Goal: Task Accomplishment & Management: Manage account settings

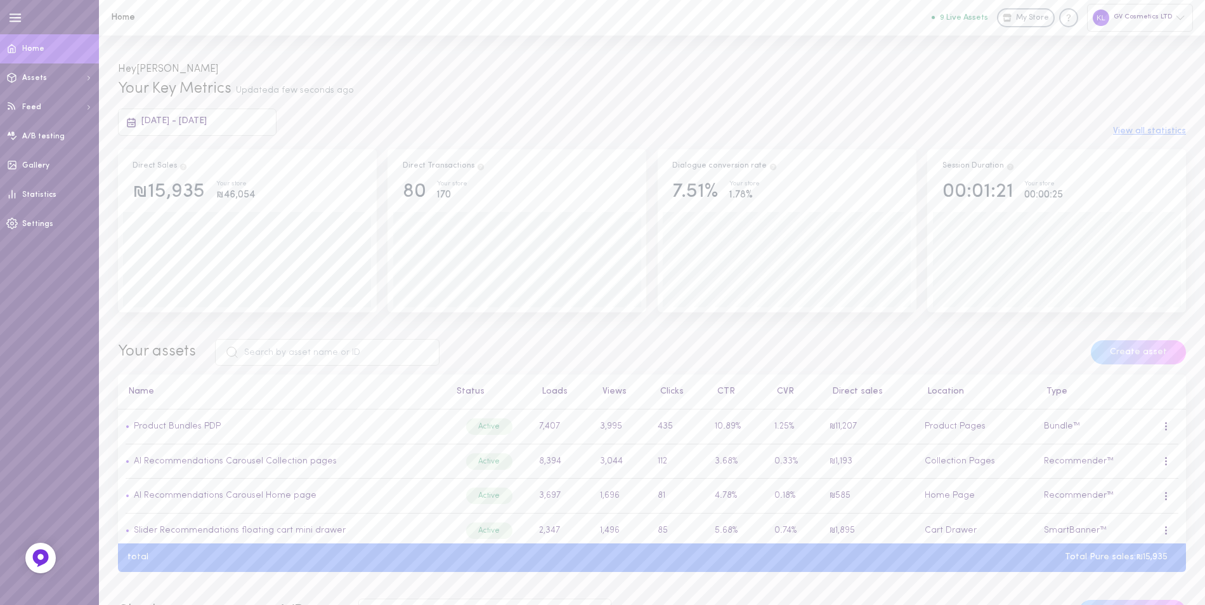
click at [34, 49] on span "Home" at bounding box center [33, 49] width 22 height 8
click at [41, 197] on span "Statistics" at bounding box center [39, 195] width 34 height 8
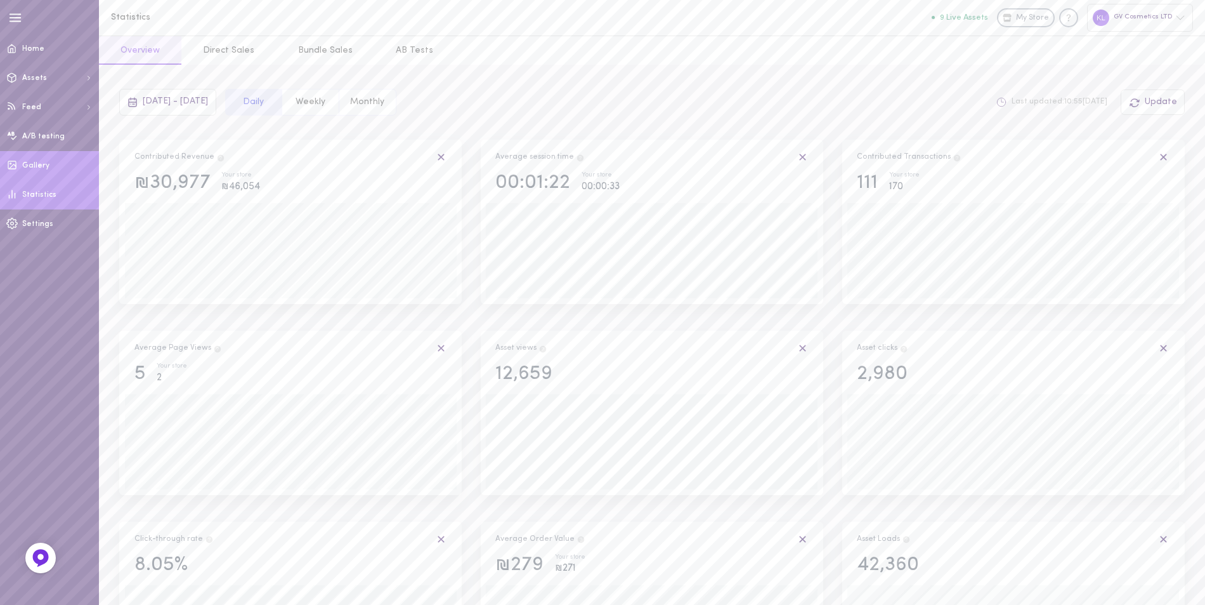
click at [43, 167] on span "Gallery" at bounding box center [35, 166] width 27 height 8
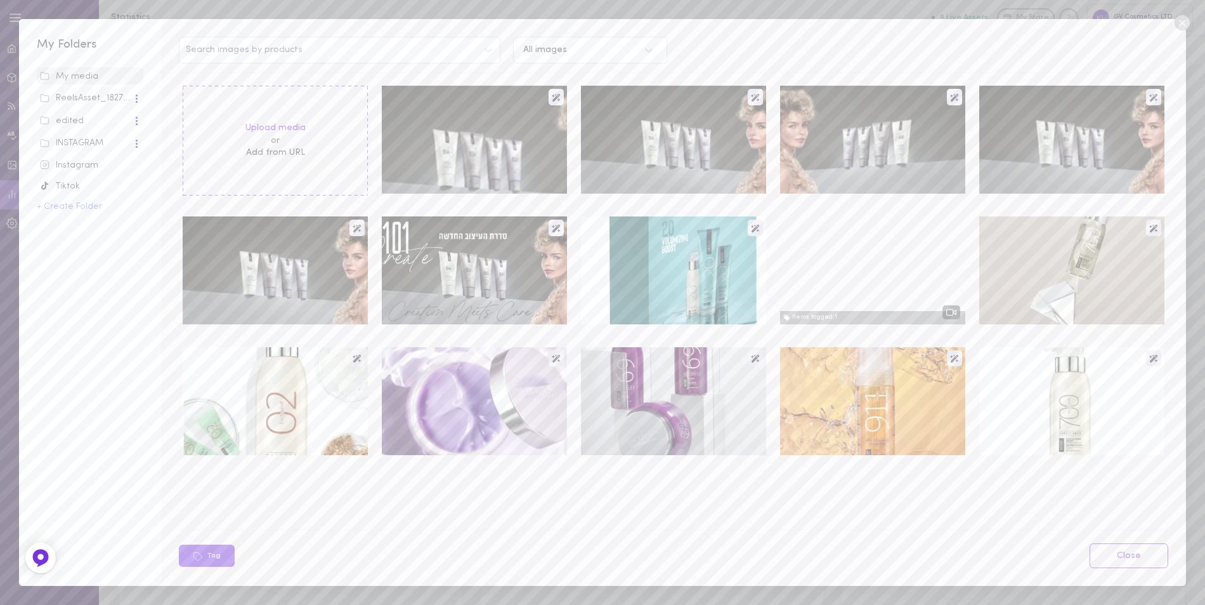
click at [85, 161] on div "Instagram" at bounding box center [90, 165] width 100 height 13
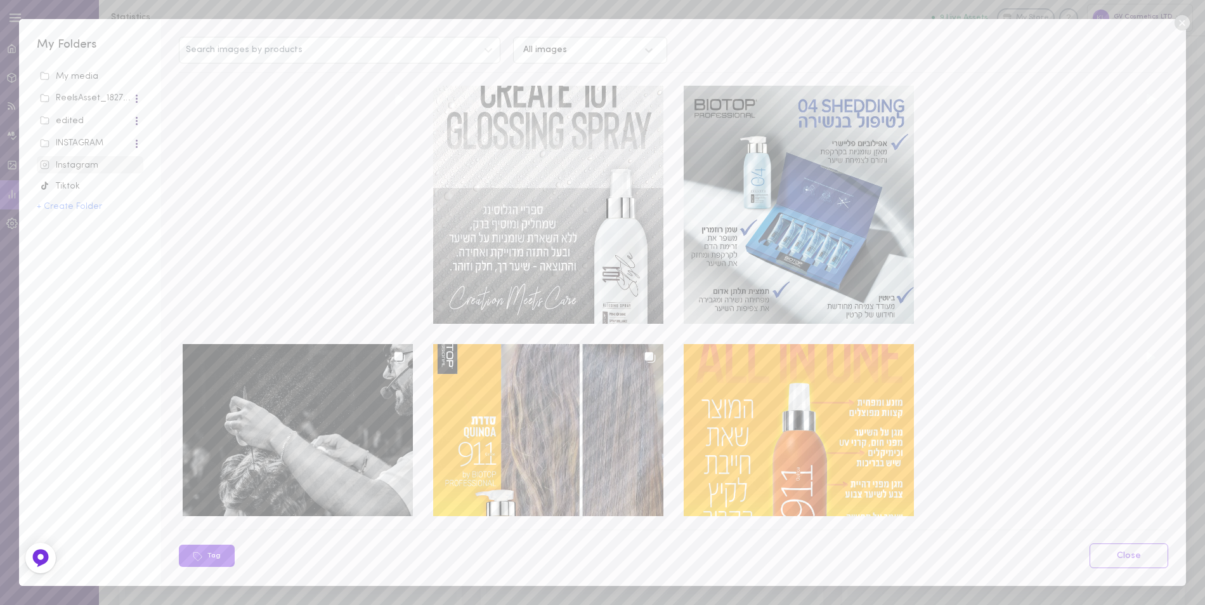
click at [82, 138] on div "INSTAGRAM" at bounding box center [86, 143] width 93 height 13
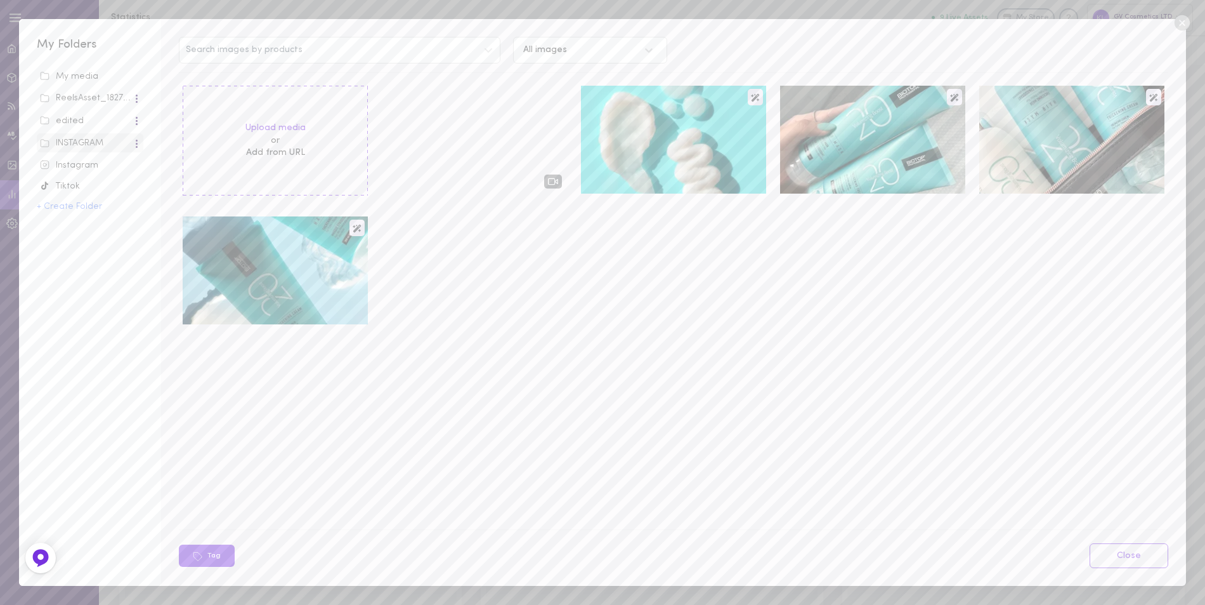
click at [85, 169] on div "Instagram" at bounding box center [90, 165] width 100 height 13
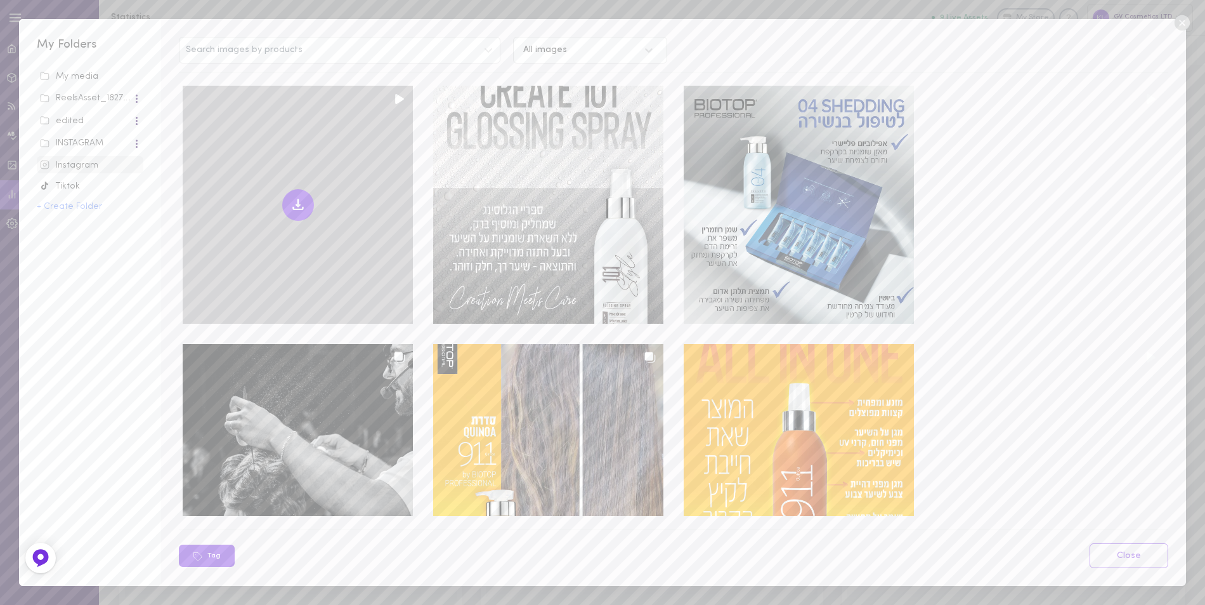
click at [298, 197] on icon at bounding box center [298, 204] width 15 height 15
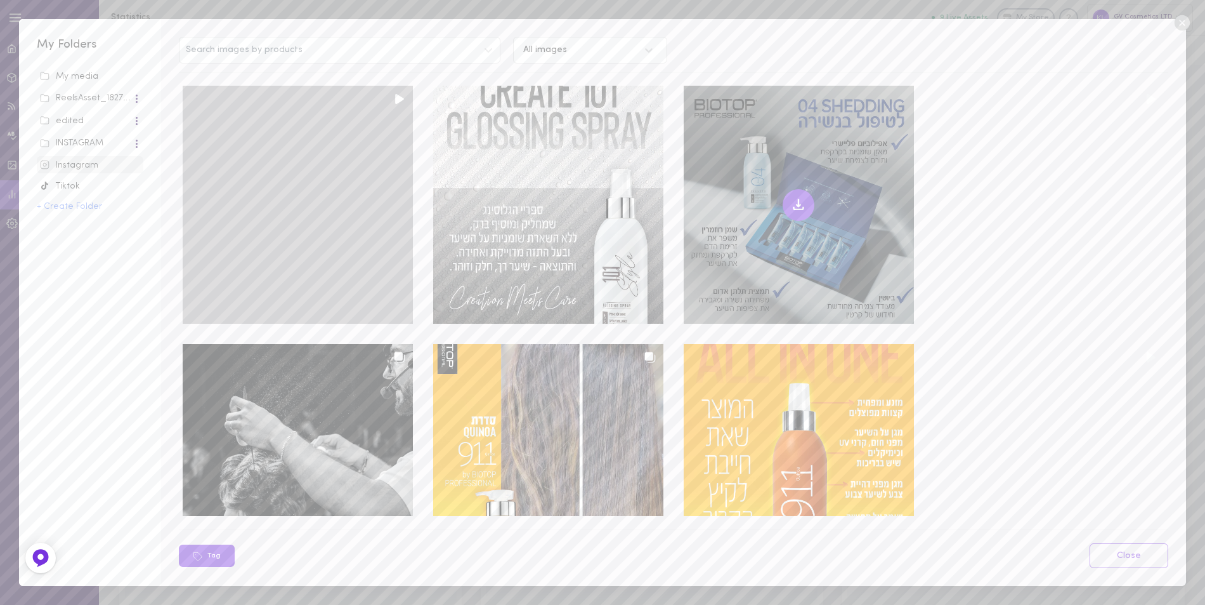
click at [791, 204] on icon at bounding box center [798, 204] width 15 height 15
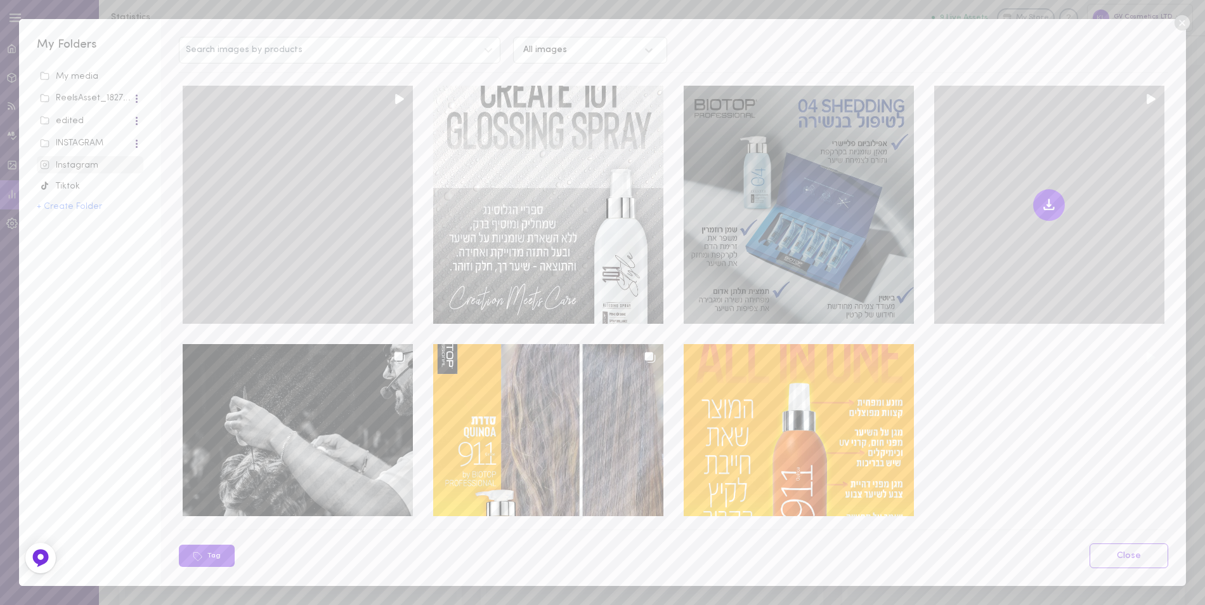
click at [1042, 202] on icon at bounding box center [1049, 204] width 15 height 15
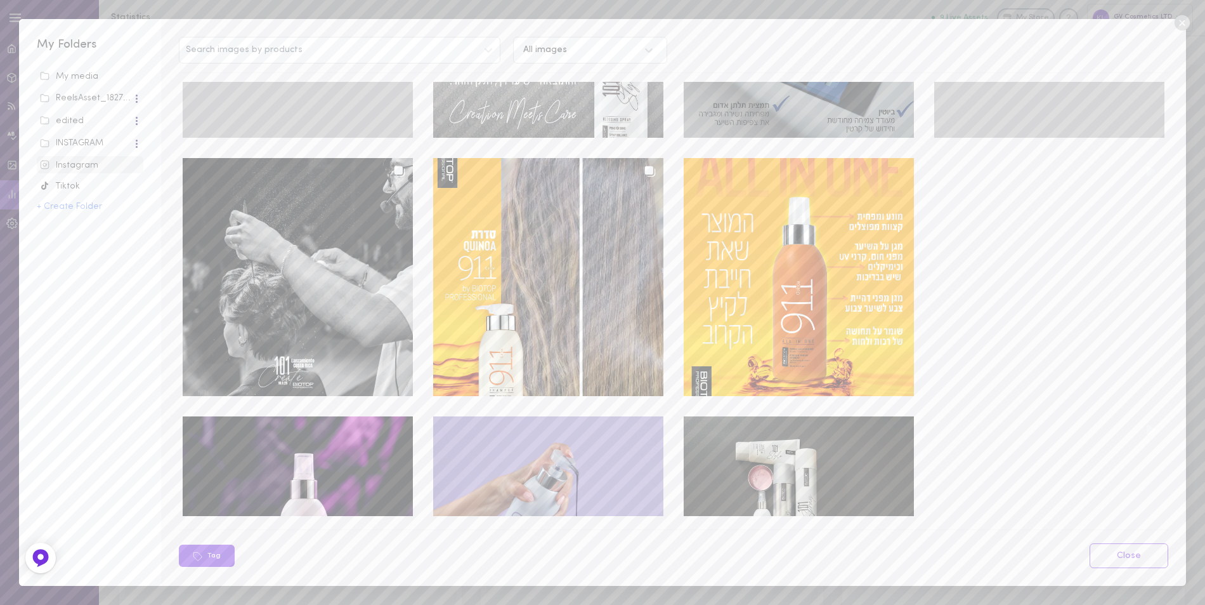
scroll to position [190, 0]
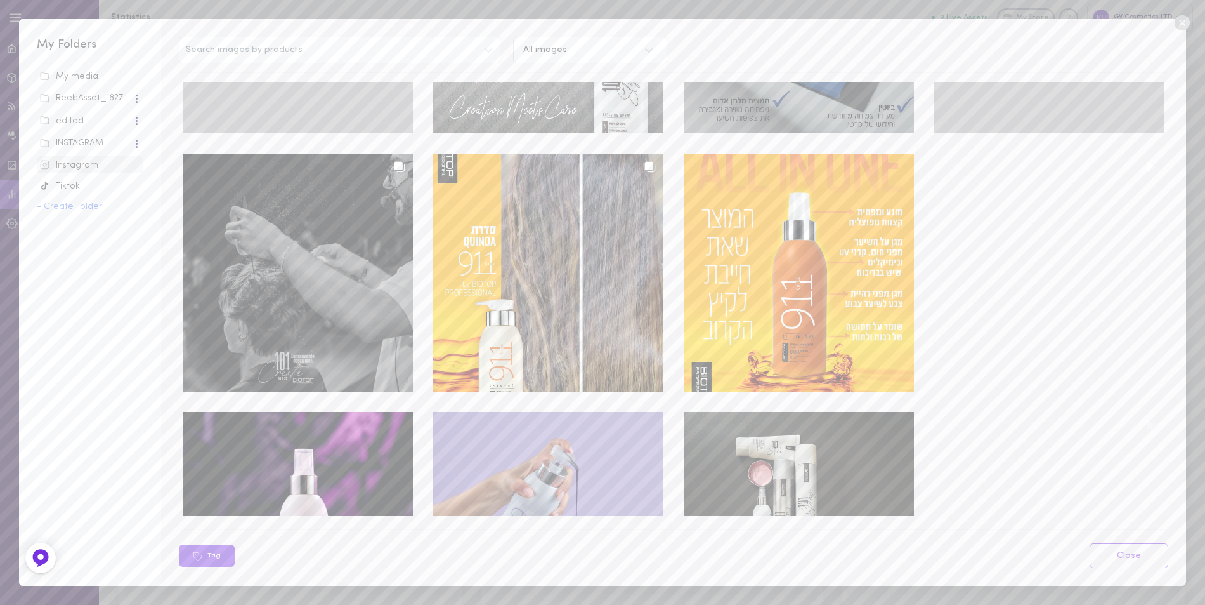
click at [338, 253] on div at bounding box center [298, 273] width 230 height 238
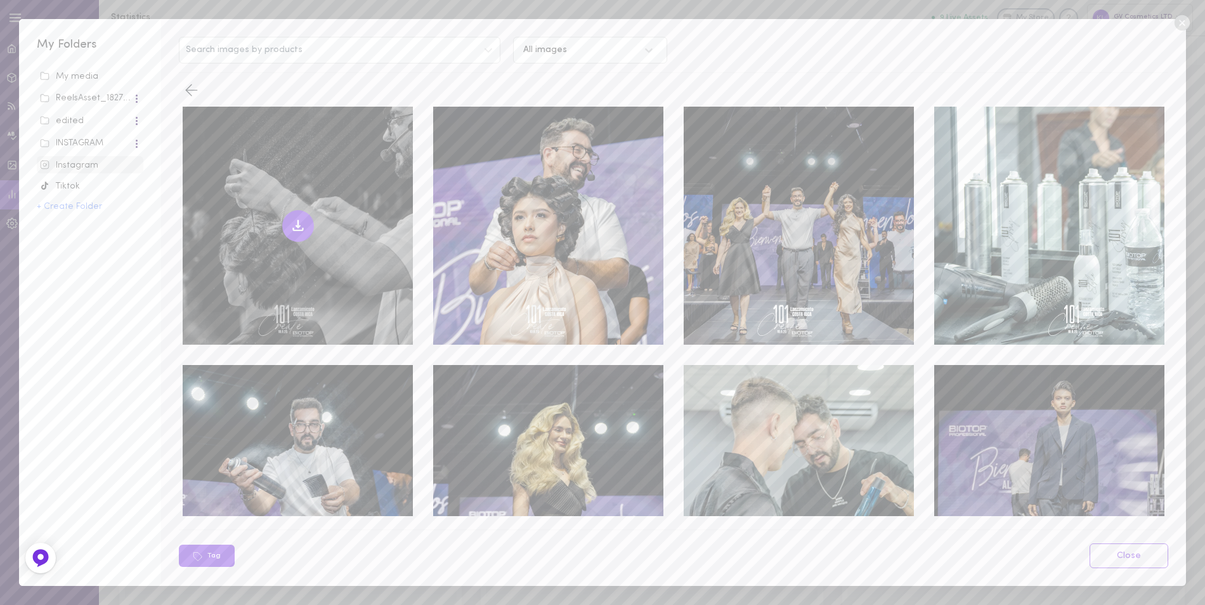
click at [292, 219] on icon at bounding box center [298, 225] width 15 height 15
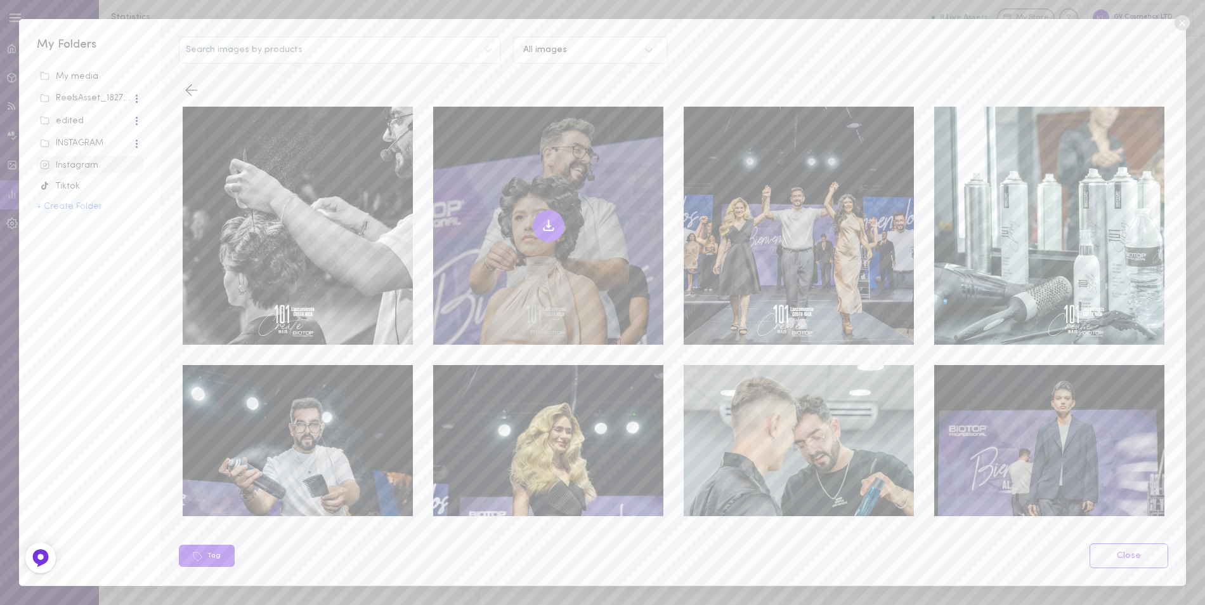
click at [546, 225] on icon at bounding box center [548, 226] width 4 height 2
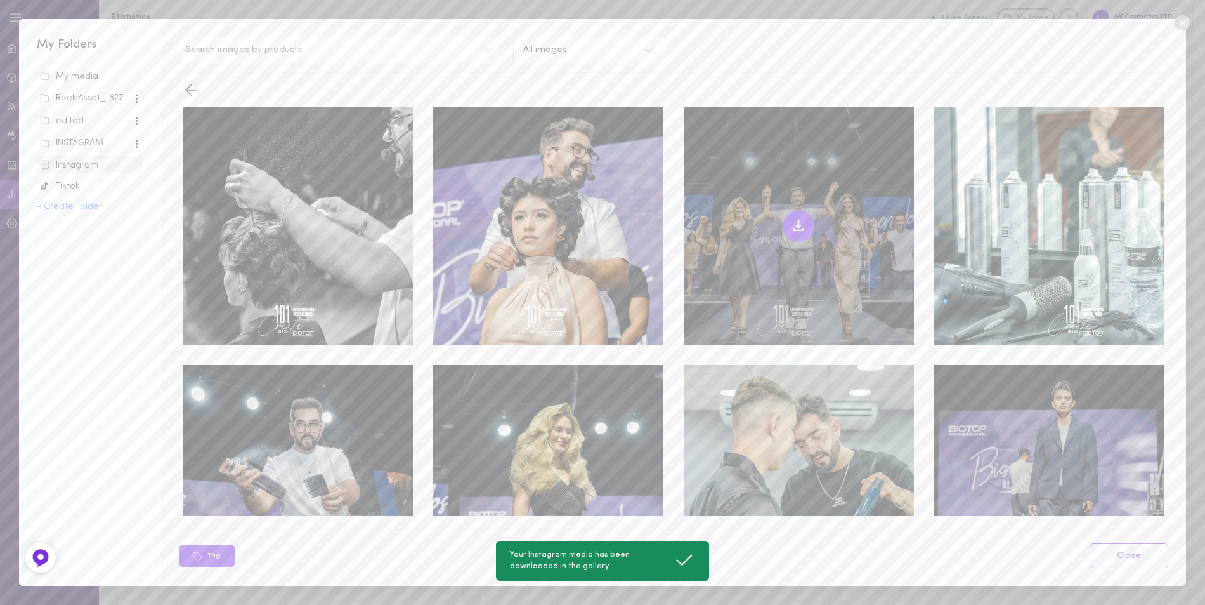
click at [797, 225] on icon at bounding box center [799, 226] width 4 height 2
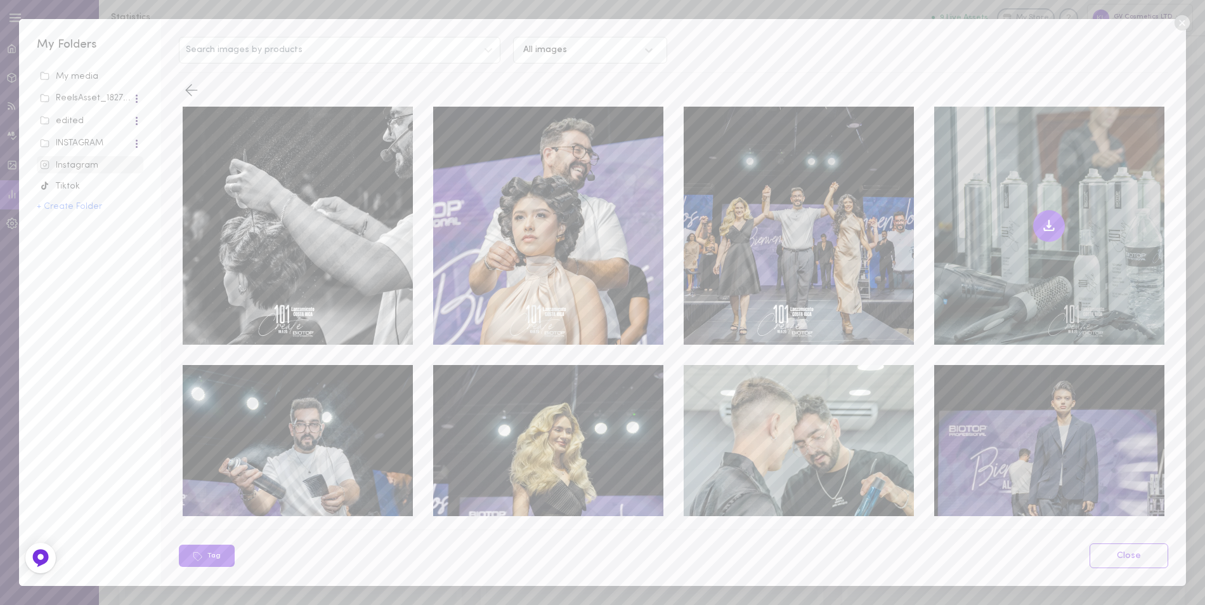
click at [1047, 225] on icon at bounding box center [1049, 226] width 4 height 2
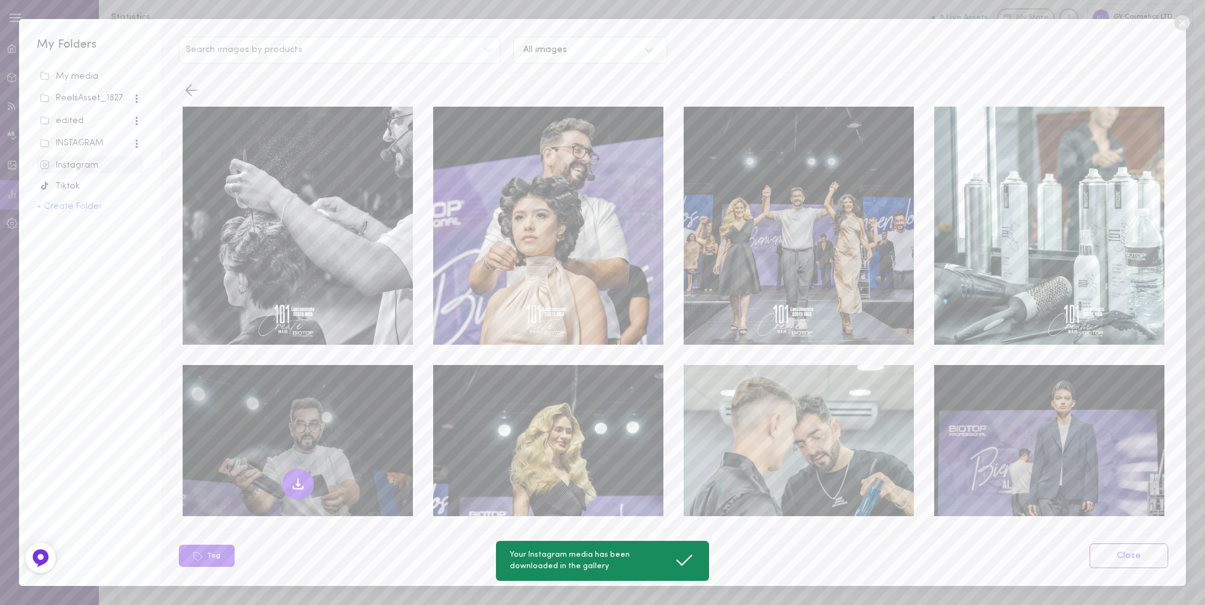
click at [299, 476] on icon at bounding box center [298, 483] width 15 height 15
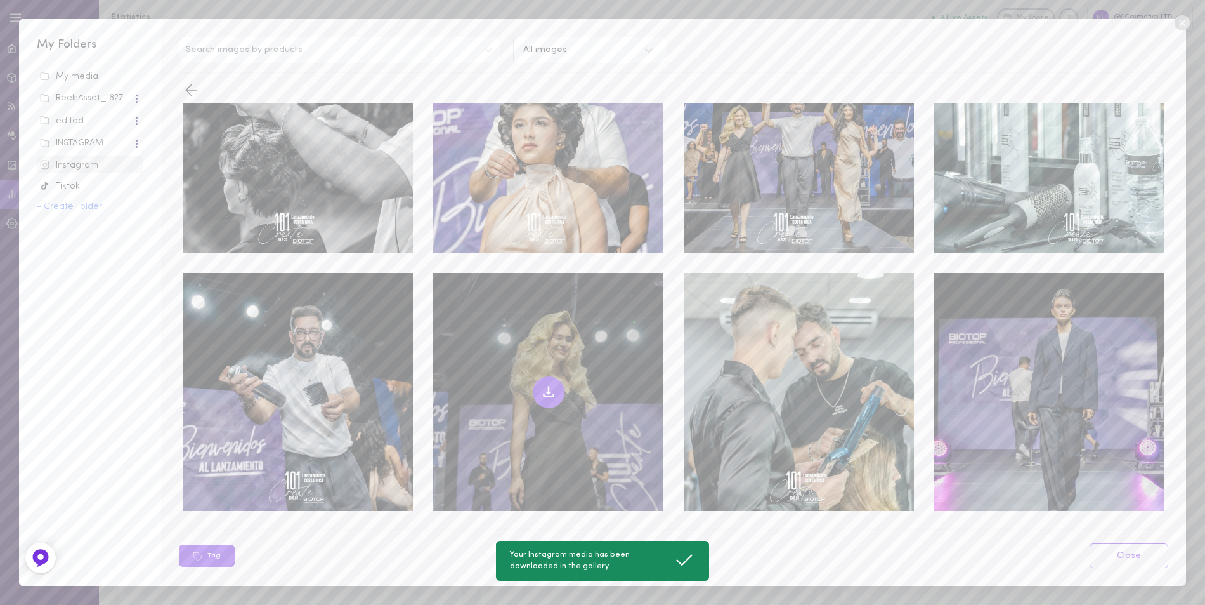
scroll to position [97, 0]
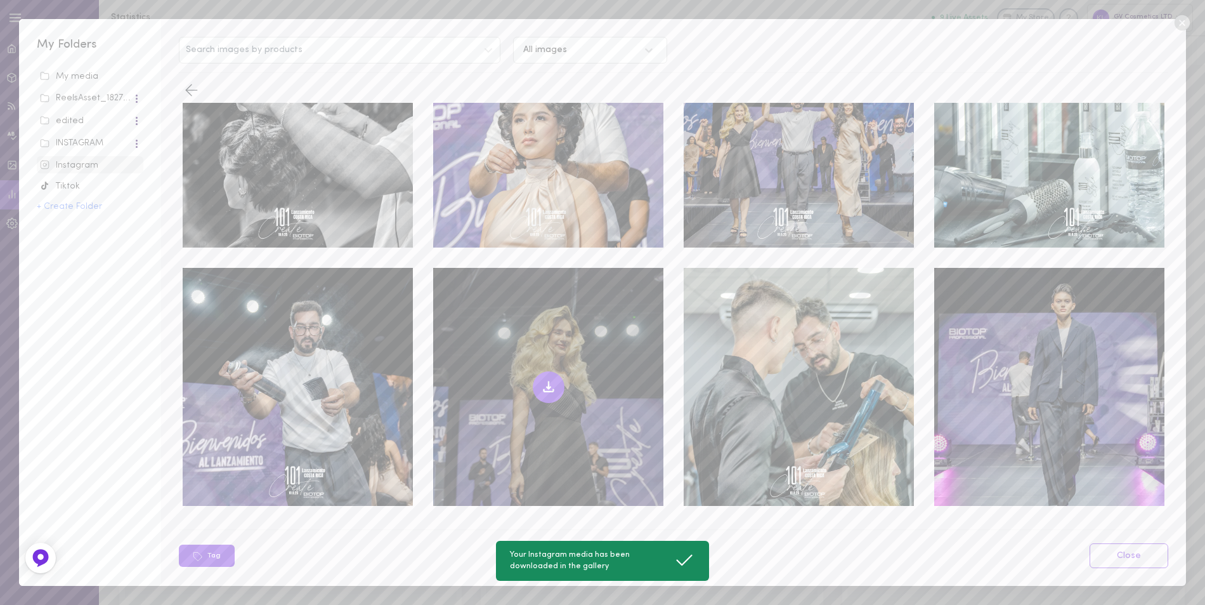
click at [541, 371] on button at bounding box center [549, 387] width 32 height 32
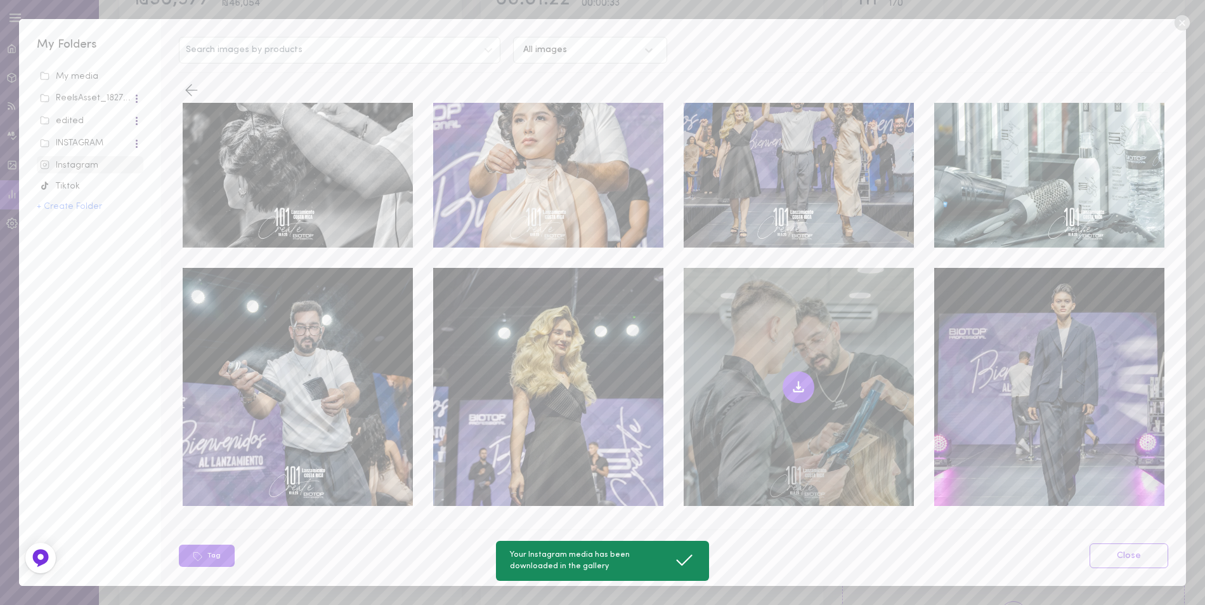
scroll to position [190, 0]
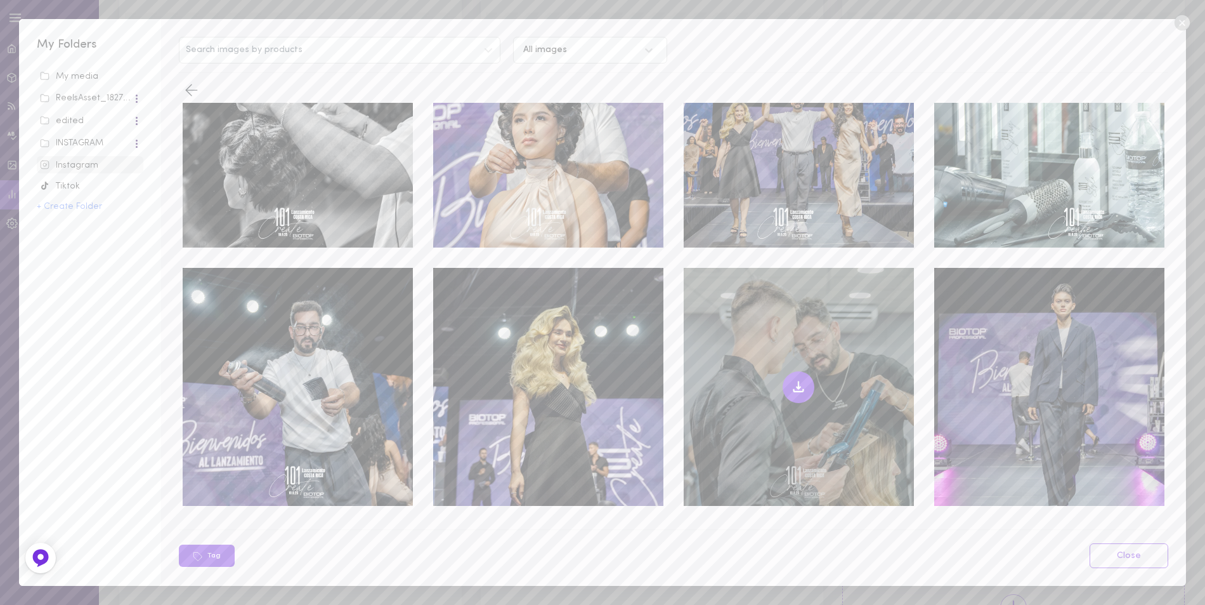
click at [799, 381] on icon at bounding box center [799, 384] width 0 height 7
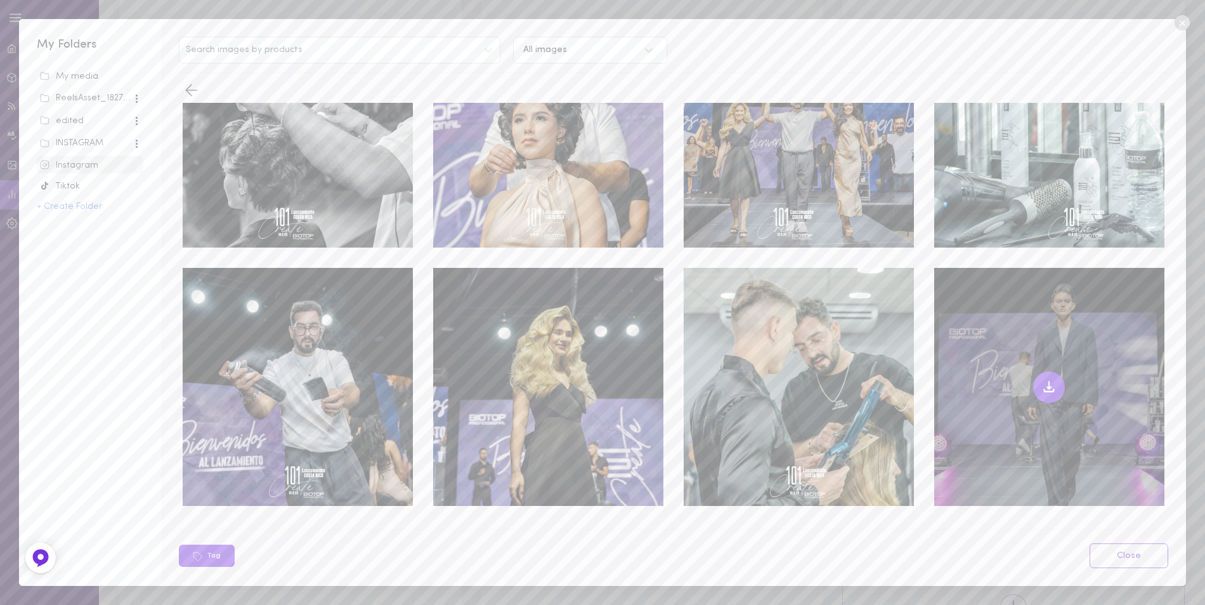
click at [1042, 381] on icon at bounding box center [1049, 386] width 15 height 15
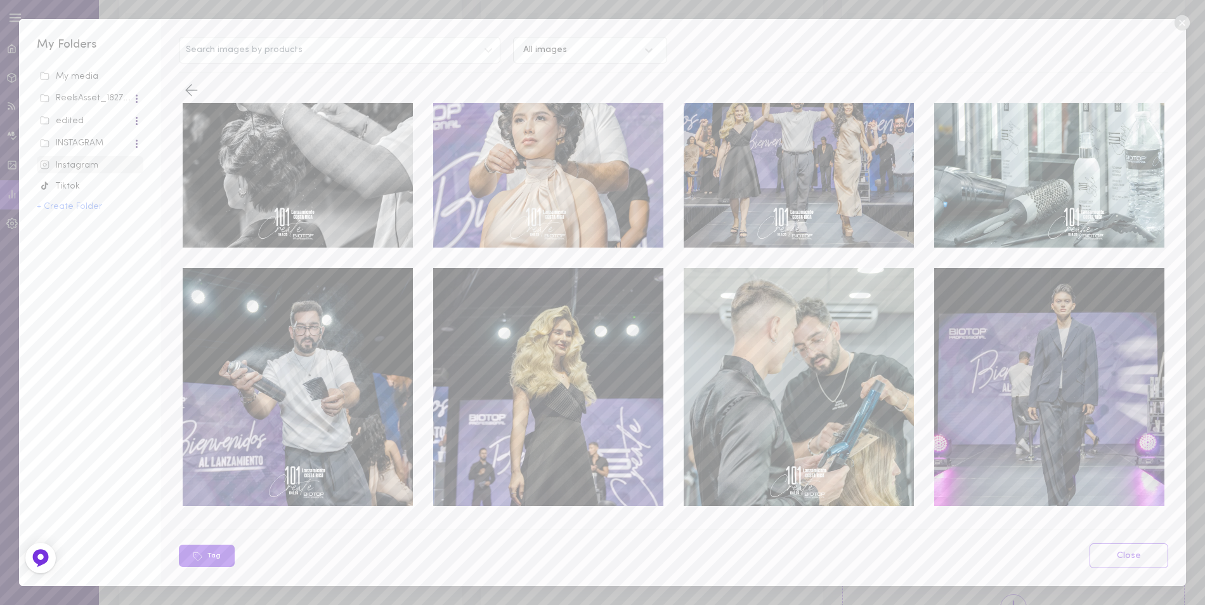
click at [79, 162] on div "Instagram" at bounding box center [90, 165] width 100 height 13
click at [195, 86] on icon at bounding box center [191, 90] width 19 height 19
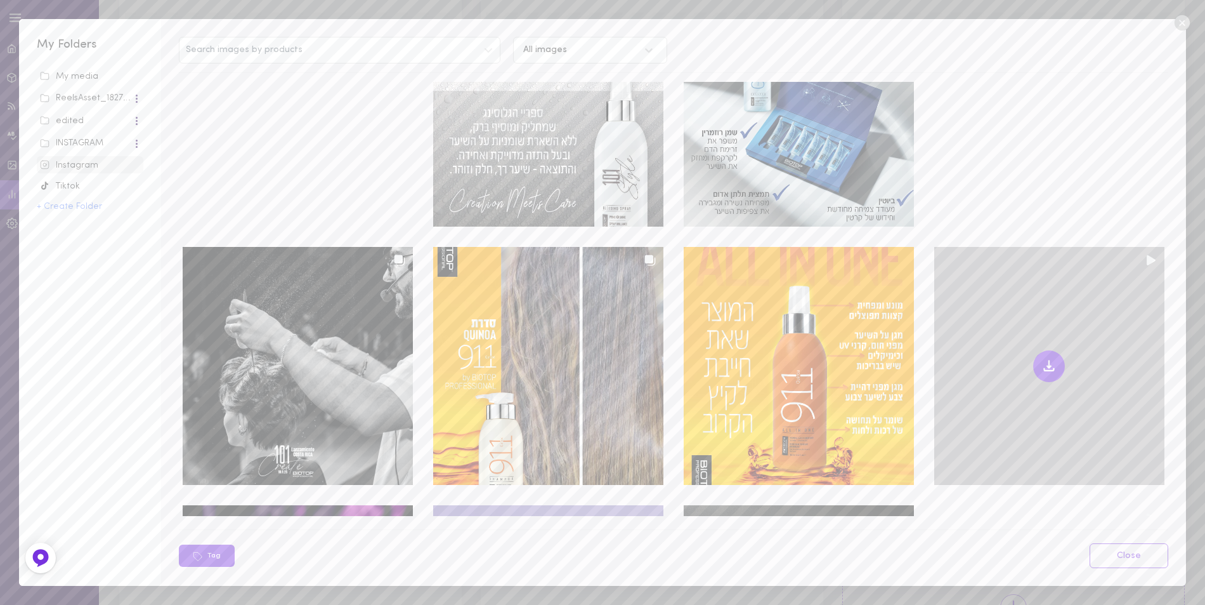
scroll to position [287, 0]
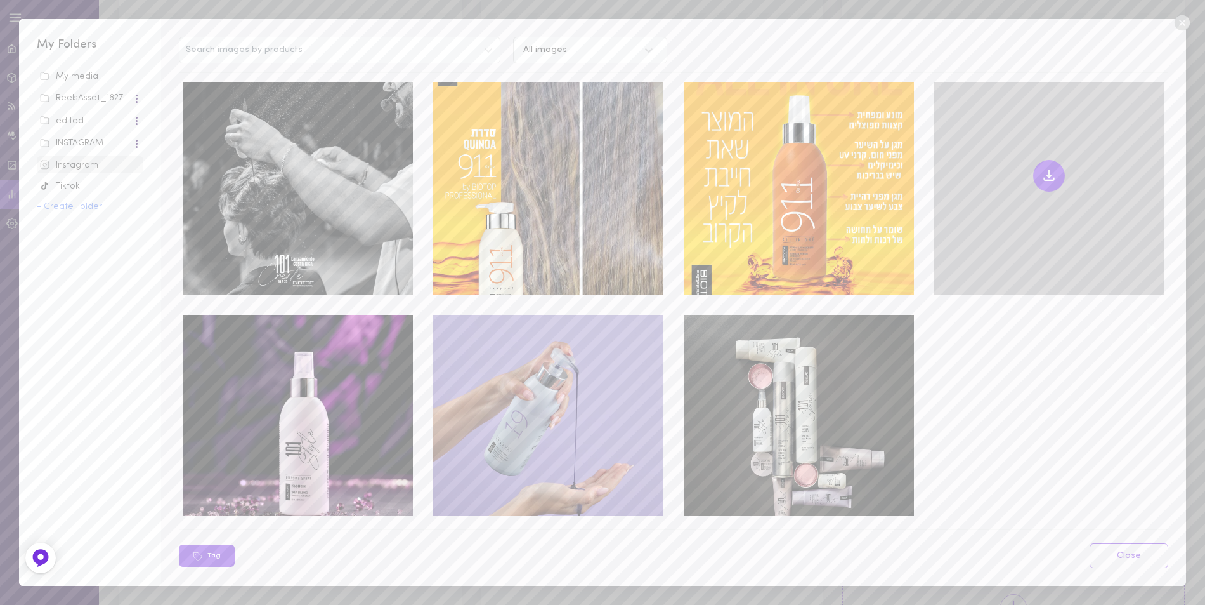
click at [1042, 168] on icon at bounding box center [1049, 175] width 15 height 15
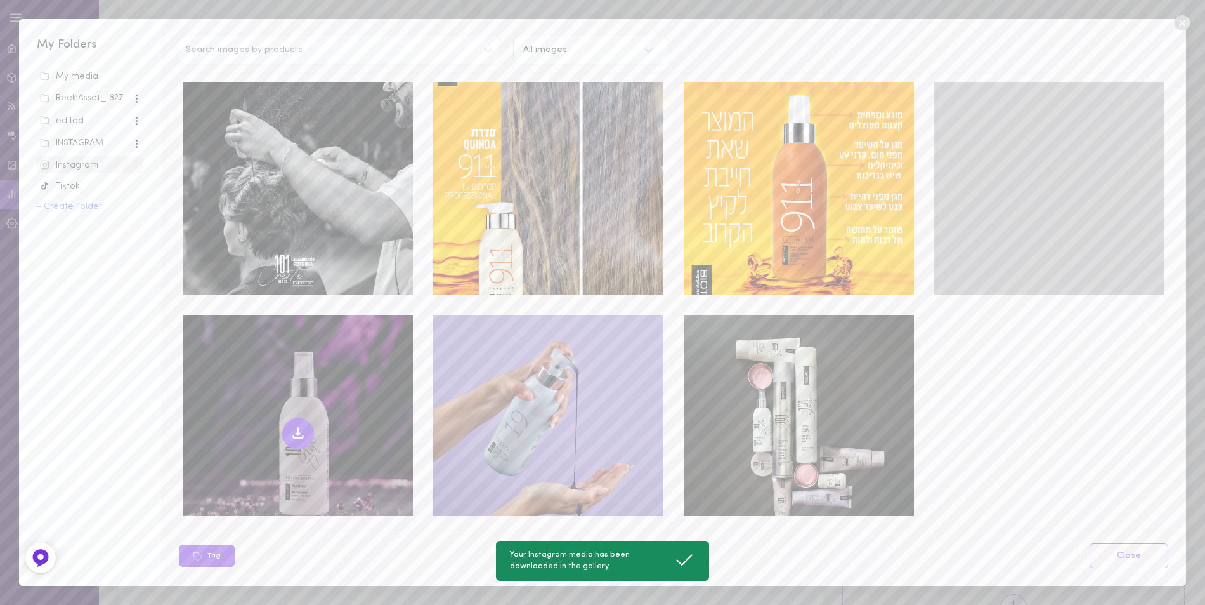
click at [300, 426] on icon at bounding box center [298, 433] width 15 height 15
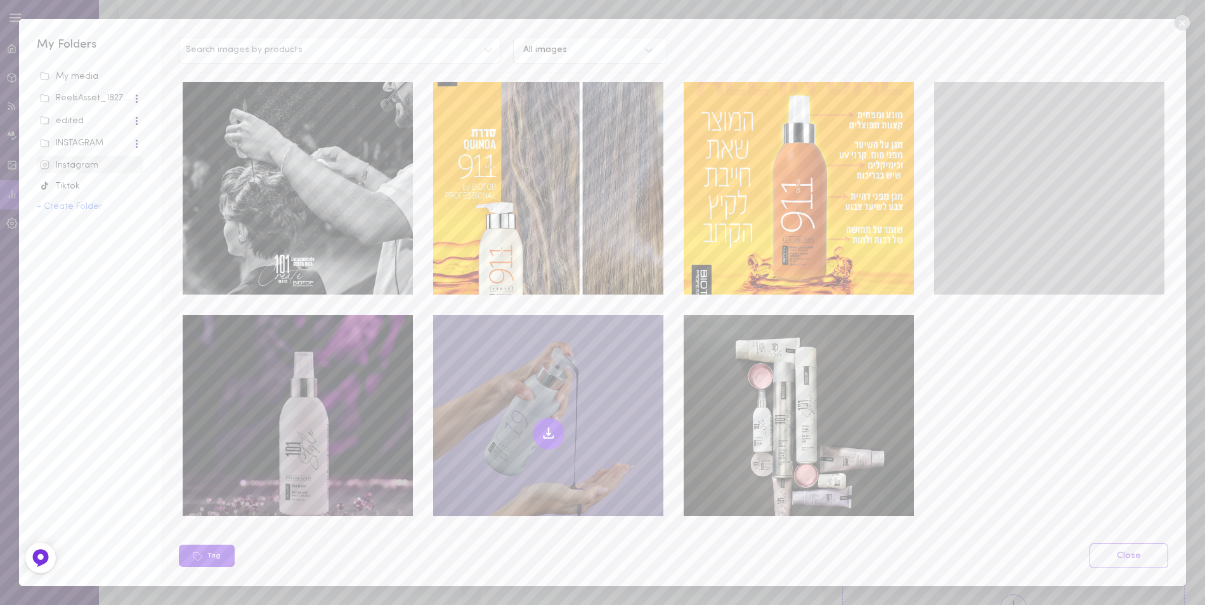
click at [545, 435] on icon at bounding box center [549, 436] width 10 height 3
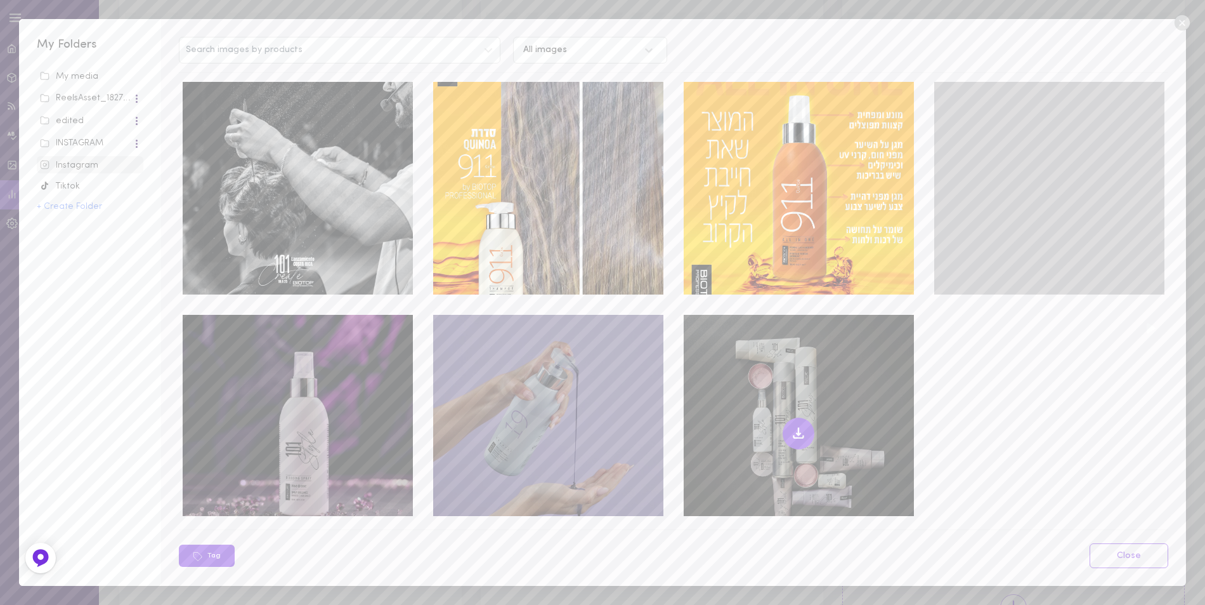
click at [799, 428] on icon at bounding box center [799, 431] width 0 height 7
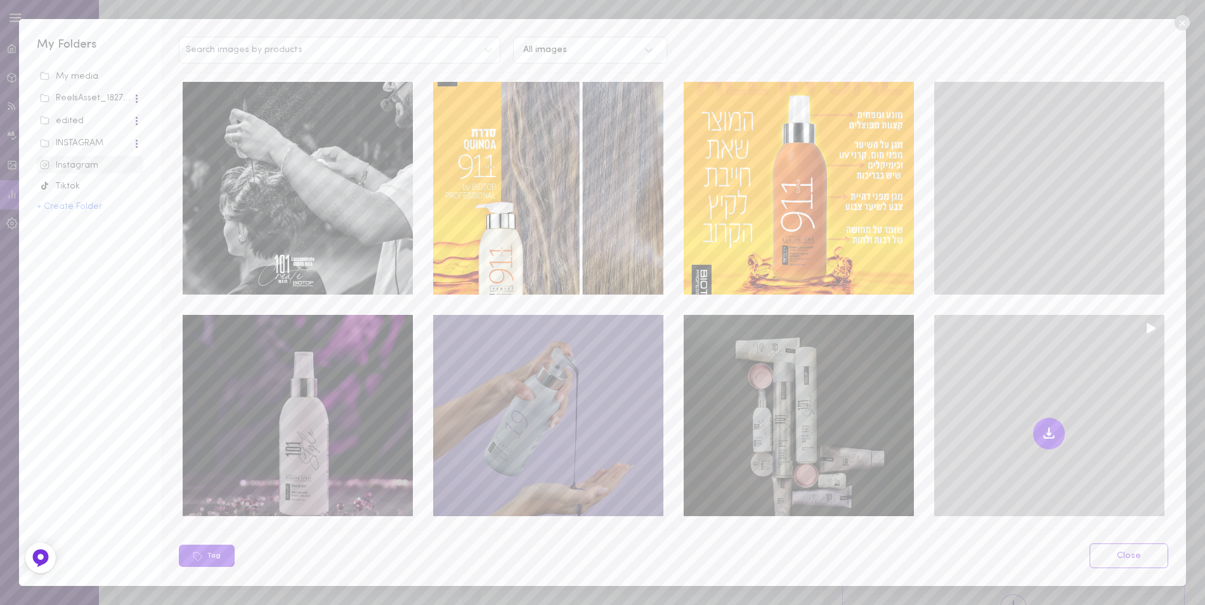
click at [1047, 433] on icon at bounding box center [1049, 434] width 4 height 2
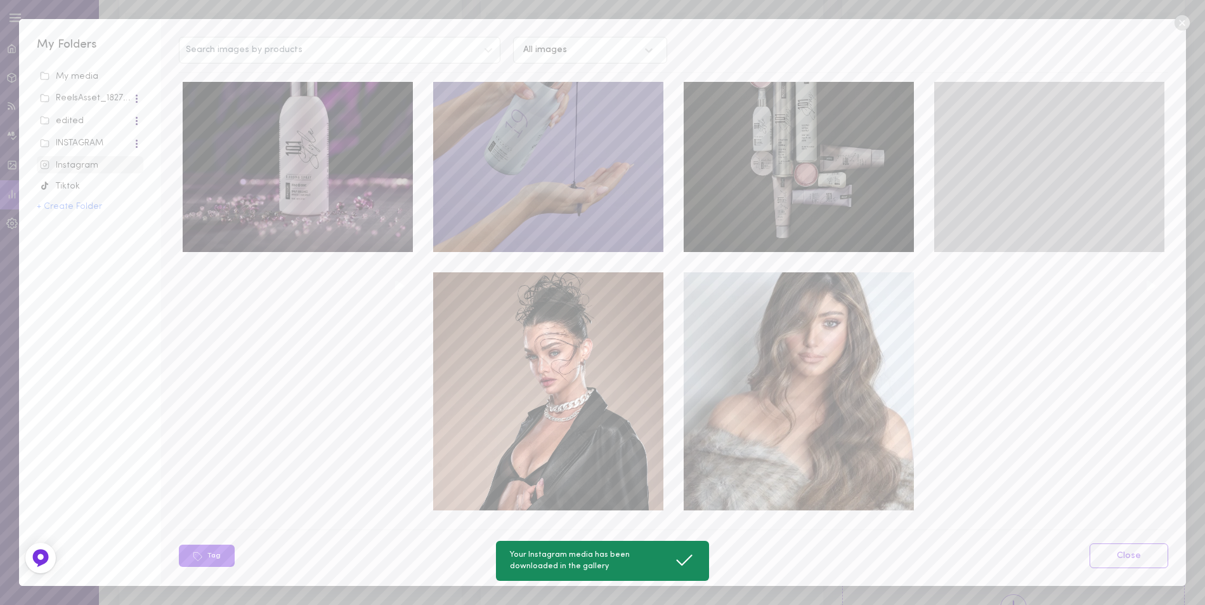
scroll to position [668, 0]
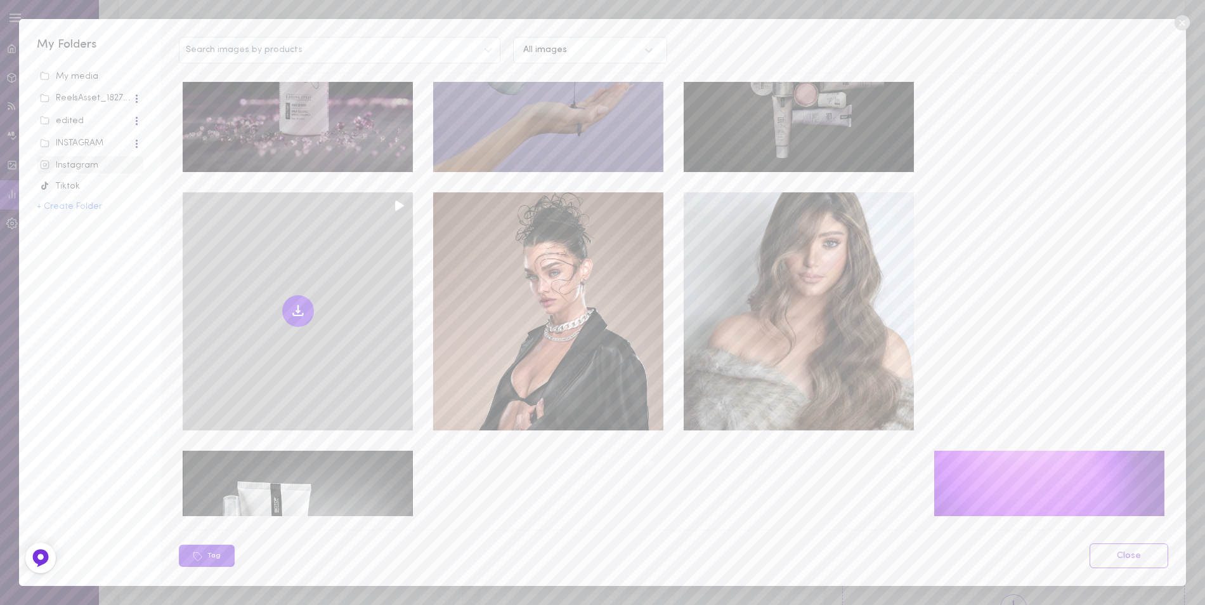
click at [291, 303] on icon at bounding box center [298, 310] width 15 height 15
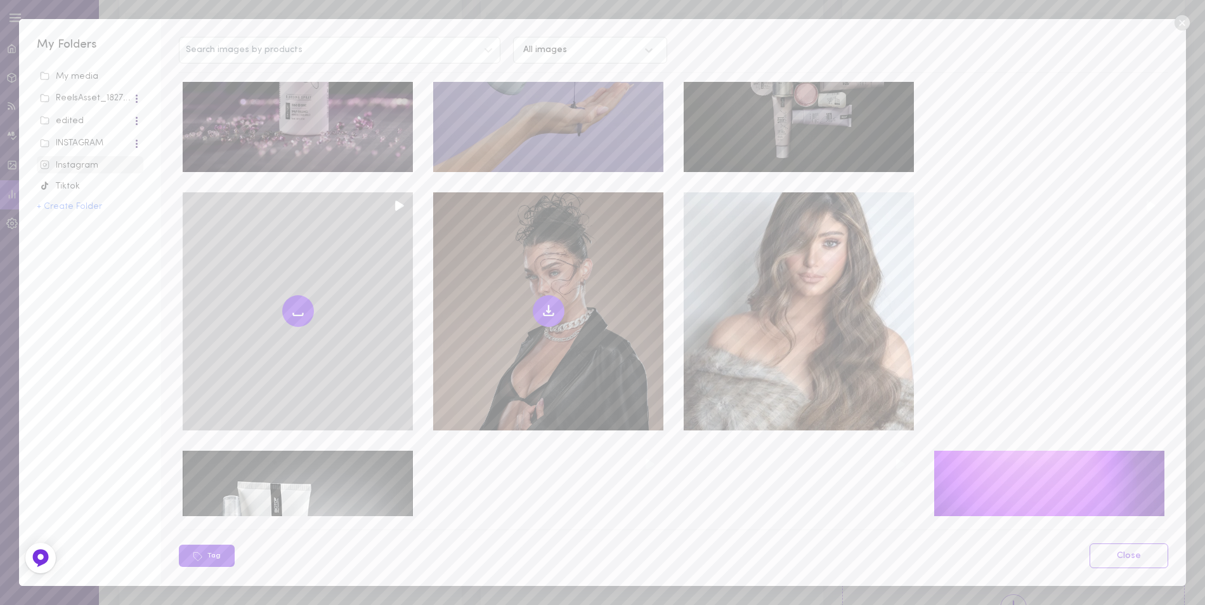
click at [541, 303] on icon at bounding box center [548, 310] width 15 height 15
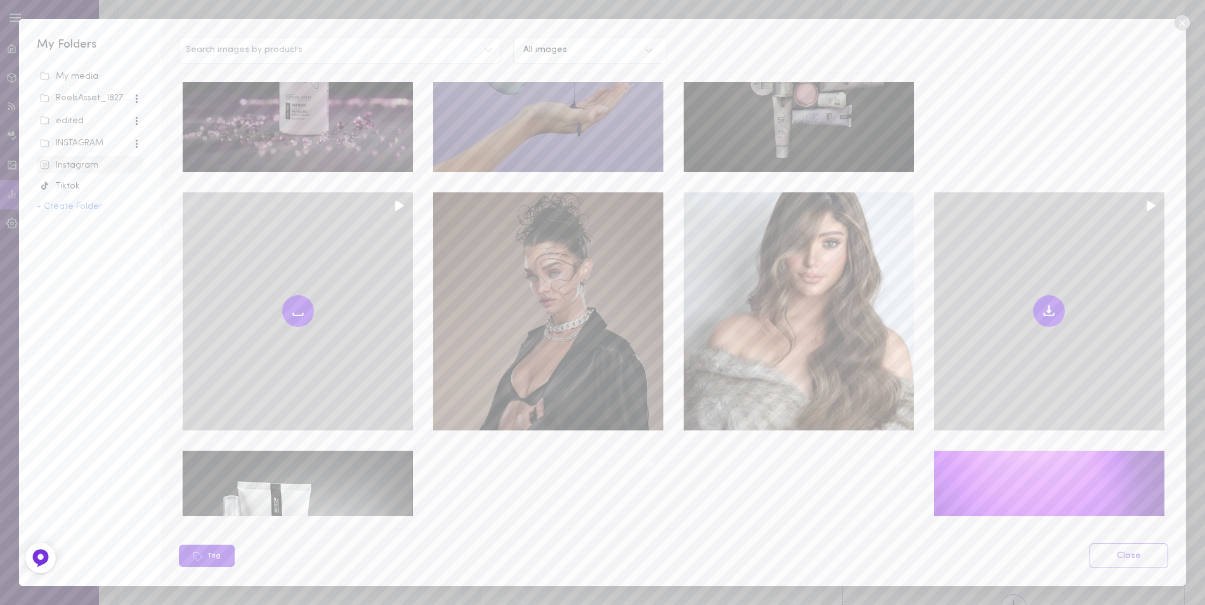
click at [1042, 303] on icon at bounding box center [1049, 310] width 15 height 15
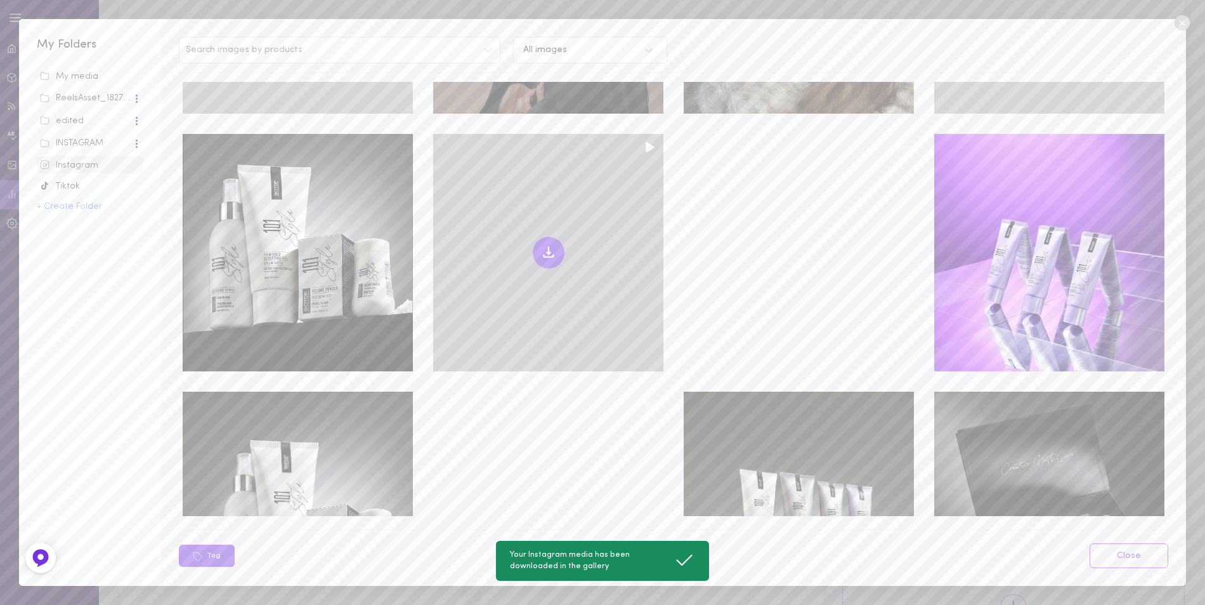
scroll to position [985, 0]
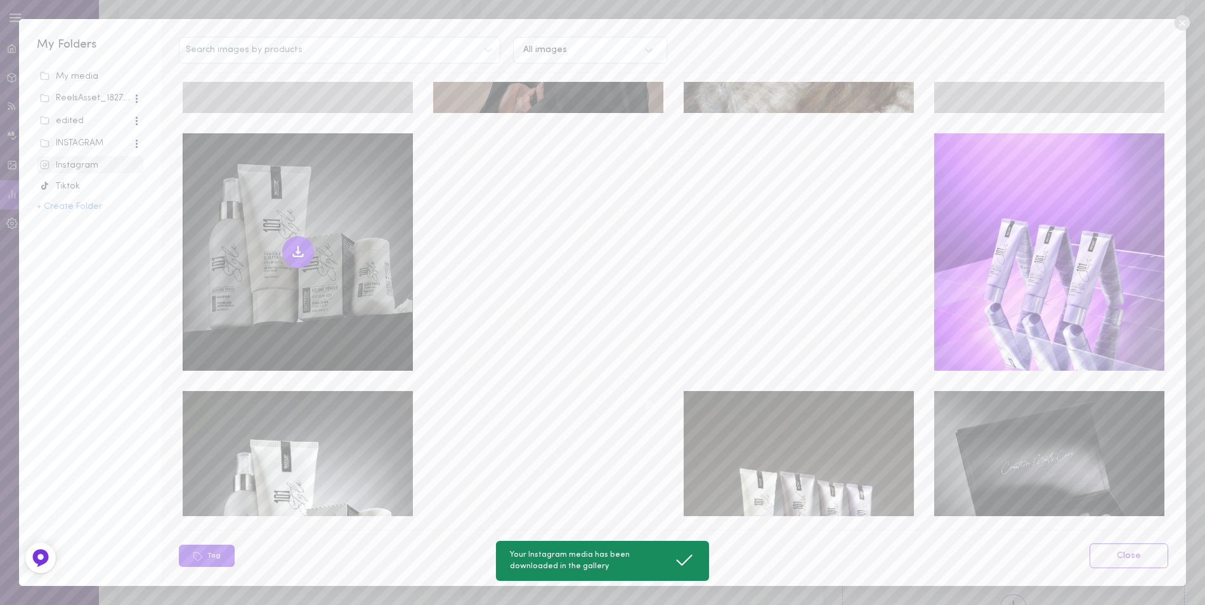
click at [295, 244] on icon at bounding box center [298, 251] width 15 height 15
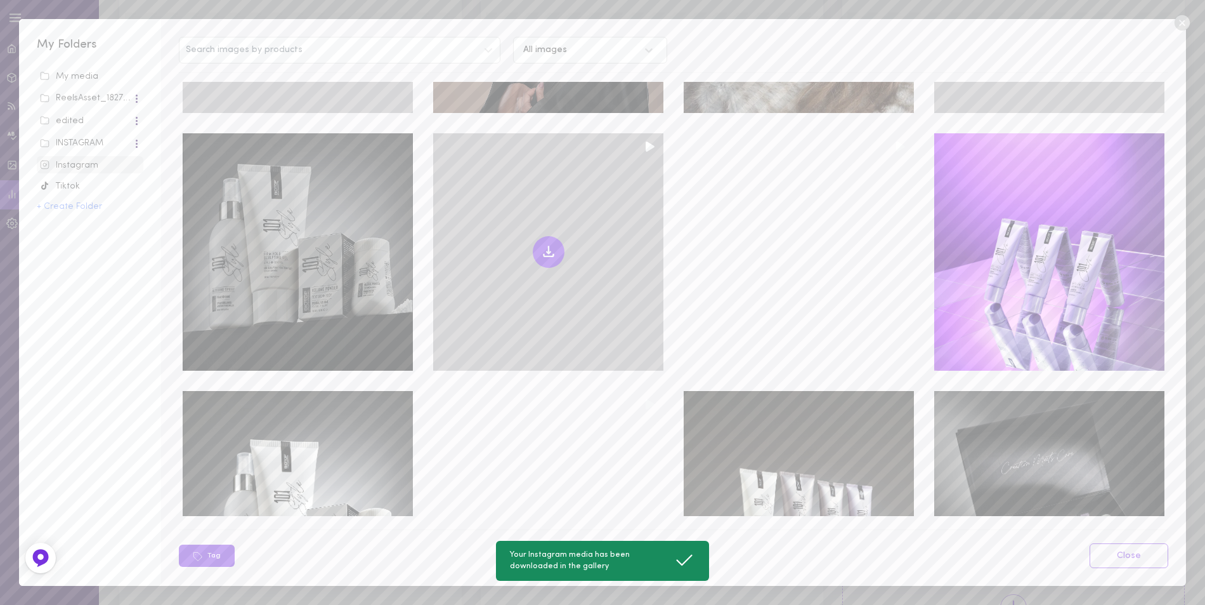
click at [548, 244] on icon at bounding box center [548, 251] width 15 height 15
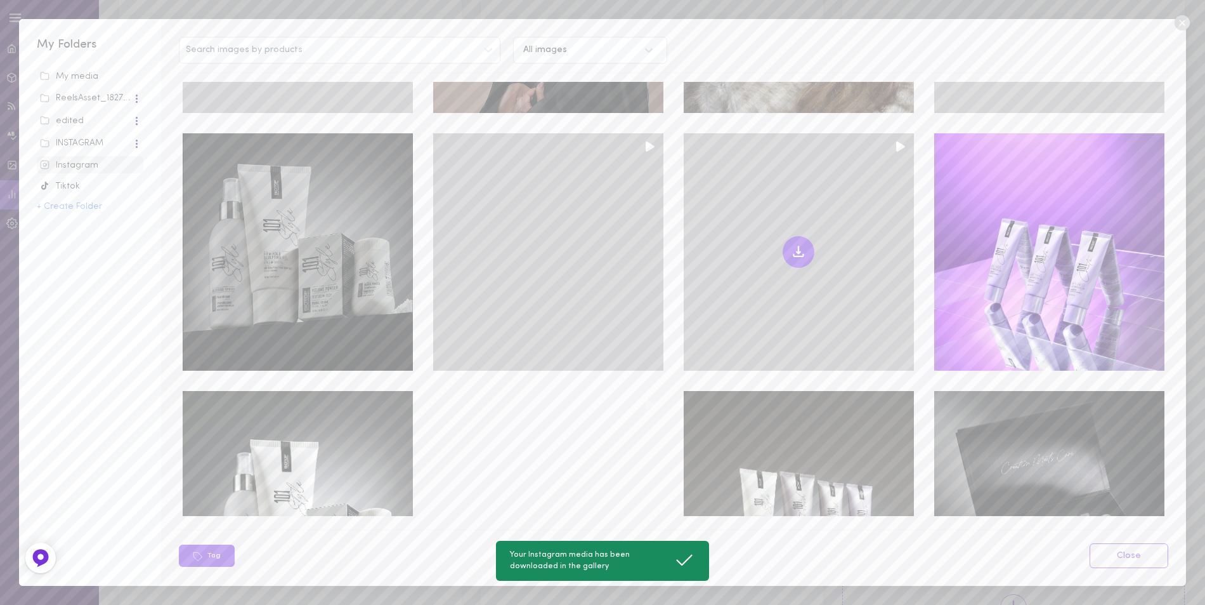
click at [797, 251] on icon at bounding box center [799, 252] width 4 height 2
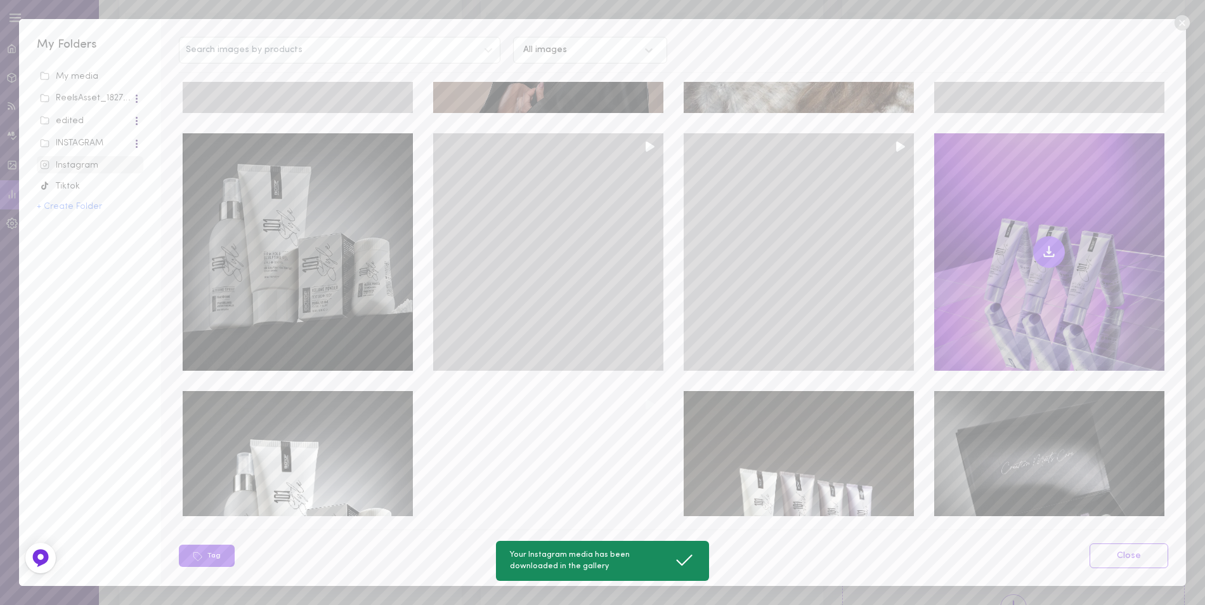
click at [1042, 244] on icon at bounding box center [1049, 251] width 15 height 15
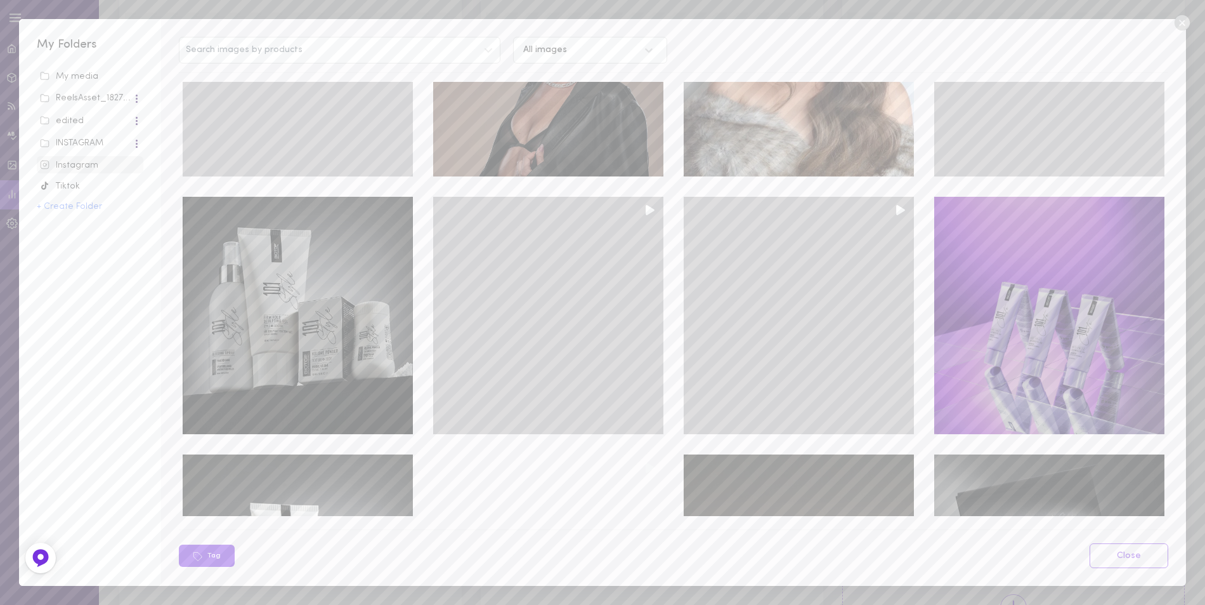
scroll to position [1112, 0]
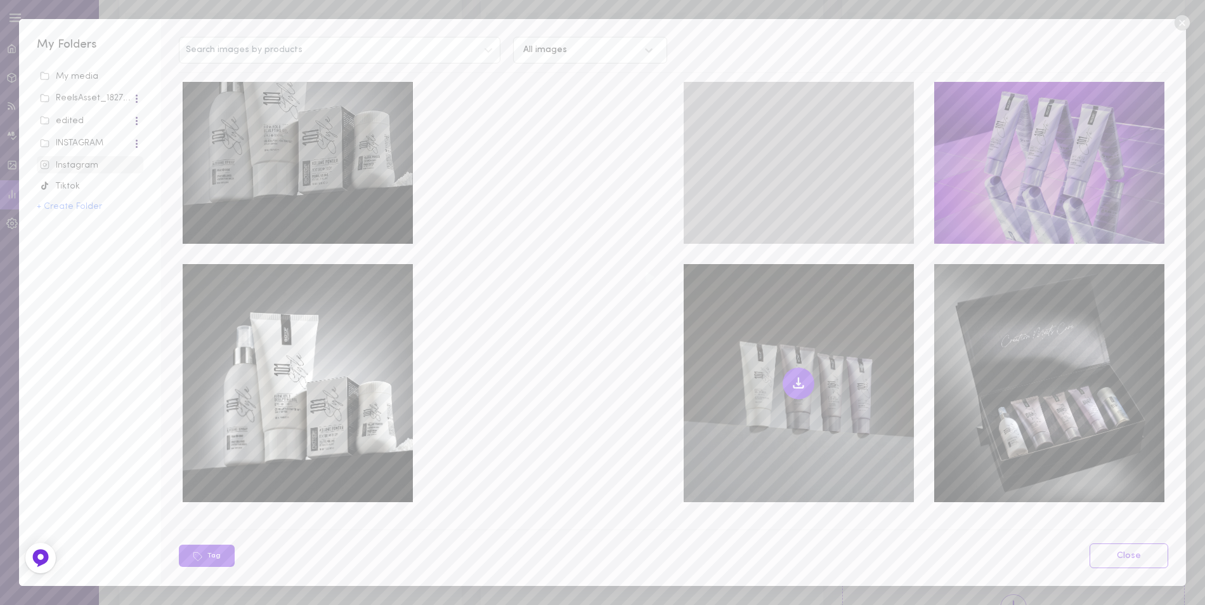
click at [795, 376] on icon at bounding box center [798, 383] width 15 height 15
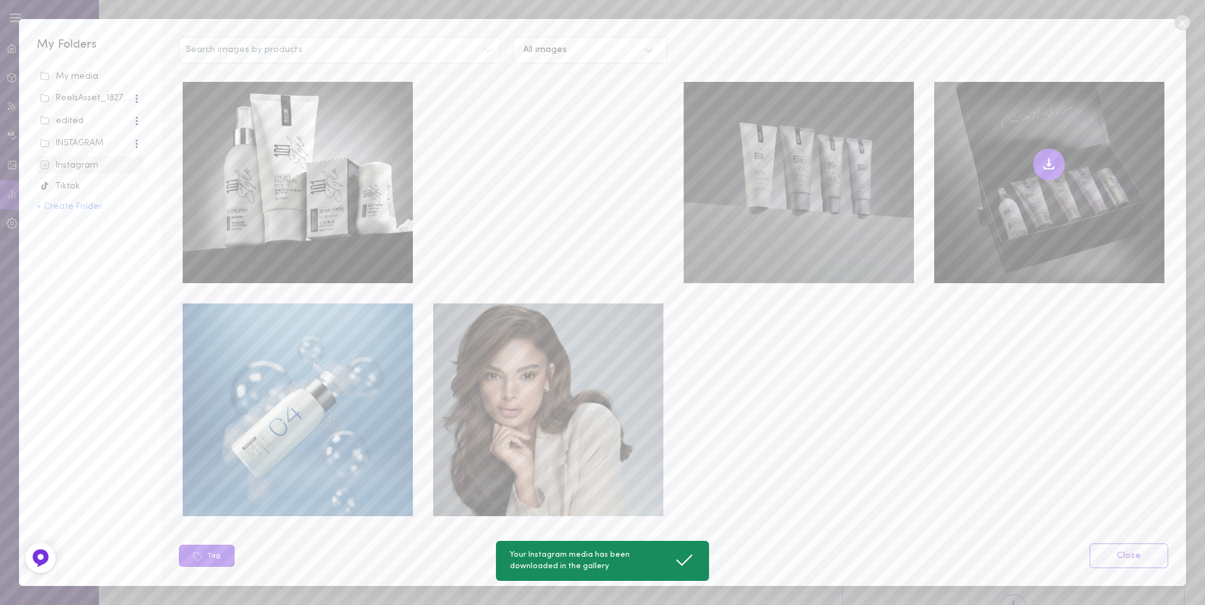
scroll to position [1366, 0]
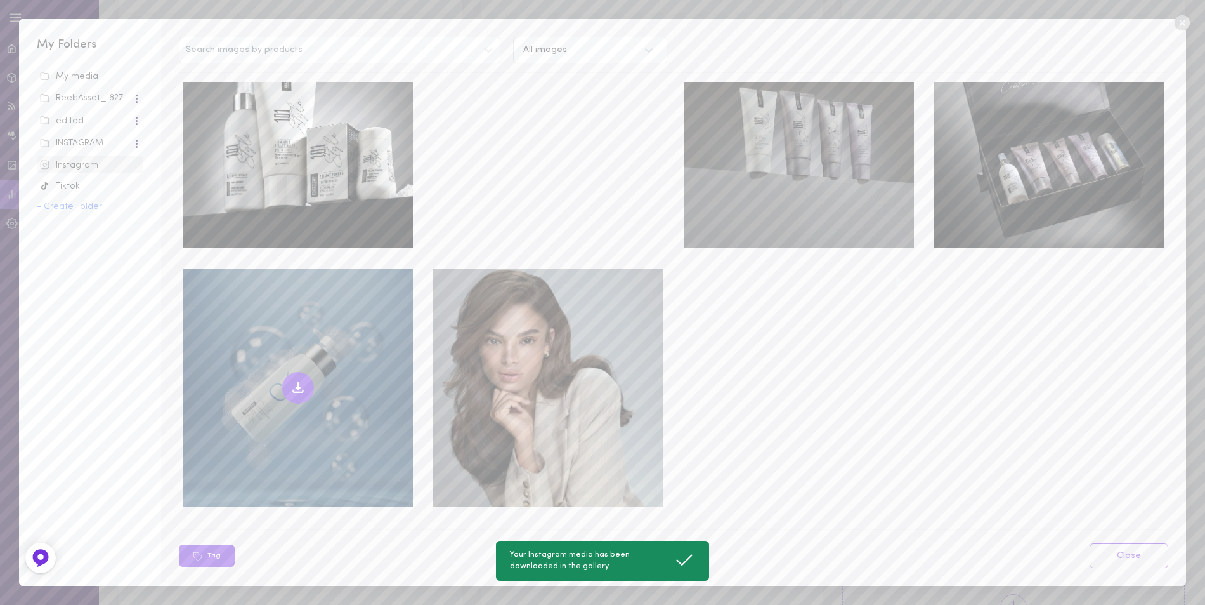
click at [299, 380] on icon at bounding box center [298, 387] width 15 height 15
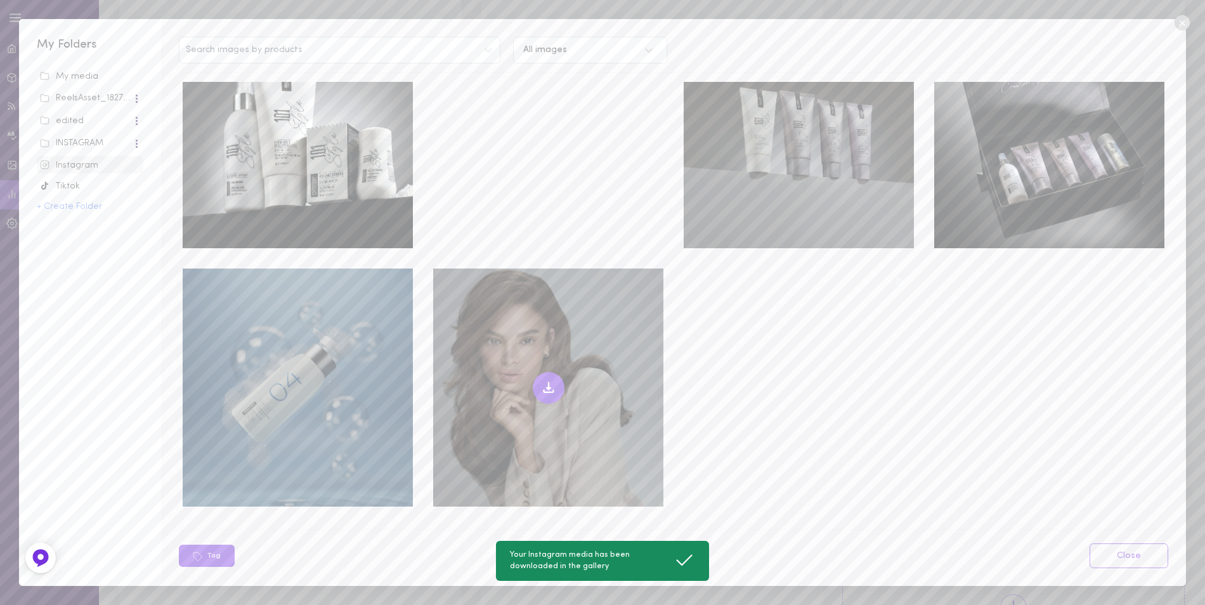
click at [549, 381] on icon at bounding box center [549, 384] width 0 height 7
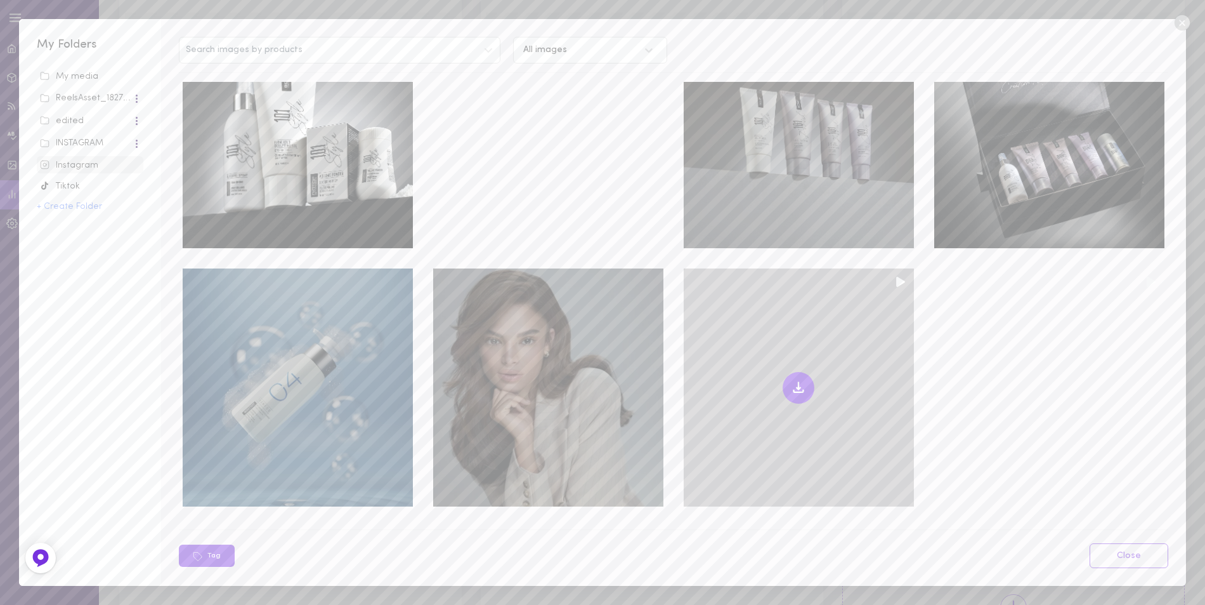
click at [794, 380] on icon at bounding box center [798, 387] width 15 height 15
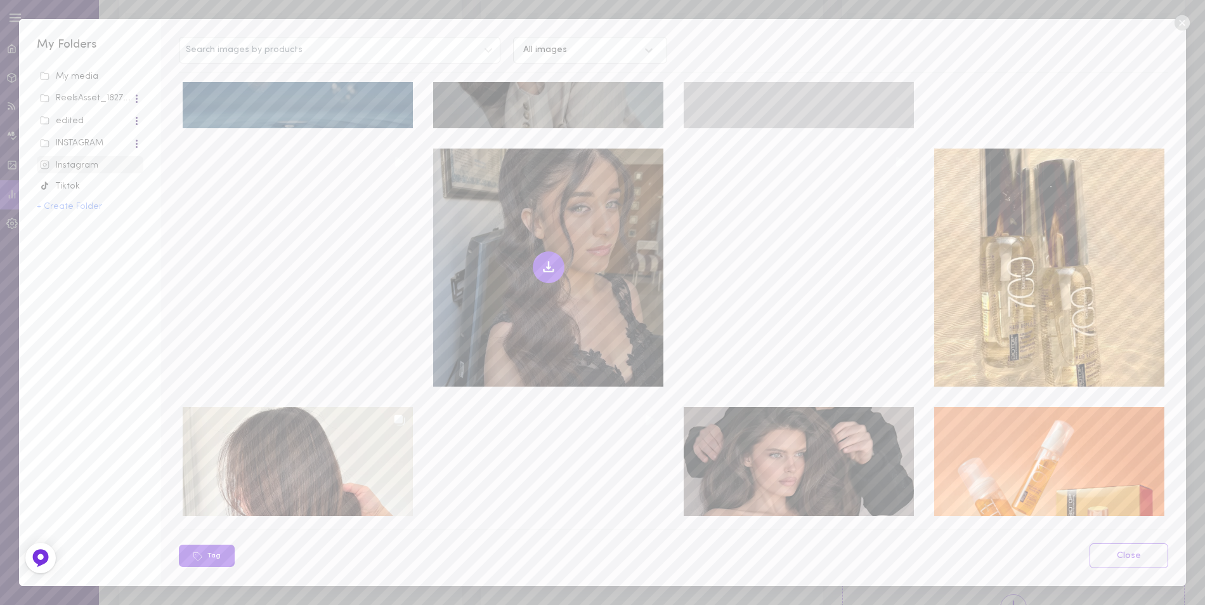
scroll to position [1747, 0]
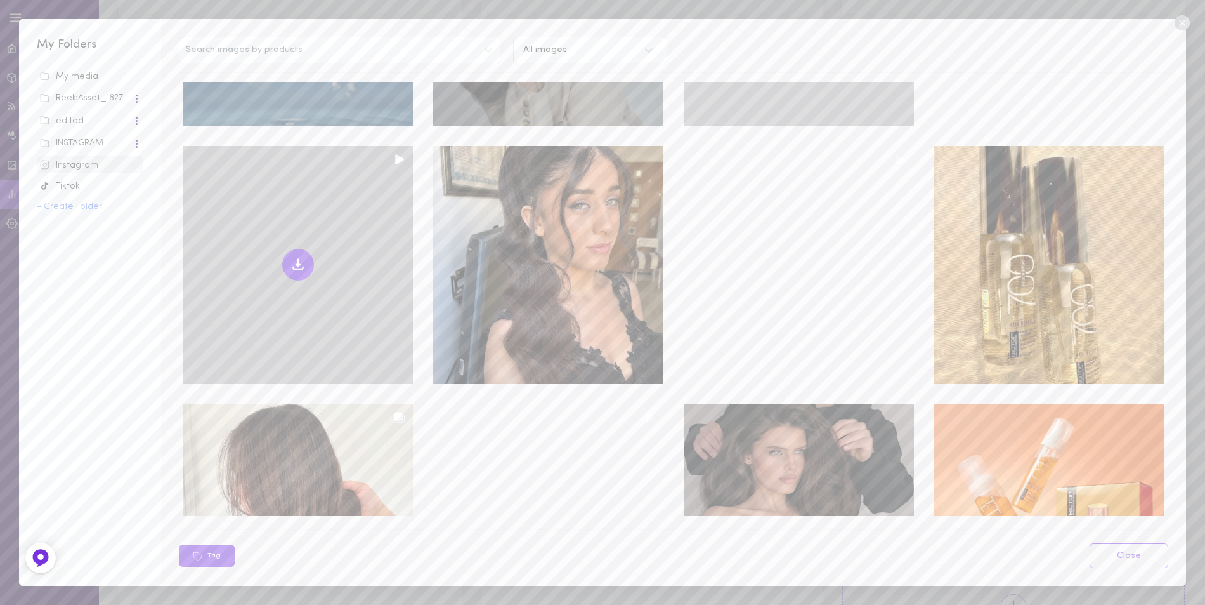
click at [296, 264] on icon at bounding box center [298, 265] width 4 height 2
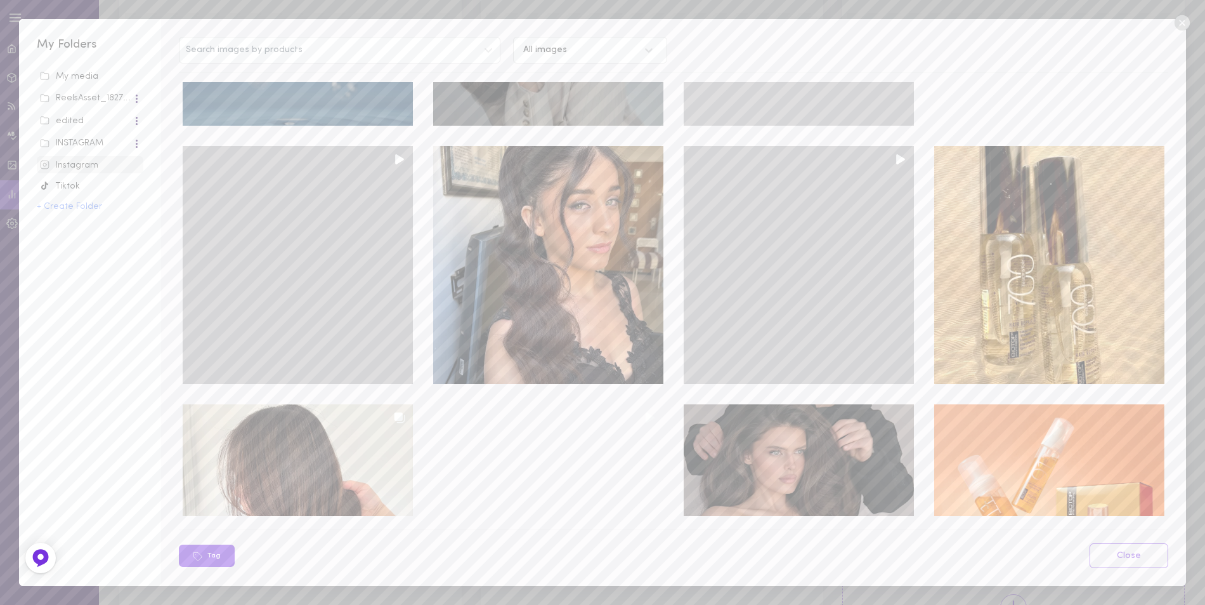
click at [771, 252] on div at bounding box center [799, 265] width 230 height 238
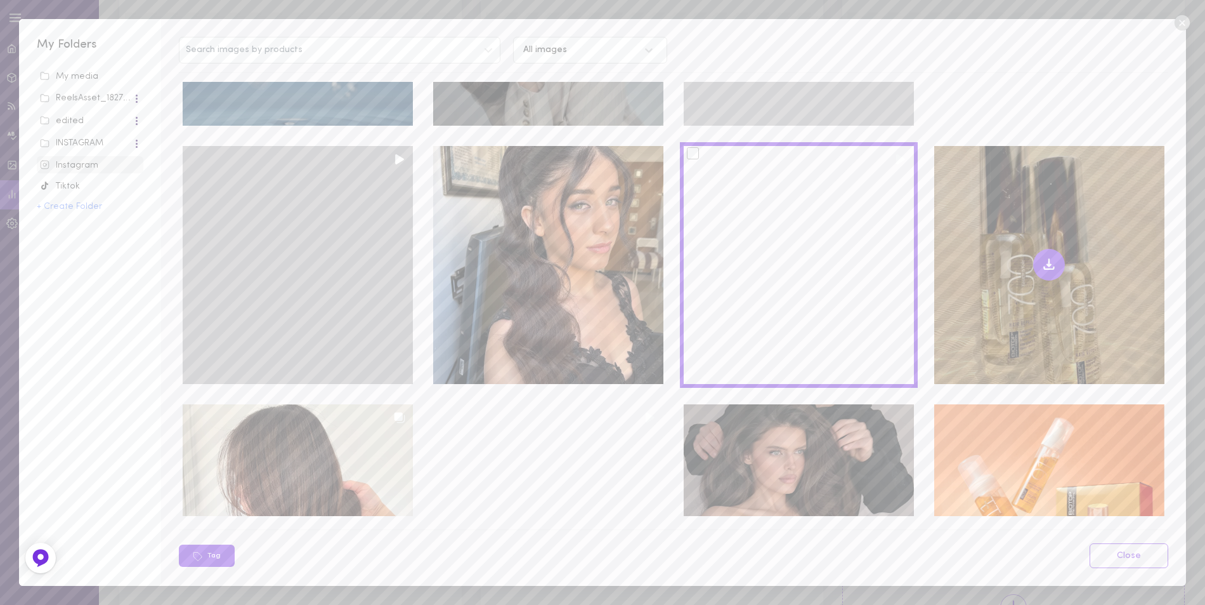
click at [1042, 257] on icon at bounding box center [1049, 264] width 15 height 15
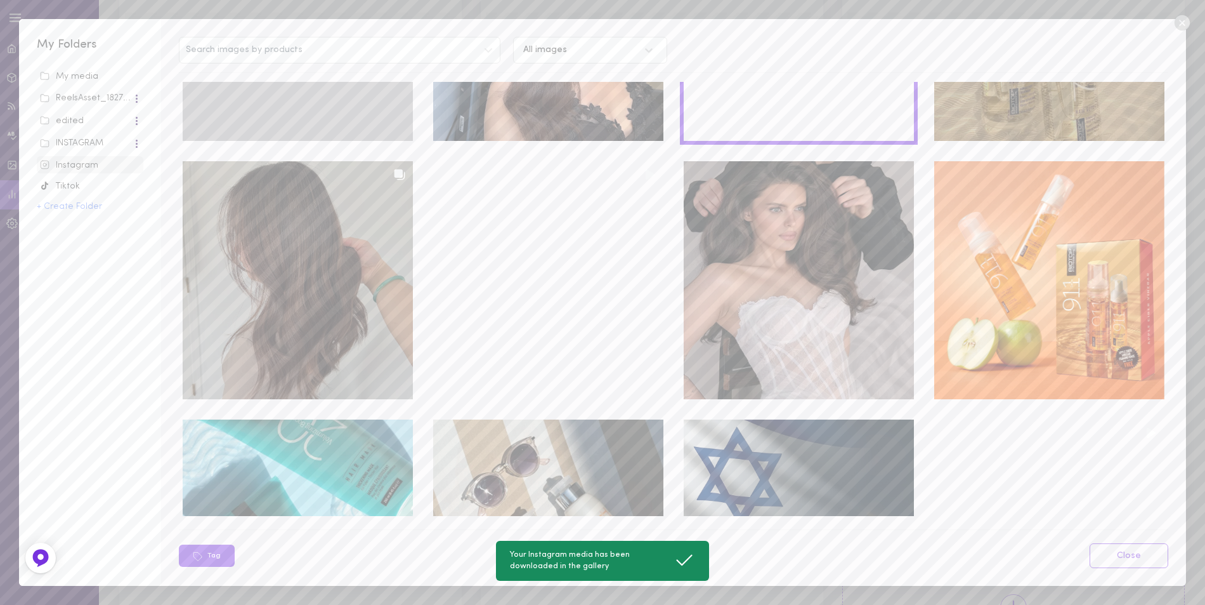
scroll to position [2000, 0]
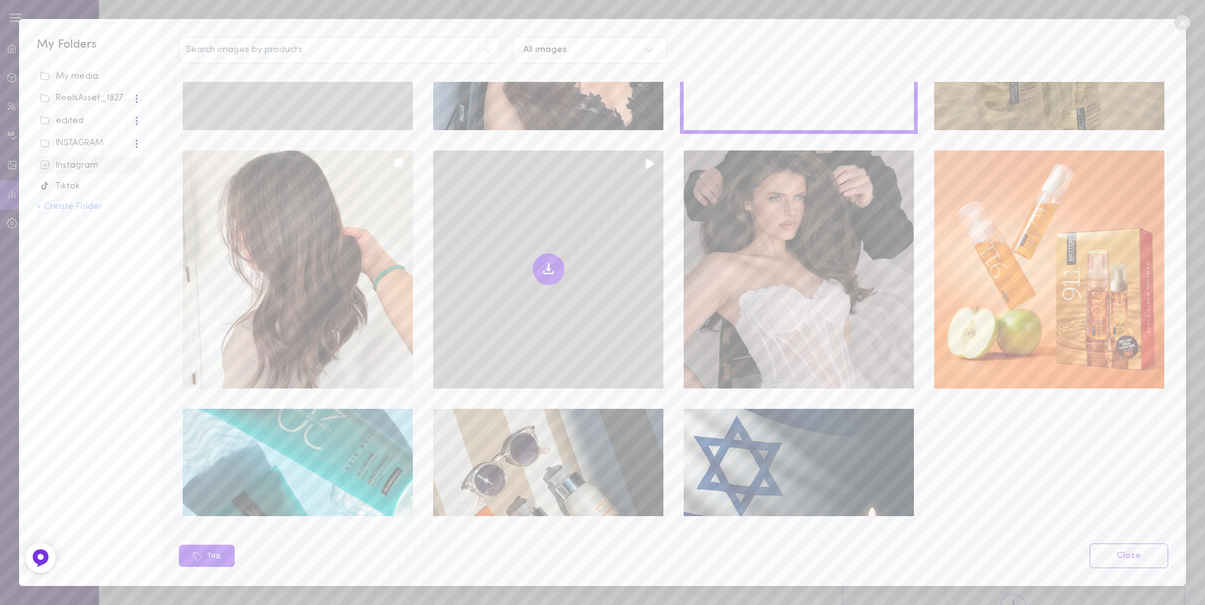
click at [544, 271] on icon at bounding box center [549, 272] width 10 height 3
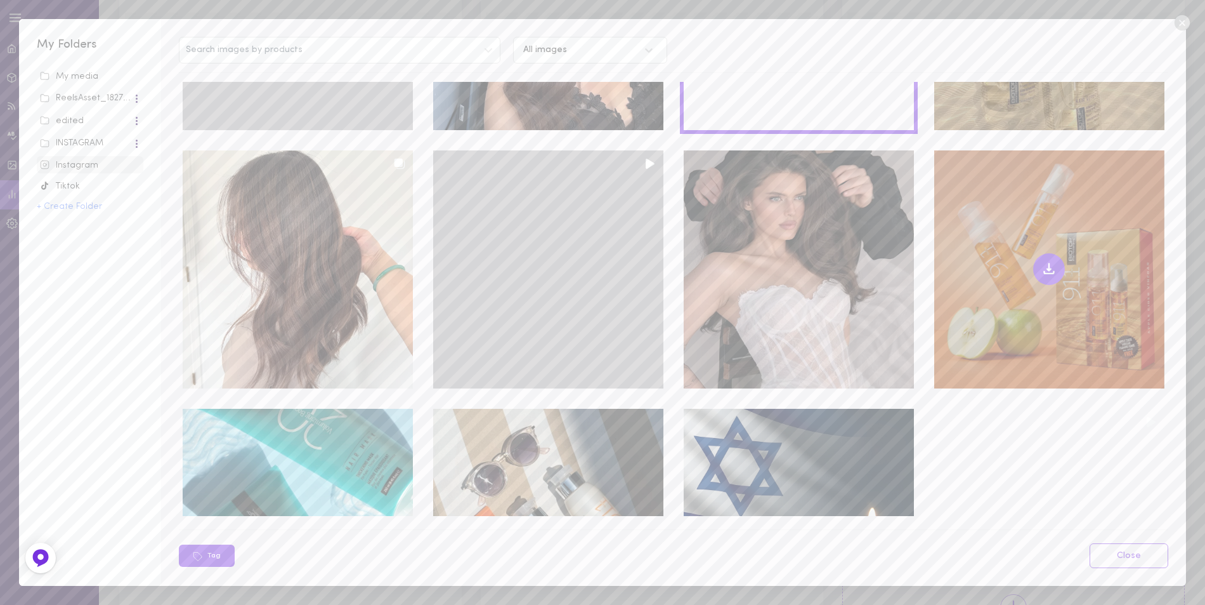
click at [1047, 268] on icon at bounding box center [1049, 269] width 4 height 2
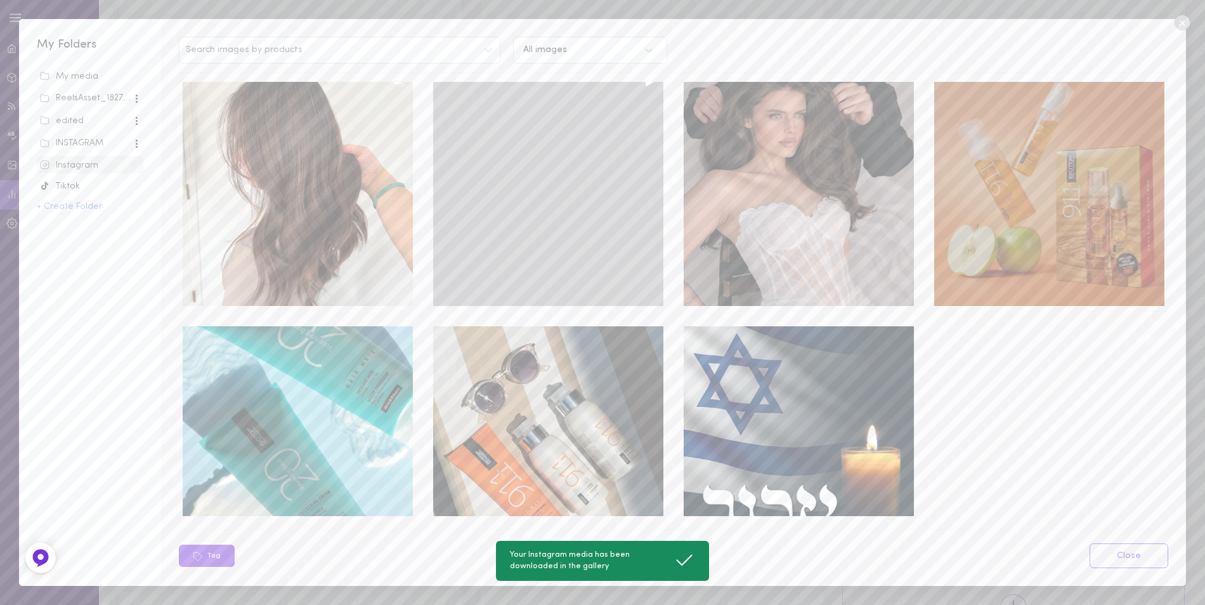
scroll to position [2254, 0]
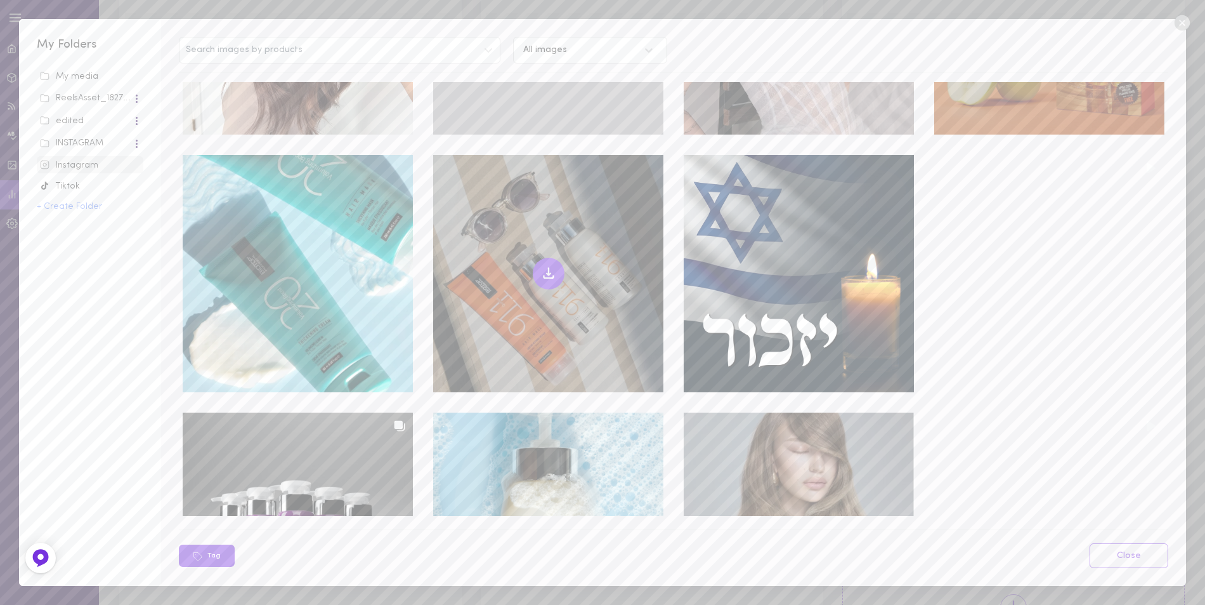
click at [541, 266] on icon at bounding box center [548, 273] width 15 height 15
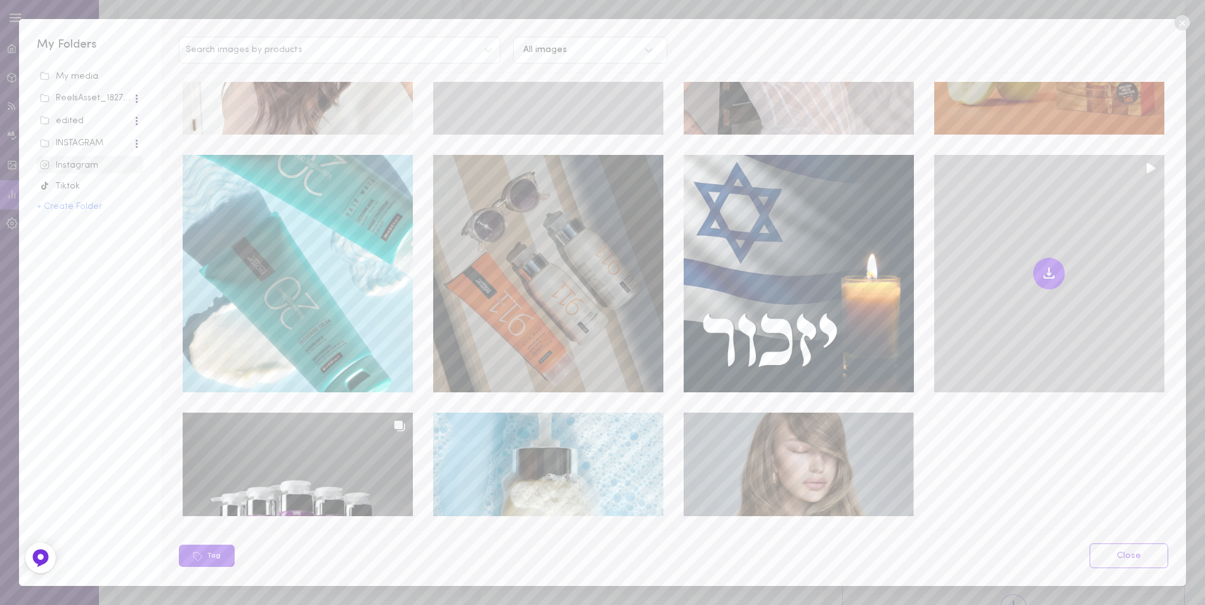
click at [1049, 267] on icon at bounding box center [1049, 270] width 0 height 7
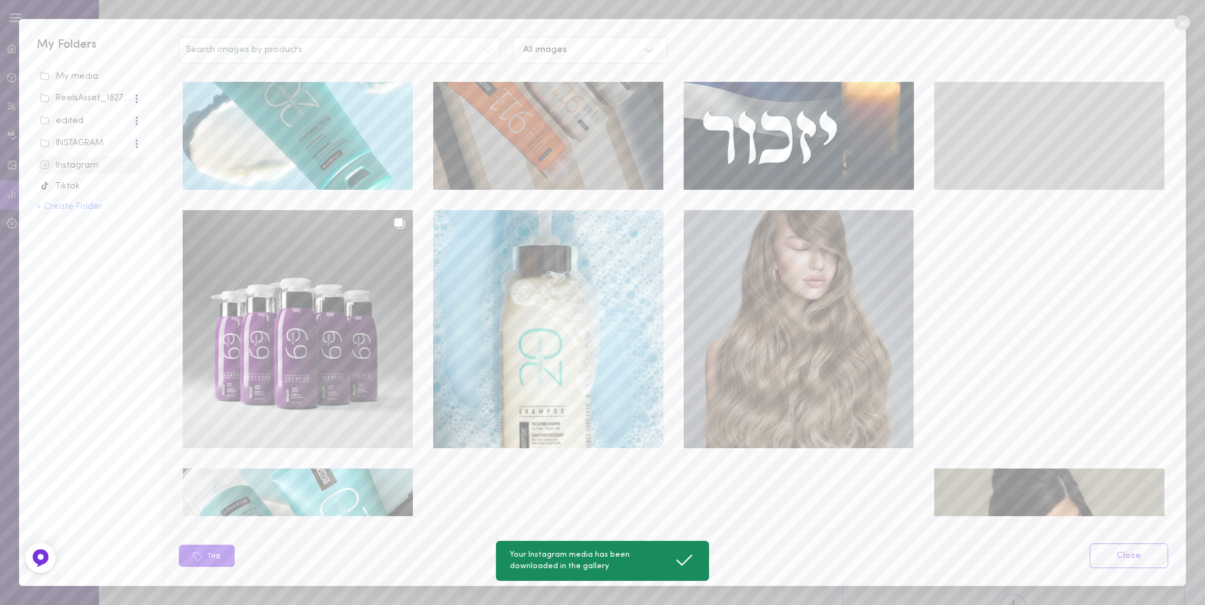
scroll to position [2508, 0]
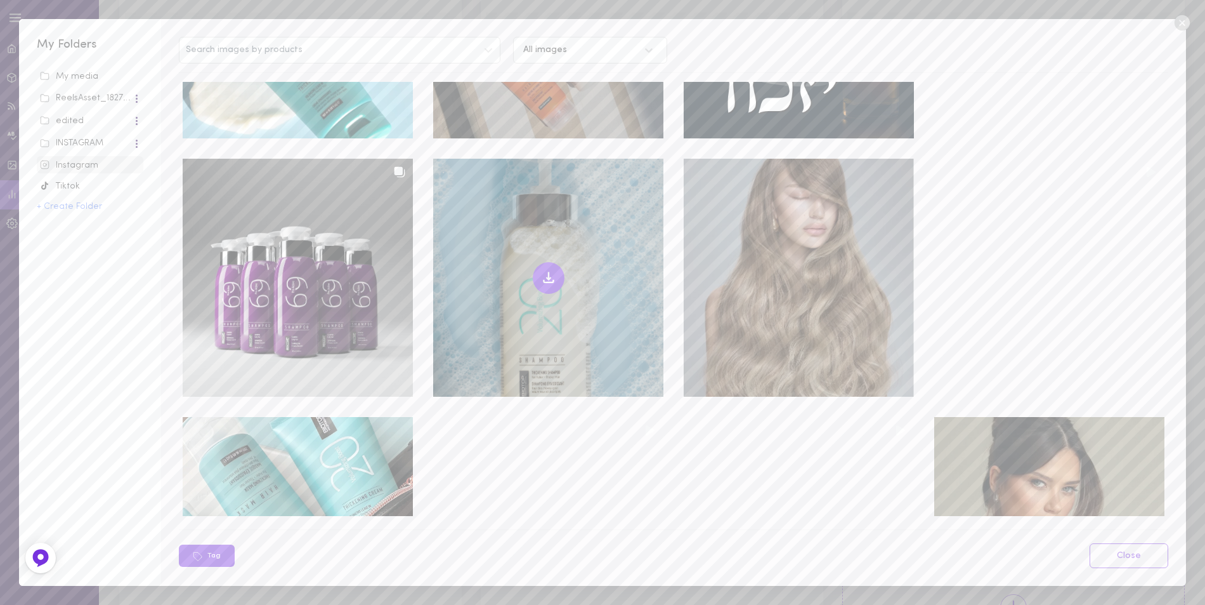
click at [544, 279] on icon at bounding box center [549, 280] width 10 height 3
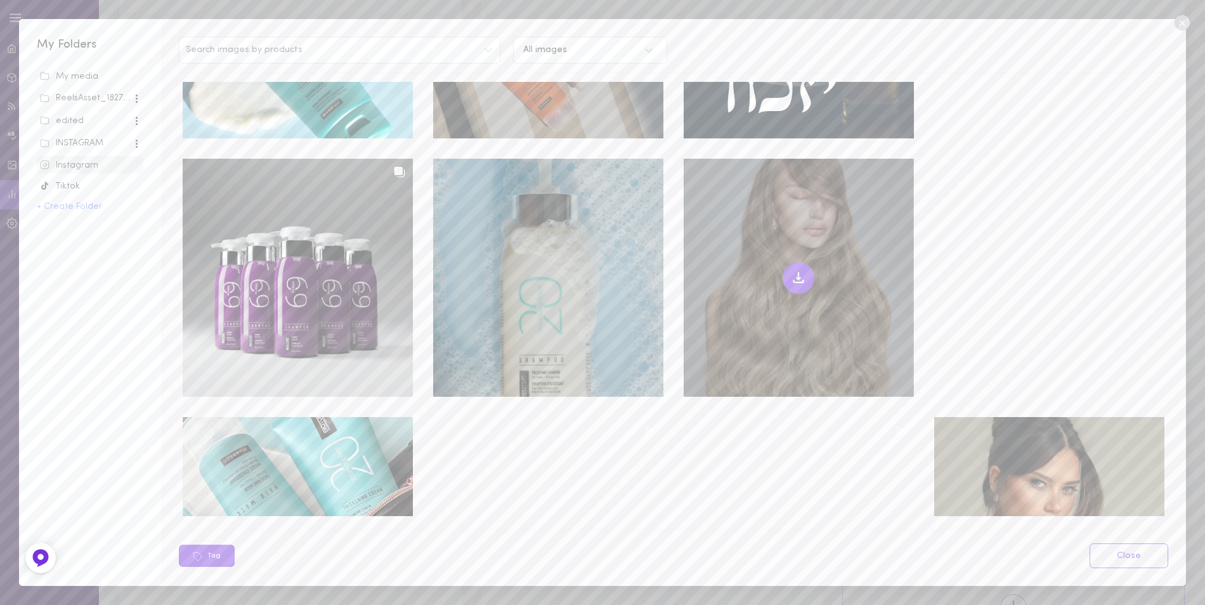
click at [799, 262] on button at bounding box center [799, 278] width 32 height 32
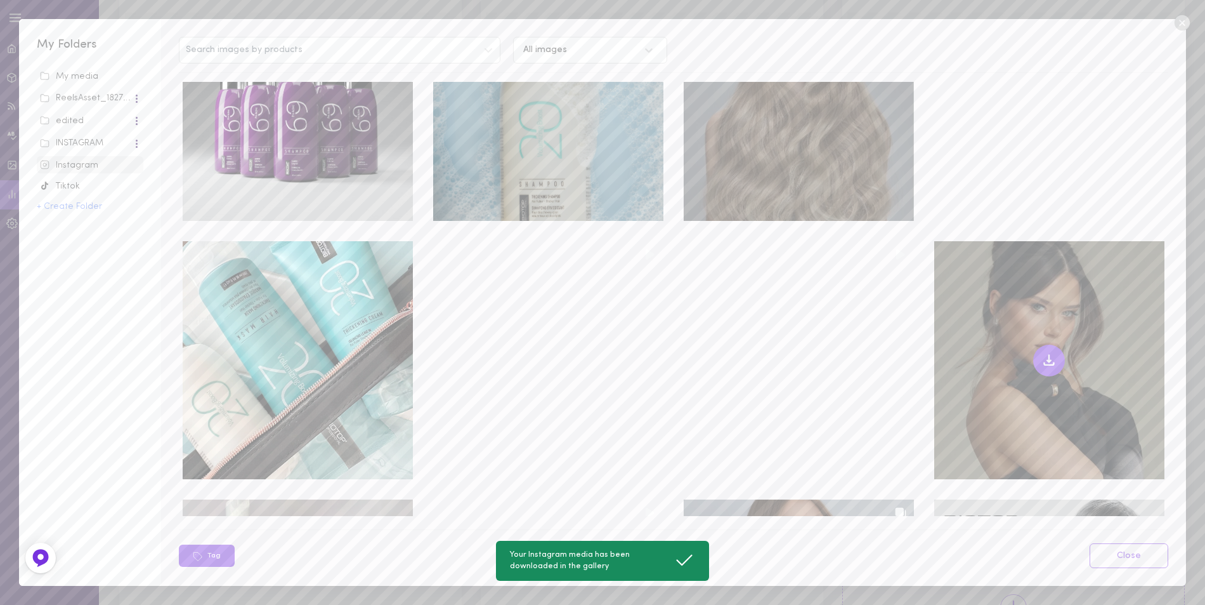
scroll to position [2762, 0]
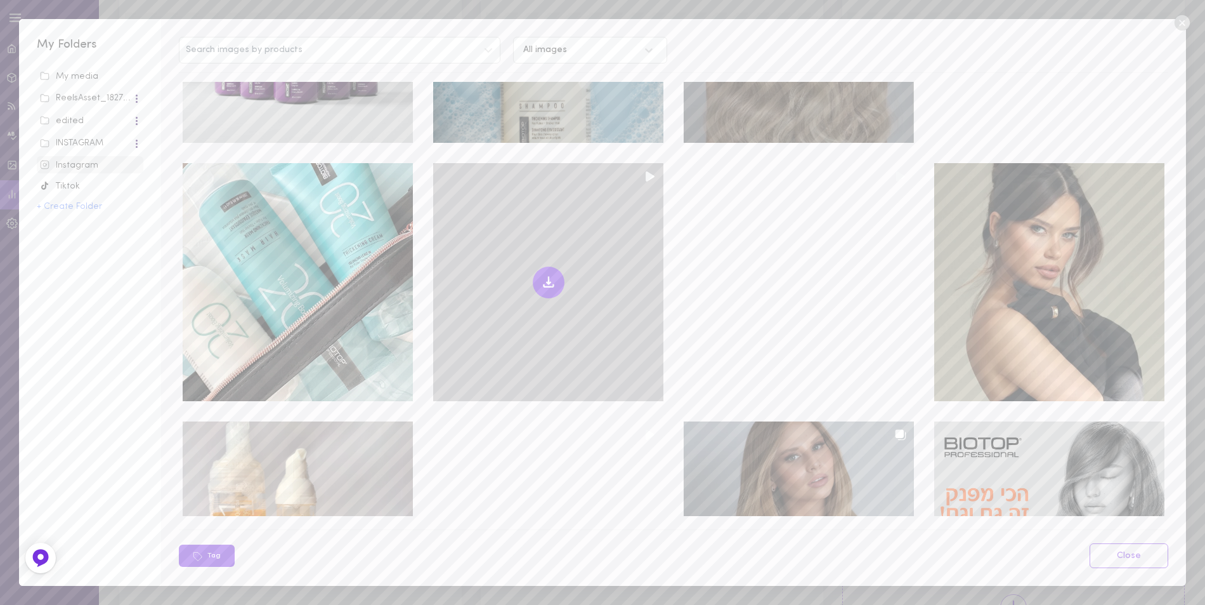
click at [542, 275] on icon at bounding box center [548, 282] width 15 height 15
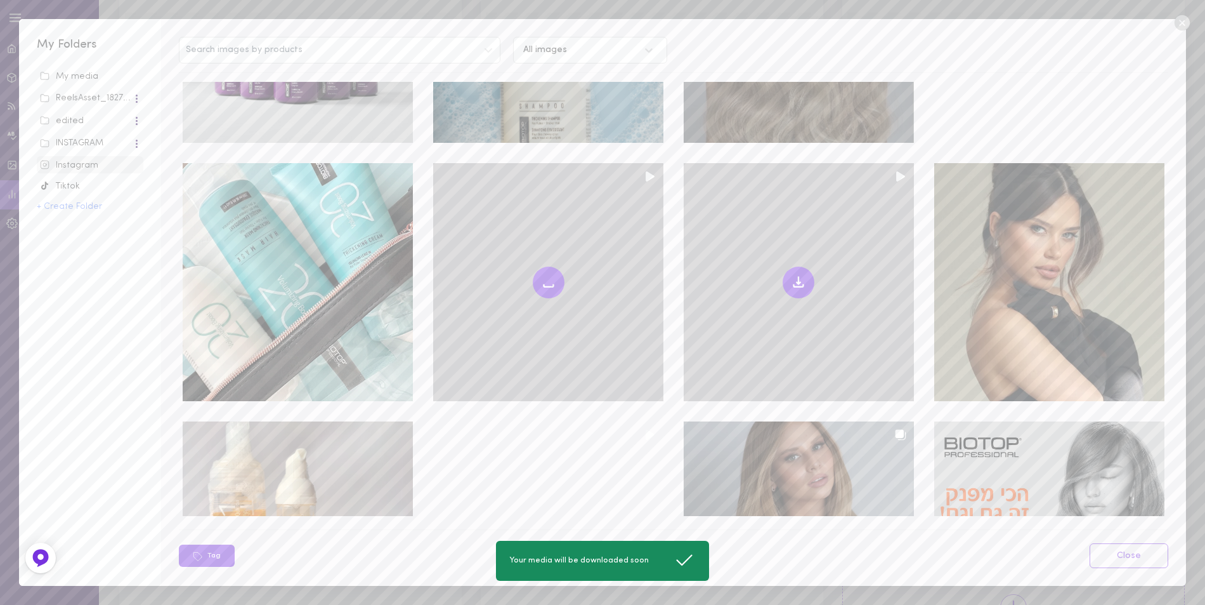
click at [791, 275] on icon at bounding box center [798, 282] width 15 height 15
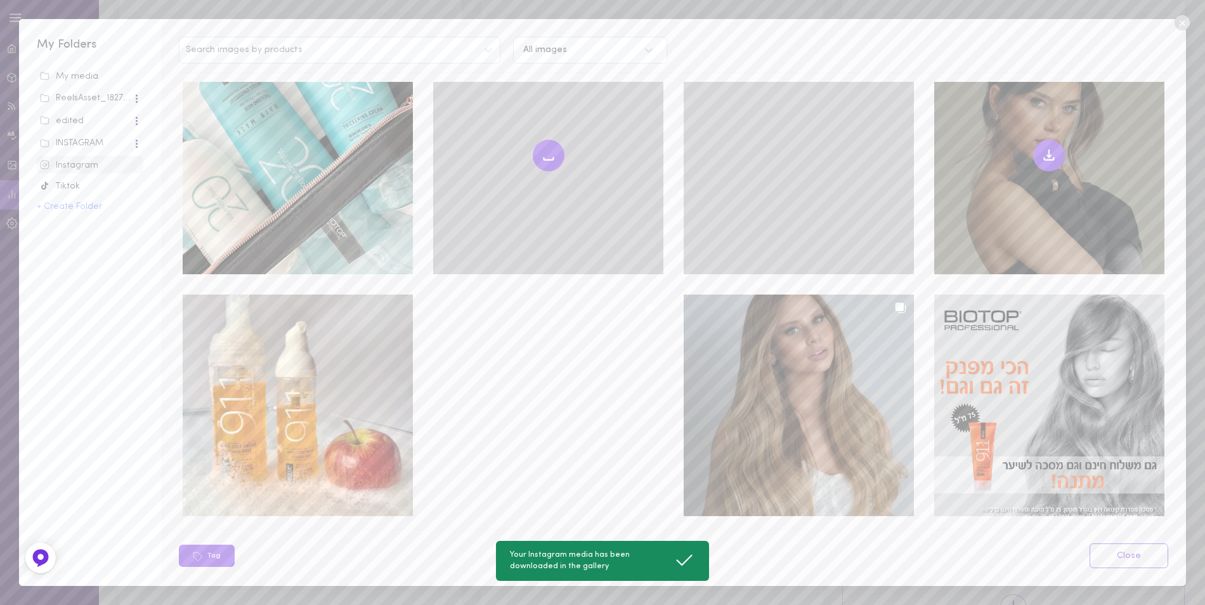
scroll to position [3015, 0]
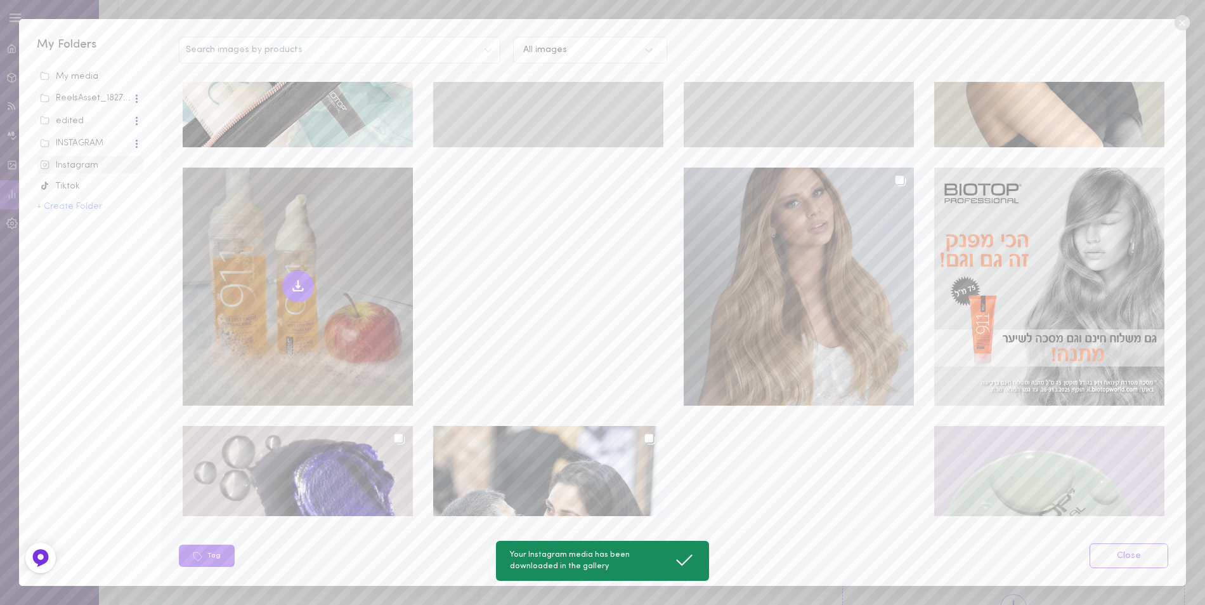
click at [292, 279] on icon at bounding box center [298, 286] width 15 height 15
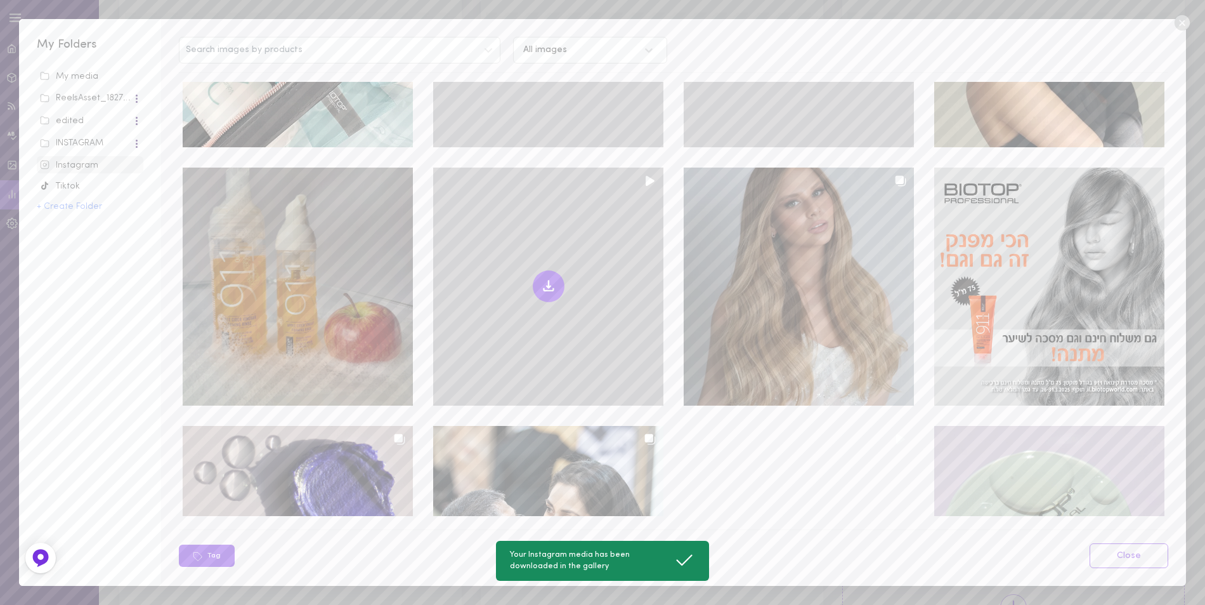
click at [549, 280] on icon at bounding box center [549, 283] width 0 height 7
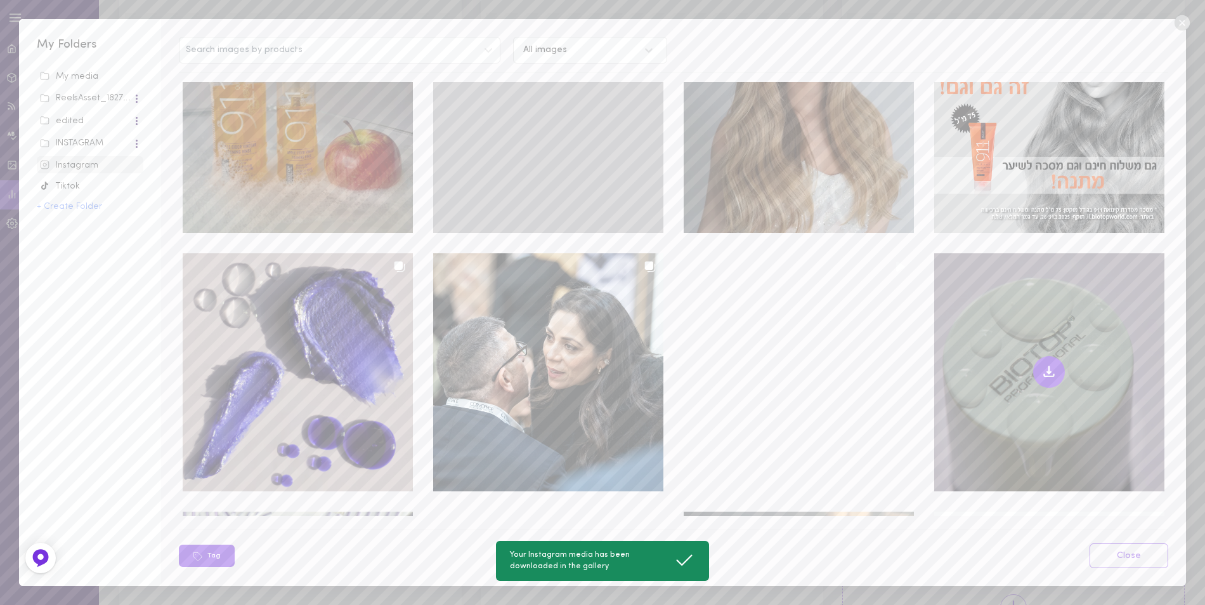
scroll to position [3206, 0]
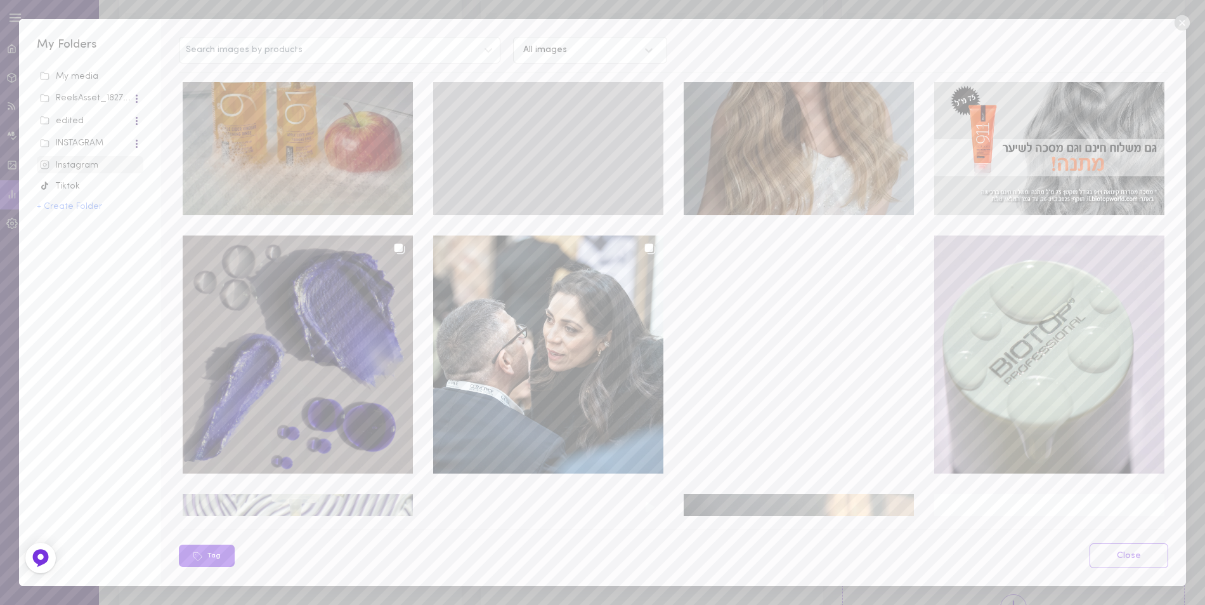
click at [281, 292] on div at bounding box center [298, 354] width 230 height 238
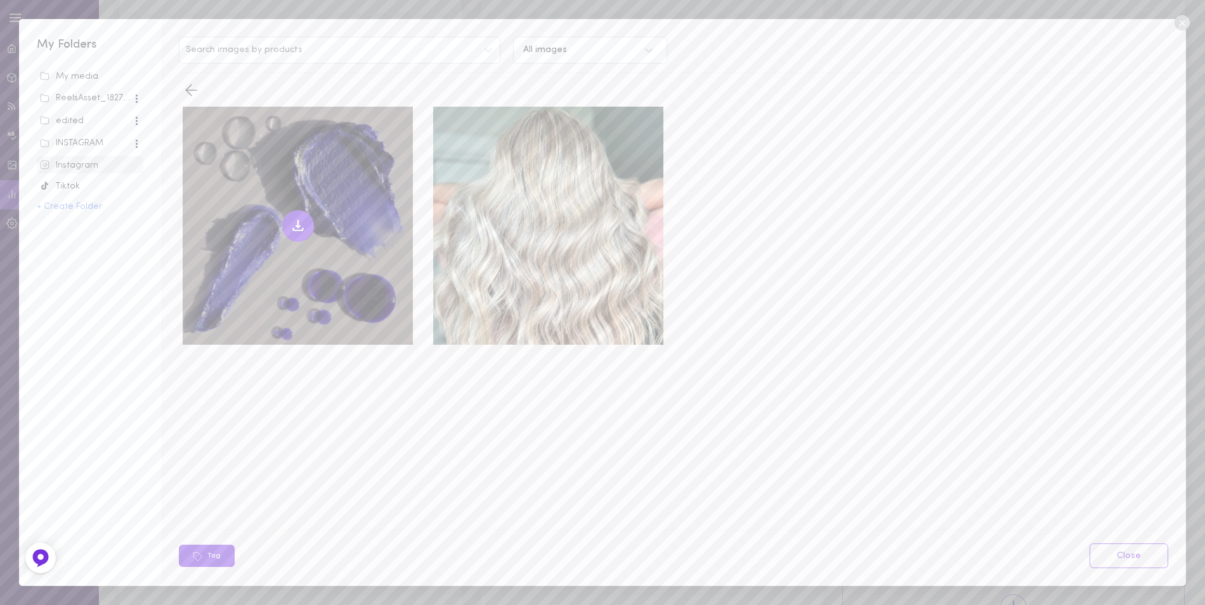
click at [299, 224] on icon at bounding box center [298, 225] width 15 height 15
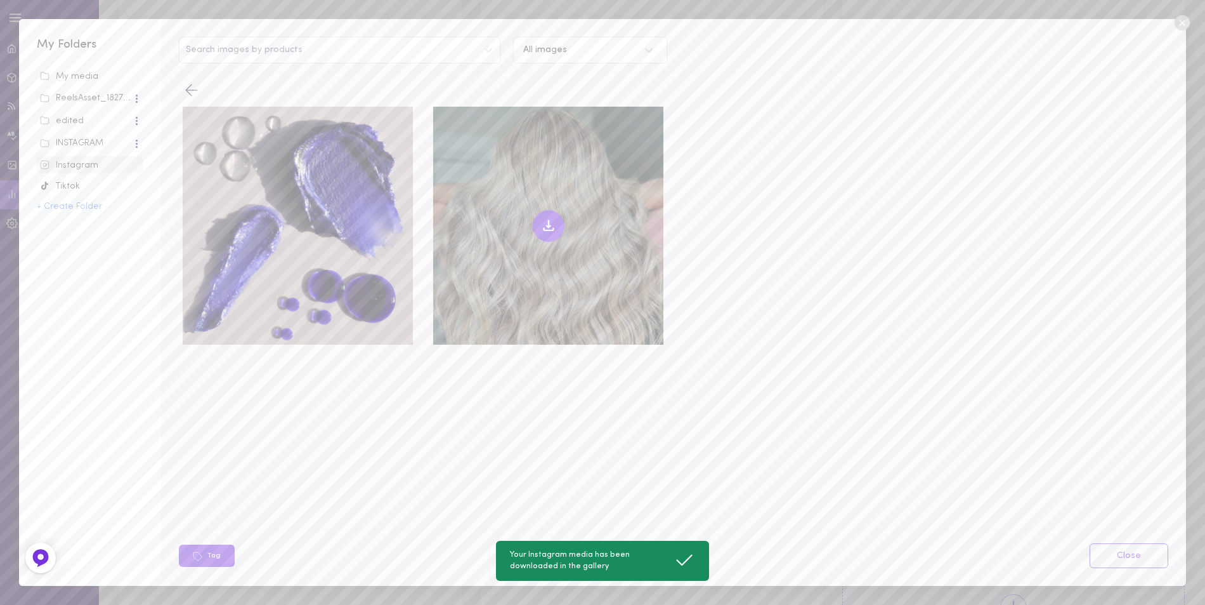
click at [548, 224] on icon at bounding box center [548, 225] width 15 height 15
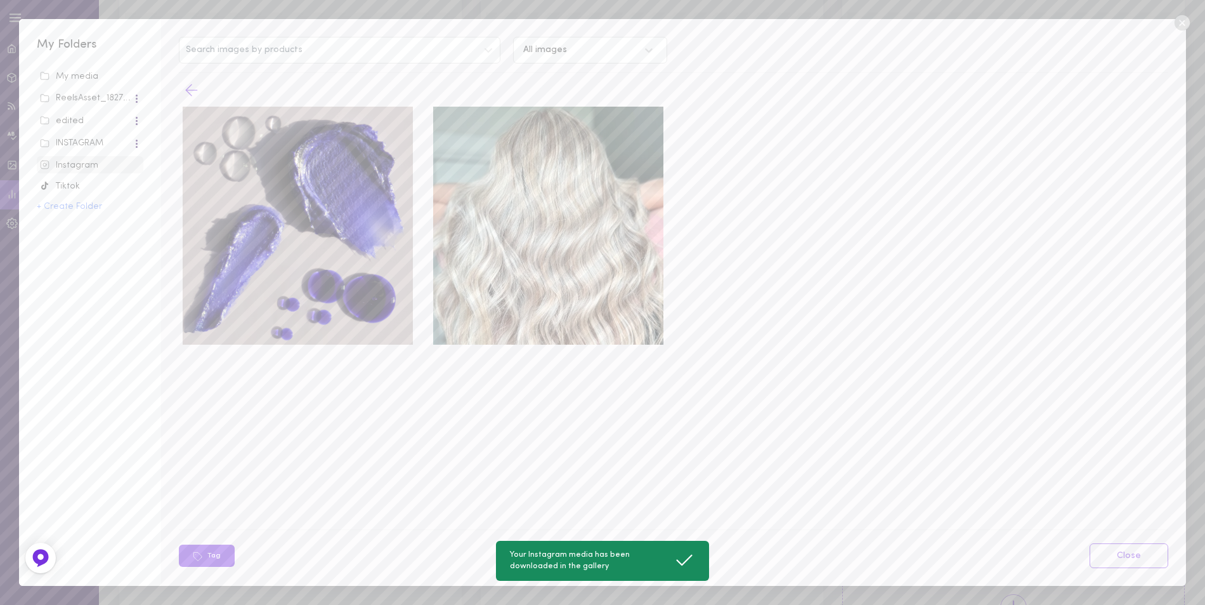
click at [202, 85] on button at bounding box center [673, 89] width 989 height 25
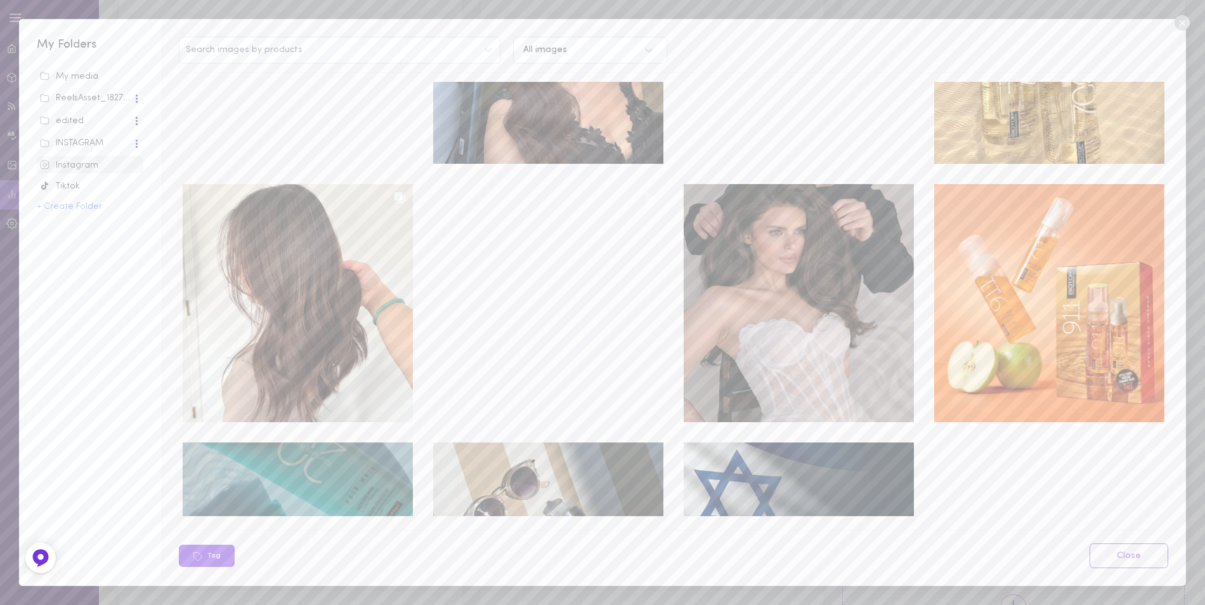
scroll to position [2220, 0]
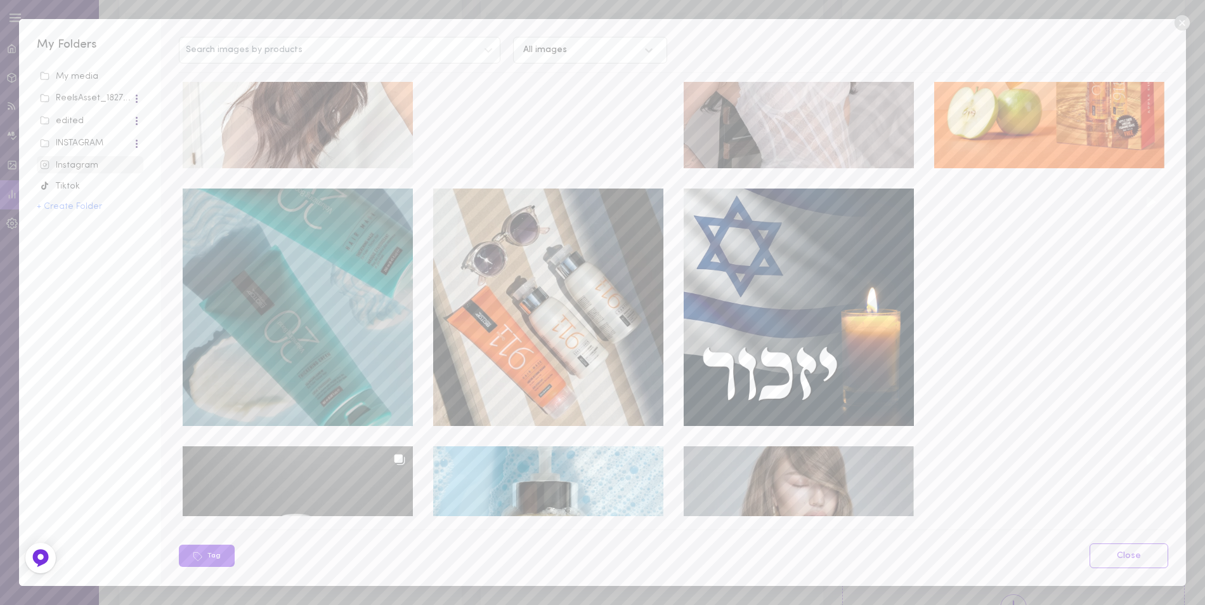
click at [278, 262] on div at bounding box center [298, 307] width 230 height 238
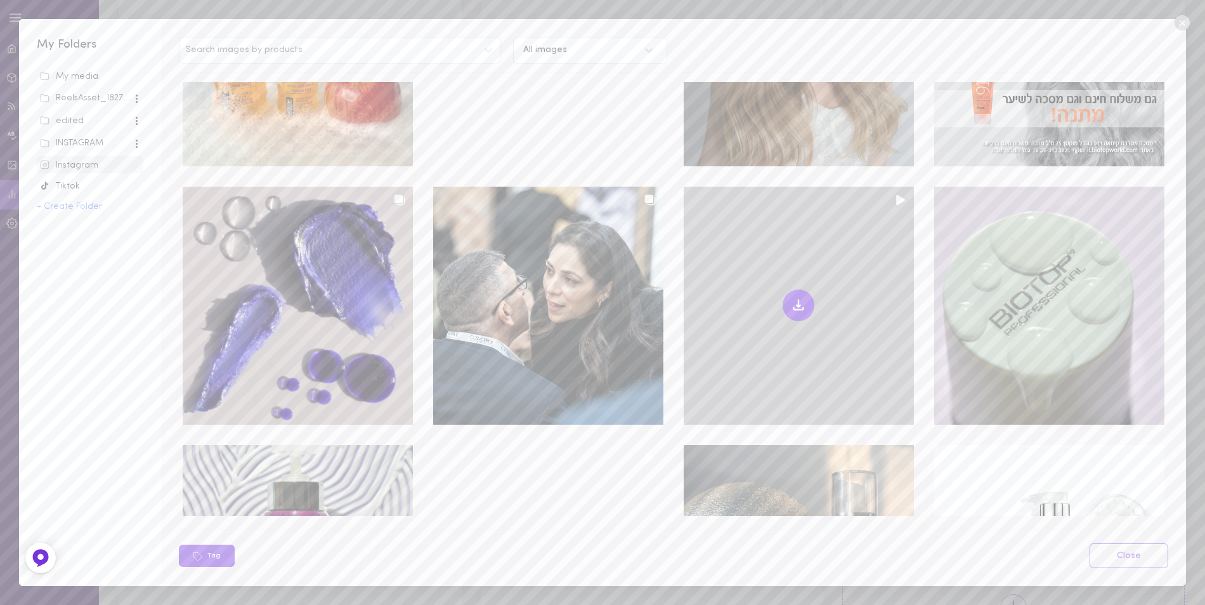
scroll to position [3299, 0]
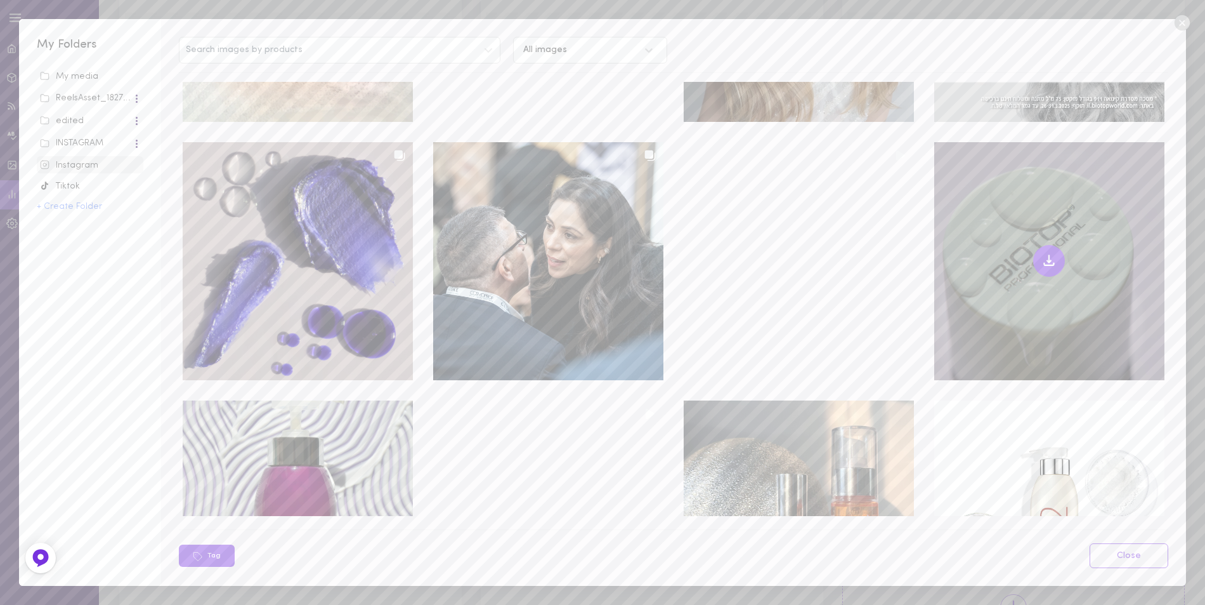
click at [1042, 253] on icon at bounding box center [1049, 260] width 15 height 15
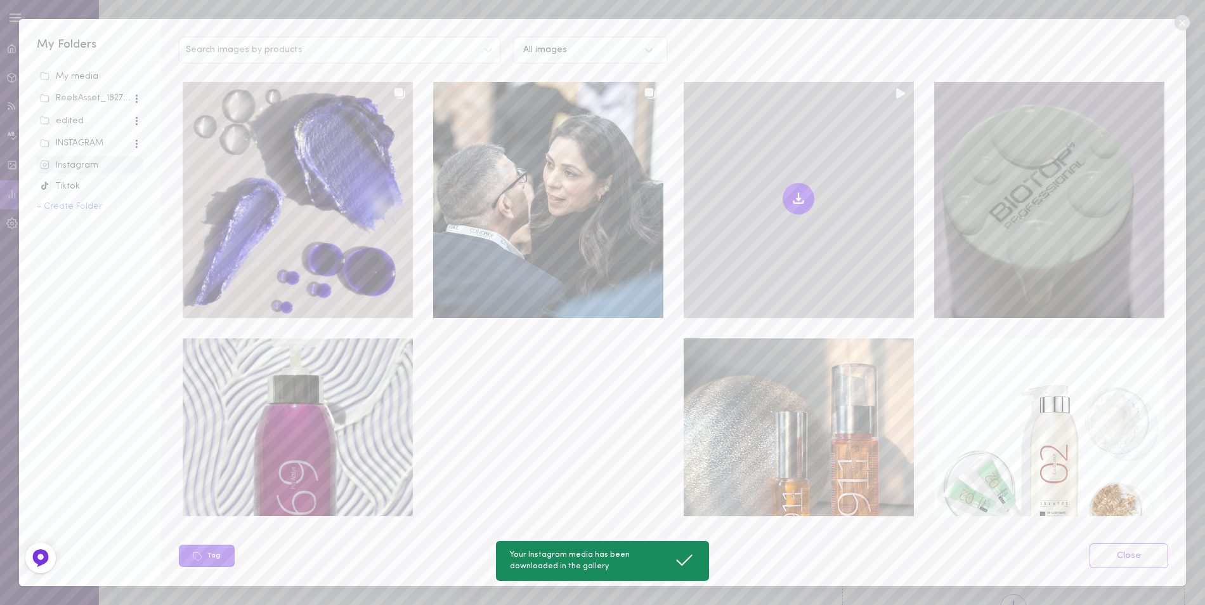
scroll to position [3553, 0]
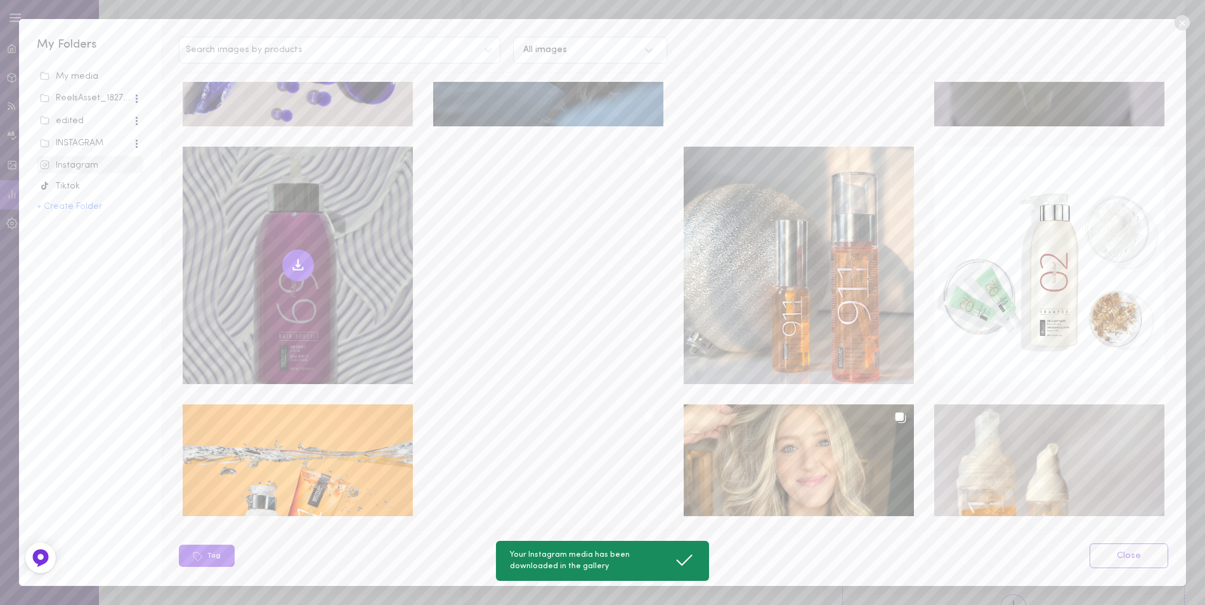
click at [299, 258] on icon at bounding box center [298, 265] width 15 height 15
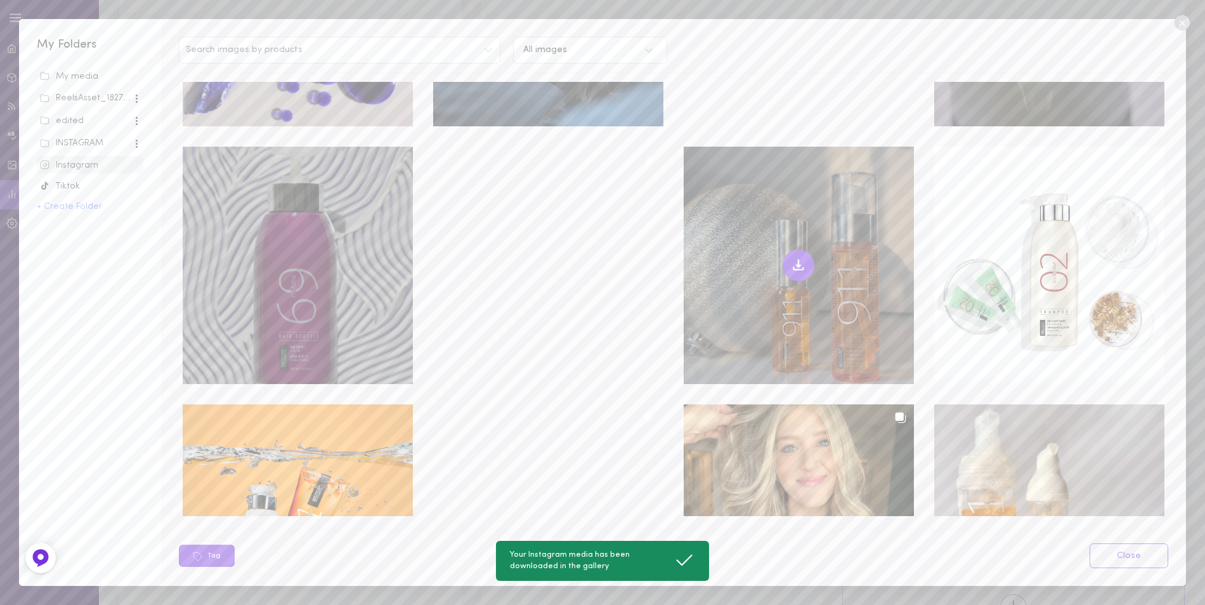
click at [799, 259] on icon at bounding box center [799, 262] width 0 height 7
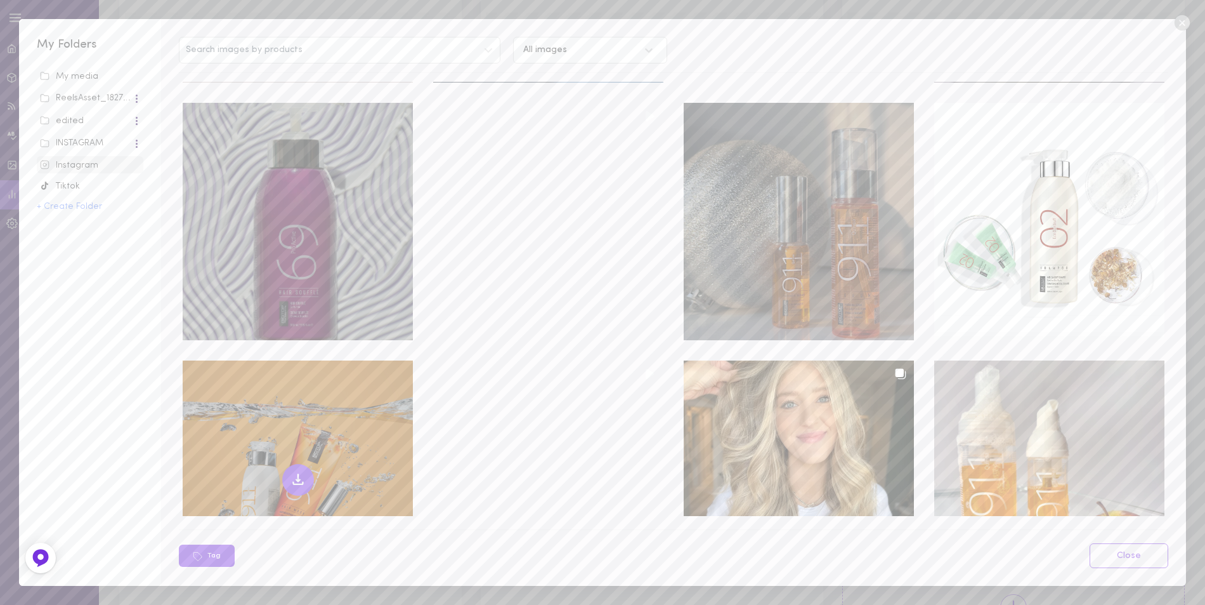
scroll to position [3743, 0]
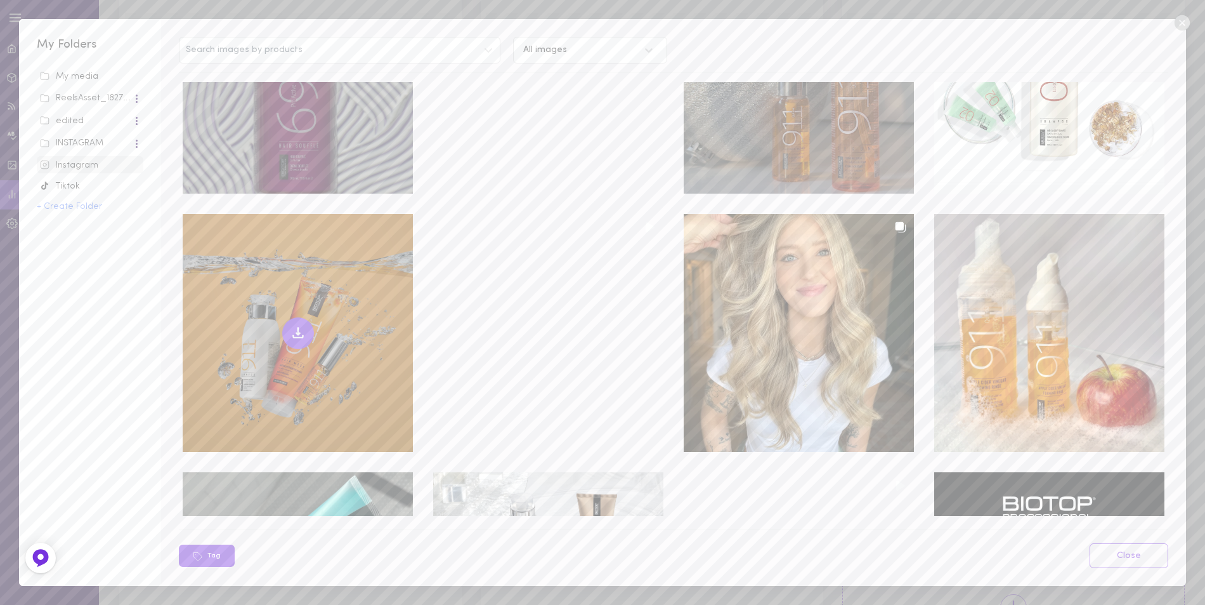
click at [299, 325] on icon at bounding box center [298, 332] width 15 height 15
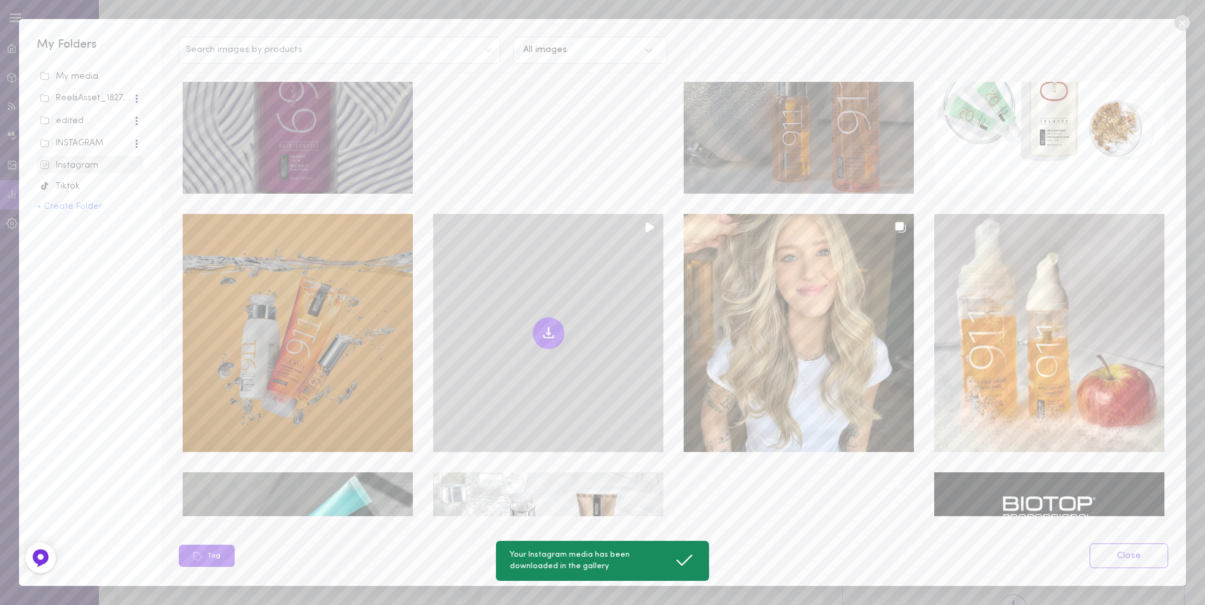
click at [542, 325] on icon at bounding box center [548, 332] width 15 height 15
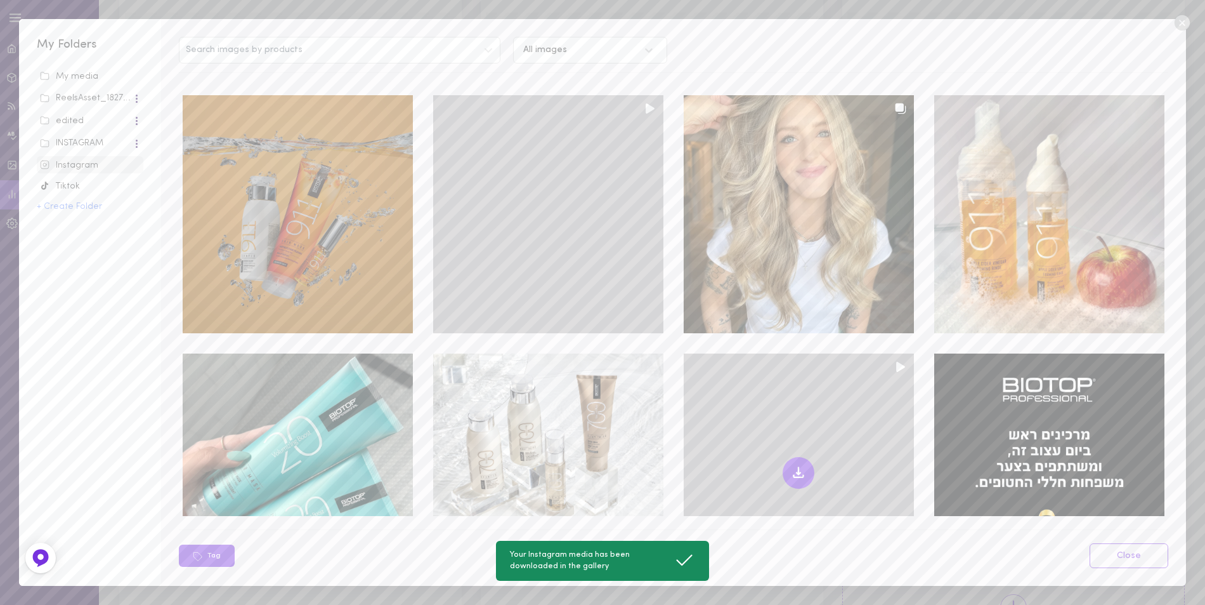
scroll to position [3997, 0]
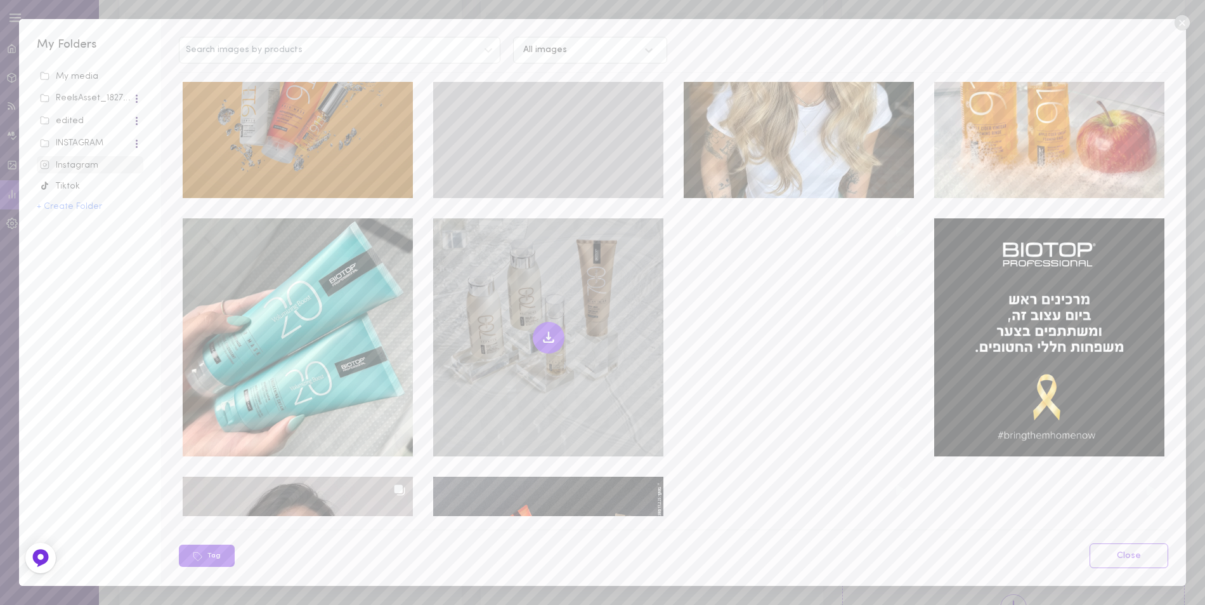
click at [550, 330] on icon at bounding box center [548, 337] width 15 height 15
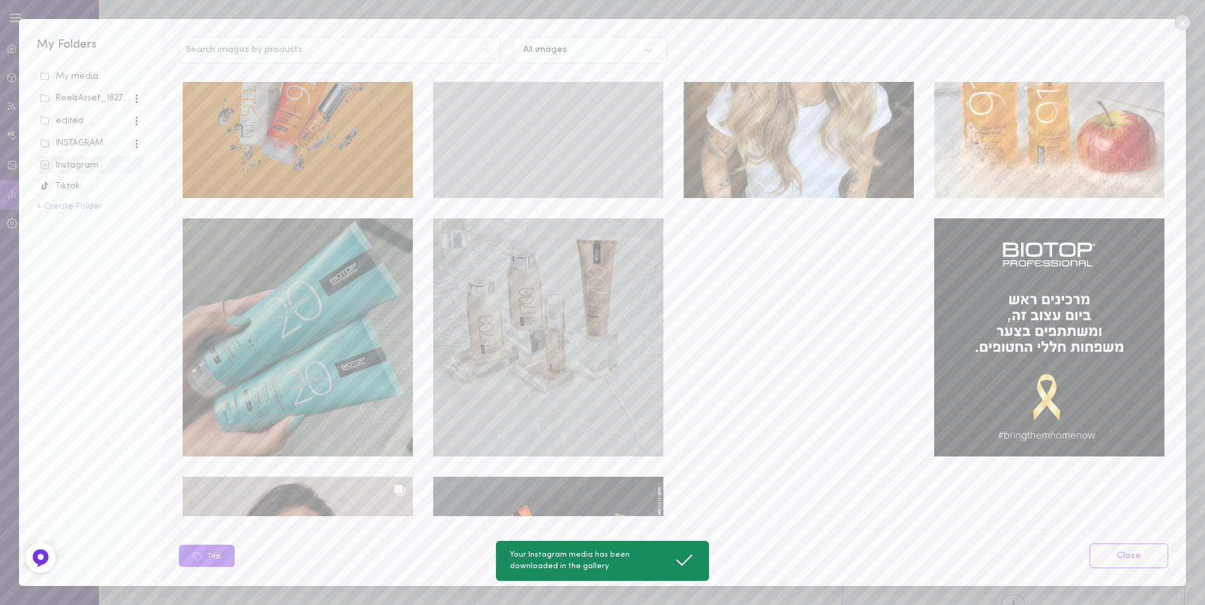
click at [313, 298] on div at bounding box center [298, 337] width 230 height 238
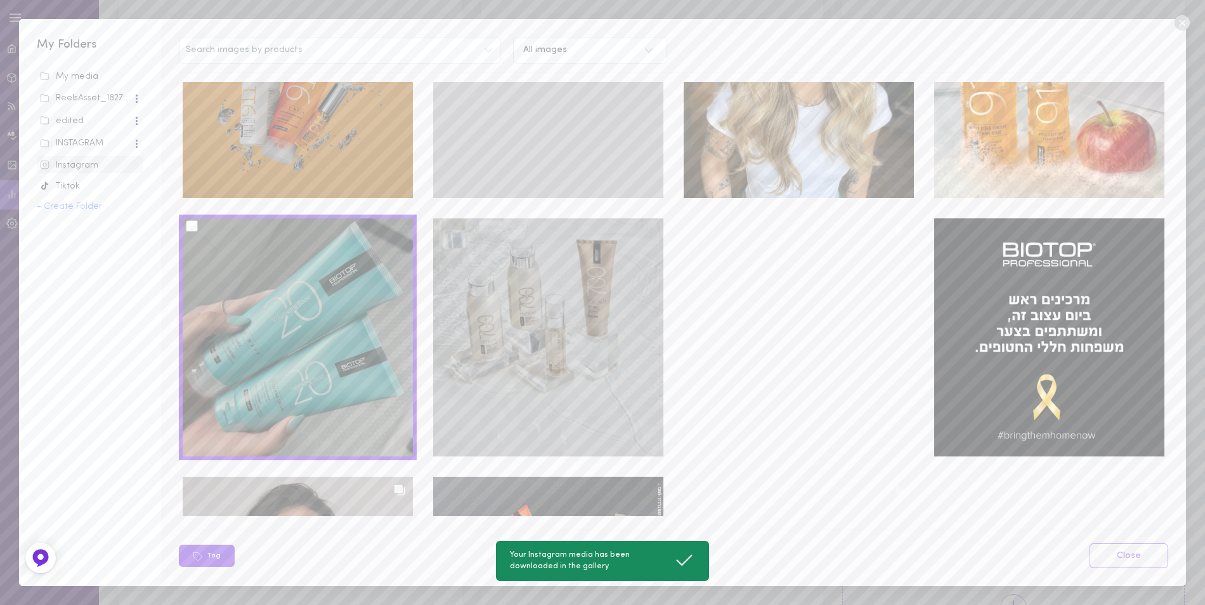
click at [313, 298] on div at bounding box center [298, 337] width 230 height 238
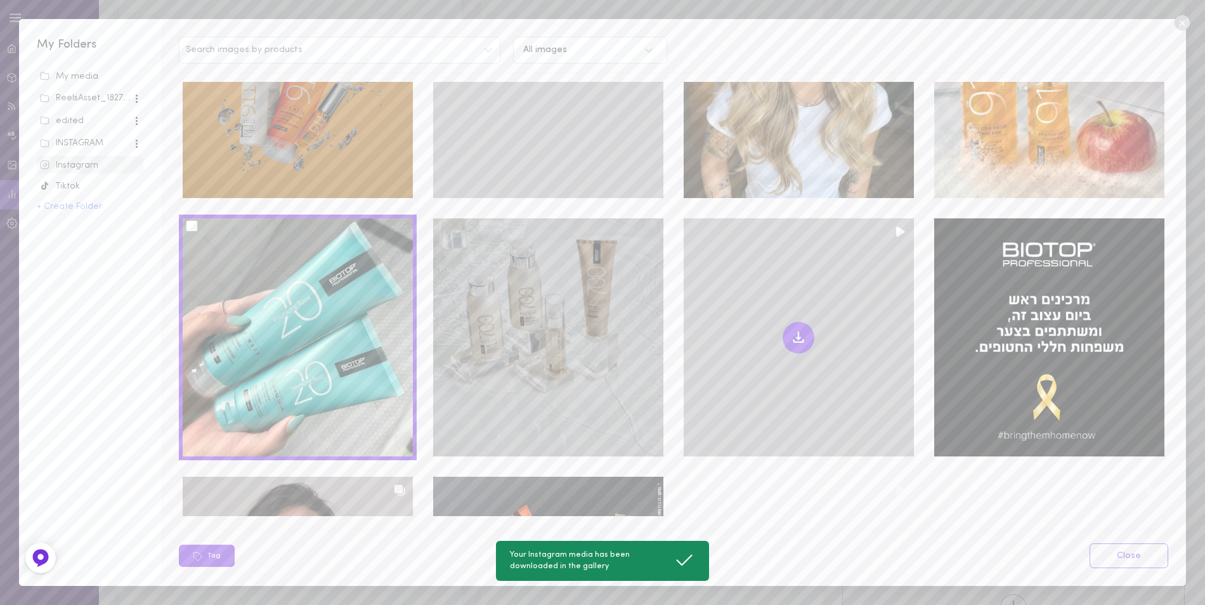
click at [799, 322] on button at bounding box center [799, 338] width 32 height 32
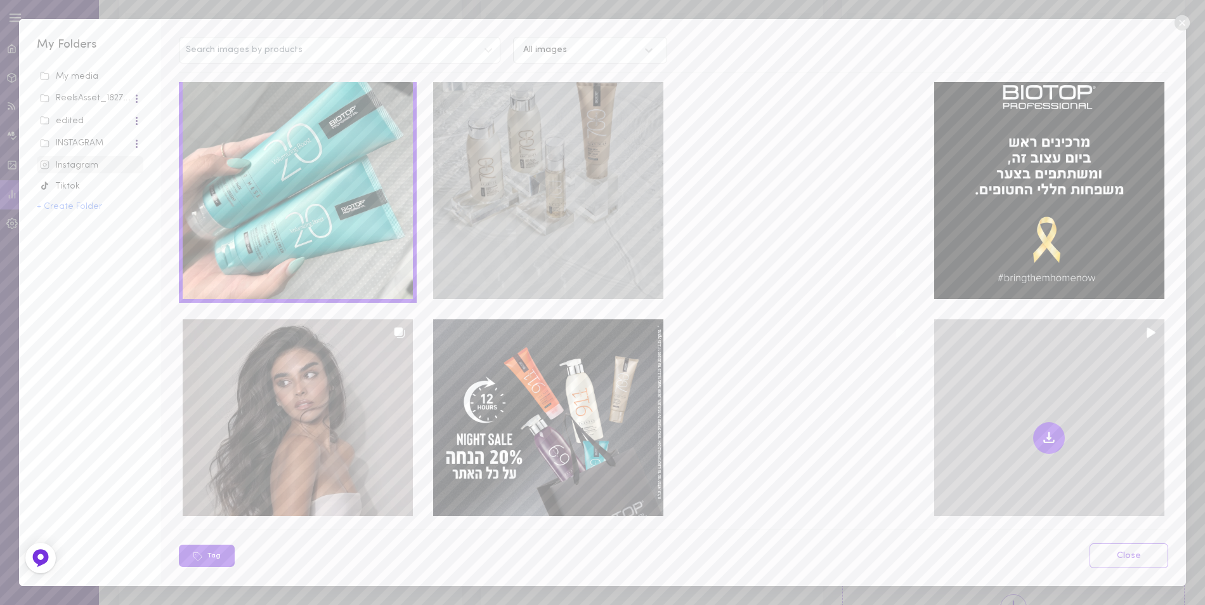
scroll to position [444, 0]
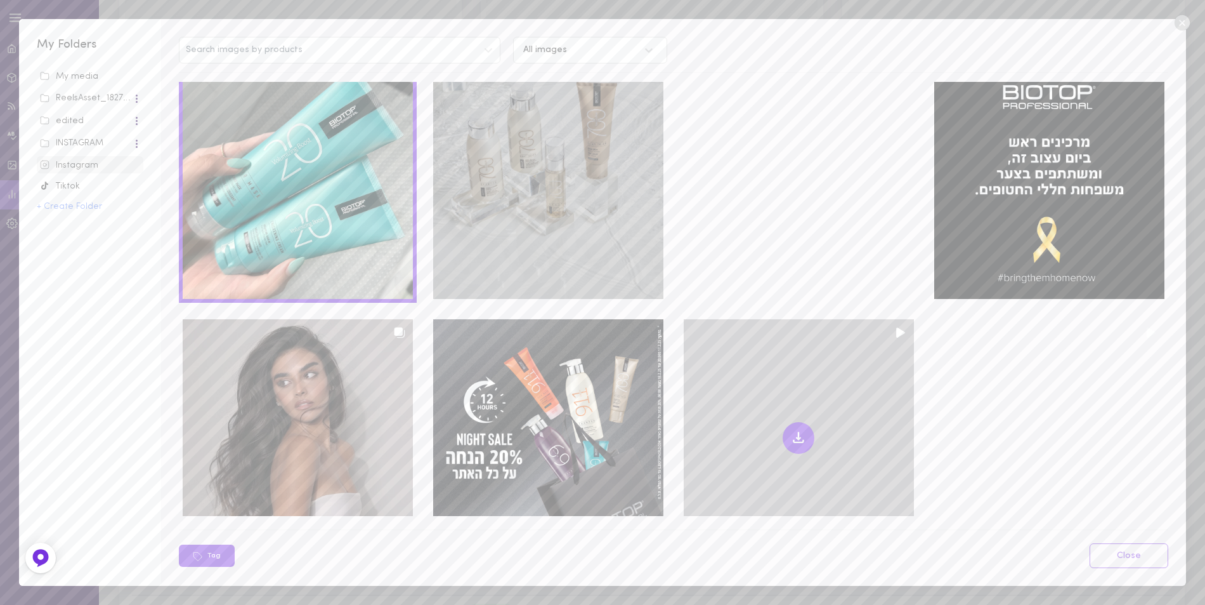
click at [791, 430] on icon at bounding box center [798, 437] width 15 height 15
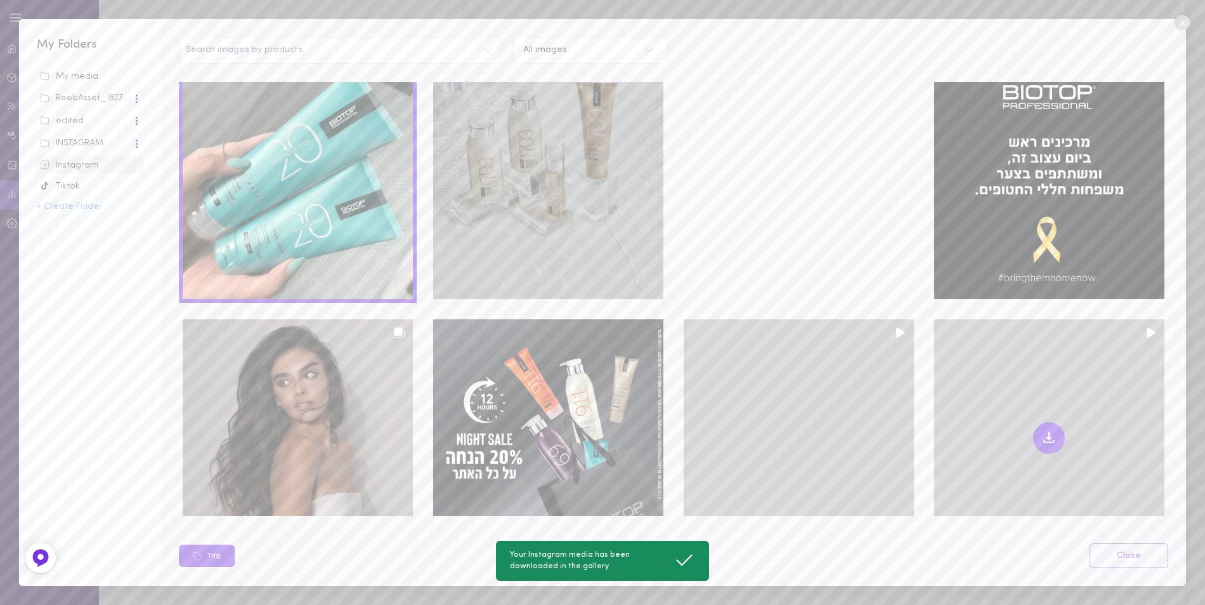
click at [1042, 430] on icon at bounding box center [1049, 437] width 15 height 15
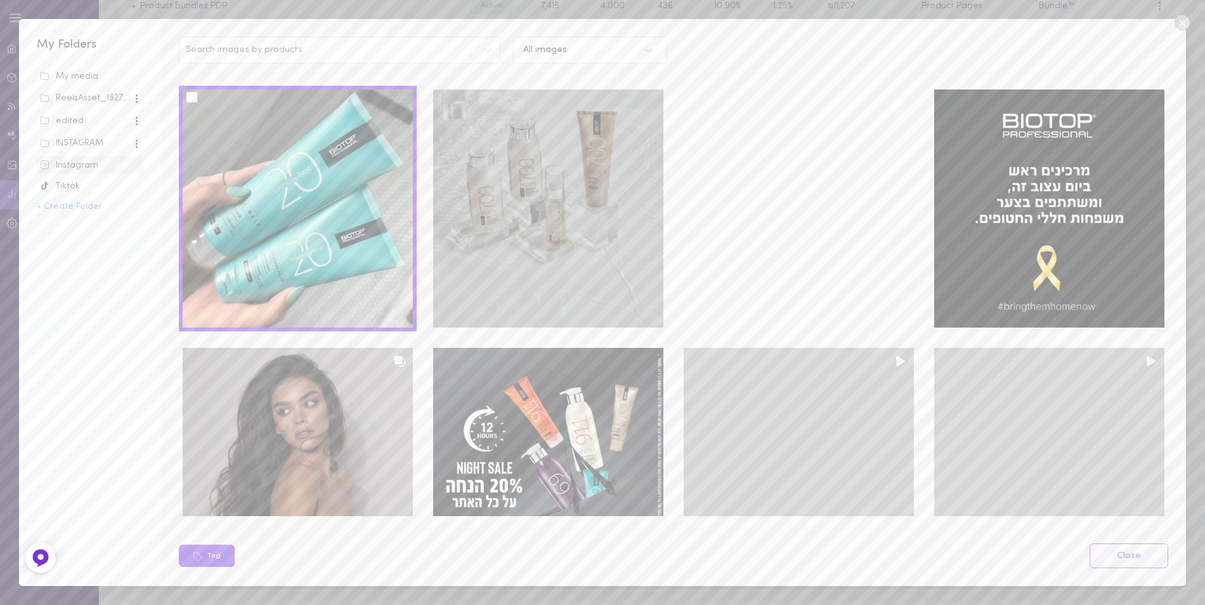
scroll to position [4154, 0]
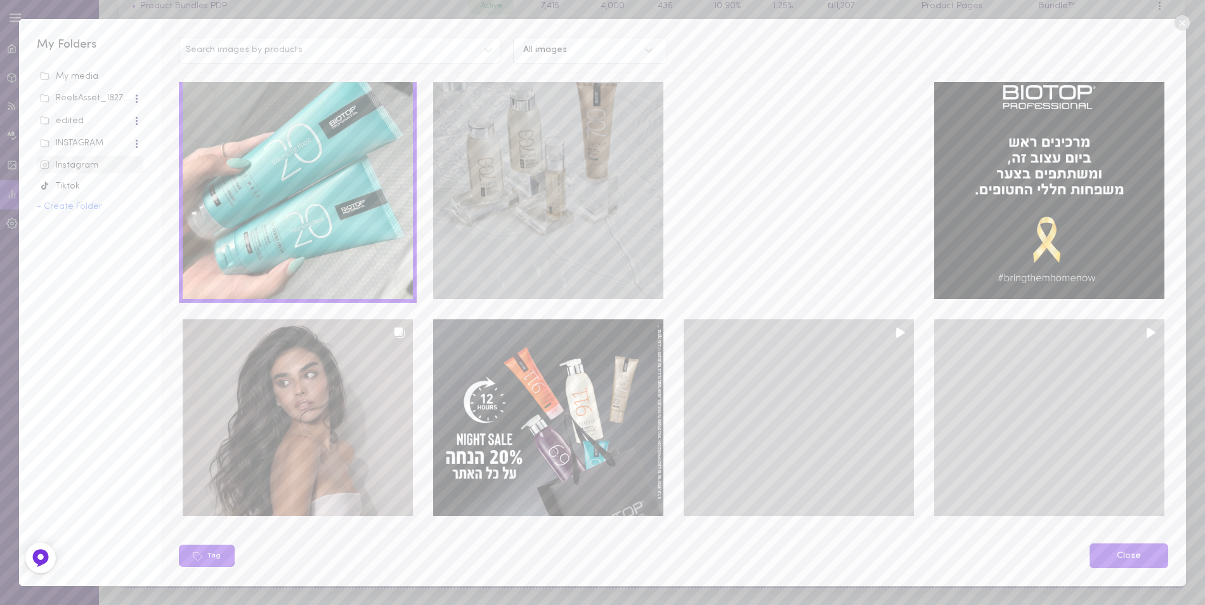
click at [1141, 559] on link "Close" at bounding box center [1129, 555] width 79 height 25
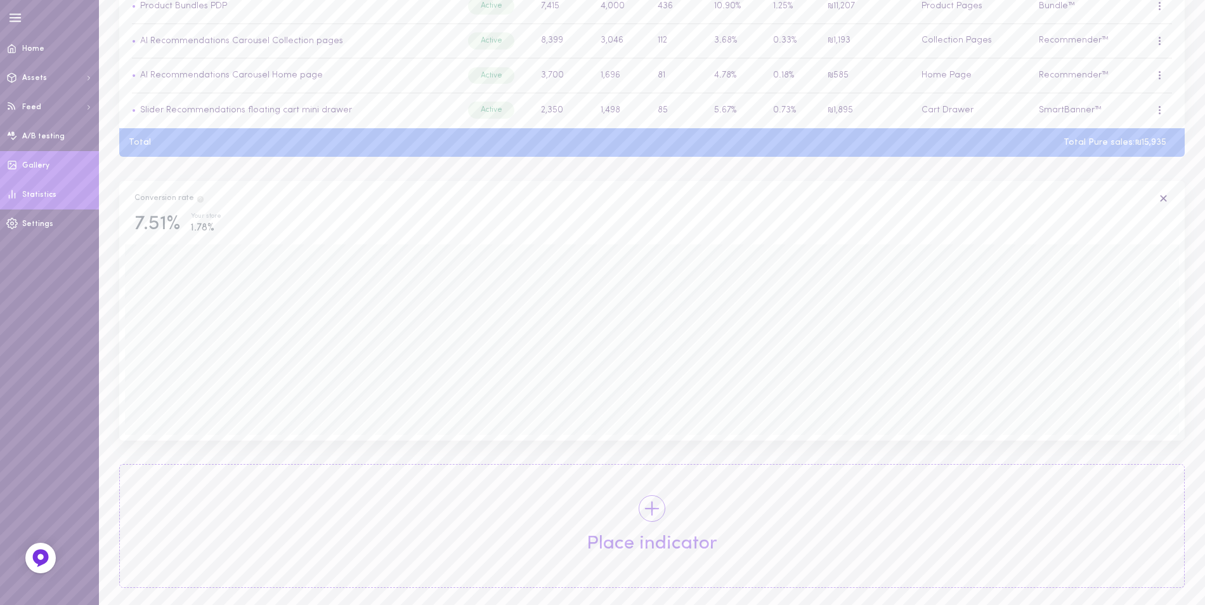
click at [35, 162] on span "Gallery" at bounding box center [35, 166] width 27 height 8
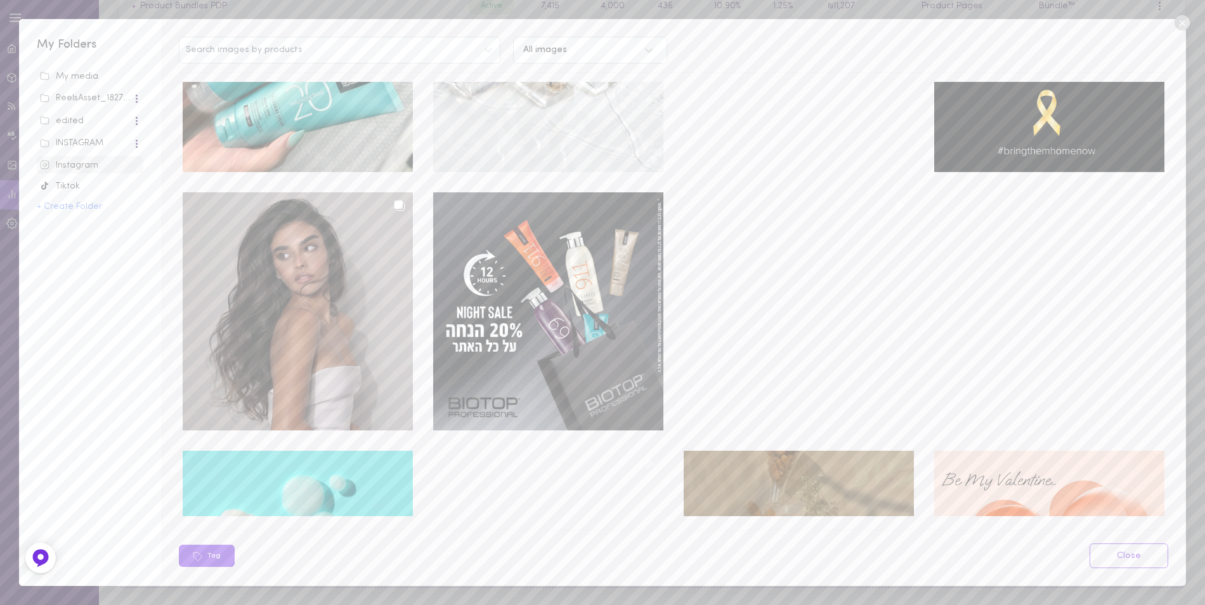
scroll to position [4598, 0]
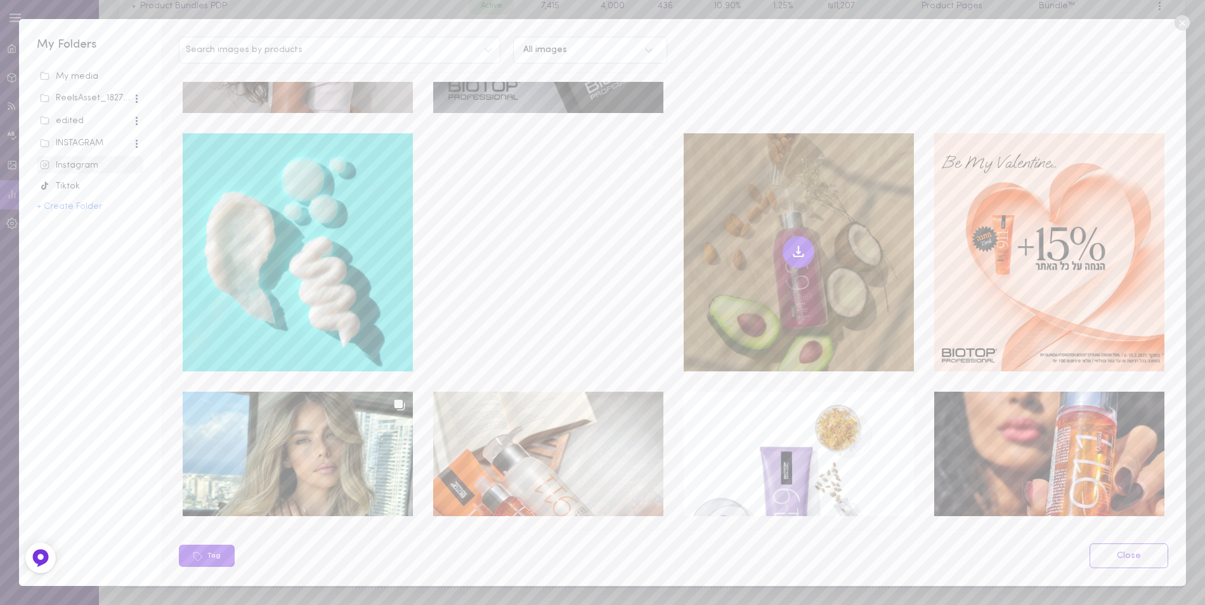
click at [794, 244] on icon at bounding box center [798, 251] width 15 height 15
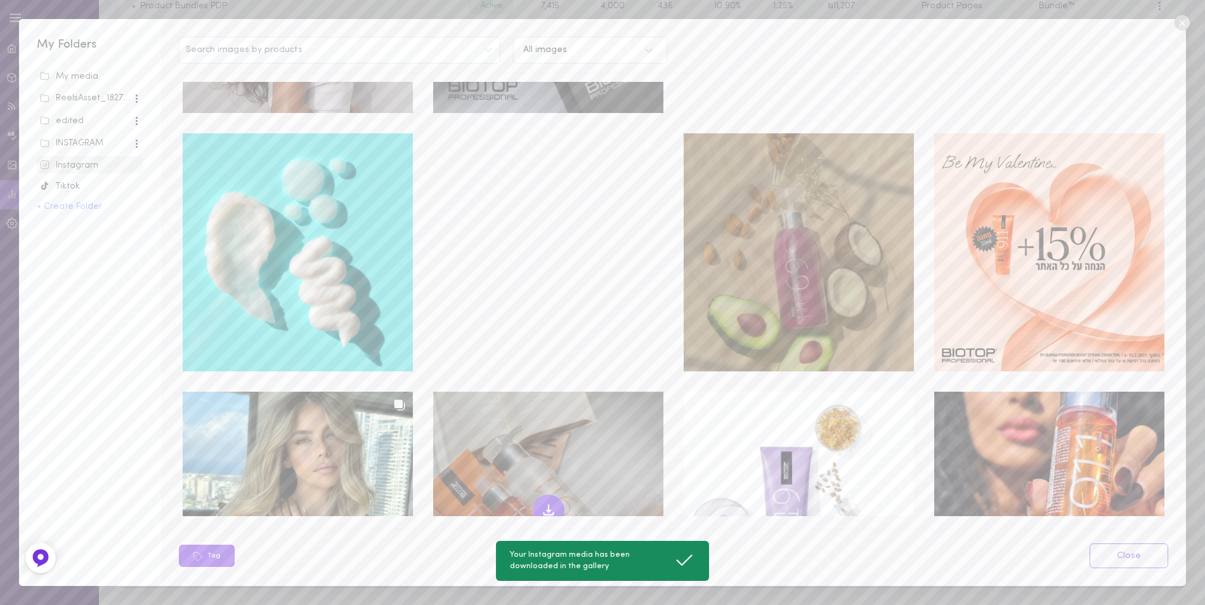
click at [545, 502] on icon at bounding box center [548, 509] width 15 height 15
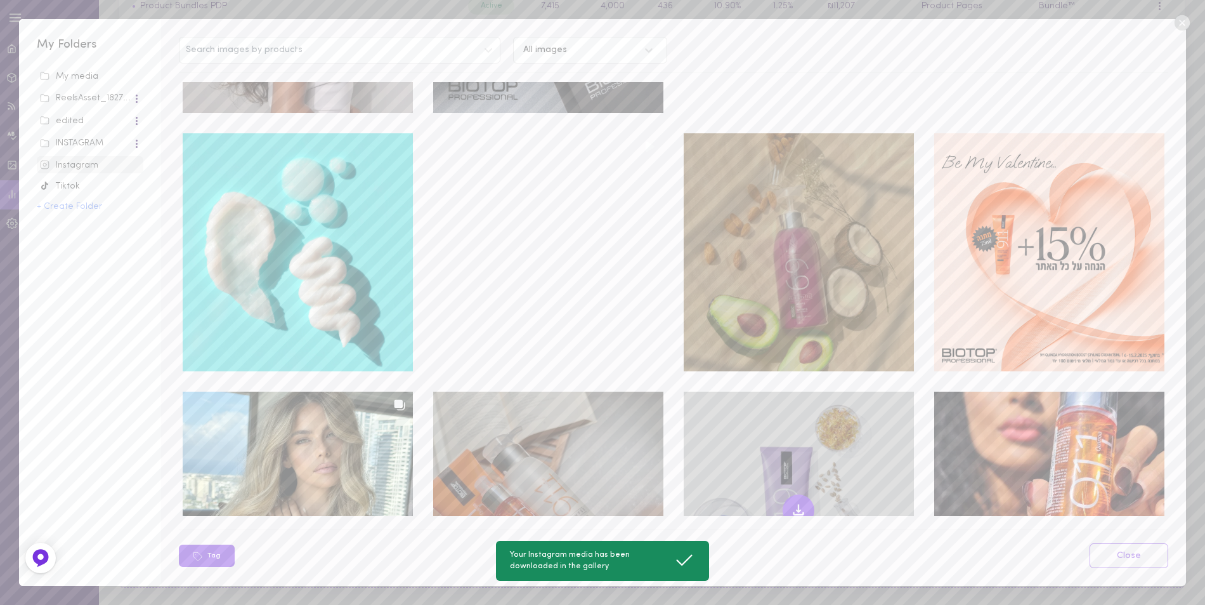
click at [791, 502] on icon at bounding box center [798, 509] width 15 height 15
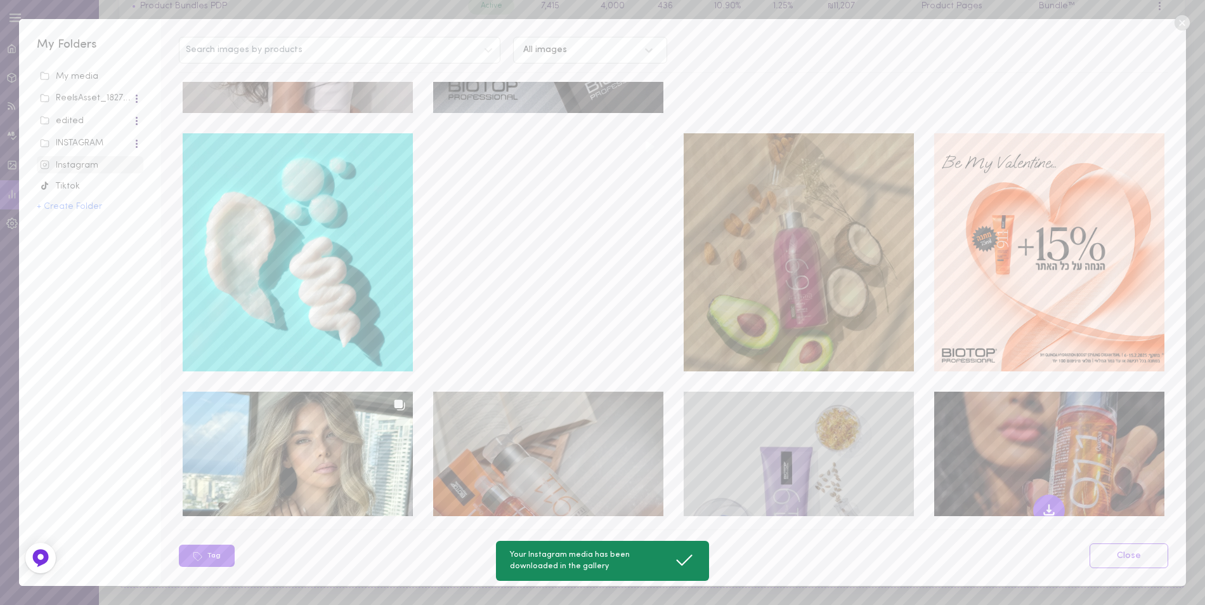
click at [1042, 502] on icon at bounding box center [1049, 509] width 15 height 15
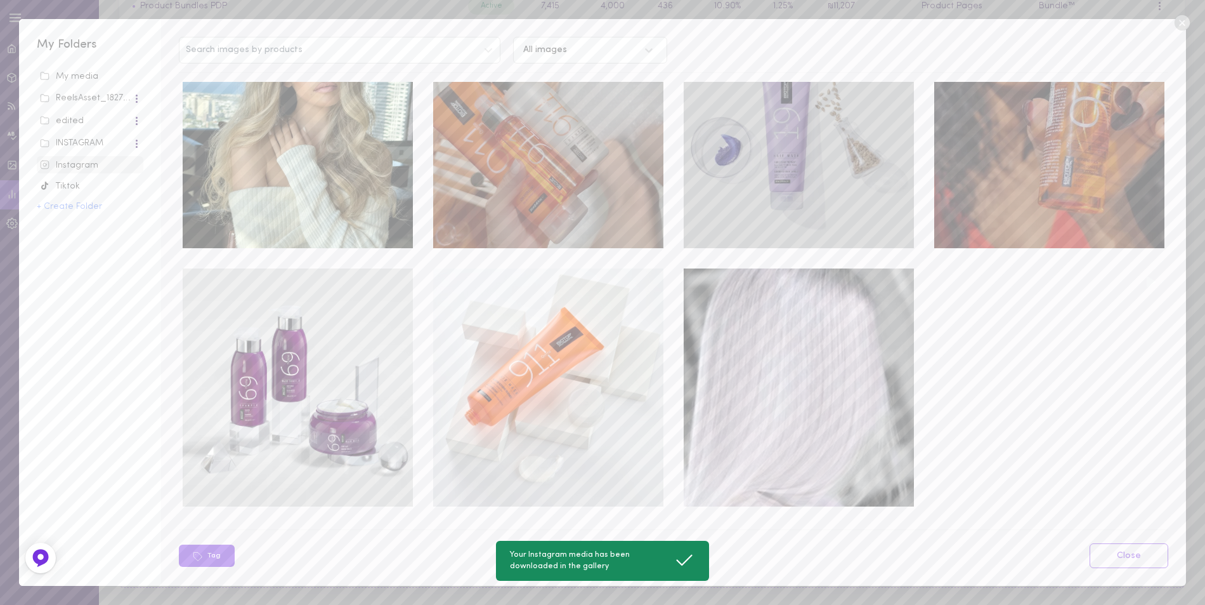
scroll to position [5106, 0]
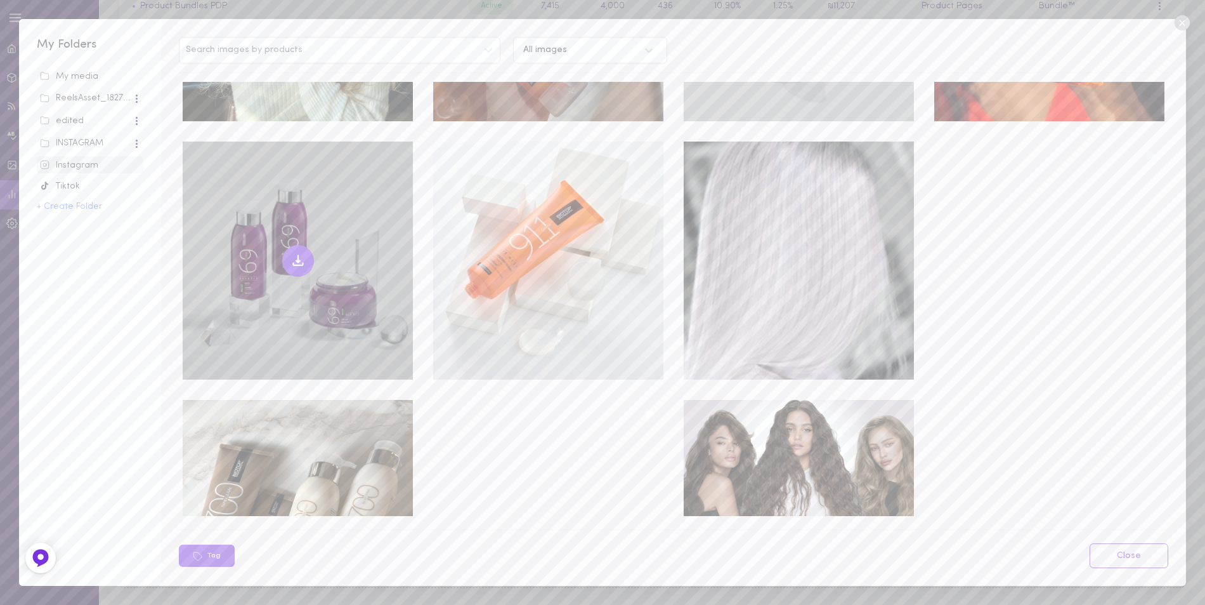
click at [303, 253] on icon at bounding box center [298, 260] width 15 height 15
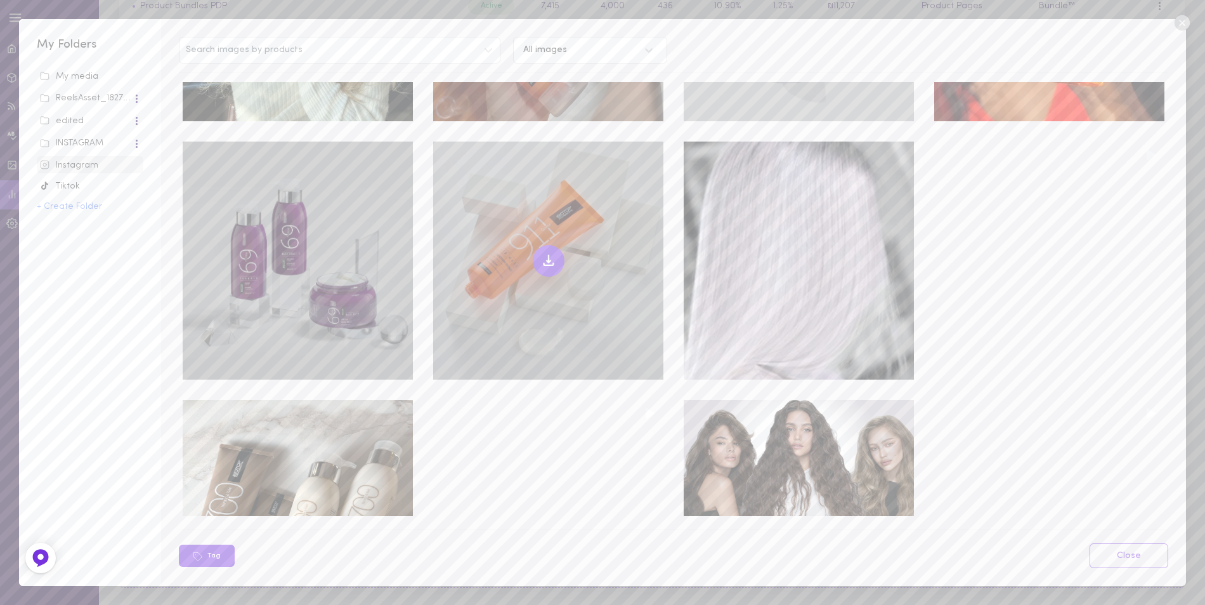
click at [541, 253] on icon at bounding box center [548, 260] width 15 height 15
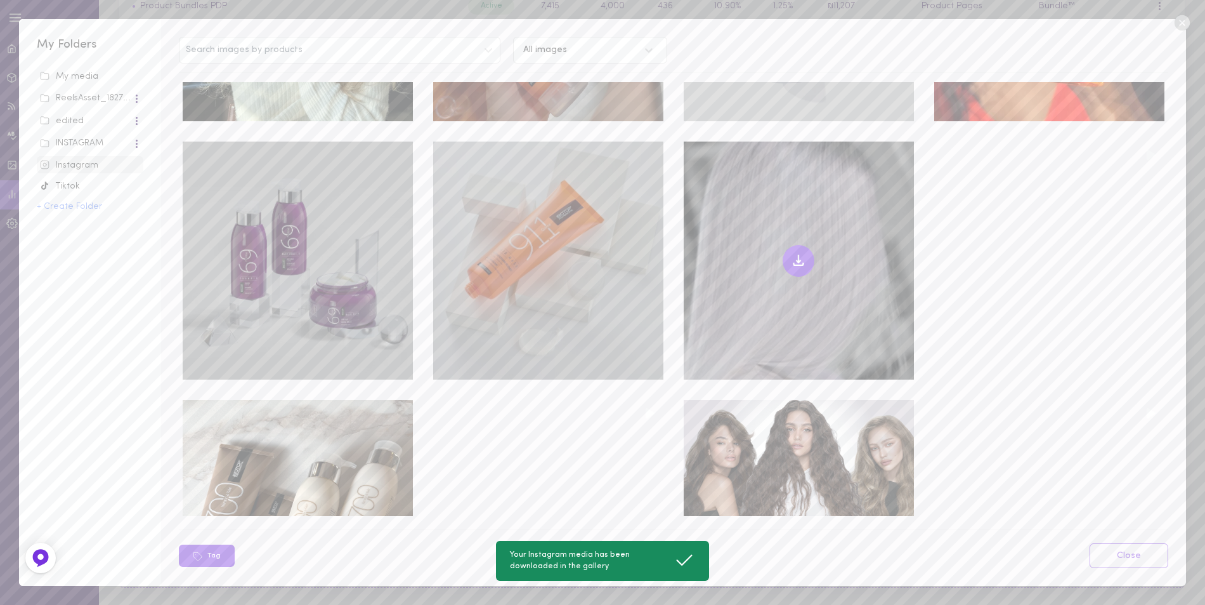
click at [794, 253] on icon at bounding box center [798, 260] width 15 height 15
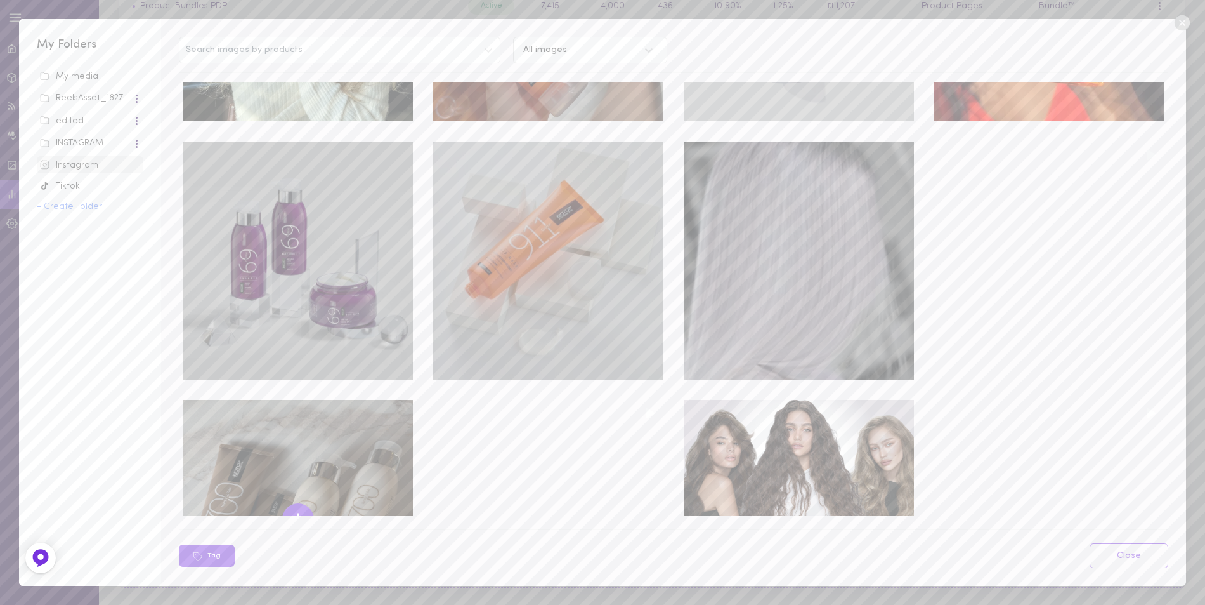
click at [302, 511] on icon at bounding box center [298, 518] width 15 height 15
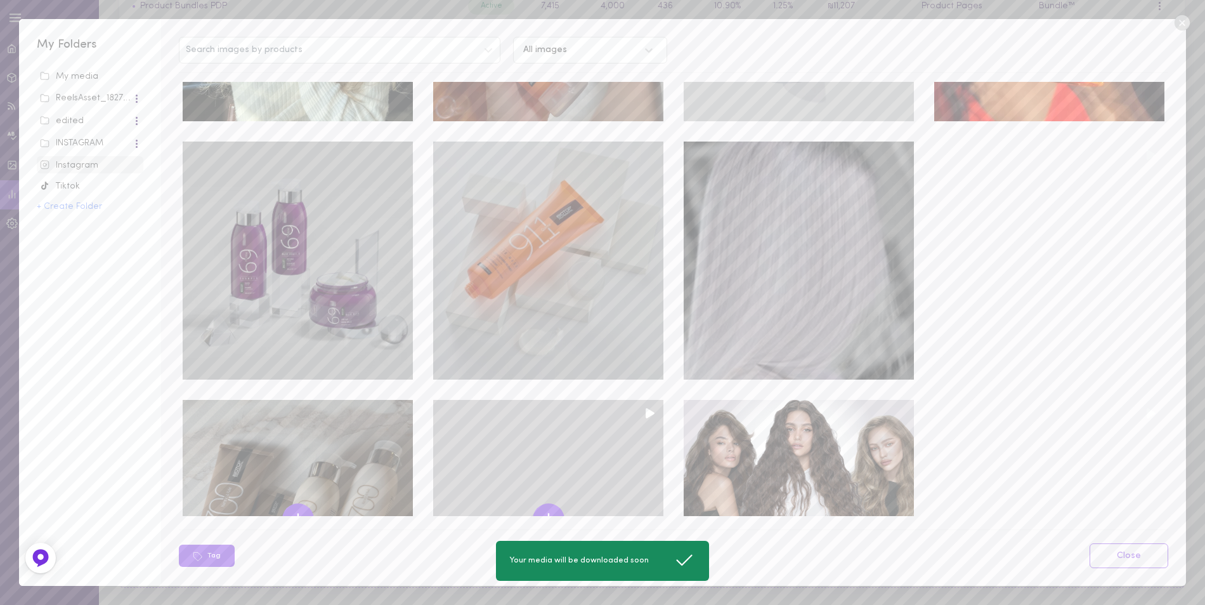
click at [549, 513] on icon at bounding box center [549, 516] width 0 height 7
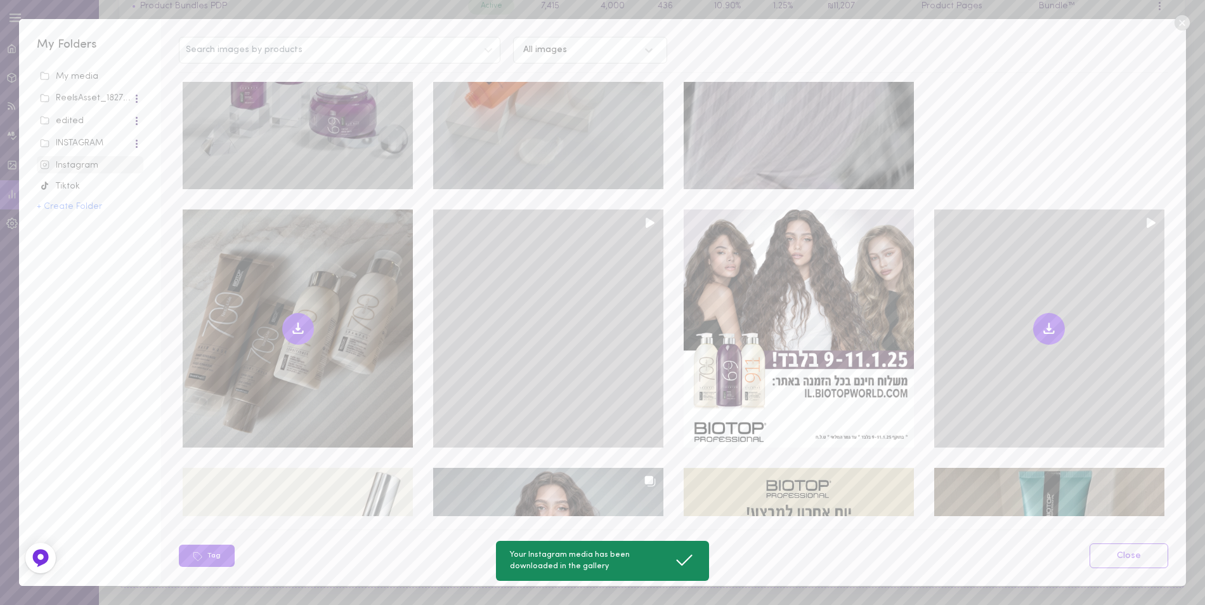
click at [1042, 321] on icon at bounding box center [1049, 328] width 15 height 15
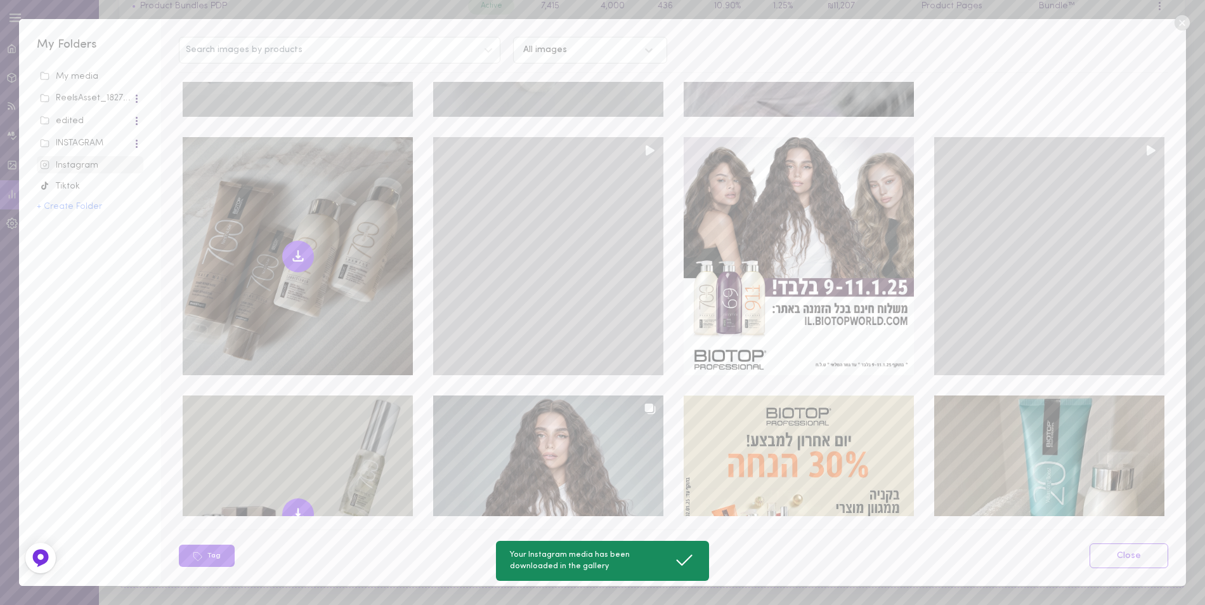
scroll to position [5550, 0]
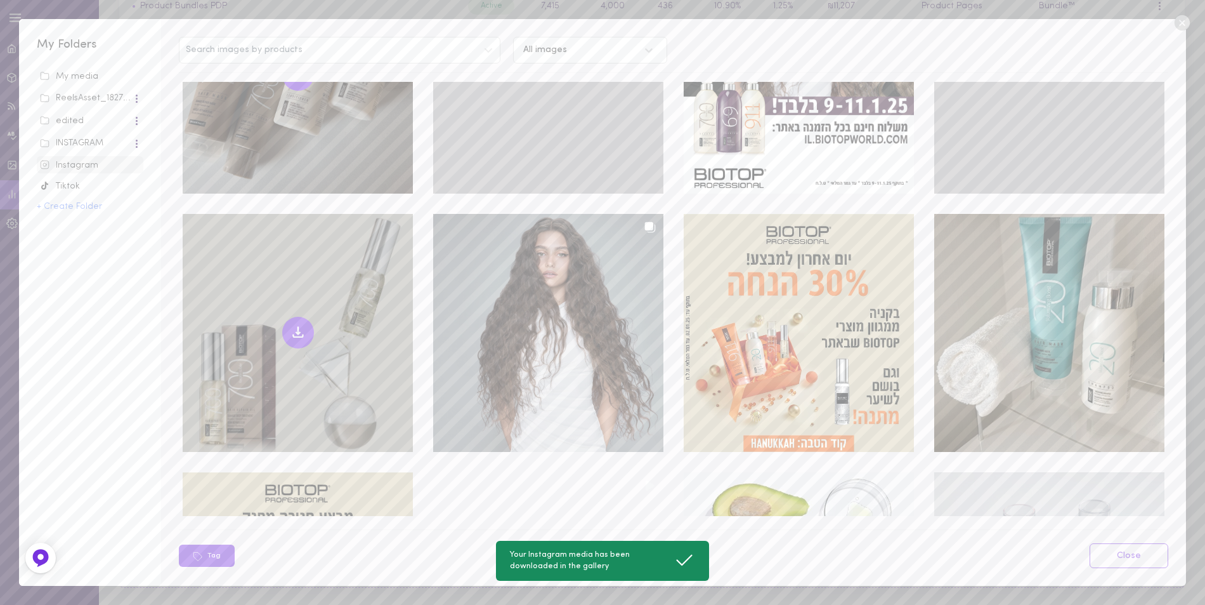
click at [296, 332] on icon at bounding box center [298, 333] width 4 height 2
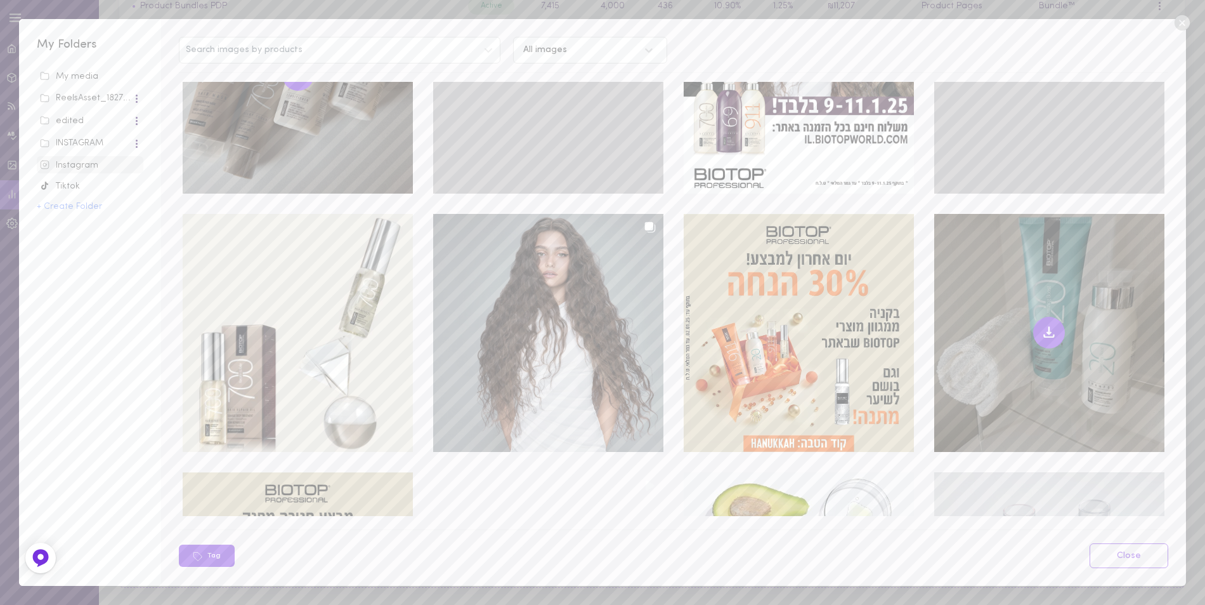
click at [1045, 334] on icon at bounding box center [1050, 335] width 10 height 3
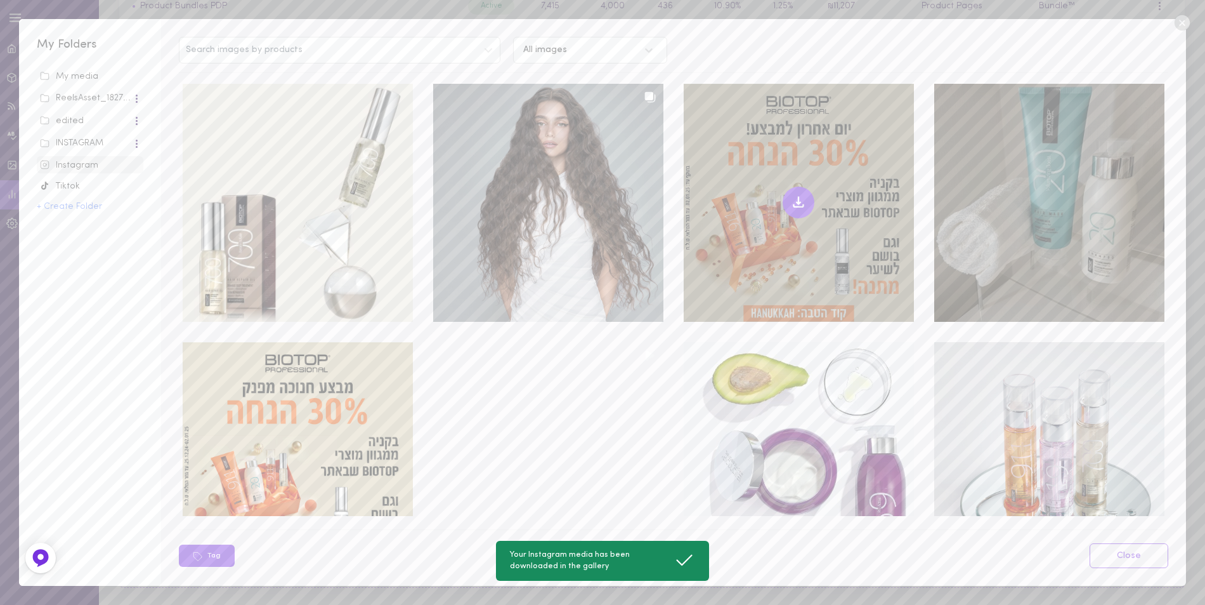
scroll to position [5684, 0]
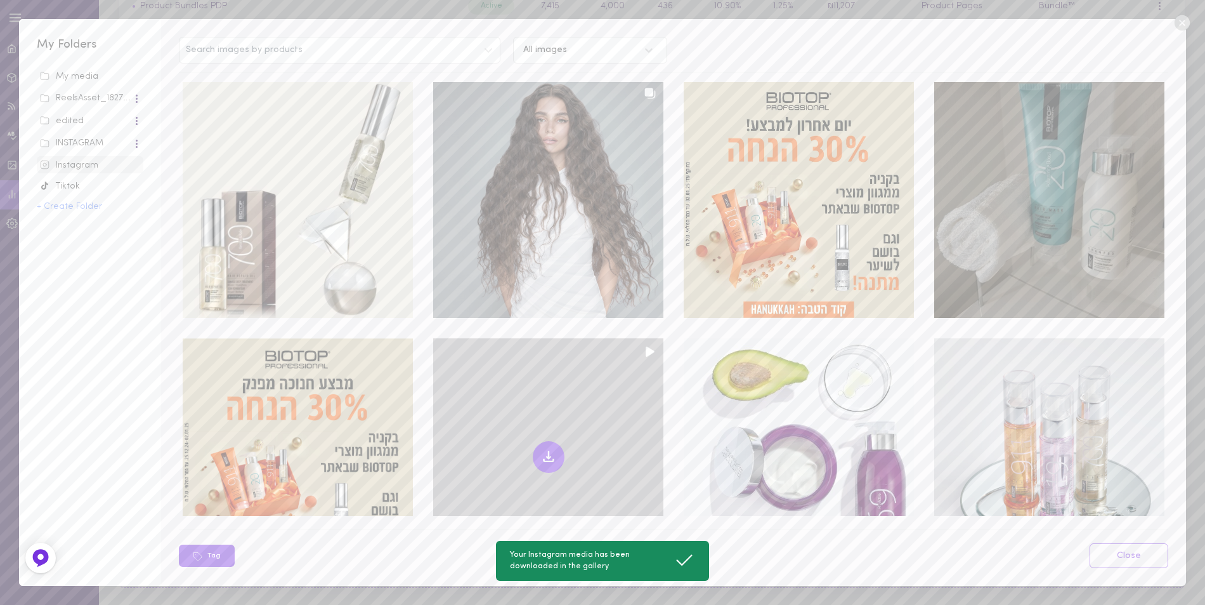
click at [544, 459] on icon at bounding box center [549, 460] width 10 height 3
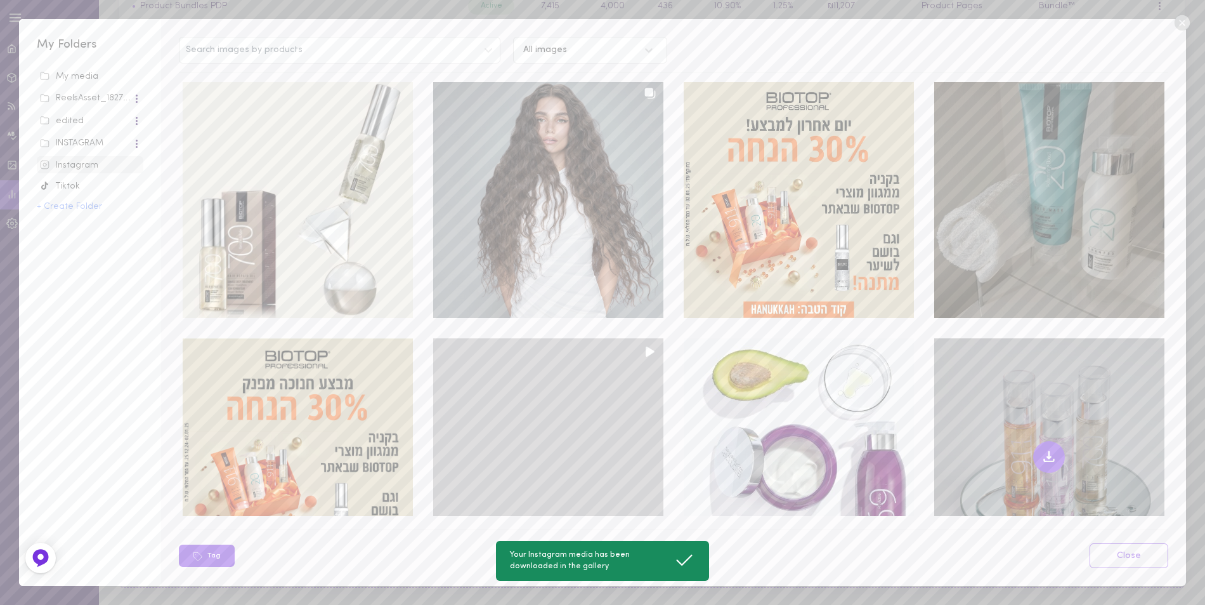
click at [1042, 449] on icon at bounding box center [1049, 456] width 15 height 15
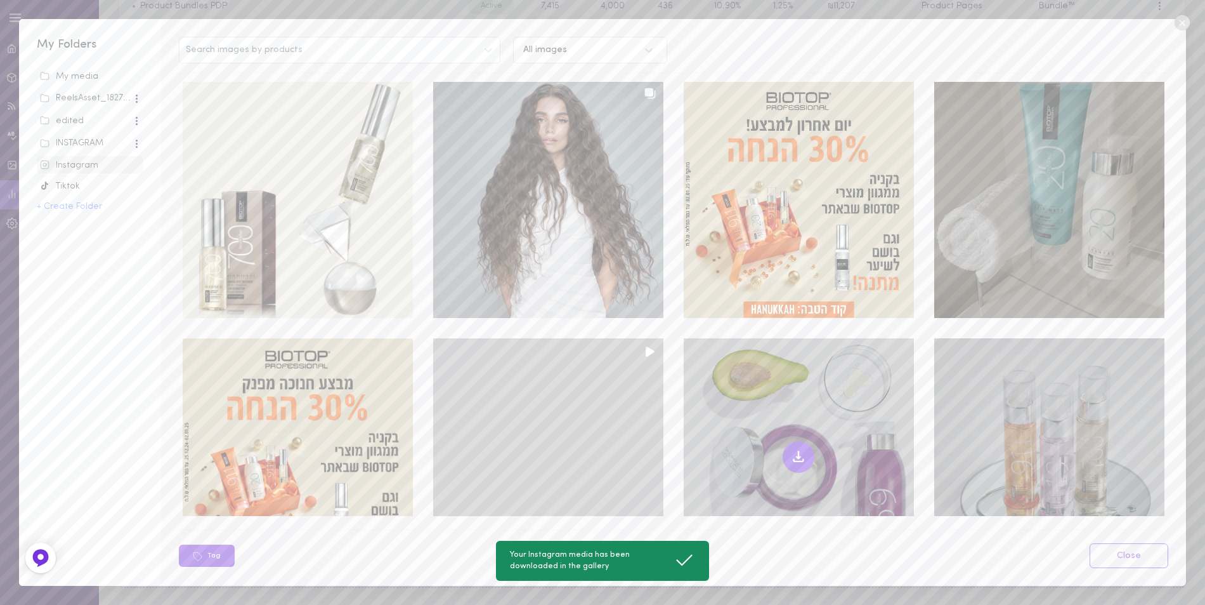
click at [799, 451] on icon at bounding box center [799, 454] width 0 height 7
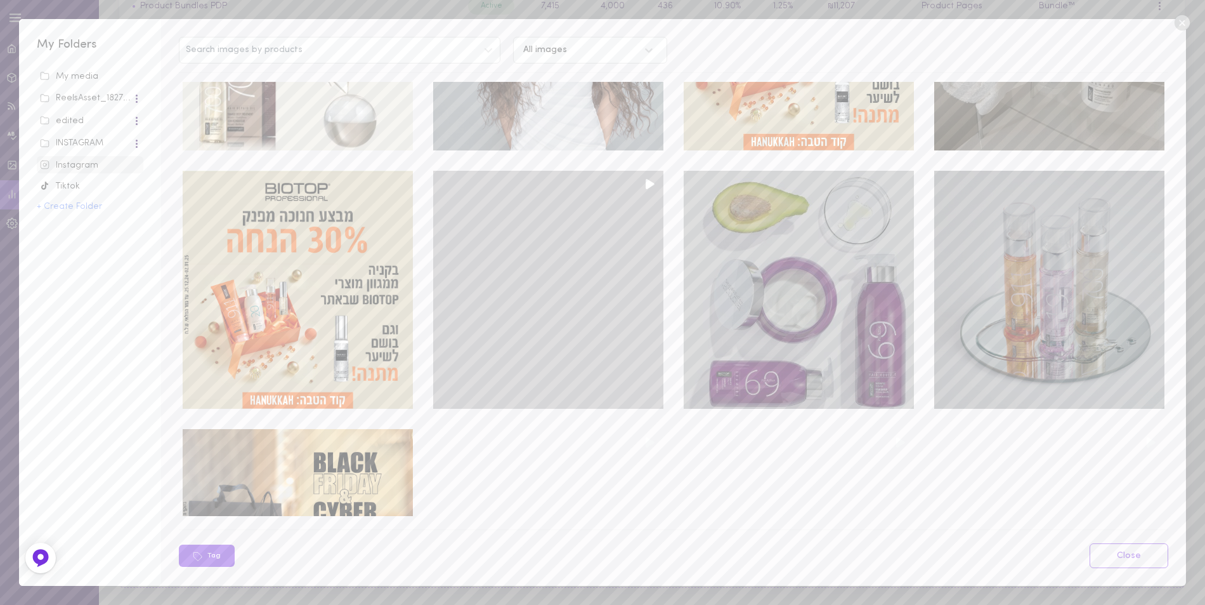
scroll to position [5938, 0]
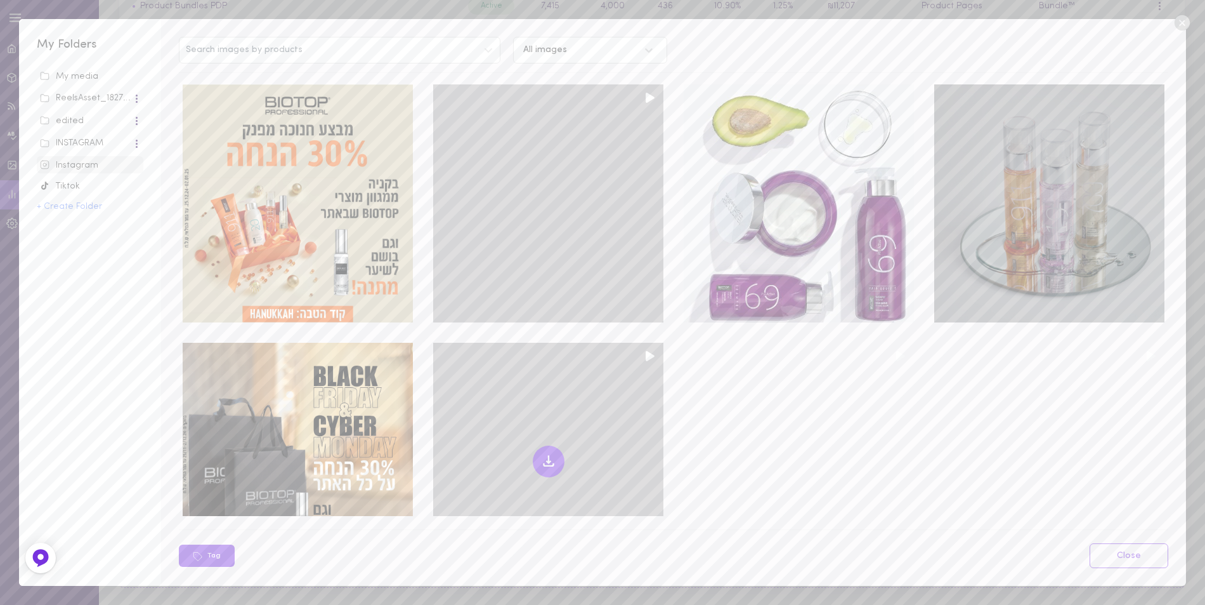
click at [549, 455] on icon at bounding box center [549, 458] width 0 height 7
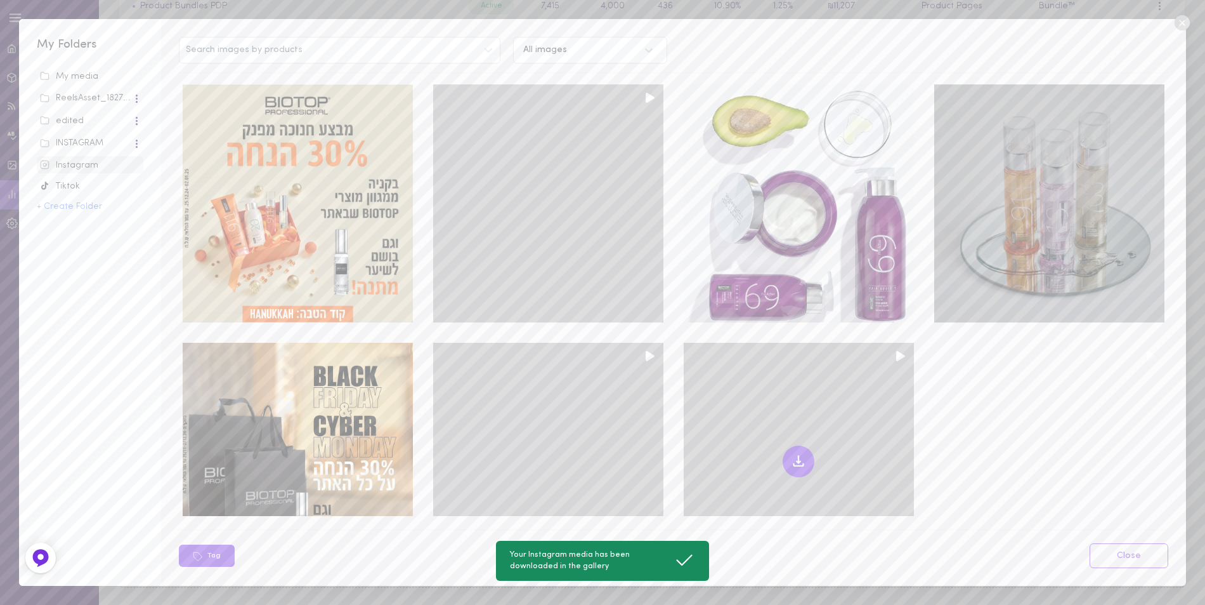
click at [791, 454] on icon at bounding box center [798, 461] width 15 height 15
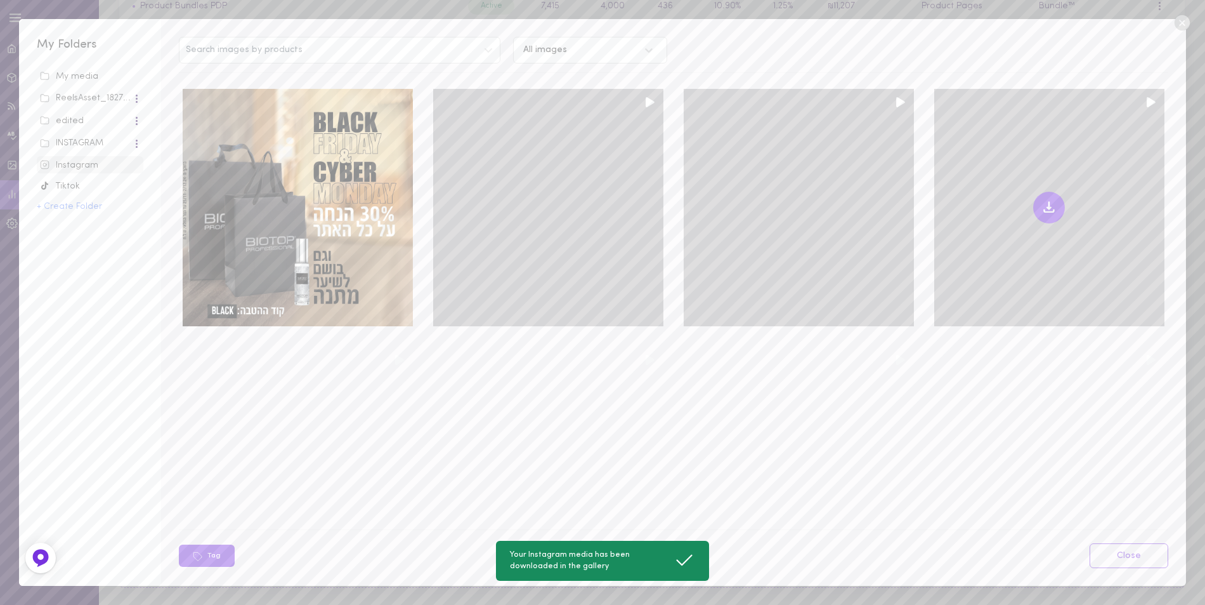
scroll to position [6318, 0]
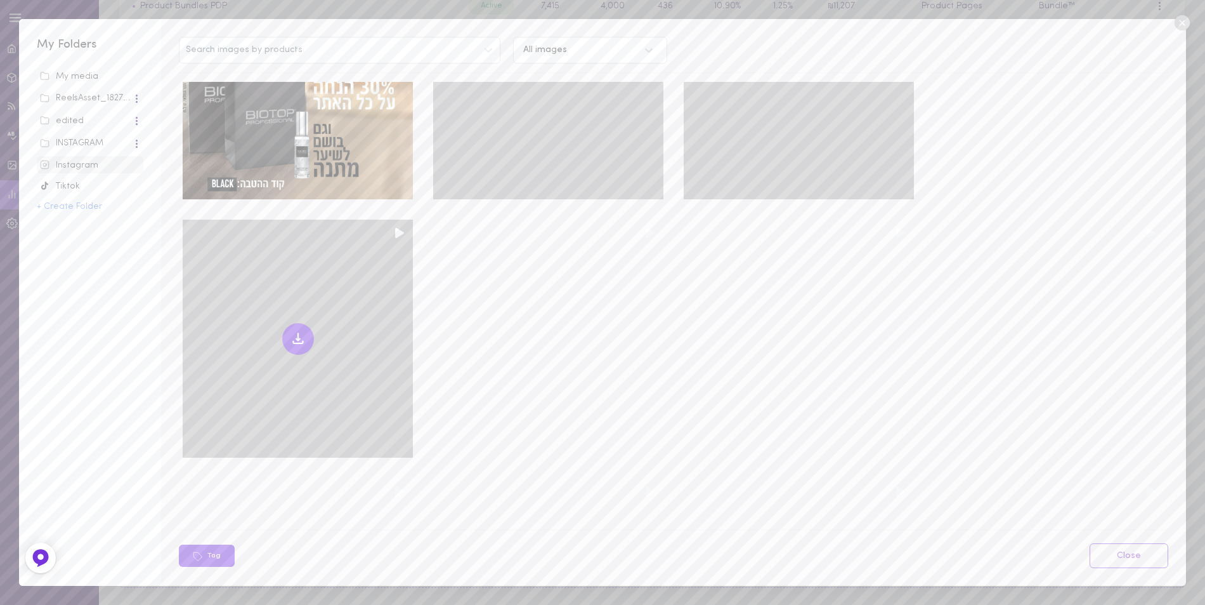
click at [298, 340] on icon at bounding box center [298, 341] width 10 height 3
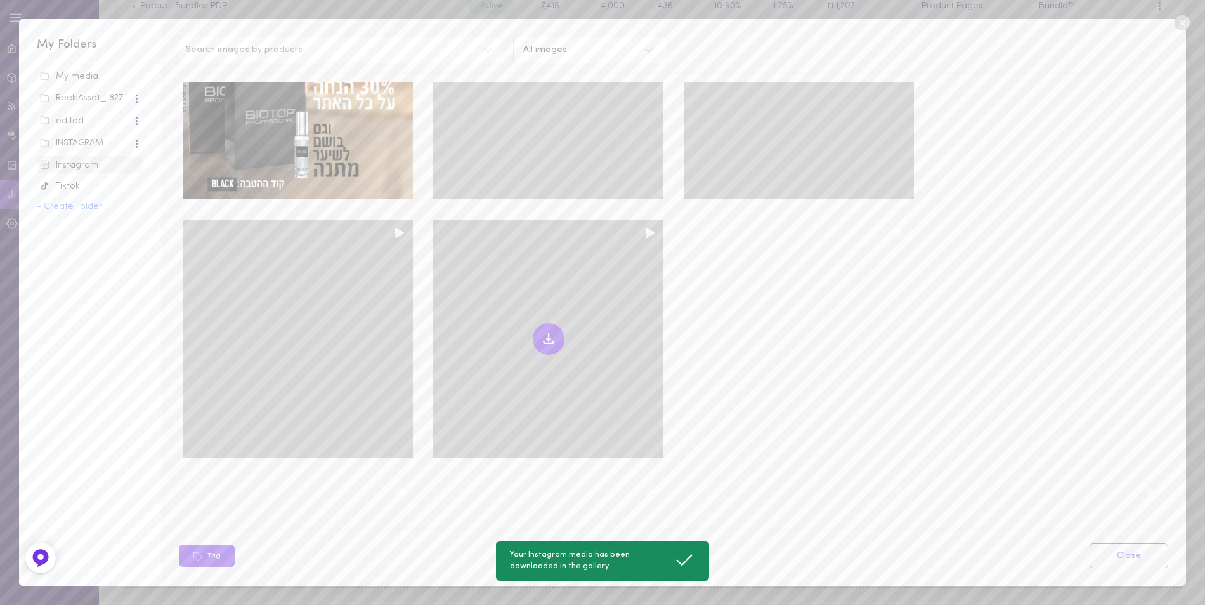
click at [546, 338] on icon at bounding box center [548, 339] width 4 height 2
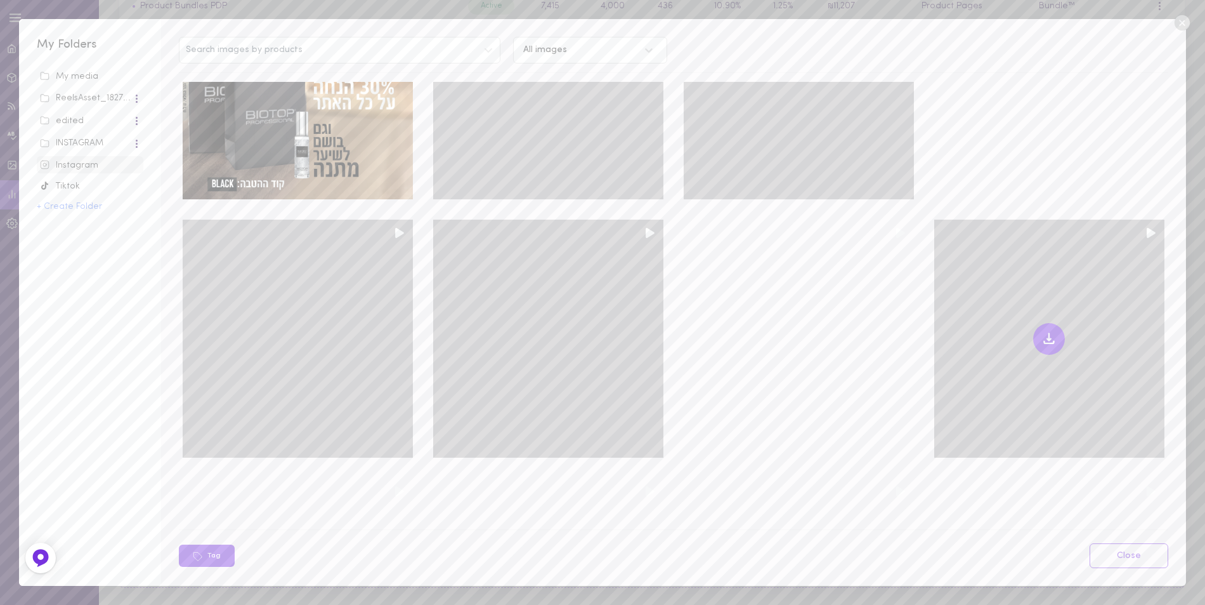
click at [1042, 331] on icon at bounding box center [1049, 338] width 15 height 15
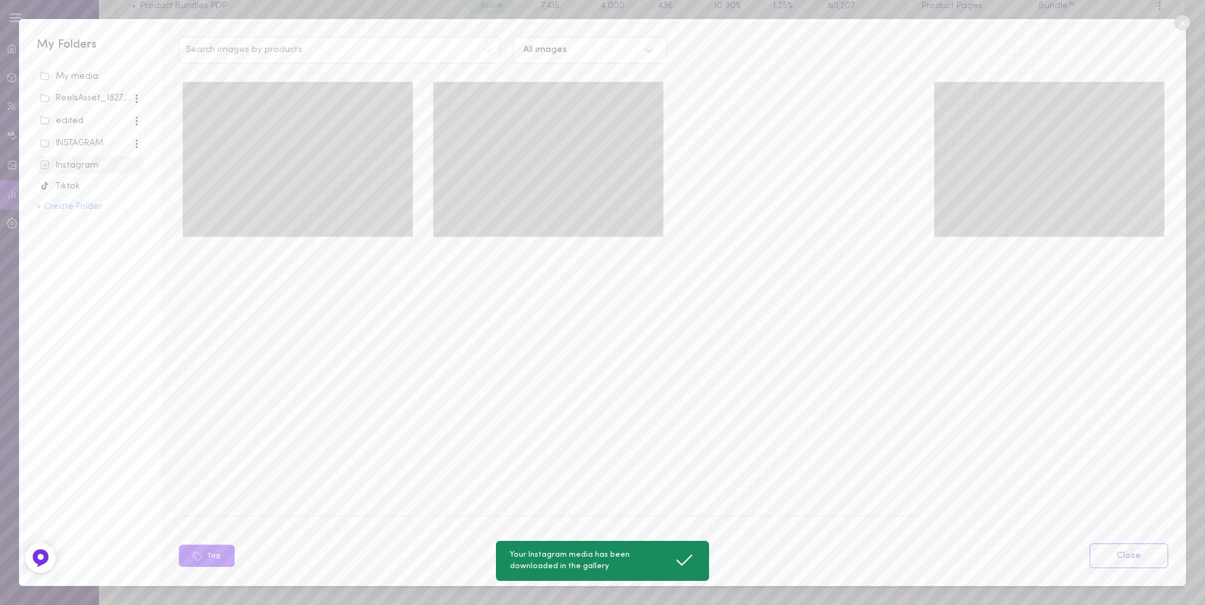
scroll to position [6572, 0]
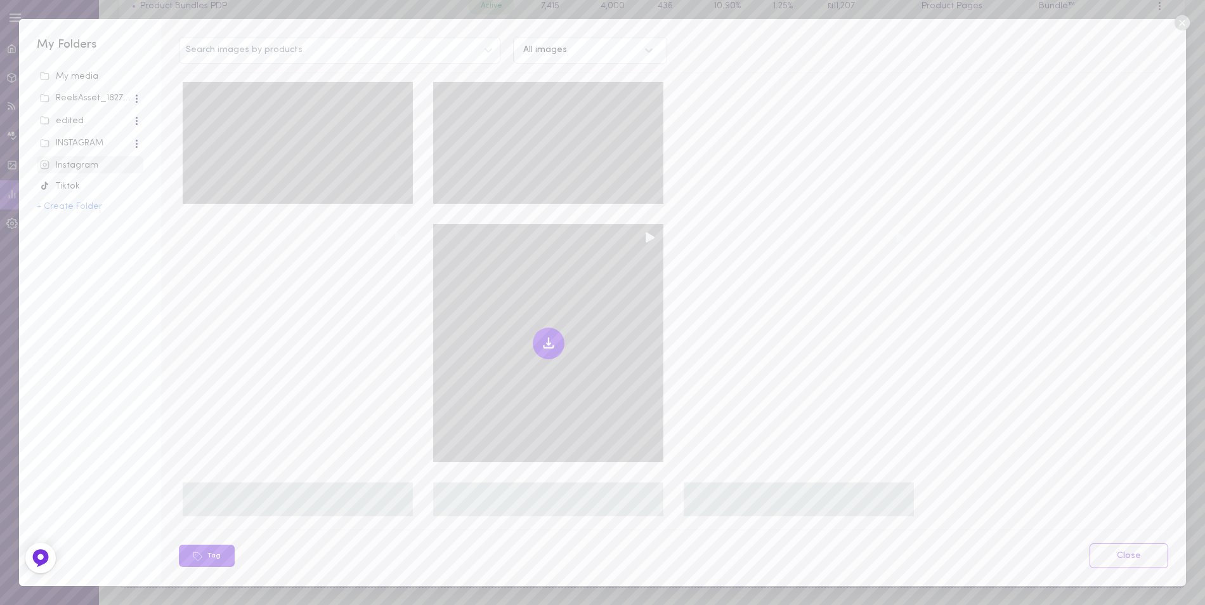
click at [541, 336] on icon at bounding box center [548, 343] width 15 height 15
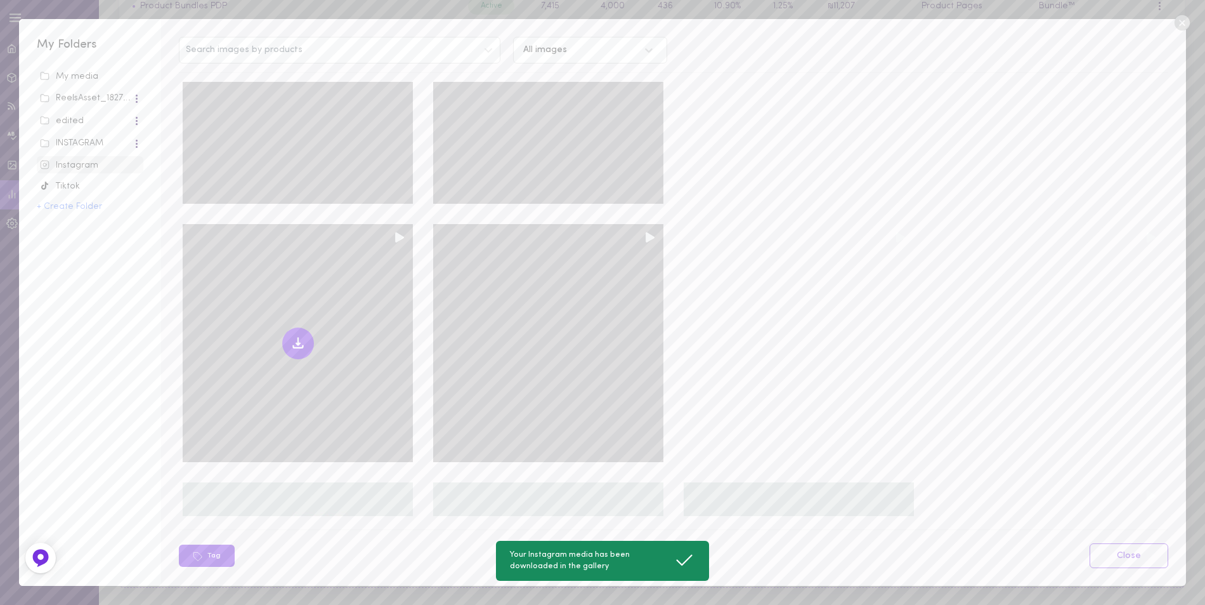
click at [298, 336] on icon at bounding box center [298, 343] width 15 height 15
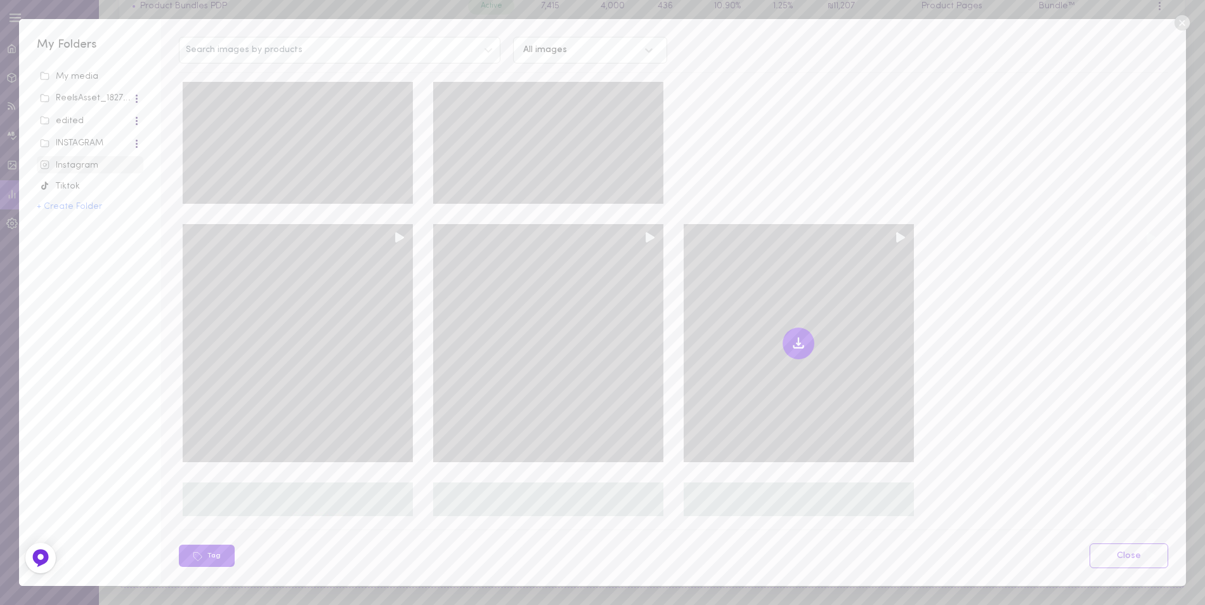
click at [797, 343] on icon at bounding box center [799, 344] width 4 height 2
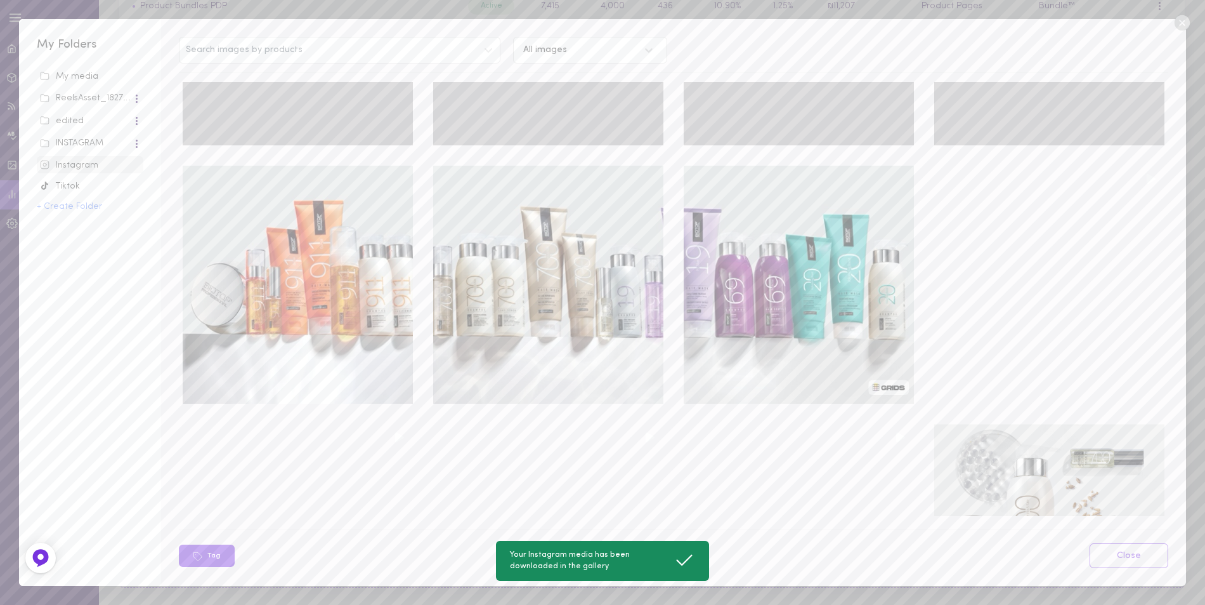
scroll to position [6889, 0]
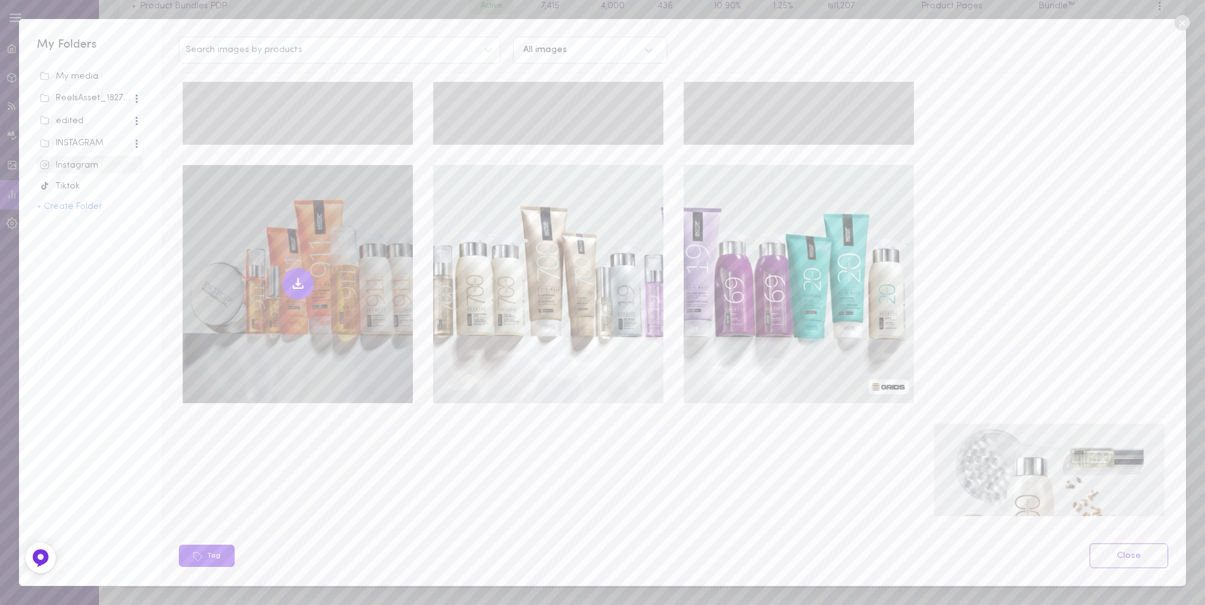
click at [296, 283] on icon at bounding box center [298, 284] width 4 height 2
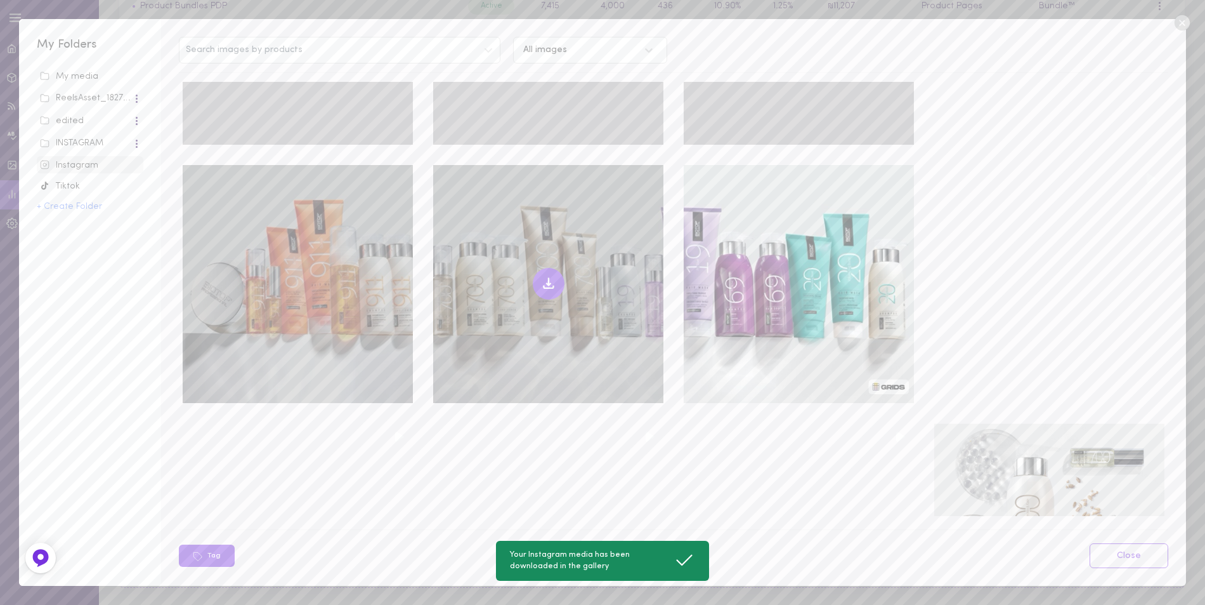
click at [548, 276] on icon at bounding box center [548, 283] width 15 height 15
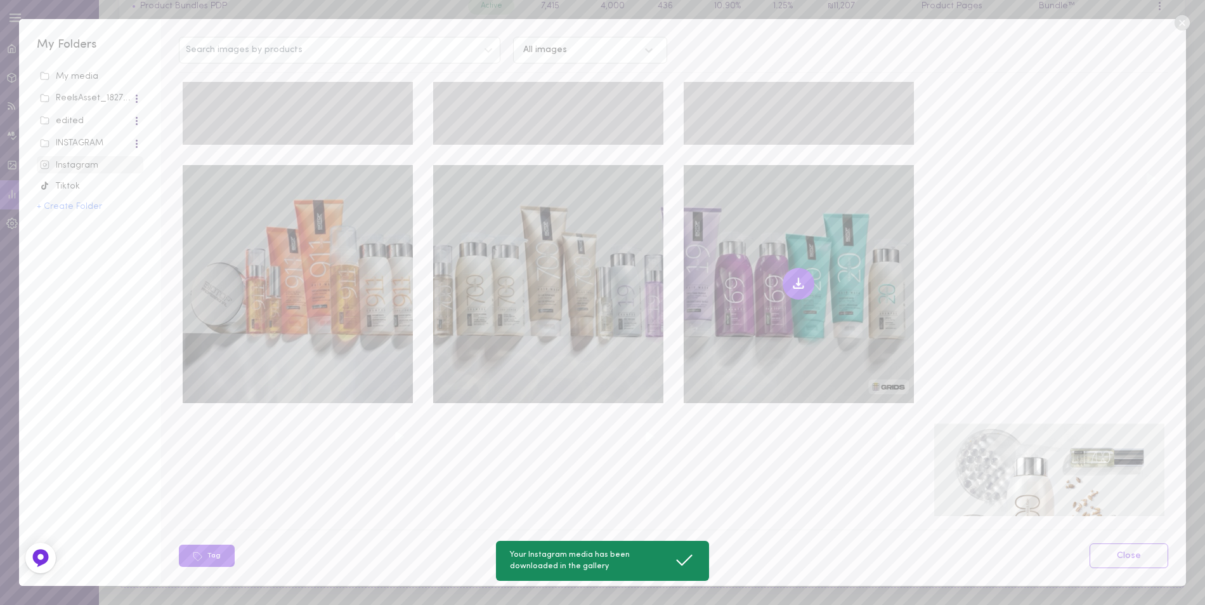
click at [792, 276] on icon at bounding box center [798, 283] width 15 height 15
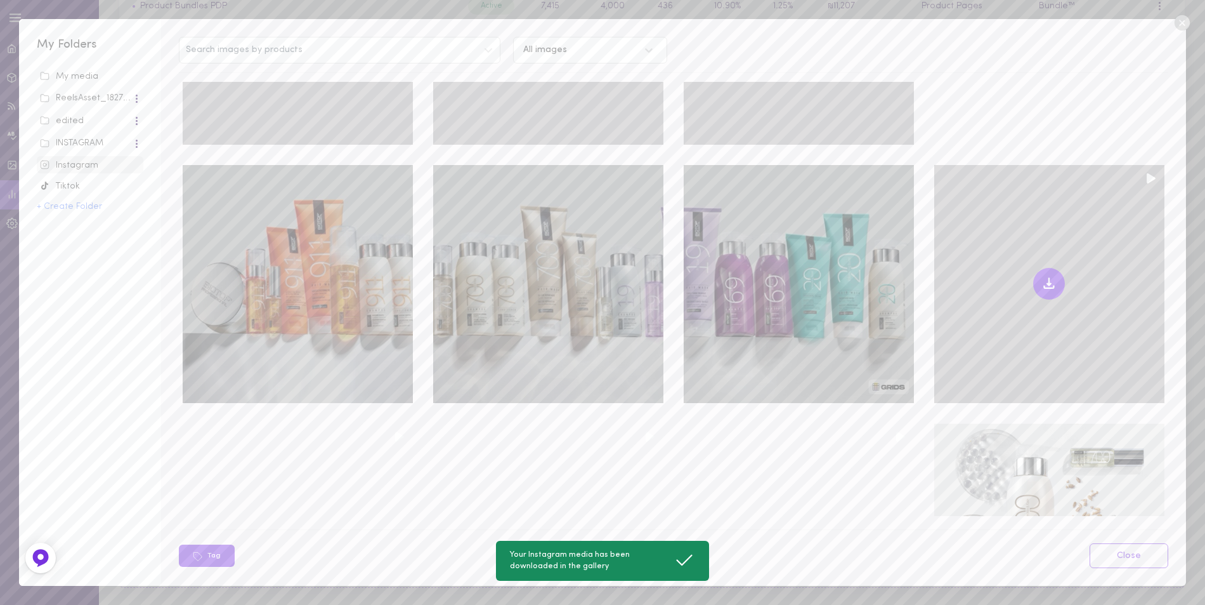
click at [1043, 276] on icon at bounding box center [1049, 283] width 15 height 15
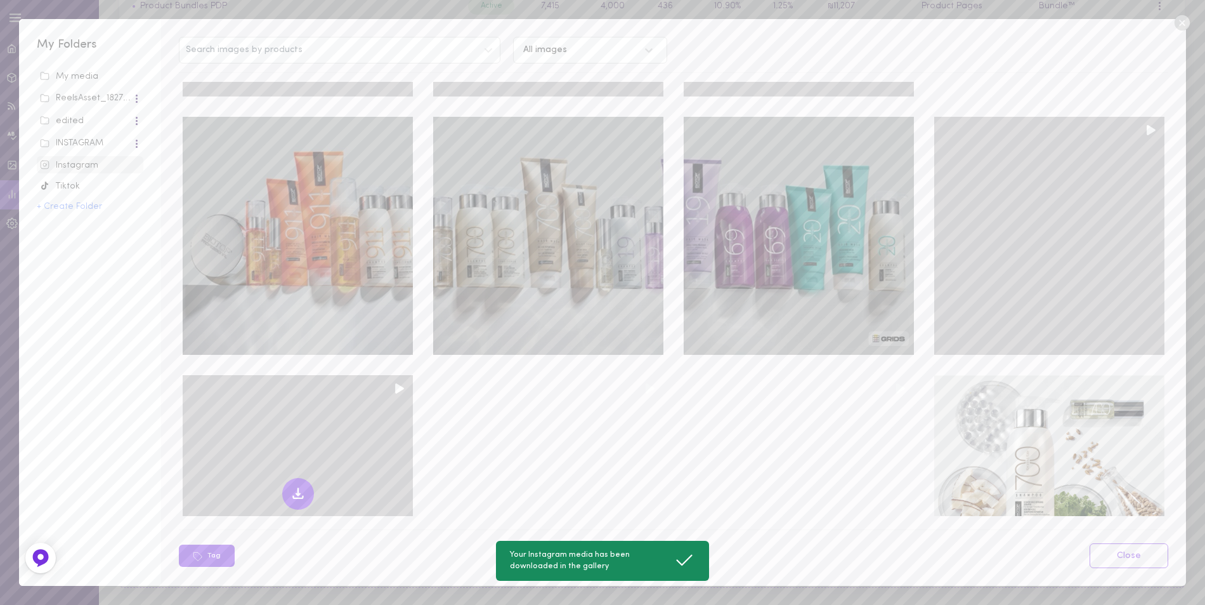
scroll to position [7016, 0]
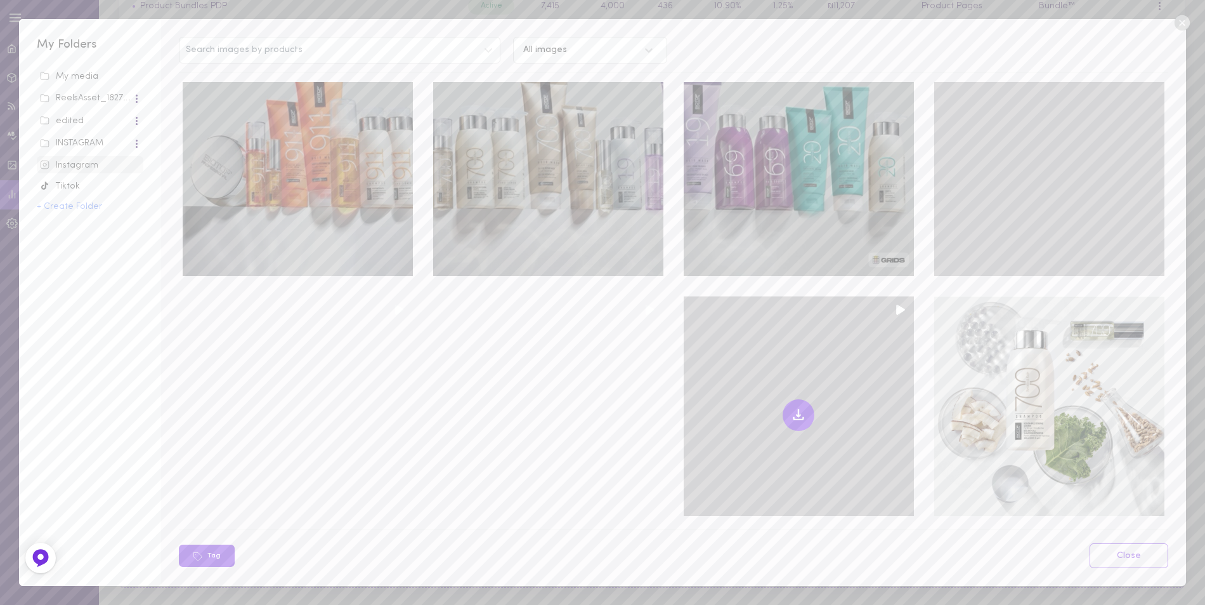
click at [797, 414] on icon at bounding box center [799, 415] width 4 height 2
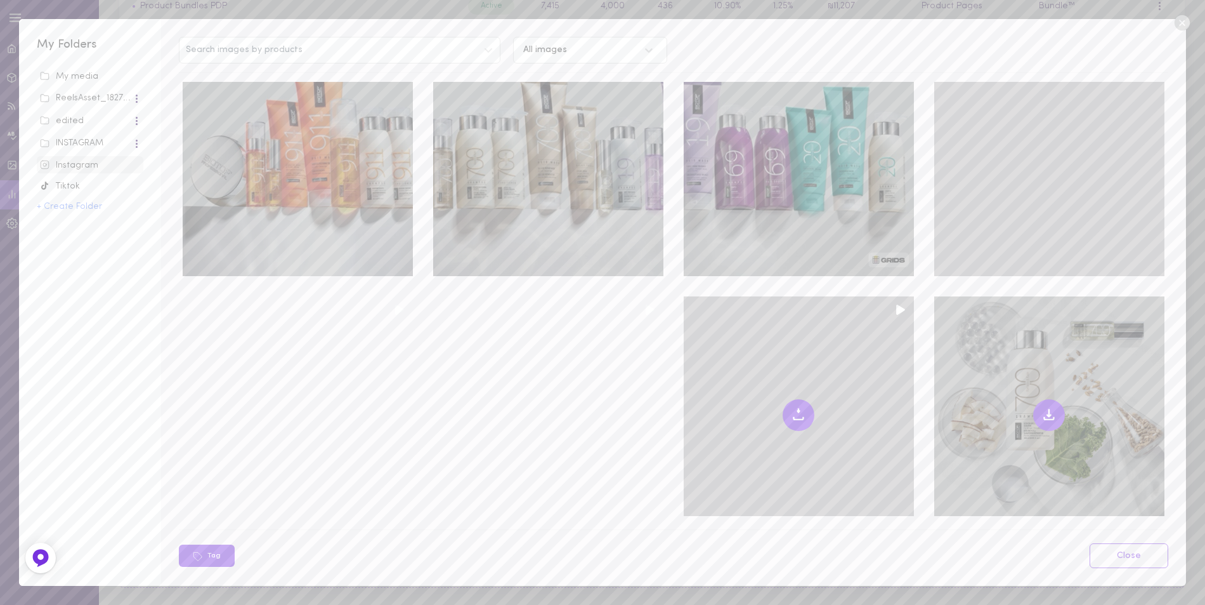
click at [1042, 407] on icon at bounding box center [1049, 414] width 15 height 15
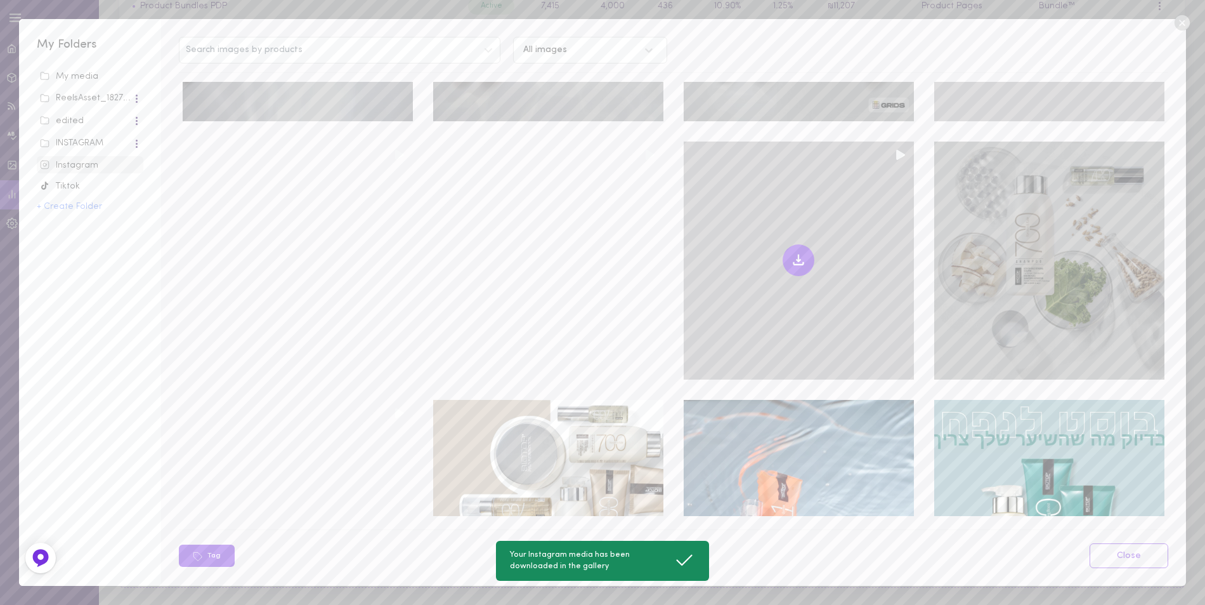
scroll to position [7213, 0]
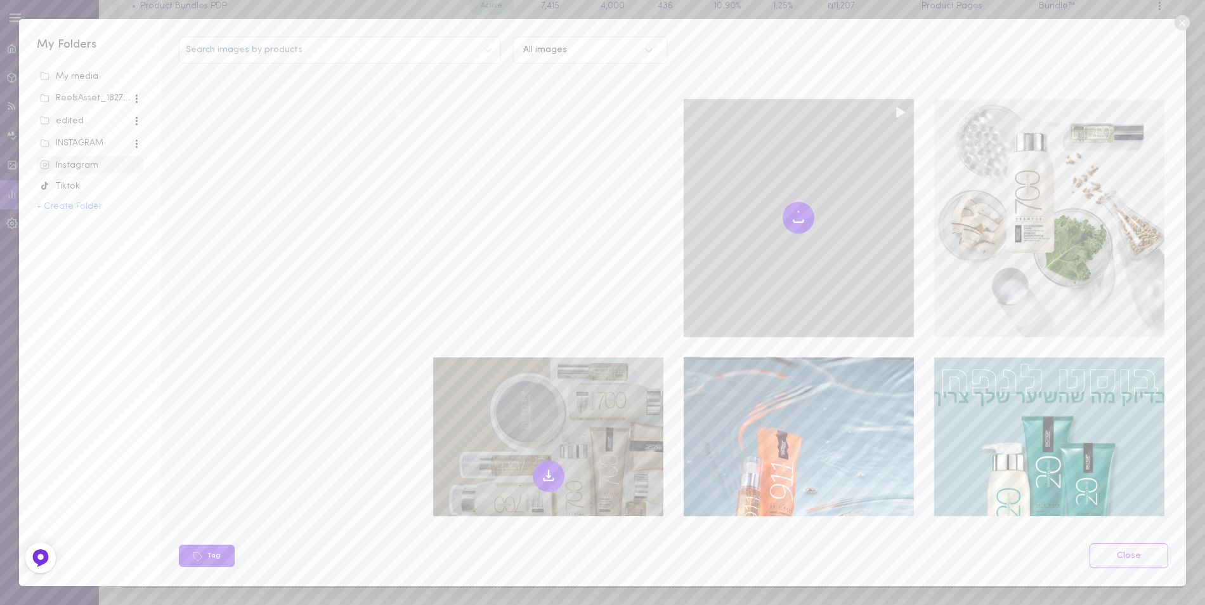
click at [549, 469] on icon at bounding box center [549, 472] width 0 height 7
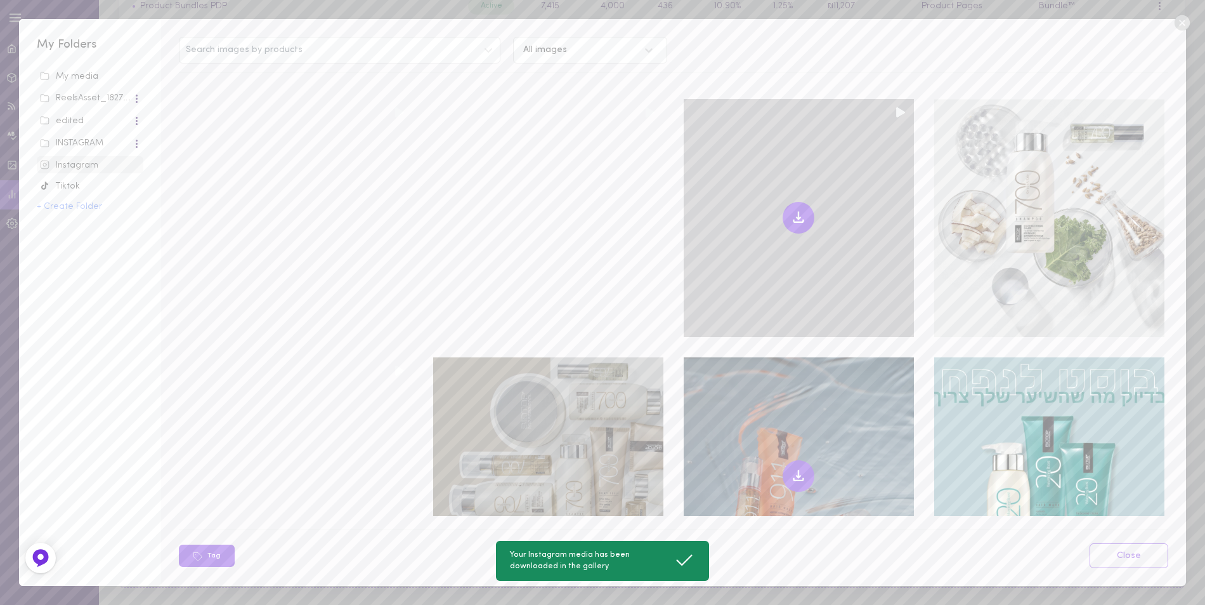
click at [791, 468] on icon at bounding box center [798, 475] width 15 height 15
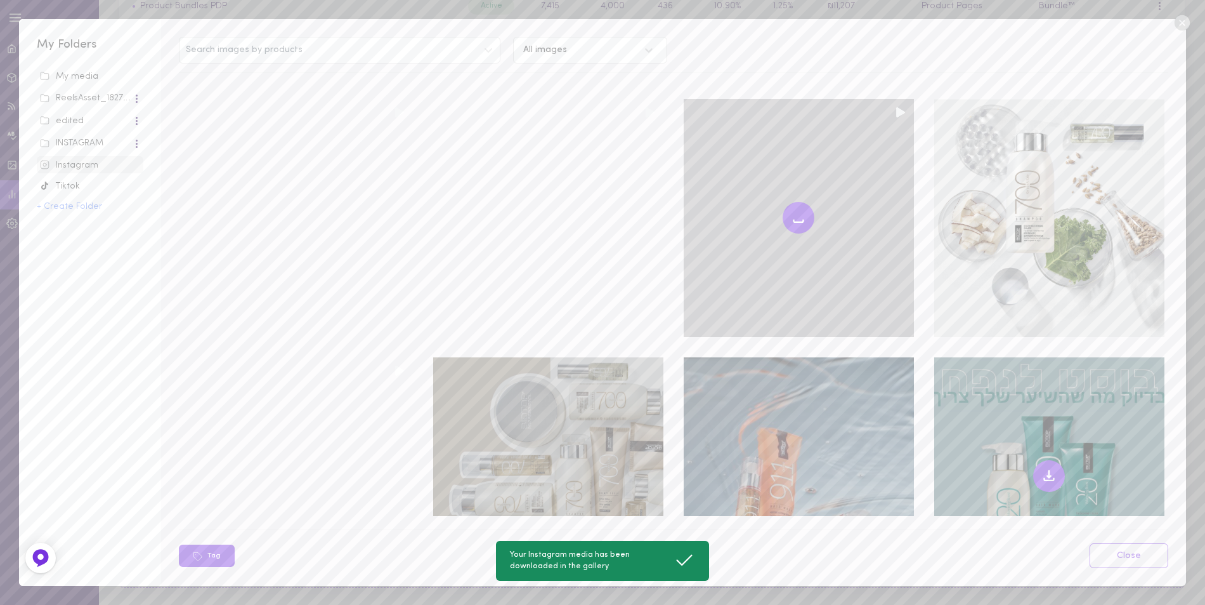
scroll to position [7467, 0]
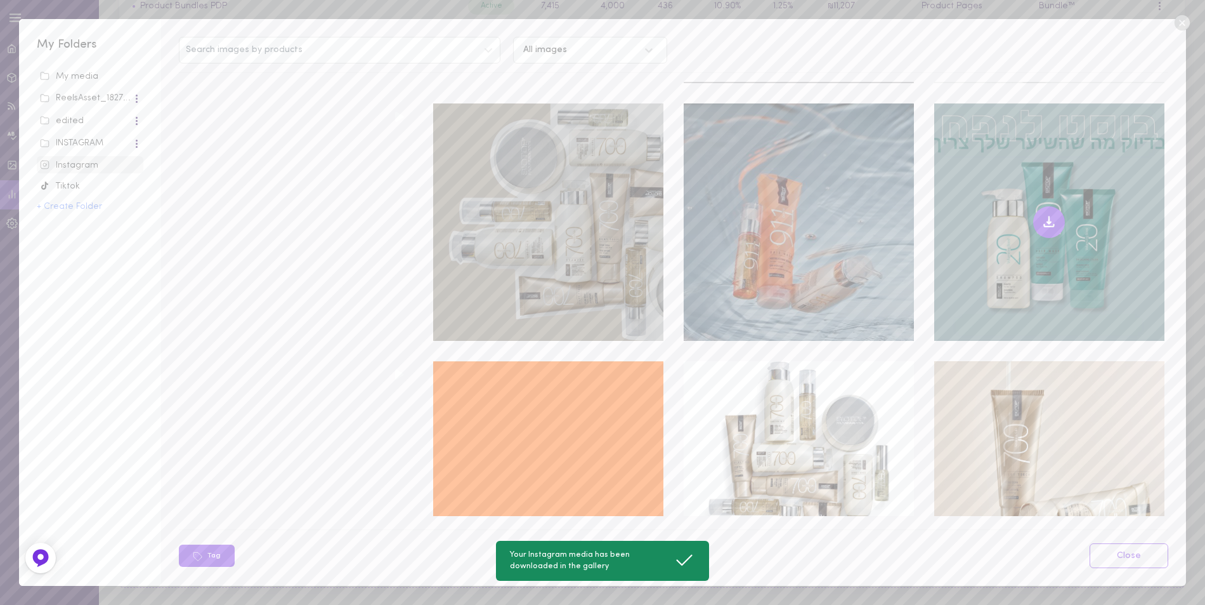
click at [1042, 214] on icon at bounding box center [1049, 221] width 15 height 15
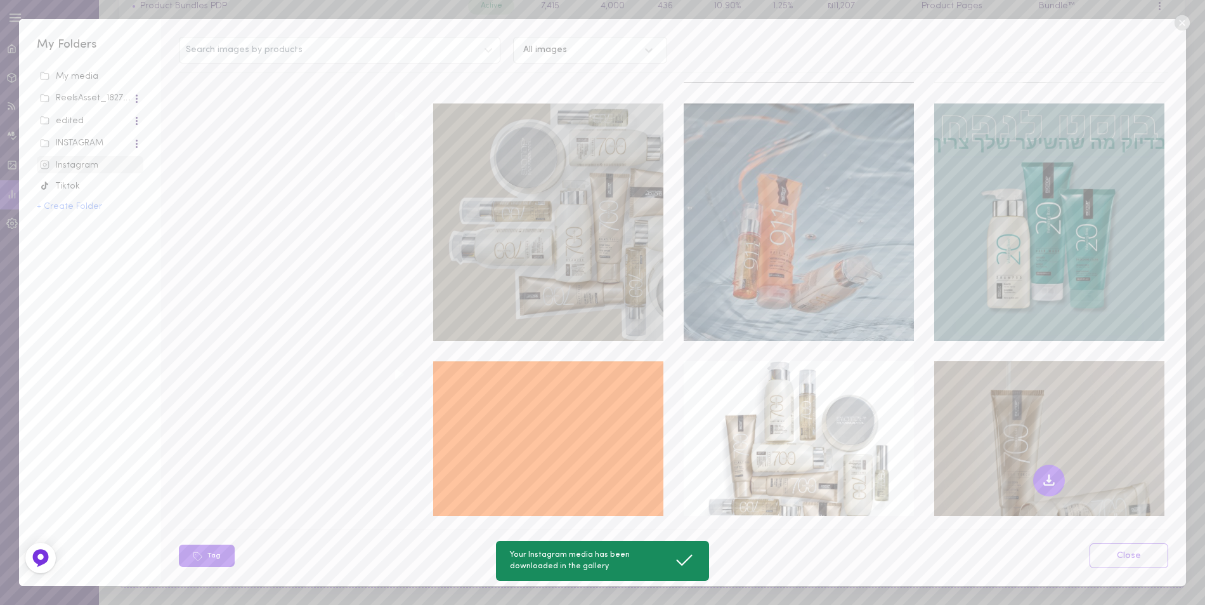
click at [1042, 473] on icon at bounding box center [1049, 480] width 15 height 15
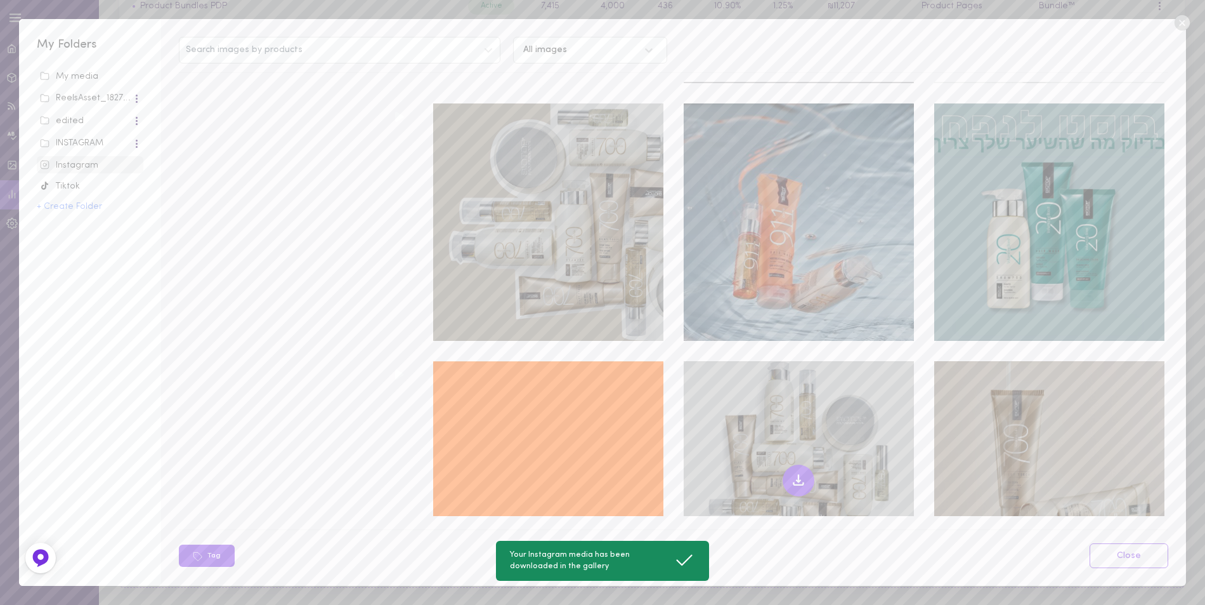
click at [799, 474] on icon at bounding box center [799, 477] width 0 height 7
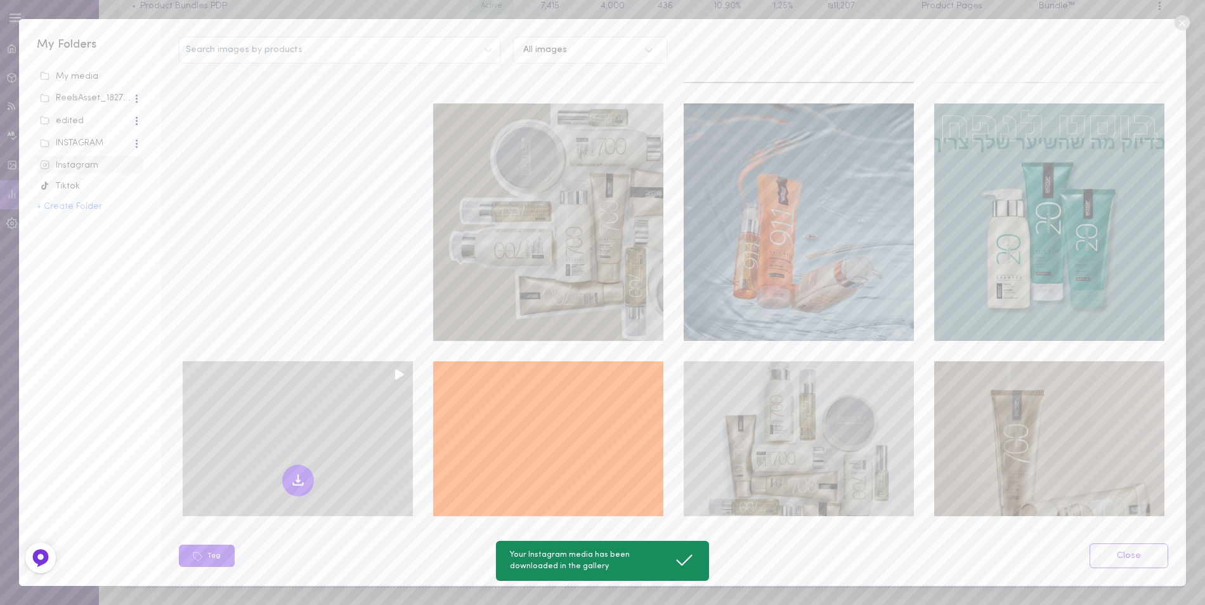
click at [295, 473] on icon at bounding box center [298, 480] width 15 height 15
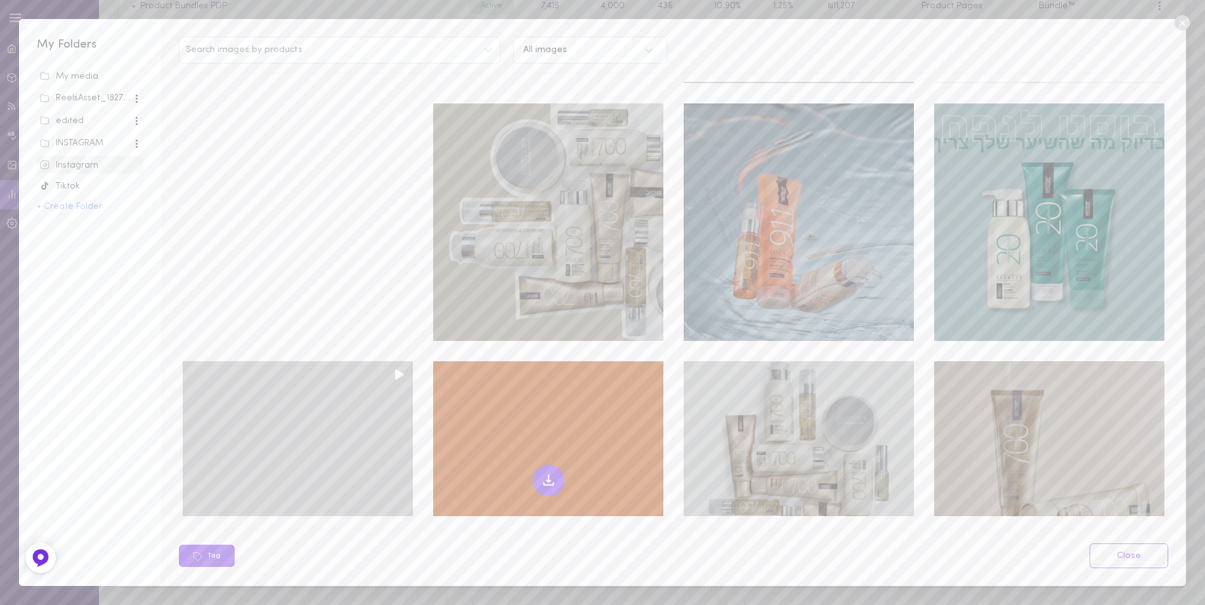
click at [549, 474] on icon at bounding box center [549, 477] width 0 height 7
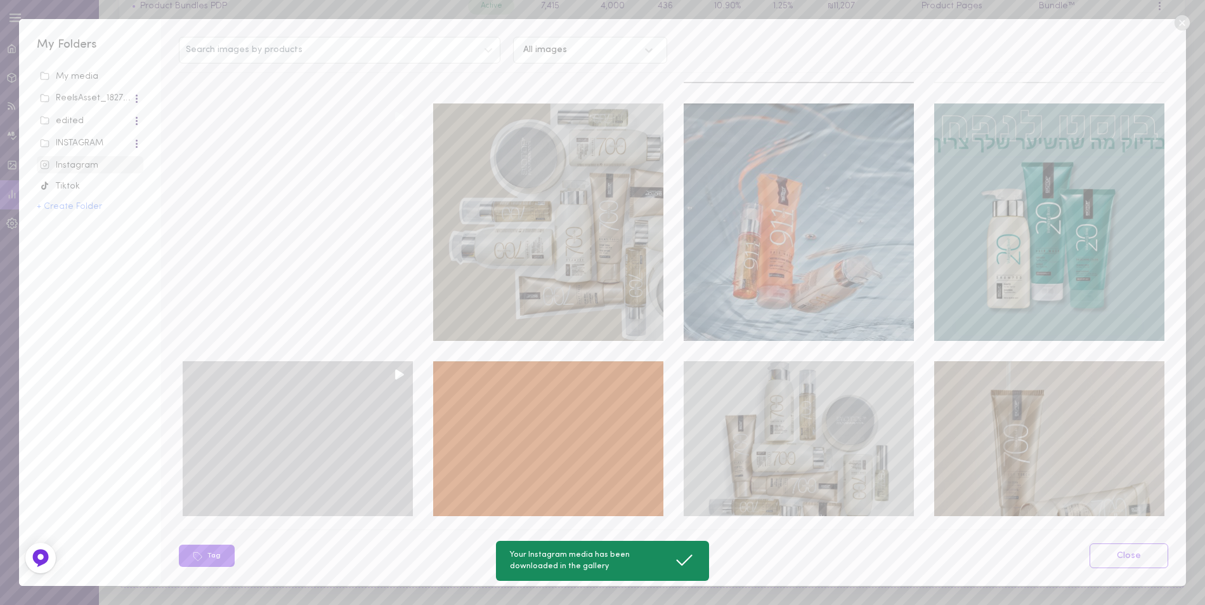
scroll to position [7784, 0]
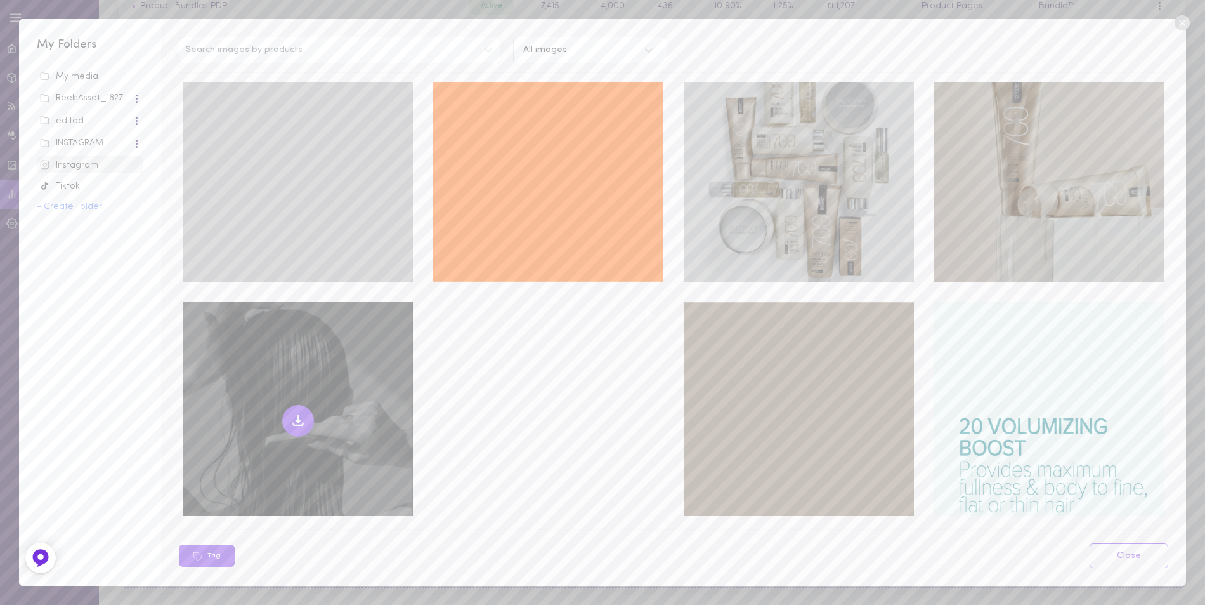
click at [295, 413] on icon at bounding box center [298, 420] width 15 height 15
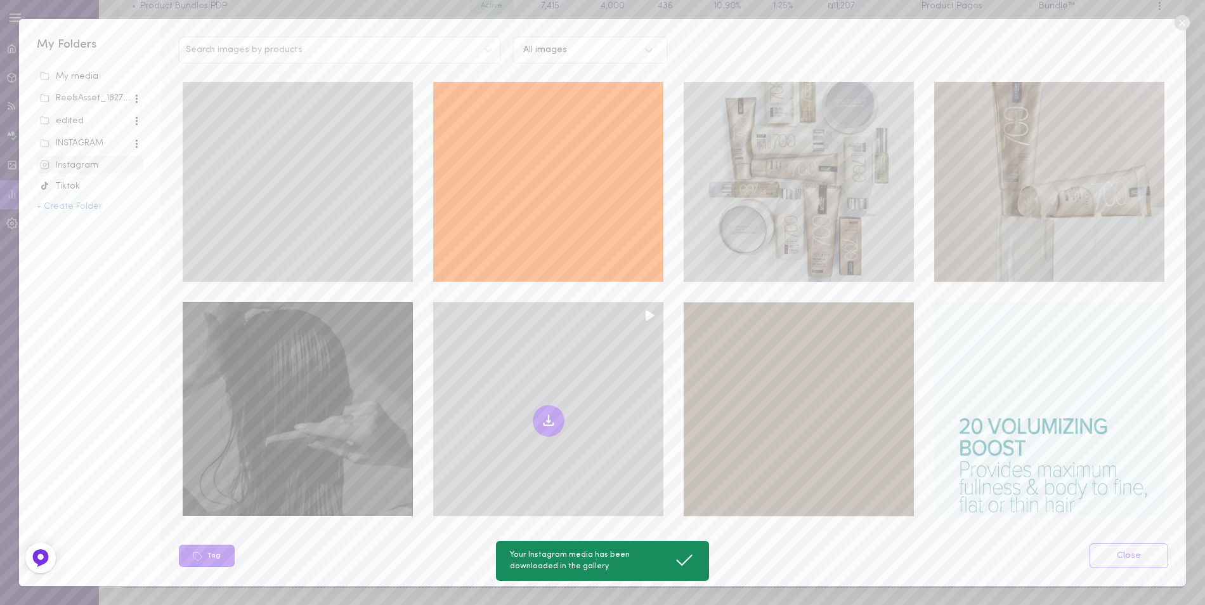
click at [542, 413] on icon at bounding box center [548, 420] width 15 height 15
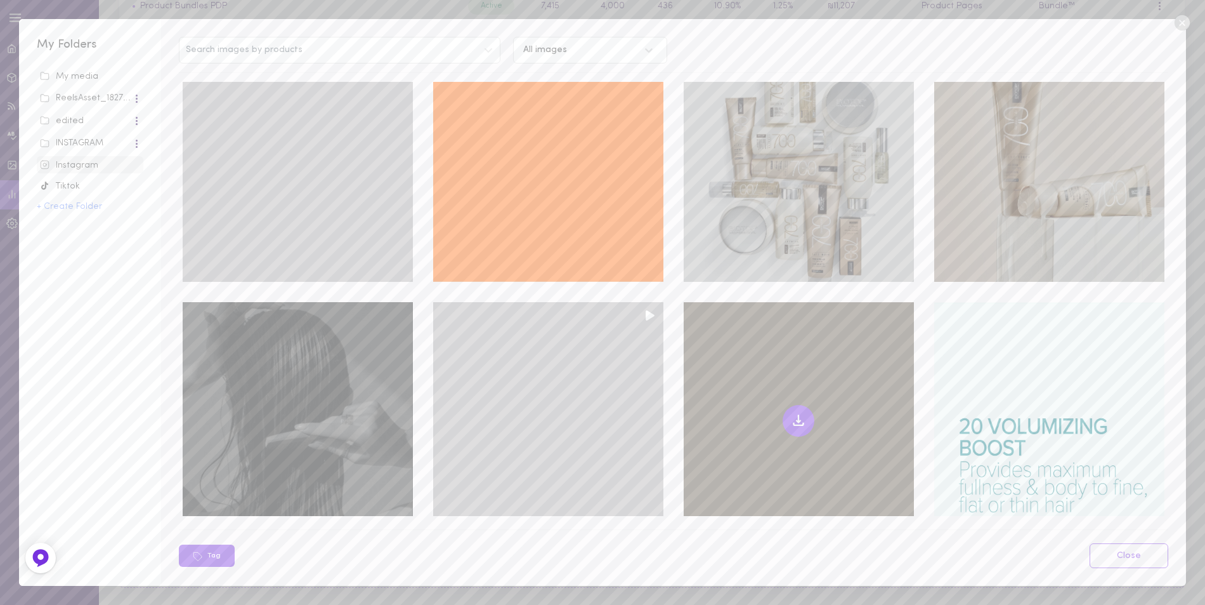
click at [791, 413] on icon at bounding box center [798, 420] width 15 height 15
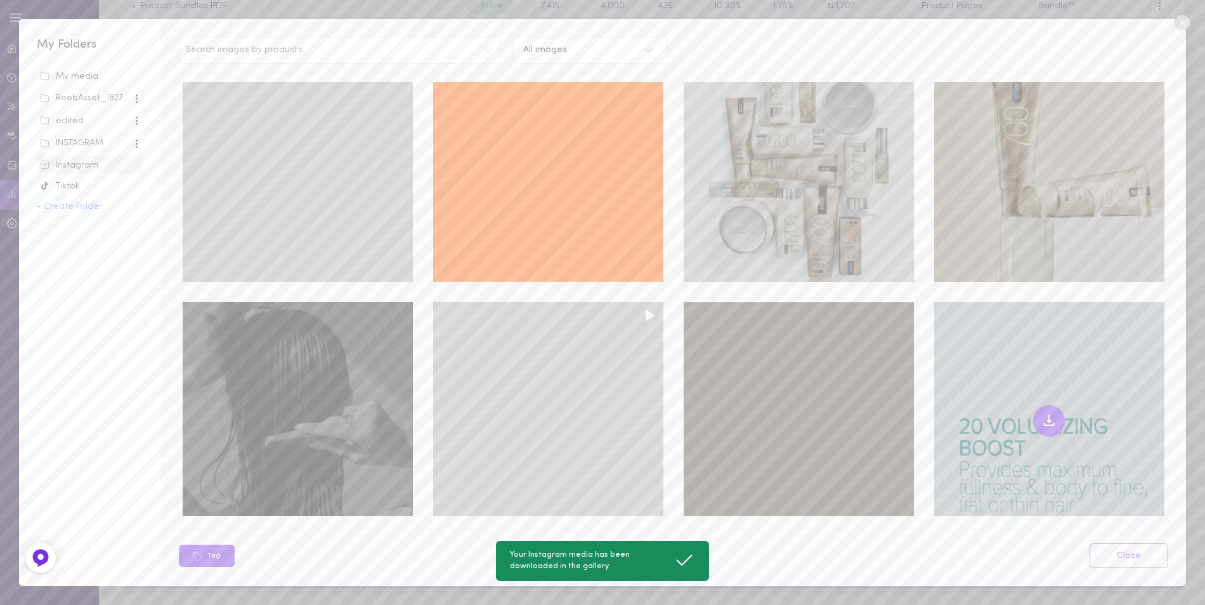
click at [1042, 413] on icon at bounding box center [1049, 420] width 15 height 15
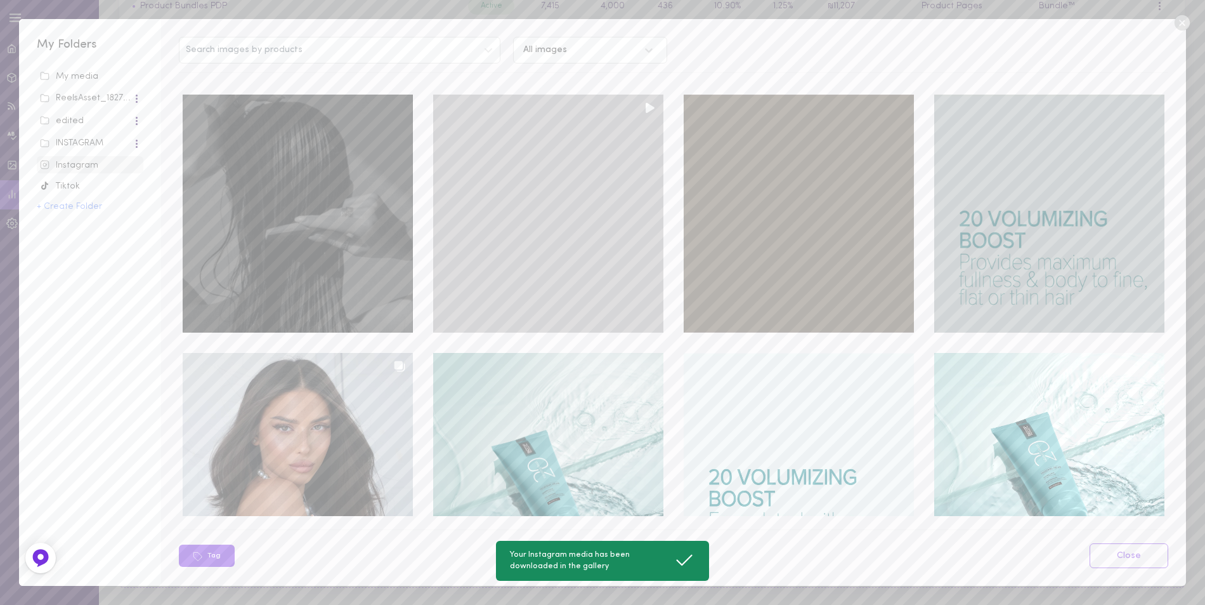
scroll to position [8038, 0]
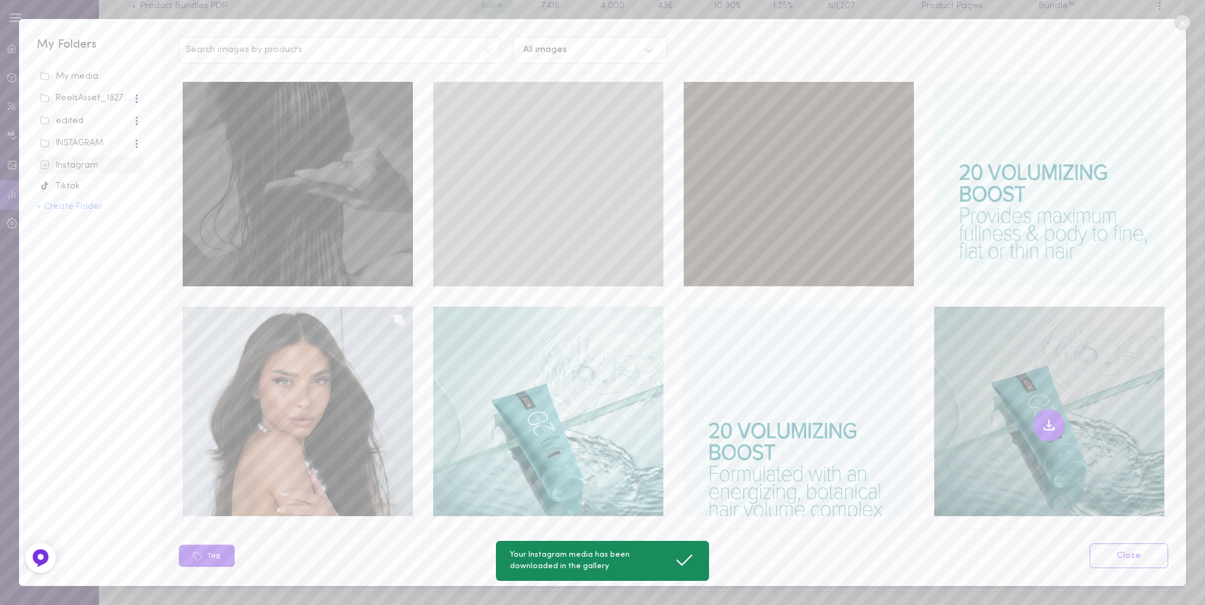
click at [1042, 417] on icon at bounding box center [1049, 424] width 15 height 15
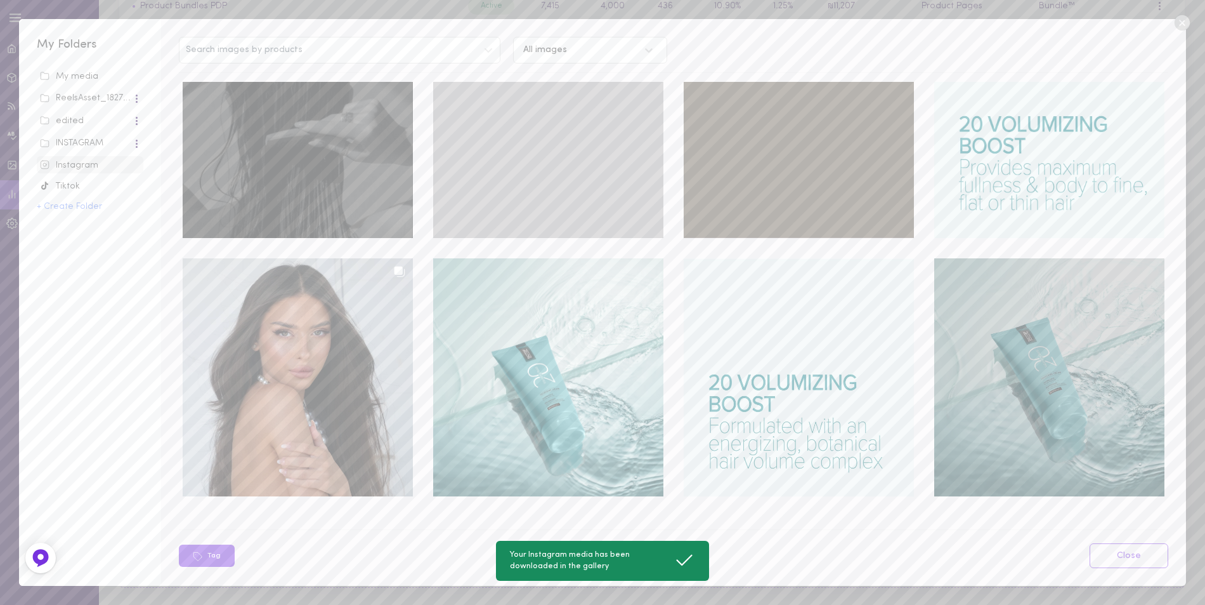
scroll to position [8292, 0]
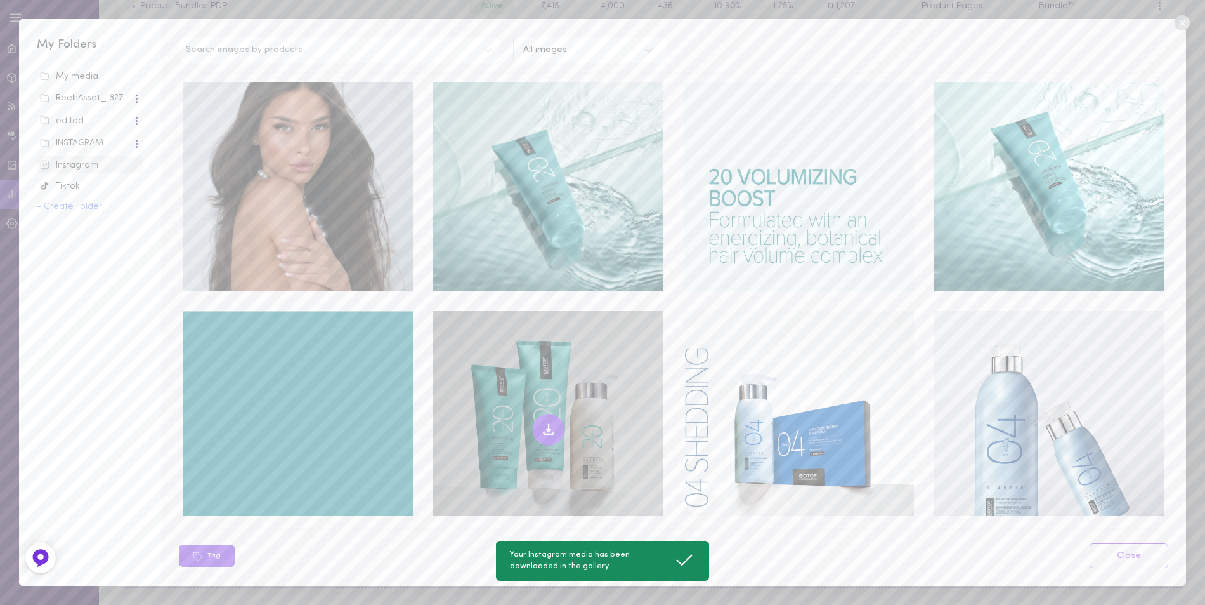
click at [541, 422] on icon at bounding box center [548, 429] width 15 height 15
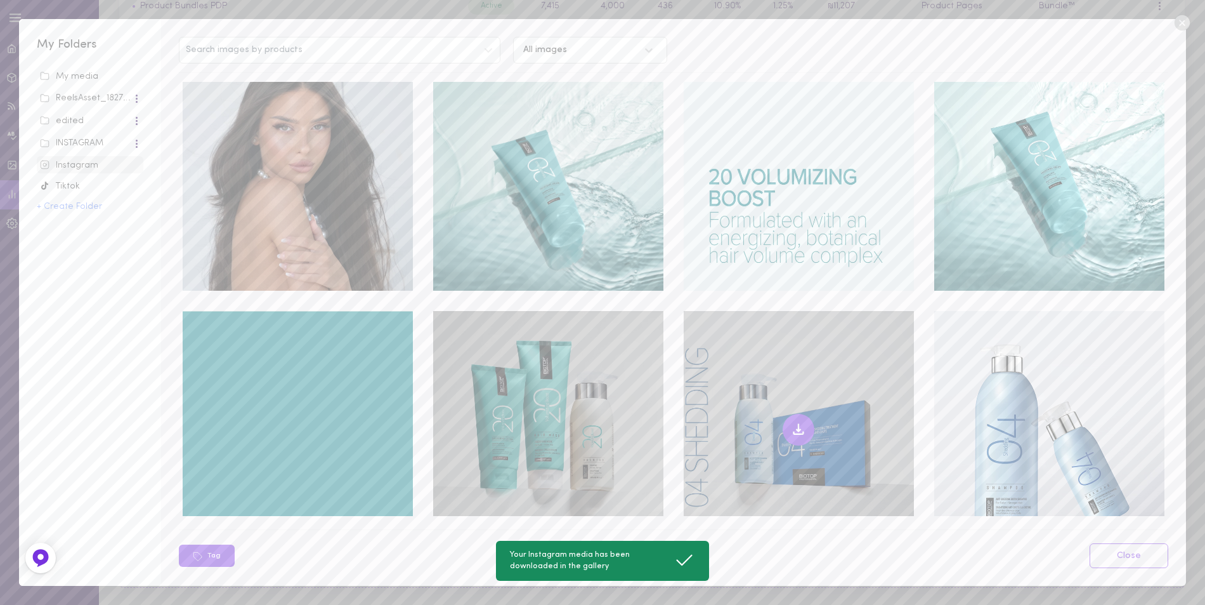
click at [797, 422] on icon at bounding box center [798, 429] width 15 height 15
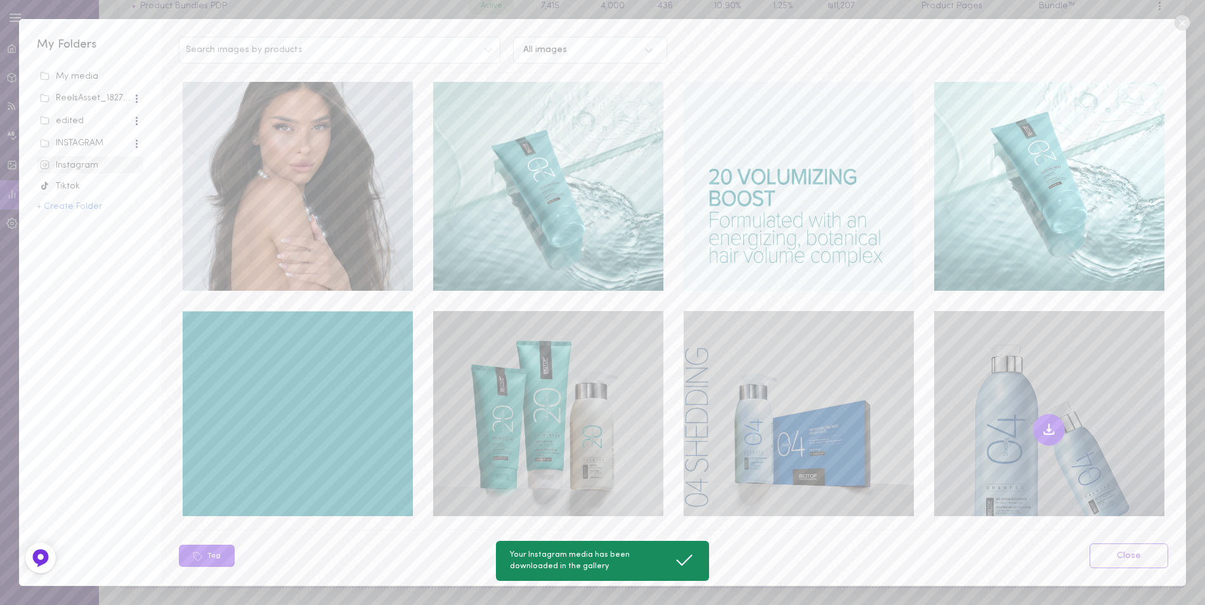
click at [1043, 422] on icon at bounding box center [1049, 429] width 15 height 15
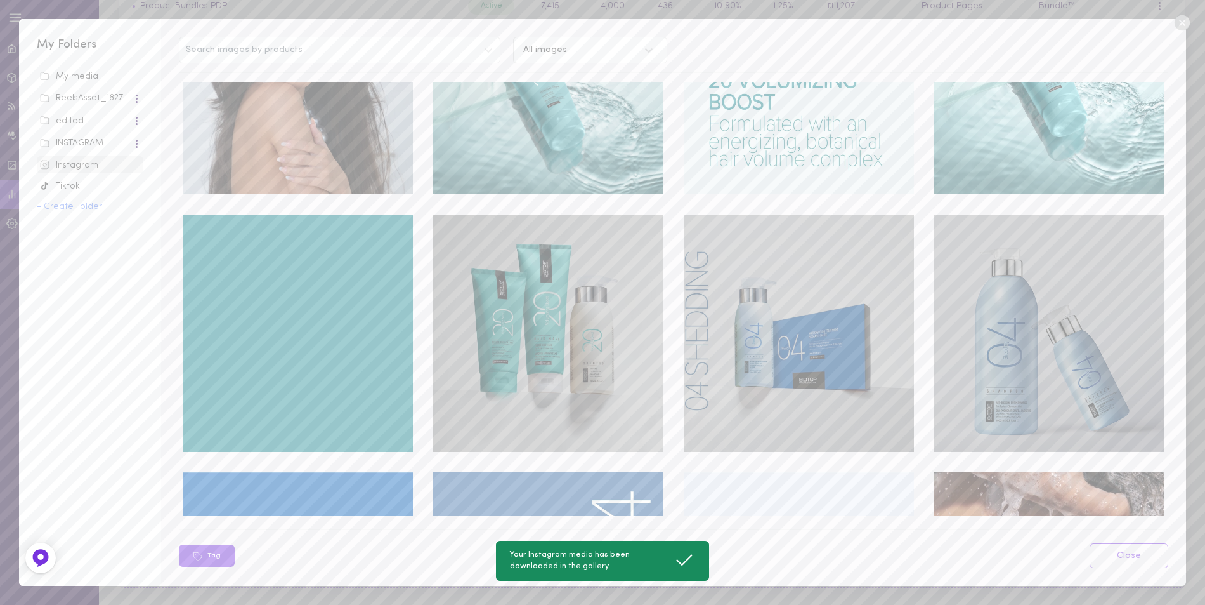
scroll to position [8546, 0]
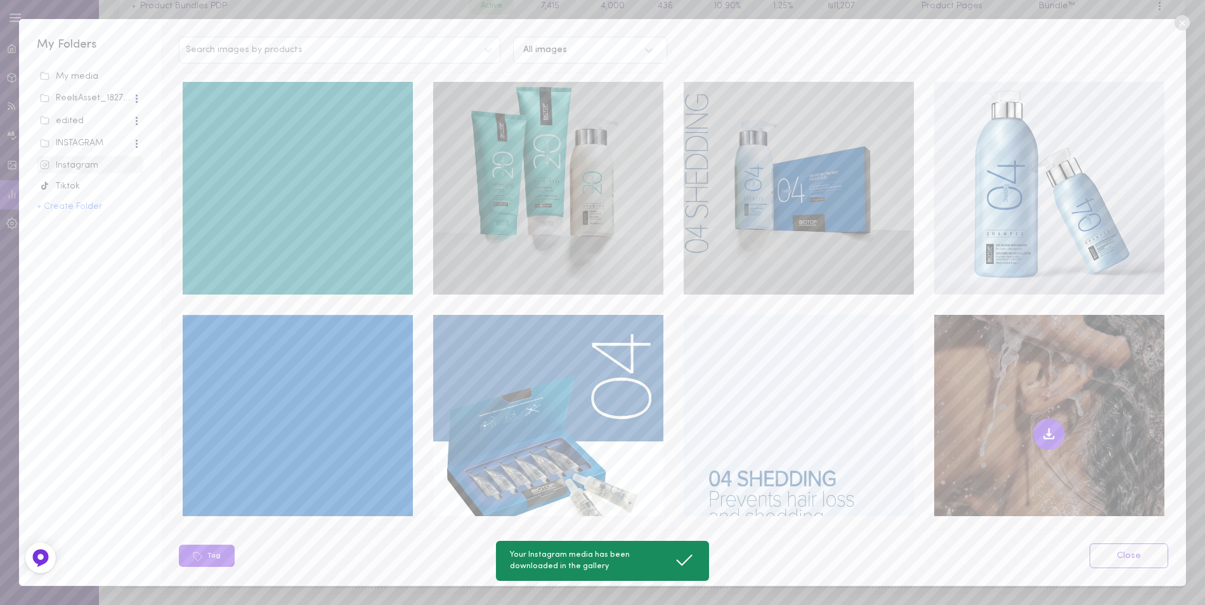
click at [1044, 426] on icon at bounding box center [1049, 433] width 15 height 15
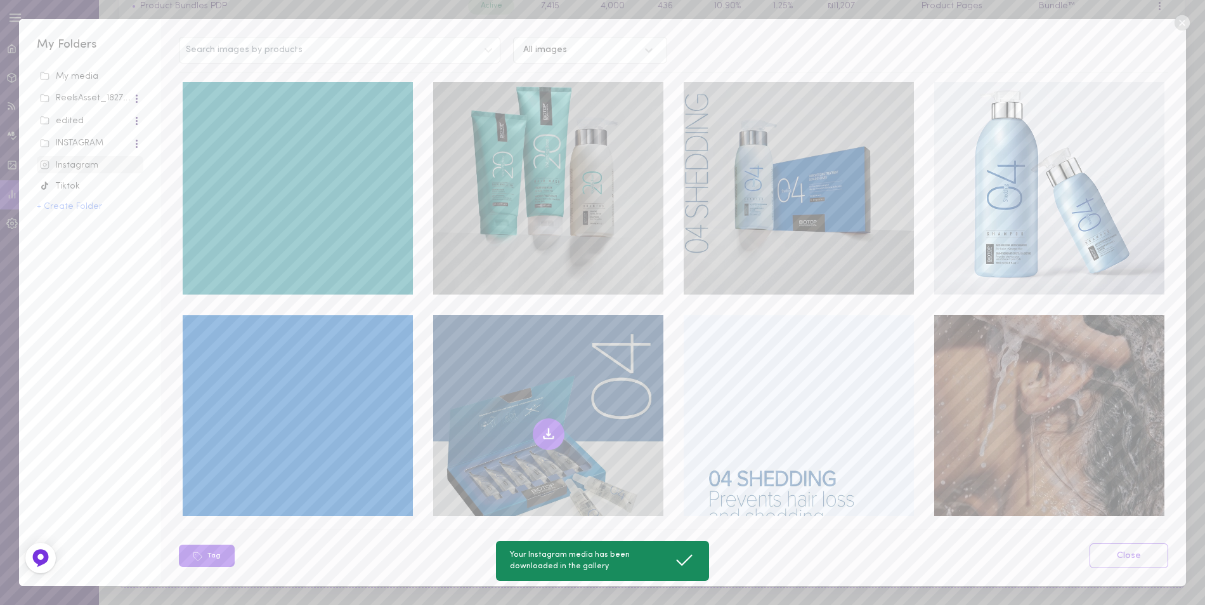
click at [549, 428] on icon at bounding box center [549, 431] width 0 height 7
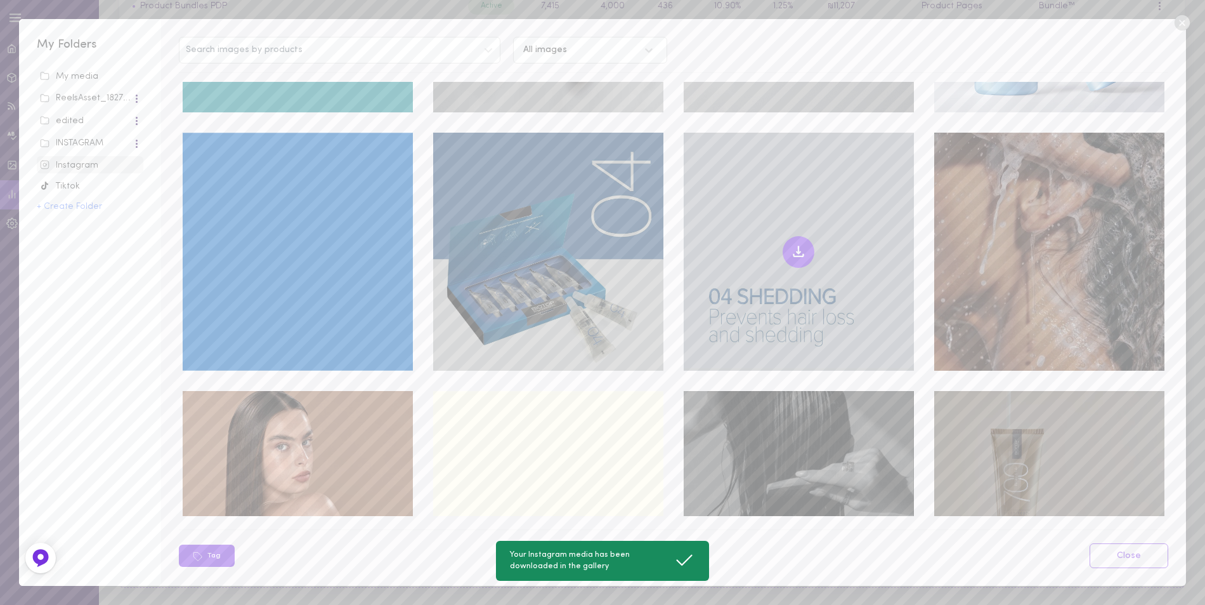
scroll to position [8743, 0]
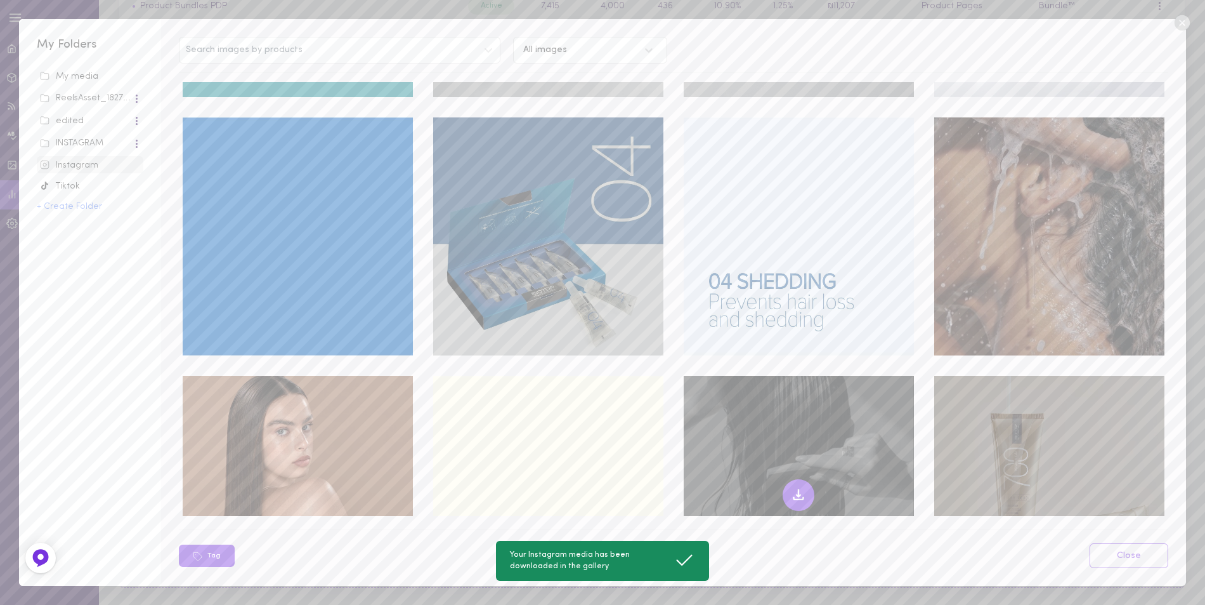
click at [791, 487] on icon at bounding box center [798, 494] width 15 height 15
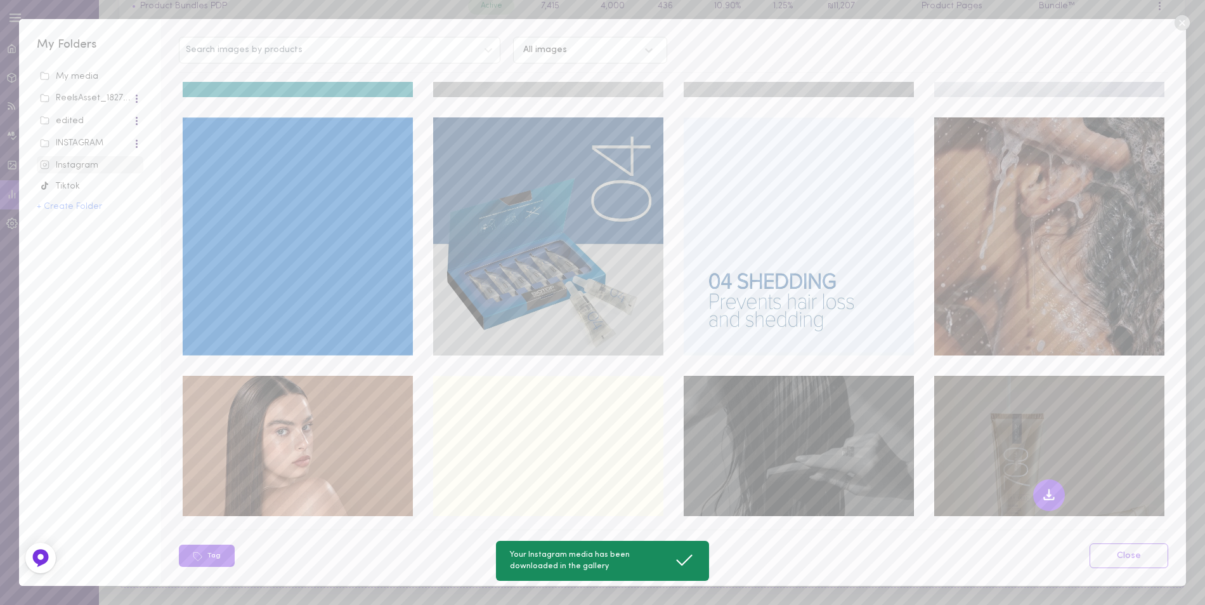
click at [1043, 487] on icon at bounding box center [1049, 494] width 15 height 15
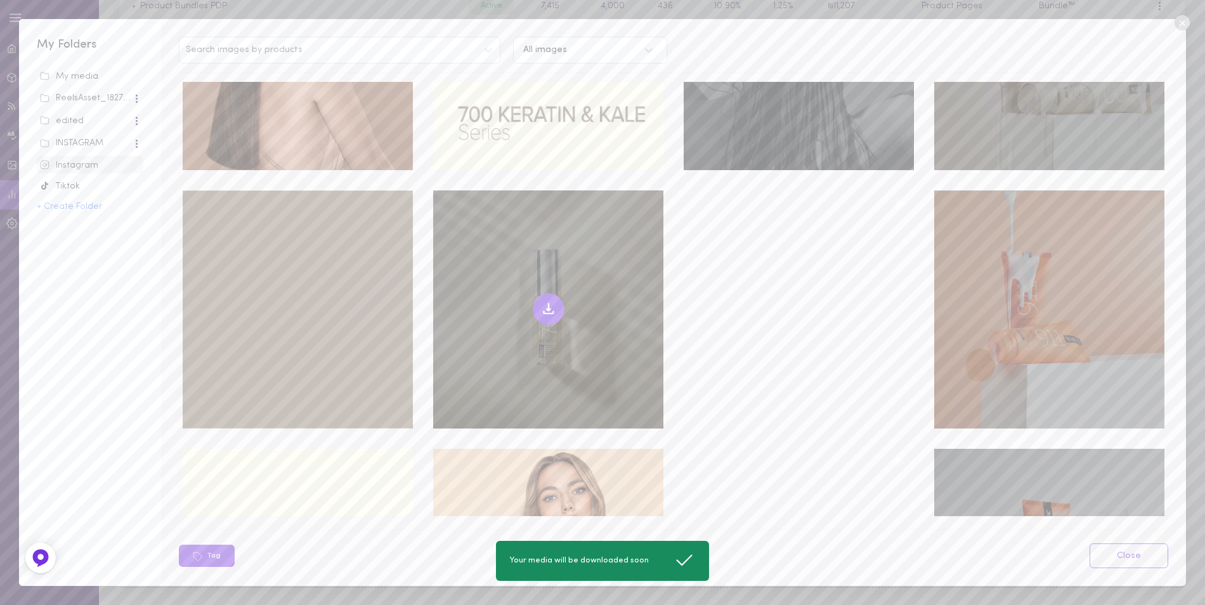
scroll to position [9187, 0]
click at [541, 301] on icon at bounding box center [548, 308] width 15 height 15
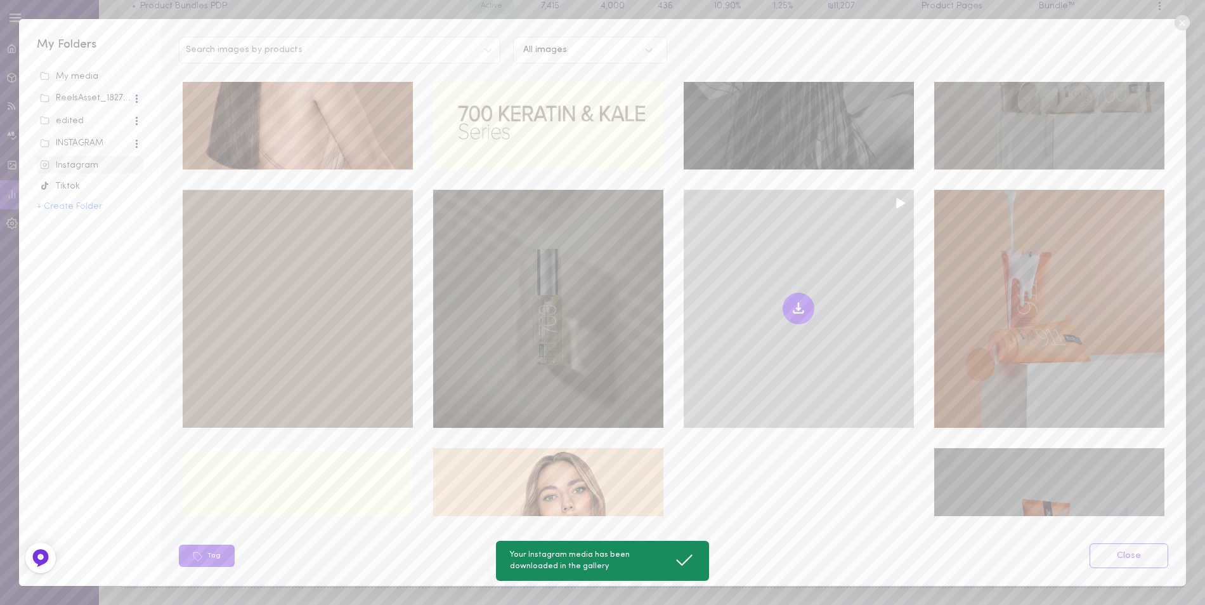
click at [791, 301] on icon at bounding box center [798, 308] width 15 height 15
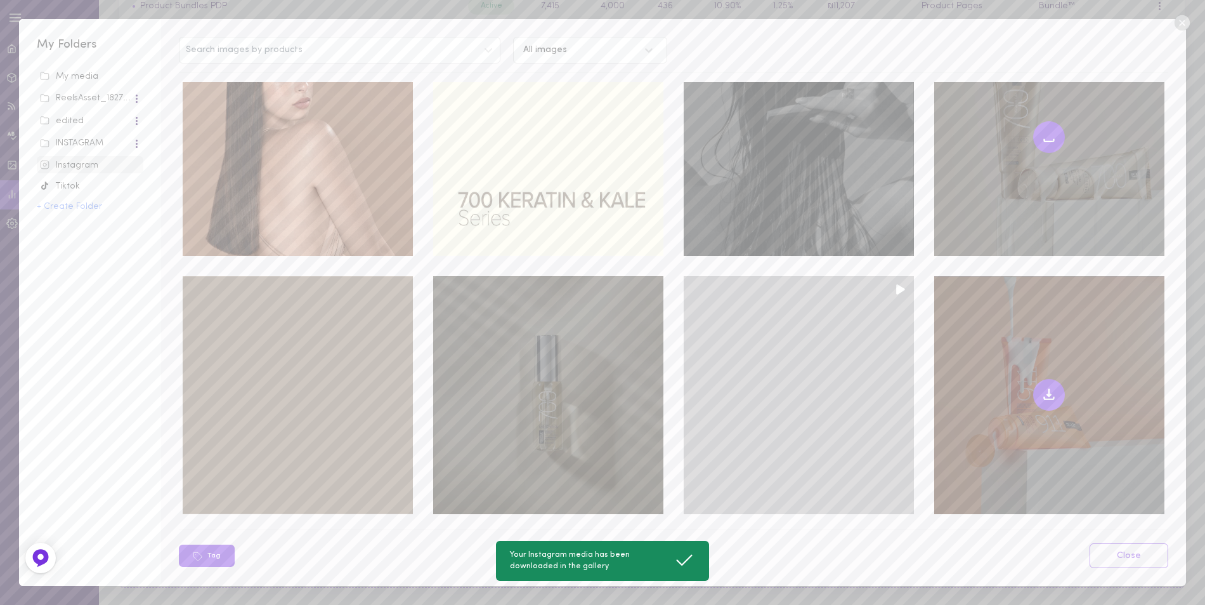
scroll to position [9124, 0]
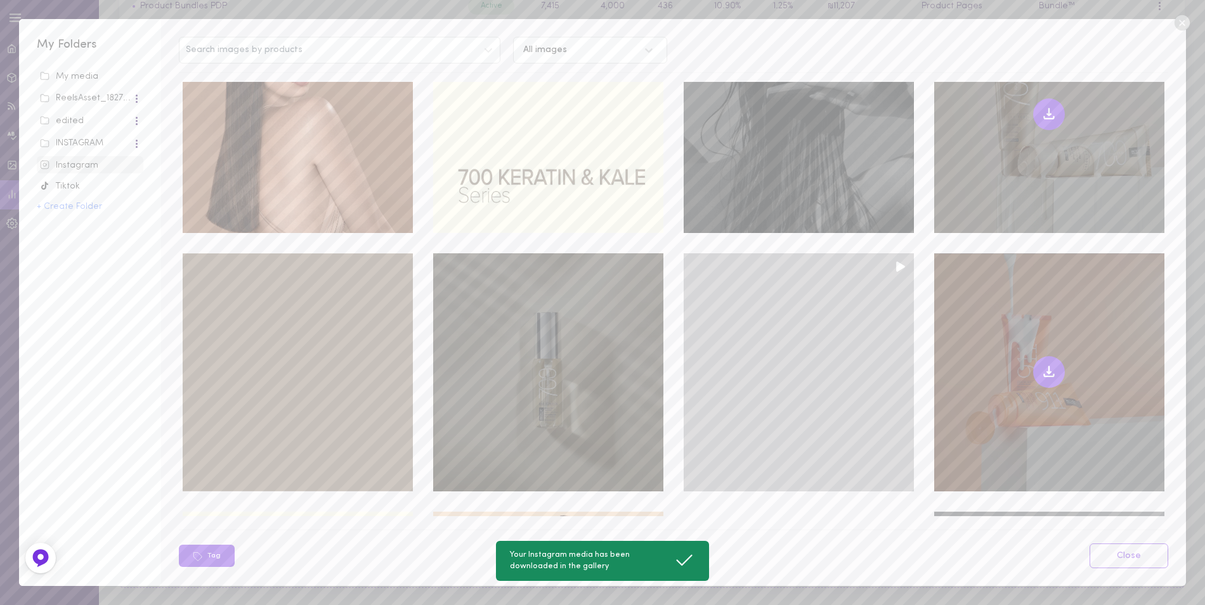
click at [1042, 364] on icon at bounding box center [1049, 371] width 15 height 15
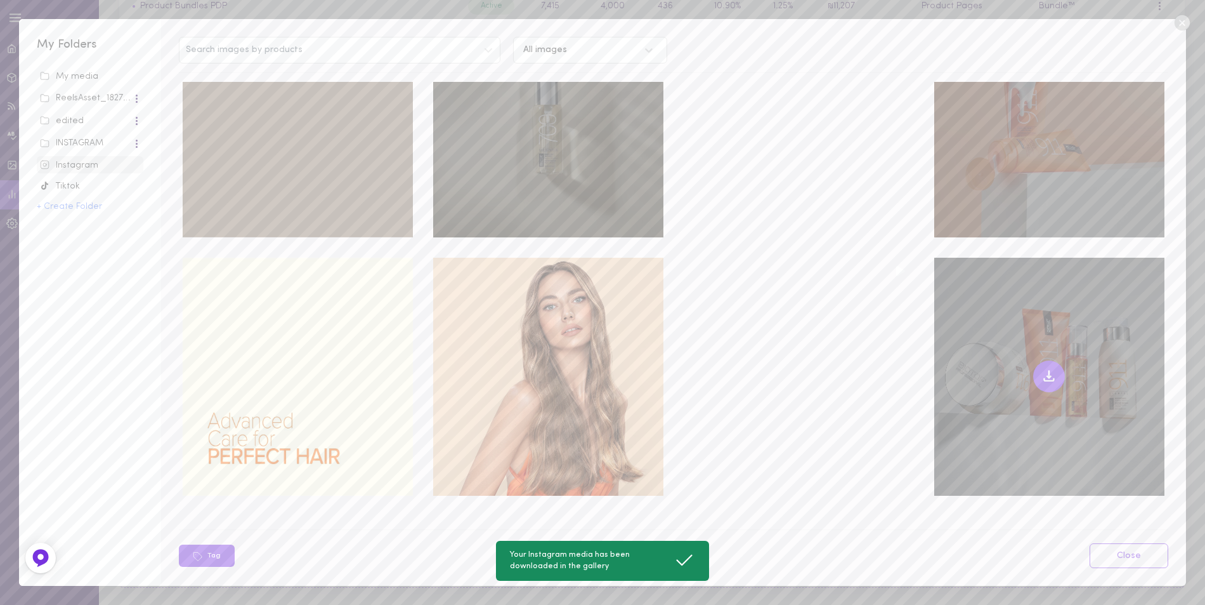
click at [1042, 369] on icon at bounding box center [1049, 376] width 15 height 15
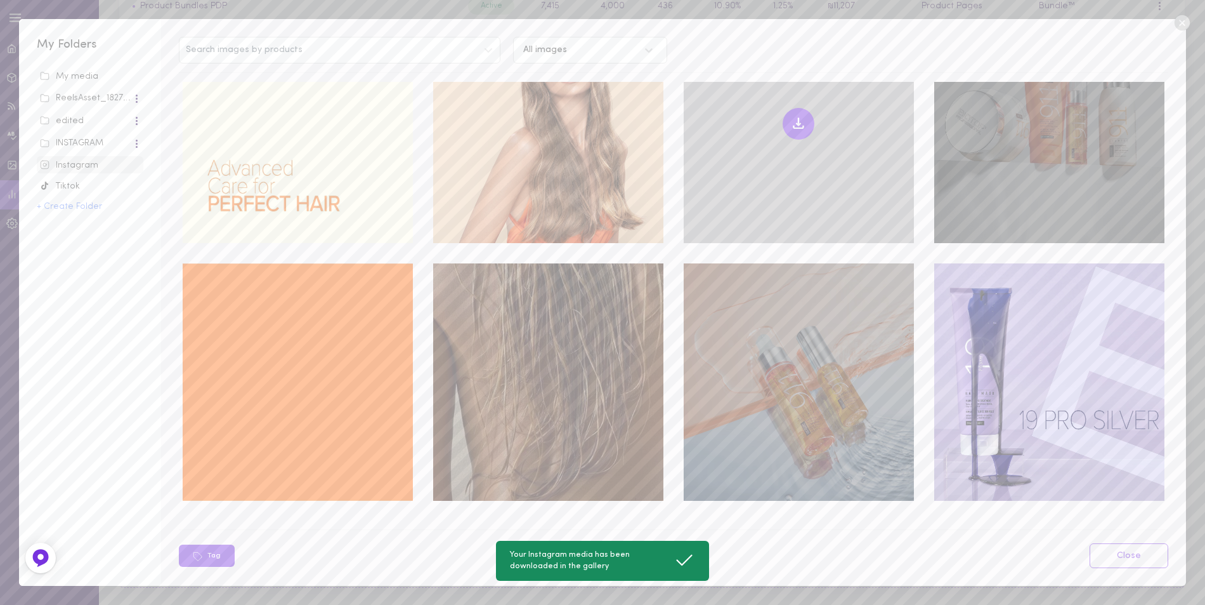
scroll to position [9631, 0]
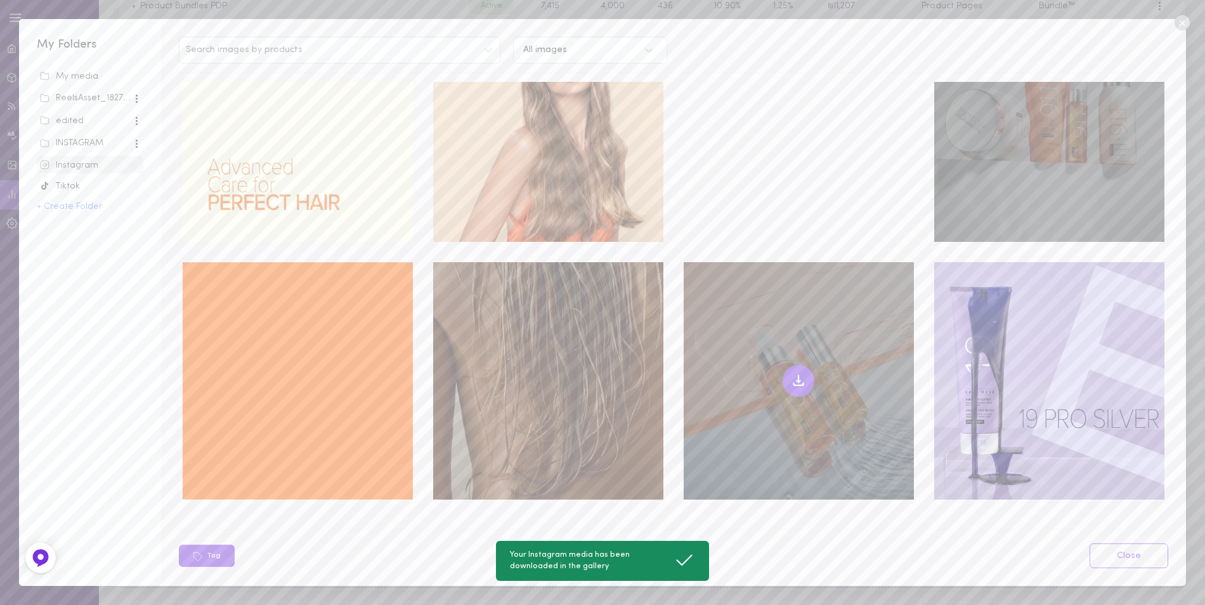
click at [791, 373] on icon at bounding box center [798, 380] width 15 height 15
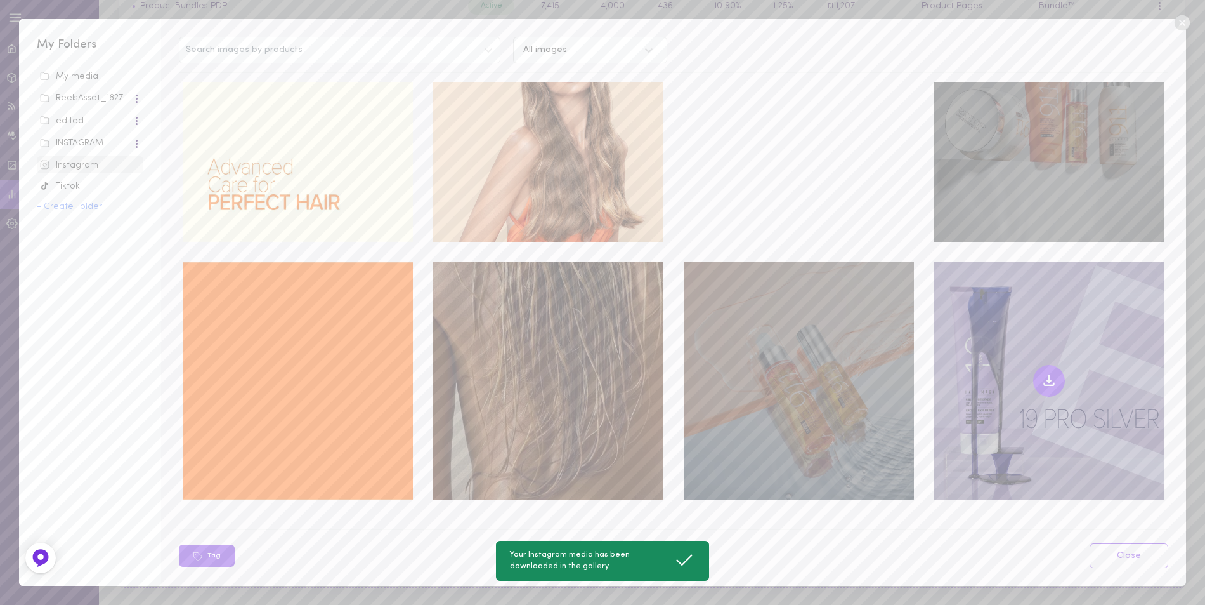
click at [1042, 373] on icon at bounding box center [1049, 380] width 15 height 15
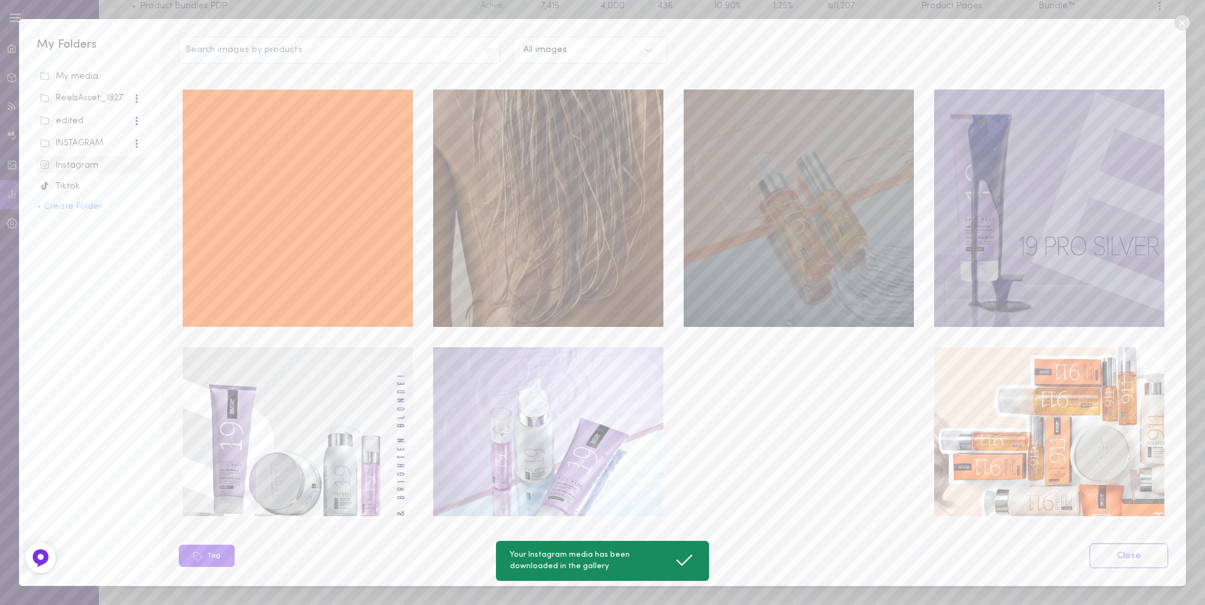
scroll to position [9821, 0]
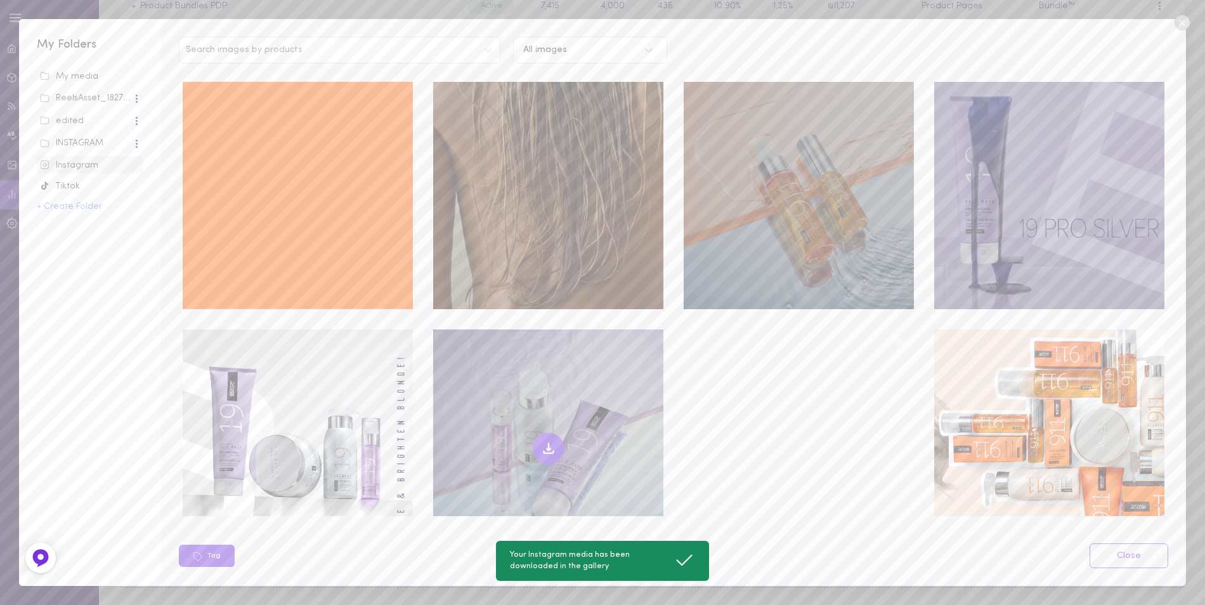
click at [548, 441] on icon at bounding box center [548, 448] width 15 height 15
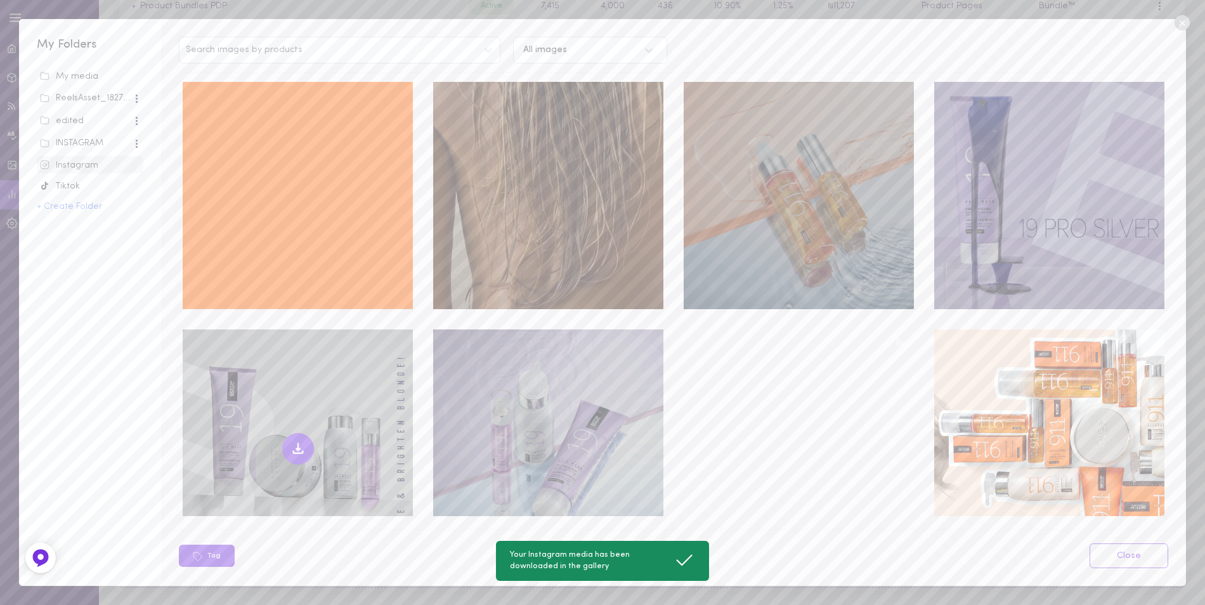
click at [293, 441] on icon at bounding box center [298, 448] width 15 height 15
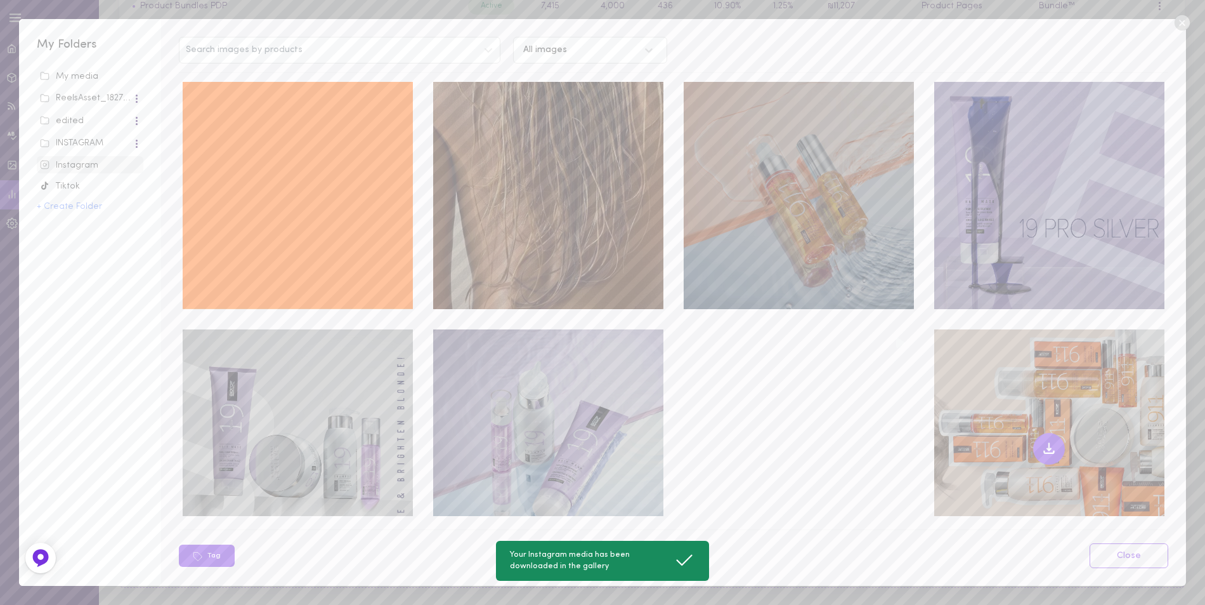
click at [1047, 433] on button at bounding box center [1049, 449] width 32 height 32
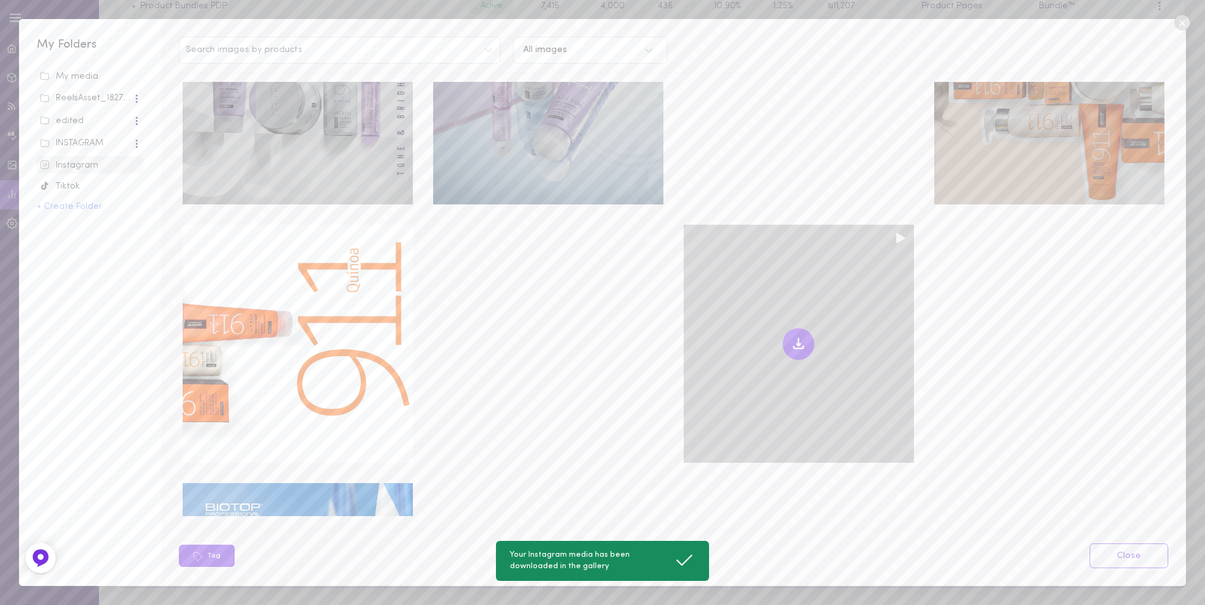
scroll to position [10202, 0]
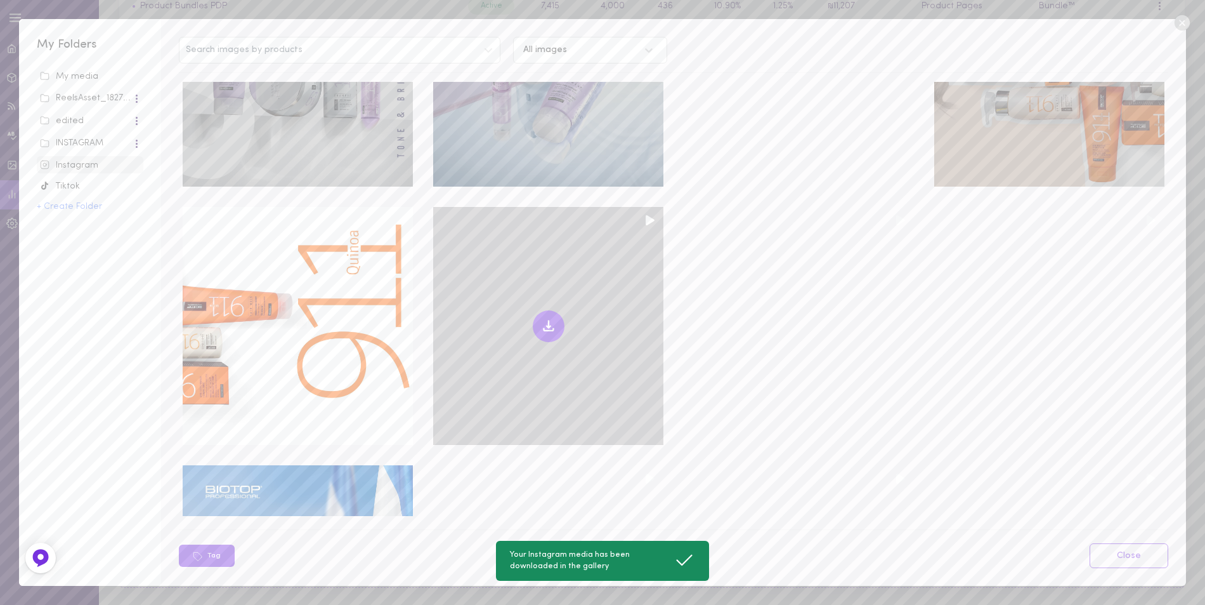
click at [541, 318] on icon at bounding box center [548, 325] width 15 height 15
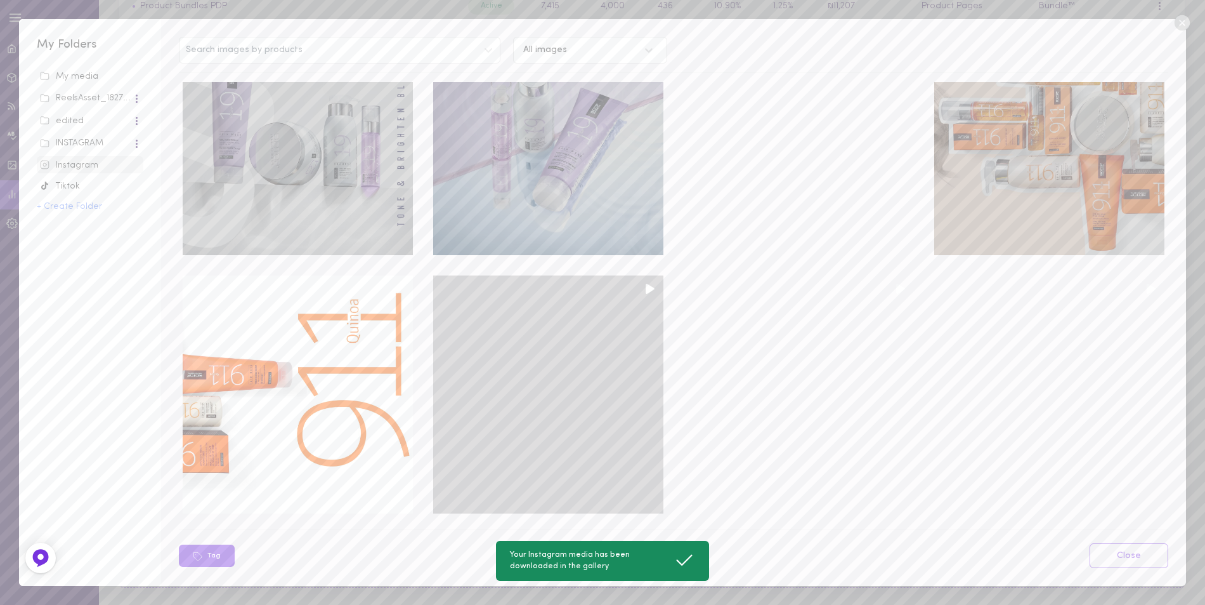
scroll to position [10075, 0]
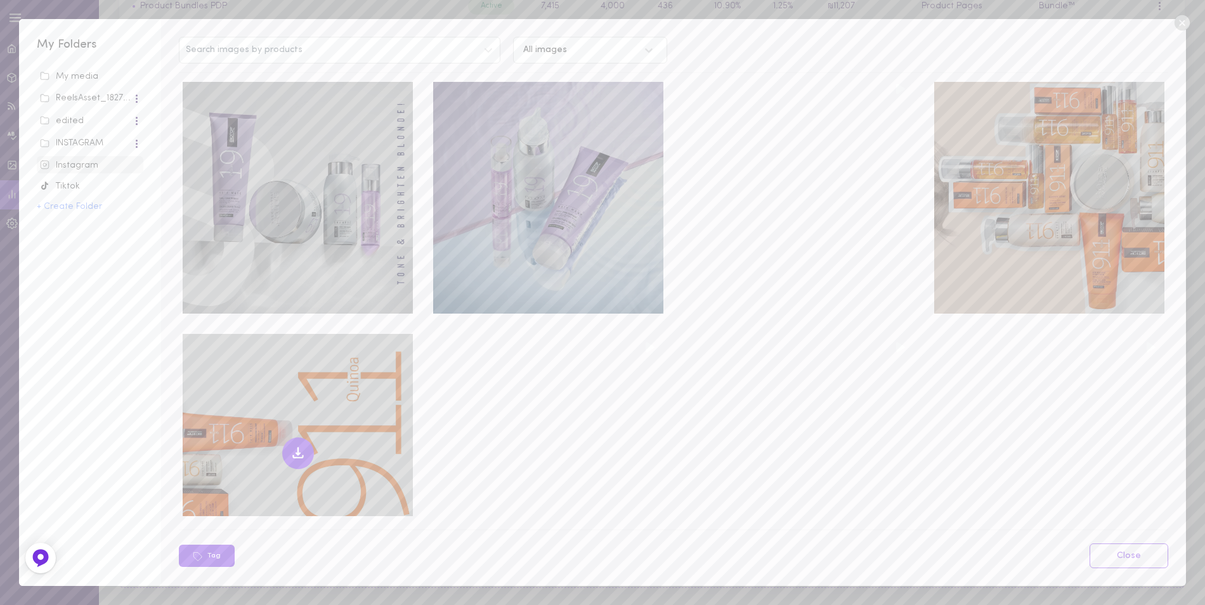
click at [296, 445] on icon at bounding box center [298, 452] width 15 height 15
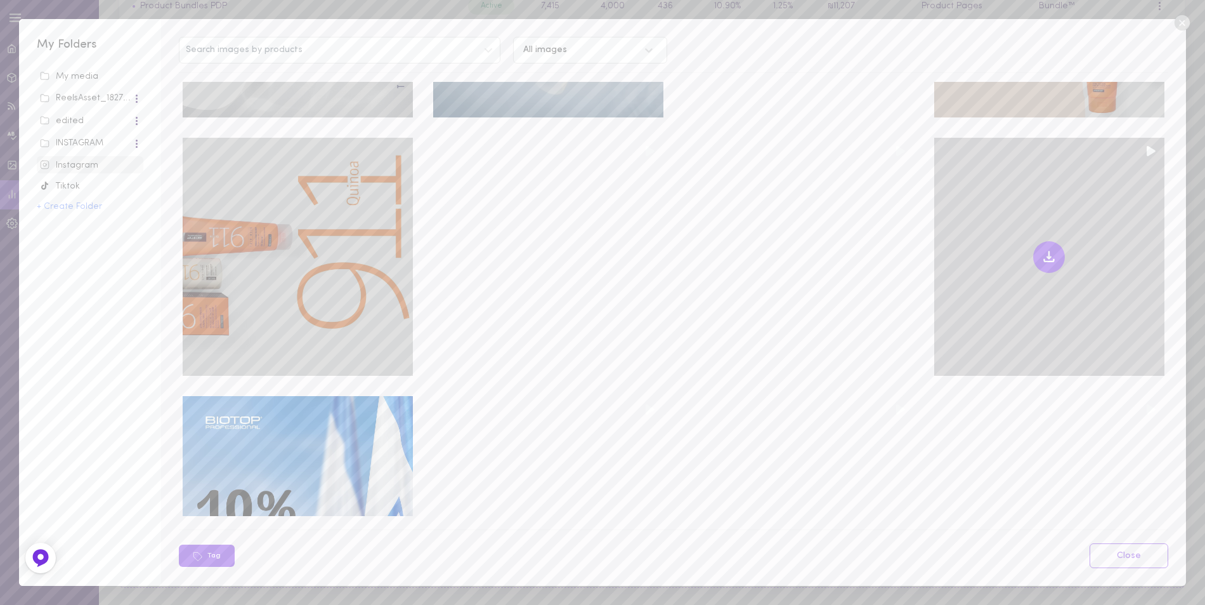
scroll to position [10272, 0]
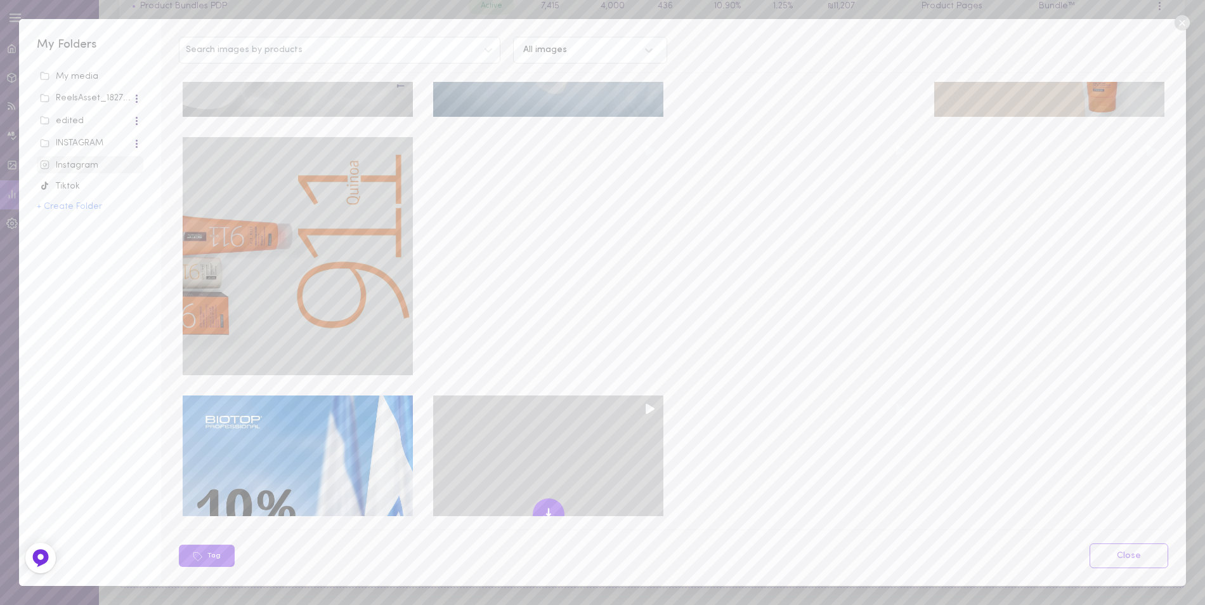
click at [542, 506] on icon at bounding box center [548, 513] width 15 height 15
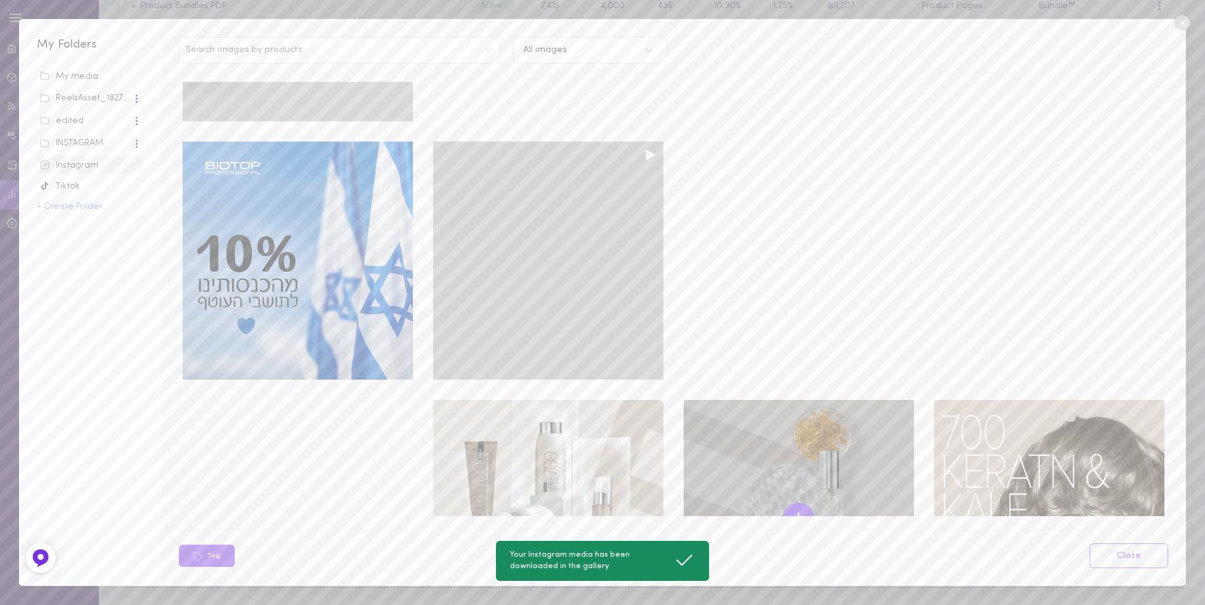
scroll to position [10653, 0]
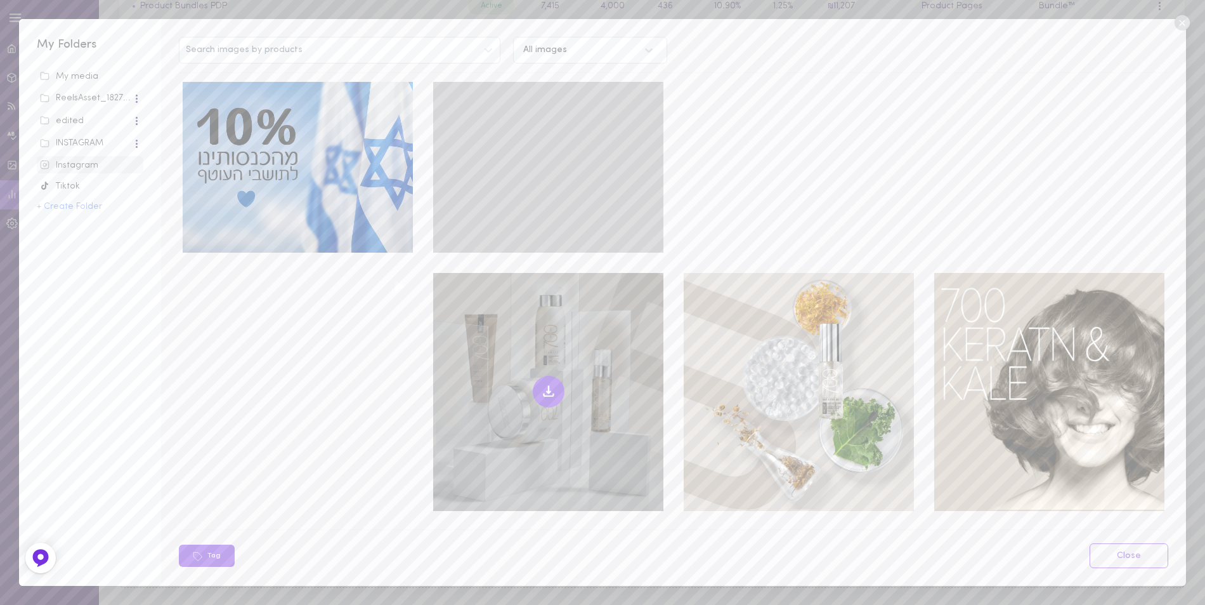
click at [546, 384] on icon at bounding box center [548, 391] width 15 height 15
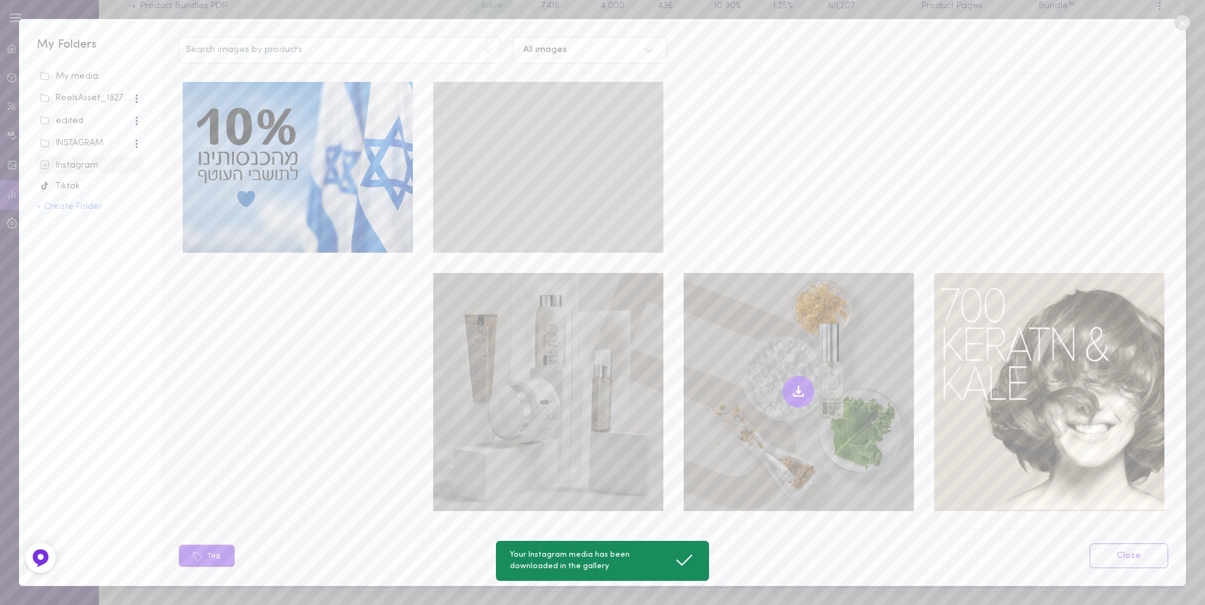
click at [791, 384] on icon at bounding box center [798, 391] width 15 height 15
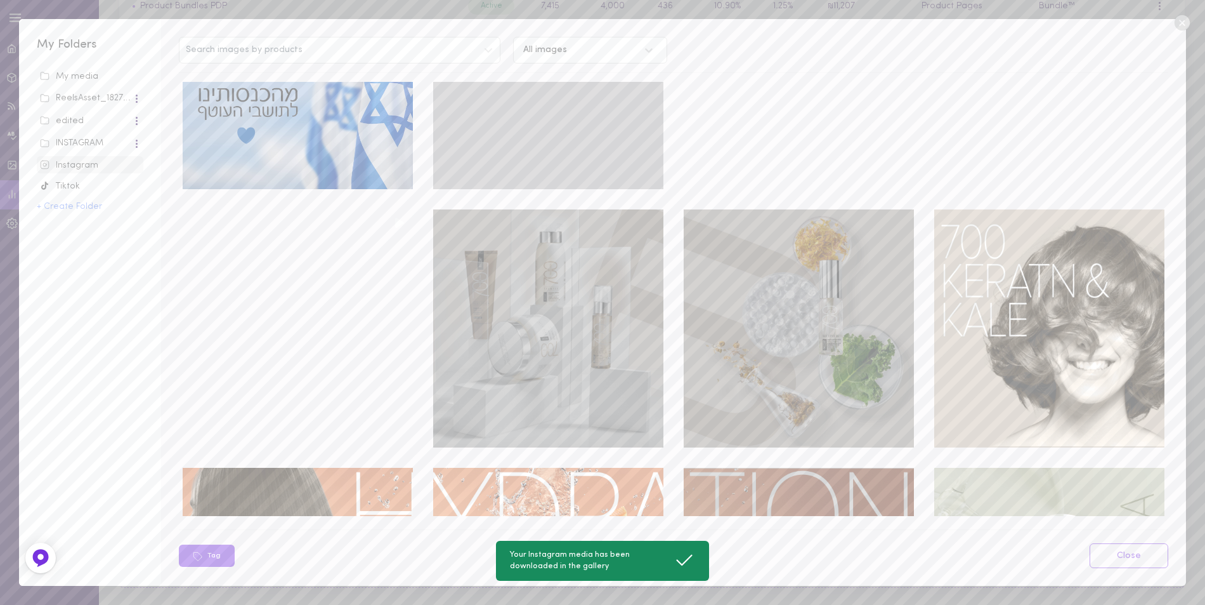
scroll to position [10906, 0]
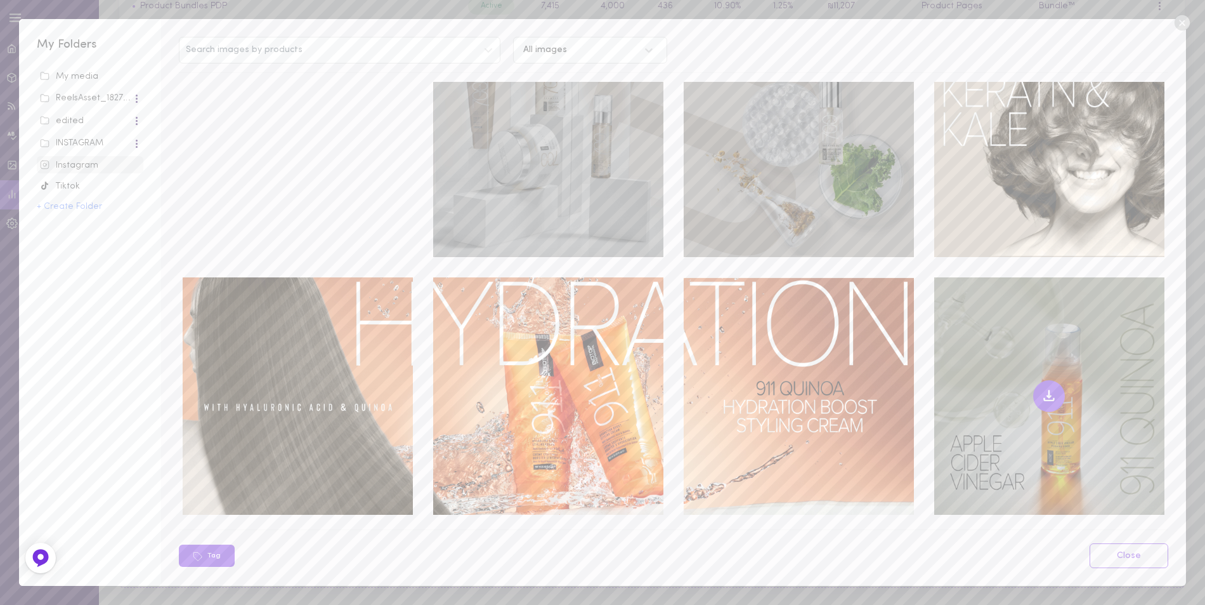
click at [1042, 388] on icon at bounding box center [1049, 395] width 15 height 15
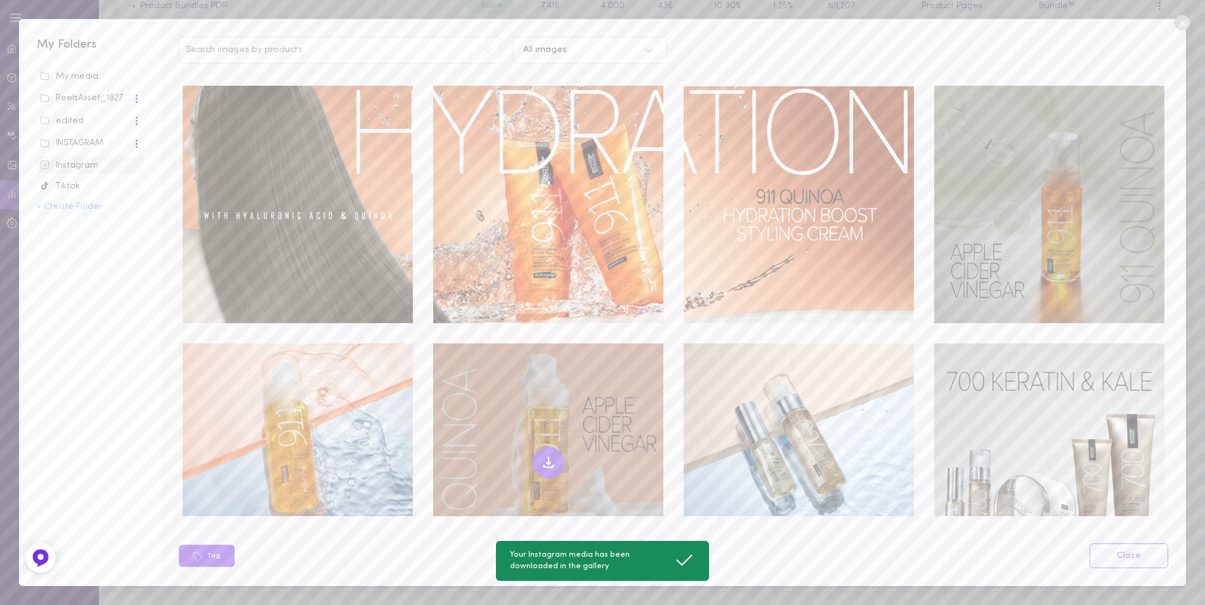
scroll to position [11160, 0]
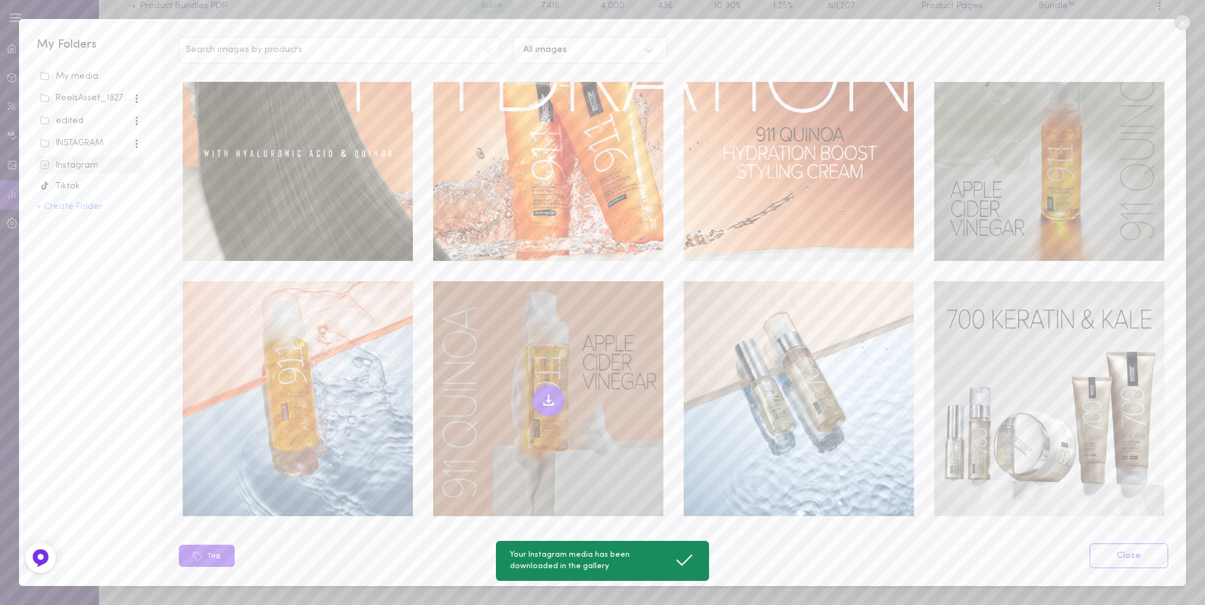
click at [542, 393] on icon at bounding box center [548, 400] width 15 height 15
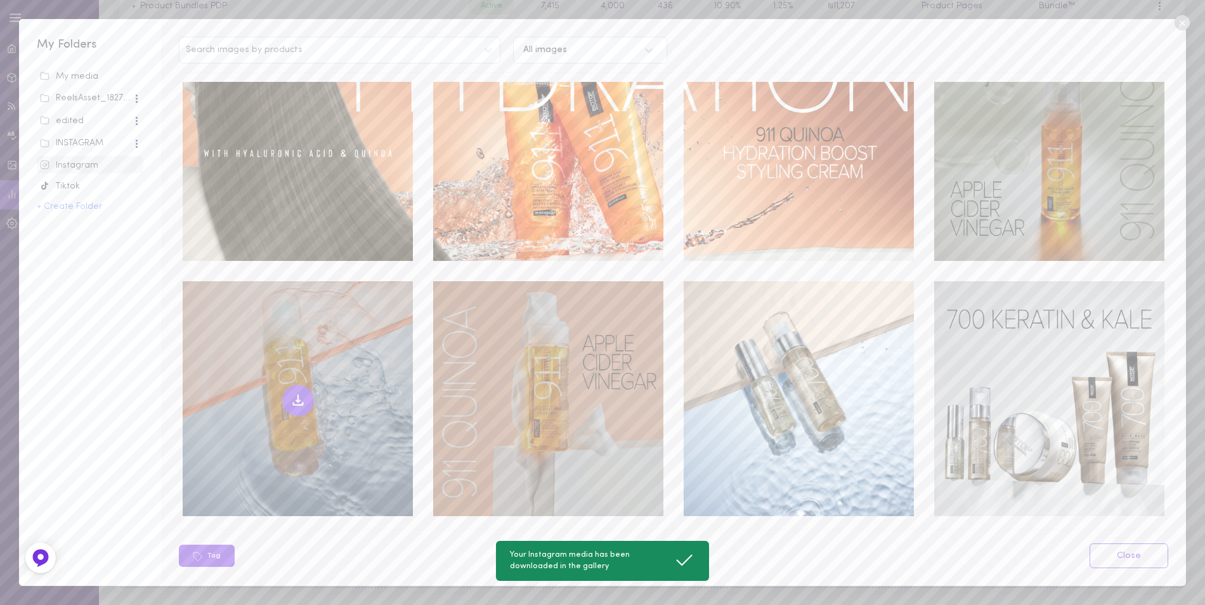
click at [298, 394] on icon at bounding box center [298, 397] width 0 height 7
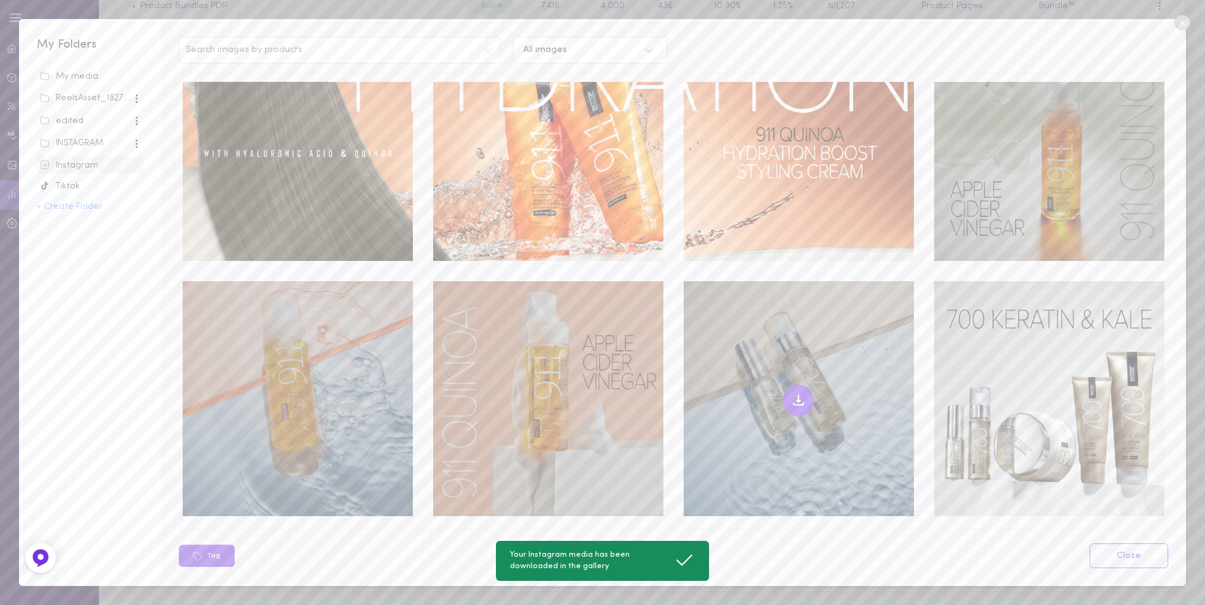
click at [799, 394] on icon at bounding box center [799, 397] width 0 height 7
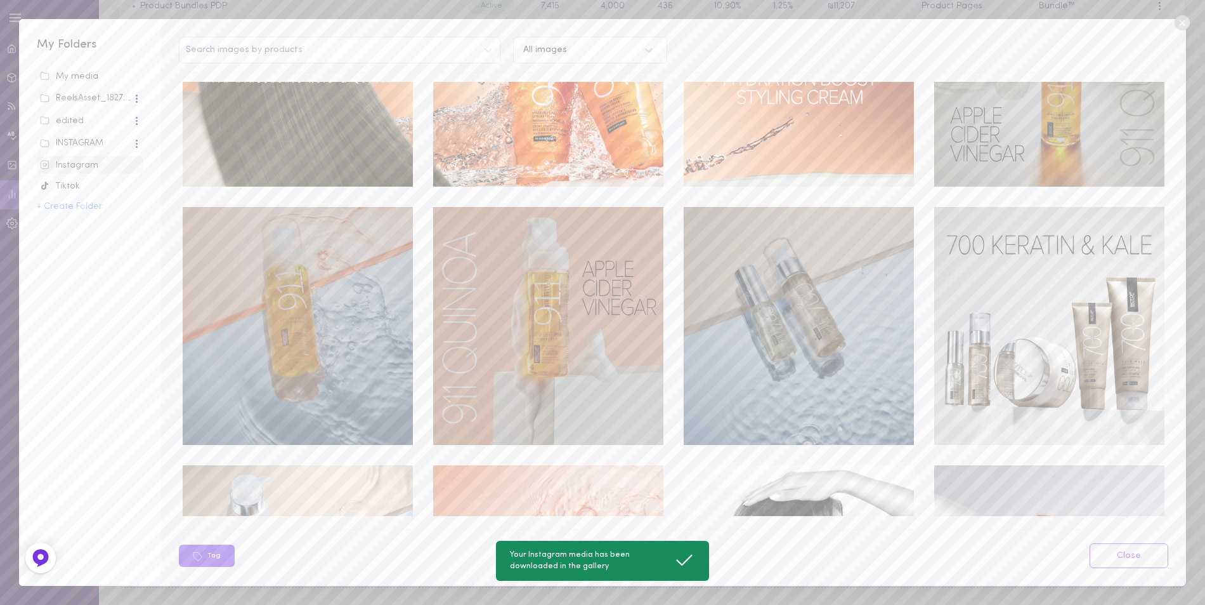
scroll to position [11414, 0]
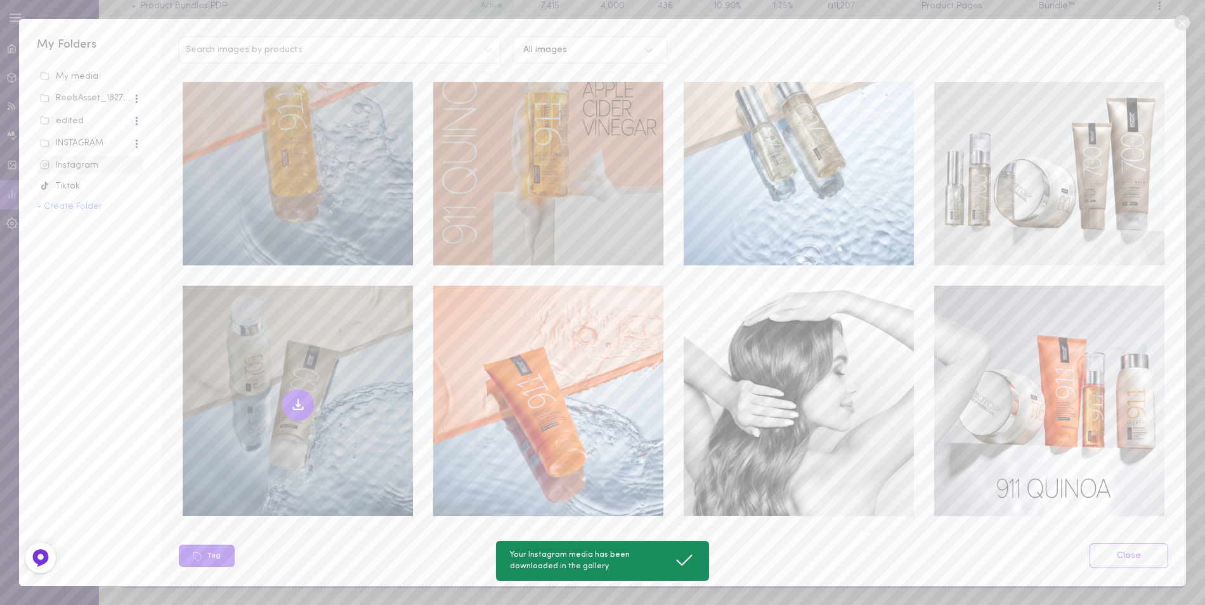
click at [292, 397] on icon at bounding box center [298, 404] width 15 height 15
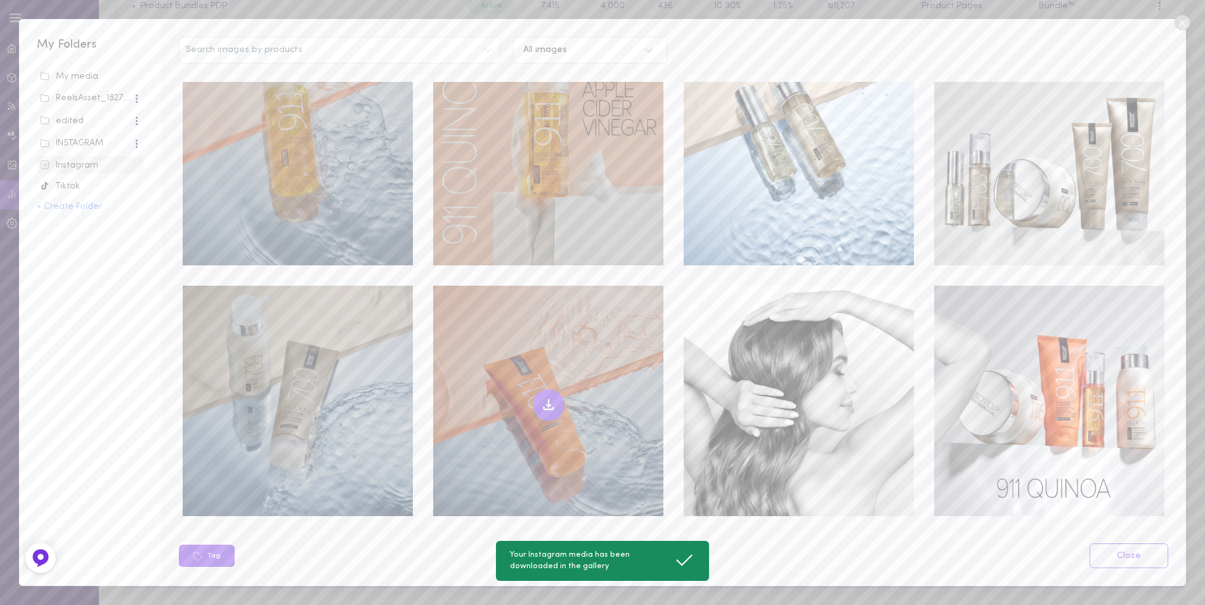
click at [546, 397] on icon at bounding box center [548, 404] width 15 height 15
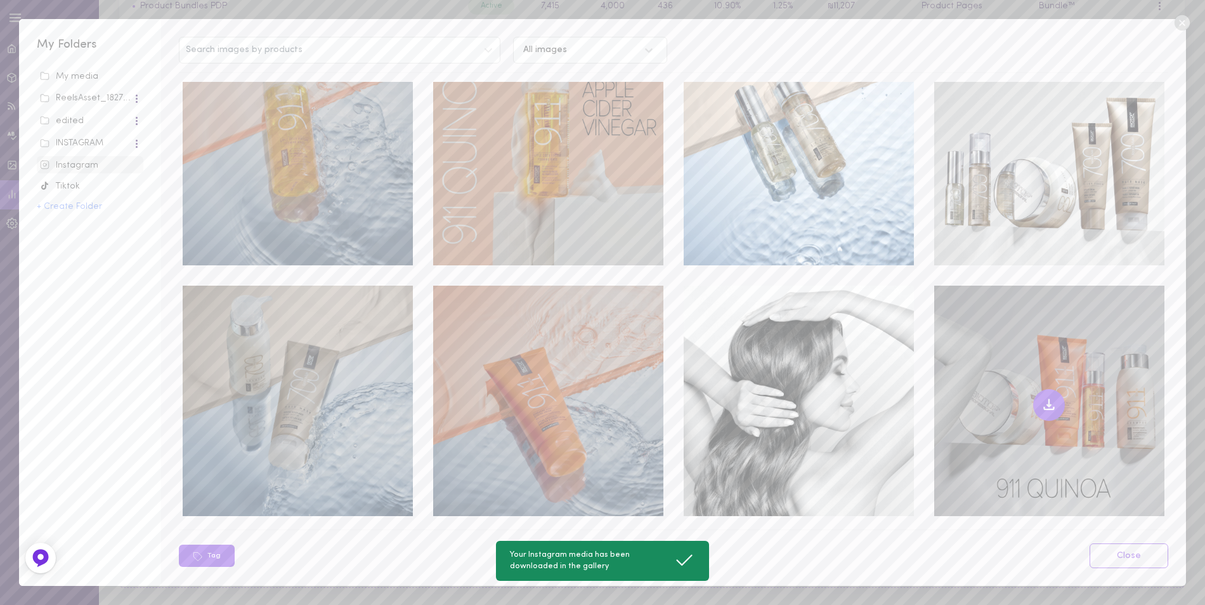
click at [1042, 397] on icon at bounding box center [1049, 404] width 15 height 15
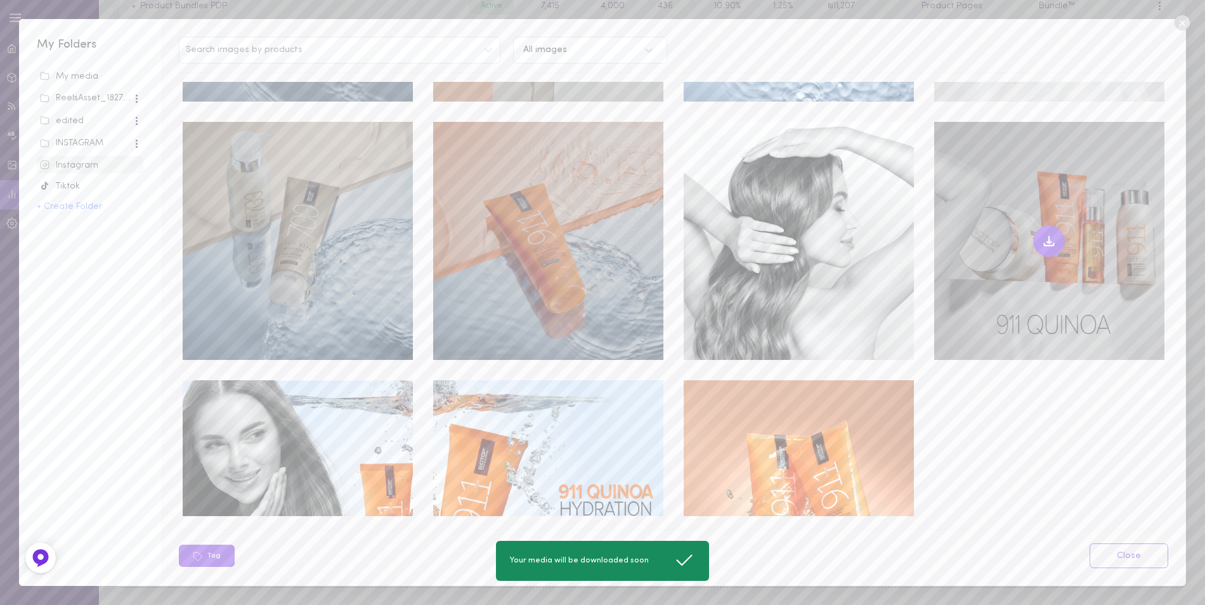
scroll to position [11668, 0]
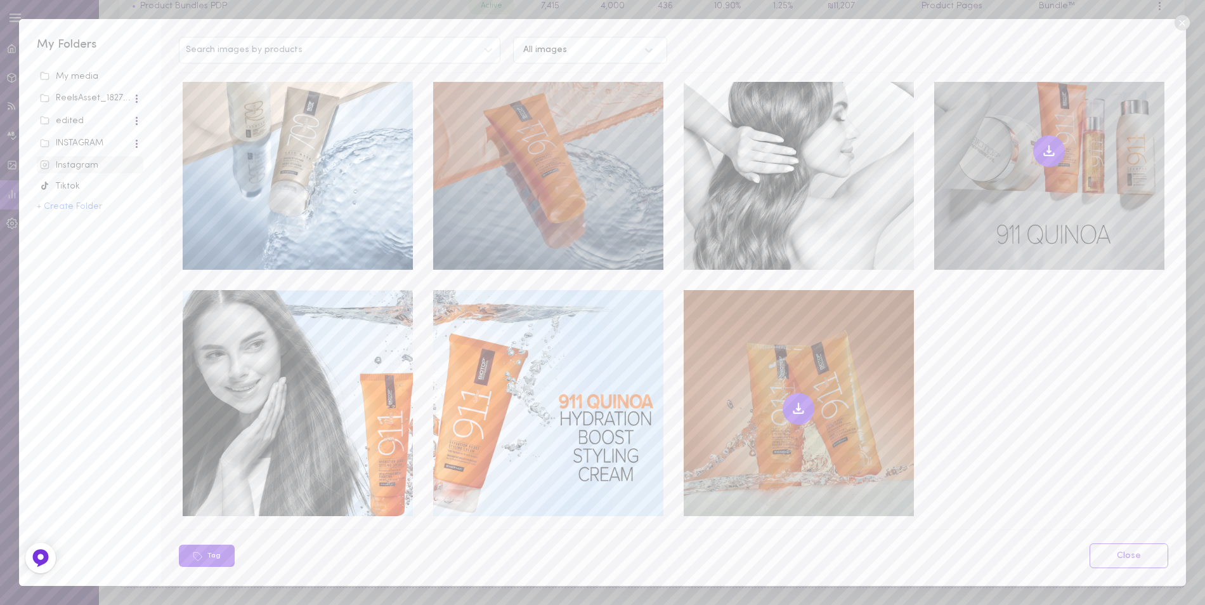
click at [791, 401] on icon at bounding box center [798, 408] width 15 height 15
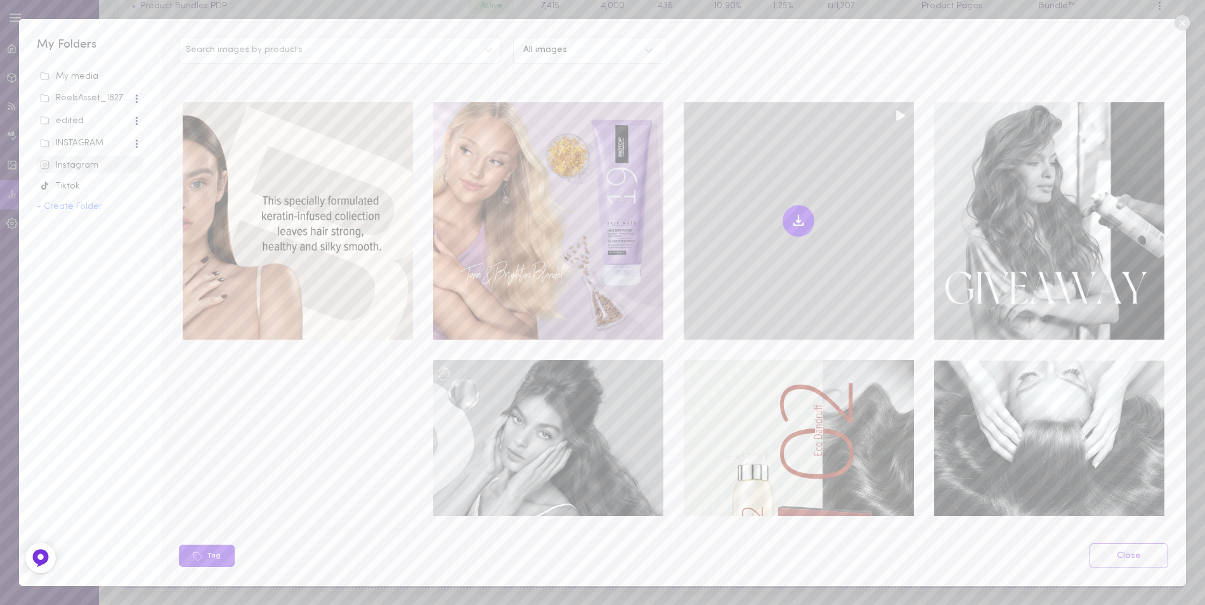
scroll to position [12372, 0]
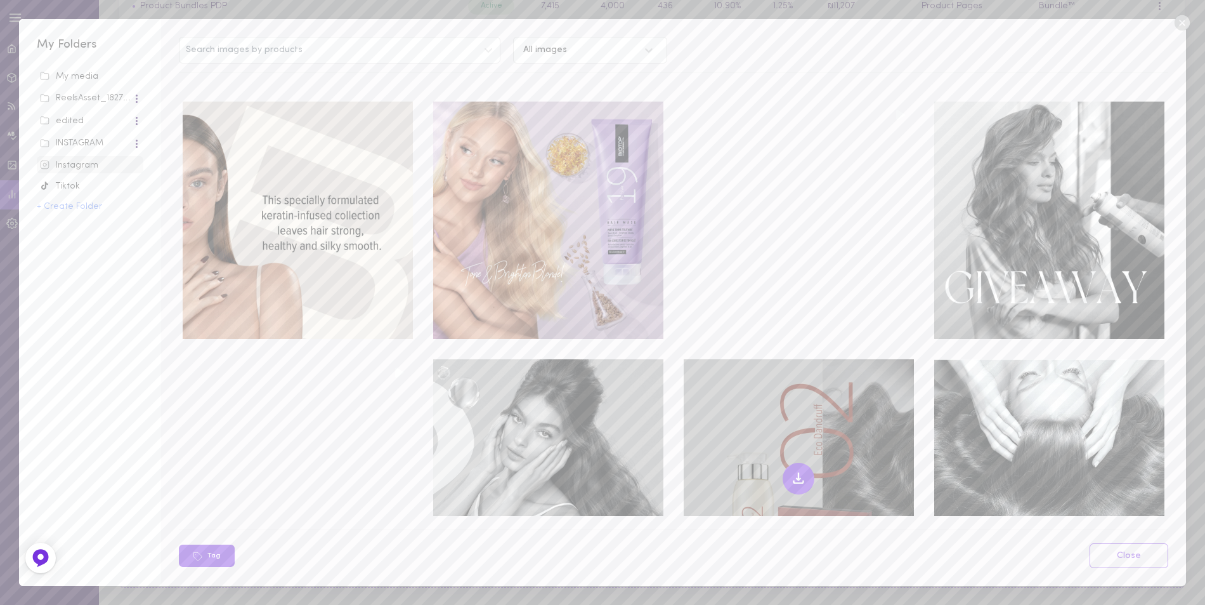
click at [796, 471] on icon at bounding box center [798, 478] width 15 height 15
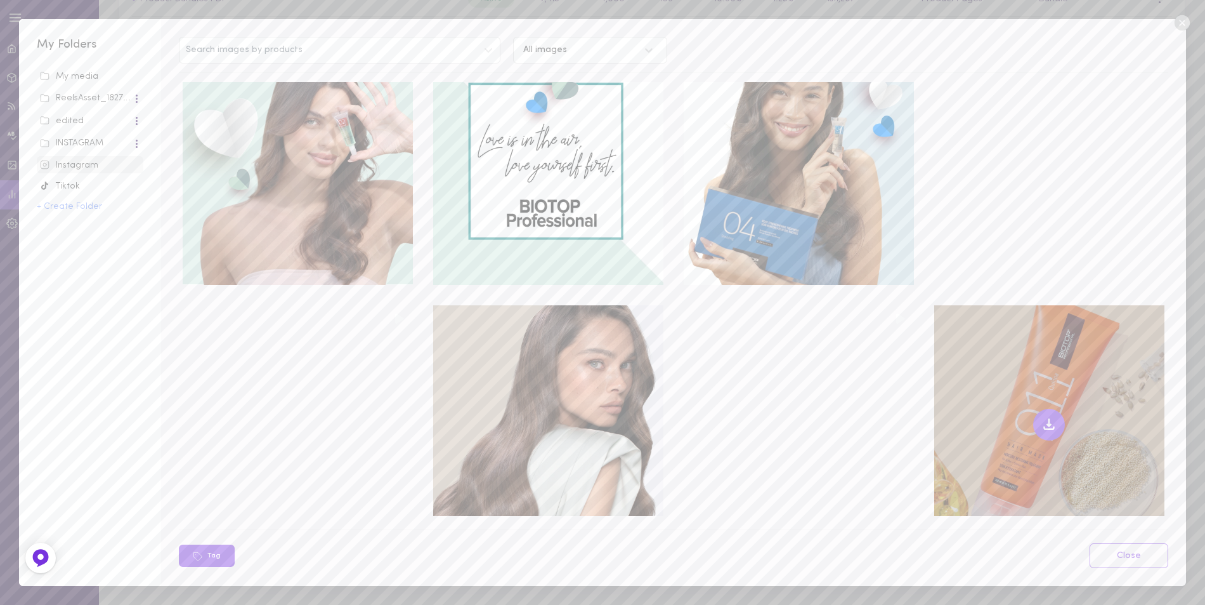
scroll to position [13712, 0]
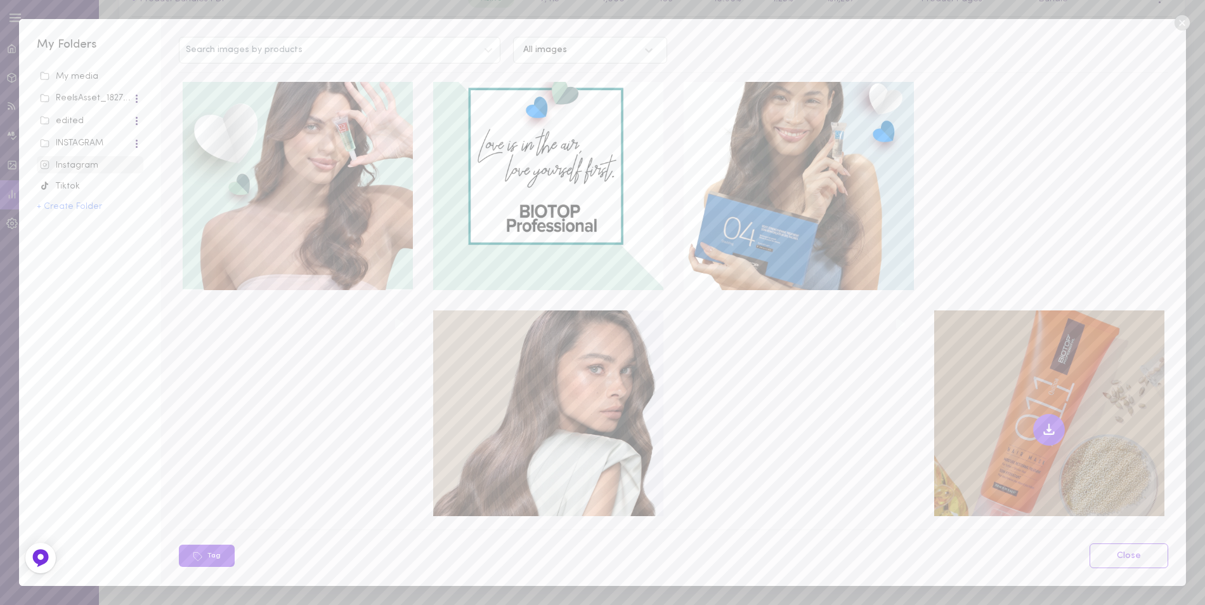
click at [1043, 422] on icon at bounding box center [1049, 429] width 15 height 15
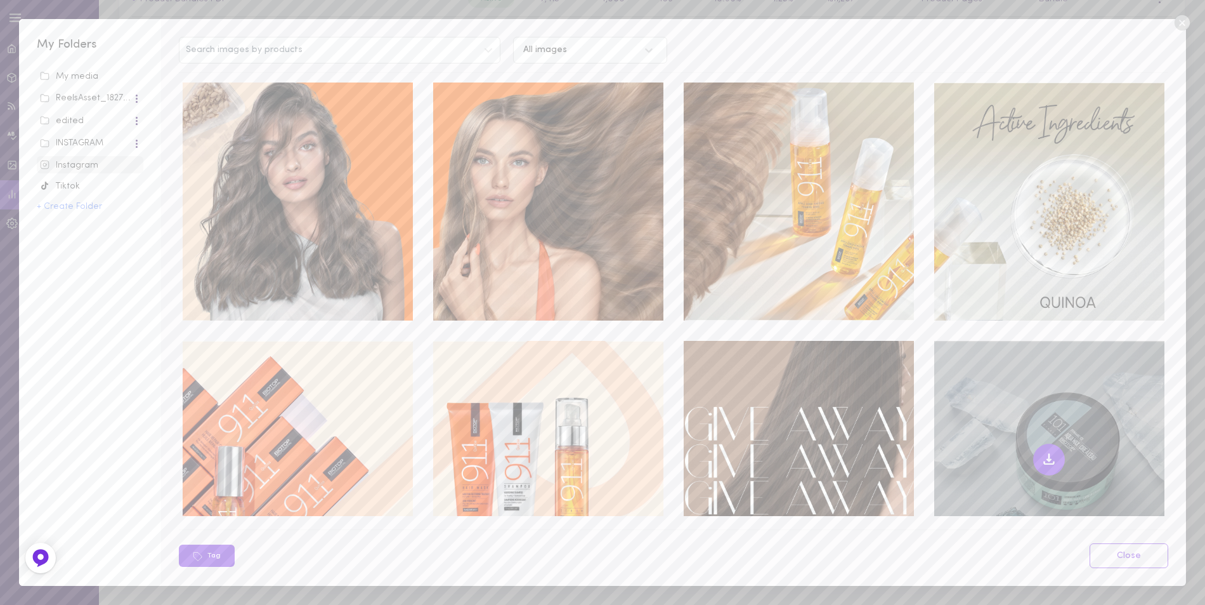
scroll to position [14219, 0]
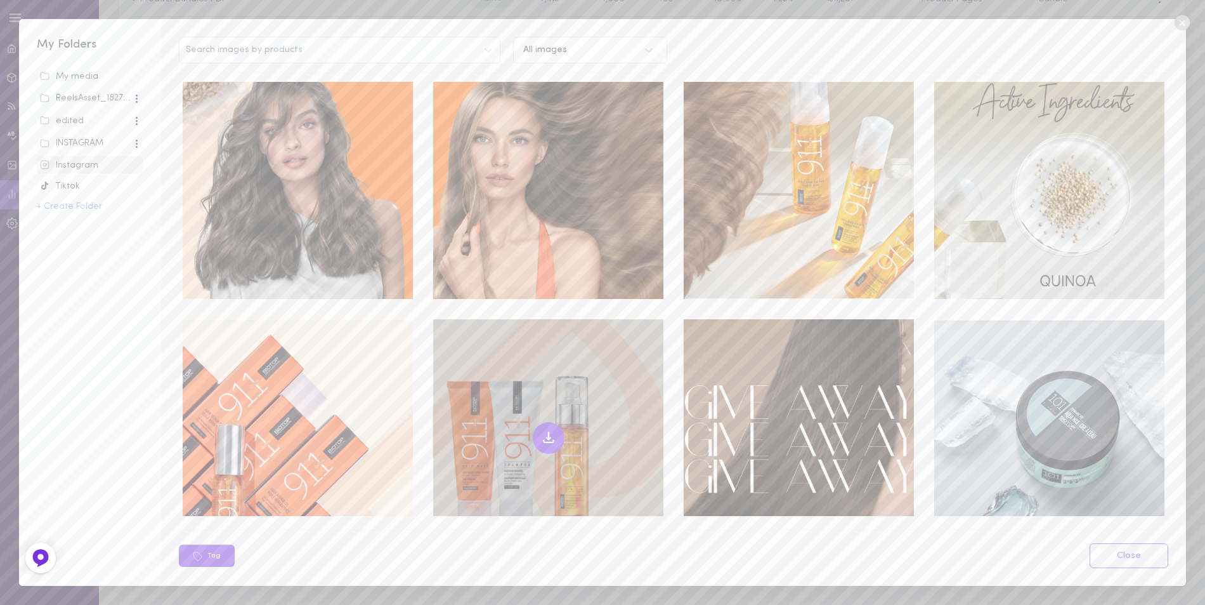
click at [546, 437] on icon at bounding box center [548, 438] width 4 height 2
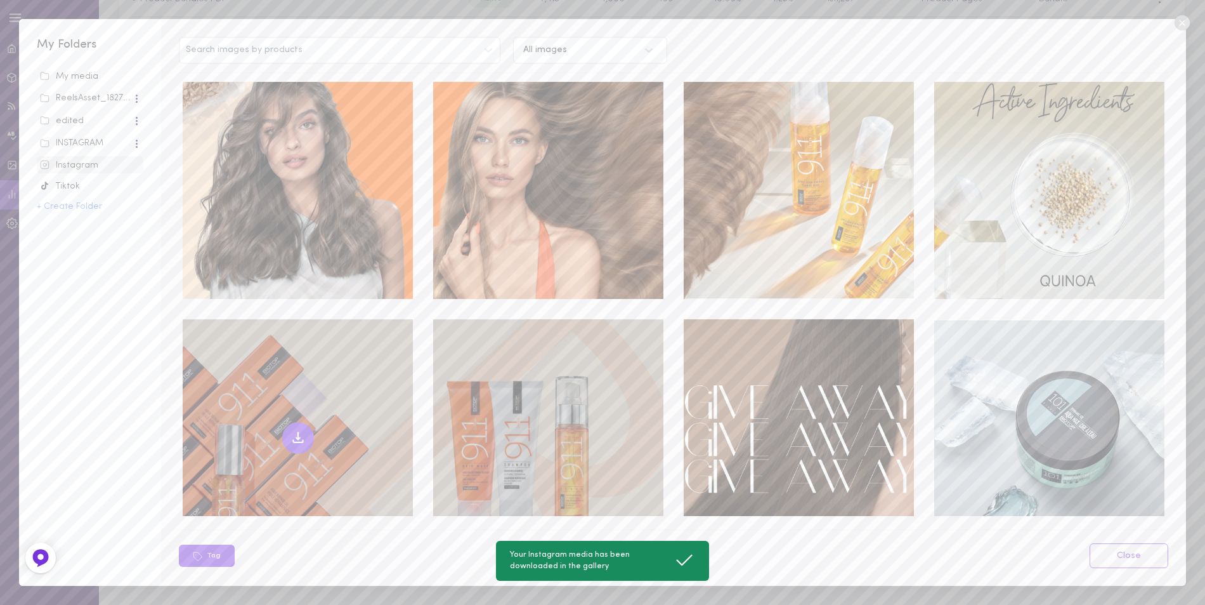
click at [292, 430] on icon at bounding box center [298, 437] width 15 height 15
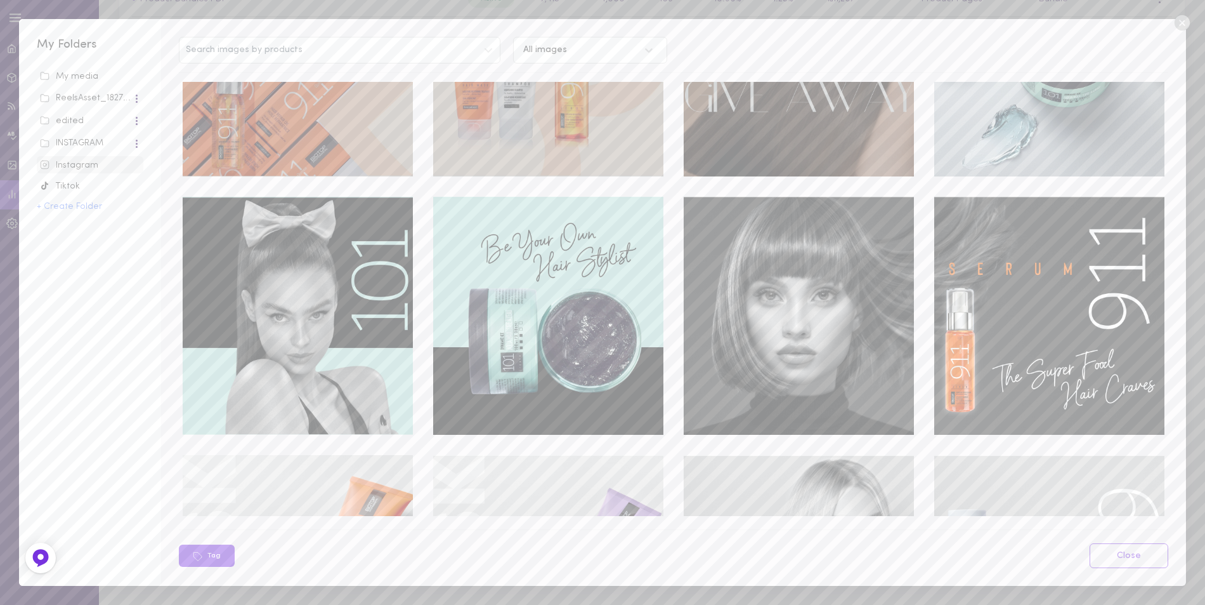
scroll to position [14727, 0]
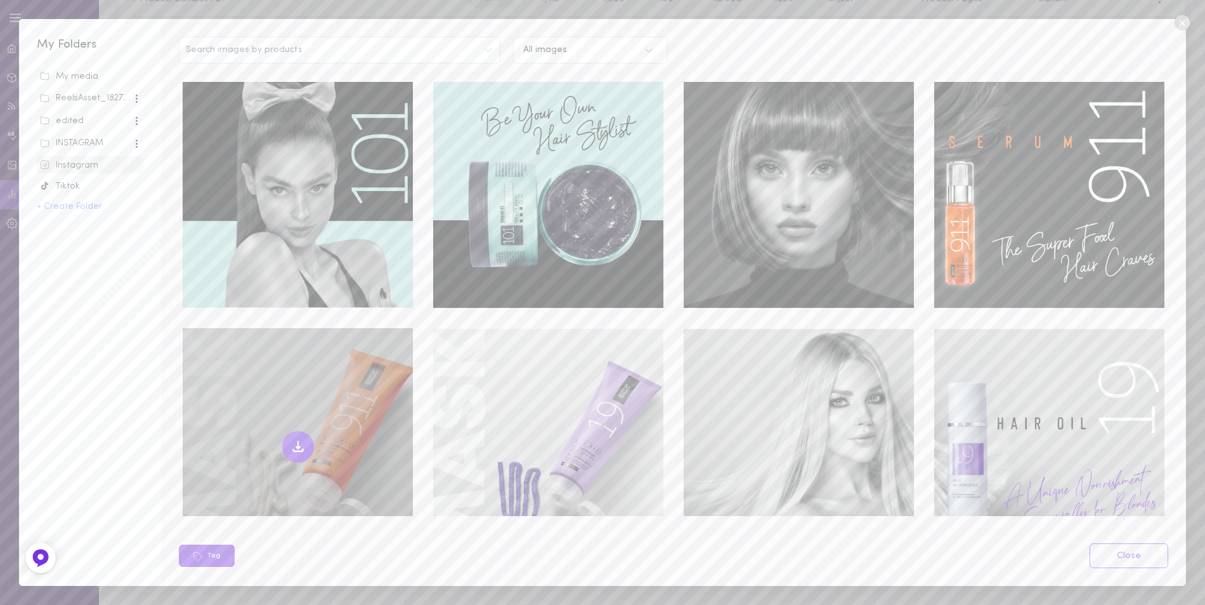
click at [294, 439] on icon at bounding box center [298, 446] width 15 height 15
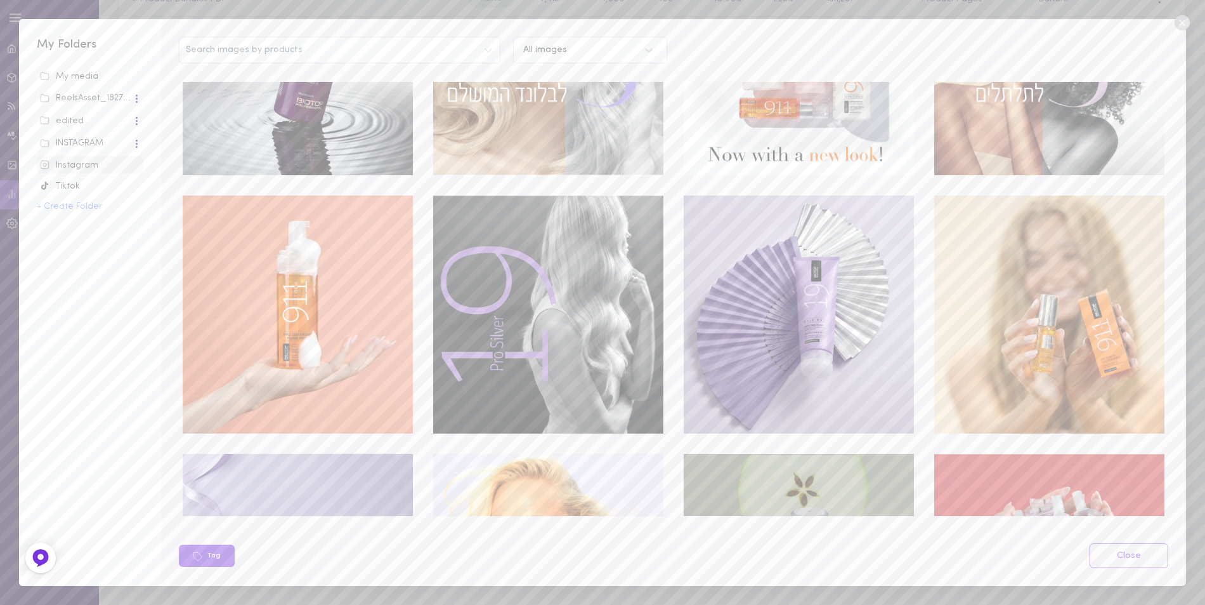
scroll to position [16003, 0]
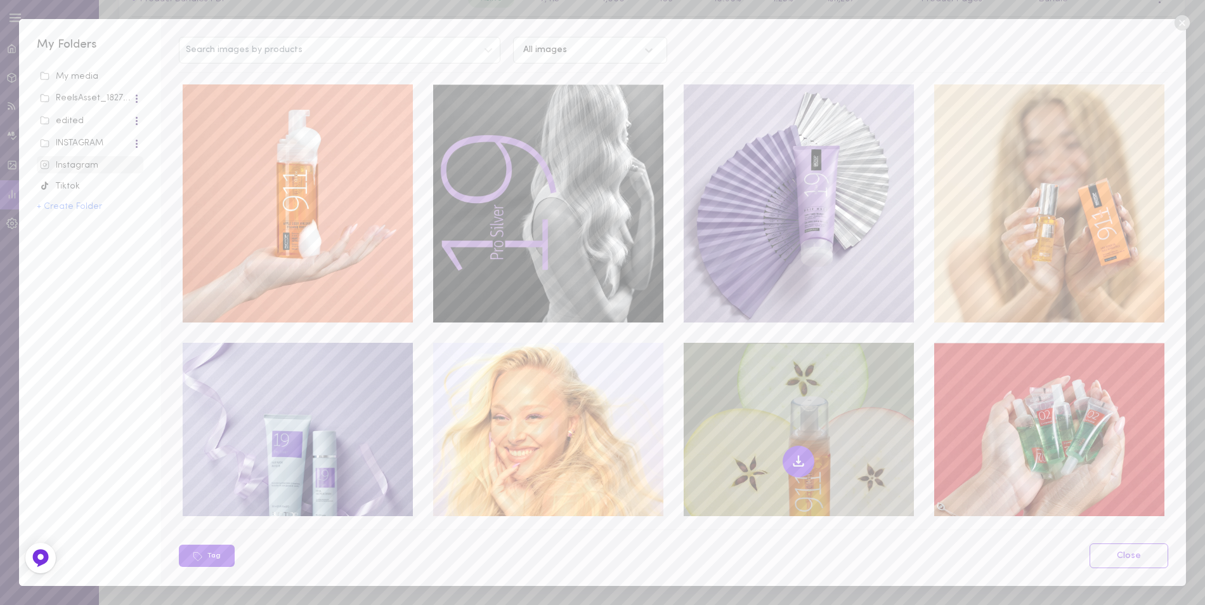
click at [795, 454] on icon at bounding box center [798, 461] width 15 height 15
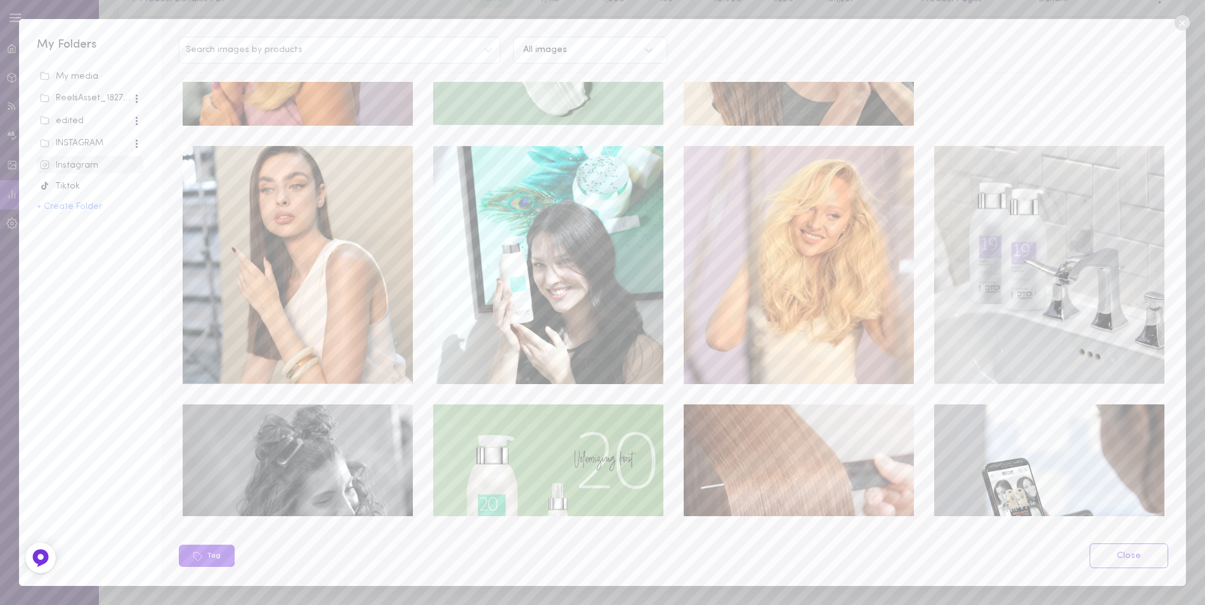
scroll to position [25566, 0]
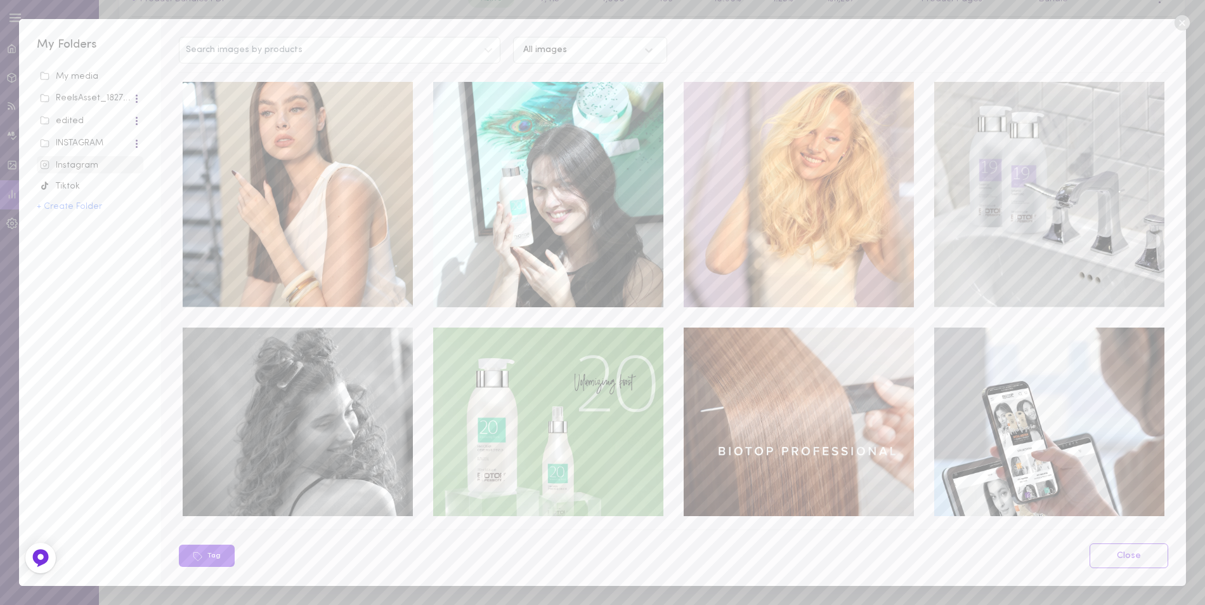
click at [89, 141] on div "INSTAGRAM" at bounding box center [86, 143] width 93 height 13
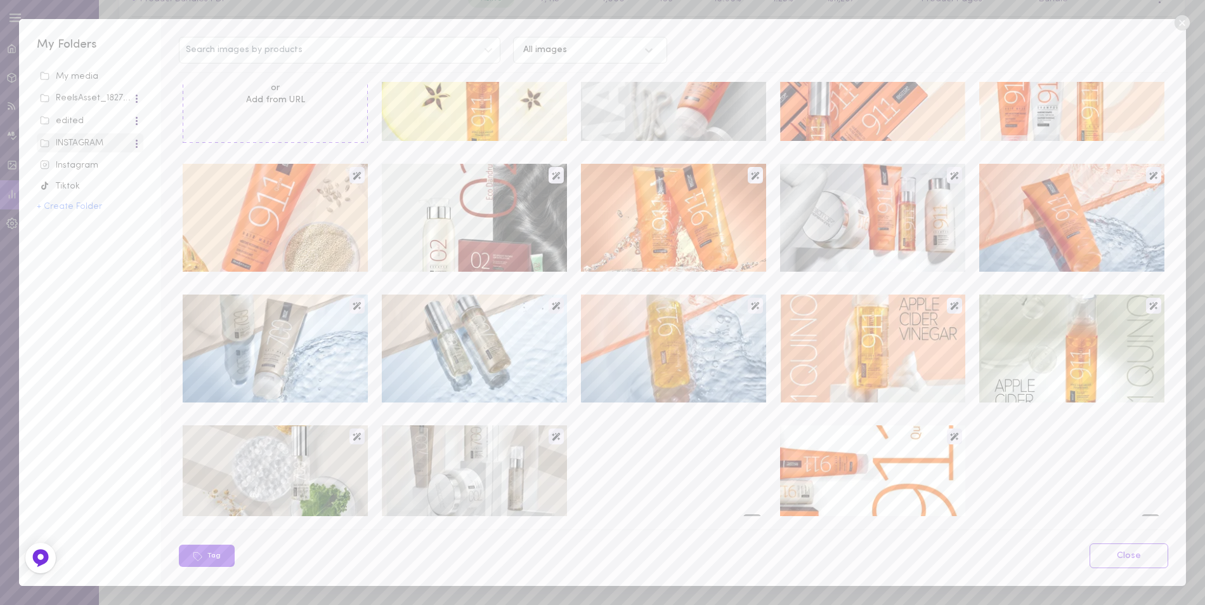
scroll to position [0, 0]
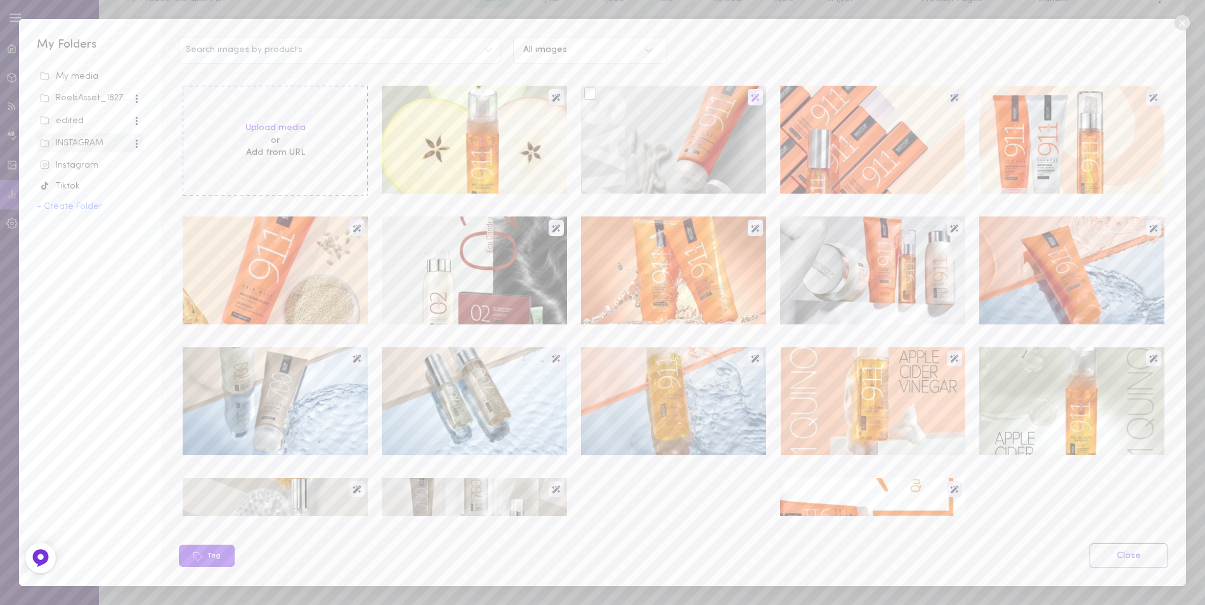
click at [751, 95] on icon at bounding box center [755, 97] width 9 height 9
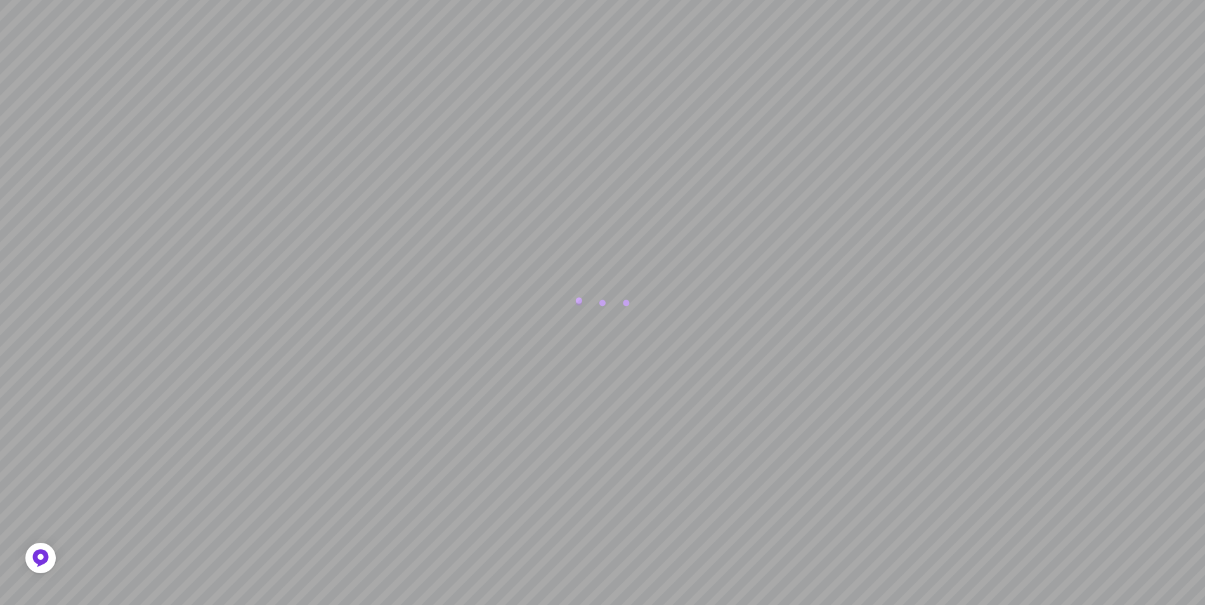
scroll to position [1022, 0]
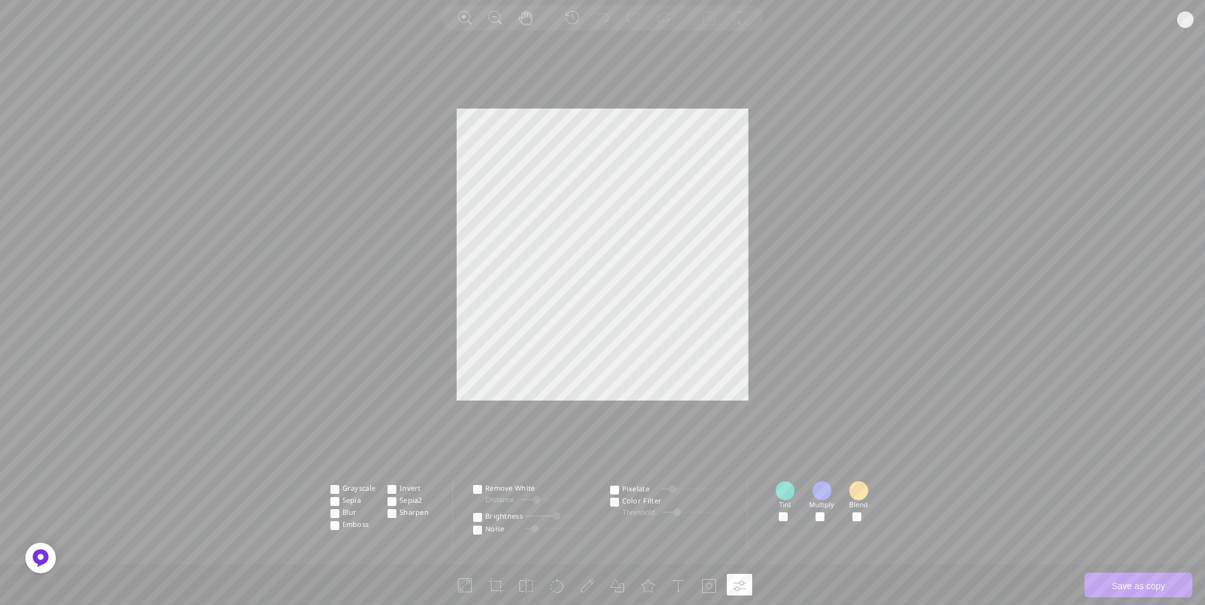
click at [1188, 15] on circle at bounding box center [1185, 19] width 16 height 16
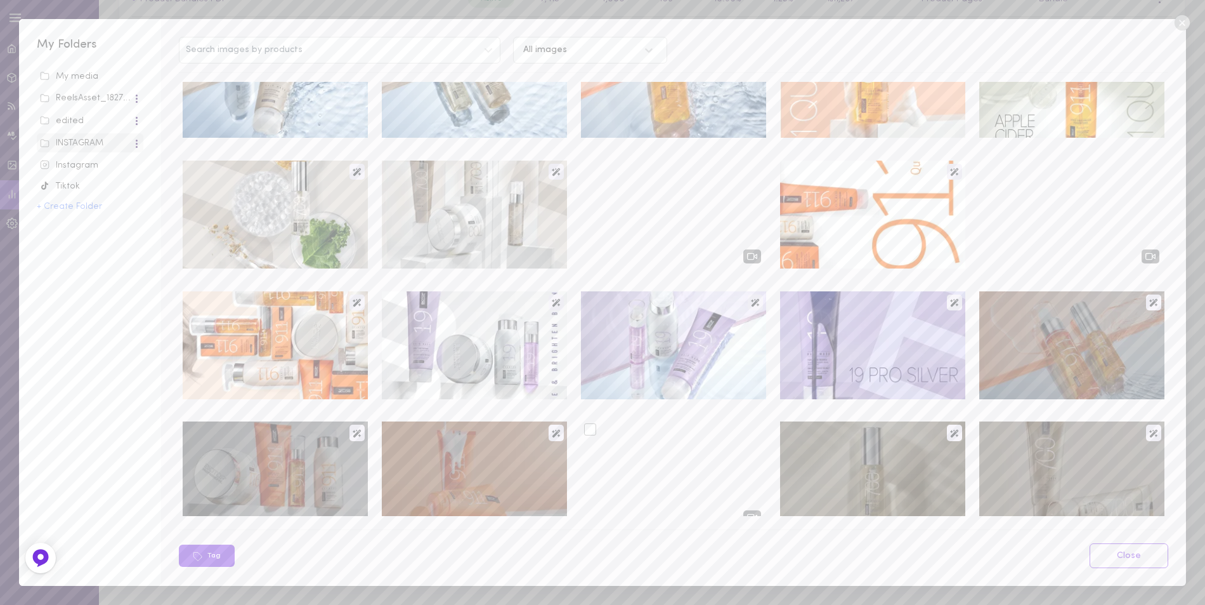
scroll to position [0, 0]
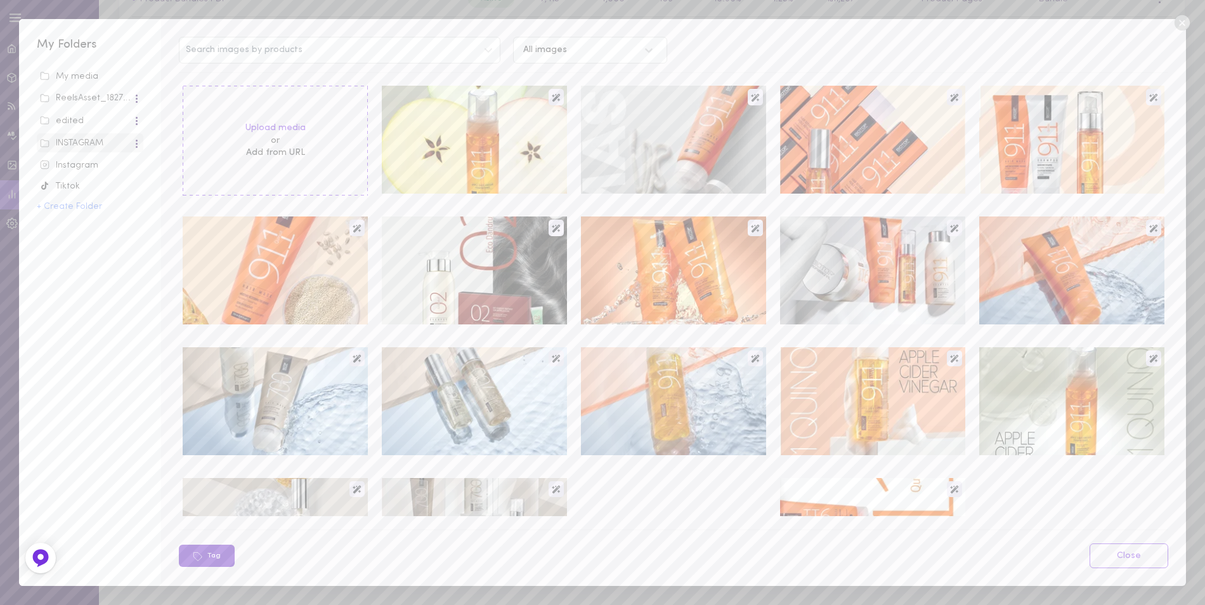
click at [209, 555] on button "Tag" at bounding box center [207, 555] width 56 height 22
click at [390, 95] on div at bounding box center [391, 94] width 12 height 12
click at [0, 0] on input "checkbox" at bounding box center [0, 0] width 0 height 0
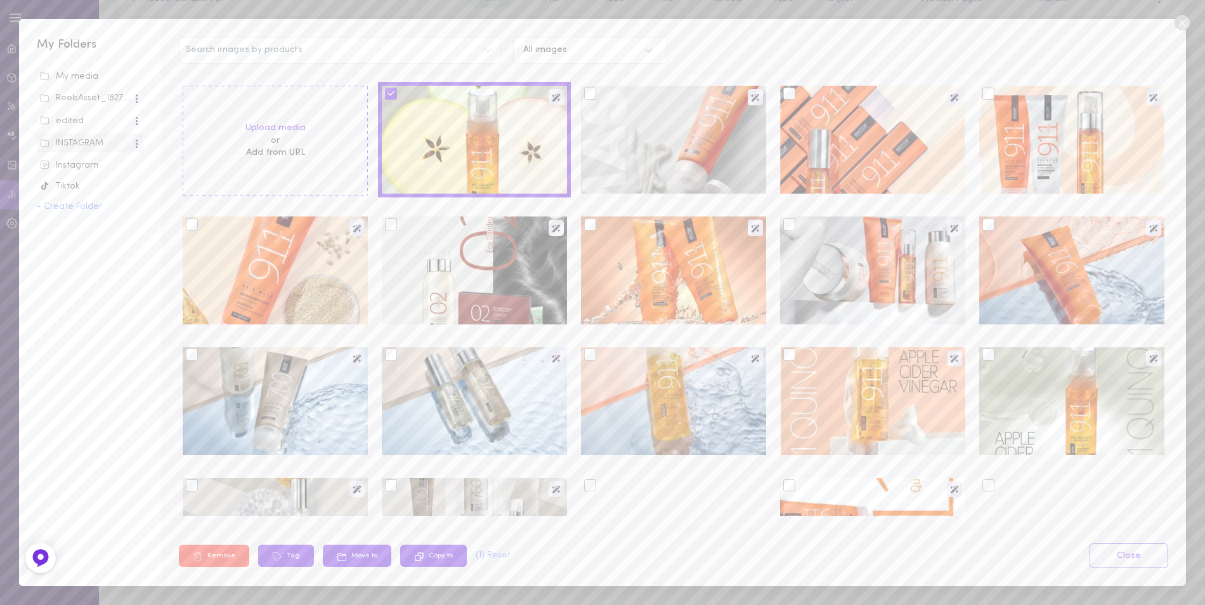
click at [587, 358] on div at bounding box center [590, 354] width 12 height 12
click at [0, 0] on input "checkbox" at bounding box center [0, 0] width 0 height 0
click at [780, 362] on div at bounding box center [872, 401] width 185 height 108
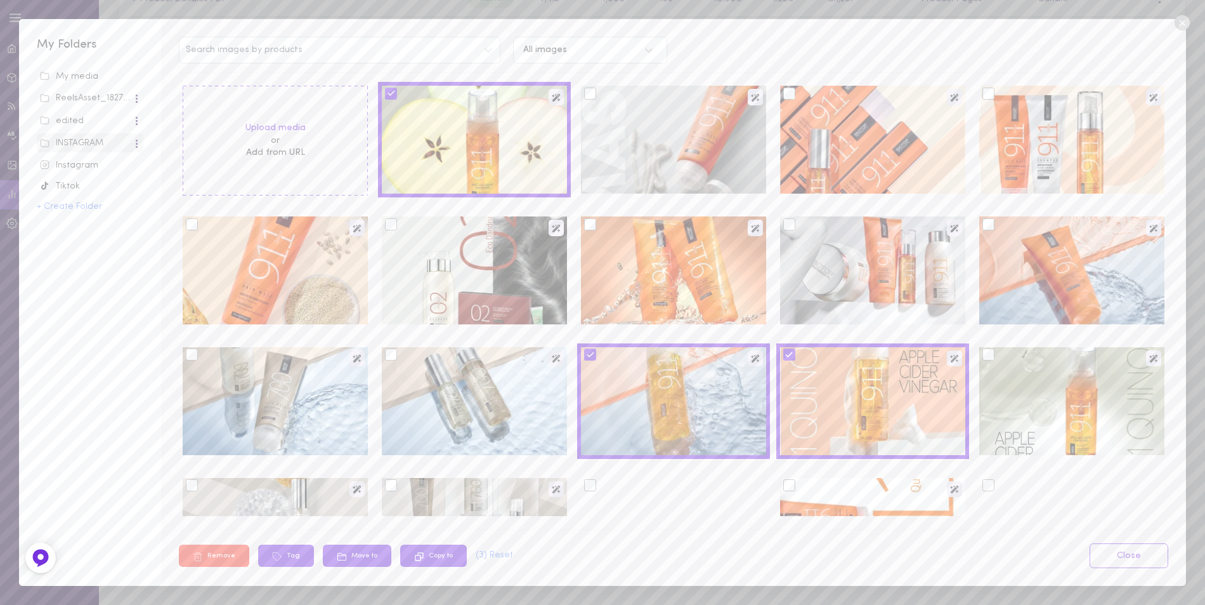
click at [983, 355] on div at bounding box center [989, 354] width 12 height 12
click at [0, 0] on input "checkbox" at bounding box center [0, 0] width 0 height 0
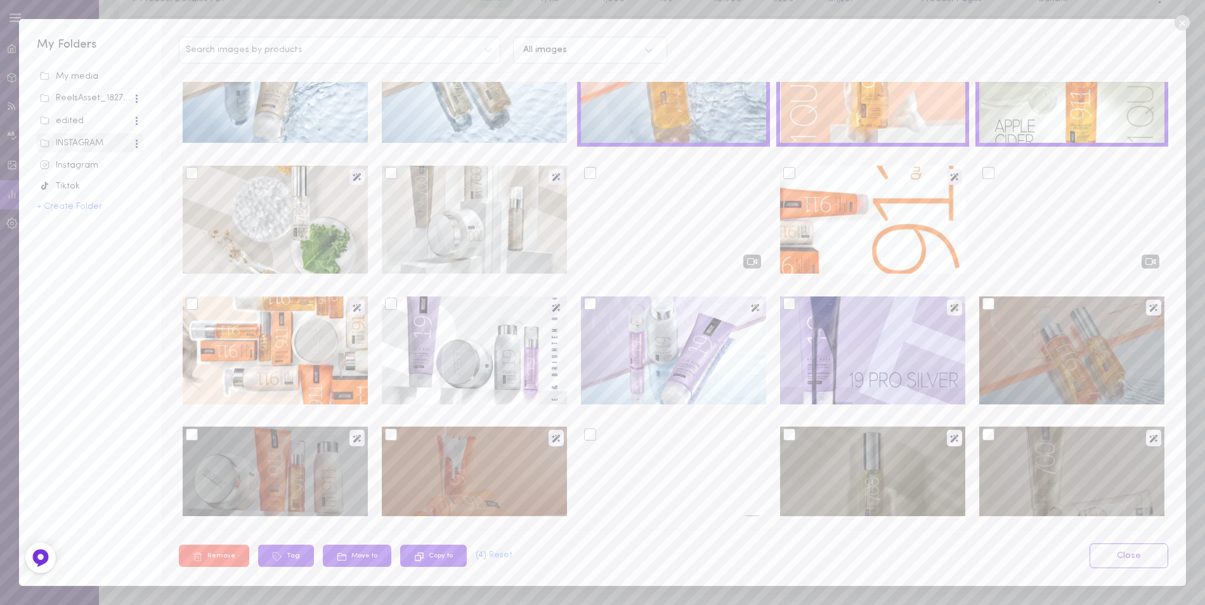
scroll to position [317, 0]
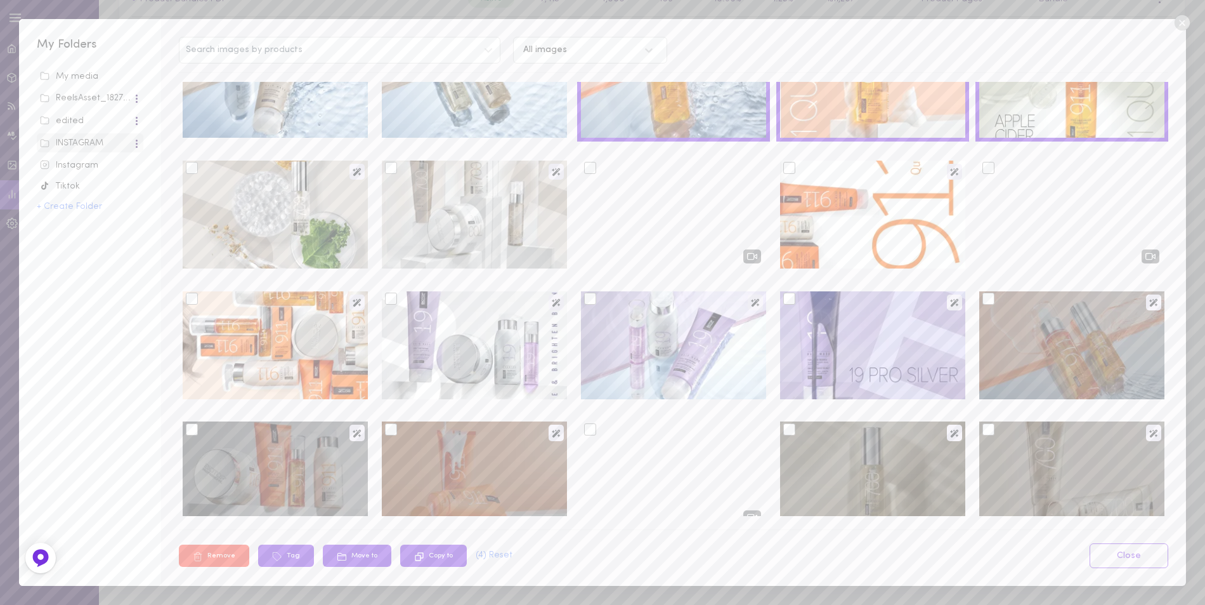
click at [193, 301] on div at bounding box center [192, 298] width 12 height 12
click at [0, 0] on input "checkbox" at bounding box center [0, 0] width 0 height 0
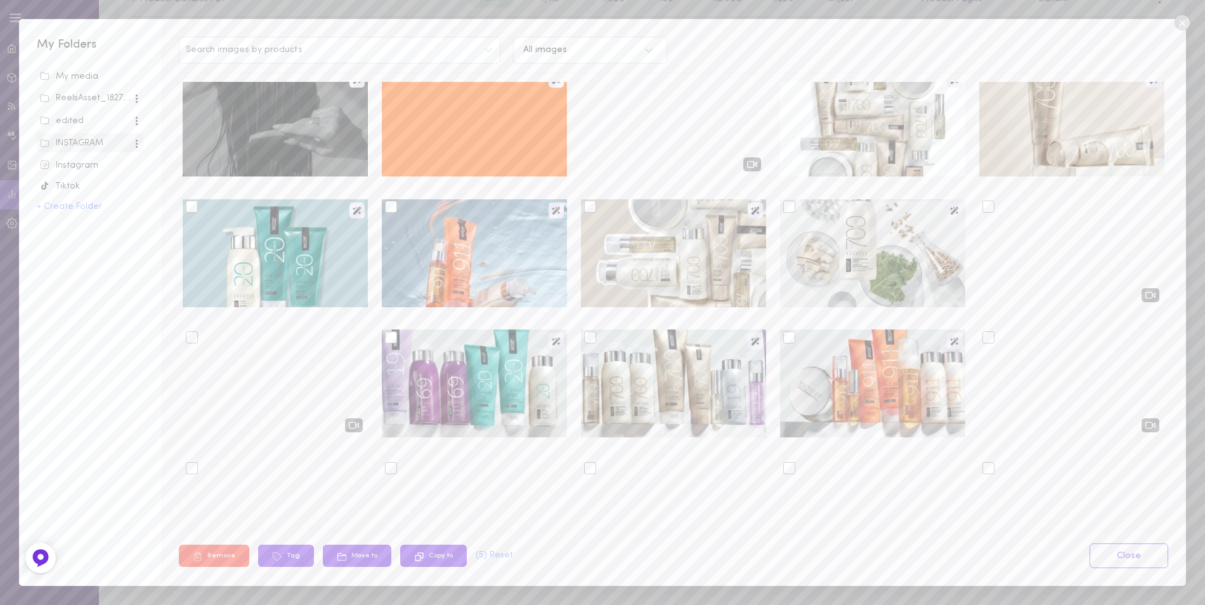
scroll to position [1079, 0]
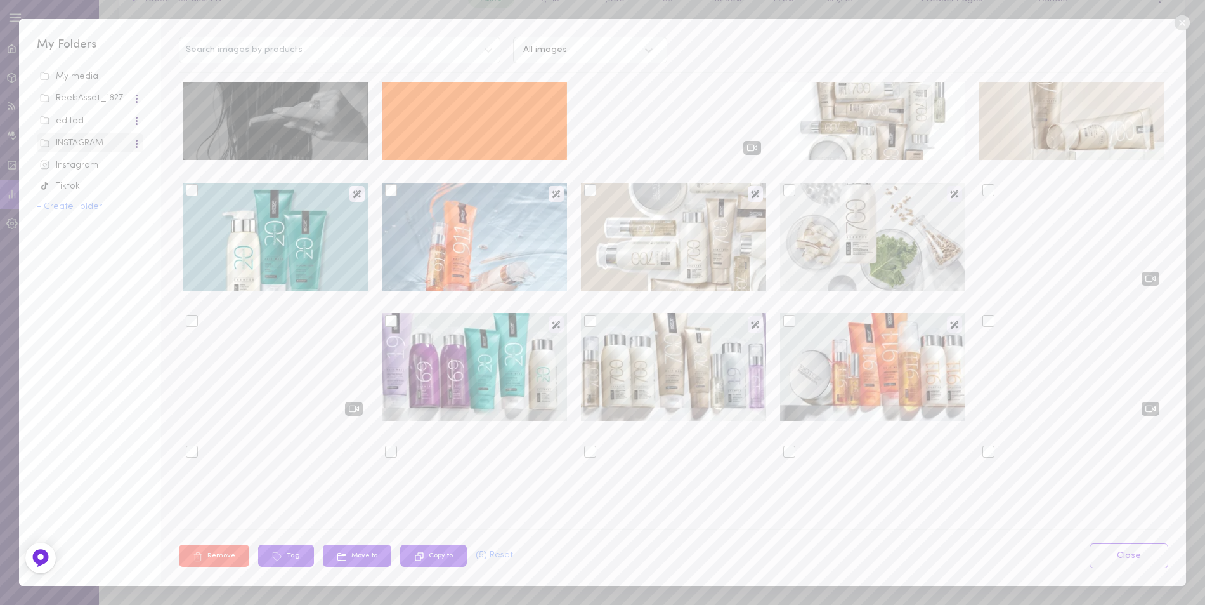
click at [784, 321] on div at bounding box center [790, 321] width 12 height 12
click at [0, 0] on input "checkbox" at bounding box center [0, 0] width 0 height 0
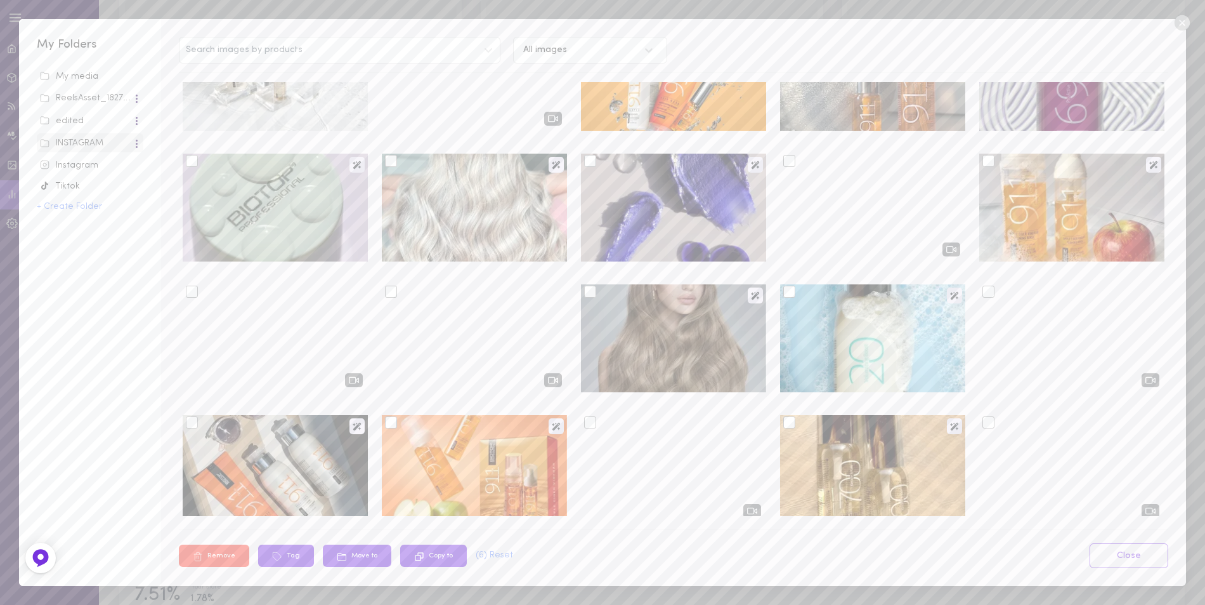
scroll to position [2157, 0]
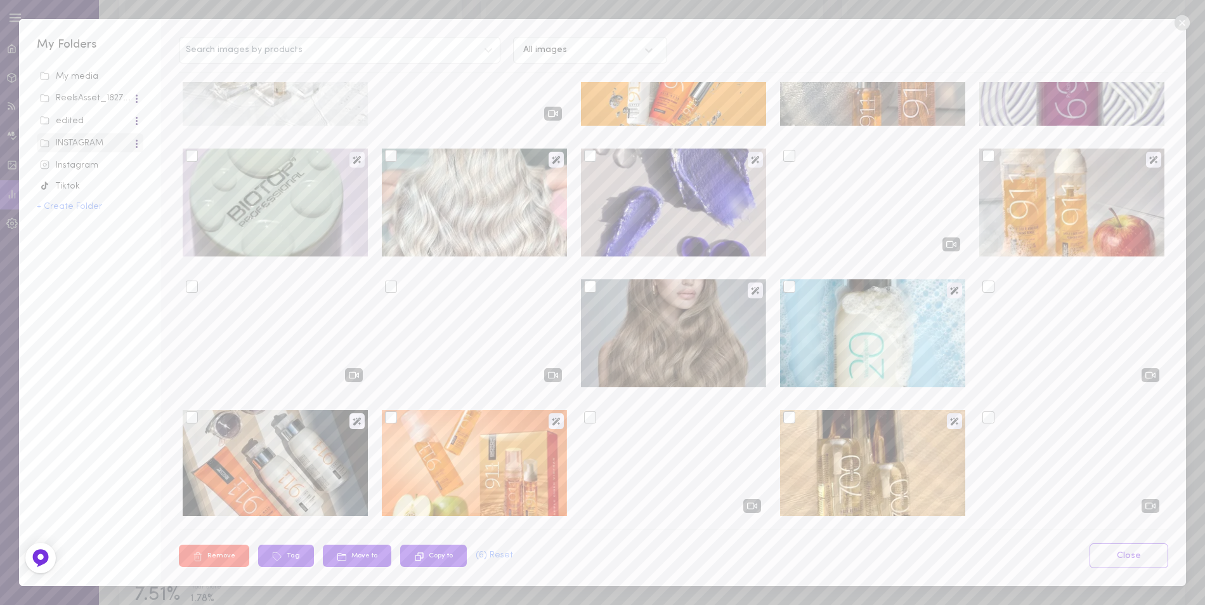
click at [983, 154] on div at bounding box center [989, 156] width 12 height 12
click at [0, 0] on input "checkbox" at bounding box center [0, 0] width 0 height 0
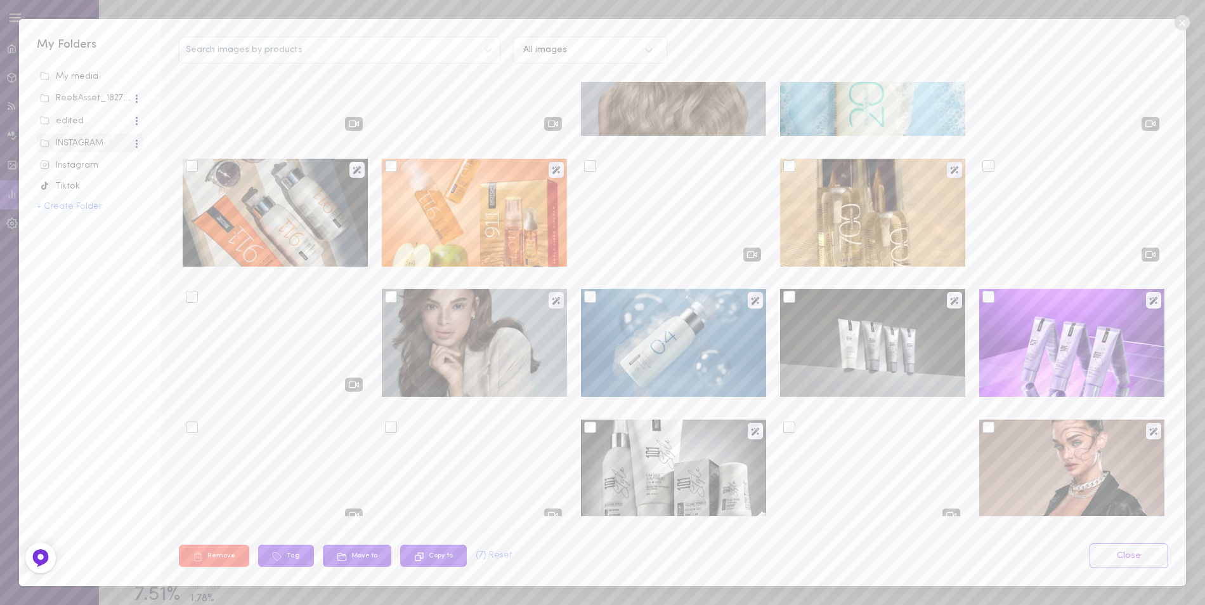
scroll to position [2411, 0]
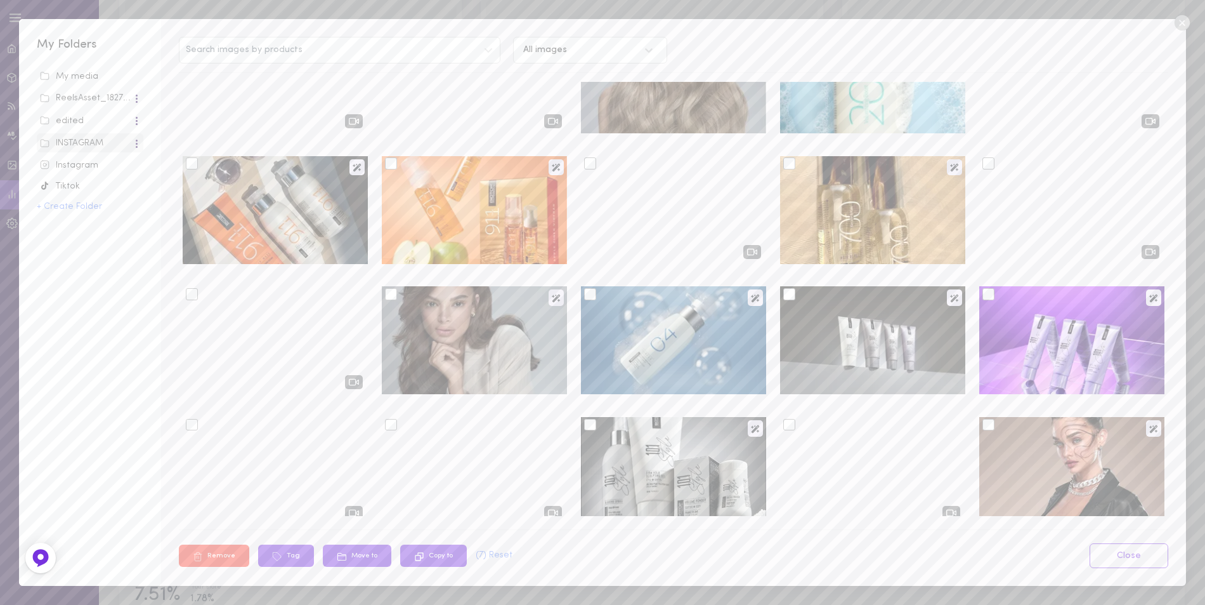
click at [387, 167] on div at bounding box center [391, 163] width 12 height 12
click at [0, 0] on input "checkbox" at bounding box center [0, 0] width 0 height 0
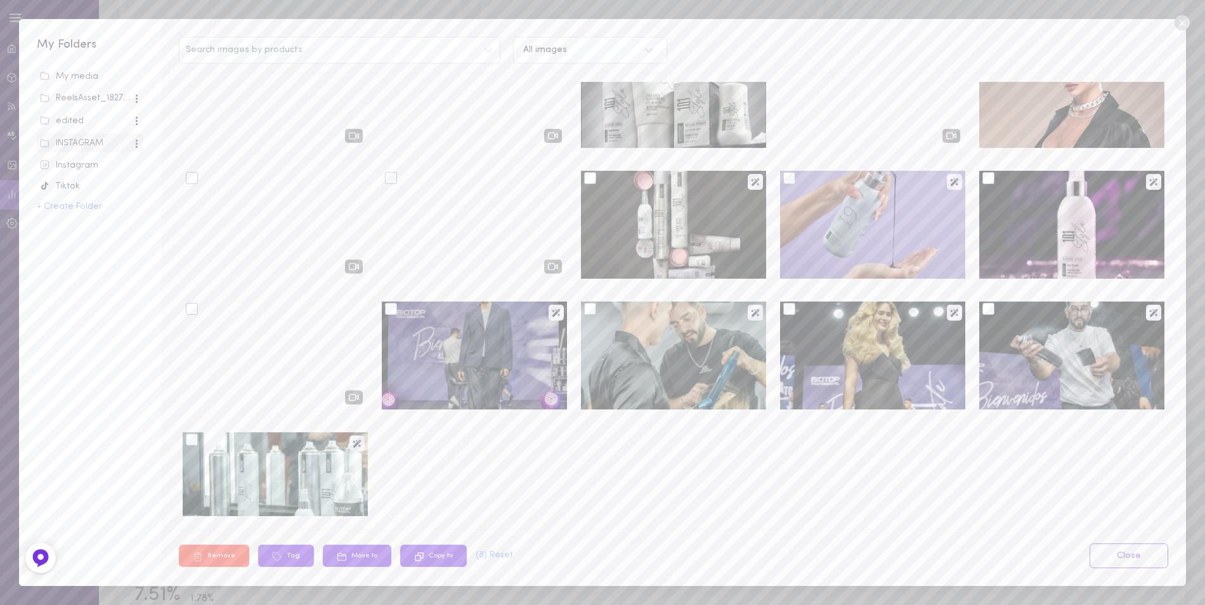
scroll to position [2791, 0]
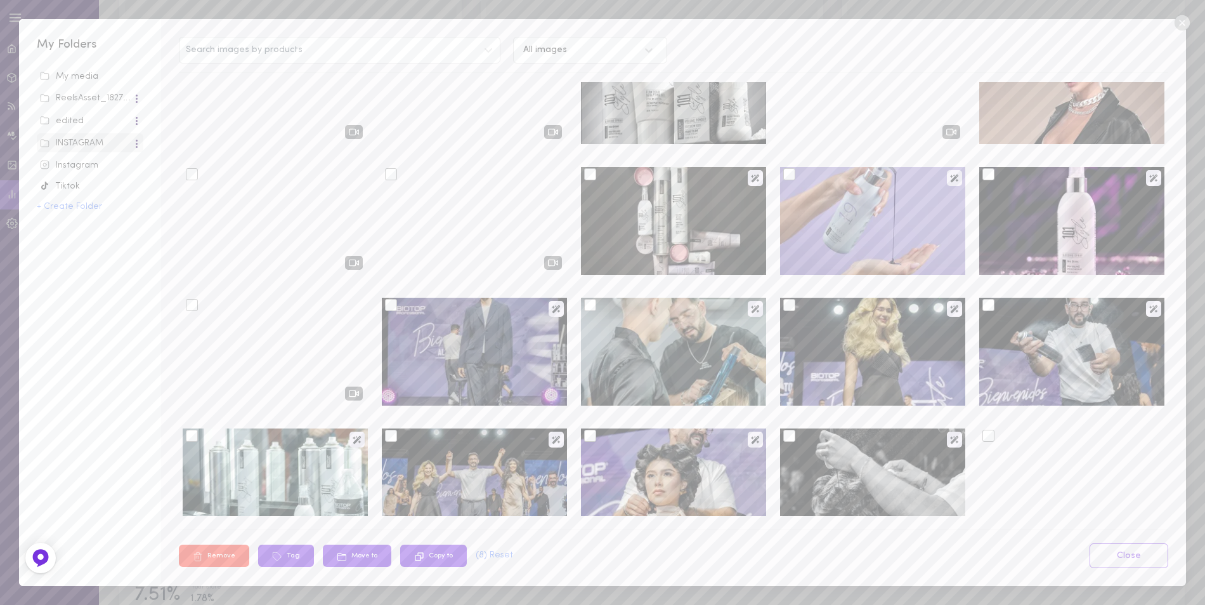
click at [192, 306] on div at bounding box center [192, 305] width 12 height 12
click at [0, 0] on input "checkbox" at bounding box center [0, 0] width 0 height 0
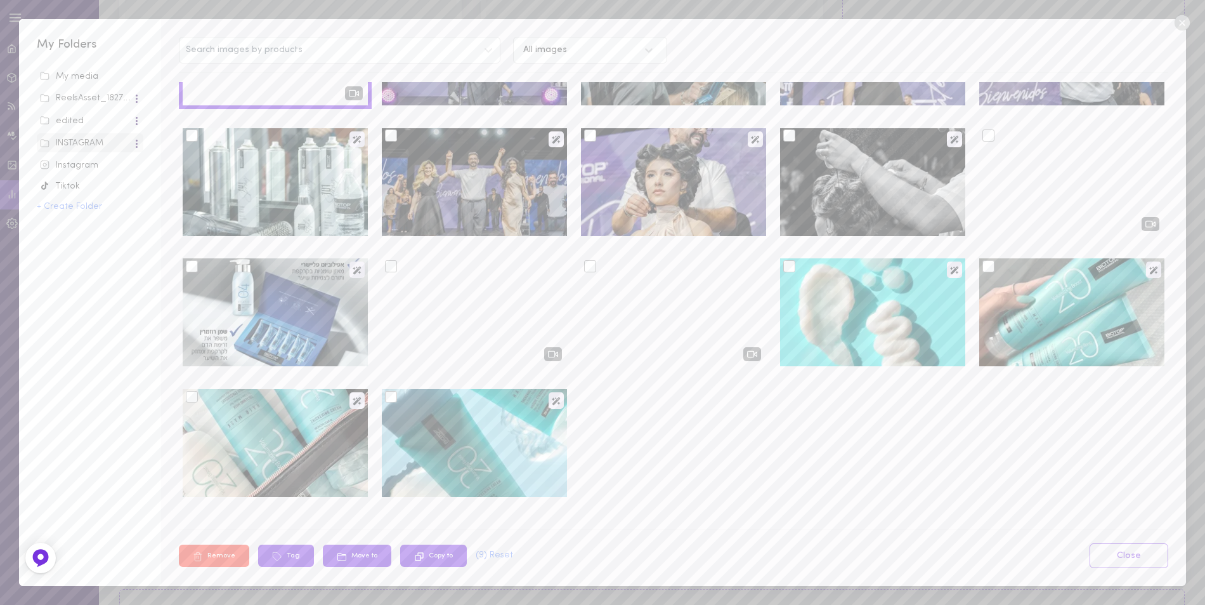
scroll to position [898, 0]
click at [287, 556] on button "Tag" at bounding box center [286, 555] width 56 height 22
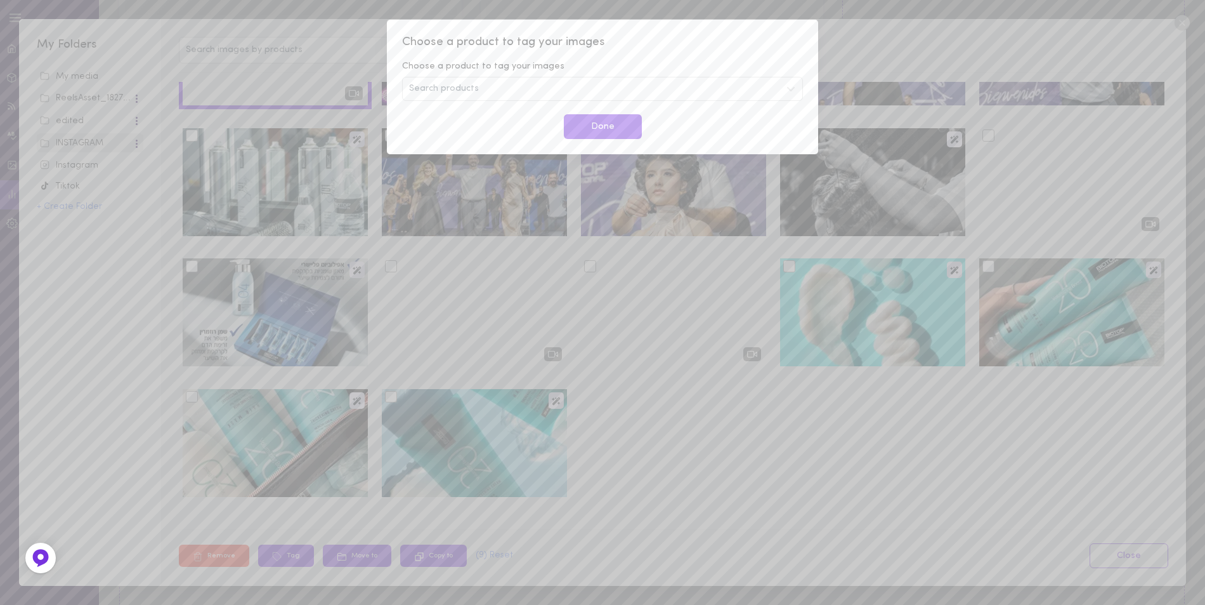
click at [468, 88] on span "Search products" at bounding box center [444, 88] width 70 height 9
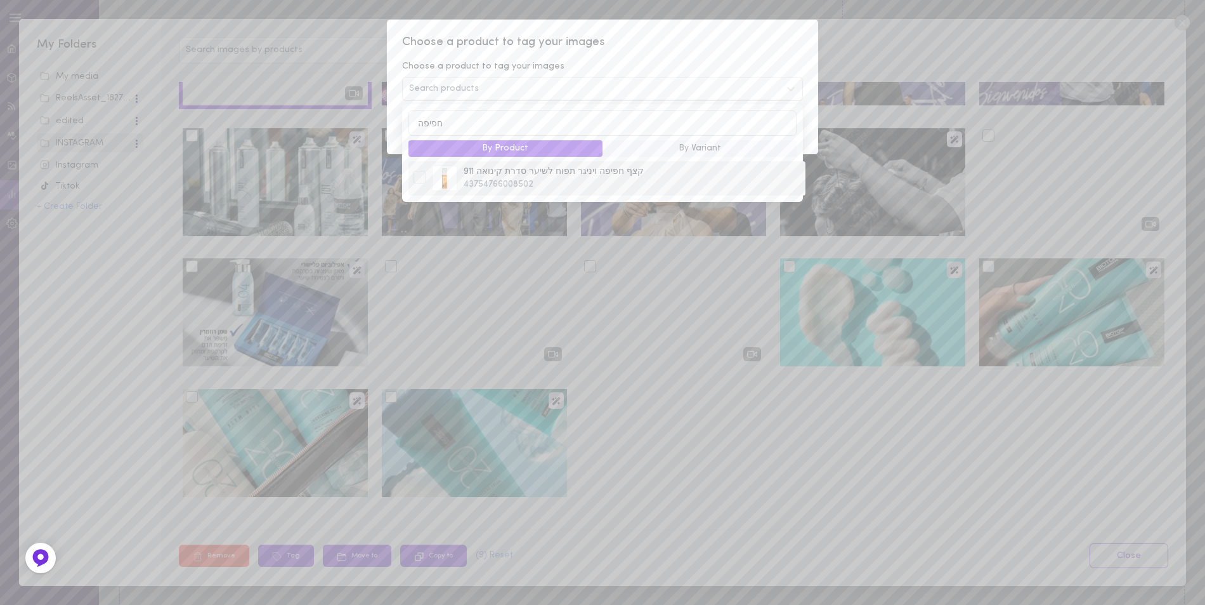
type input "חפיפה"
click at [419, 183] on div at bounding box center [419, 177] width 13 height 13
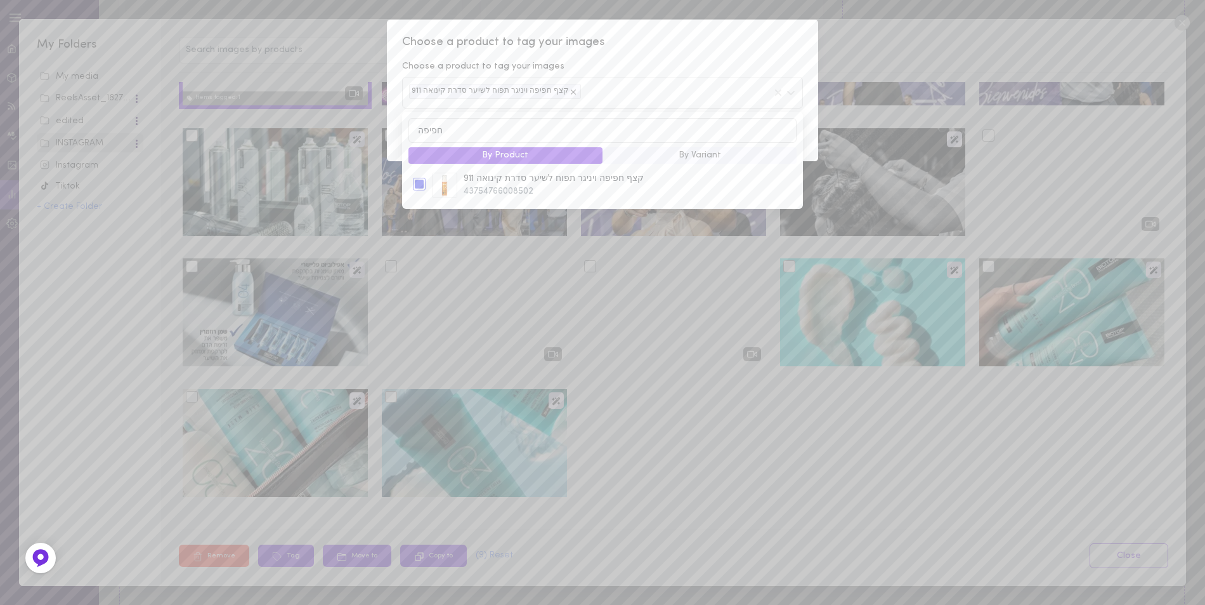
click at [561, 158] on button "By Product" at bounding box center [506, 155] width 194 height 16
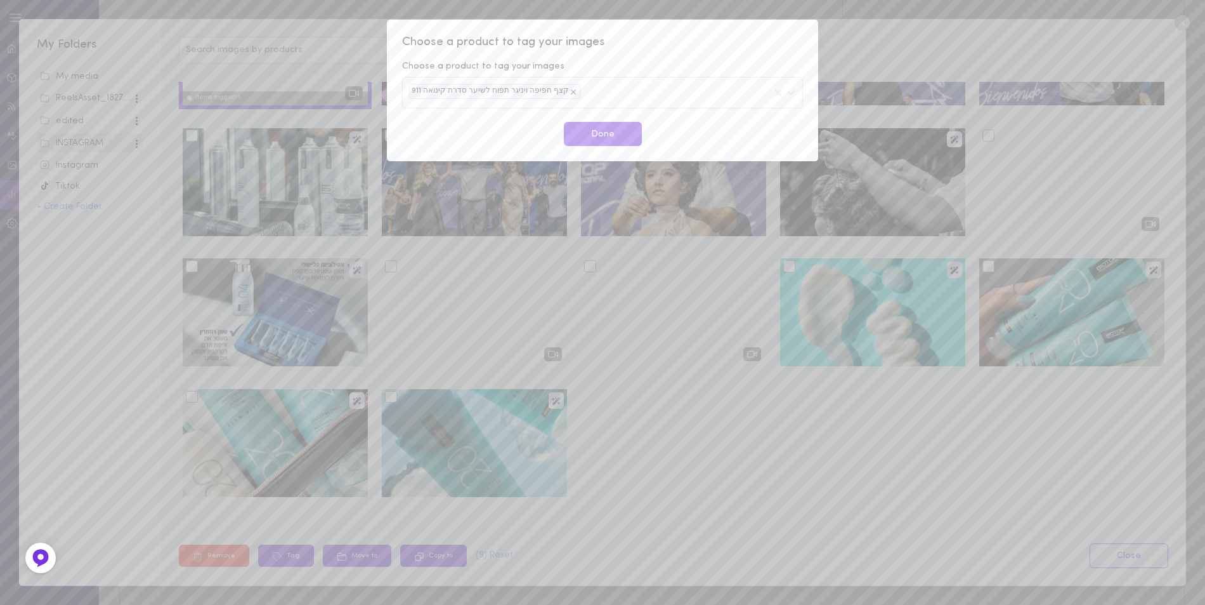
click at [693, 60] on div "Choose a product to tag your images" at bounding box center [602, 66] width 401 height 13
click at [598, 136] on button "Done" at bounding box center [603, 134] width 78 height 25
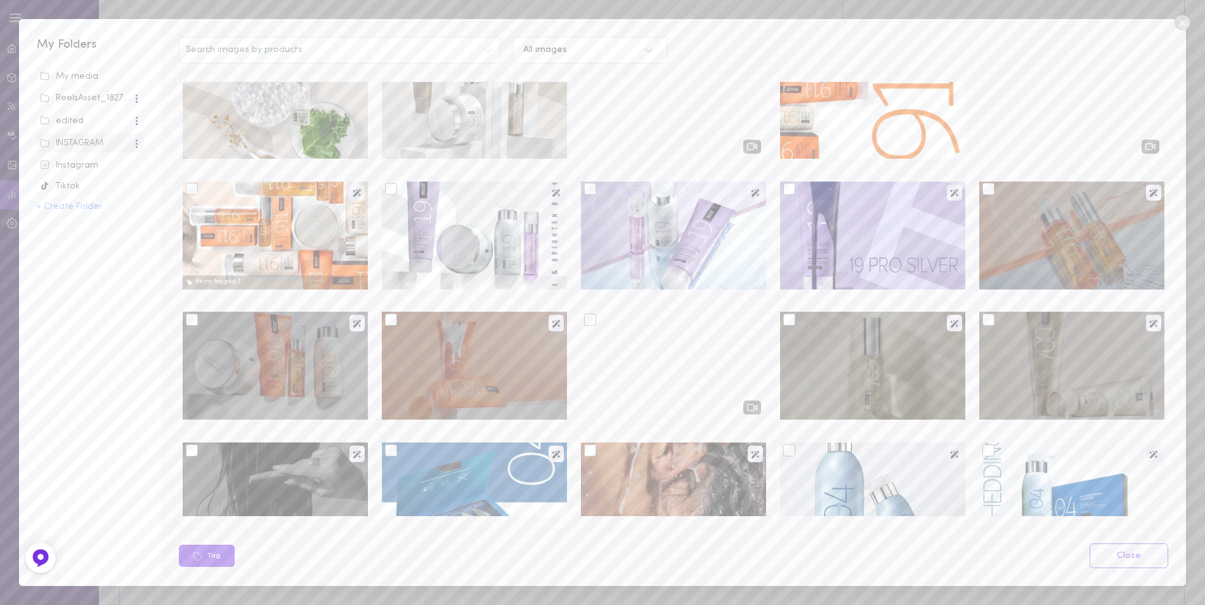
scroll to position [0, 0]
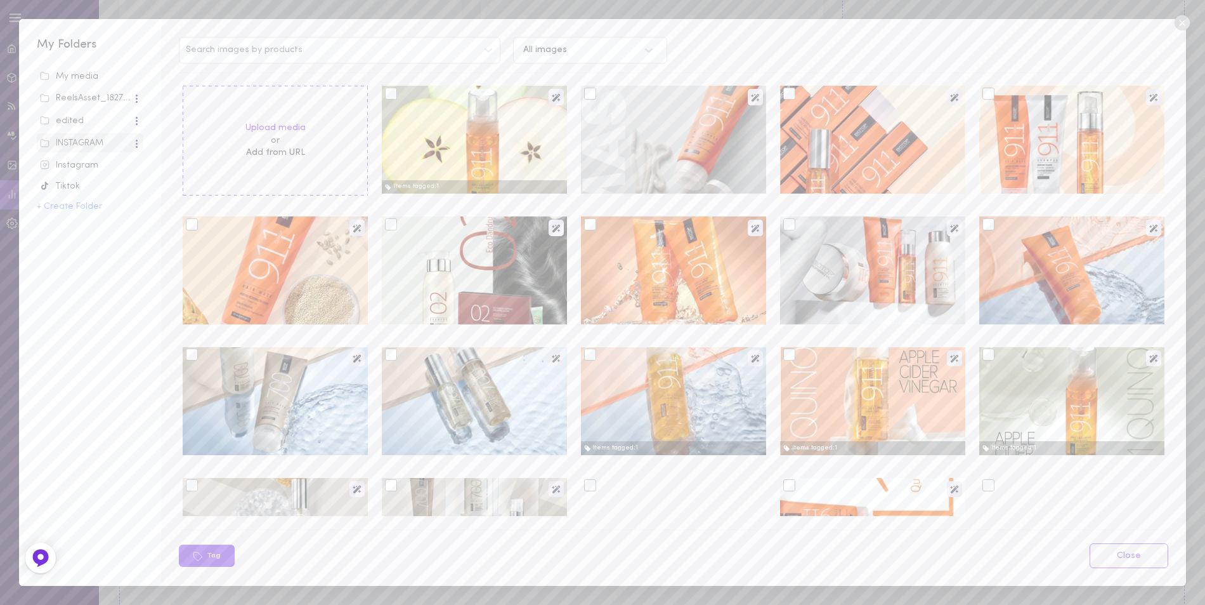
click at [588, 95] on div at bounding box center [590, 94] width 12 height 12
click at [0, 0] on input "checkbox" at bounding box center [0, 0] width 0 height 0
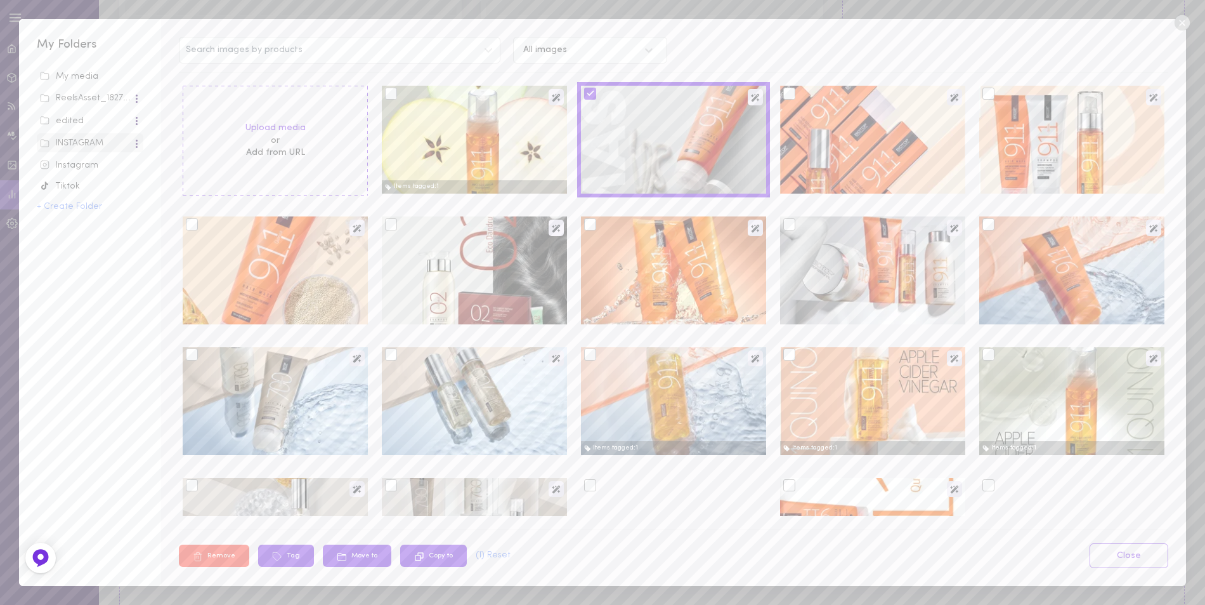
click at [983, 96] on div at bounding box center [989, 94] width 12 height 12
click at [0, 0] on input "checkbox" at bounding box center [0, 0] width 0 height 0
click at [983, 228] on div at bounding box center [989, 224] width 12 height 12
click at [0, 0] on input "checkbox" at bounding box center [0, 0] width 0 height 0
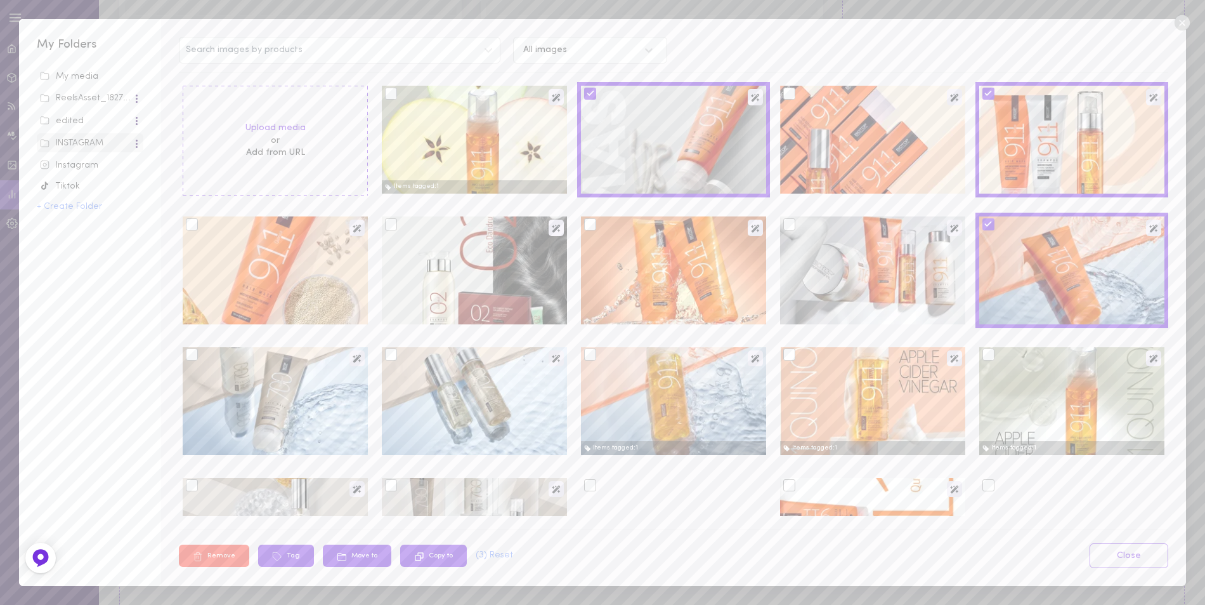
click at [586, 221] on div at bounding box center [590, 224] width 12 height 12
click at [0, 0] on input "checkbox" at bounding box center [0, 0] width 0 height 0
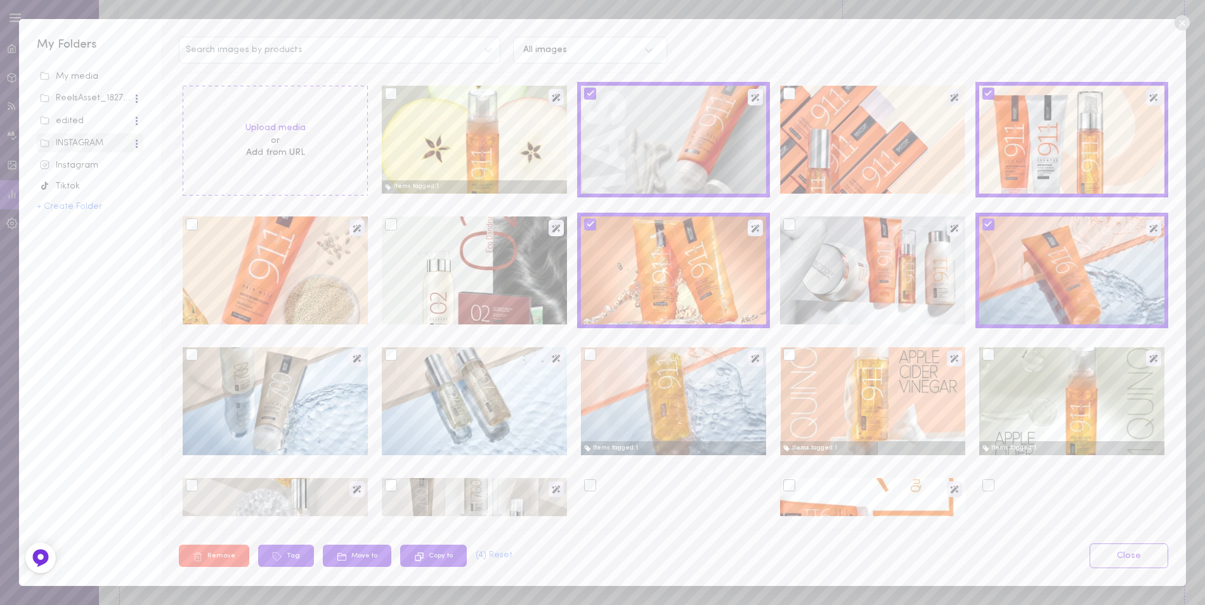
click at [193, 226] on div at bounding box center [192, 224] width 12 height 12
click at [0, 0] on input "checkbox" at bounding box center [0, 0] width 0 height 0
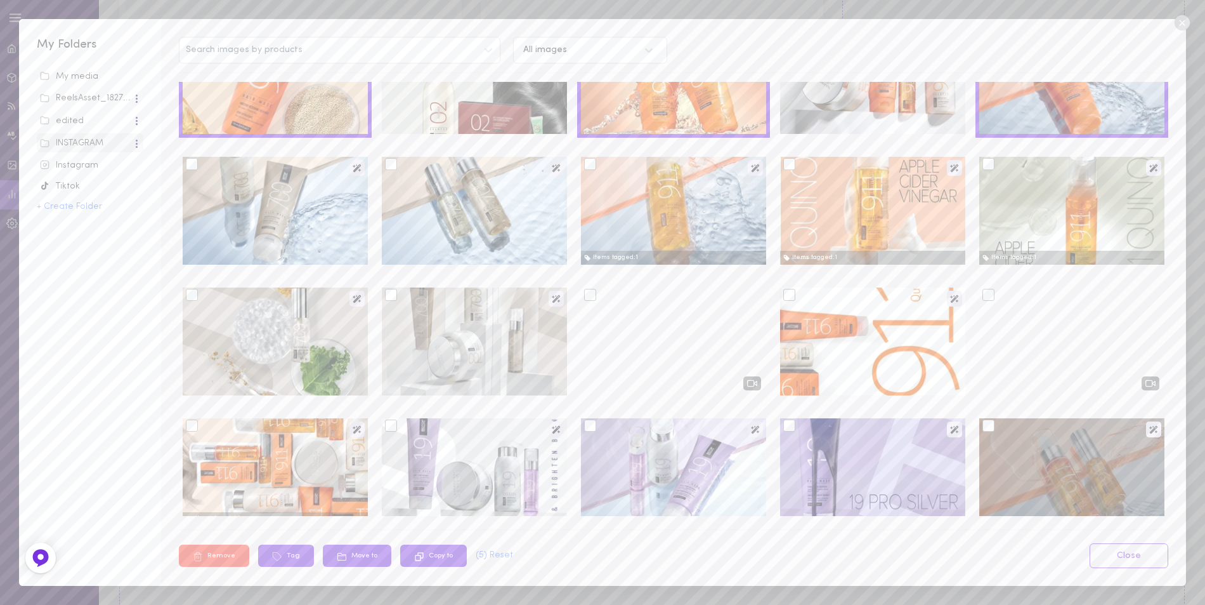
scroll to position [317, 0]
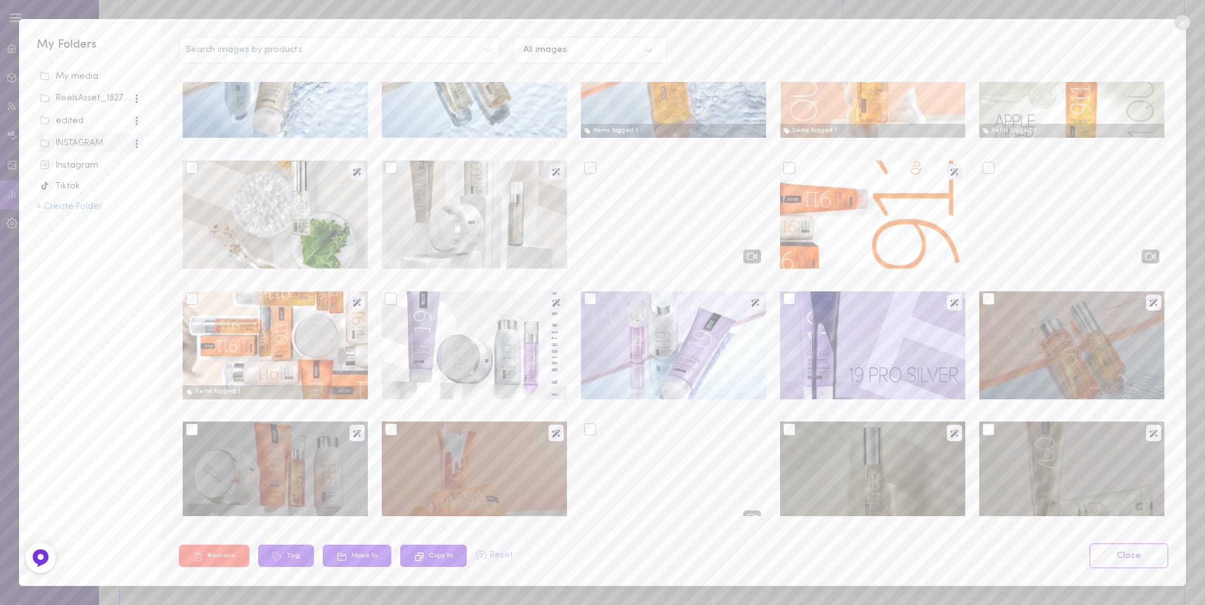
click at [787, 167] on div at bounding box center [790, 168] width 12 height 12
click at [0, 0] on input "checkbox" at bounding box center [0, 0] width 0 height 0
click at [189, 301] on div at bounding box center [192, 298] width 12 height 12
click at [0, 0] on input "checkbox" at bounding box center [0, 0] width 0 height 0
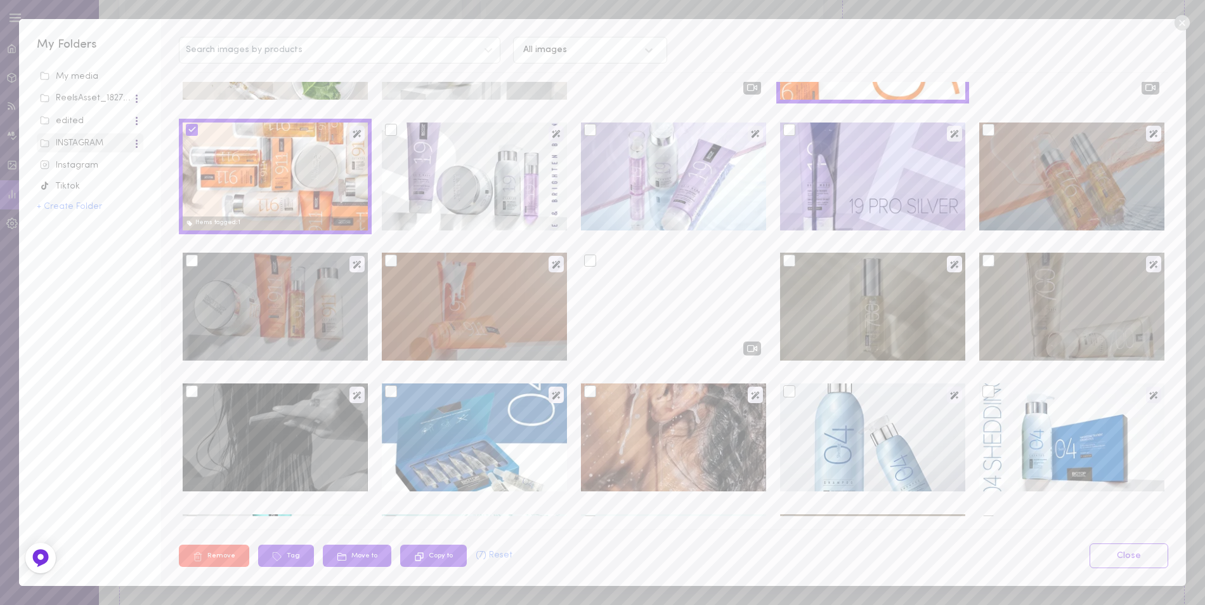
scroll to position [508, 0]
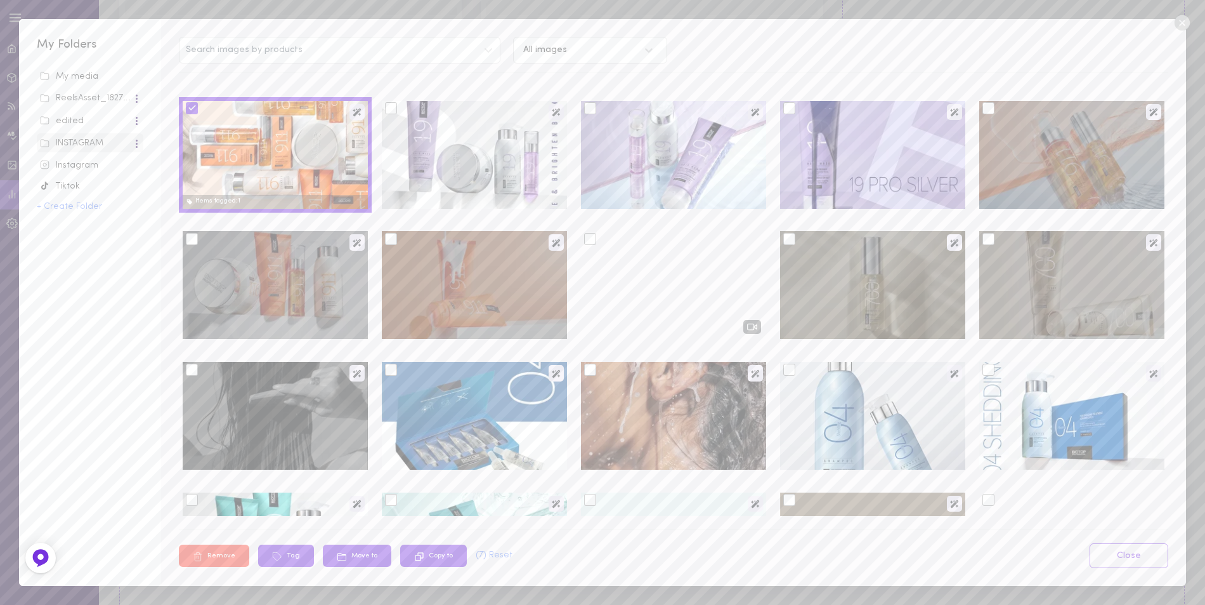
click at [385, 238] on div at bounding box center [391, 239] width 12 height 12
click at [0, 0] on input "checkbox" at bounding box center [0, 0] width 0 height 0
click at [195, 239] on div at bounding box center [192, 239] width 12 height 12
click at [0, 0] on input "checkbox" at bounding box center [0, 0] width 0 height 0
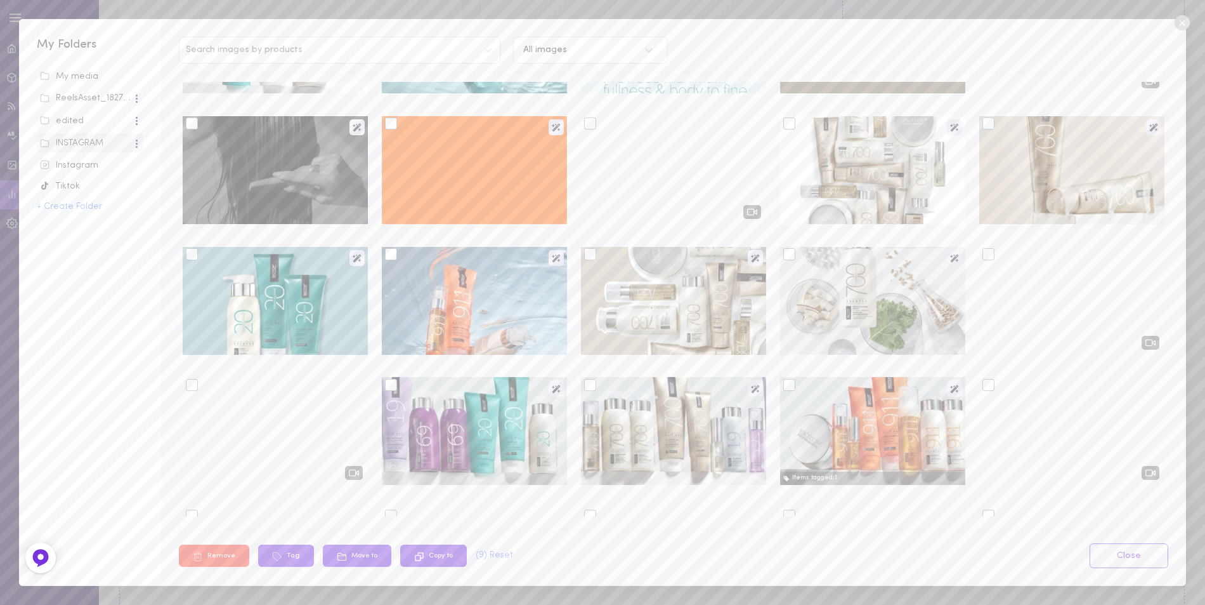
scroll to position [1015, 0]
click at [391, 254] on div at bounding box center [391, 253] width 12 height 12
click at [0, 0] on input "checkbox" at bounding box center [0, 0] width 0 height 0
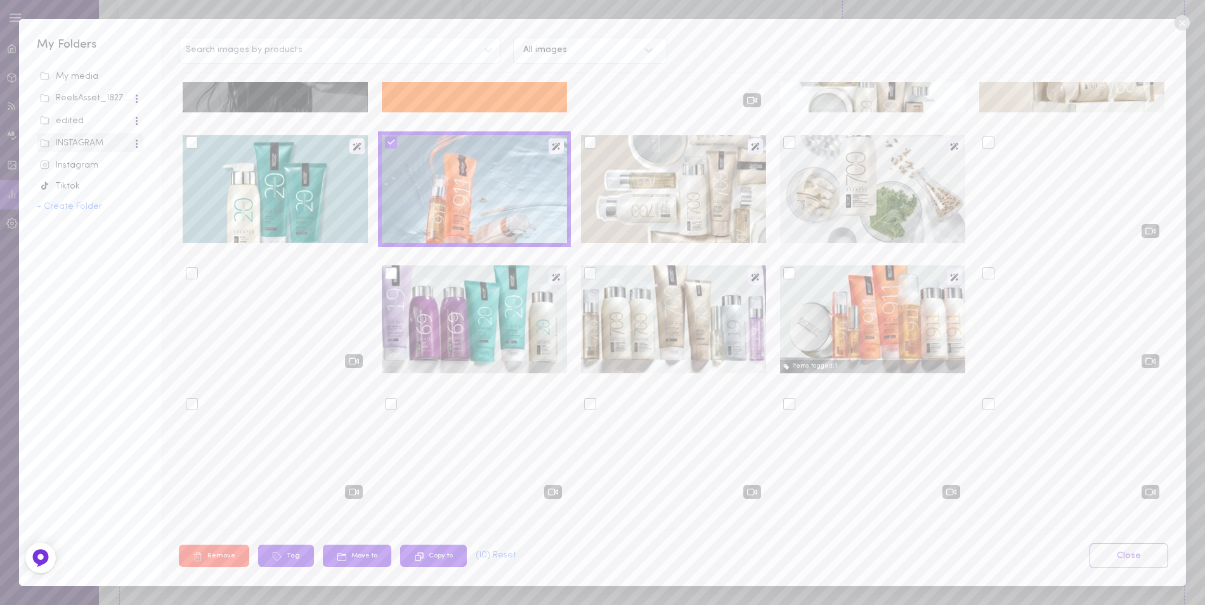
scroll to position [1142, 0]
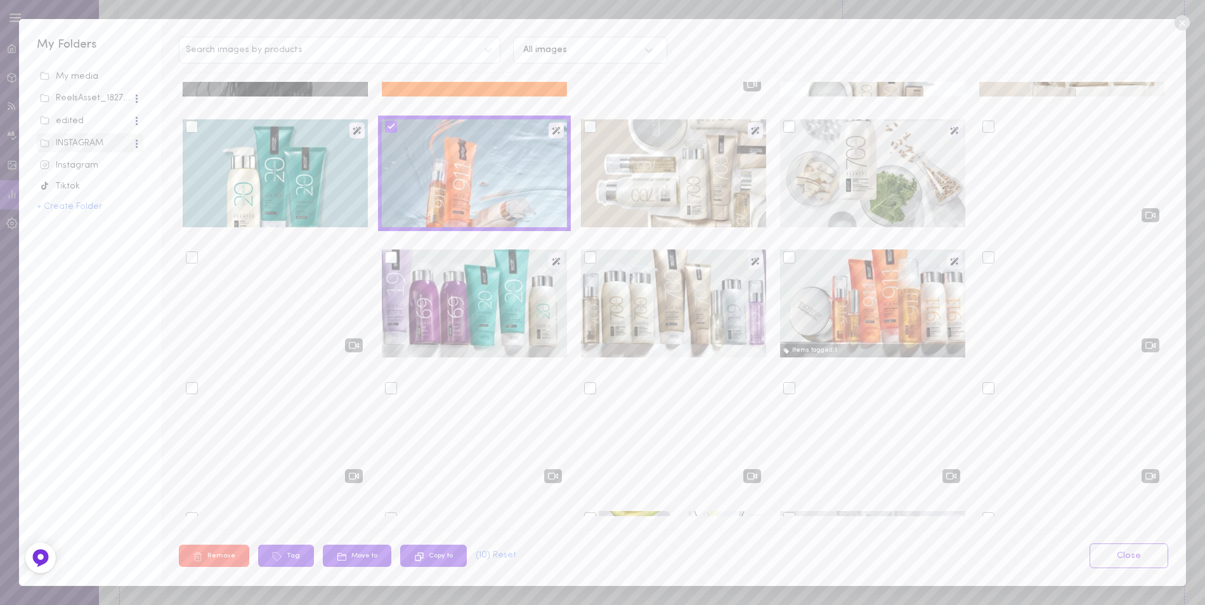
click at [983, 259] on div at bounding box center [989, 257] width 12 height 12
click at [0, 0] on input "checkbox" at bounding box center [0, 0] width 0 height 0
click at [786, 261] on div at bounding box center [790, 257] width 12 height 12
click at [0, 0] on input "checkbox" at bounding box center [0, 0] width 0 height 0
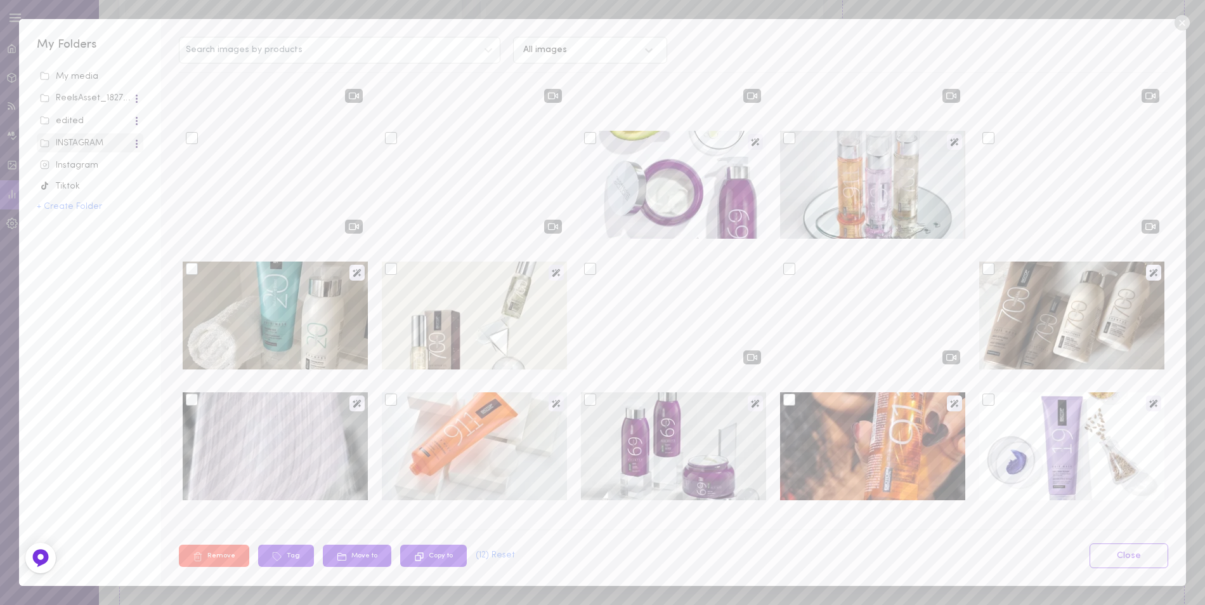
scroll to position [1523, 0]
click at [784, 272] on div at bounding box center [790, 268] width 12 height 12
click at [0, 0] on input "checkbox" at bounding box center [0, 0] width 0 height 0
click at [385, 398] on div at bounding box center [391, 399] width 12 height 12
click at [0, 0] on input "checkbox" at bounding box center [0, 0] width 0 height 0
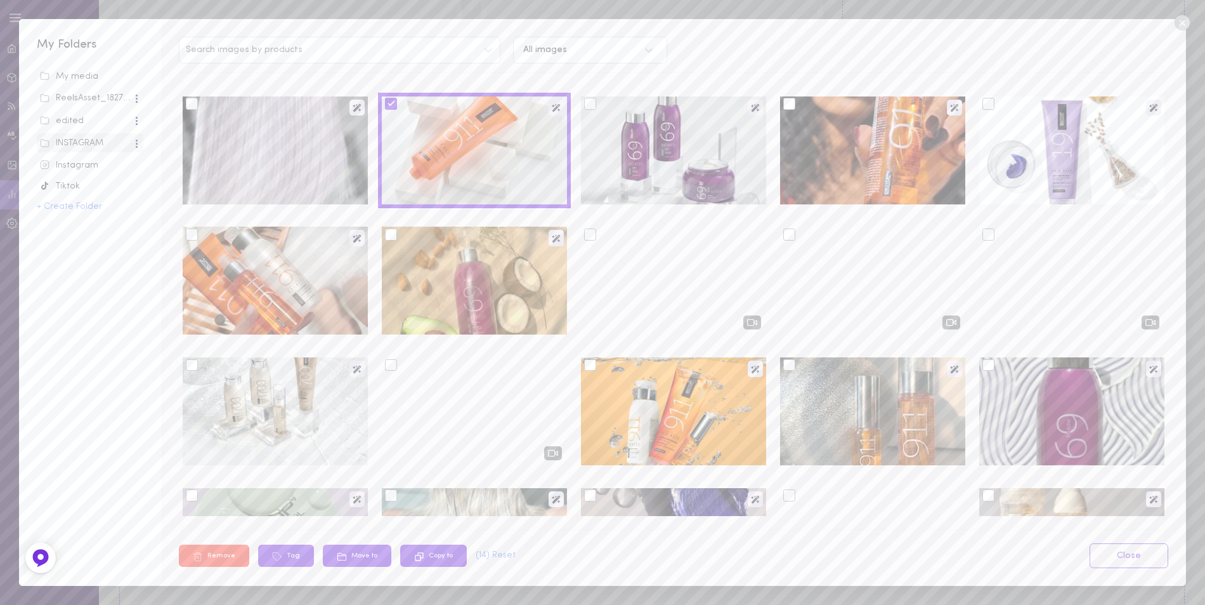
scroll to position [1840, 0]
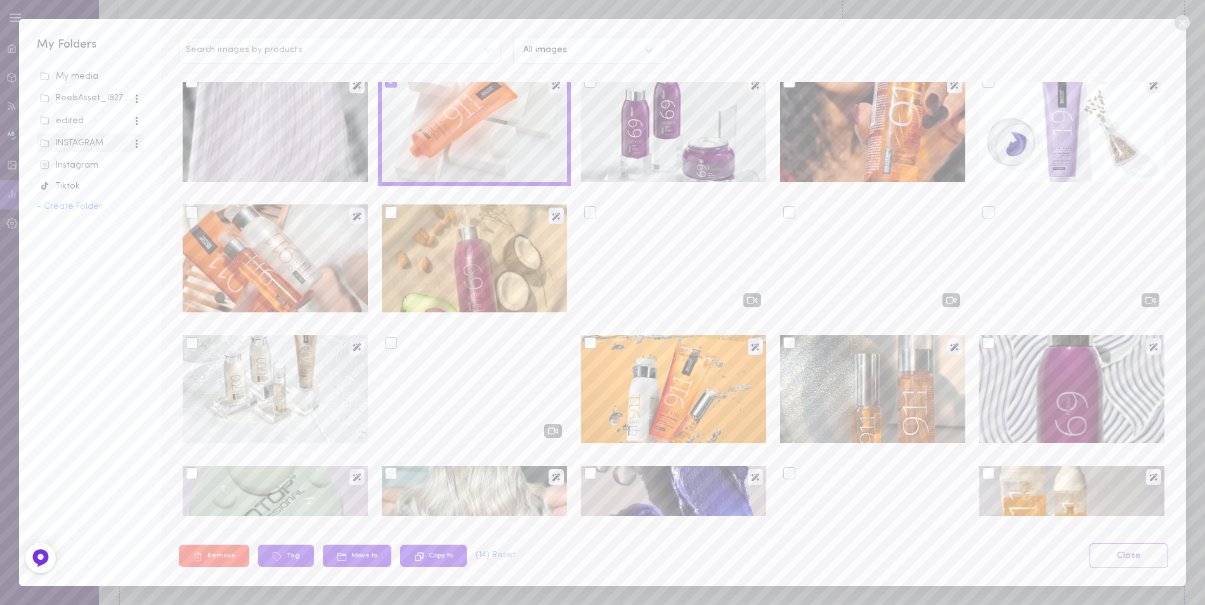
click at [584, 343] on div at bounding box center [590, 343] width 12 height 12
click at [0, 0] on input "checkbox" at bounding box center [0, 0] width 0 height 0
click at [195, 211] on div at bounding box center [192, 212] width 12 height 12
click at [0, 0] on input "checkbox" at bounding box center [0, 0] width 0 height 0
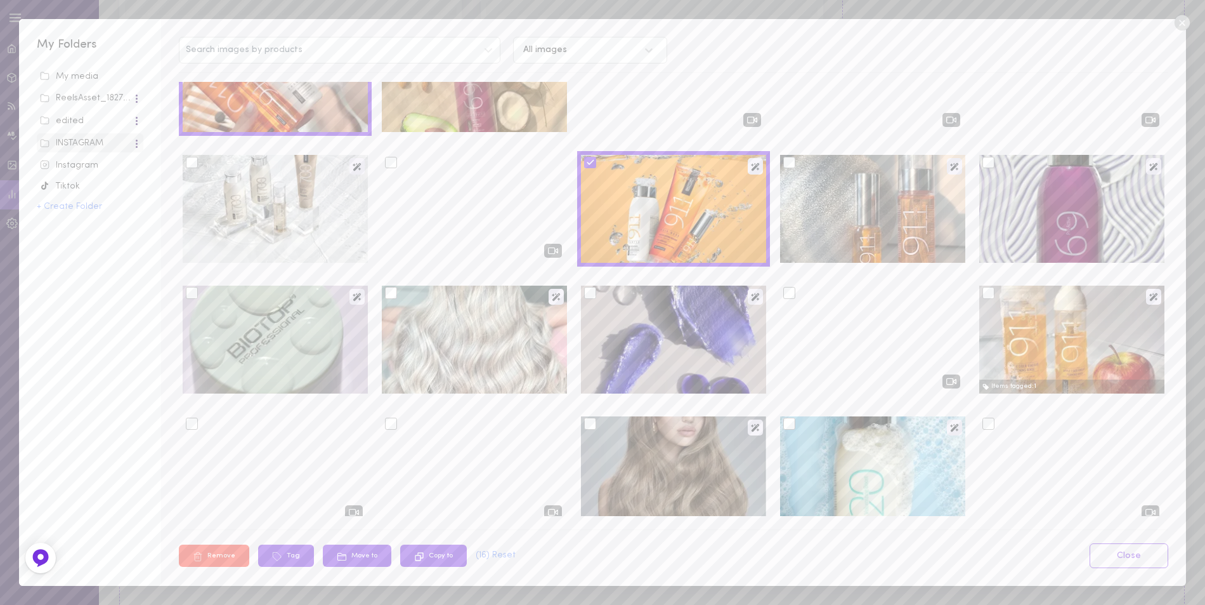
scroll to position [2030, 0]
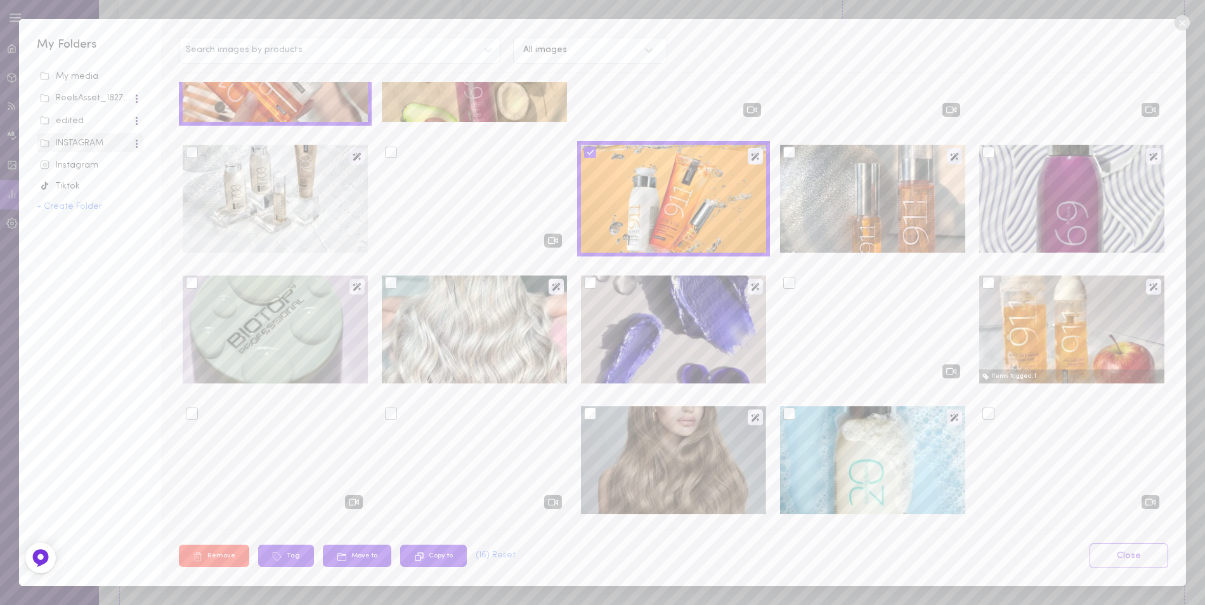
click at [784, 282] on div at bounding box center [790, 283] width 12 height 12
click at [0, 0] on input "checkbox" at bounding box center [0, 0] width 0 height 0
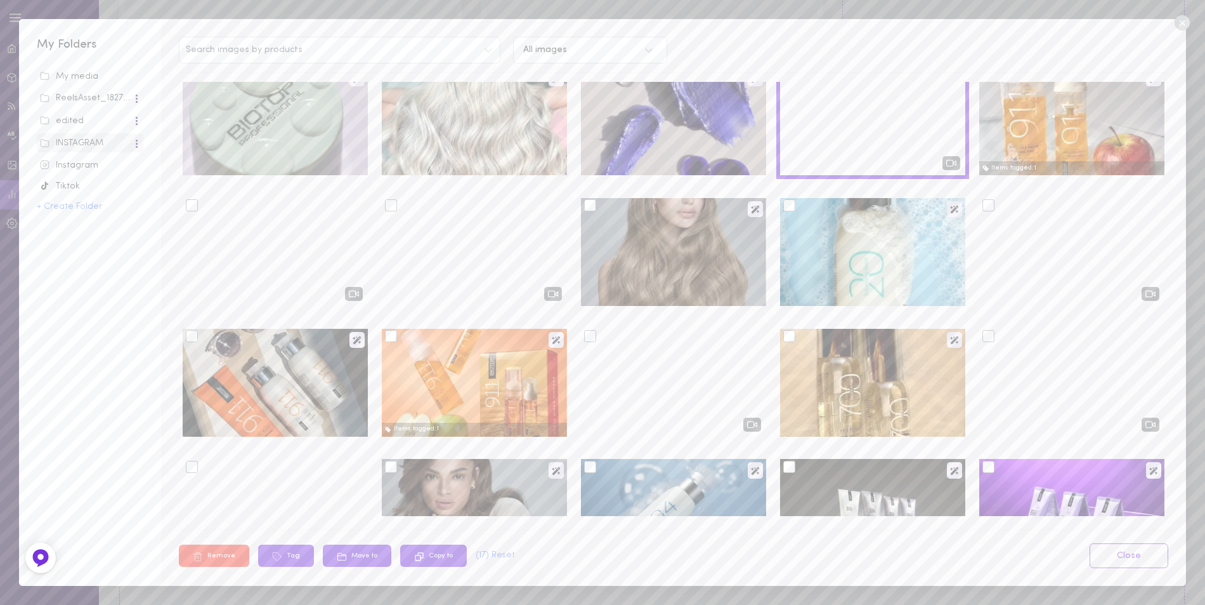
scroll to position [2284, 0]
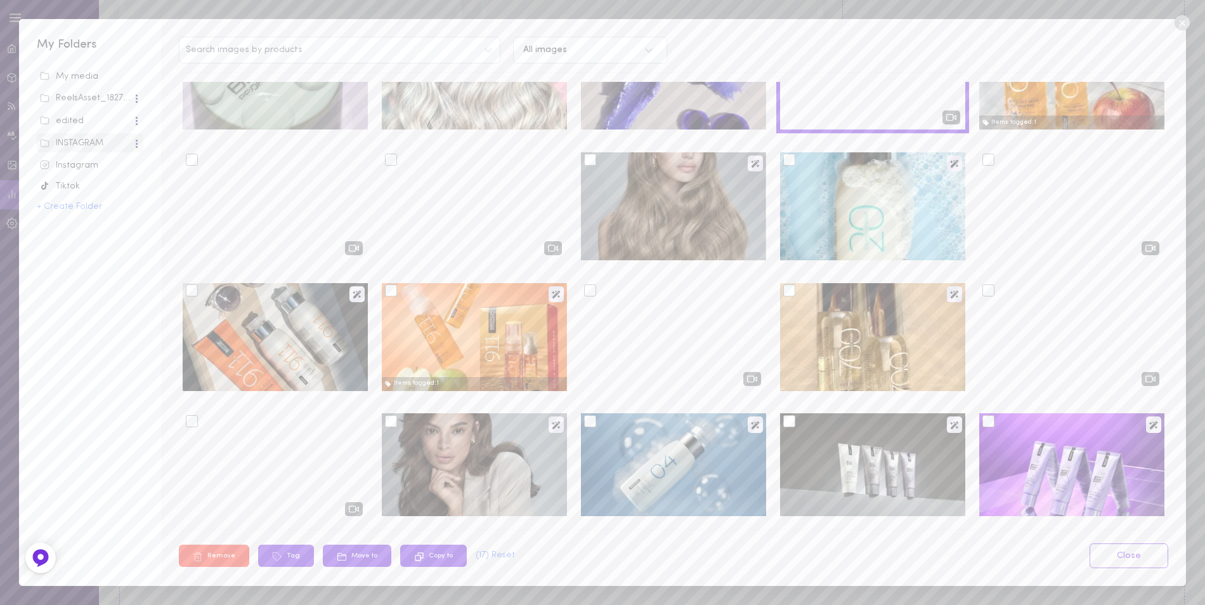
click at [195, 291] on div at bounding box center [192, 290] width 12 height 12
click at [0, 0] on input "checkbox" at bounding box center [0, 0] width 0 height 0
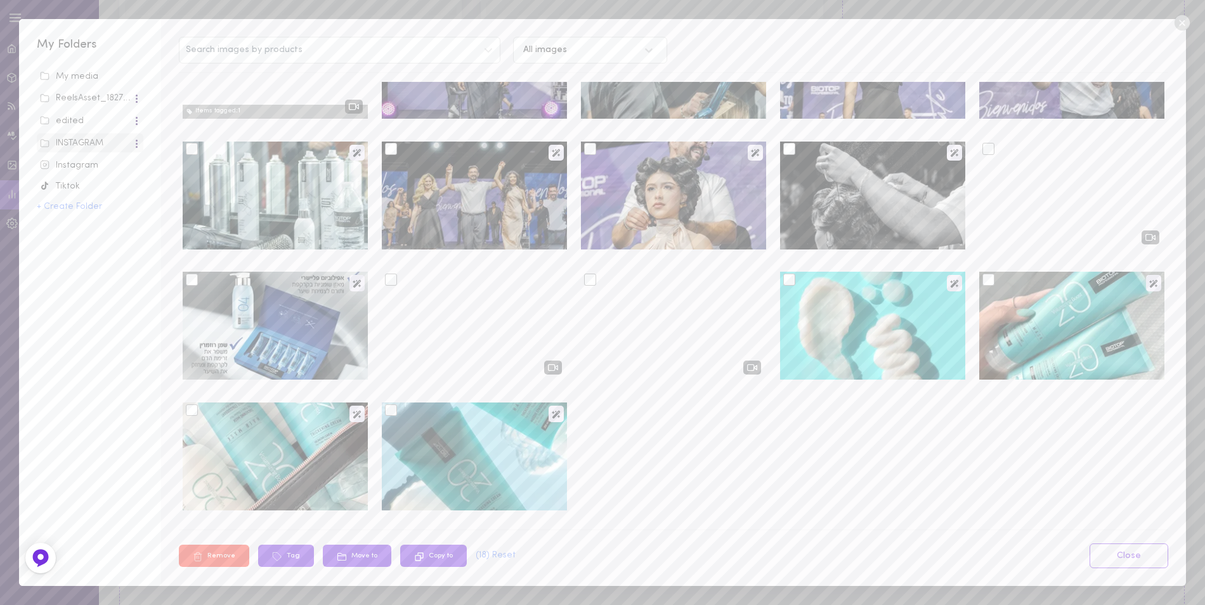
scroll to position [3092, 0]
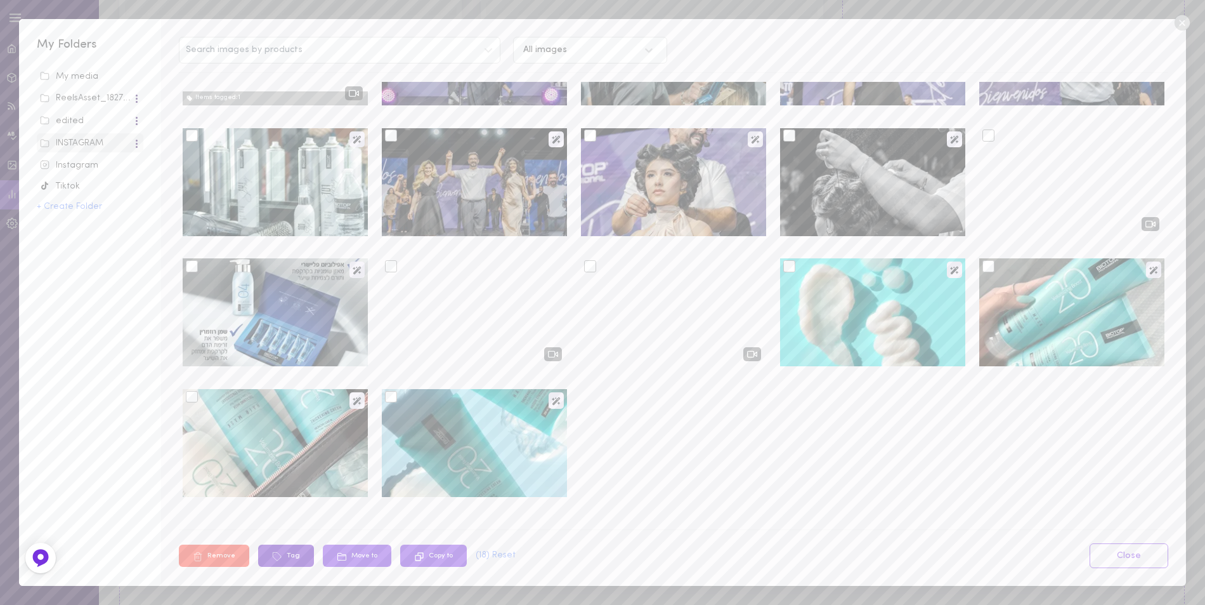
click at [290, 554] on button "Tag" at bounding box center [286, 555] width 56 height 22
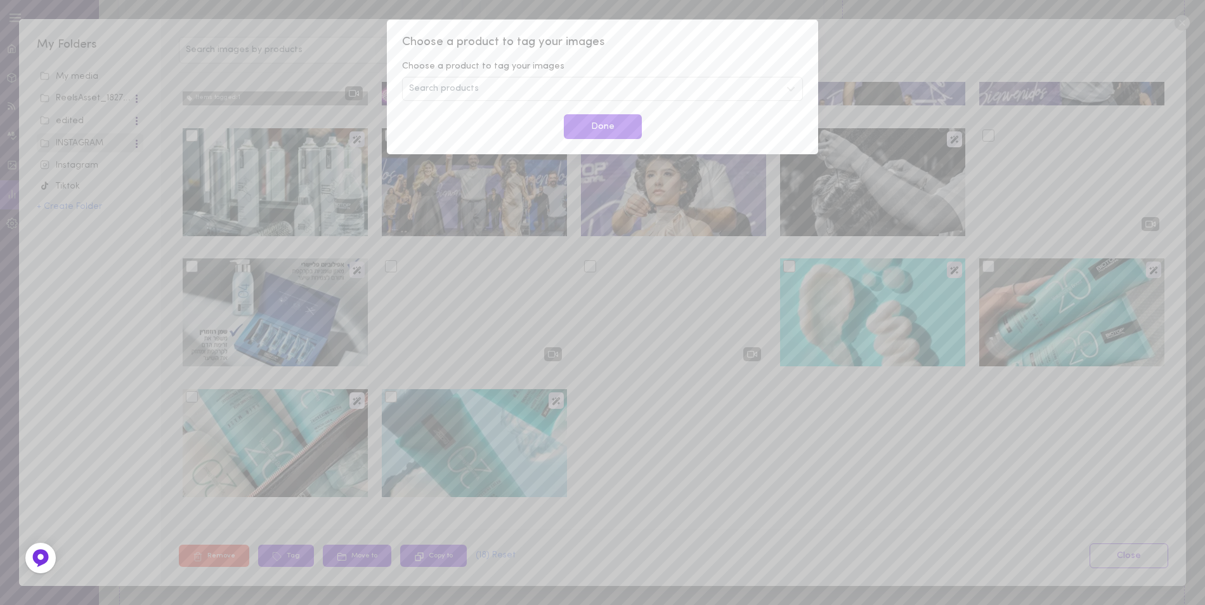
click at [491, 93] on div "Search products" at bounding box center [602, 89] width 401 height 24
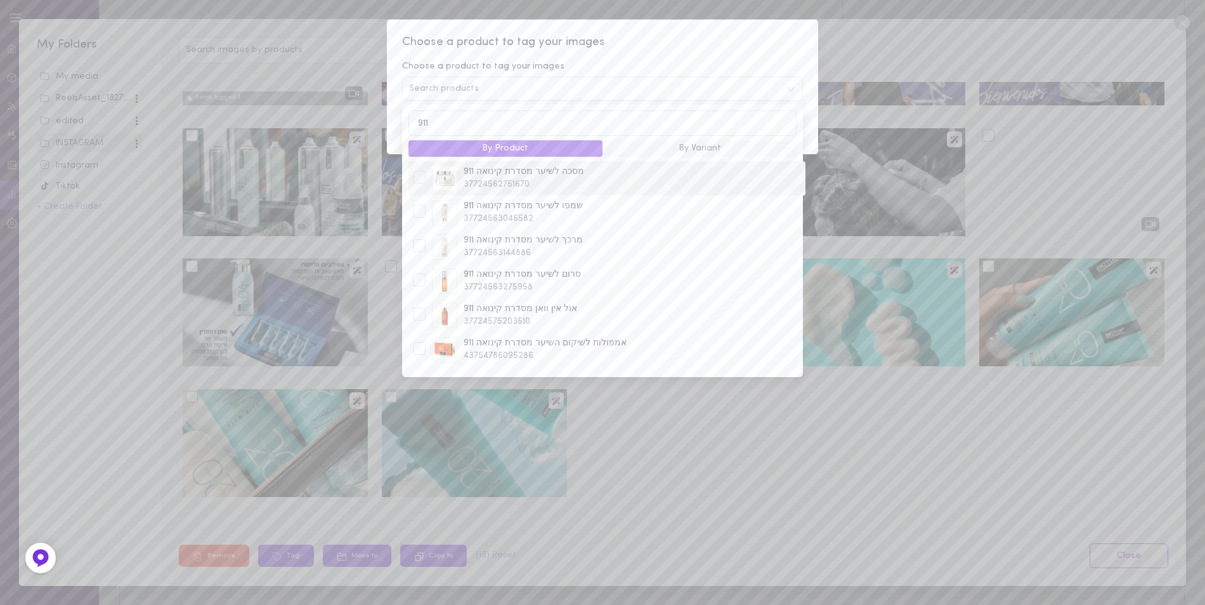
type input "911"
click at [417, 180] on div at bounding box center [419, 177] width 13 height 13
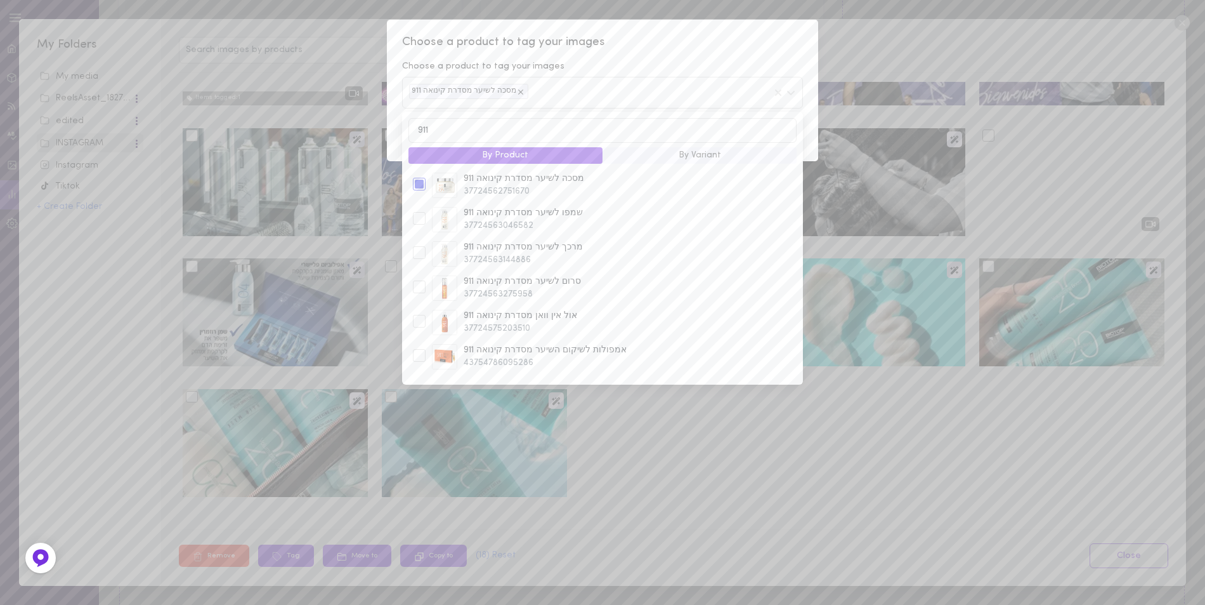
click at [671, 77] on div "מסכה לשיער מסדרת קינואה 911" at bounding box center [602, 92] width 401 height 31
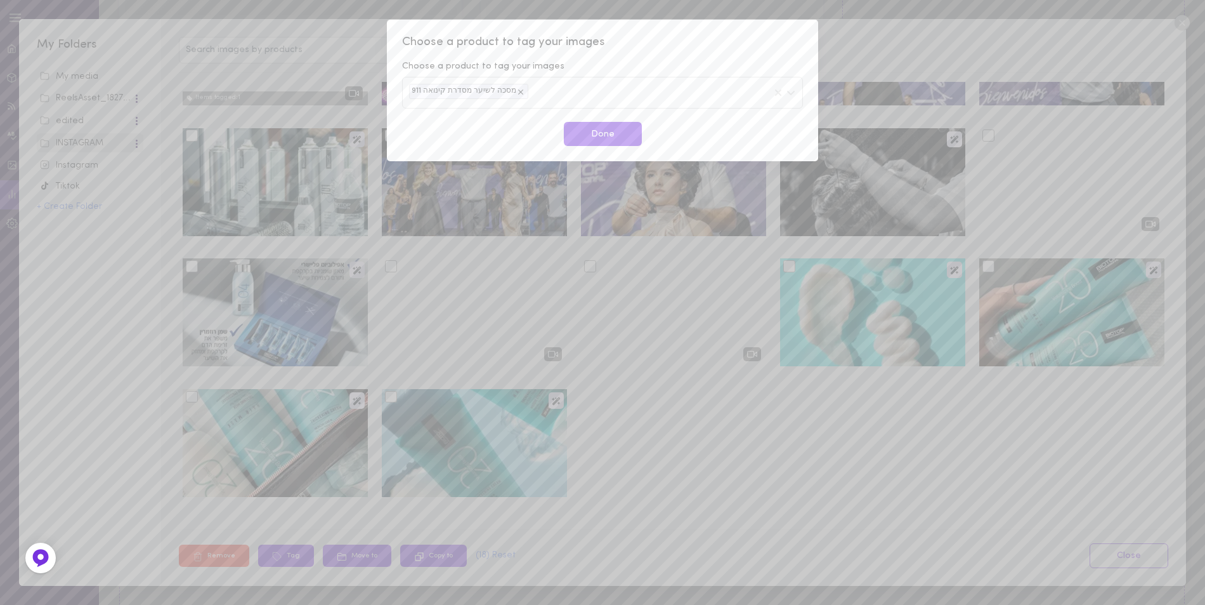
click at [675, 54] on div "Choose a product to tag your images Choose a product to tag your images מסכה לש…" at bounding box center [602, 90] width 431 height 141
click at [627, 132] on button "Done" at bounding box center [603, 134] width 78 height 25
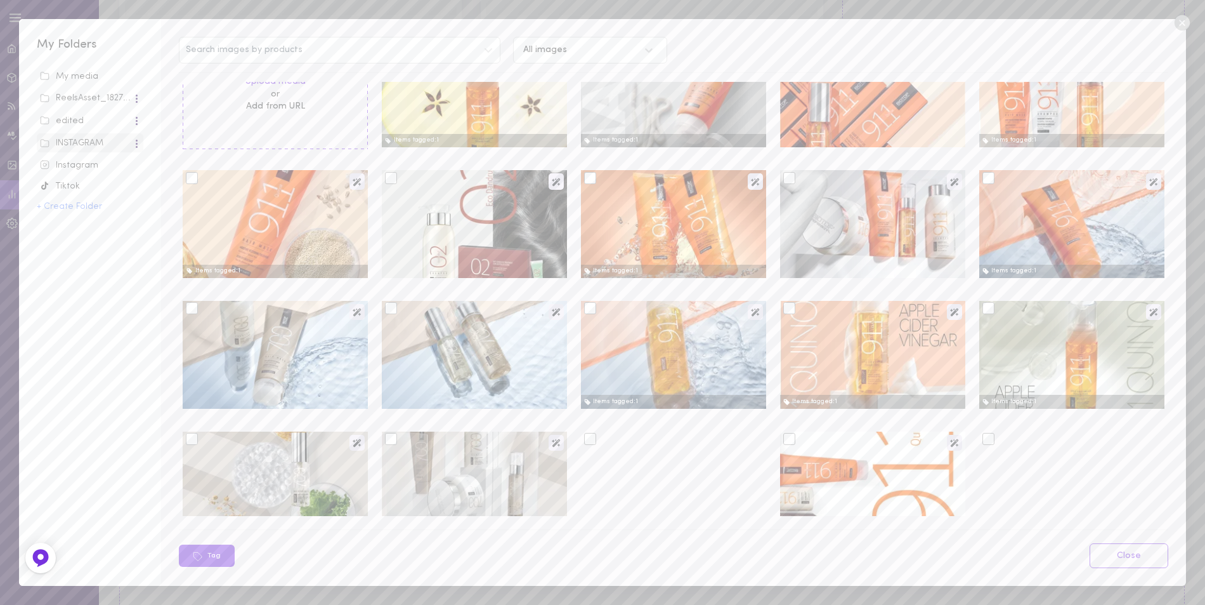
scroll to position [0, 0]
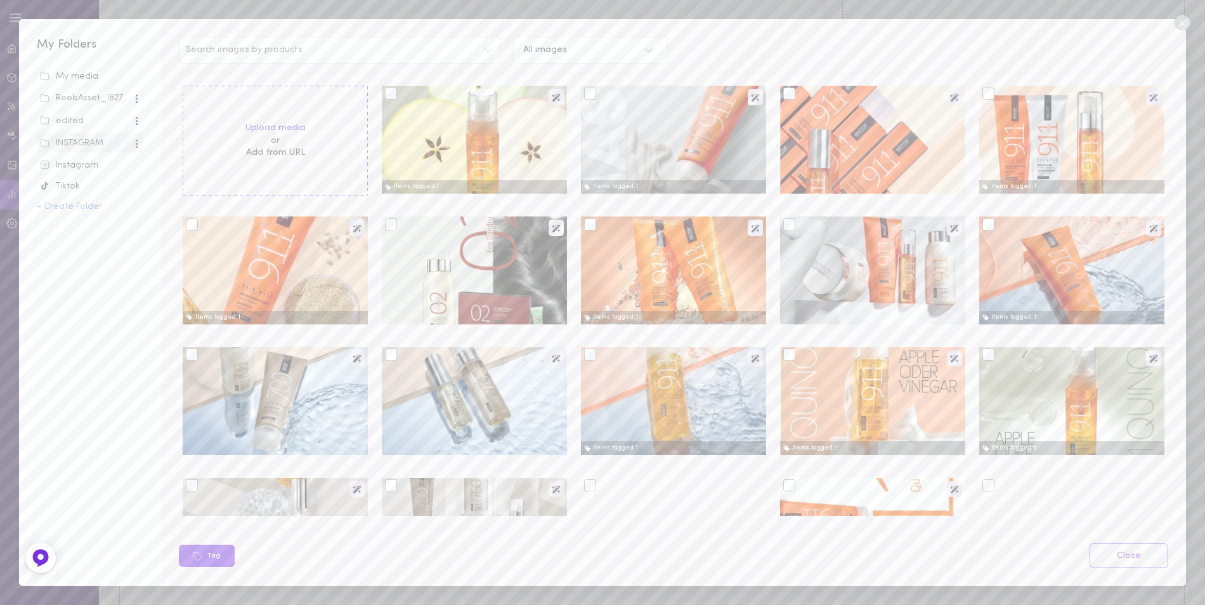
click at [784, 91] on div at bounding box center [790, 94] width 12 height 12
click at [0, 0] on input "checkbox" at bounding box center [0, 0] width 0 height 0
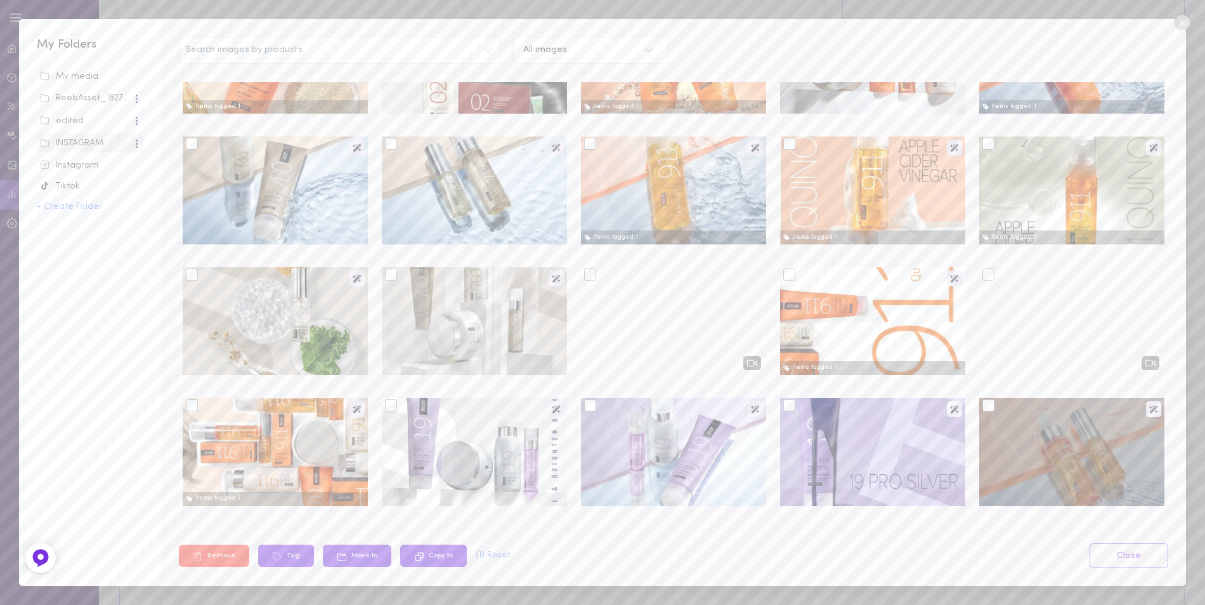
scroll to position [254, 0]
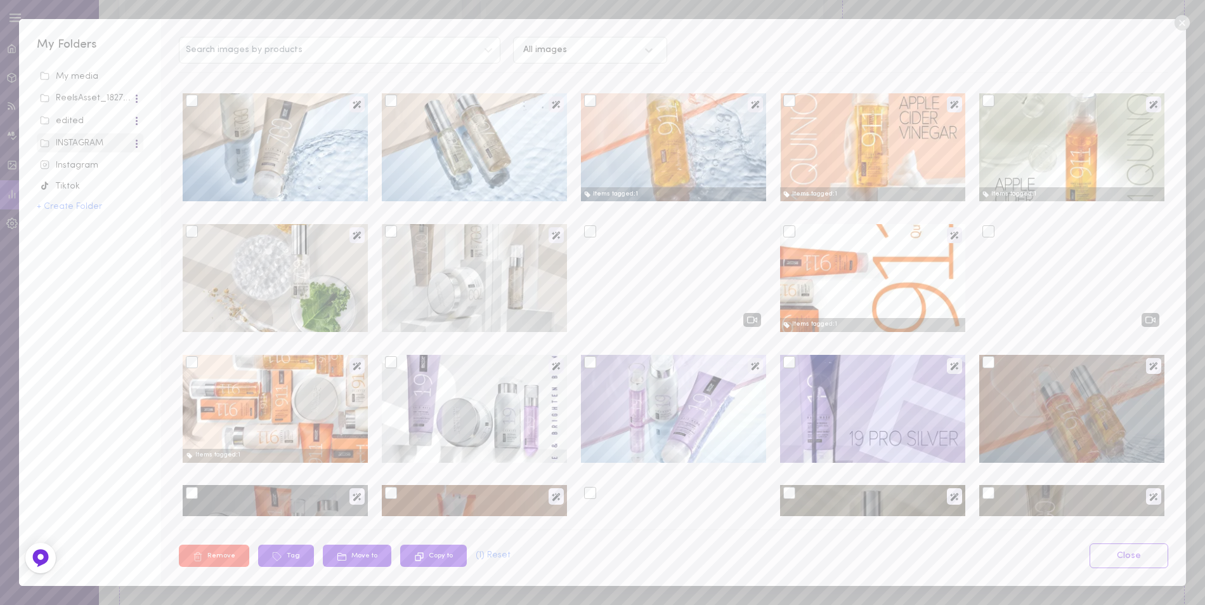
click at [193, 365] on div at bounding box center [192, 362] width 12 height 12
click at [0, 0] on input "checkbox" at bounding box center [0, 0] width 0 height 0
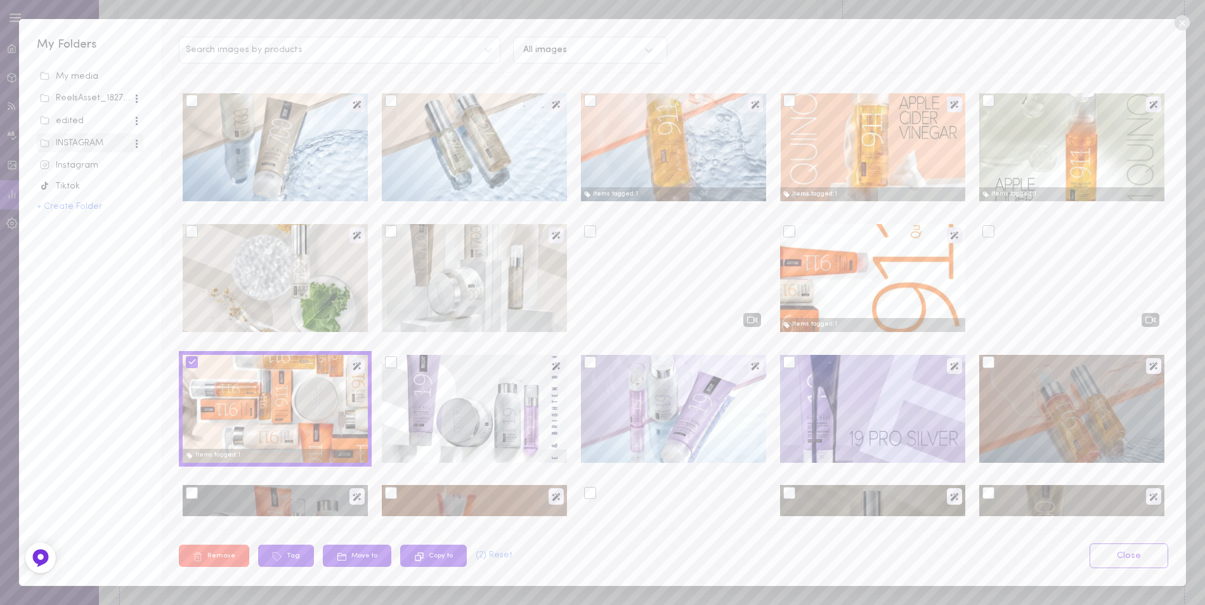
click at [784, 233] on div at bounding box center [790, 231] width 12 height 12
click at [0, 0] on input "checkbox" at bounding box center [0, 0] width 0 height 0
click at [983, 237] on div at bounding box center [989, 231] width 12 height 12
click at [0, 0] on input "checkbox" at bounding box center [0, 0] width 0 height 0
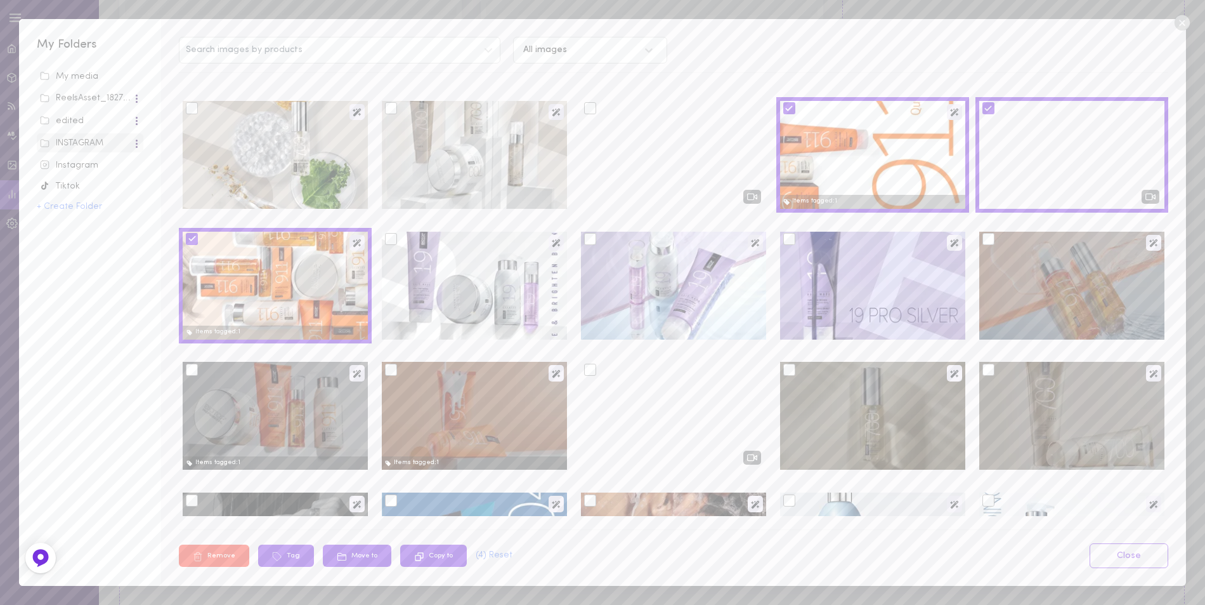
scroll to position [508, 0]
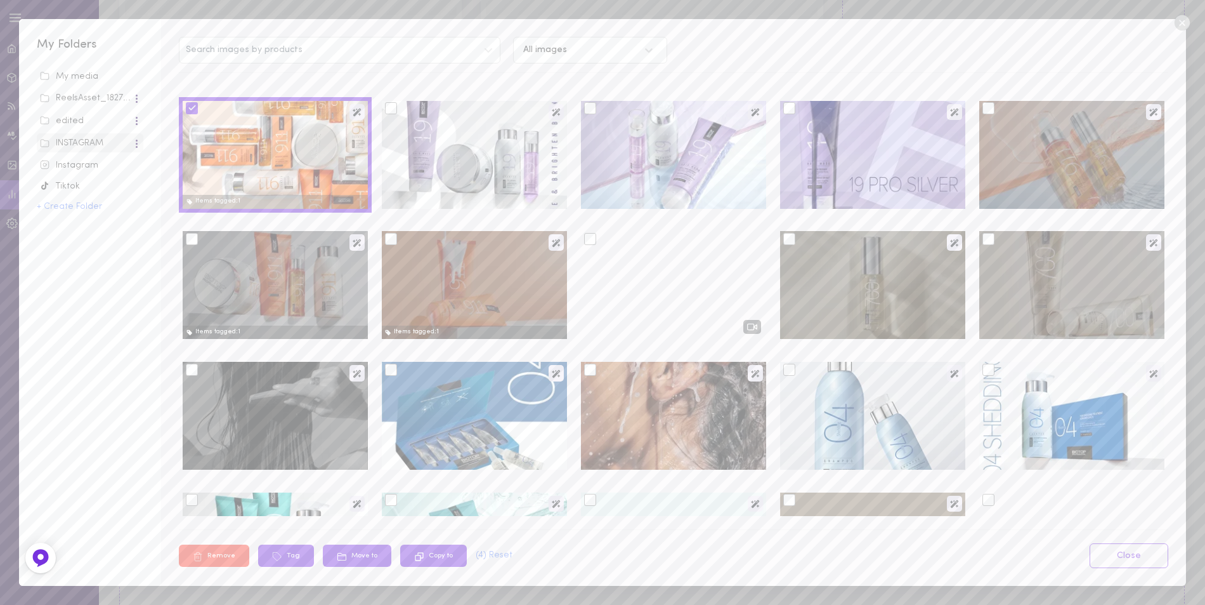
click at [983, 111] on div at bounding box center [989, 108] width 12 height 12
click at [0, 0] on input "checkbox" at bounding box center [0, 0] width 0 height 0
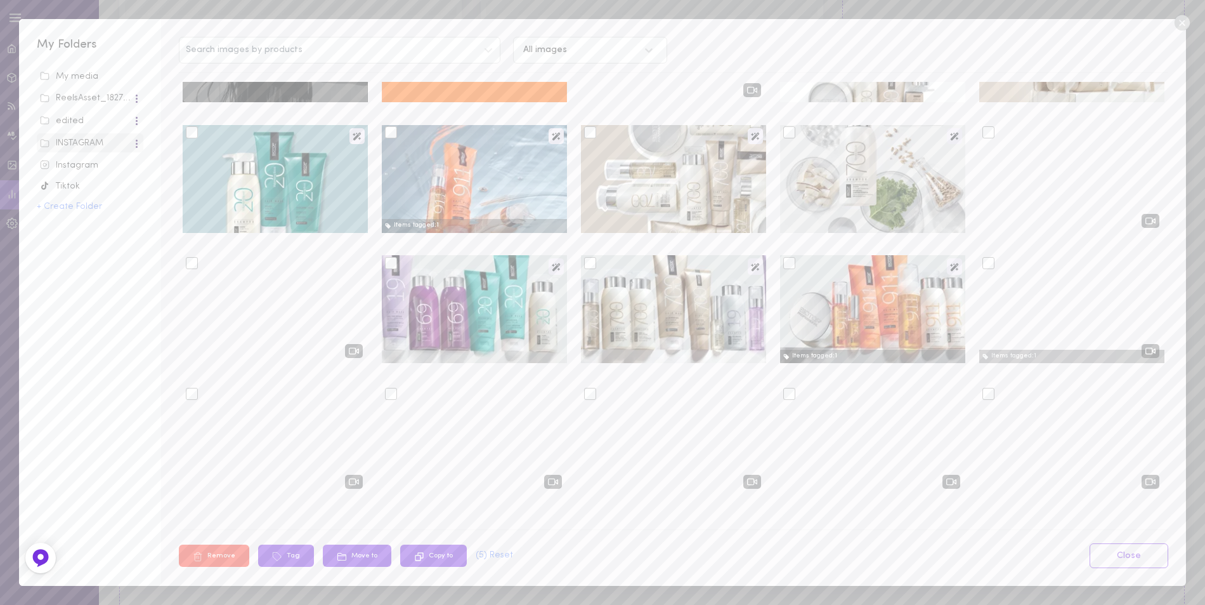
scroll to position [1142, 0]
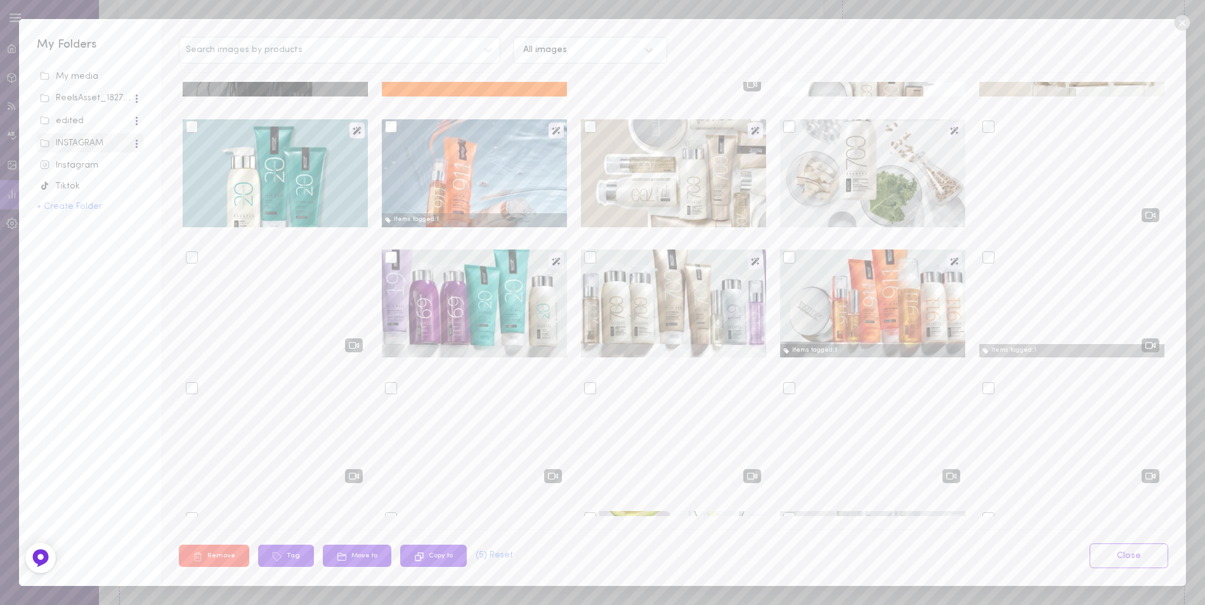
click at [784, 256] on div at bounding box center [790, 257] width 12 height 12
click at [0, 0] on input "checkbox" at bounding box center [0, 0] width 0 height 0
click at [983, 254] on div at bounding box center [989, 257] width 12 height 12
click at [0, 0] on input "checkbox" at bounding box center [0, 0] width 0 height 0
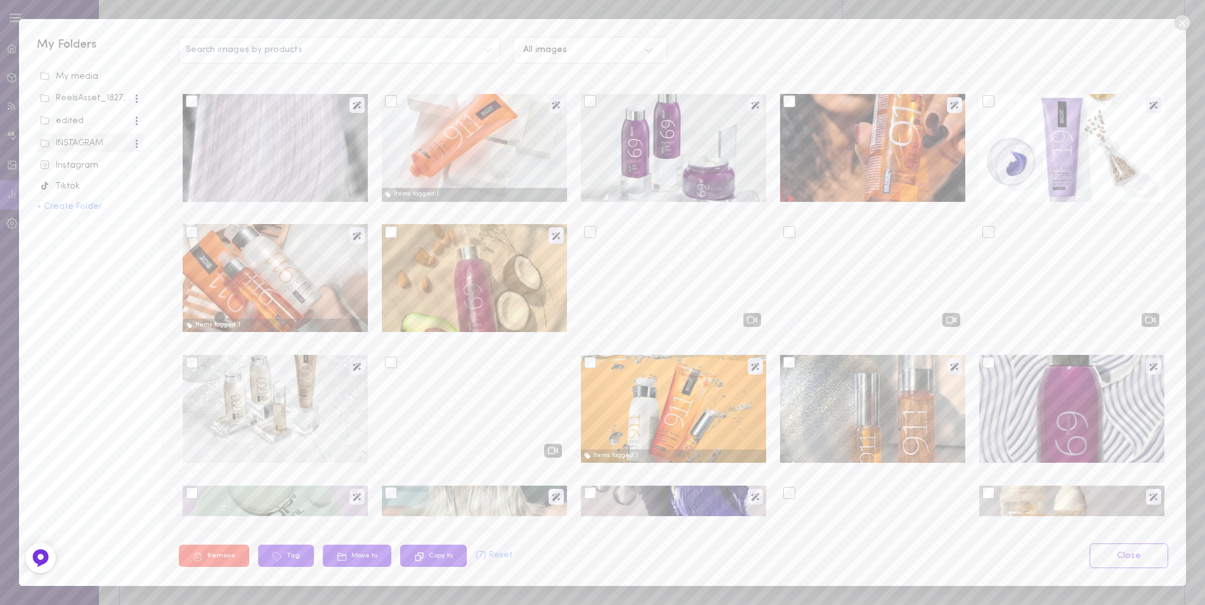
scroll to position [1840, 0]
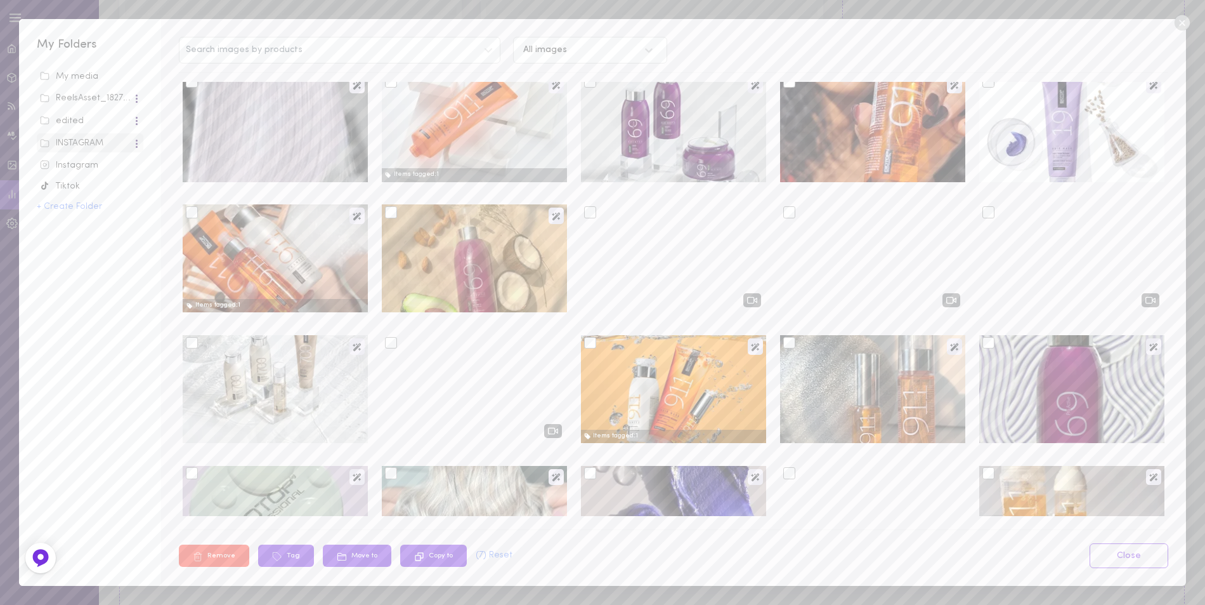
click at [584, 345] on div at bounding box center [590, 343] width 12 height 12
click at [0, 0] on input "checkbox" at bounding box center [0, 0] width 0 height 0
click at [784, 340] on div at bounding box center [790, 343] width 12 height 12
click at [0, 0] on input "checkbox" at bounding box center [0, 0] width 0 height 0
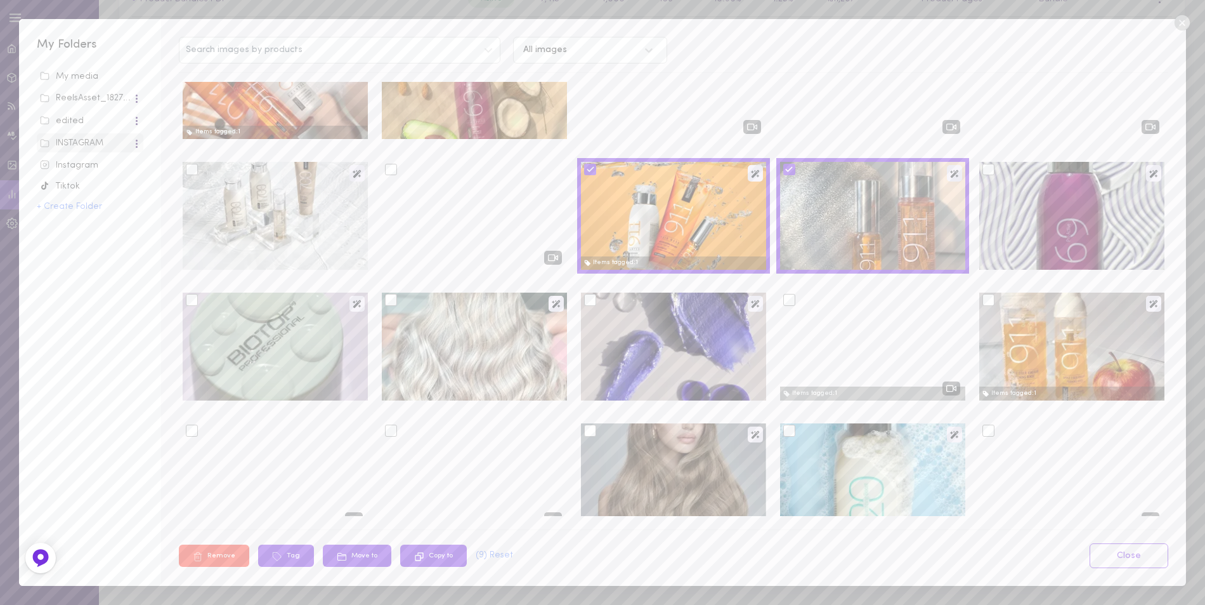
scroll to position [1759, 0]
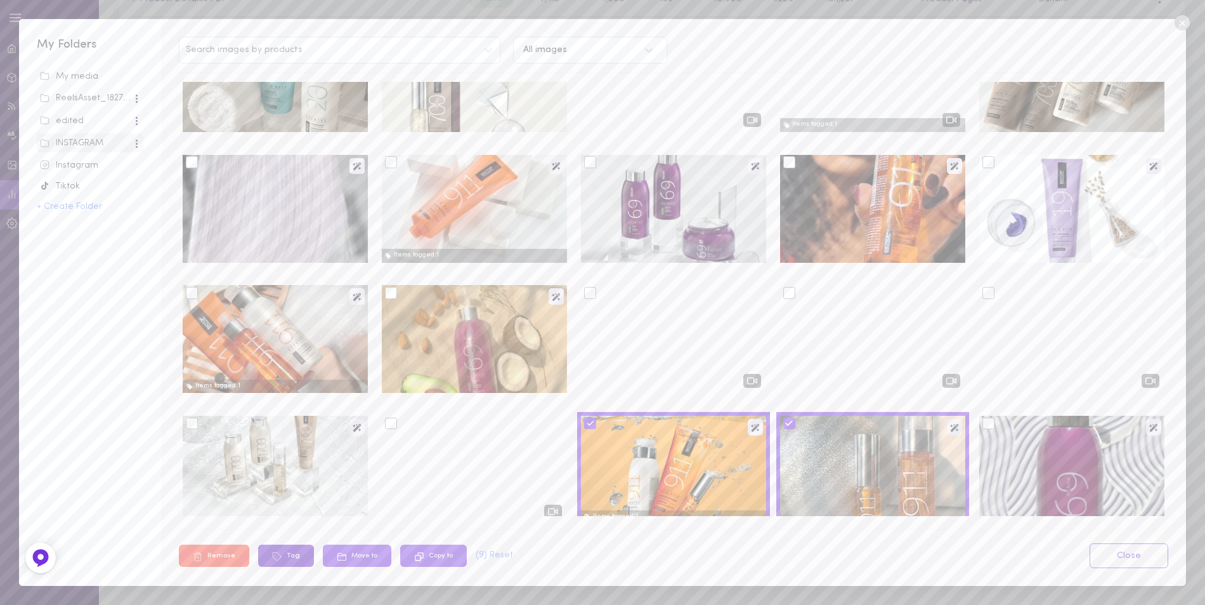
click at [294, 554] on button "Tag" at bounding box center [286, 555] width 56 height 22
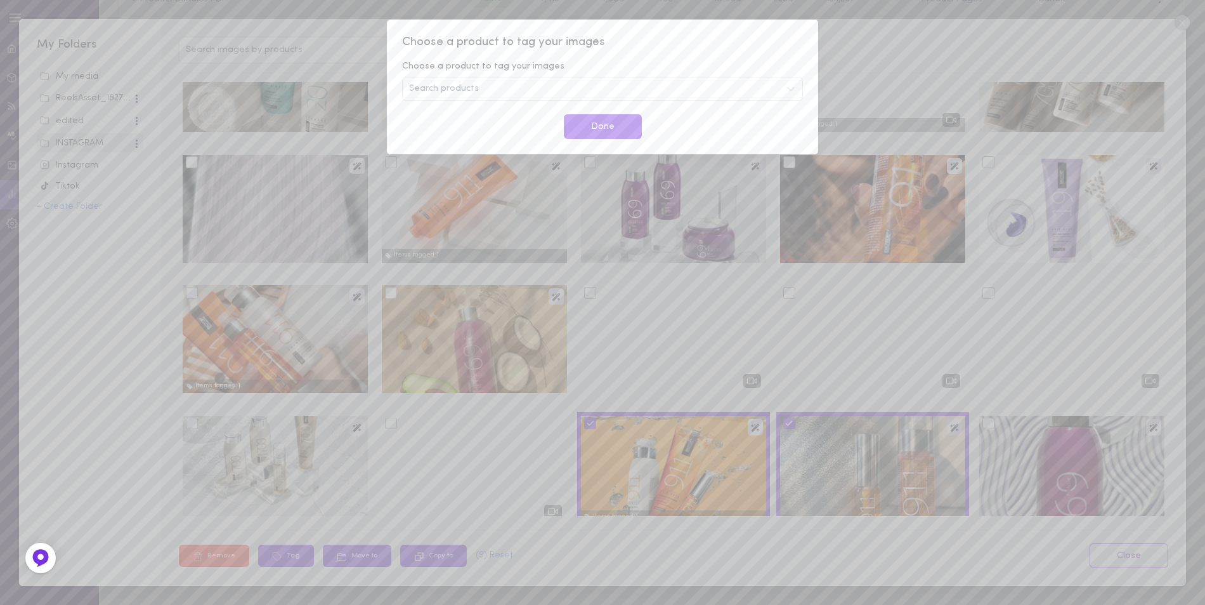
click at [463, 90] on span "Search products" at bounding box center [444, 88] width 70 height 9
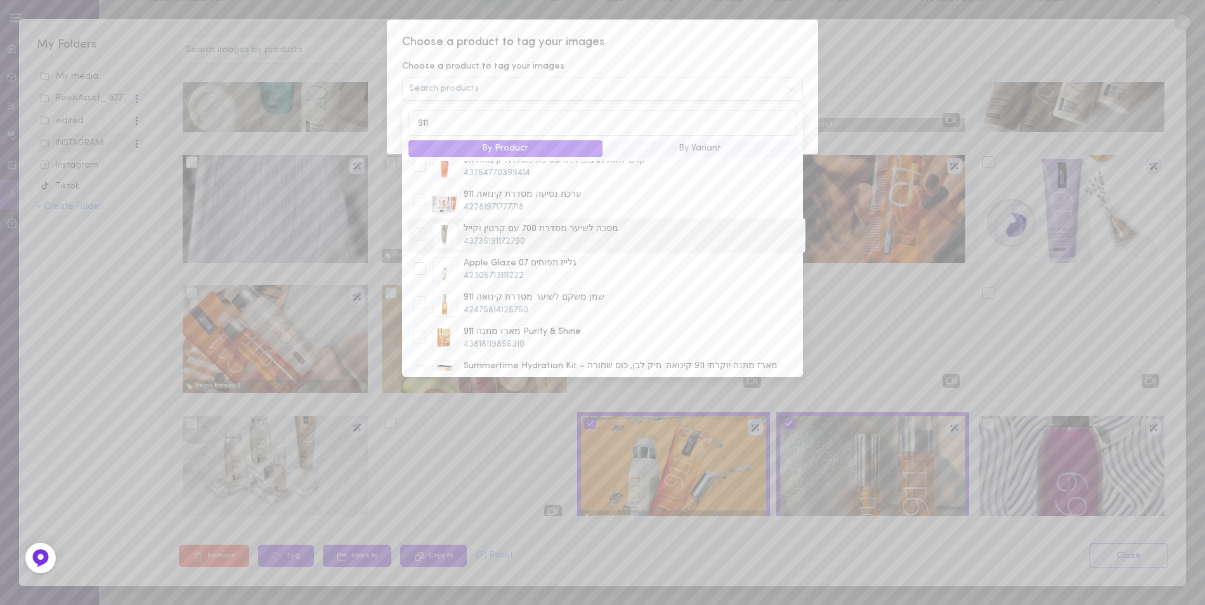
scroll to position [190, 0]
type input "911"
click at [418, 298] on div at bounding box center [419, 295] width 13 height 13
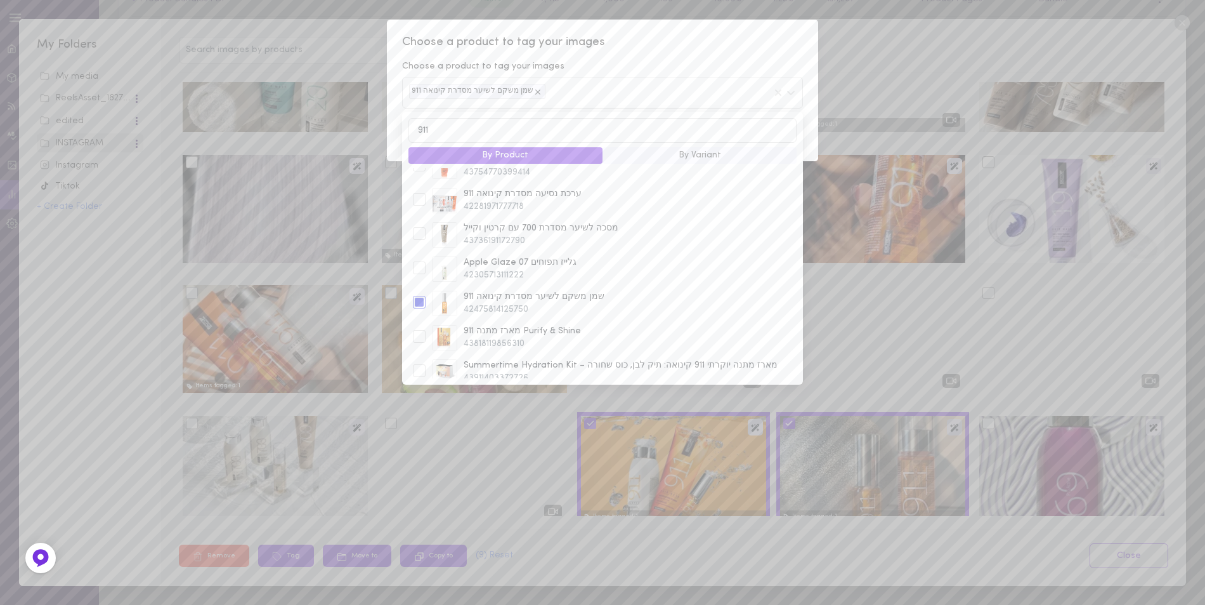
click at [693, 46] on span "Choose a product to tag your images" at bounding box center [602, 42] width 401 height 16
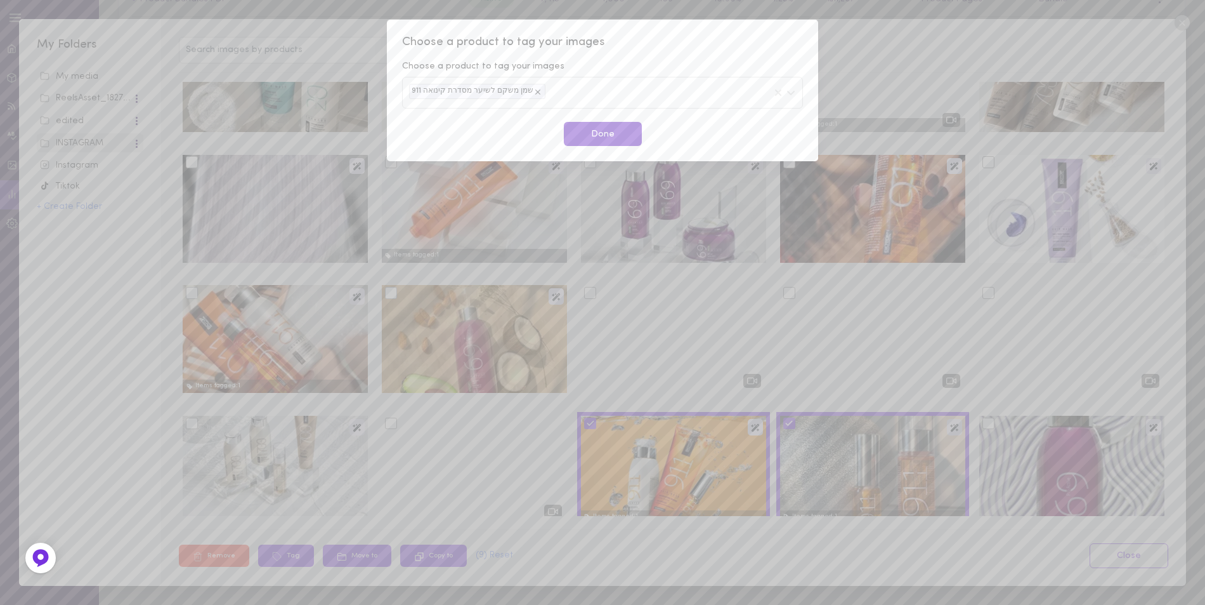
click at [611, 143] on button "Done" at bounding box center [603, 134] width 78 height 25
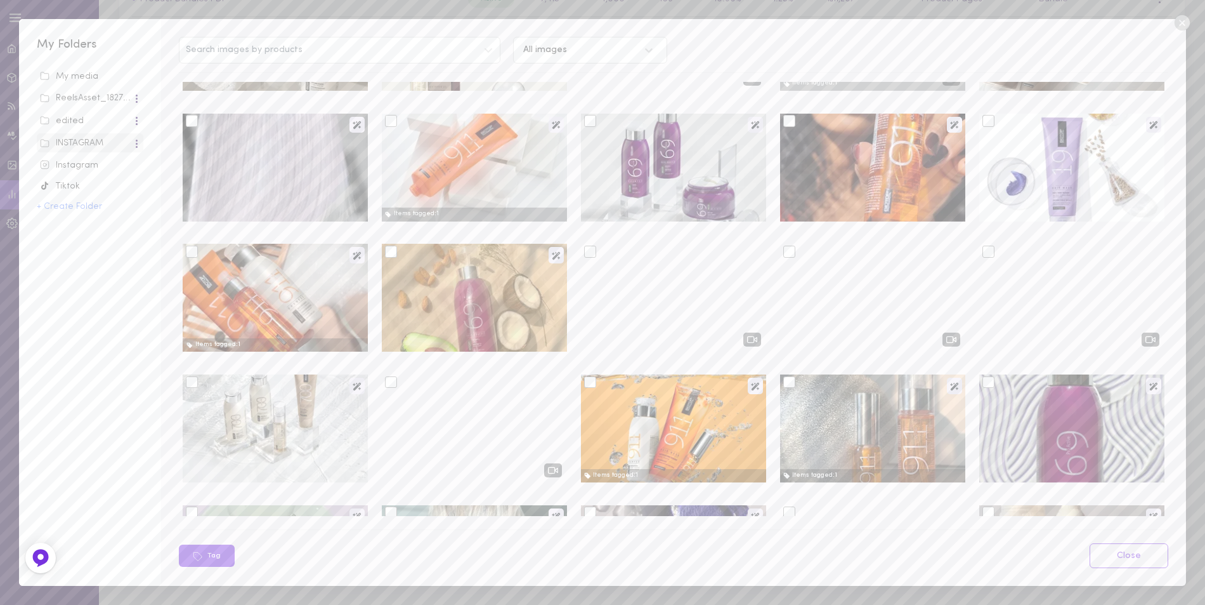
scroll to position [1950, 0]
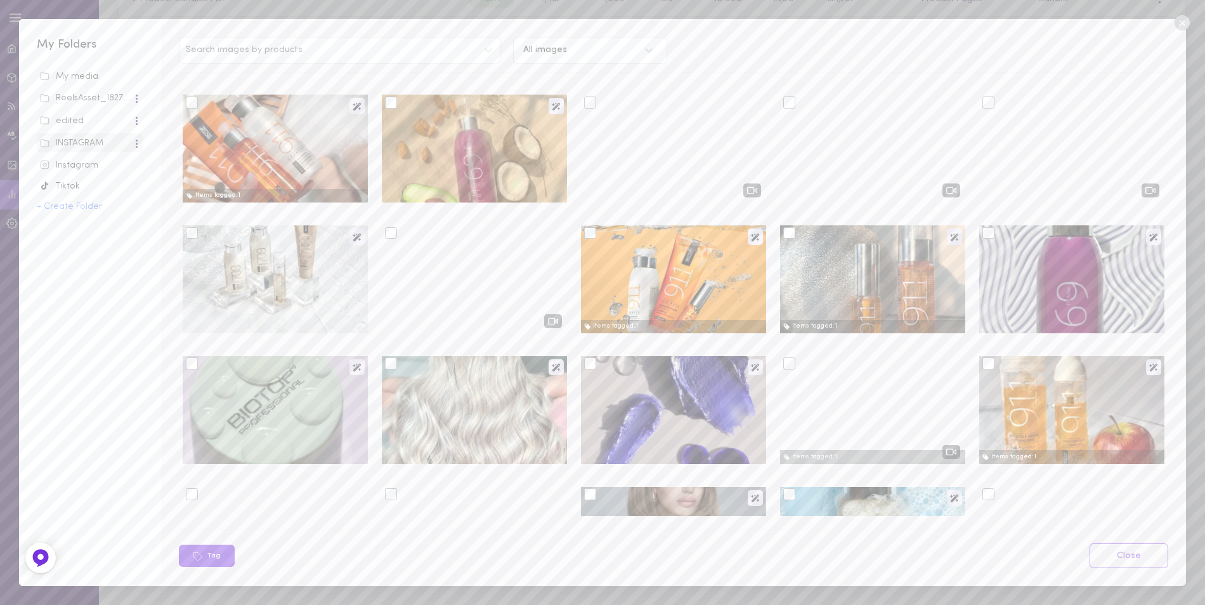
click at [587, 233] on div at bounding box center [590, 233] width 12 height 12
click at [0, 0] on input "checkbox" at bounding box center [0, 0] width 0 height 0
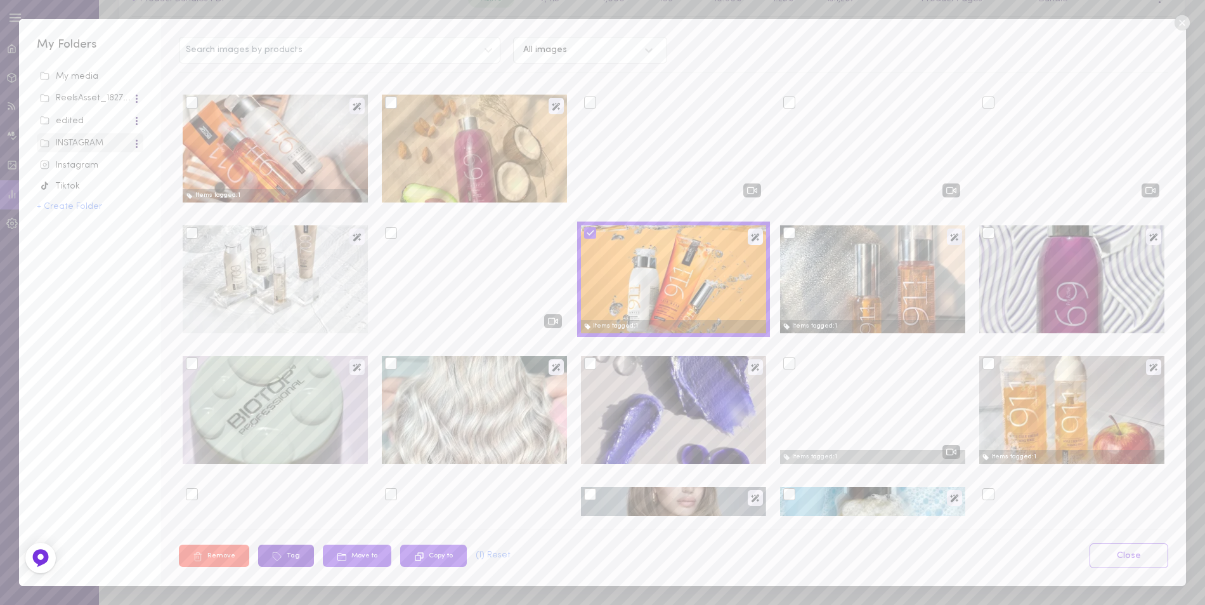
click at [290, 558] on button "Tag" at bounding box center [286, 555] width 56 height 22
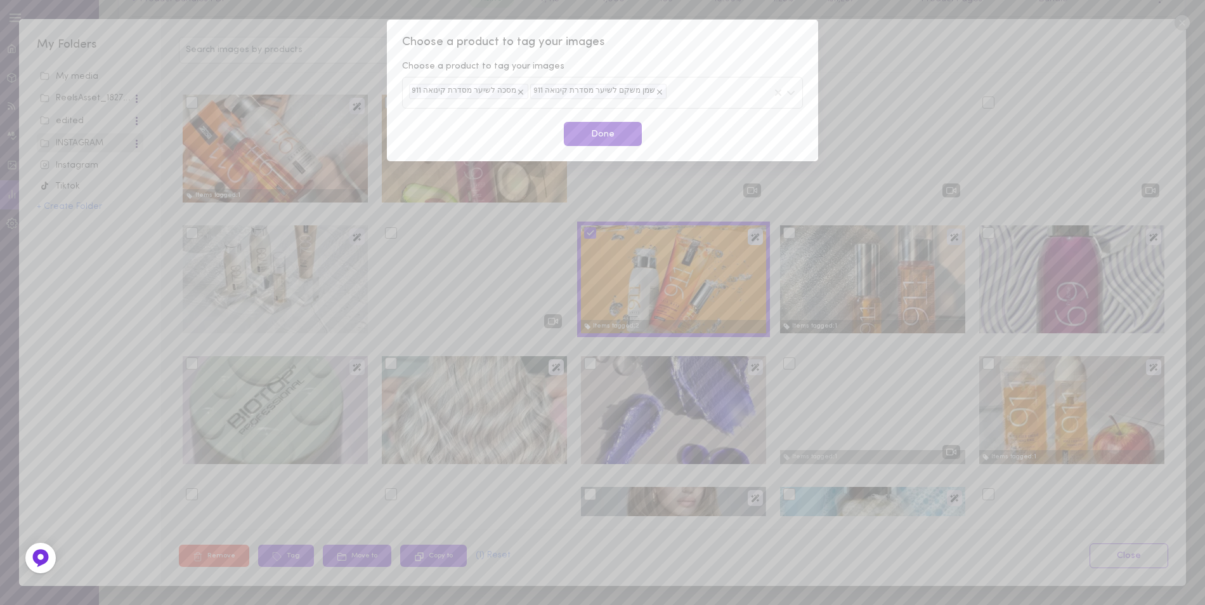
click at [603, 141] on button "Done" at bounding box center [603, 134] width 78 height 25
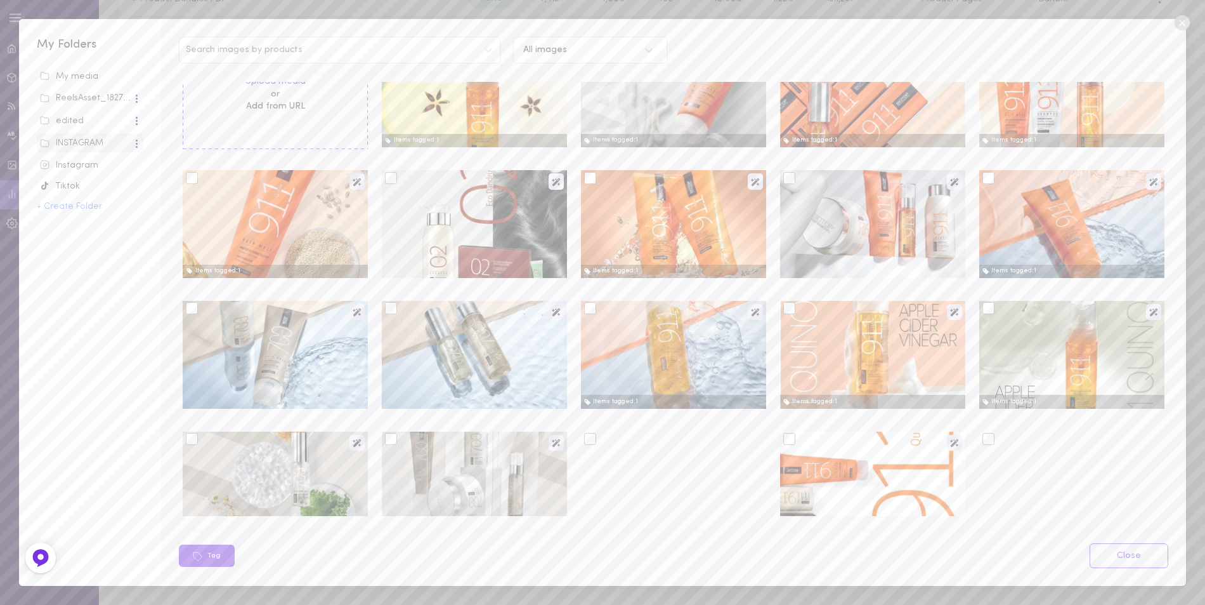
scroll to position [0, 0]
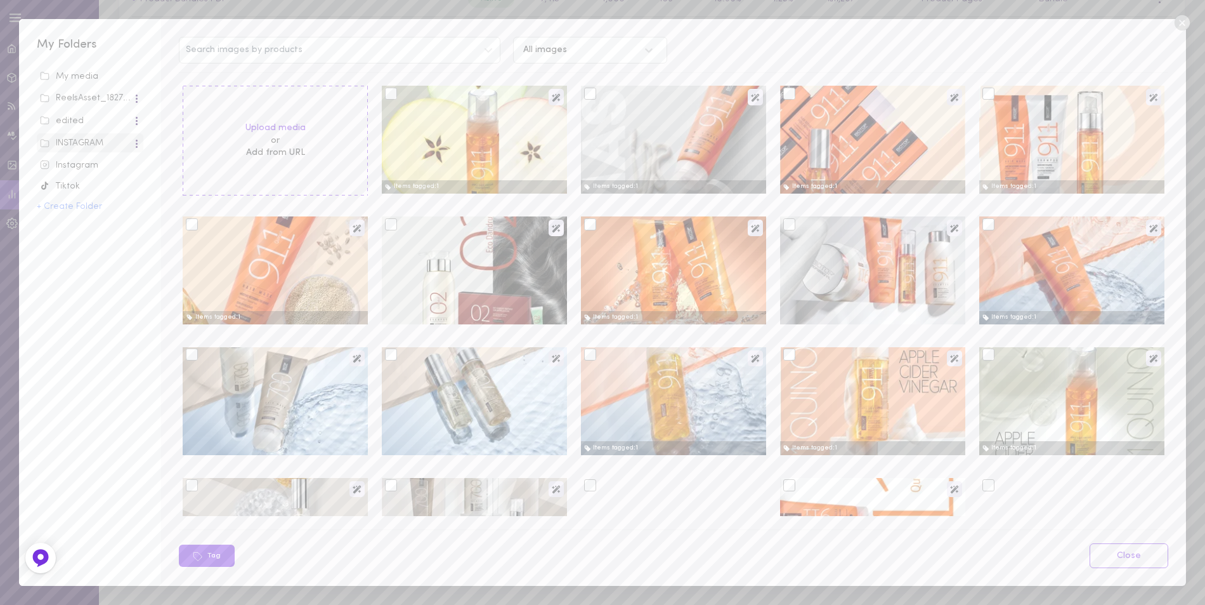
click at [784, 223] on div at bounding box center [790, 224] width 12 height 12
click at [0, 0] on input "checkbox" at bounding box center [0, 0] width 0 height 0
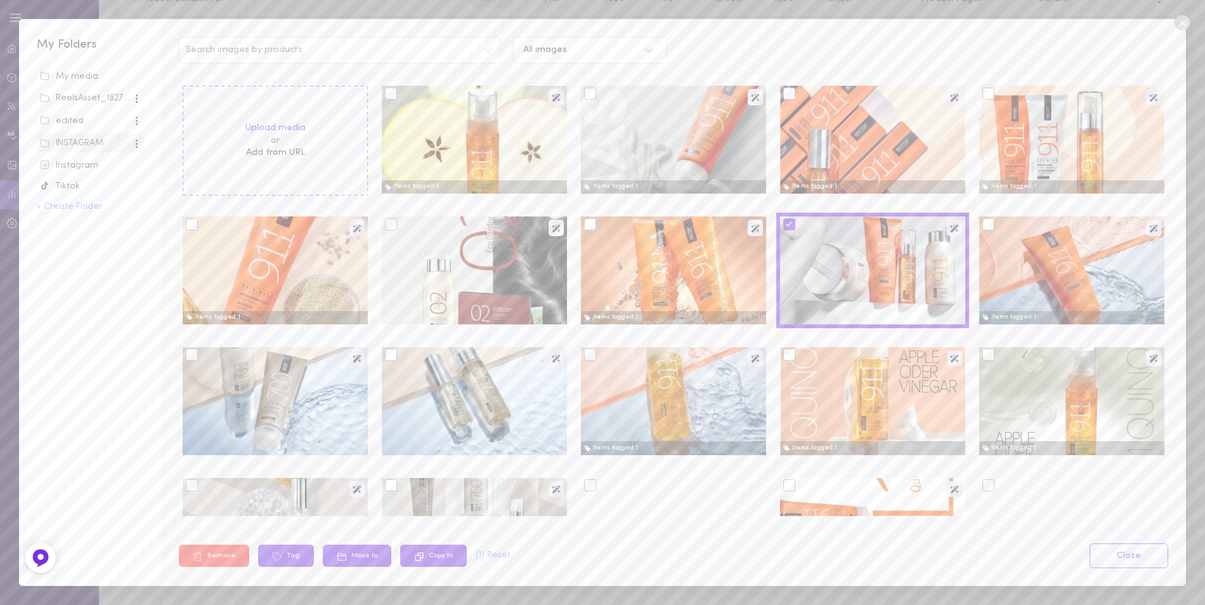
click at [231, 554] on button "Remove" at bounding box center [214, 555] width 70 height 22
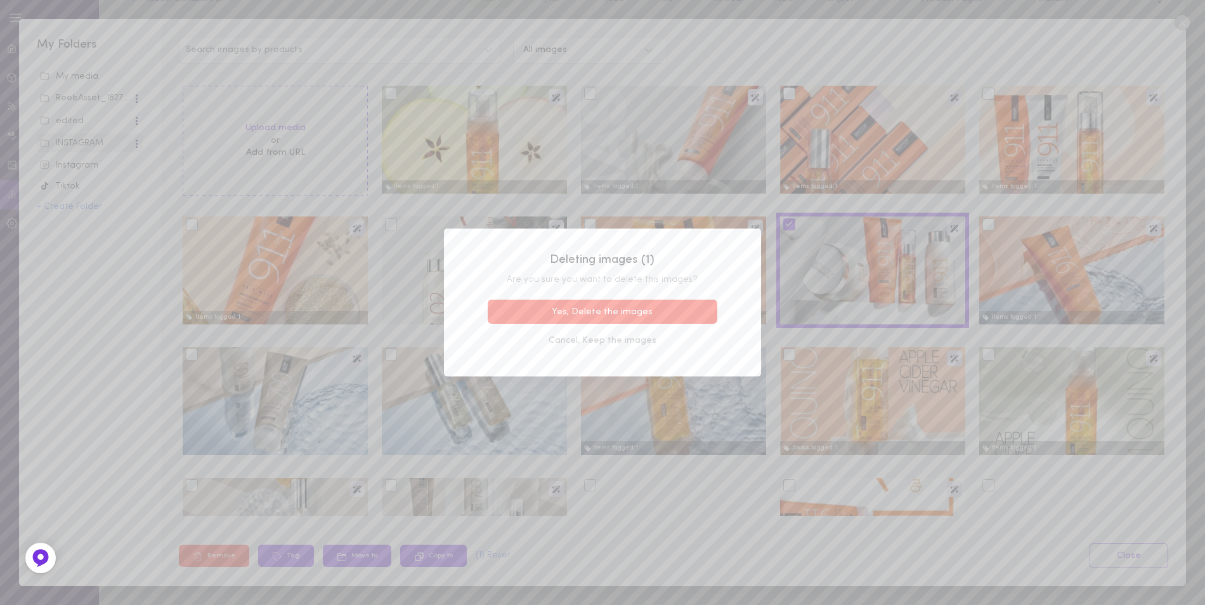
click at [623, 315] on button "Yes, Delete the images" at bounding box center [603, 311] width 230 height 25
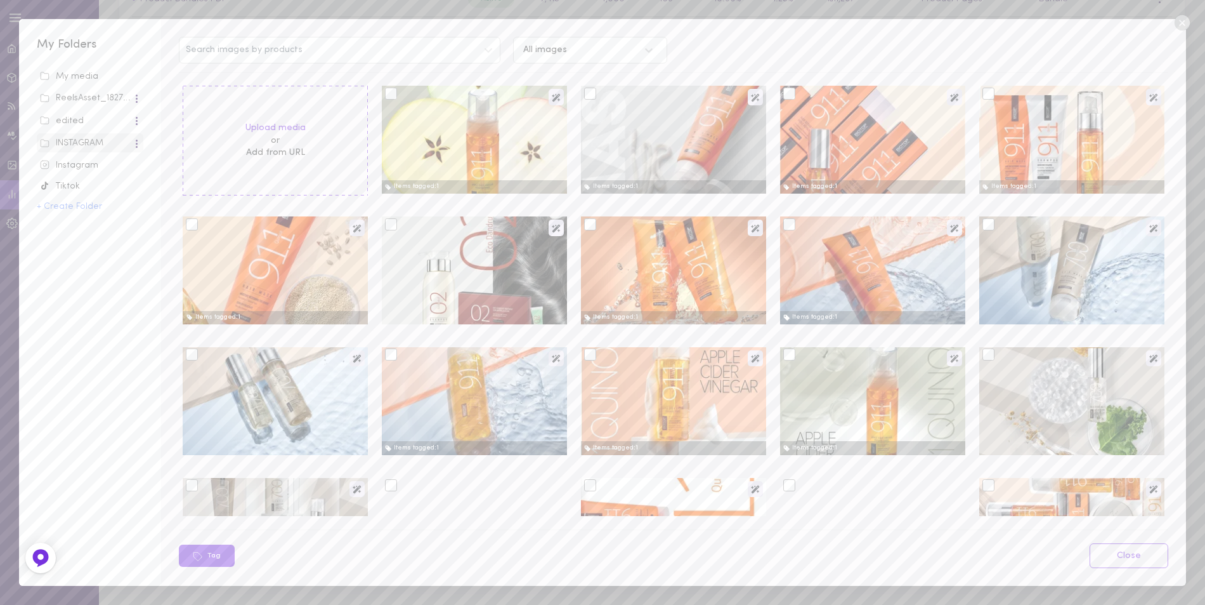
click at [386, 227] on div at bounding box center [391, 224] width 12 height 12
click at [0, 0] on input "checkbox" at bounding box center [0, 0] width 0 height 0
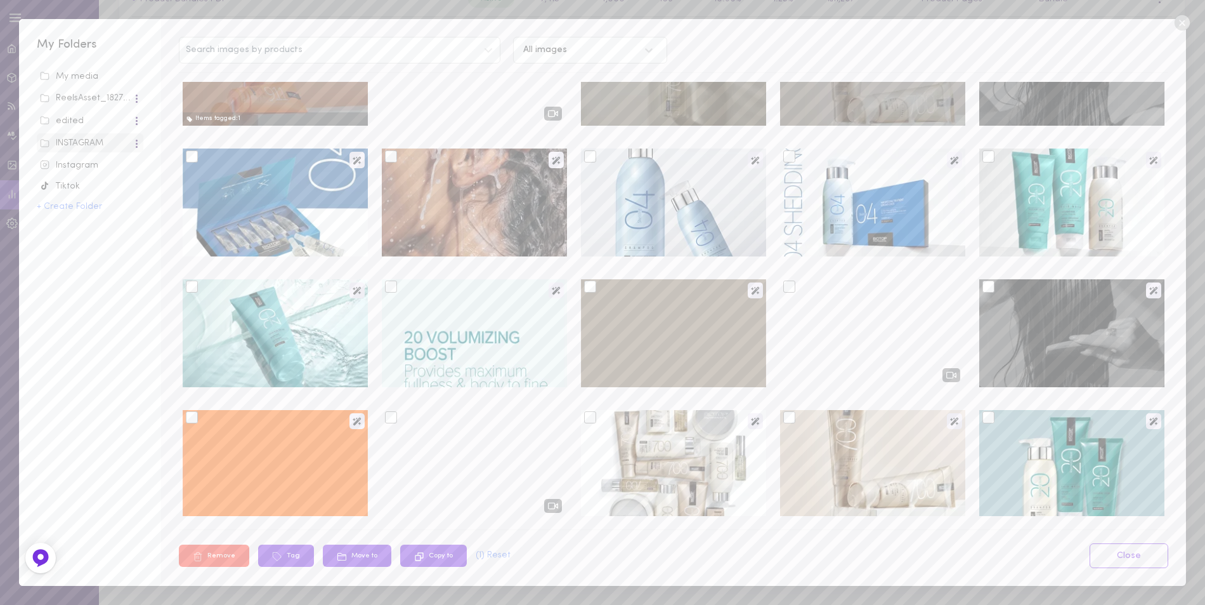
scroll to position [571, 0]
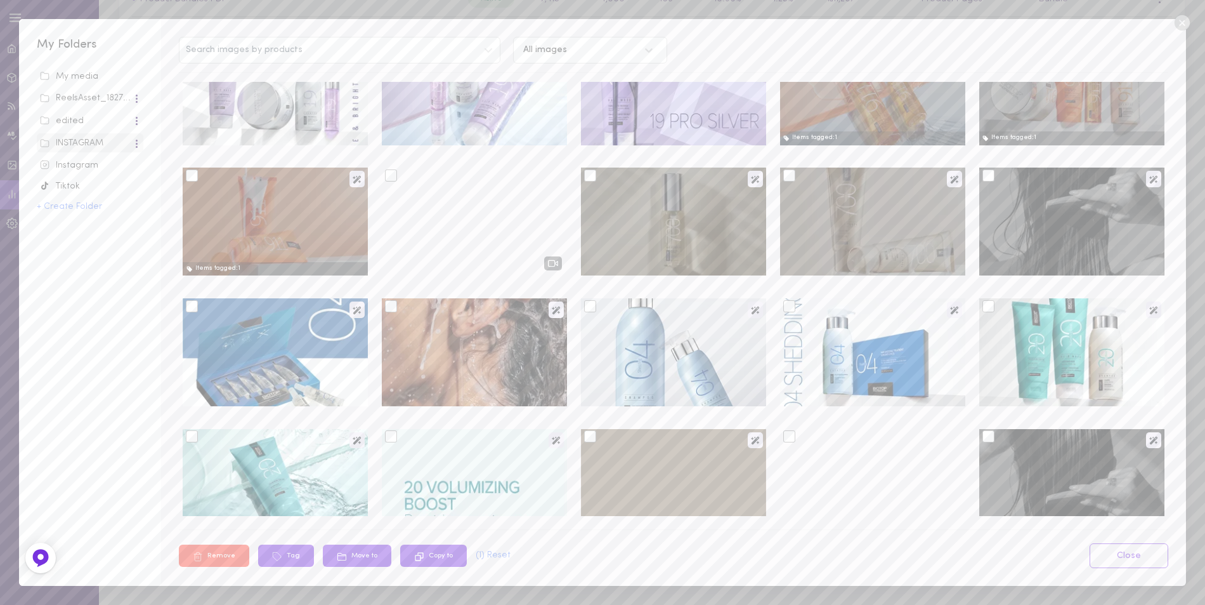
click at [393, 308] on div at bounding box center [391, 306] width 12 height 12
click at [0, 0] on input "checkbox" at bounding box center [0, 0] width 0 height 0
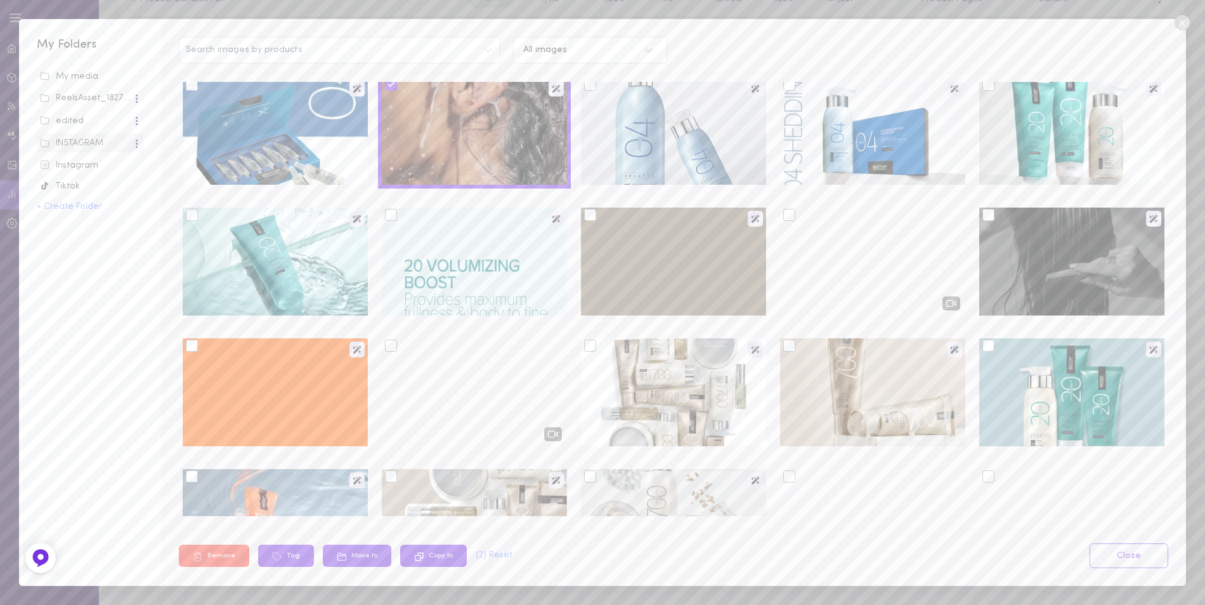
scroll to position [825, 0]
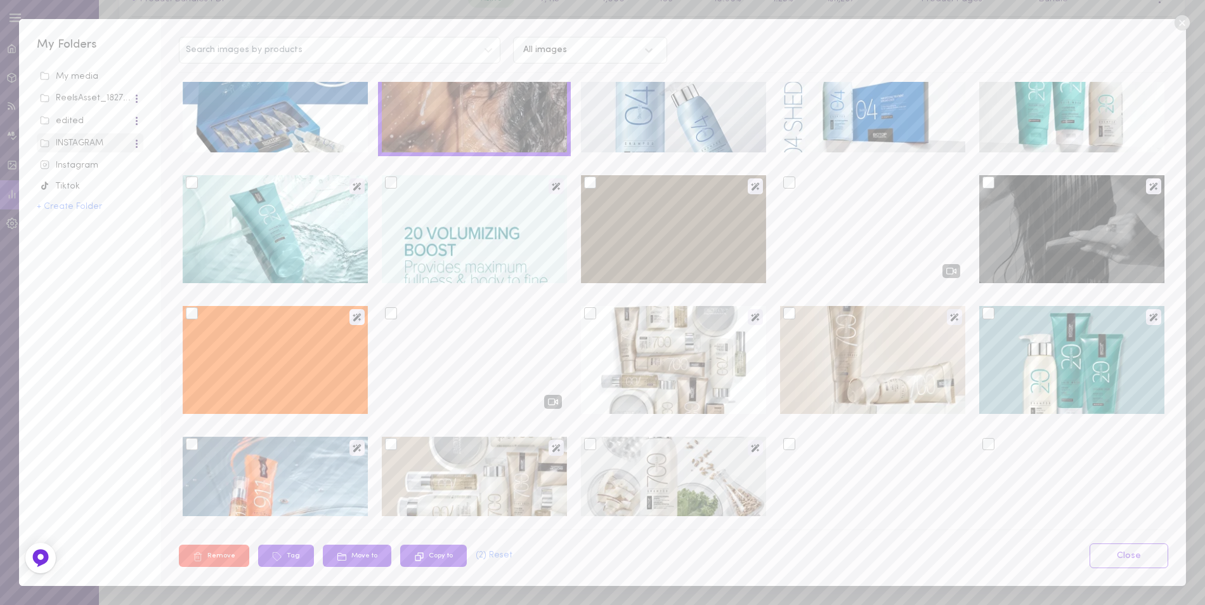
click at [983, 183] on div at bounding box center [989, 182] width 12 height 12
click at [0, 0] on input "checkbox" at bounding box center [0, 0] width 0 height 0
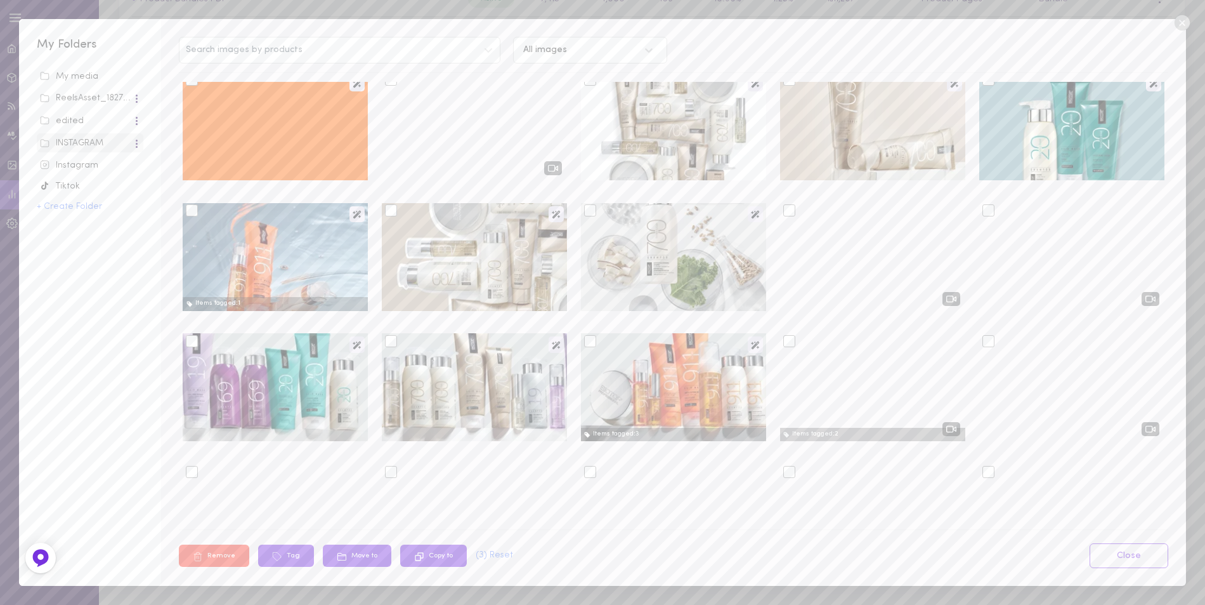
scroll to position [1263, 0]
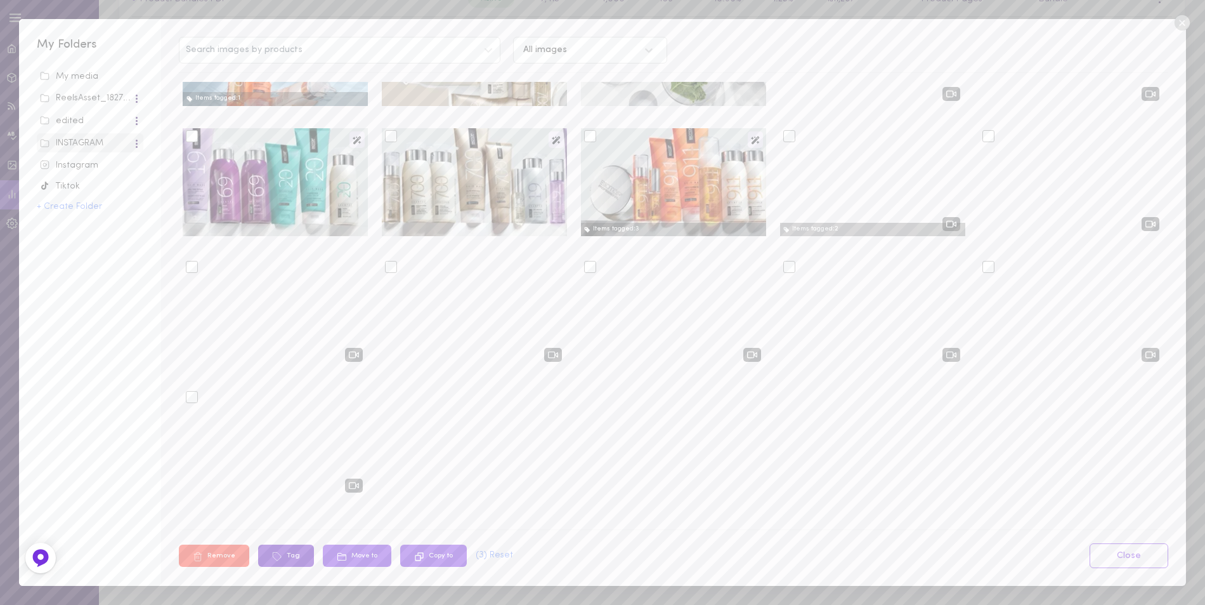
click at [287, 556] on button "Tag" at bounding box center [286, 555] width 56 height 22
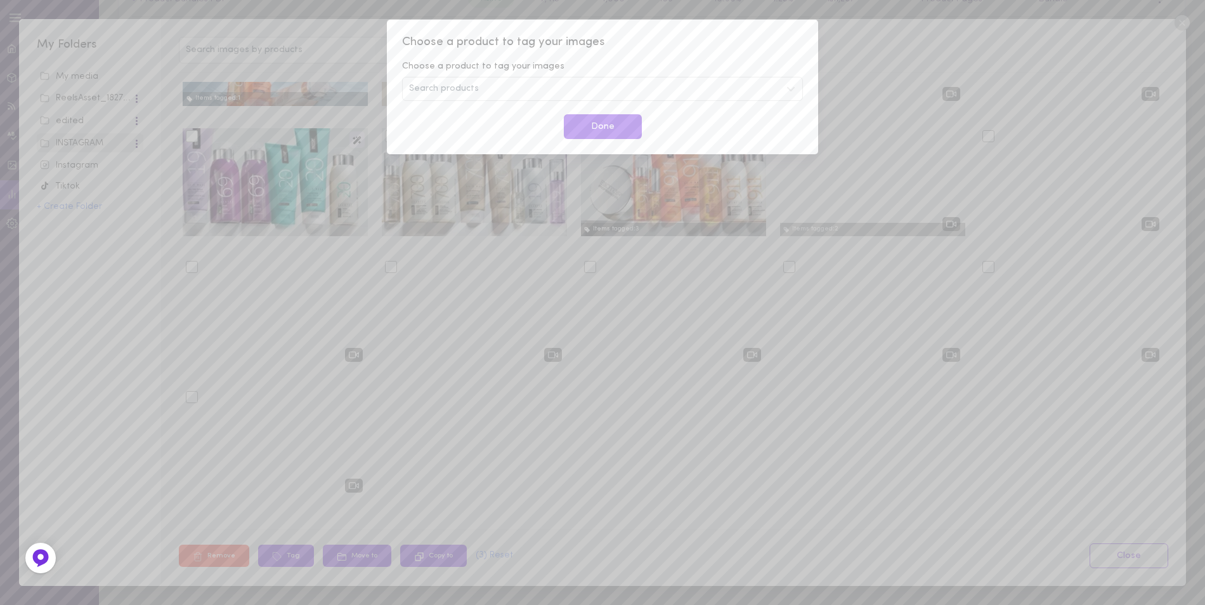
click at [489, 84] on div "Search products" at bounding box center [602, 89] width 401 height 24
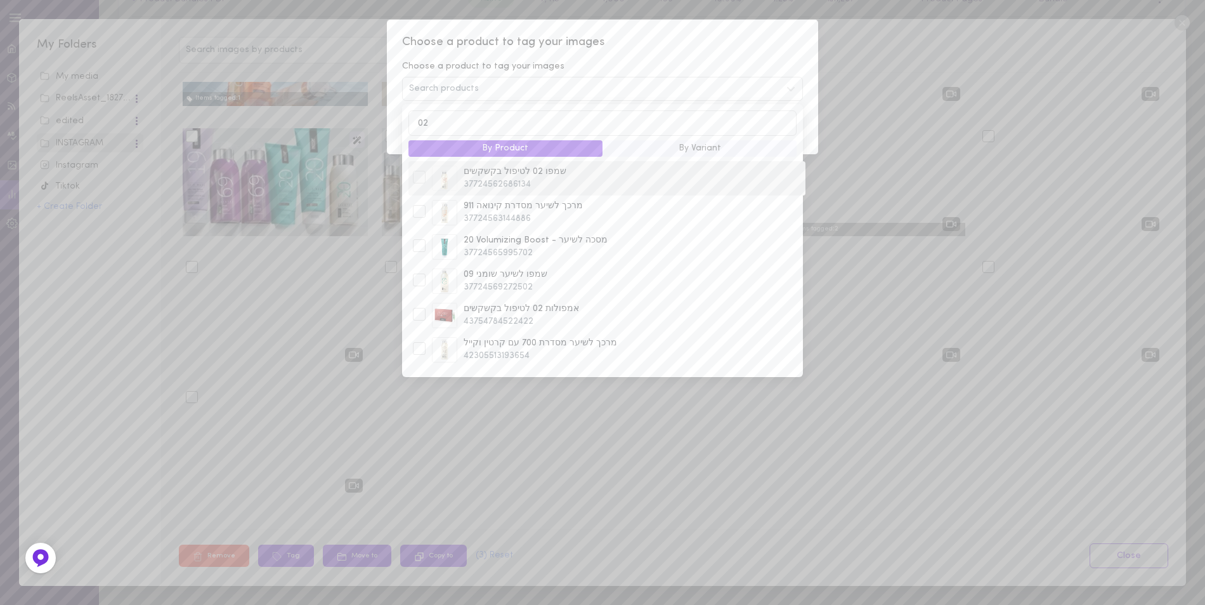
type input "02"
click at [420, 178] on div at bounding box center [419, 177] width 13 height 13
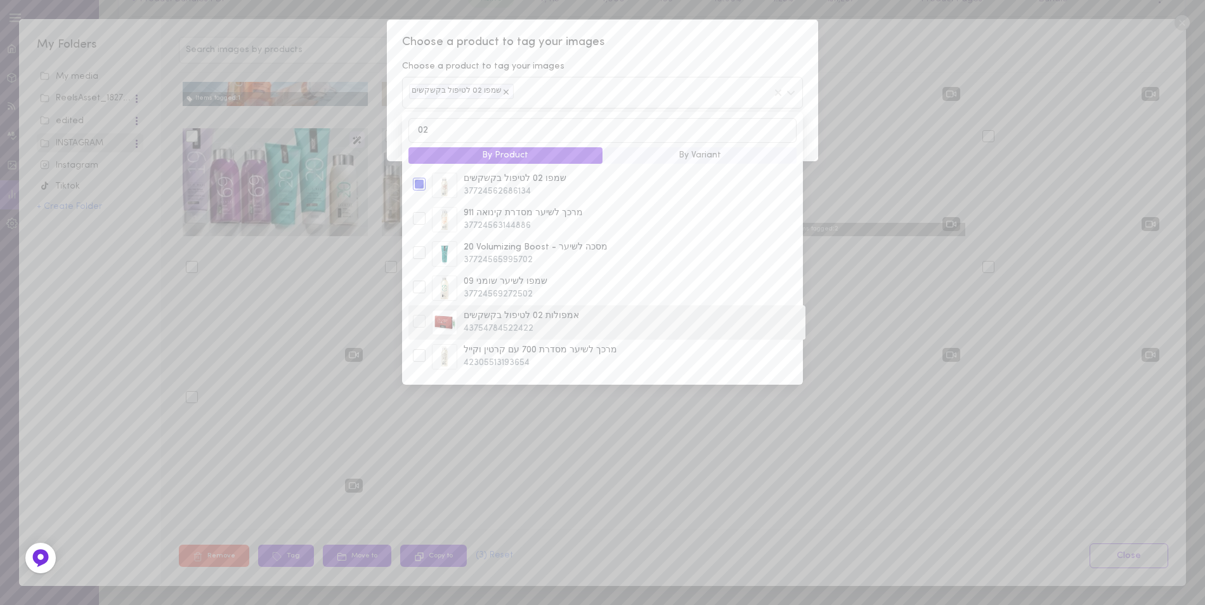
click at [419, 322] on div at bounding box center [419, 321] width 13 height 13
click at [688, 43] on span "Choose a product to tag your images" at bounding box center [602, 42] width 401 height 16
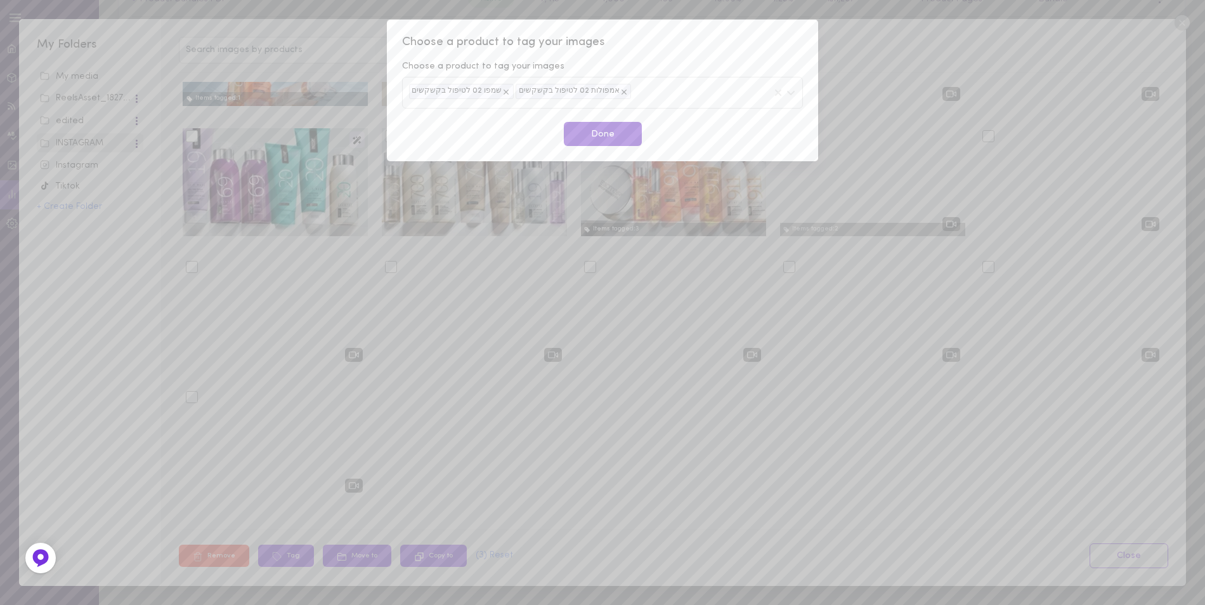
click at [612, 124] on button "Done" at bounding box center [603, 134] width 78 height 25
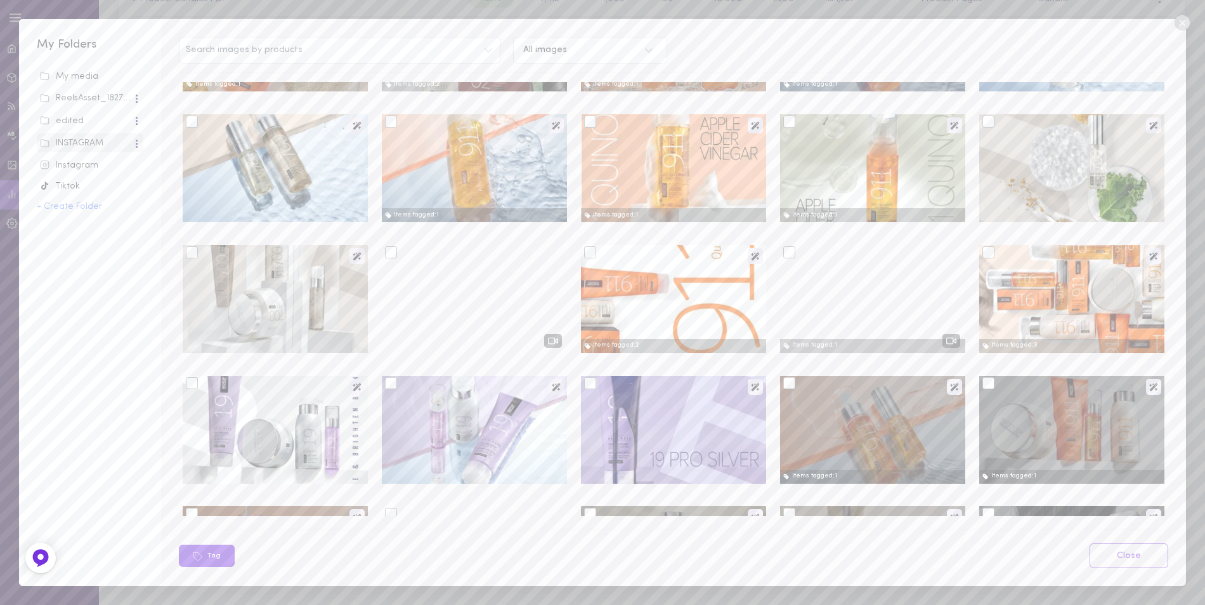
scroll to position [0, 0]
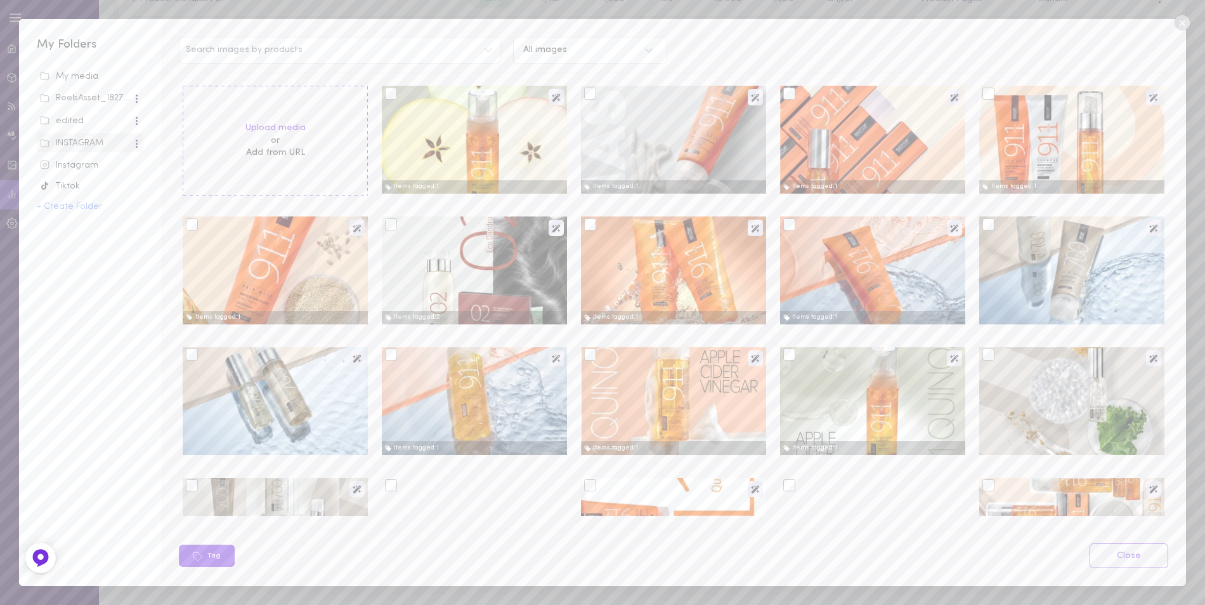
click at [980, 218] on div at bounding box center [1072, 270] width 185 height 108
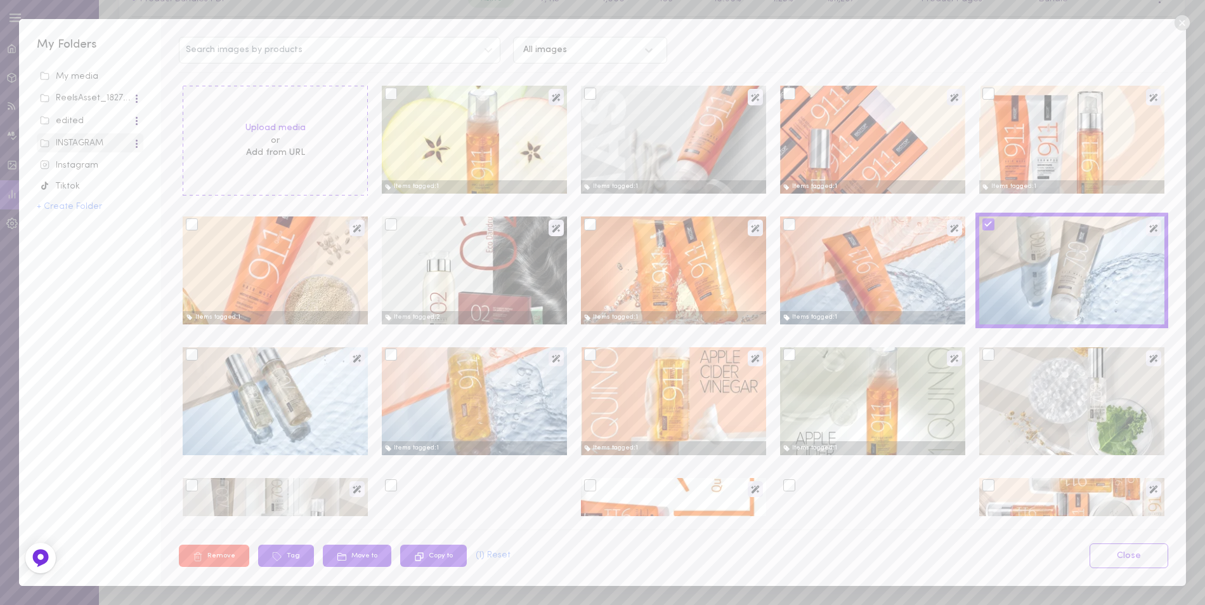
scroll to position [63, 0]
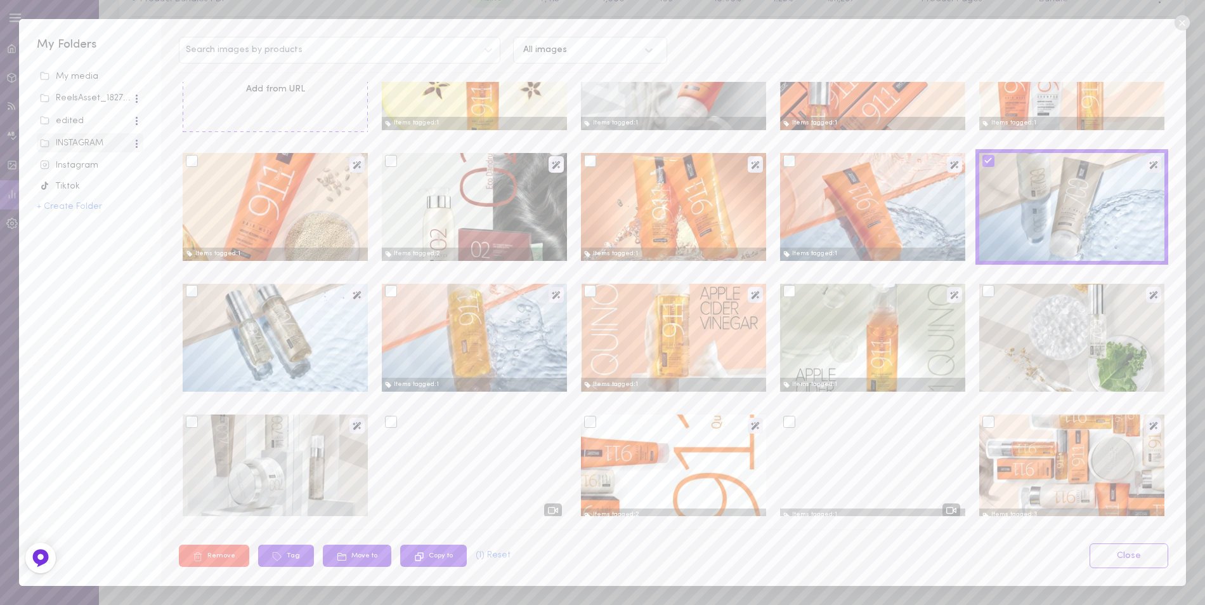
click at [196, 424] on div at bounding box center [192, 422] width 12 height 12
click at [0, 0] on input "checkbox" at bounding box center [0, 0] width 0 height 0
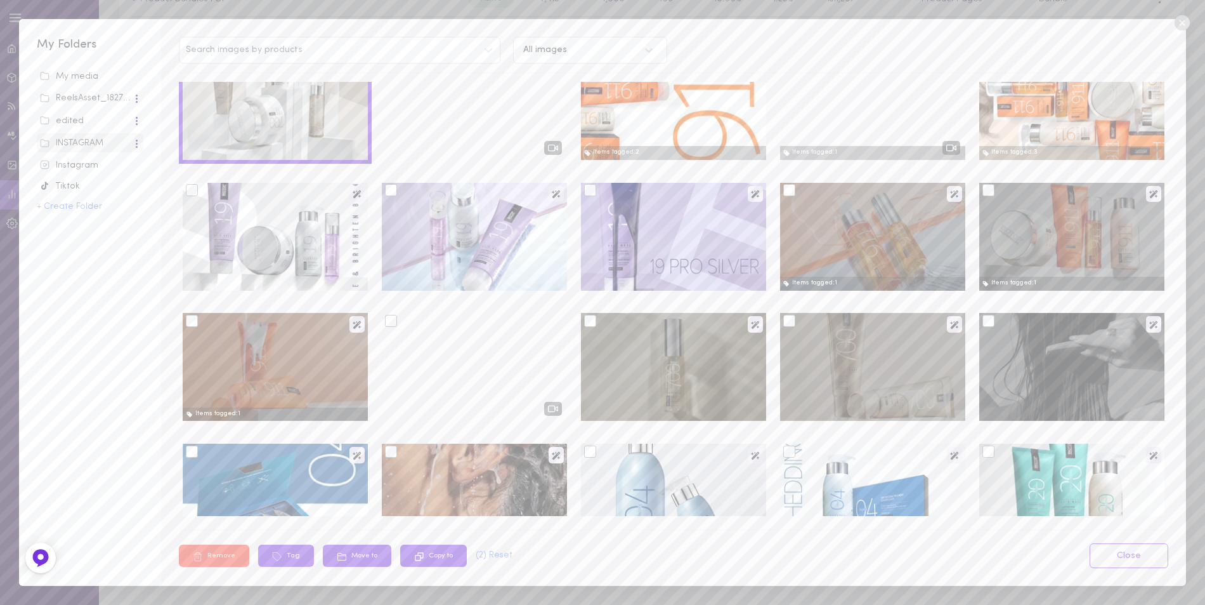
scroll to position [444, 0]
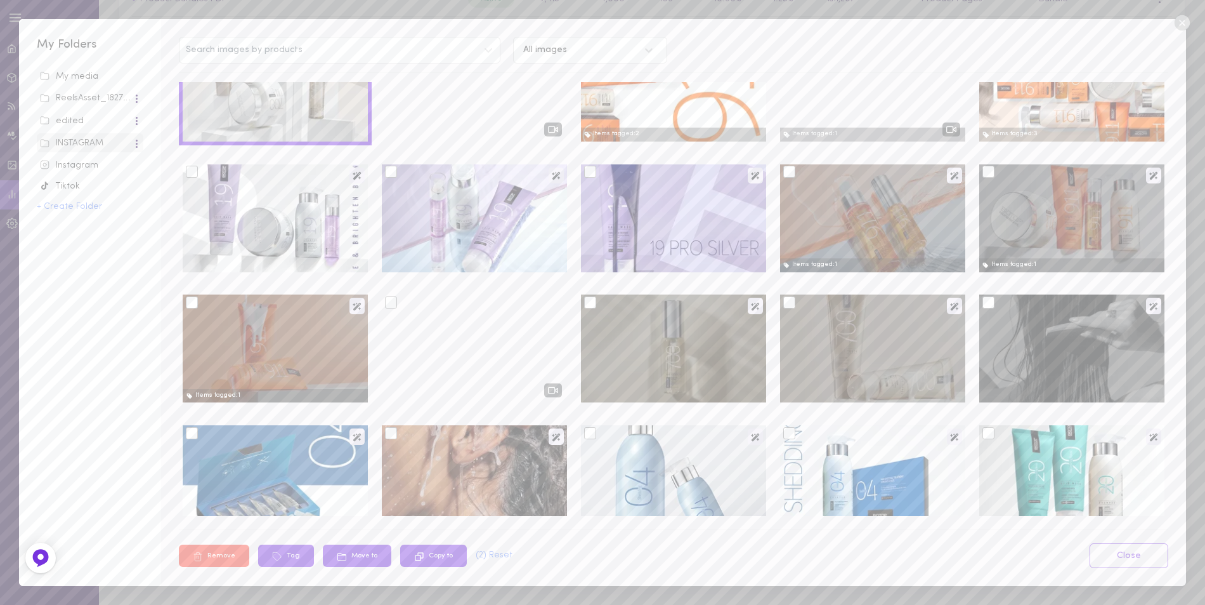
click at [784, 303] on div at bounding box center [790, 302] width 12 height 12
click at [0, 0] on input "checkbox" at bounding box center [0, 0] width 0 height 0
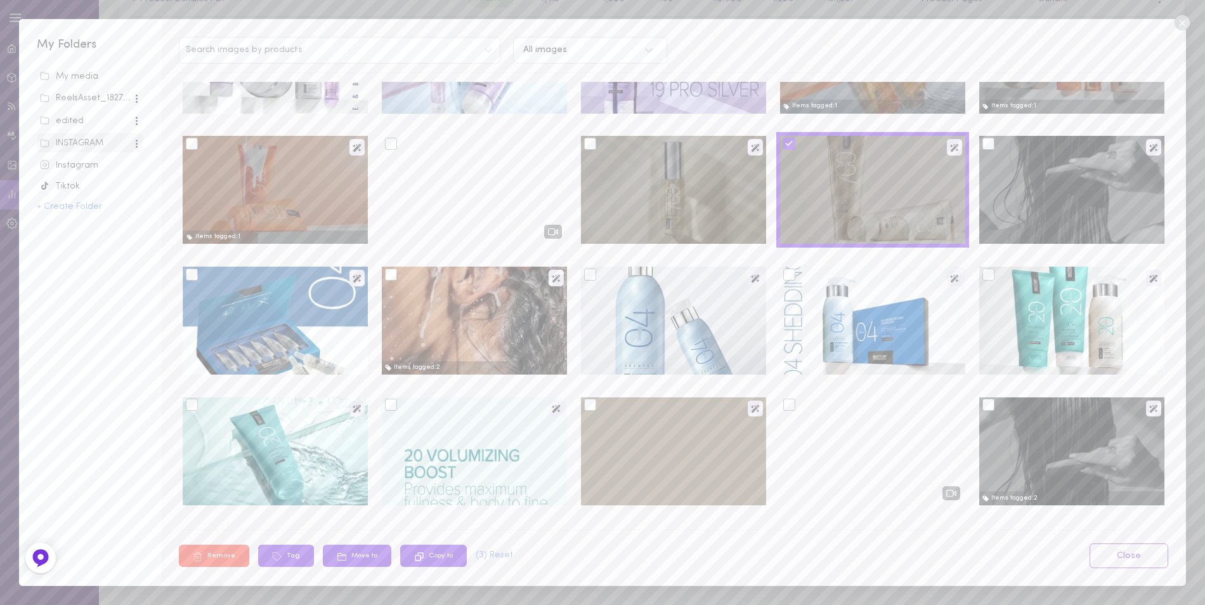
scroll to position [634, 0]
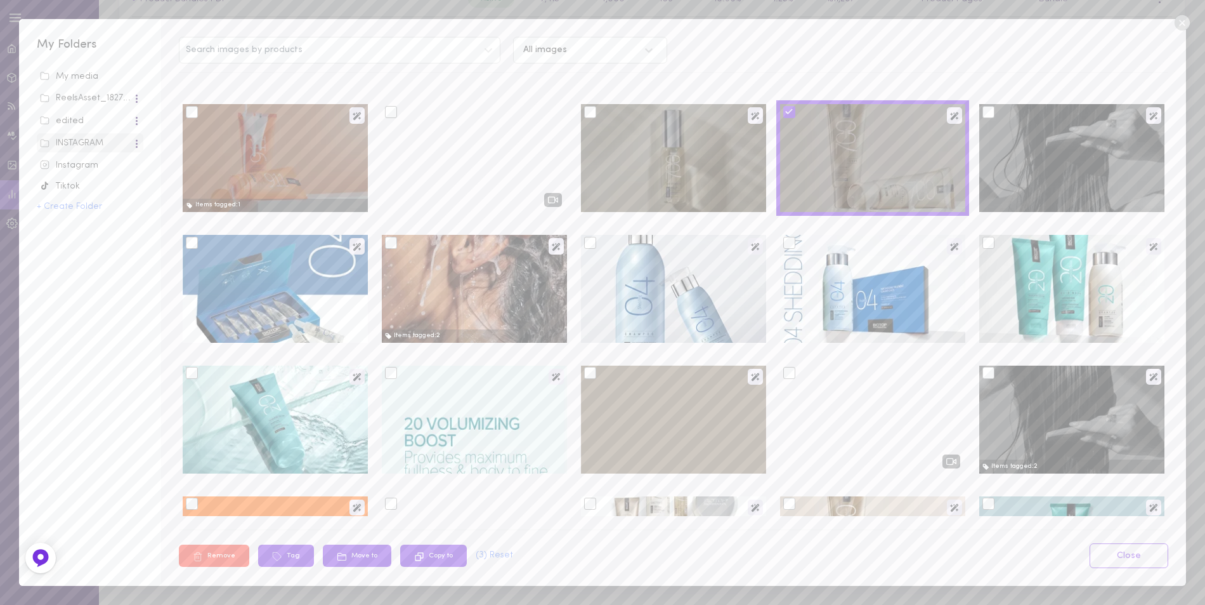
click at [391, 245] on div at bounding box center [391, 243] width 12 height 12
click at [0, 0] on input "checkbox" at bounding box center [0, 0] width 0 height 0
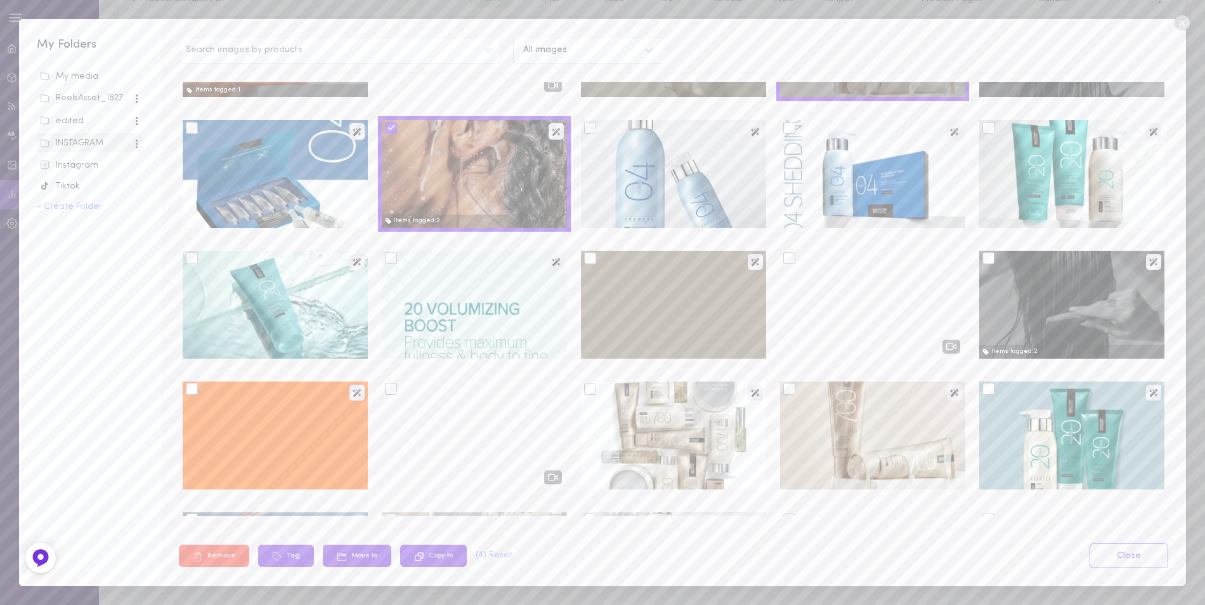
scroll to position [761, 0]
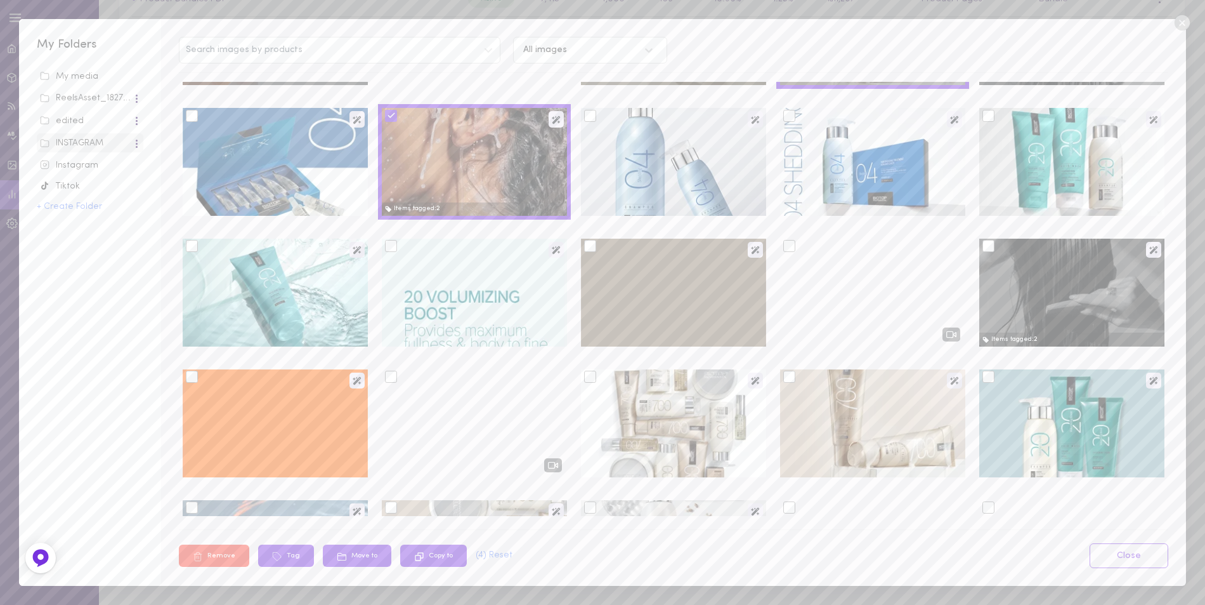
click at [585, 247] on div at bounding box center [590, 246] width 12 height 12
click at [0, 0] on input "checkbox" at bounding box center [0, 0] width 0 height 0
click at [586, 247] on icon at bounding box center [590, 246] width 9 height 9
click at [0, 0] on input "checkbox" at bounding box center [0, 0] width 0 height 0
click at [719, 298] on div at bounding box center [673, 293] width 185 height 108
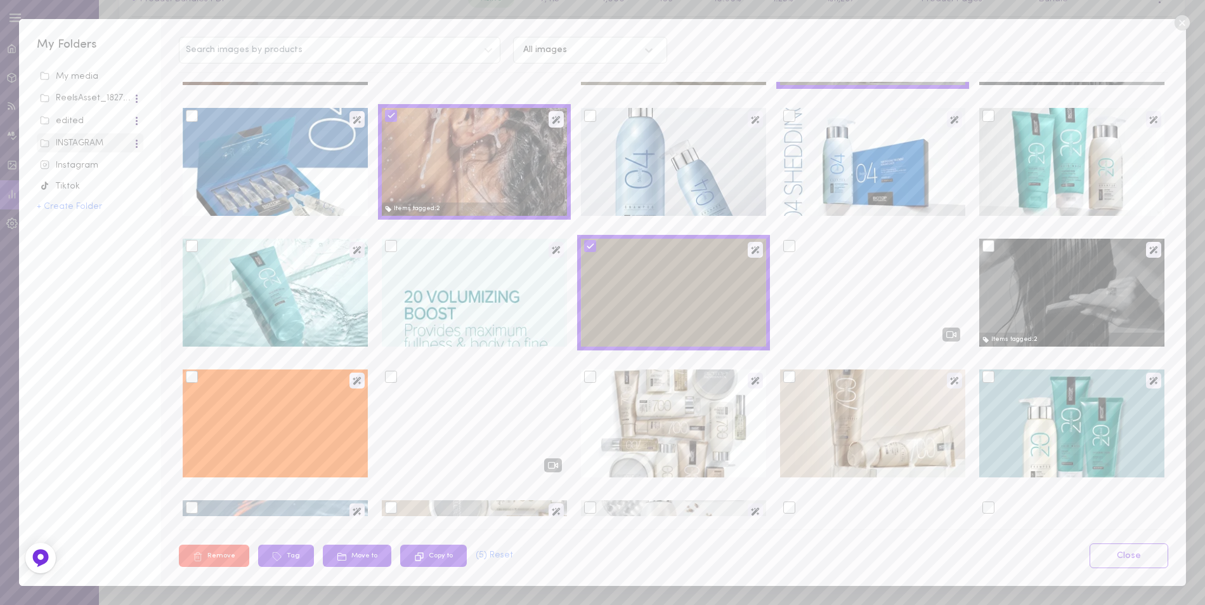
click at [586, 246] on icon at bounding box center [590, 246] width 9 height 9
click at [0, 0] on input "checkbox" at bounding box center [0, 0] width 0 height 0
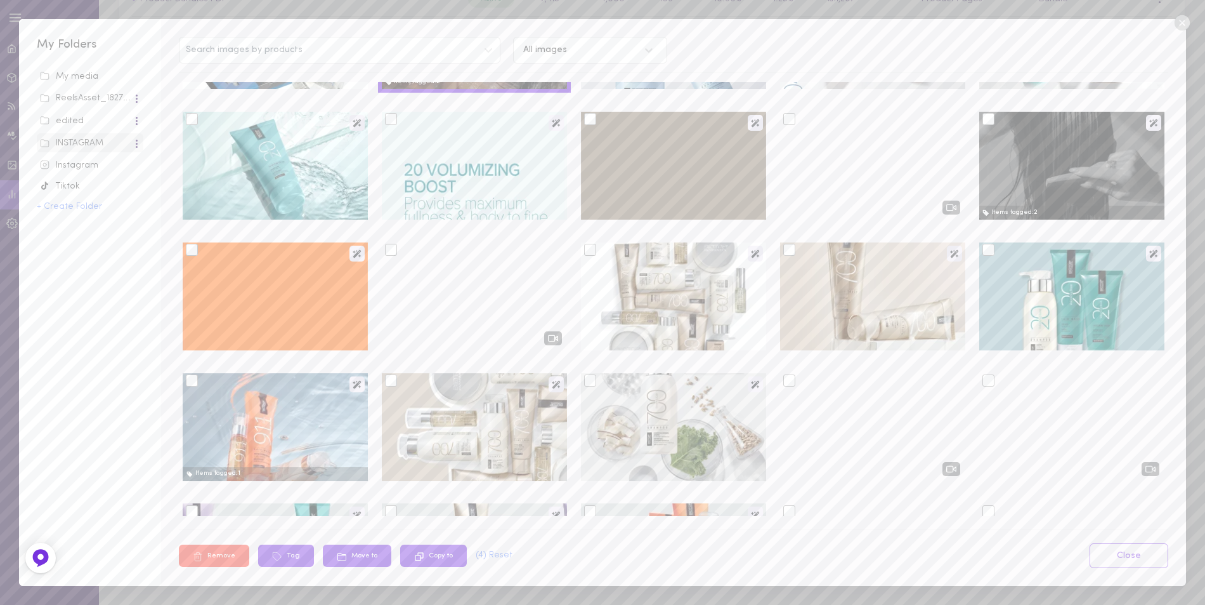
click at [784, 249] on div at bounding box center [790, 250] width 12 height 12
click at [0, 0] on input "checkbox" at bounding box center [0, 0] width 0 height 0
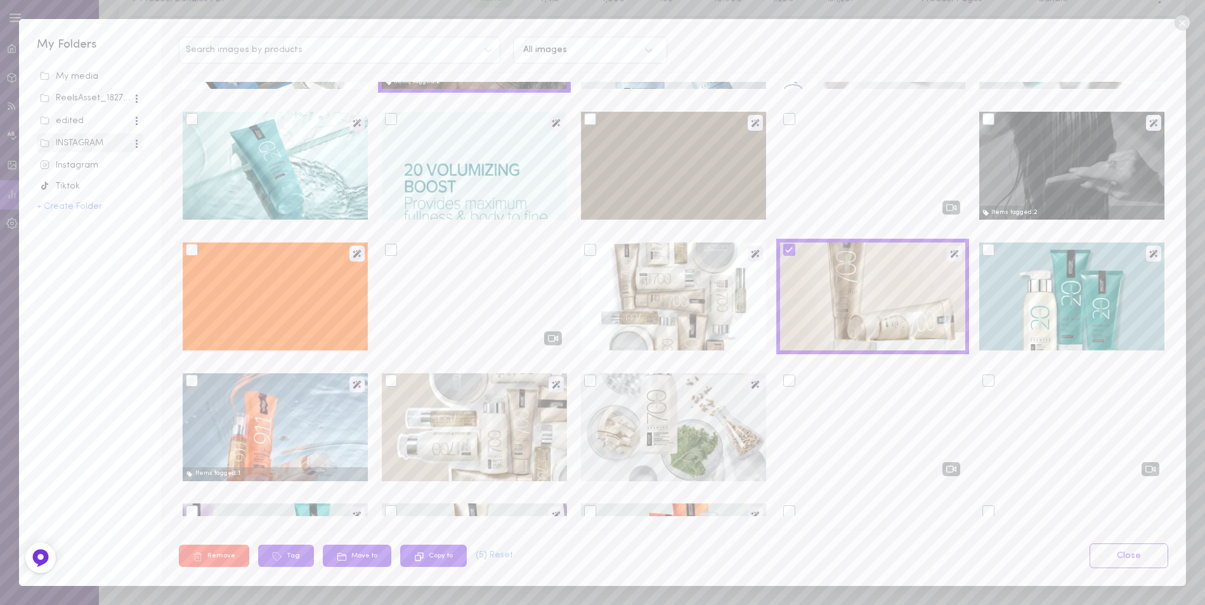
click at [585, 252] on div at bounding box center [590, 250] width 12 height 12
click at [0, 0] on input "checkbox" at bounding box center [0, 0] width 0 height 0
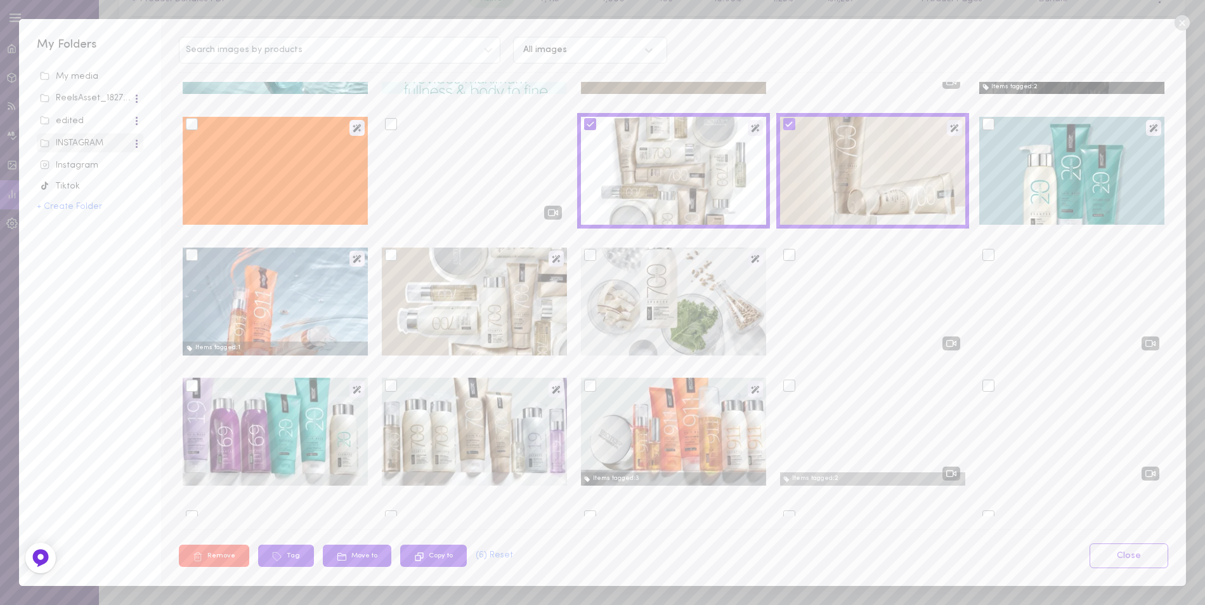
scroll to position [1015, 0]
click at [388, 255] on div at bounding box center [391, 253] width 12 height 12
click at [0, 0] on input "checkbox" at bounding box center [0, 0] width 0 height 0
click at [388, 386] on div at bounding box center [391, 384] width 12 height 12
click at [0, 0] on input "checkbox" at bounding box center [0, 0] width 0 height 0
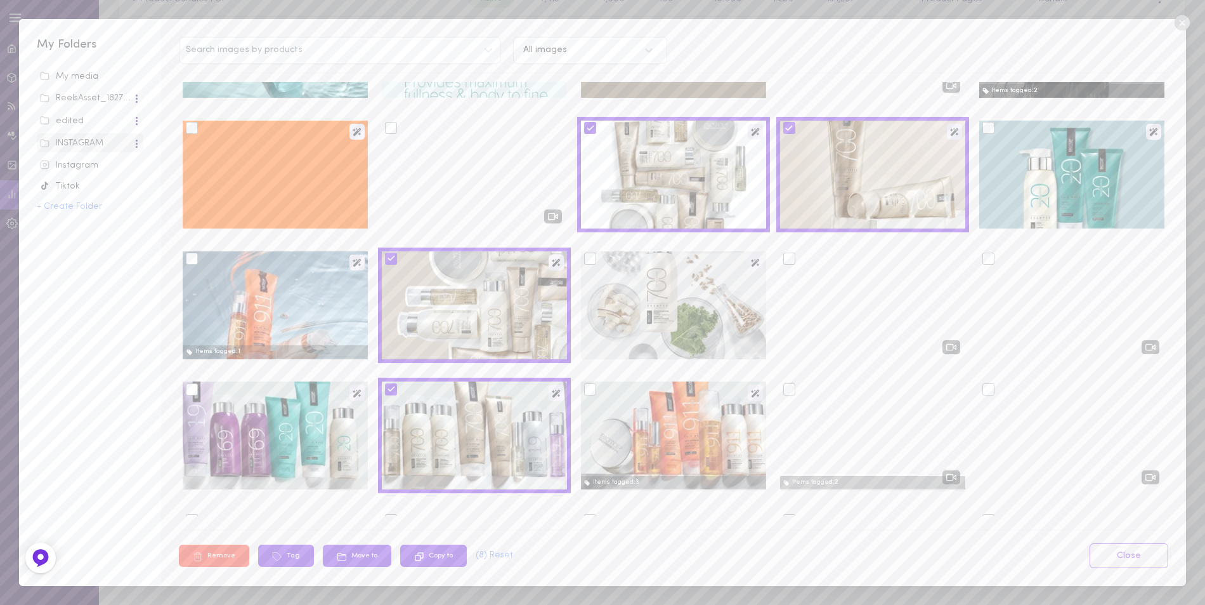
scroll to position [1200, 0]
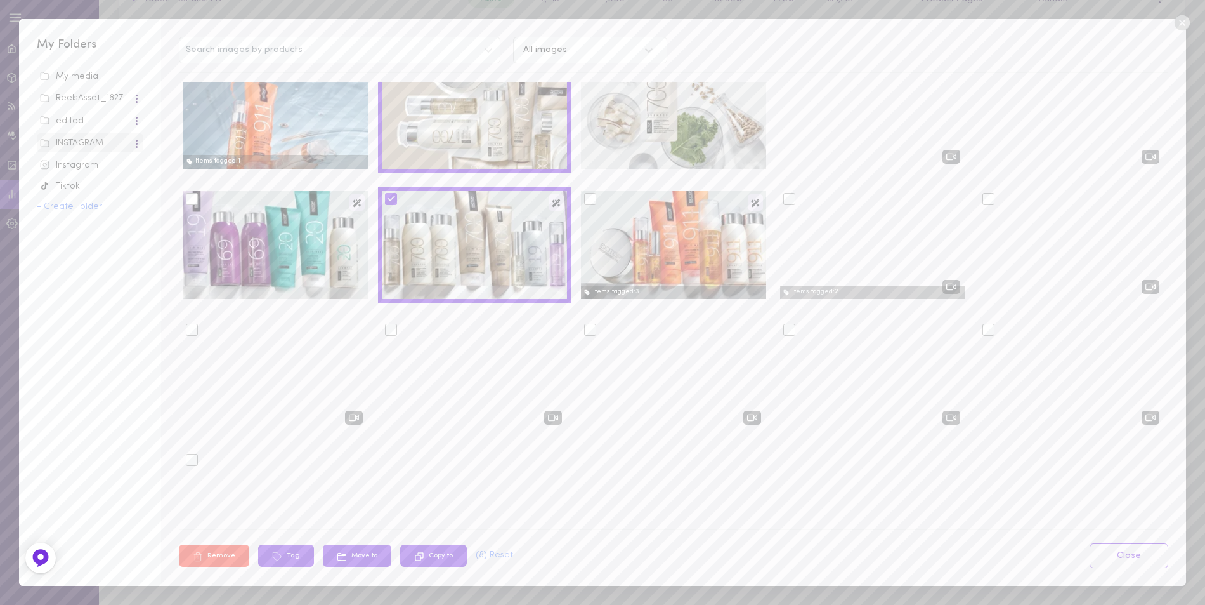
click at [983, 199] on div at bounding box center [989, 199] width 12 height 12
click at [0, 0] on input "checkbox" at bounding box center [0, 0] width 0 height 0
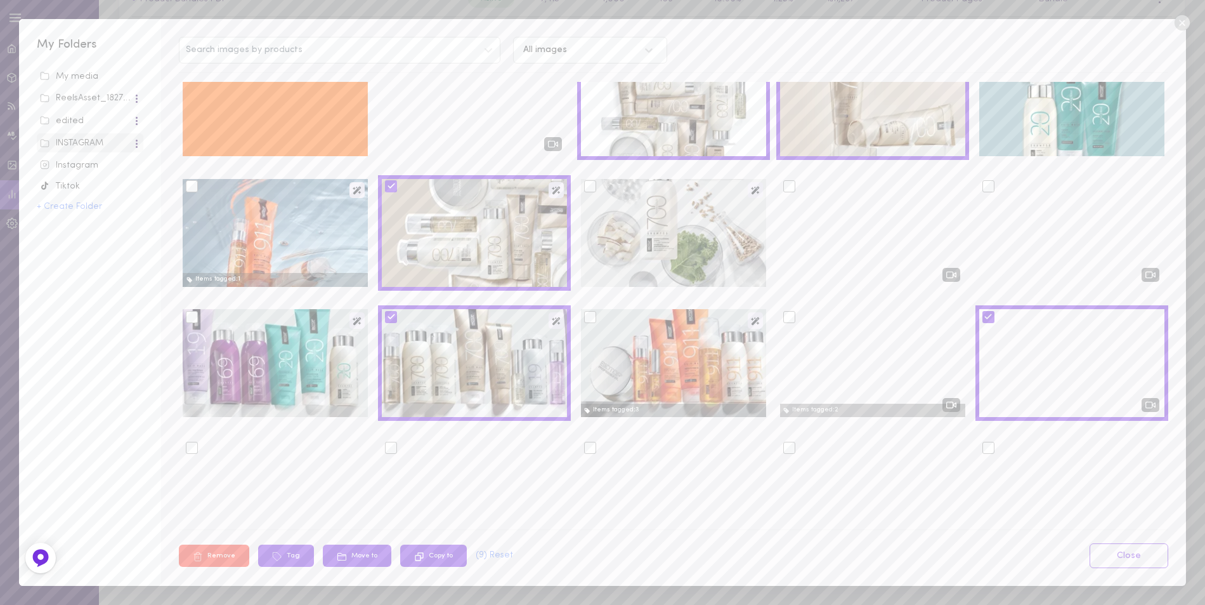
scroll to position [1263, 0]
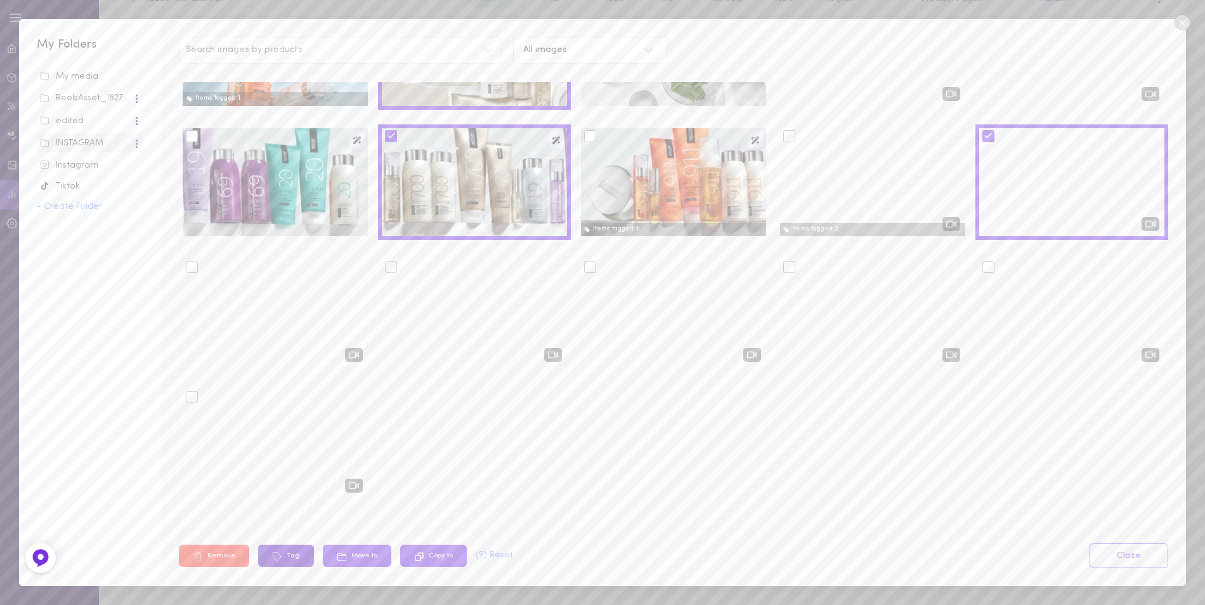
click at [277, 559] on icon at bounding box center [277, 556] width 8 height 8
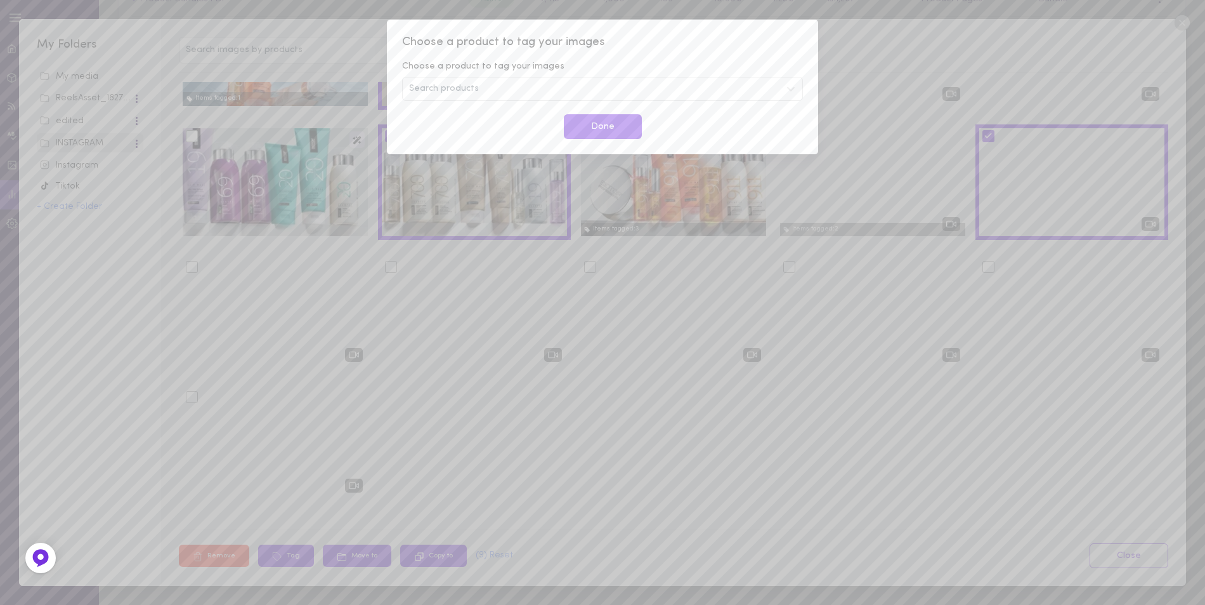
click at [504, 86] on div "Search products" at bounding box center [602, 89] width 401 height 24
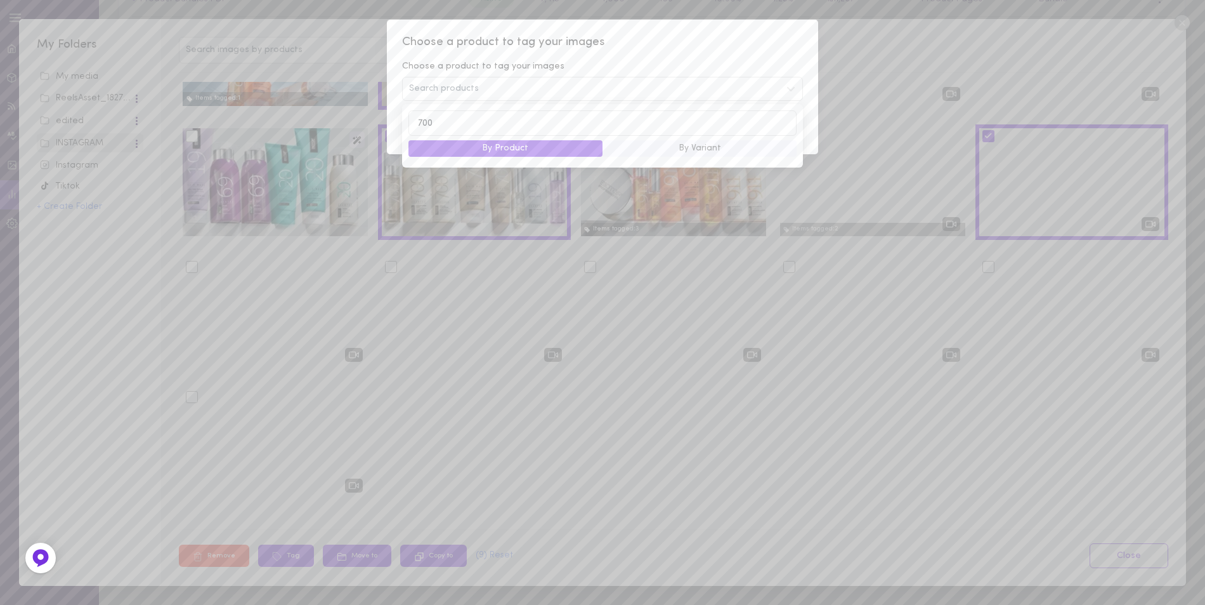
click at [456, 123] on input "700" at bounding box center [603, 122] width 388 height 25
click at [446, 123] on input "700" at bounding box center [603, 122] width 388 height 25
drag, startPoint x: 441, startPoint y: 120, endPoint x: 425, endPoint y: 121, distance: 15.9
click at [425, 121] on input "700" at bounding box center [603, 122] width 388 height 25
click at [489, 148] on button "By Product" at bounding box center [506, 148] width 194 height 16
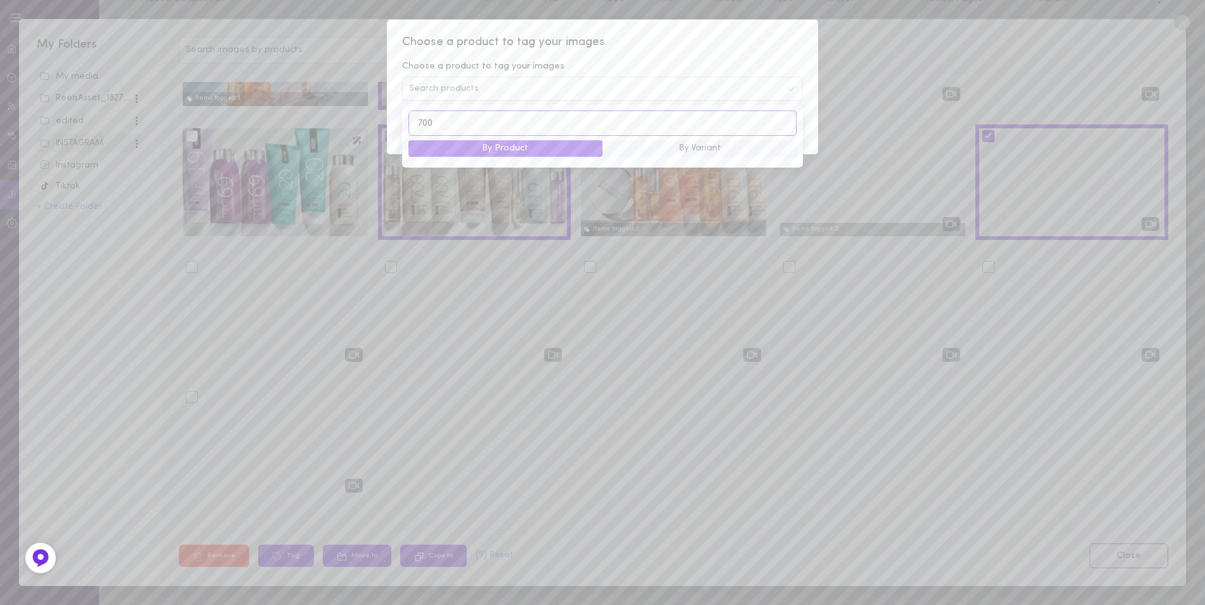
click at [442, 124] on input "700" at bounding box center [603, 122] width 388 height 25
drag, startPoint x: 440, startPoint y: 124, endPoint x: 402, endPoint y: 122, distance: 38.1
click at [402, 122] on div "700 By Product By Variant" at bounding box center [602, 135] width 401 height 63
type input "700"
click at [865, 27] on div "Choose a product to tag your images Choose a product to tag your images Search …" at bounding box center [602, 302] width 1205 height 605
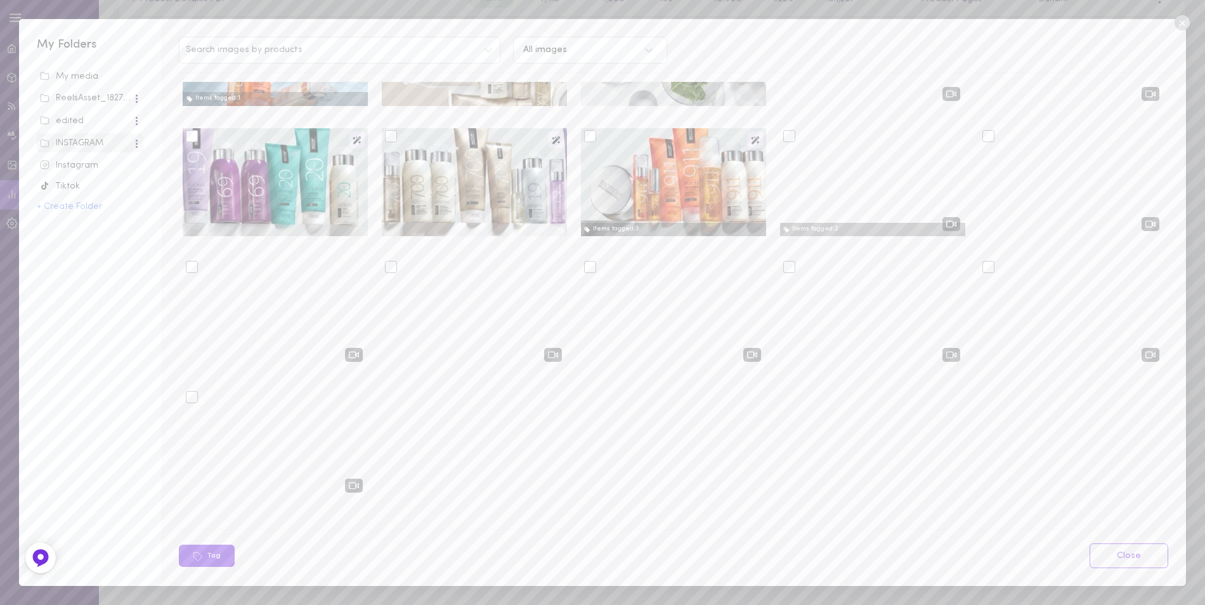
click at [1179, 22] on icon at bounding box center [1181, 22] width 15 height 15
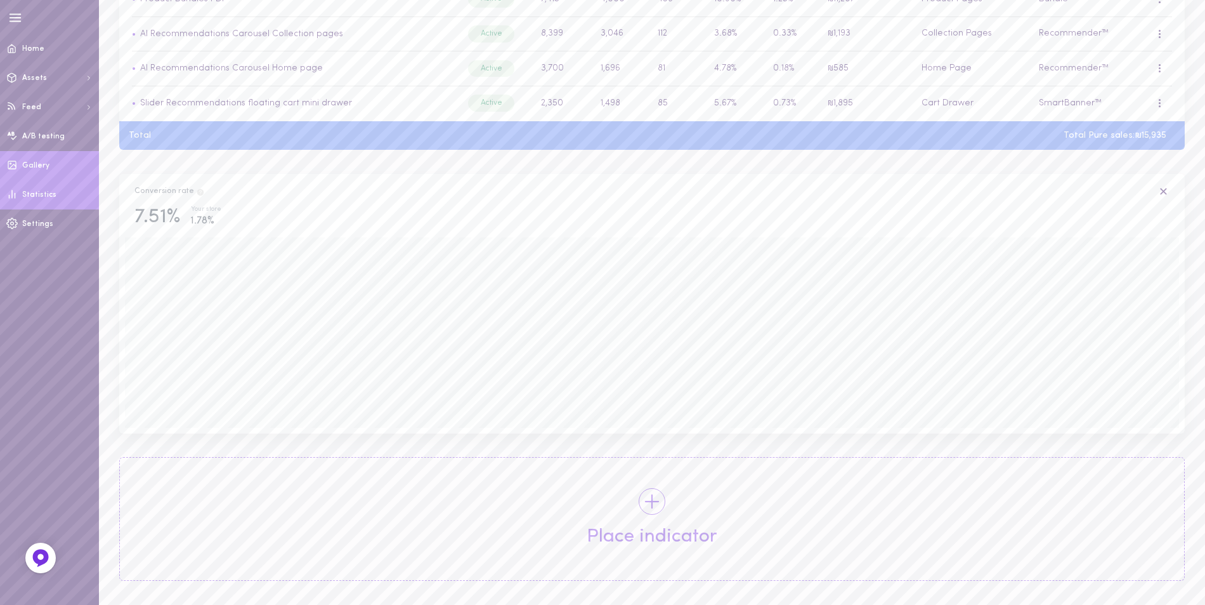
click at [46, 166] on span "Gallery" at bounding box center [35, 166] width 27 height 8
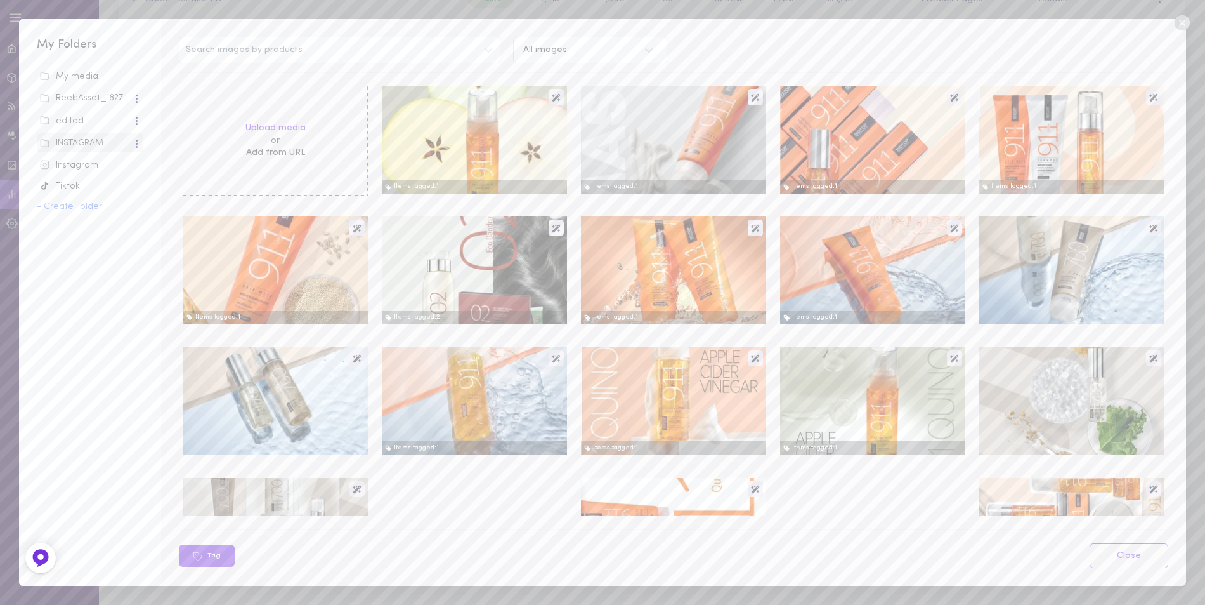
click at [94, 166] on div "Instagram" at bounding box center [90, 165] width 100 height 13
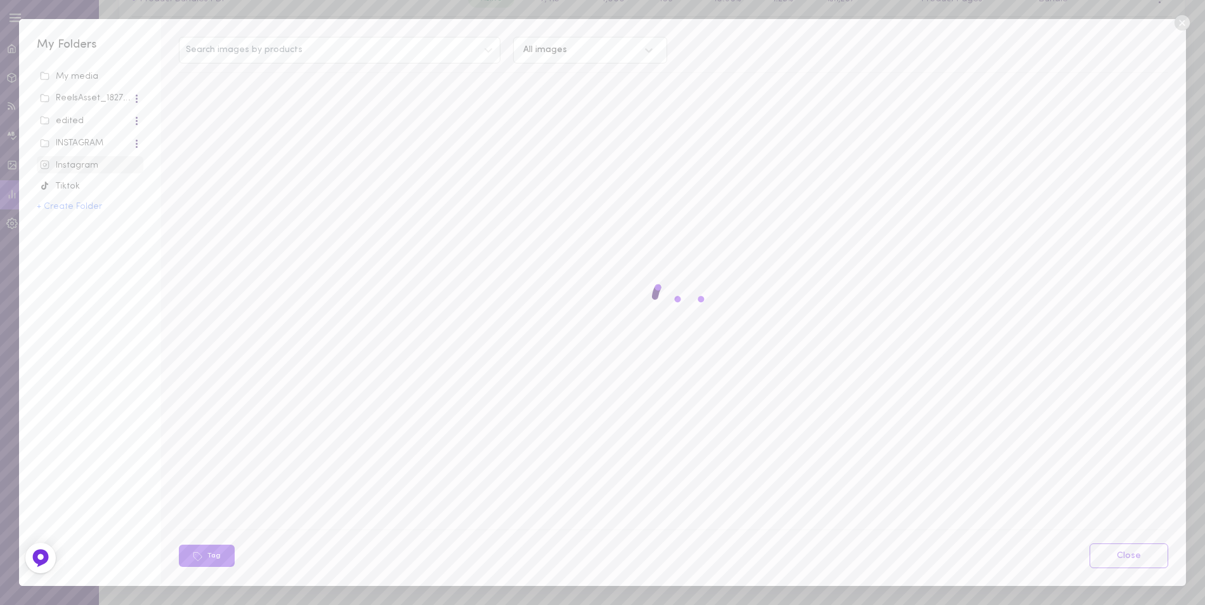
click at [90, 141] on div "INSTAGRAM" at bounding box center [86, 143] width 93 height 13
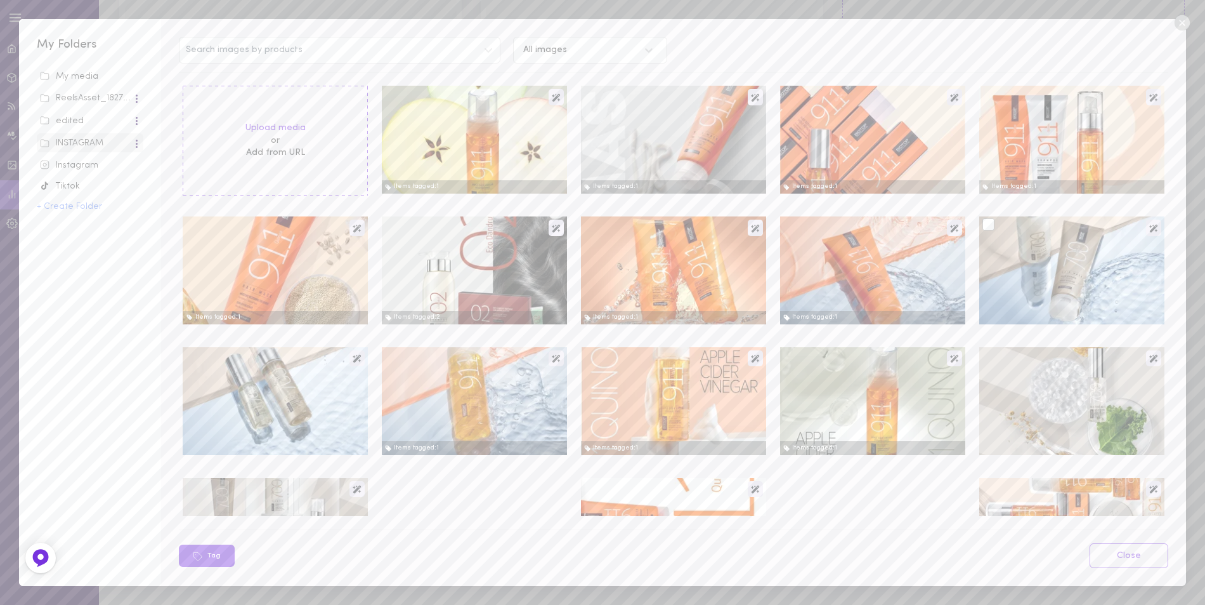
scroll to position [772, 0]
click at [983, 222] on div at bounding box center [989, 224] width 12 height 12
click at [0, 0] on input "checkbox" at bounding box center [0, 0] width 0 height 0
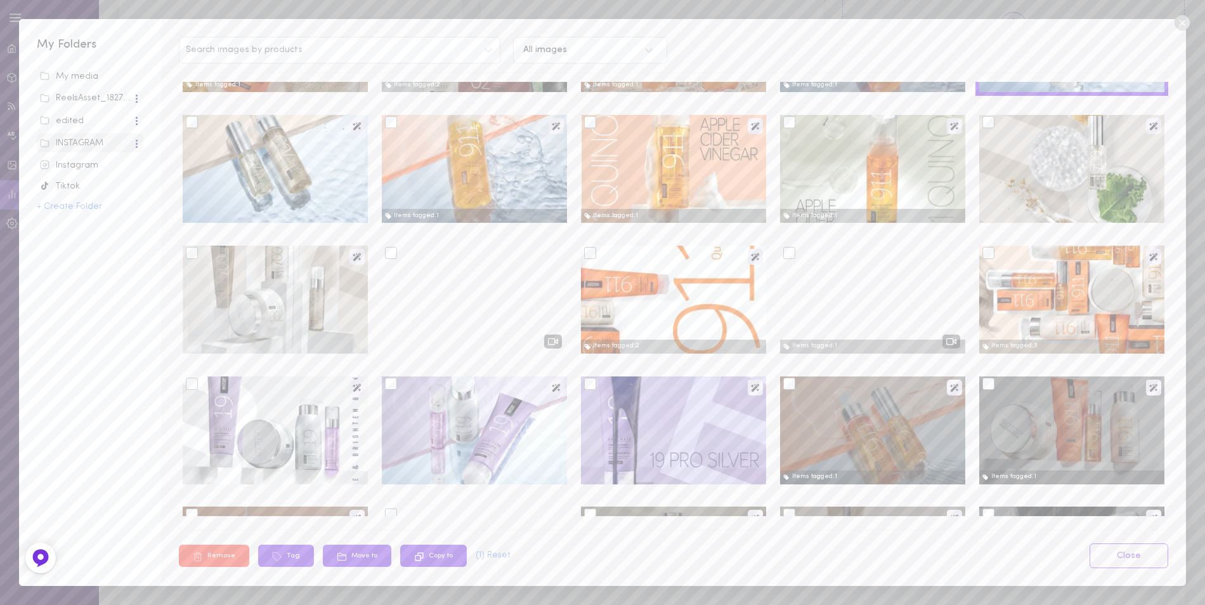
scroll to position [254, 0]
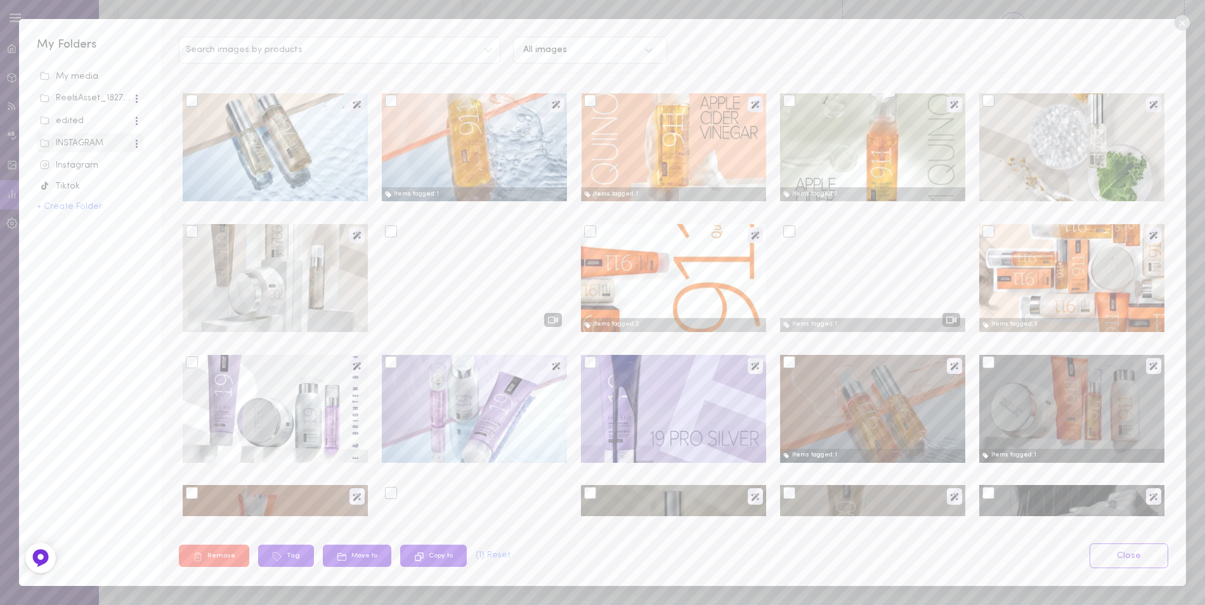
click at [192, 237] on div at bounding box center [192, 231] width 12 height 12
click at [0, 0] on input "checkbox" at bounding box center [0, 0] width 0 height 0
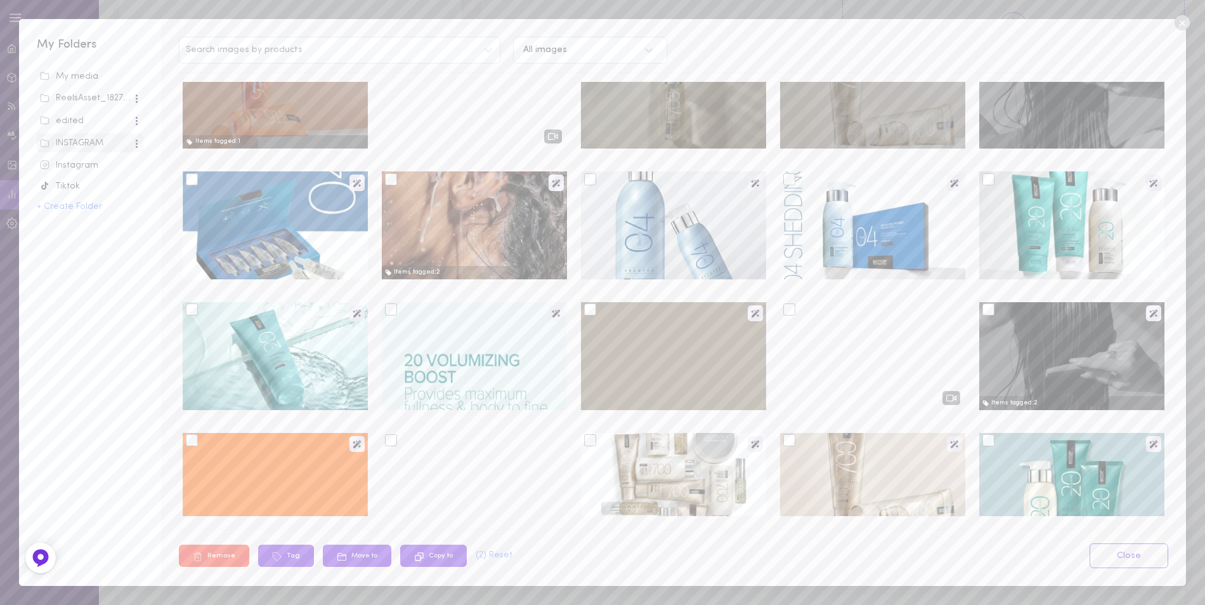
scroll to position [888, 0]
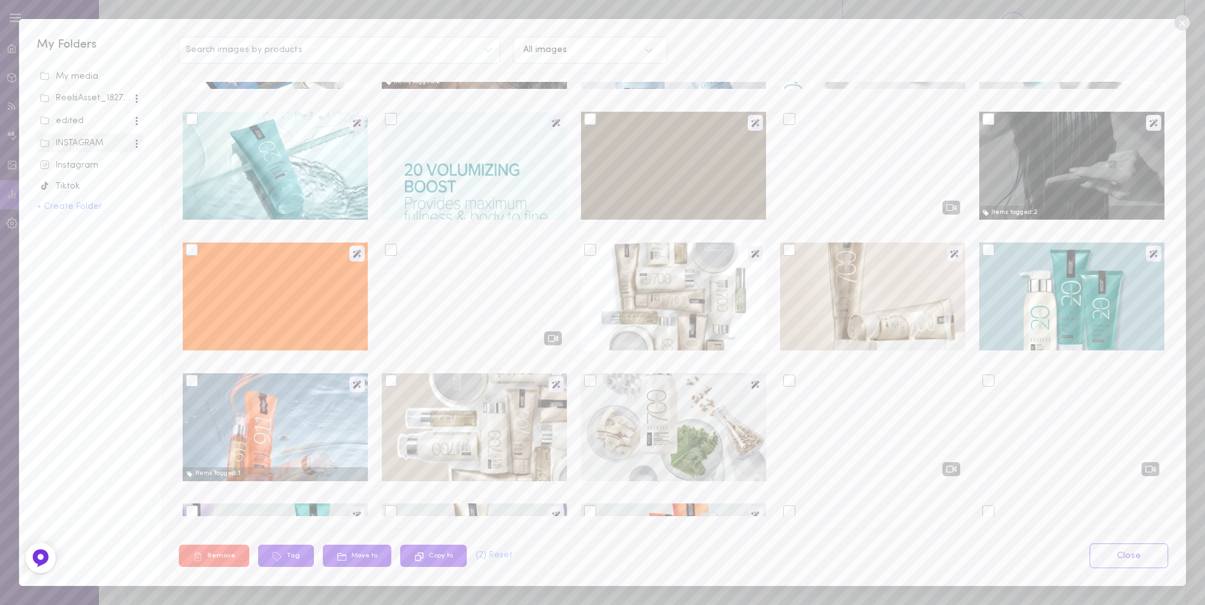
click at [587, 251] on div at bounding box center [590, 250] width 12 height 12
click at [0, 0] on input "checkbox" at bounding box center [0, 0] width 0 height 0
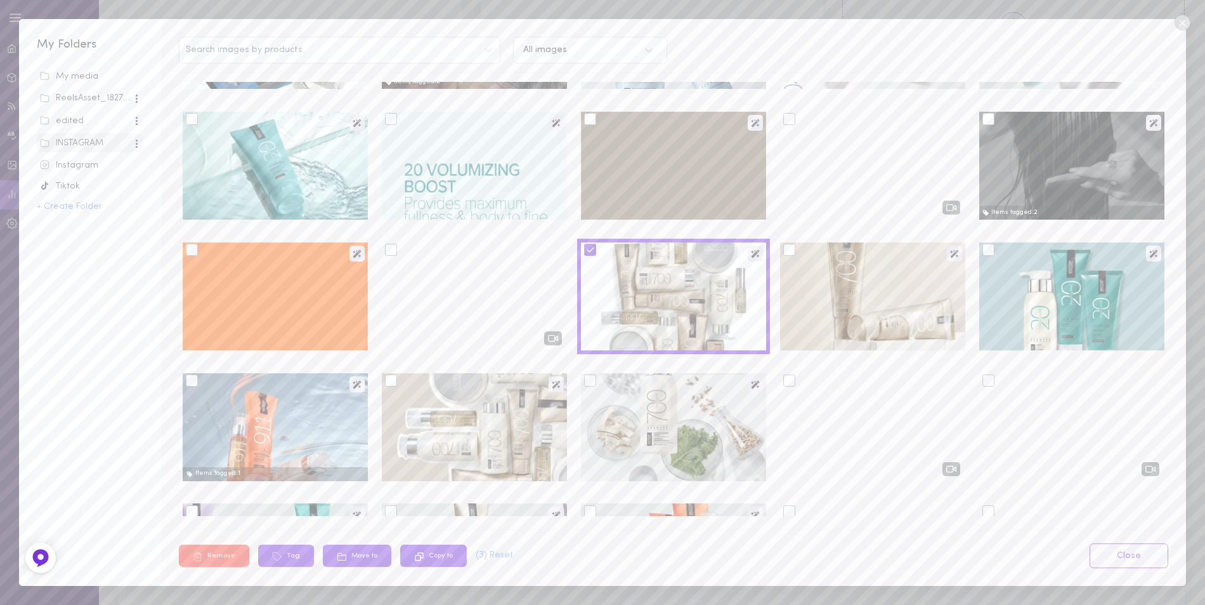
click at [784, 252] on div at bounding box center [790, 250] width 12 height 12
click at [0, 0] on input "checkbox" at bounding box center [0, 0] width 0 height 0
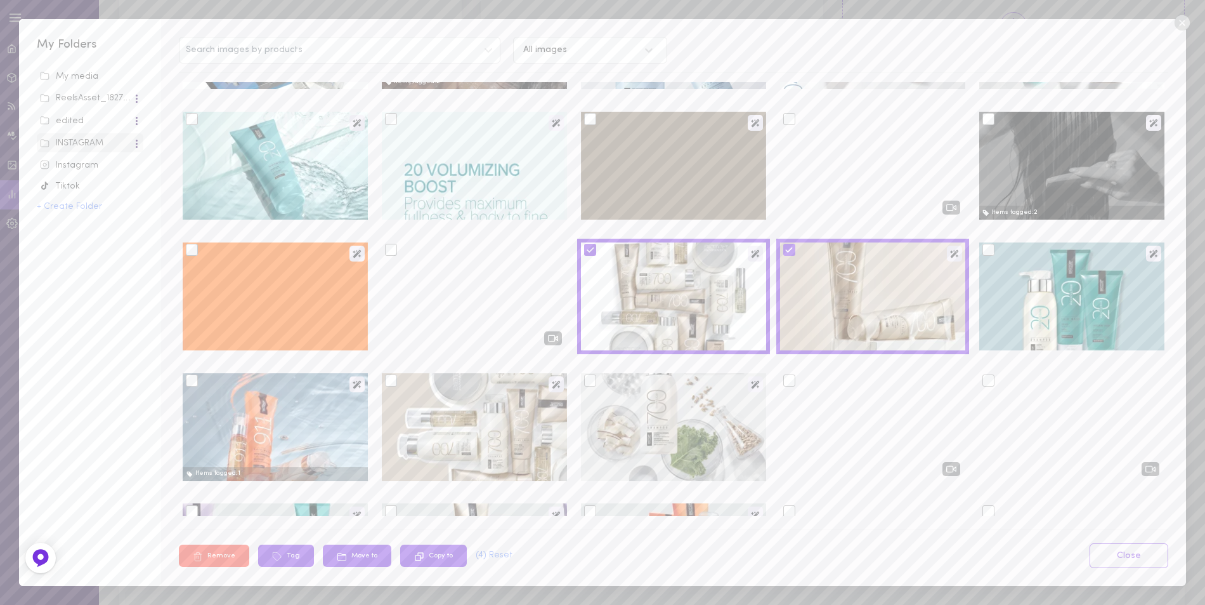
scroll to position [1015, 0]
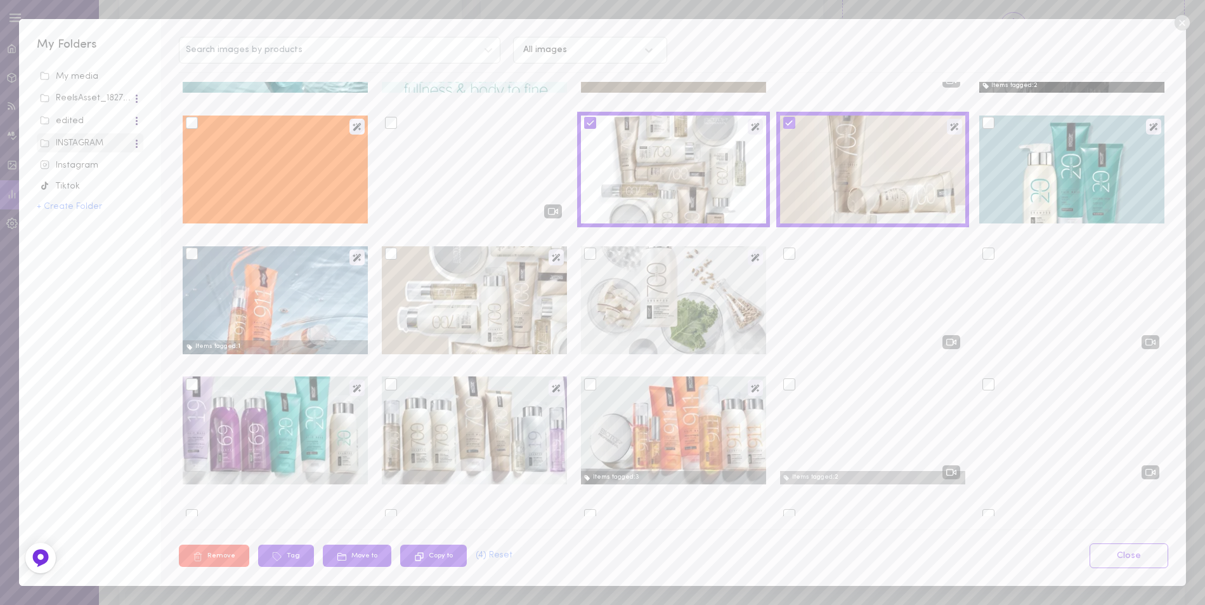
click at [385, 252] on div at bounding box center [391, 253] width 12 height 12
click at [0, 0] on input "checkbox" at bounding box center [0, 0] width 0 height 0
click at [589, 251] on div at bounding box center [590, 253] width 12 height 12
click at [0, 0] on input "checkbox" at bounding box center [0, 0] width 0 height 0
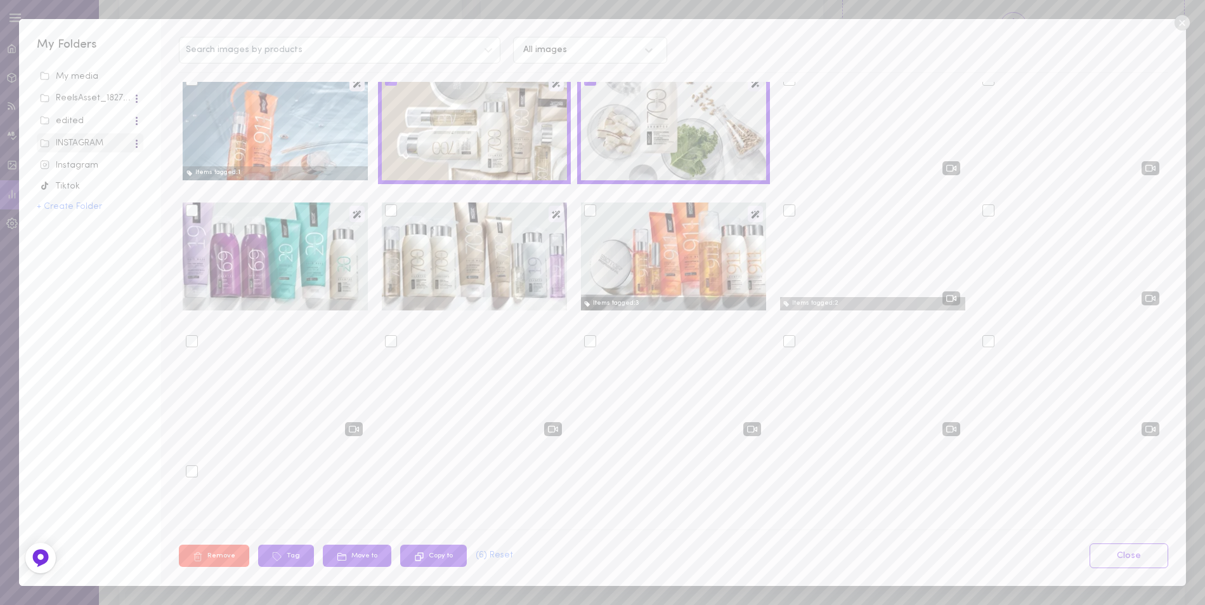
scroll to position [1205, 0]
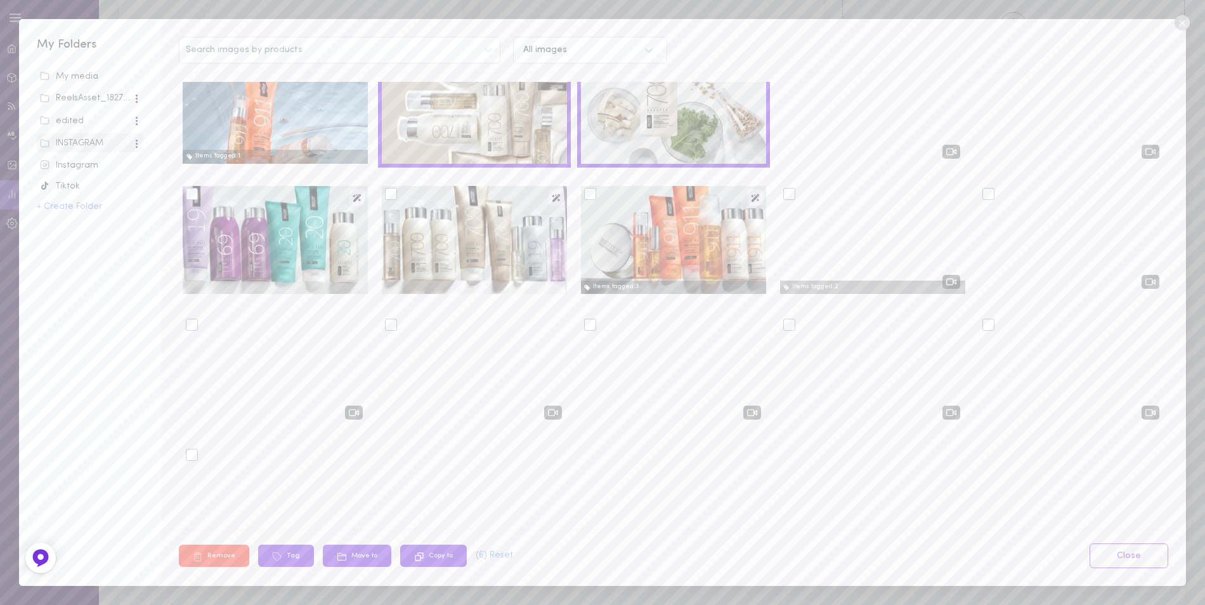
click at [385, 195] on div at bounding box center [391, 194] width 12 height 12
click at [0, 0] on input "checkbox" at bounding box center [0, 0] width 0 height 0
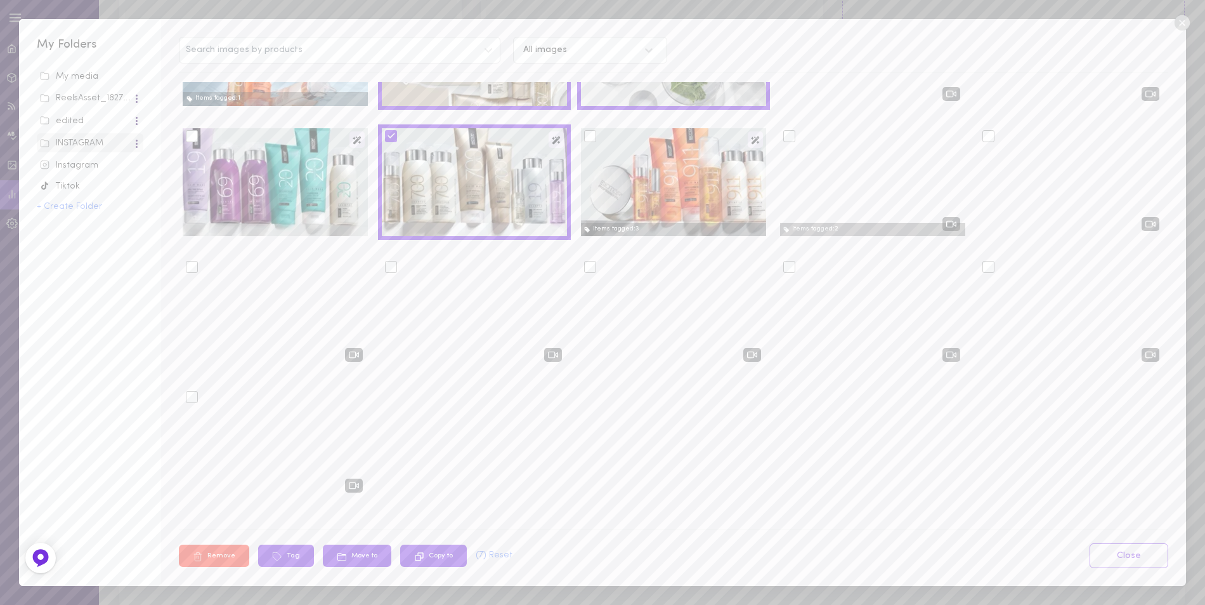
scroll to position [1026, 0]
click at [296, 558] on button "Tag" at bounding box center [286, 555] width 56 height 22
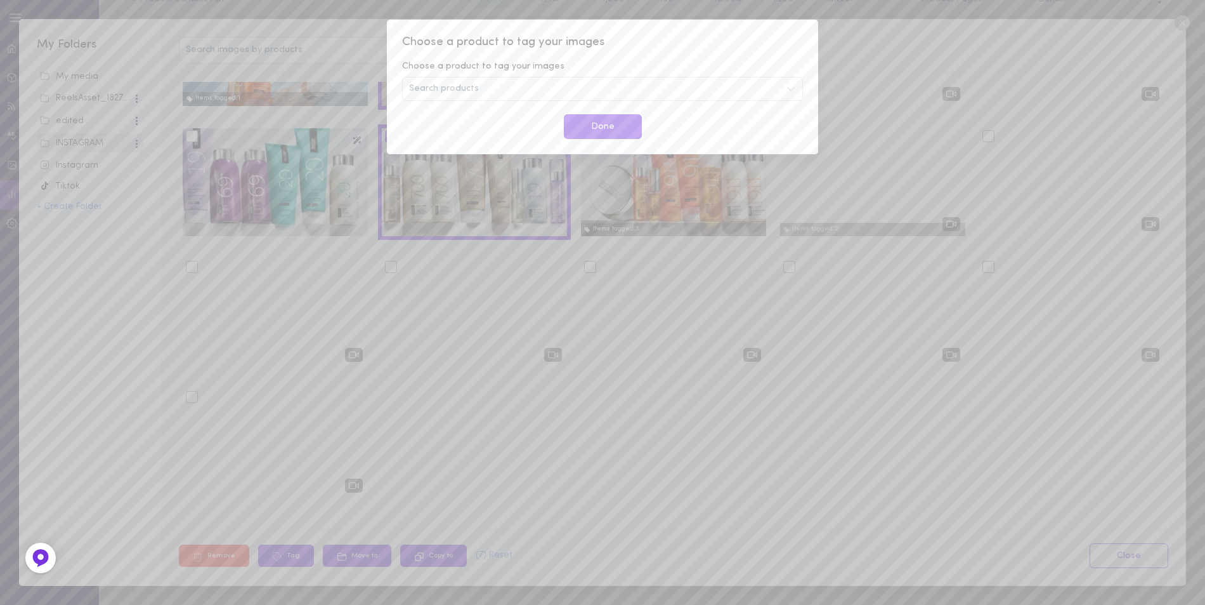
click at [528, 88] on div "Search products" at bounding box center [602, 89] width 401 height 24
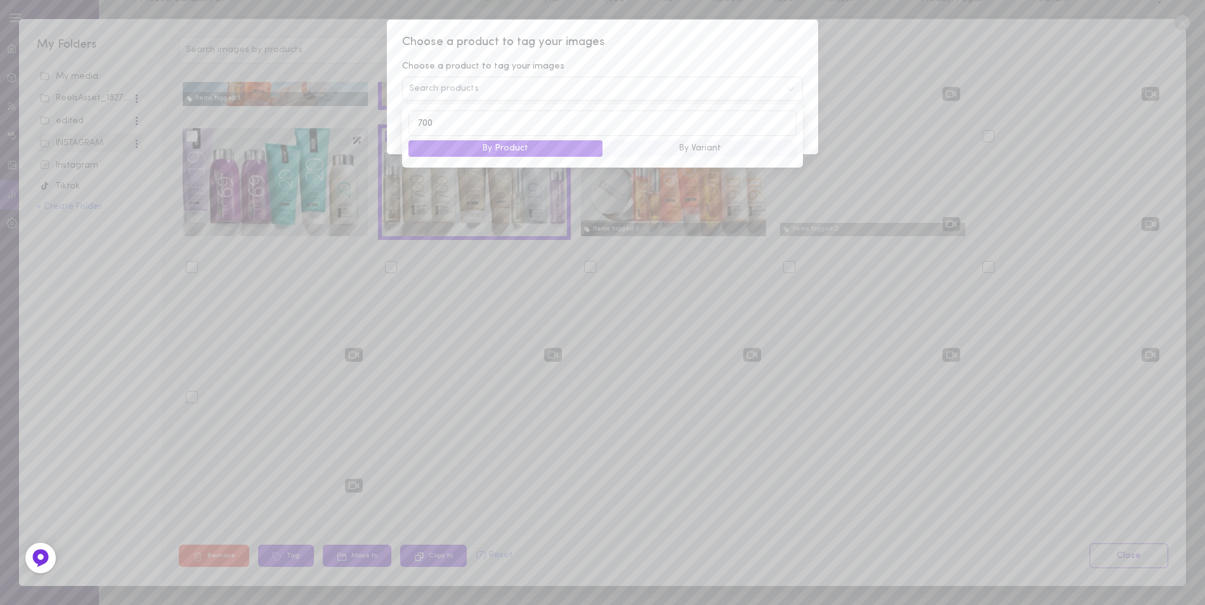
type input "700"
click at [542, 151] on button "By Product" at bounding box center [506, 148] width 194 height 16
click at [531, 150] on button "By Product" at bounding box center [506, 148] width 194 height 16
click at [721, 148] on button "By Variant" at bounding box center [700, 148] width 194 height 16
click at [551, 149] on button "By Product" at bounding box center [506, 148] width 194 height 16
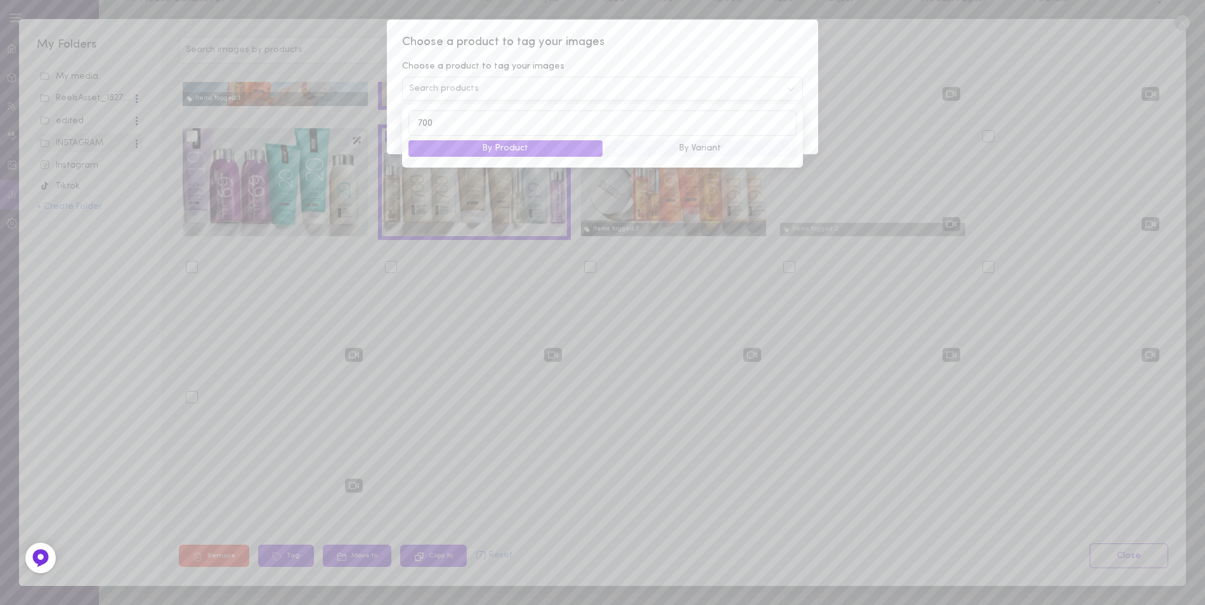
click at [864, 36] on div "Choose a product to tag your images Choose a product to tag your images Search …" at bounding box center [602, 302] width 1205 height 605
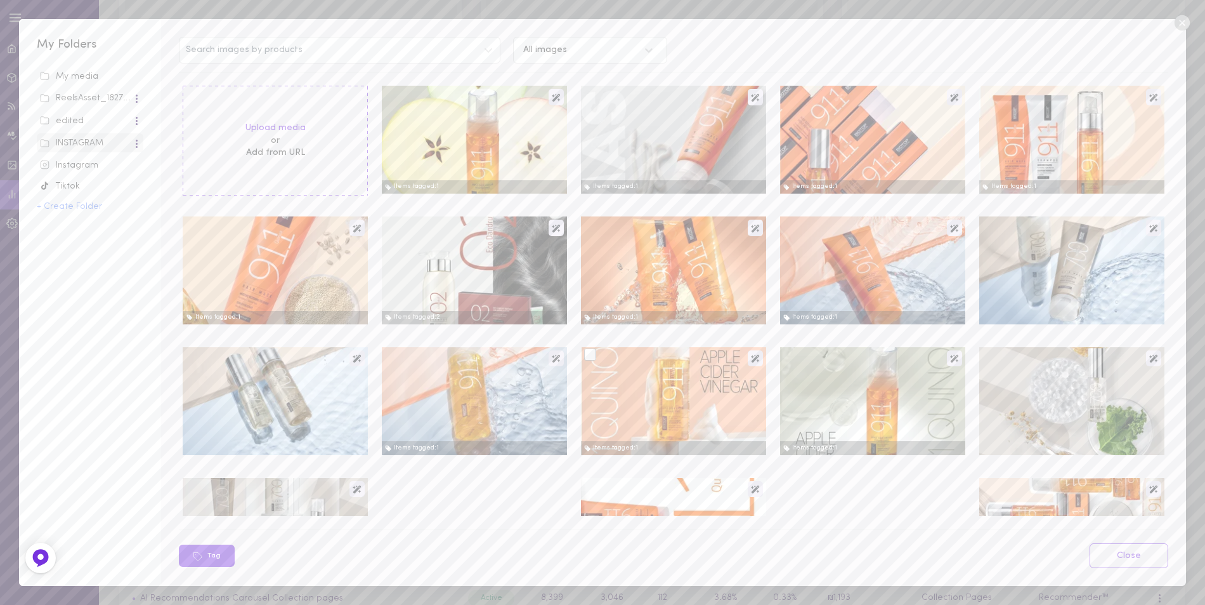
scroll to position [265, 0]
click at [1136, 562] on link "Close" at bounding box center [1129, 555] width 79 height 25
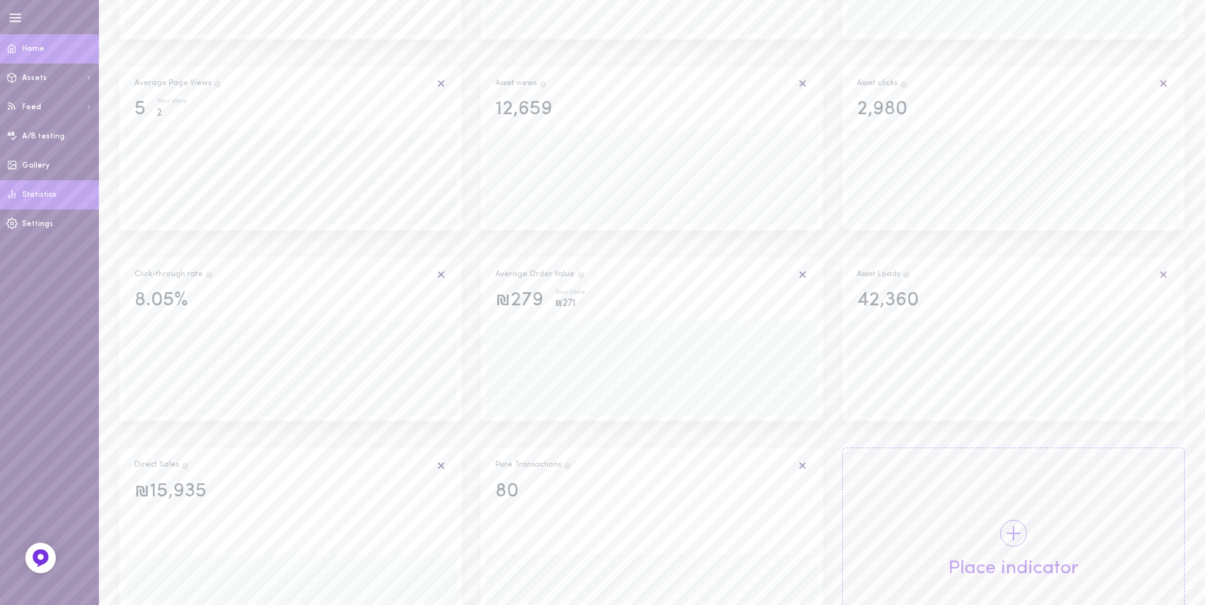
click at [40, 51] on span "Home" at bounding box center [33, 49] width 22 height 8
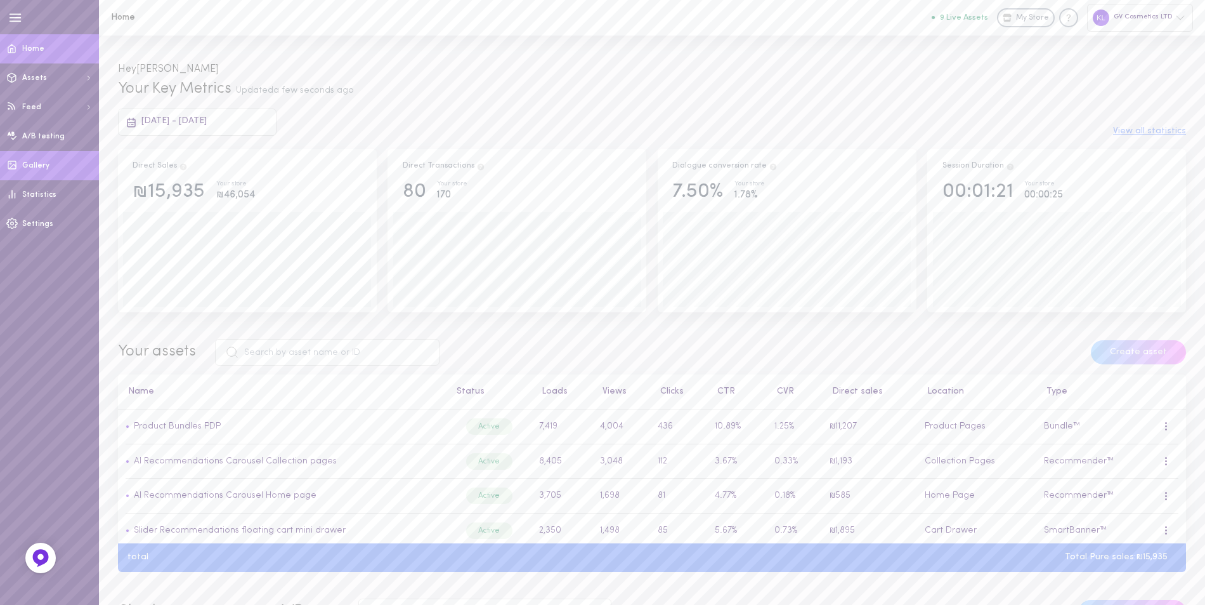
click at [36, 163] on span "Gallery" at bounding box center [35, 166] width 27 height 8
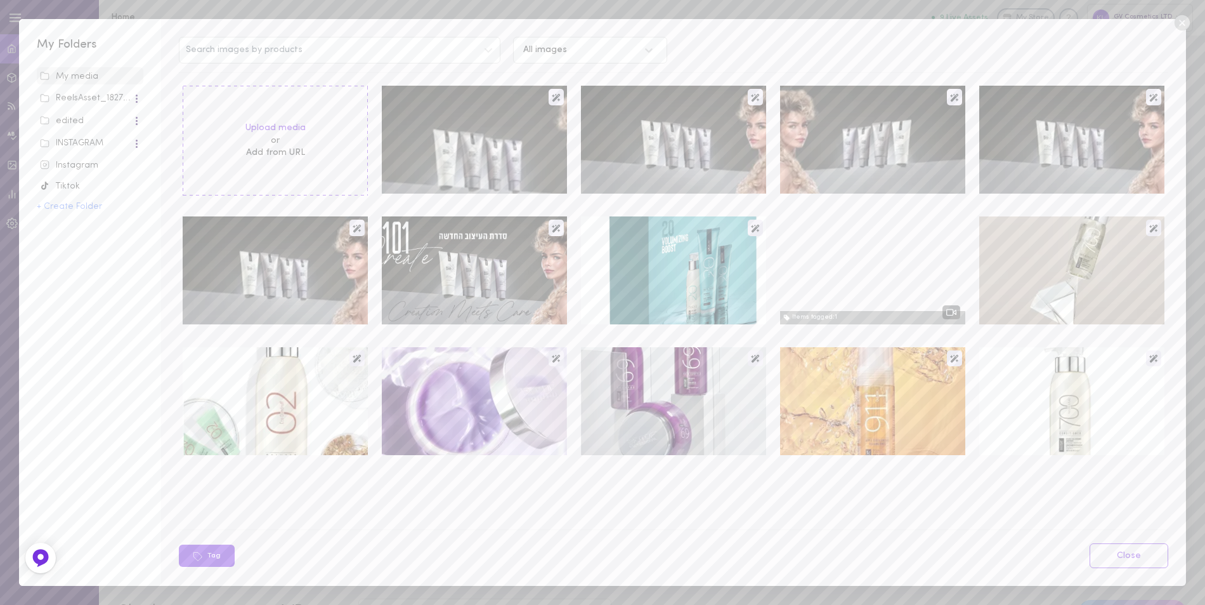
click at [84, 145] on div "INSTAGRAM" at bounding box center [86, 143] width 93 height 13
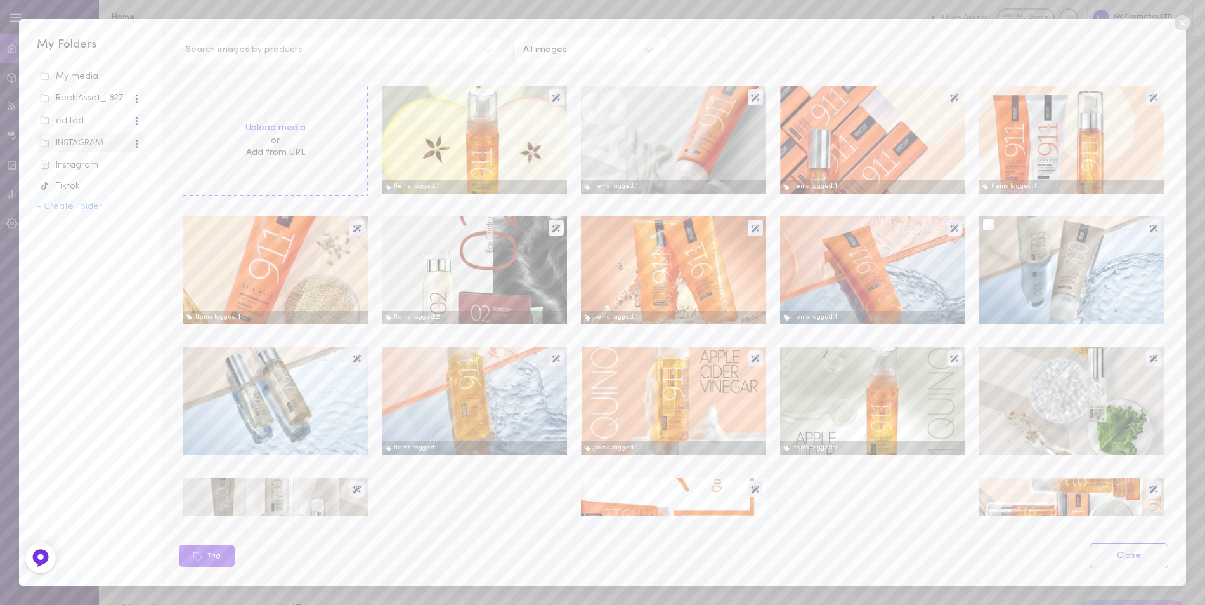
click at [983, 223] on div at bounding box center [989, 224] width 12 height 12
click at [0, 0] on input "checkbox" at bounding box center [0, 0] width 0 height 0
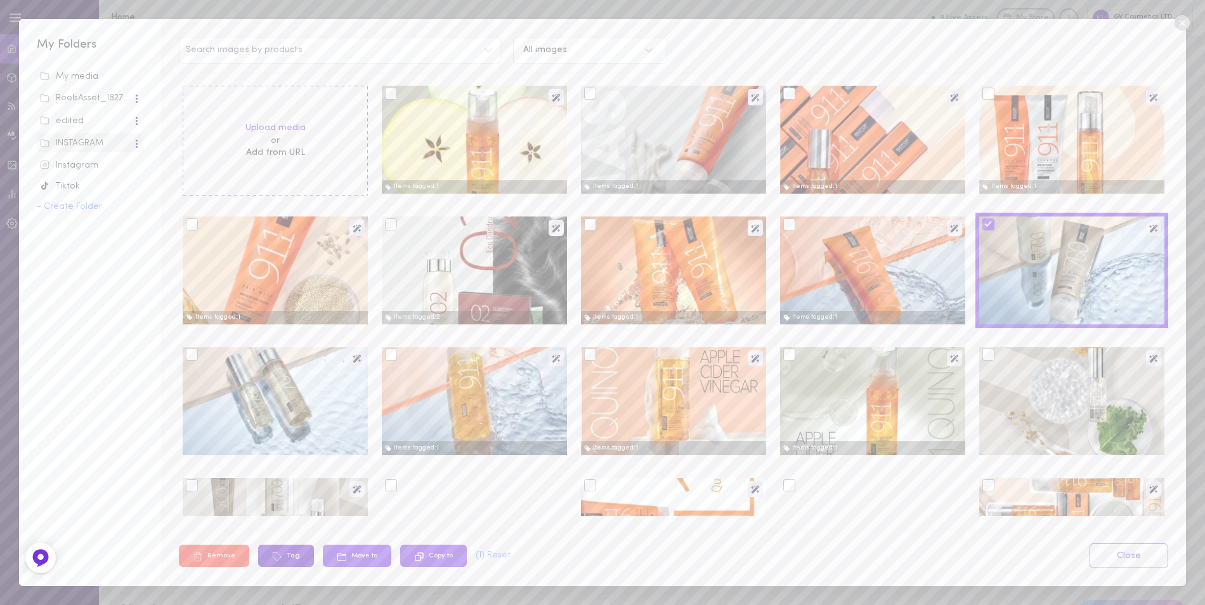
click at [280, 556] on icon at bounding box center [277, 556] width 10 height 10
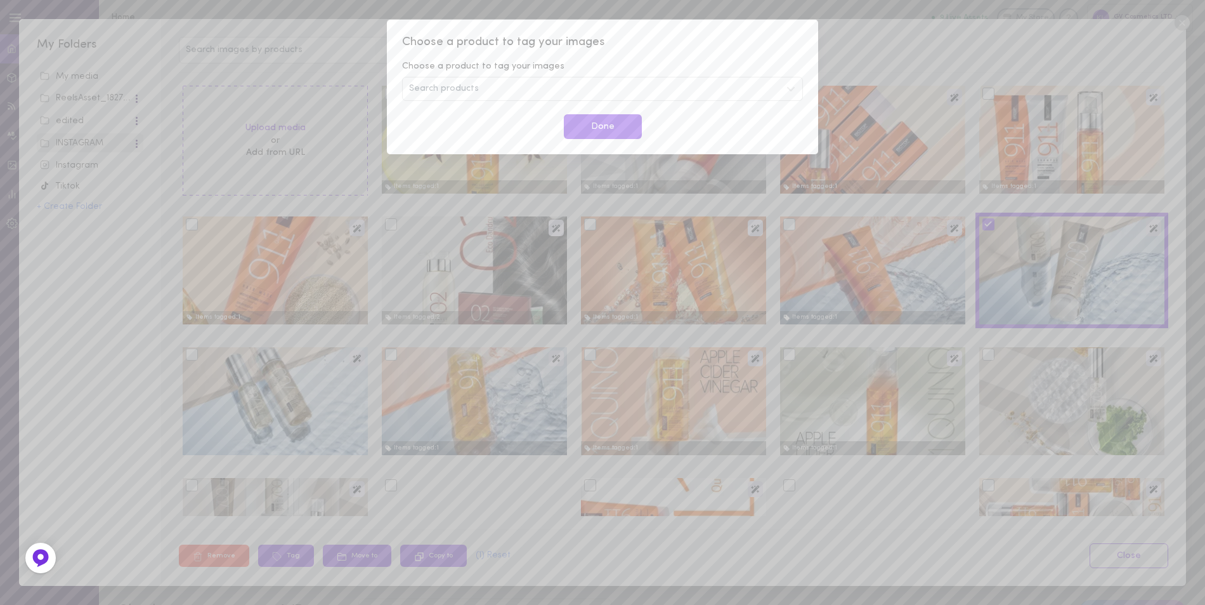
click at [483, 90] on div "Search products" at bounding box center [602, 89] width 401 height 24
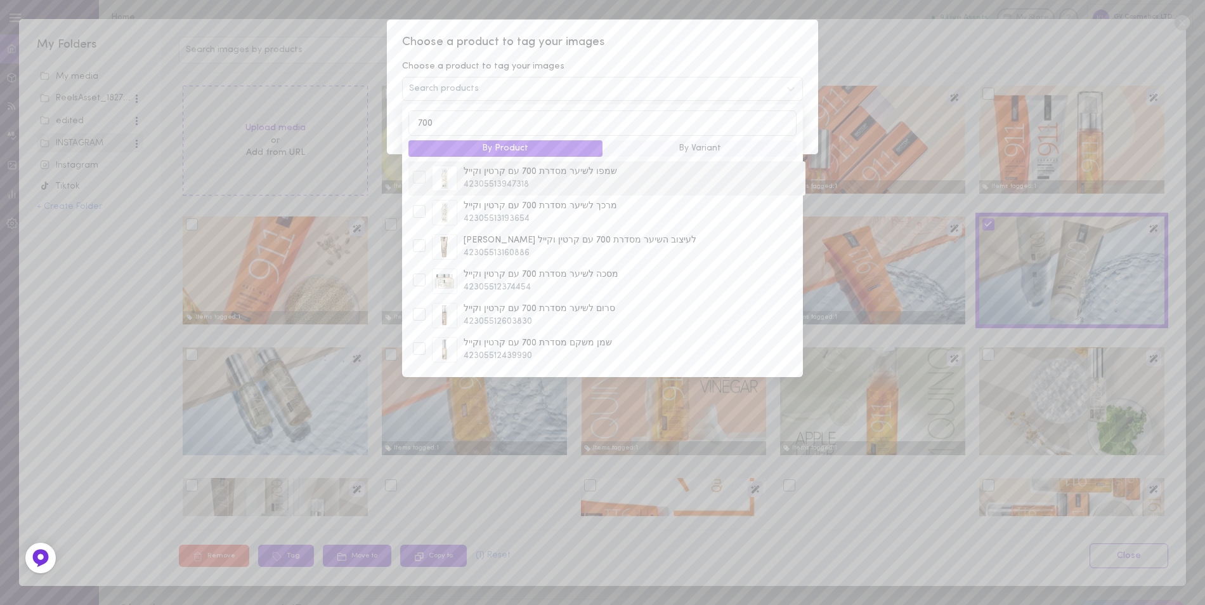
type input "700"
click at [423, 177] on div at bounding box center [419, 177] width 13 height 13
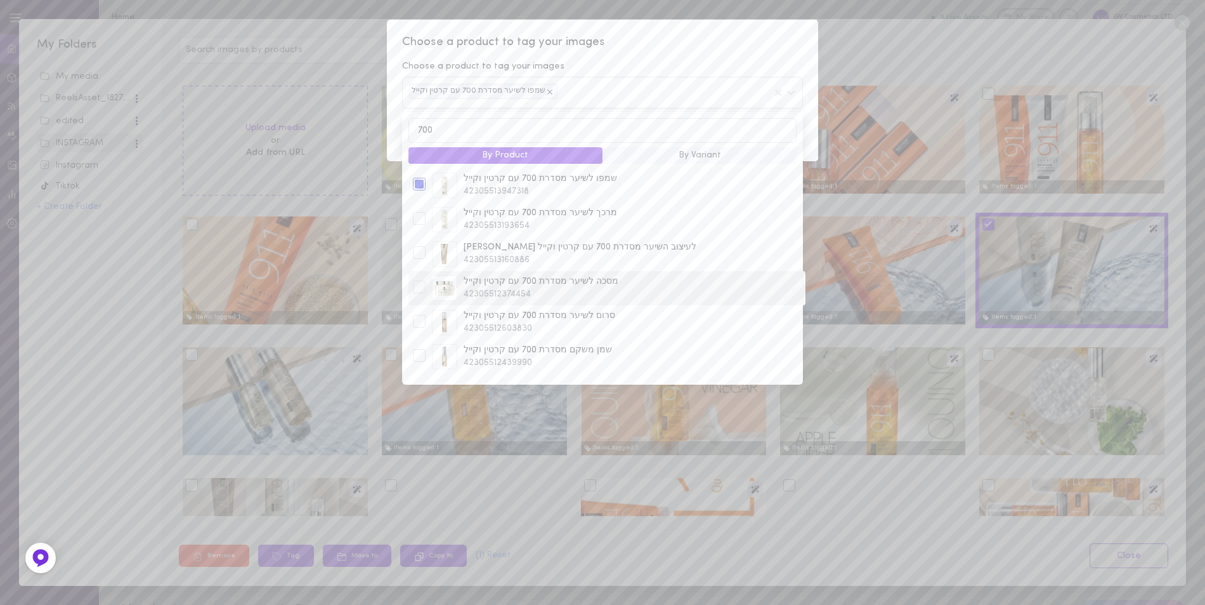
click at [421, 284] on div at bounding box center [419, 286] width 13 height 13
click at [726, 48] on span "Choose a product to tag your images" at bounding box center [602, 42] width 401 height 16
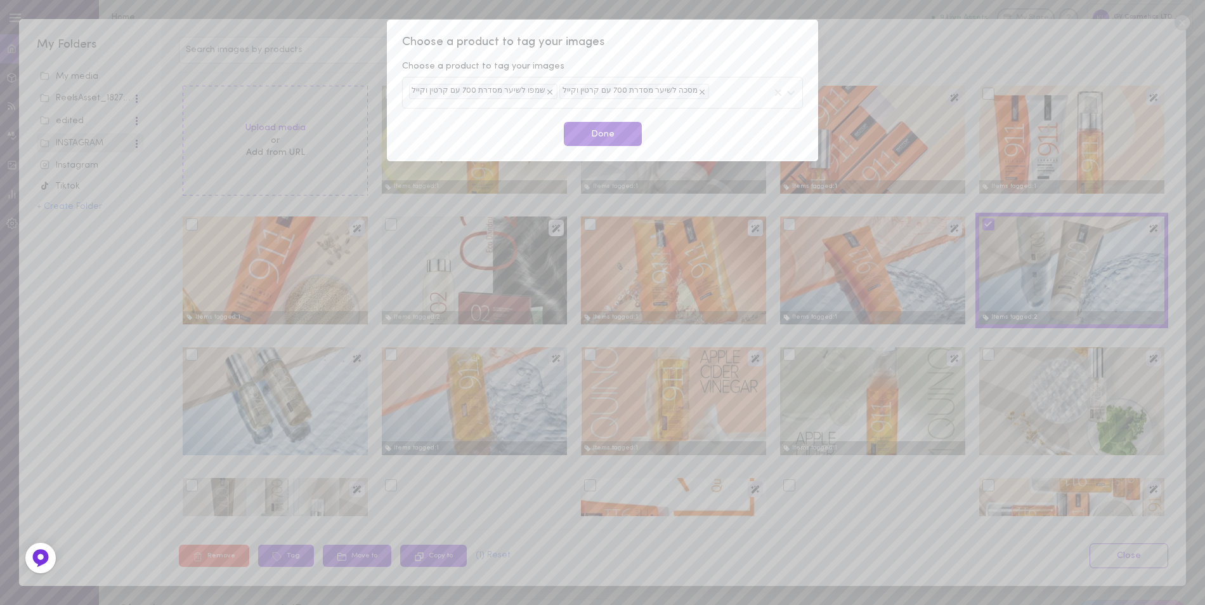
click at [631, 134] on button "Done" at bounding box center [603, 134] width 78 height 25
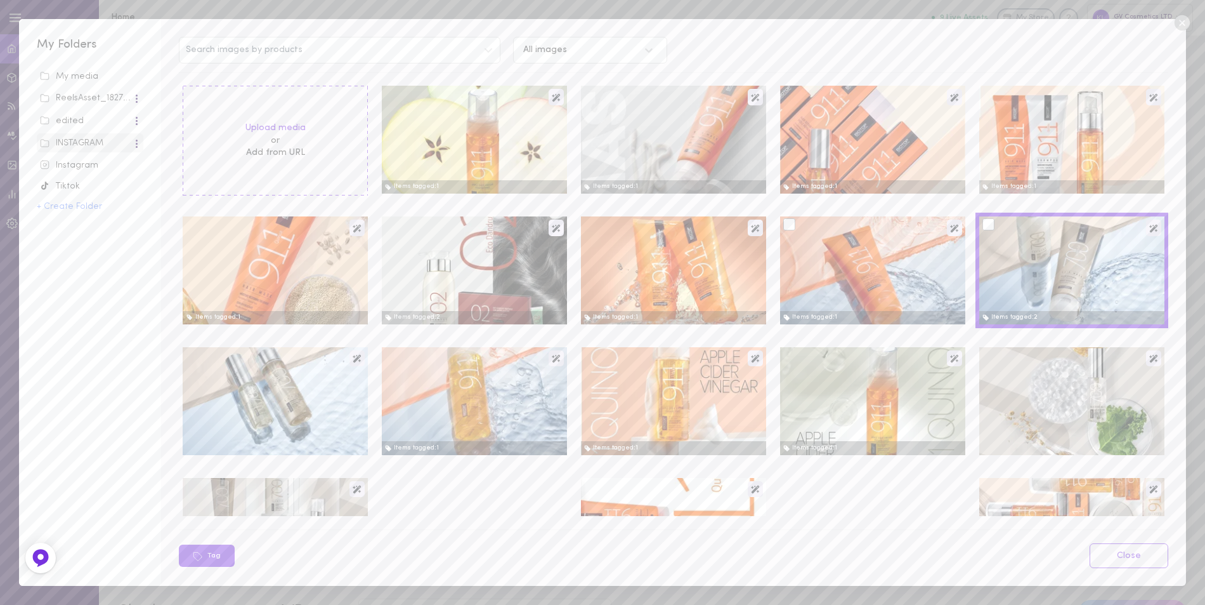
click at [852, 251] on div at bounding box center [872, 270] width 185 height 108
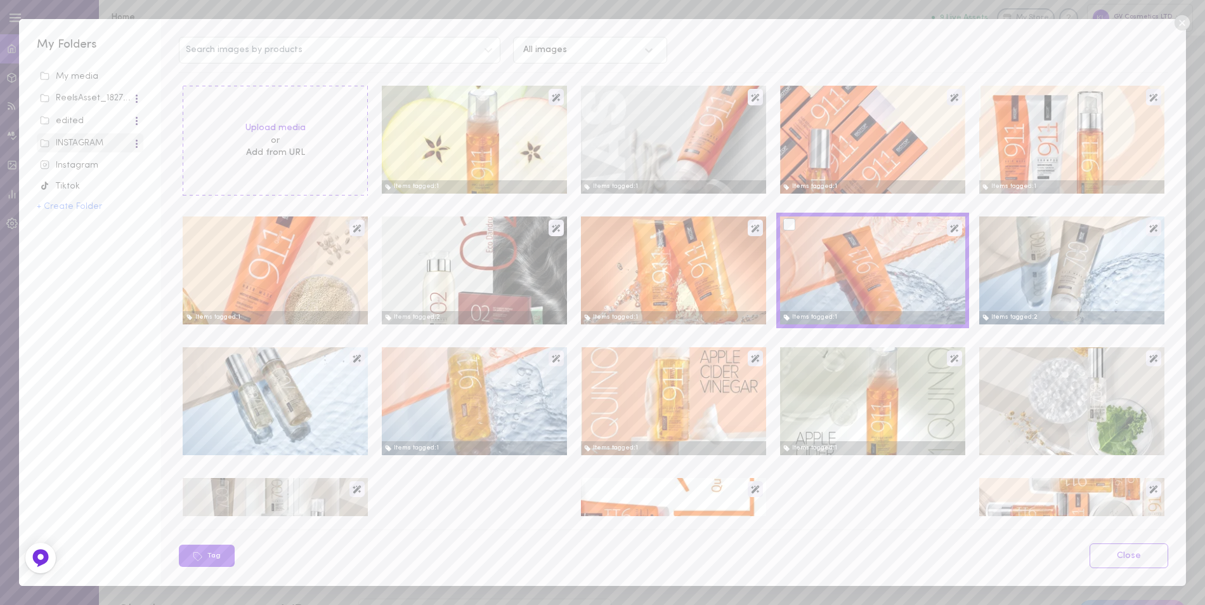
click at [862, 270] on div at bounding box center [872, 270] width 185 height 108
click at [950, 229] on icon at bounding box center [954, 228] width 8 height 8
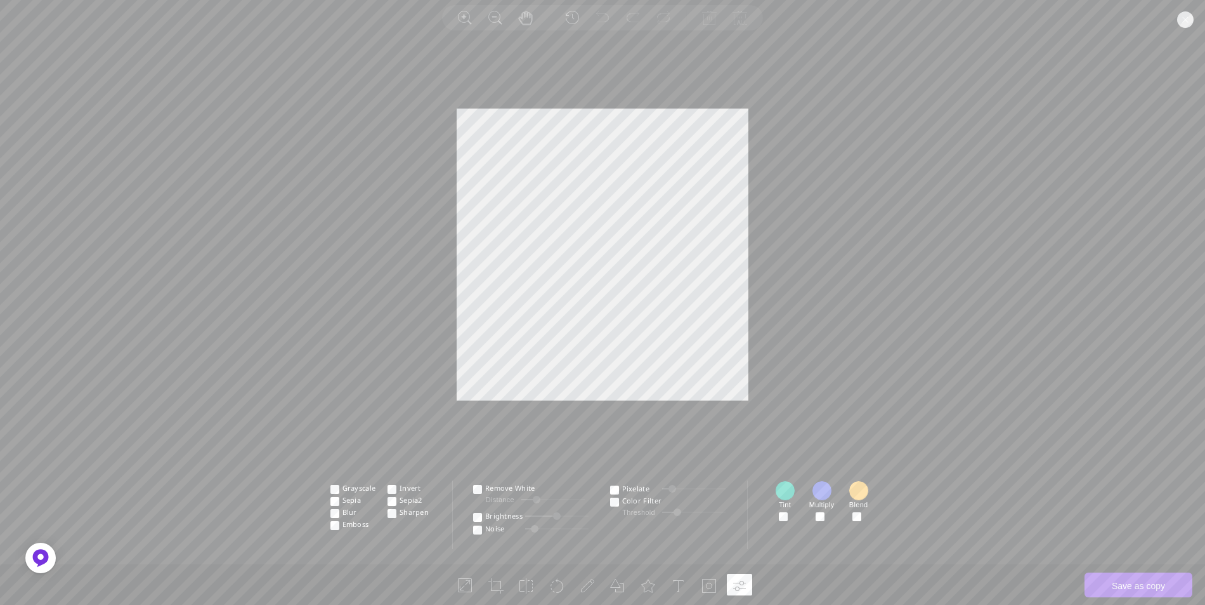
click at [1191, 24] on circle at bounding box center [1185, 19] width 16 height 16
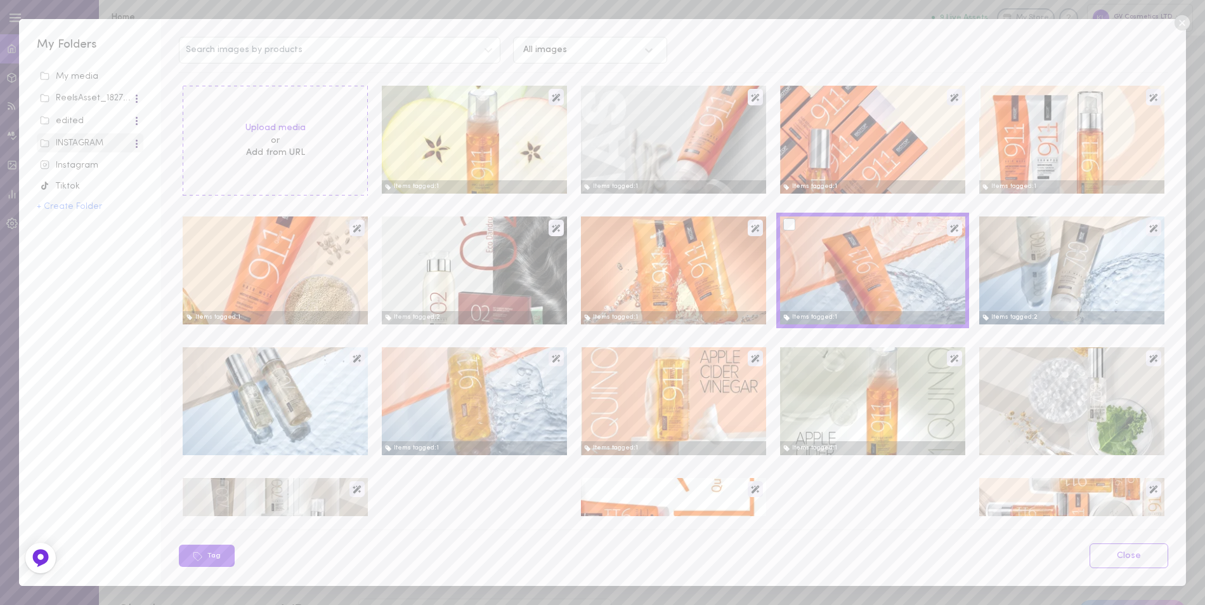
click at [785, 221] on div at bounding box center [790, 224] width 12 height 12
click at [0, 0] on input "checkbox" at bounding box center [0, 0] width 0 height 0
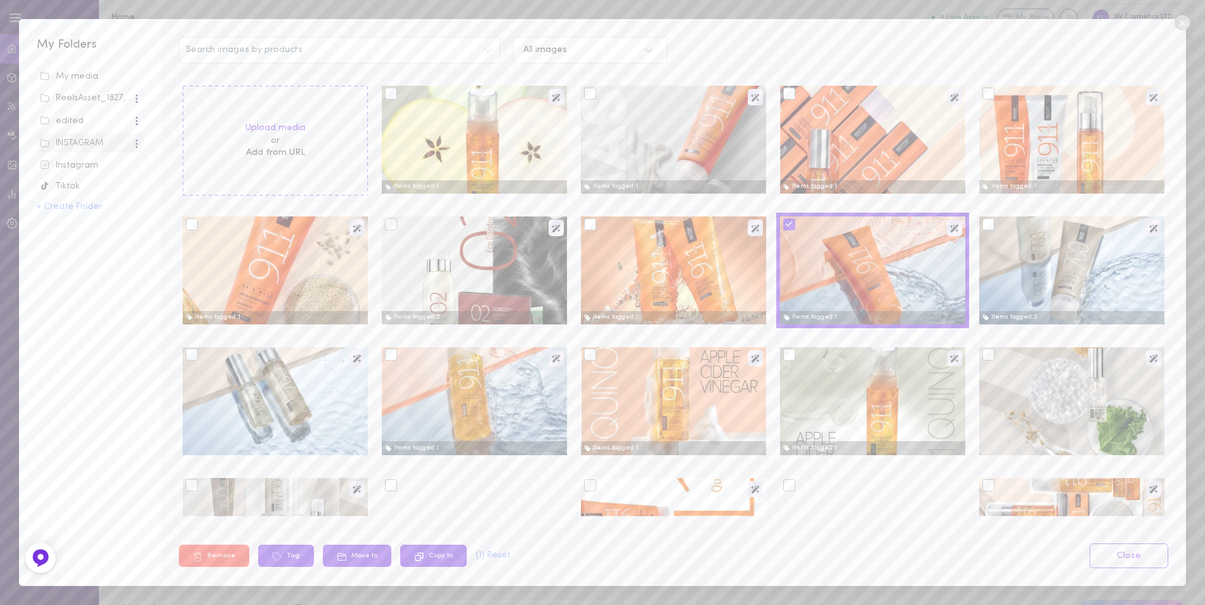
click at [588, 225] on div at bounding box center [590, 224] width 12 height 12
click at [0, 0] on input "checkbox" at bounding box center [0, 0] width 0 height 0
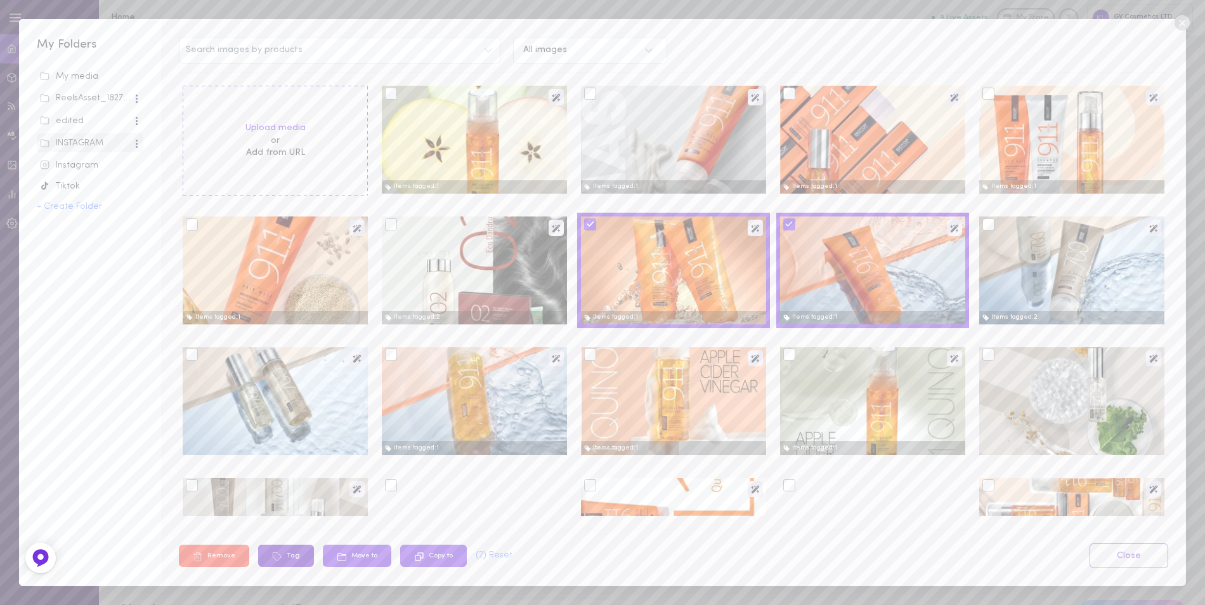
click at [288, 556] on button "Tag" at bounding box center [286, 555] width 56 height 22
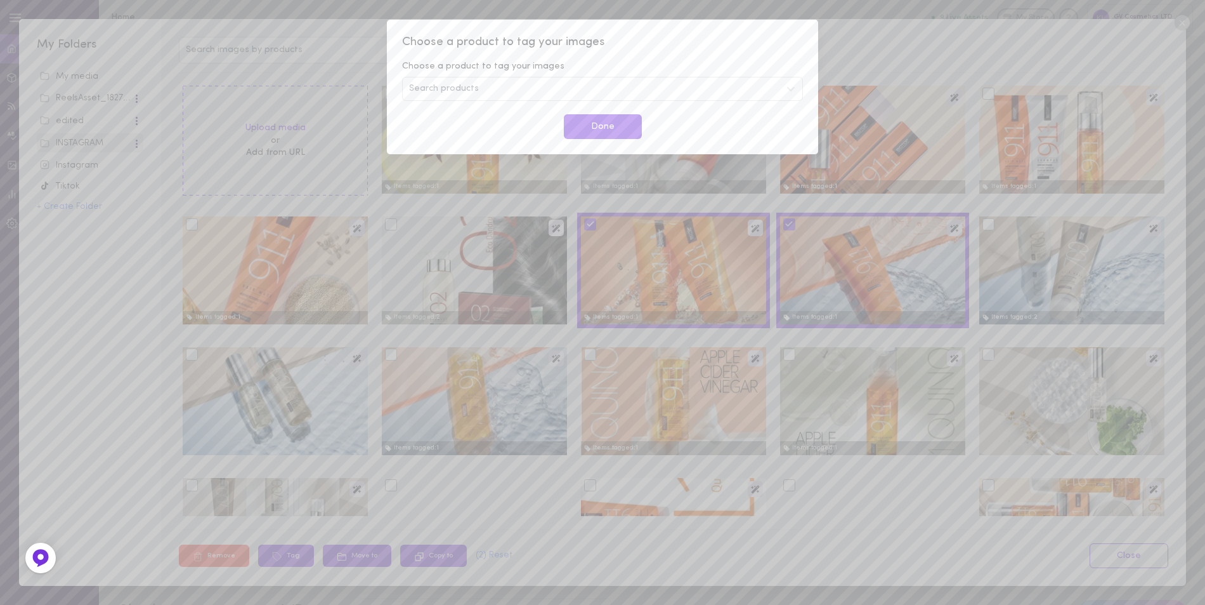
click at [499, 86] on div "Search products" at bounding box center [602, 89] width 401 height 24
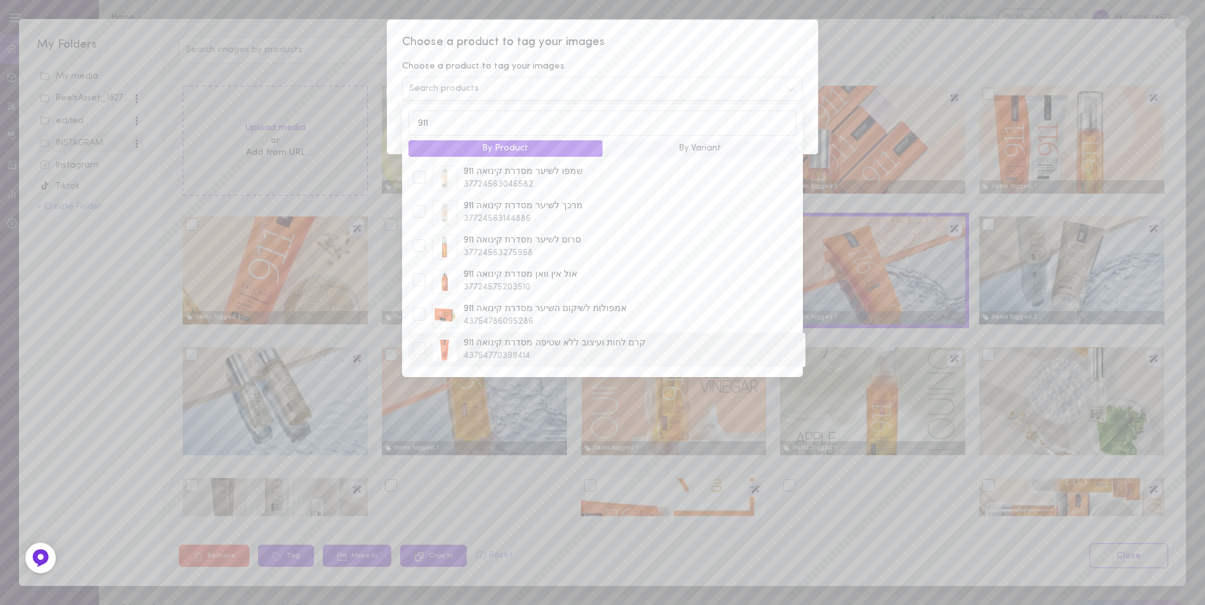
type input "911"
click at [422, 347] on div at bounding box center [419, 348] width 13 height 13
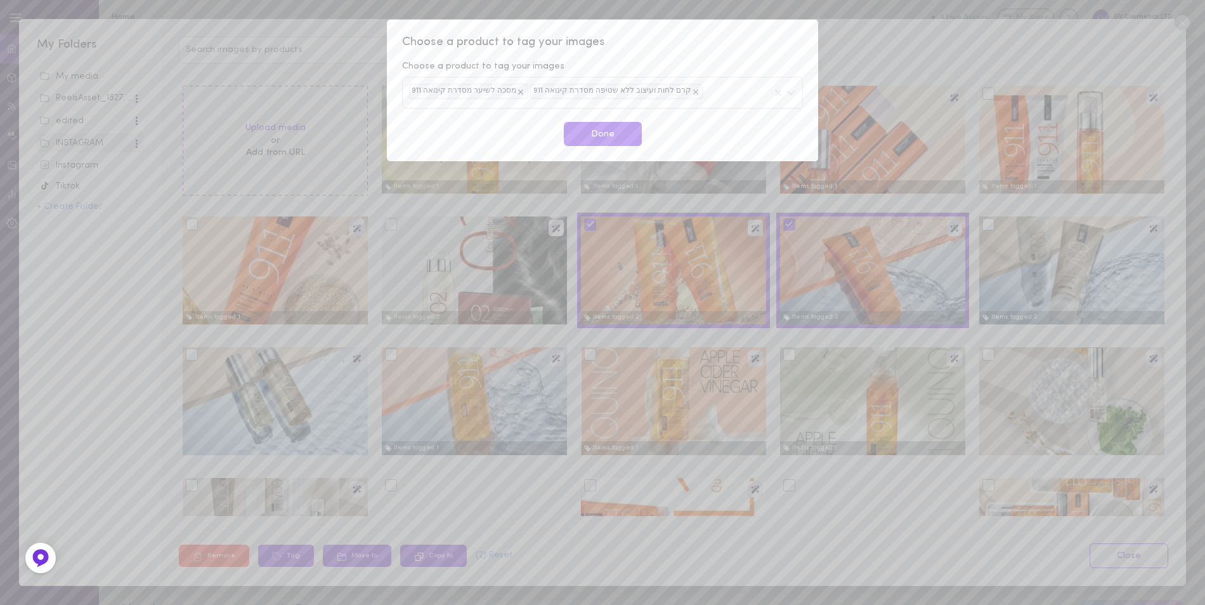
click at [719, 44] on span "Choose a product to tag your images" at bounding box center [602, 42] width 401 height 16
click at [614, 136] on button "Done" at bounding box center [603, 134] width 78 height 25
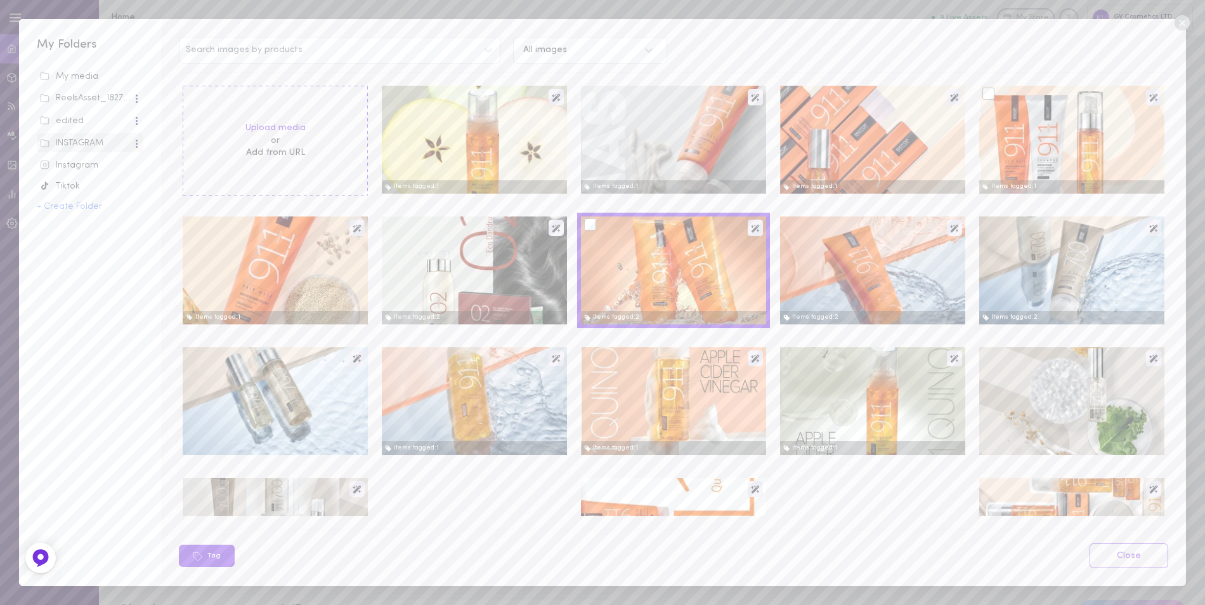
click at [983, 94] on div at bounding box center [989, 94] width 12 height 12
click at [0, 0] on input "checkbox" at bounding box center [0, 0] width 0 height 0
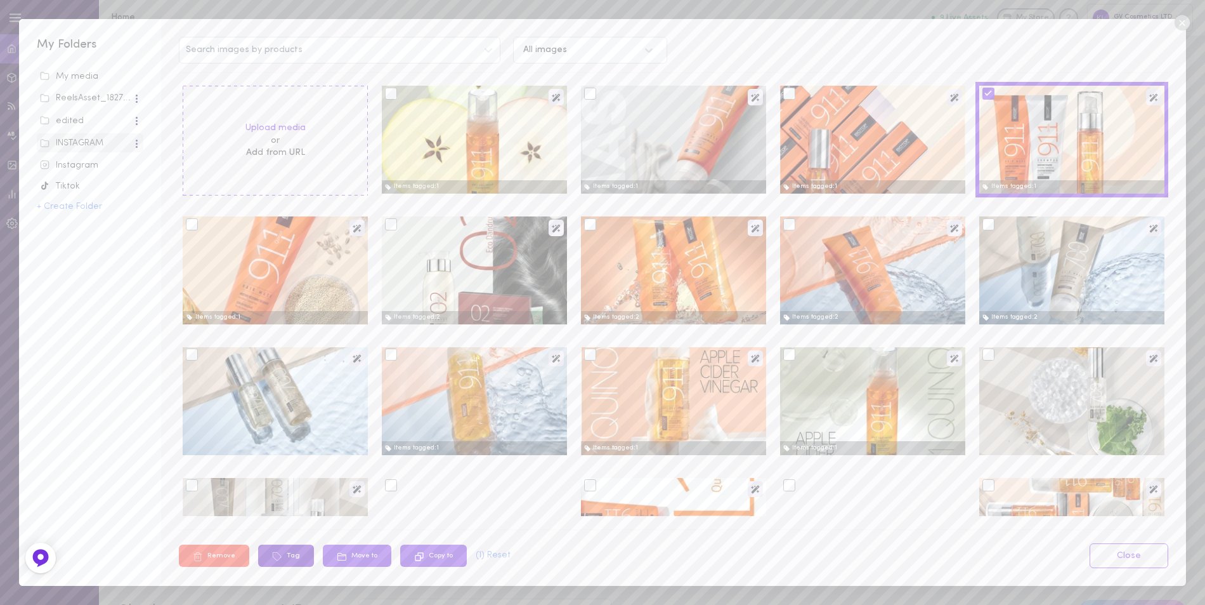
click at [290, 554] on button "Tag" at bounding box center [286, 555] width 56 height 22
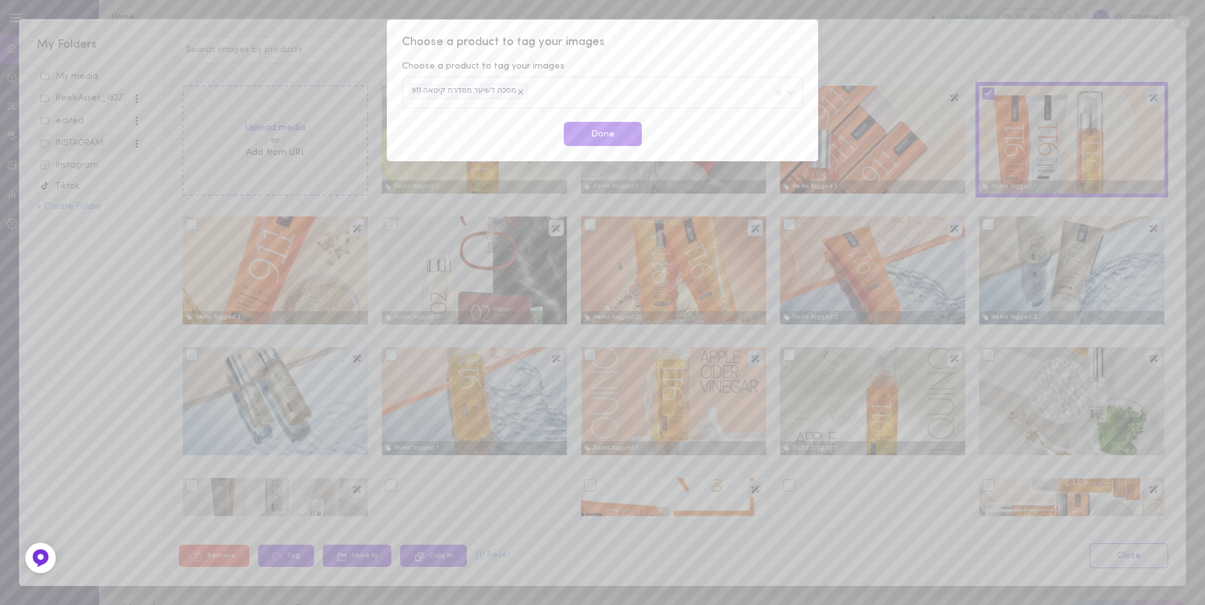
click at [535, 93] on div "מסכה לשיער מסדרת קינואה 911" at bounding box center [602, 92] width 401 height 31
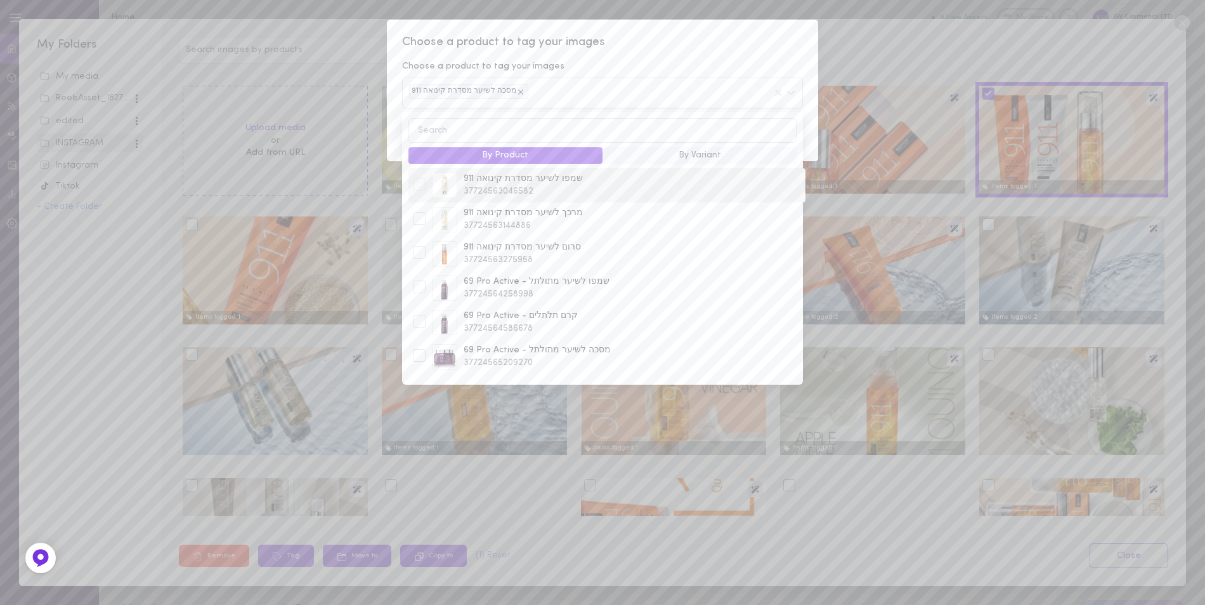
click at [415, 187] on div at bounding box center [419, 184] width 13 height 13
click at [417, 259] on div at bounding box center [419, 252] width 13 height 13
click at [738, 40] on span "Choose a product to tag your images" at bounding box center [602, 42] width 401 height 16
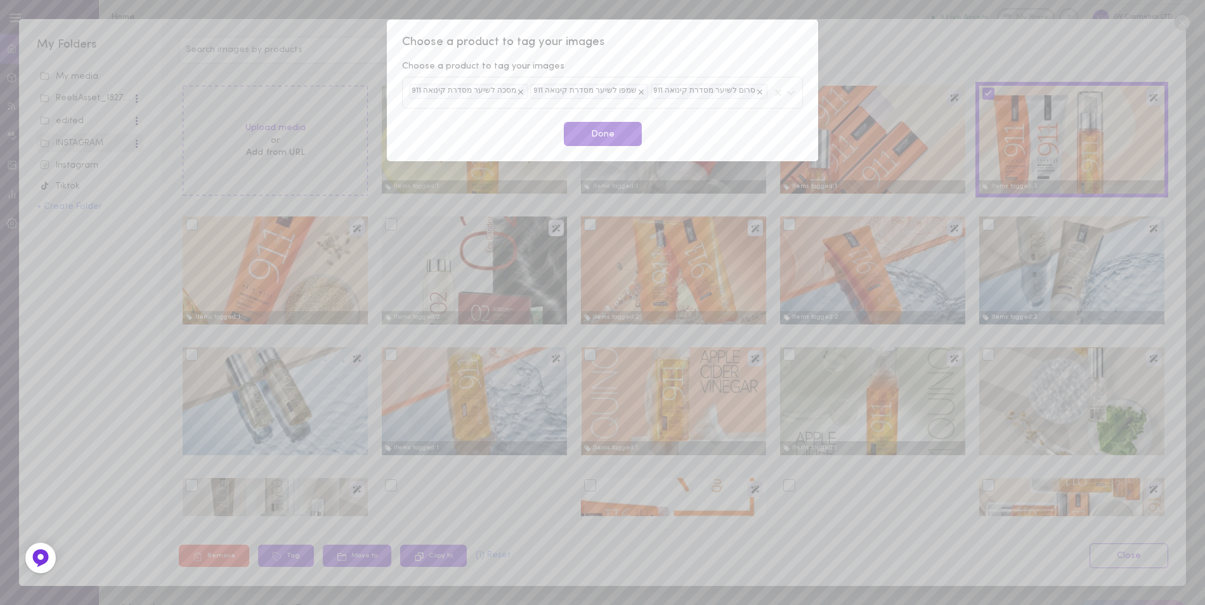
click at [615, 135] on button "Done" at bounding box center [603, 134] width 78 height 25
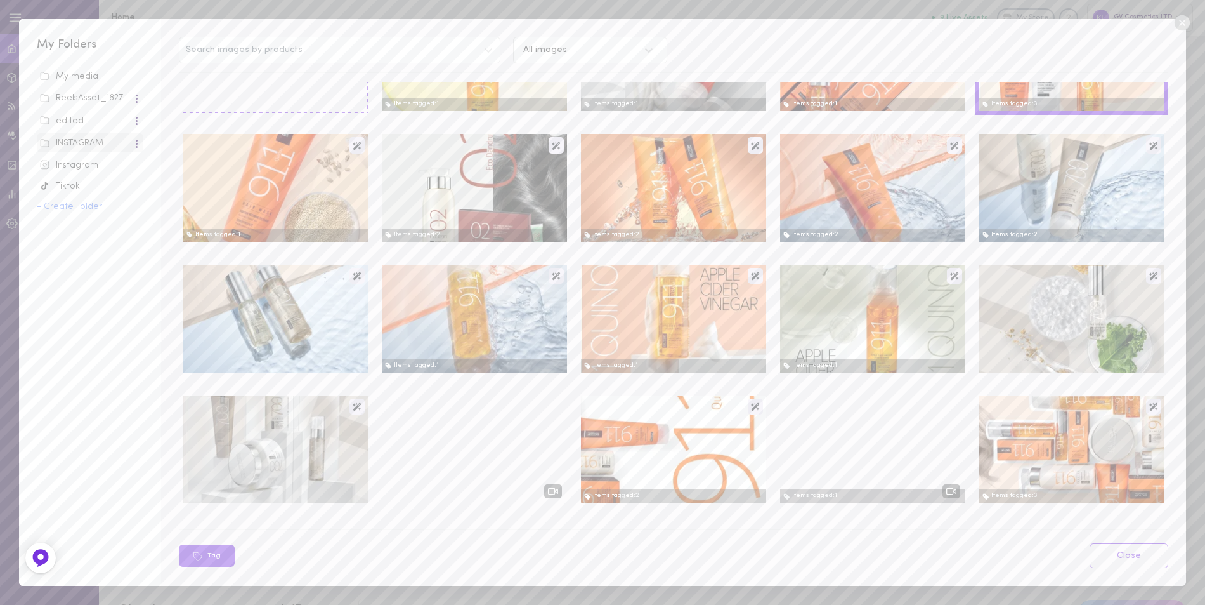
scroll to position [63, 0]
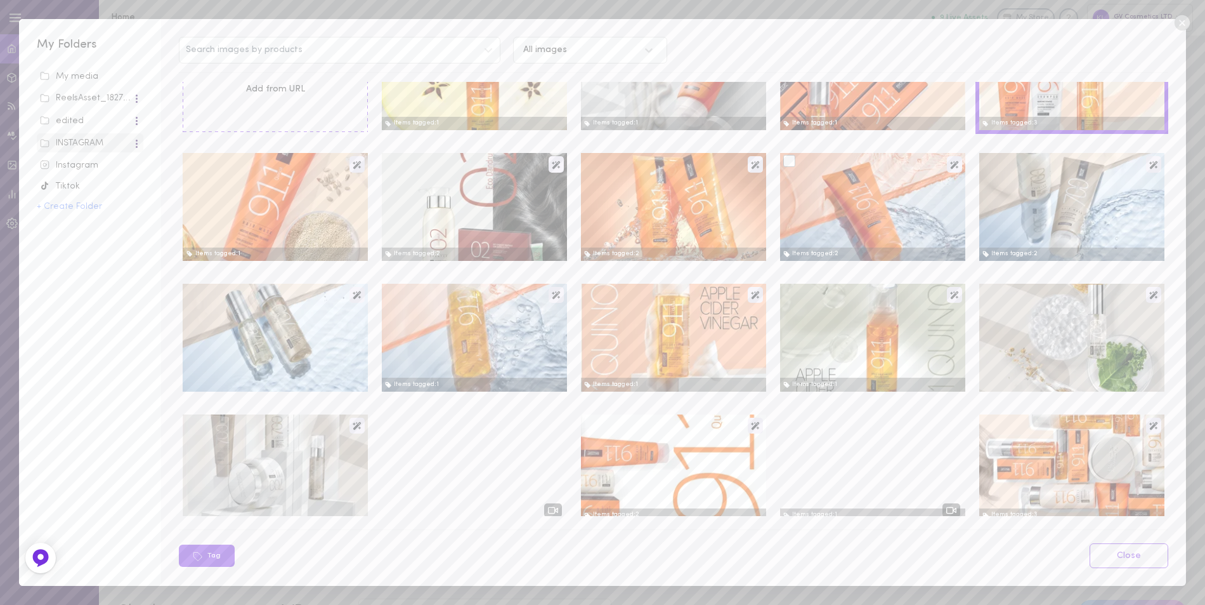
click at [822, 174] on div at bounding box center [872, 207] width 185 height 108
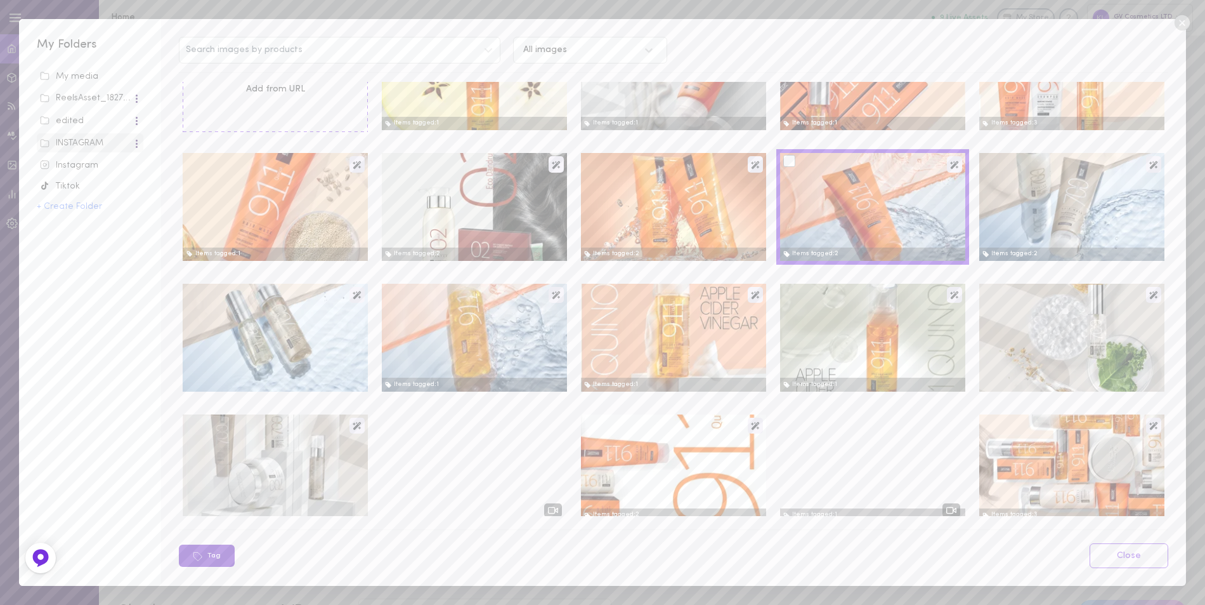
click at [211, 558] on button "Tag" at bounding box center [207, 555] width 56 height 22
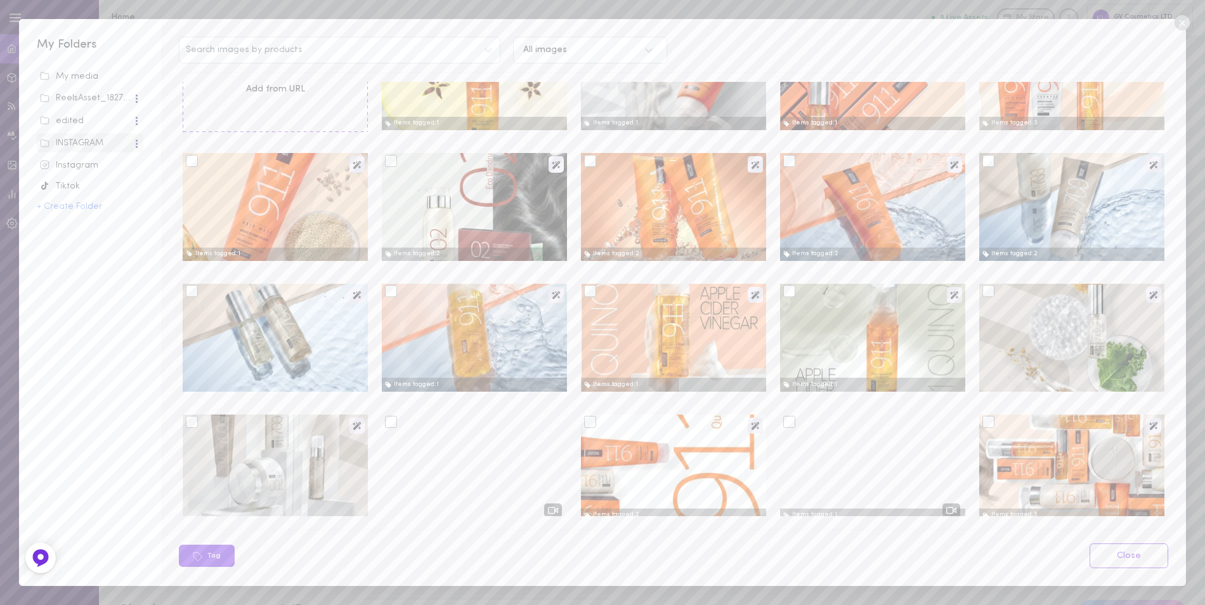
click at [780, 160] on div at bounding box center [872, 207] width 185 height 108
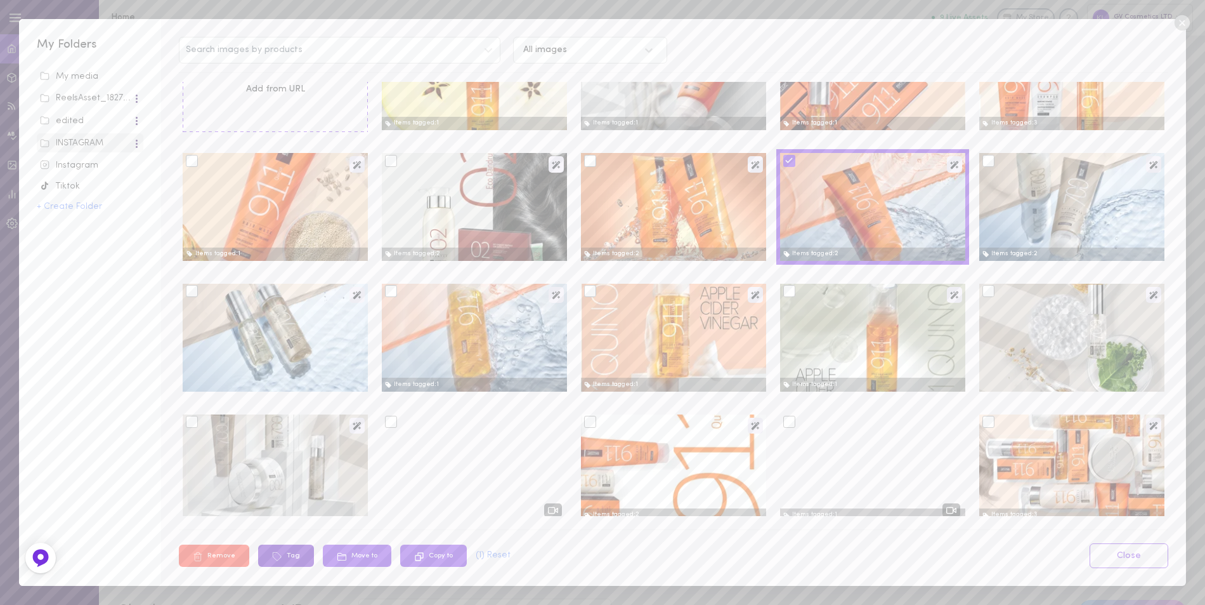
click at [270, 551] on button "Tag" at bounding box center [286, 555] width 56 height 22
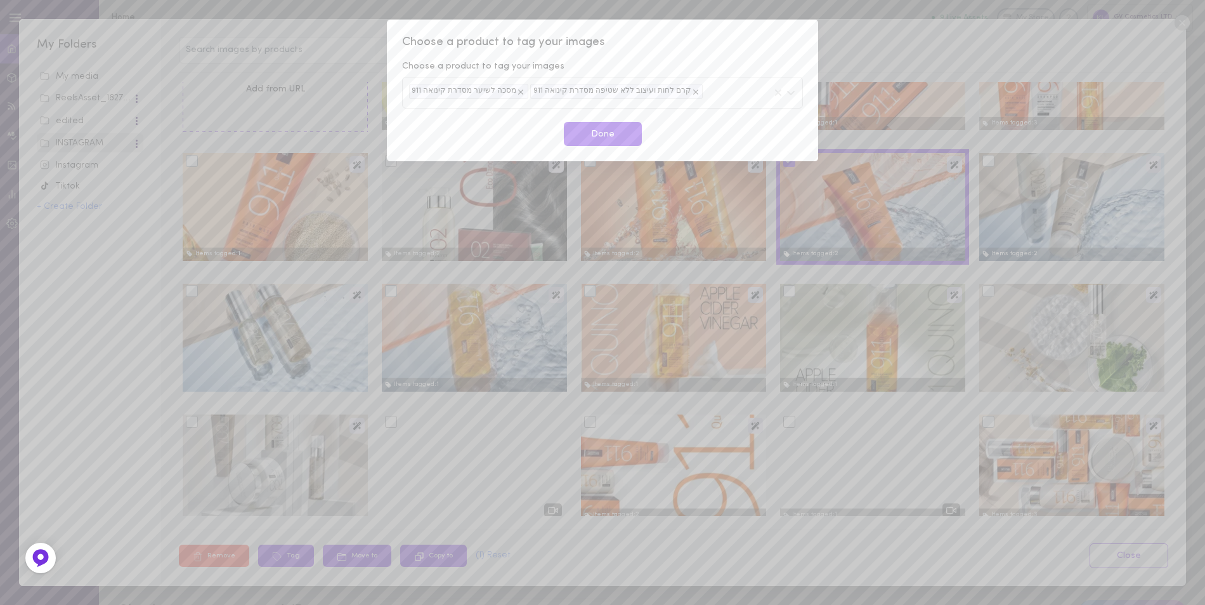
click at [516, 92] on icon at bounding box center [520, 92] width 9 height 9
click at [964, 32] on div "Choose a product to tag your images Choose a product to tag your images קרם לחו…" at bounding box center [602, 302] width 1205 height 605
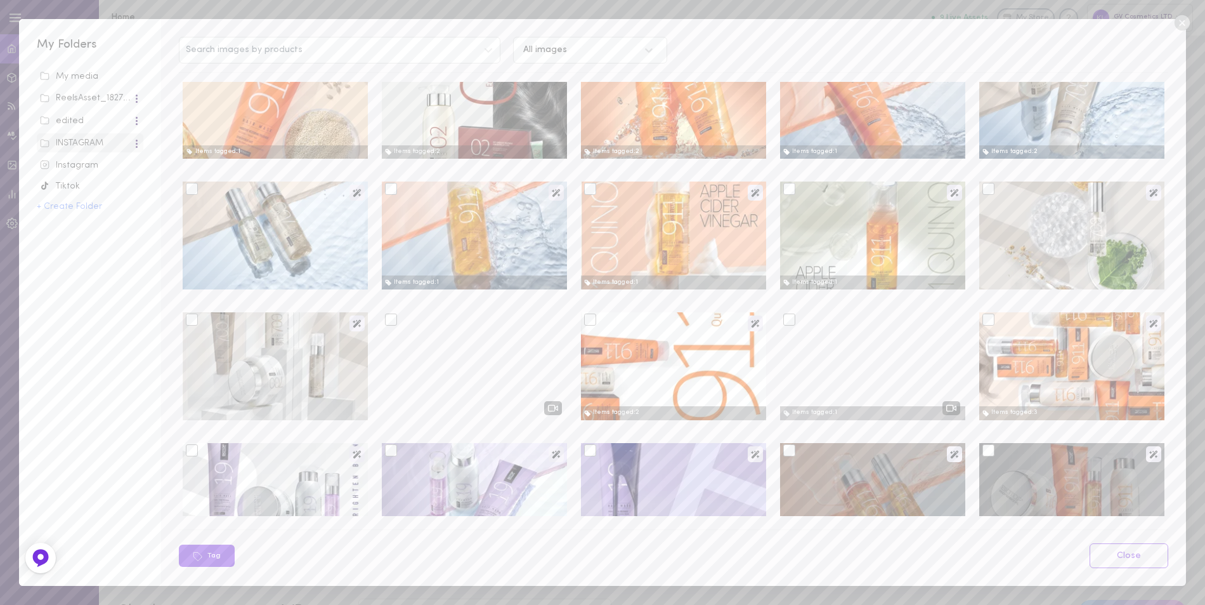
scroll to position [190, 0]
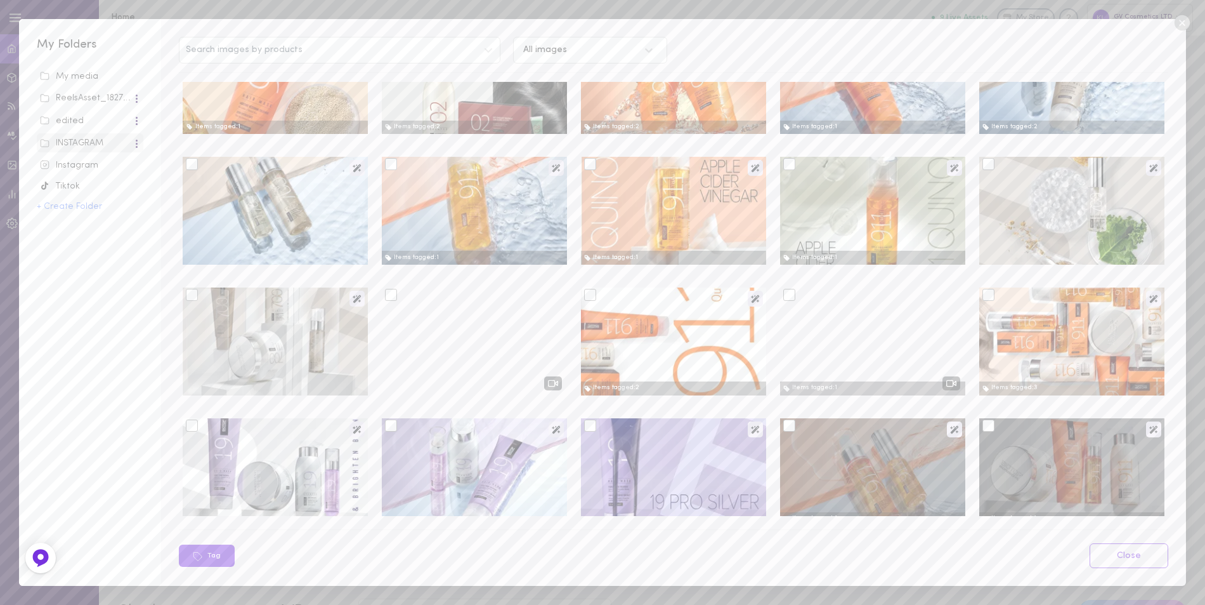
click at [193, 169] on div at bounding box center [192, 164] width 12 height 12
click at [0, 0] on input "checkbox" at bounding box center [0, 0] width 0 height 0
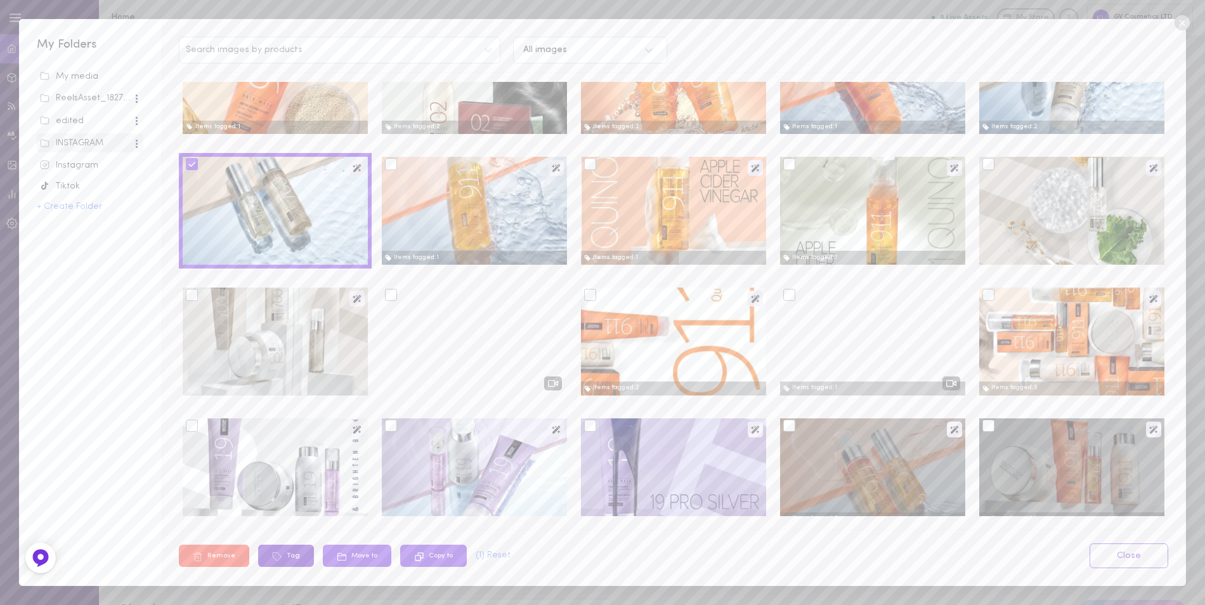
click at [292, 555] on button "Tag" at bounding box center [286, 555] width 56 height 22
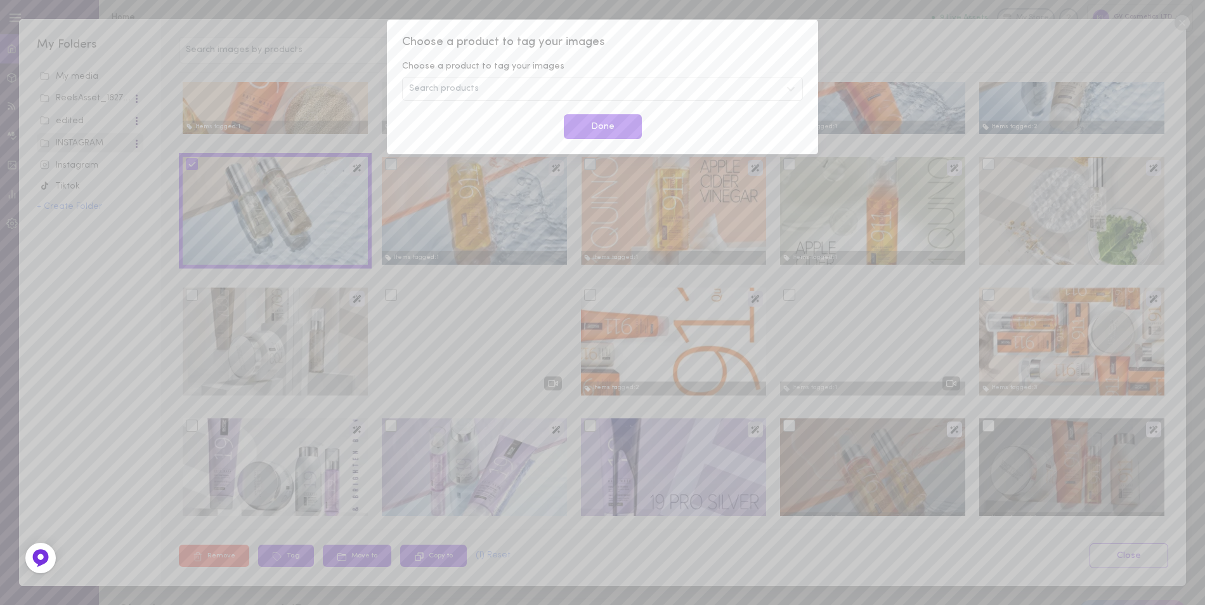
click at [460, 84] on span "Search products" at bounding box center [444, 88] width 70 height 9
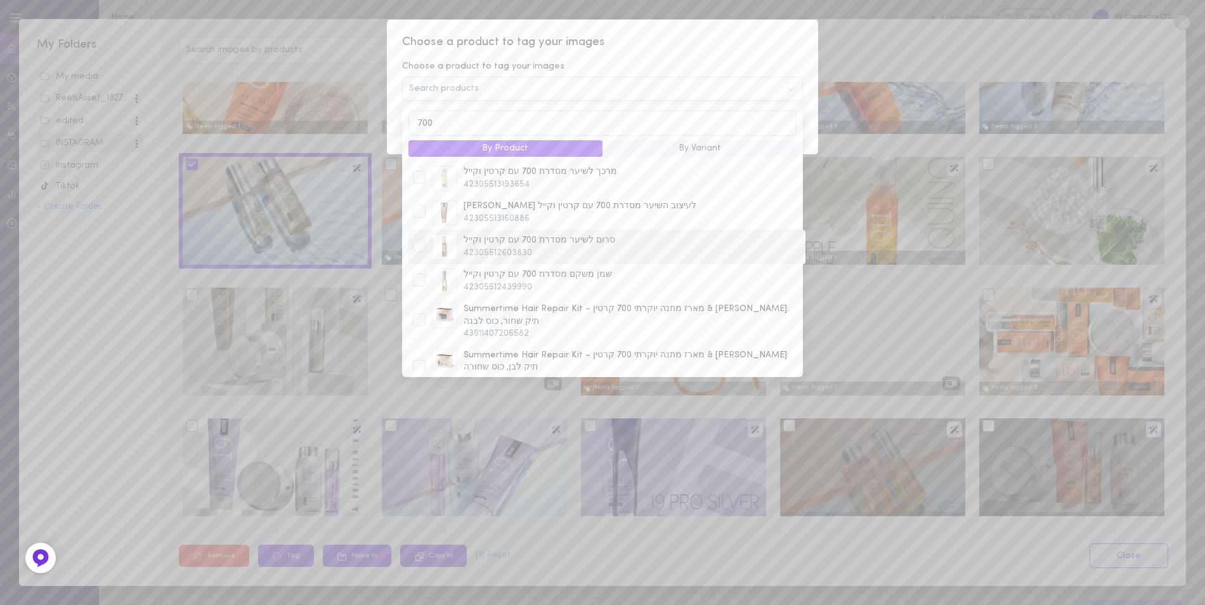
type input "700"
click at [416, 248] on div at bounding box center [419, 245] width 13 height 13
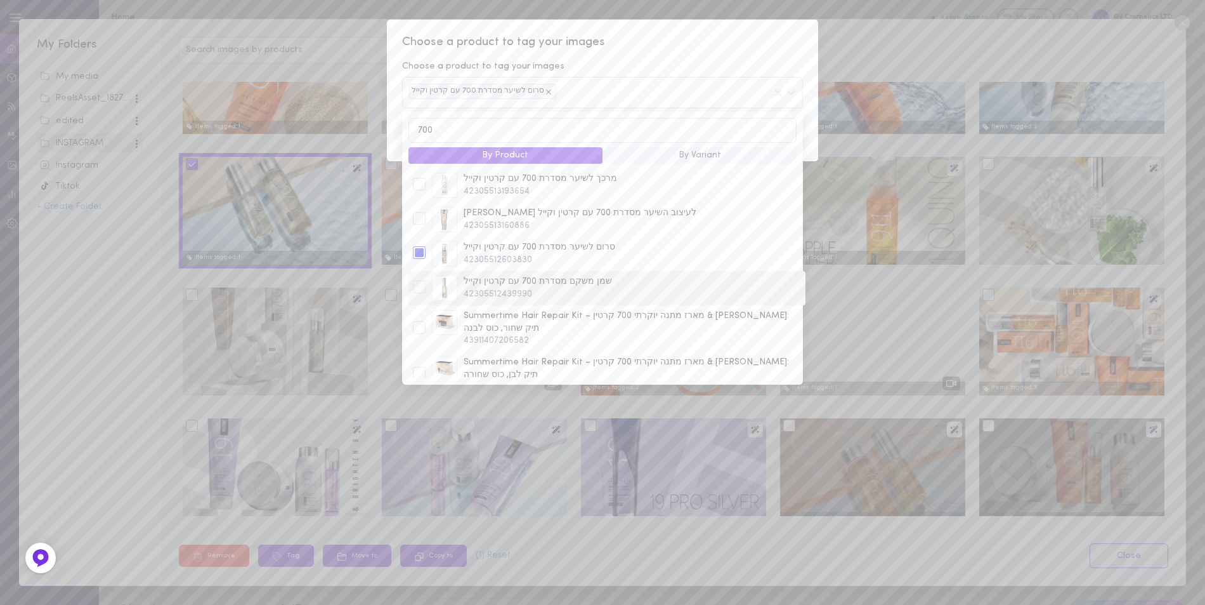
click at [421, 280] on div "שמן משקם מסדרת 700 עם קרטין וקייל 42305512439990" at bounding box center [607, 288] width 397 height 34
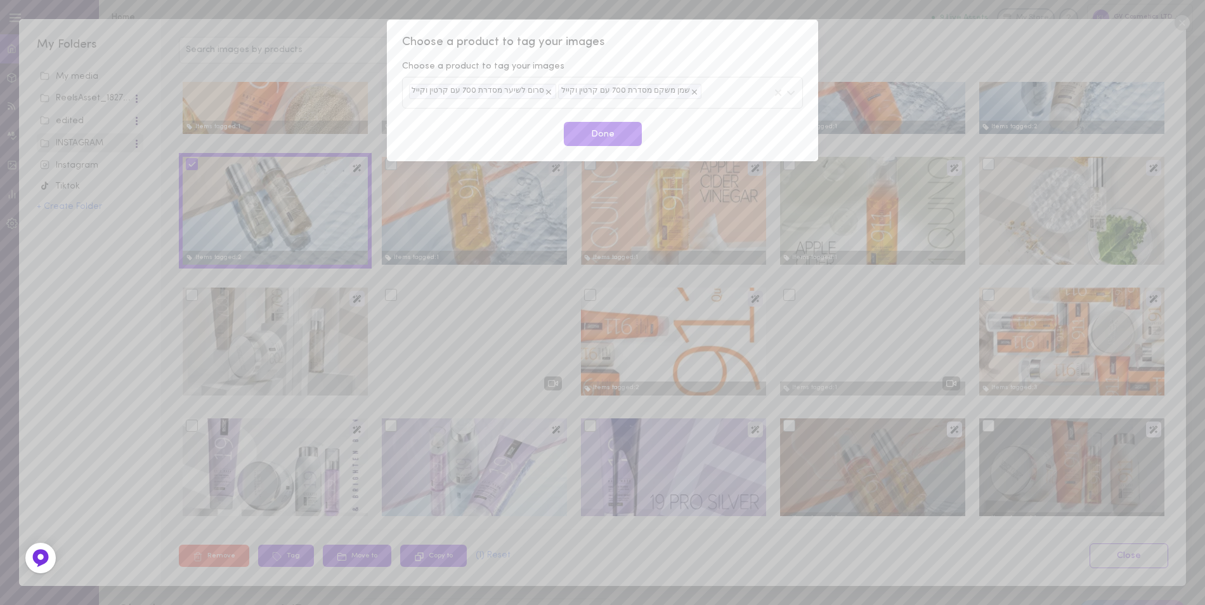
click at [735, 36] on span "Choose a product to tag your images" at bounding box center [602, 42] width 401 height 16
click at [606, 136] on button "Done" at bounding box center [603, 134] width 78 height 25
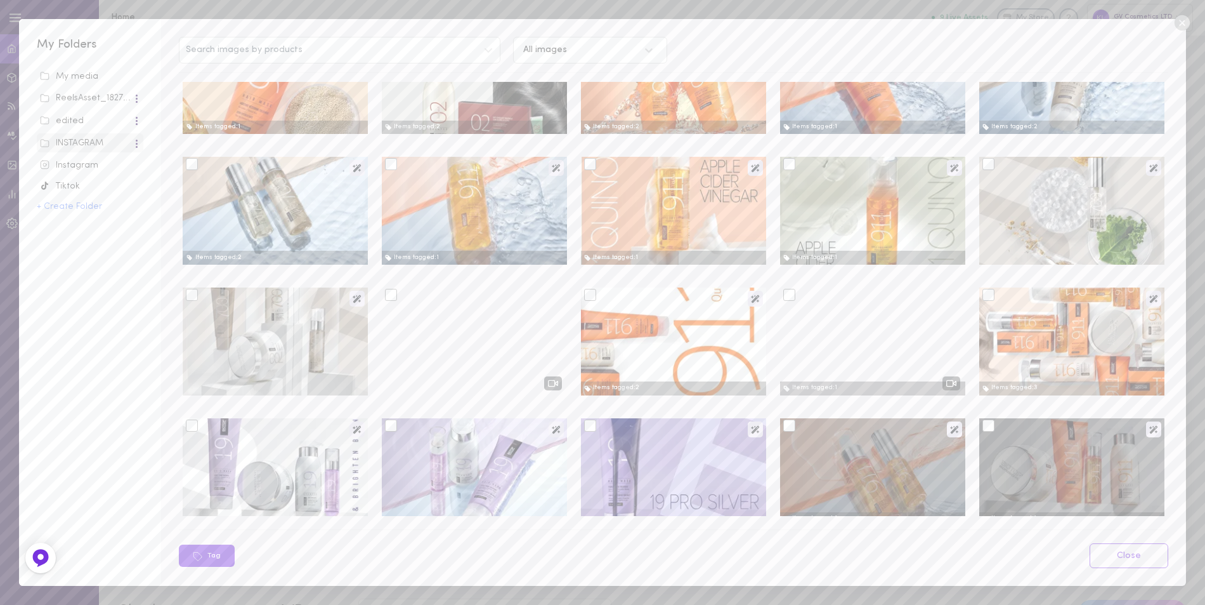
click at [983, 163] on div at bounding box center [989, 164] width 12 height 12
click at [0, 0] on input "checkbox" at bounding box center [0, 0] width 0 height 0
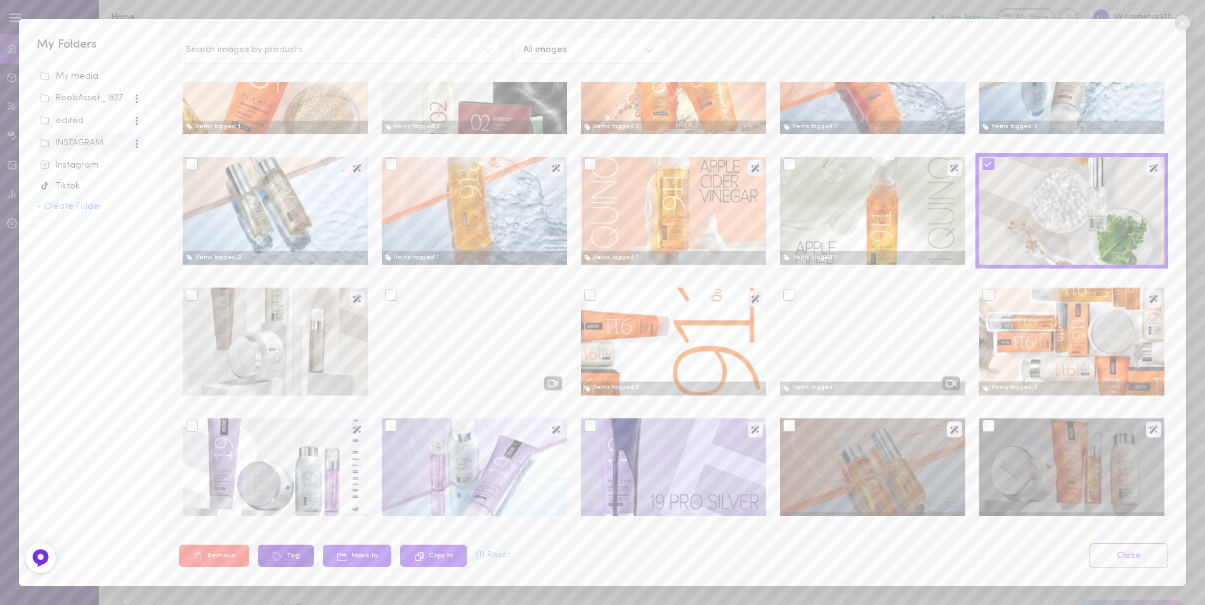
click at [288, 558] on button "Tag" at bounding box center [286, 555] width 56 height 22
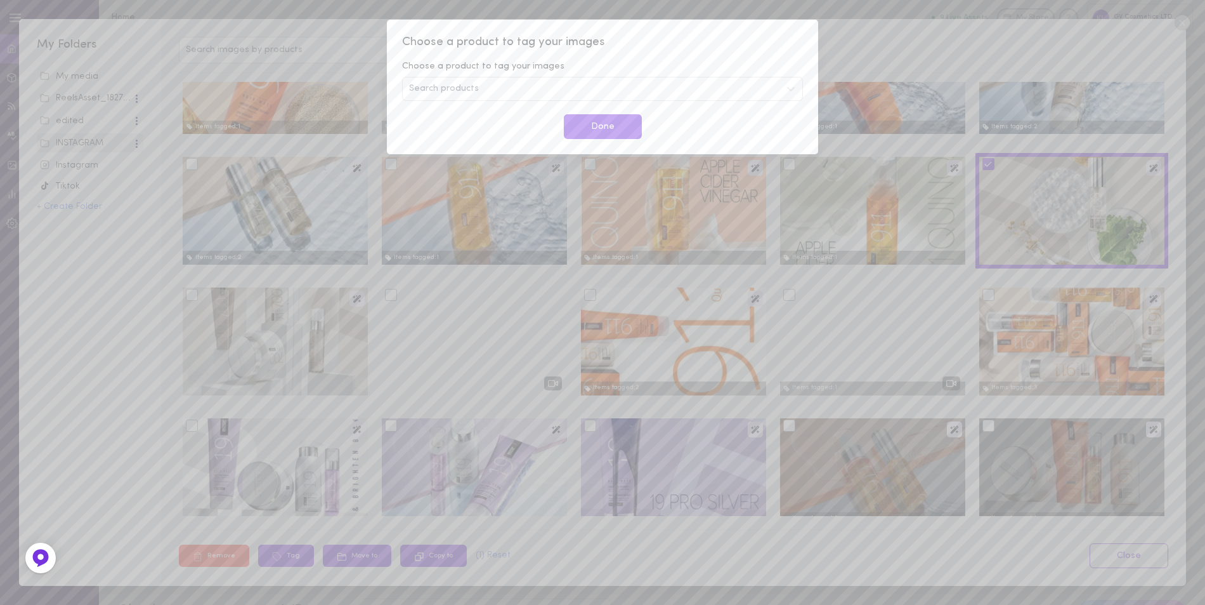
click at [509, 84] on div "Search products" at bounding box center [602, 89] width 401 height 24
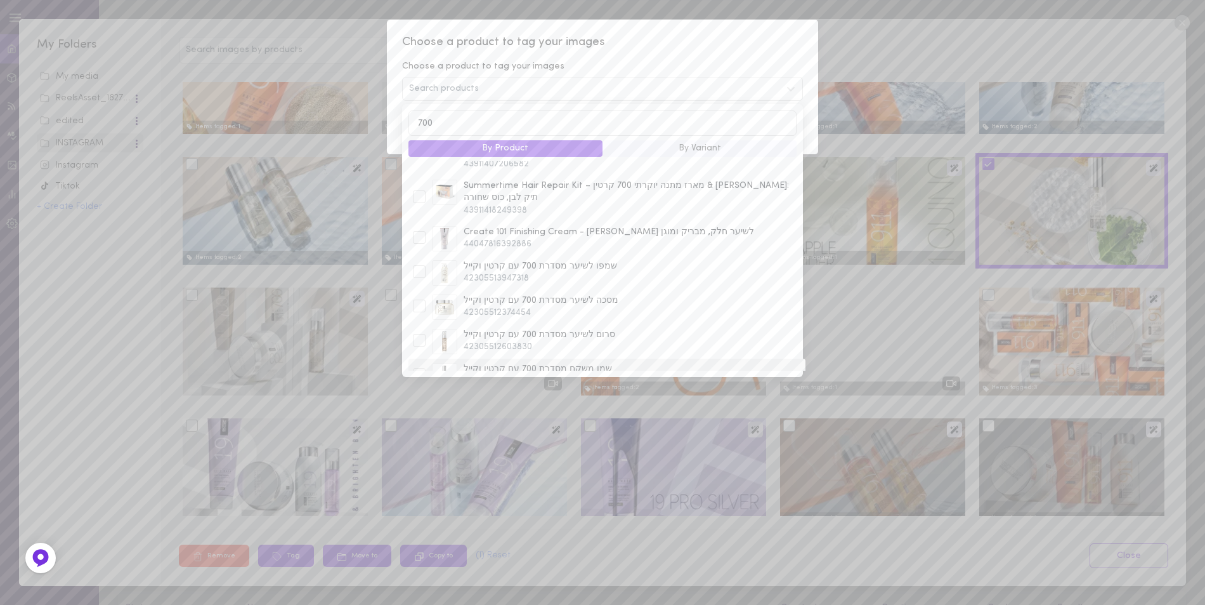
scroll to position [63, 0]
type input "700"
click at [417, 368] on div at bounding box center [419, 374] width 13 height 13
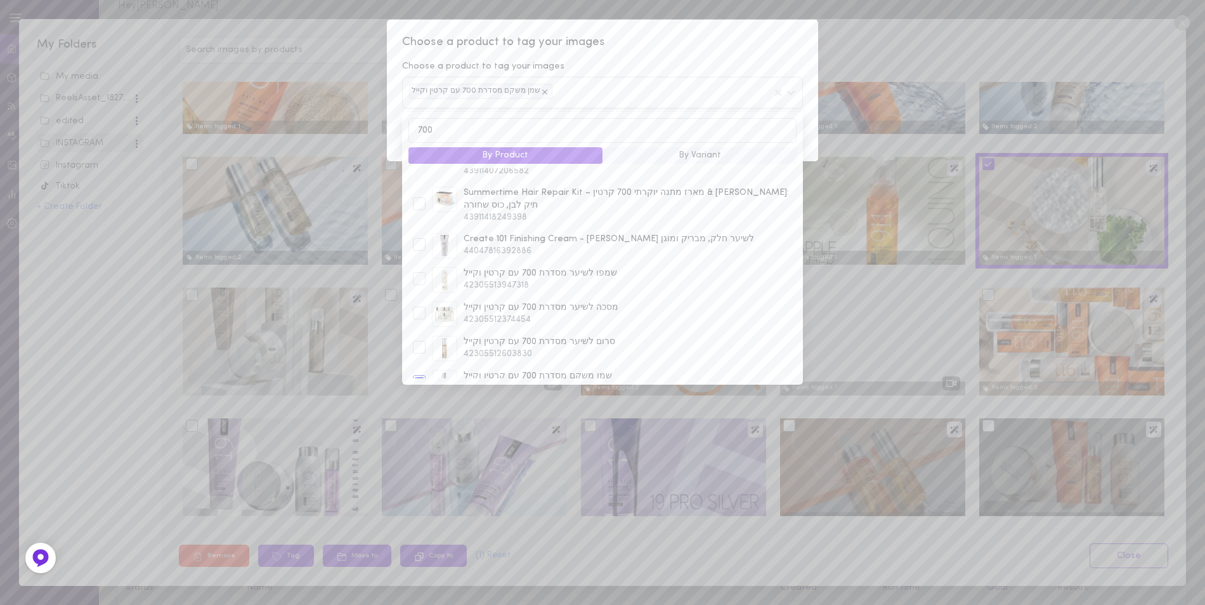
click at [697, 39] on span "Choose a product to tag your images" at bounding box center [602, 42] width 401 height 16
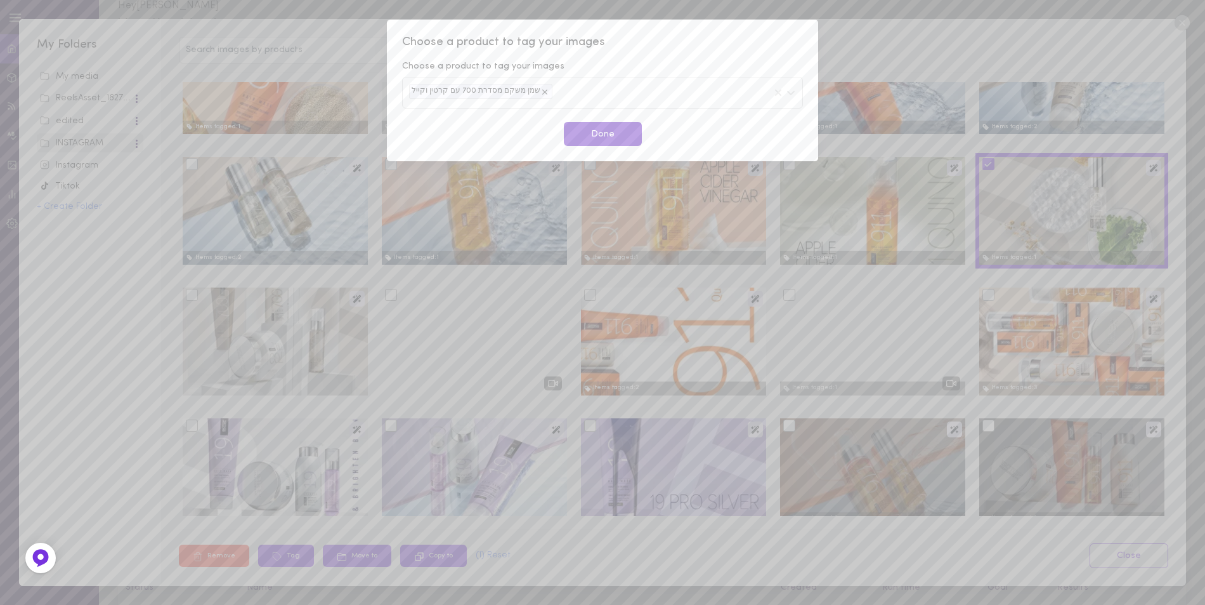
click at [596, 133] on button "Done" at bounding box center [603, 134] width 78 height 25
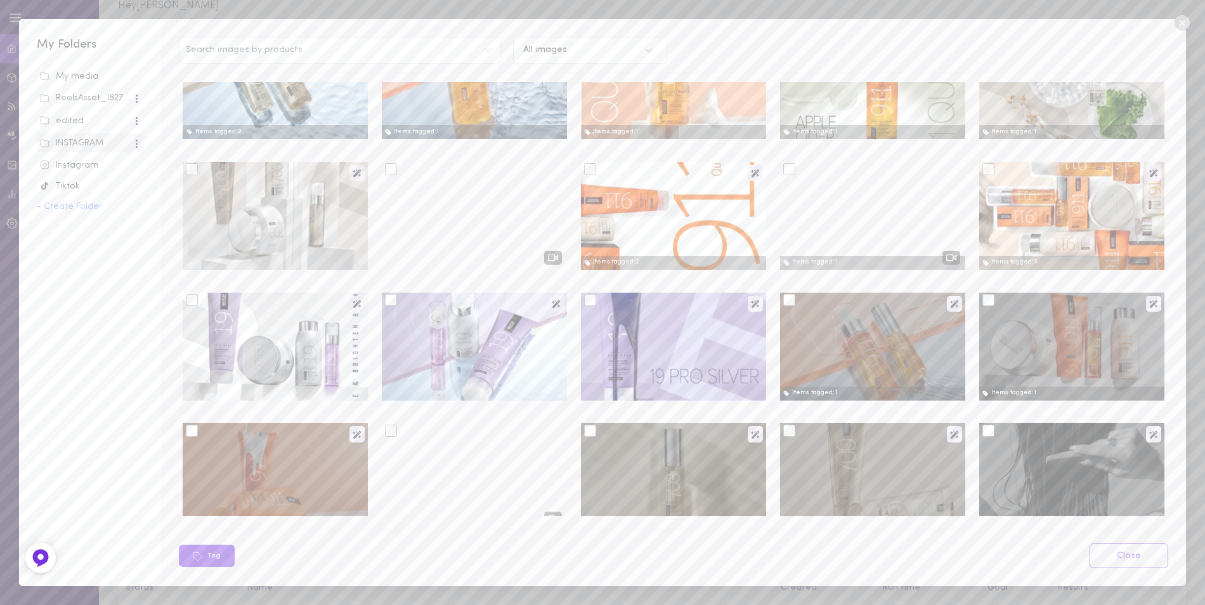
scroll to position [317, 0]
click at [191, 169] on div at bounding box center [192, 168] width 12 height 12
click at [0, 0] on input "checkbox" at bounding box center [0, 0] width 0 height 0
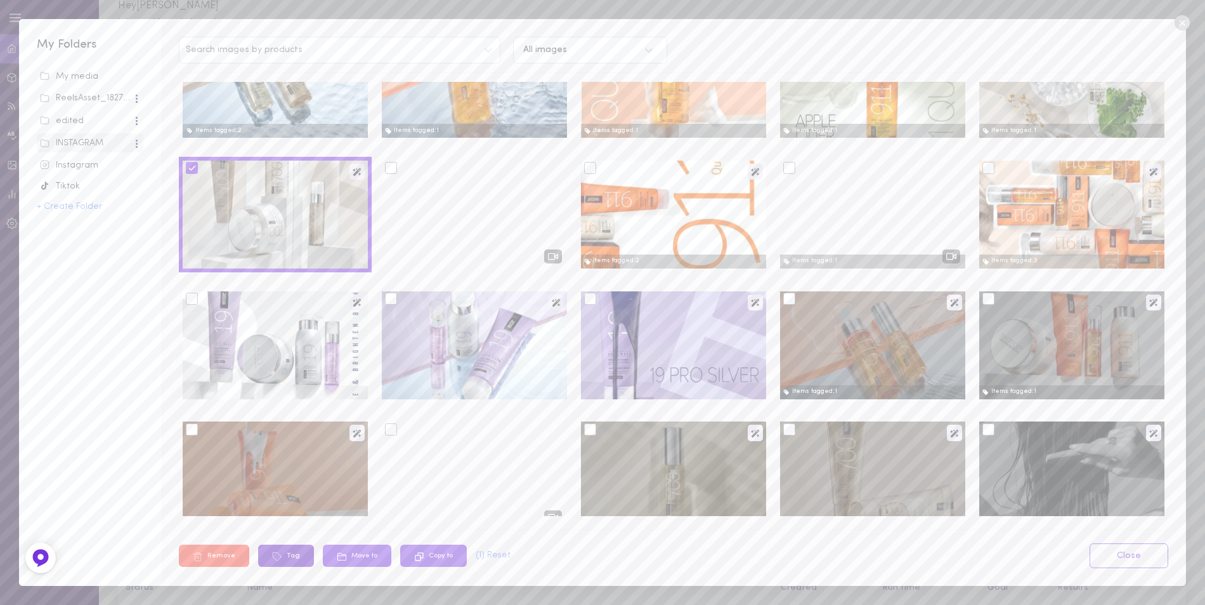
click at [280, 556] on icon at bounding box center [277, 556] width 10 height 10
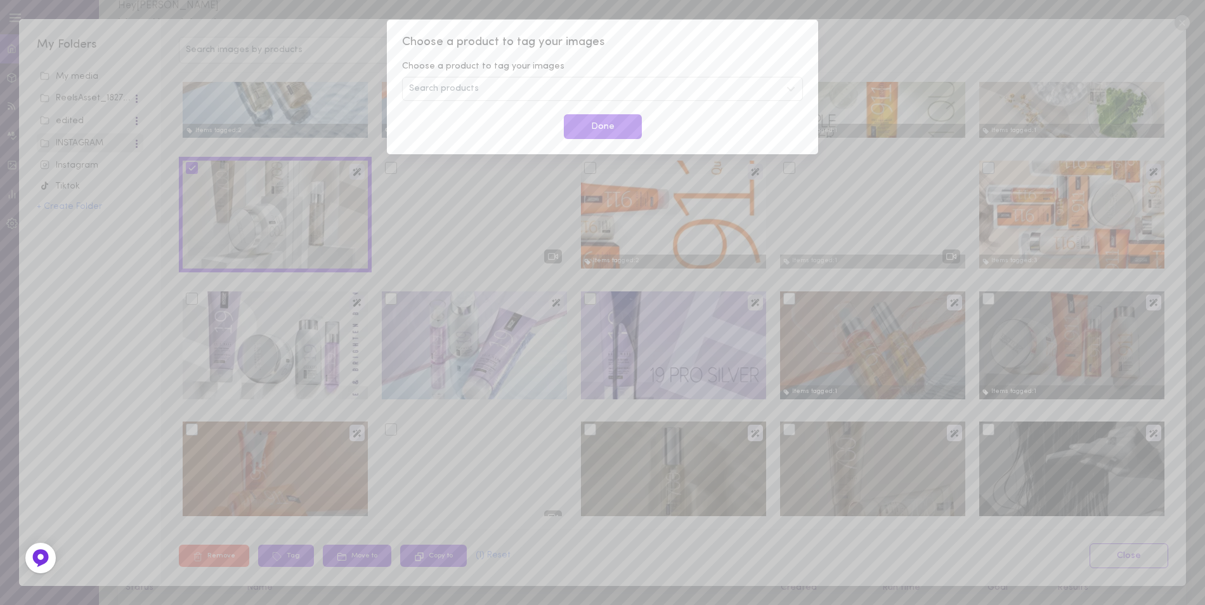
click at [527, 86] on div "Search products" at bounding box center [602, 89] width 401 height 24
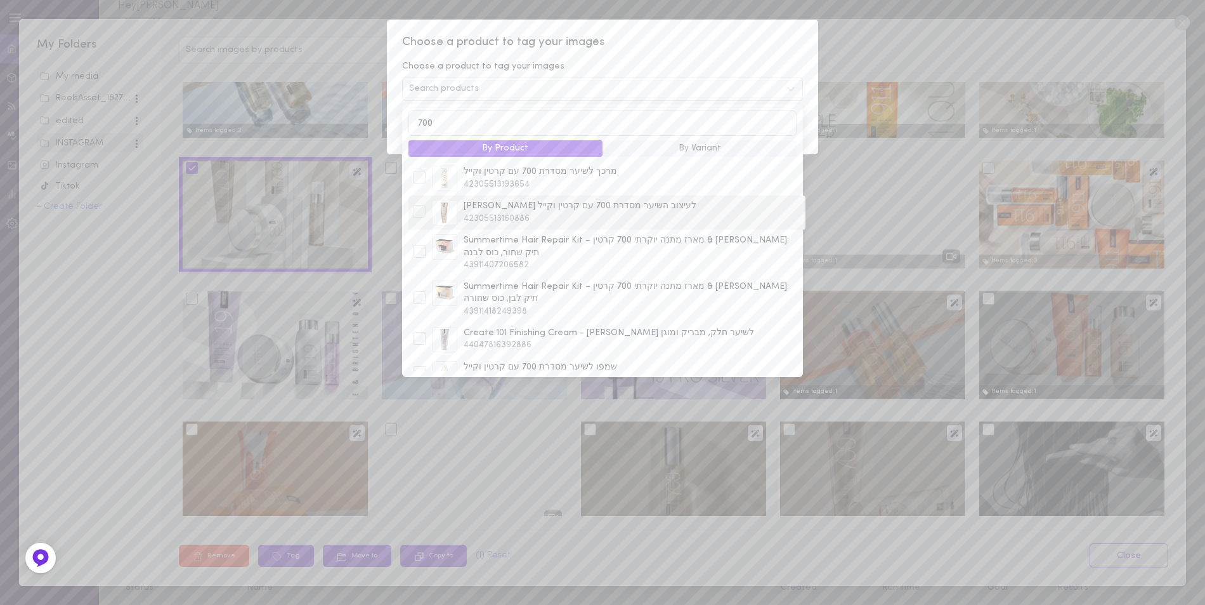
type input "700"
click at [421, 214] on div at bounding box center [419, 211] width 13 height 13
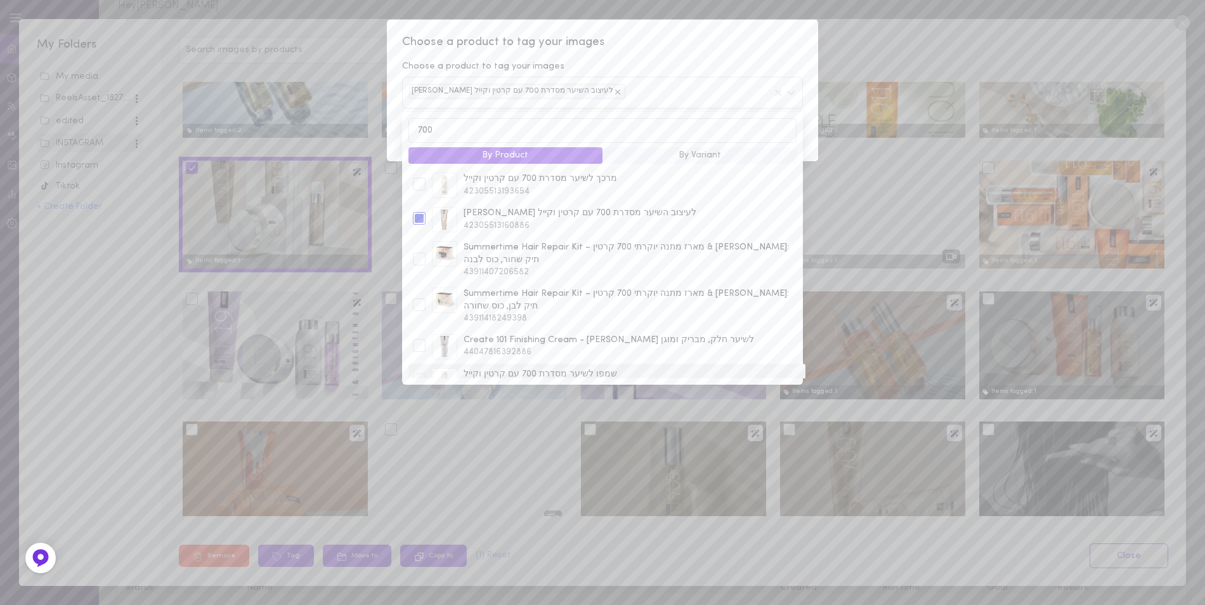
click at [421, 373] on div at bounding box center [419, 379] width 13 height 13
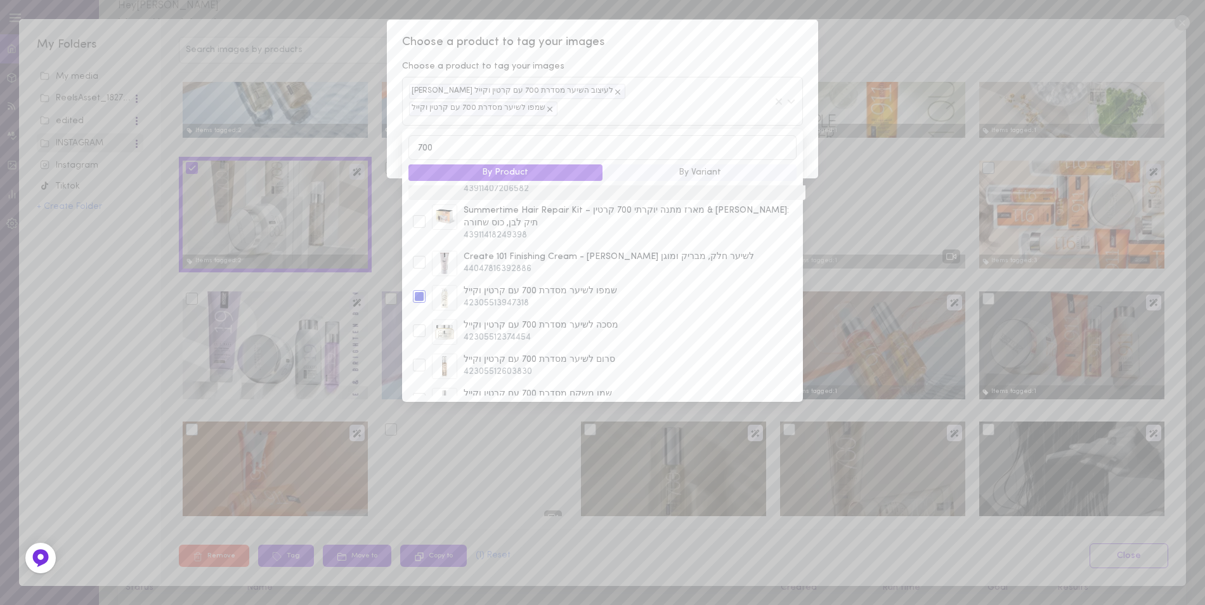
scroll to position [127, 0]
click at [417, 324] on div at bounding box center [419, 330] width 13 height 13
click at [420, 358] on div at bounding box center [419, 364] width 13 height 13
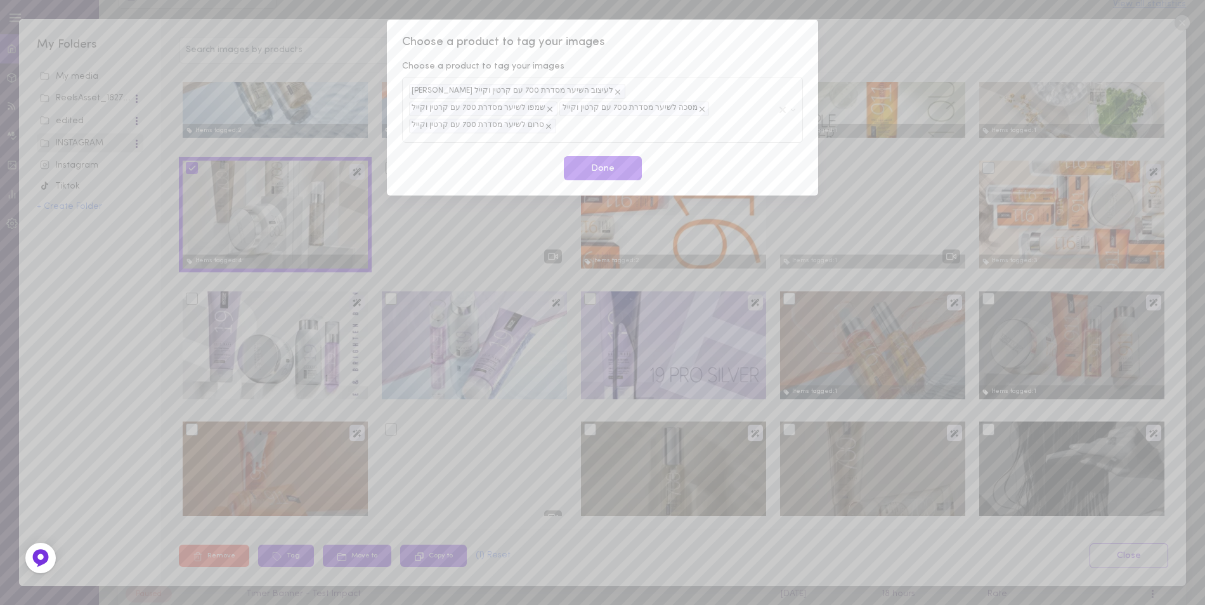
click at [735, 42] on span "Choose a product to tag your images" at bounding box center [602, 42] width 401 height 16
click at [632, 156] on button "Done" at bounding box center [603, 168] width 78 height 25
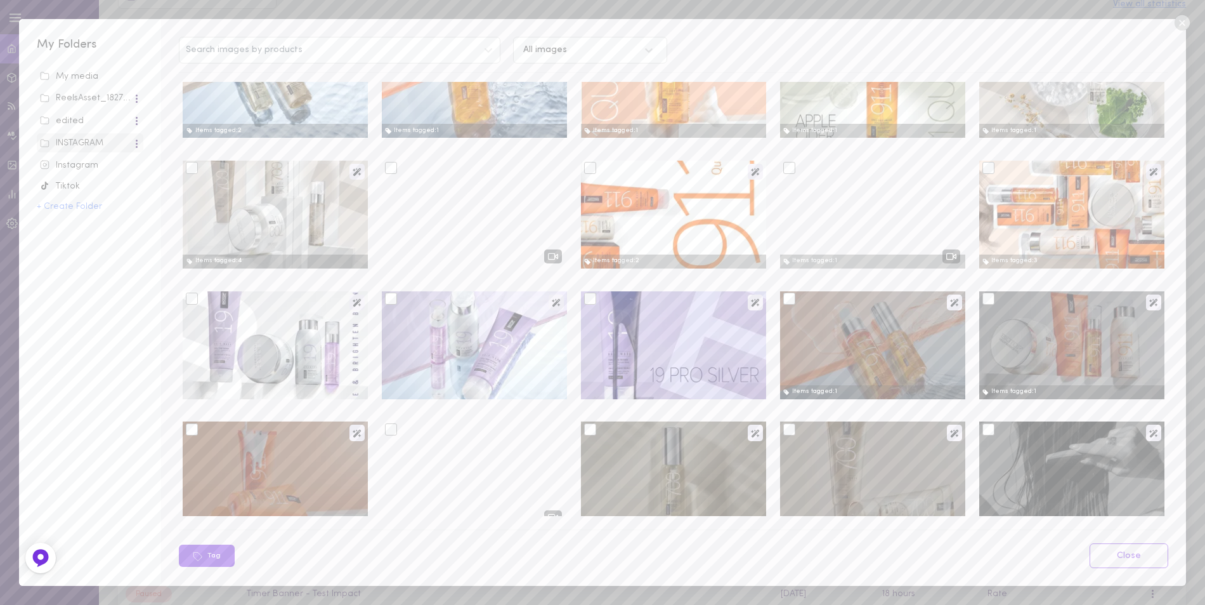
click at [390, 168] on div at bounding box center [391, 168] width 12 height 12
click at [0, 0] on input "checkbox" at bounding box center [0, 0] width 0 height 0
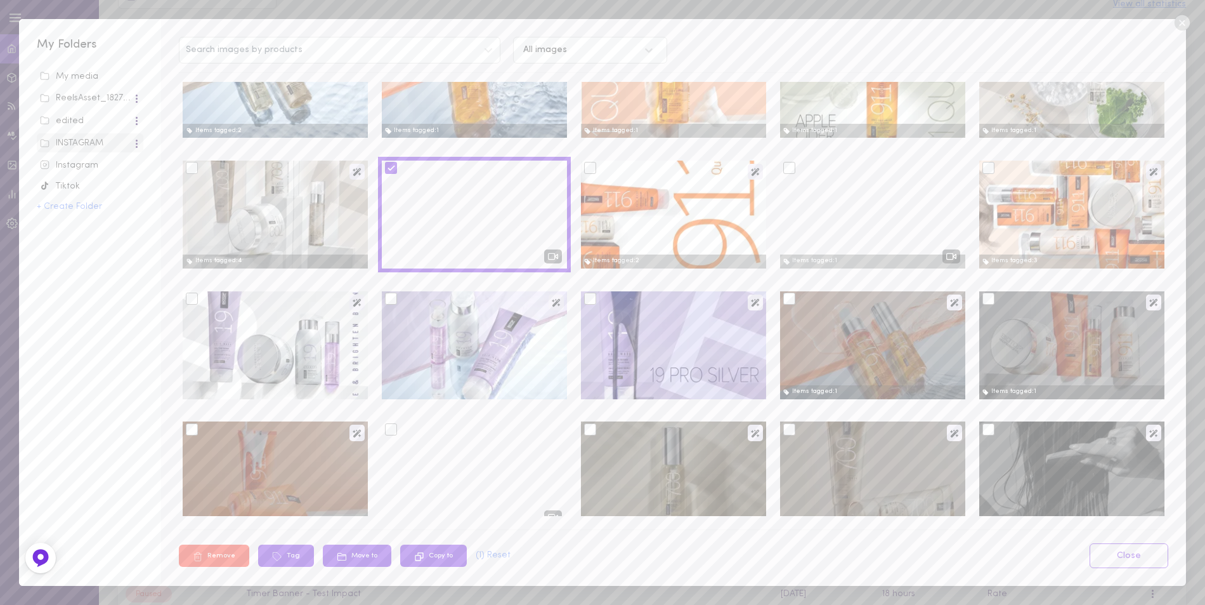
click at [223, 559] on button "Remove" at bounding box center [214, 555] width 70 height 22
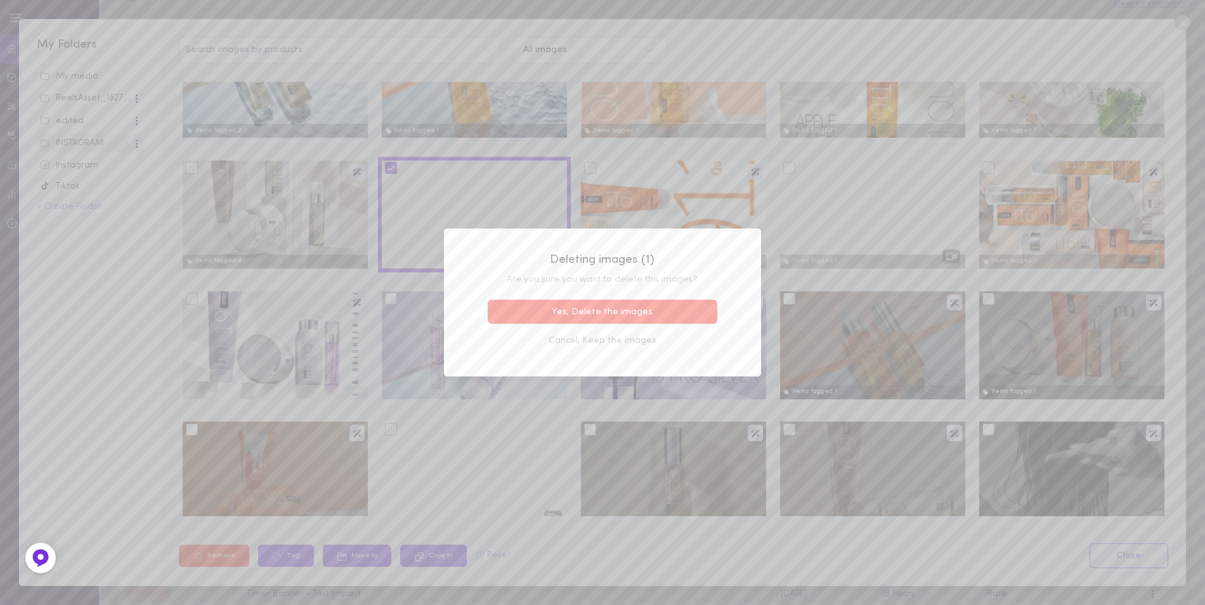
click at [617, 311] on button "Yes, Delete the images" at bounding box center [603, 311] width 230 height 25
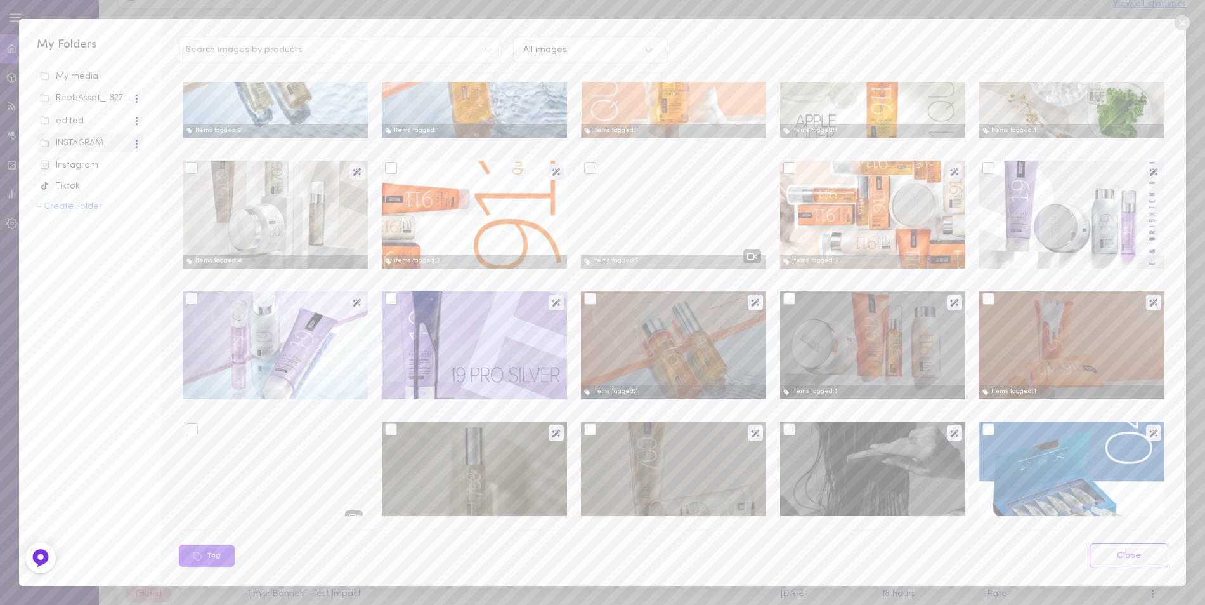
click at [390, 170] on div at bounding box center [391, 168] width 12 height 12
click at [0, 0] on input "checkbox" at bounding box center [0, 0] width 0 height 0
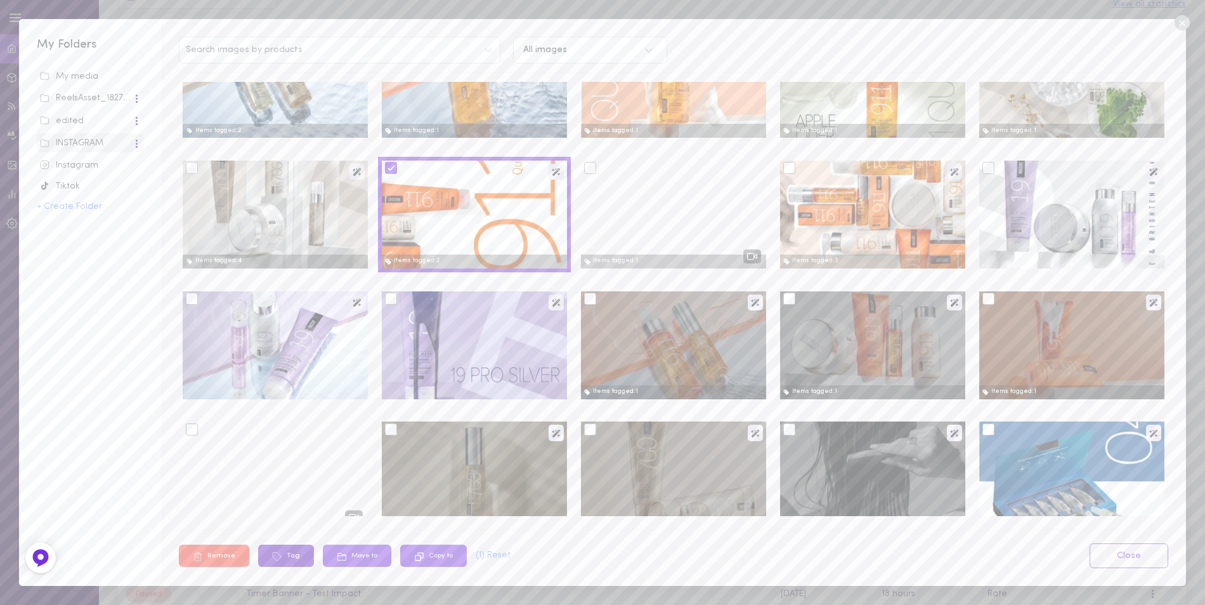
click at [282, 551] on button "Tag" at bounding box center [286, 555] width 56 height 22
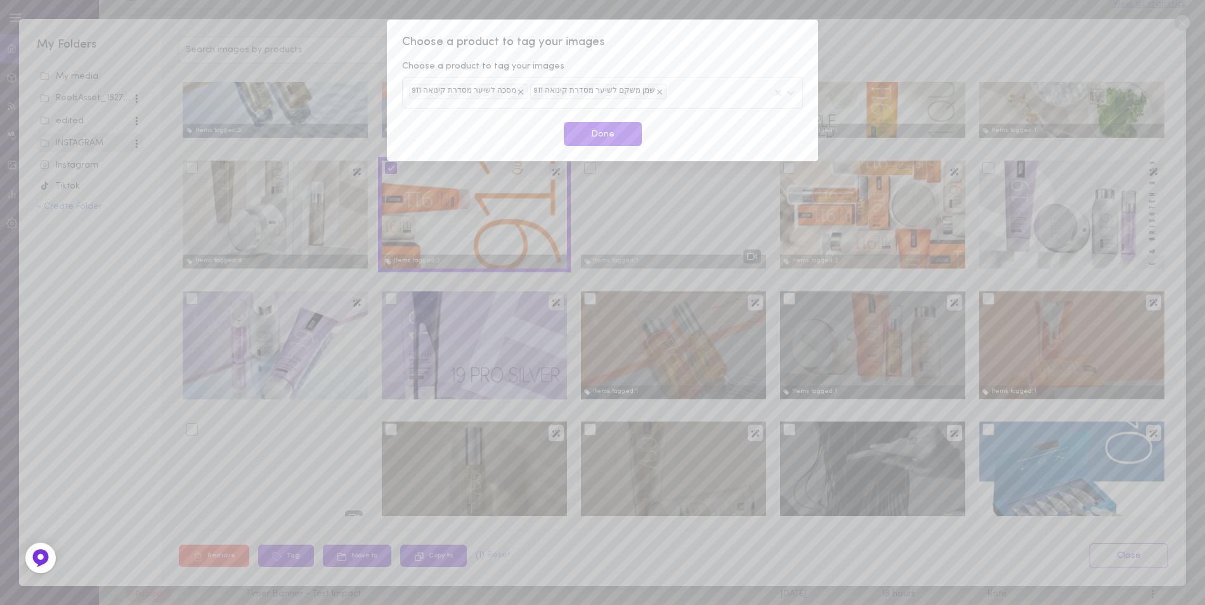
click at [675, 93] on div "מסכה לשיער מסדרת קינואה 911 שמן משקם לשיער מסדרת קינואה 911" at bounding box center [602, 92] width 401 height 31
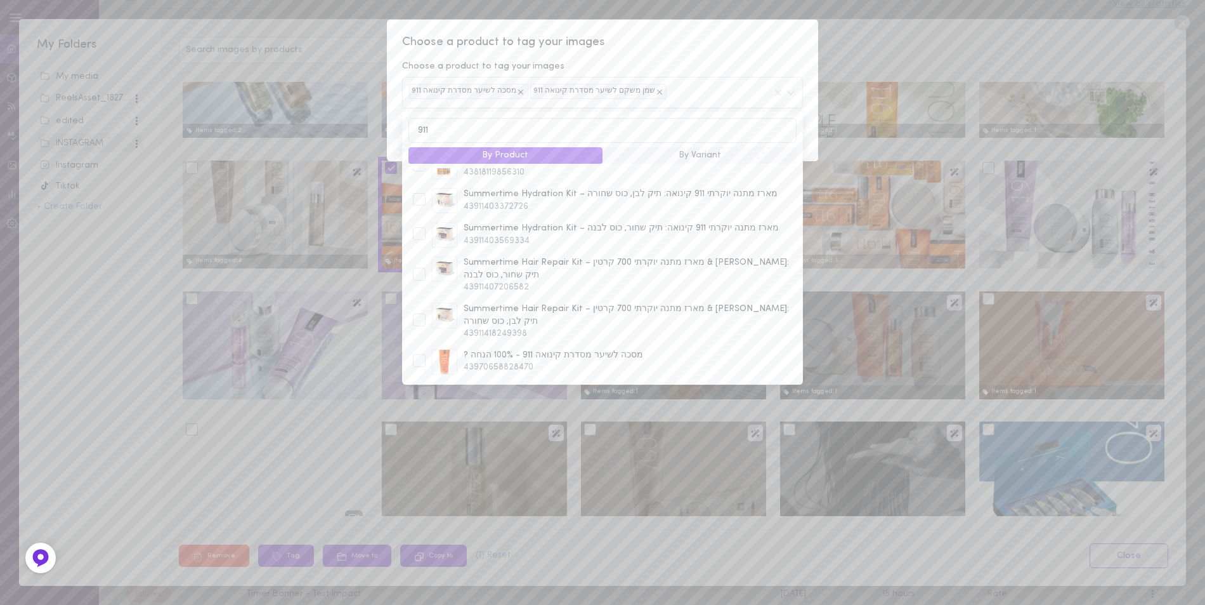
scroll to position [317, 0]
type input "911"
click at [413, 296] on div at bounding box center [419, 302] width 13 height 13
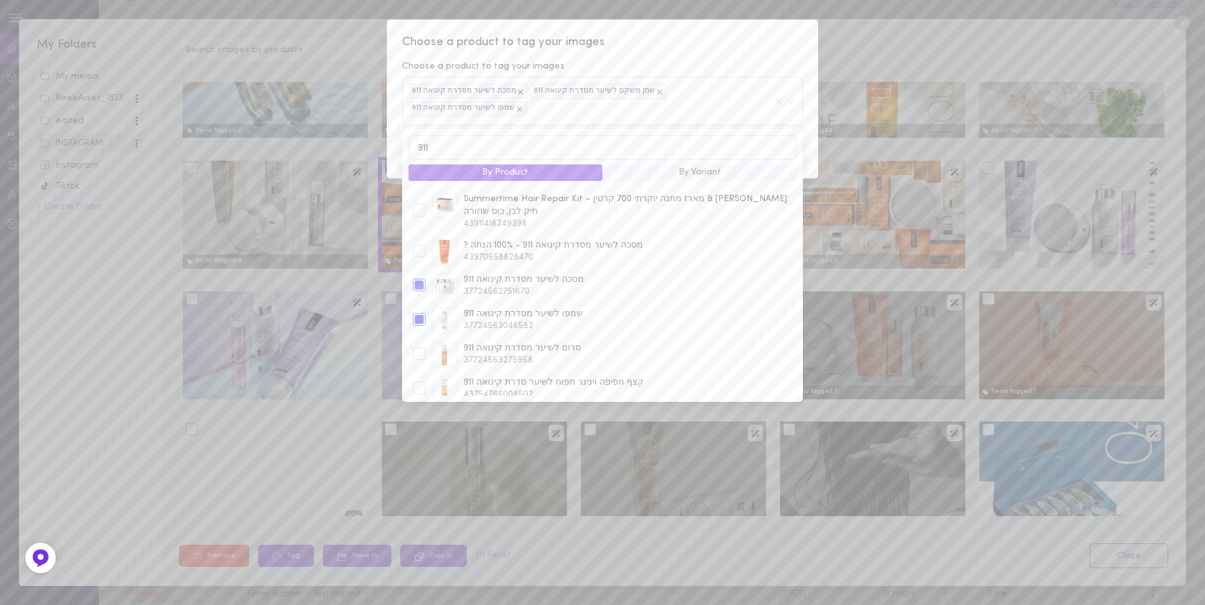
click at [698, 37] on span "Choose a product to tag your images" at bounding box center [602, 42] width 401 height 16
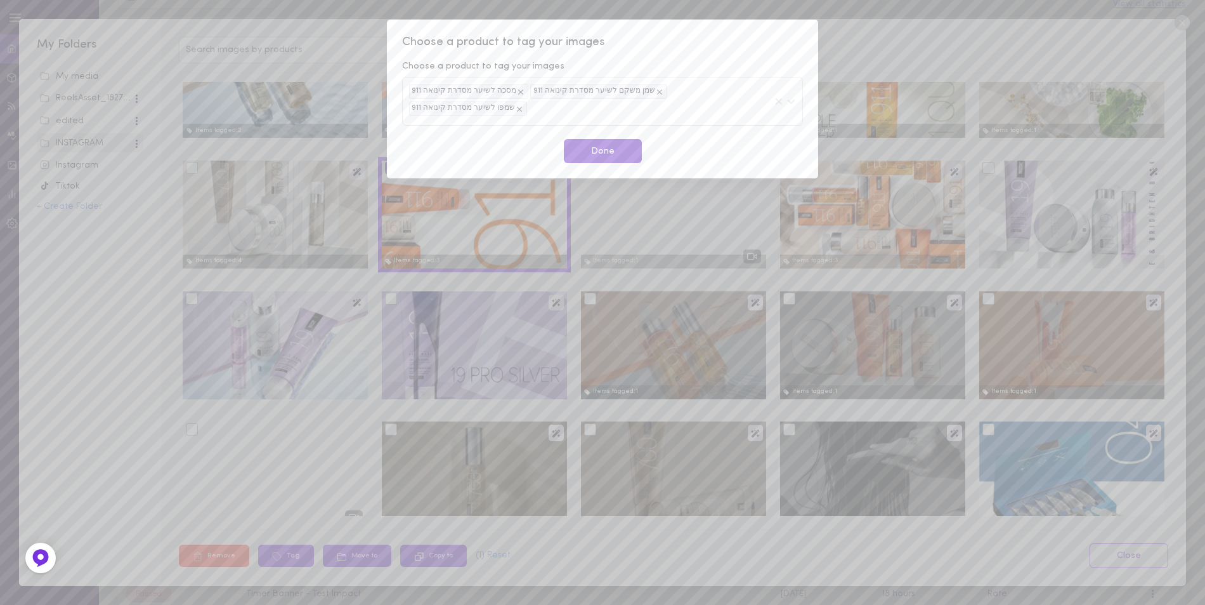
click at [613, 139] on button "Done" at bounding box center [603, 151] width 78 height 25
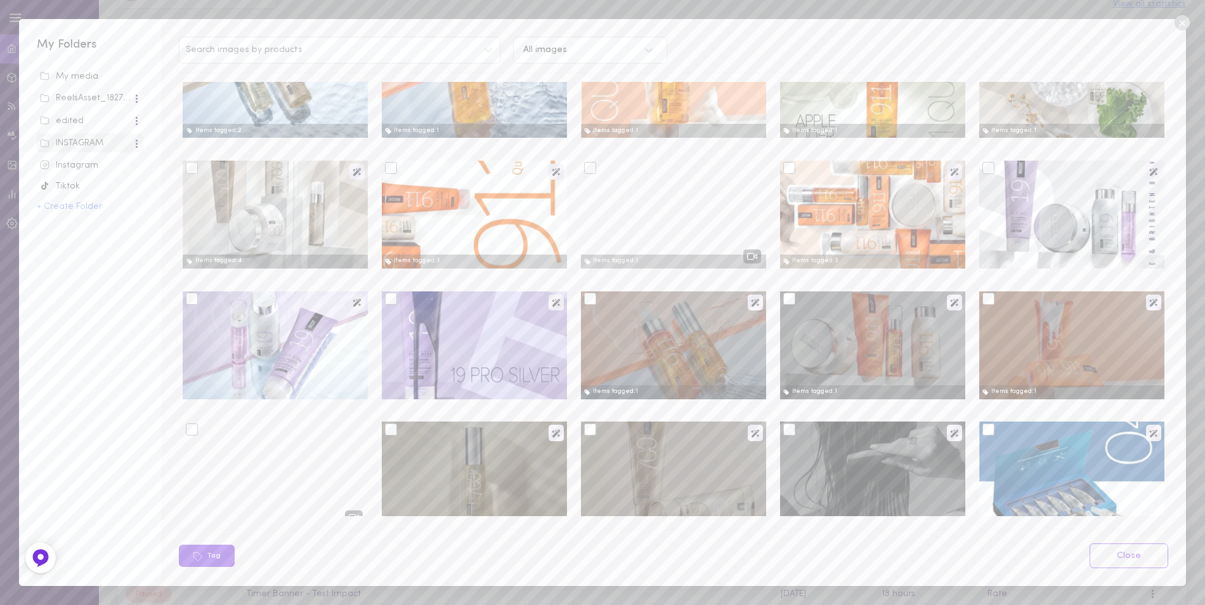
click at [784, 171] on div at bounding box center [790, 168] width 12 height 12
click at [0, 0] on input "checkbox" at bounding box center [0, 0] width 0 height 0
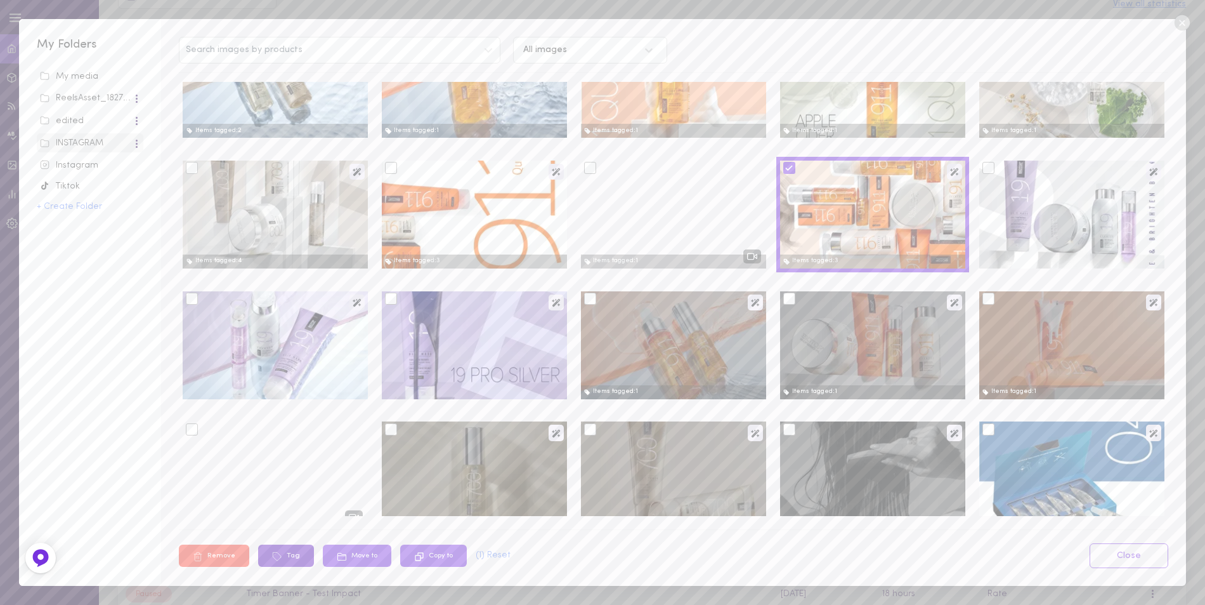
click at [292, 553] on button "Tag" at bounding box center [286, 555] width 56 height 22
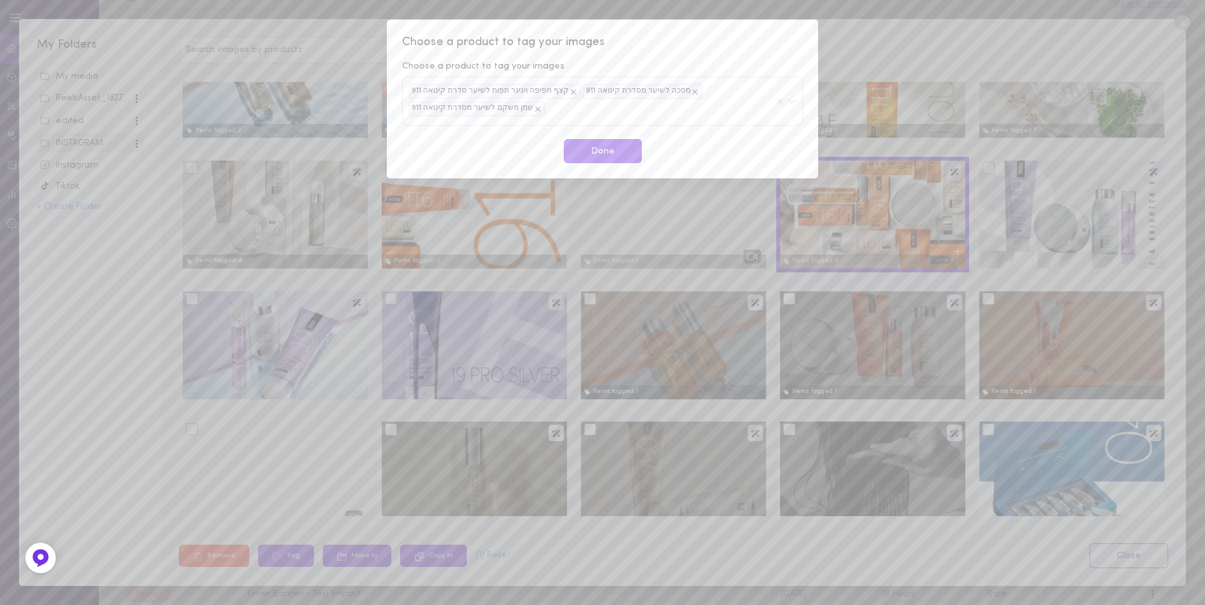
click at [620, 116] on div "קצף חפיפה ויניגר תפוח לשיער סדרת קינואה 911 מסכה לשיער מסדרת קינואה 911 שמן משק…" at bounding box center [591, 101] width 364 height 34
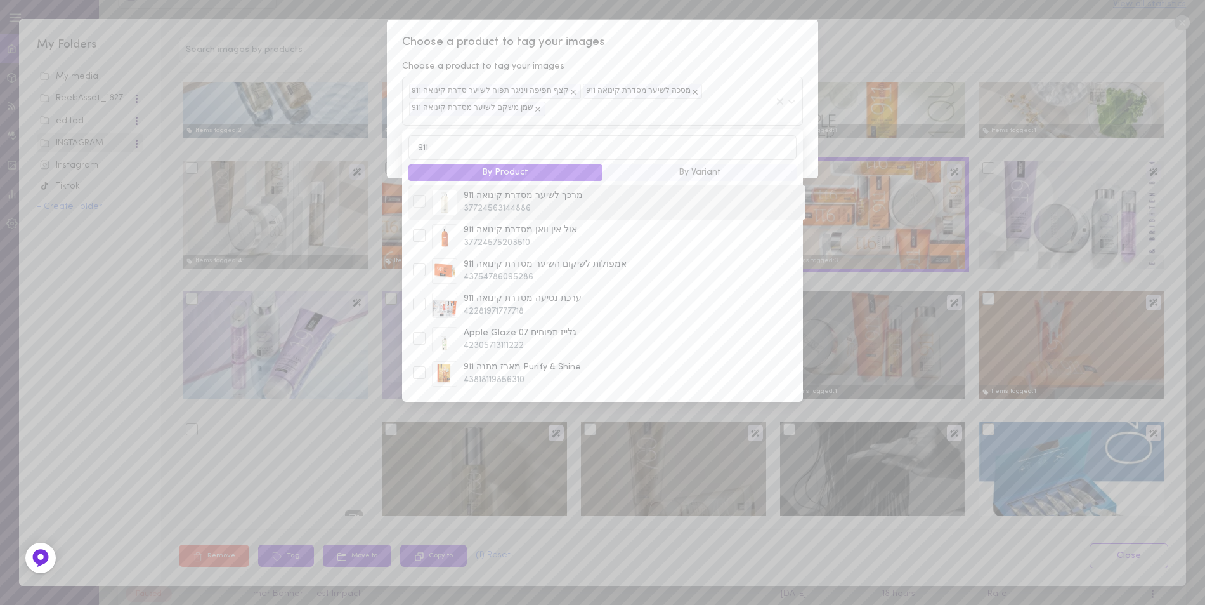
type input "911"
click at [420, 207] on div at bounding box center [419, 201] width 13 height 13
click at [418, 242] on div at bounding box center [419, 235] width 13 height 13
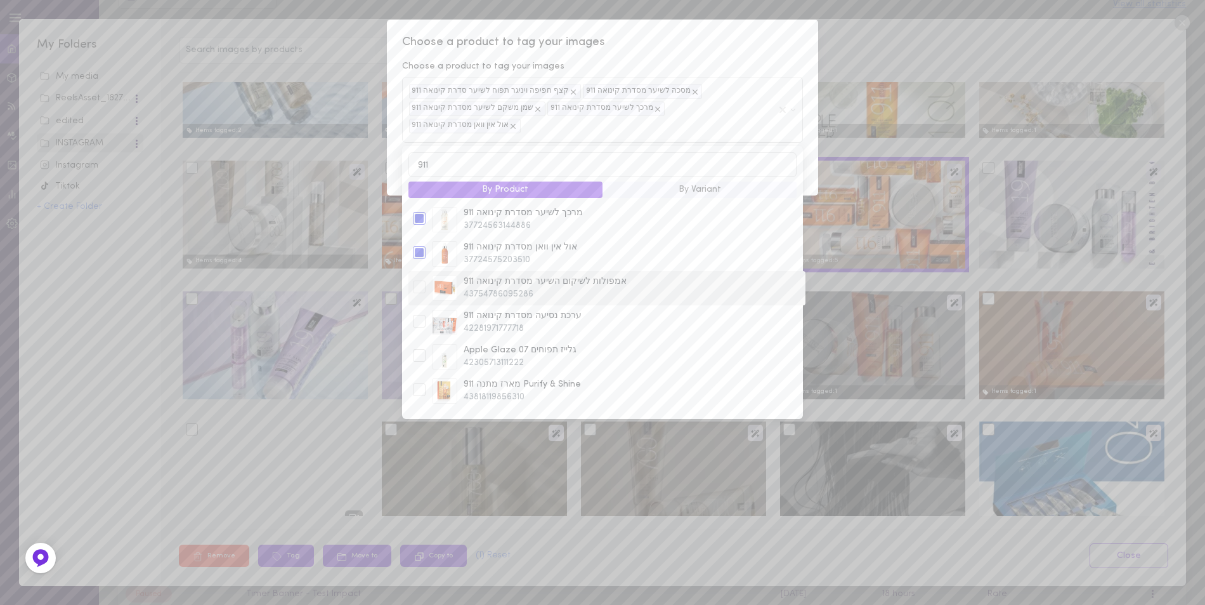
click at [418, 280] on div at bounding box center [419, 286] width 13 height 13
click at [420, 266] on div at bounding box center [419, 272] width 13 height 13
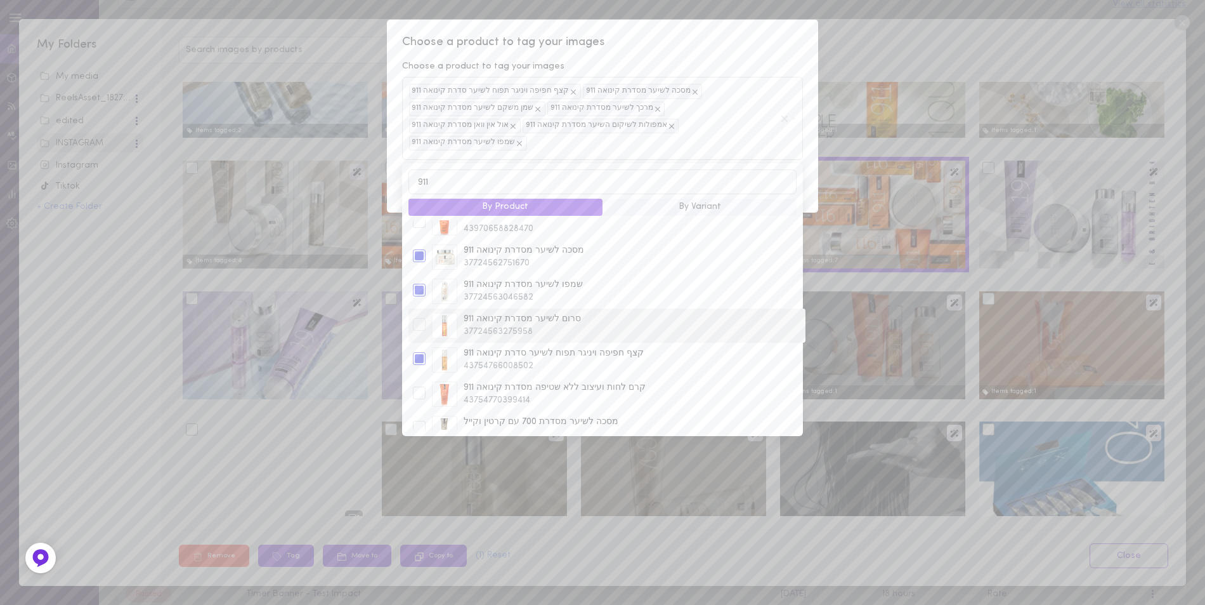
click at [418, 318] on div at bounding box center [419, 324] width 13 height 13
click at [421, 358] on div at bounding box center [419, 364] width 13 height 13
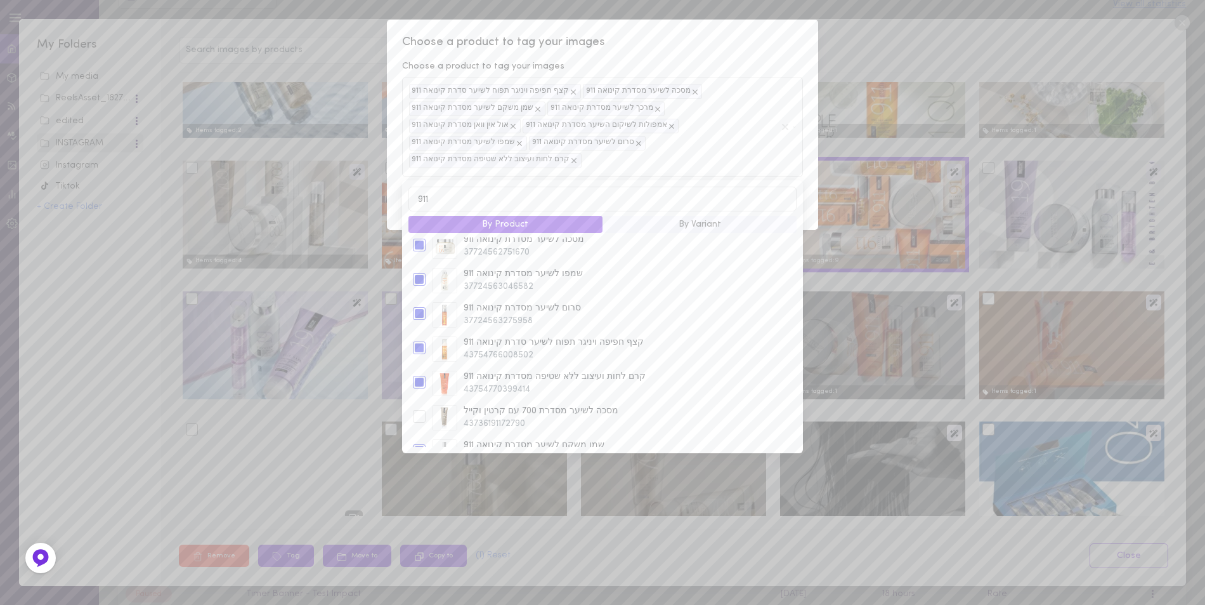
click at [746, 44] on span "Choose a product to tag your images" at bounding box center [602, 42] width 401 height 16
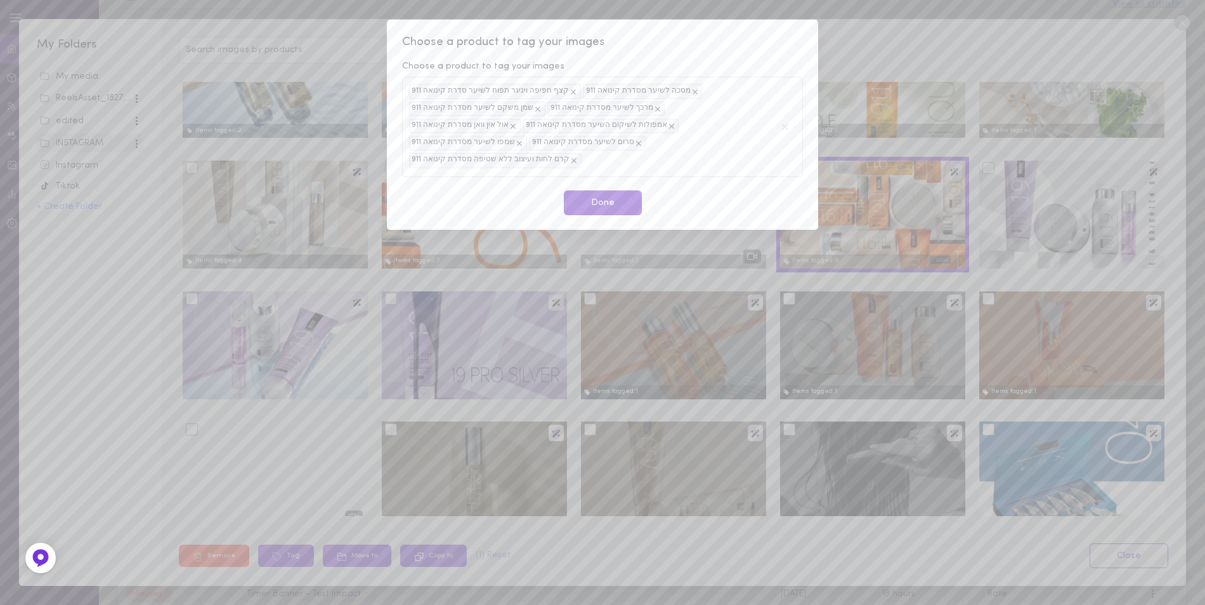
click at [619, 190] on button "Done" at bounding box center [603, 202] width 78 height 25
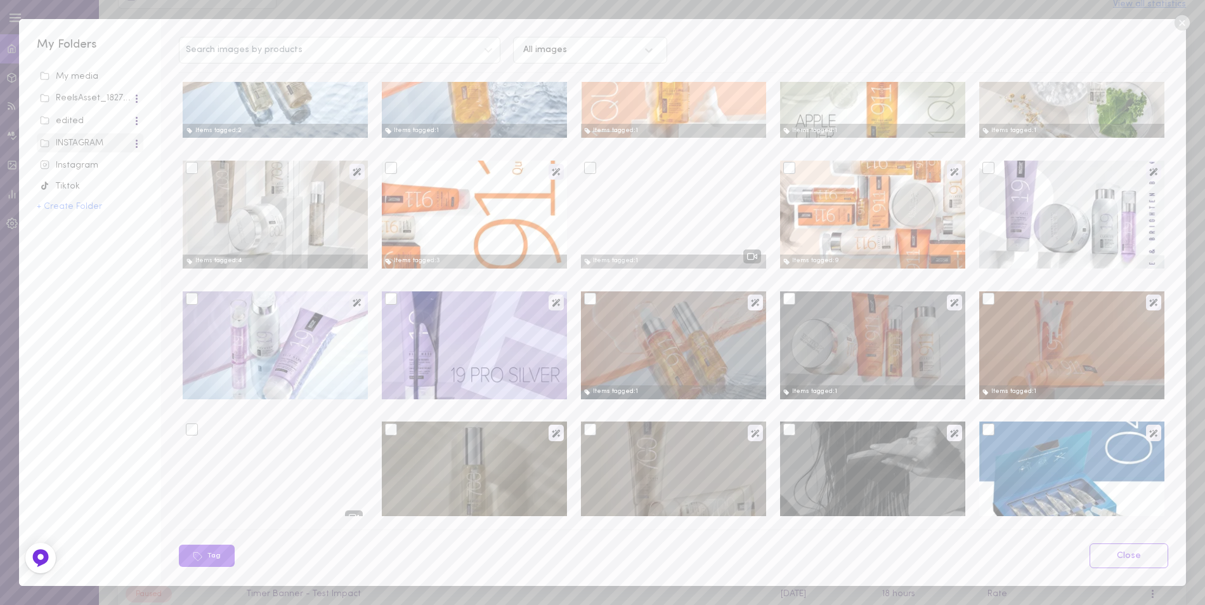
click at [983, 167] on div at bounding box center [989, 168] width 12 height 12
click at [0, 0] on input "checkbox" at bounding box center [0, 0] width 0 height 0
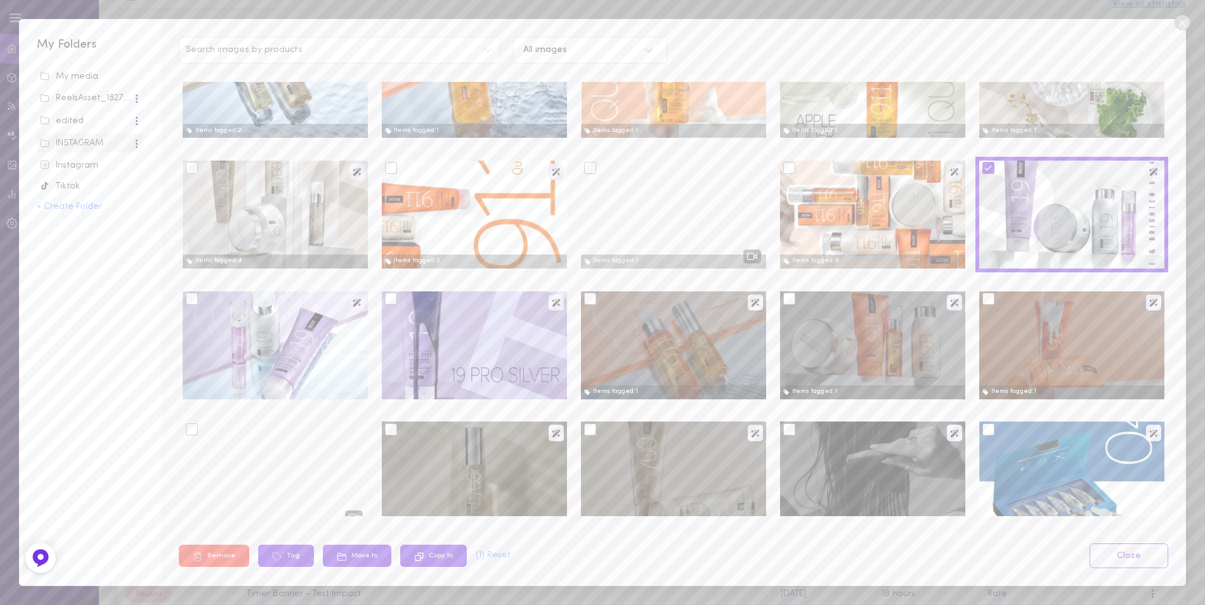
click at [192, 304] on div at bounding box center [192, 298] width 12 height 12
click at [0, 0] on input "checkbox" at bounding box center [0, 0] width 0 height 0
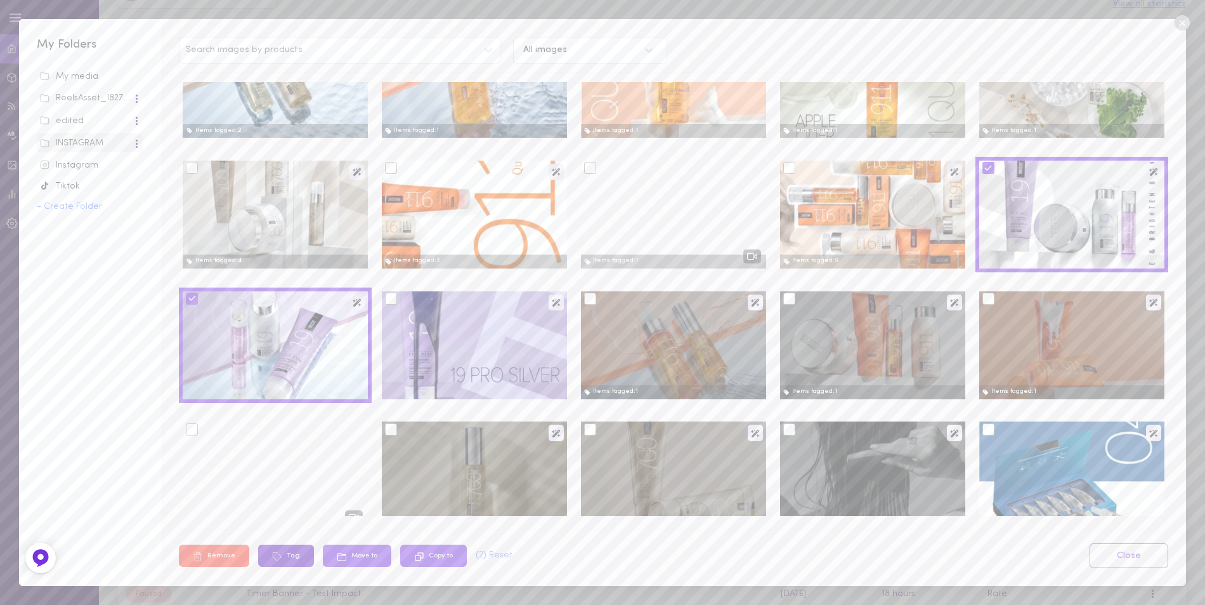
click at [300, 554] on button "Tag" at bounding box center [286, 555] width 56 height 22
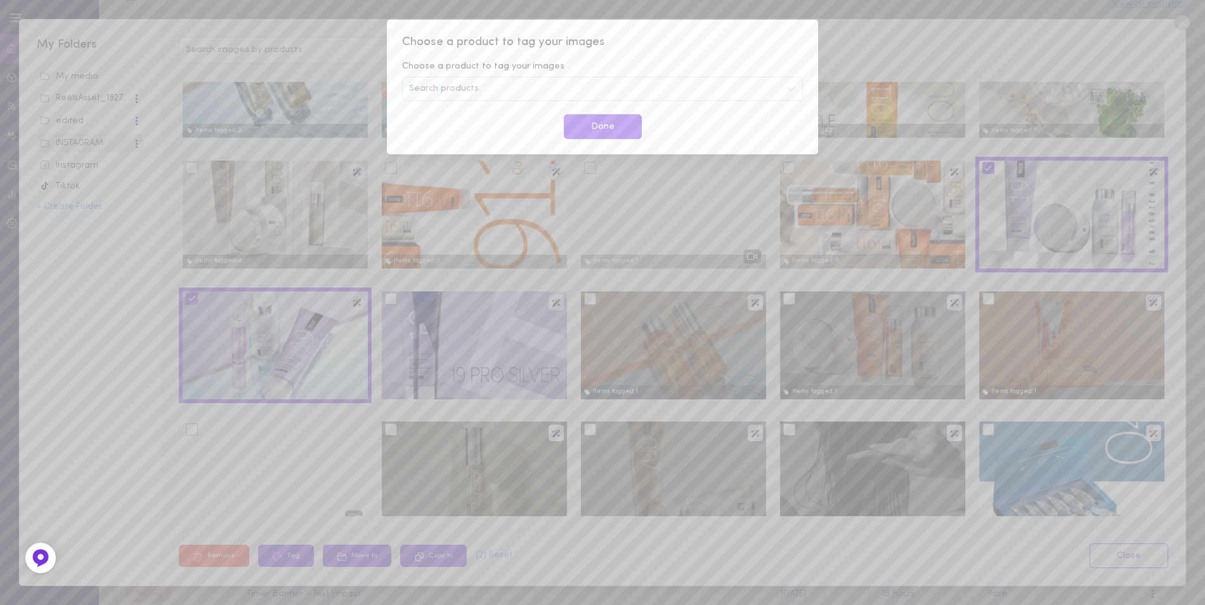
click at [501, 92] on div "Search products" at bounding box center [602, 89] width 401 height 24
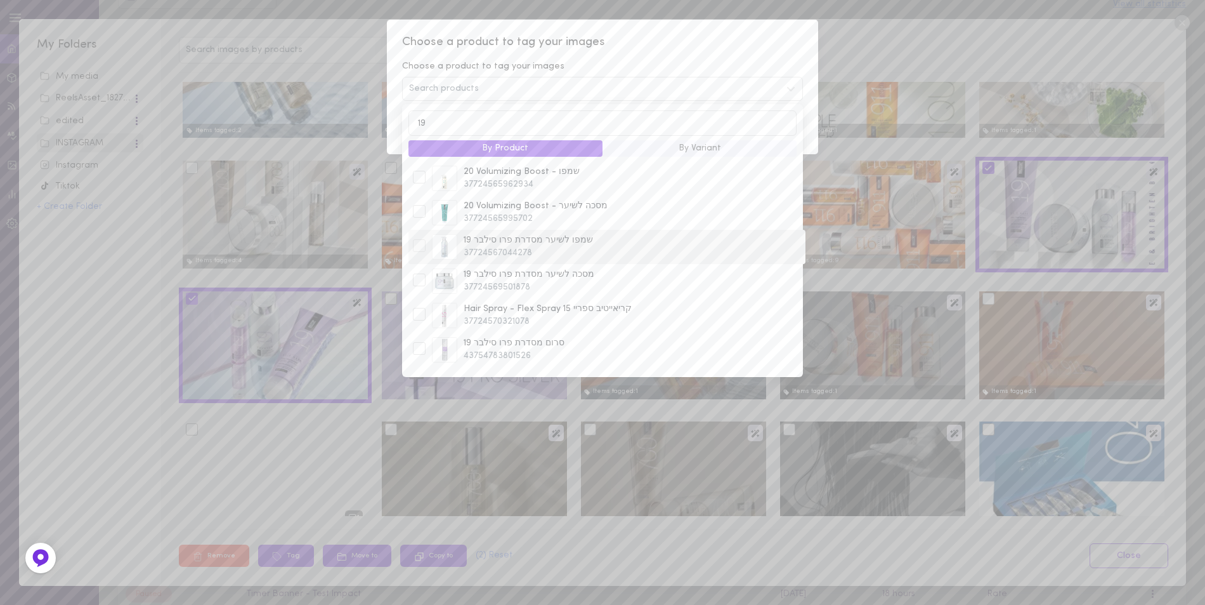
type input "19"
click at [422, 250] on div at bounding box center [419, 245] width 13 height 13
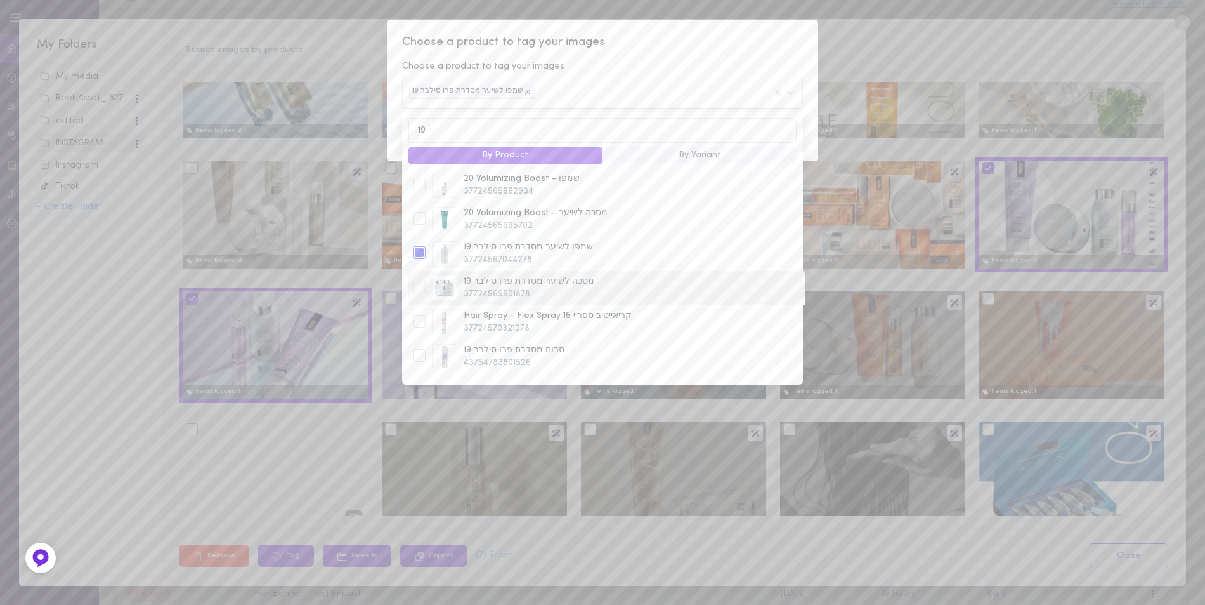
click at [416, 276] on div "מסכה לשיער מסדרת פרו סילבר 19 37724569501878" at bounding box center [607, 288] width 397 height 34
click at [415, 235] on div at bounding box center [419, 228] width 13 height 13
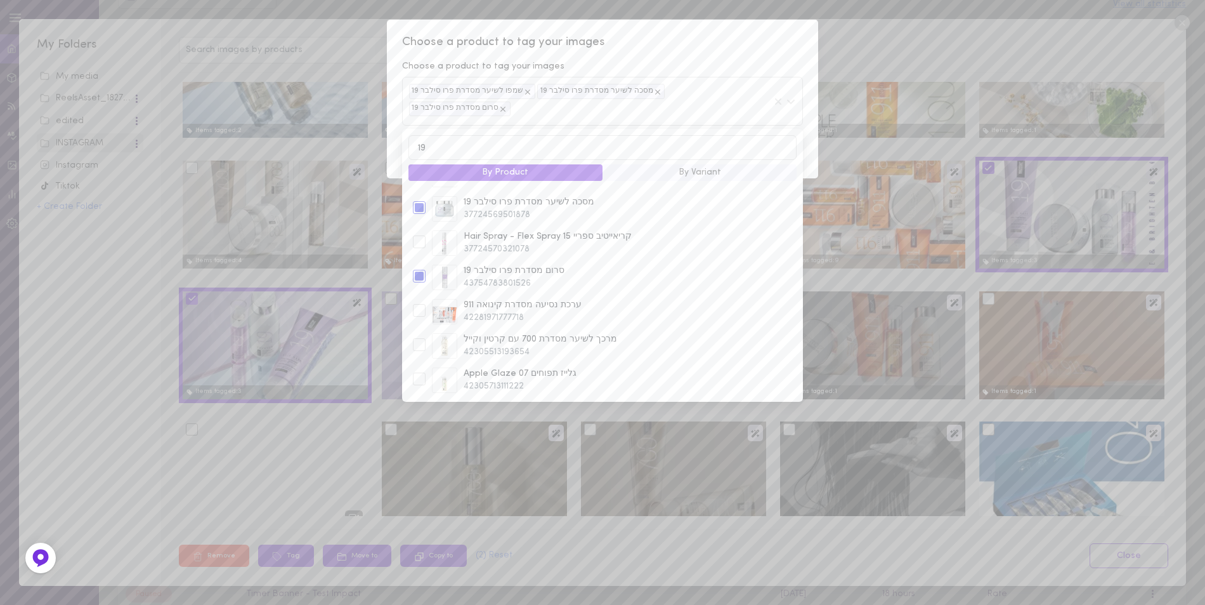
scroll to position [0, 0]
click at [772, 49] on span "Choose a product to tag your images" at bounding box center [602, 42] width 401 height 16
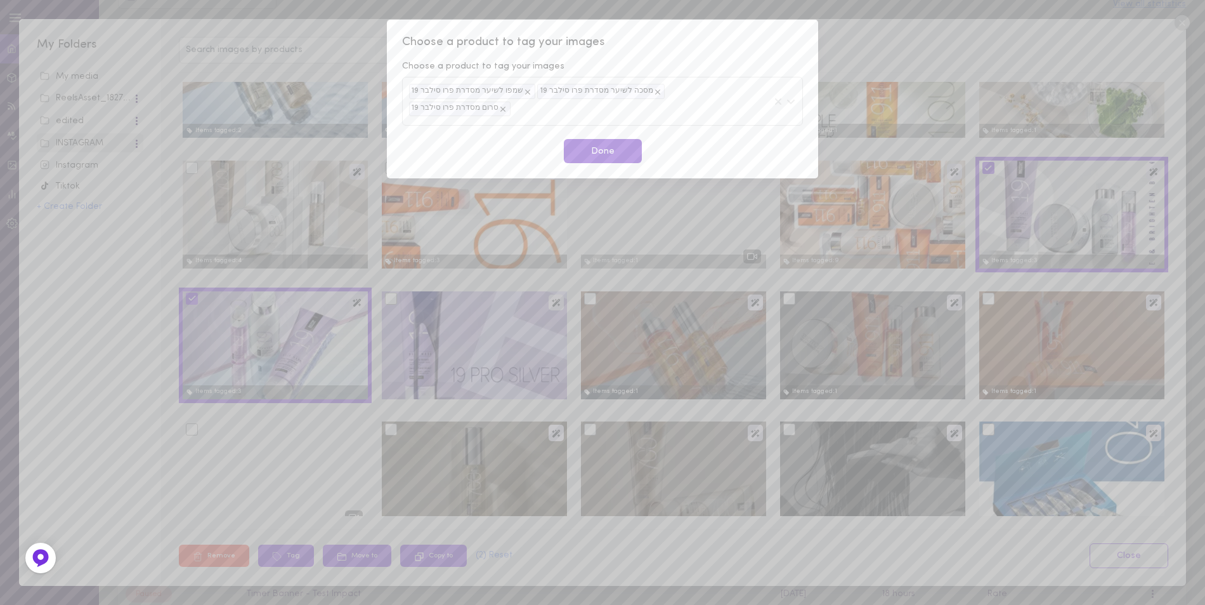
click at [617, 139] on button "Done" at bounding box center [603, 151] width 78 height 25
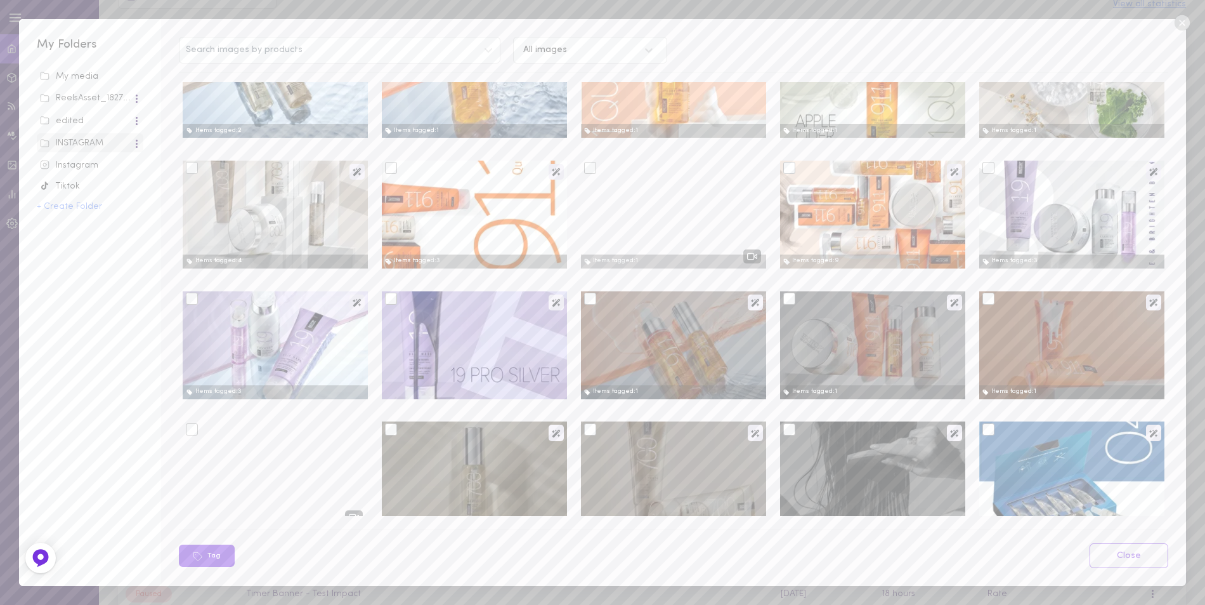
click at [389, 300] on div at bounding box center [391, 298] width 12 height 12
click at [0, 0] on input "checkbox" at bounding box center [0, 0] width 0 height 0
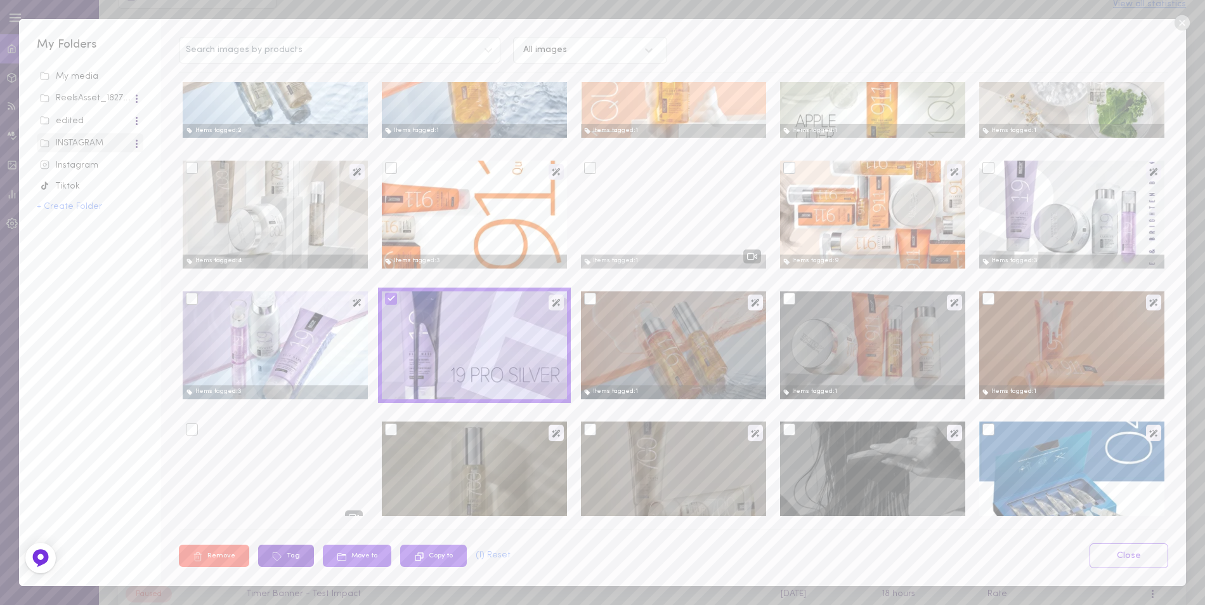
click at [292, 555] on button "Tag" at bounding box center [286, 555] width 56 height 22
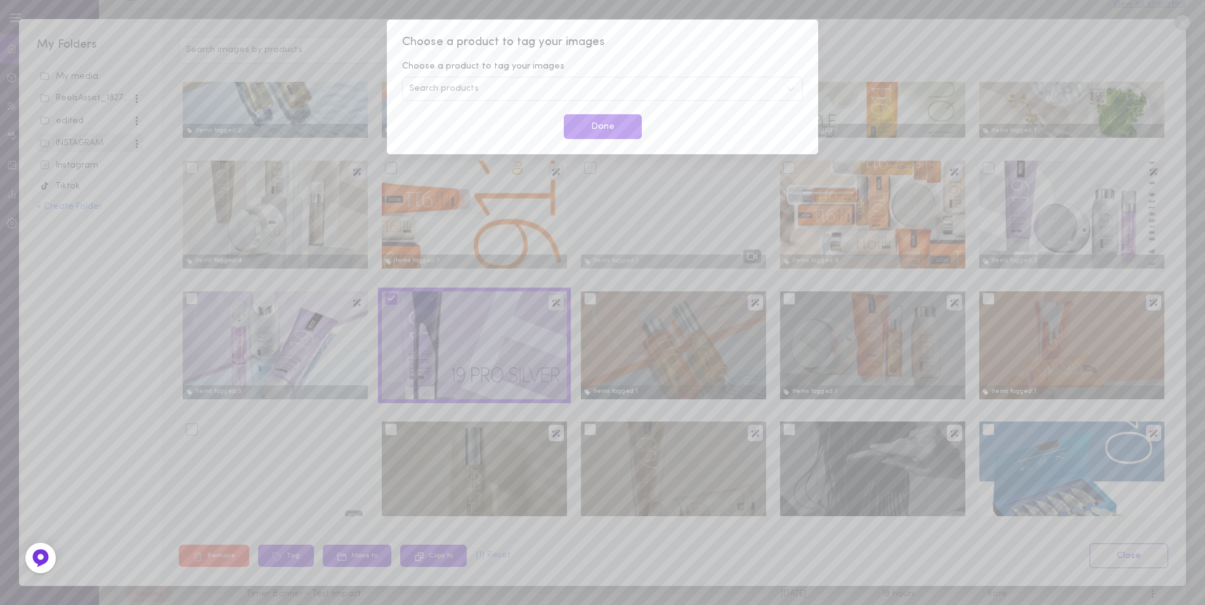
click at [496, 88] on div "Search products" at bounding box center [602, 89] width 401 height 24
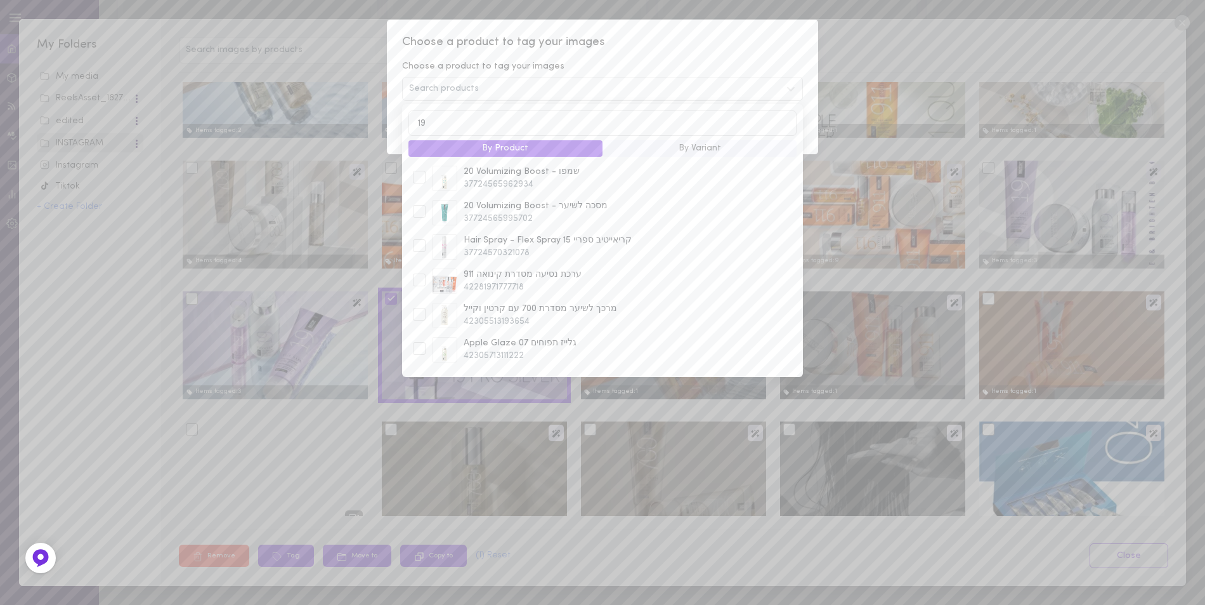
click at [473, 122] on input "19" at bounding box center [603, 122] width 388 height 25
type input "19"
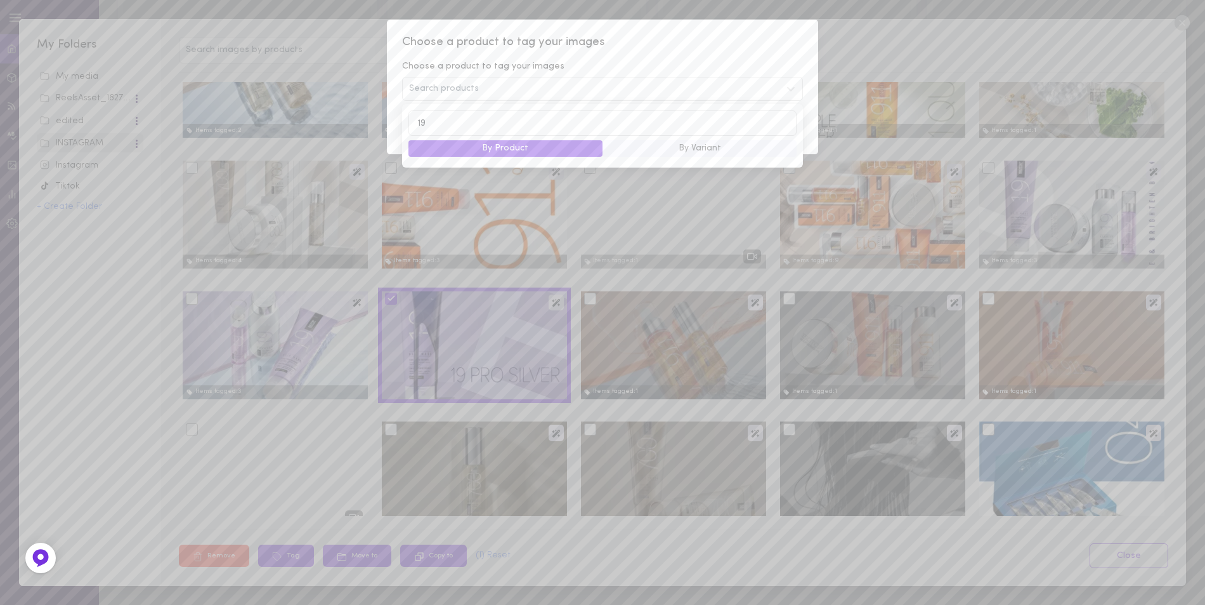
drag, startPoint x: 436, startPoint y: 124, endPoint x: 412, endPoint y: 124, distance: 24.8
click at [412, 124] on input "19" at bounding box center [603, 122] width 388 height 25
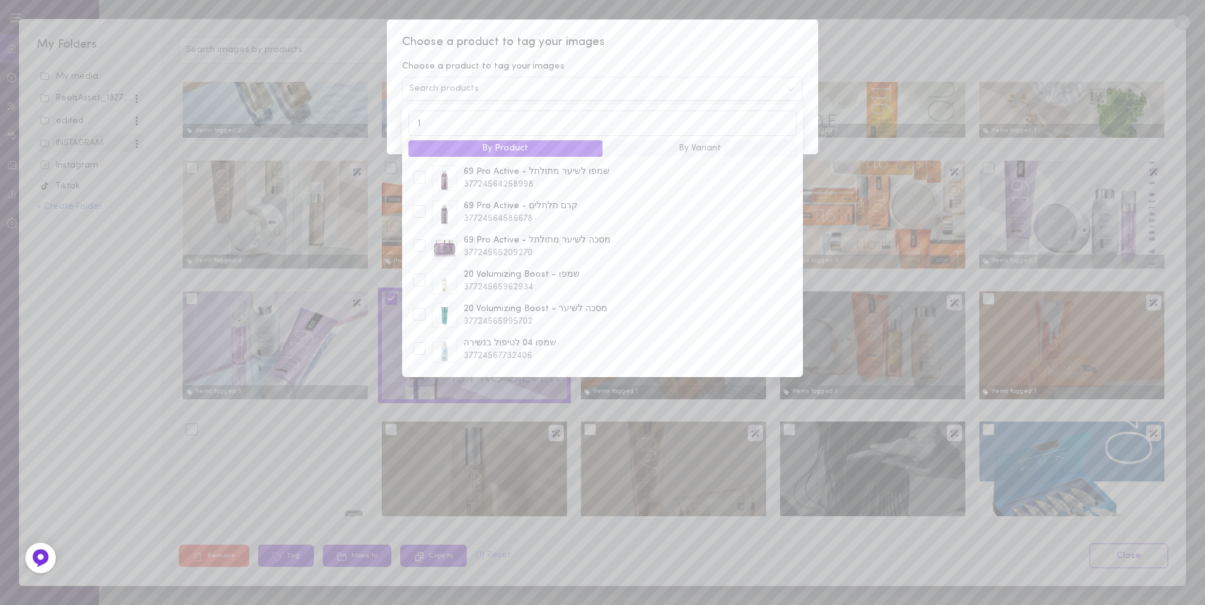
type input "19"
drag, startPoint x: 431, startPoint y: 122, endPoint x: 414, endPoint y: 122, distance: 17.1
click at [414, 122] on input "19" at bounding box center [603, 122] width 388 height 25
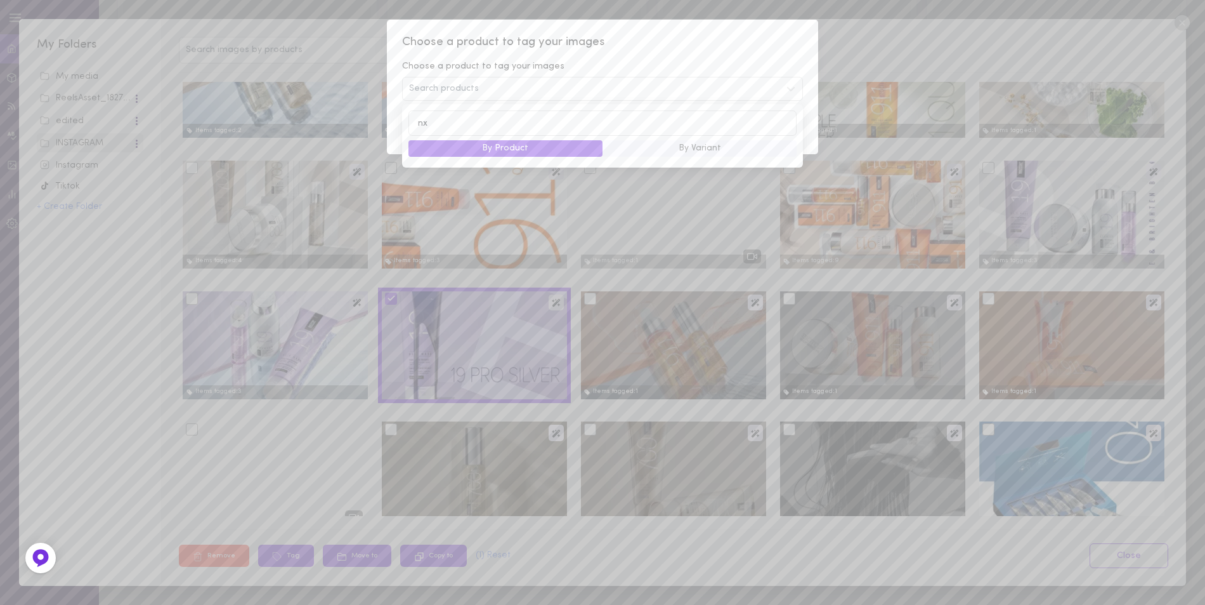
type input "n"
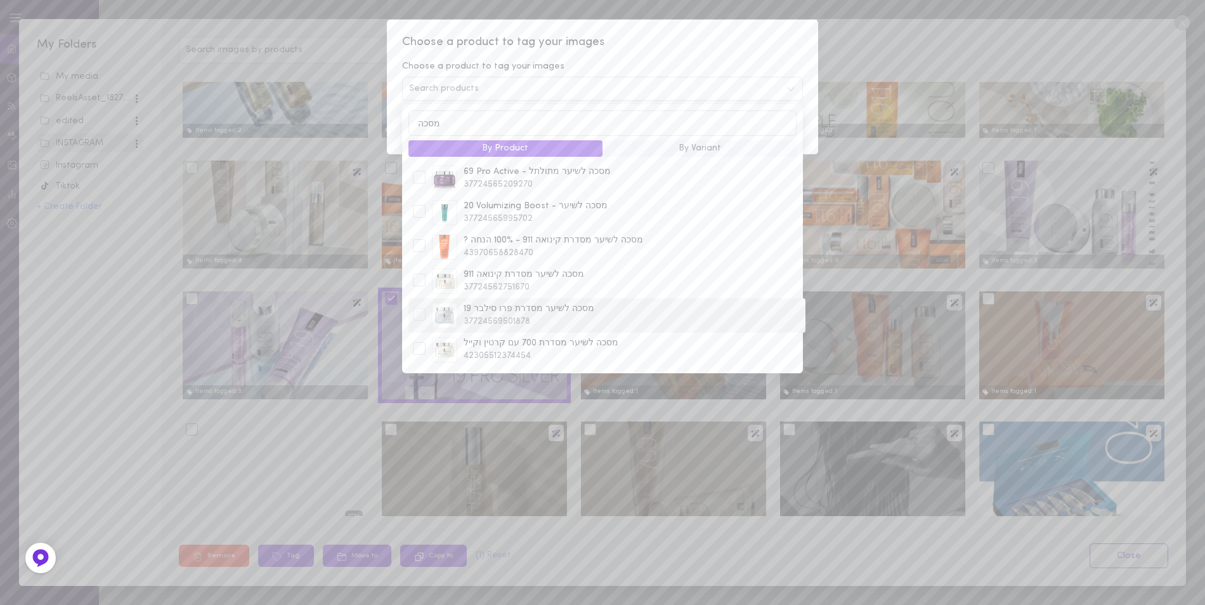
type input "מסכה"
drag, startPoint x: 421, startPoint y: 312, endPoint x: 436, endPoint y: 324, distance: 19.4
click at [423, 312] on div at bounding box center [419, 314] width 13 height 13
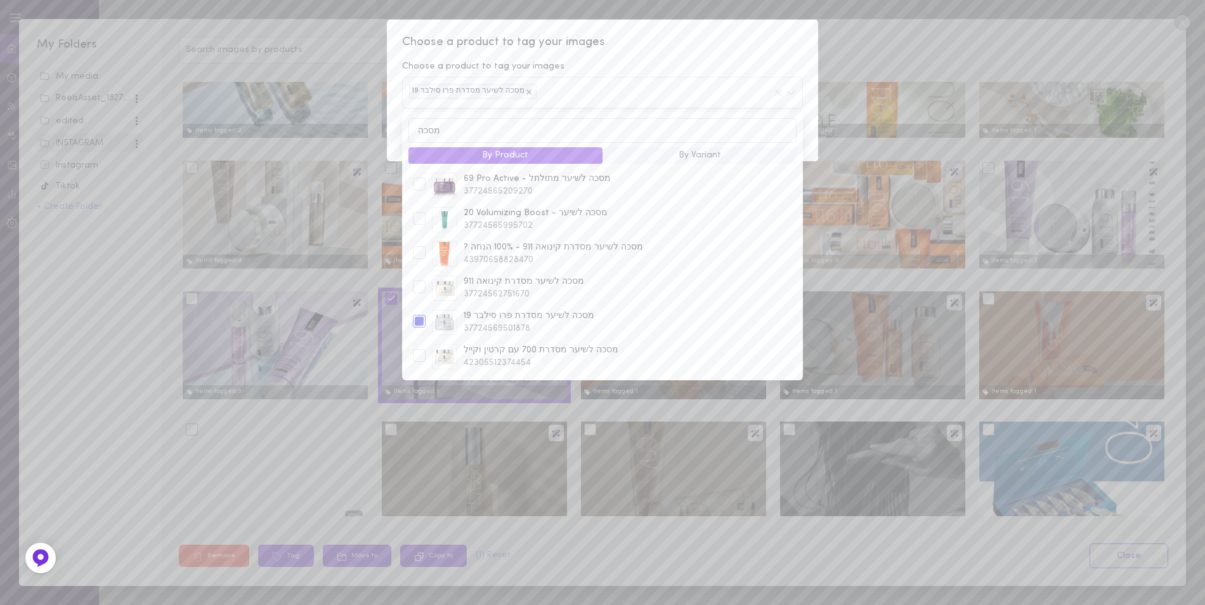
click at [680, 78] on div "מסכה לשיער מסדרת פרו סילבר 19" at bounding box center [602, 92] width 401 height 31
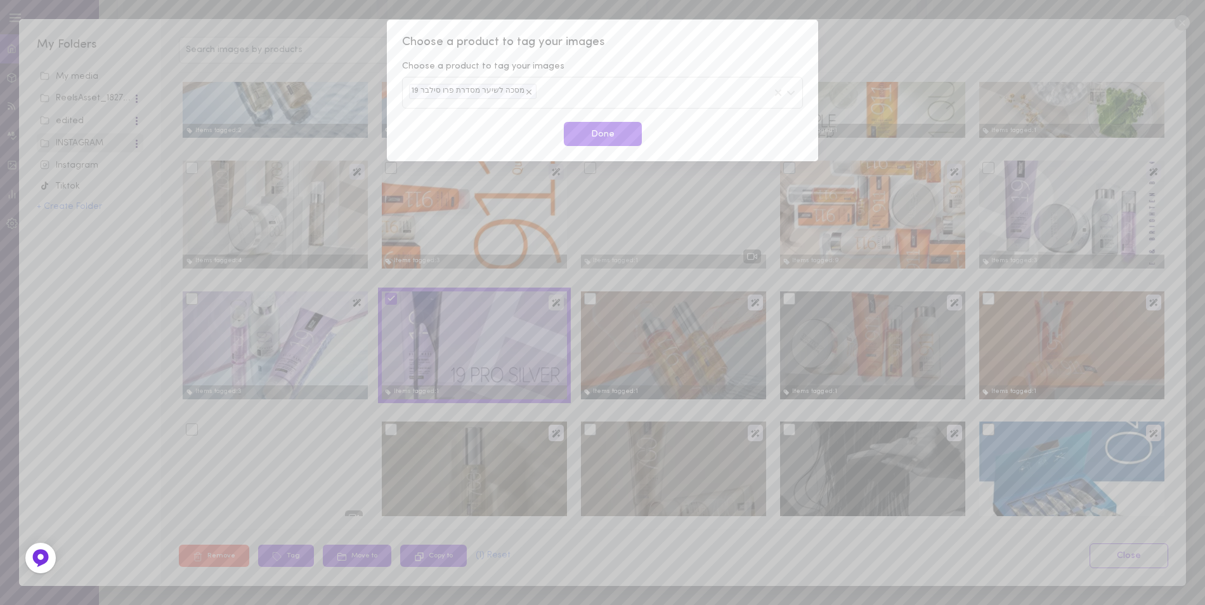
click at [679, 55] on div "Choose a product to tag your images Choose a product to tag your images מסכה לש…" at bounding box center [602, 90] width 431 height 141
click at [626, 131] on button "Done" at bounding box center [603, 134] width 78 height 25
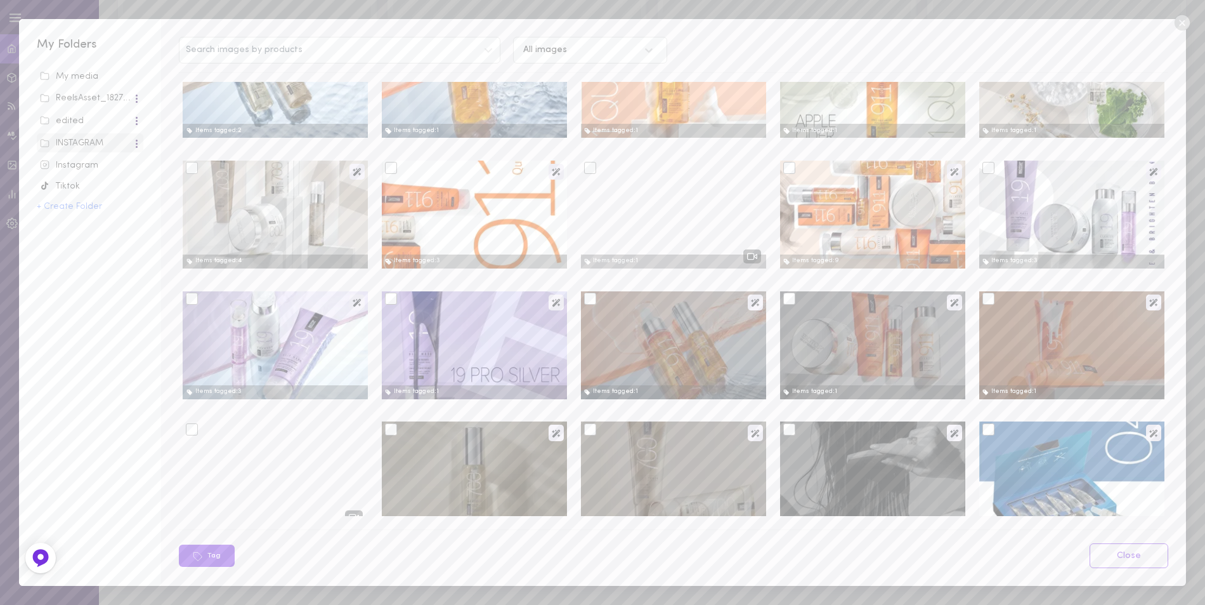
click at [584, 300] on div at bounding box center [590, 298] width 12 height 12
click at [0, 0] on input "checkbox" at bounding box center [0, 0] width 0 height 0
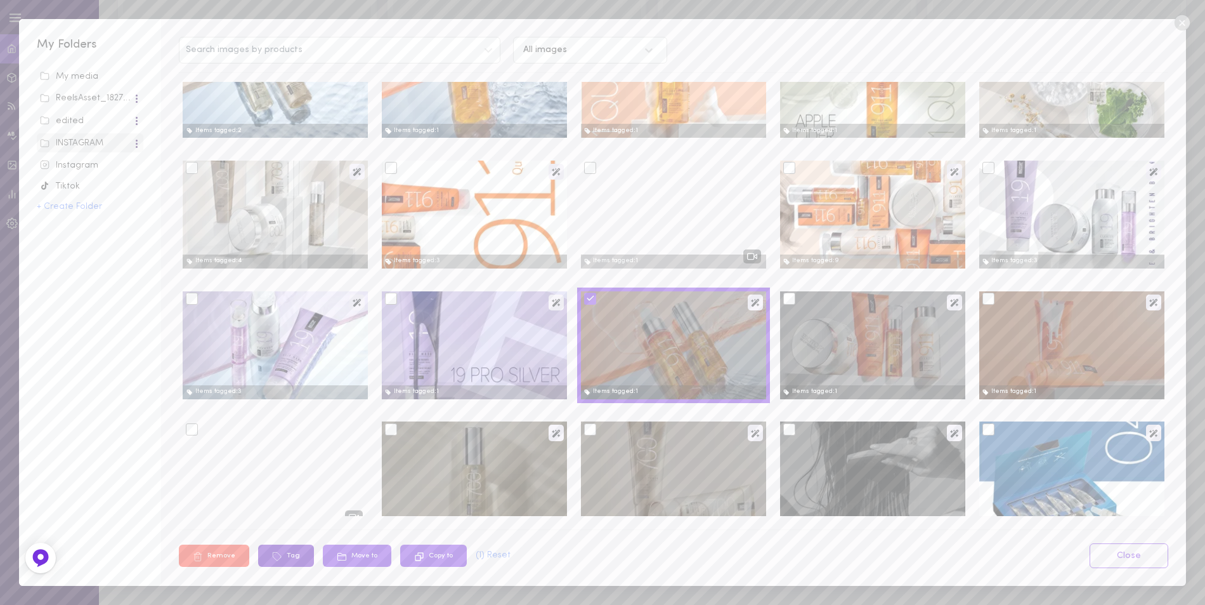
click at [285, 549] on button "Tag" at bounding box center [286, 555] width 56 height 22
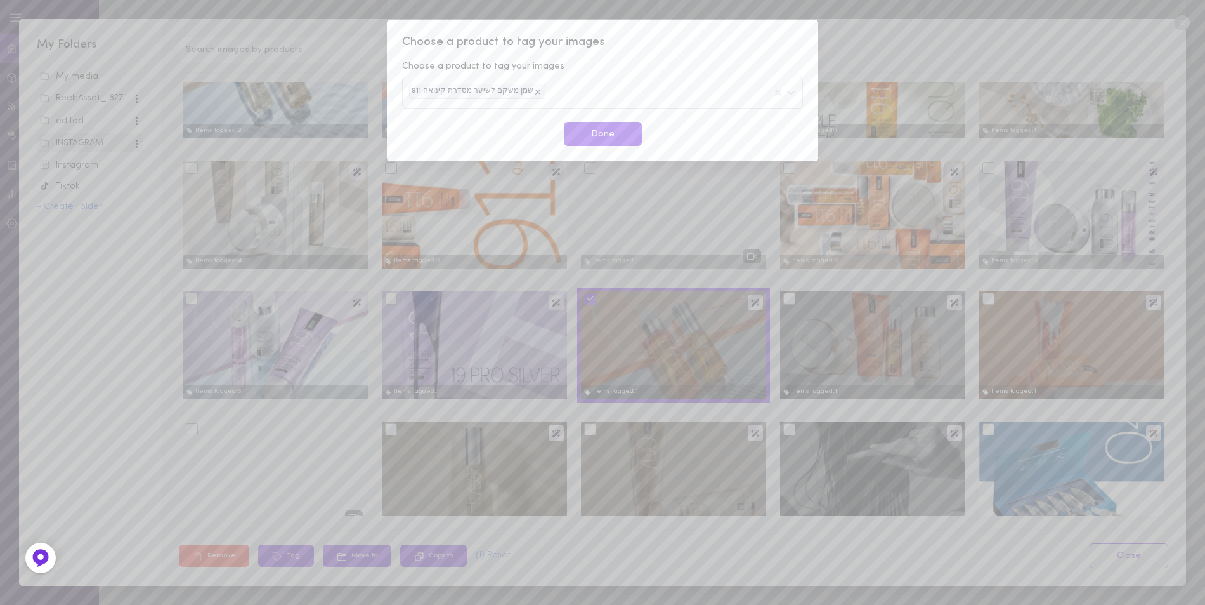
click at [603, 94] on div "שמן משקם לשיער מסדרת קינואה 911" at bounding box center [602, 92] width 401 height 31
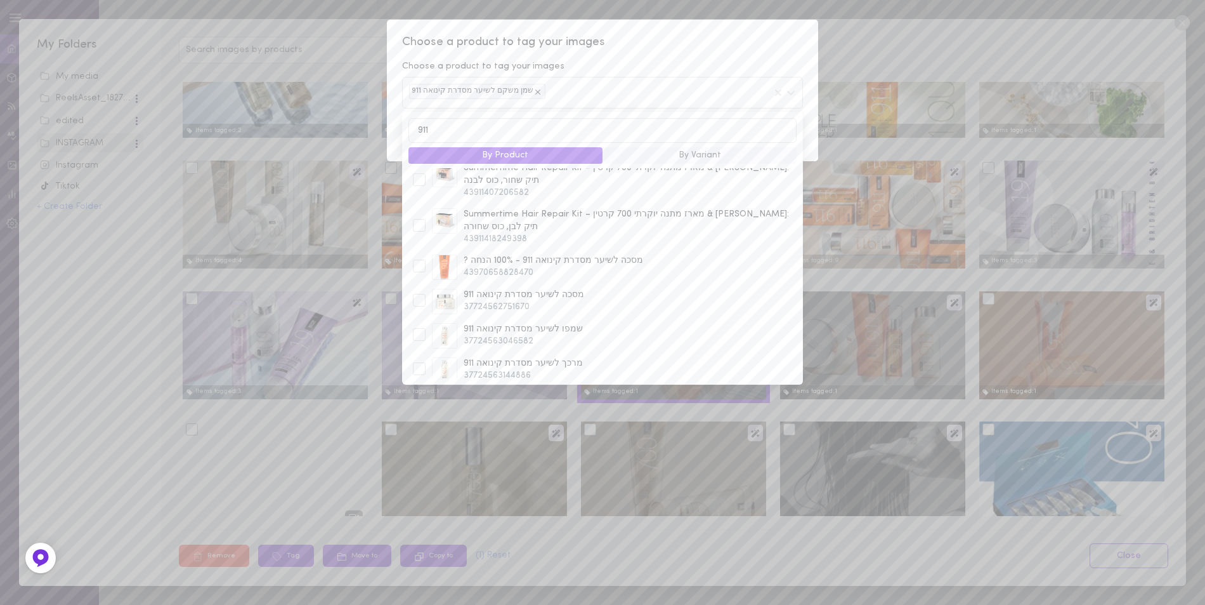
scroll to position [254, 0]
type input "911"
click at [417, 325] on div at bounding box center [419, 331] width 13 height 13
click at [693, 51] on div "Choose a product to tag your images Choose a product to tag your images שמן משק…" at bounding box center [602, 90] width 431 height 141
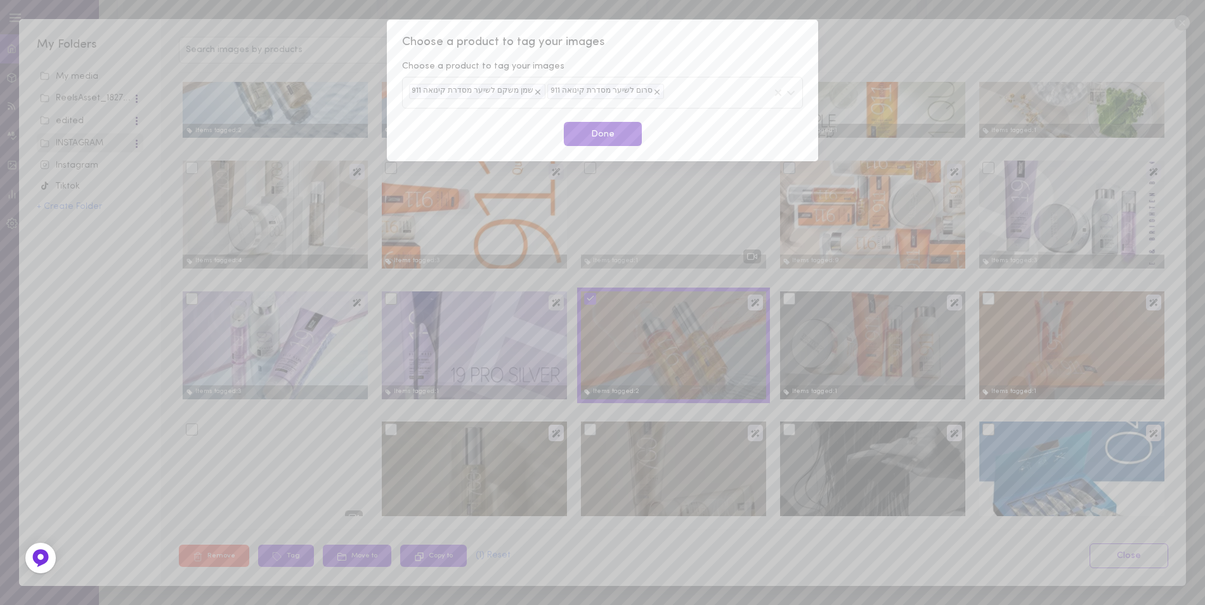
click at [616, 144] on button "Done" at bounding box center [603, 134] width 78 height 25
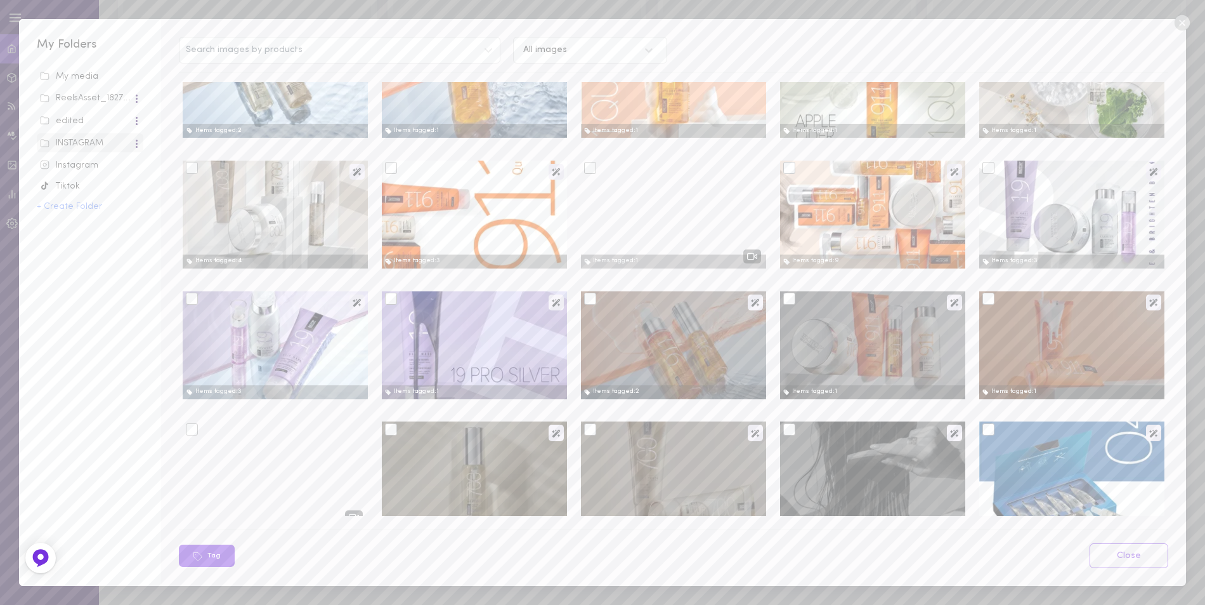
scroll to position [381, 0]
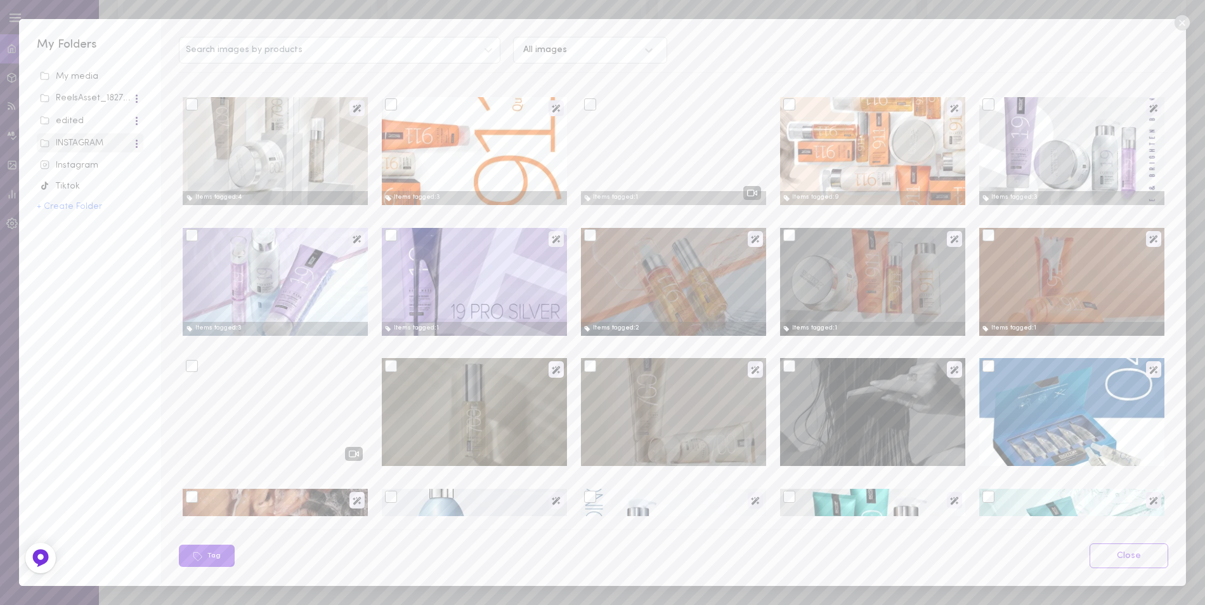
click at [784, 237] on div at bounding box center [790, 235] width 12 height 12
click at [0, 0] on input "checkbox" at bounding box center [0, 0] width 0 height 0
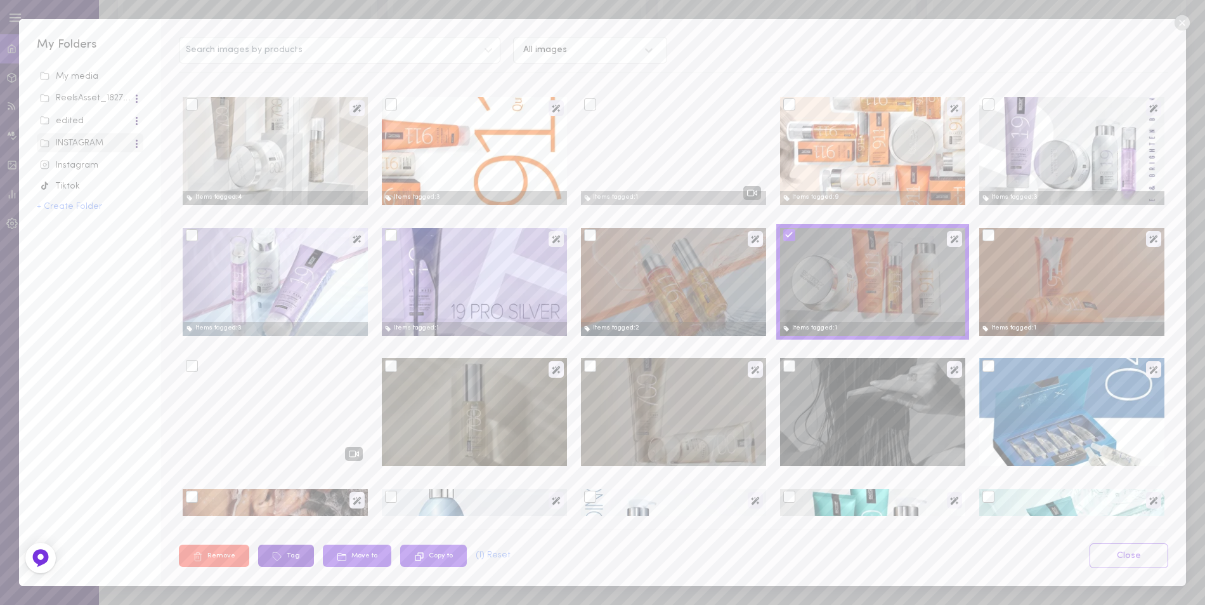
click at [300, 559] on button "Tag" at bounding box center [286, 555] width 56 height 22
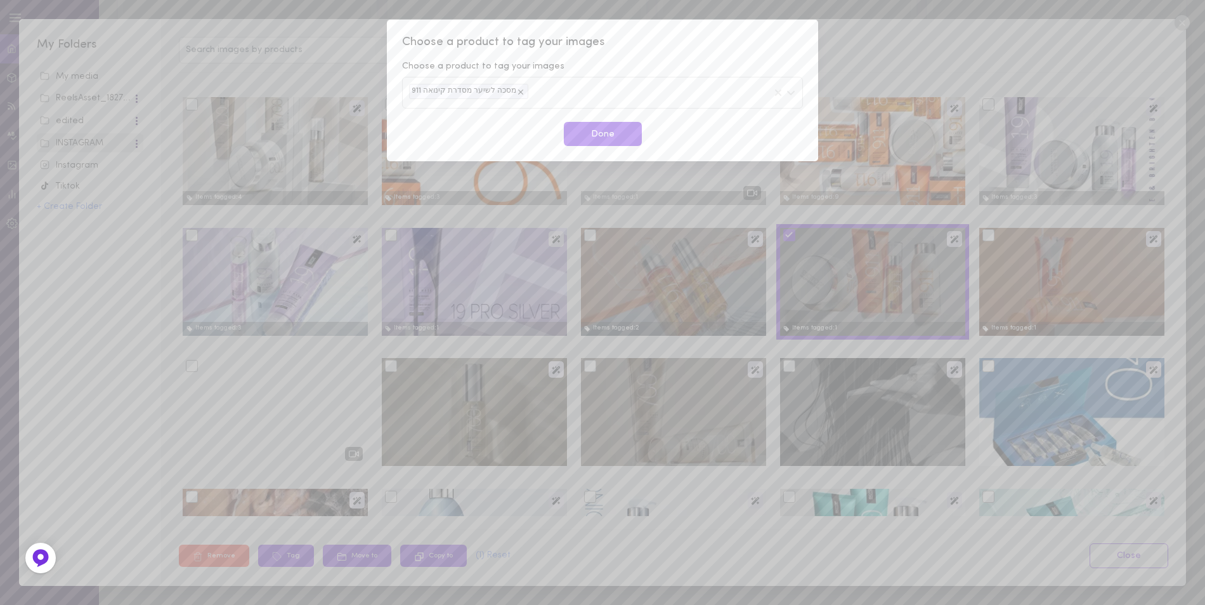
click at [588, 88] on div "מסכה לשיער מסדרת קינואה 911" at bounding box center [602, 92] width 401 height 31
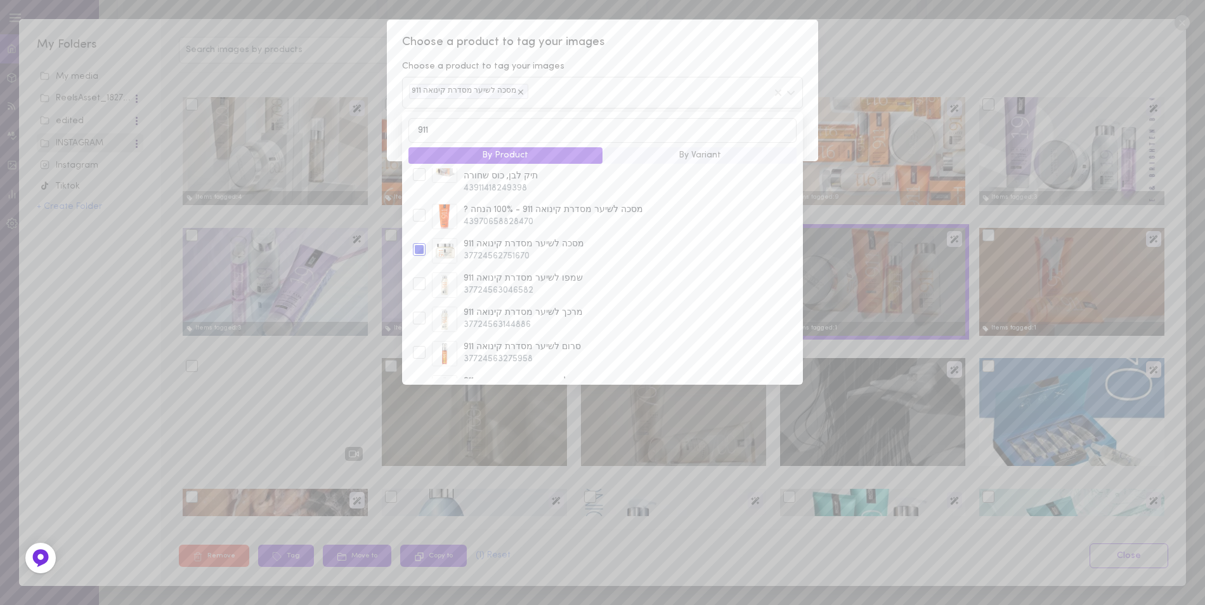
scroll to position [254, 0]
type input "911"
click at [420, 256] on div at bounding box center [419, 262] width 13 height 13
click at [422, 325] on div at bounding box center [419, 331] width 13 height 13
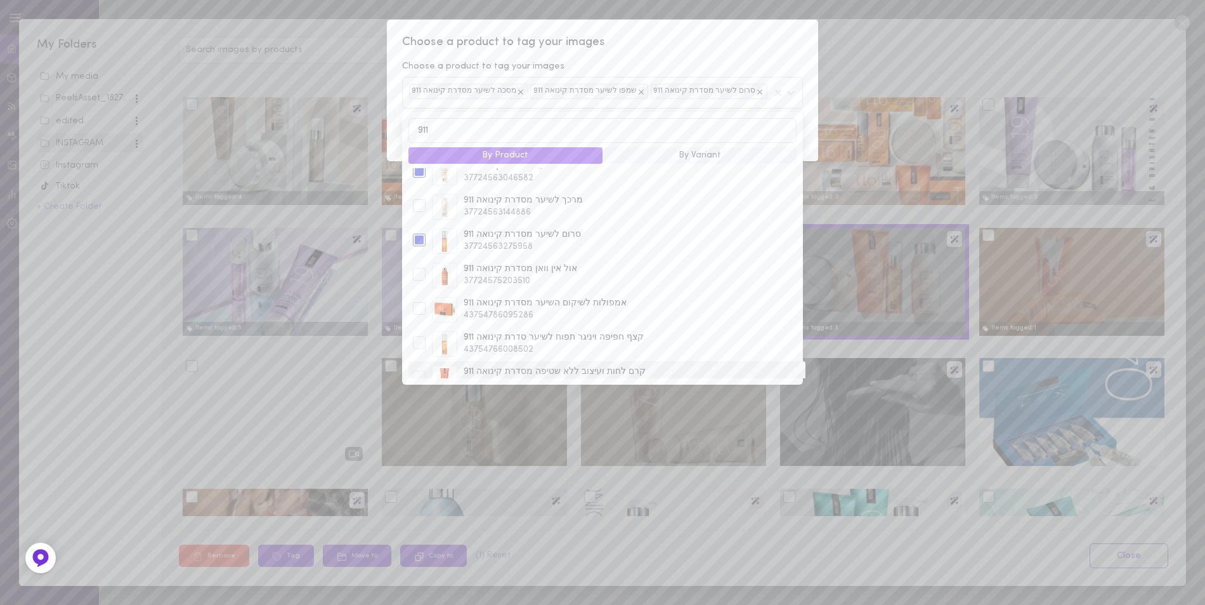
click at [418, 371] on div at bounding box center [419, 377] width 13 height 13
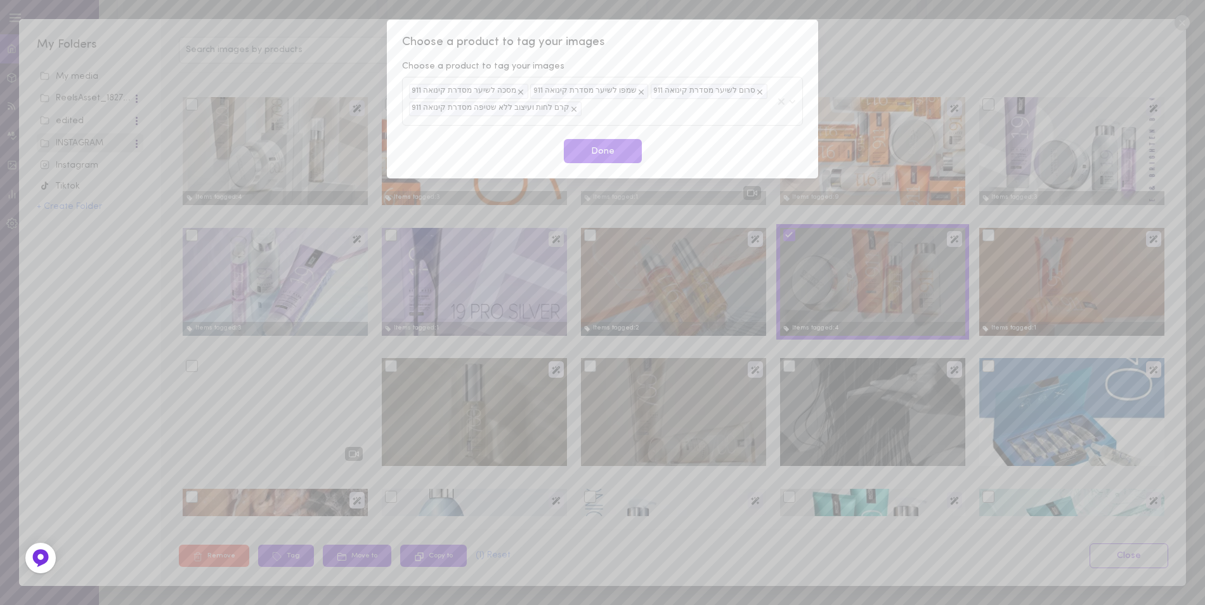
click at [690, 34] on span "Choose a product to tag your images" at bounding box center [602, 42] width 401 height 16
click at [598, 145] on button "Done" at bounding box center [603, 151] width 78 height 25
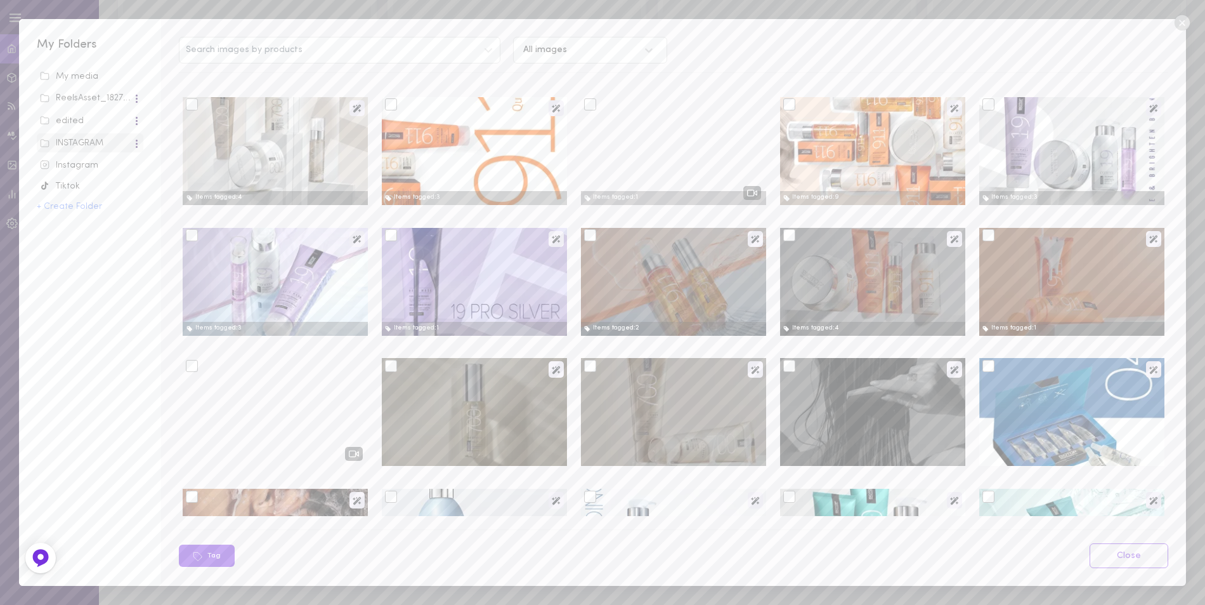
click at [983, 239] on div at bounding box center [989, 235] width 12 height 12
click at [0, 0] on input "checkbox" at bounding box center [0, 0] width 0 height 0
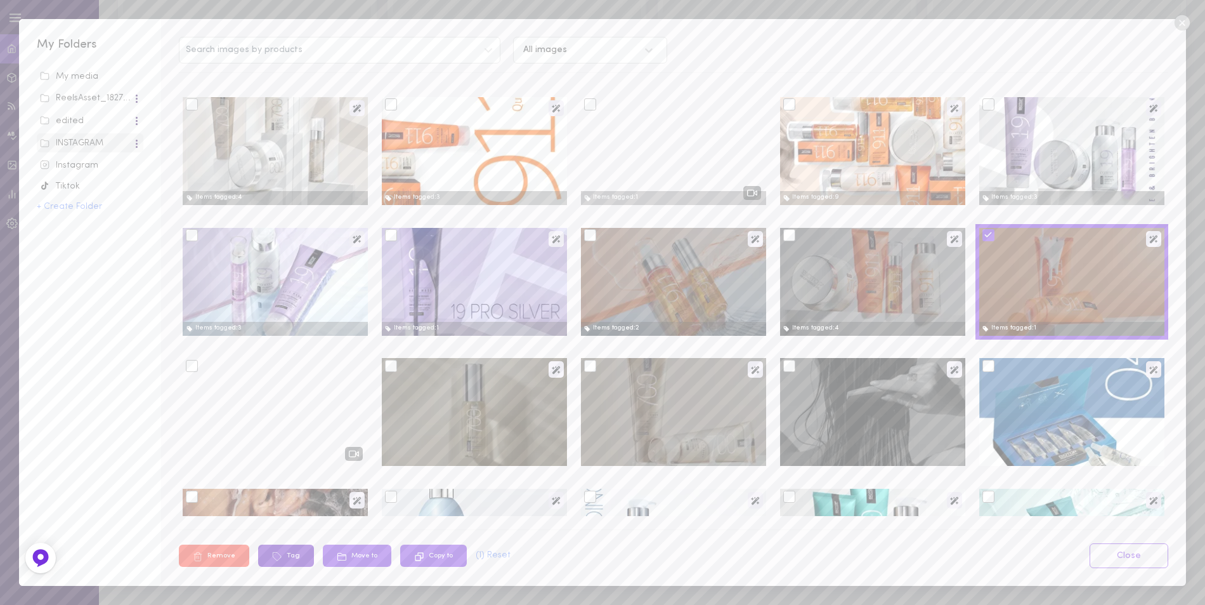
click at [296, 556] on button "Tag" at bounding box center [286, 555] width 56 height 22
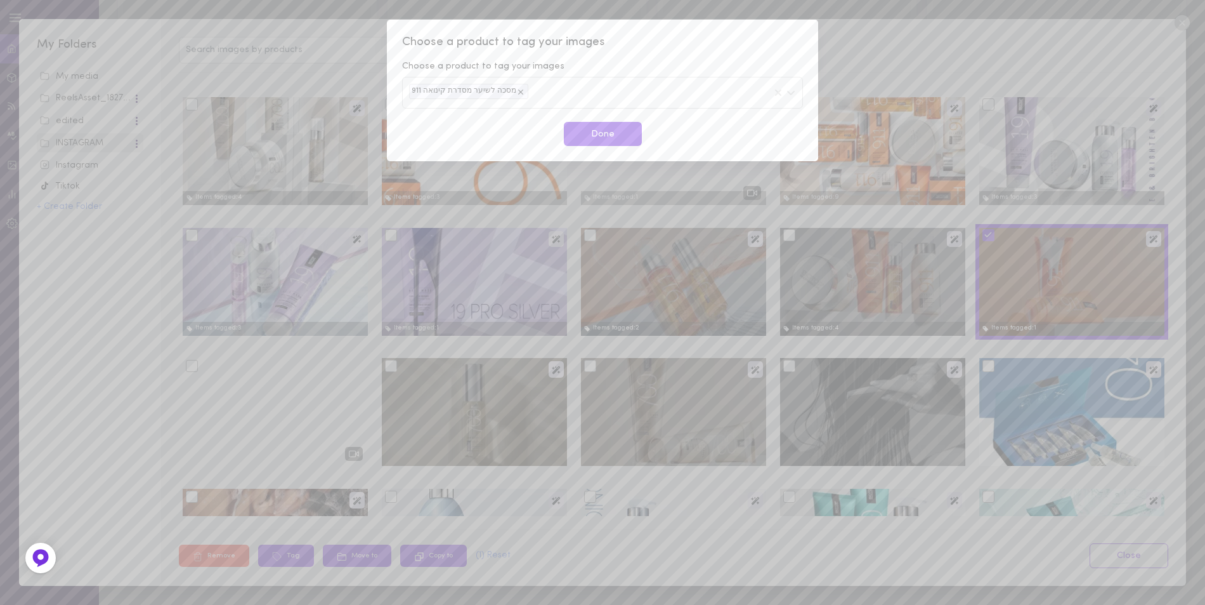
click at [579, 91] on div "מסכה לשיער מסדרת קינואה 911" at bounding box center [602, 92] width 401 height 31
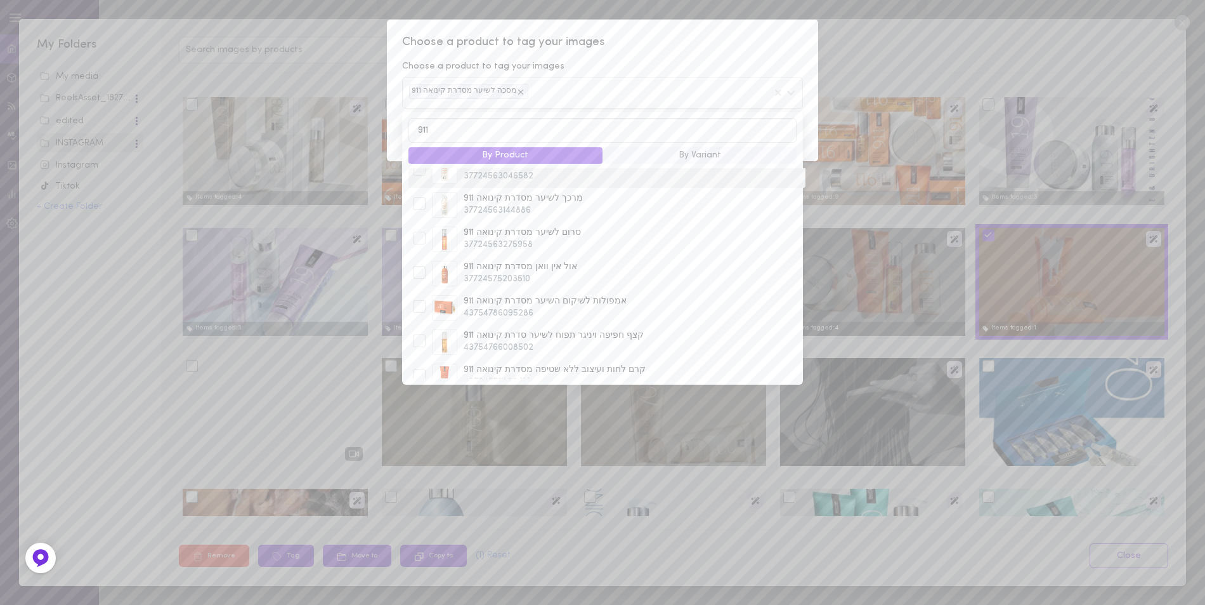
scroll to position [381, 0]
type input "911"
click at [420, 335] on div at bounding box center [419, 341] width 13 height 13
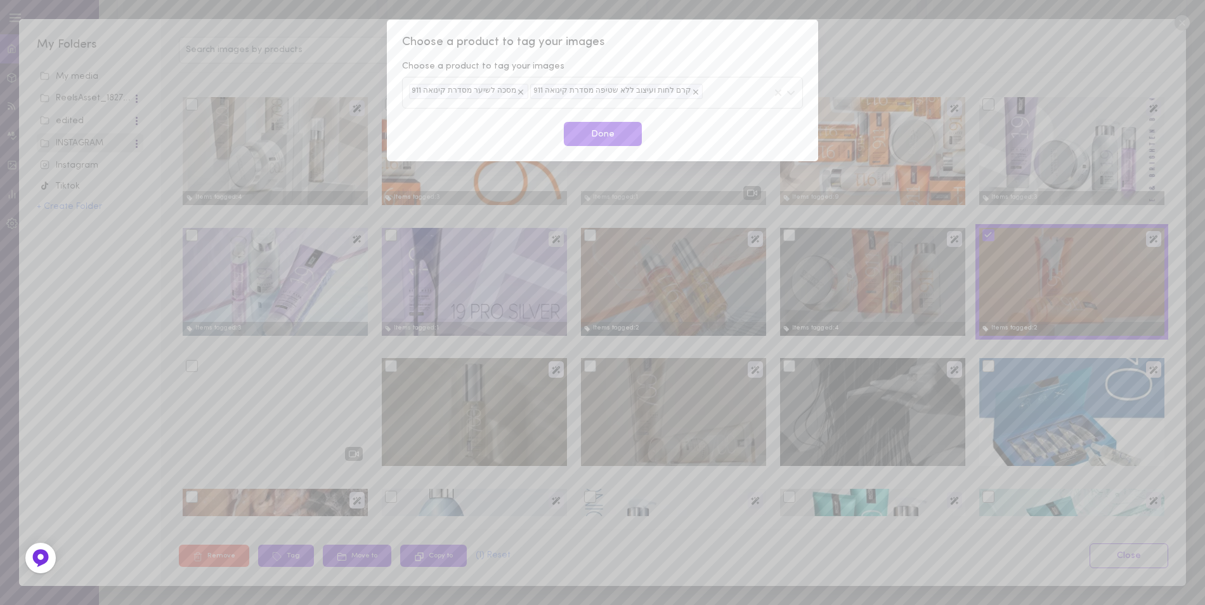
click at [698, 34] on div "Choose a product to tag your images Choose a product to tag your images מסכה לש…" at bounding box center [602, 90] width 431 height 141
click at [603, 138] on button "Done" at bounding box center [603, 134] width 78 height 25
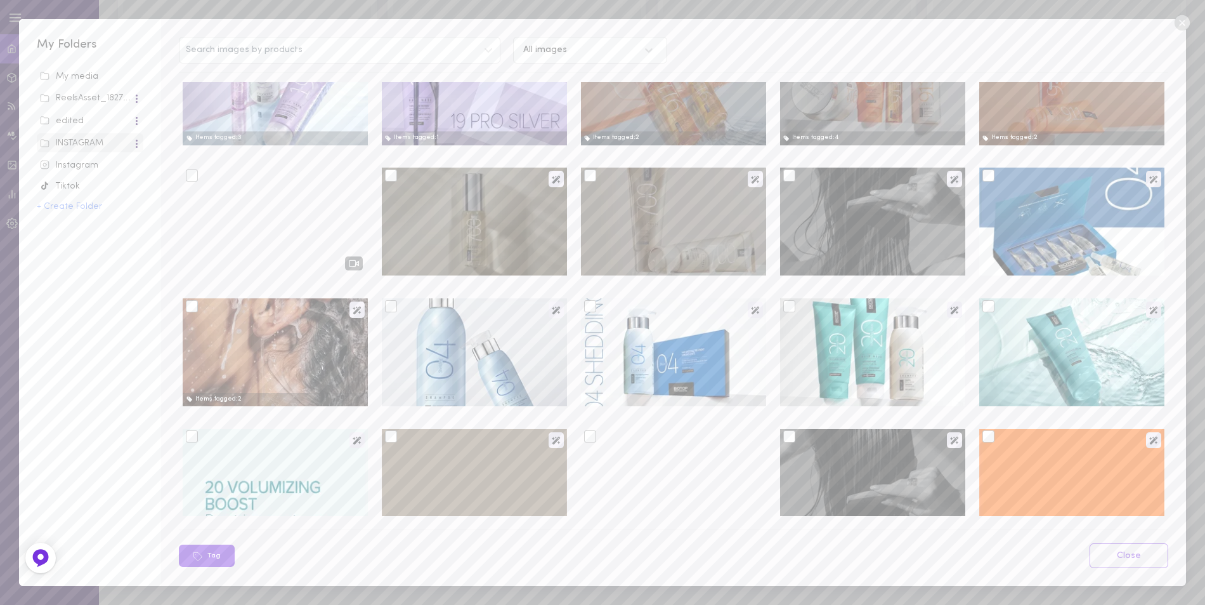
scroll to position [508, 0]
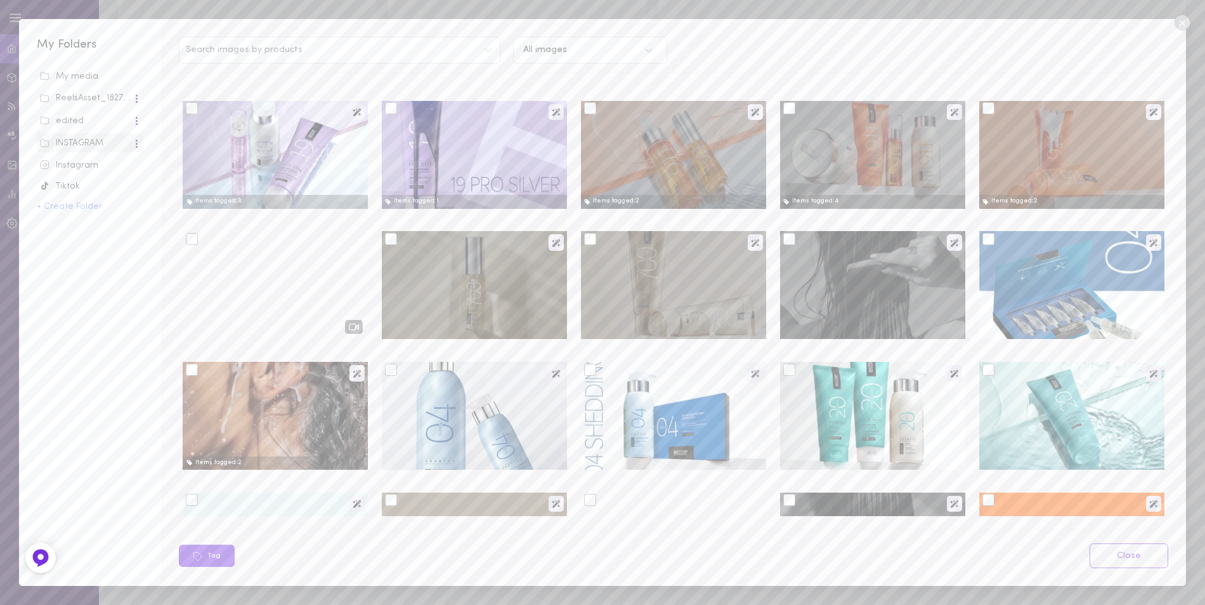
click at [188, 240] on div at bounding box center [192, 239] width 12 height 12
click at [0, 0] on input "checkbox" at bounding box center [0, 0] width 0 height 0
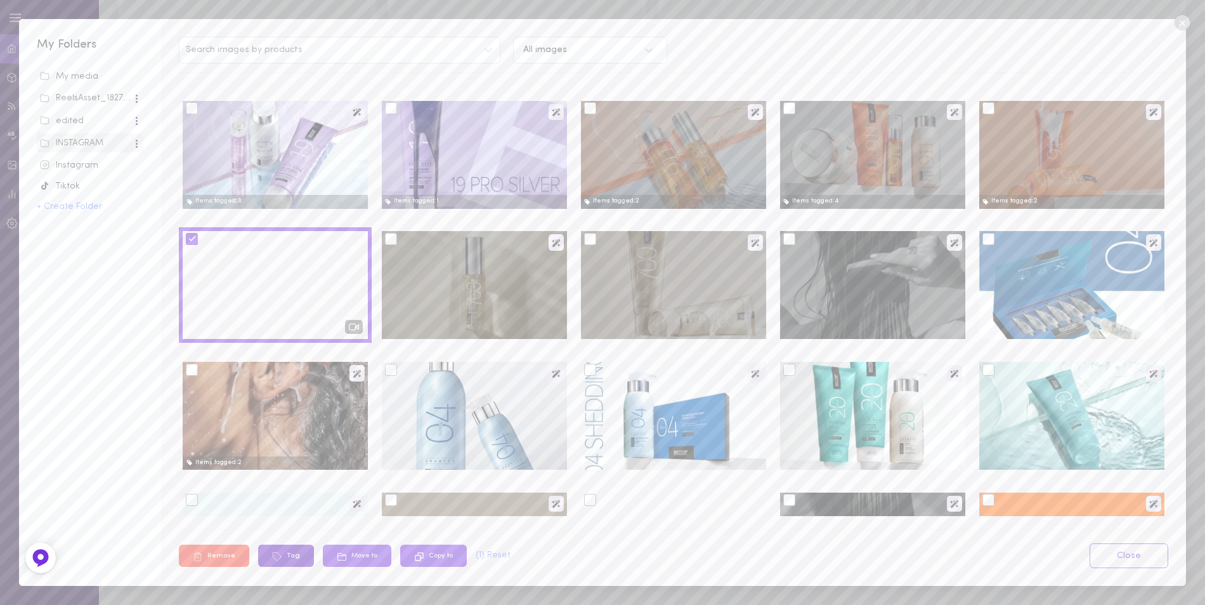
click at [292, 560] on button "Tag" at bounding box center [286, 555] width 56 height 22
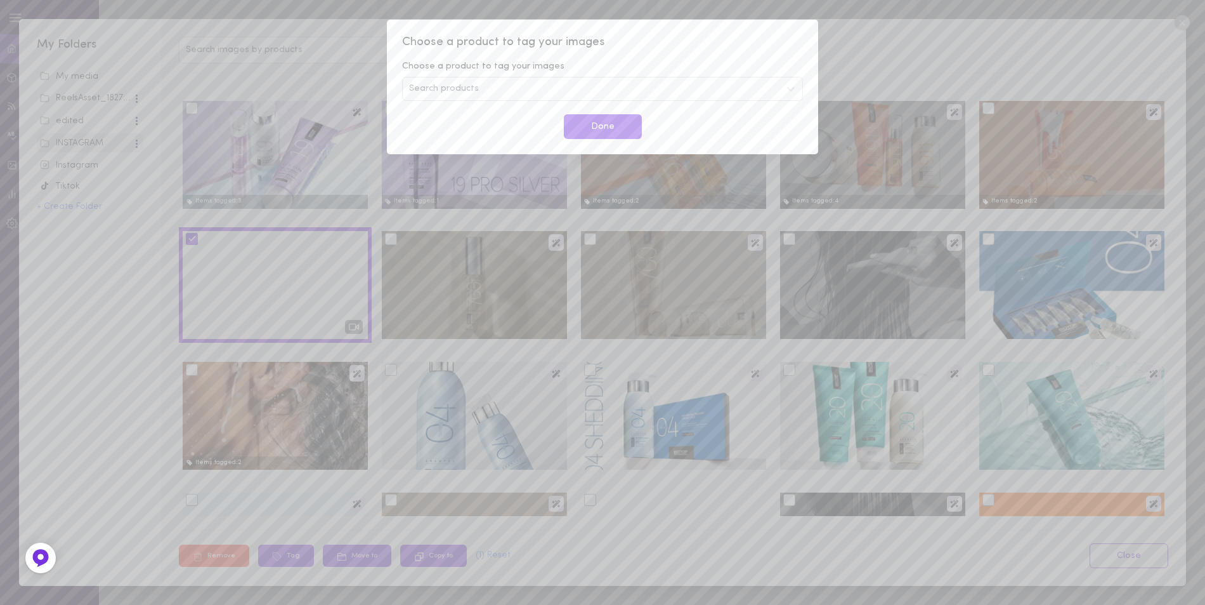
click at [484, 89] on div "Search products" at bounding box center [602, 89] width 401 height 24
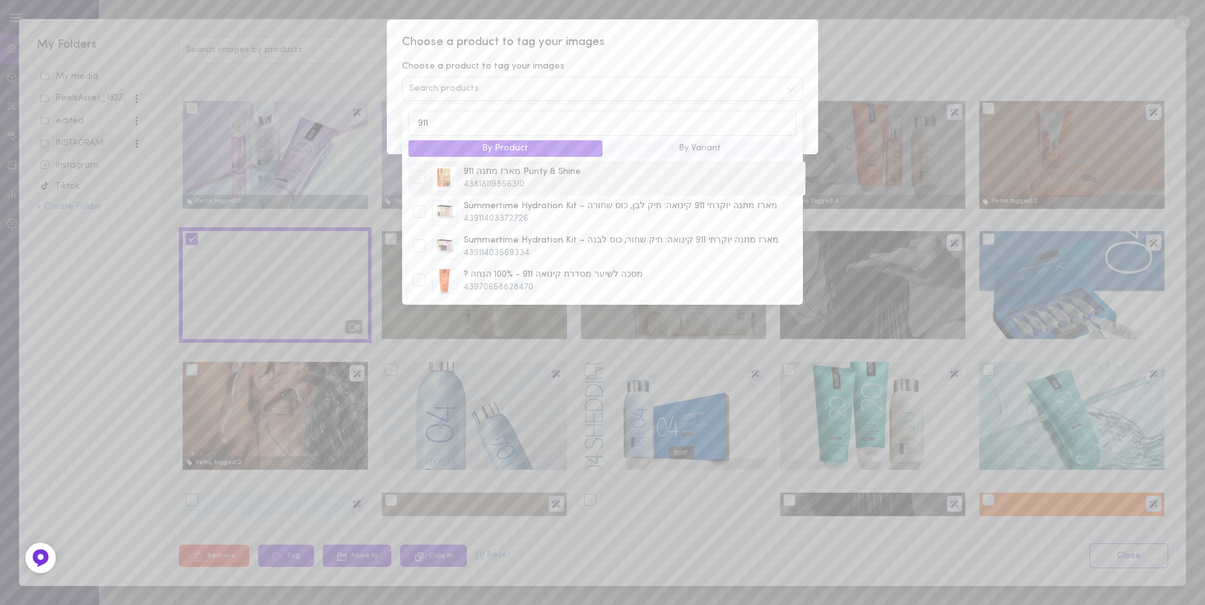
type input "911"
click at [426, 177] on div at bounding box center [419, 178] width 19 height 15
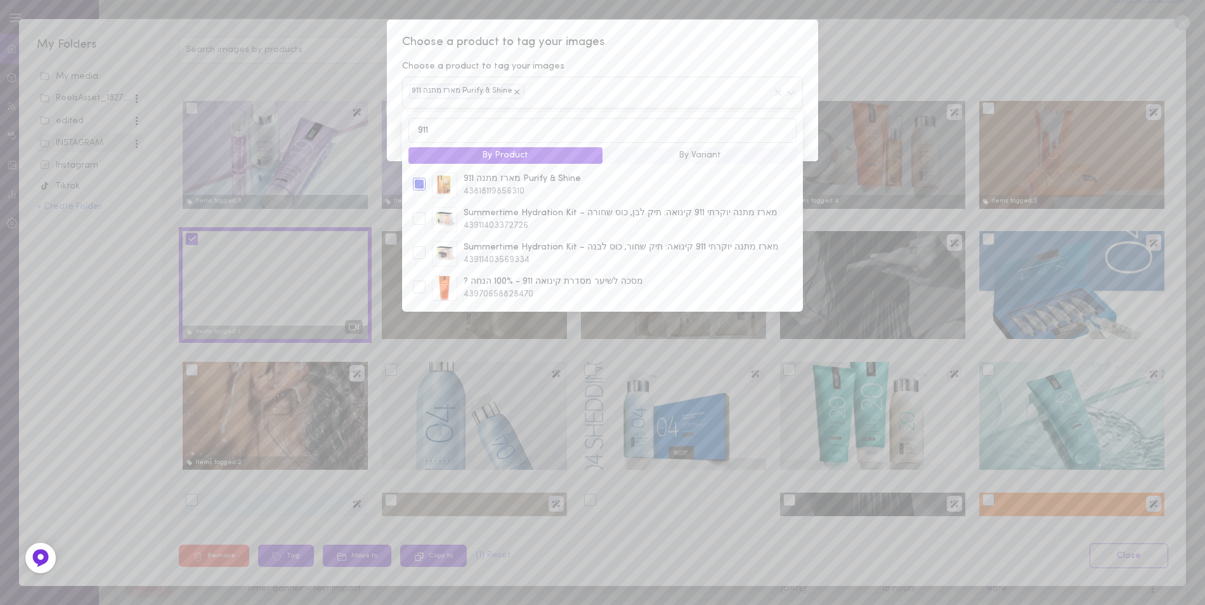
scroll to position [127, 0]
click at [450, 134] on input "911" at bounding box center [603, 130] width 388 height 25
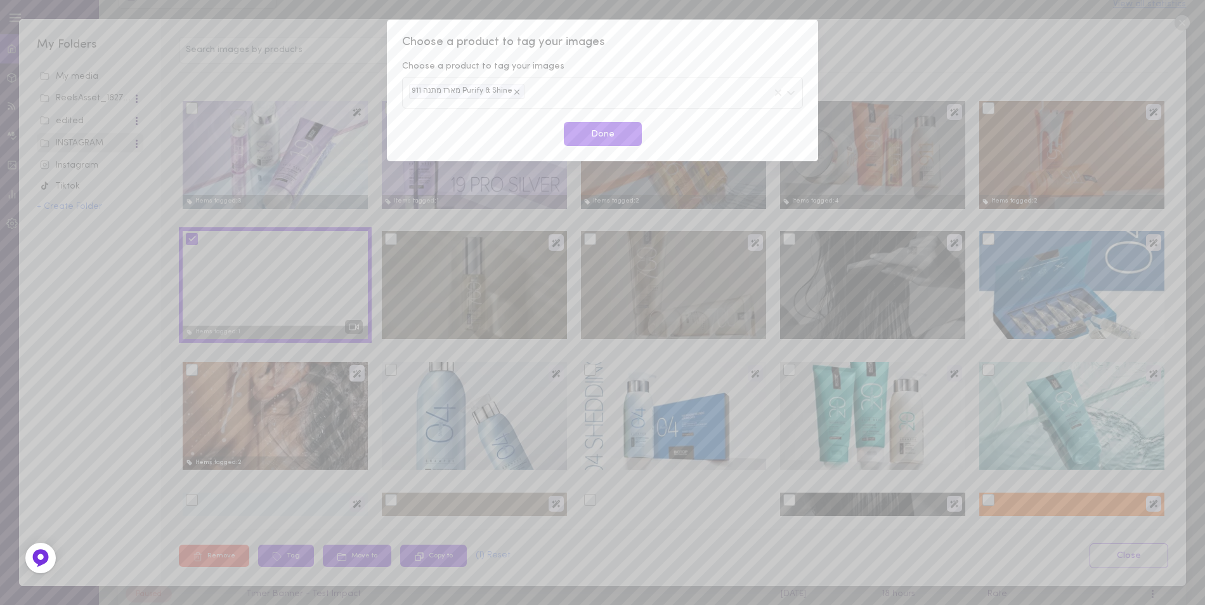
click at [689, 49] on span "Choose a product to tag your images" at bounding box center [602, 42] width 401 height 16
click at [598, 138] on button "Done" at bounding box center [603, 134] width 78 height 25
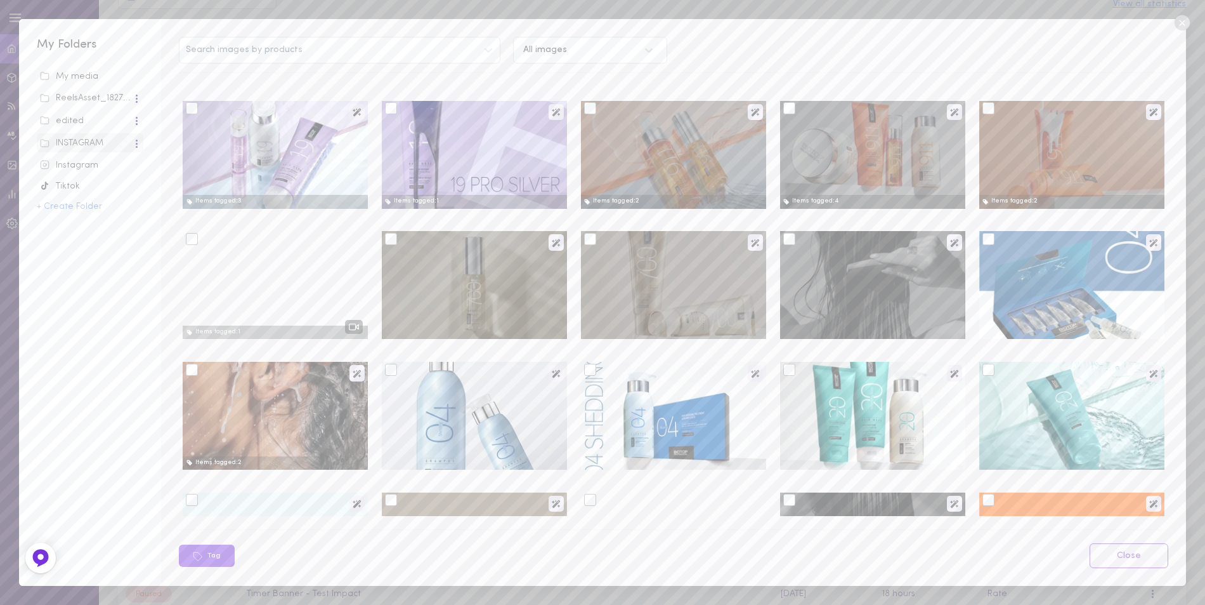
click at [221, 254] on div at bounding box center [275, 285] width 185 height 108
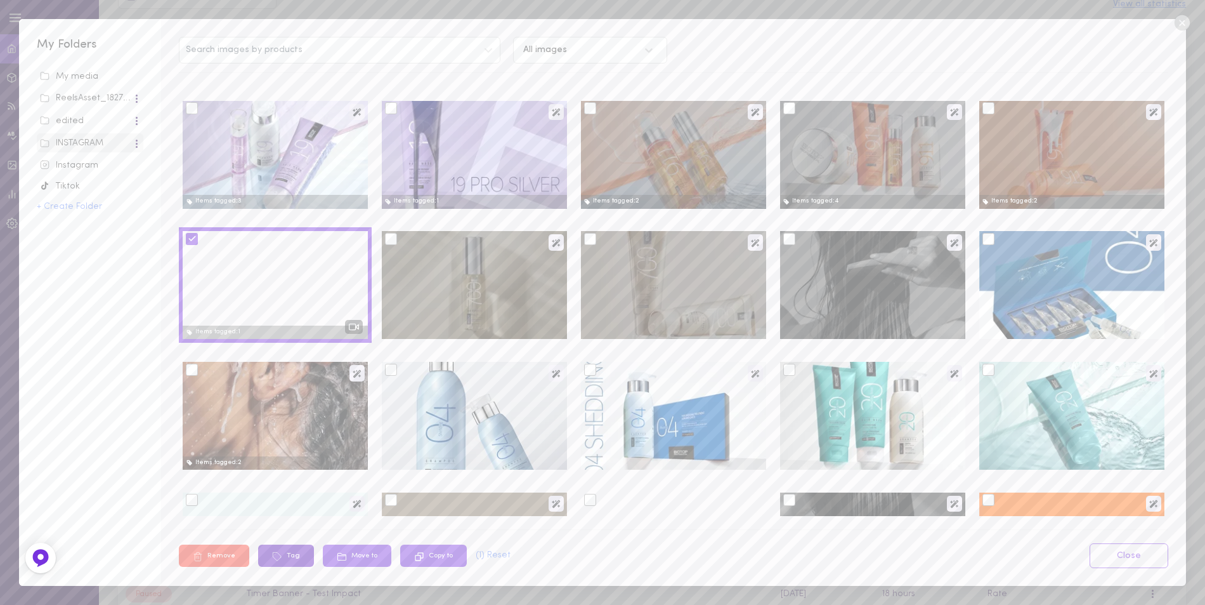
click at [293, 551] on button "Tag" at bounding box center [286, 555] width 56 height 22
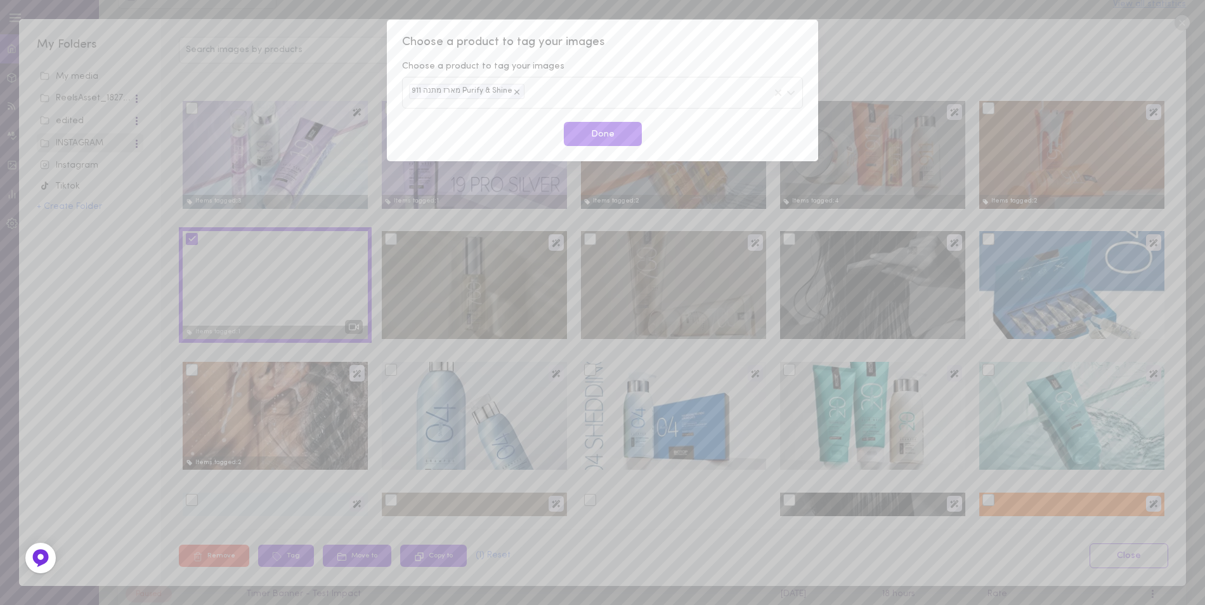
click at [536, 89] on div "מארז מתנה 911 Purify & Shine" at bounding box center [602, 92] width 401 height 31
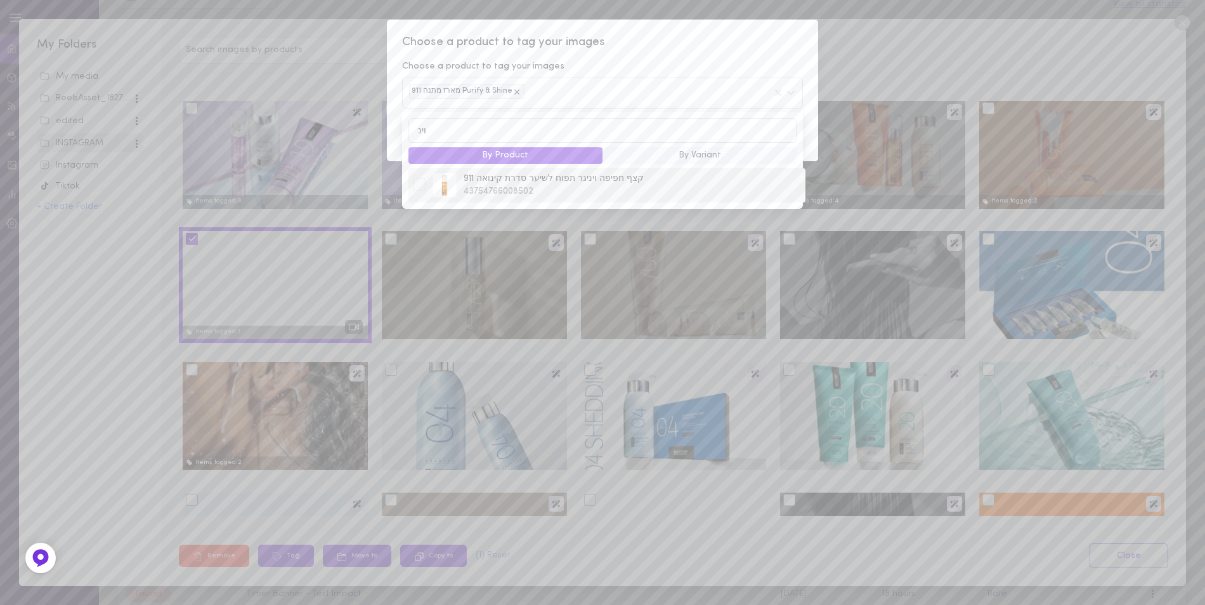
type input "וינ"
click at [424, 185] on div at bounding box center [419, 184] width 13 height 13
click at [693, 45] on span "Choose a product to tag your images" at bounding box center [602, 42] width 401 height 16
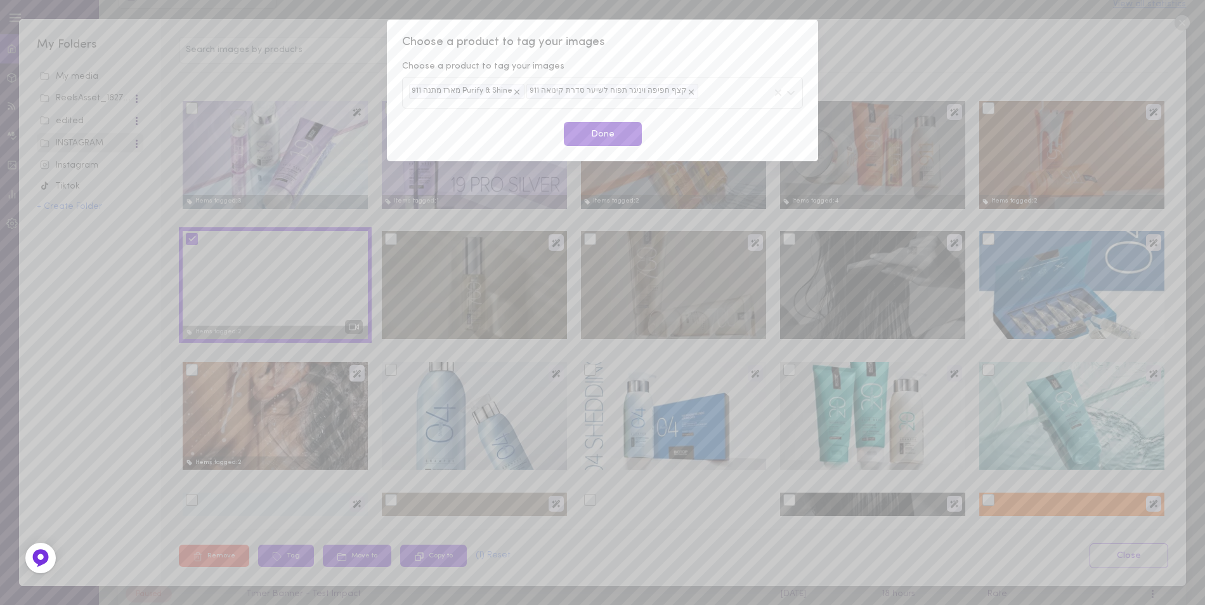
click at [634, 129] on button "Done" at bounding box center [603, 134] width 78 height 25
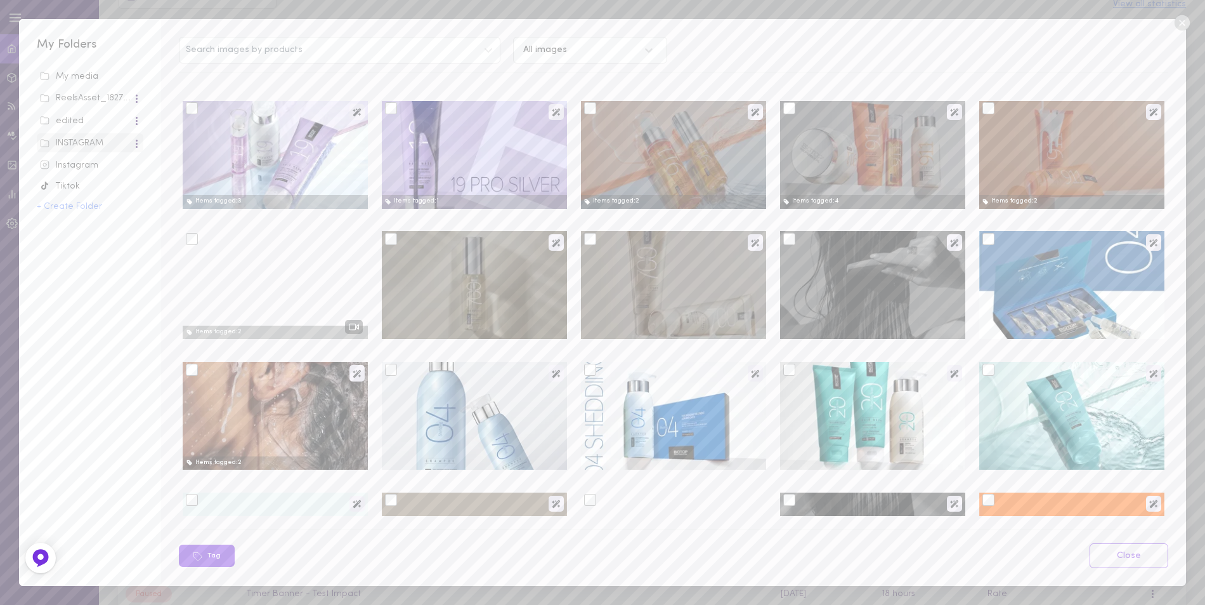
click at [390, 241] on div at bounding box center [391, 239] width 12 height 12
click at [0, 0] on input "checkbox" at bounding box center [0, 0] width 0 height 0
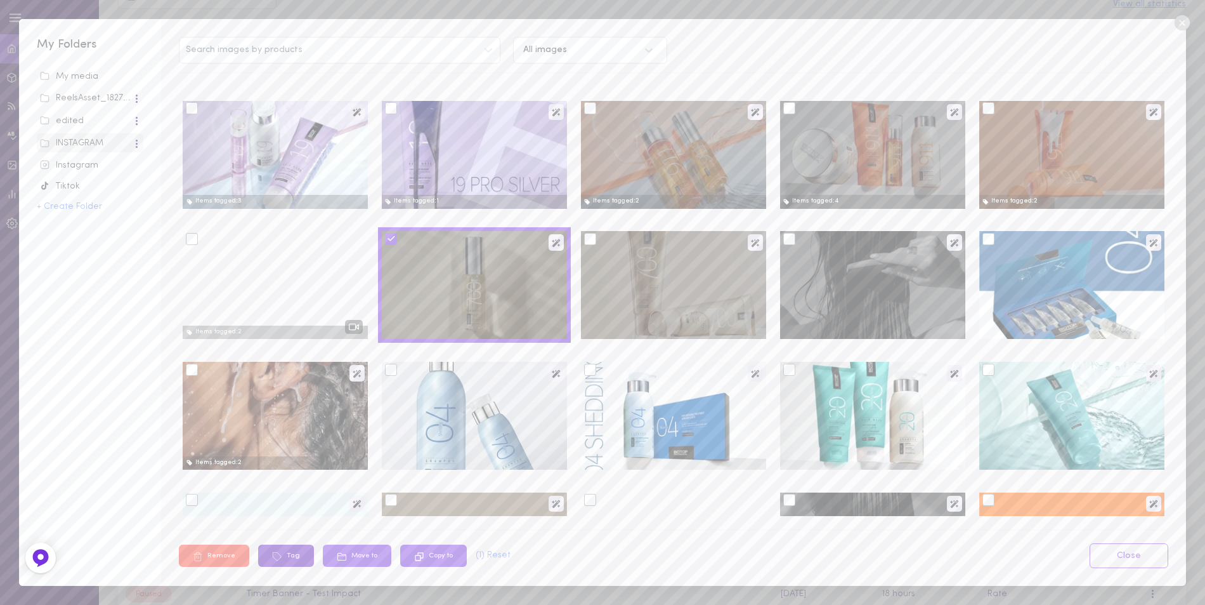
click at [296, 550] on button "Tag" at bounding box center [286, 555] width 56 height 22
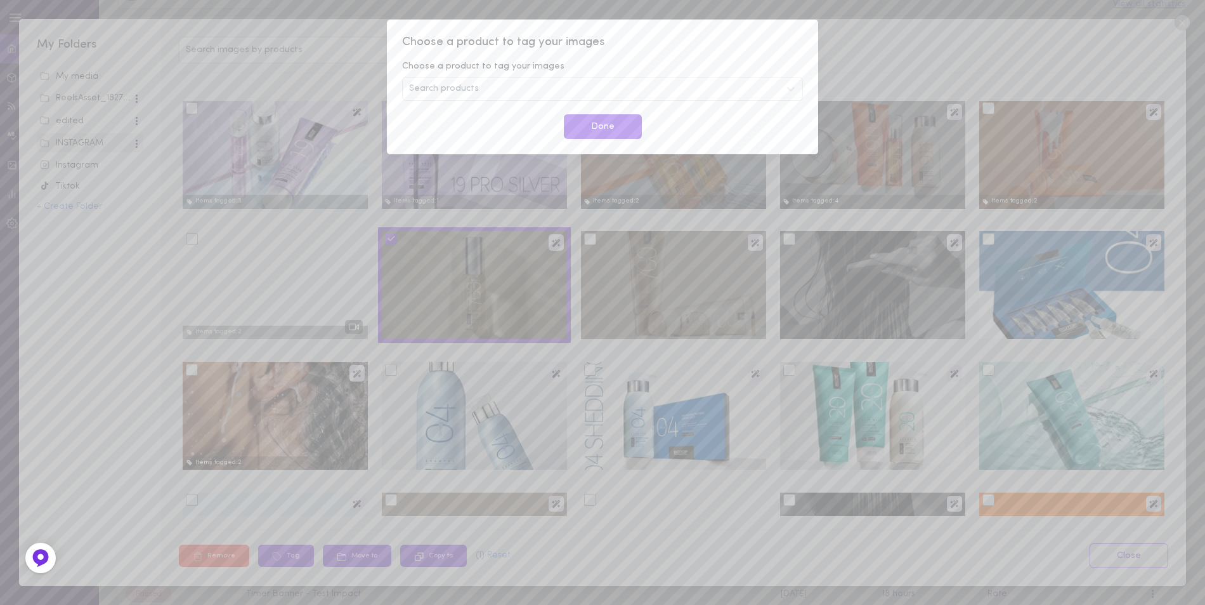
click at [487, 88] on div "Search products" at bounding box center [602, 89] width 401 height 24
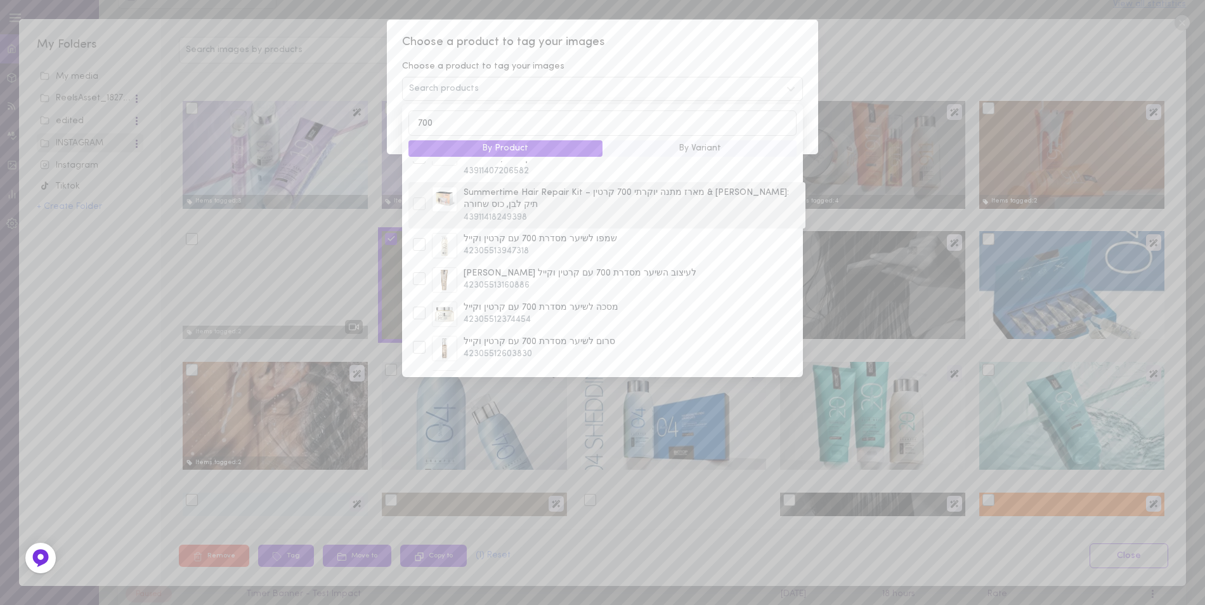
scroll to position [67, 0]
type input "700"
click at [417, 368] on div at bounding box center [419, 374] width 13 height 13
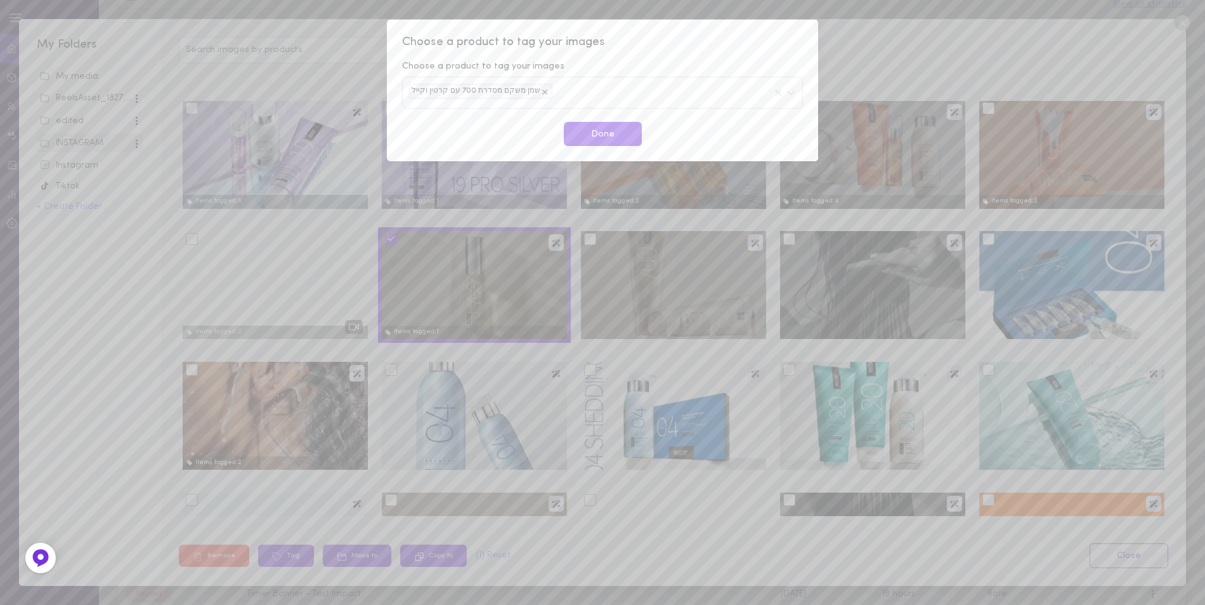
click at [703, 47] on span "Choose a product to tag your images" at bounding box center [602, 42] width 401 height 16
click at [608, 130] on button "Done" at bounding box center [603, 134] width 78 height 25
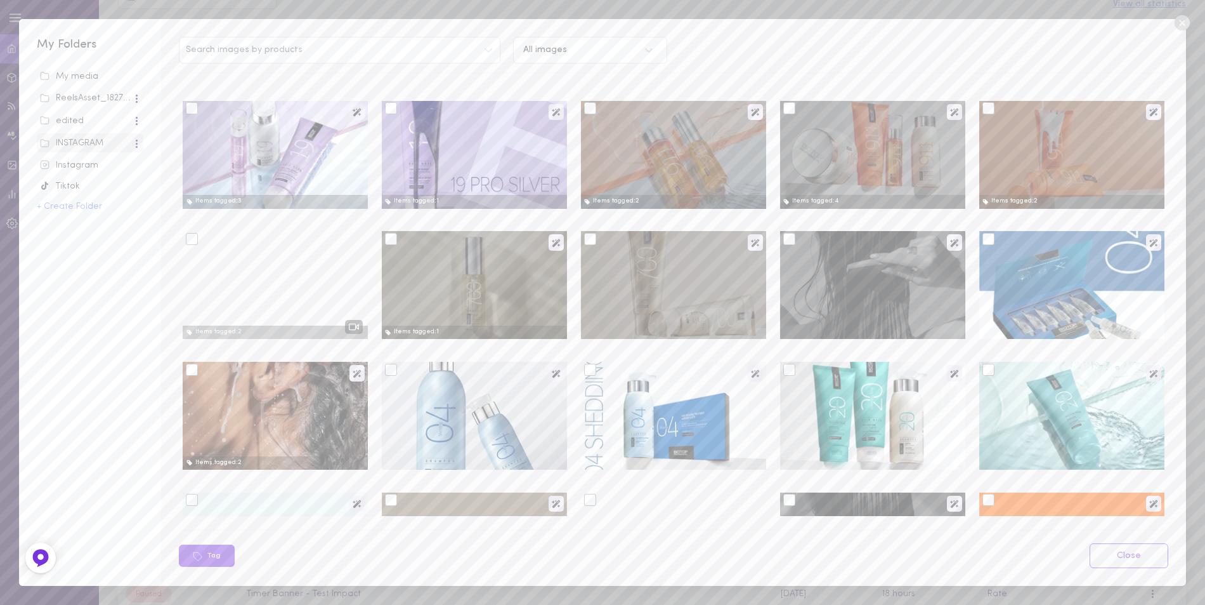
click at [592, 242] on label at bounding box center [594, 239] width 21 height 10
click at [0, 0] on input "checkbox" at bounding box center [0, 0] width 0 height 0
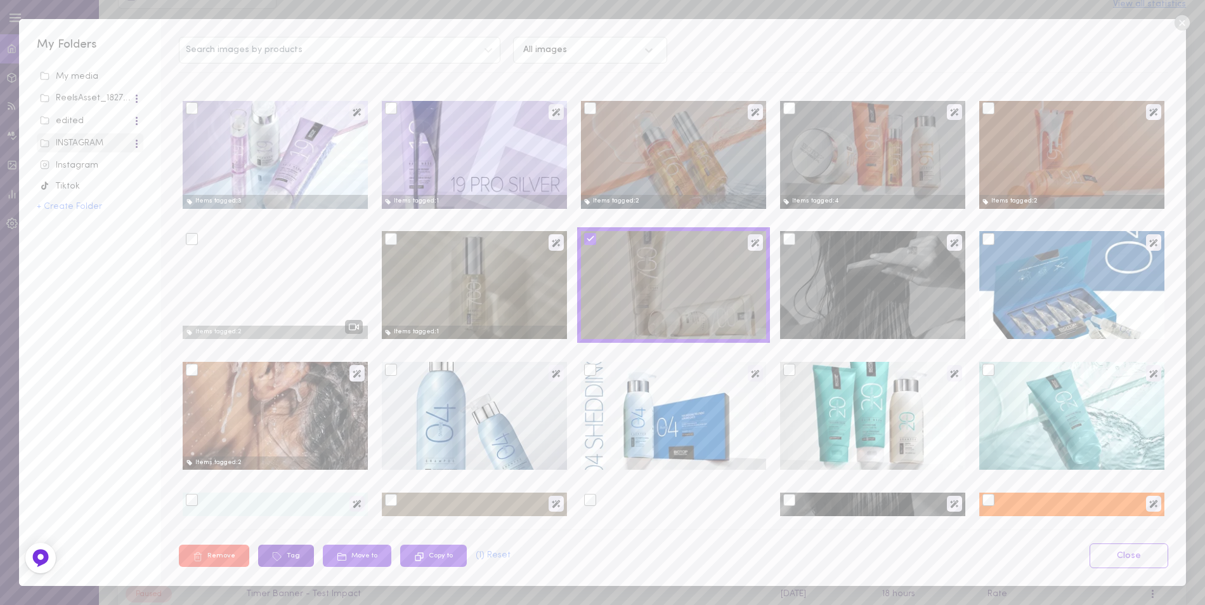
click at [285, 553] on button "Tag" at bounding box center [286, 555] width 56 height 22
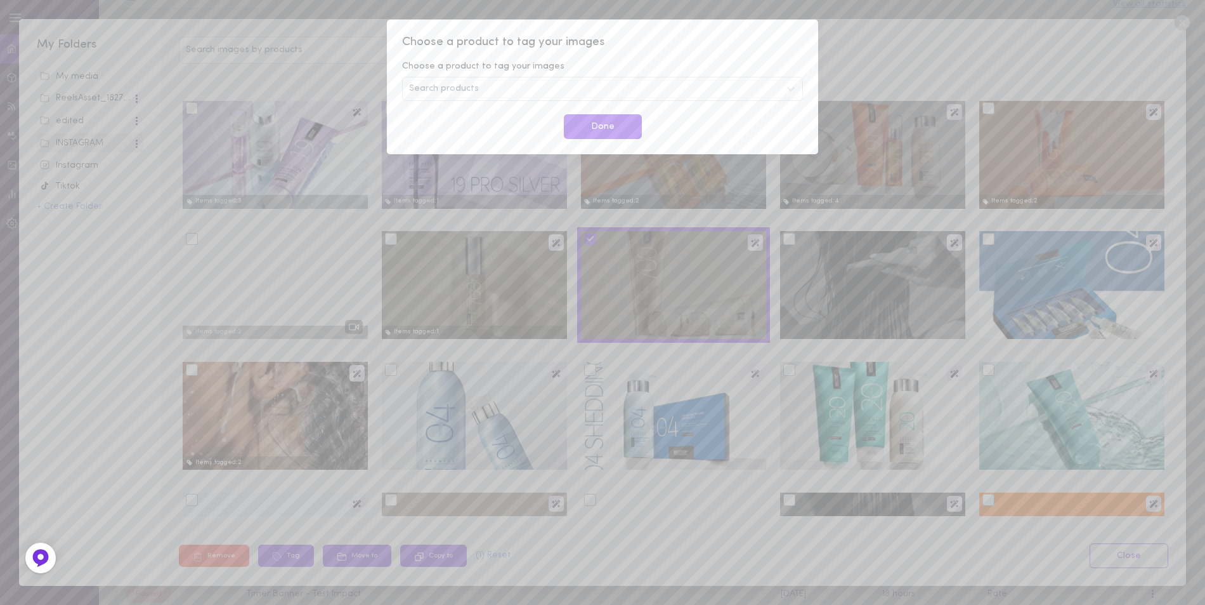
click at [511, 91] on div "Search products" at bounding box center [602, 89] width 401 height 24
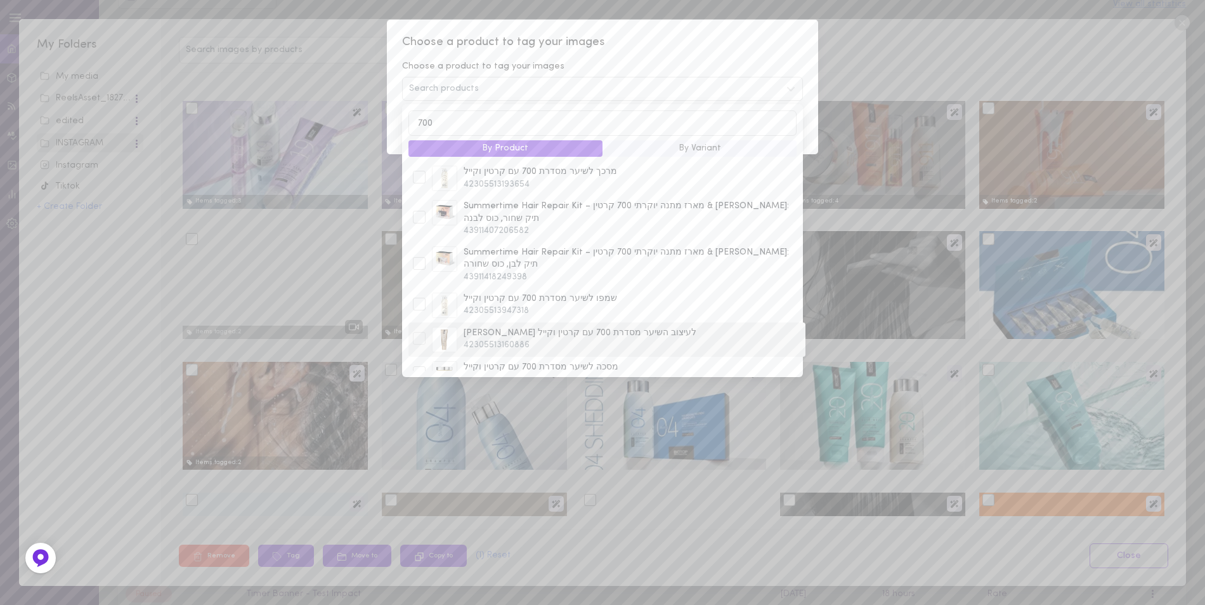
type input "700"
click at [419, 332] on div at bounding box center [419, 338] width 13 height 13
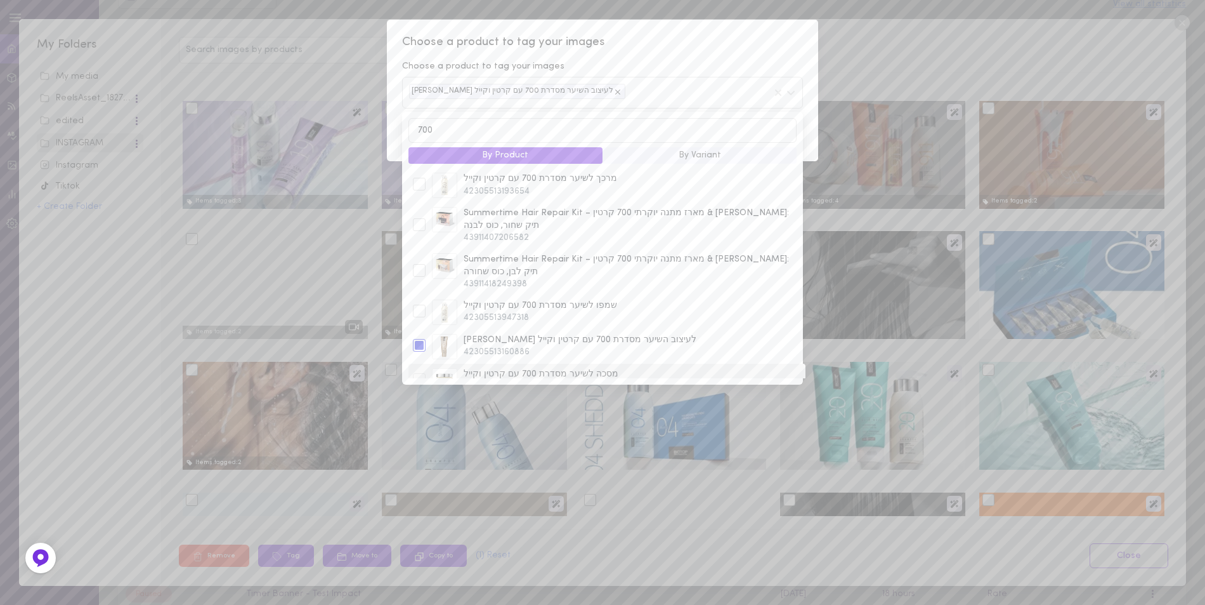
click at [423, 373] on div at bounding box center [419, 379] width 13 height 13
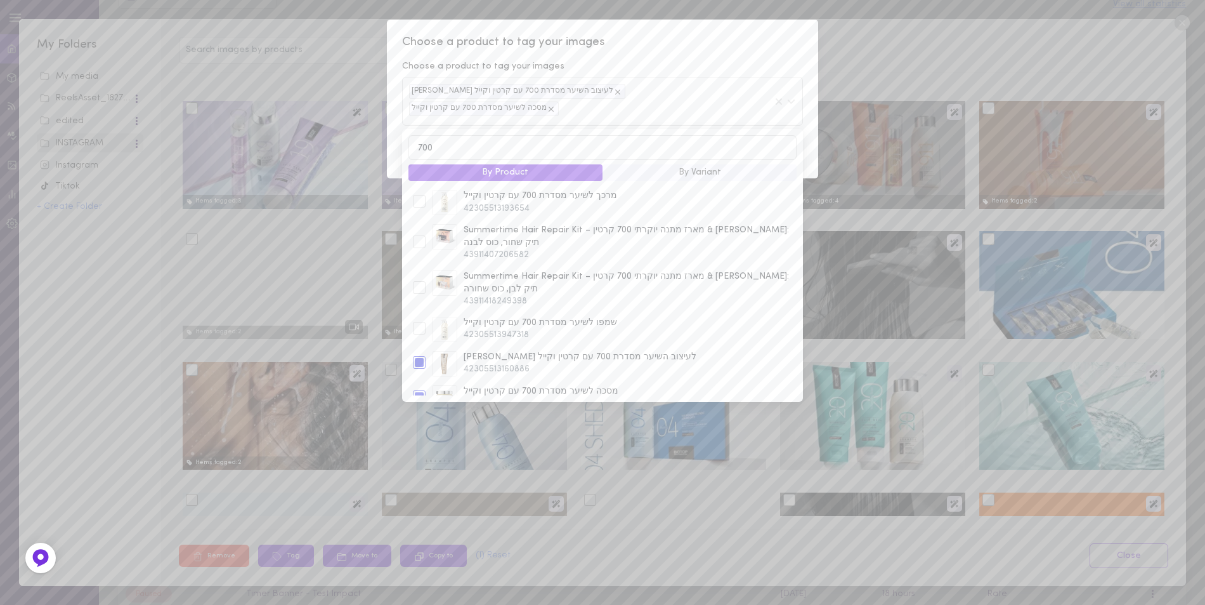
click at [669, 49] on span "Choose a product to tag your images" at bounding box center [602, 42] width 401 height 16
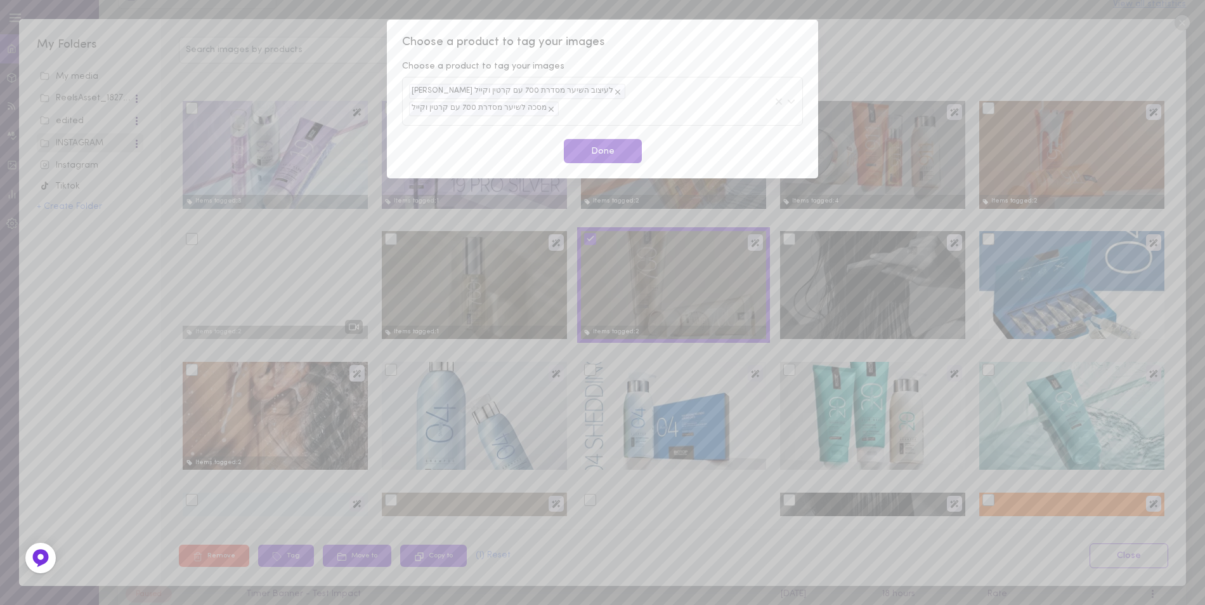
click at [621, 139] on button "Done" at bounding box center [603, 151] width 78 height 25
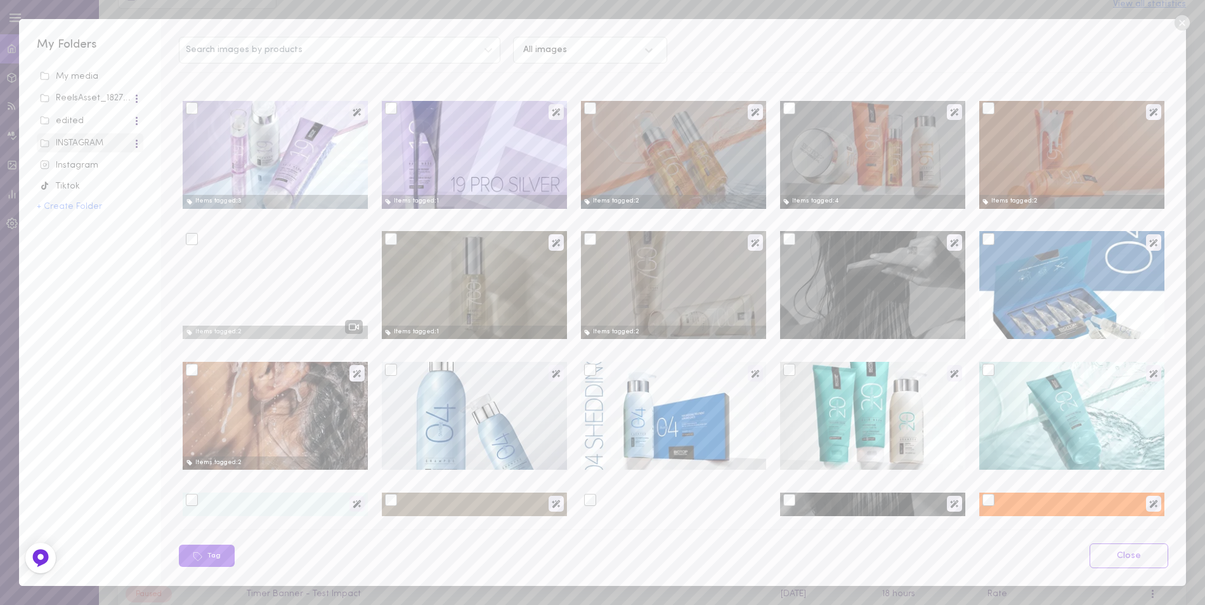
click at [786, 244] on div at bounding box center [790, 239] width 12 height 12
click at [0, 0] on input "checkbox" at bounding box center [0, 0] width 0 height 0
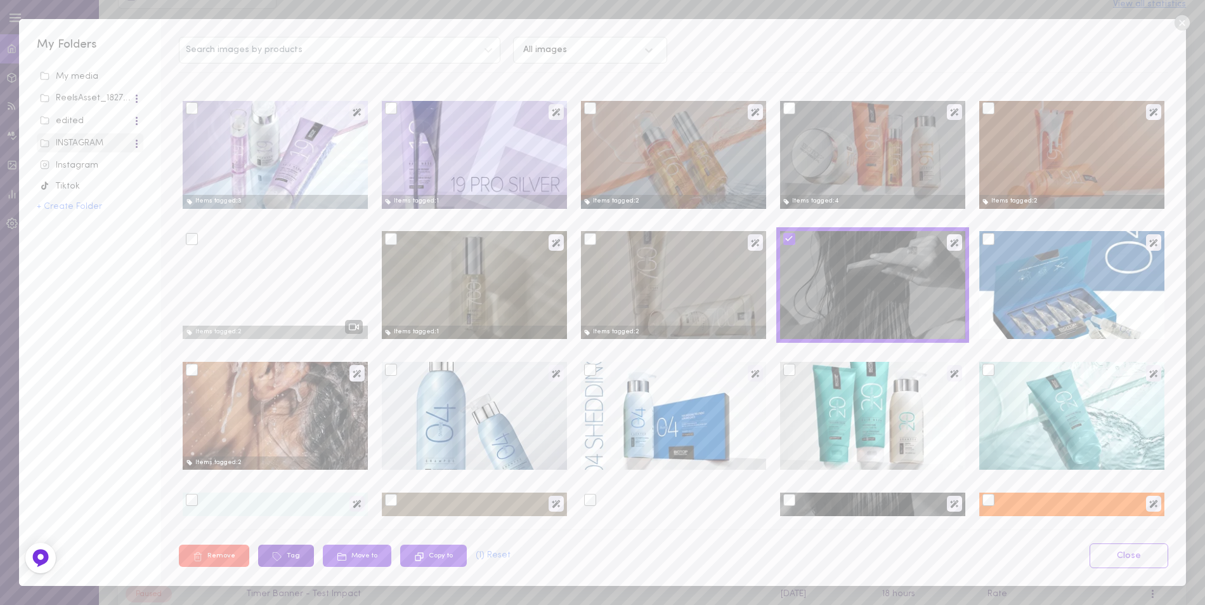
click at [286, 551] on button "Tag" at bounding box center [286, 555] width 56 height 22
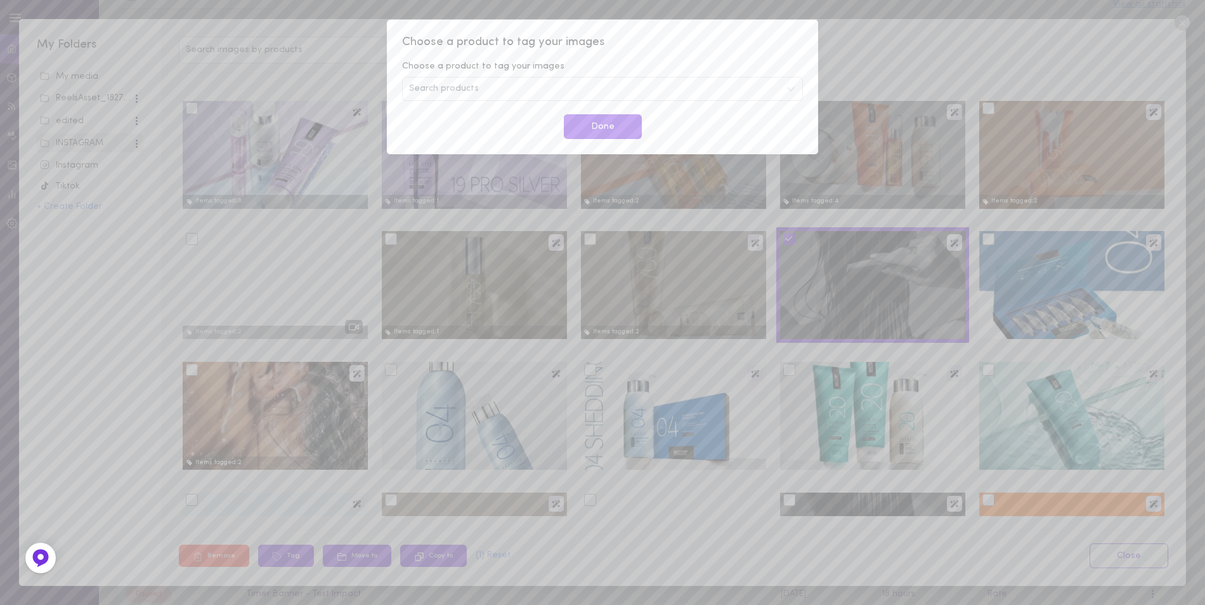
click at [464, 86] on span "Search products" at bounding box center [444, 88] width 70 height 9
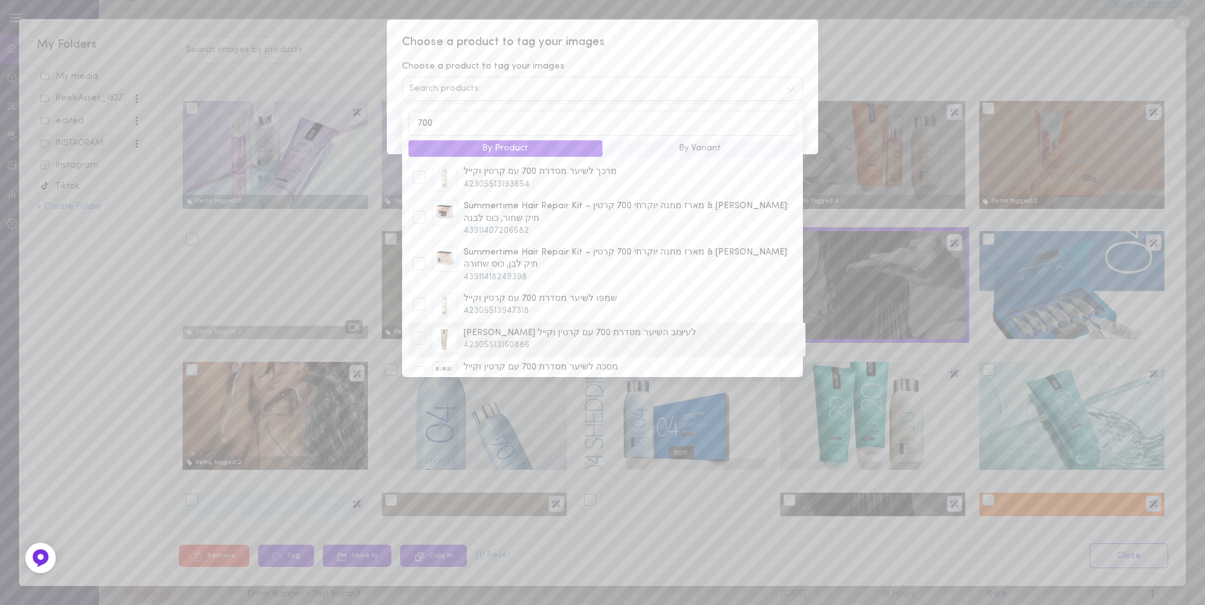
type input "700"
click at [426, 332] on div at bounding box center [419, 339] width 19 height 15
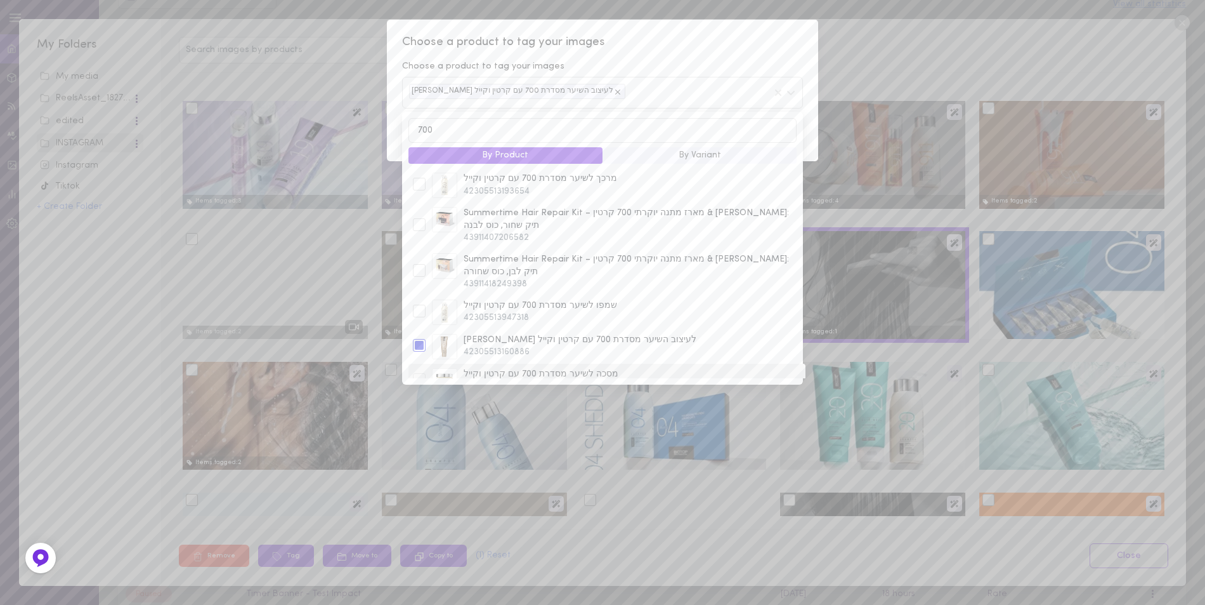
click at [423, 373] on div at bounding box center [419, 379] width 13 height 13
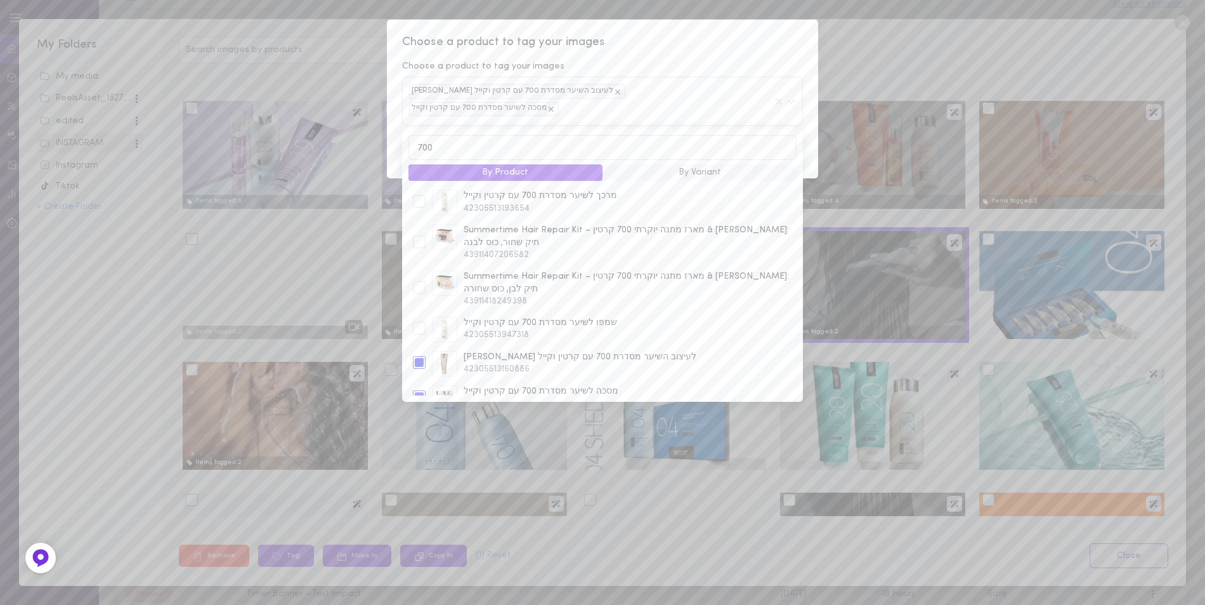
click at [668, 50] on span "Choose a product to tag your images" at bounding box center [602, 42] width 401 height 16
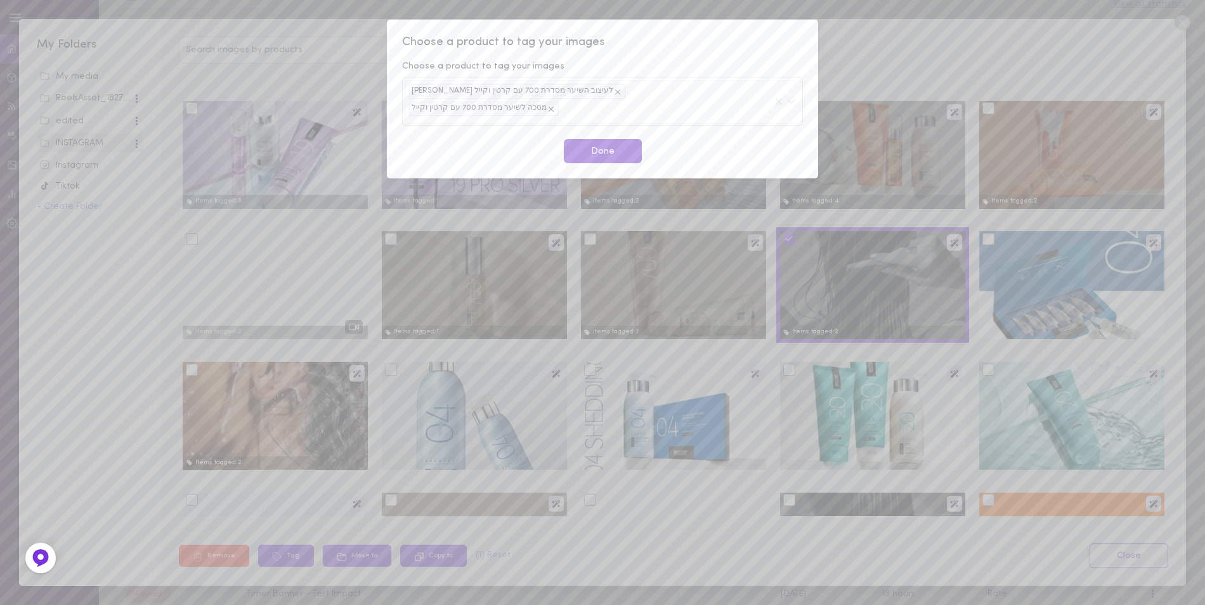
click at [594, 139] on button "Done" at bounding box center [603, 151] width 78 height 25
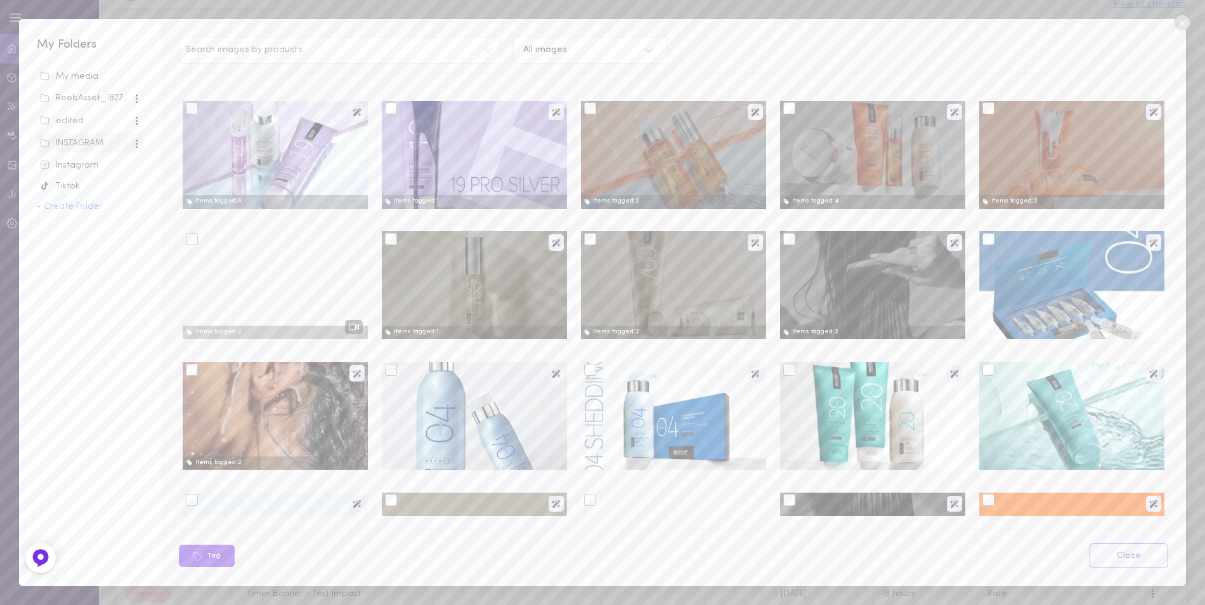
click at [1178, 22] on icon at bounding box center [1181, 22] width 15 height 15
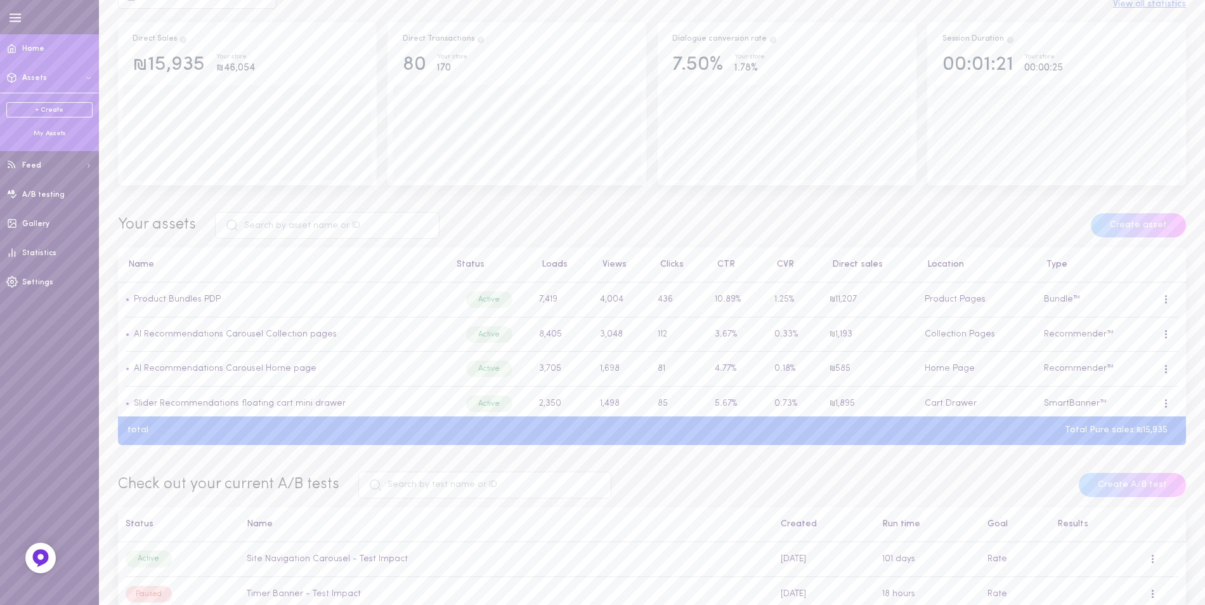
click at [48, 134] on div "My Assets" at bounding box center [49, 134] width 86 height 10
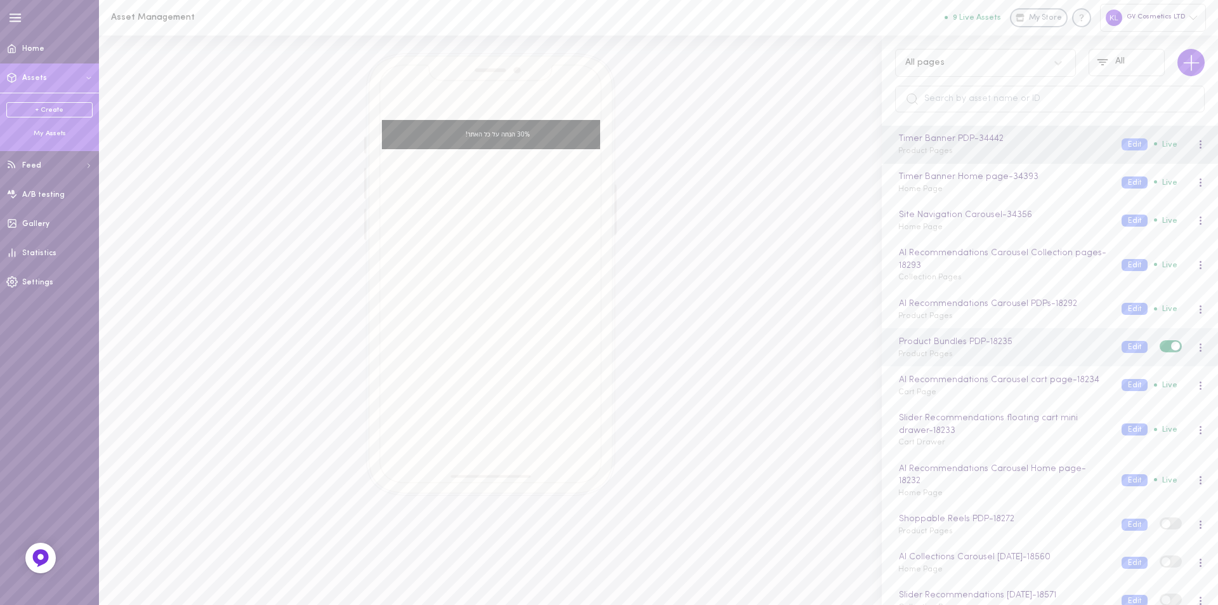
click at [978, 355] on div "Product Bundles PDP - 18235 Product Pages" at bounding box center [1000, 347] width 223 height 25
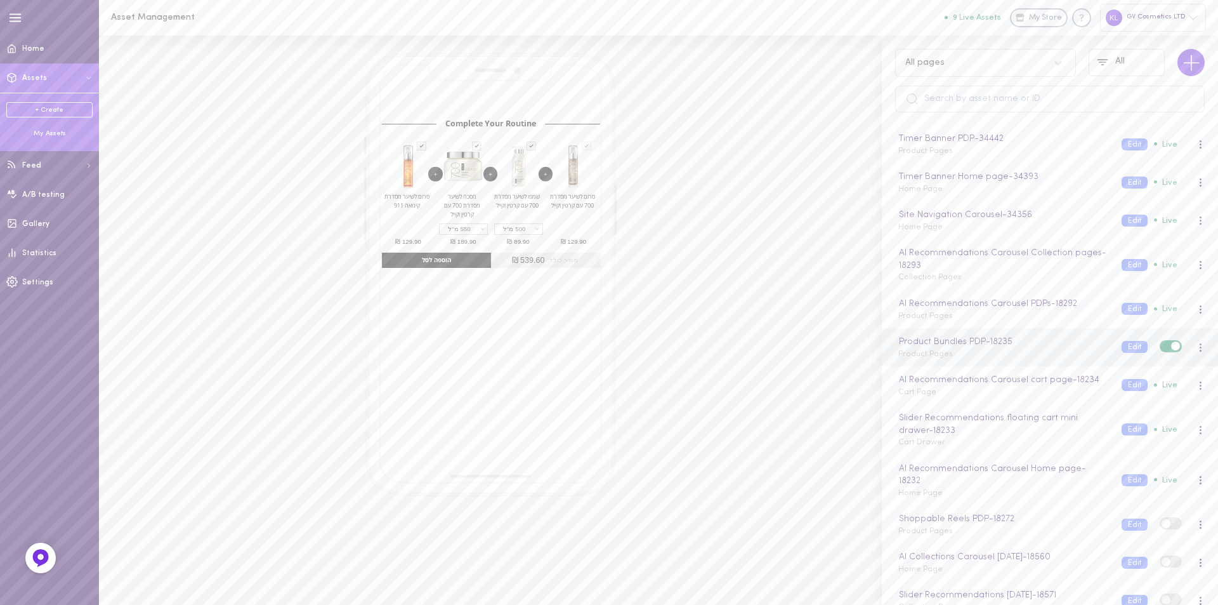
click at [1200, 346] on span at bounding box center [1201, 347] width 2 height 2
click at [1121, 407] on div "Edit" at bounding box center [1134, 403] width 113 height 29
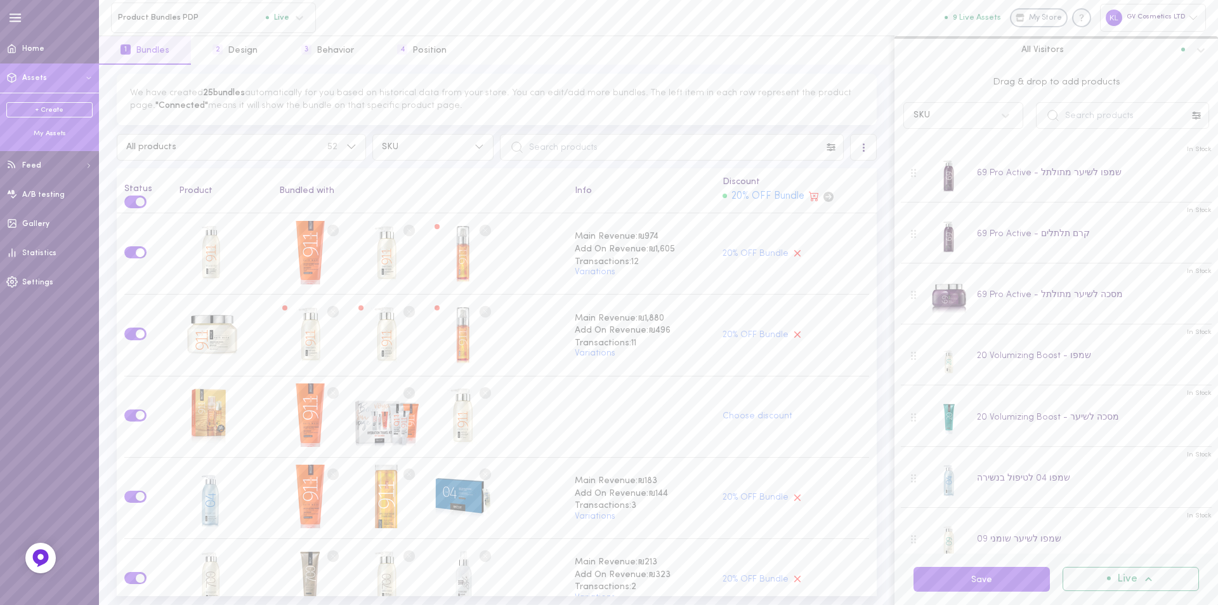
click at [48, 134] on div "My Assets" at bounding box center [49, 134] width 86 height 10
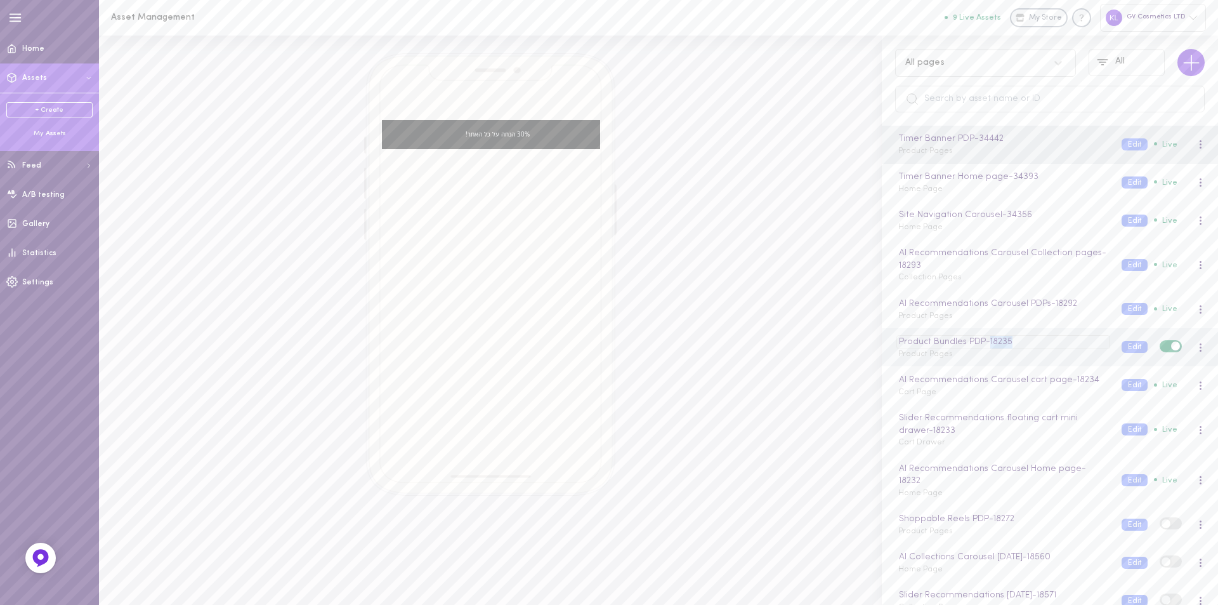
drag, startPoint x: 1017, startPoint y: 339, endPoint x: 993, endPoint y: 341, distance: 24.2
click at [993, 341] on div "Product Bundles PDP - 18235" at bounding box center [1002, 342] width 213 height 14
click at [772, 289] on div "30% הנחה על כל האתר! test SHOP NOW SHOP NOW" at bounding box center [490, 274] width 747 height 442
click at [1010, 342] on div "Product Bundles PDP - 18235" at bounding box center [1002, 342] width 213 height 14
click at [1010, 342] on input "Product Bundles PDP" at bounding box center [1003, 342] width 211 height 14
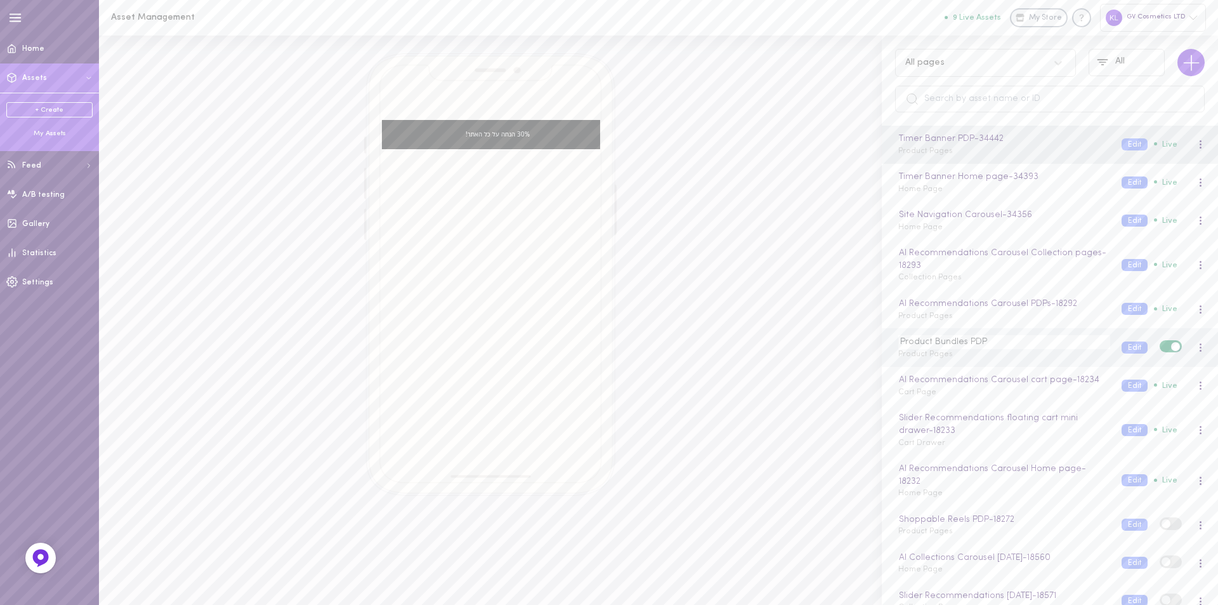
click at [805, 344] on div "30% הנחה על כל האתר! test SHOP NOW SHOP NOW" at bounding box center [490, 274] width 747 height 442
click at [43, 218] on link "Gallery" at bounding box center [49, 223] width 99 height 29
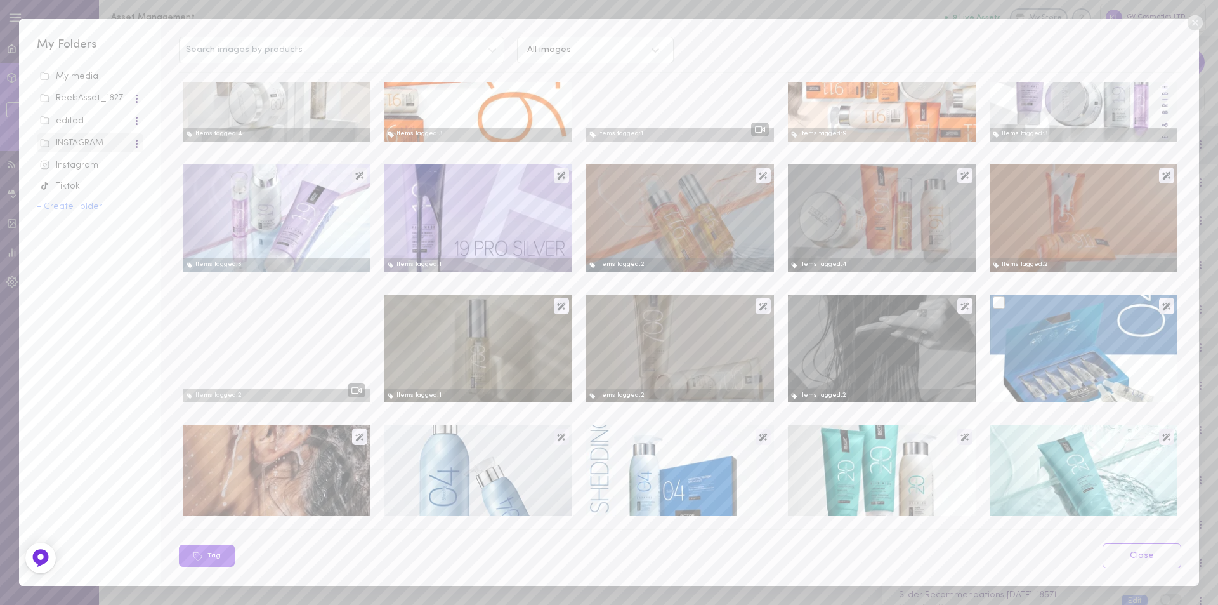
scroll to position [508, 0]
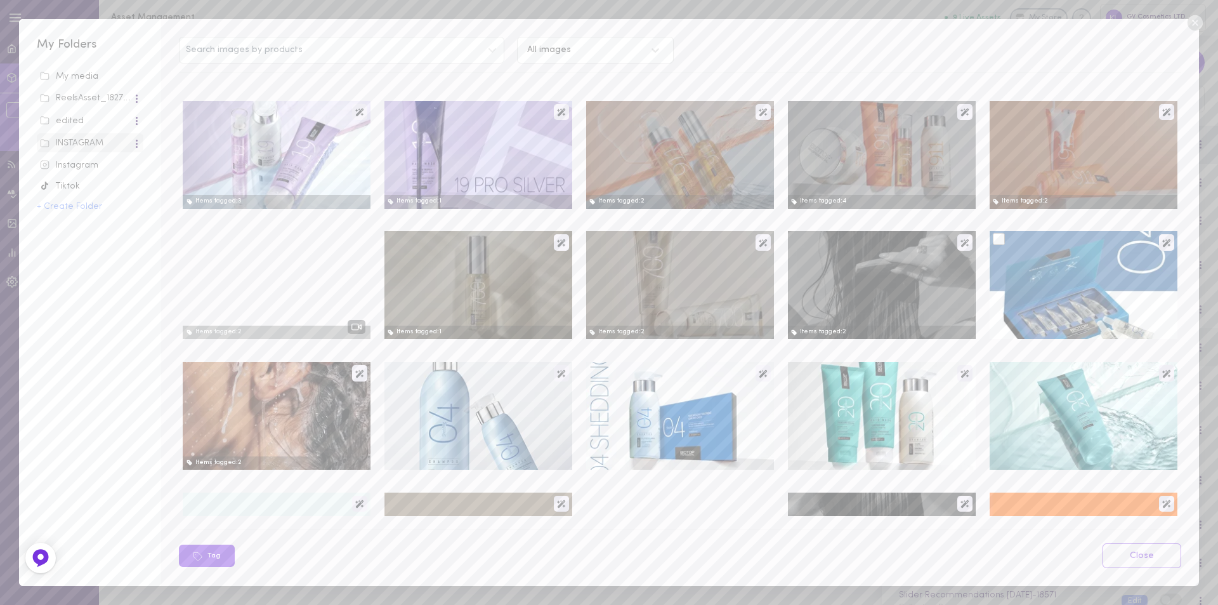
click at [993, 242] on div at bounding box center [999, 239] width 12 height 12
click at [0, 0] on input "checkbox" at bounding box center [0, 0] width 0 height 0
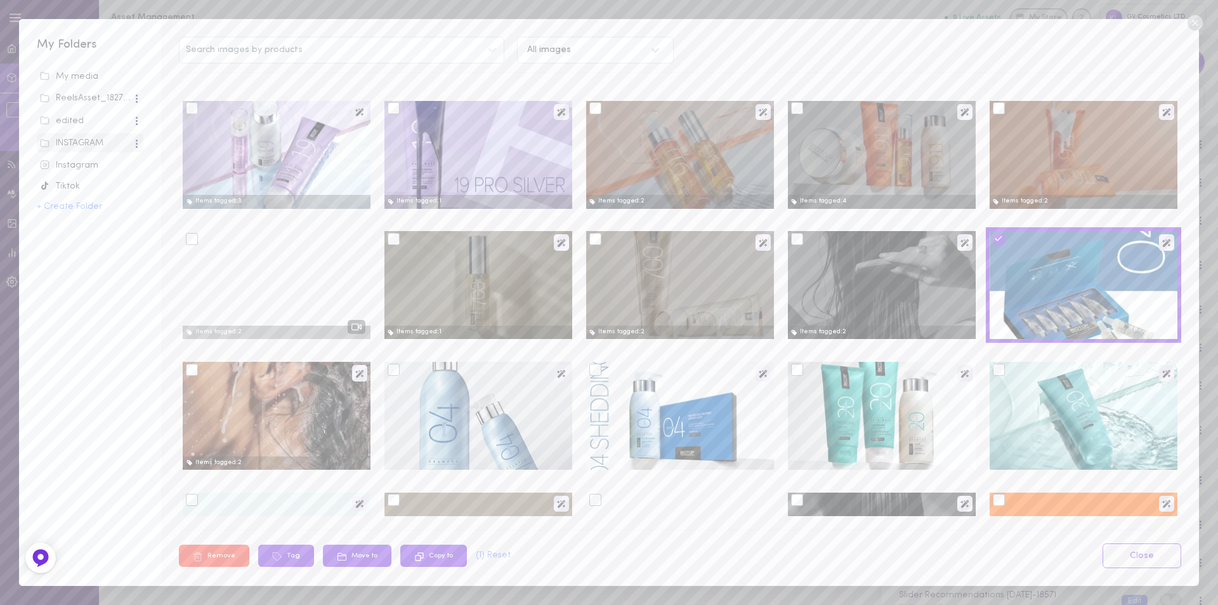
click at [589, 372] on div at bounding box center [595, 370] width 12 height 12
click at [0, 0] on input "checkbox" at bounding box center [0, 0] width 0 height 0
click at [194, 371] on div at bounding box center [192, 370] width 12 height 12
click at [0, 0] on input "checkbox" at bounding box center [0, 0] width 0 height 0
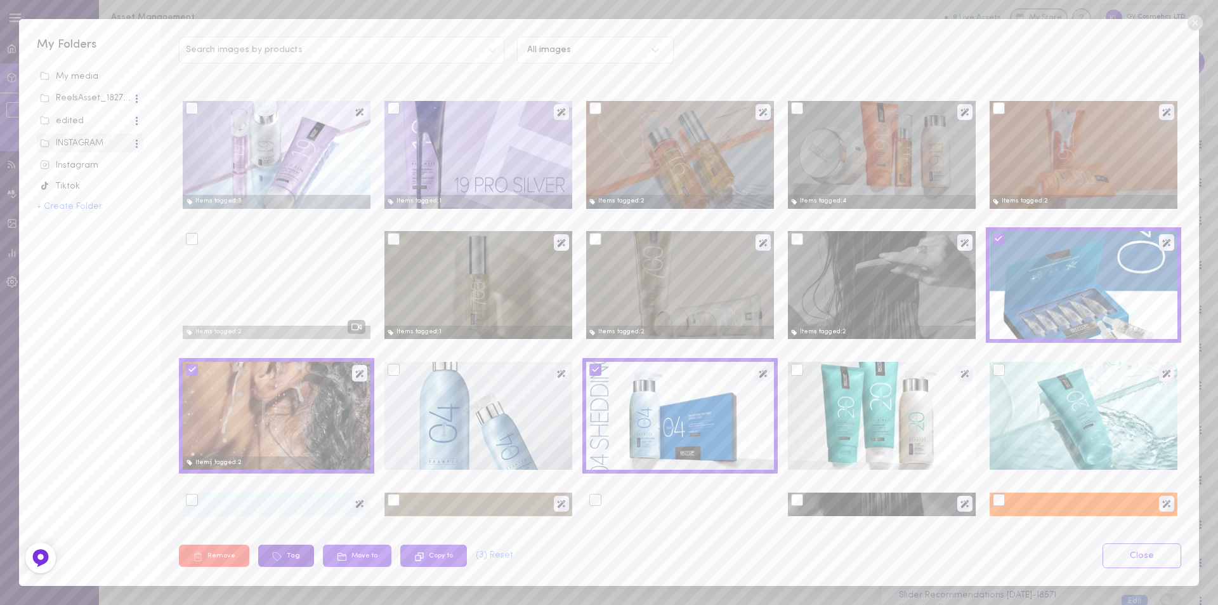
click at [292, 555] on button "Tag" at bounding box center [286, 555] width 56 height 22
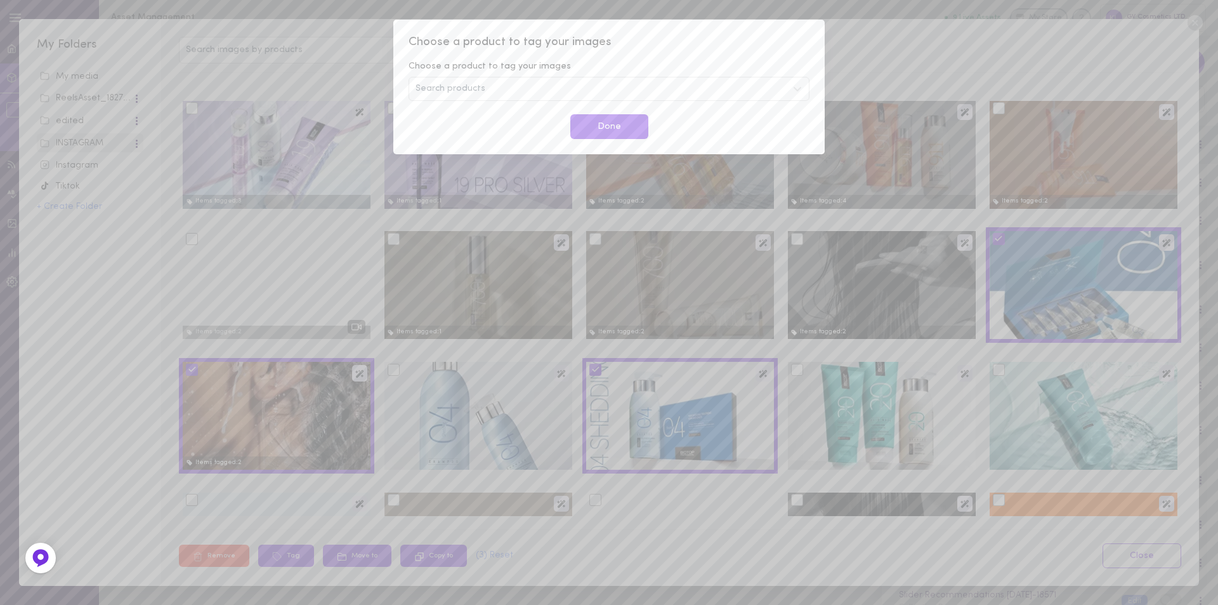
click at [456, 93] on span "Search products" at bounding box center [451, 88] width 70 height 9
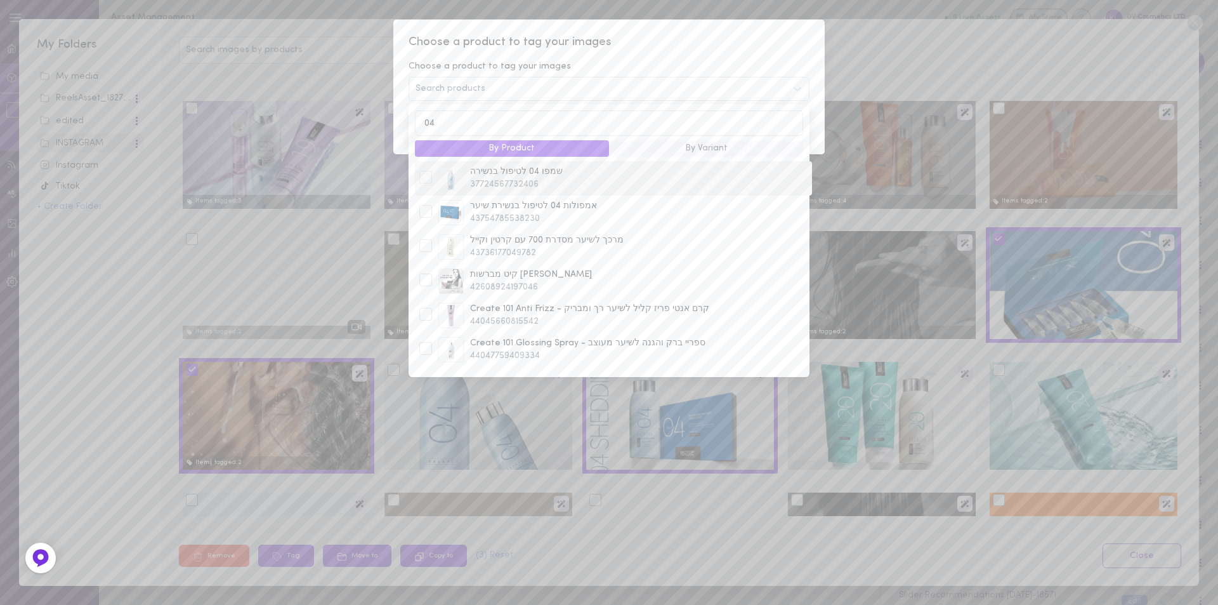
type input "04"
drag, startPoint x: 428, startPoint y: 177, endPoint x: 433, endPoint y: 194, distance: 17.9
click at [427, 178] on div at bounding box center [425, 177] width 13 height 13
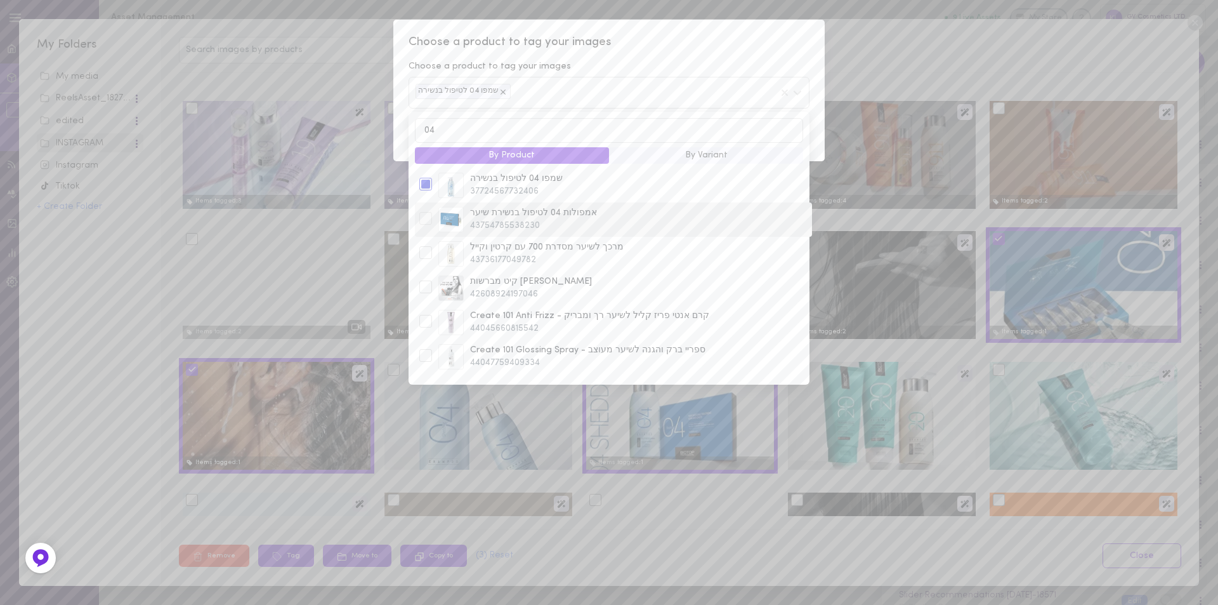
click at [423, 222] on div at bounding box center [425, 218] width 13 height 13
click at [690, 40] on span "Choose a product to tag your images" at bounding box center [609, 42] width 401 height 16
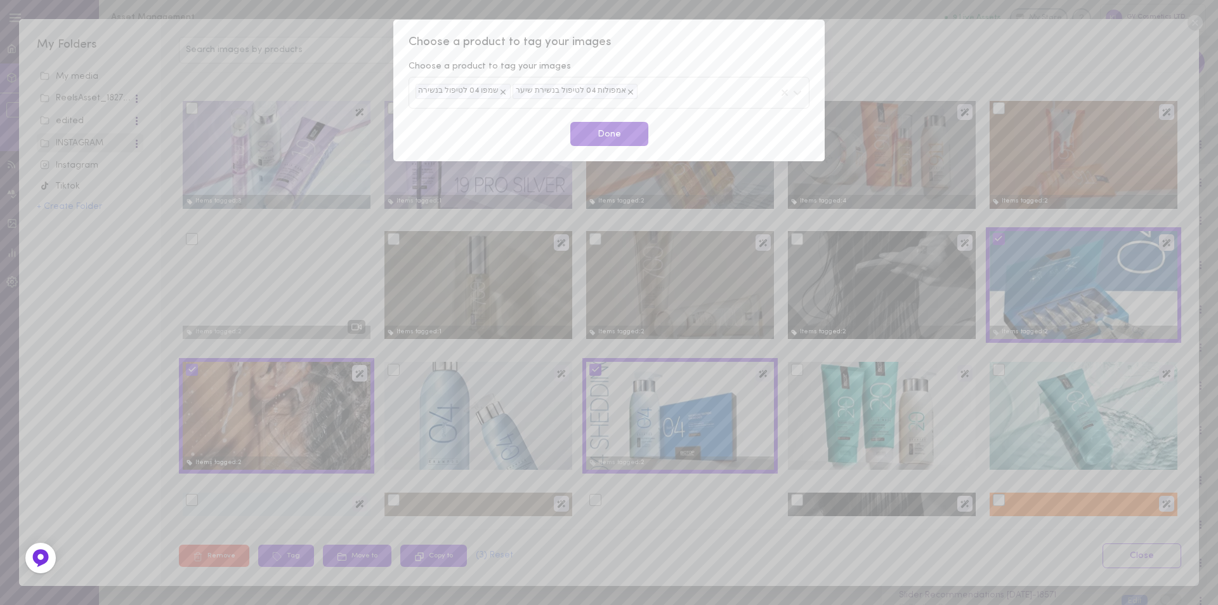
drag, startPoint x: 617, startPoint y: 134, endPoint x: 627, endPoint y: 145, distance: 14.8
click at [617, 135] on button "Done" at bounding box center [609, 134] width 78 height 25
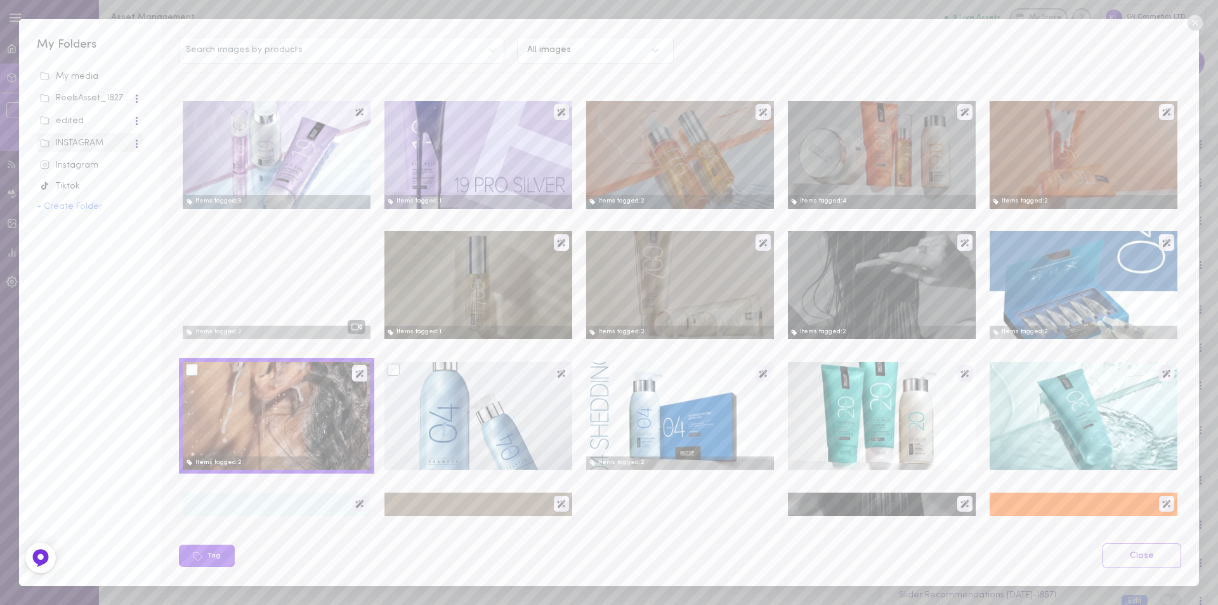
click at [388, 371] on div at bounding box center [394, 370] width 12 height 12
click at [0, 0] on input "checkbox" at bounding box center [0, 0] width 0 height 0
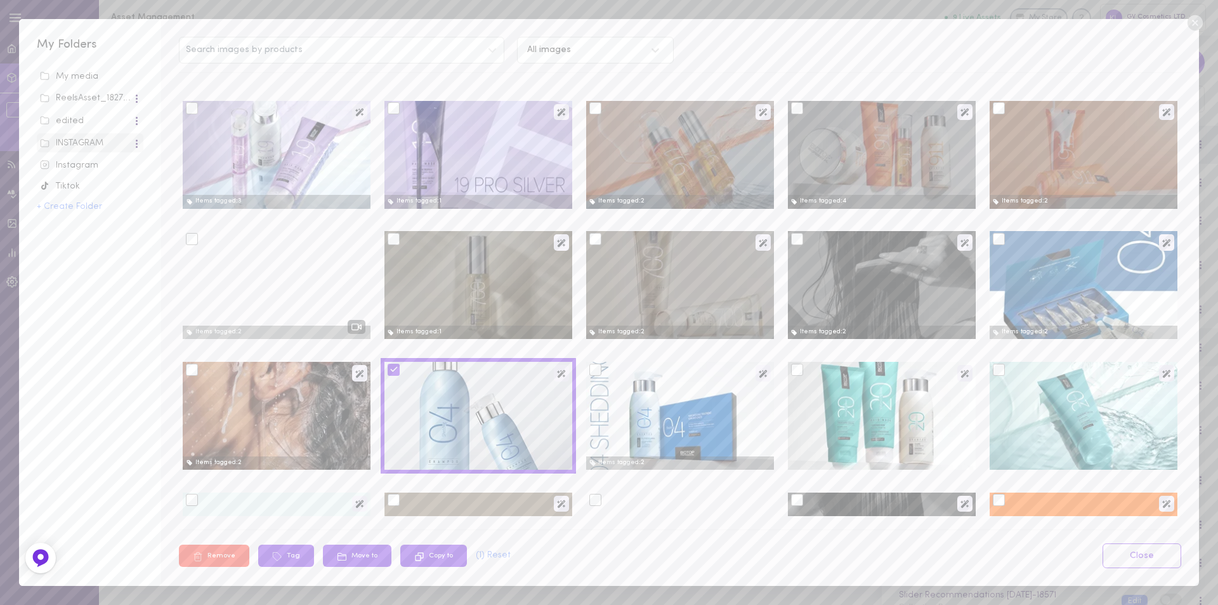
click at [592, 374] on div at bounding box center [595, 370] width 12 height 12
click at [0, 0] on input "checkbox" at bounding box center [0, 0] width 0 height 0
click at [188, 368] on div at bounding box center [192, 370] width 12 height 12
click at [0, 0] on input "checkbox" at bounding box center [0, 0] width 0 height 0
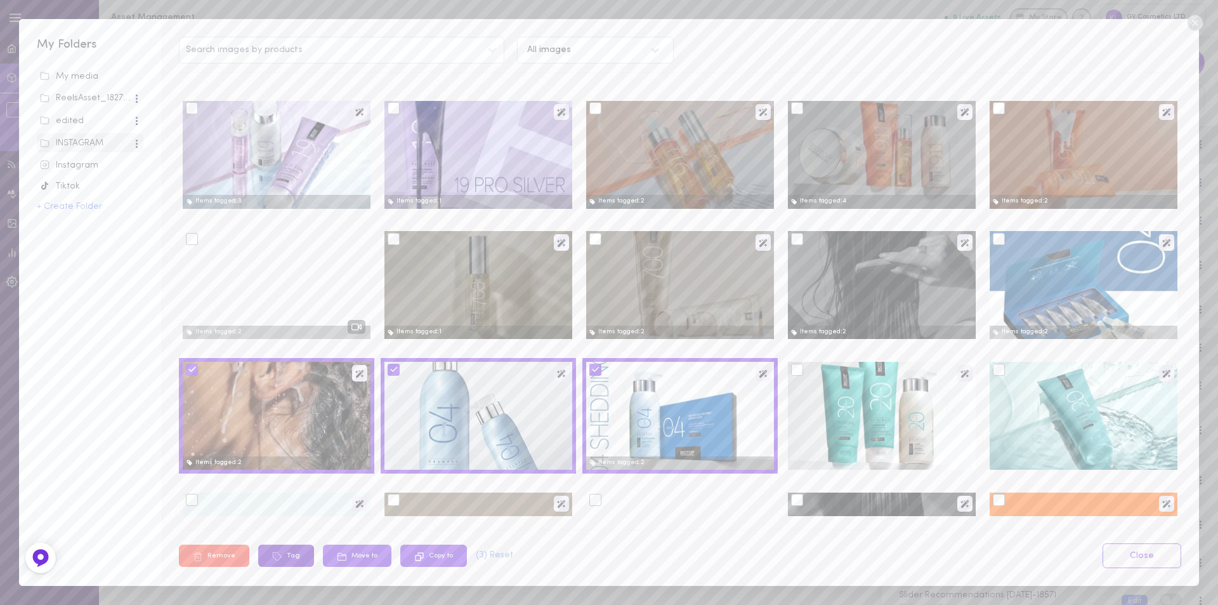
click at [282, 560] on button "Tag" at bounding box center [286, 555] width 56 height 22
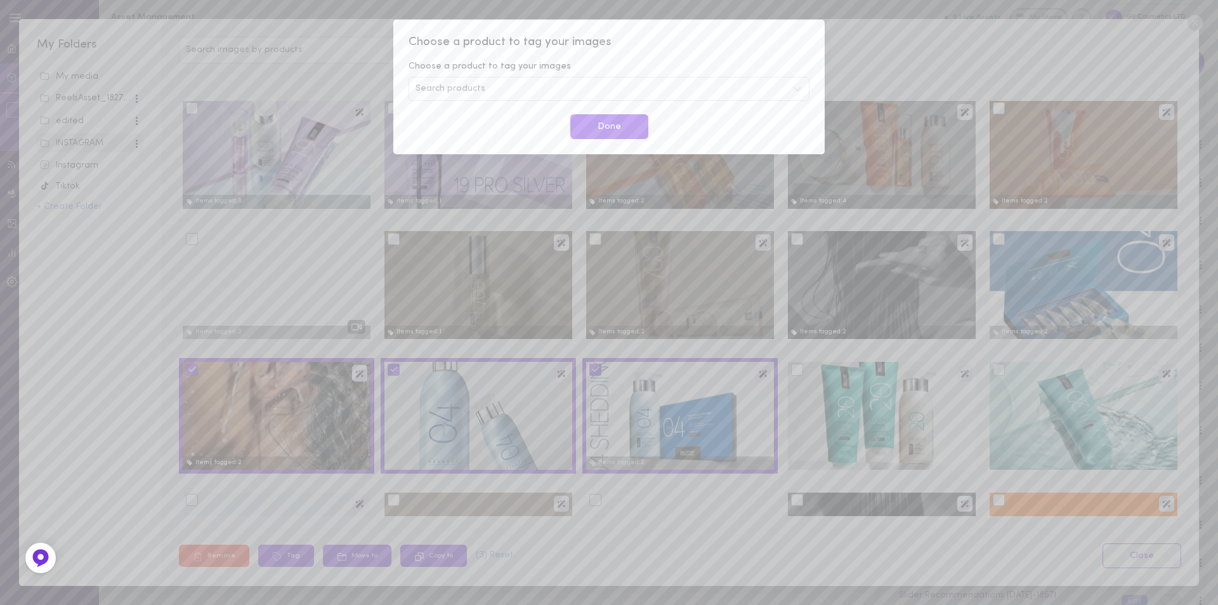
click at [467, 90] on span "Search products" at bounding box center [451, 88] width 70 height 9
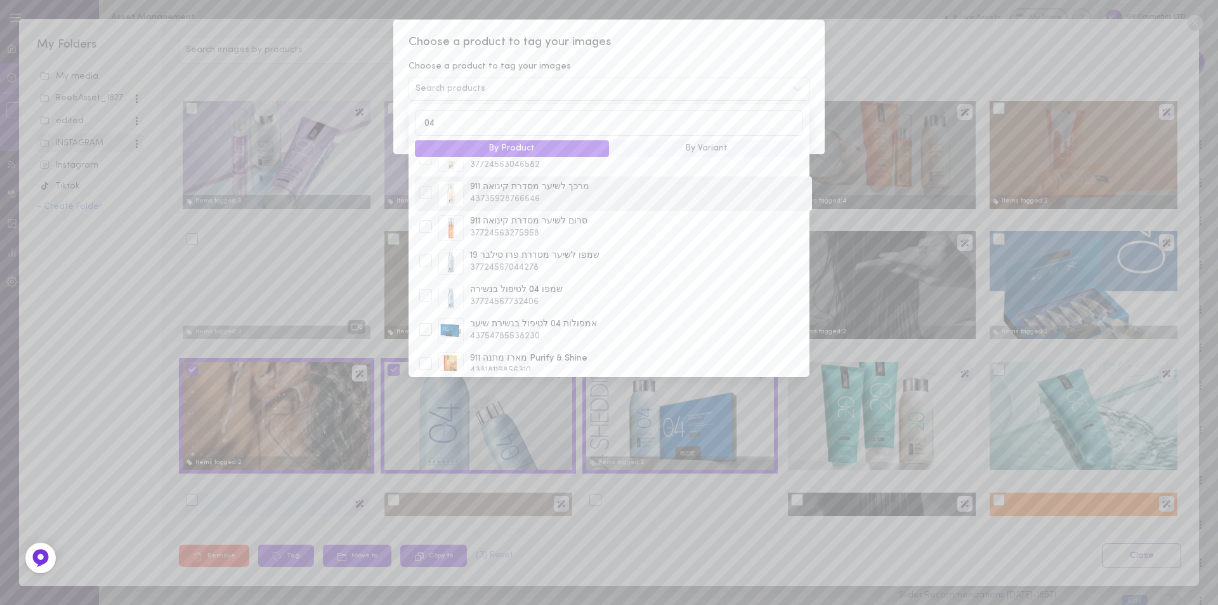
scroll to position [456, 0]
type input "04"
click at [426, 287] on div at bounding box center [425, 293] width 13 height 13
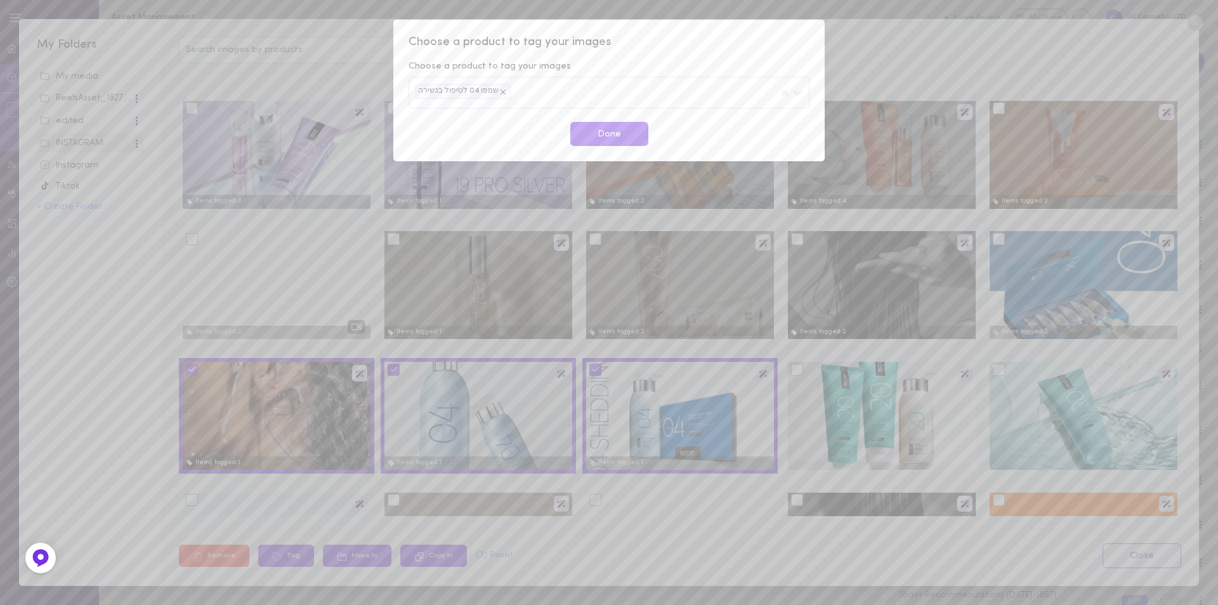
click at [660, 51] on div "Choose a product to tag your images Choose a product to tag your images שמפו 04…" at bounding box center [608, 90] width 431 height 141
click at [610, 133] on button "Done" at bounding box center [609, 134] width 78 height 25
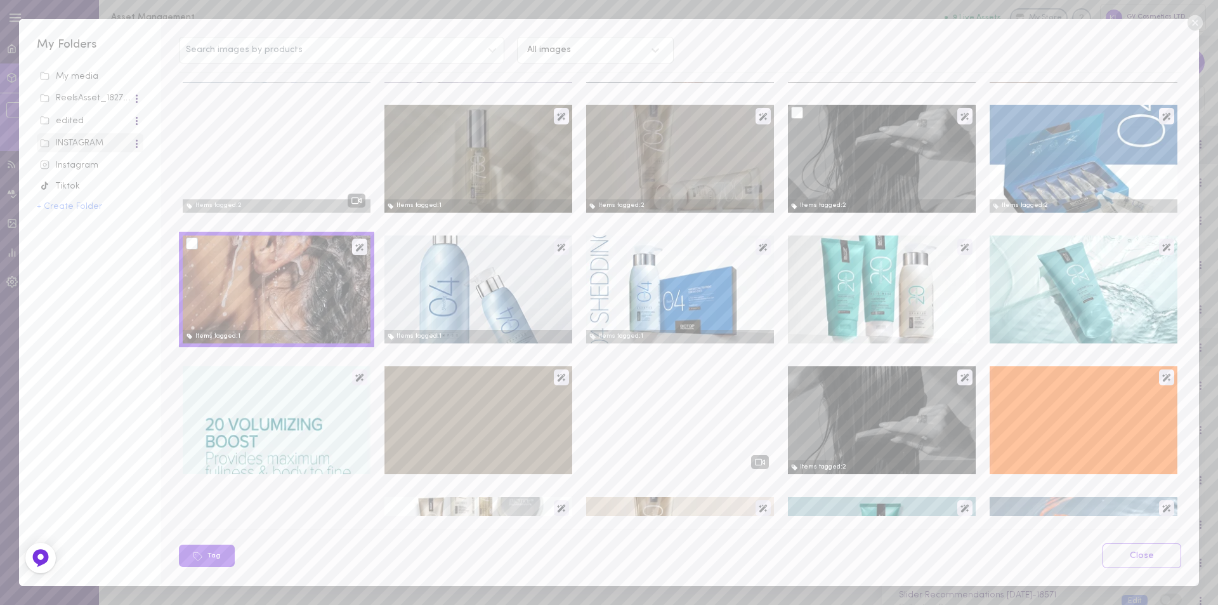
scroll to position [634, 0]
click at [791, 245] on div at bounding box center [797, 243] width 12 height 12
click at [0, 0] on input "checkbox" at bounding box center [0, 0] width 0 height 0
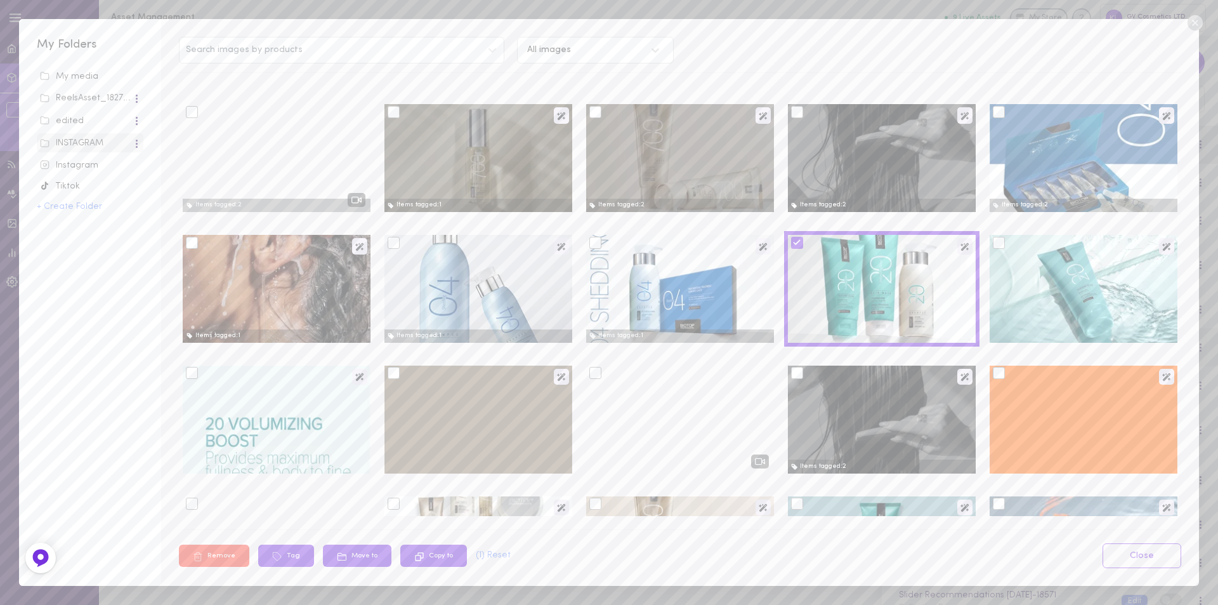
click at [993, 244] on div at bounding box center [999, 243] width 12 height 12
click at [0, 0] on input "checkbox" at bounding box center [0, 0] width 0 height 0
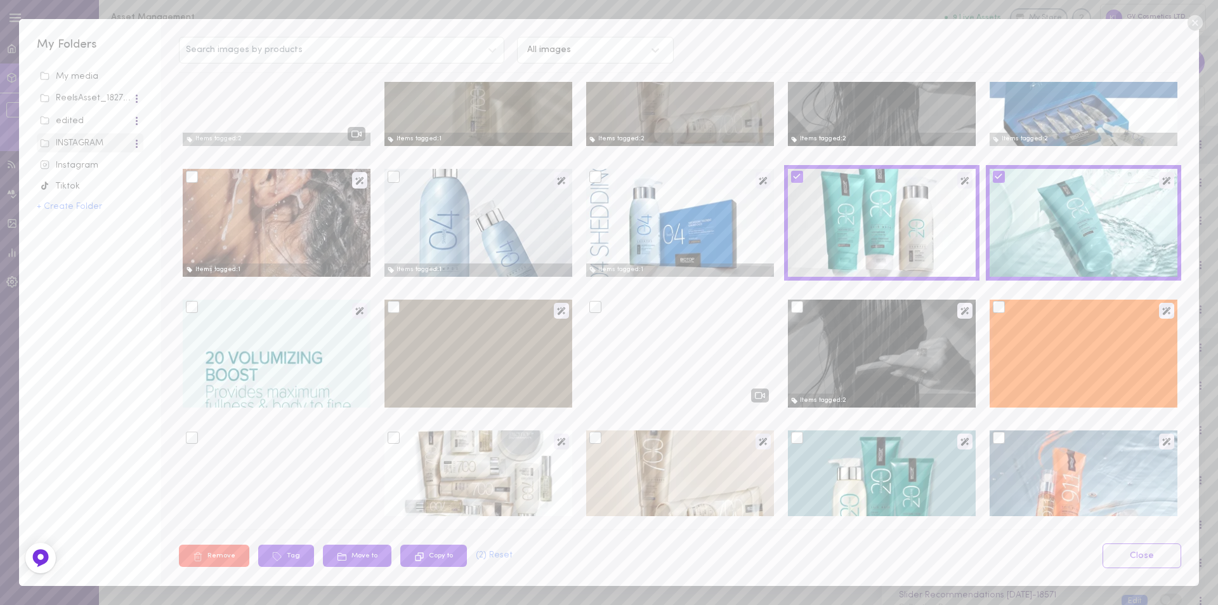
scroll to position [761, 0]
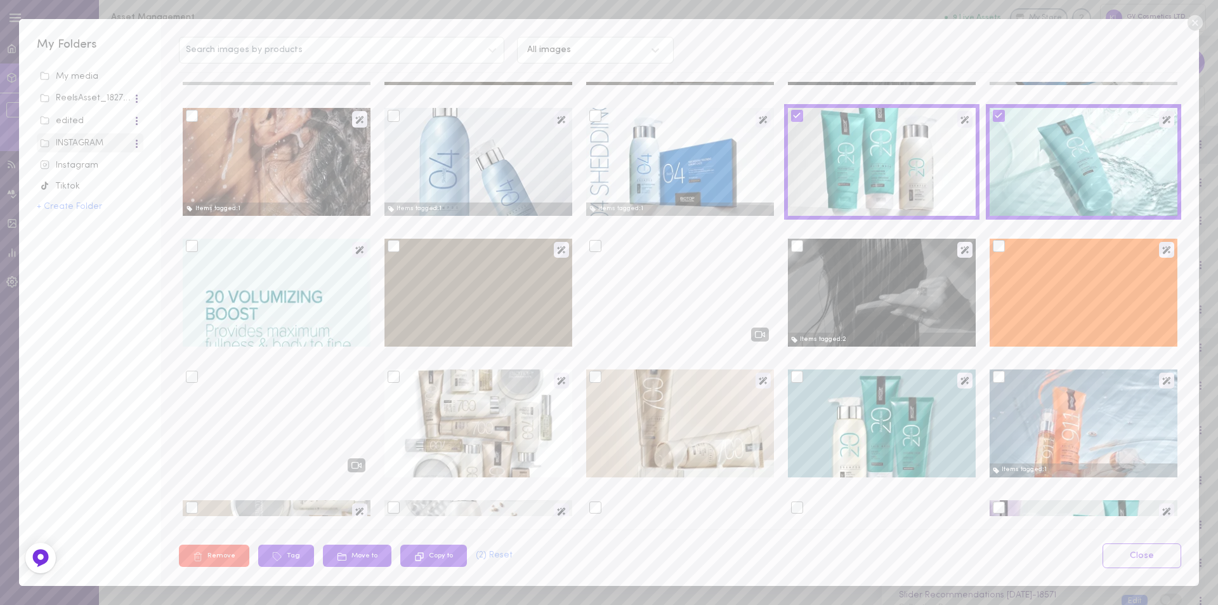
click at [193, 249] on div at bounding box center [192, 246] width 12 height 12
click at [0, 0] on input "checkbox" at bounding box center [0, 0] width 0 height 0
click at [794, 374] on div at bounding box center [797, 377] width 12 height 12
click at [0, 0] on input "checkbox" at bounding box center [0, 0] width 0 height 0
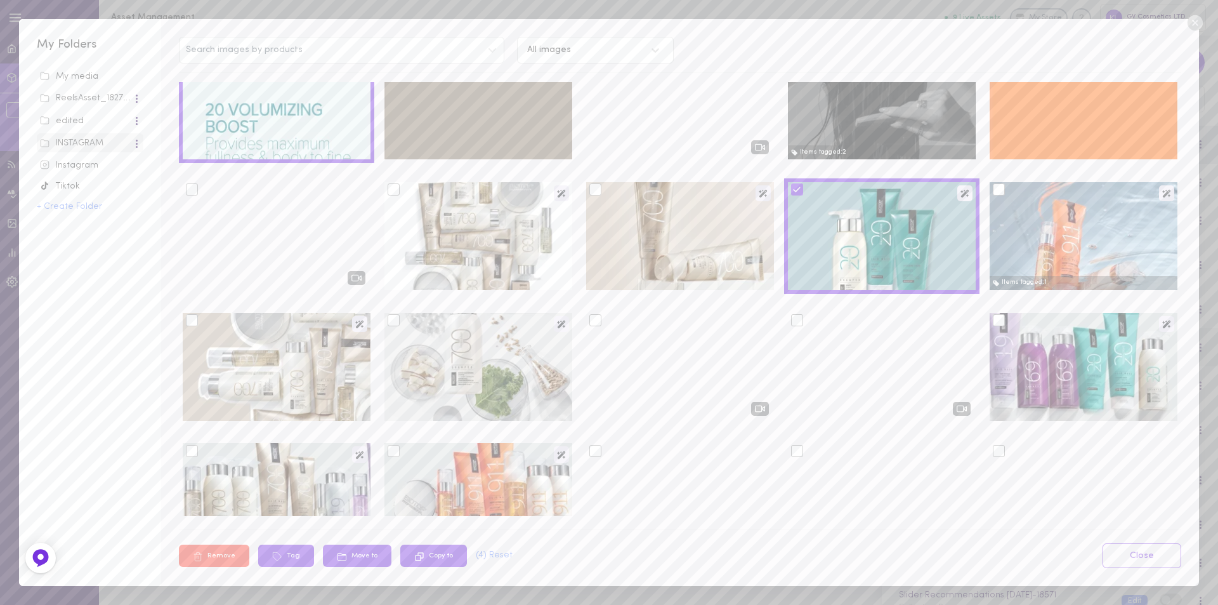
scroll to position [952, 0]
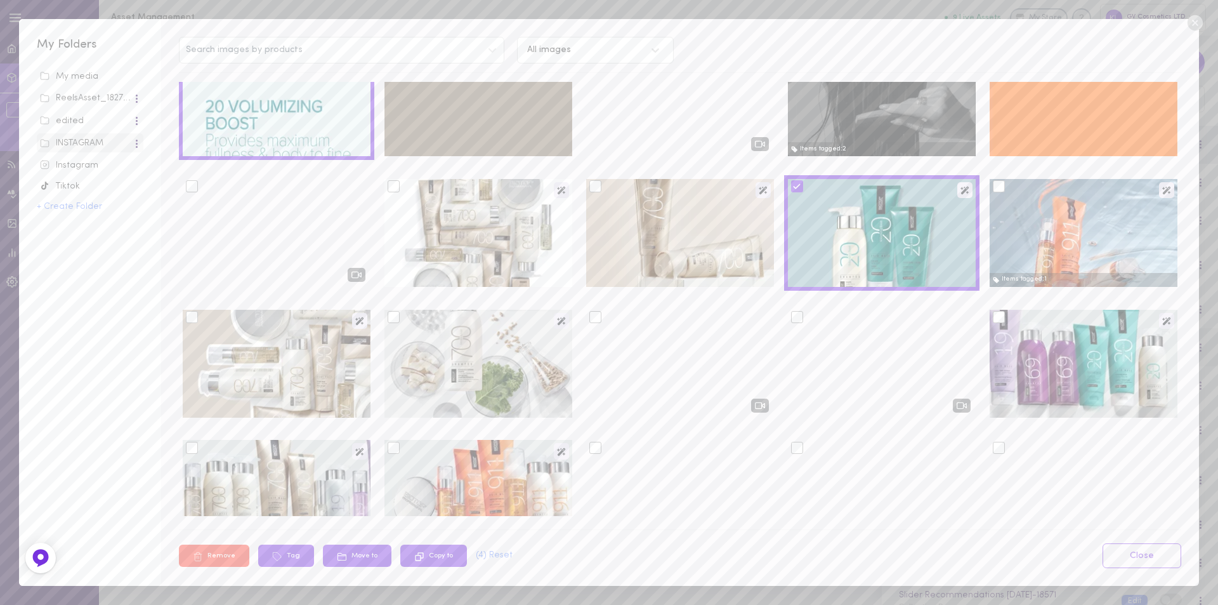
click at [993, 317] on div at bounding box center [999, 317] width 12 height 12
click at [0, 0] on input "checkbox" at bounding box center [0, 0] width 0 height 0
click at [274, 555] on icon at bounding box center [277, 556] width 10 height 10
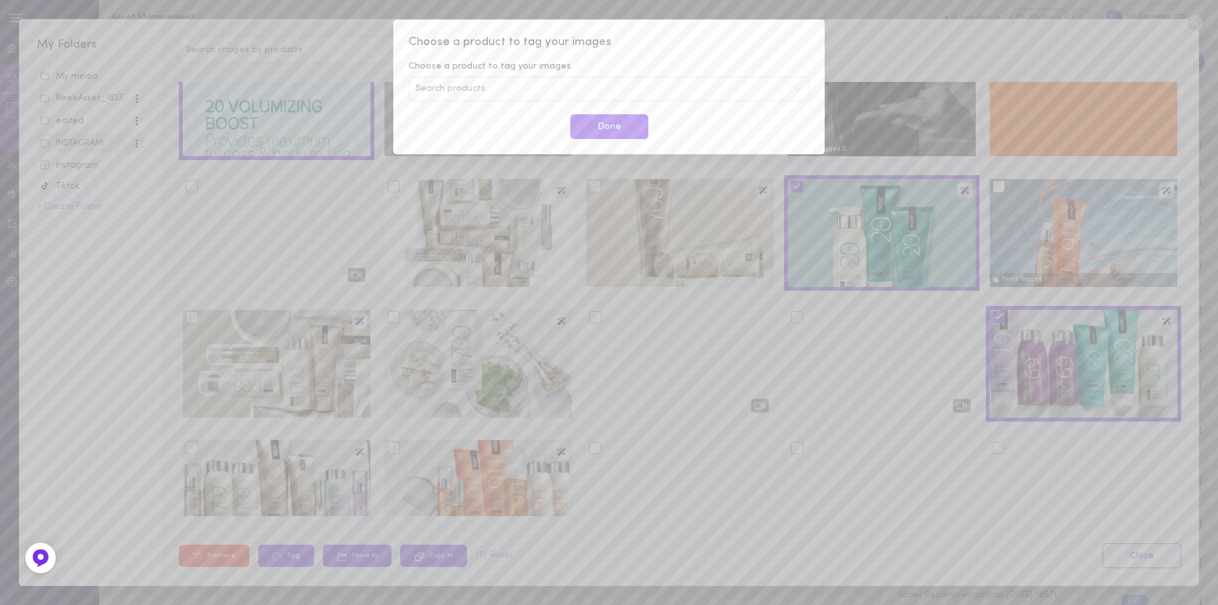
click at [496, 86] on div "Search products" at bounding box center [609, 89] width 401 height 24
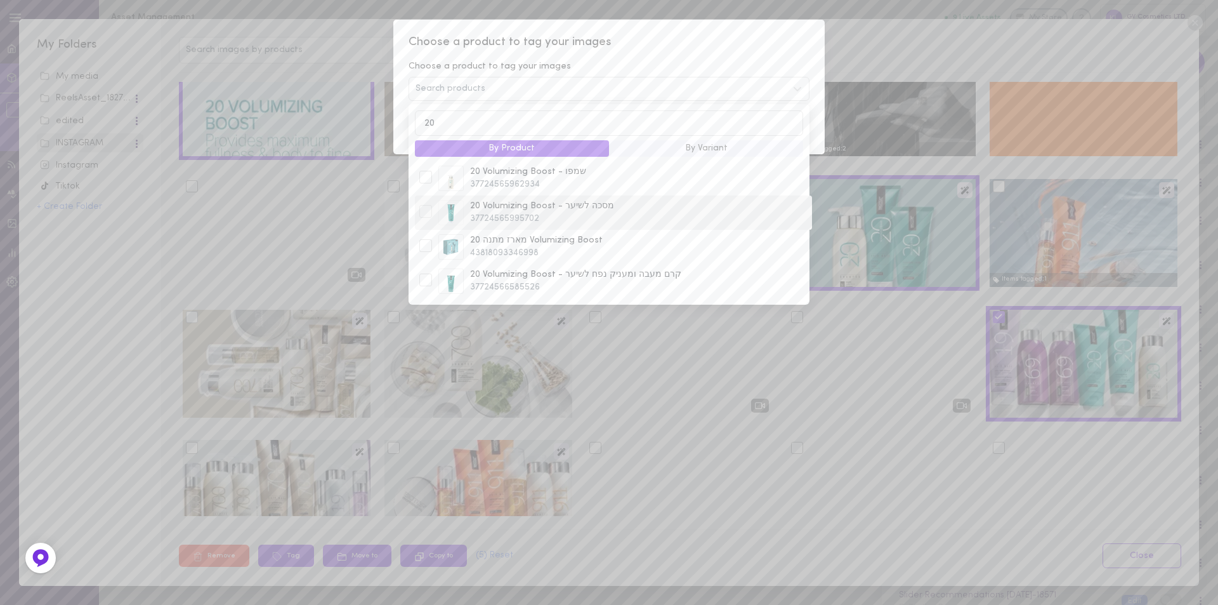
type input "20"
click at [430, 215] on div at bounding box center [425, 211] width 13 height 13
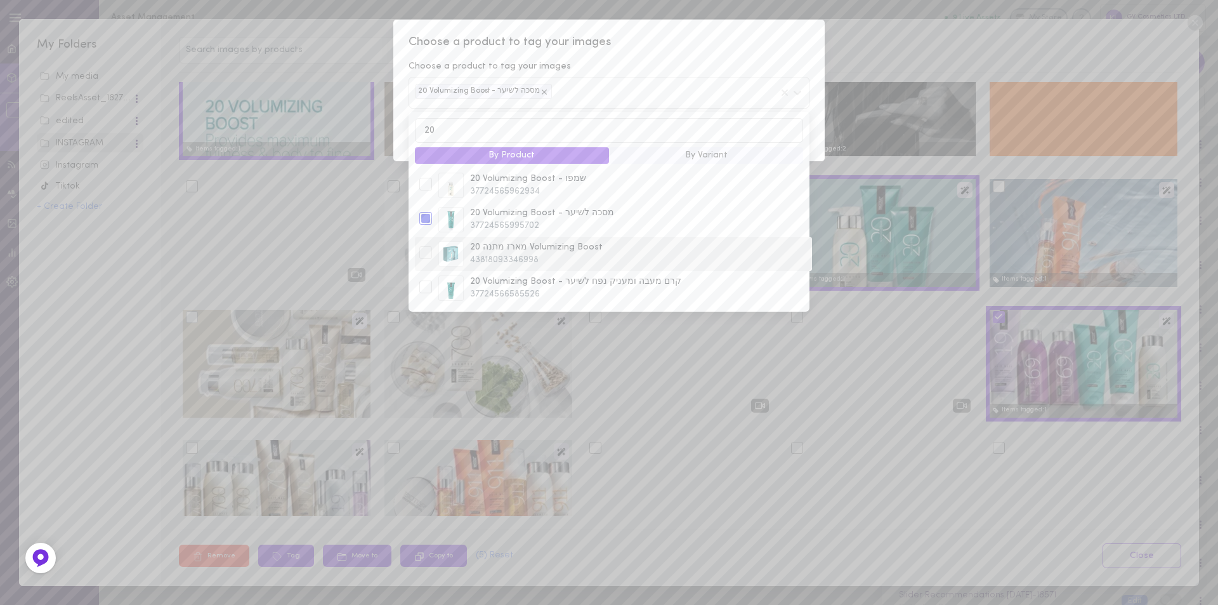
click at [428, 259] on div at bounding box center [425, 252] width 13 height 13
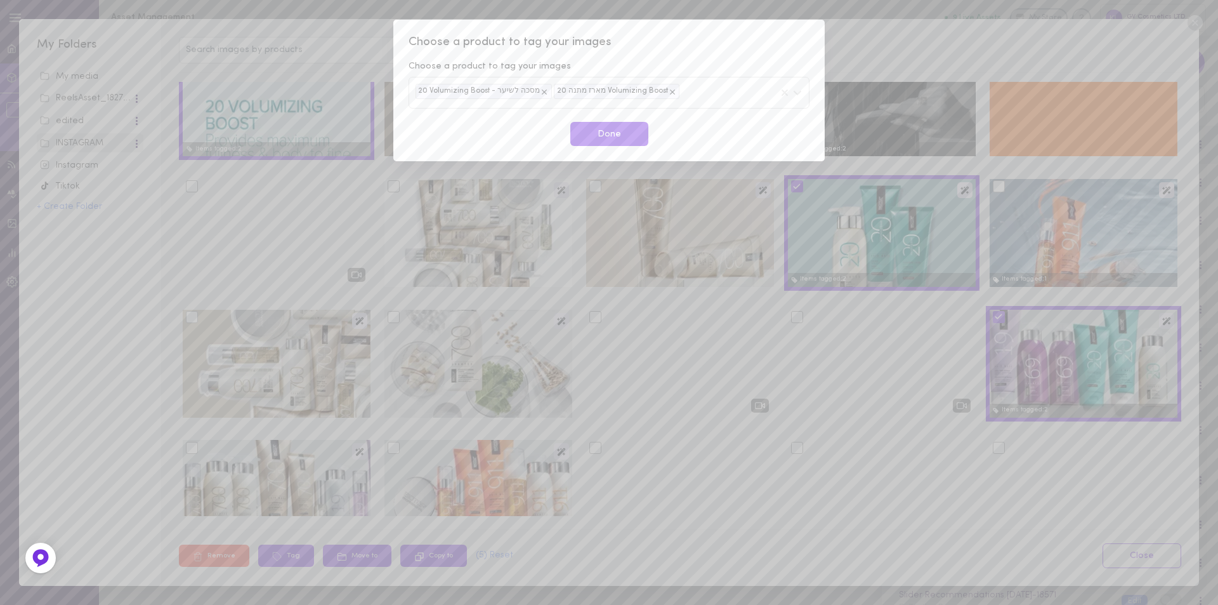
click at [668, 31] on div "Choose a product to tag your images Choose a product to tag your images 20 Volu…" at bounding box center [608, 90] width 431 height 141
click at [626, 140] on button "Done" at bounding box center [609, 134] width 78 height 25
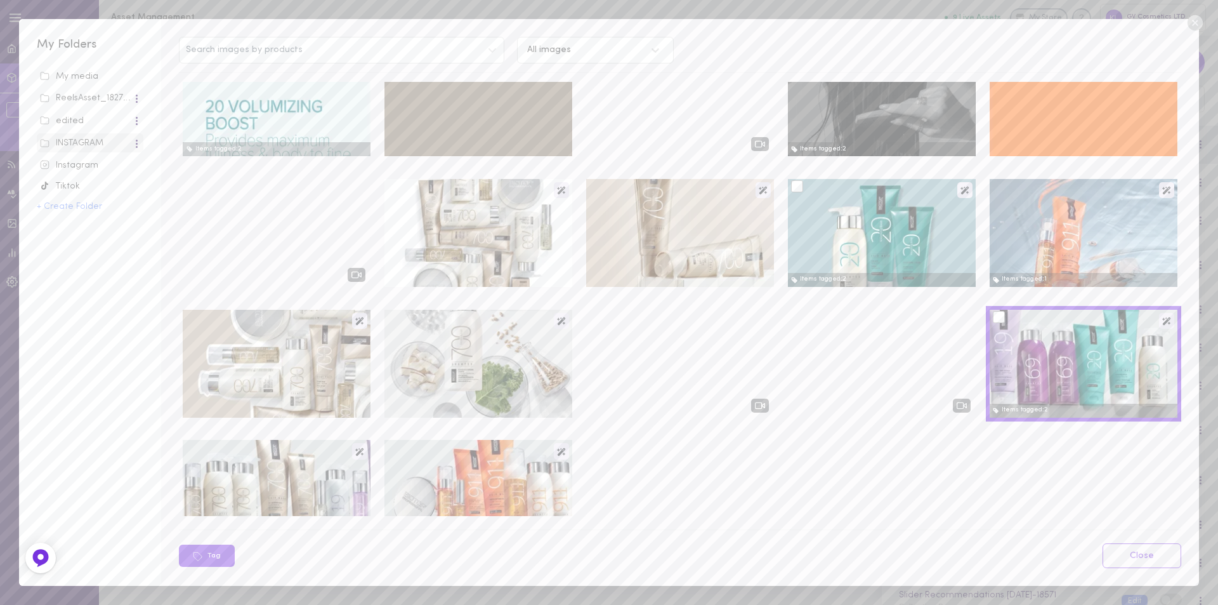
click at [794, 186] on div at bounding box center [797, 186] width 12 height 12
click at [0, 0] on input "checkbox" at bounding box center [0, 0] width 0 height 0
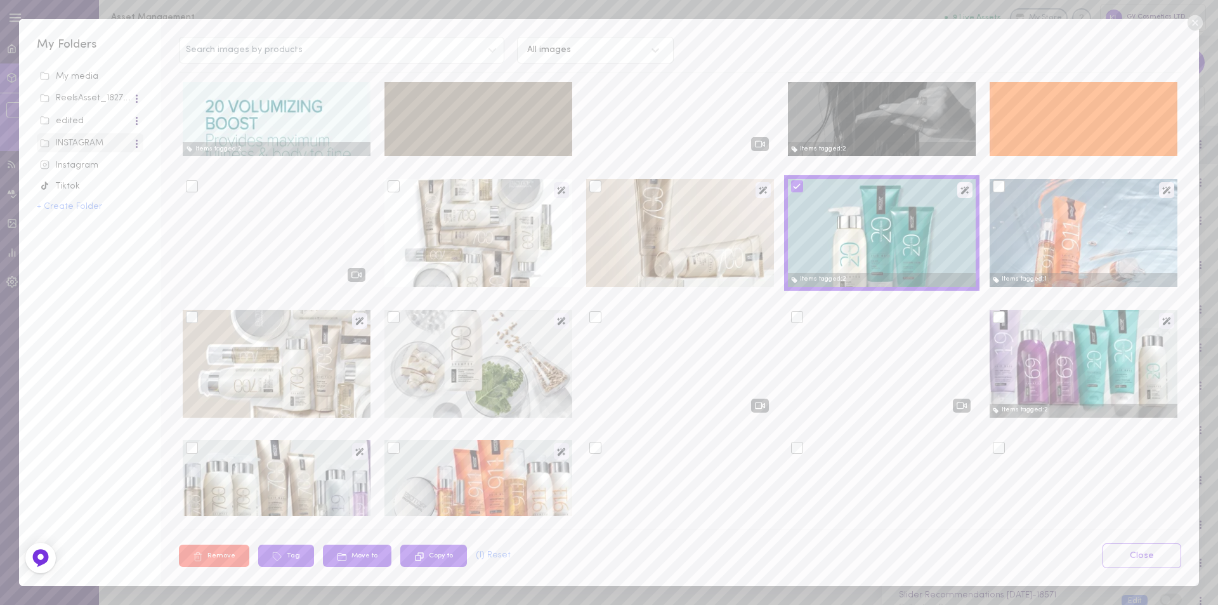
click at [993, 318] on div at bounding box center [999, 317] width 12 height 12
click at [0, 0] on input "checkbox" at bounding box center [0, 0] width 0 height 0
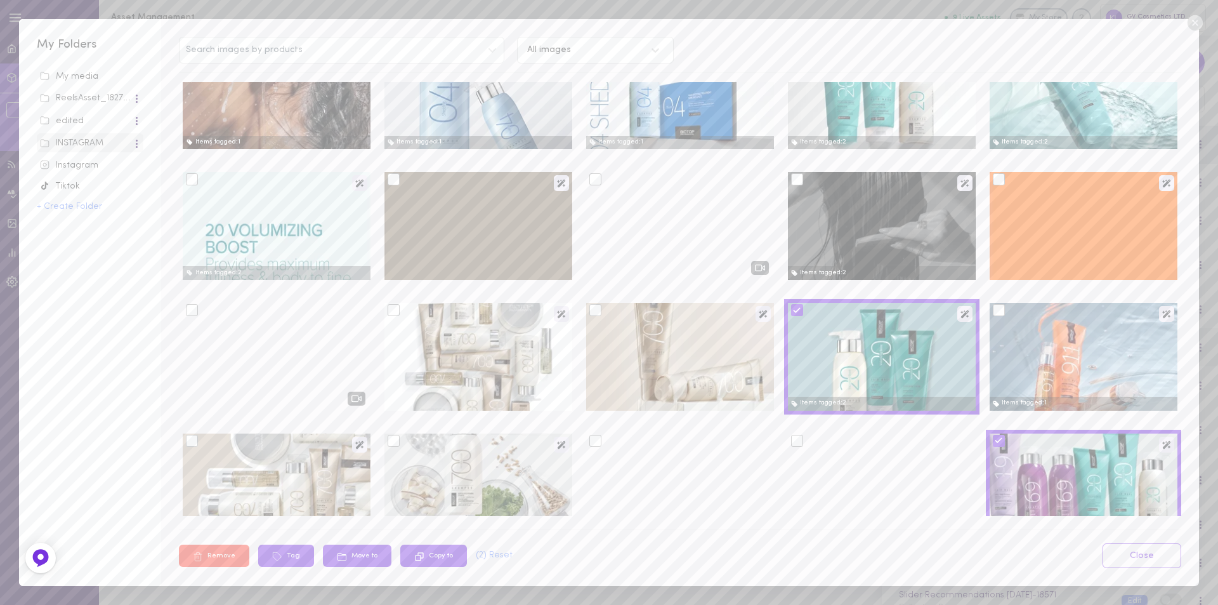
scroll to position [825, 0]
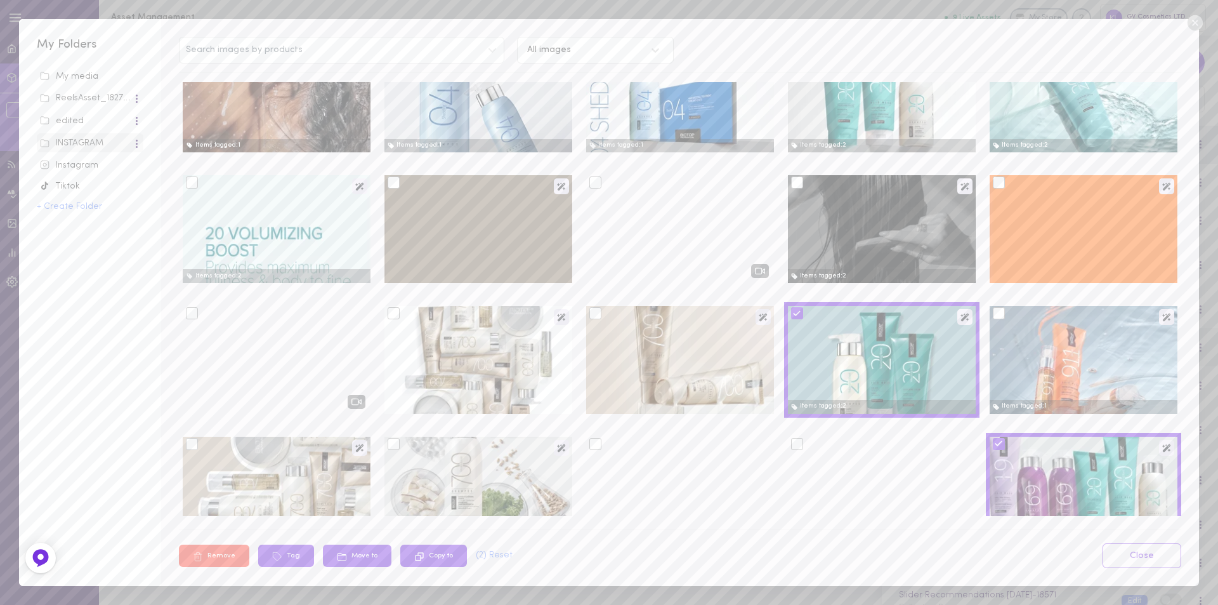
click at [190, 181] on div at bounding box center [192, 182] width 12 height 12
click at [0, 0] on input "checkbox" at bounding box center [0, 0] width 0 height 0
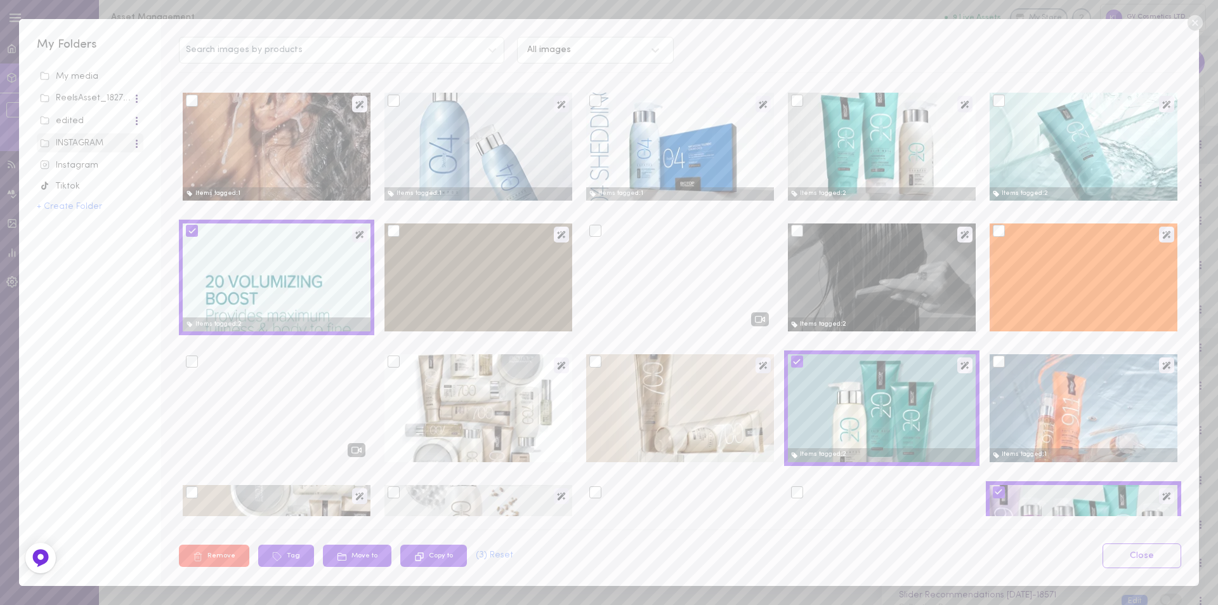
scroll to position [698, 0]
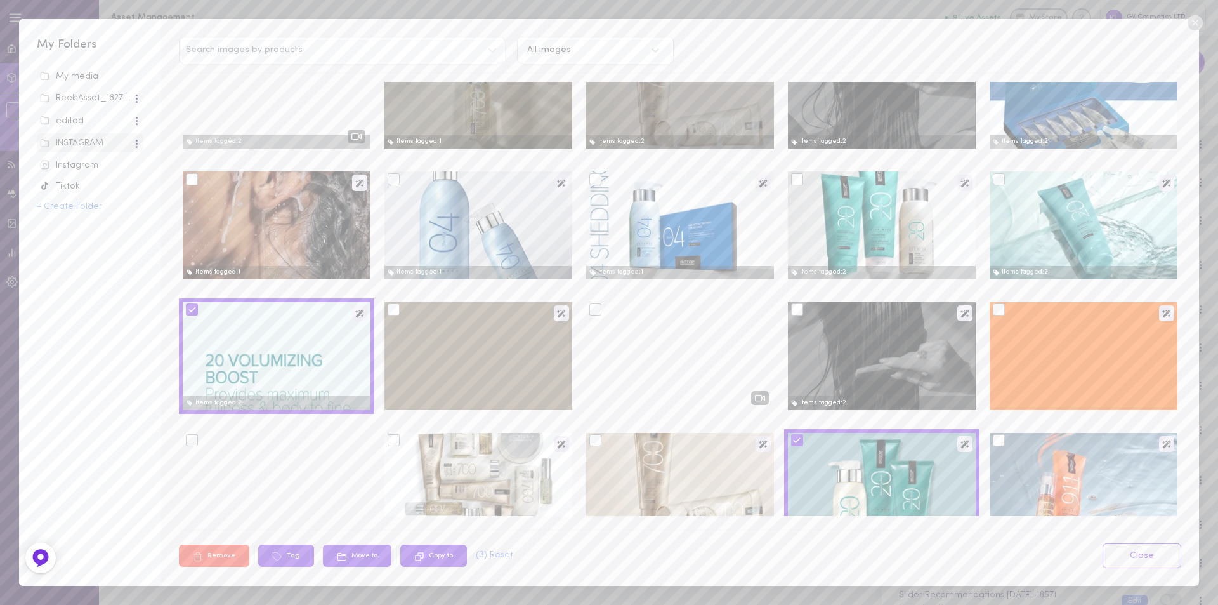
click at [793, 179] on div at bounding box center [797, 179] width 12 height 12
click at [0, 0] on input "checkbox" at bounding box center [0, 0] width 0 height 0
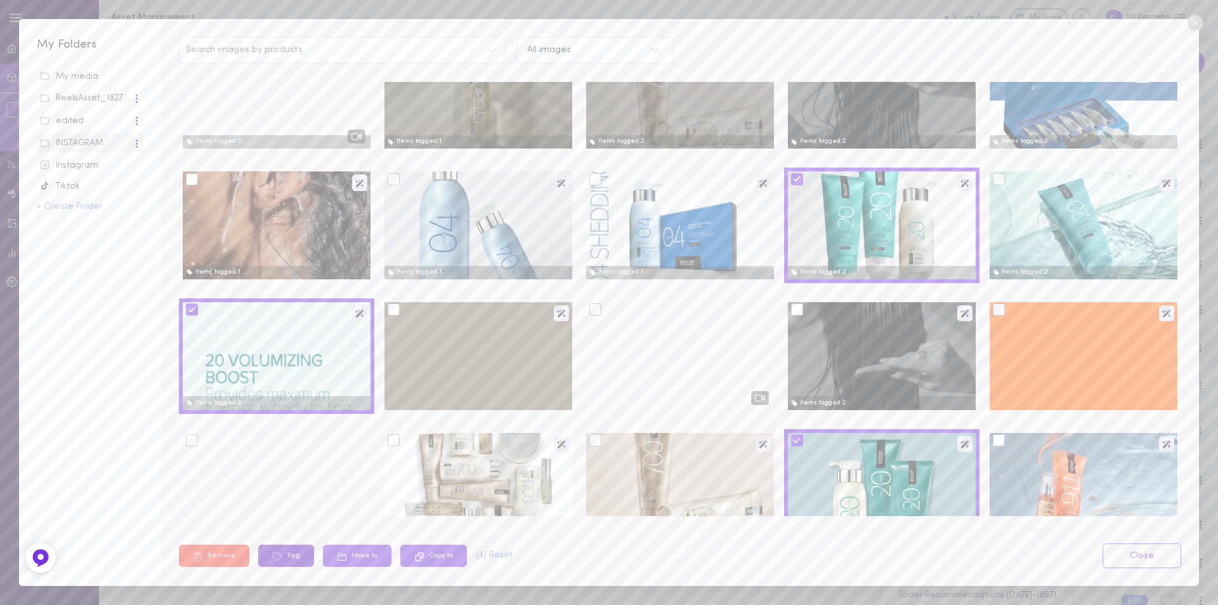
click at [292, 553] on button "Tag" at bounding box center [286, 555] width 56 height 22
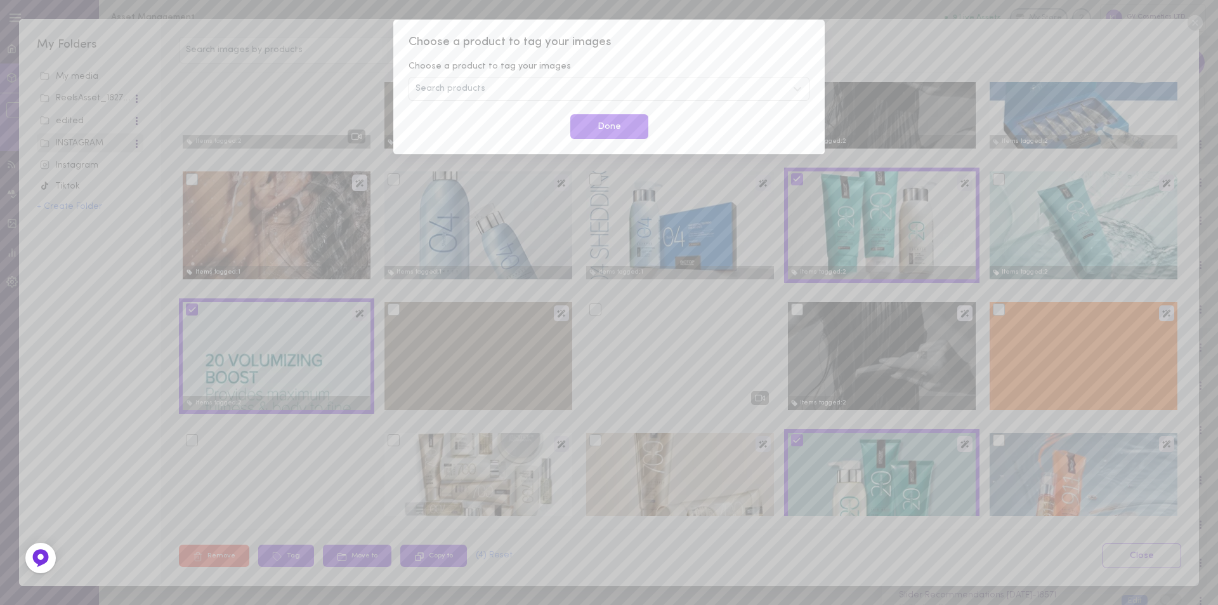
click at [458, 82] on div "Search products" at bounding box center [609, 89] width 401 height 24
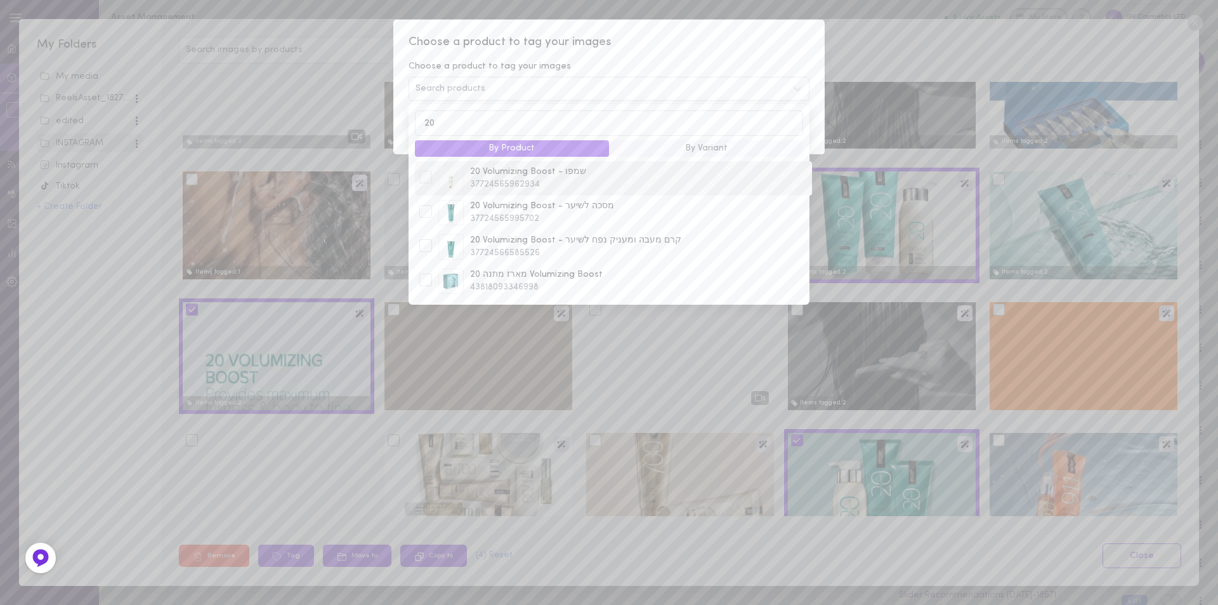
type input "20"
click at [417, 176] on div at bounding box center [425, 178] width 19 height 15
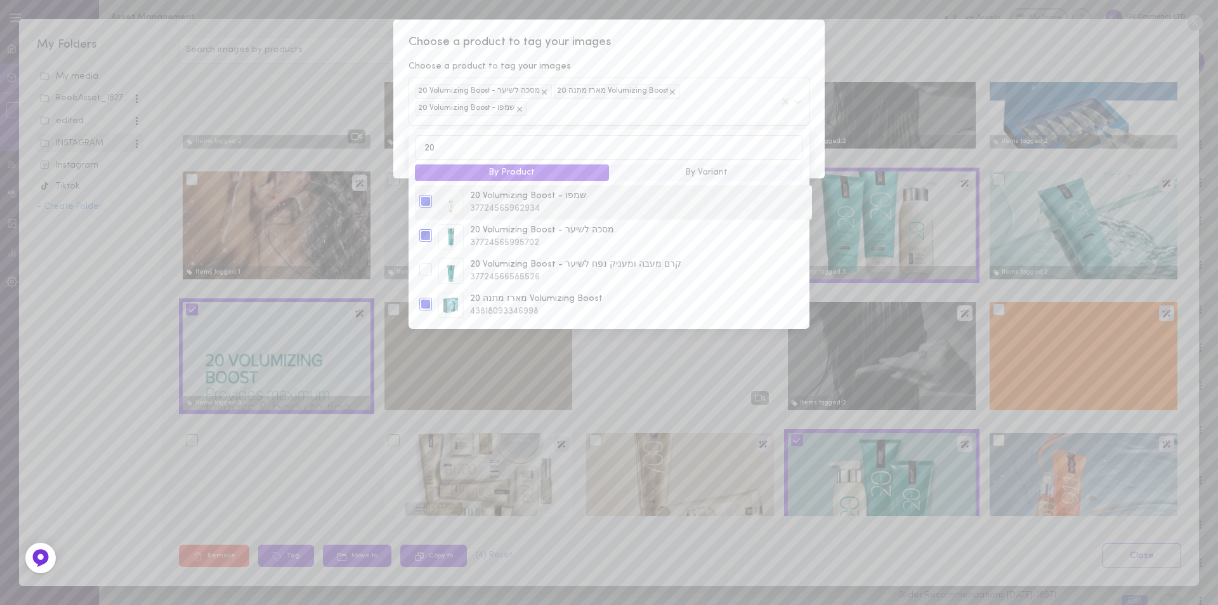
click at [426, 202] on div at bounding box center [425, 201] width 13 height 13
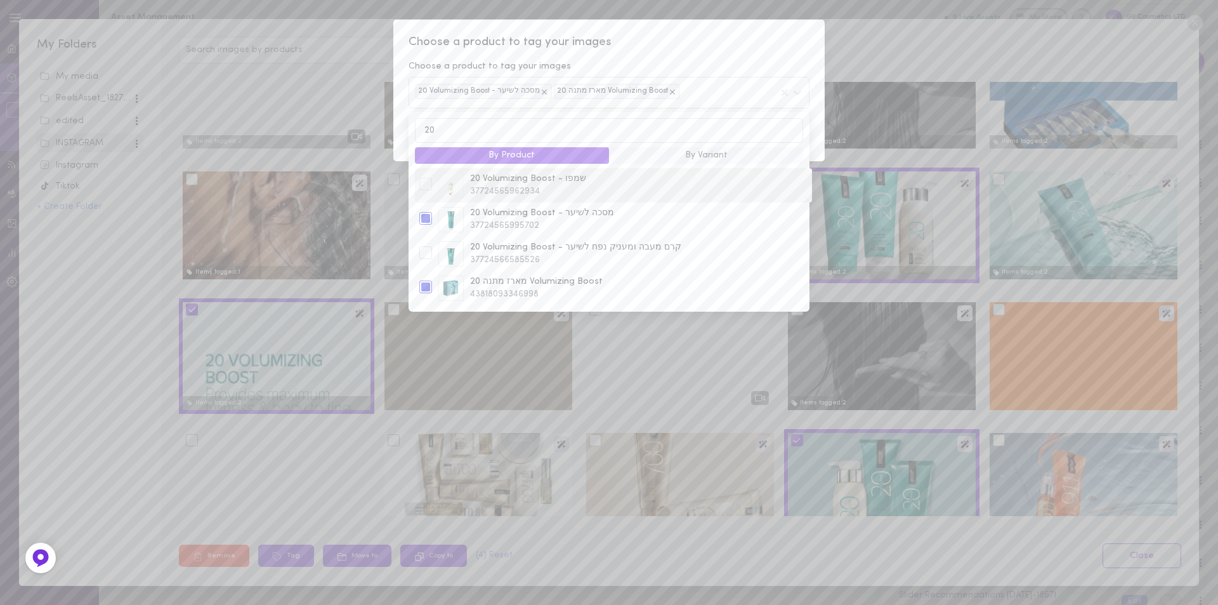
click at [428, 187] on div at bounding box center [425, 184] width 13 height 13
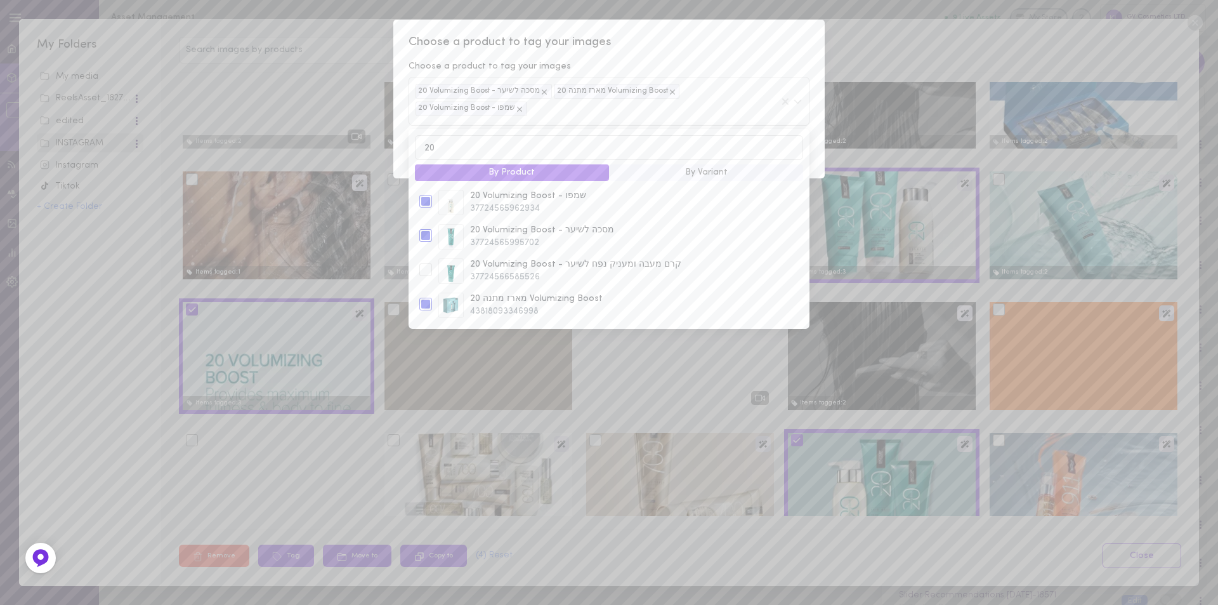
click at [787, 44] on span "Choose a product to tag your images" at bounding box center [609, 42] width 401 height 16
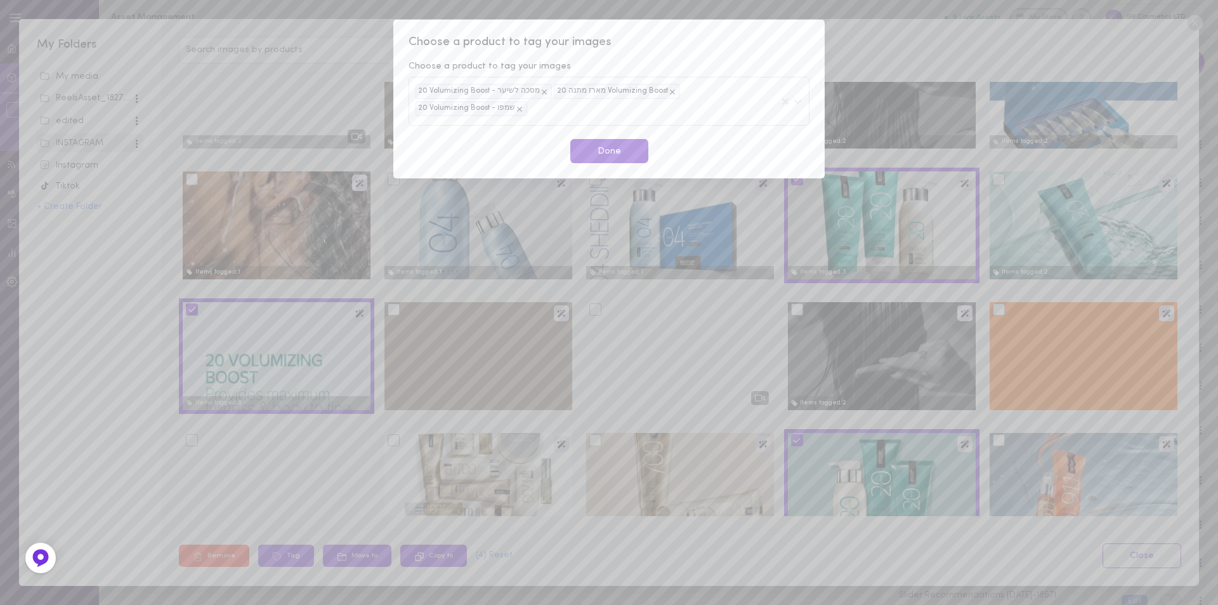
click at [620, 155] on button "Done" at bounding box center [609, 151] width 78 height 25
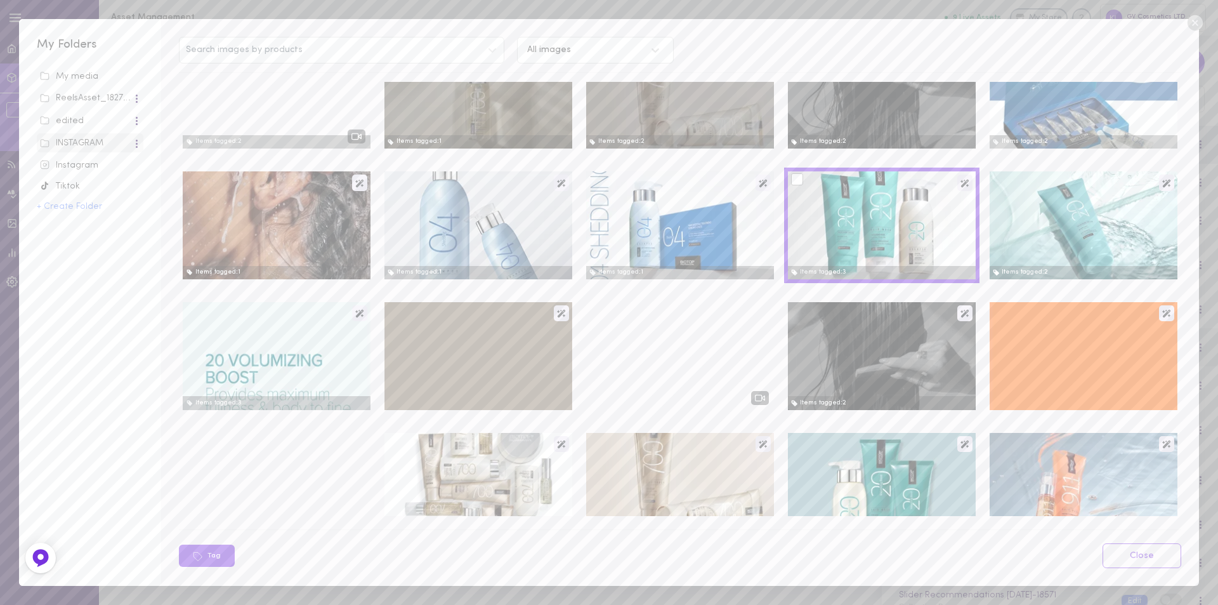
click at [792, 184] on div at bounding box center [797, 179] width 12 height 12
click at [0, 0] on input "checkbox" at bounding box center [0, 0] width 0 height 0
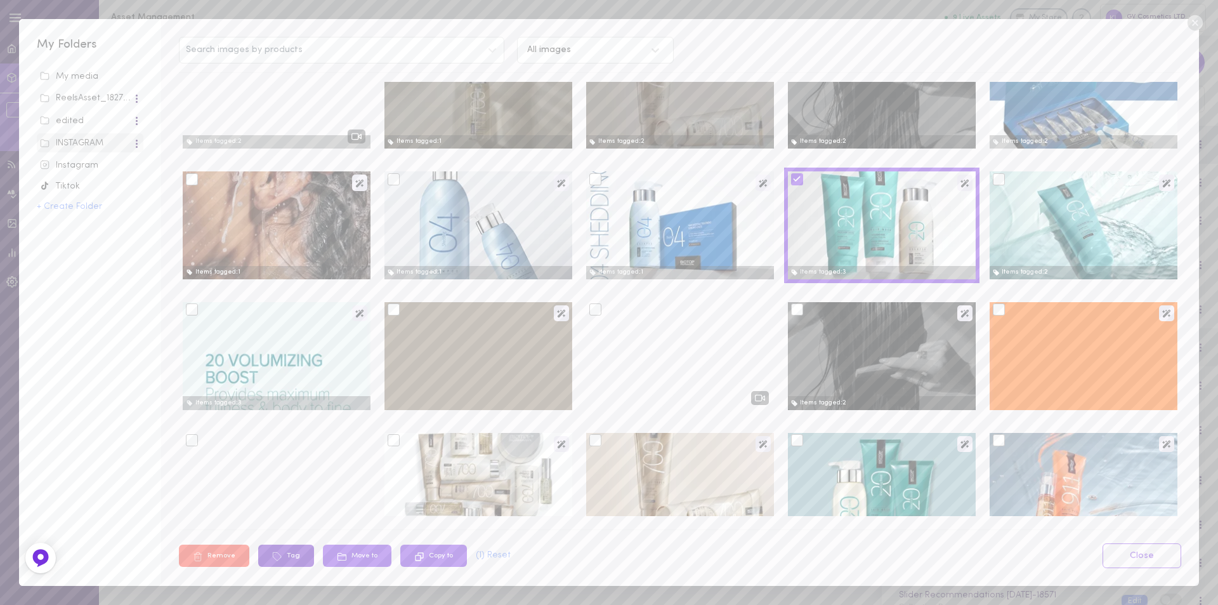
click at [296, 552] on button "Tag" at bounding box center [286, 555] width 56 height 22
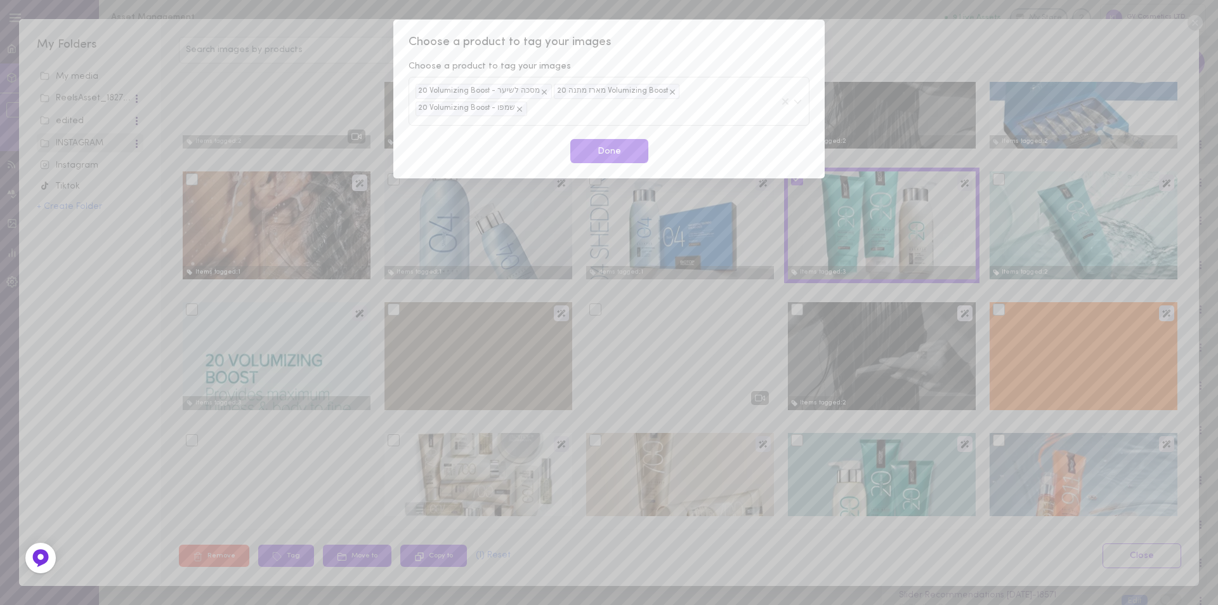
click at [554, 111] on div "20 Volumizing Boost - מסכה לשיער מארז מתנה 20 Volumizing Boost 20 Volumizing Bo…" at bounding box center [597, 101] width 362 height 34
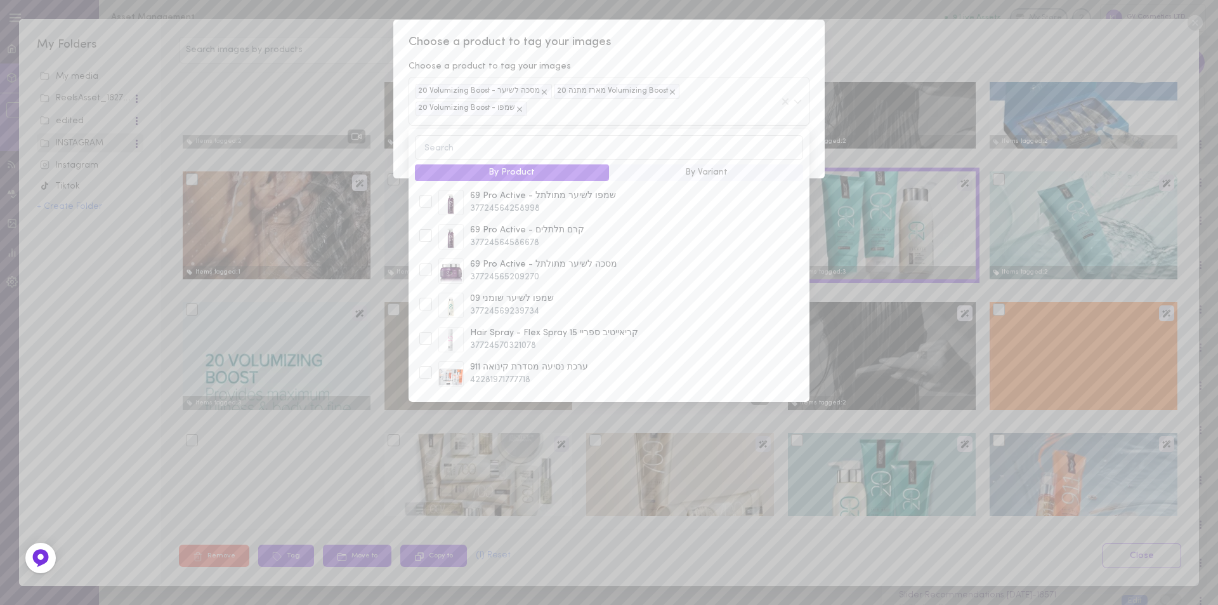
click at [528, 147] on input at bounding box center [609, 147] width 388 height 25
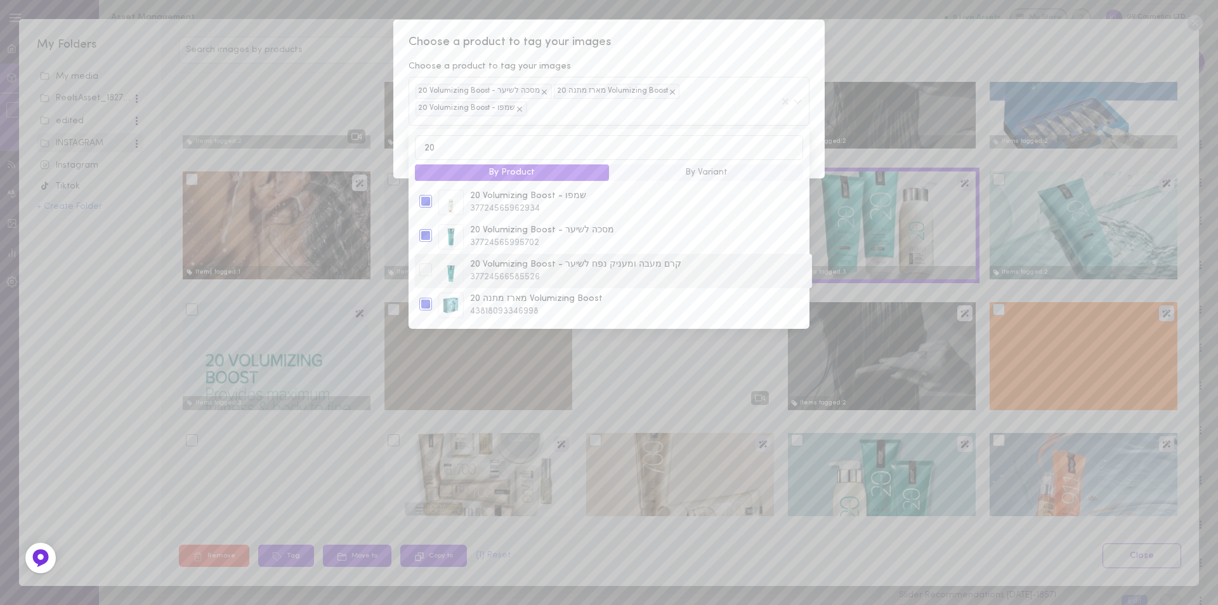
type input "20"
click at [426, 275] on div at bounding box center [425, 269] width 13 height 13
click at [688, 48] on span "Choose a product to tag your images" at bounding box center [609, 42] width 401 height 16
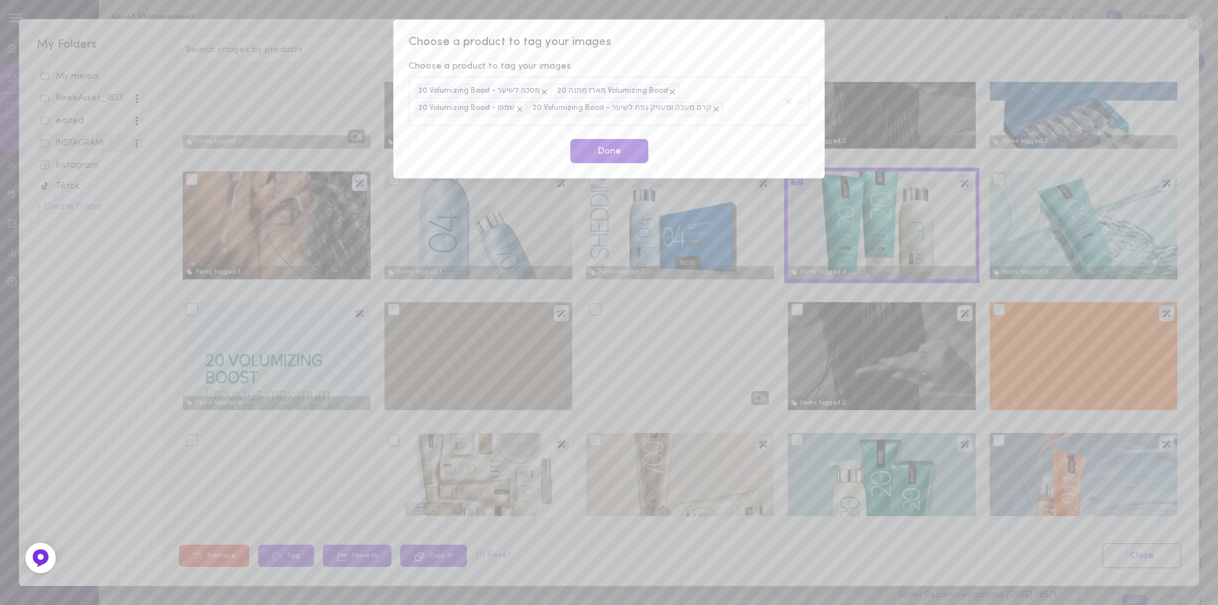
click at [614, 153] on button "Done" at bounding box center [609, 151] width 78 height 25
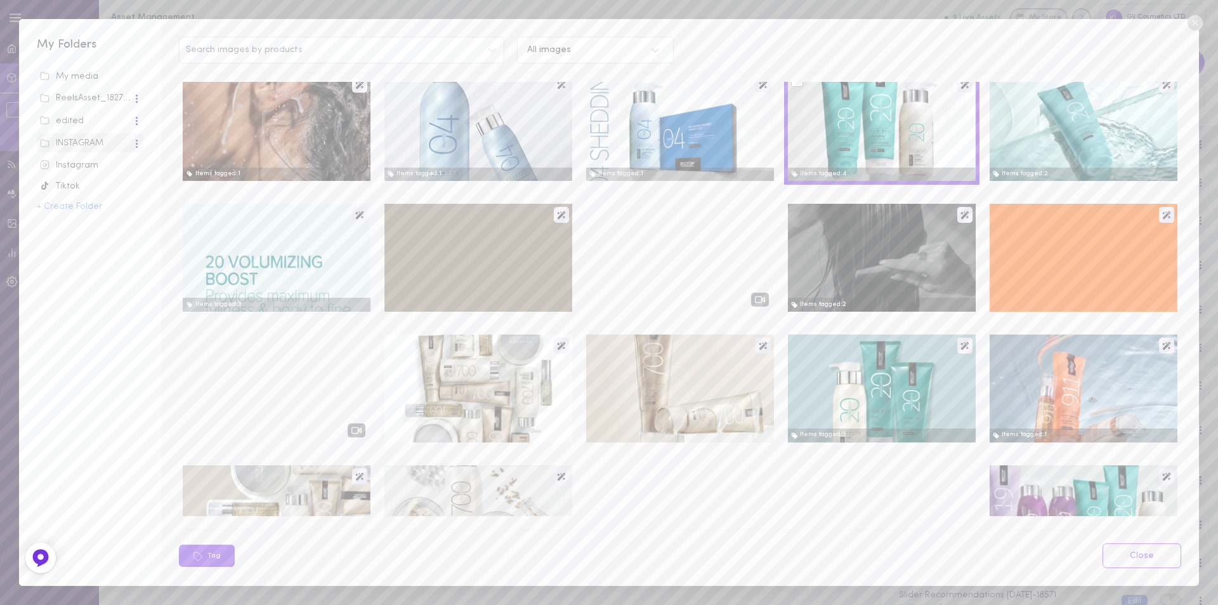
scroll to position [825, 0]
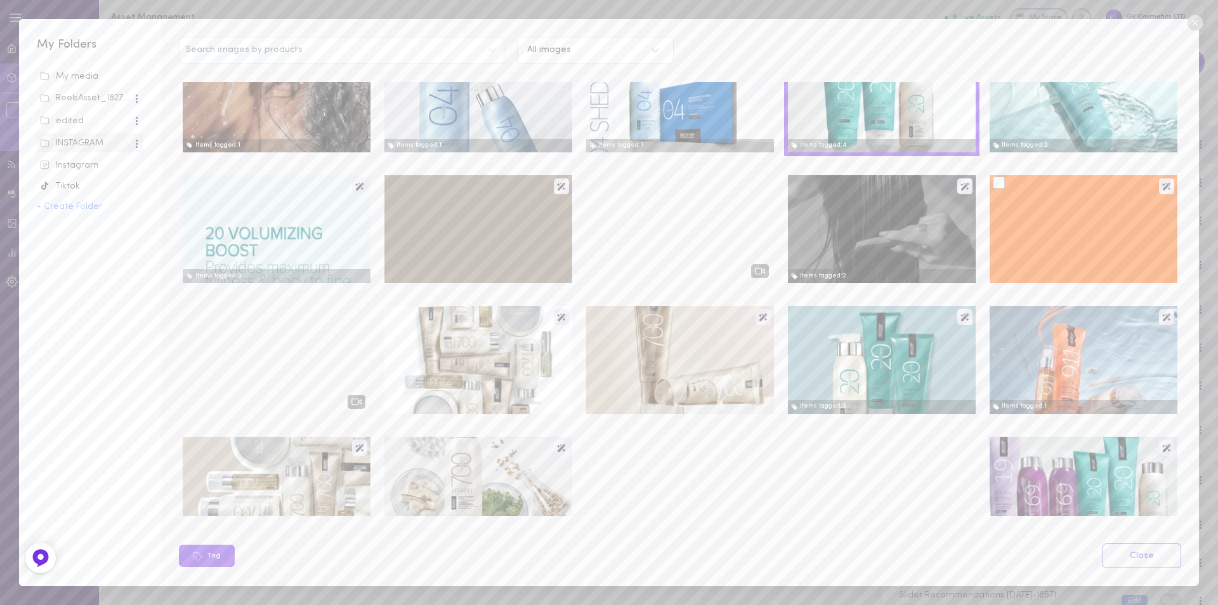
click at [1084, 209] on div at bounding box center [1084, 229] width 188 height 108
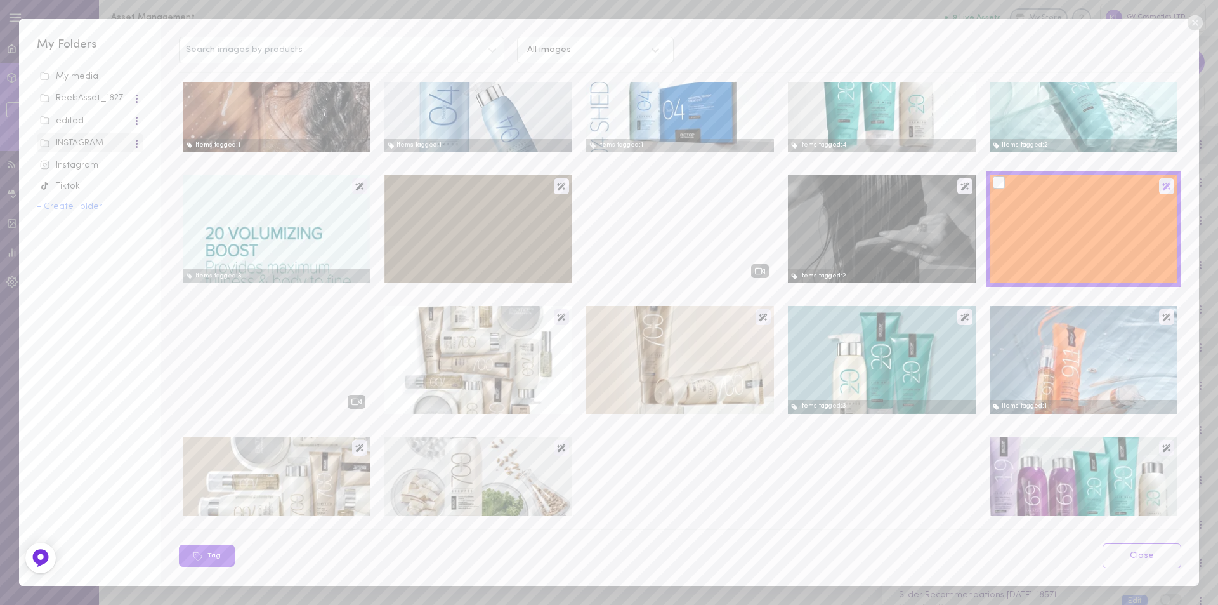
click at [1162, 184] on icon at bounding box center [1166, 186] width 9 height 9
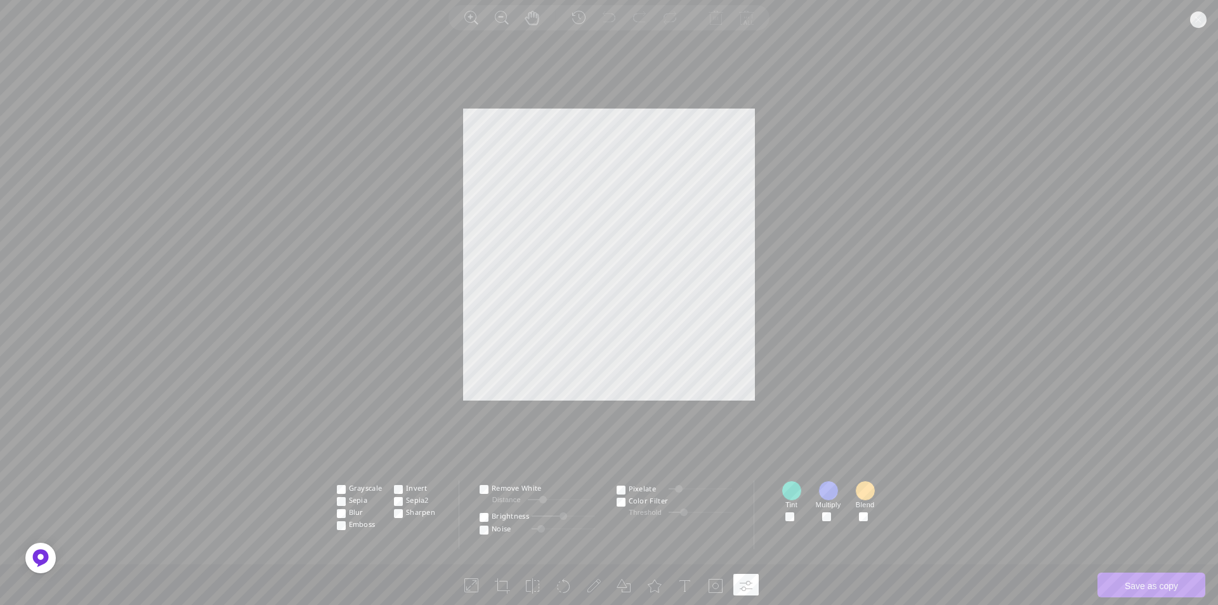
click at [1198, 20] on circle at bounding box center [1198, 19] width 16 height 16
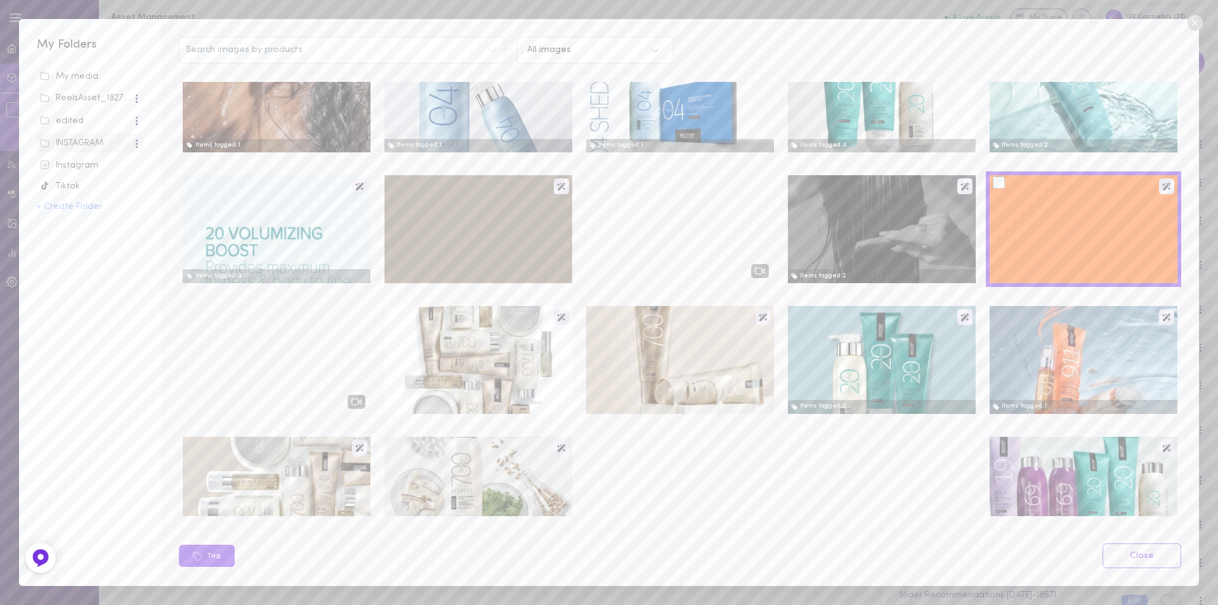
click at [993, 181] on div at bounding box center [999, 182] width 12 height 12
click at [0, 0] on input "checkbox" at bounding box center [0, 0] width 0 height 0
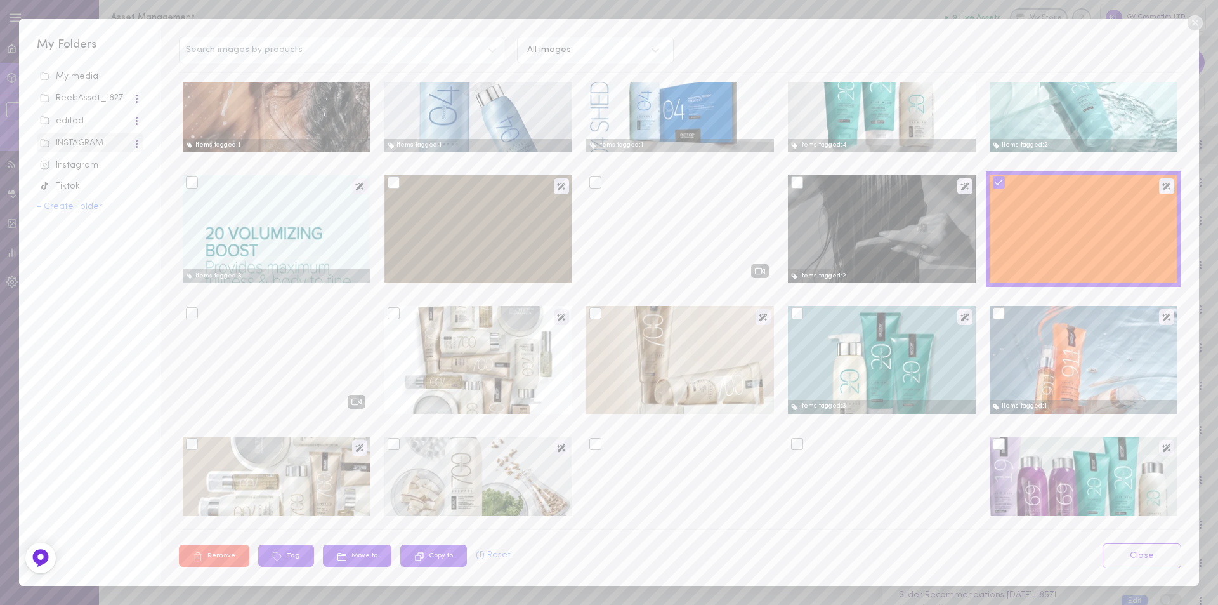
click at [220, 557] on button "Remove" at bounding box center [214, 555] width 70 height 22
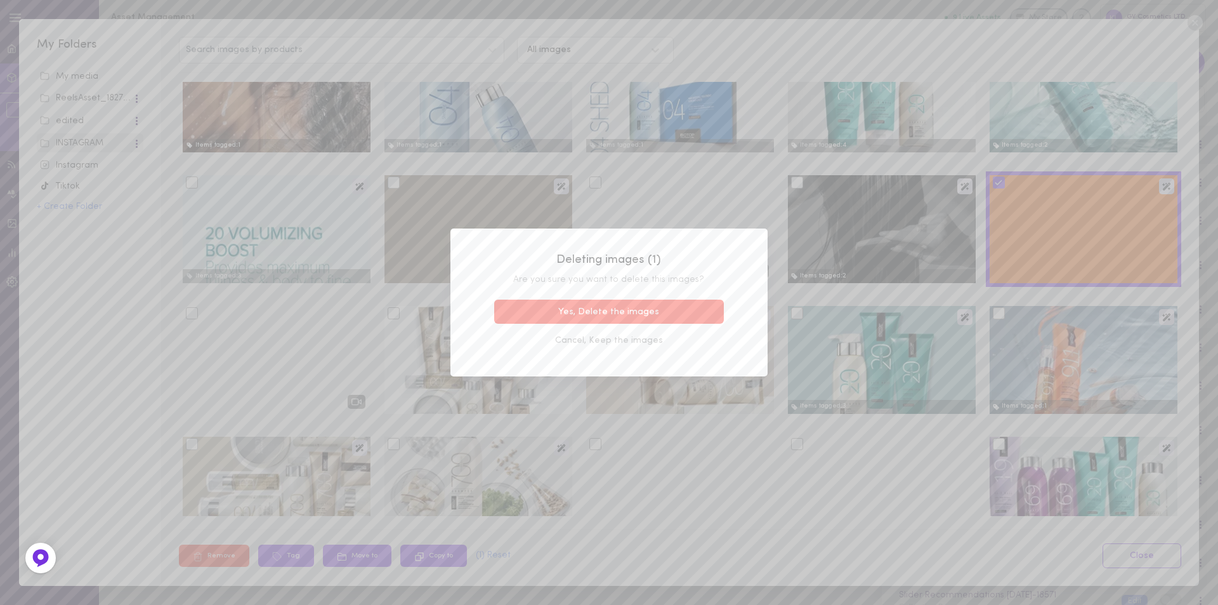
click at [618, 313] on button "Yes, Delete the images" at bounding box center [609, 311] width 230 height 25
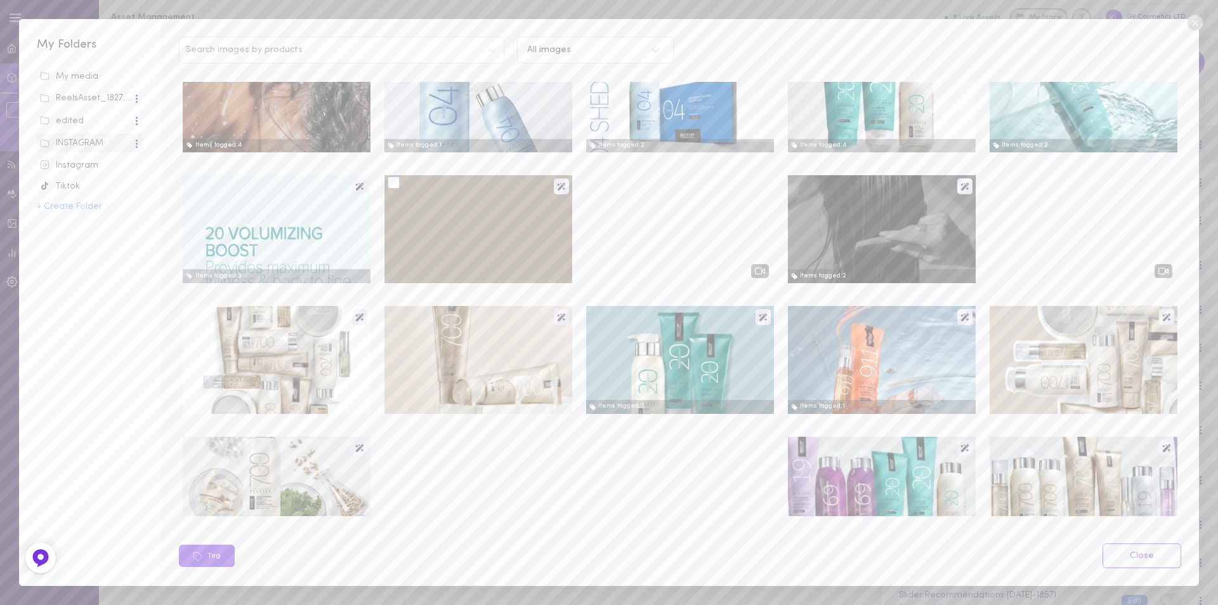
click at [470, 232] on div at bounding box center [478, 229] width 188 height 108
click at [557, 187] on icon at bounding box center [561, 186] width 9 height 9
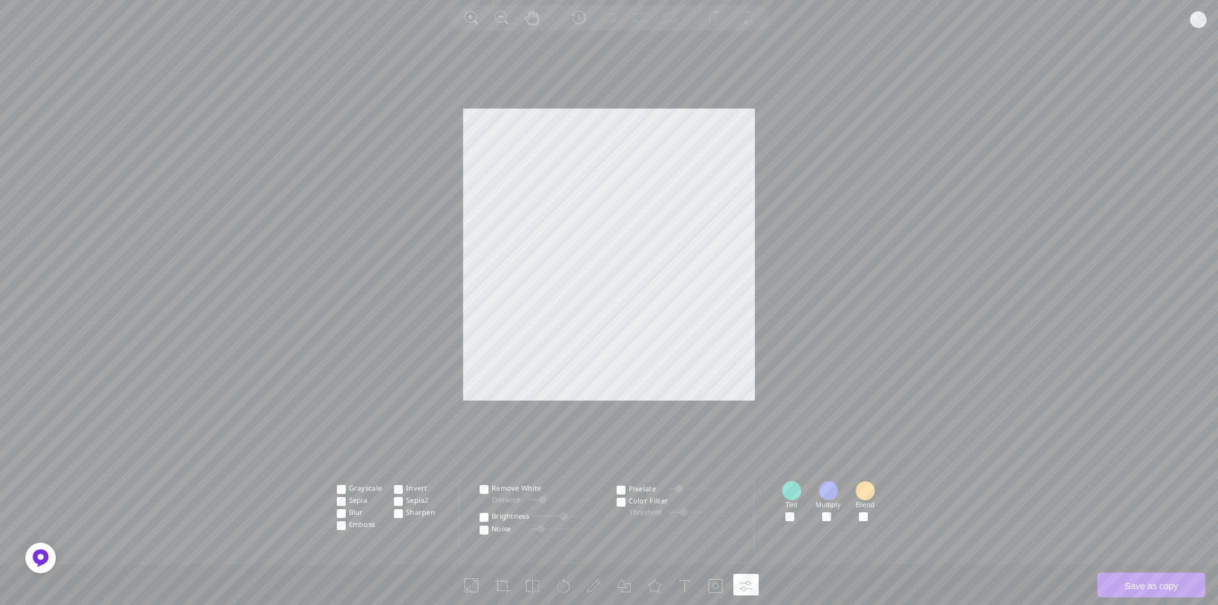
click at [1191, 16] on icon at bounding box center [1198, 19] width 27 height 27
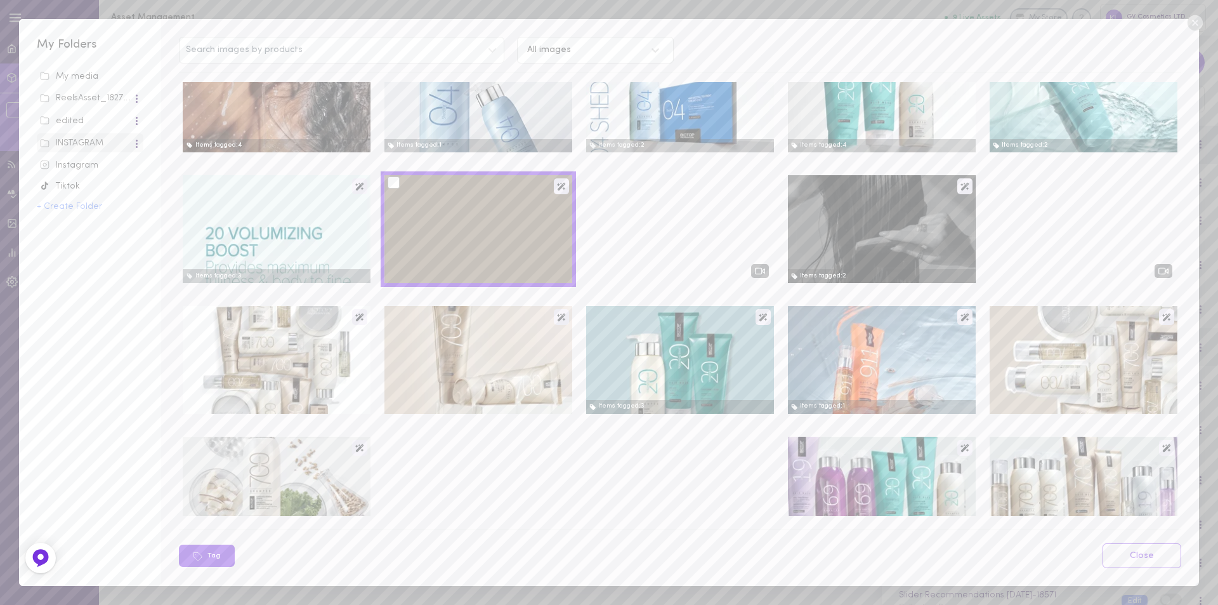
click at [391, 183] on div at bounding box center [394, 182] width 12 height 12
click at [0, 0] on input "checkbox" at bounding box center [0, 0] width 0 height 0
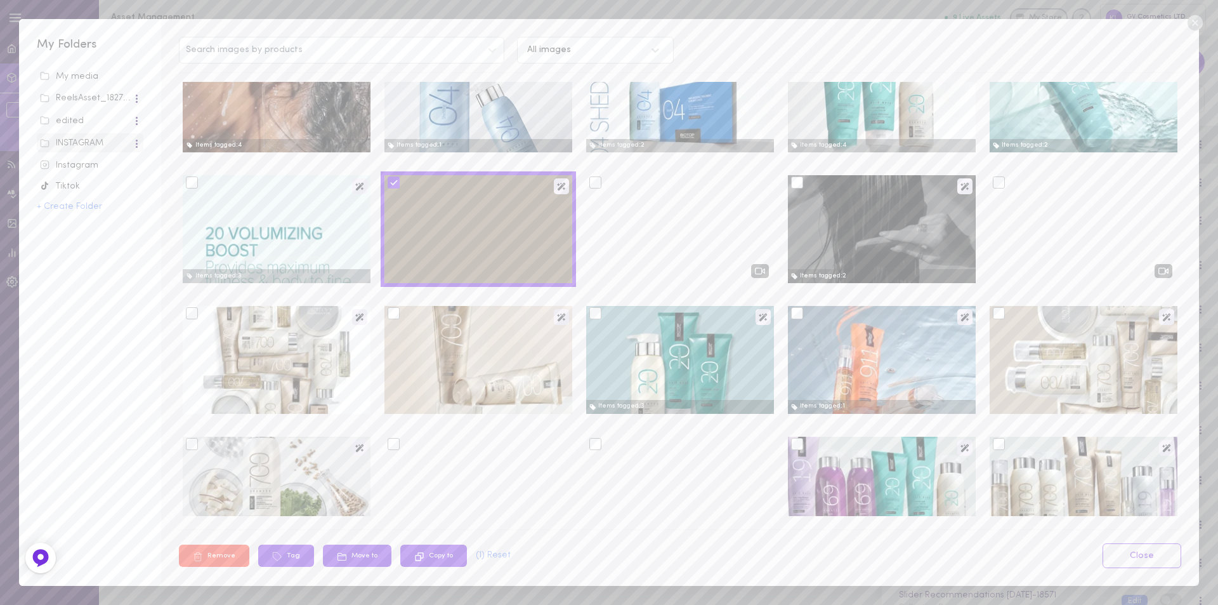
click at [208, 553] on button "Remove" at bounding box center [214, 555] width 70 height 22
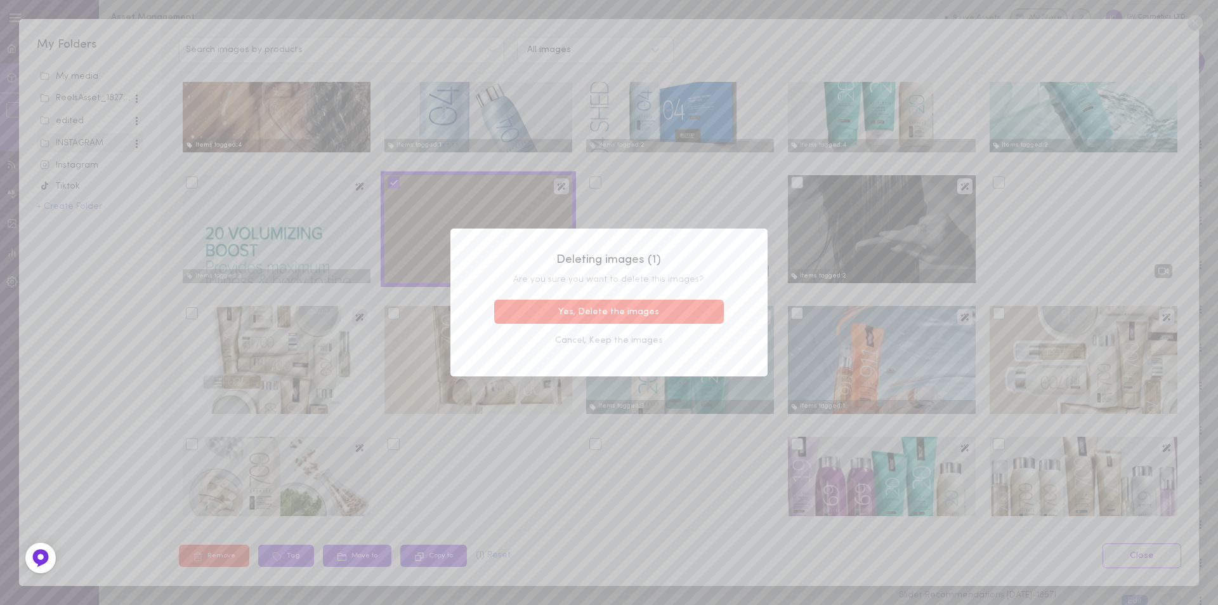
click at [612, 314] on button "Yes, Delete the images" at bounding box center [609, 311] width 230 height 25
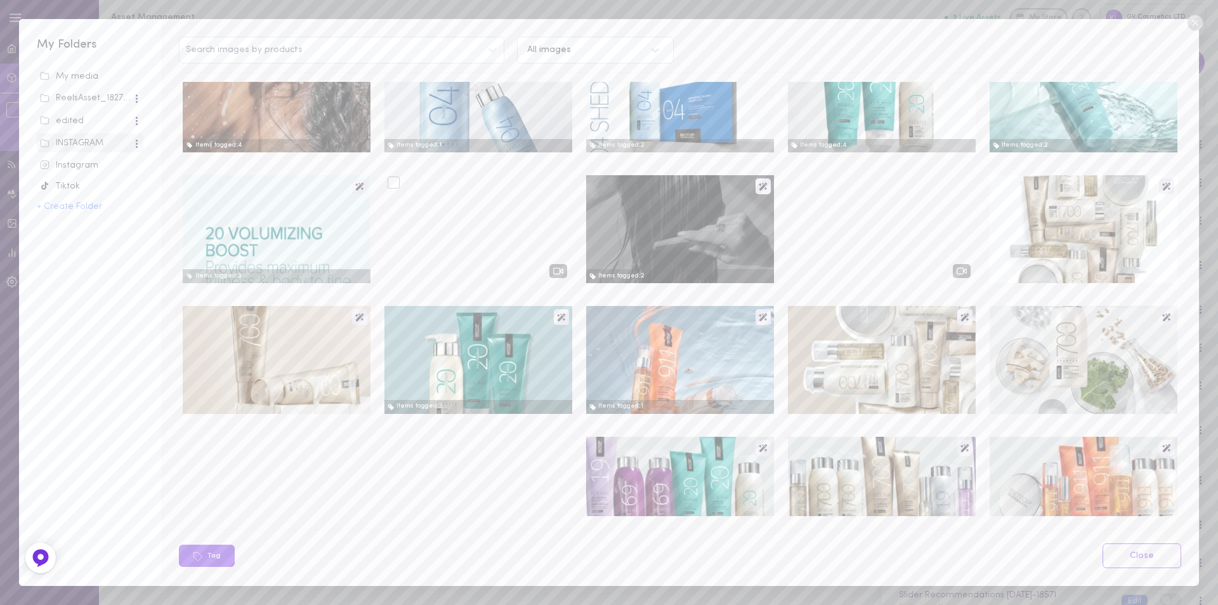
click at [397, 183] on div at bounding box center [394, 182] width 12 height 12
click at [0, 0] on input "checkbox" at bounding box center [0, 0] width 0 height 0
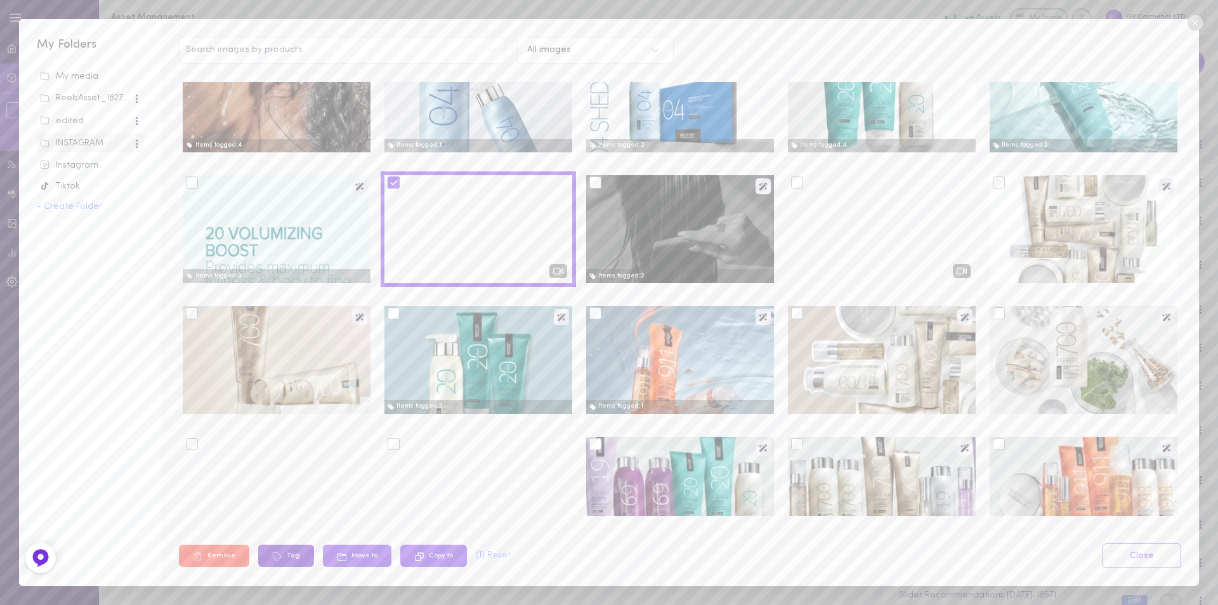
click at [298, 556] on button "Tag" at bounding box center [286, 555] width 56 height 22
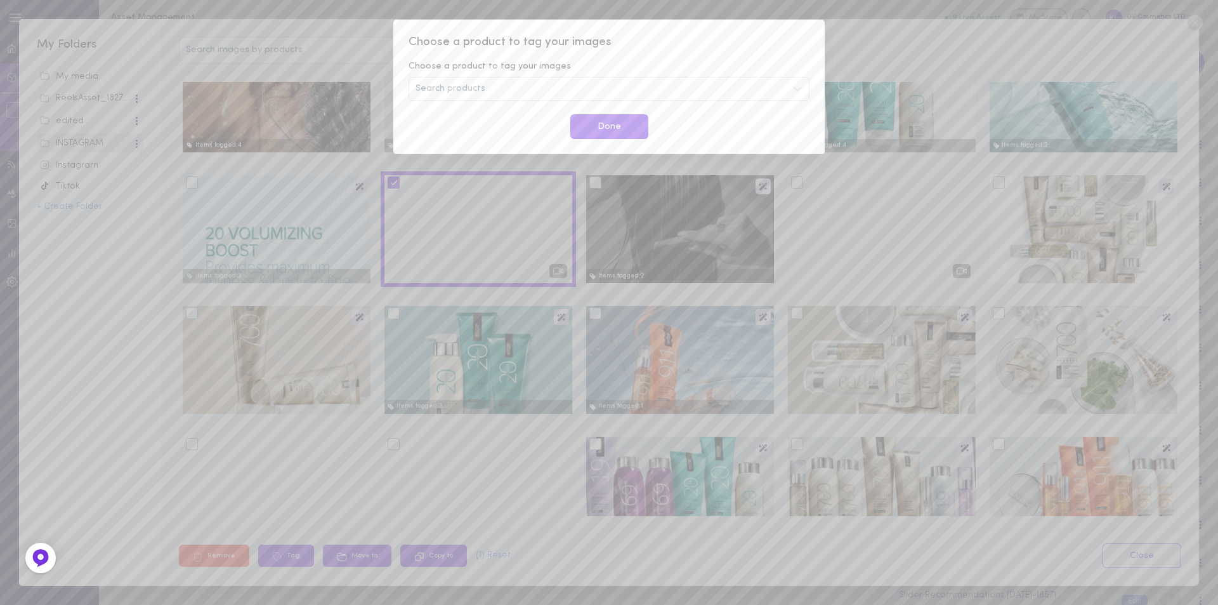
click at [485, 88] on div "Search products" at bounding box center [609, 89] width 401 height 24
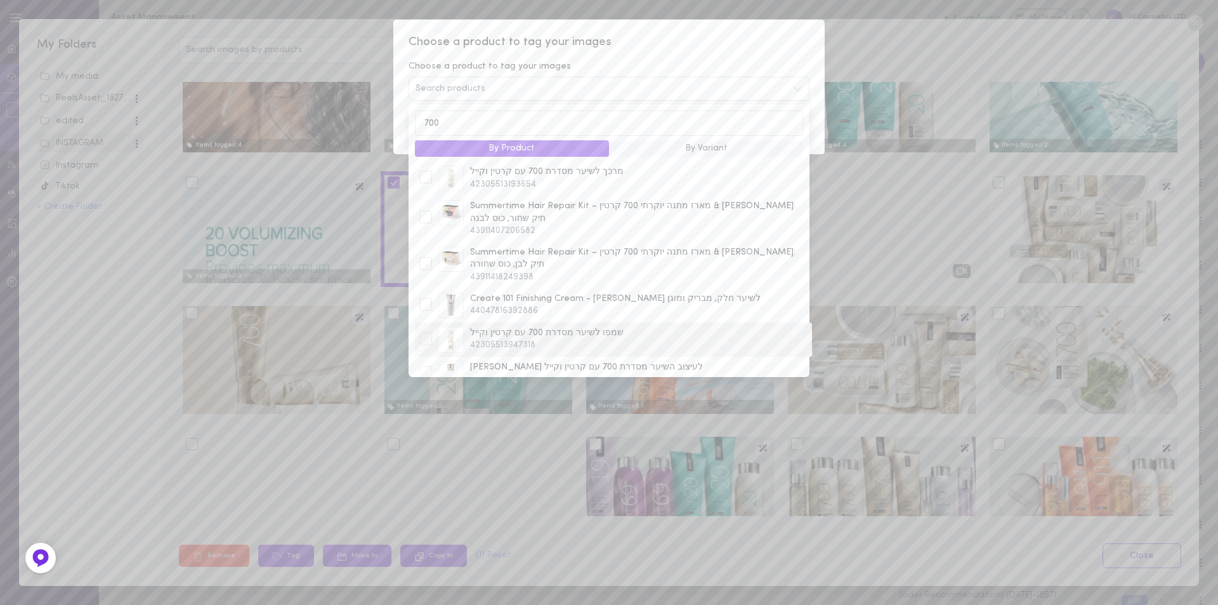
type input "700"
click at [422, 332] on div at bounding box center [425, 338] width 13 height 13
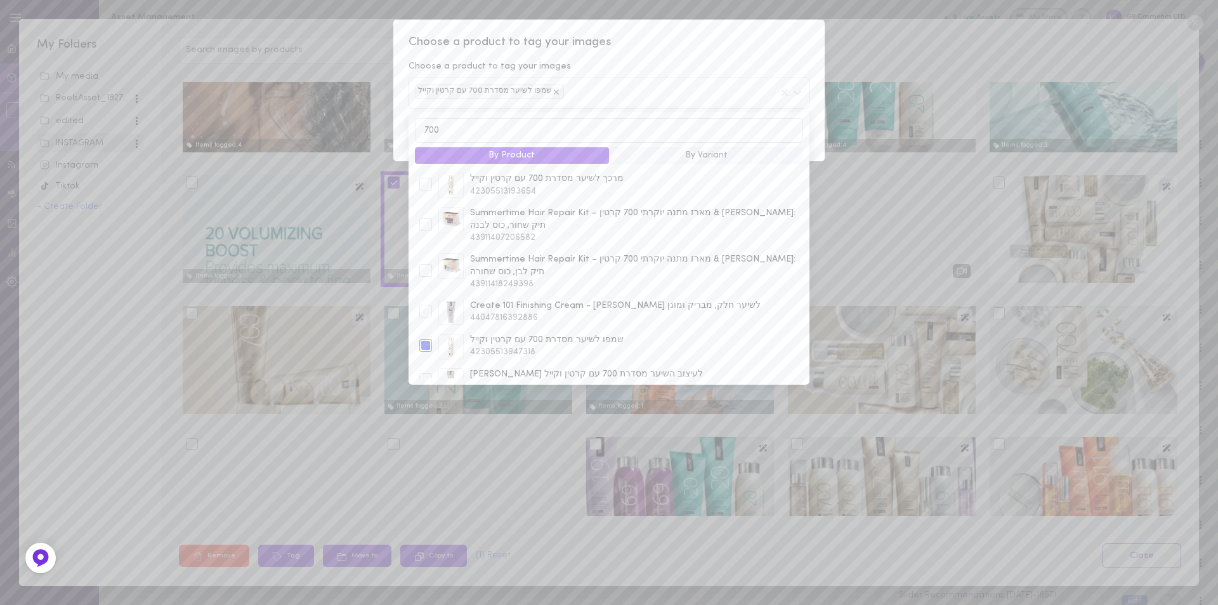
click at [667, 54] on div "Choose a product to tag your images Choose a product to tag your images שמפו לש…" at bounding box center [608, 90] width 431 height 141
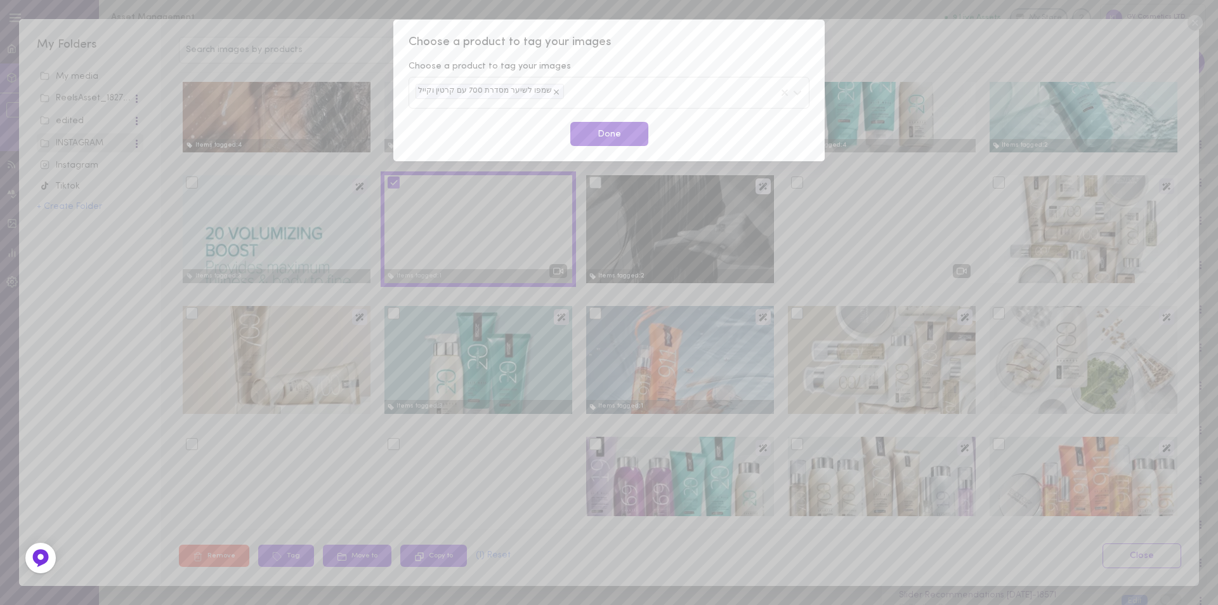
click at [604, 133] on button "Done" at bounding box center [609, 134] width 78 height 25
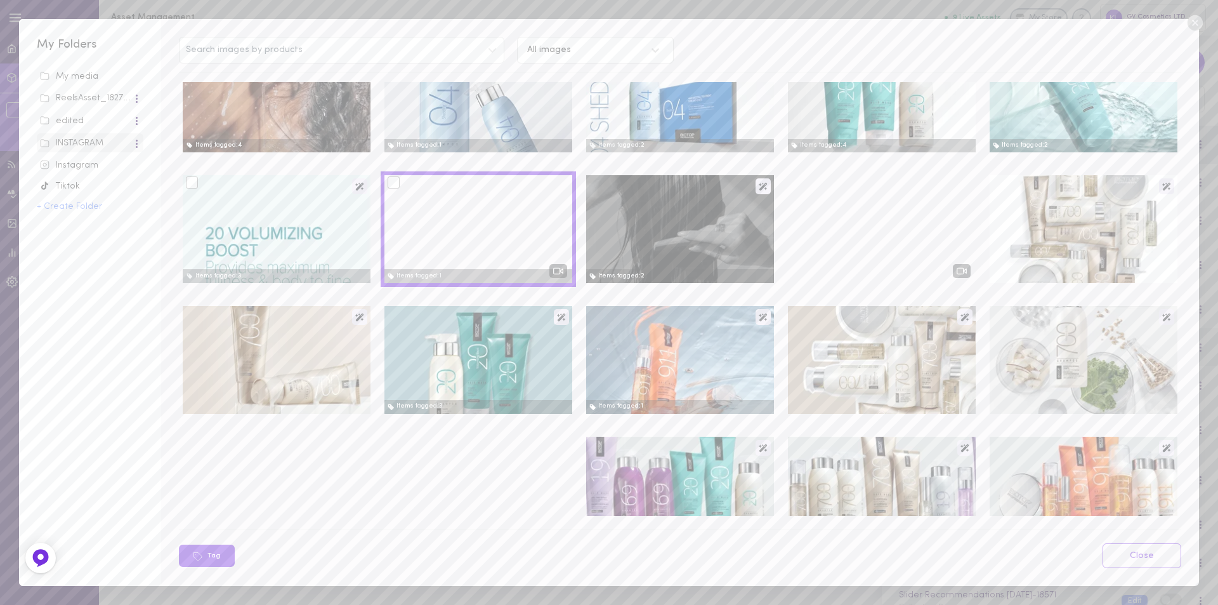
click at [268, 234] on div at bounding box center [277, 229] width 188 height 108
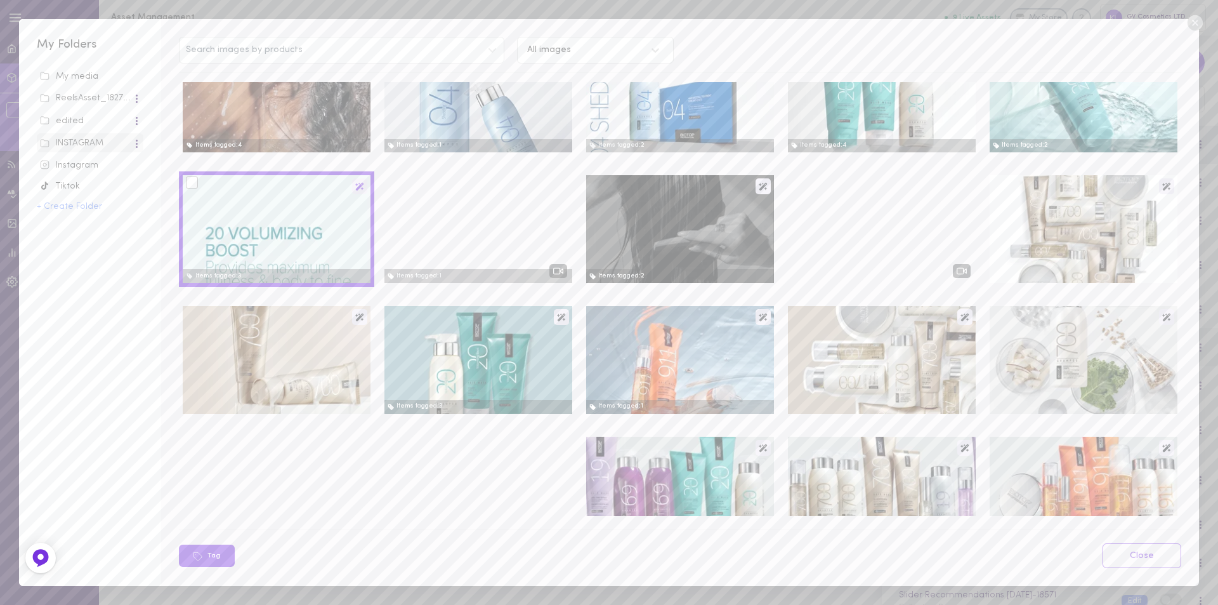
click at [356, 187] on icon at bounding box center [359, 186] width 9 height 9
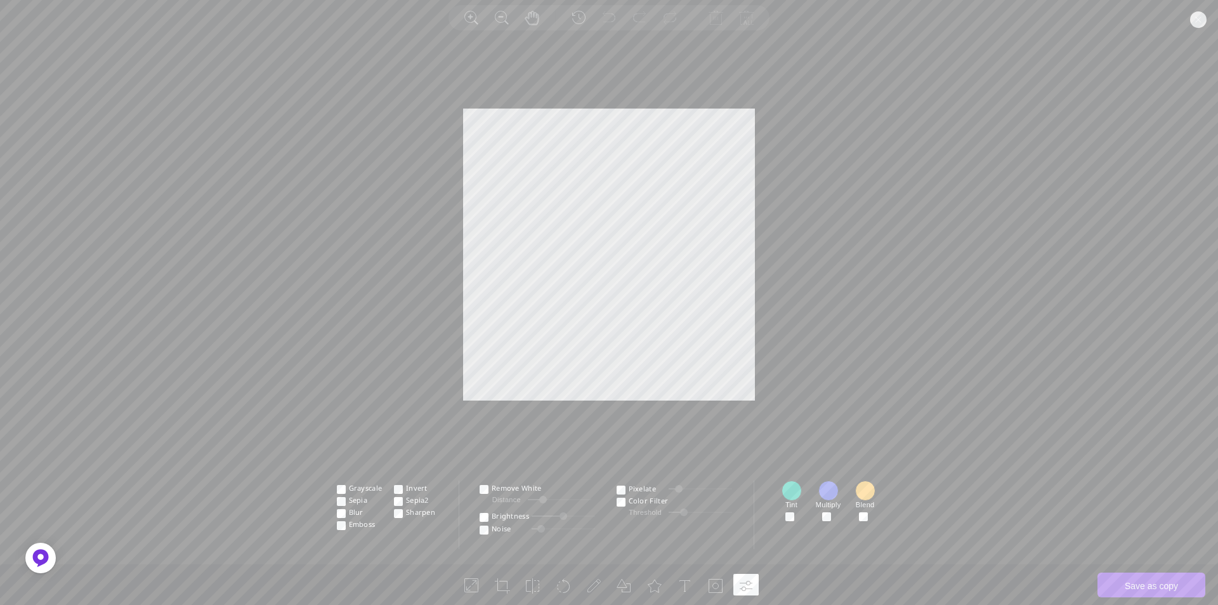
click at [1202, 15] on circle at bounding box center [1198, 19] width 16 height 16
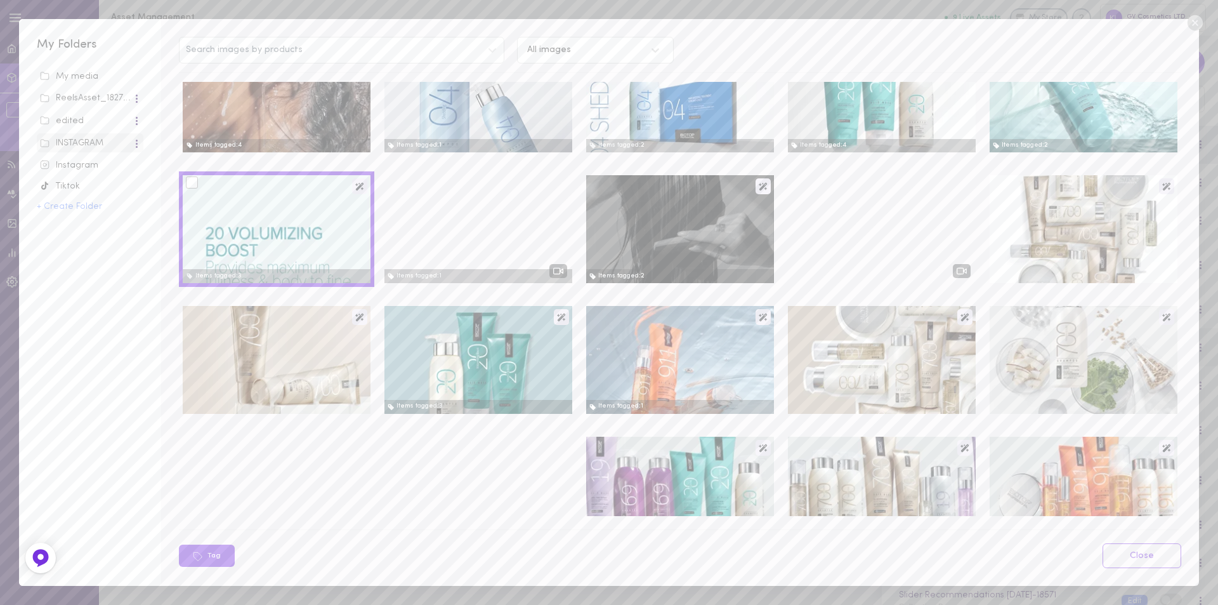
click at [197, 187] on div at bounding box center [192, 182] width 12 height 12
click at [0, 0] on input "checkbox" at bounding box center [0, 0] width 0 height 0
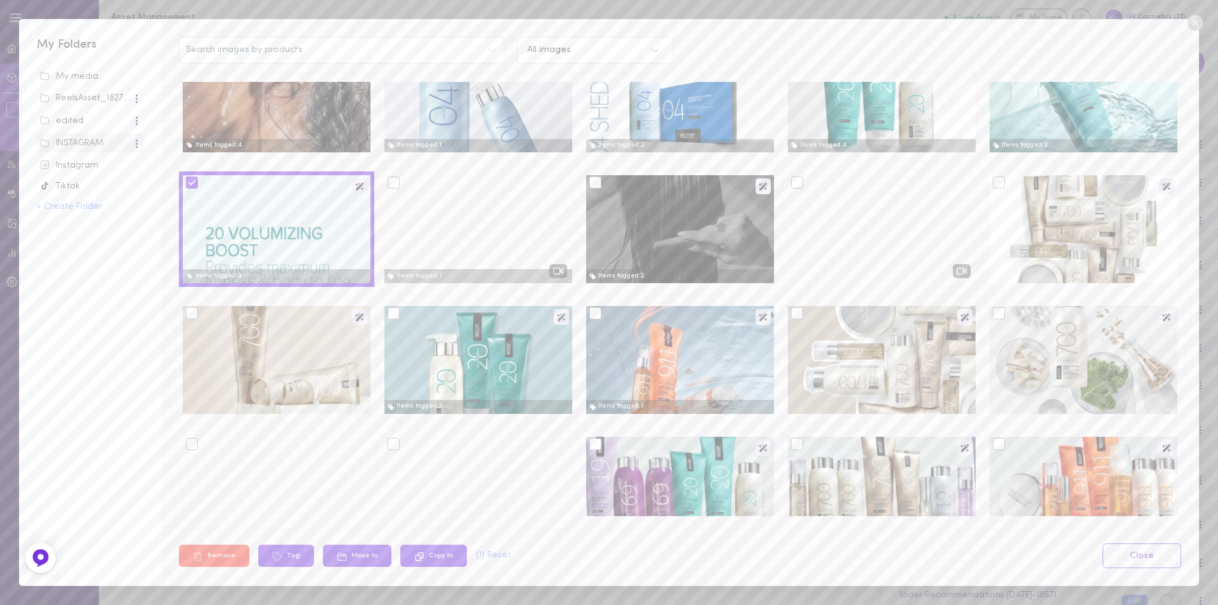
click at [214, 551] on button "Remove" at bounding box center [214, 555] width 70 height 22
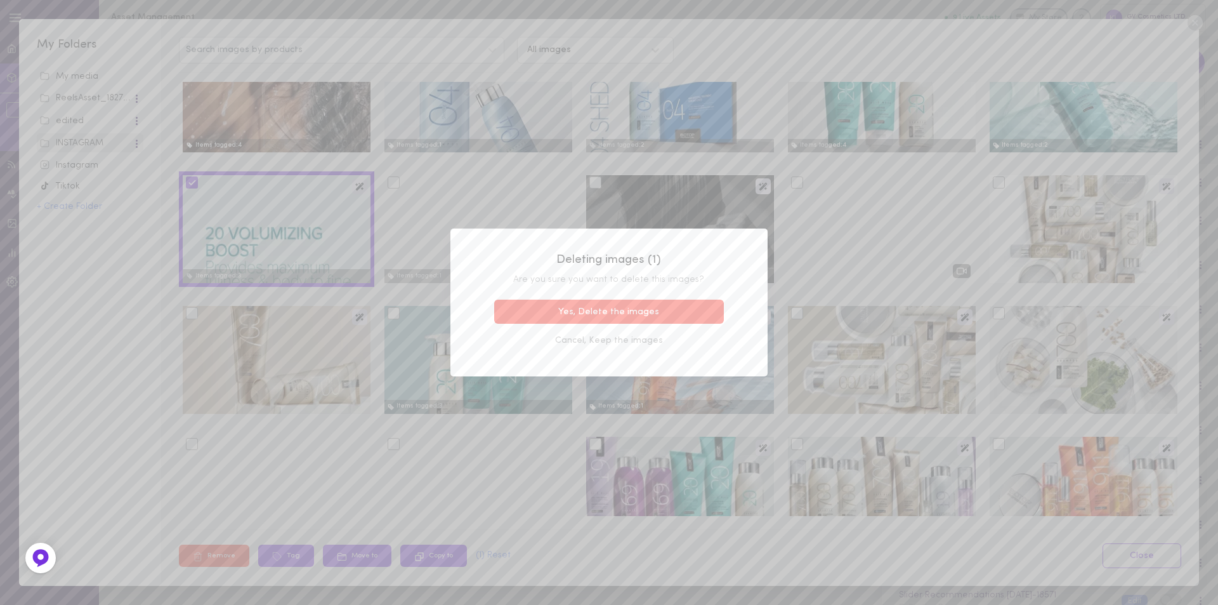
click at [617, 308] on button "Yes, Delete the images" at bounding box center [609, 311] width 230 height 25
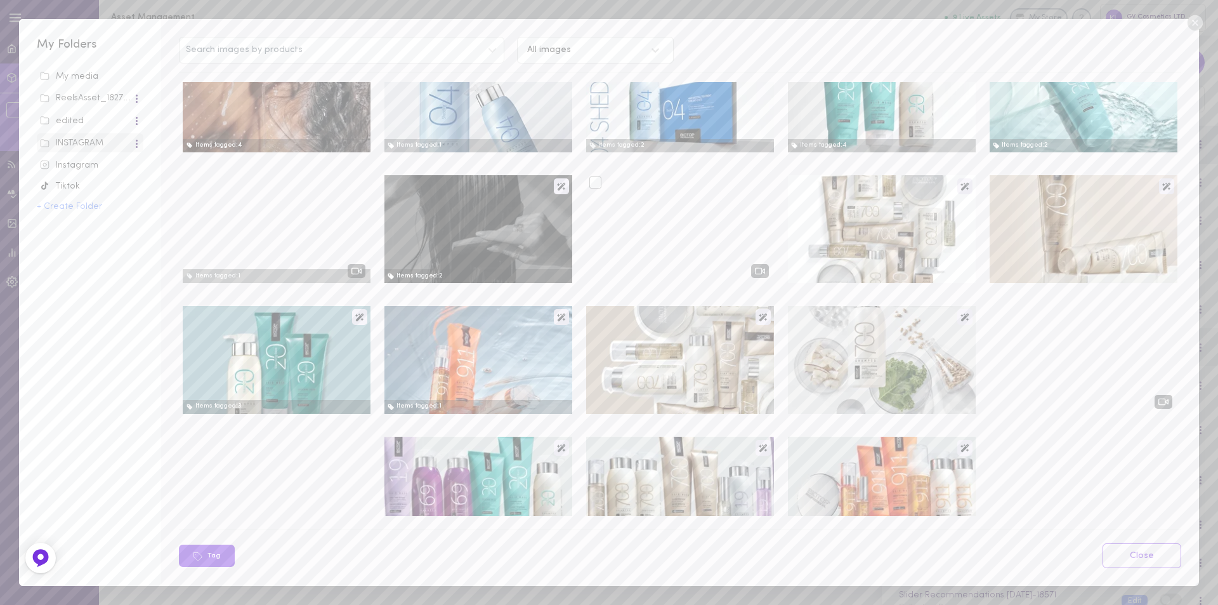
click at [591, 183] on div at bounding box center [595, 182] width 12 height 12
click at [0, 0] on input "checkbox" at bounding box center [0, 0] width 0 height 0
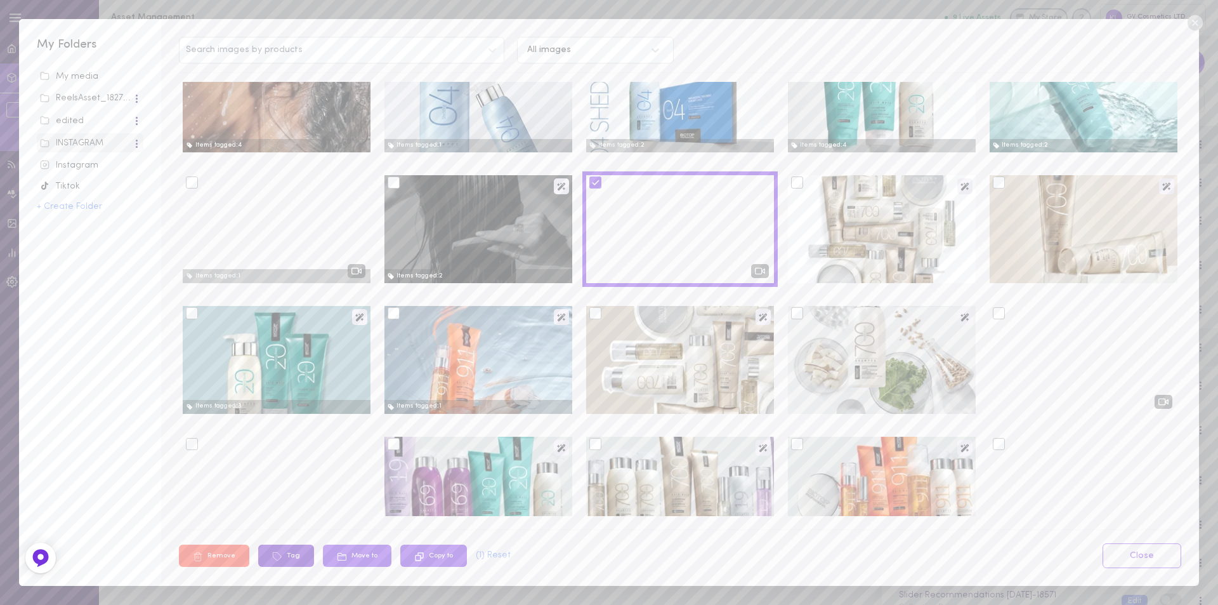
click at [285, 552] on button "Tag" at bounding box center [286, 555] width 56 height 22
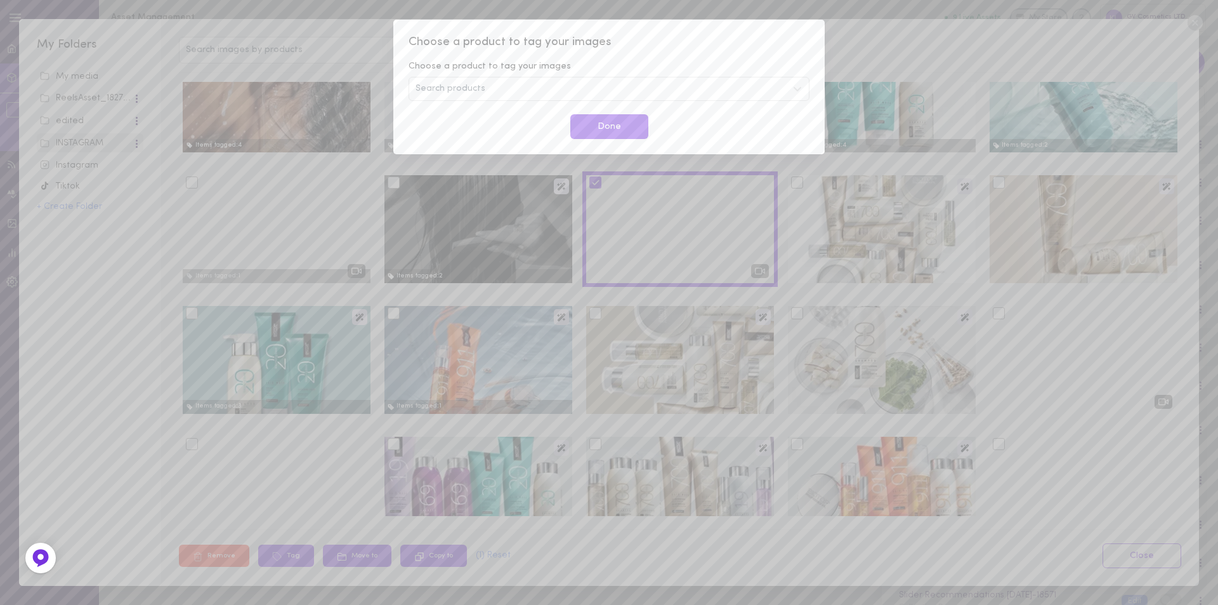
click at [519, 84] on div "Search products" at bounding box center [609, 89] width 401 height 24
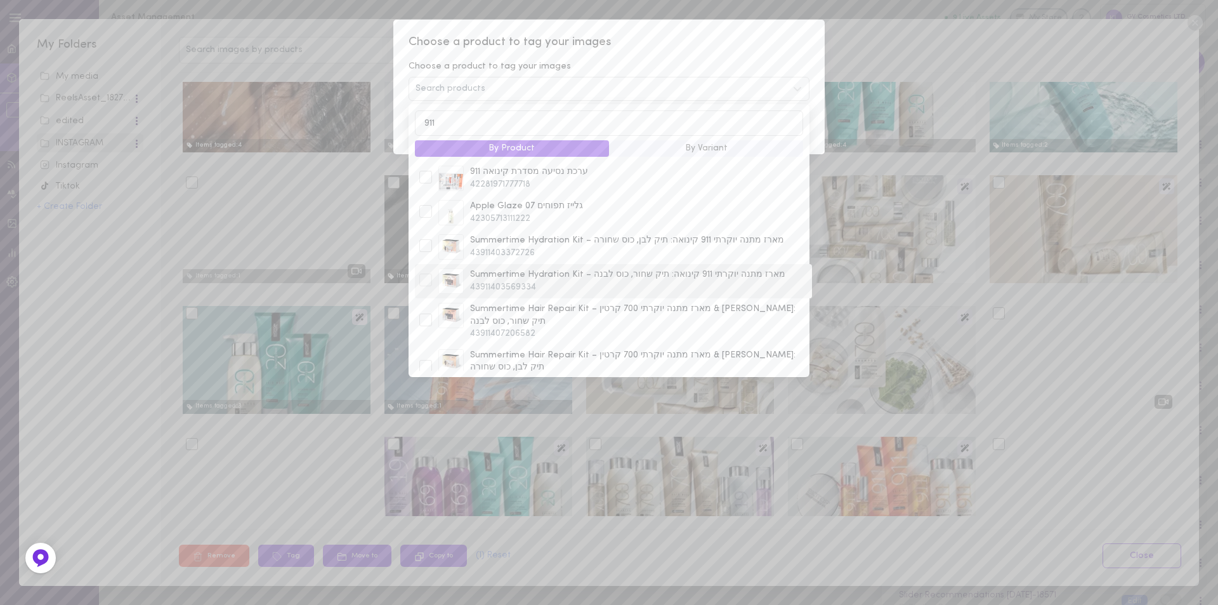
scroll to position [317, 0]
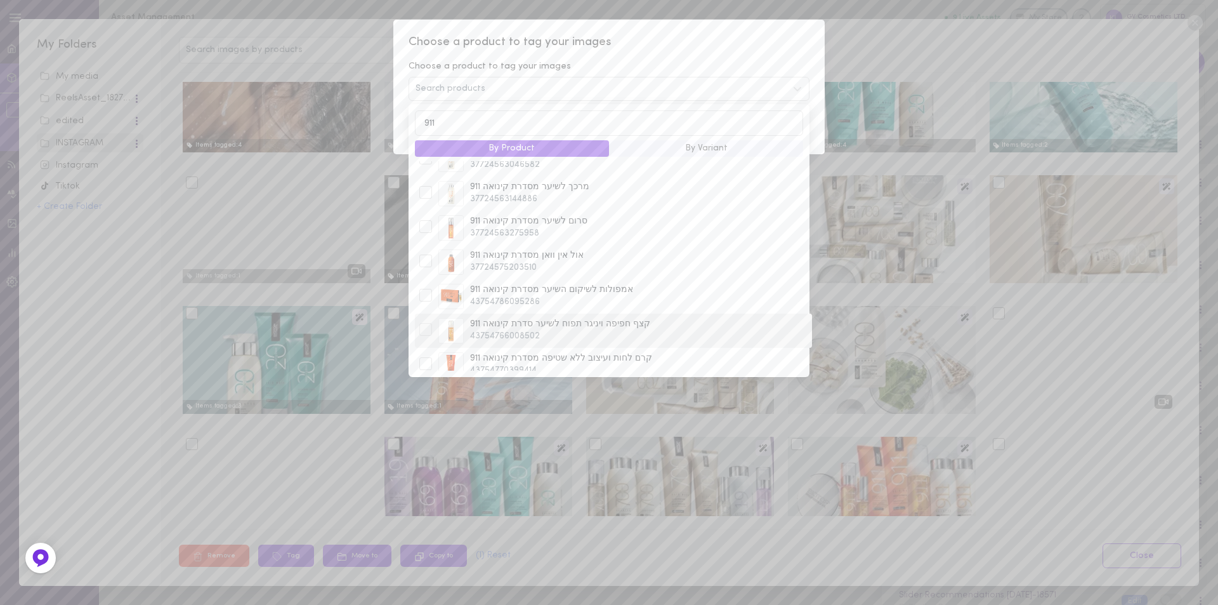
type input "911"
click at [428, 323] on div at bounding box center [425, 329] width 13 height 13
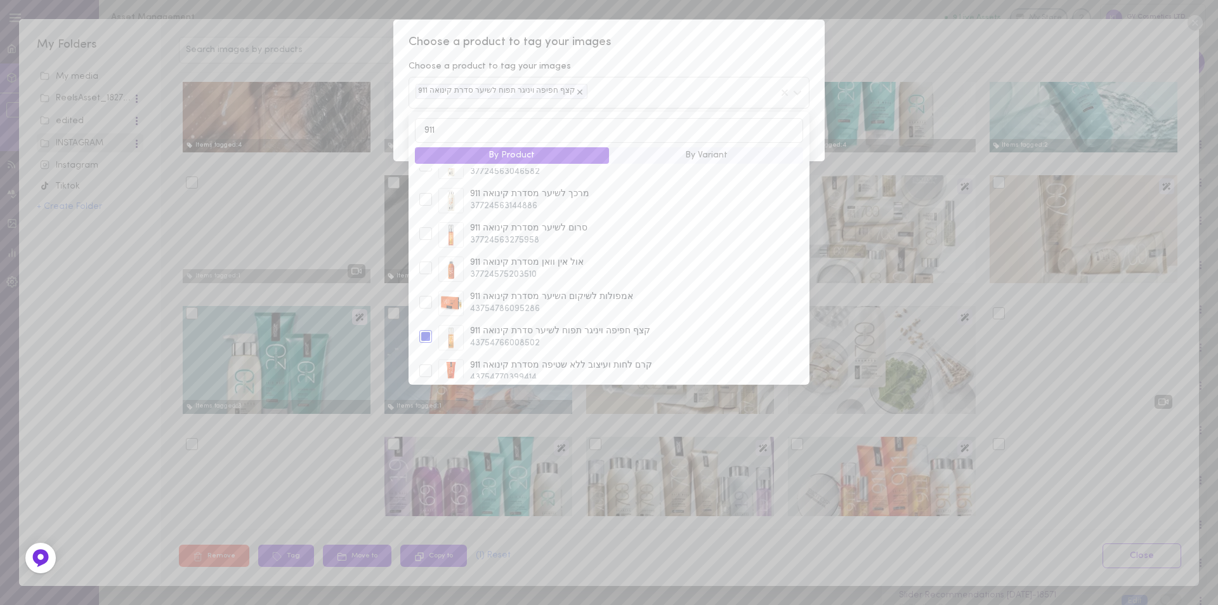
click at [652, 29] on div "Choose a product to tag your images Choose a product to tag your images קצף חפי…" at bounding box center [608, 90] width 431 height 141
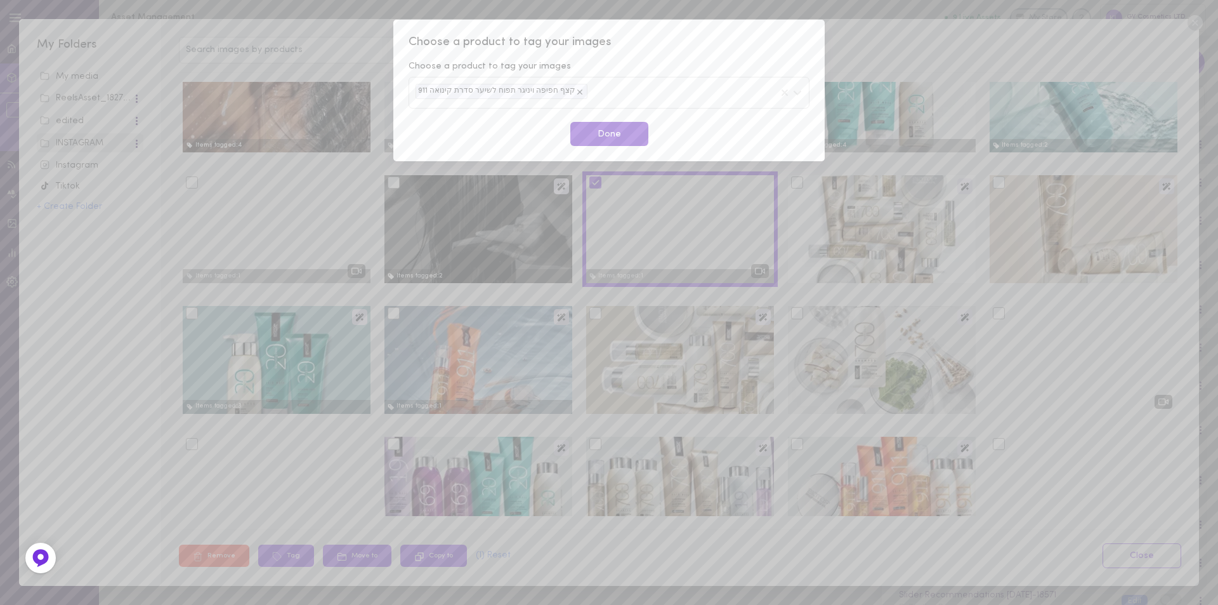
click at [625, 133] on button "Done" at bounding box center [609, 134] width 78 height 25
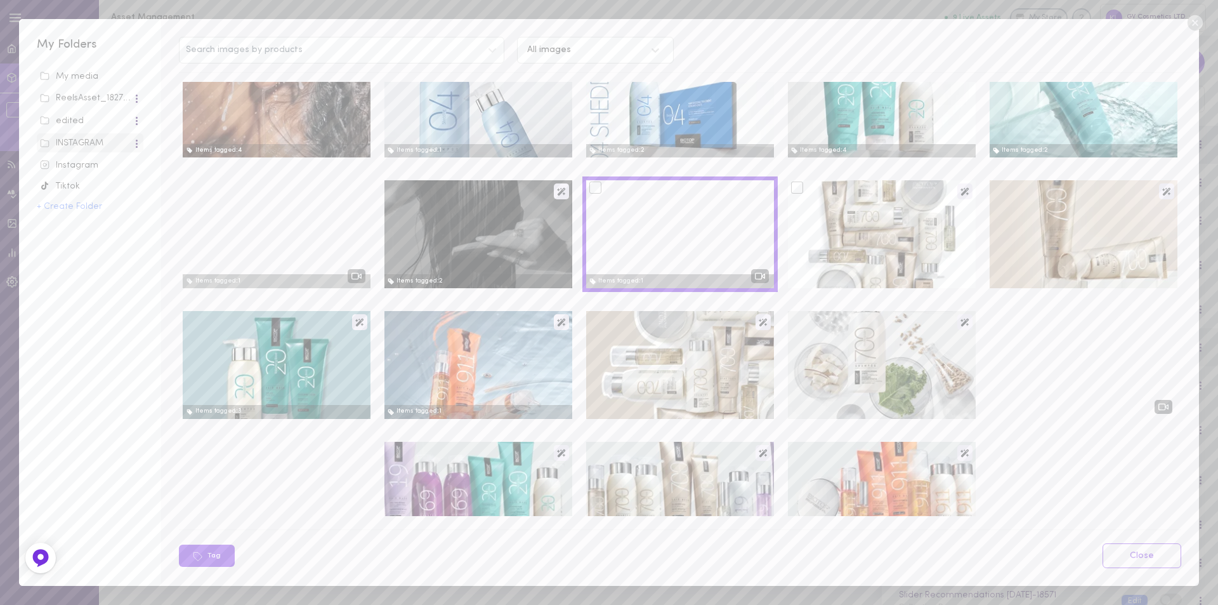
scroll to position [825, 0]
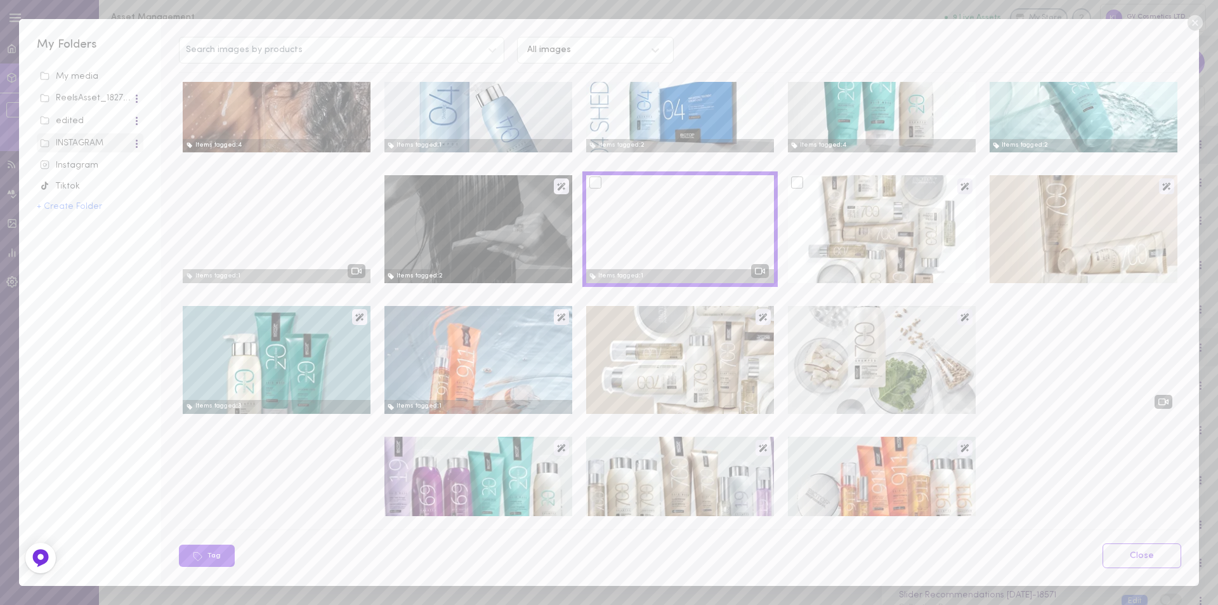
click at [791, 188] on div at bounding box center [797, 182] width 12 height 12
click at [0, 0] on input "checkbox" at bounding box center [0, 0] width 0 height 0
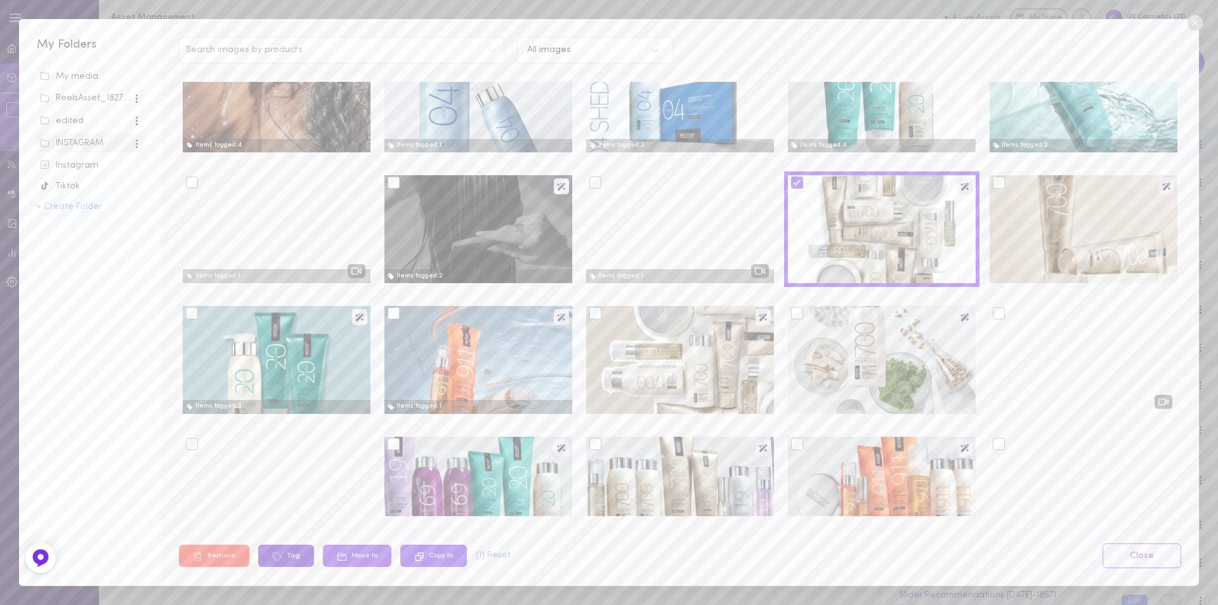
click at [285, 554] on button "Tag" at bounding box center [286, 555] width 56 height 22
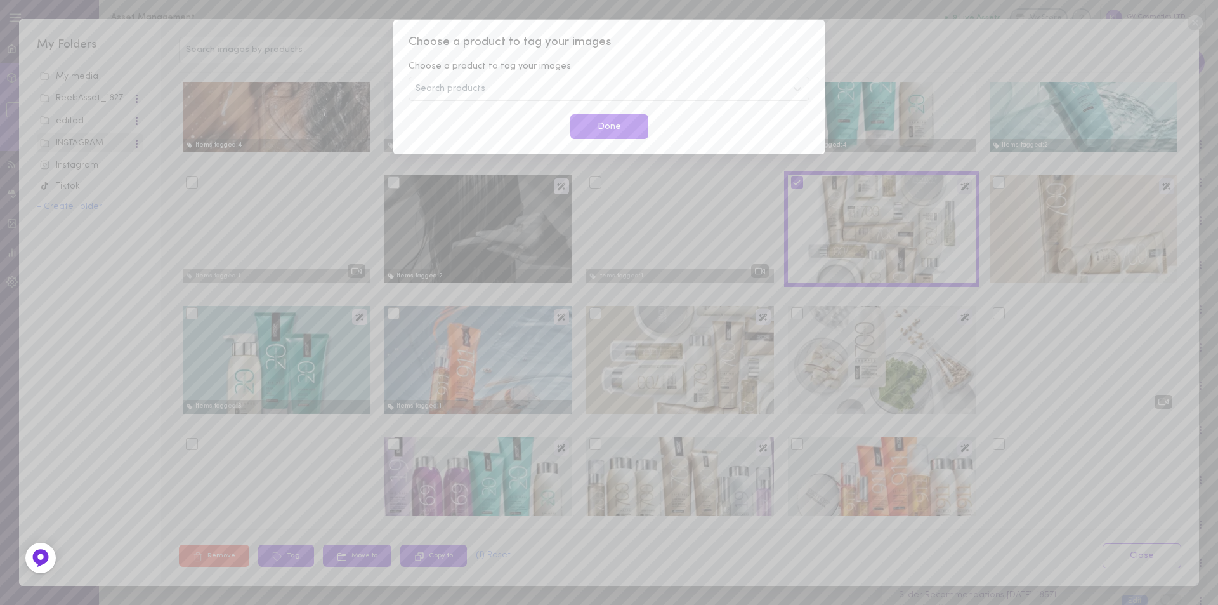
click at [448, 82] on div "Search products" at bounding box center [609, 89] width 401 height 24
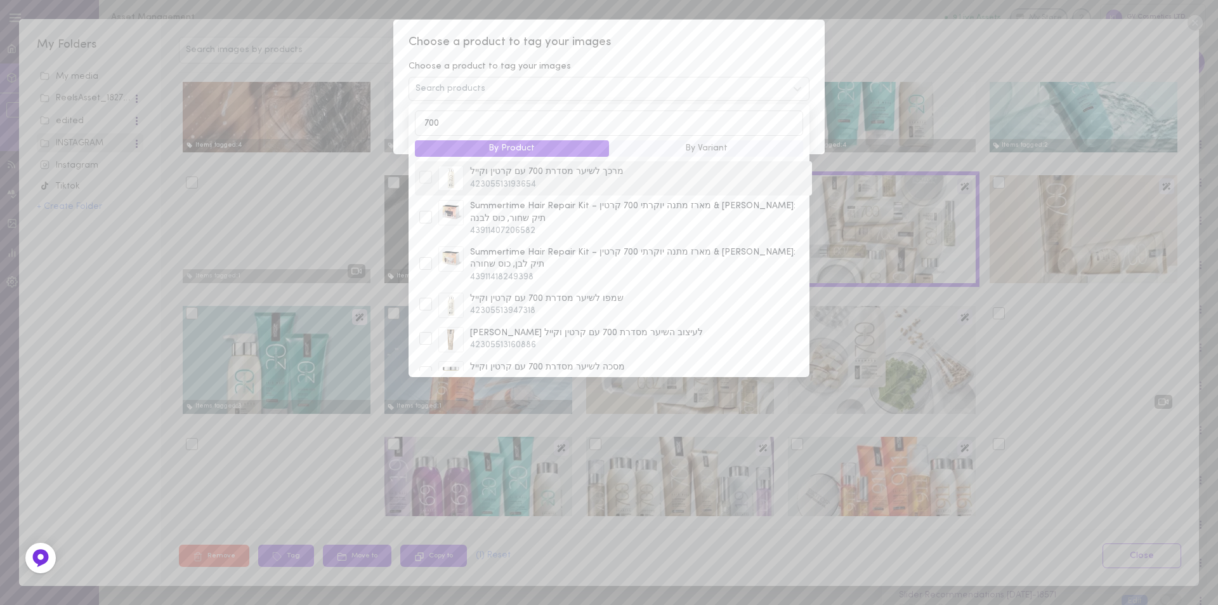
type input "700"
click at [428, 180] on div at bounding box center [425, 177] width 13 height 13
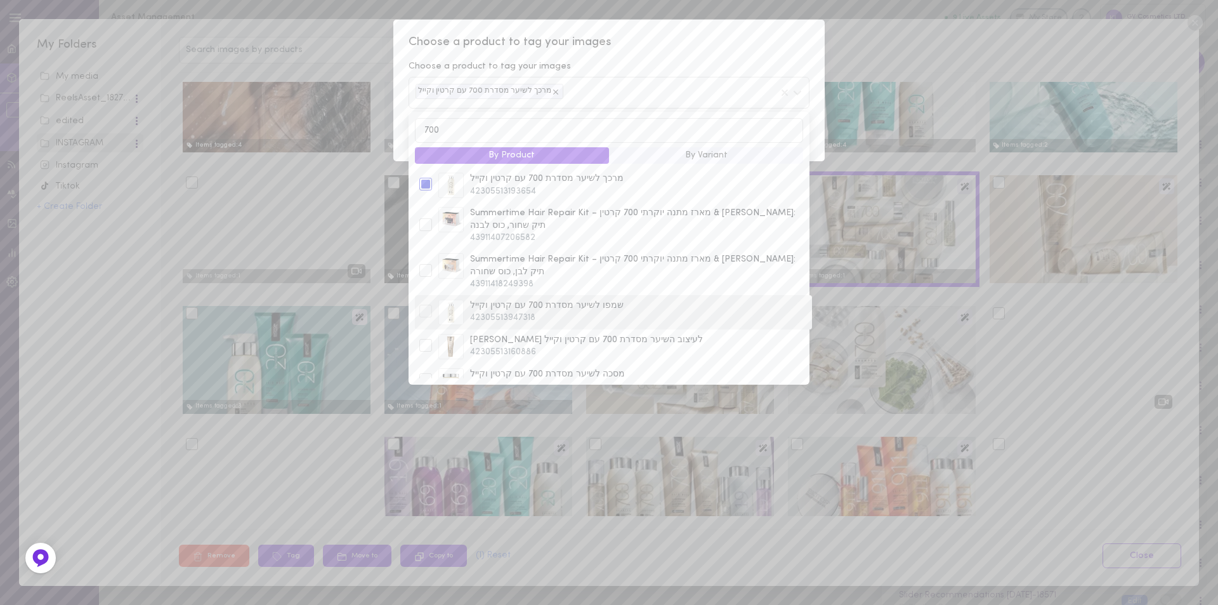
click at [425, 305] on div at bounding box center [425, 311] width 13 height 13
click at [426, 339] on div at bounding box center [425, 345] width 13 height 13
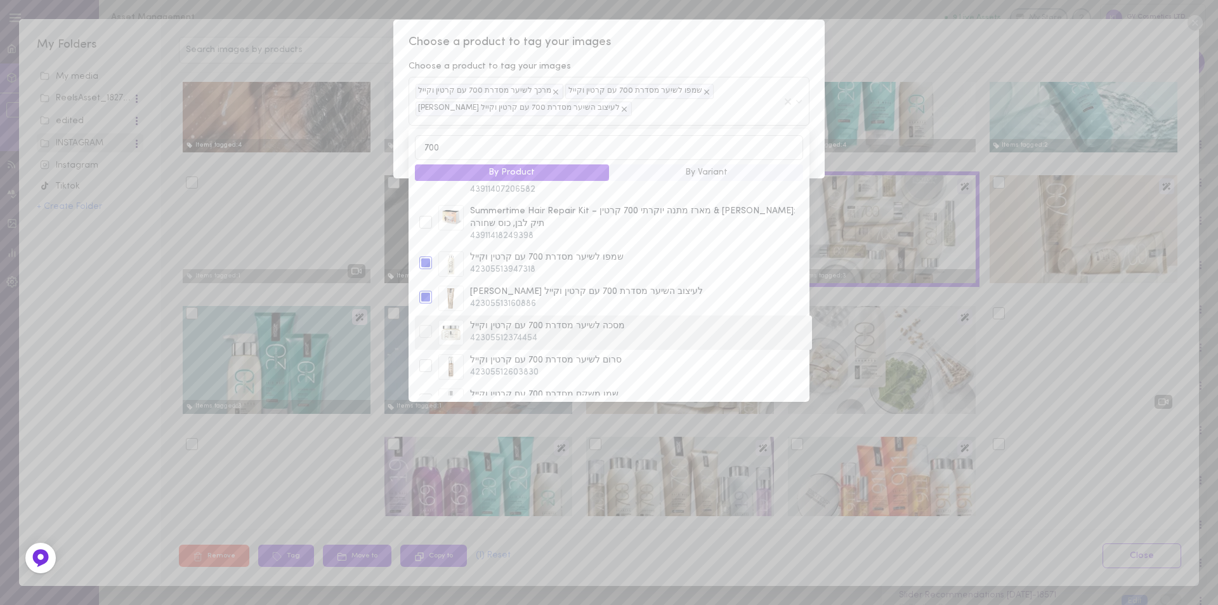
scroll to position [66, 0]
click at [431, 324] on div at bounding box center [425, 330] width 13 height 13
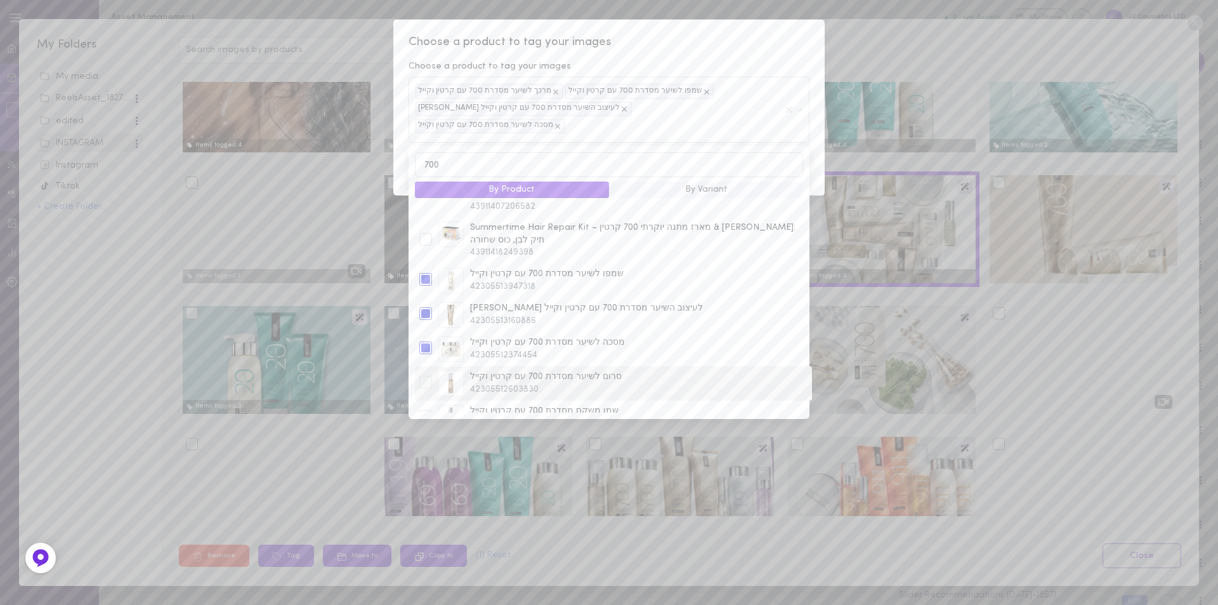
click at [421, 376] on div at bounding box center [425, 382] width 13 height 13
click at [427, 410] on div at bounding box center [425, 416] width 13 height 13
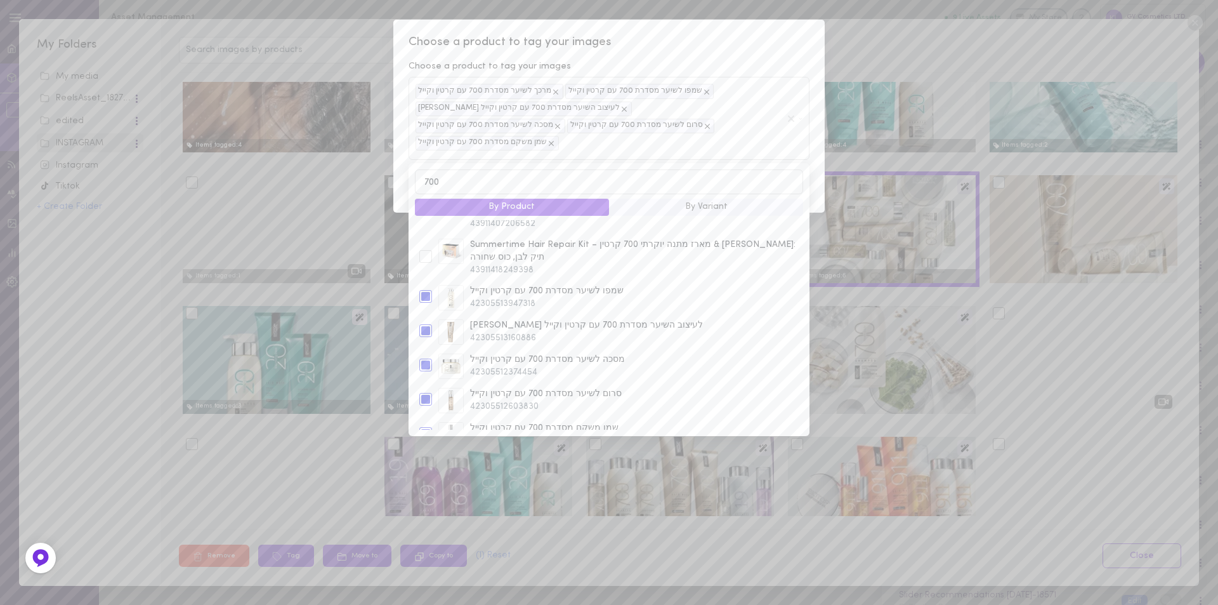
click at [752, 29] on div "Choose a product to tag your images Choose a product to tag your images מרכך לש…" at bounding box center [608, 116] width 431 height 193
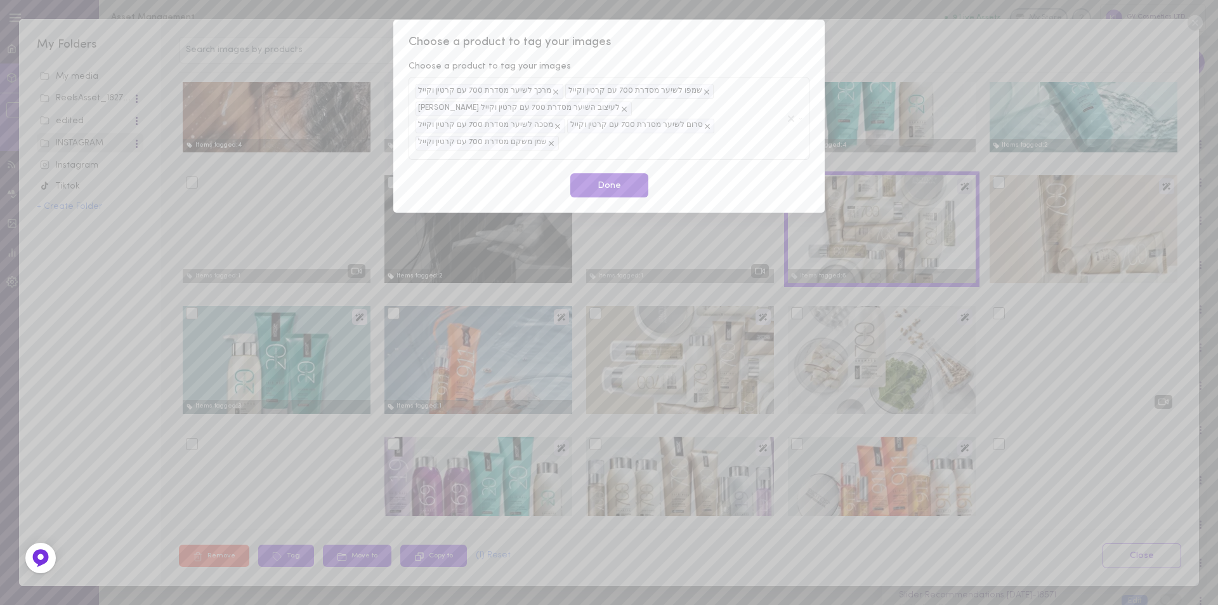
click at [616, 173] on button "Done" at bounding box center [609, 185] width 78 height 25
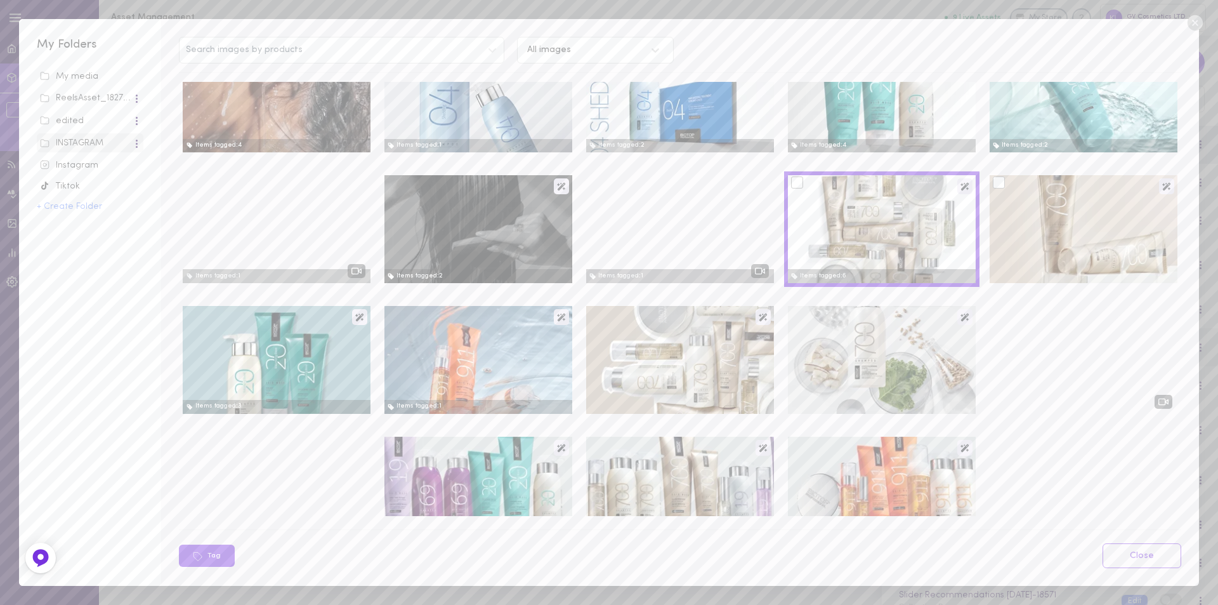
click at [993, 183] on div at bounding box center [999, 182] width 12 height 12
click at [0, 0] on input "checkbox" at bounding box center [0, 0] width 0 height 0
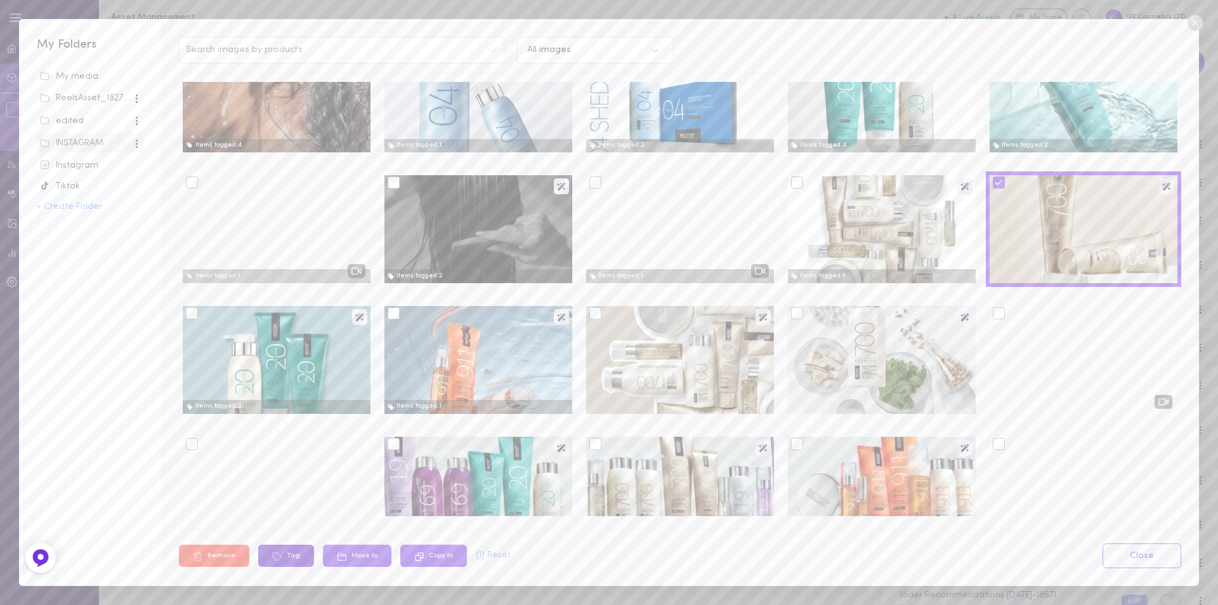
click at [294, 554] on button "Tag" at bounding box center [286, 555] width 56 height 22
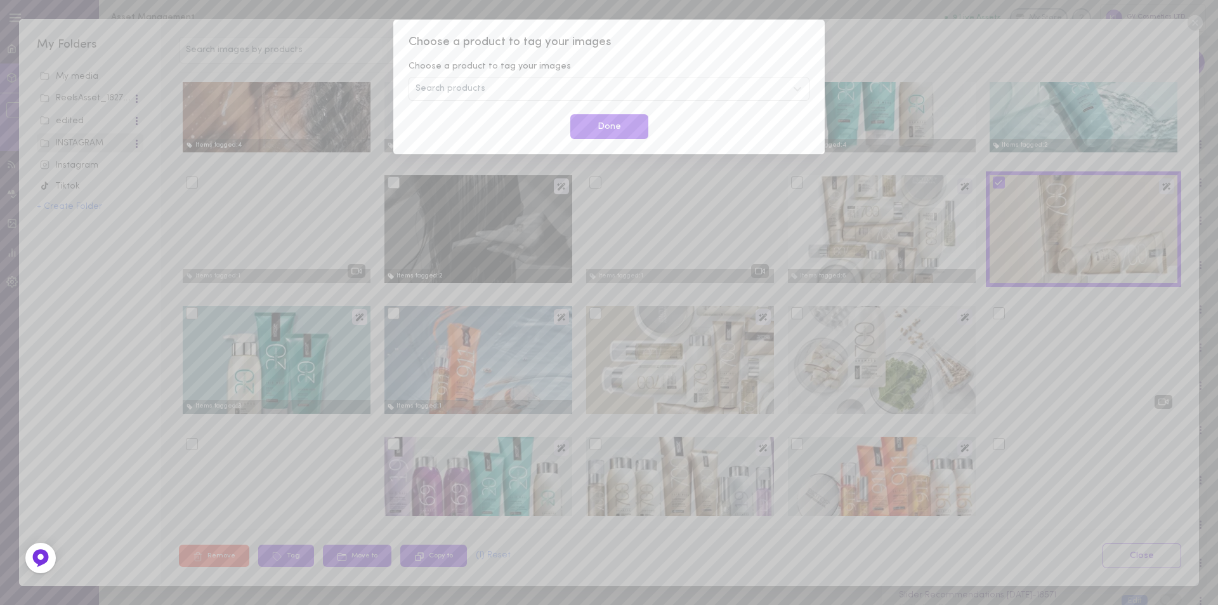
click at [491, 93] on div "Search products" at bounding box center [609, 89] width 401 height 24
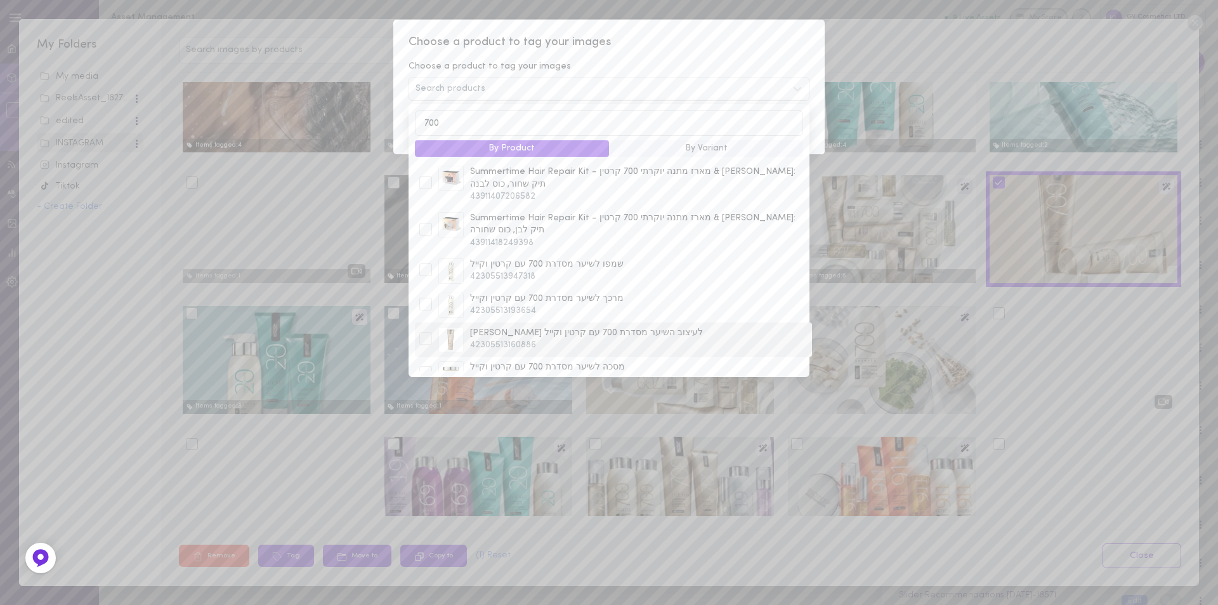
type input "700"
click at [425, 332] on div at bounding box center [425, 338] width 13 height 13
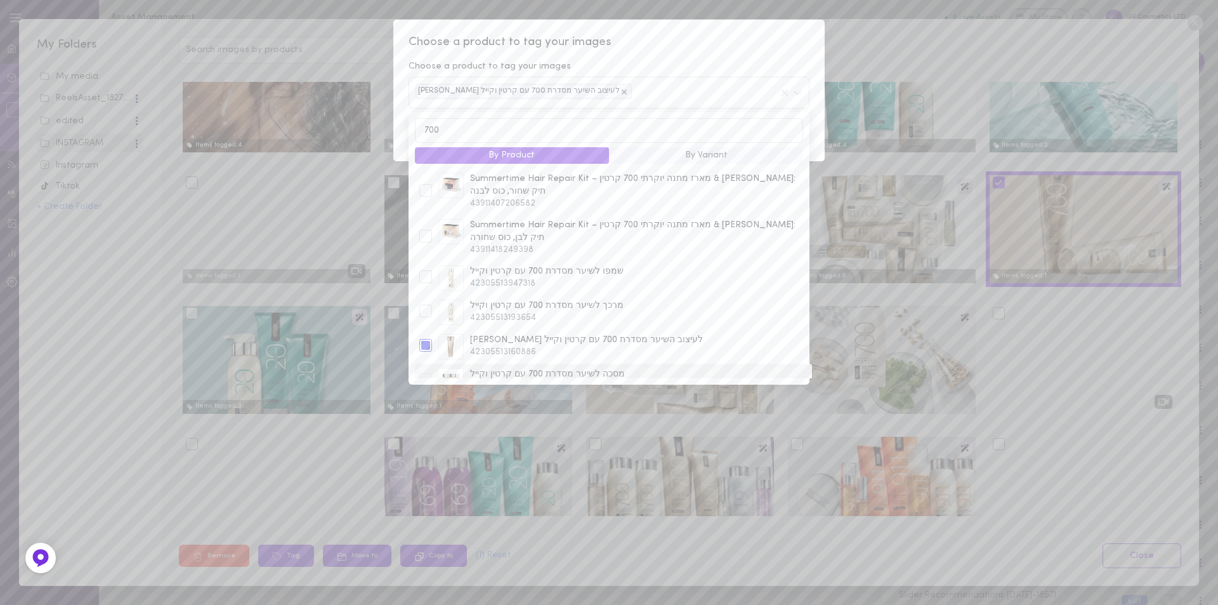
click at [424, 373] on div at bounding box center [425, 379] width 13 height 13
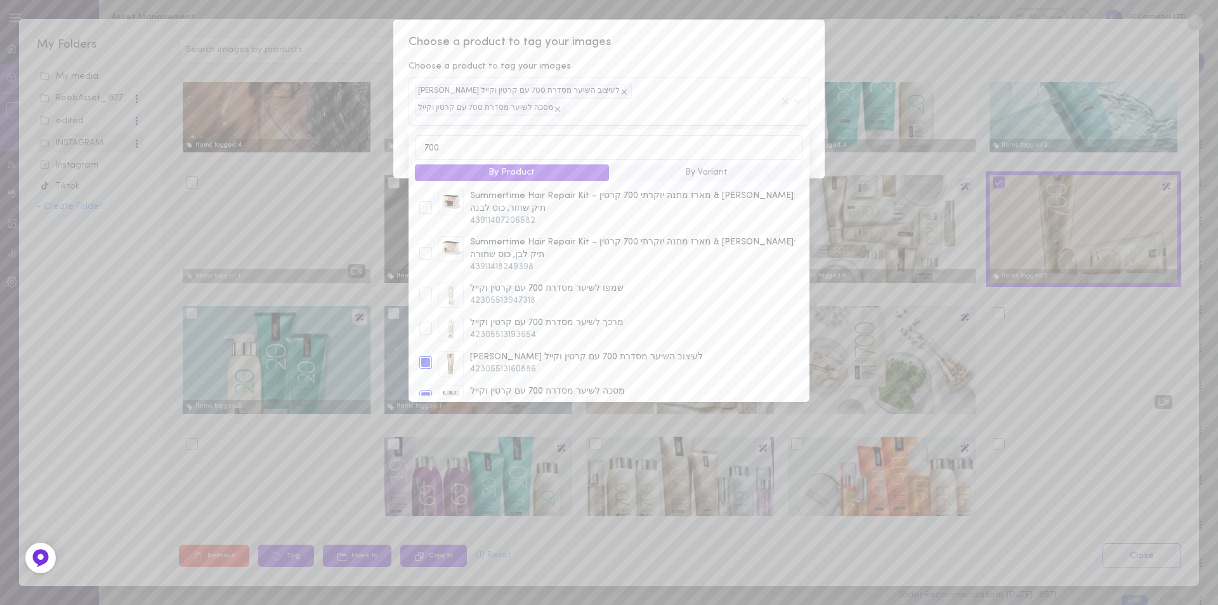
drag, startPoint x: 697, startPoint y: 45, endPoint x: 686, endPoint y: 55, distance: 14.8
click at [695, 45] on span "Choose a product to tag your images" at bounding box center [609, 42] width 401 height 16
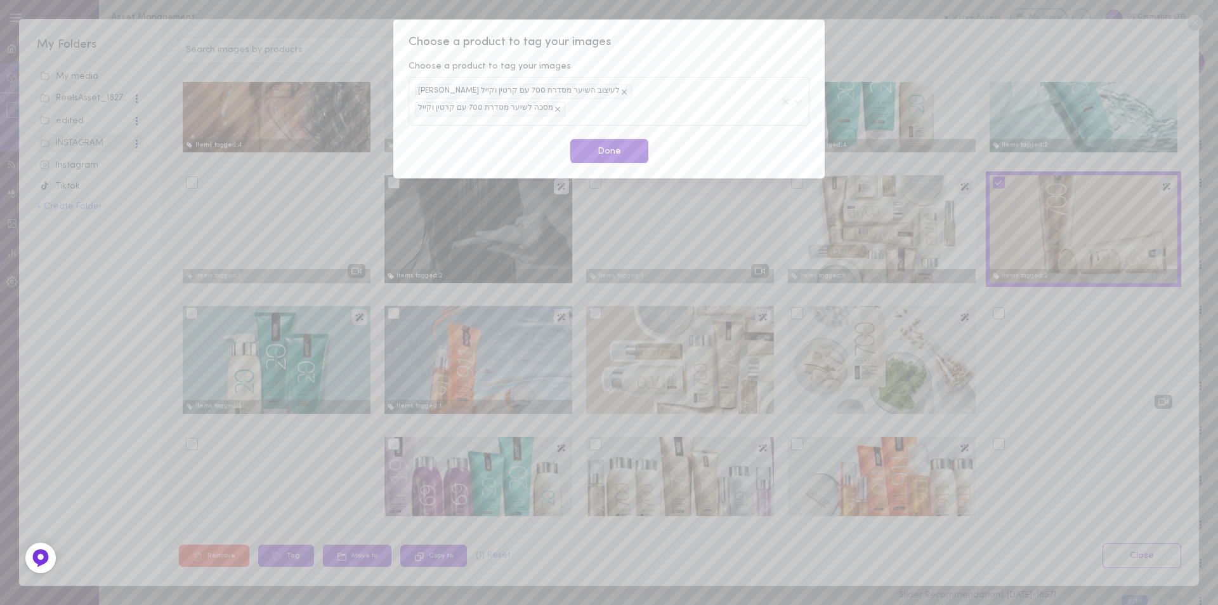
click at [602, 141] on button "Done" at bounding box center [609, 151] width 78 height 25
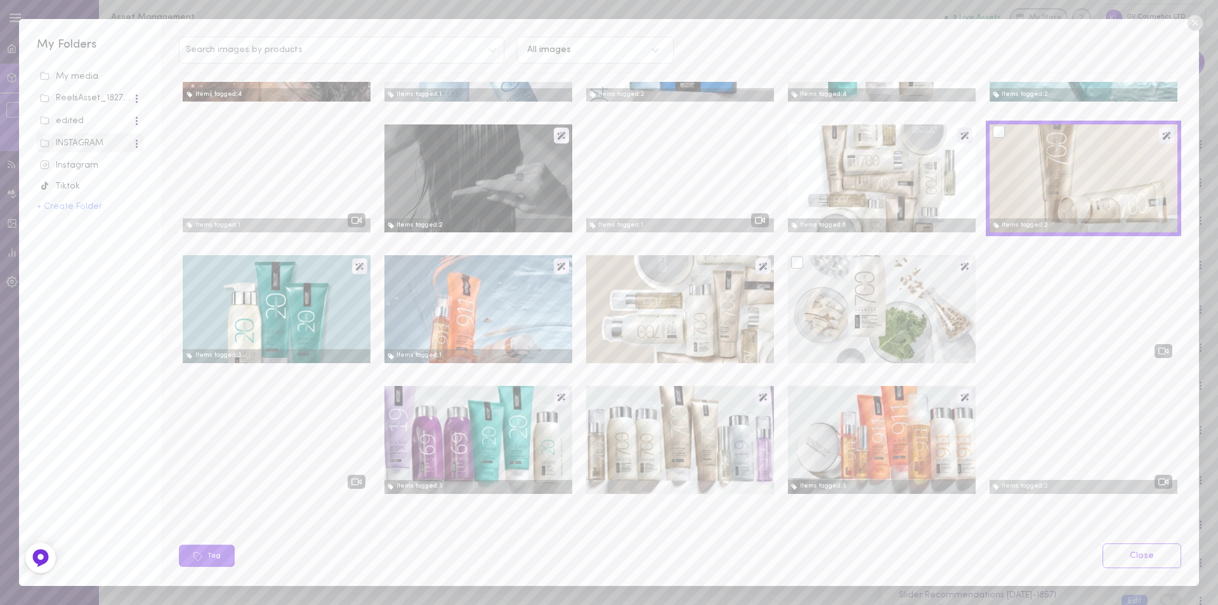
scroll to position [952, 0]
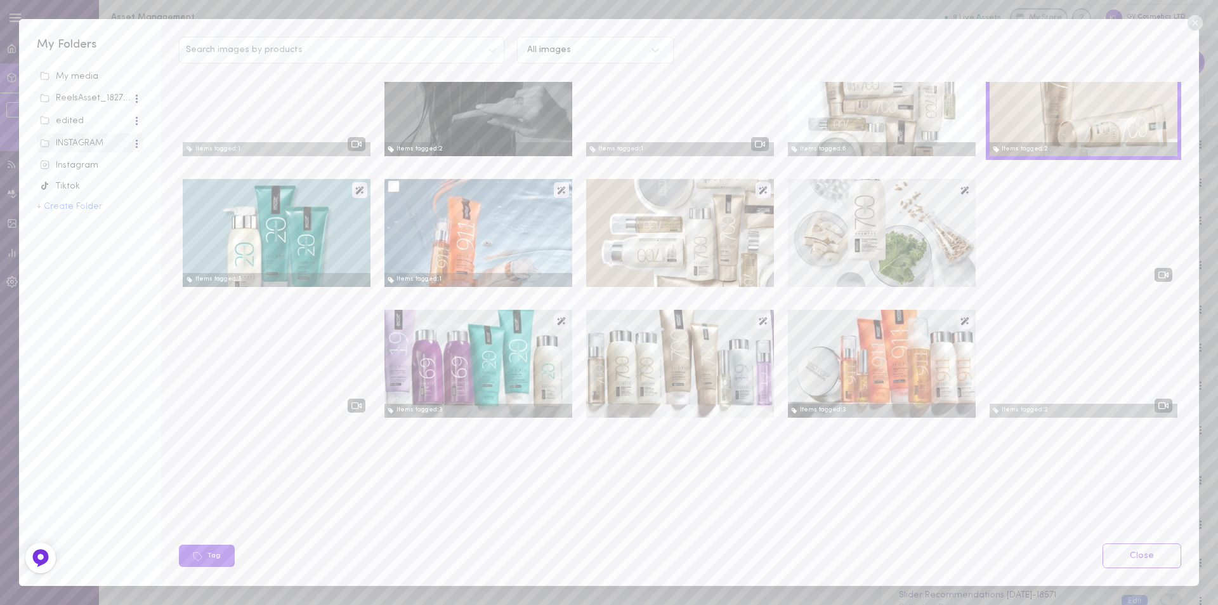
click at [394, 192] on div at bounding box center [394, 186] width 12 height 12
click at [0, 0] on input "checkbox" at bounding box center [0, 0] width 0 height 0
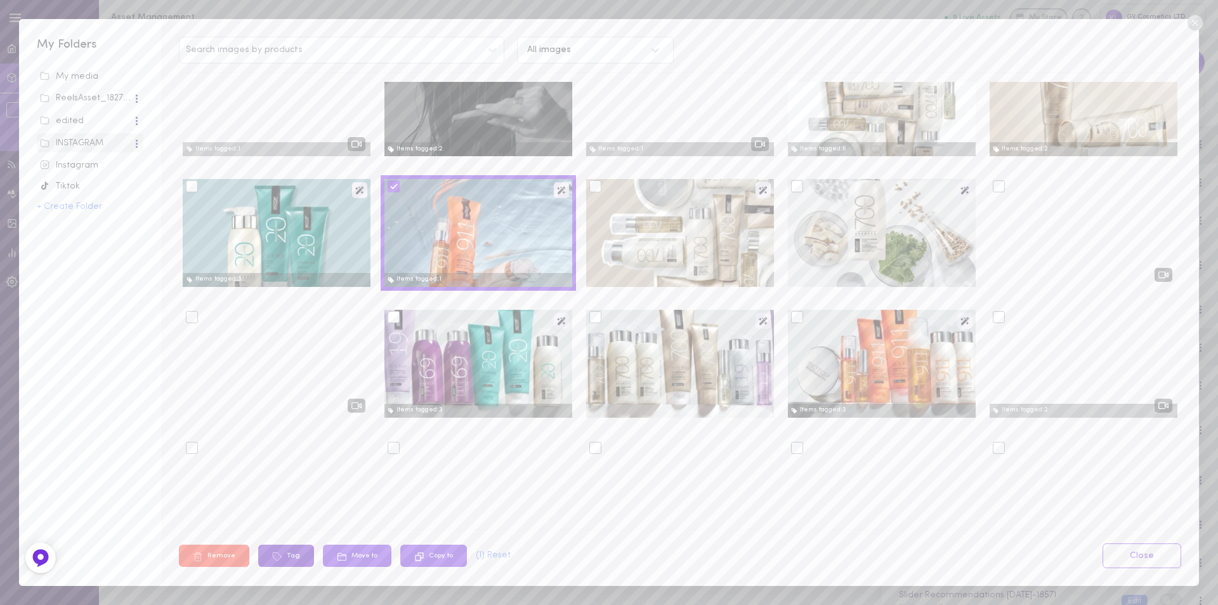
click at [289, 552] on button "Tag" at bounding box center [286, 555] width 56 height 22
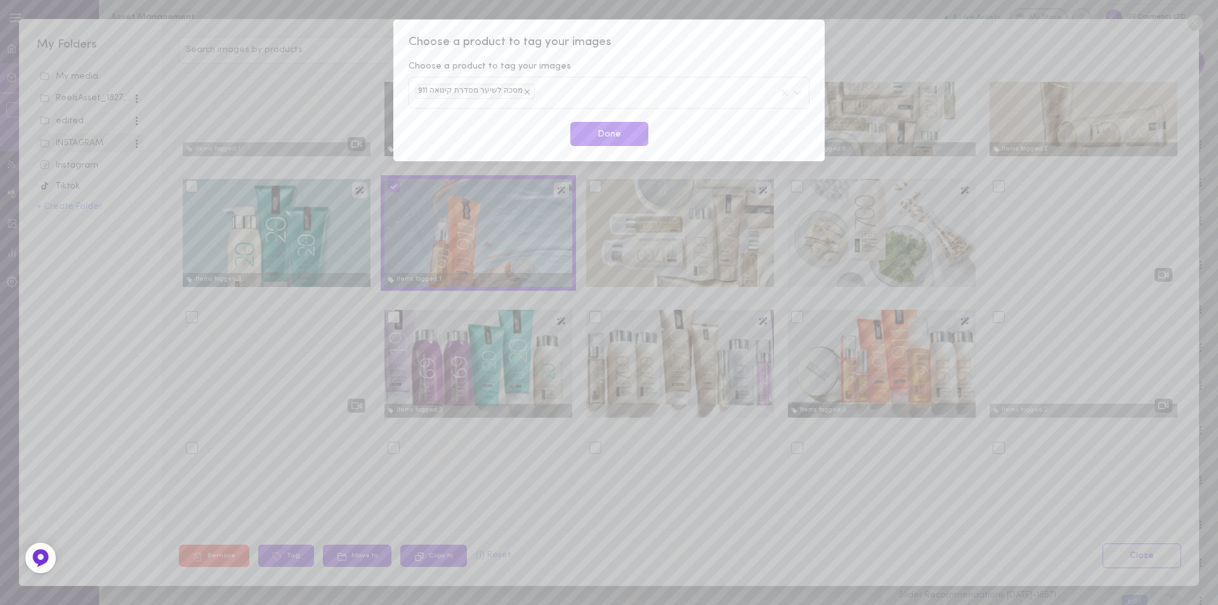
click at [546, 89] on div "מסכה לשיער מסדרת קינואה 911" at bounding box center [609, 92] width 401 height 31
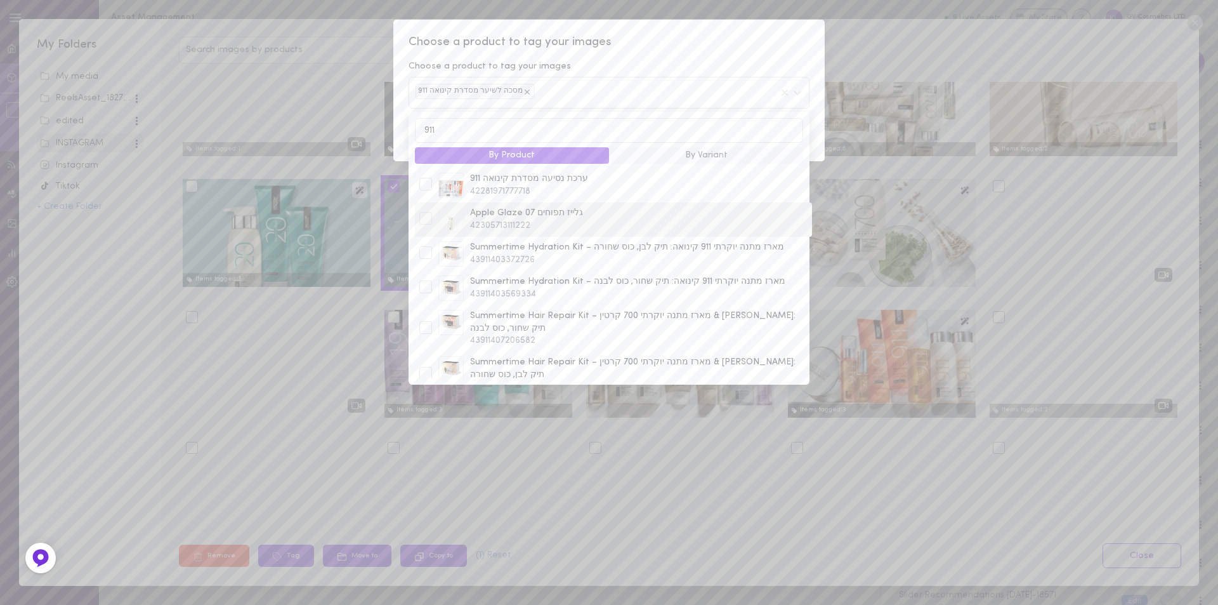
type input "911"
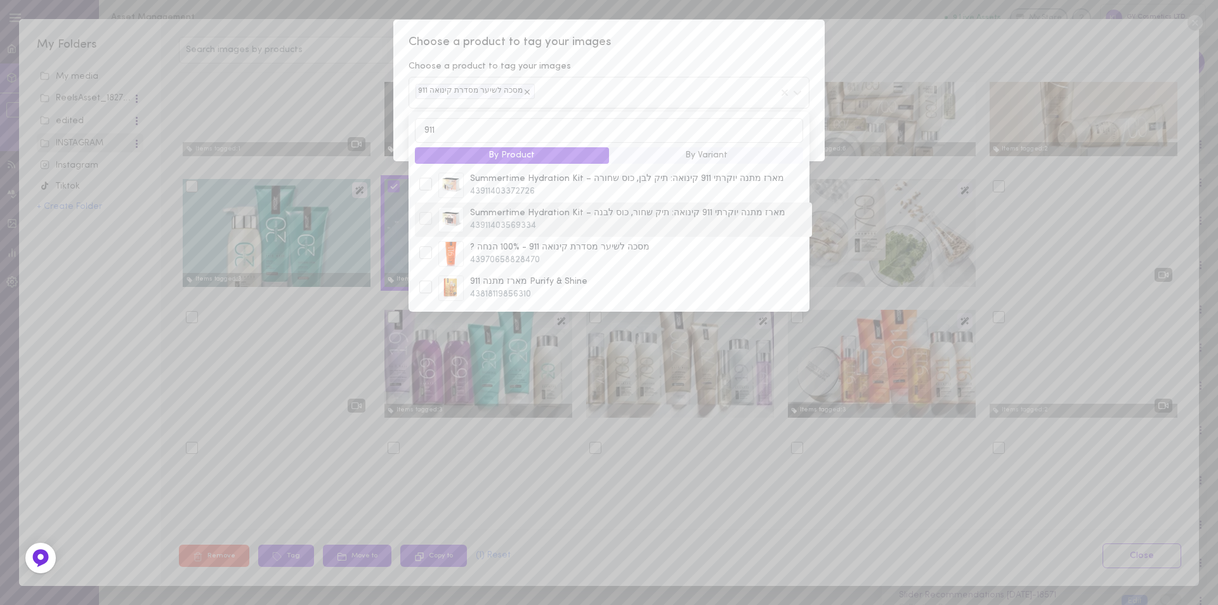
scroll to position [0, 0]
click at [456, 130] on input "911" at bounding box center [609, 130] width 388 height 25
drag, startPoint x: 446, startPoint y: 131, endPoint x: 412, endPoint y: 126, distance: 34.1
click at [412, 126] on div "911 By Product By Variant Summertime Hydration Kit – מארז מתנה יוקרתי 911 קינוא…" at bounding box center [609, 212] width 401 height 200
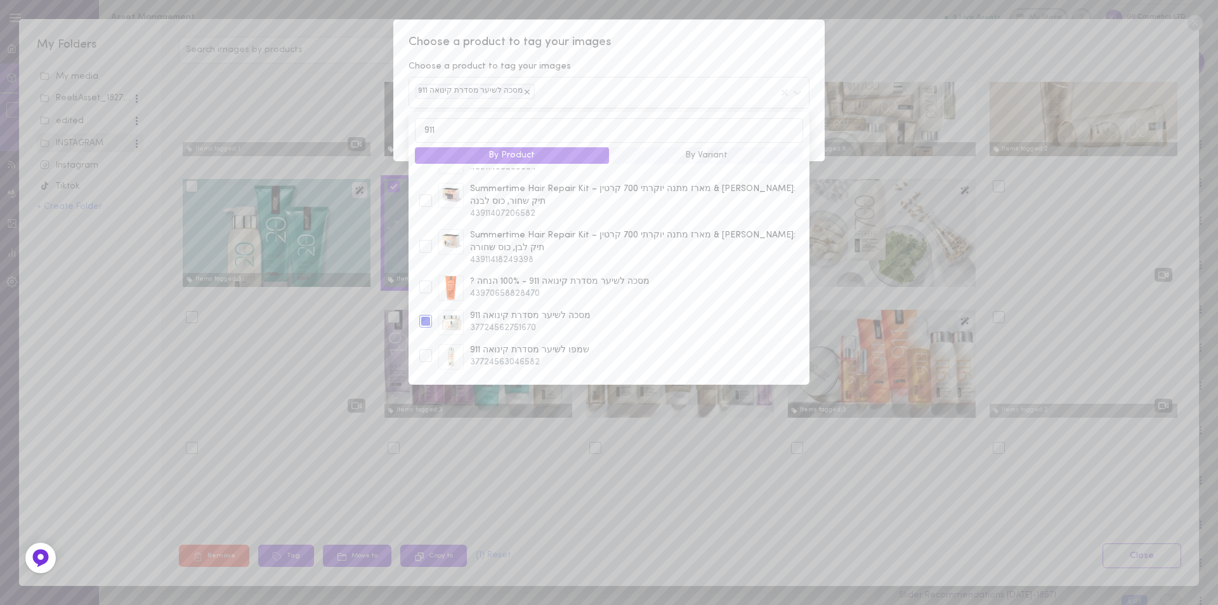
scroll to position [190, 0]
type input "911"
click at [430, 354] on div at bounding box center [425, 360] width 13 height 13
click at [428, 285] on div at bounding box center [425, 291] width 13 height 13
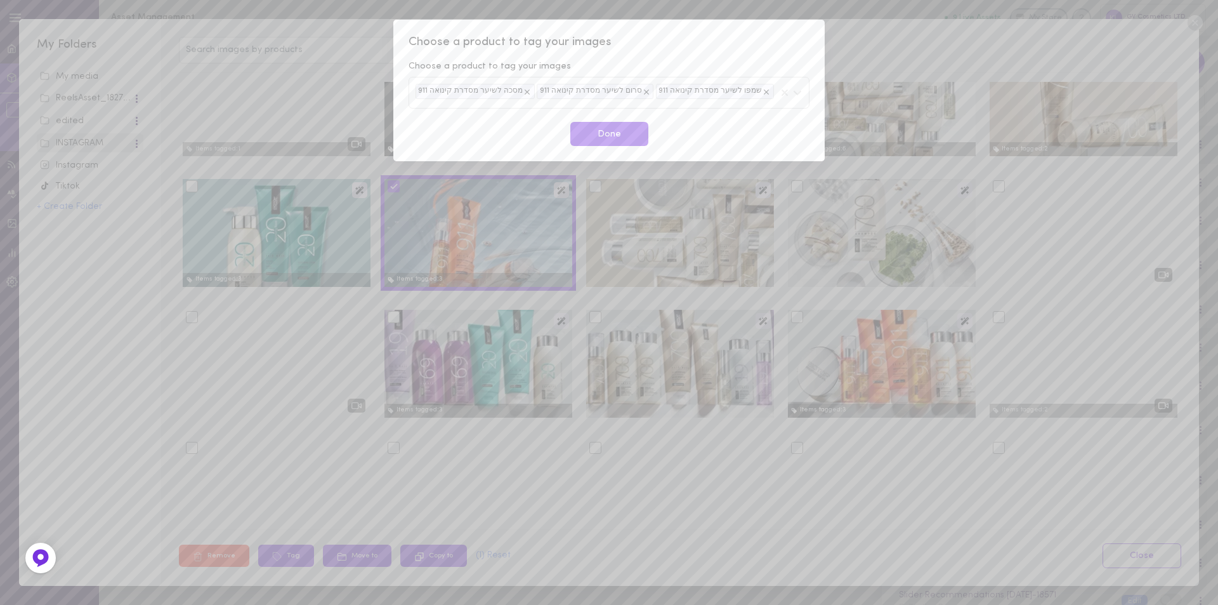
click at [721, 42] on span "Choose a product to tag your images" at bounding box center [609, 42] width 401 height 16
click at [602, 133] on button "Done" at bounding box center [609, 134] width 78 height 25
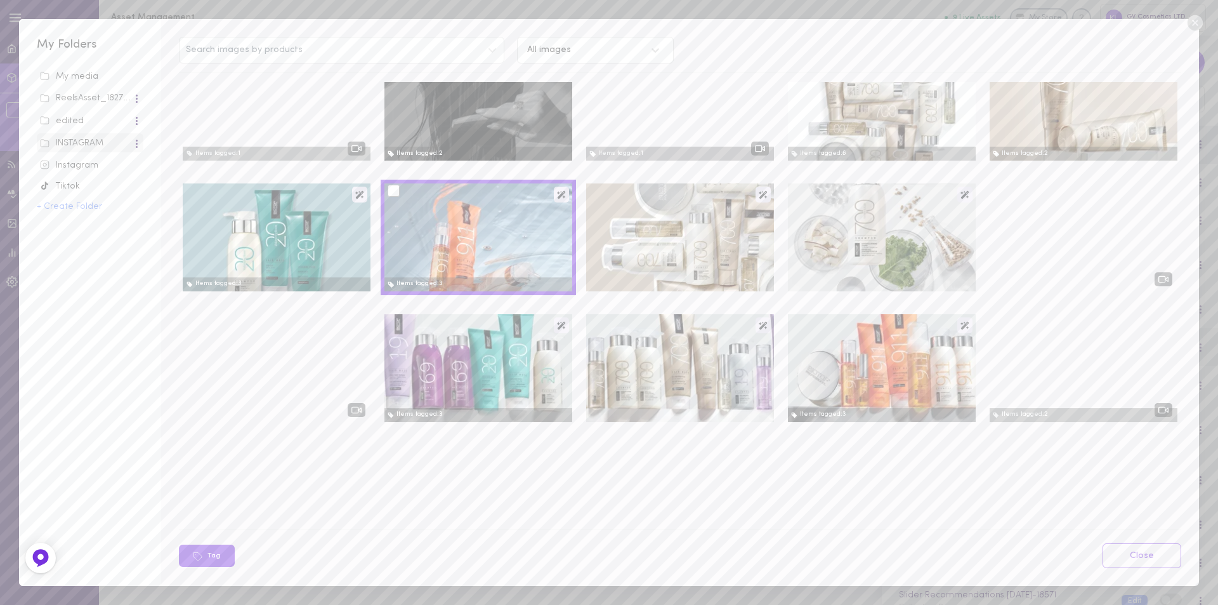
scroll to position [952, 0]
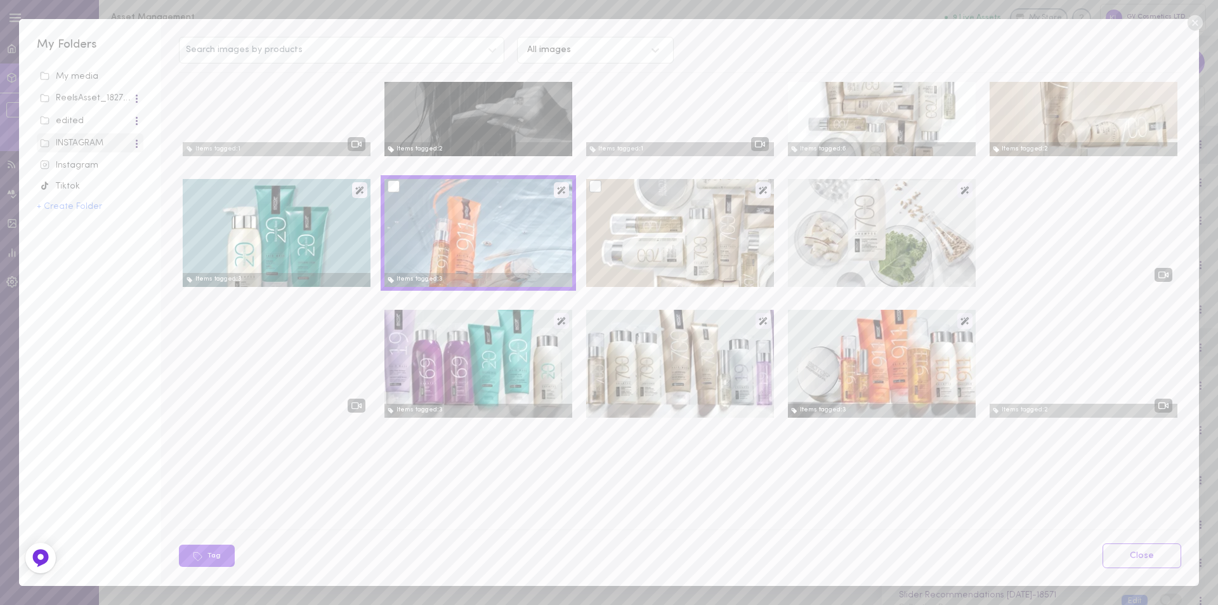
click at [593, 188] on div at bounding box center [595, 186] width 12 height 12
click at [0, 0] on input "checkbox" at bounding box center [0, 0] width 0 height 0
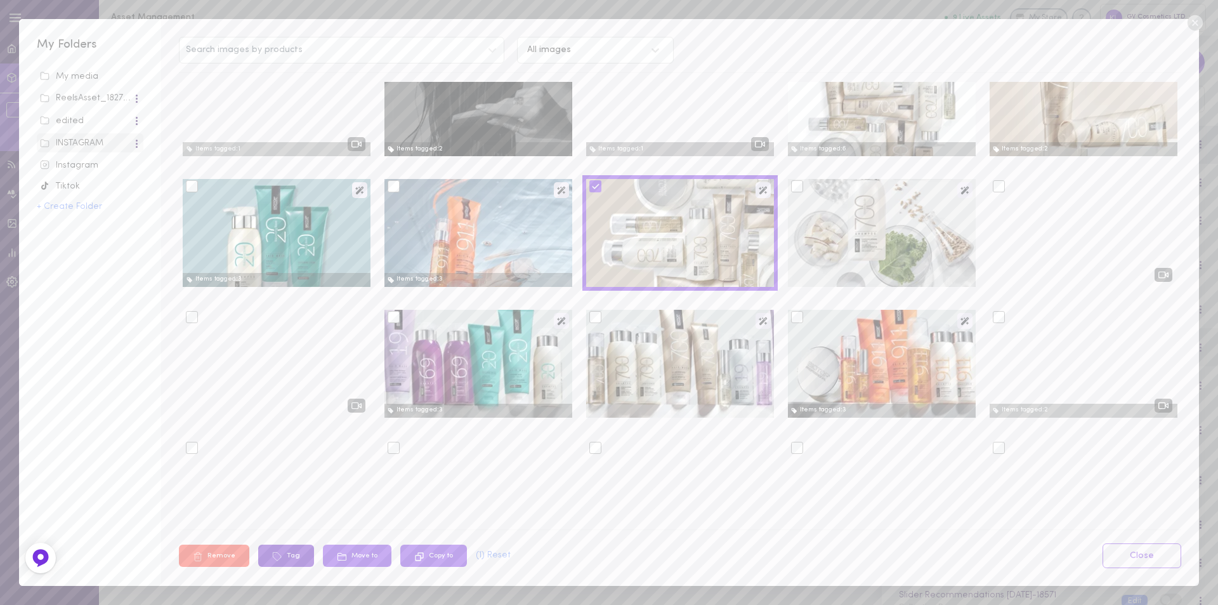
click at [287, 549] on button "Tag" at bounding box center [286, 555] width 56 height 22
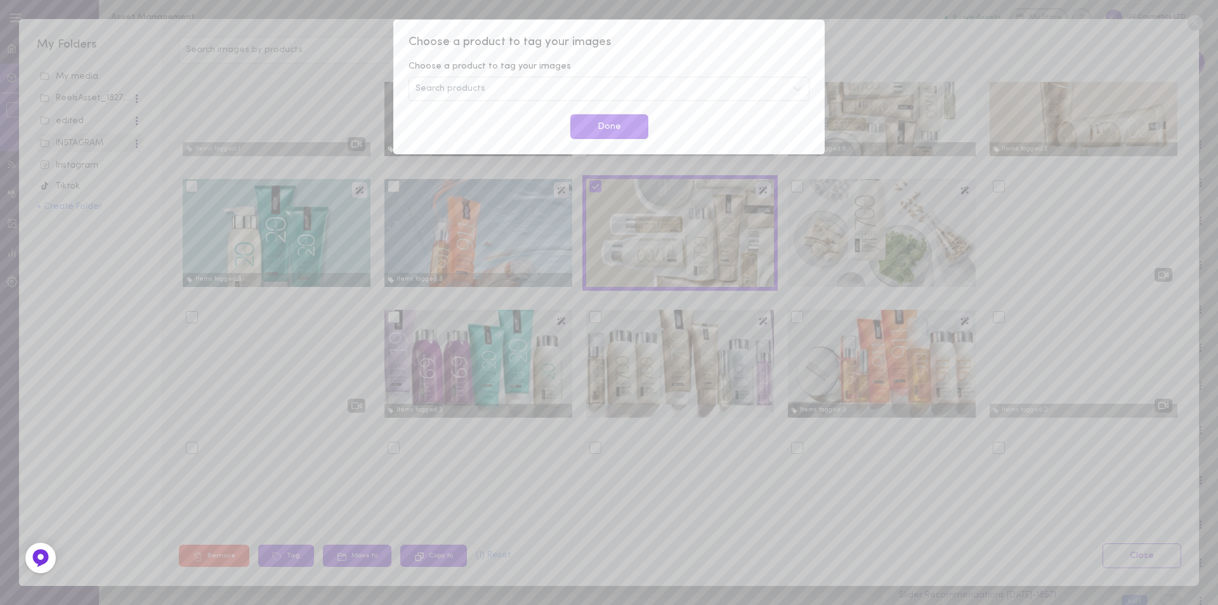
click at [511, 91] on div "Search products" at bounding box center [609, 89] width 401 height 24
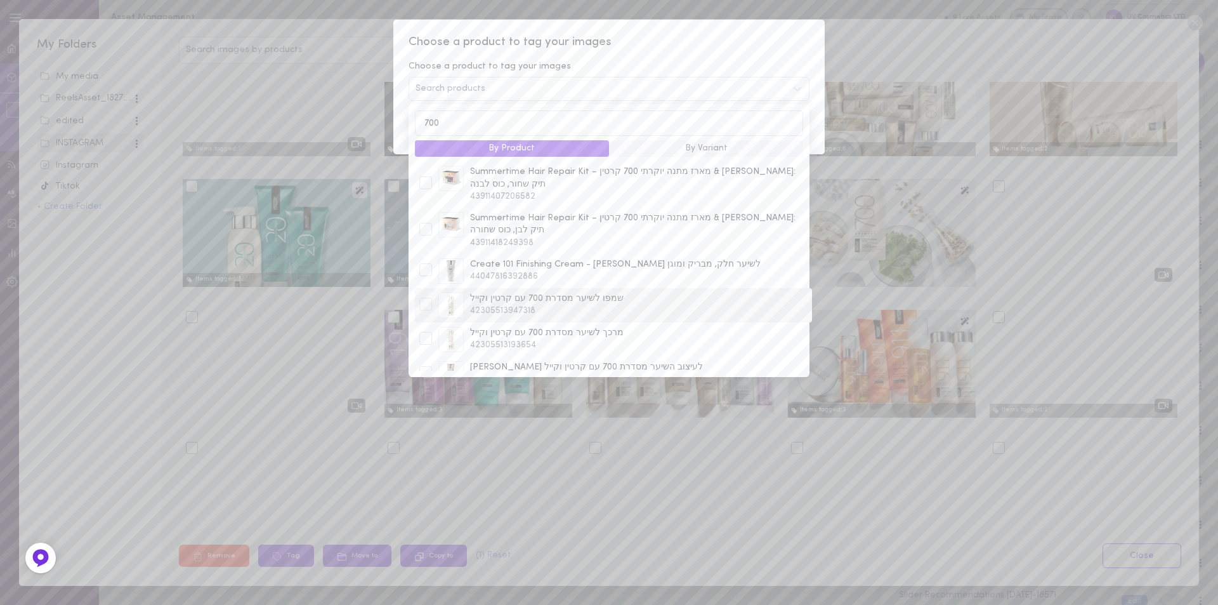
type input "700"
click at [423, 298] on div at bounding box center [425, 304] width 13 height 13
click at [425, 327] on div "מרכך לשיער מסדרת 700 עם קרטין וקייל 42305513193654" at bounding box center [613, 339] width 395 height 25
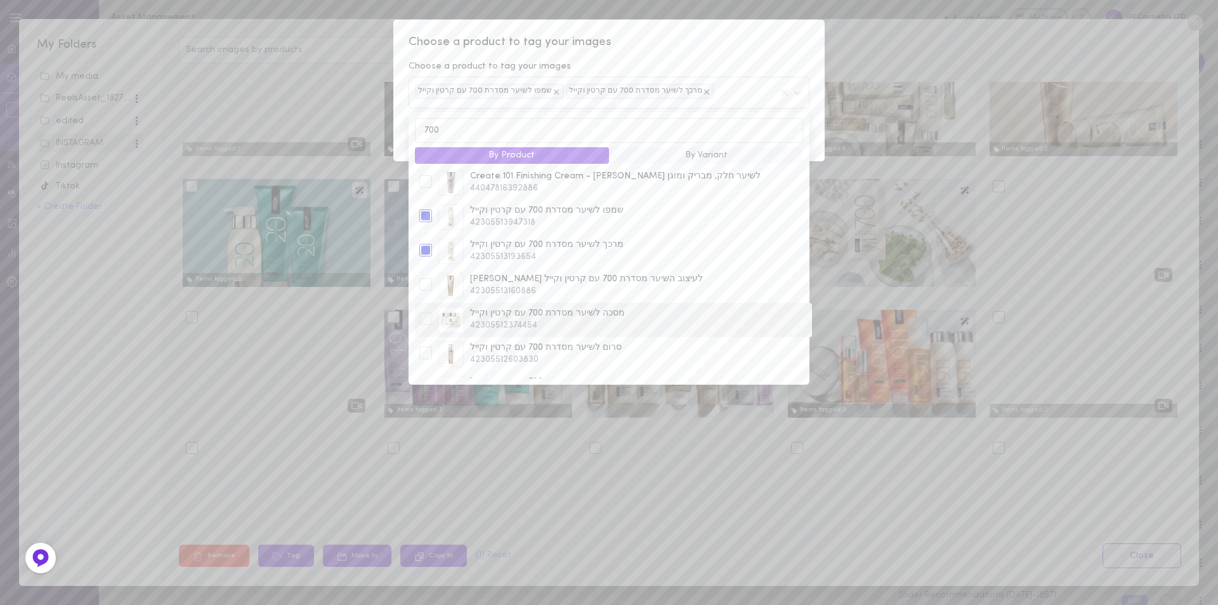
scroll to position [100, 0]
click at [423, 273] on div at bounding box center [425, 279] width 13 height 13
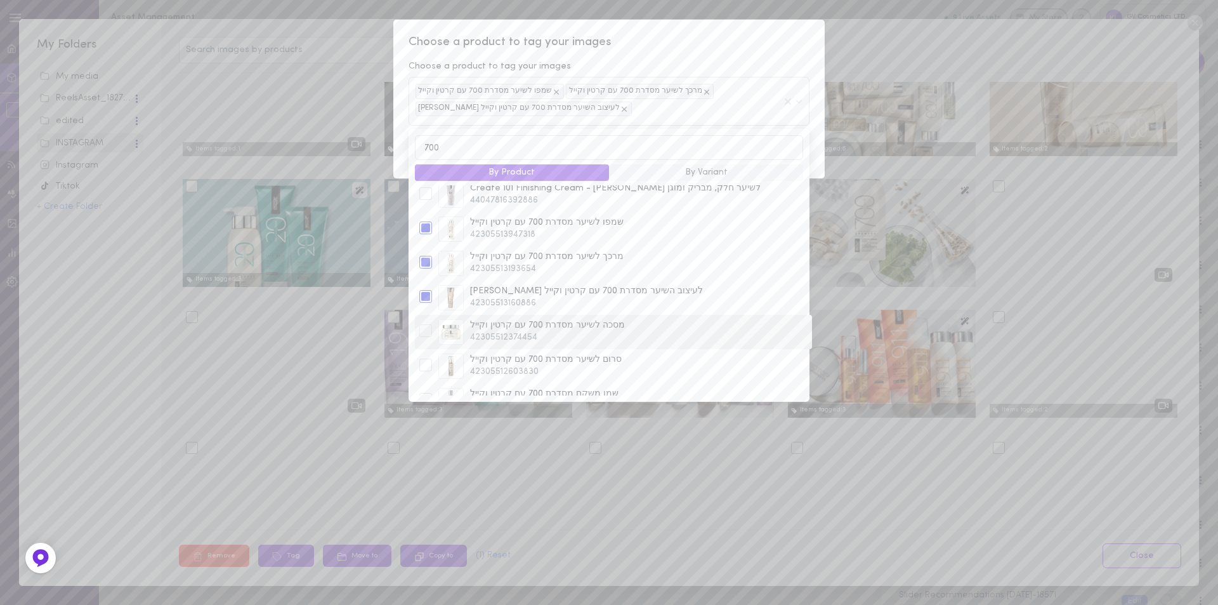
click at [426, 324] on div at bounding box center [425, 330] width 13 height 13
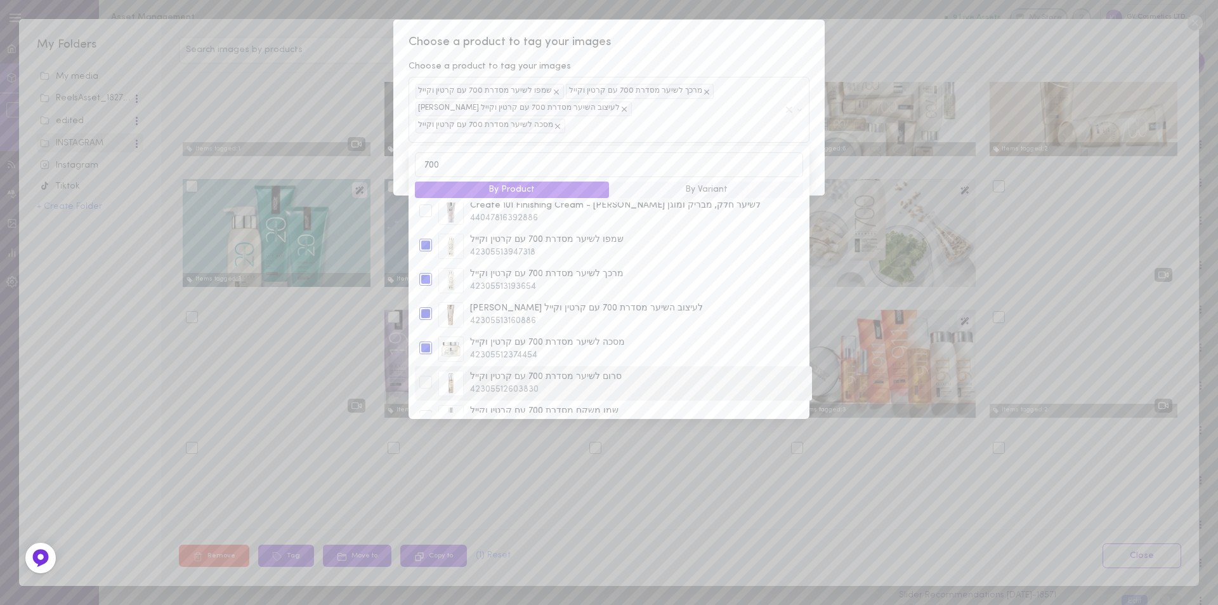
click at [423, 376] on div at bounding box center [425, 382] width 13 height 13
click at [429, 410] on div at bounding box center [425, 416] width 13 height 13
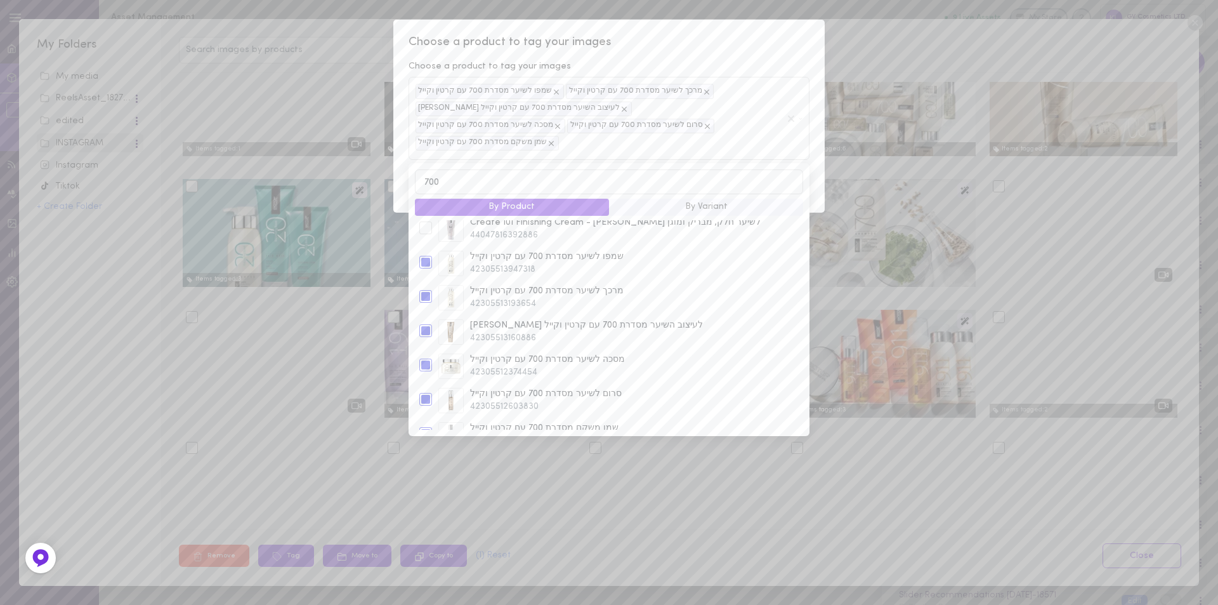
click at [694, 37] on span "Choose a product to tag your images" at bounding box center [609, 42] width 401 height 16
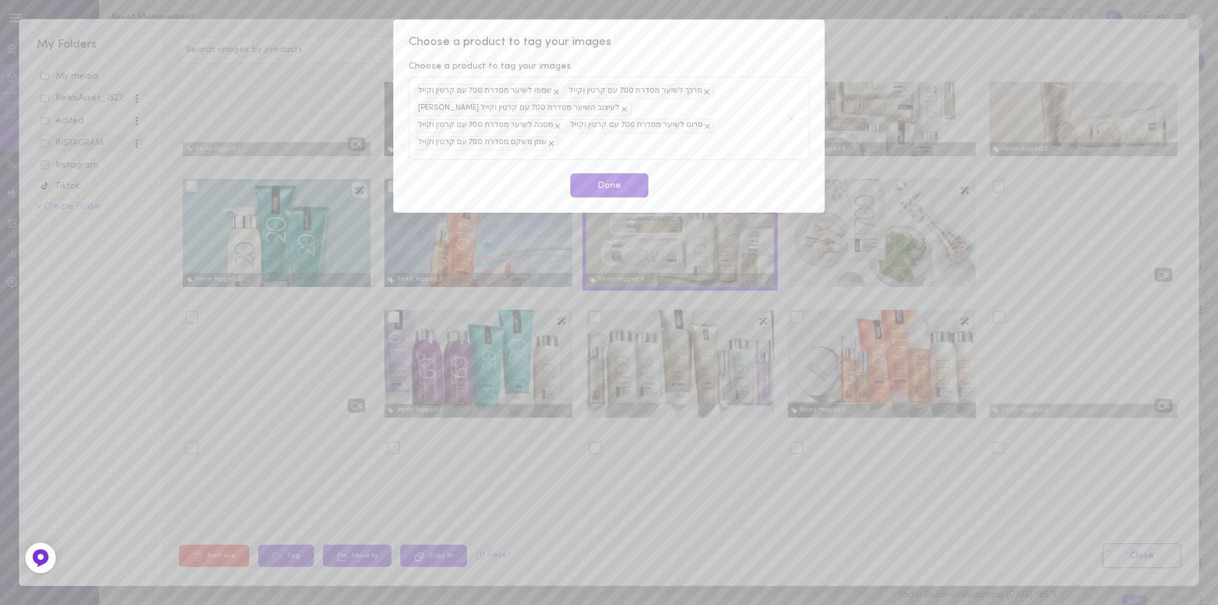
click at [629, 173] on button "Done" at bounding box center [609, 185] width 78 height 25
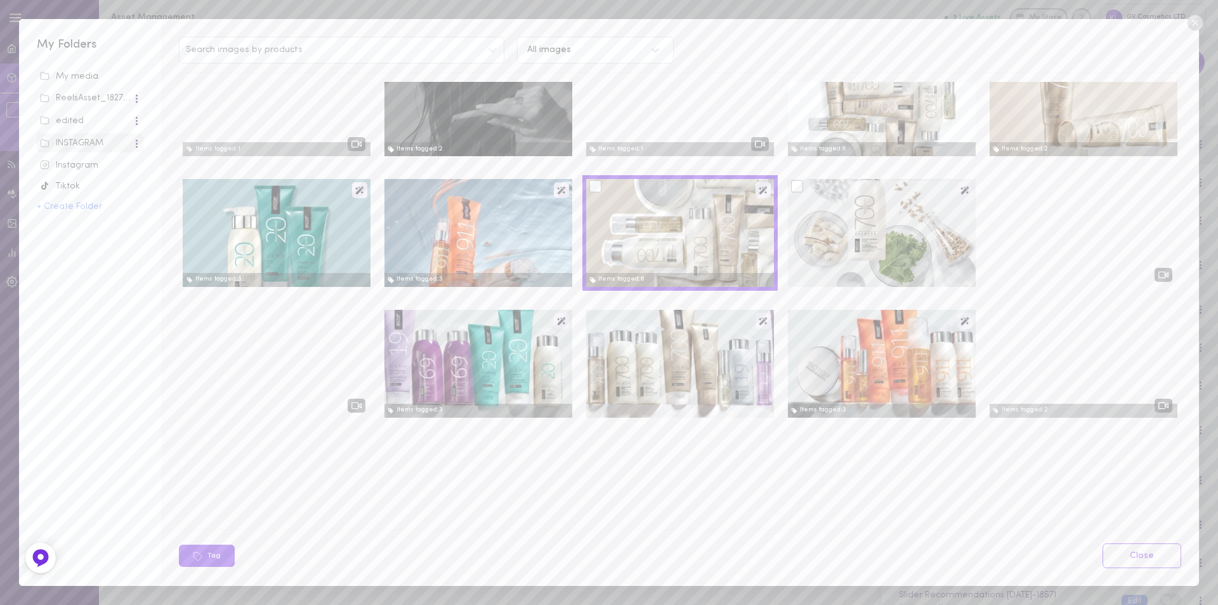
click at [791, 187] on div at bounding box center [797, 186] width 12 height 12
click at [0, 0] on input "checkbox" at bounding box center [0, 0] width 0 height 0
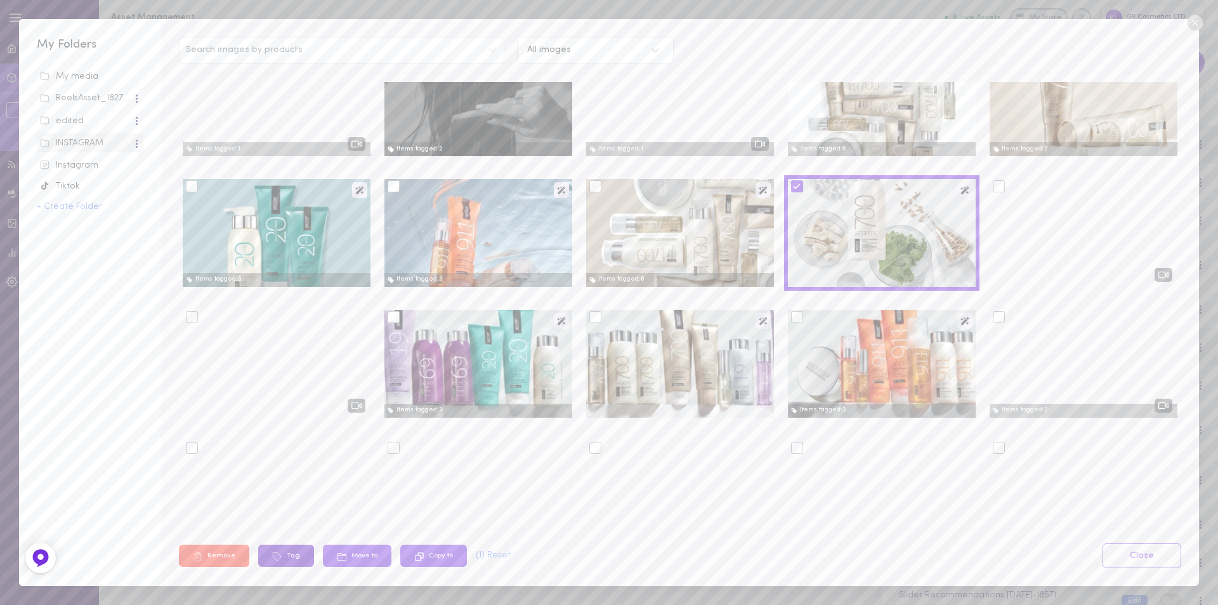
click at [284, 554] on button "Tag" at bounding box center [286, 555] width 56 height 22
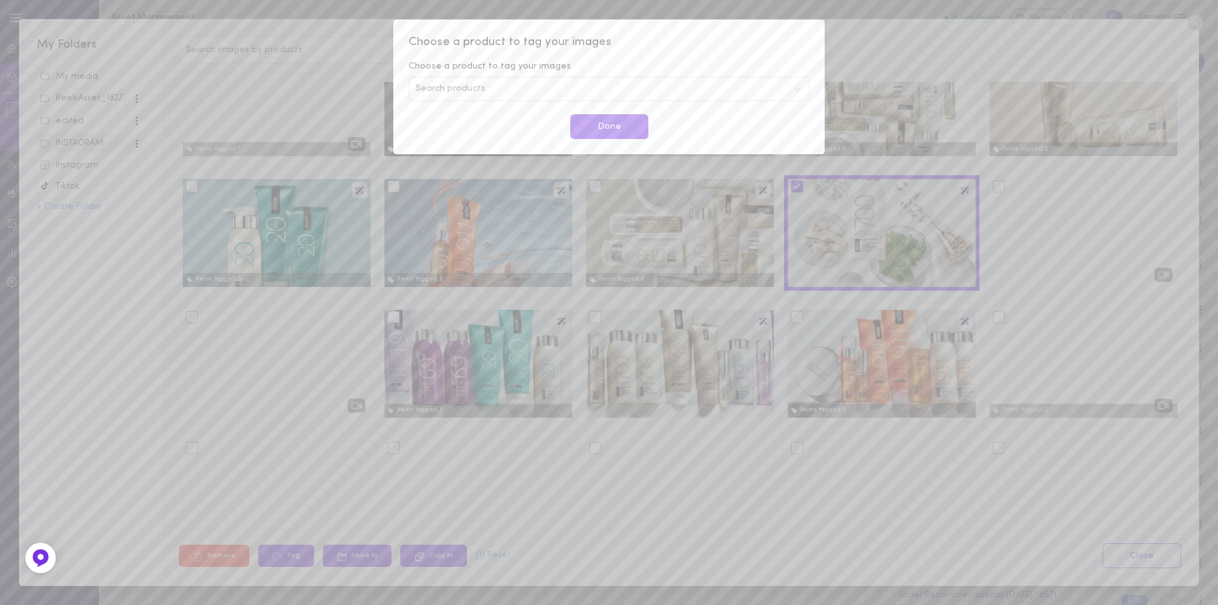
click at [548, 88] on div "Search products" at bounding box center [609, 89] width 401 height 24
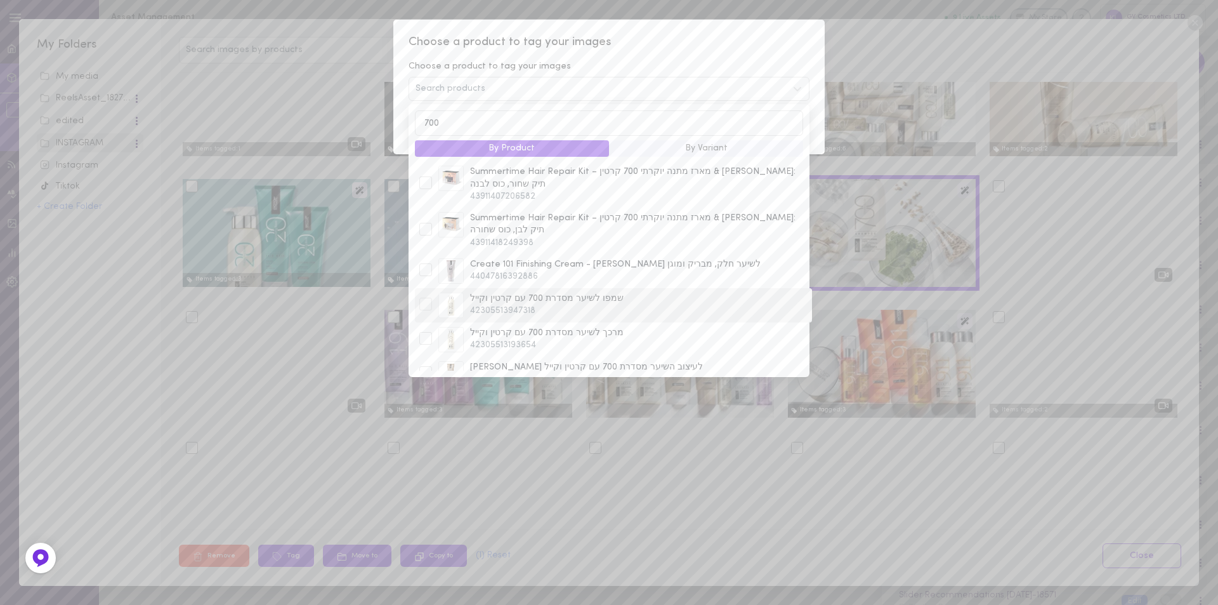
type input "700"
click at [427, 298] on div at bounding box center [425, 304] width 13 height 13
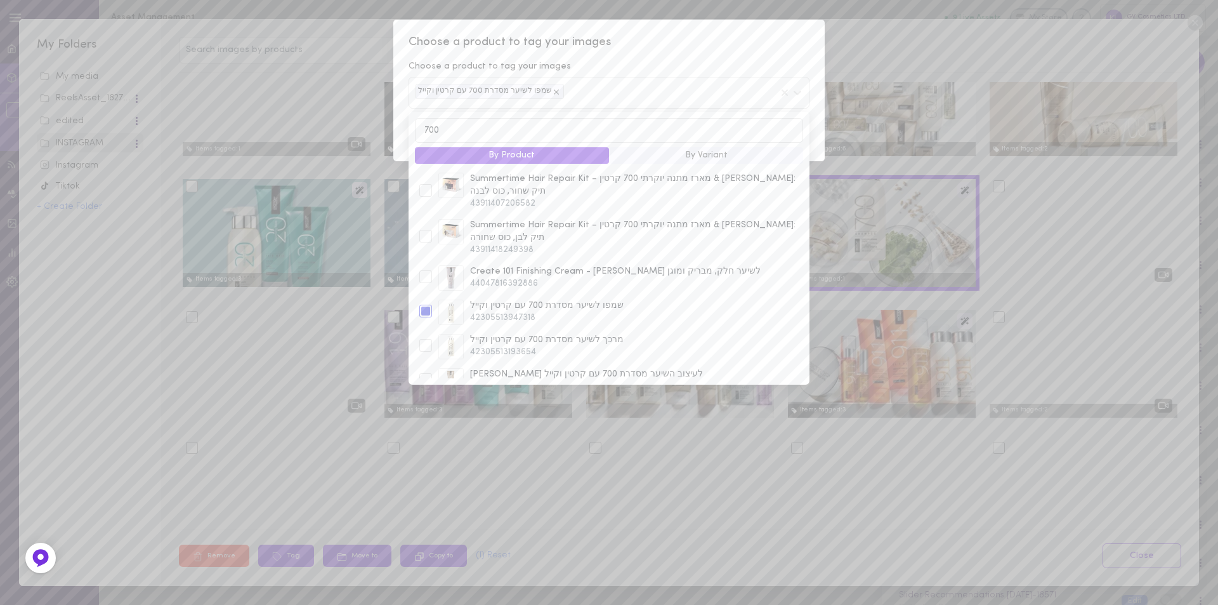
click at [675, 36] on span "Choose a product to tag your images" at bounding box center [609, 42] width 401 height 16
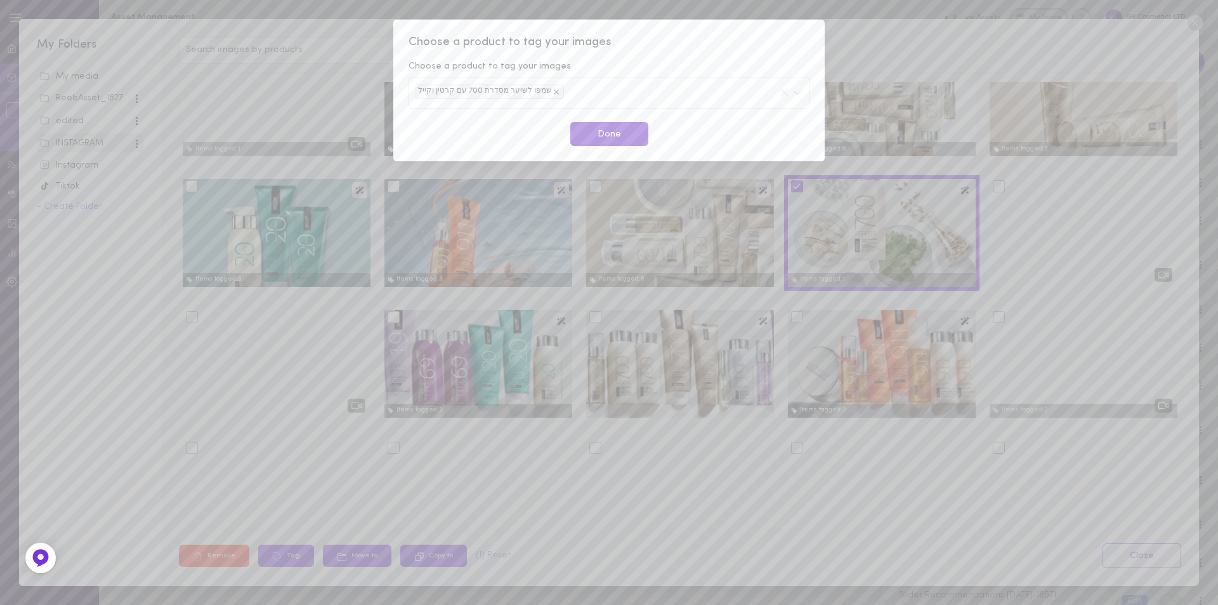
click at [598, 131] on button "Done" at bounding box center [609, 134] width 78 height 25
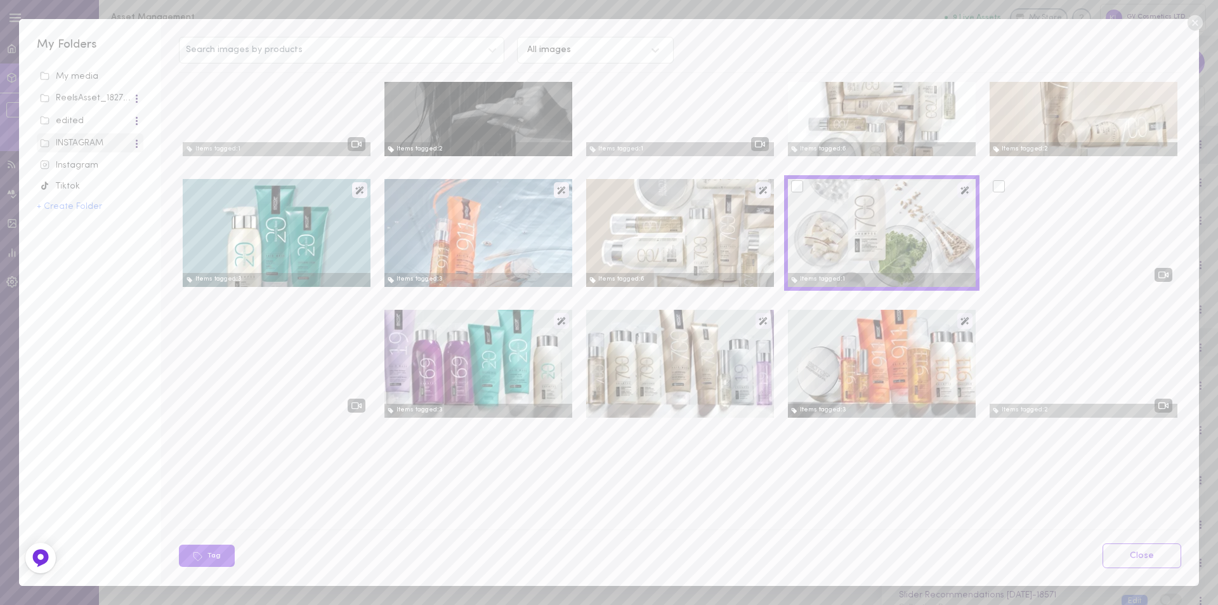
click at [993, 187] on div at bounding box center [999, 186] width 12 height 12
click at [0, 0] on input "checkbox" at bounding box center [0, 0] width 0 height 0
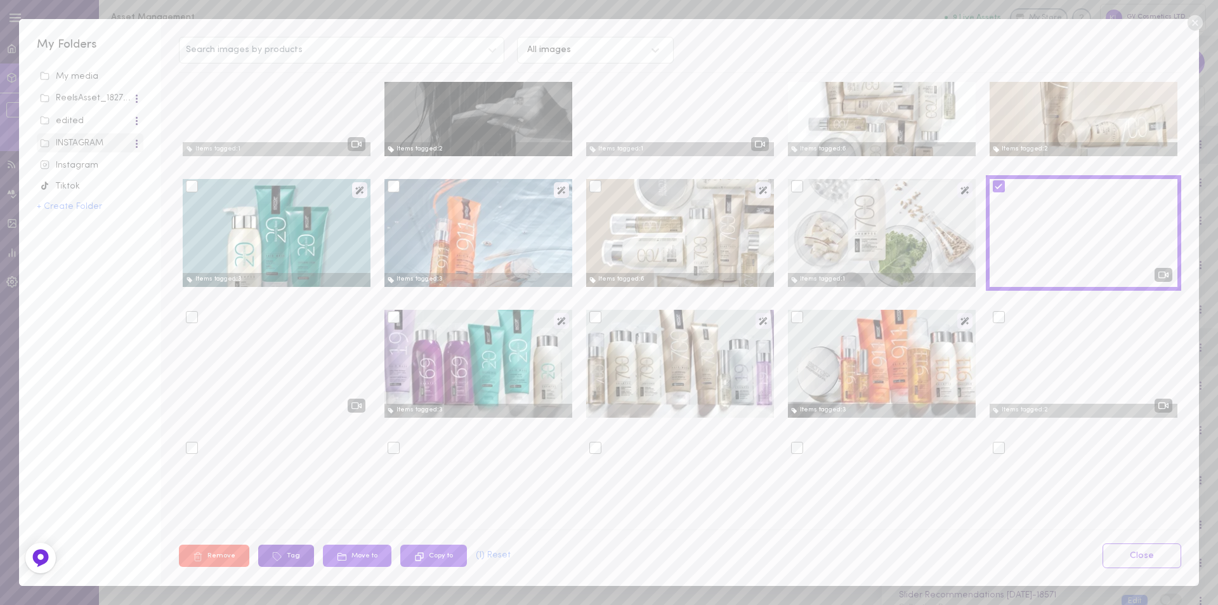
click at [284, 554] on button "Tag" at bounding box center [286, 555] width 56 height 22
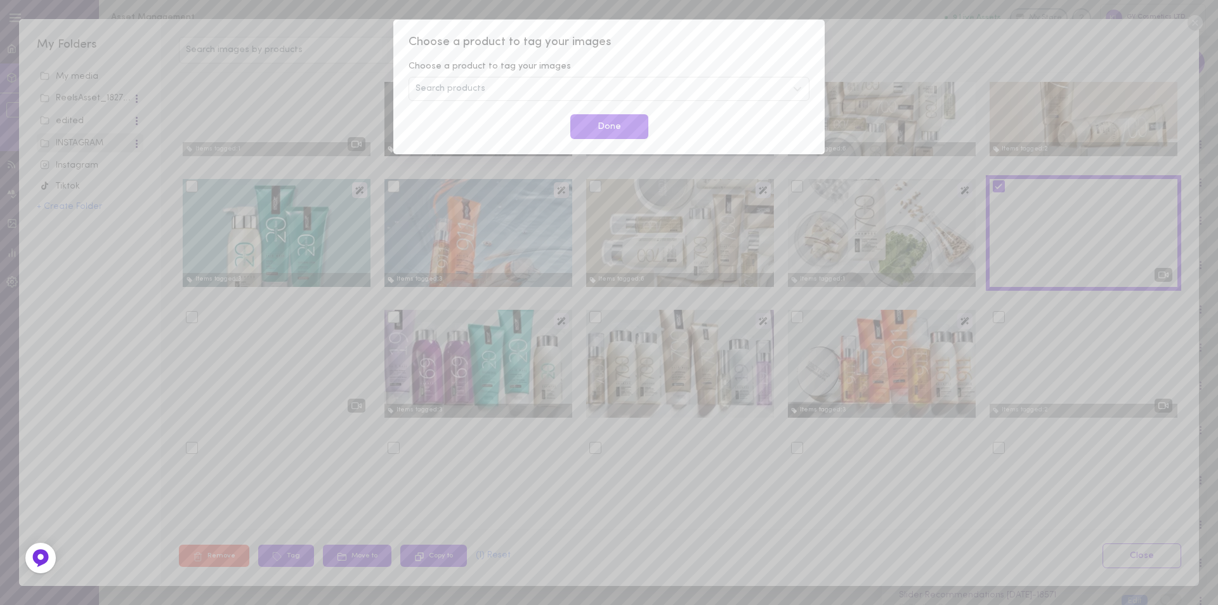
click at [457, 93] on span "Search products" at bounding box center [451, 88] width 70 height 9
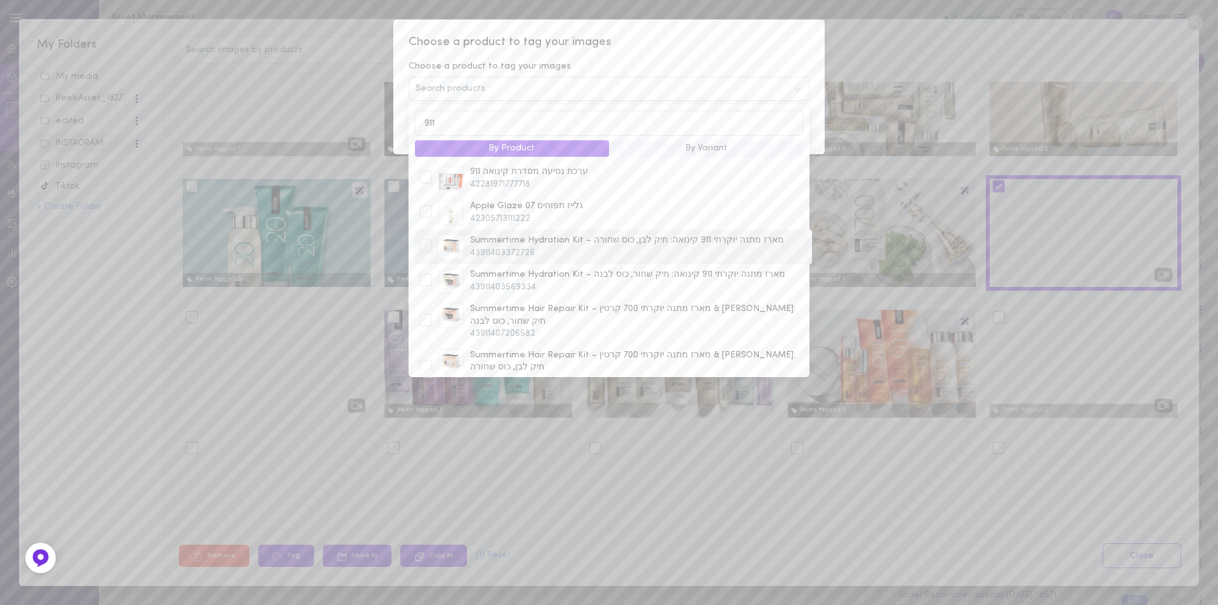
scroll to position [190, 0]
type input "911"
click at [423, 279] on div at bounding box center [425, 285] width 13 height 13
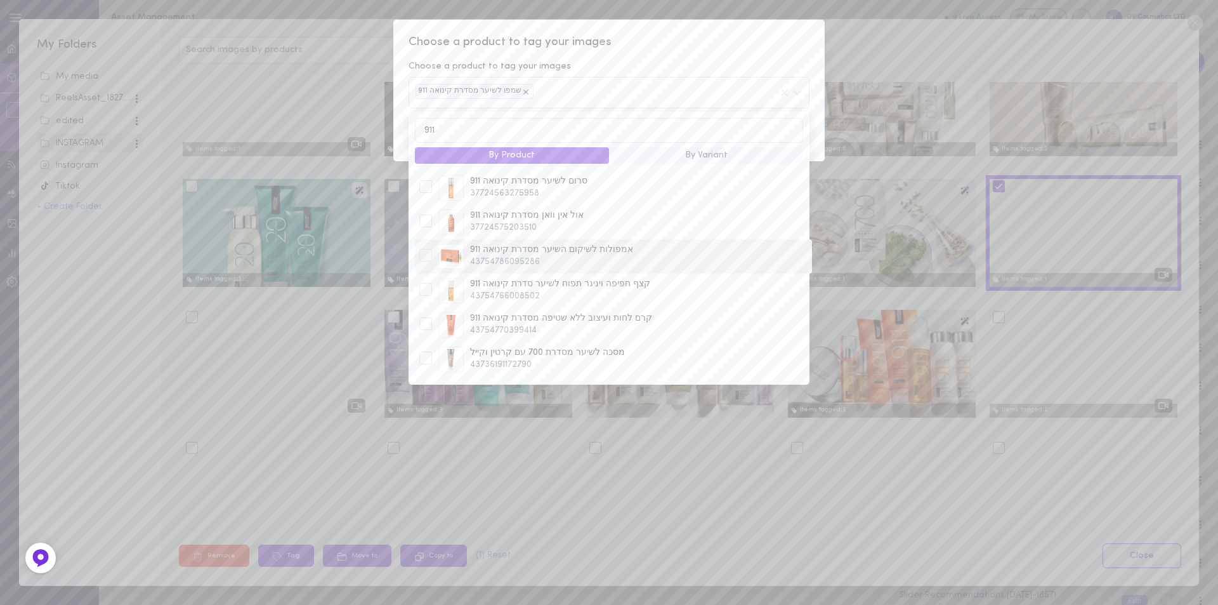
scroll to position [345, 0]
click at [428, 268] on div at bounding box center [425, 274] width 13 height 13
click at [430, 223] on div at bounding box center [425, 229] width 13 height 13
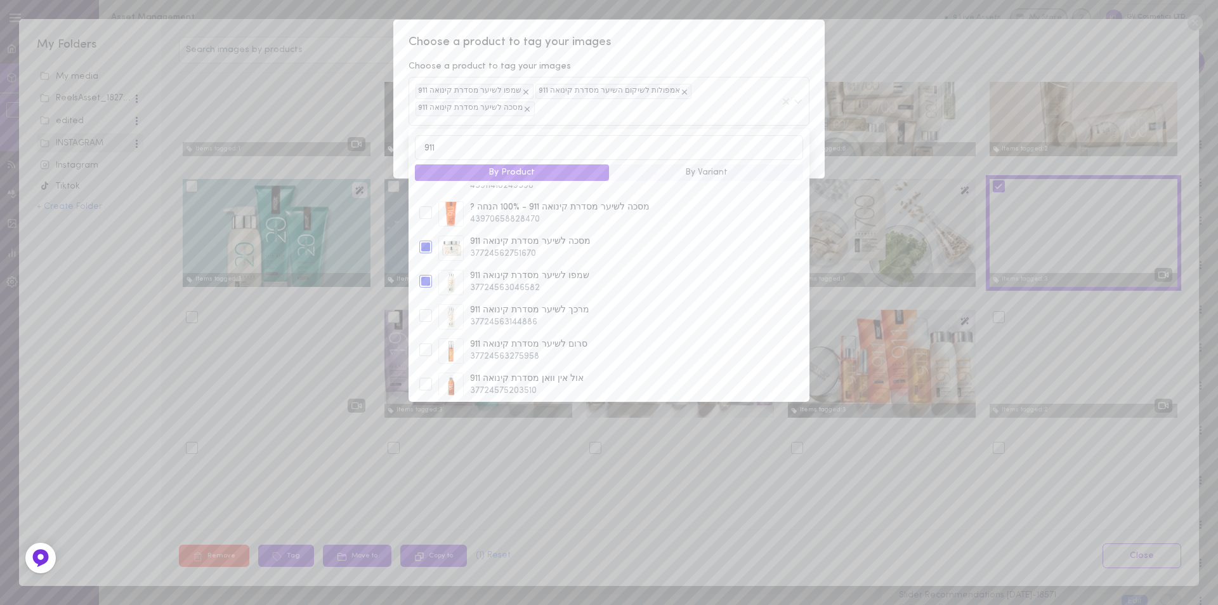
click at [686, 47] on span "Choose a product to tag your images" at bounding box center [609, 42] width 401 height 16
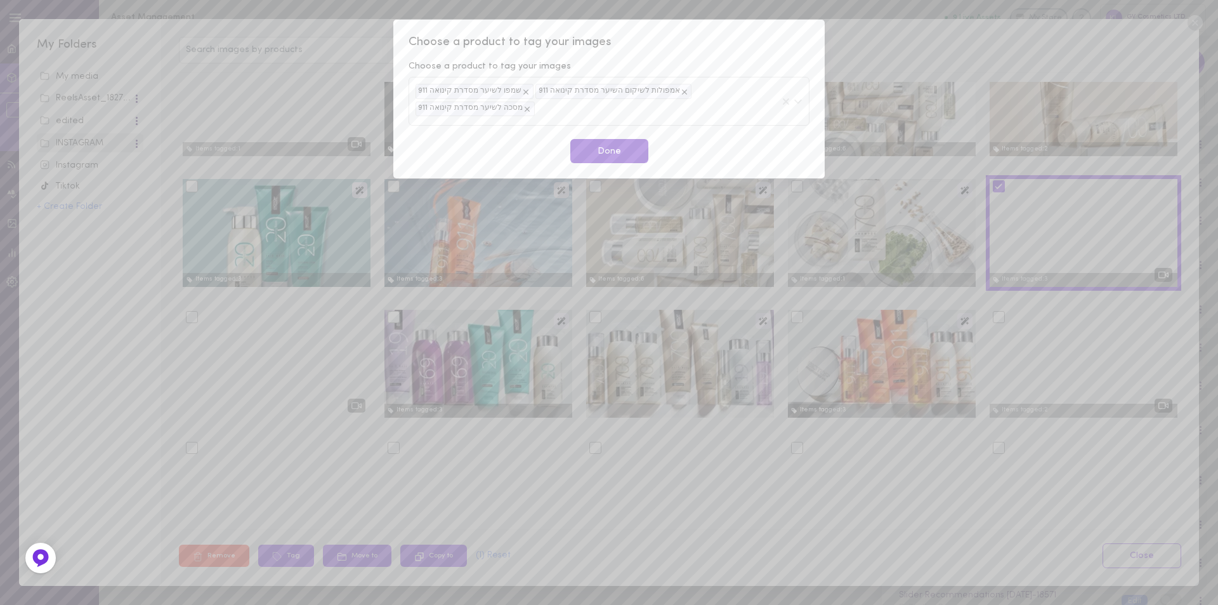
click at [619, 147] on button "Done" at bounding box center [609, 151] width 78 height 25
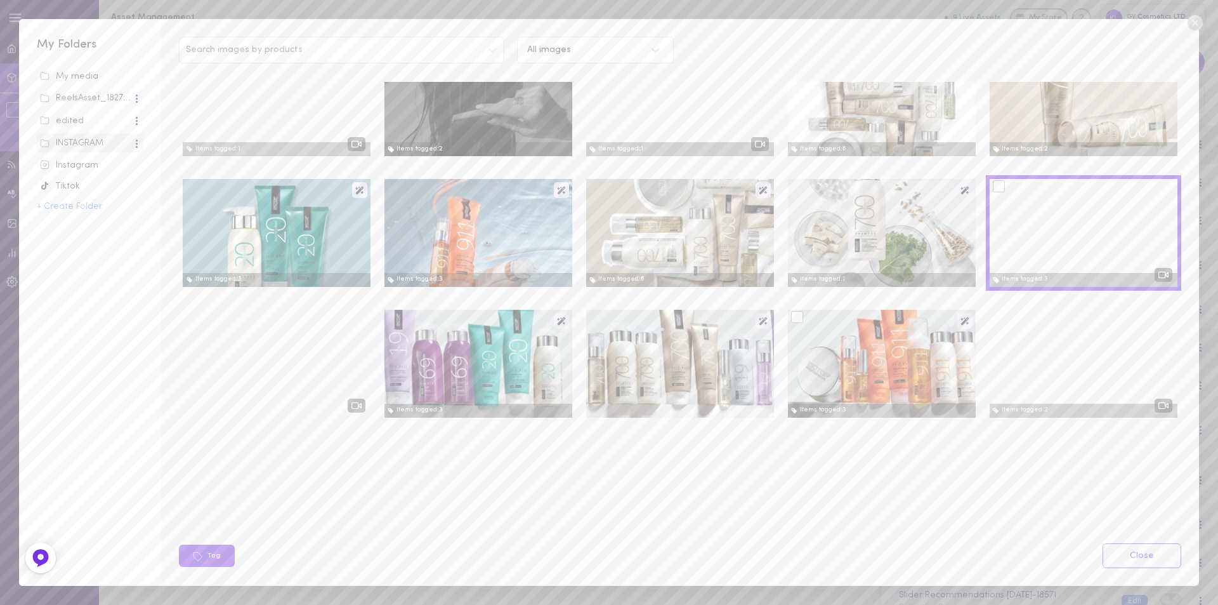
scroll to position [1079, 0]
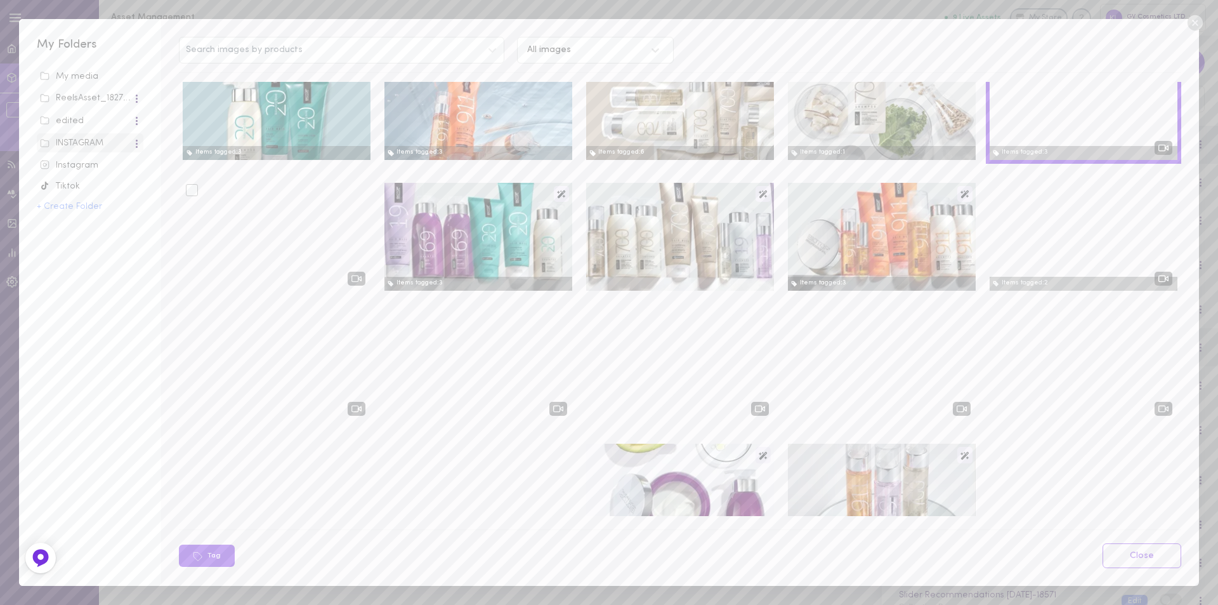
click at [195, 192] on div at bounding box center [192, 190] width 12 height 12
click at [0, 0] on input "checkbox" at bounding box center [0, 0] width 0 height 0
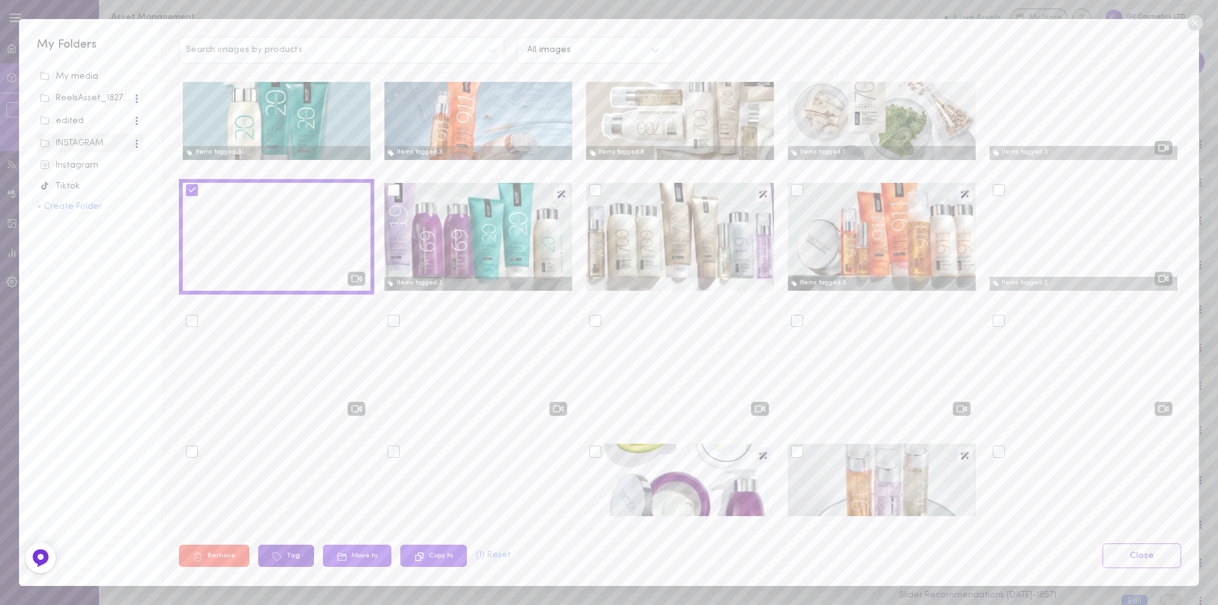
click at [291, 553] on button "Tag" at bounding box center [286, 555] width 56 height 22
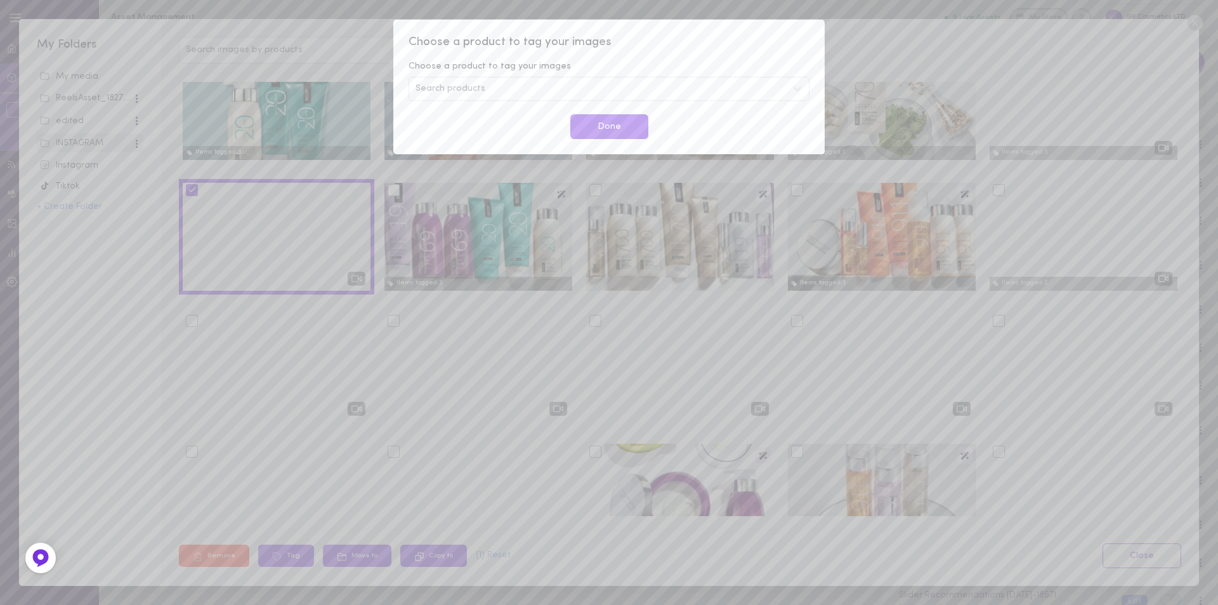
click at [507, 89] on div "Search products" at bounding box center [609, 89] width 401 height 24
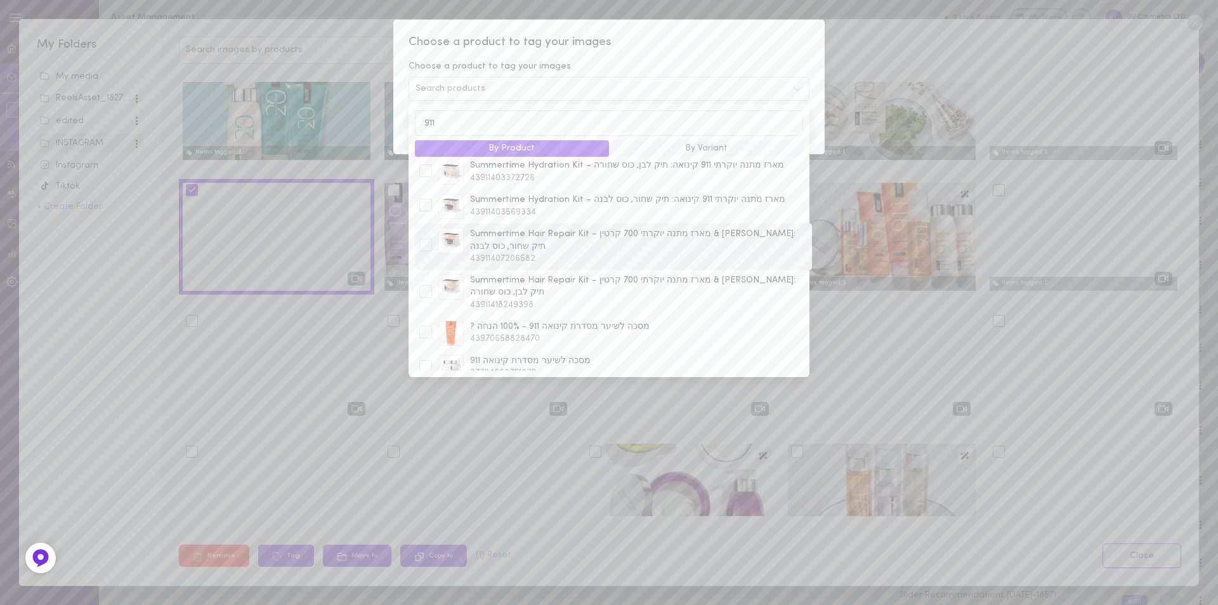
scroll to position [190, 0]
type input "911"
click at [425, 244] on div at bounding box center [425, 250] width 13 height 13
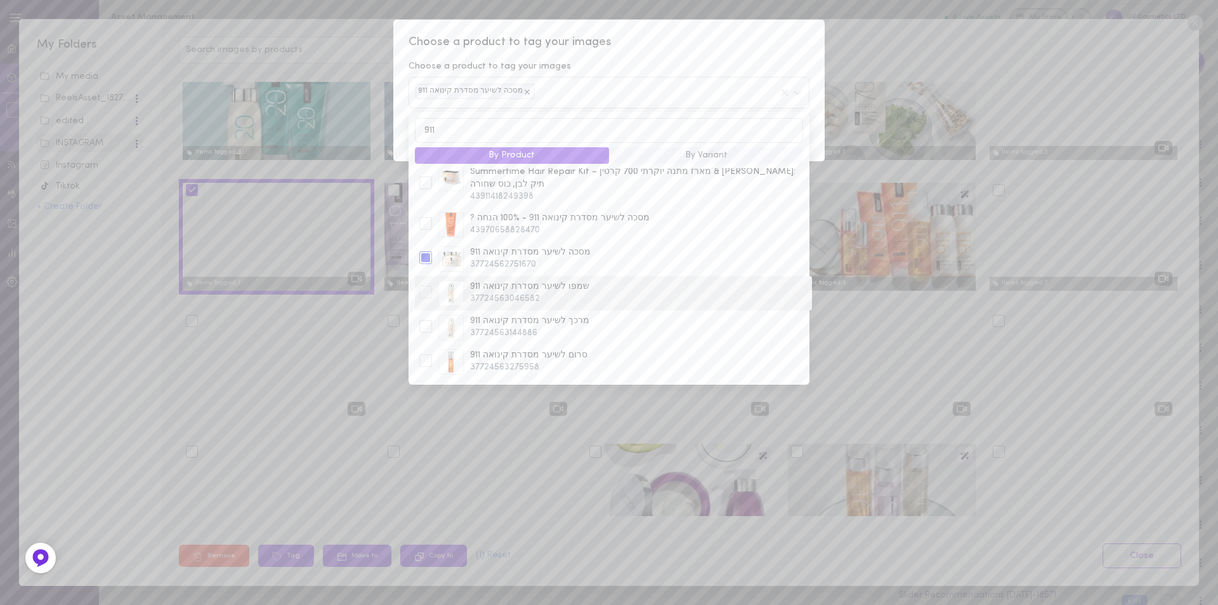
click at [419, 285] on div at bounding box center [425, 291] width 13 height 13
click at [425, 227] on div at bounding box center [425, 233] width 13 height 13
click at [428, 261] on div at bounding box center [425, 267] width 13 height 13
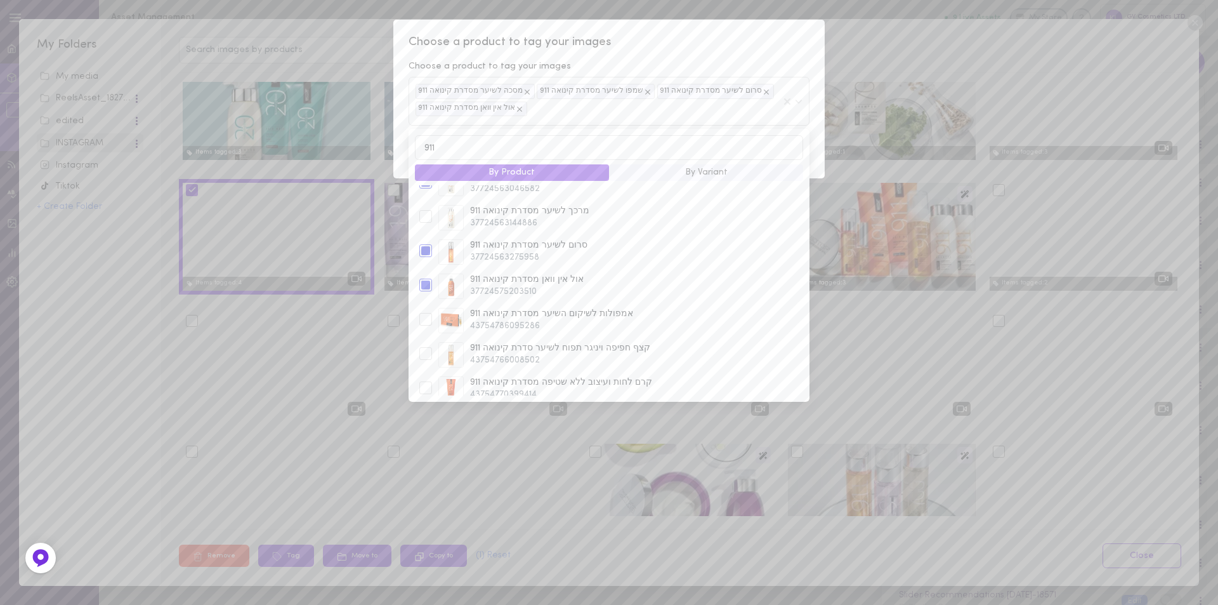
click at [683, 55] on div "Choose a product to tag your images Choose a product to tag your images מסכה לש…" at bounding box center [608, 99] width 431 height 159
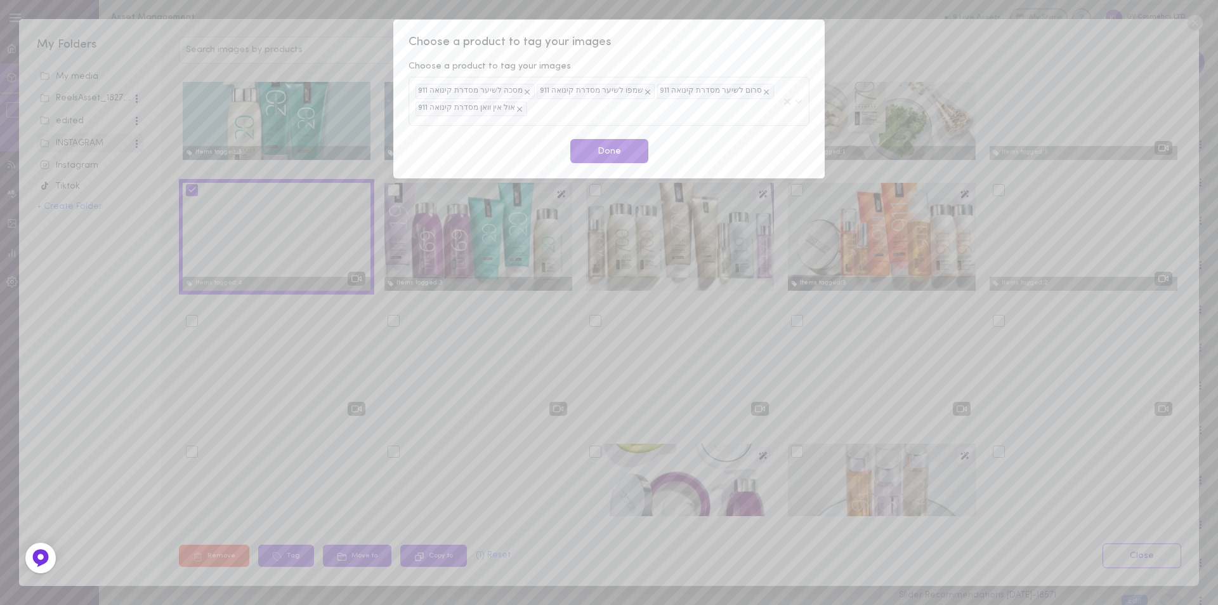
click at [609, 154] on button "Done" at bounding box center [609, 151] width 78 height 25
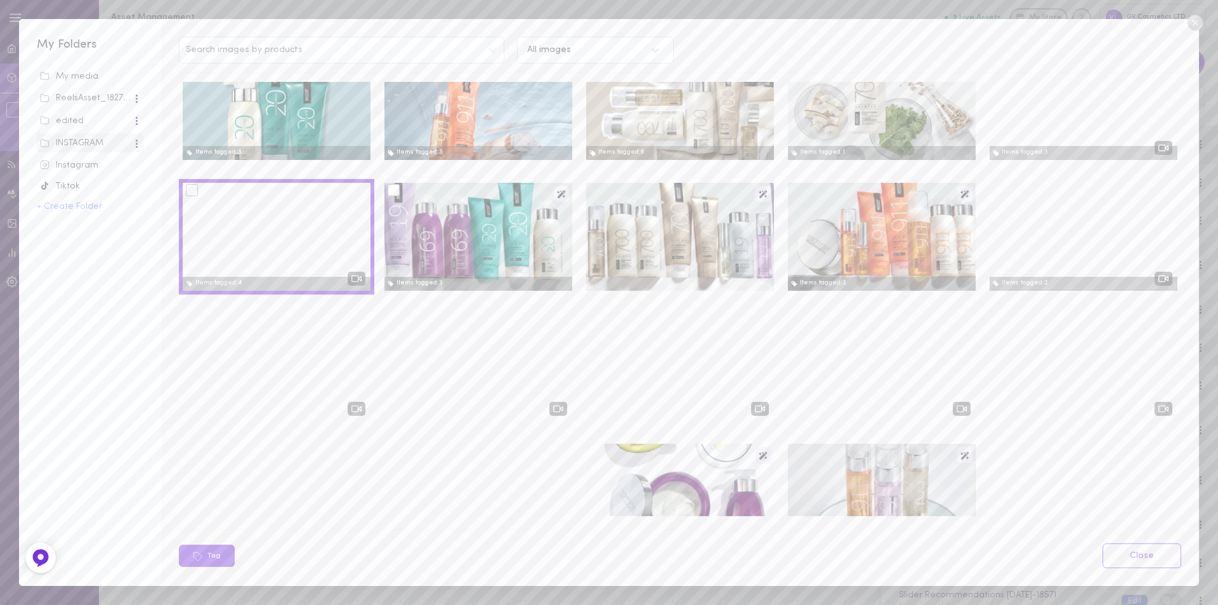
click at [393, 192] on div at bounding box center [394, 190] width 12 height 12
click at [0, 0] on input "checkbox" at bounding box center [0, 0] width 0 height 0
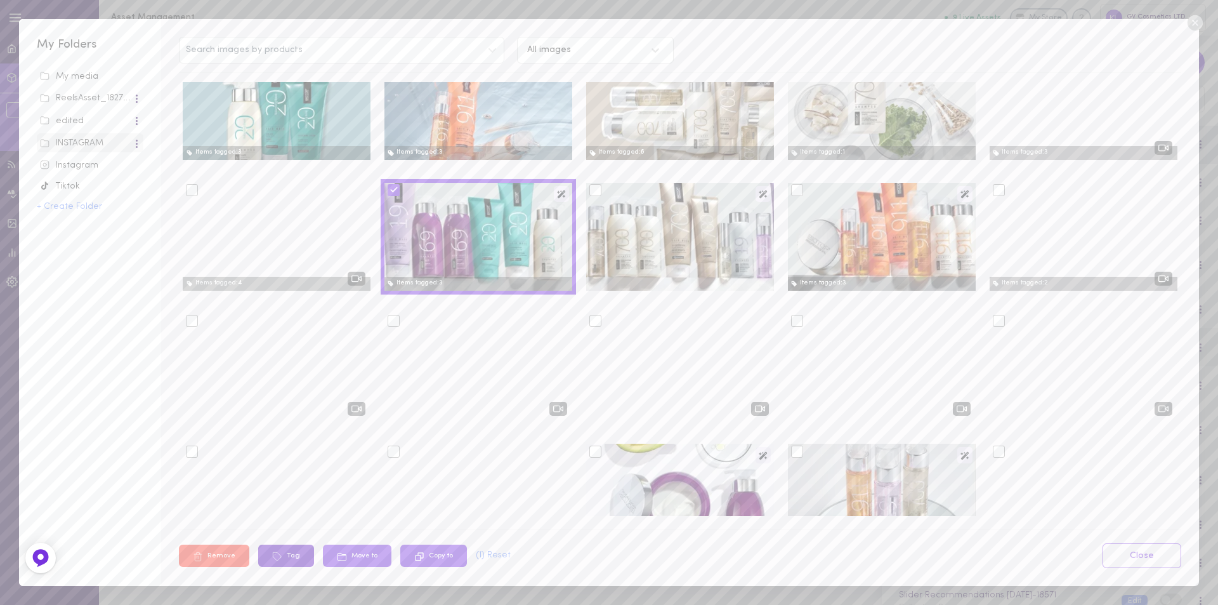
click at [284, 552] on button "Tag" at bounding box center [286, 555] width 56 height 22
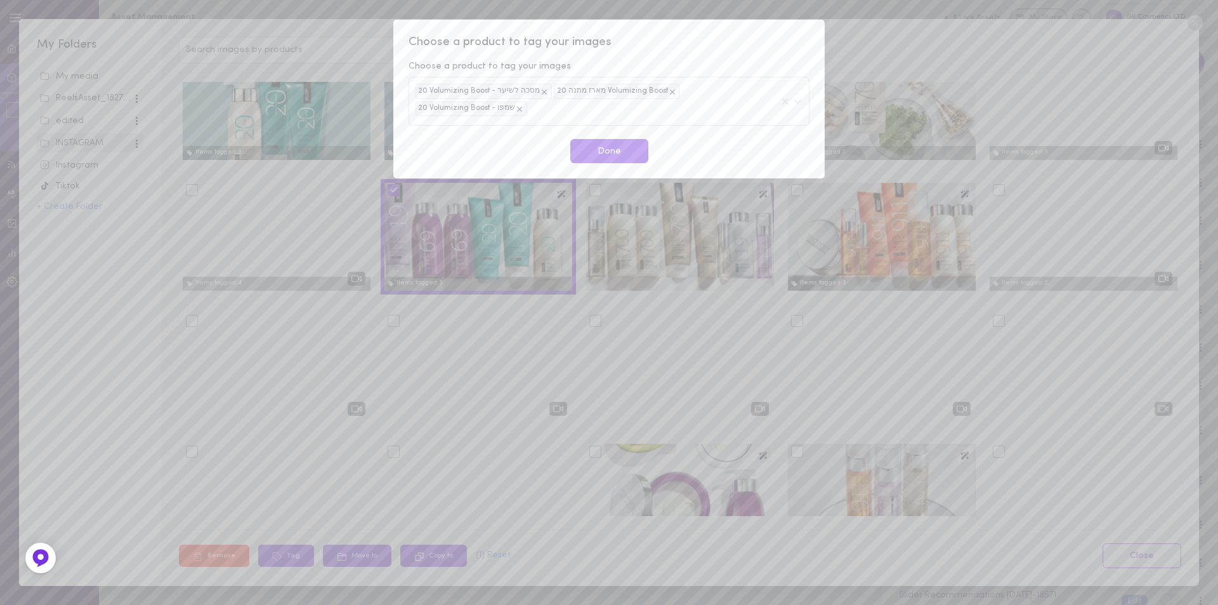
click at [551, 112] on div "20 Volumizing Boost - מסכה לשיער מארז מתנה 20 Volumizing Boost 20 Volumizing Bo…" at bounding box center [597, 101] width 362 height 34
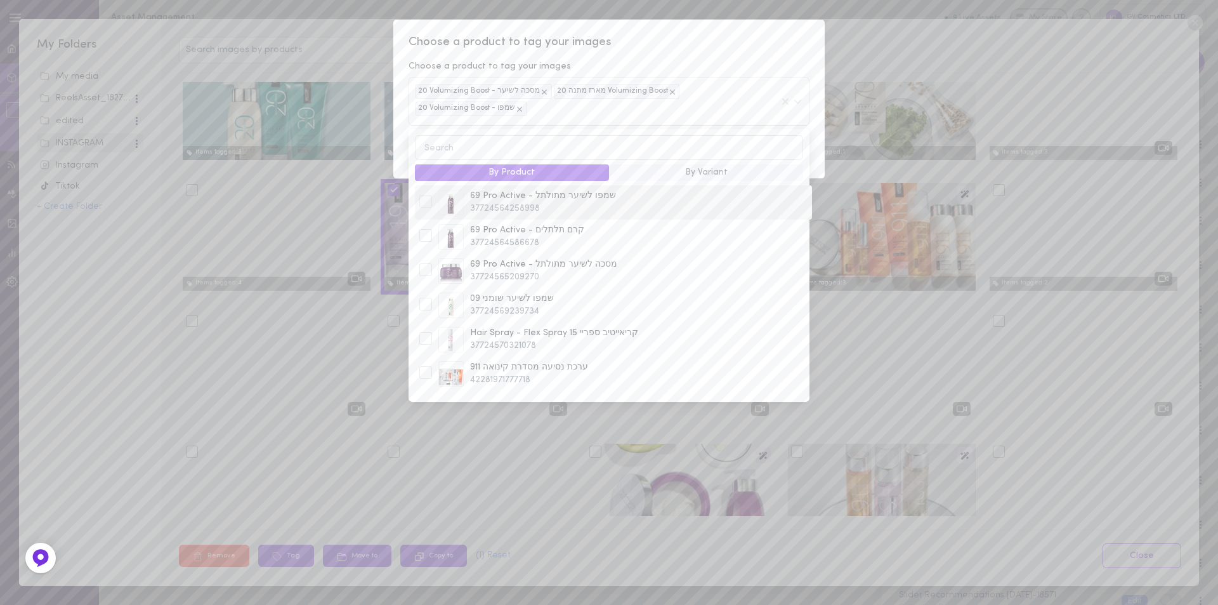
click at [423, 207] on div at bounding box center [425, 201] width 13 height 13
click at [423, 270] on div at bounding box center [425, 269] width 13 height 13
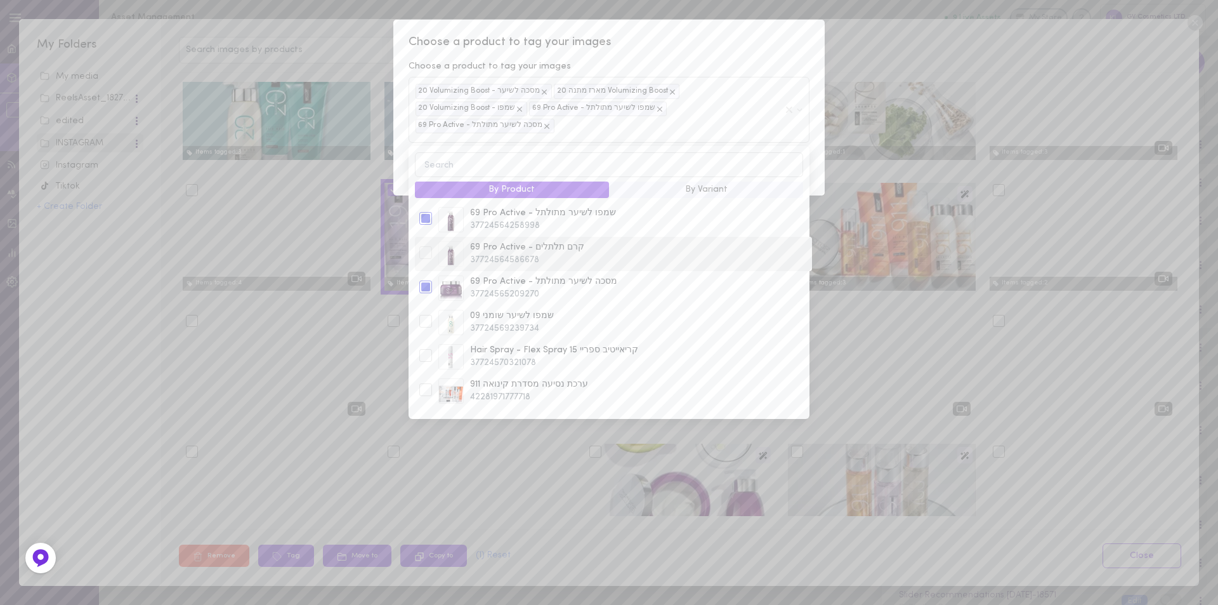
click at [432, 246] on div at bounding box center [425, 253] width 19 height 15
click at [569, 132] on div "20 Volumizing Boost - מסכה לשיער מארז מתנה 20 Volumizing Boost 20 Volumizing Bo…" at bounding box center [599, 109] width 367 height 51
click at [743, 50] on span "Choose a product to tag your images" at bounding box center [609, 42] width 401 height 16
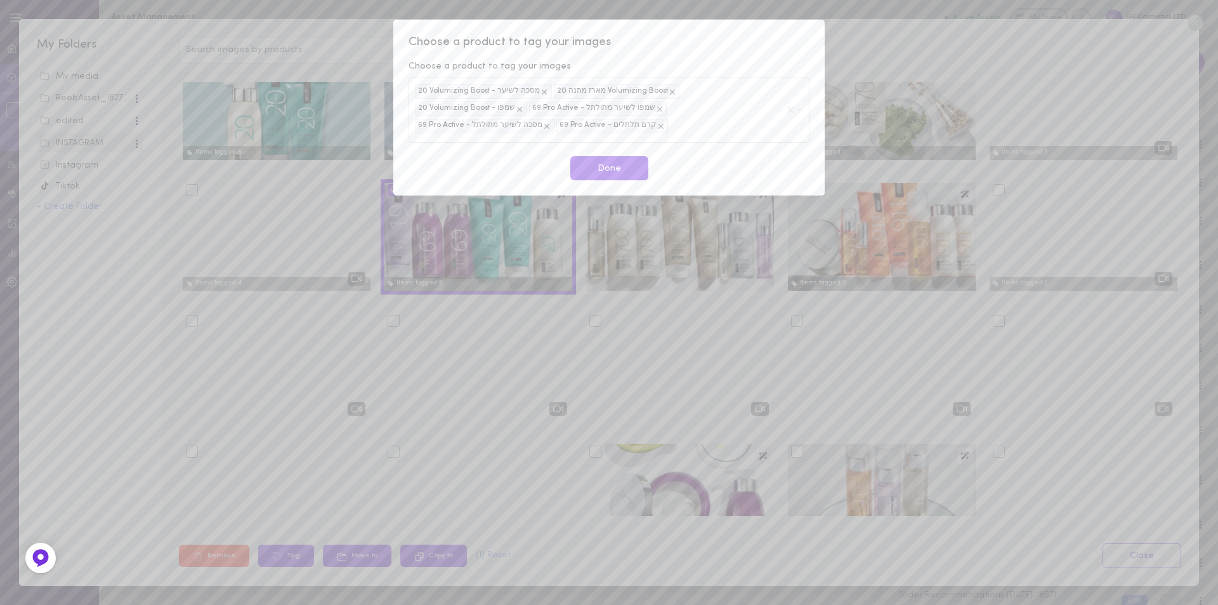
click at [551, 122] on icon at bounding box center [546, 126] width 9 height 9
click at [678, 107] on div "20 Volumizing Boost - מסכה לשיער מארז מתנה 20 Volumizing Boost 20 Volumizing Bo…" at bounding box center [599, 109] width 366 height 51
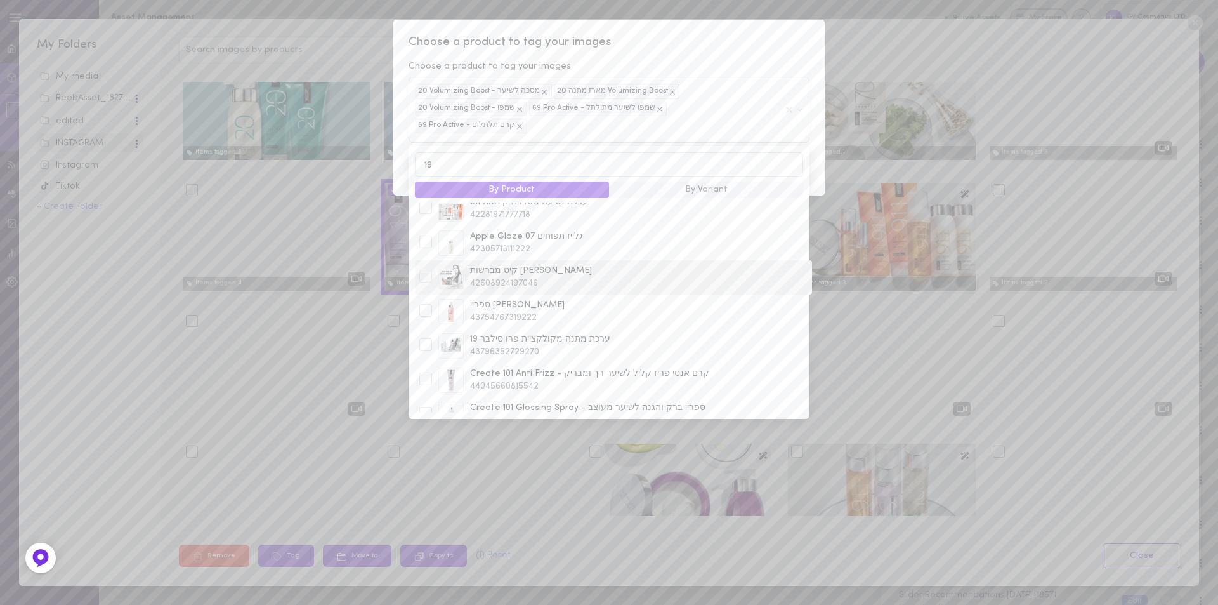
scroll to position [0, 0]
type input "19"
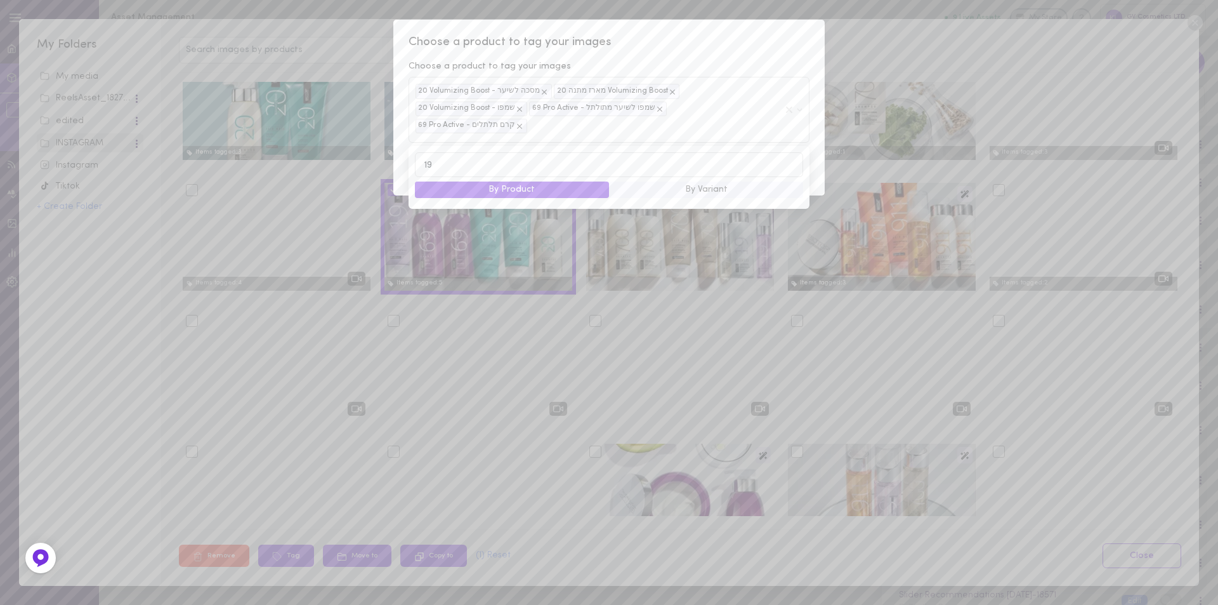
drag, startPoint x: 432, startPoint y: 148, endPoint x: 423, endPoint y: 151, distance: 9.8
click at [423, 152] on input "19" at bounding box center [609, 164] width 388 height 25
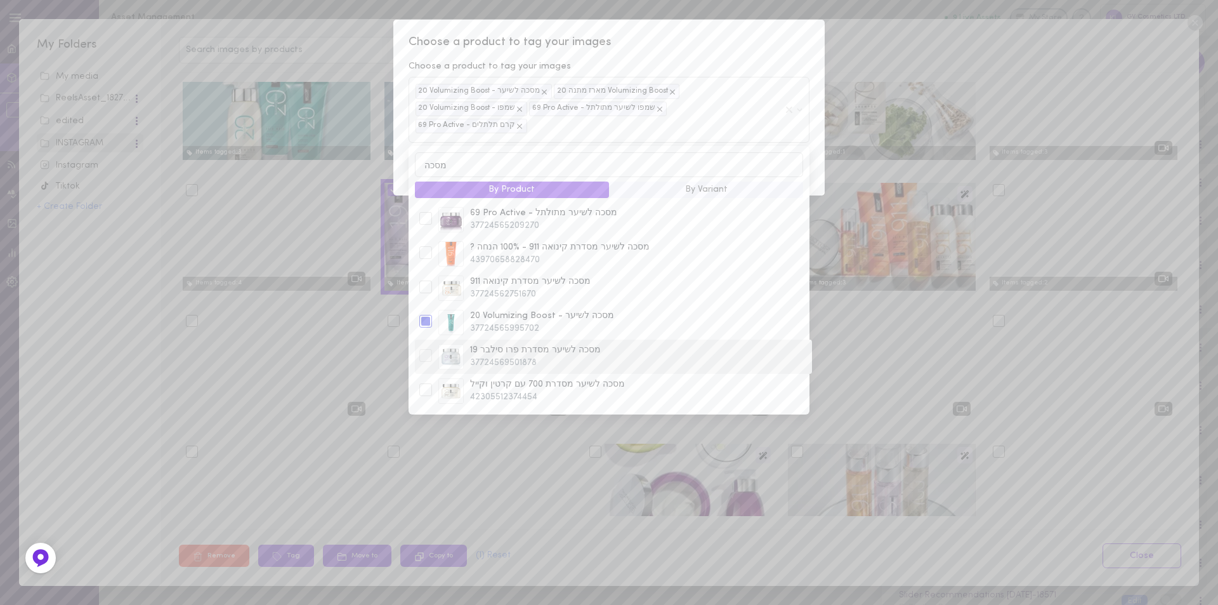
type input "מסכה"
click at [424, 349] on div at bounding box center [425, 355] width 13 height 13
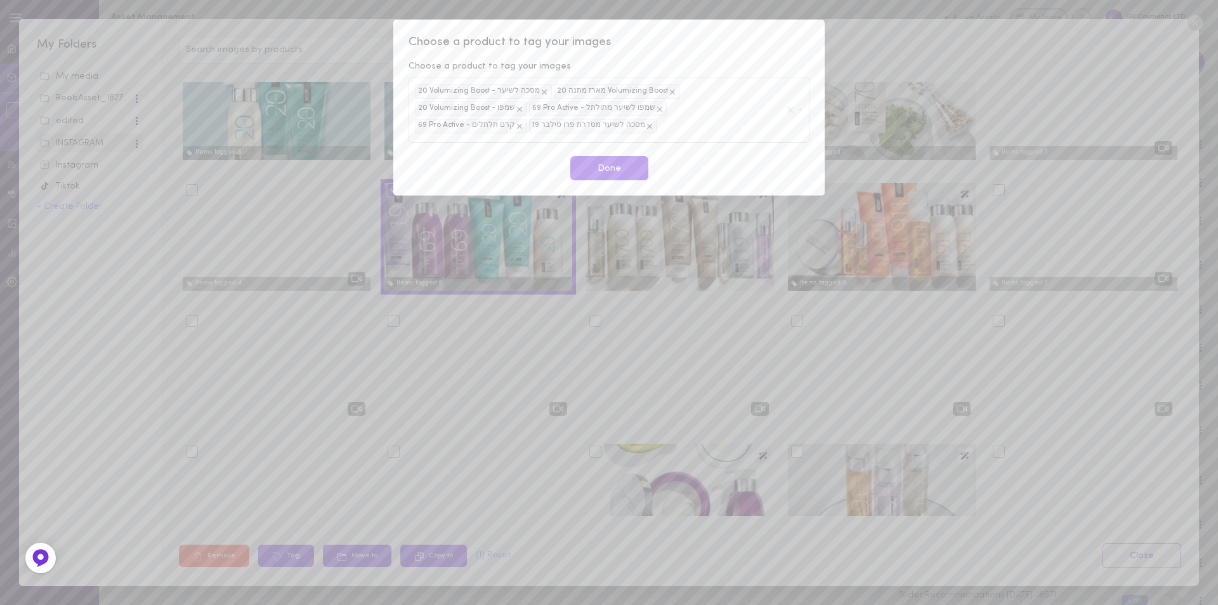
click at [695, 49] on span "Choose a product to tag your images" at bounding box center [609, 42] width 401 height 16
click at [622, 156] on button "Done" at bounding box center [609, 168] width 78 height 25
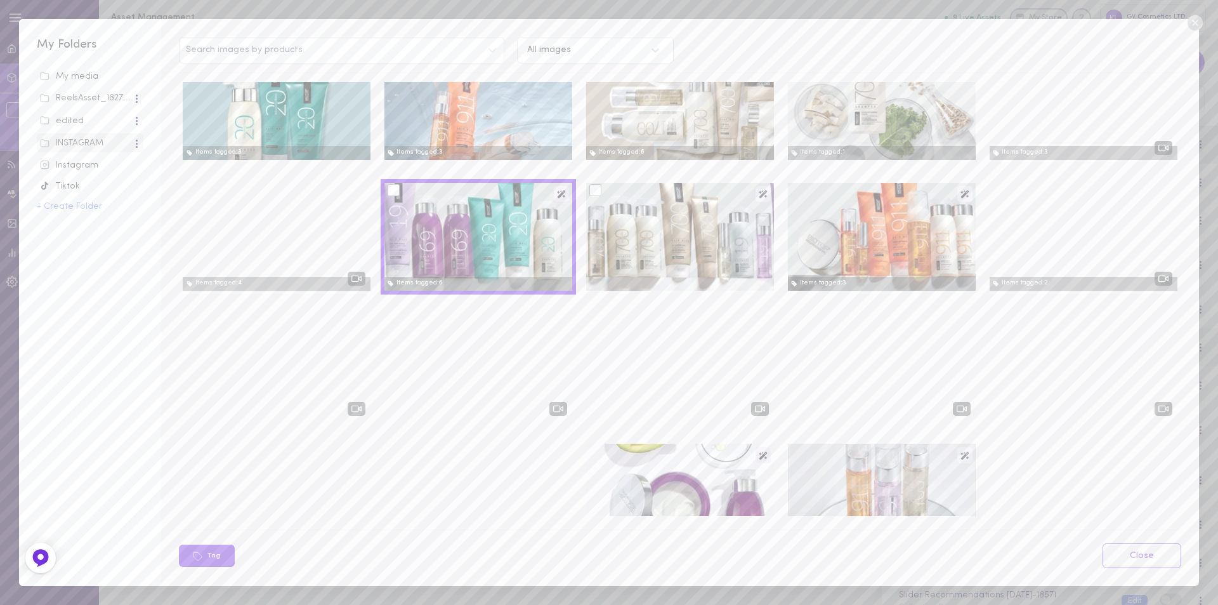
click at [678, 219] on div at bounding box center [680, 237] width 188 height 108
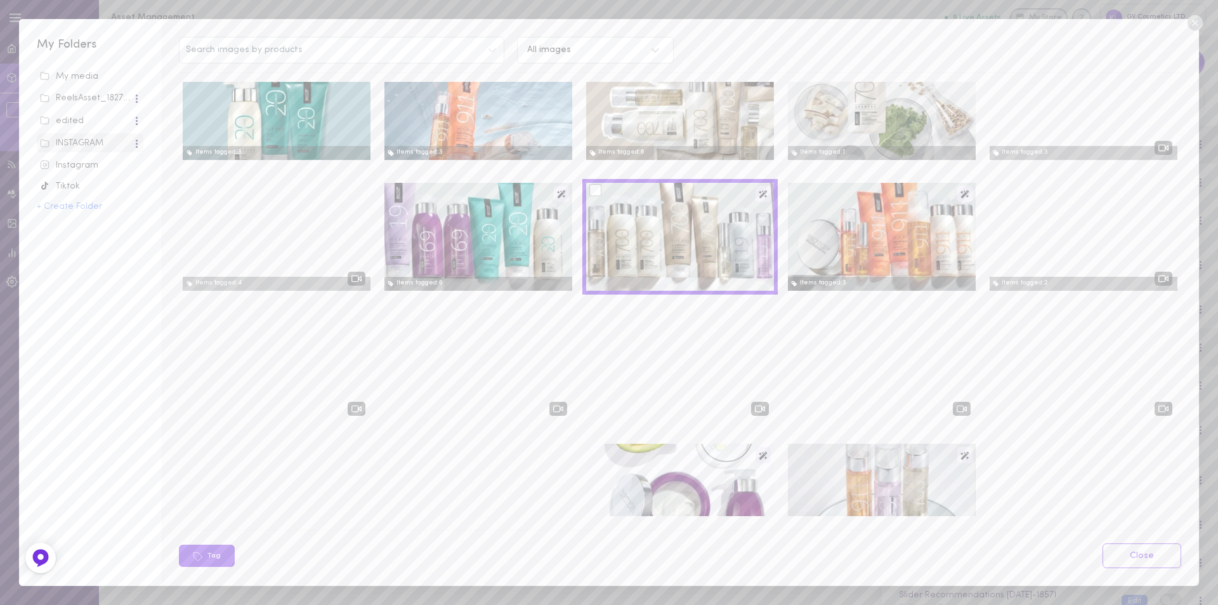
click at [593, 194] on div at bounding box center [595, 190] width 12 height 12
click at [0, 0] on input "checkbox" at bounding box center [0, 0] width 0 height 0
click at [293, 560] on button "Tag" at bounding box center [286, 555] width 56 height 22
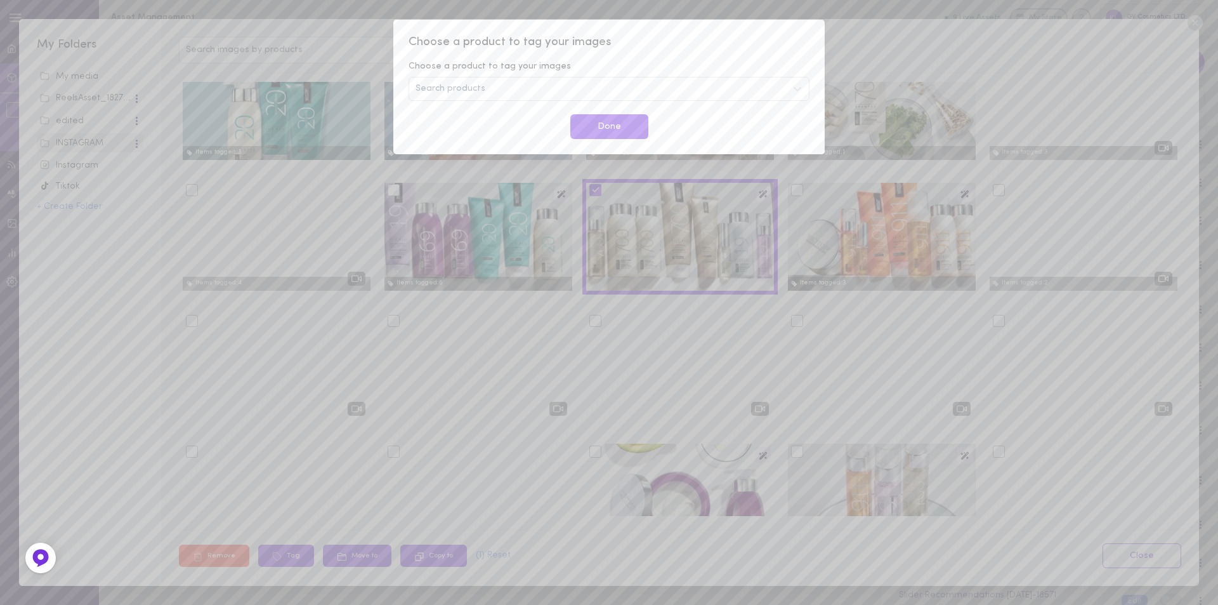
click at [464, 89] on span "Search products" at bounding box center [451, 88] width 70 height 9
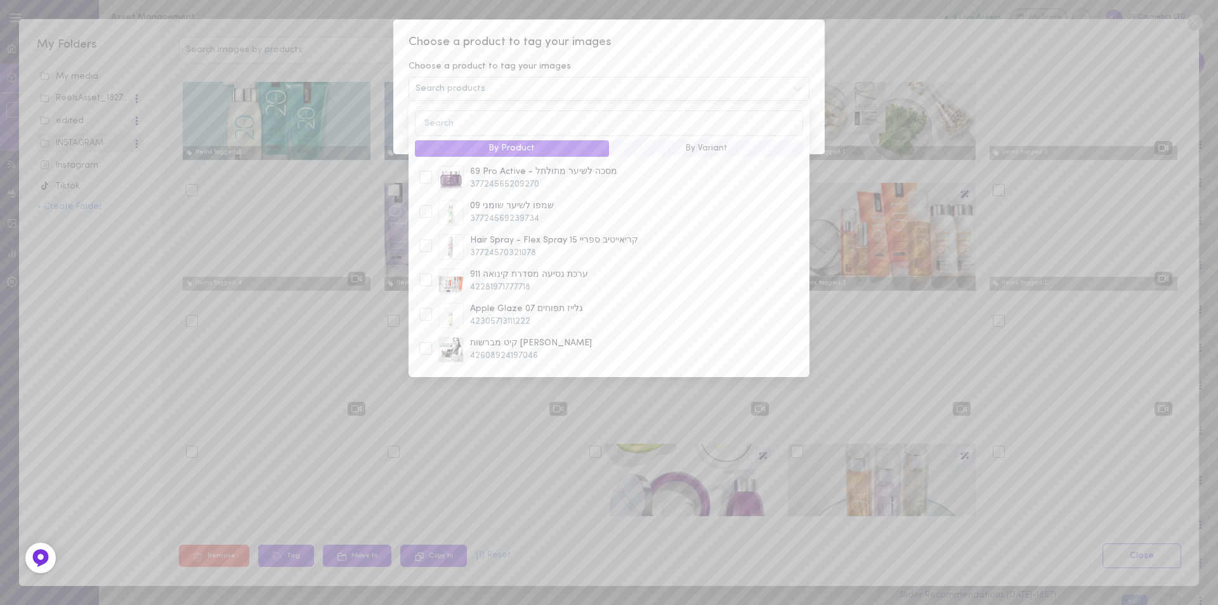
click at [669, 49] on span "Choose a product to tag your images" at bounding box center [609, 42] width 401 height 16
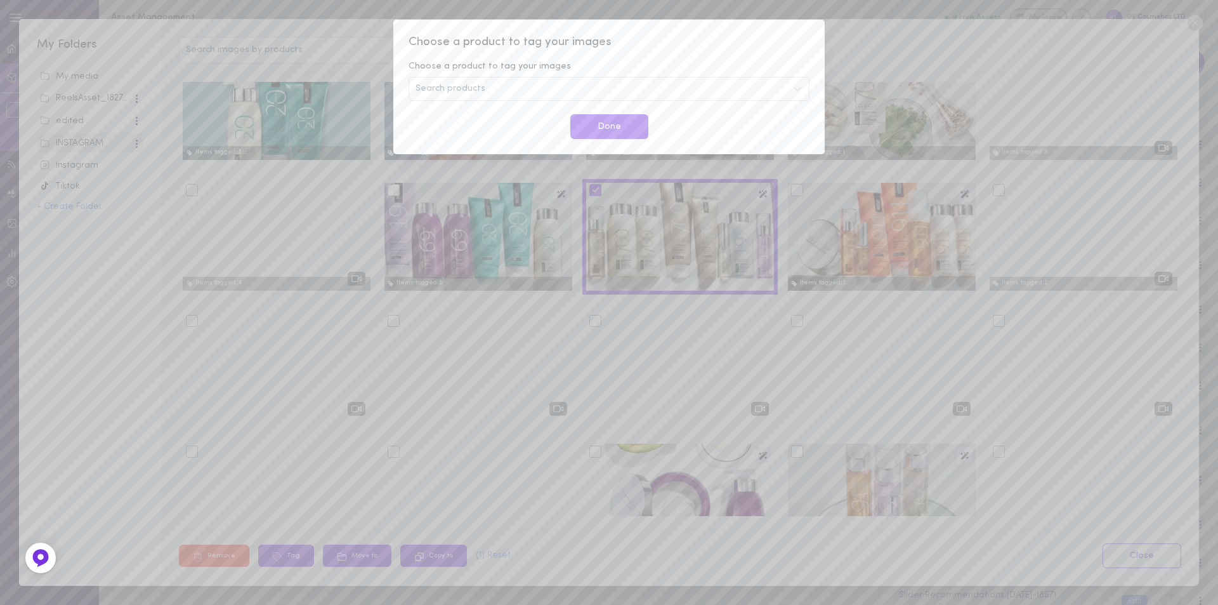
click at [462, 88] on span "Search products" at bounding box center [451, 88] width 70 height 9
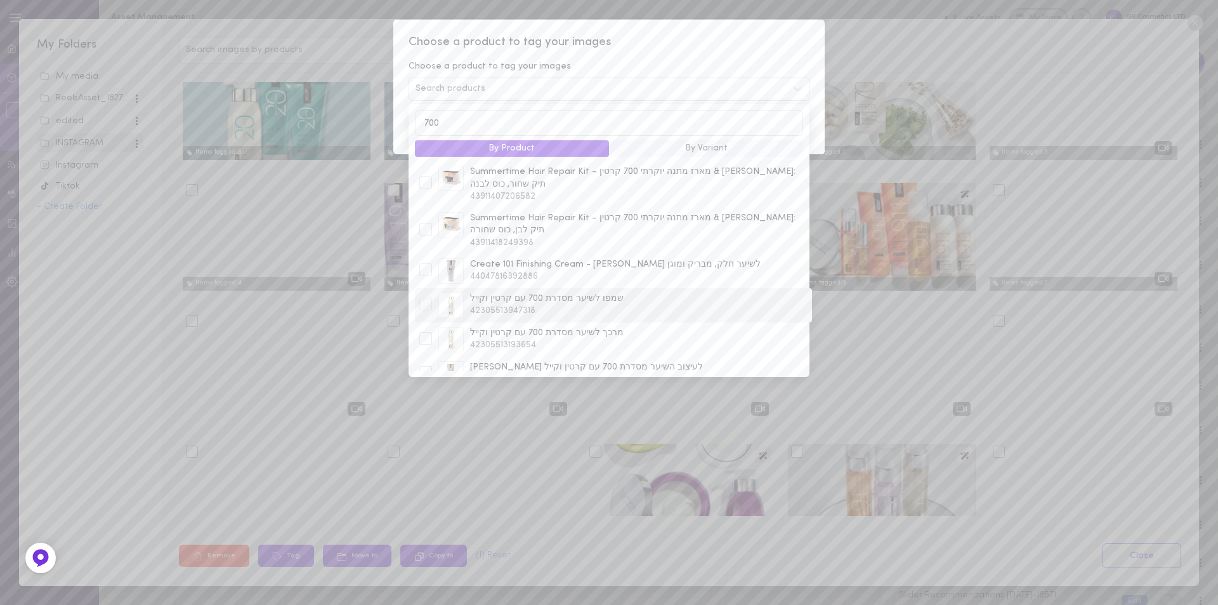
scroll to position [63, 0]
type input "700"
click at [428, 337] on div at bounding box center [425, 343] width 13 height 13
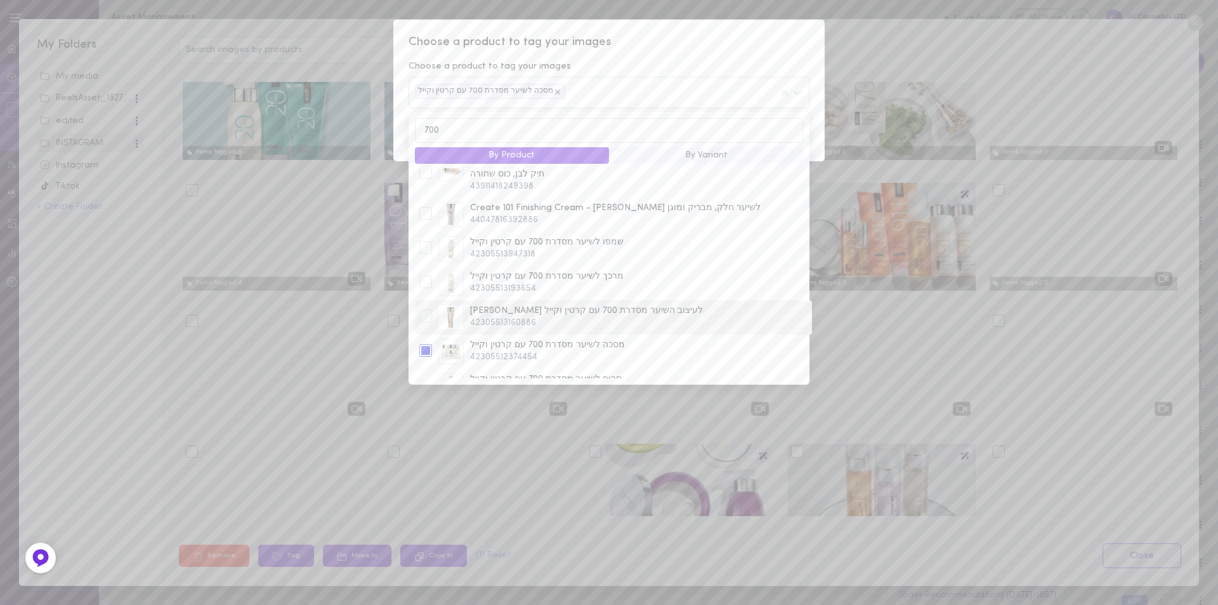
click at [421, 310] on div at bounding box center [425, 316] width 13 height 13
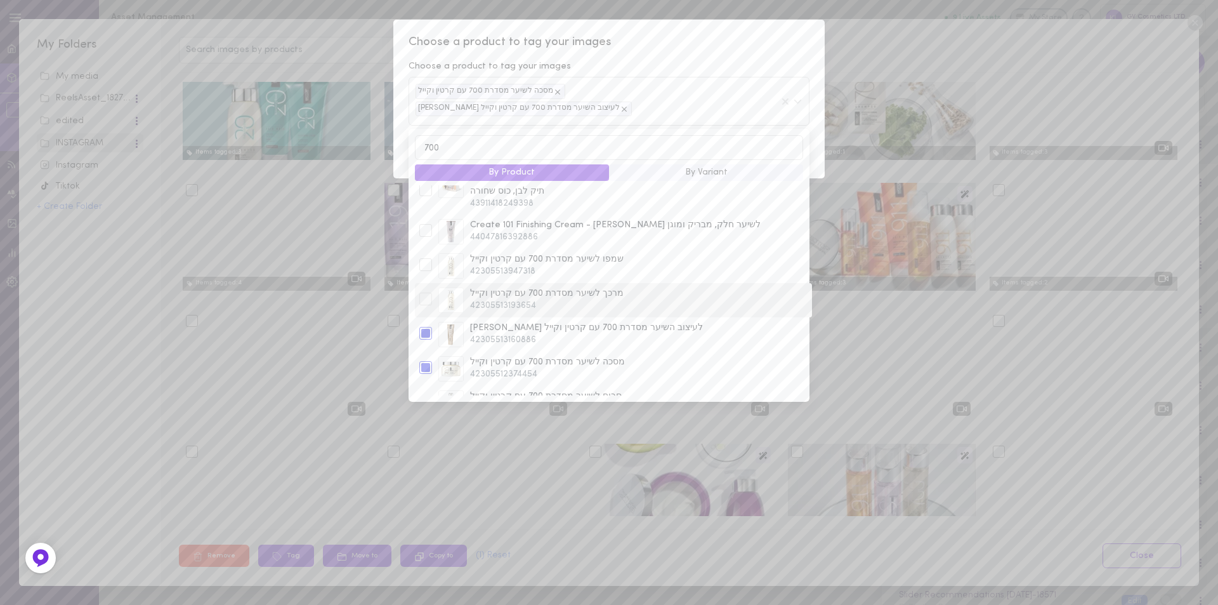
click at [424, 292] on div at bounding box center [425, 298] width 13 height 13
click at [421, 258] on div at bounding box center [425, 264] width 13 height 13
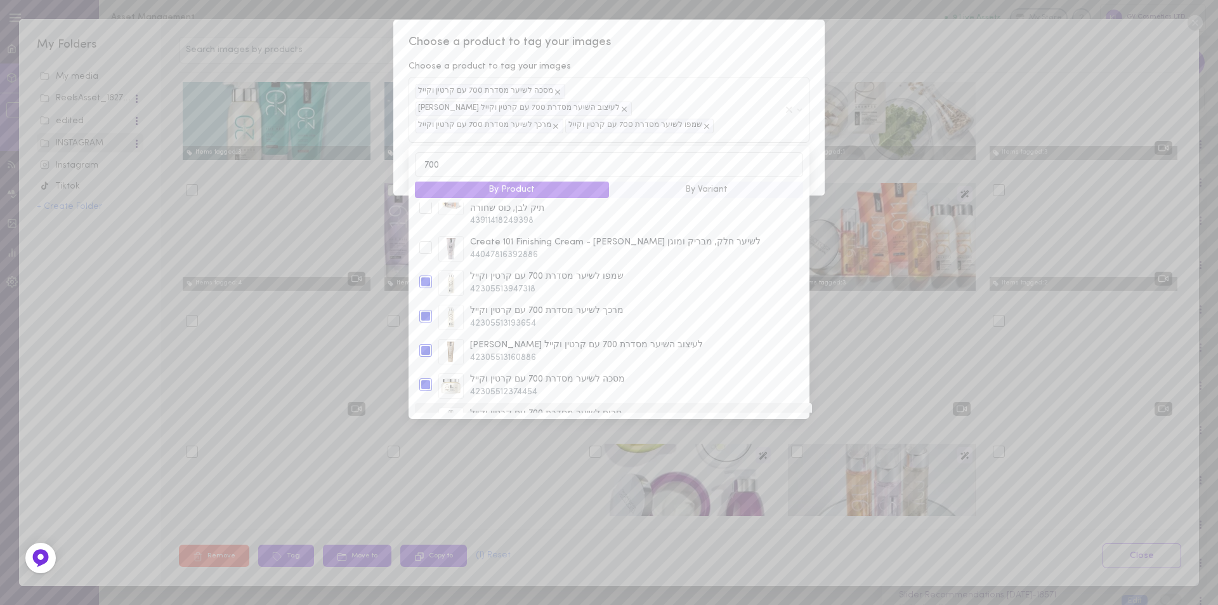
click at [429, 412] on div at bounding box center [425, 418] width 13 height 13
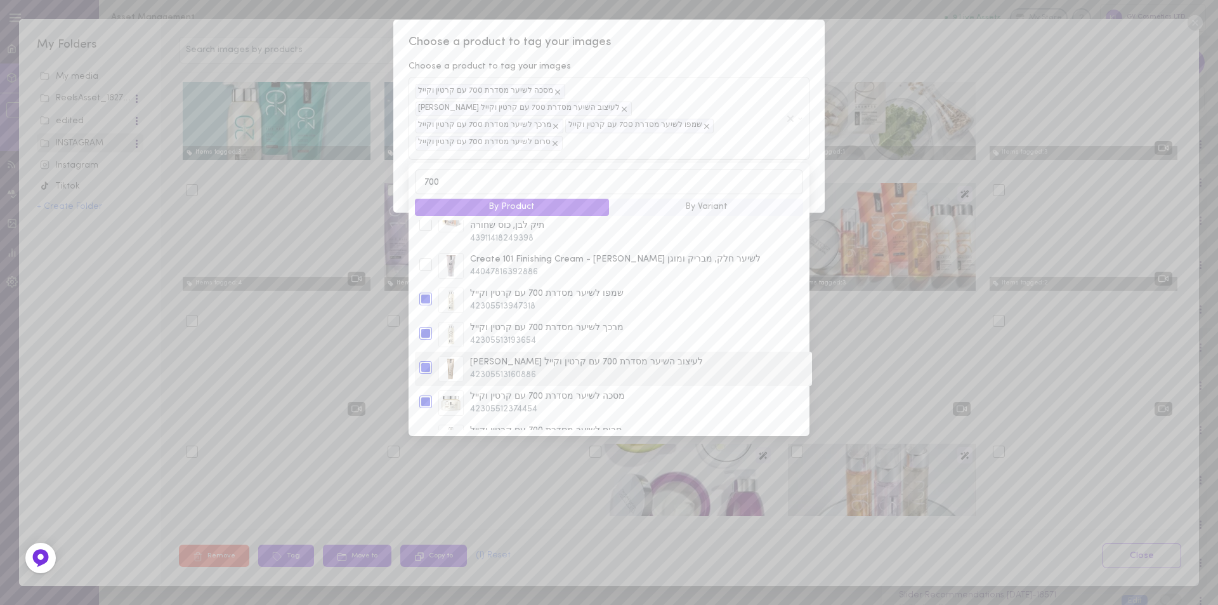
scroll to position [100, 0]
click at [704, 47] on span "Choose a product to tag your images" at bounding box center [609, 42] width 401 height 16
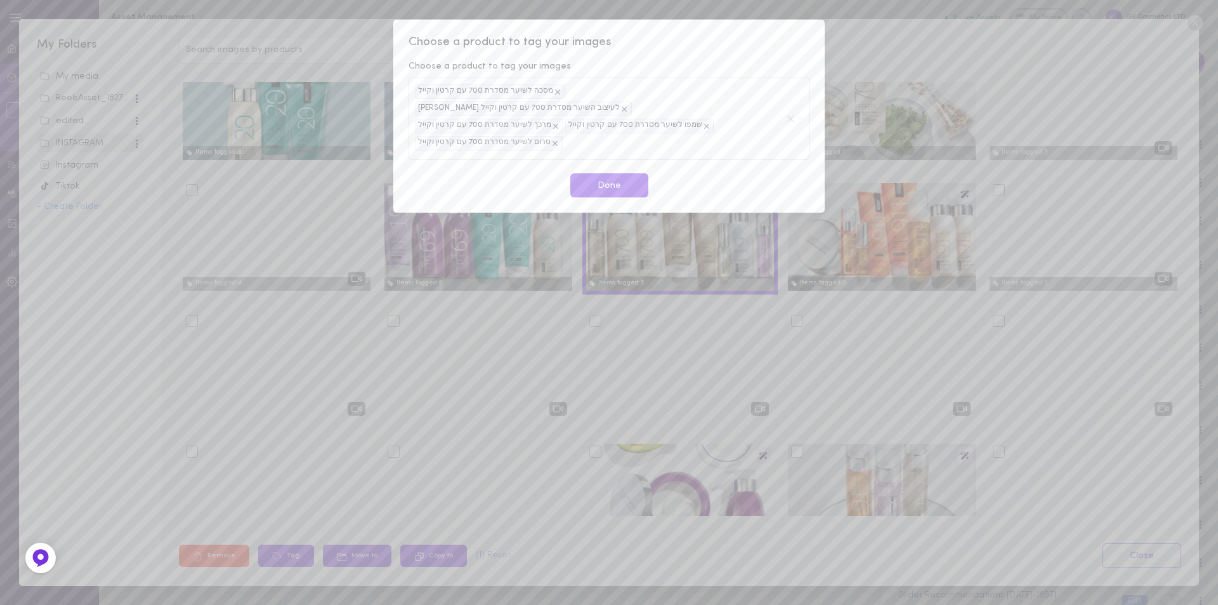
click at [593, 139] on div "מסכה לשיער מסדרת 700 עם קרטין וקייל קרם ג'ל לעיצוב השיער מסדרת 700 עם קרטין וקי…" at bounding box center [609, 118] width 401 height 83
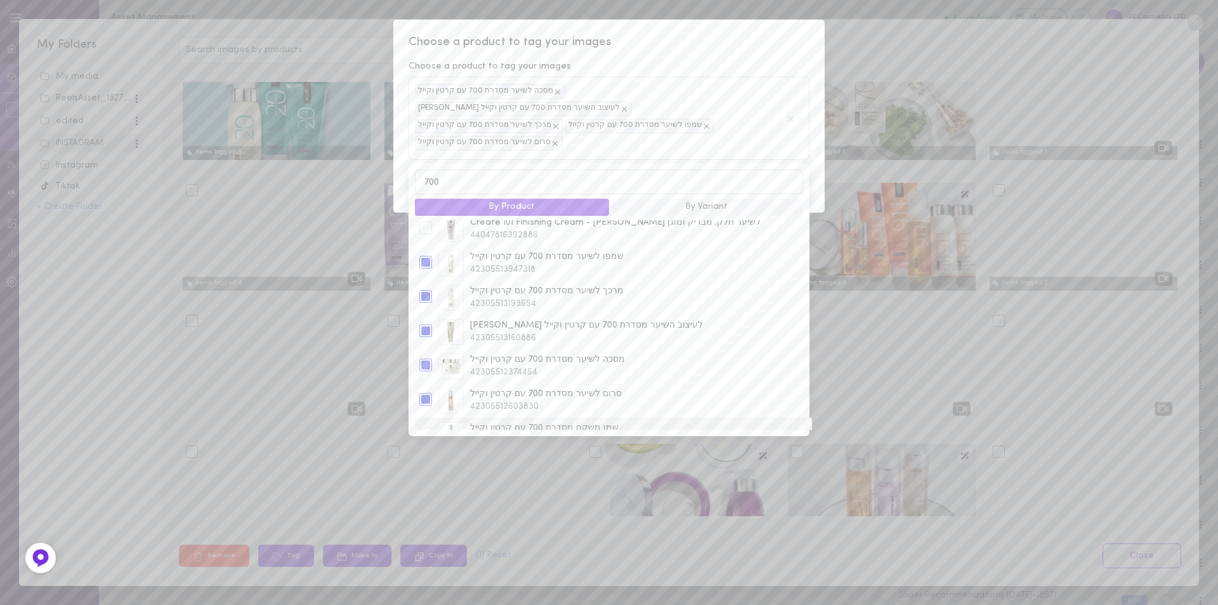
type input "700"
click at [428, 427] on div at bounding box center [425, 433] width 13 height 13
click at [729, 34] on div "Choose a product to tag your images Choose a product to tag your images מסכה לש…" at bounding box center [608, 116] width 431 height 193
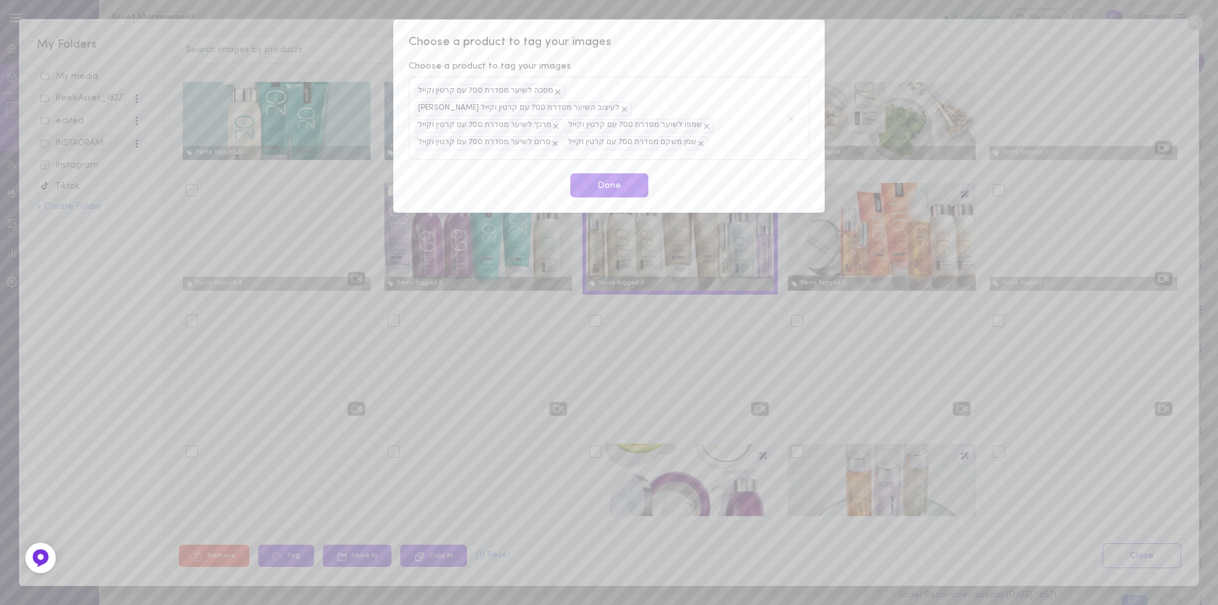
click at [697, 131] on div "מסכה לשיער מסדרת 700 עם קרטין וקייל קרם ג'ל לעיצוב השיער מסדרת 700 עם קרטין וקי…" at bounding box center [600, 118] width 368 height 69
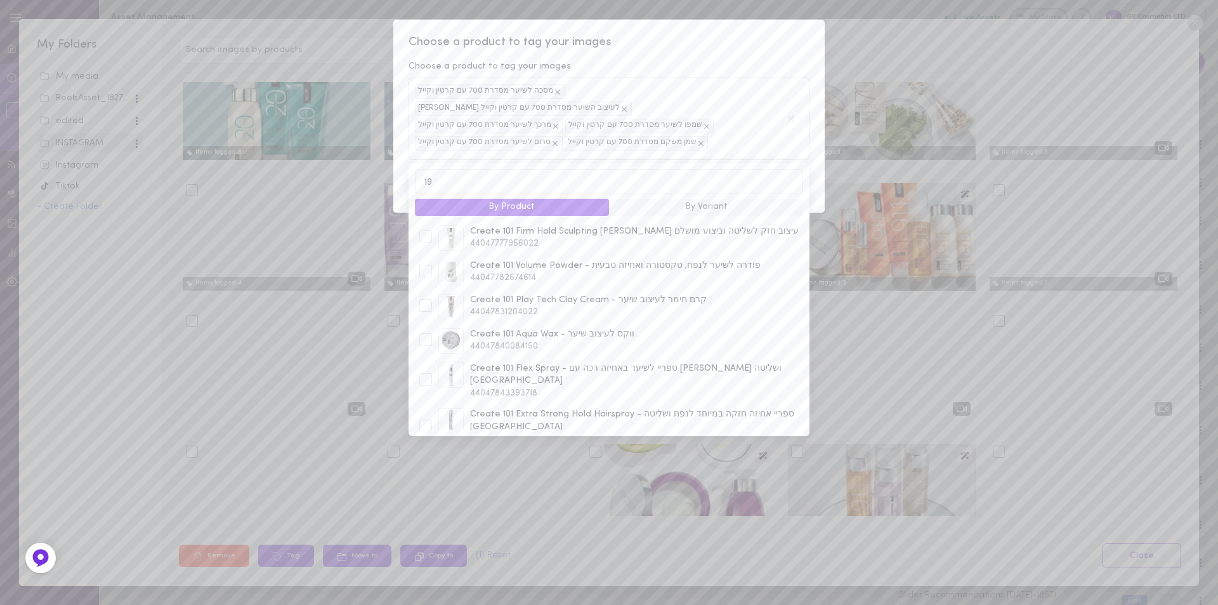
scroll to position [108, 0]
click at [430, 172] on input "19" at bounding box center [609, 181] width 388 height 25
click at [428, 367] on div at bounding box center [425, 373] width 13 height 13
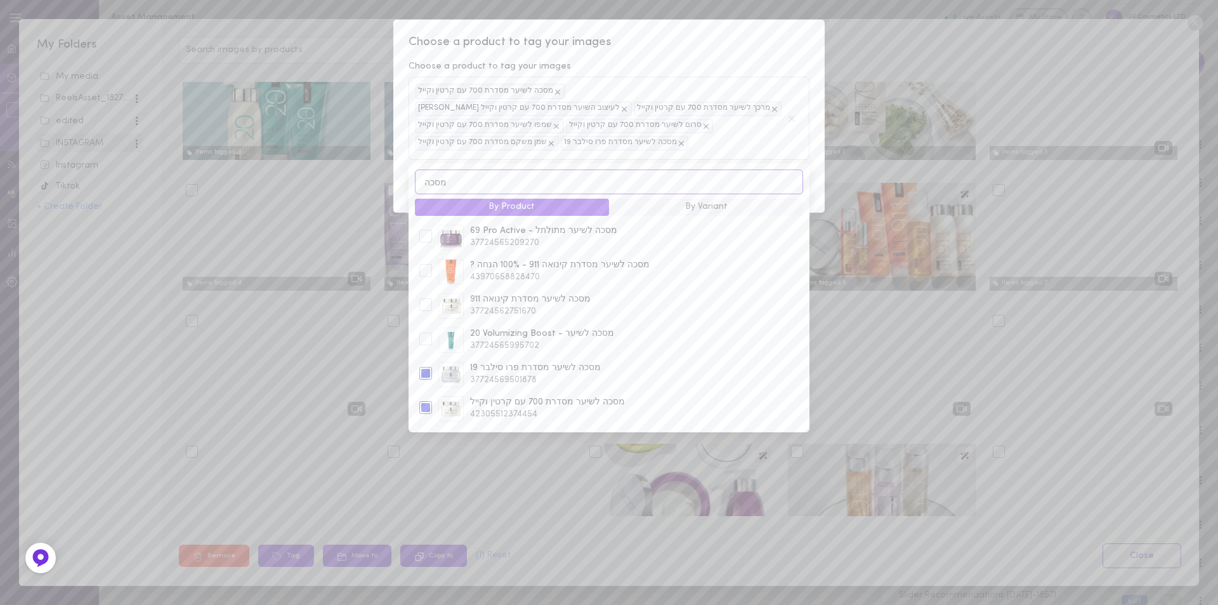
click at [444, 181] on input "מסכה" at bounding box center [609, 181] width 388 height 25
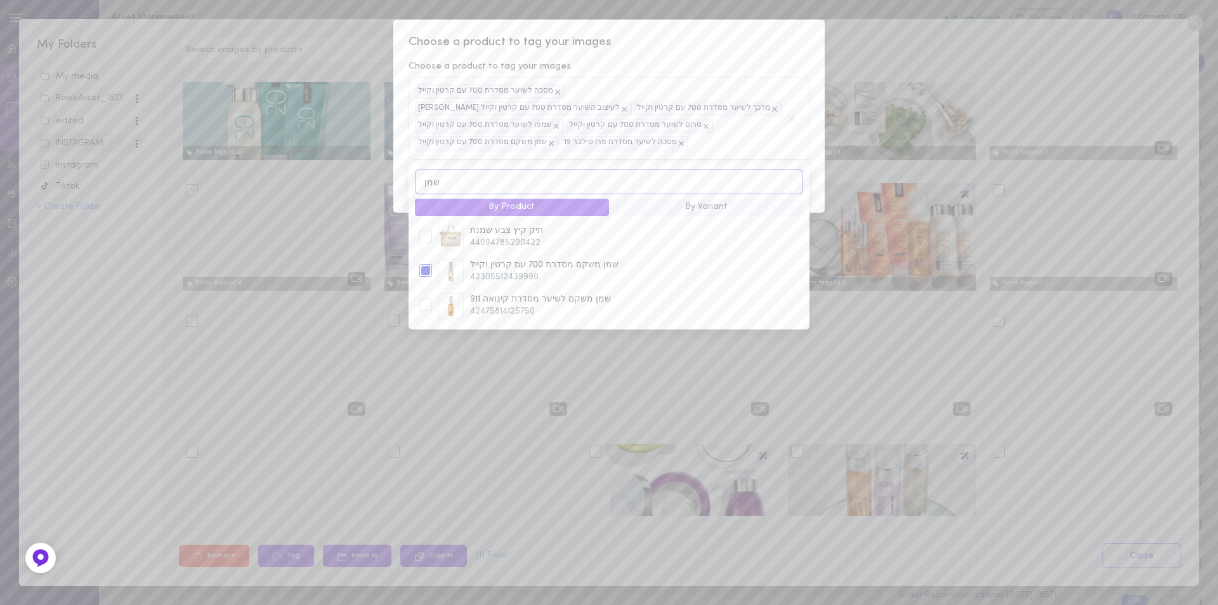
click at [428, 183] on input "שמן" at bounding box center [609, 181] width 388 height 25
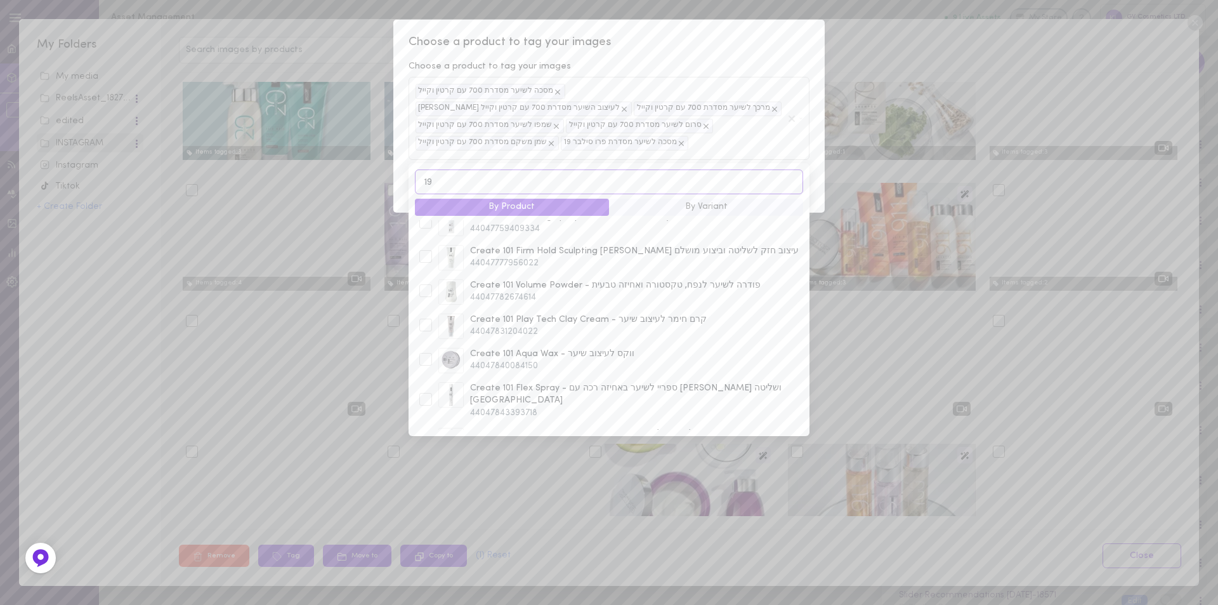
scroll to position [489, 0]
click at [428, 185] on input "19" at bounding box center [609, 181] width 388 height 25
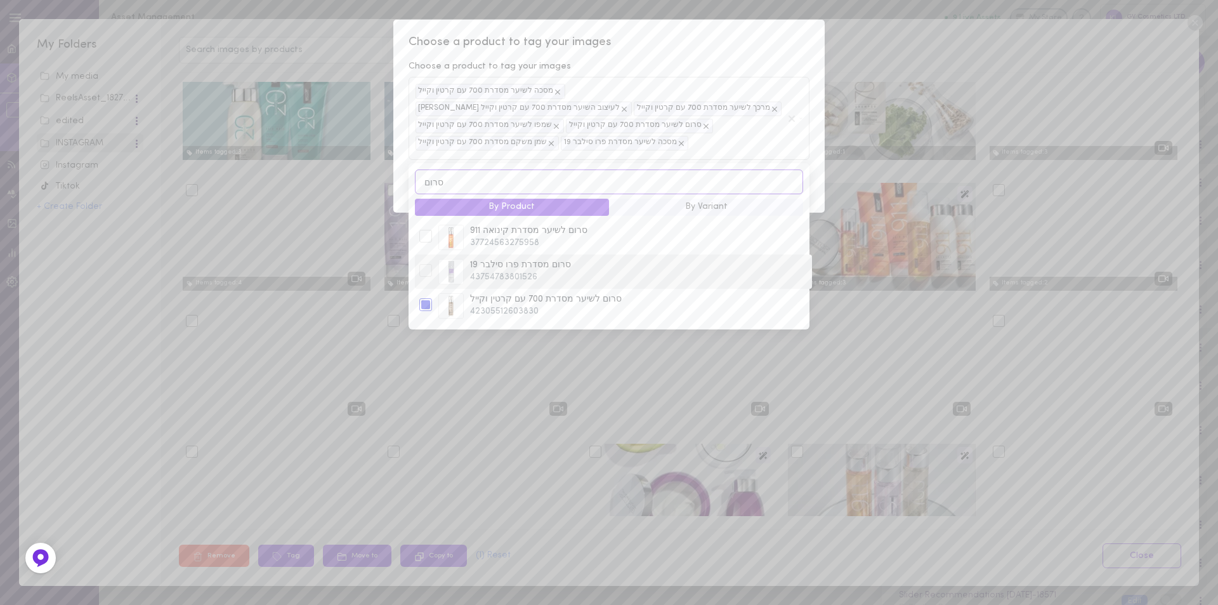
type input "סרום"
click at [428, 274] on div at bounding box center [425, 270] width 13 height 13
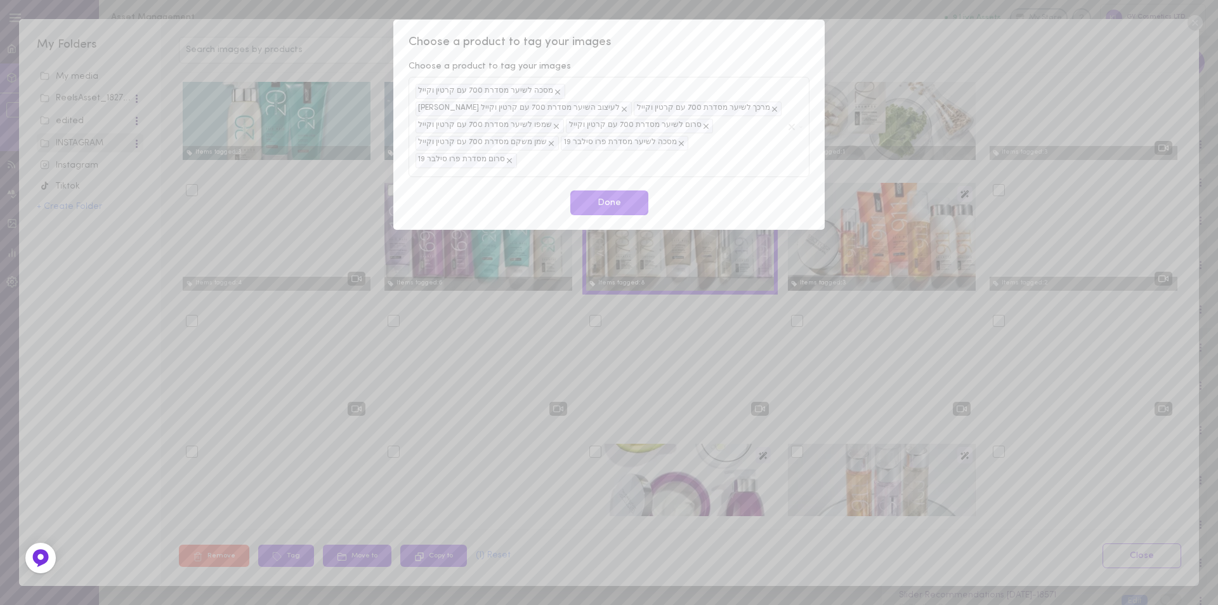
click at [678, 36] on span "Choose a product to tag your images" at bounding box center [609, 42] width 401 height 16
click at [607, 192] on button "Done" at bounding box center [609, 202] width 78 height 25
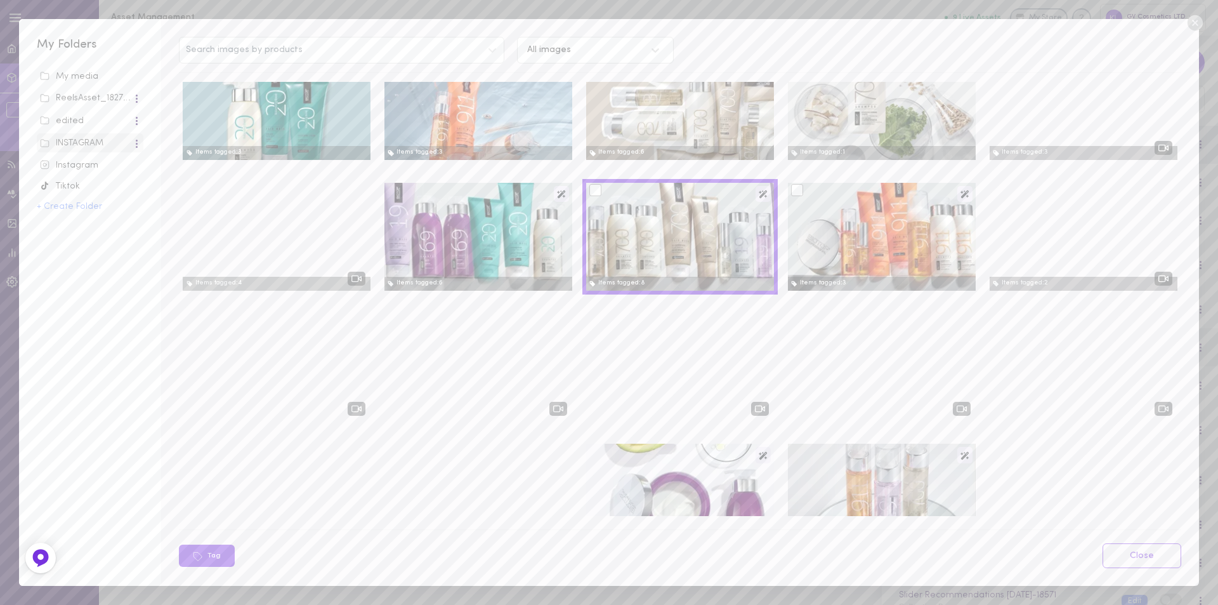
click at [791, 194] on div at bounding box center [797, 190] width 12 height 12
click at [0, 0] on input "checkbox" at bounding box center [0, 0] width 0 height 0
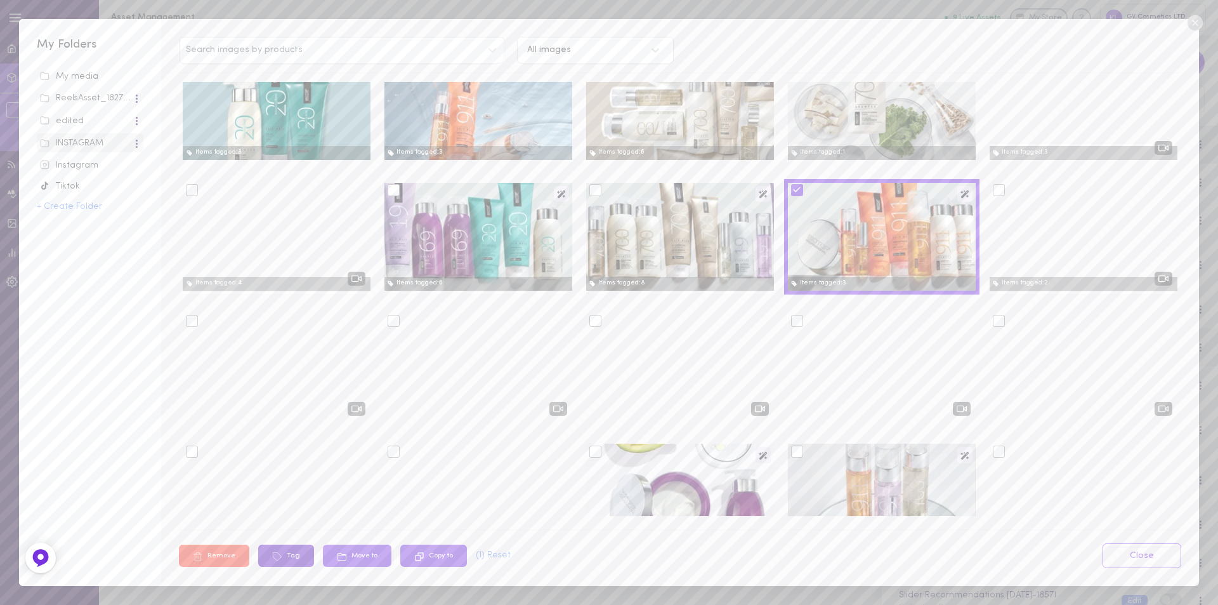
click at [282, 554] on button "Tag" at bounding box center [286, 555] width 56 height 22
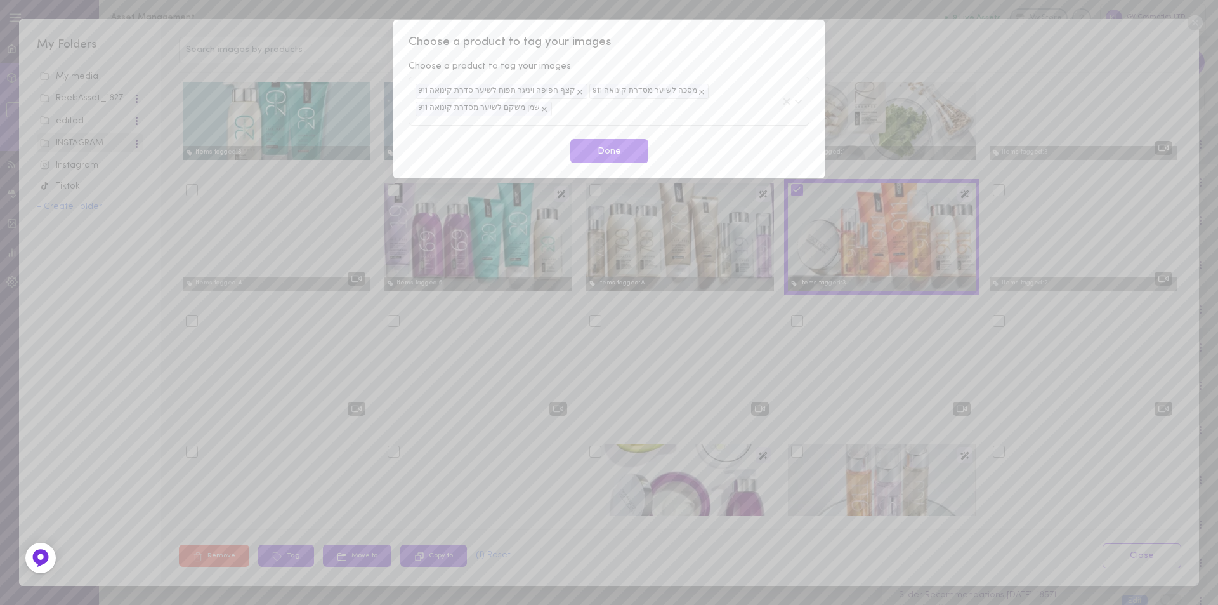
click at [567, 112] on div "קצף חפיפה ויניגר תפוח לשיער סדרת קינואה 911 מסכה לשיער מסדרת קינואה 911 שמן משק…" at bounding box center [598, 101] width 364 height 34
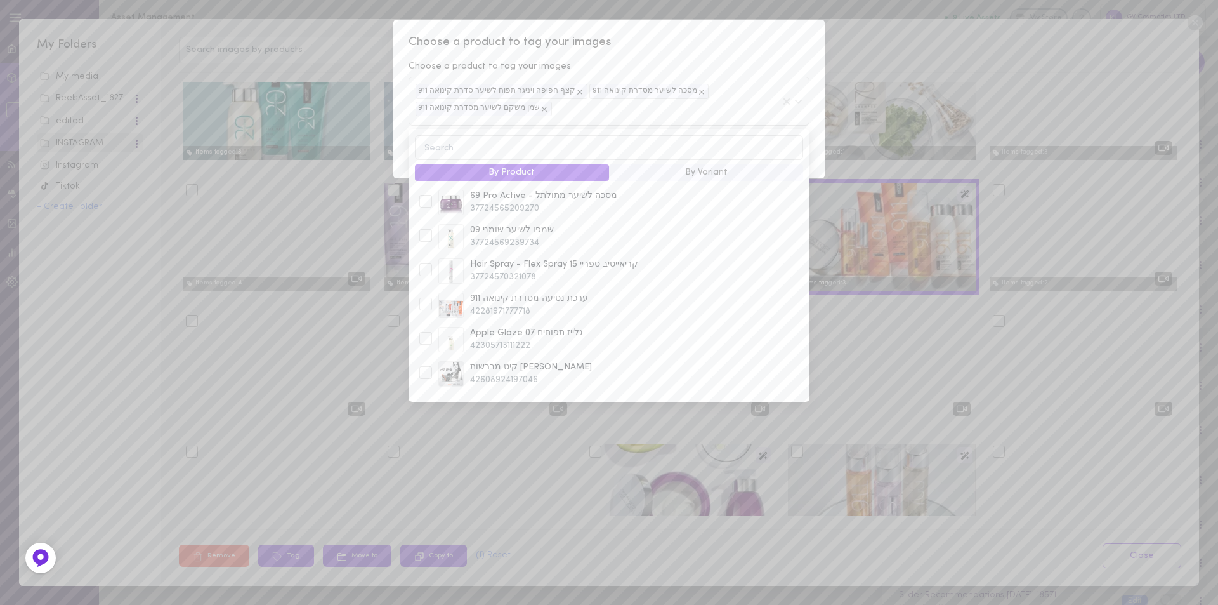
click at [543, 152] on input at bounding box center [609, 147] width 388 height 25
type input "911"
click at [421, 239] on div at bounding box center [425, 245] width 13 height 13
click at [425, 273] on div at bounding box center [425, 279] width 13 height 13
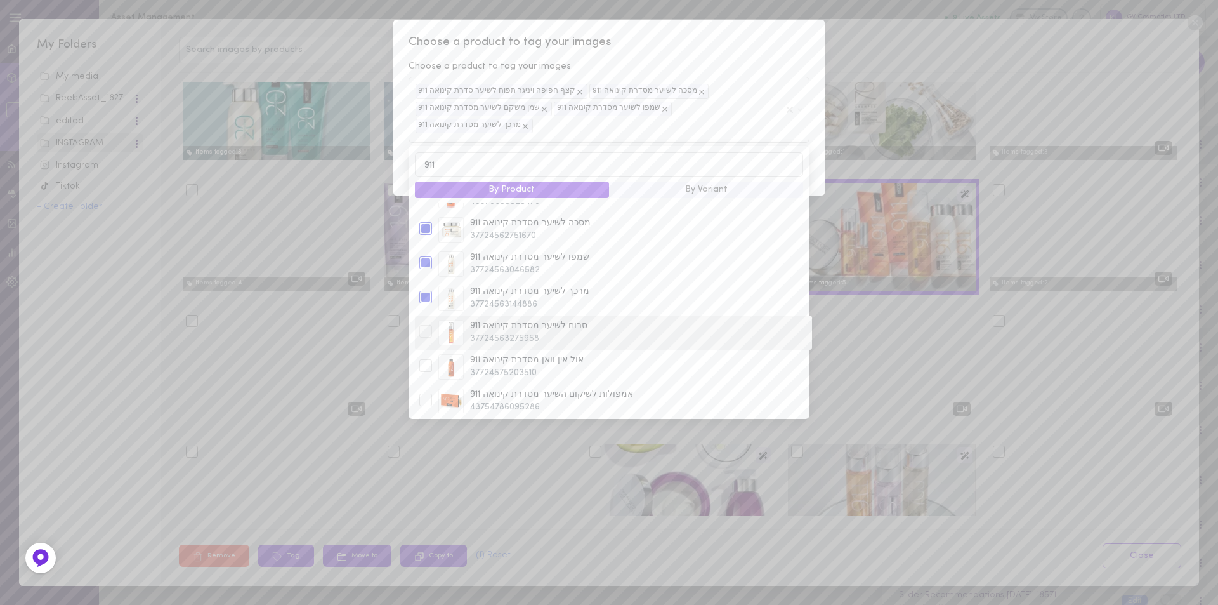
click at [429, 325] on div at bounding box center [425, 331] width 13 height 13
click at [424, 307] on div at bounding box center [425, 313] width 13 height 13
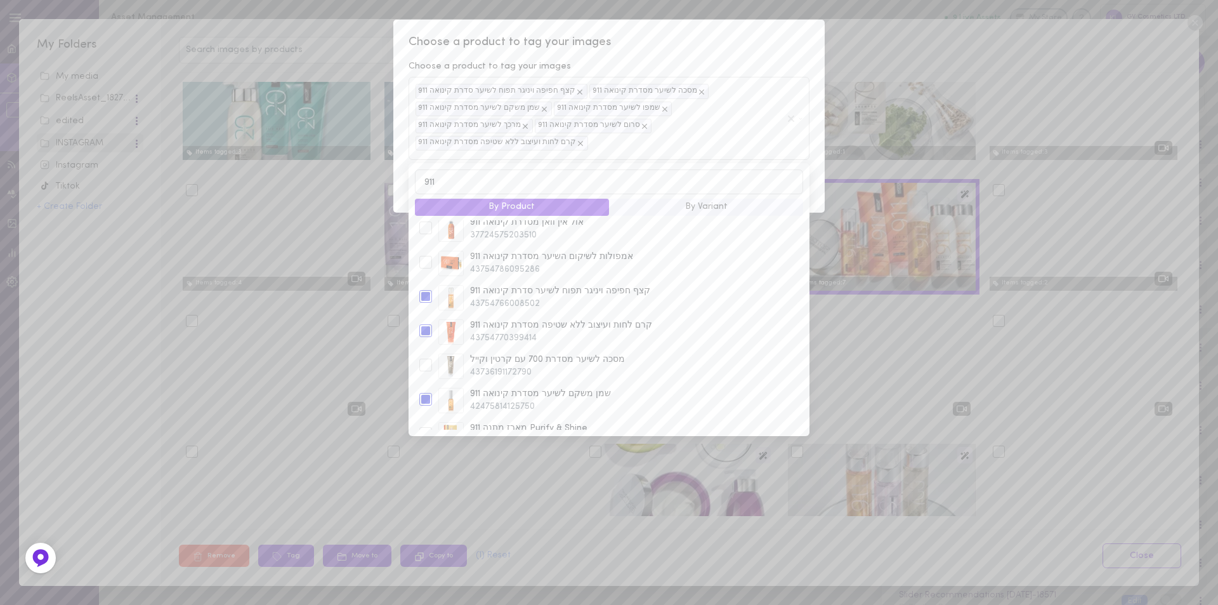
click at [698, 65] on div "Choose a product to tag your images" at bounding box center [609, 66] width 401 height 13
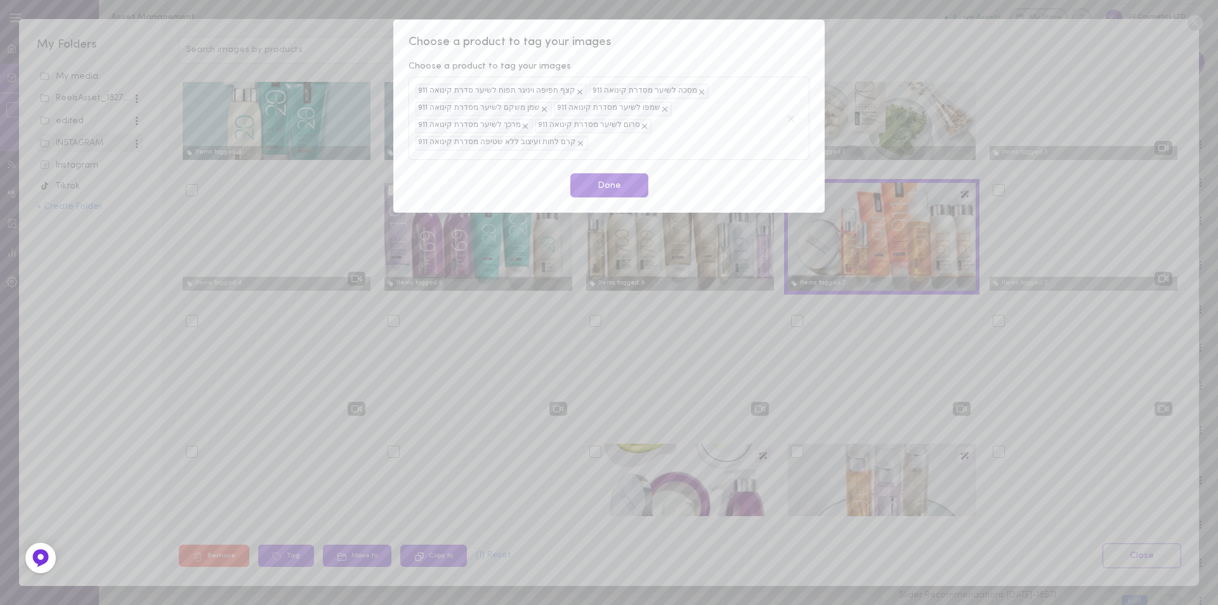
click at [626, 173] on button "Done" at bounding box center [609, 185] width 78 height 25
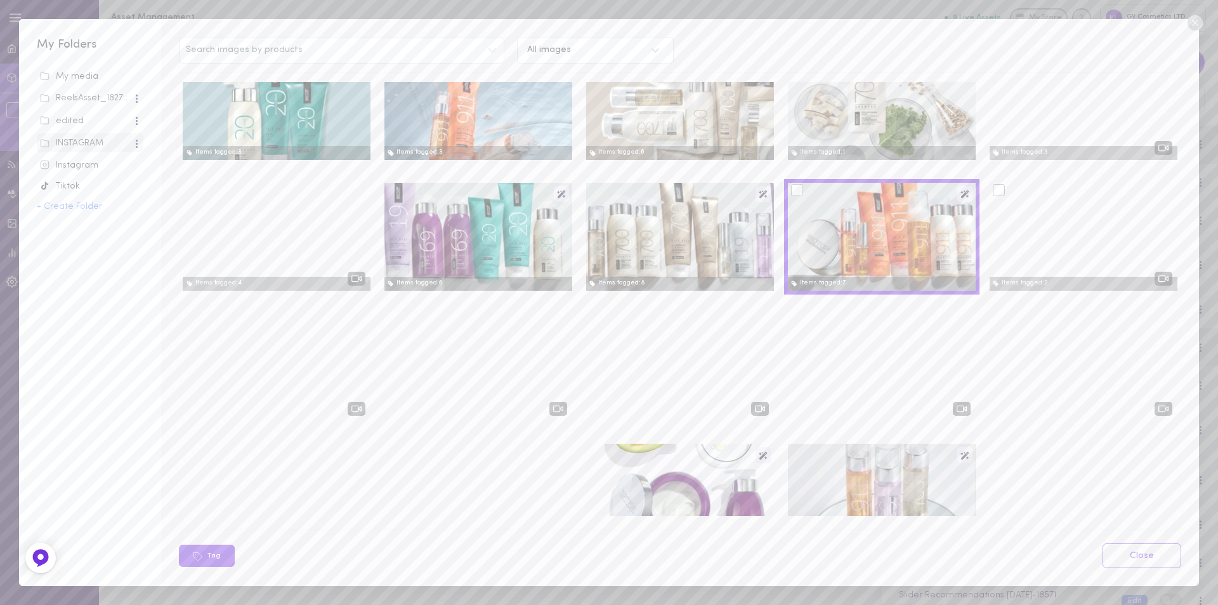
click at [993, 194] on div at bounding box center [999, 190] width 12 height 12
click at [0, 0] on input "checkbox" at bounding box center [0, 0] width 0 height 0
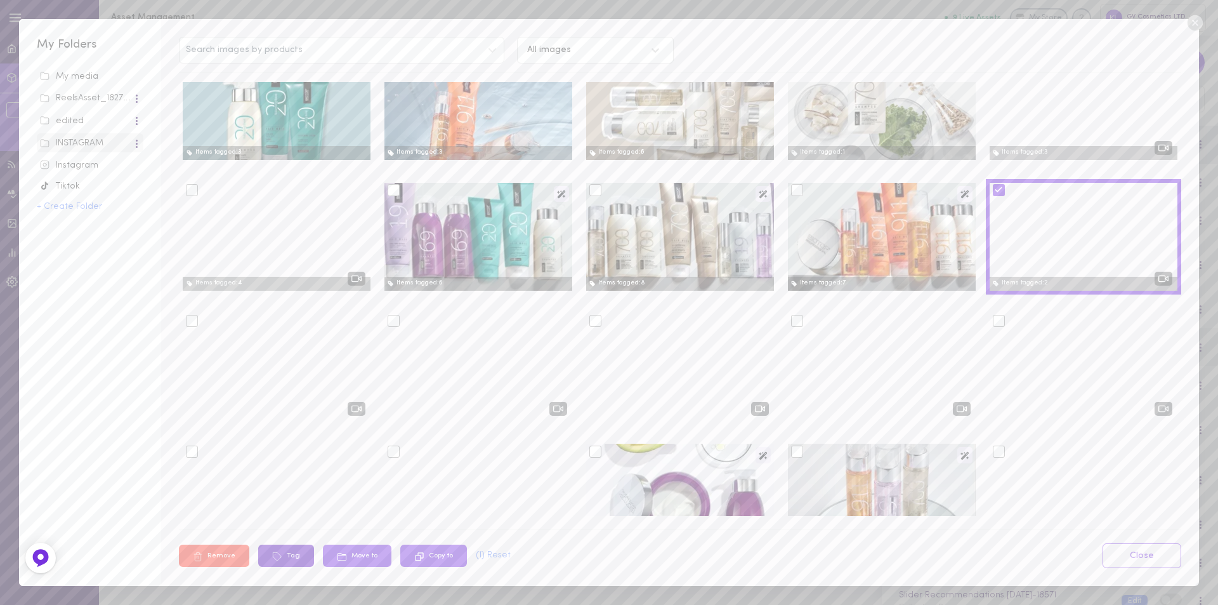
click at [306, 559] on button "Tag" at bounding box center [286, 555] width 56 height 22
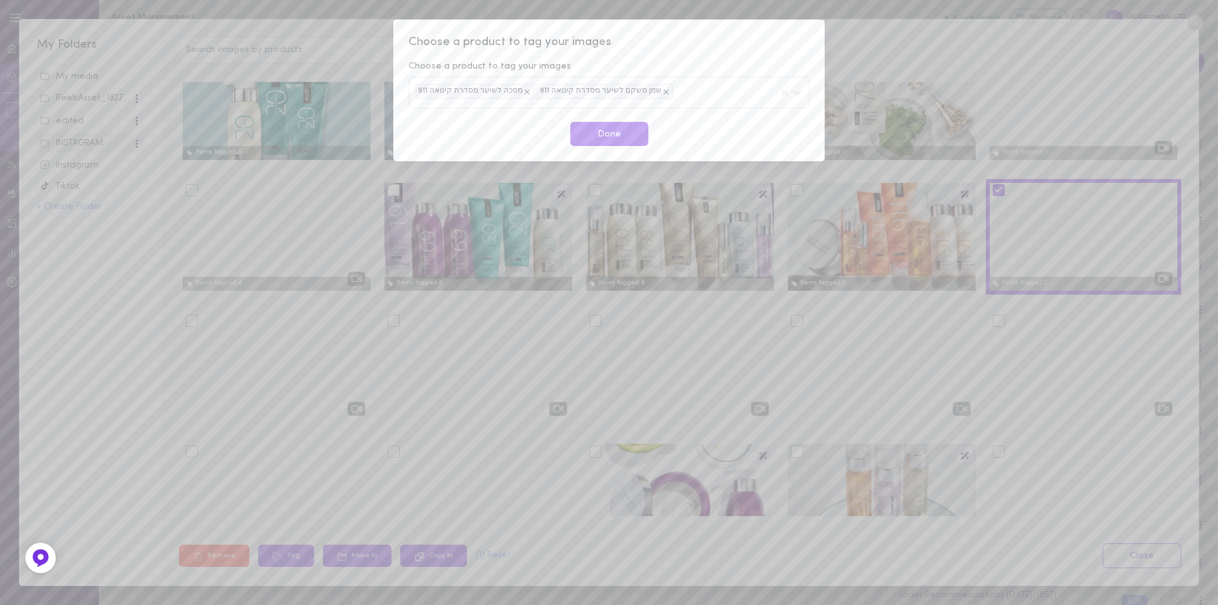
click at [671, 91] on div "מסכה לשיער מסדרת קינואה 911 שמן משקם לשיער מסדרת קינואה 911" at bounding box center [609, 92] width 401 height 31
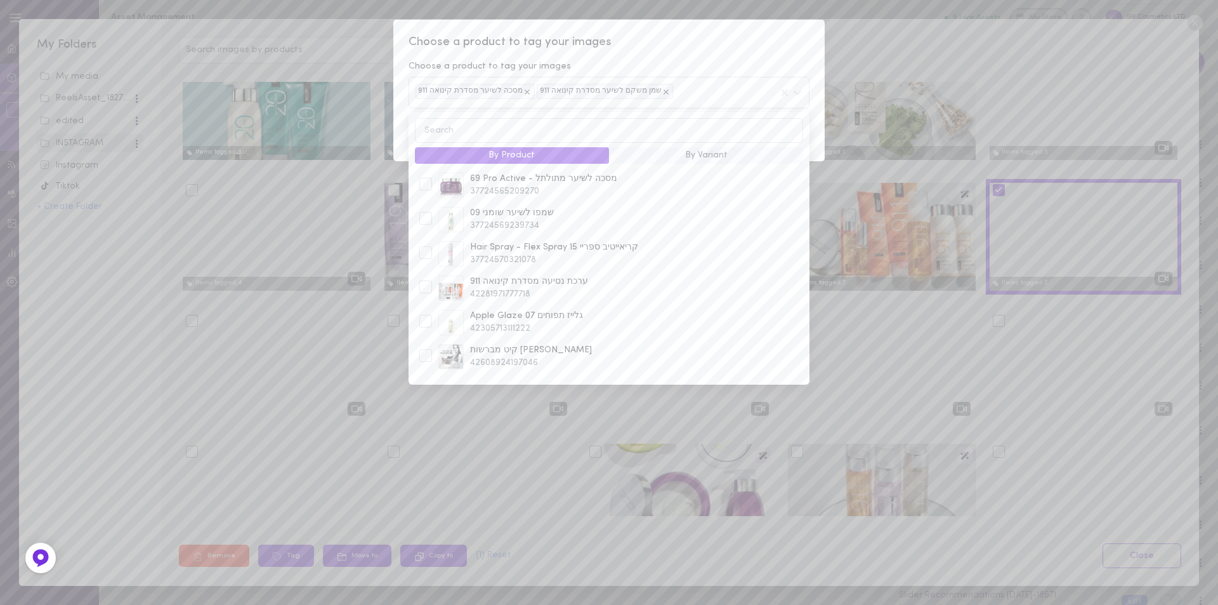
click at [513, 128] on input at bounding box center [609, 130] width 388 height 25
type input "911"
click at [426, 263] on div at bounding box center [425, 269] width 13 height 13
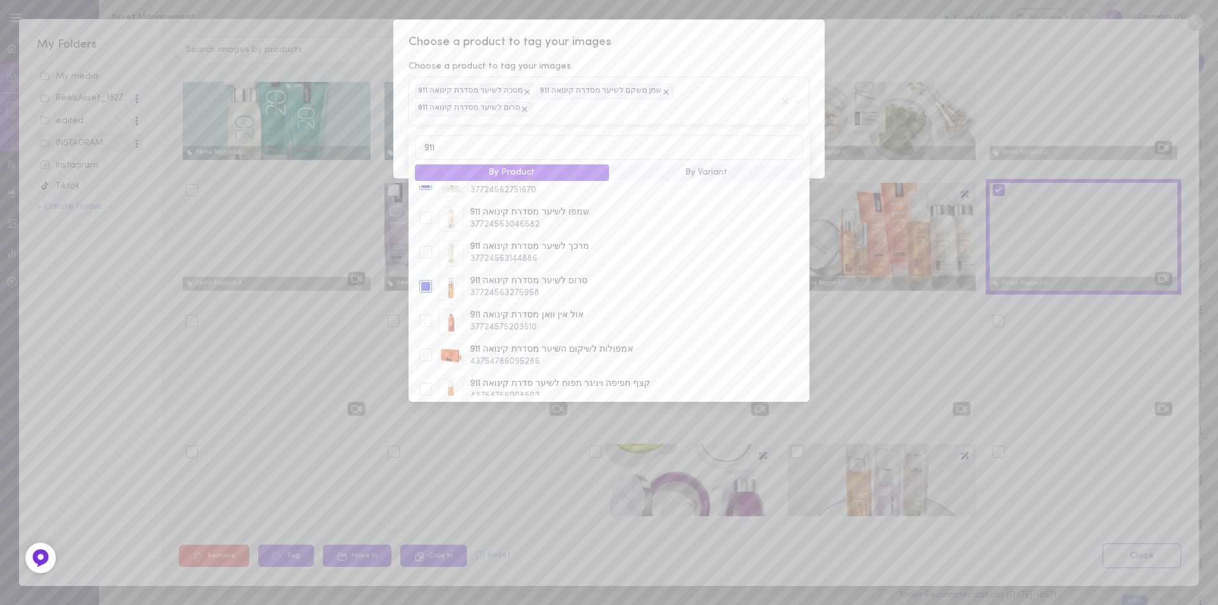
click at [699, 82] on div "מסכה לשיער מסדרת קינואה 911 שמן משקם לשיער מסדרת קינואה 911 סרום לשיער מסדרת קי…" at bounding box center [609, 101] width 401 height 48
click at [696, 49] on span "Choose a product to tag your images" at bounding box center [609, 42] width 401 height 16
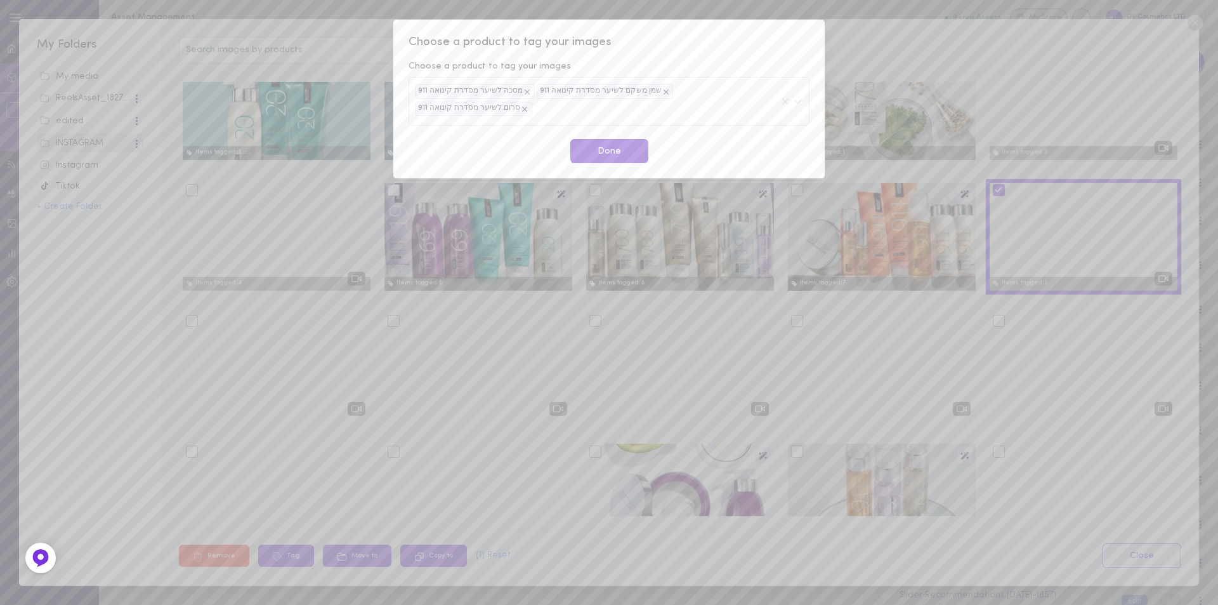
click at [615, 139] on button "Done" at bounding box center [609, 151] width 78 height 25
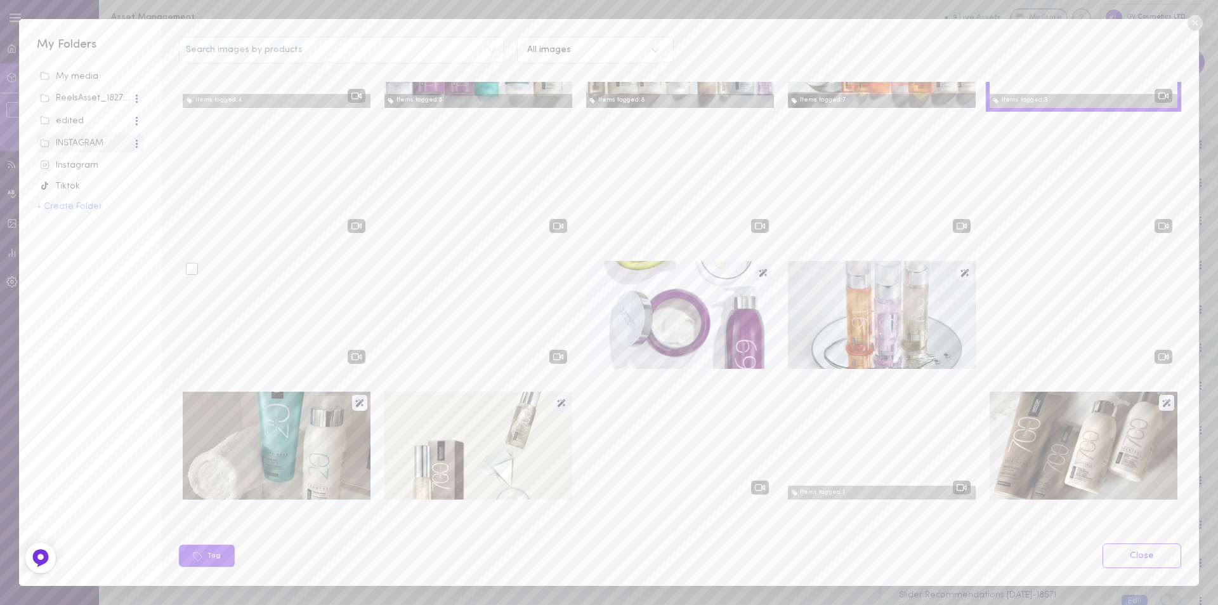
scroll to position [1205, 0]
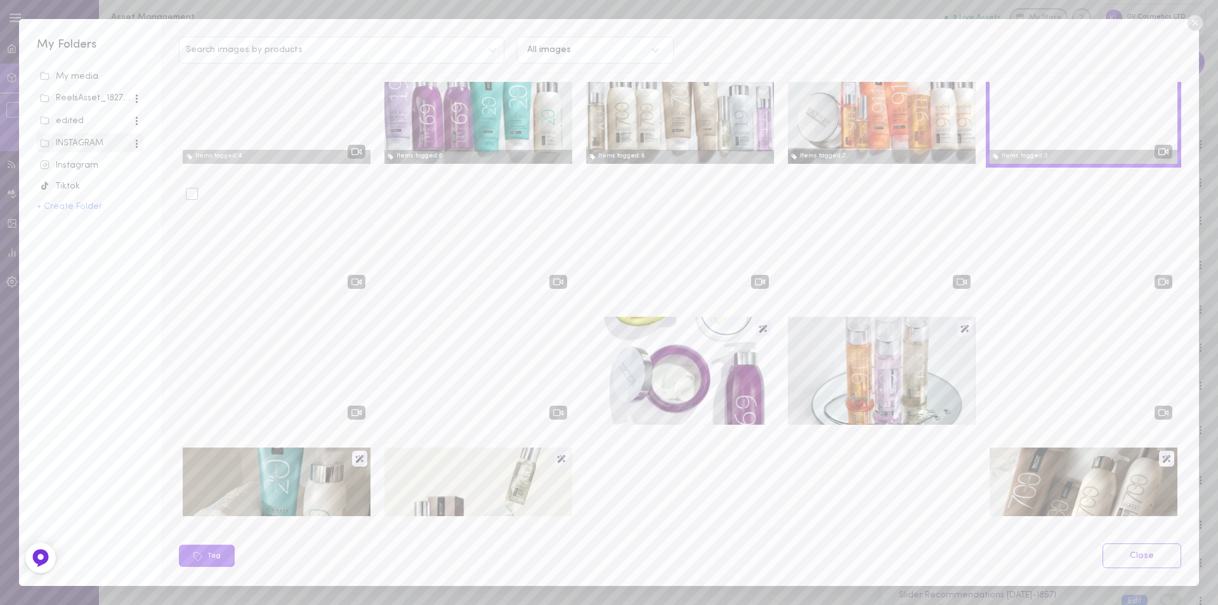
click at [190, 193] on div at bounding box center [192, 194] width 12 height 12
click at [0, 0] on input "checkbox" at bounding box center [0, 0] width 0 height 0
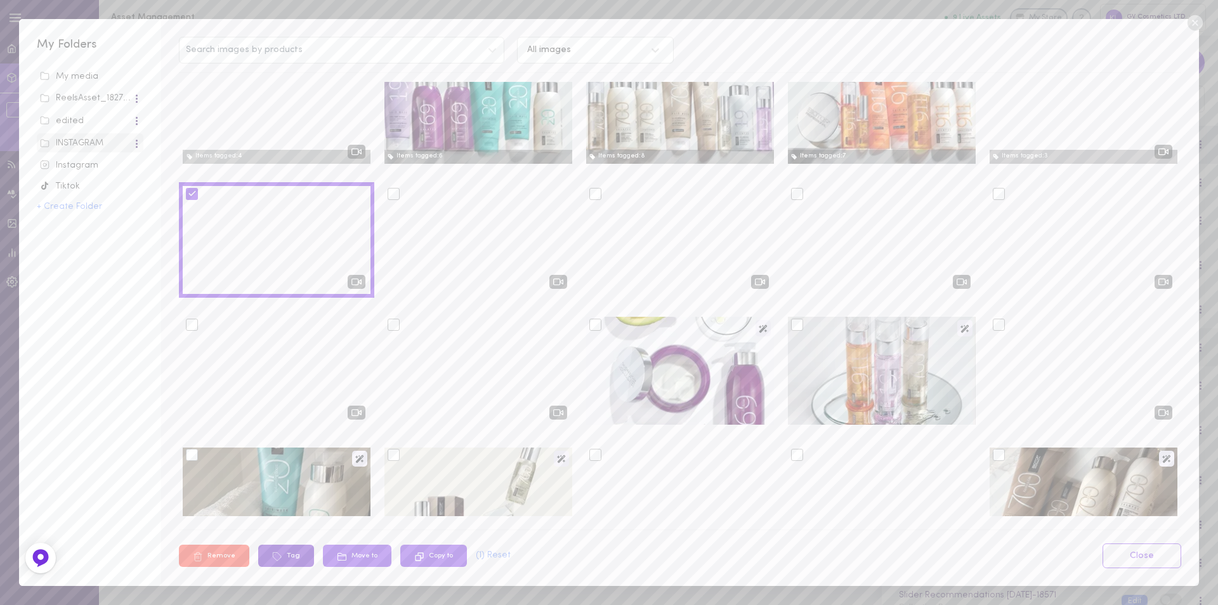
click at [279, 557] on icon at bounding box center [277, 556] width 8 height 8
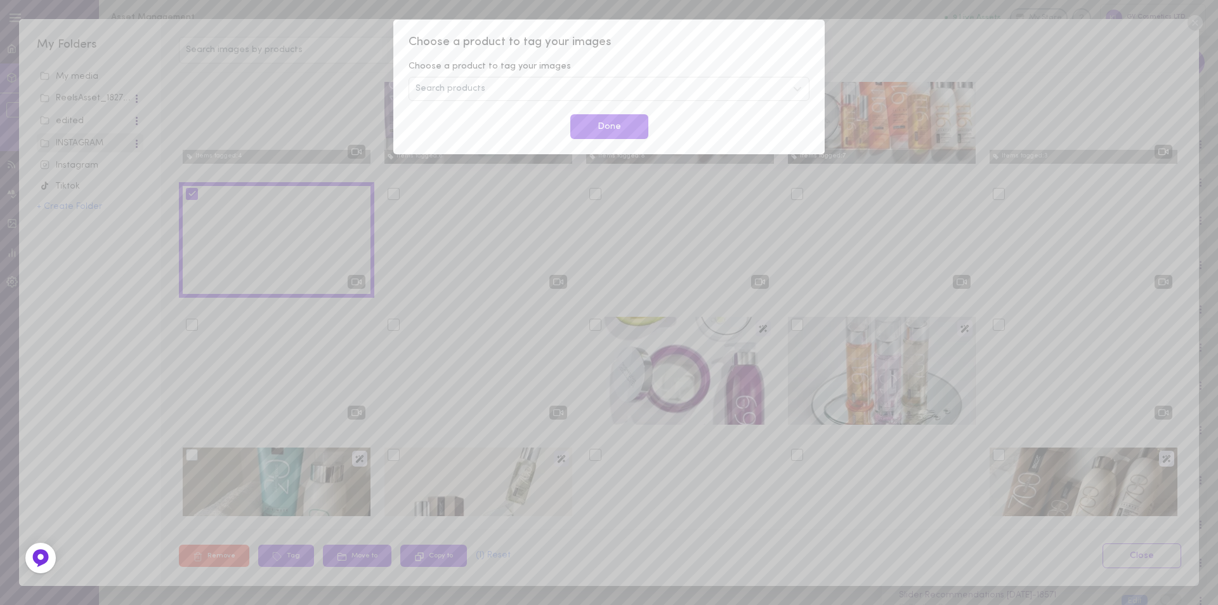
click at [475, 92] on span "Search products" at bounding box center [451, 88] width 70 height 9
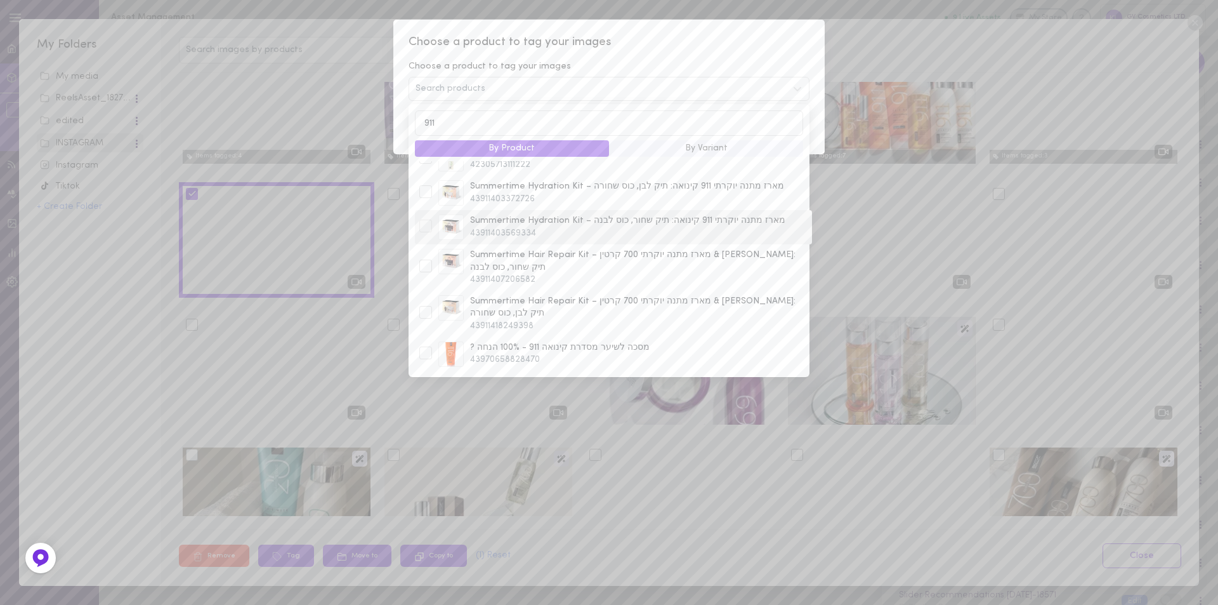
scroll to position [127, 0]
click at [423, 308] on div at bounding box center [425, 314] width 13 height 13
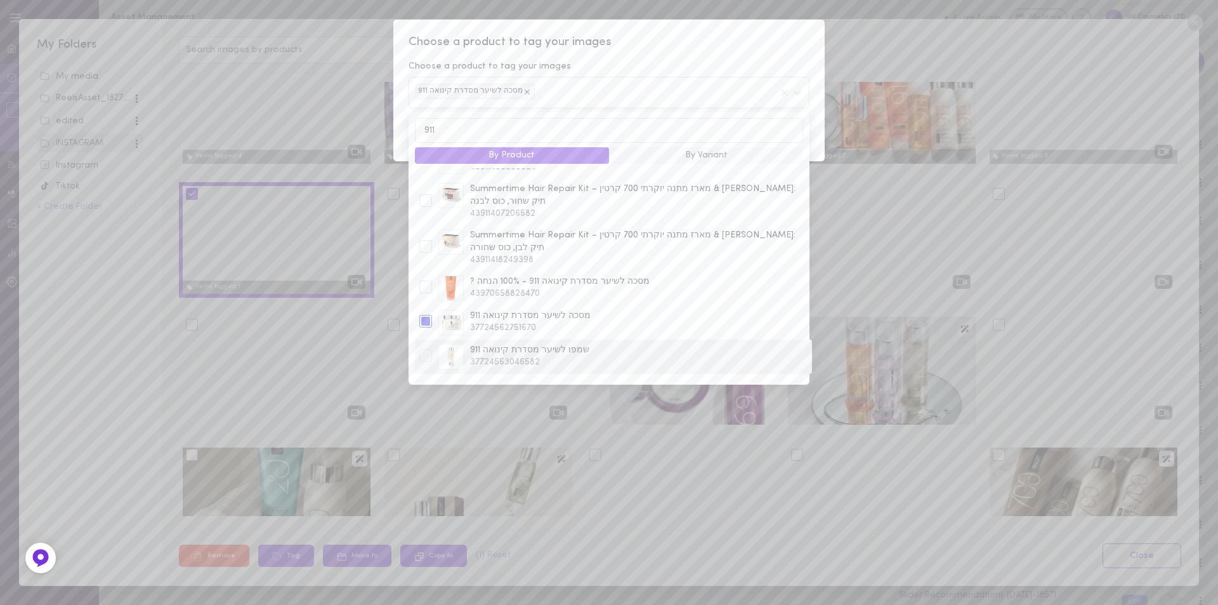
click at [422, 349] on div at bounding box center [425, 355] width 13 height 13
click at [428, 132] on input "911" at bounding box center [609, 130] width 388 height 25
click at [426, 305] on div at bounding box center [425, 311] width 13 height 13
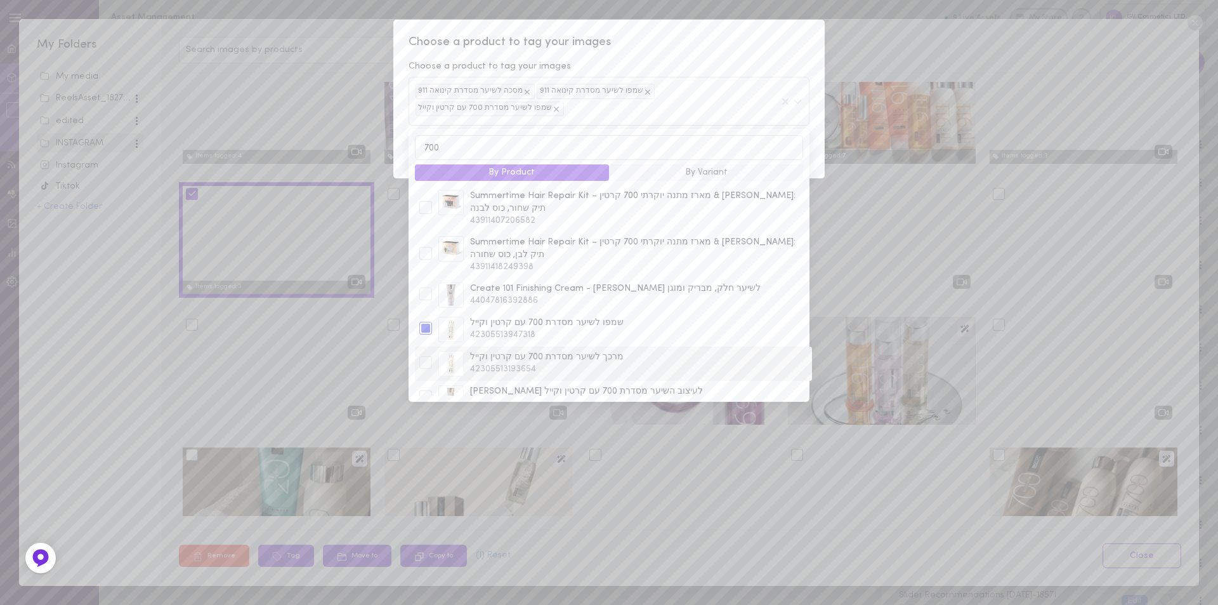
scroll to position [63, 0]
click at [426, 361] on div at bounding box center [425, 367] width 13 height 13
click at [431, 151] on input "700" at bounding box center [609, 147] width 388 height 25
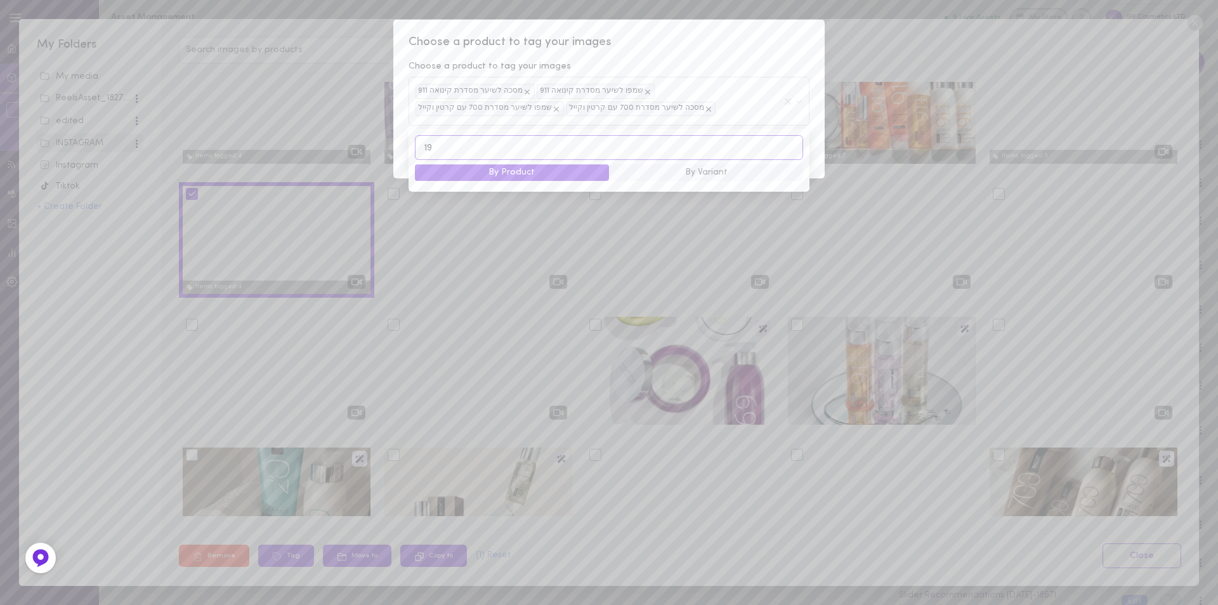
click at [430, 148] on input "19" at bounding box center [609, 147] width 388 height 25
click at [428, 148] on input "19" at bounding box center [609, 147] width 388 height 25
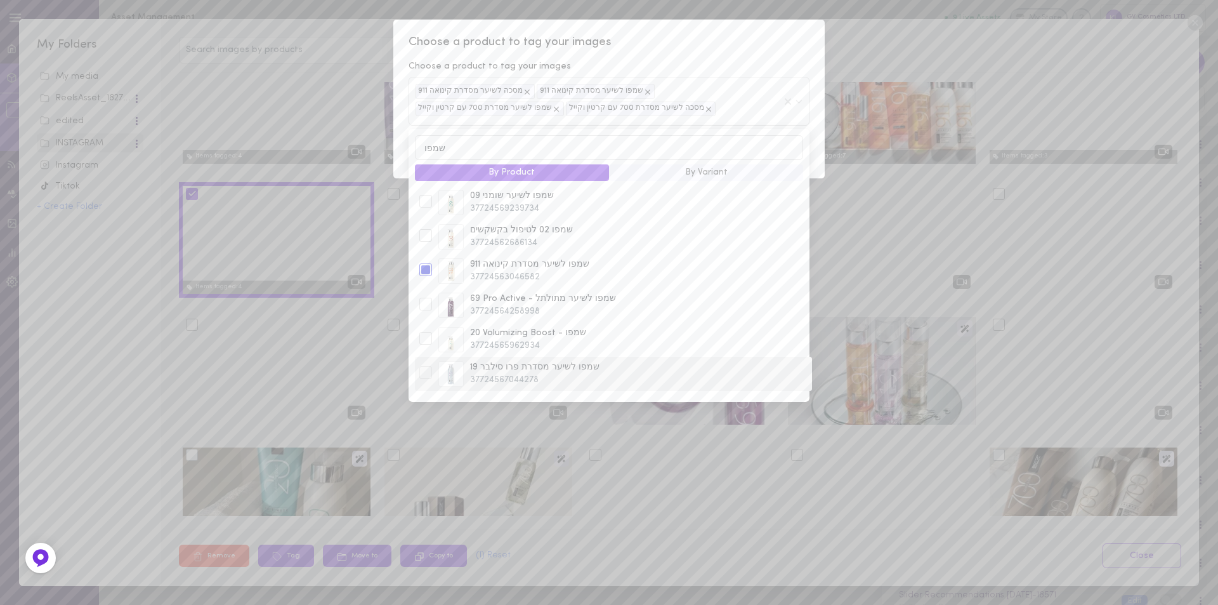
click at [428, 374] on div at bounding box center [425, 372] width 13 height 13
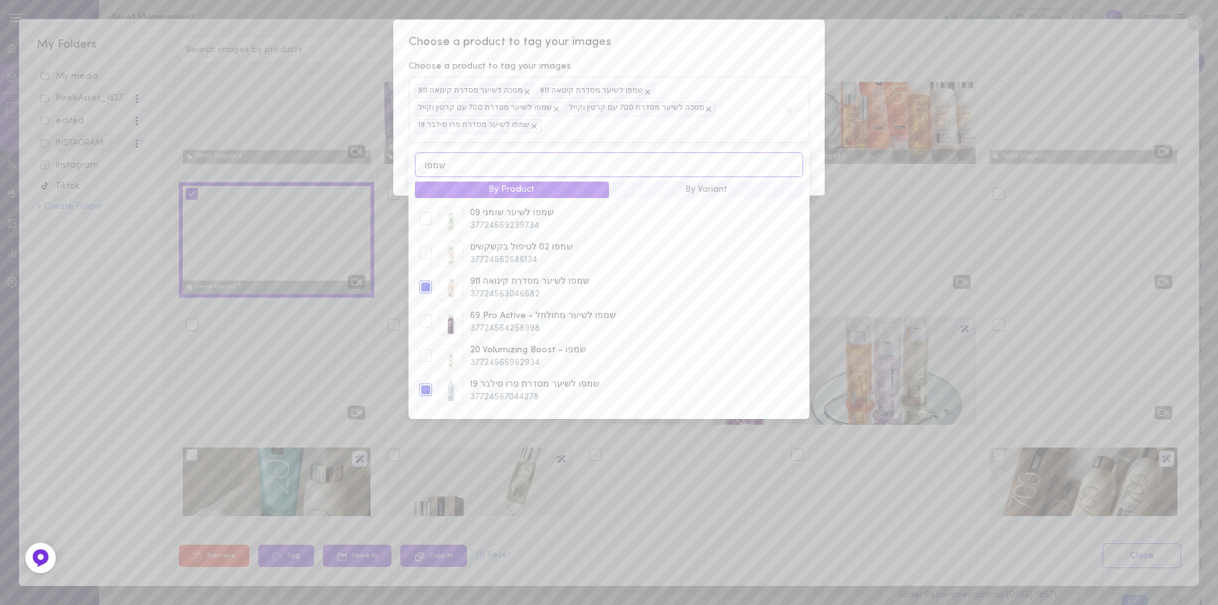
click at [447, 152] on input "שמפו" at bounding box center [609, 164] width 388 height 25
click at [445, 152] on input "שמפו" at bounding box center [609, 164] width 388 height 25
click at [434, 152] on input "שמפו" at bounding box center [609, 164] width 388 height 25
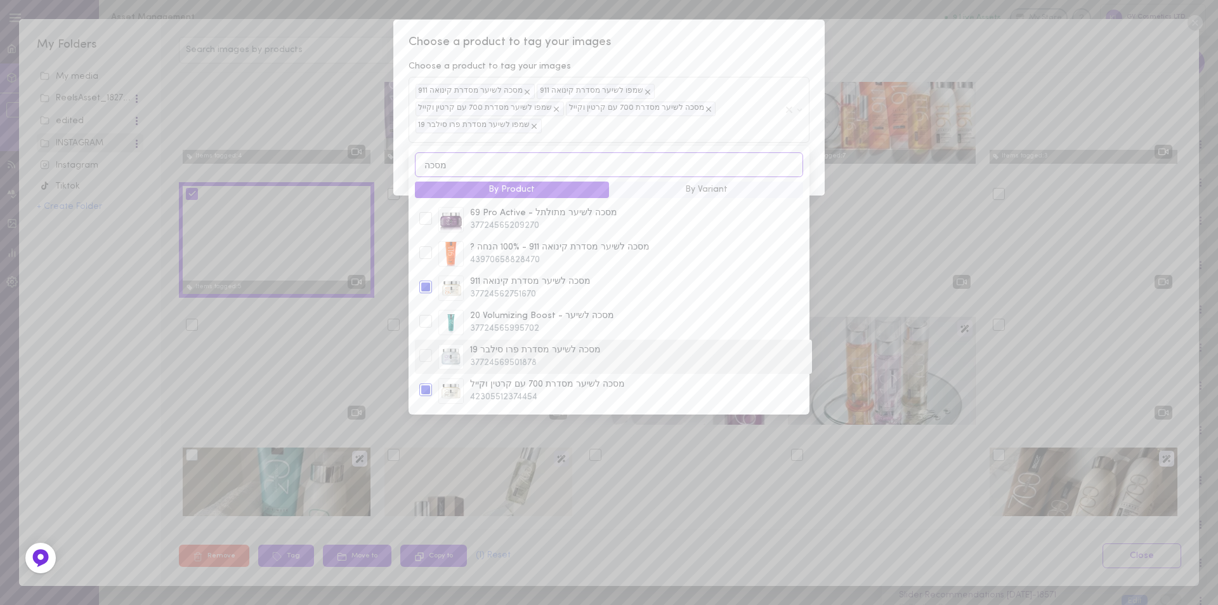
type input "מסכה"
click at [424, 349] on div at bounding box center [425, 355] width 13 height 13
click at [750, 46] on span "Choose a product to tag your images" at bounding box center [609, 42] width 401 height 16
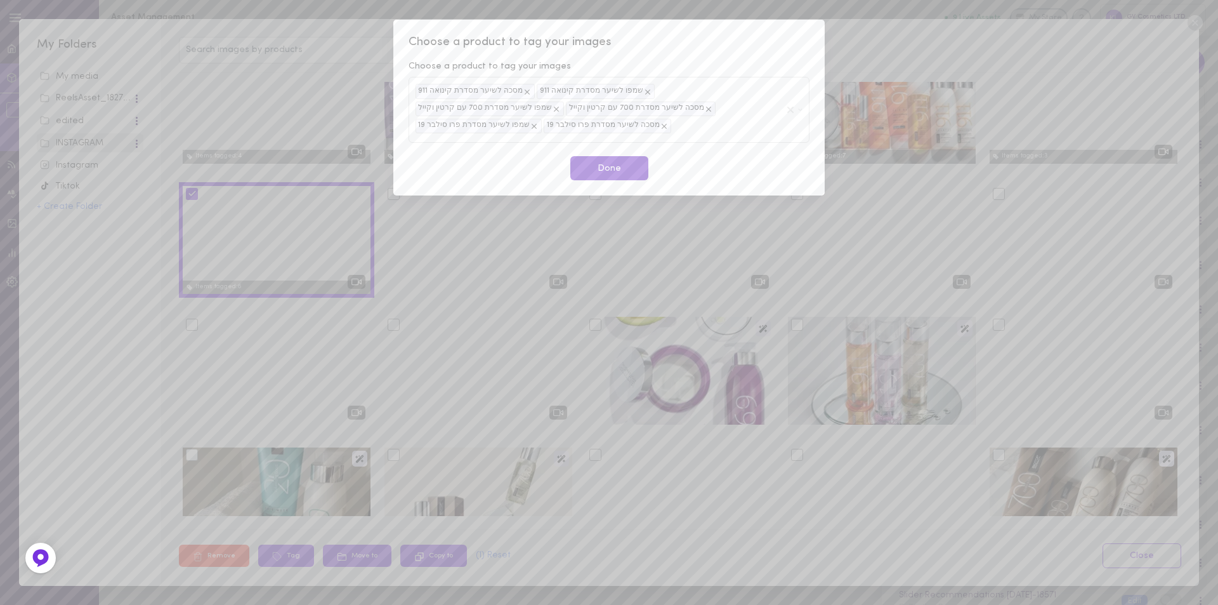
click at [602, 178] on button "Done" at bounding box center [609, 168] width 78 height 25
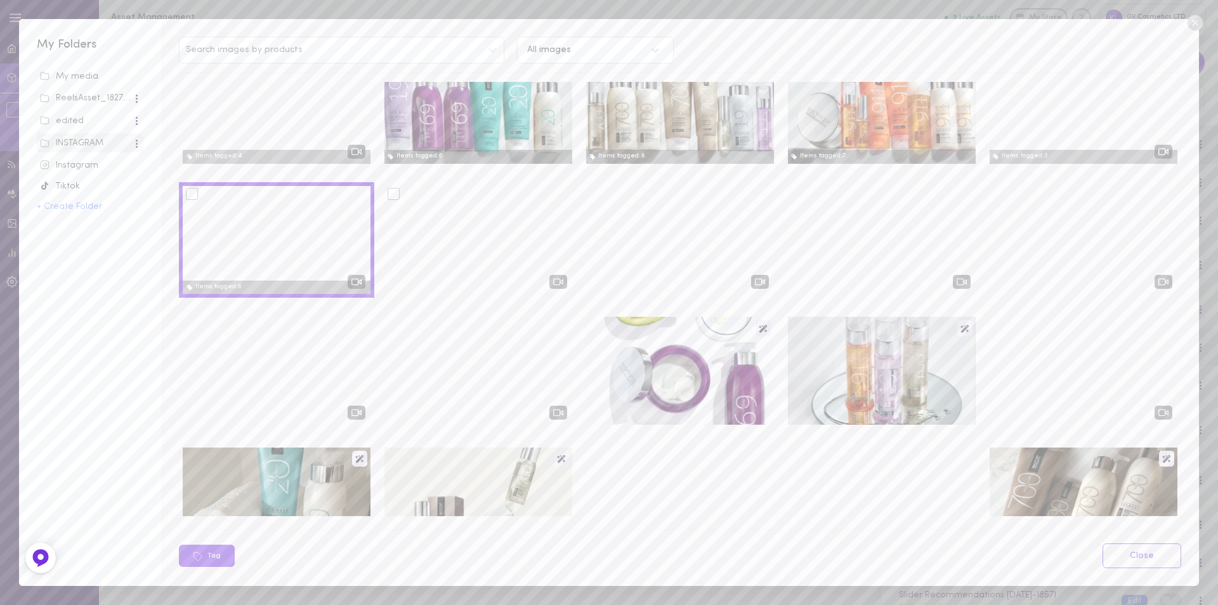
click at [473, 227] on div at bounding box center [478, 240] width 188 height 108
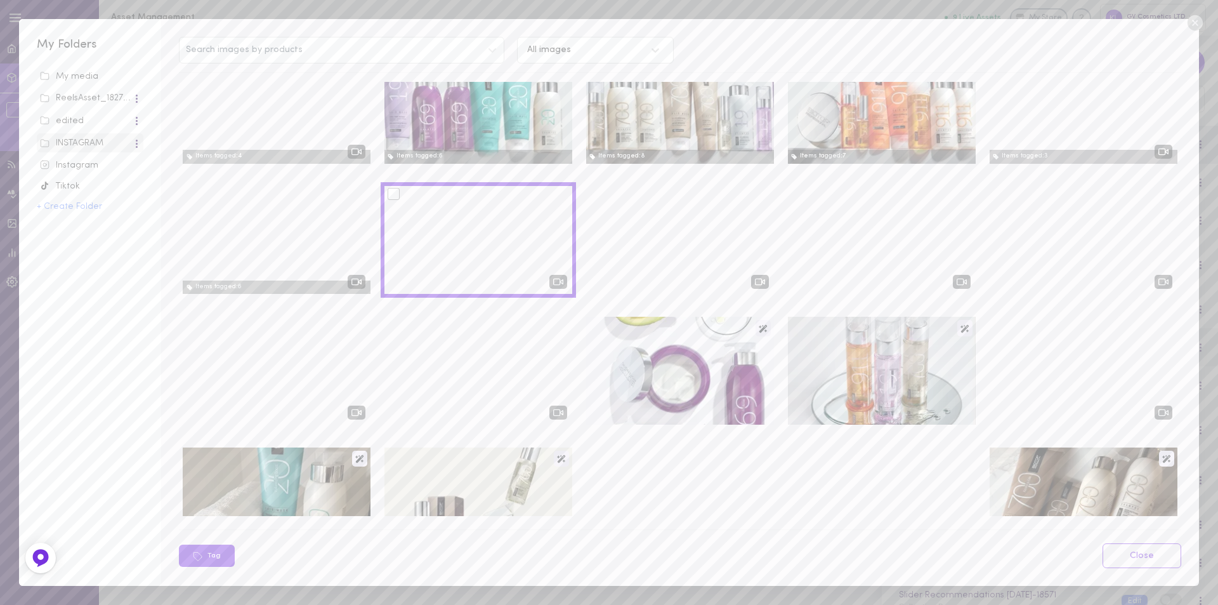
click at [391, 196] on div at bounding box center [394, 194] width 12 height 12
click at [0, 0] on input "checkbox" at bounding box center [0, 0] width 0 height 0
click at [287, 555] on button "Tag" at bounding box center [286, 555] width 56 height 22
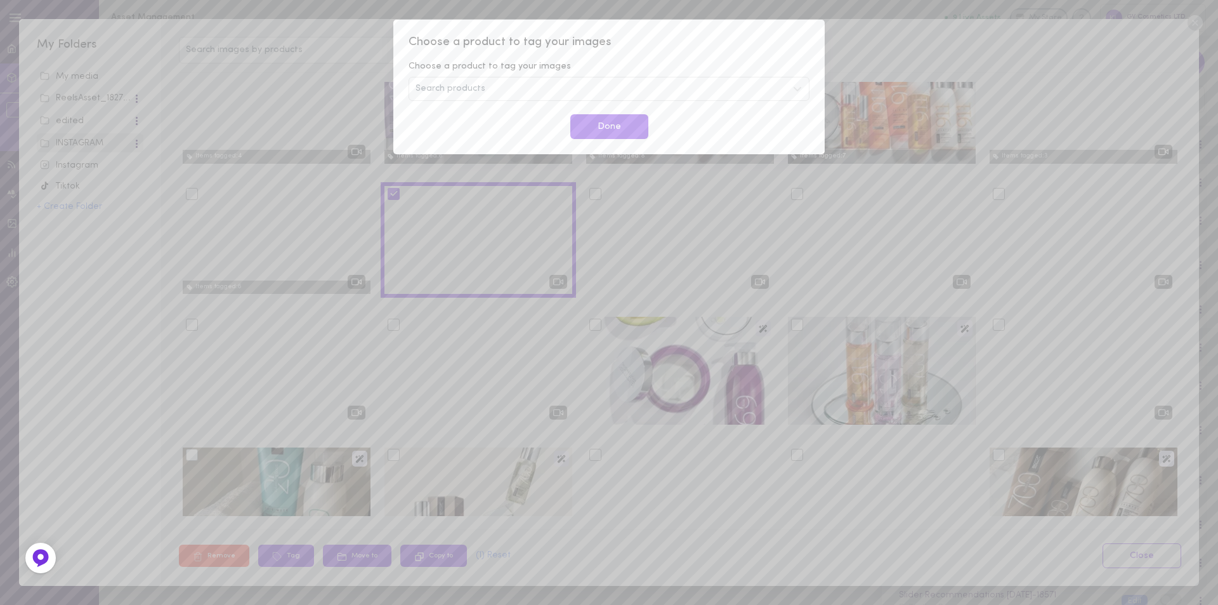
click at [465, 91] on span "Search products" at bounding box center [451, 88] width 70 height 9
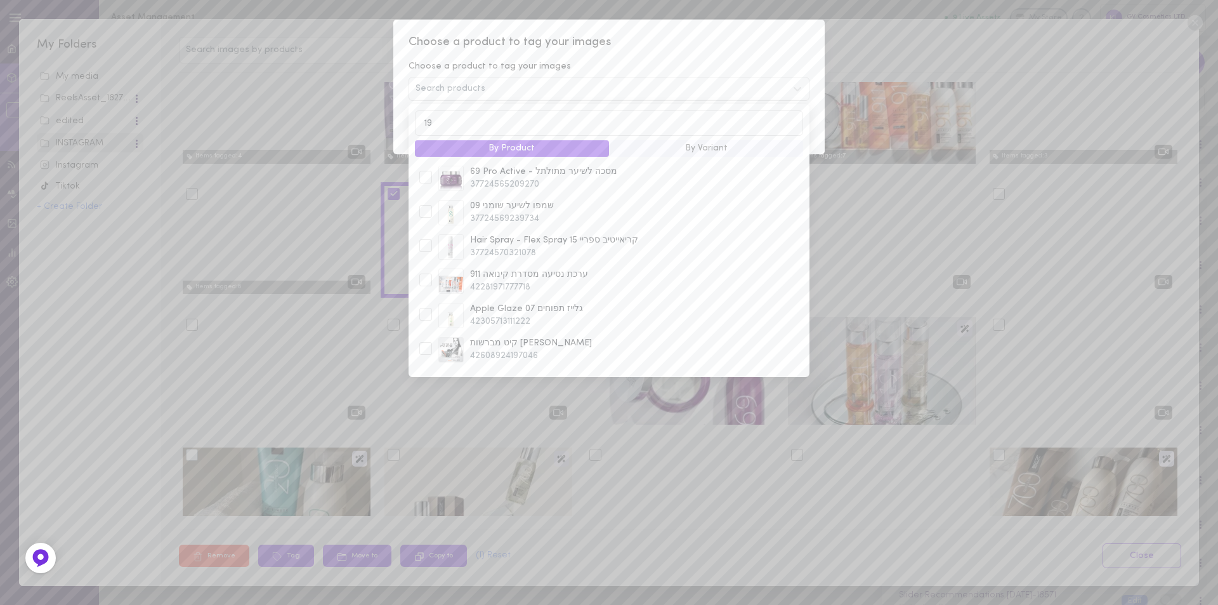
type input "1"
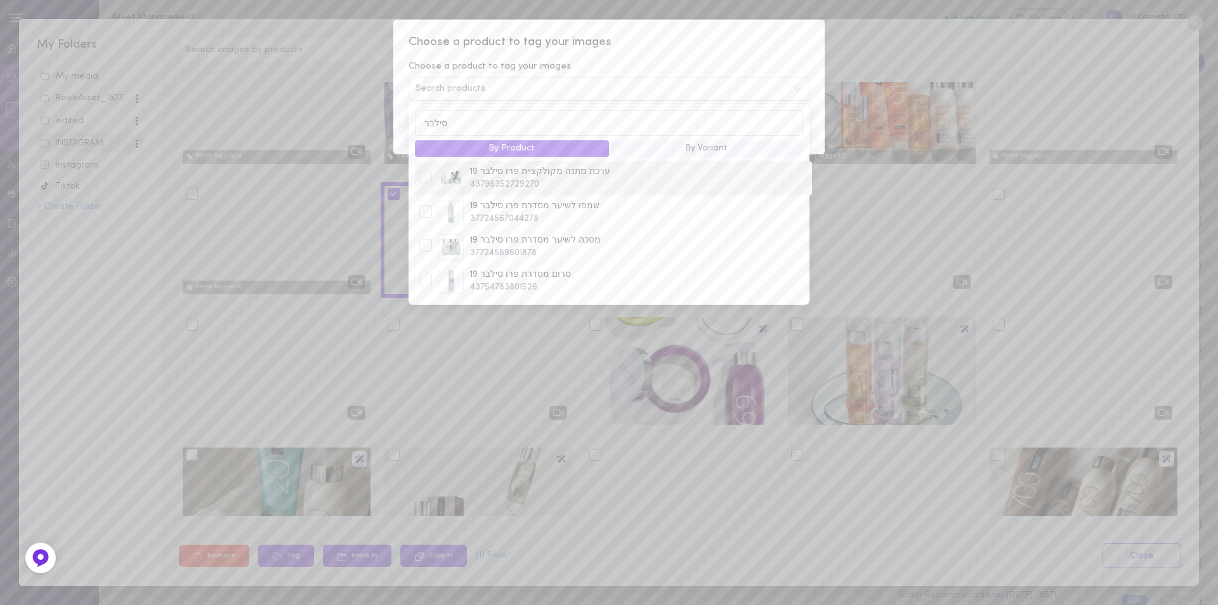
type input "סילבר"
click at [423, 178] on div at bounding box center [425, 177] width 13 height 13
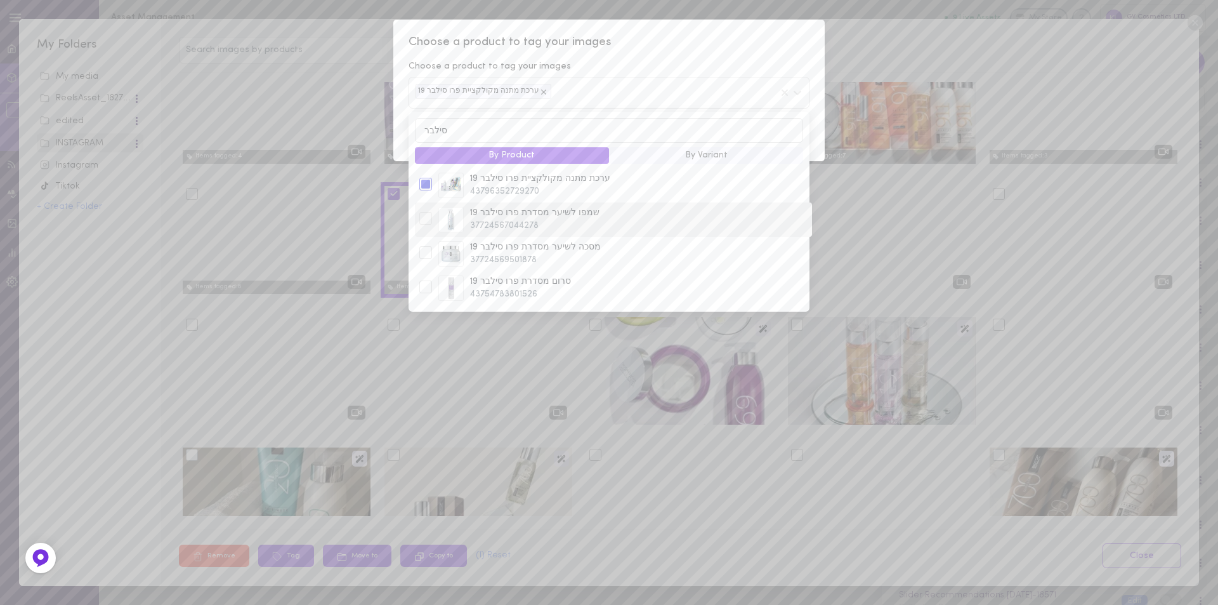
click at [428, 213] on div "שמפו לשיער מסדרת פרו סילבר 19 37724567044278" at bounding box center [613, 219] width 395 height 25
click at [426, 254] on div at bounding box center [425, 252] width 13 height 13
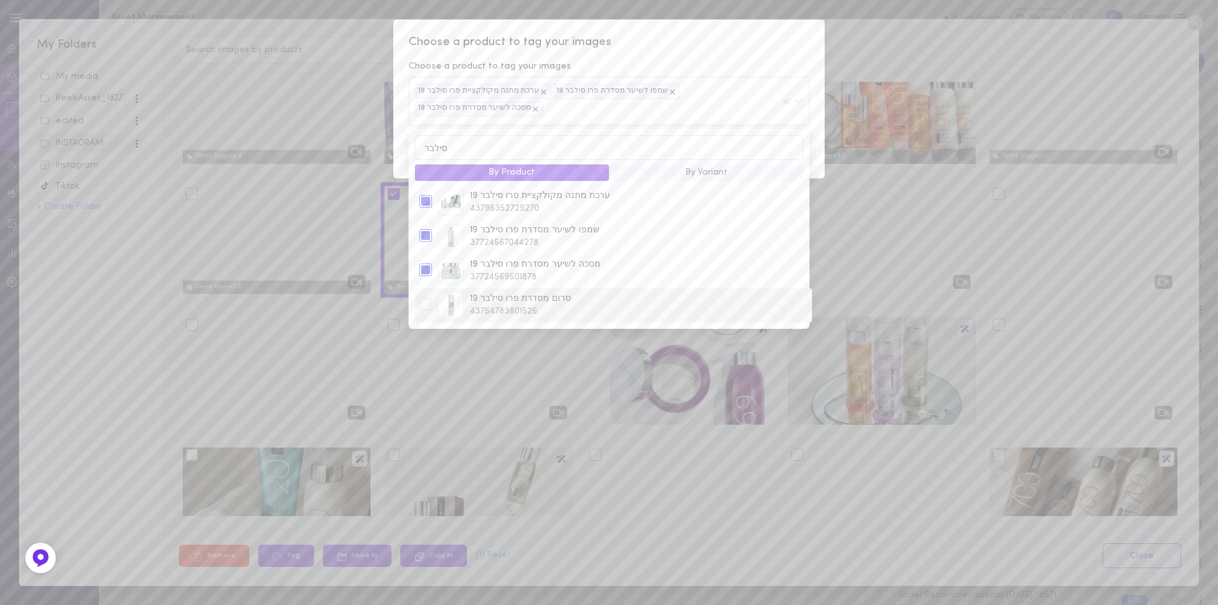
click at [423, 298] on div at bounding box center [425, 304] width 13 height 13
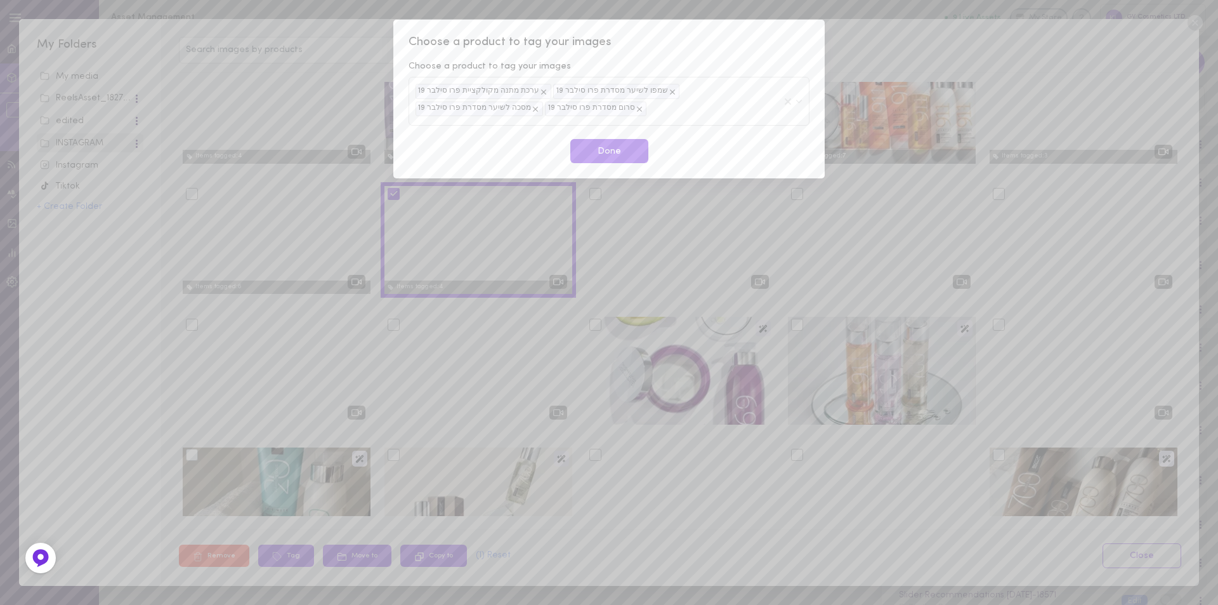
click at [705, 35] on span "Choose a product to tag your images" at bounding box center [609, 42] width 401 height 16
click at [625, 141] on button "Done" at bounding box center [609, 151] width 78 height 25
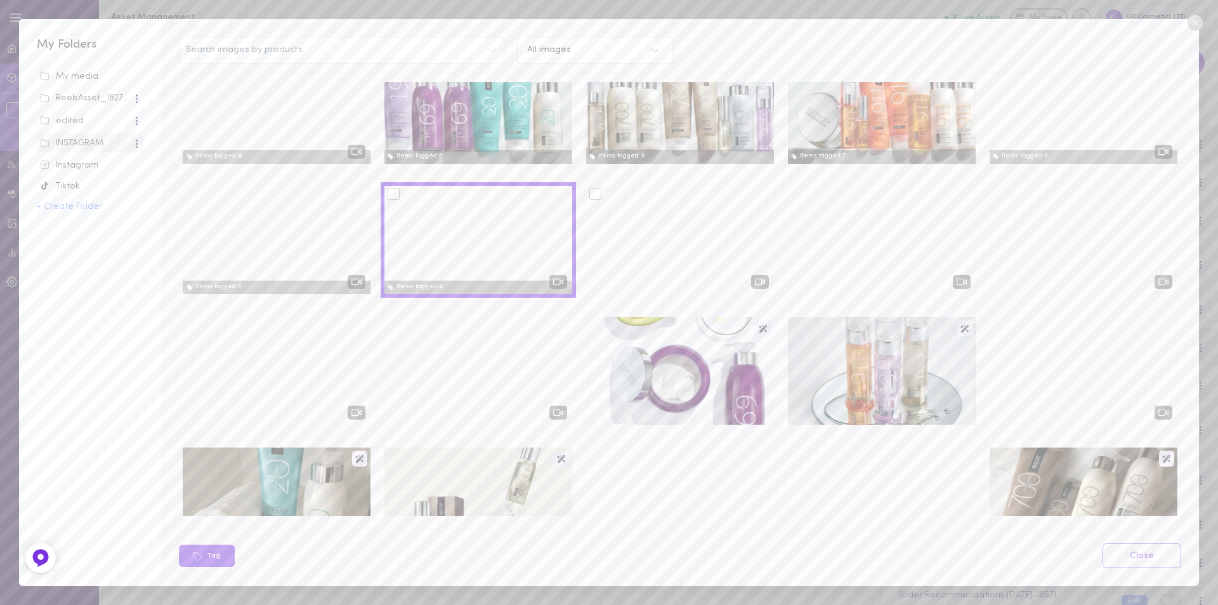
click at [589, 195] on div at bounding box center [595, 194] width 12 height 12
click at [0, 0] on input "checkbox" at bounding box center [0, 0] width 0 height 0
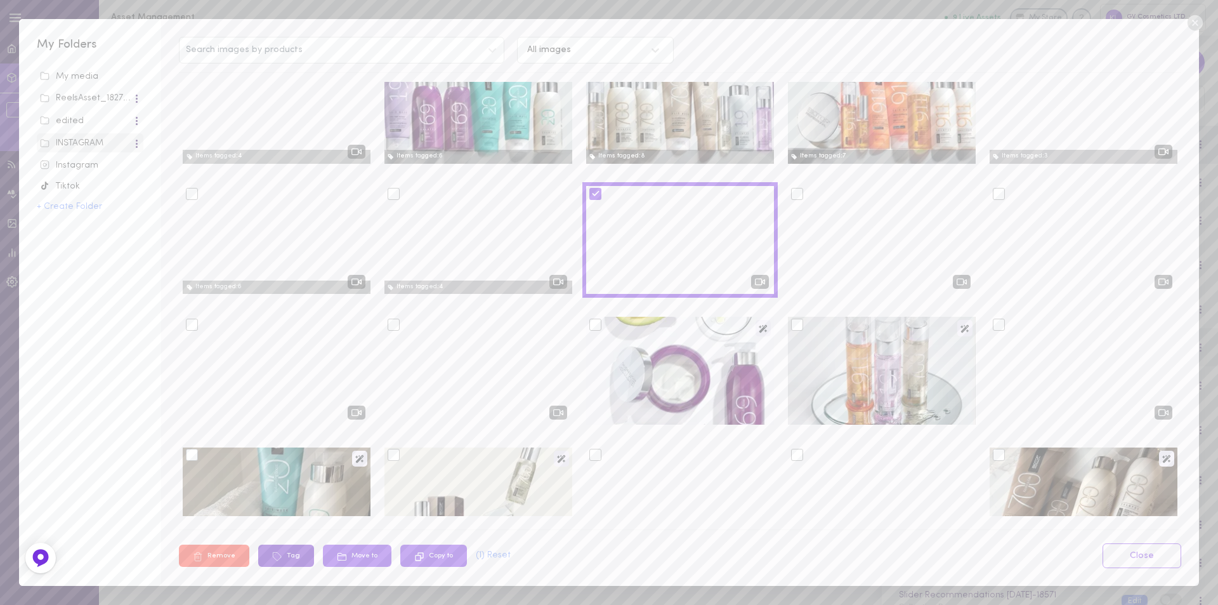
click at [292, 556] on button "Tag" at bounding box center [286, 555] width 56 height 22
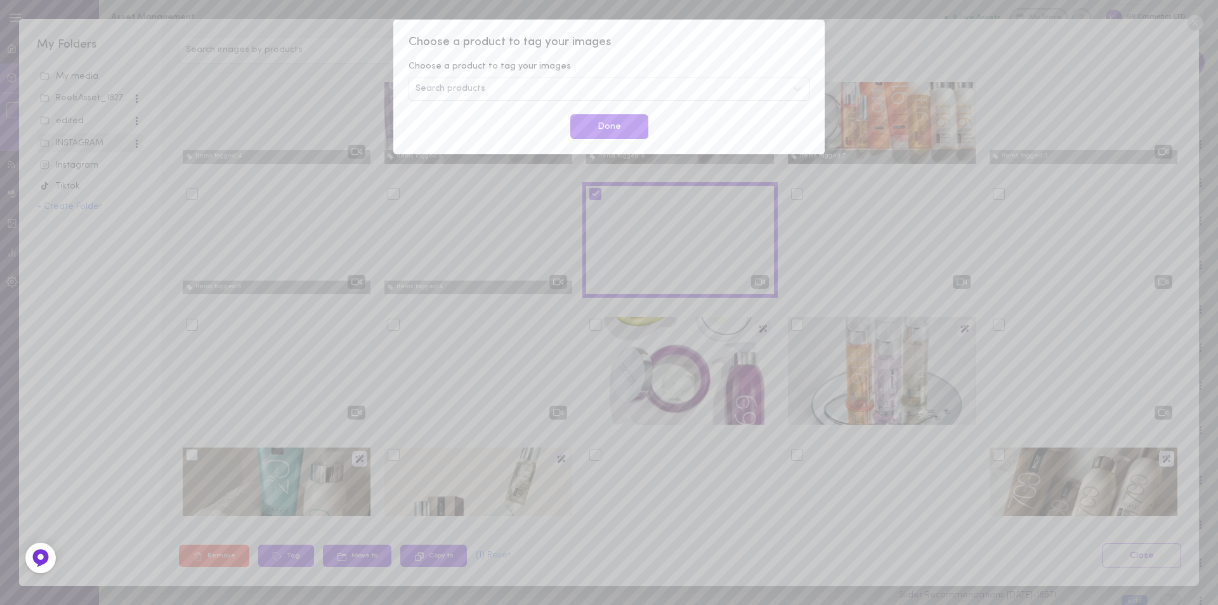
click at [497, 84] on div "Search products" at bounding box center [609, 89] width 401 height 24
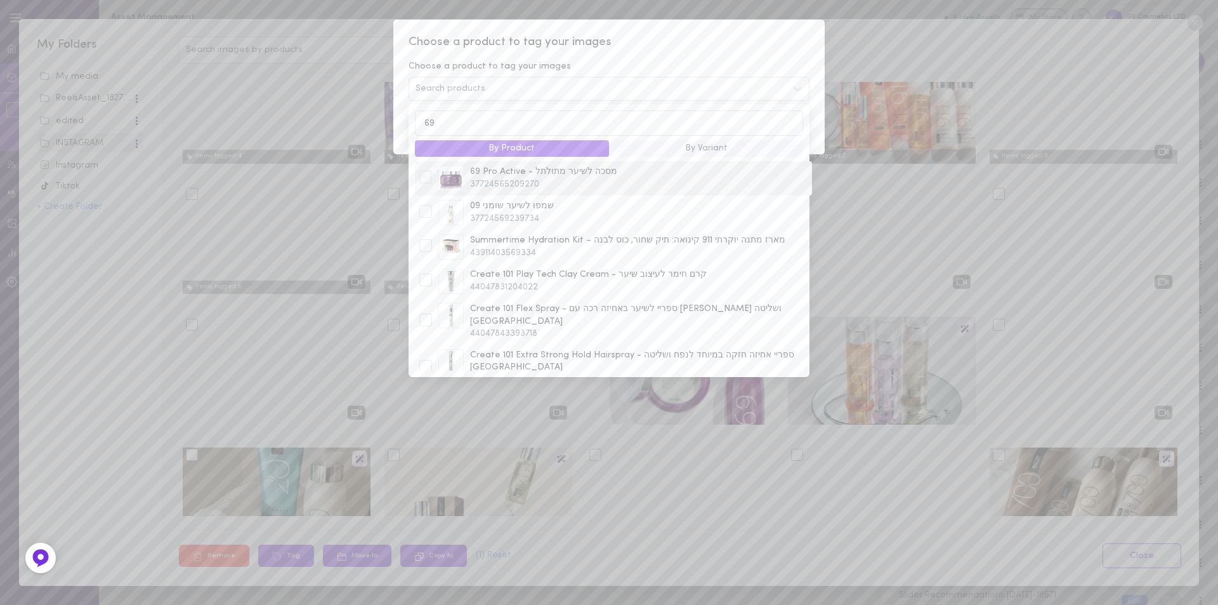
click at [421, 178] on div at bounding box center [425, 177] width 13 height 13
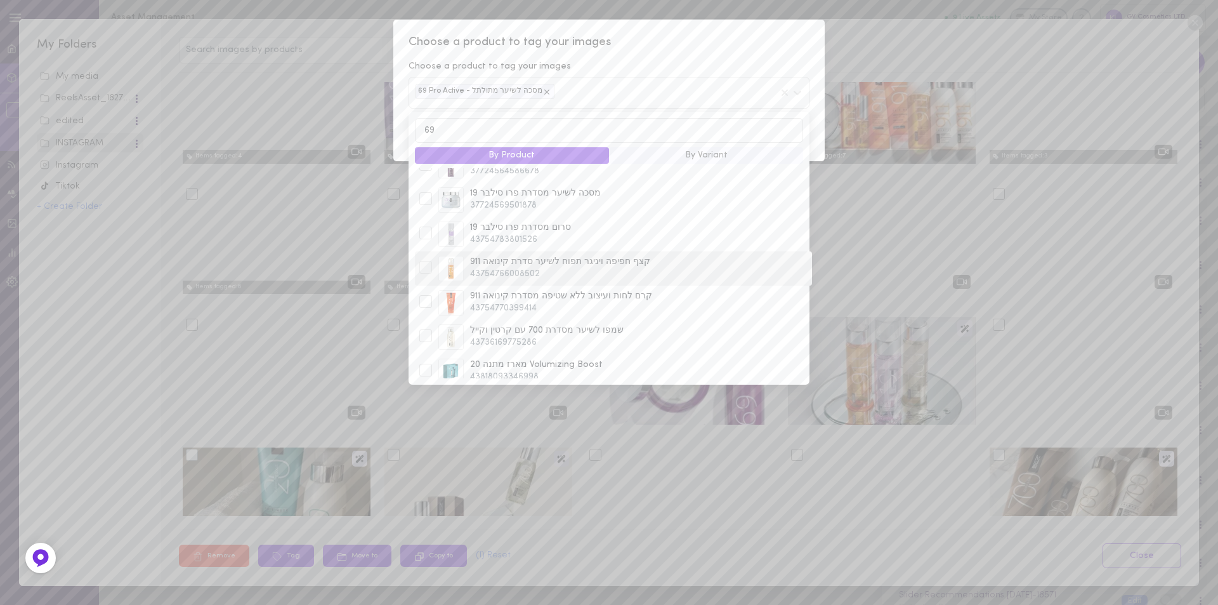
scroll to position [128, 0]
click at [419, 316] on div at bounding box center [425, 320] width 13 height 13
click at [429, 348] on div at bounding box center [425, 354] width 13 height 13
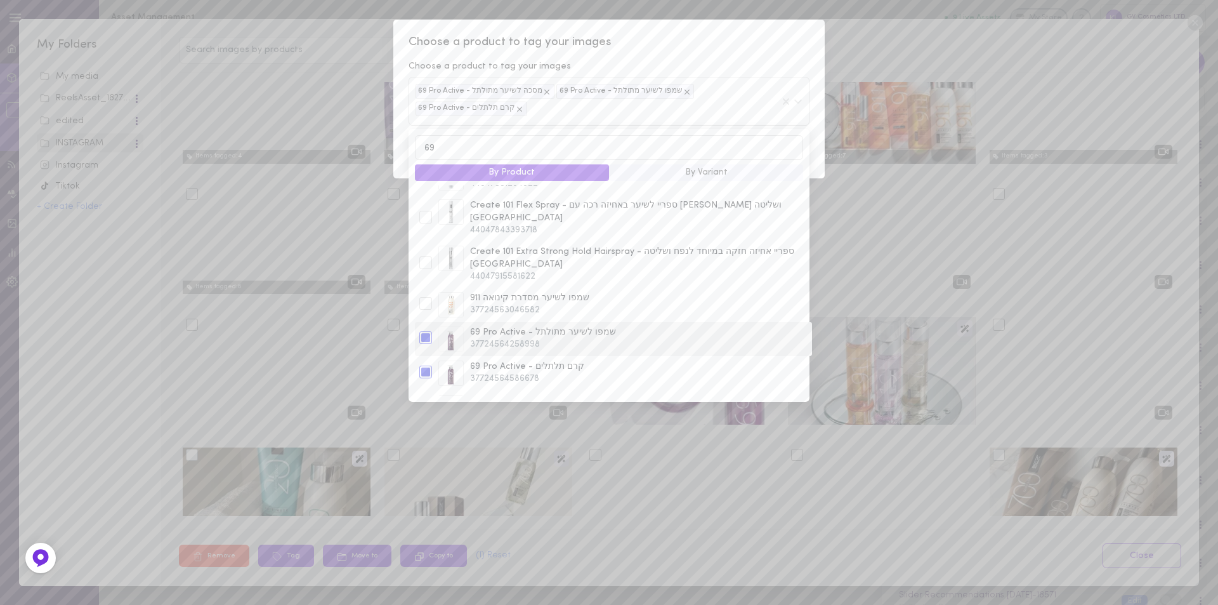
scroll to position [318, 0]
click at [430, 150] on input "69" at bounding box center [609, 147] width 388 height 25
type input "07"
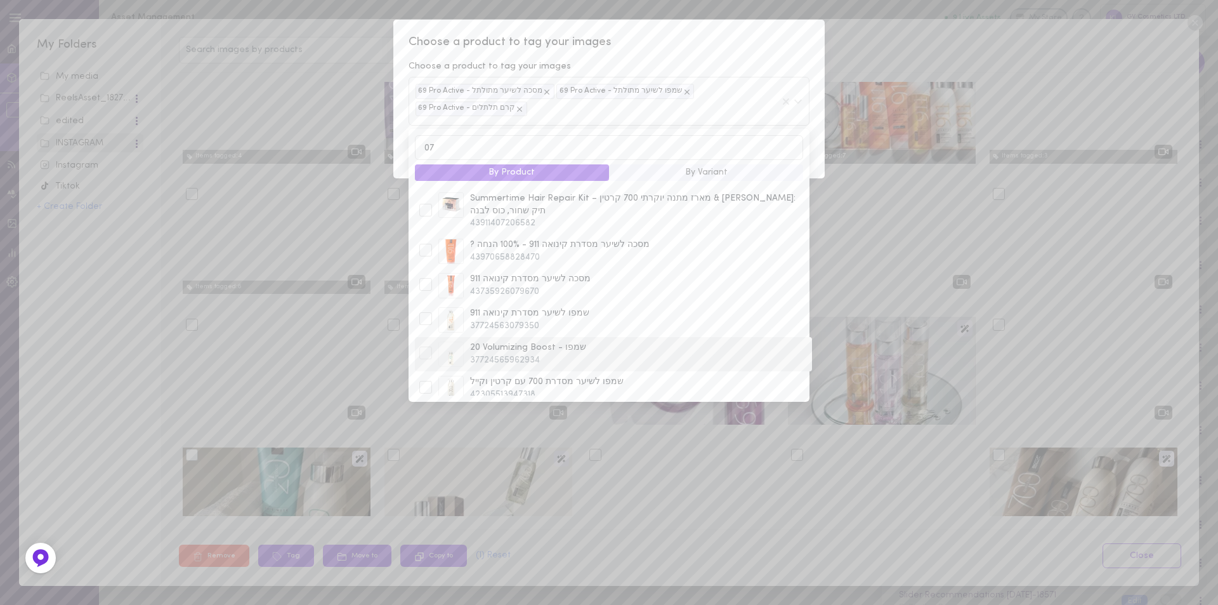
click at [423, 346] on div at bounding box center [425, 352] width 13 height 13
click at [712, 41] on span "Choose a product to tag your images" at bounding box center [609, 42] width 401 height 16
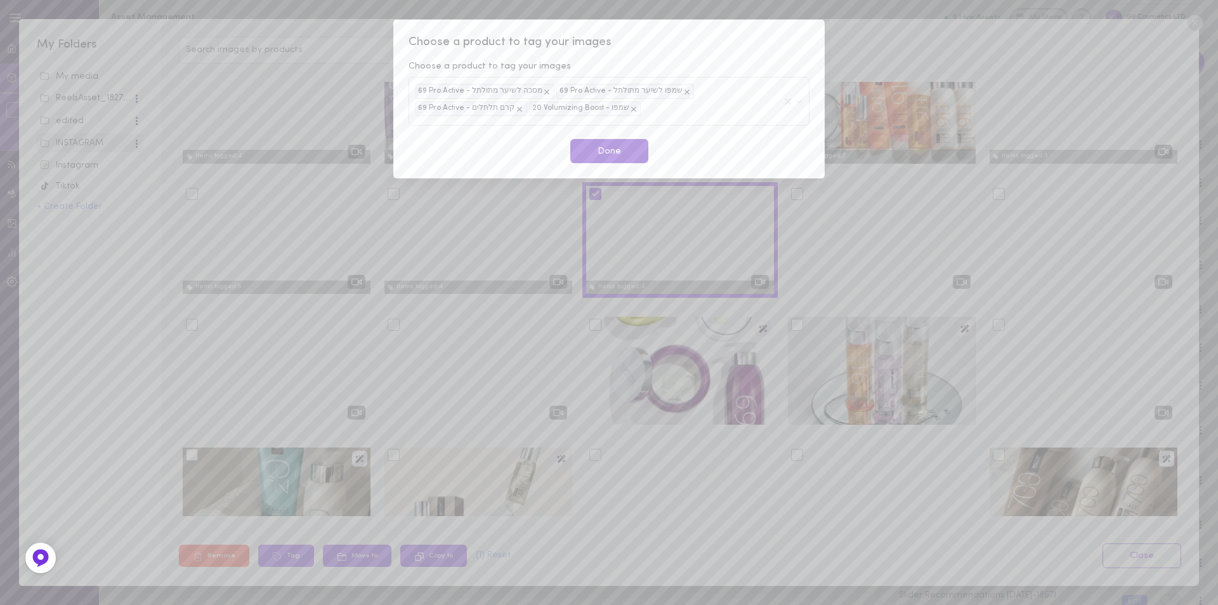
click at [617, 148] on button "Done" at bounding box center [609, 151] width 78 height 25
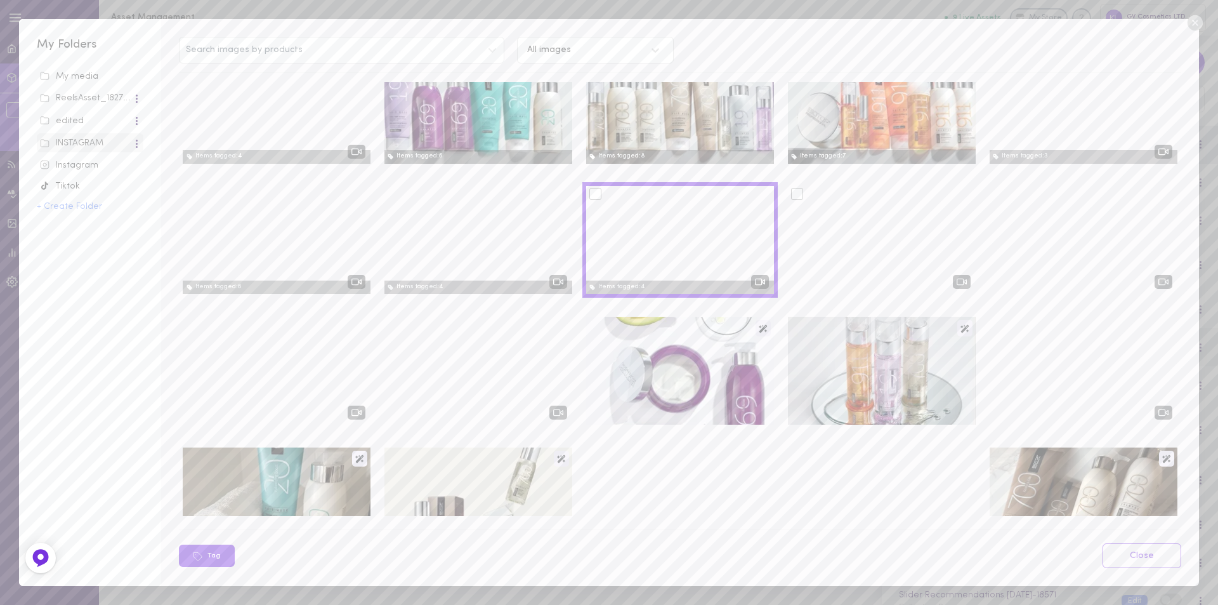
click at [792, 198] on div at bounding box center [797, 194] width 12 height 12
click at [0, 0] on input "checkbox" at bounding box center [0, 0] width 0 height 0
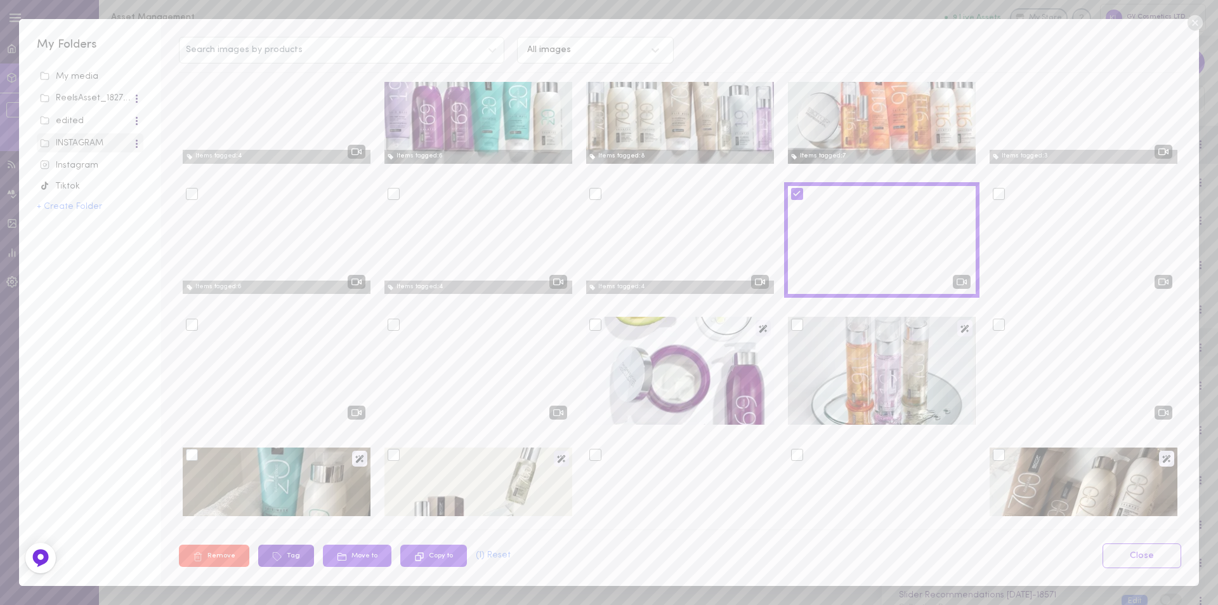
click at [284, 554] on button "Tag" at bounding box center [286, 555] width 56 height 22
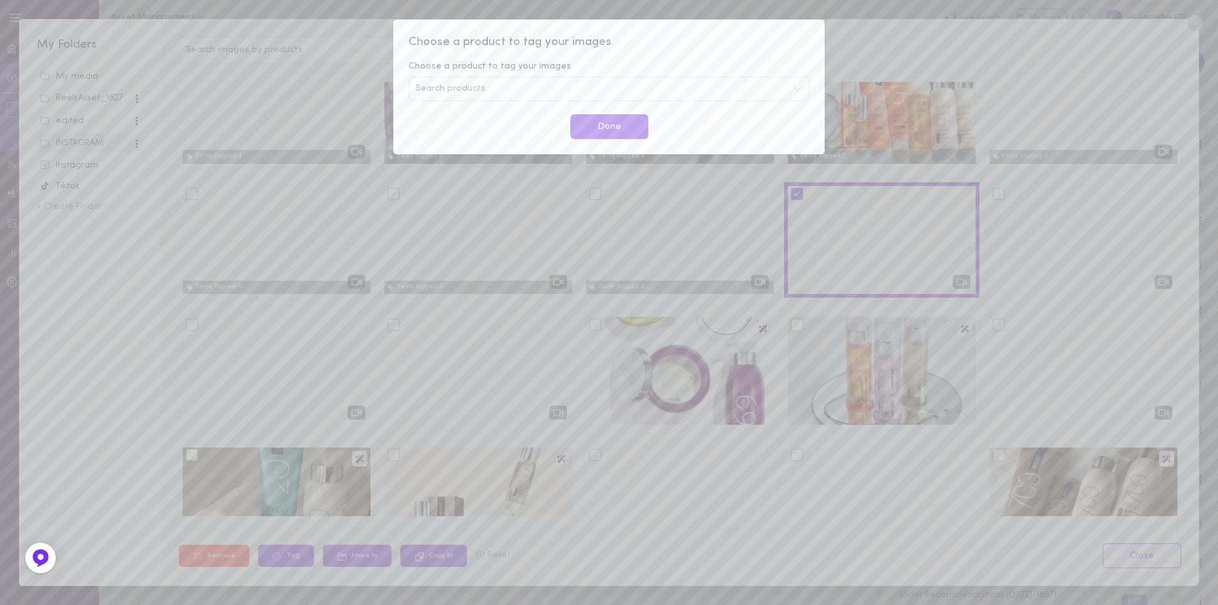
click at [590, 91] on div "Search products" at bounding box center [609, 89] width 401 height 24
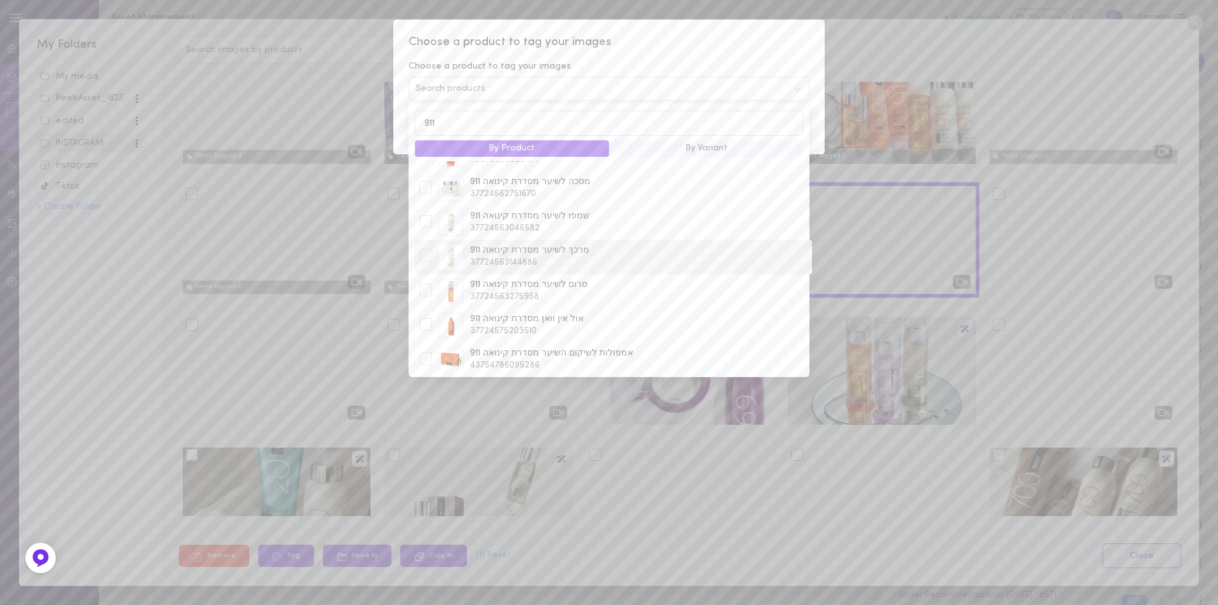
scroll to position [190, 0]
type input "911"
click at [423, 244] on div at bounding box center [425, 250] width 13 height 13
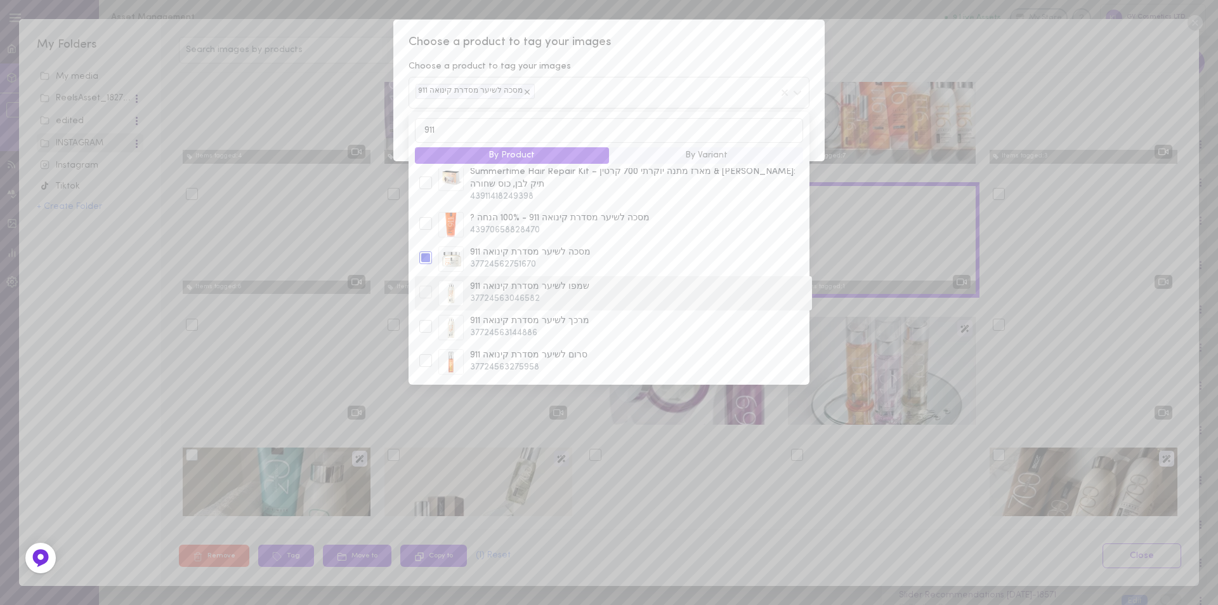
click at [423, 285] on div at bounding box center [425, 291] width 13 height 13
click at [421, 320] on div at bounding box center [425, 326] width 13 height 13
click at [424, 320] on div at bounding box center [425, 326] width 13 height 13
click at [425, 291] on div at bounding box center [425, 297] width 13 height 13
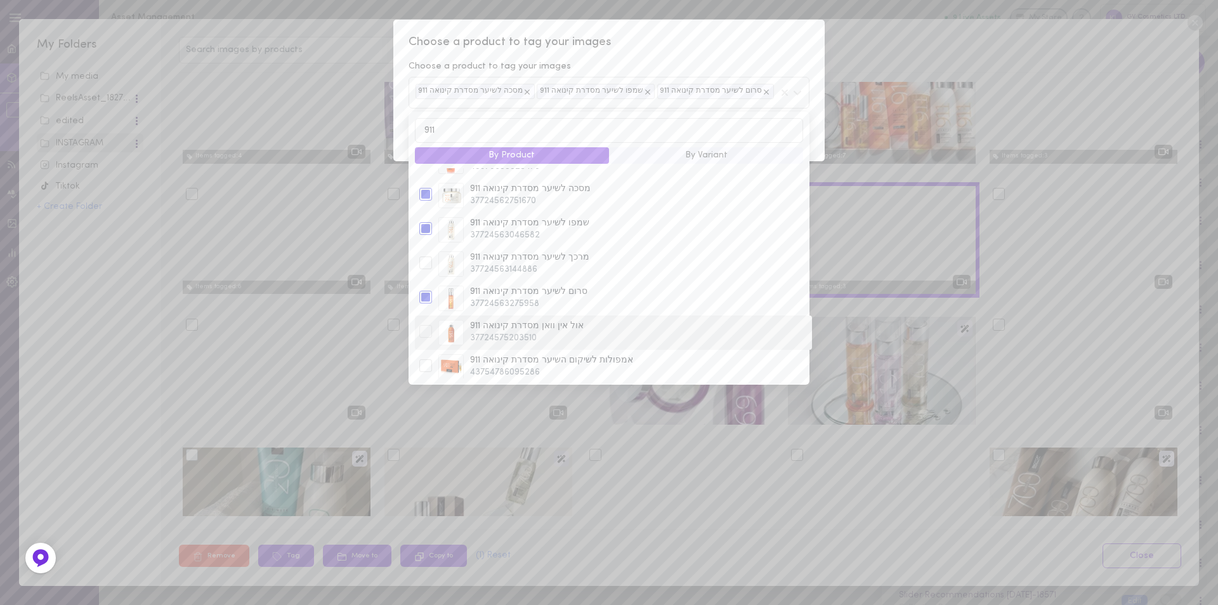
click at [426, 325] on div at bounding box center [425, 331] width 13 height 13
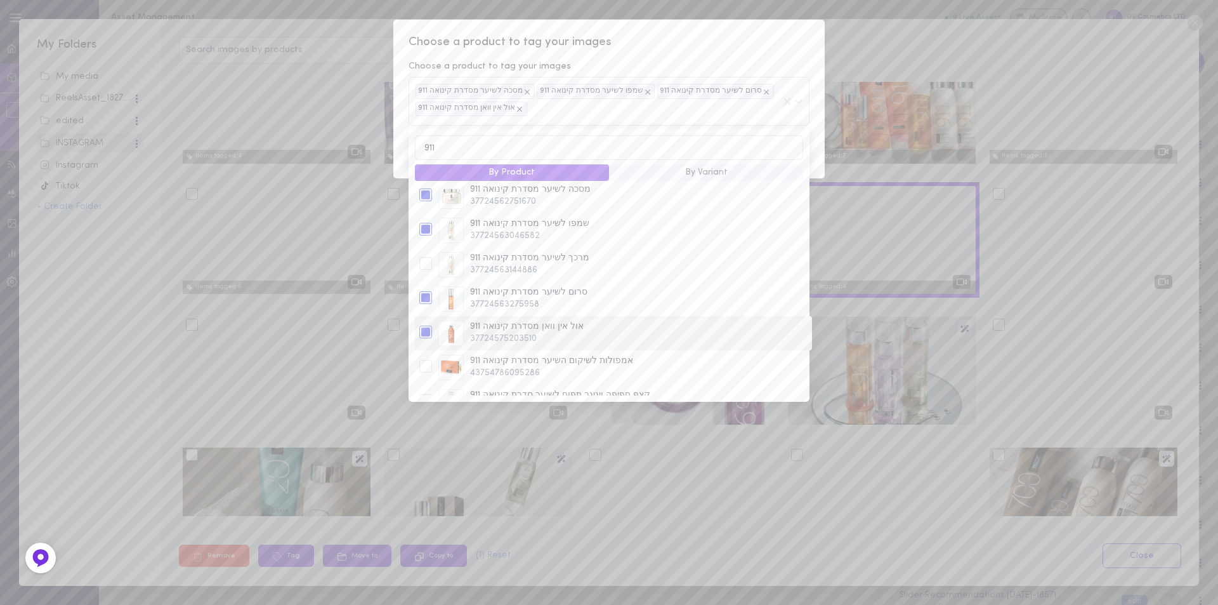
scroll to position [381, 0]
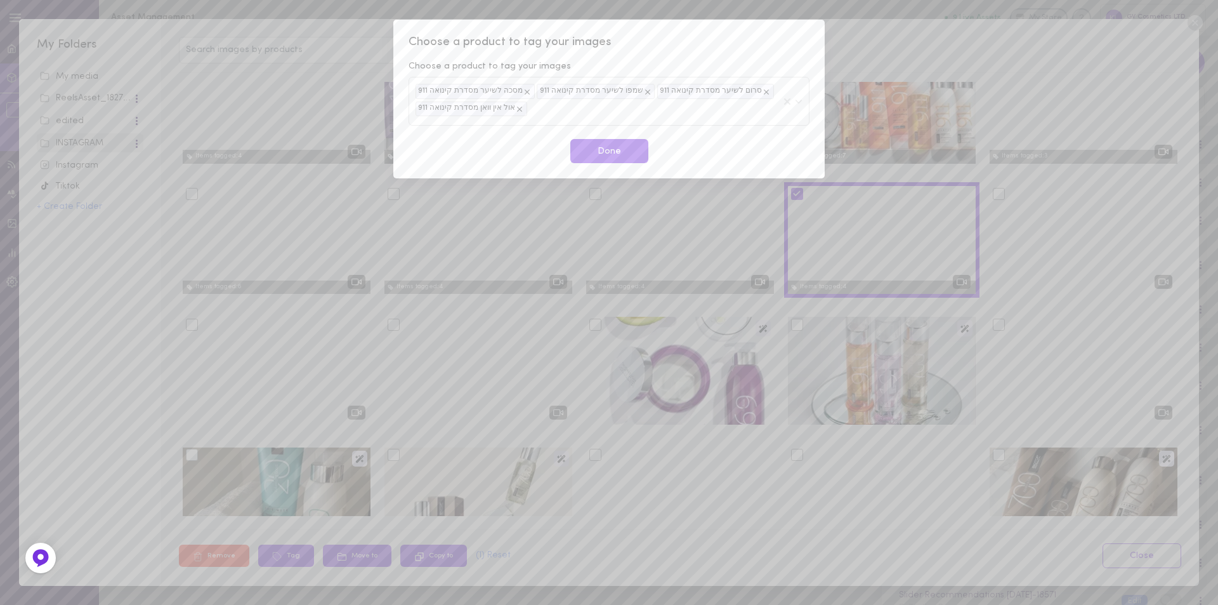
click at [716, 42] on span "Choose a product to tag your images" at bounding box center [609, 42] width 401 height 16
click at [624, 154] on button "Done" at bounding box center [609, 151] width 78 height 25
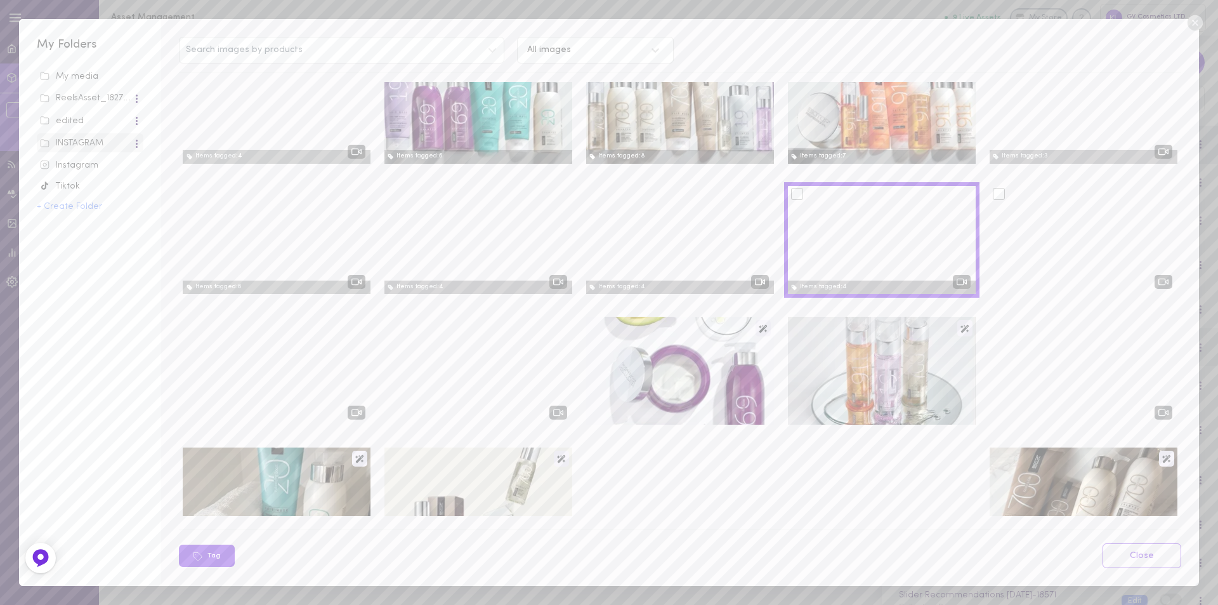
click at [993, 196] on div at bounding box center [999, 194] width 12 height 12
click at [0, 0] on input "checkbox" at bounding box center [0, 0] width 0 height 0
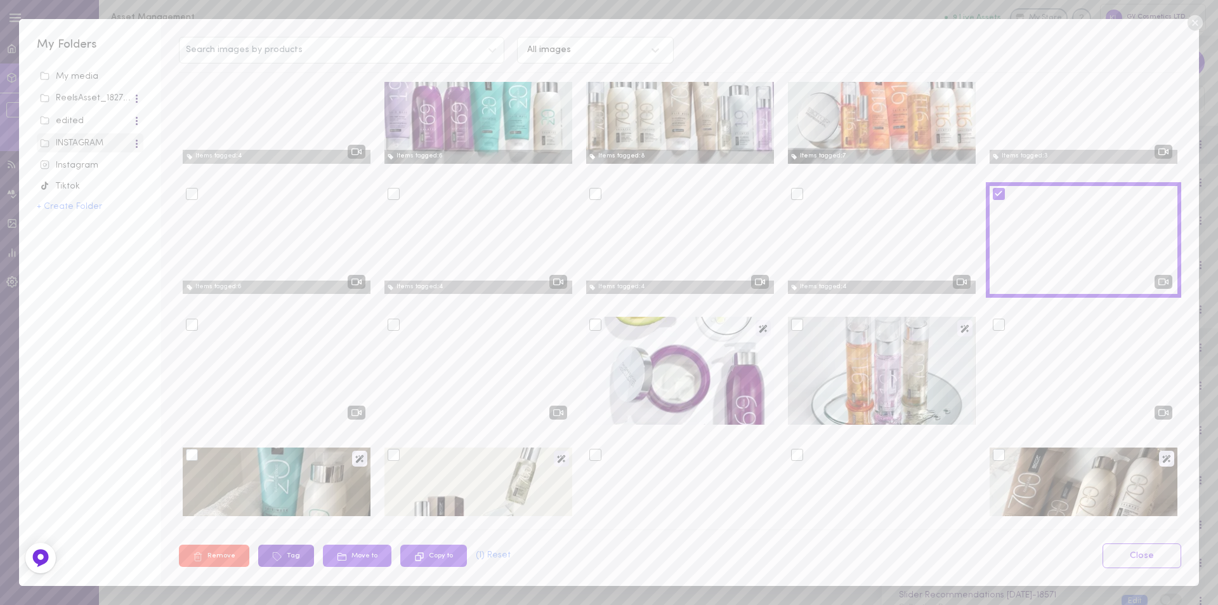
click at [280, 558] on icon at bounding box center [277, 556] width 10 height 10
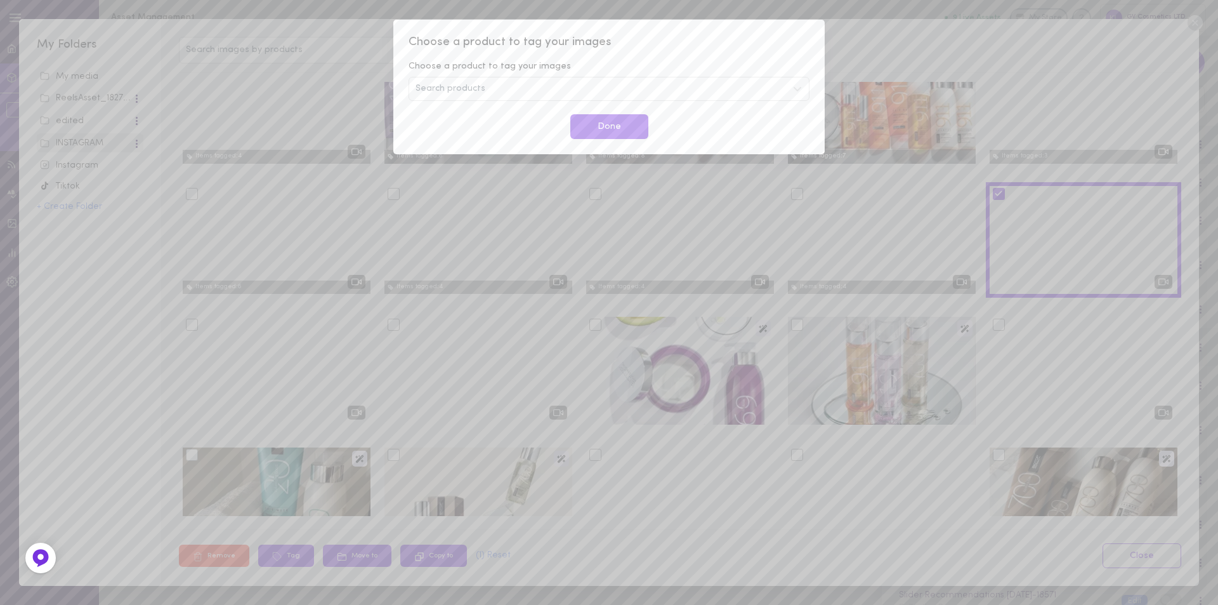
click at [525, 89] on div "Search products" at bounding box center [609, 89] width 401 height 24
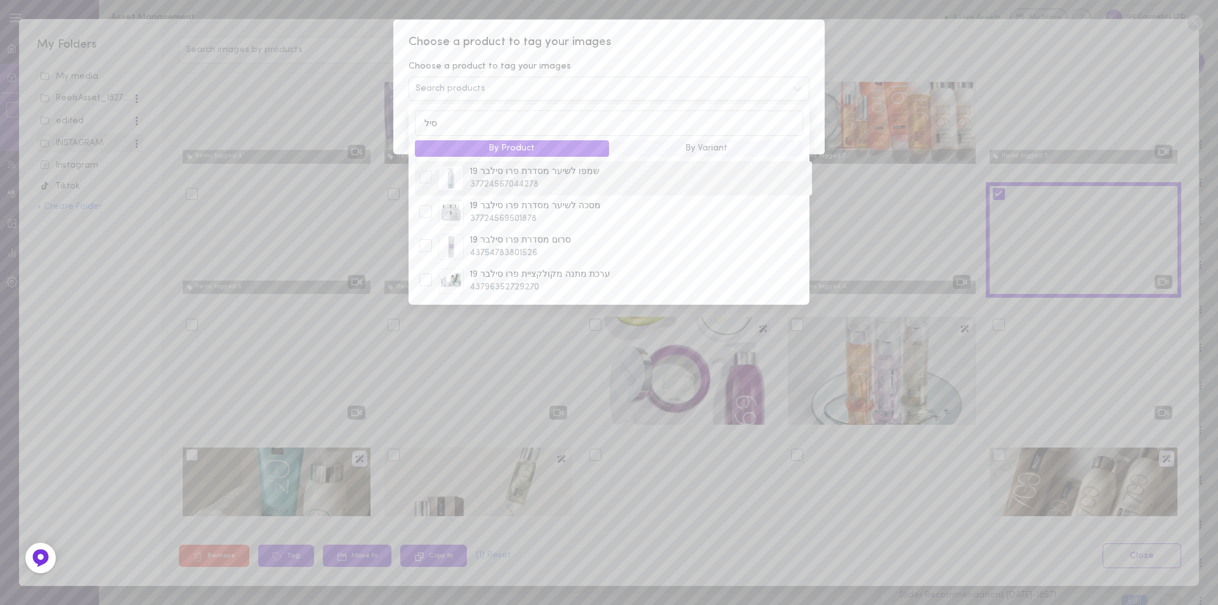
type input "סיל"
click at [426, 183] on div at bounding box center [425, 177] width 13 height 13
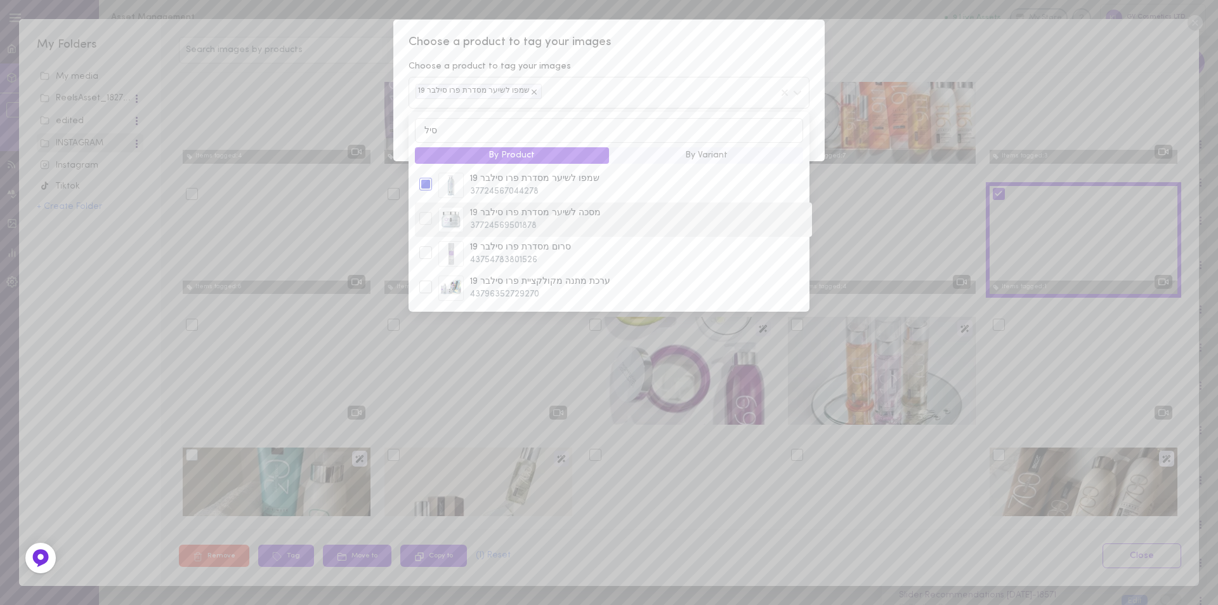
click at [430, 225] on div at bounding box center [425, 218] width 13 height 13
click at [428, 254] on div at bounding box center [425, 252] width 13 height 13
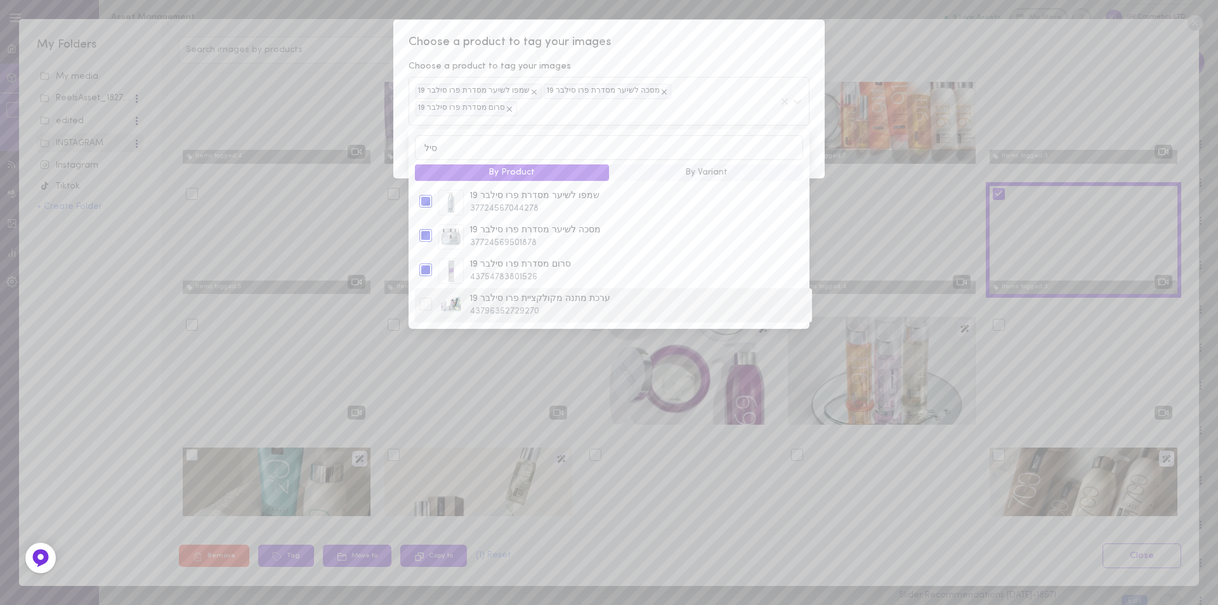
click at [421, 298] on div at bounding box center [425, 304] width 13 height 13
click at [693, 53] on div "Choose a product to tag your images Choose a product to tag your images שמפו לש…" at bounding box center [608, 99] width 431 height 159
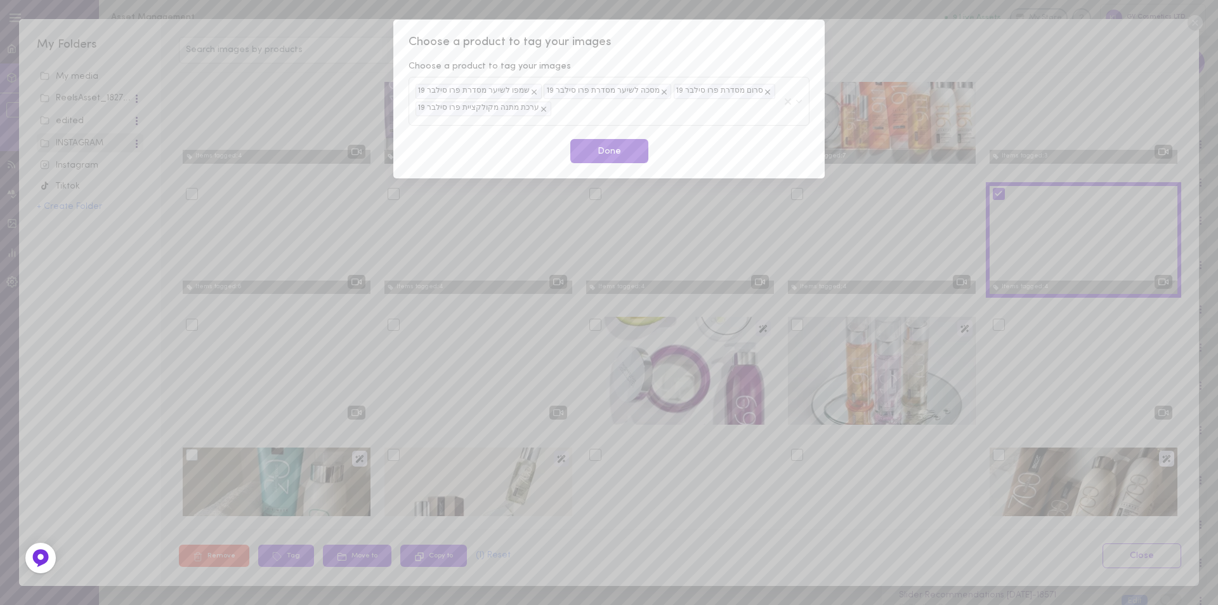
click at [611, 154] on button "Done" at bounding box center [609, 151] width 78 height 25
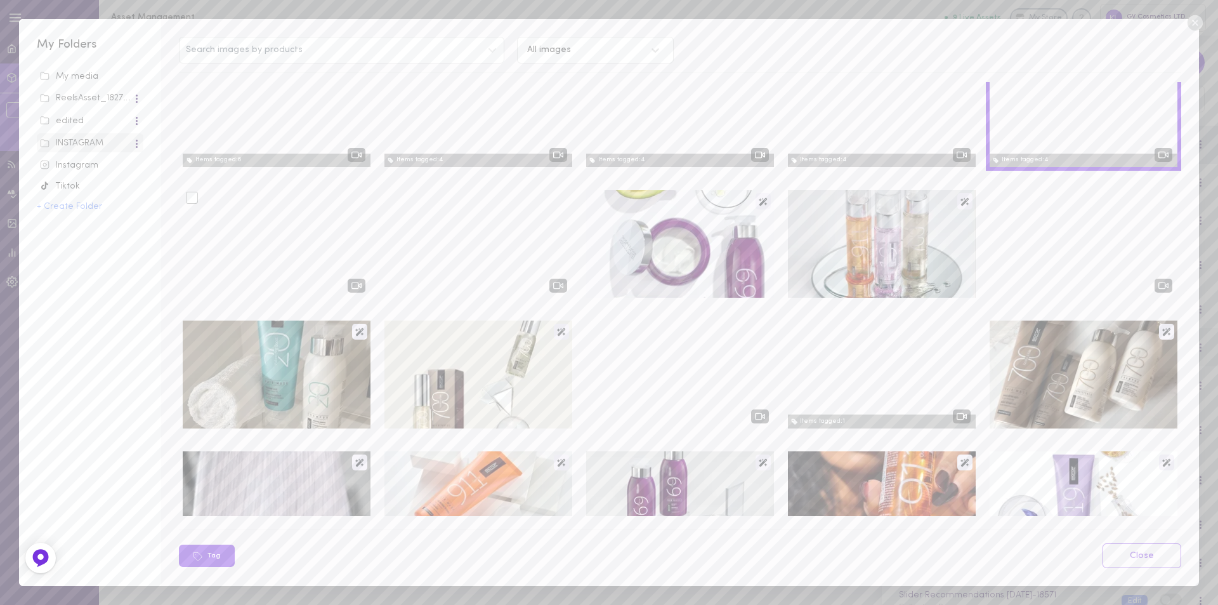
scroll to position [1396, 0]
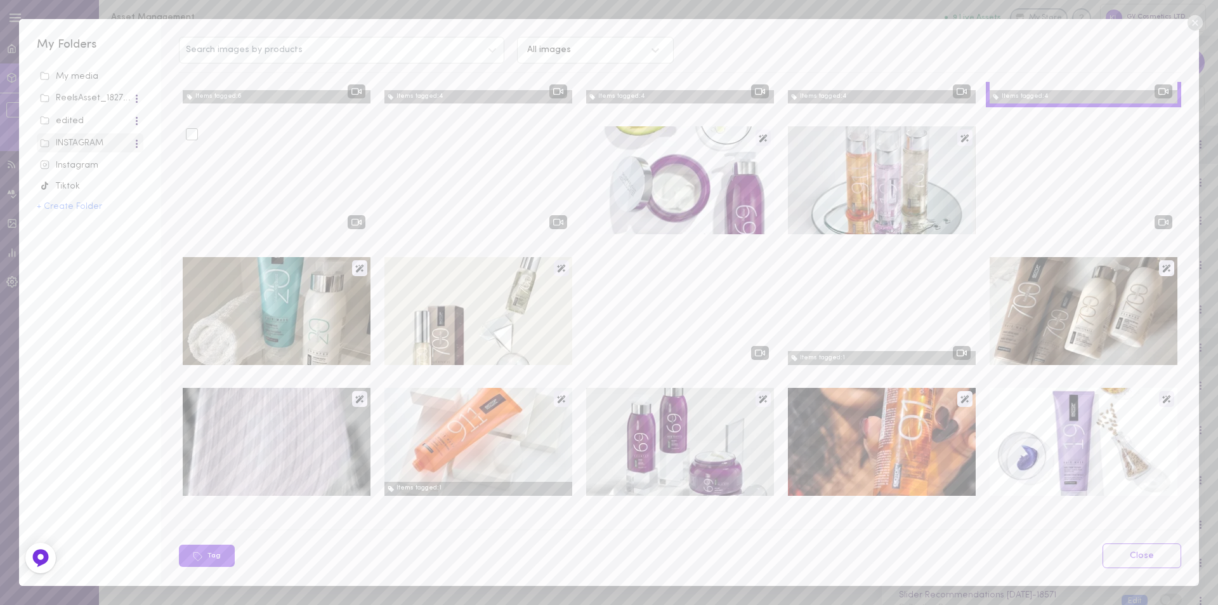
click at [272, 181] on div at bounding box center [277, 180] width 188 height 108
click at [191, 134] on div at bounding box center [192, 134] width 12 height 12
click at [0, 0] on input "checkbox" at bounding box center [0, 0] width 0 height 0
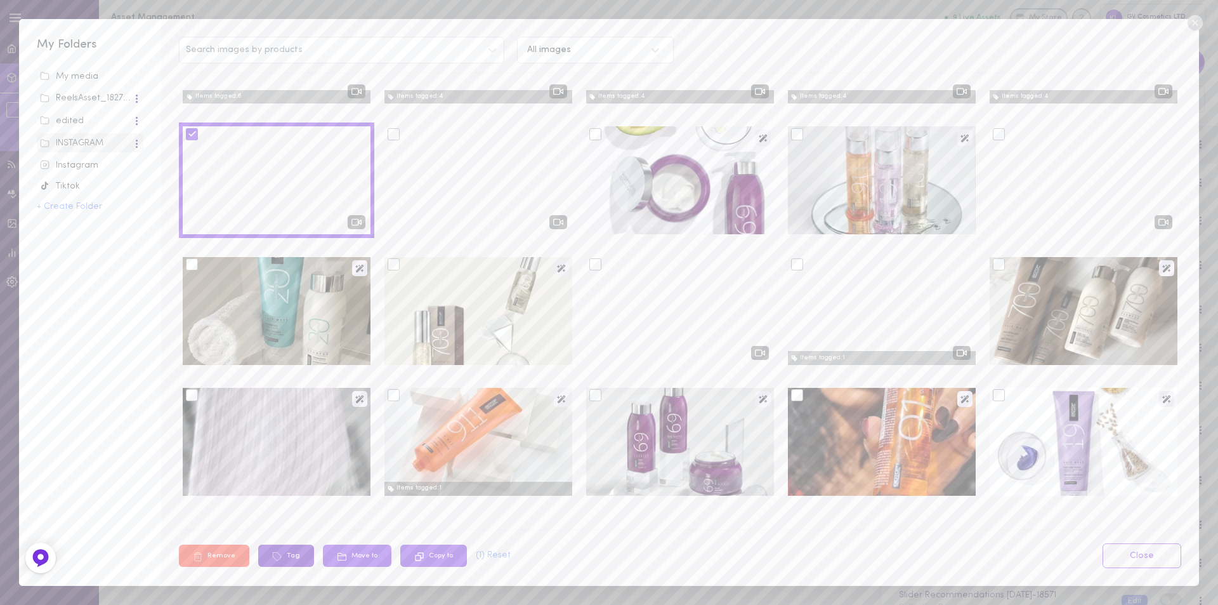
click at [288, 554] on button "Tag" at bounding box center [286, 555] width 56 height 22
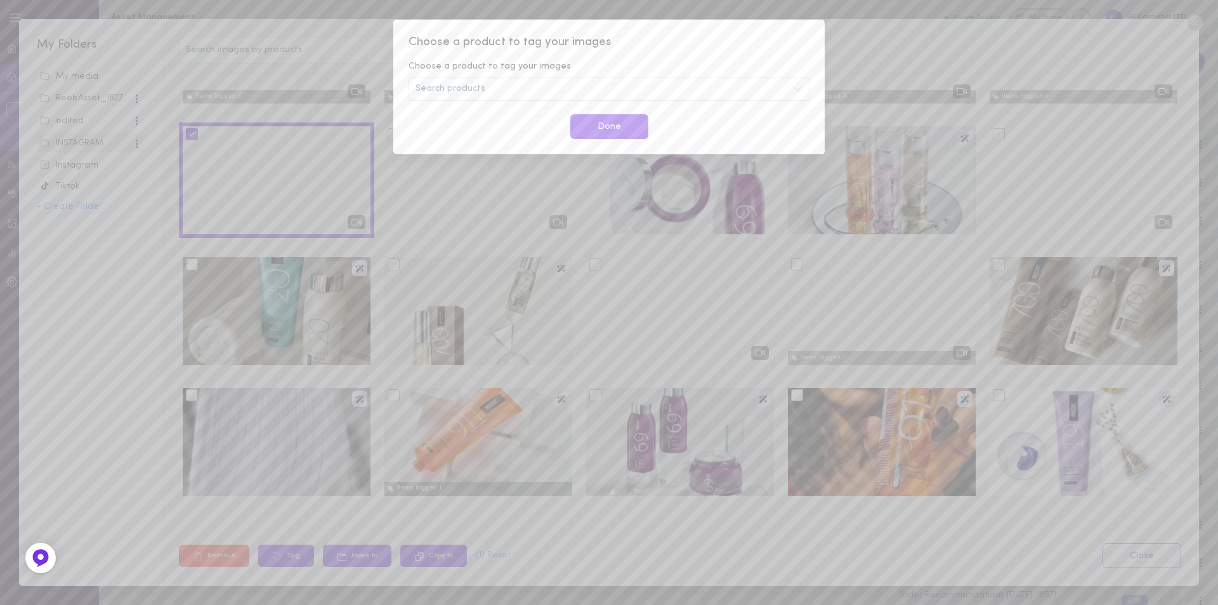
click at [497, 90] on div "Search products" at bounding box center [609, 89] width 401 height 24
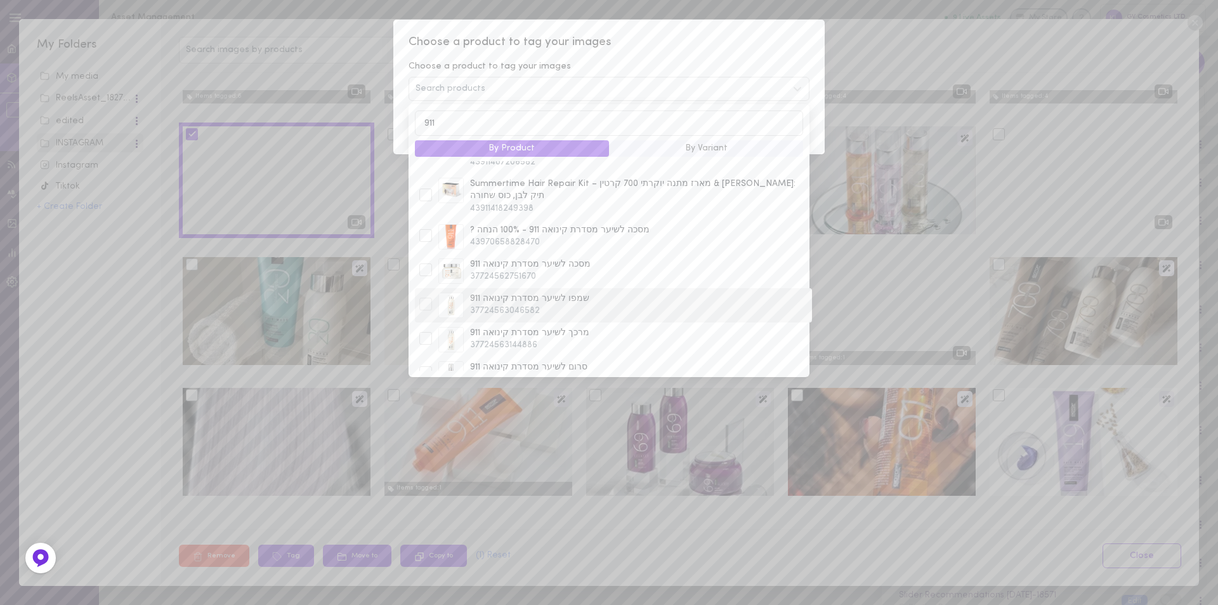
scroll to position [190, 0]
type input "911"
click at [426, 244] on div at bounding box center [425, 250] width 13 height 13
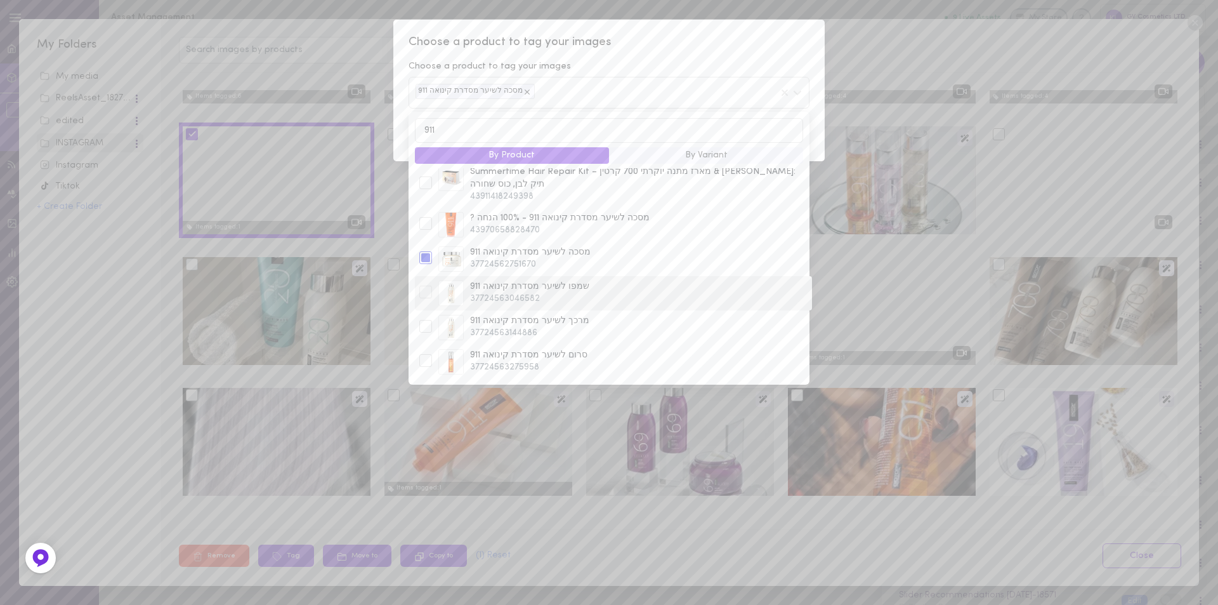
click at [424, 285] on div at bounding box center [425, 291] width 13 height 13
click at [429, 320] on div at bounding box center [425, 326] width 13 height 13
click at [421, 227] on div at bounding box center [425, 233] width 13 height 13
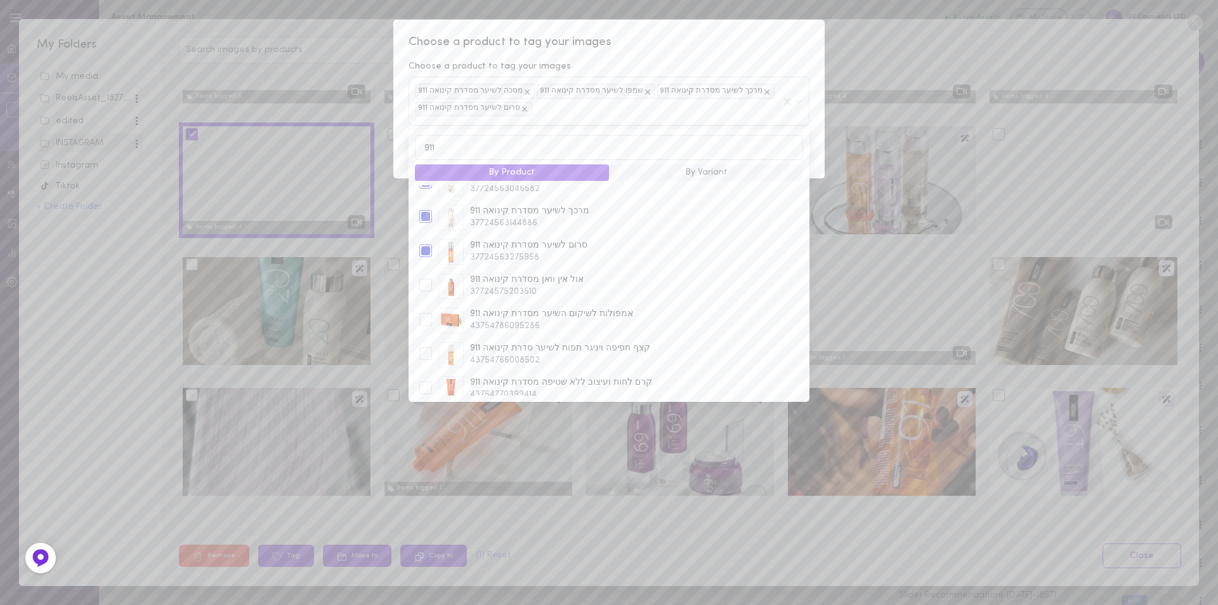
click at [672, 38] on span "Choose a product to tag your images" at bounding box center [609, 42] width 401 height 16
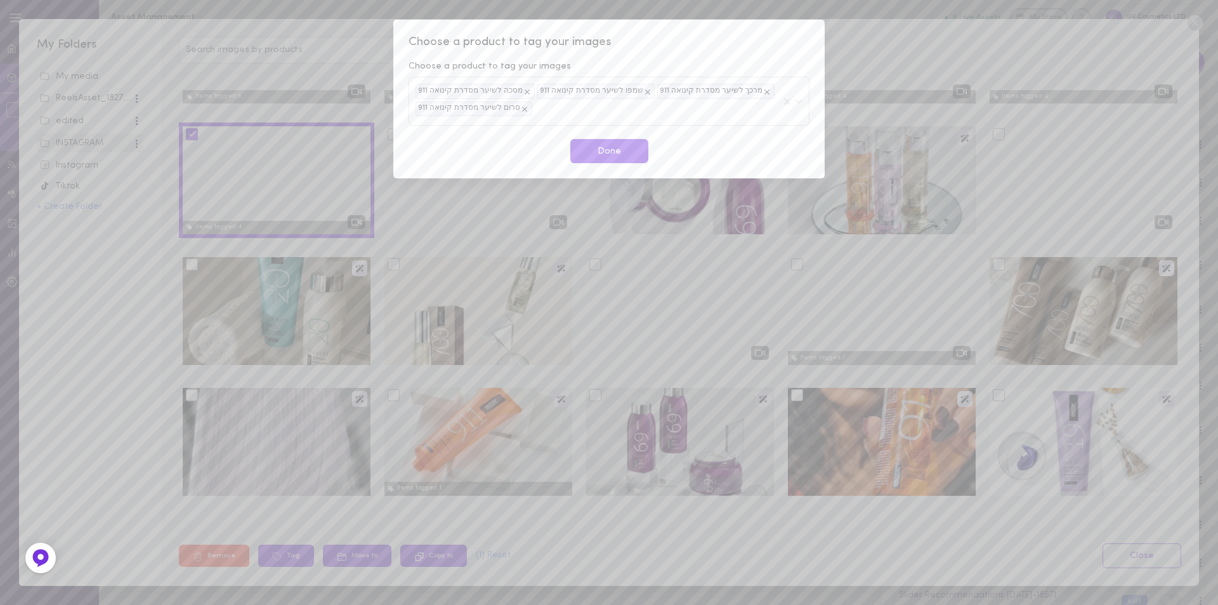
click at [603, 148] on button "Done" at bounding box center [609, 151] width 78 height 25
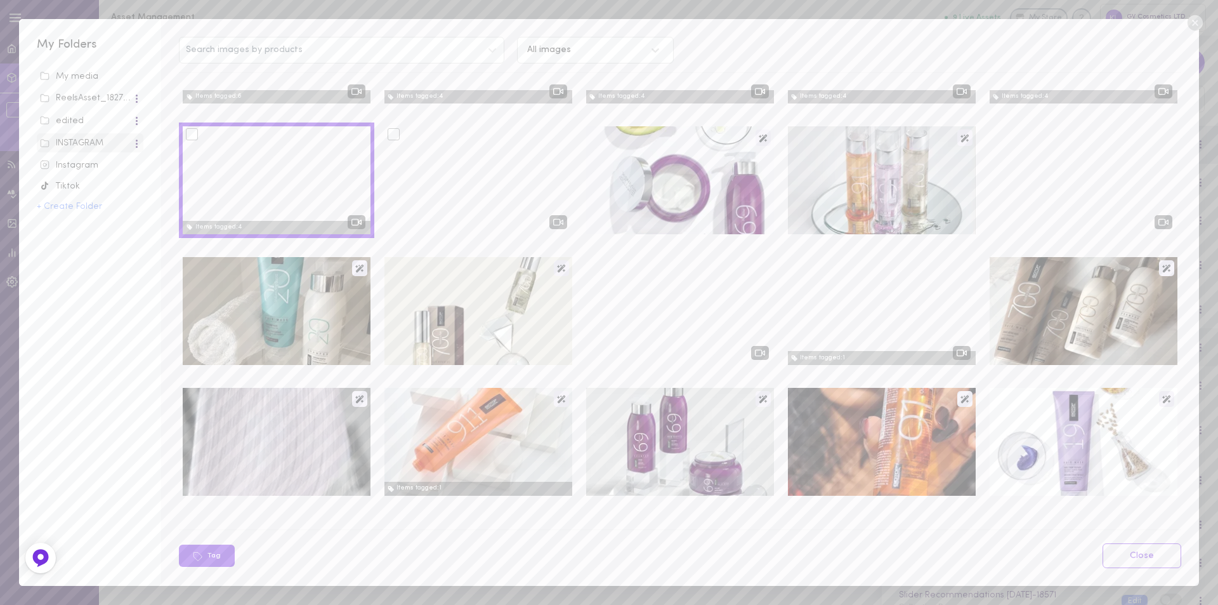
click at [390, 135] on div at bounding box center [394, 134] width 12 height 12
click at [0, 0] on input "checkbox" at bounding box center [0, 0] width 0 height 0
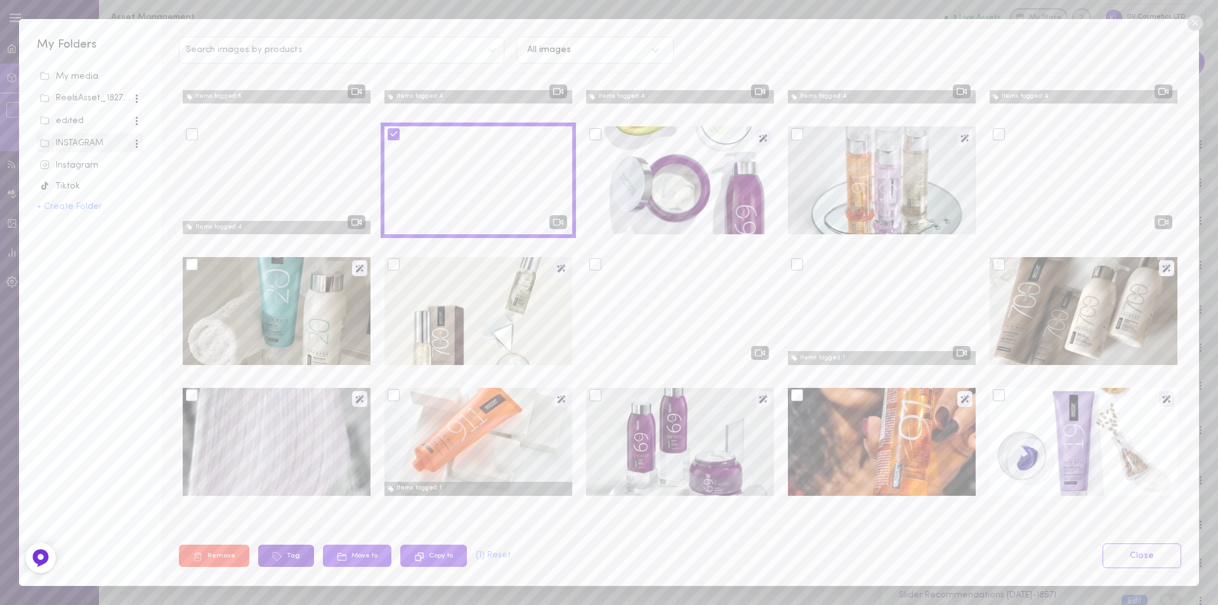
click at [287, 551] on button "Tag" at bounding box center [286, 555] width 56 height 22
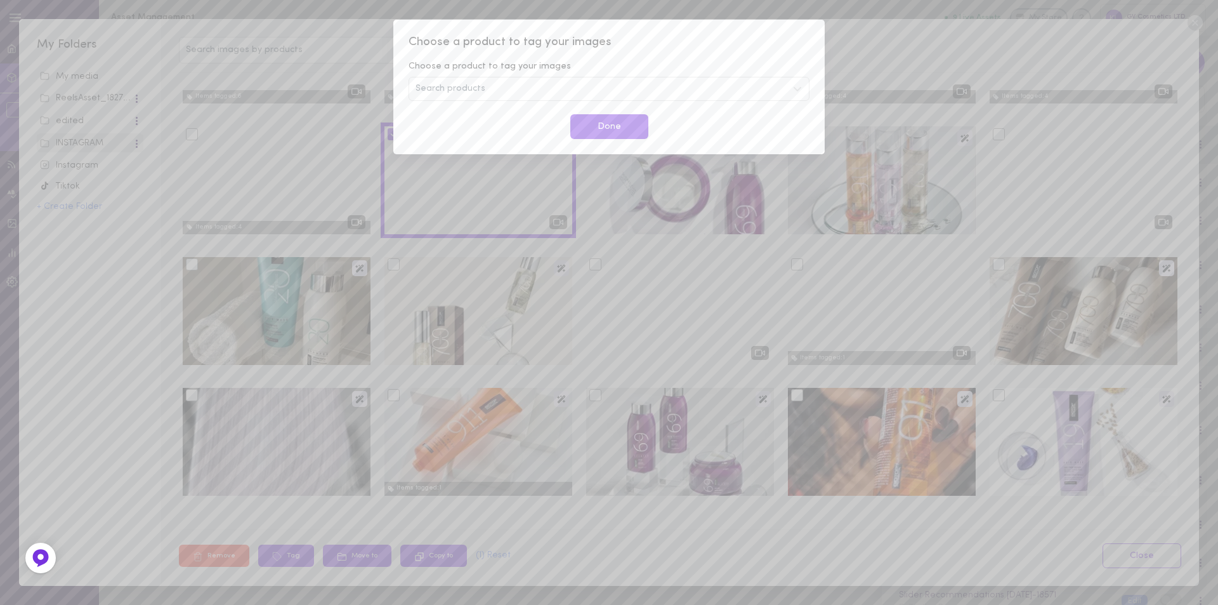
click at [452, 93] on span "Search products" at bounding box center [451, 88] width 70 height 9
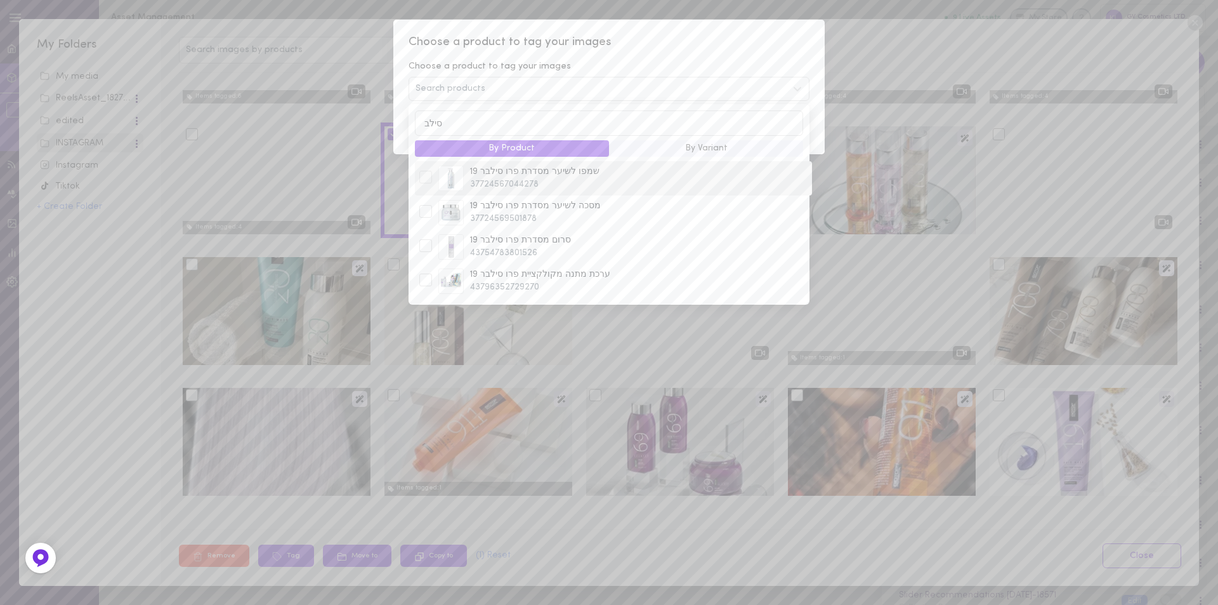
type input "סילב"
click at [426, 180] on div at bounding box center [425, 177] width 13 height 13
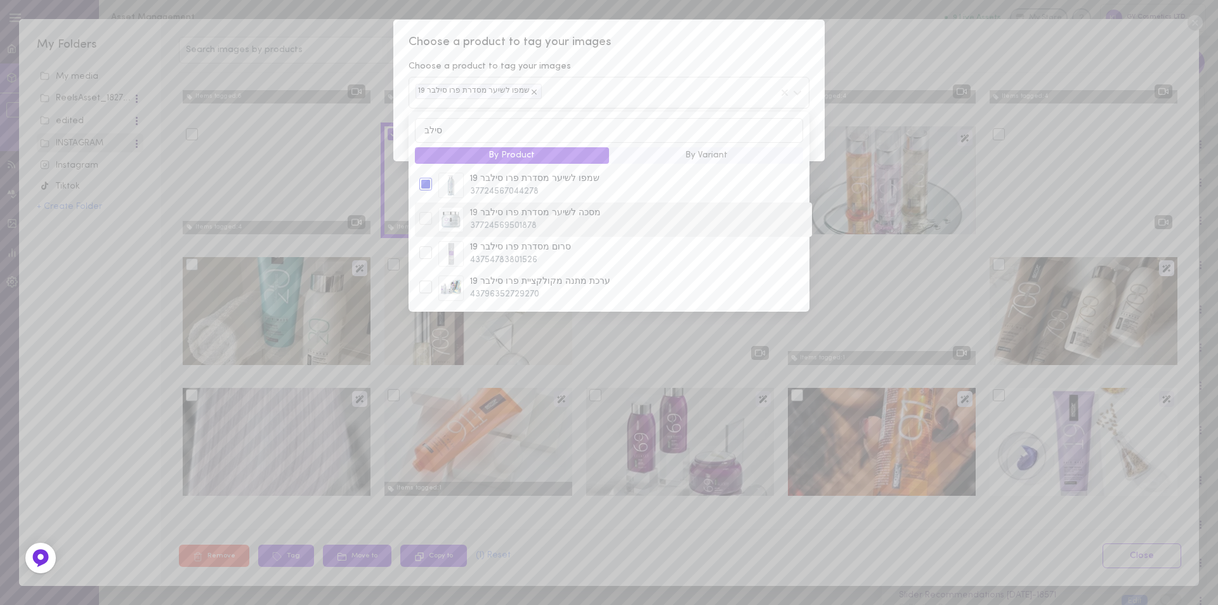
click at [429, 220] on div at bounding box center [425, 218] width 13 height 13
click at [424, 255] on div at bounding box center [425, 252] width 13 height 13
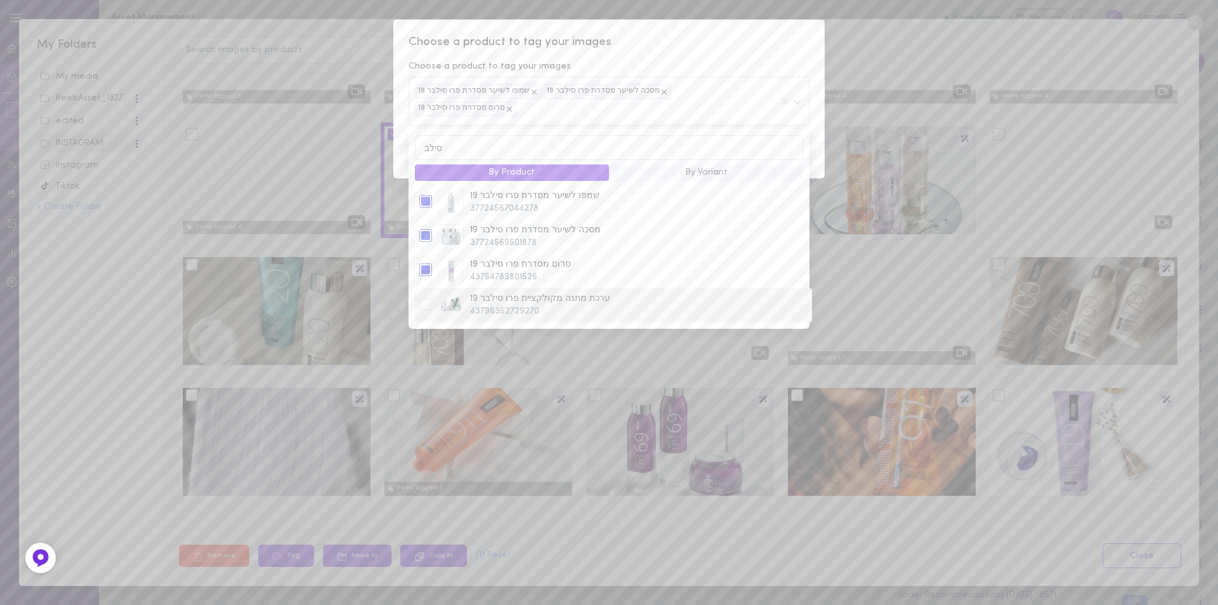
click at [426, 298] on div at bounding box center [425, 304] width 13 height 13
click at [700, 29] on div "Choose a product to tag your images Choose a product to tag your images שמפו לש…" at bounding box center [608, 99] width 431 height 159
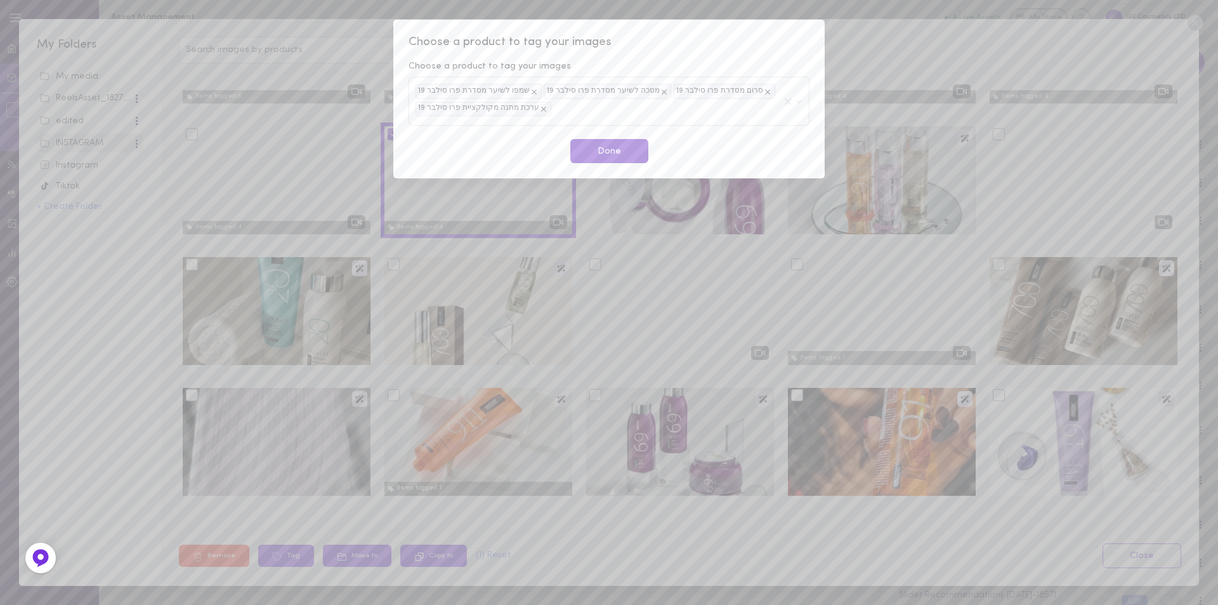
click at [632, 150] on button "Done" at bounding box center [609, 151] width 78 height 25
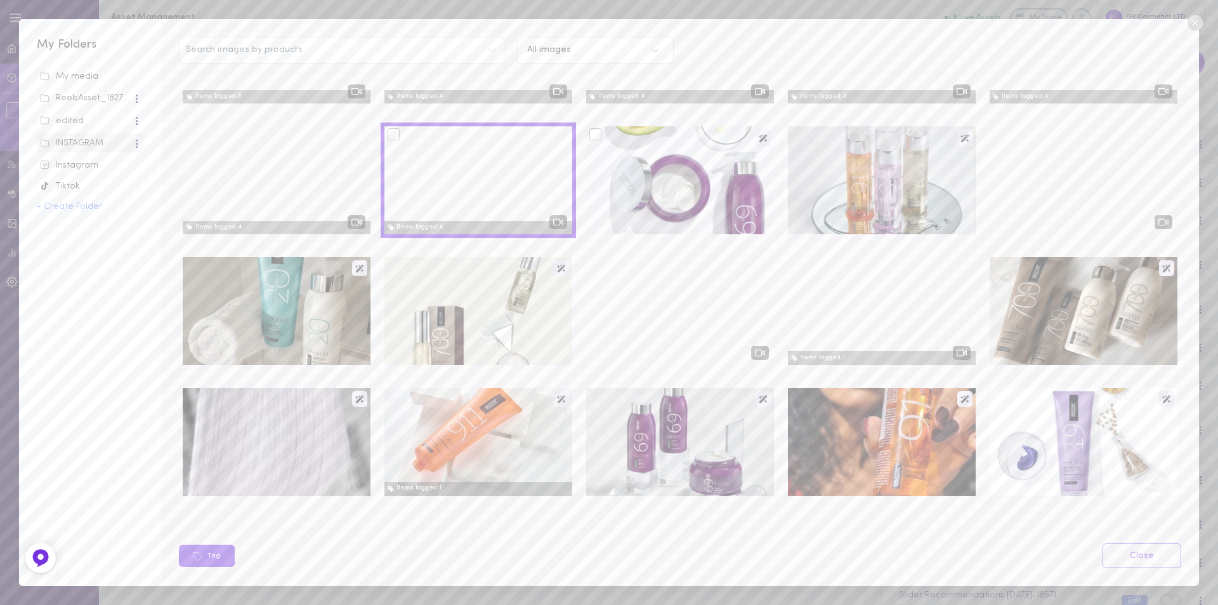
click at [589, 133] on div at bounding box center [595, 134] width 12 height 12
click at [0, 0] on input "checkbox" at bounding box center [0, 0] width 0 height 0
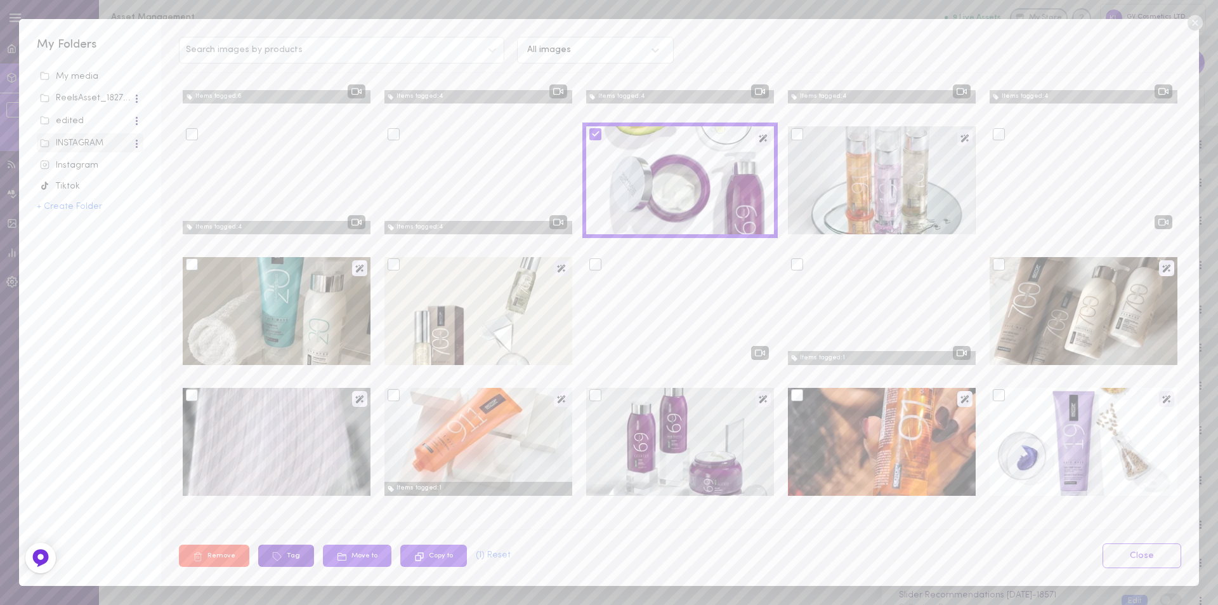
click at [272, 556] on icon at bounding box center [277, 556] width 10 height 10
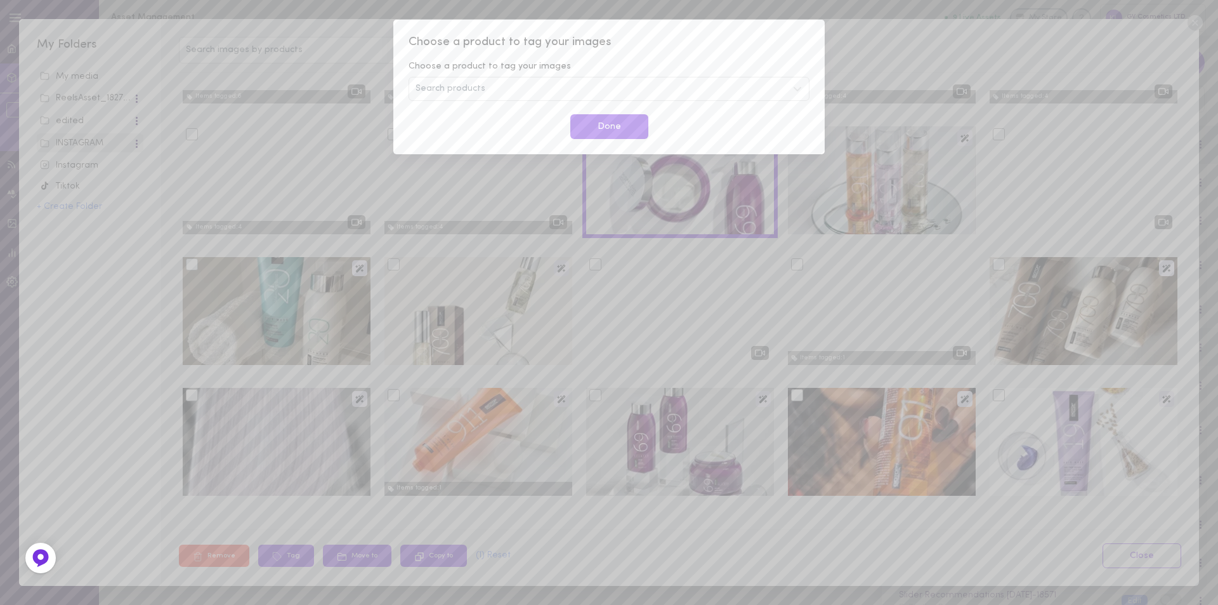
click at [536, 93] on div "Search products" at bounding box center [609, 89] width 401 height 24
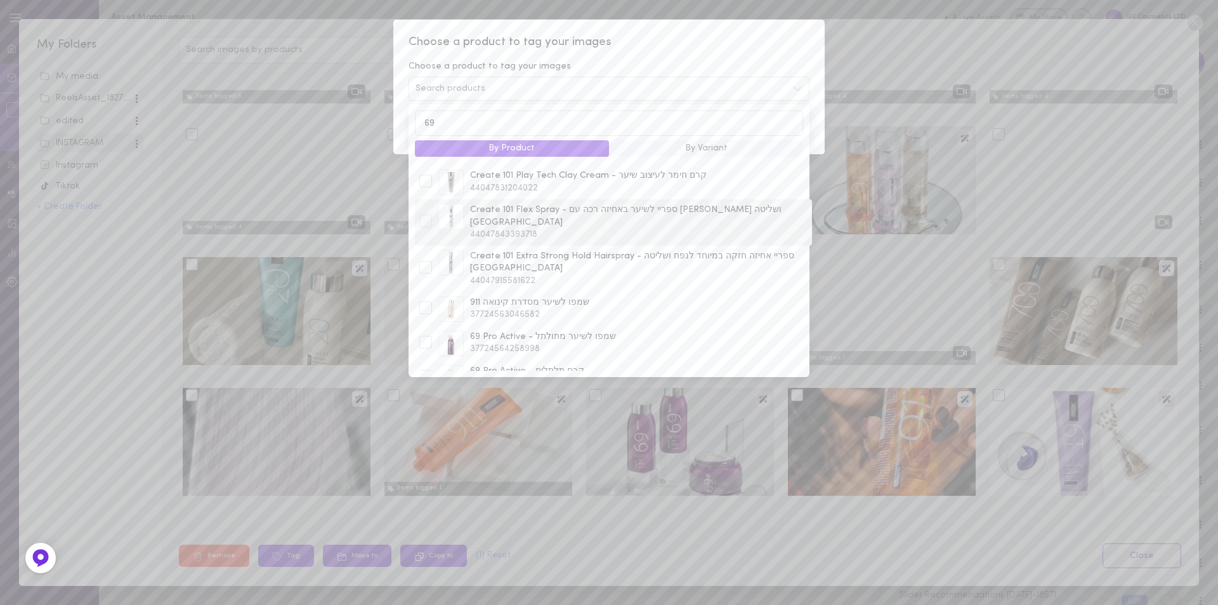
scroll to position [254, 0]
type input "69"
click at [429, 215] on div at bounding box center [425, 221] width 13 height 13
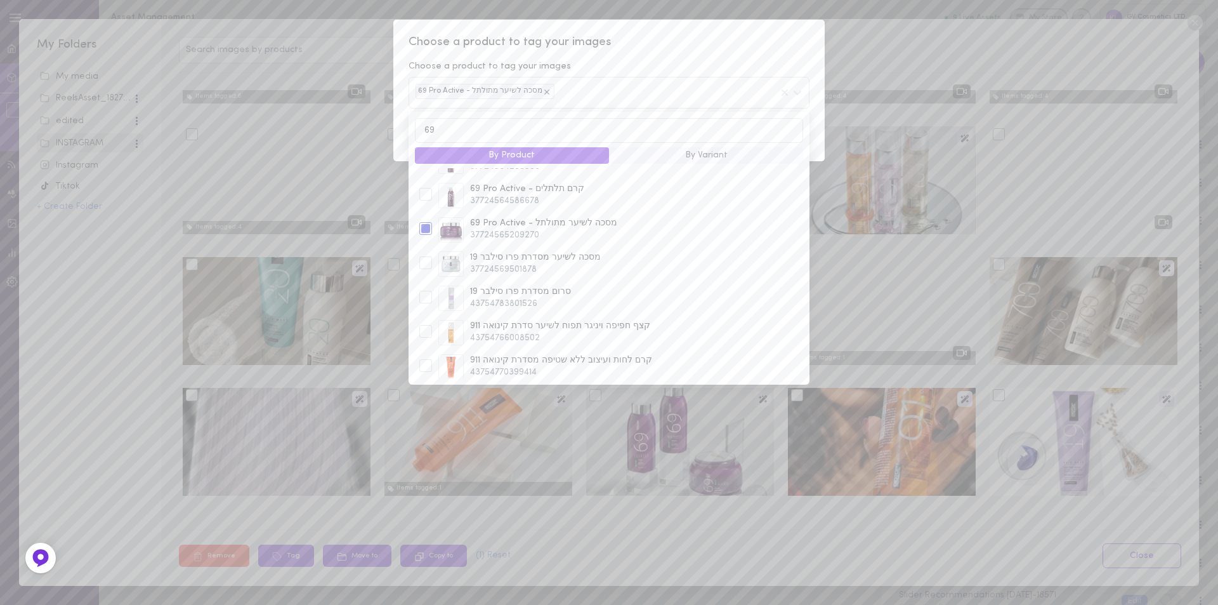
drag, startPoint x: 639, startPoint y: 53, endPoint x: 629, endPoint y: 79, distance: 27.9
click at [640, 53] on div "Choose a product to tag your images Choose a product to tag your images 69 Pro …" at bounding box center [608, 90] width 431 height 141
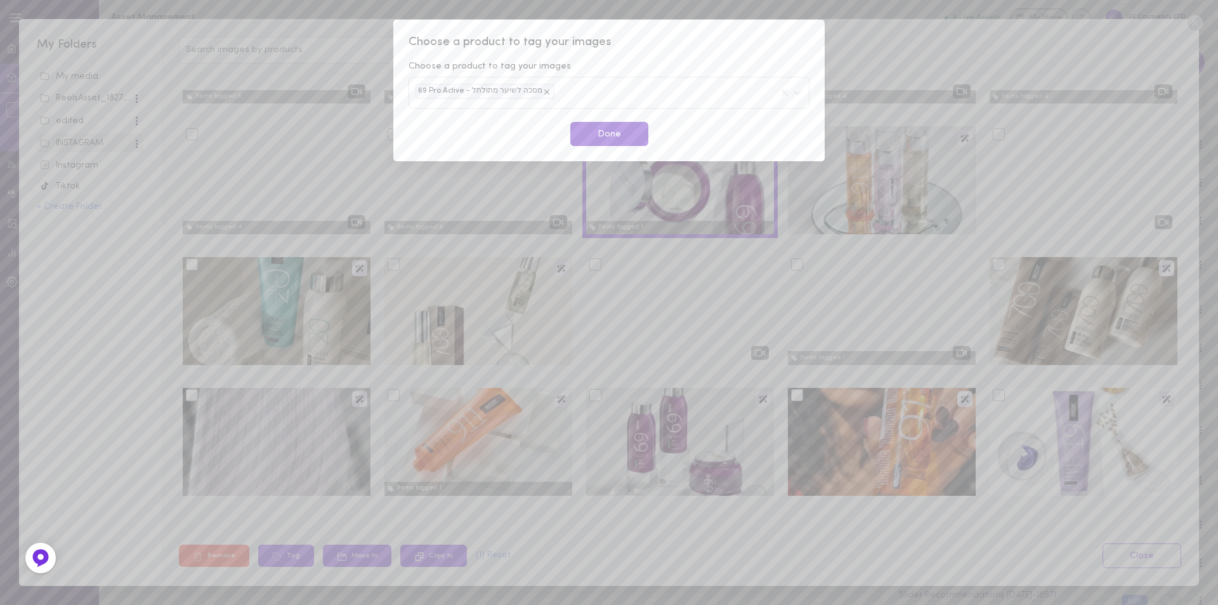
click at [604, 133] on button "Done" at bounding box center [609, 134] width 78 height 25
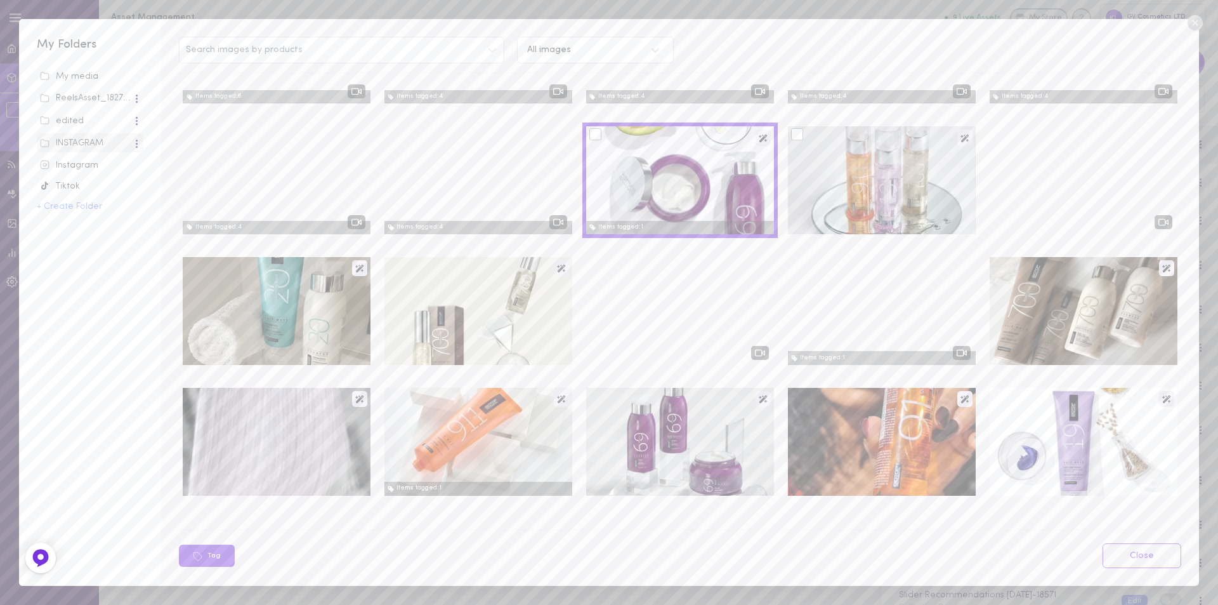
click at [791, 135] on div at bounding box center [797, 134] width 12 height 12
click at [0, 0] on input "checkbox" at bounding box center [0, 0] width 0 height 0
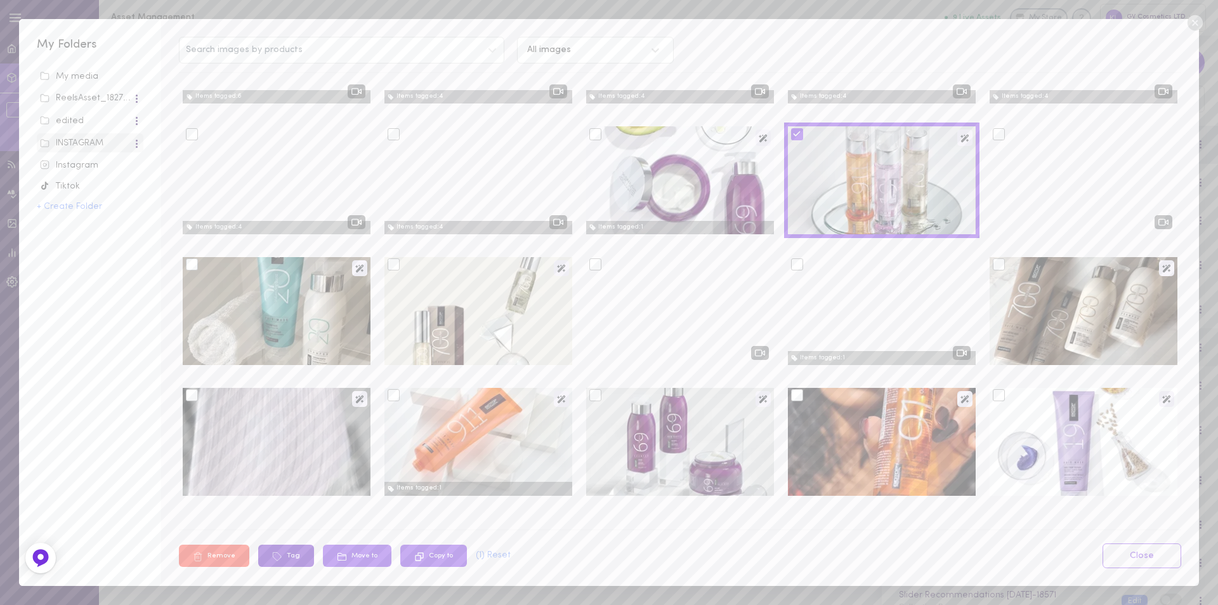
click at [279, 557] on icon at bounding box center [277, 556] width 10 height 10
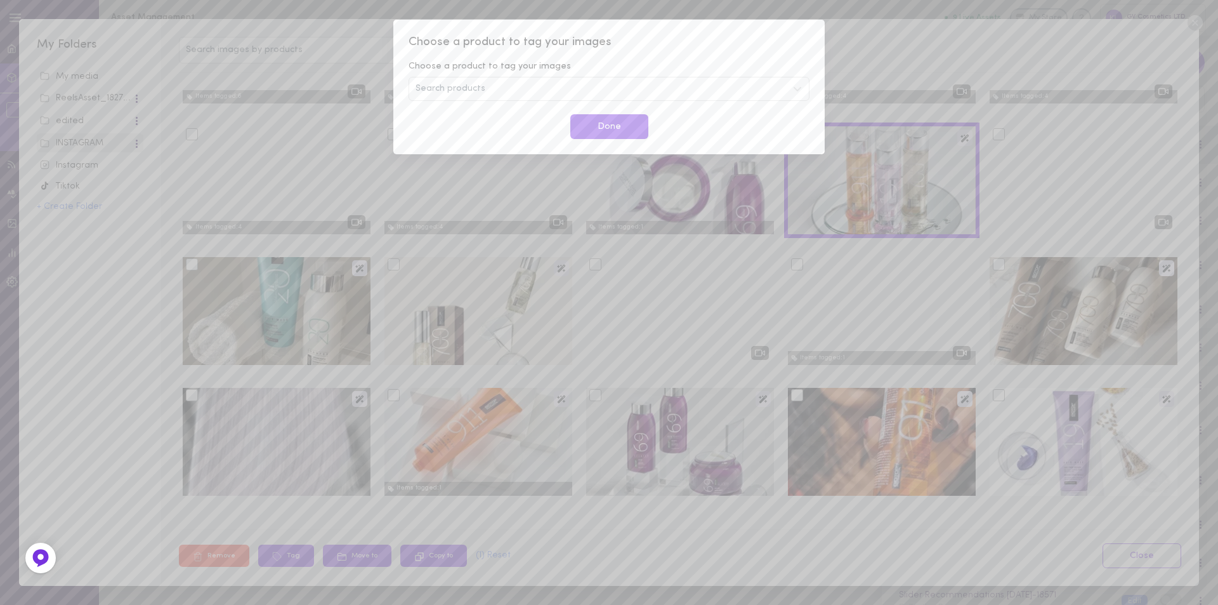
click at [436, 93] on span "Search products" at bounding box center [451, 88] width 70 height 9
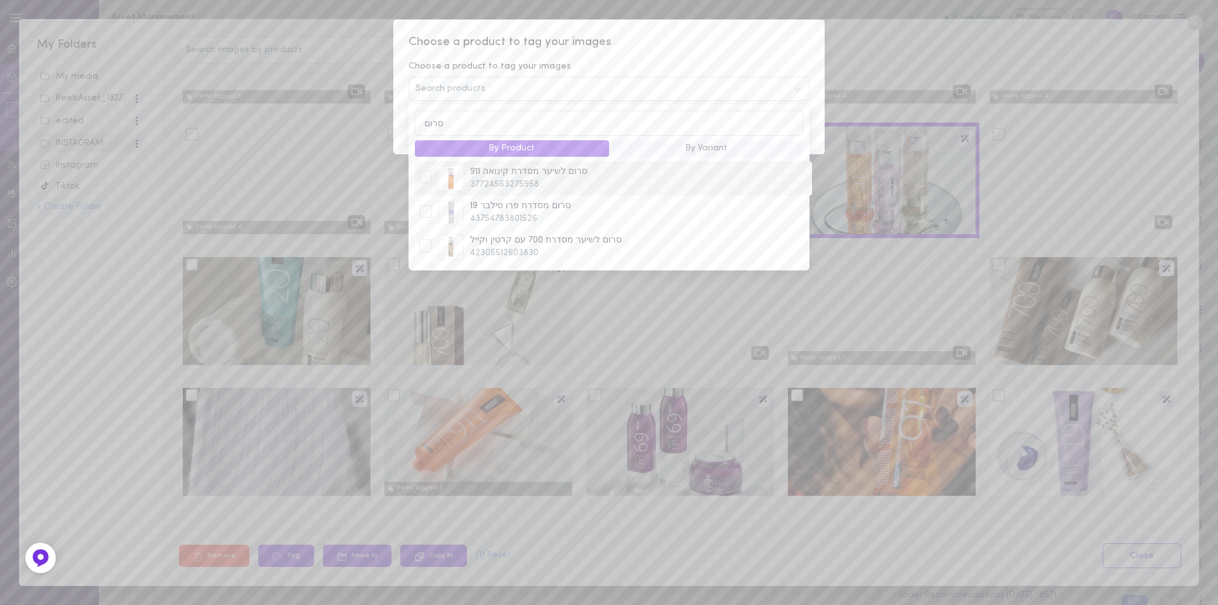
type input "סרום"
click at [428, 178] on div at bounding box center [425, 177] width 13 height 13
click at [426, 221] on div at bounding box center [425, 218] width 13 height 13
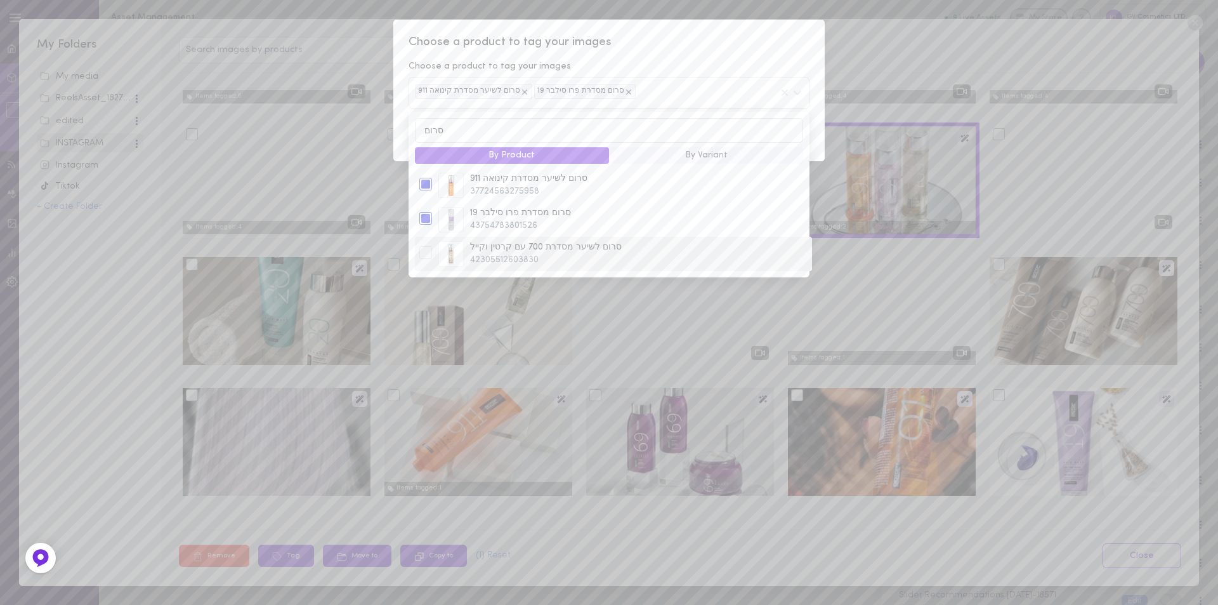
click at [428, 256] on div at bounding box center [425, 252] width 13 height 13
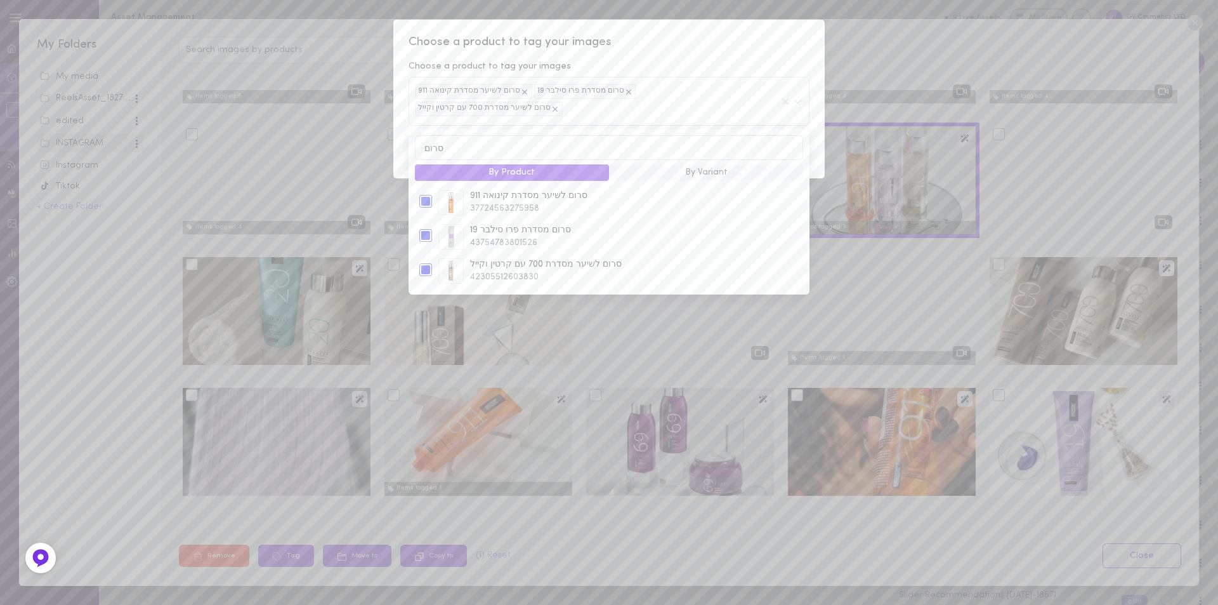
click at [708, 42] on span "Choose a product to tag your images" at bounding box center [609, 42] width 401 height 16
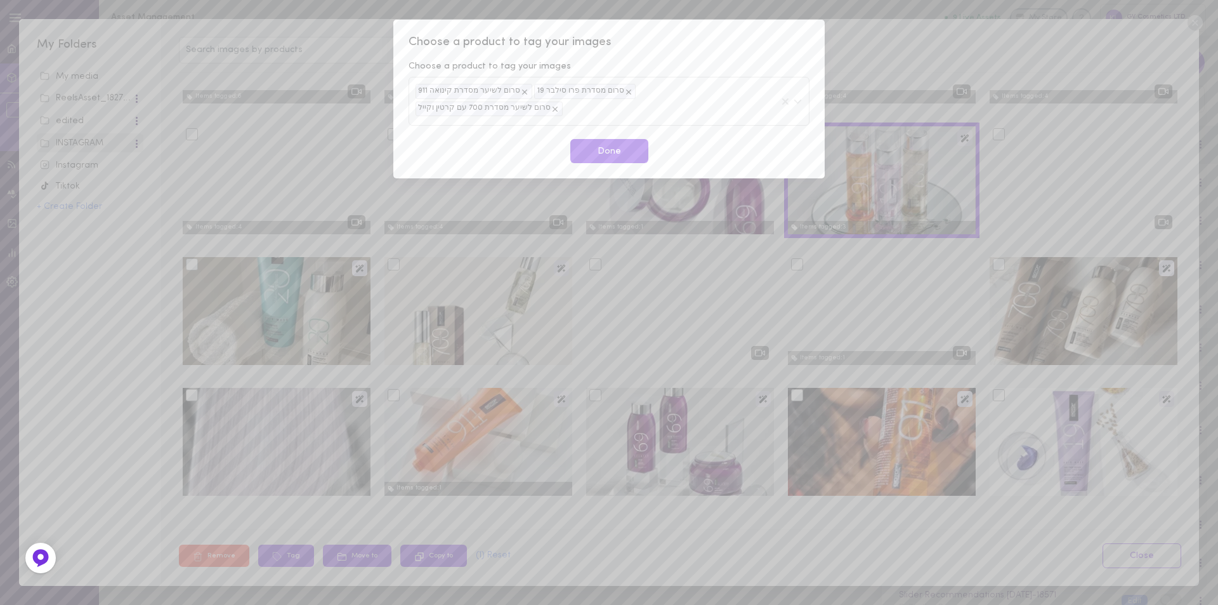
click at [631, 143] on button "Done" at bounding box center [609, 151] width 78 height 25
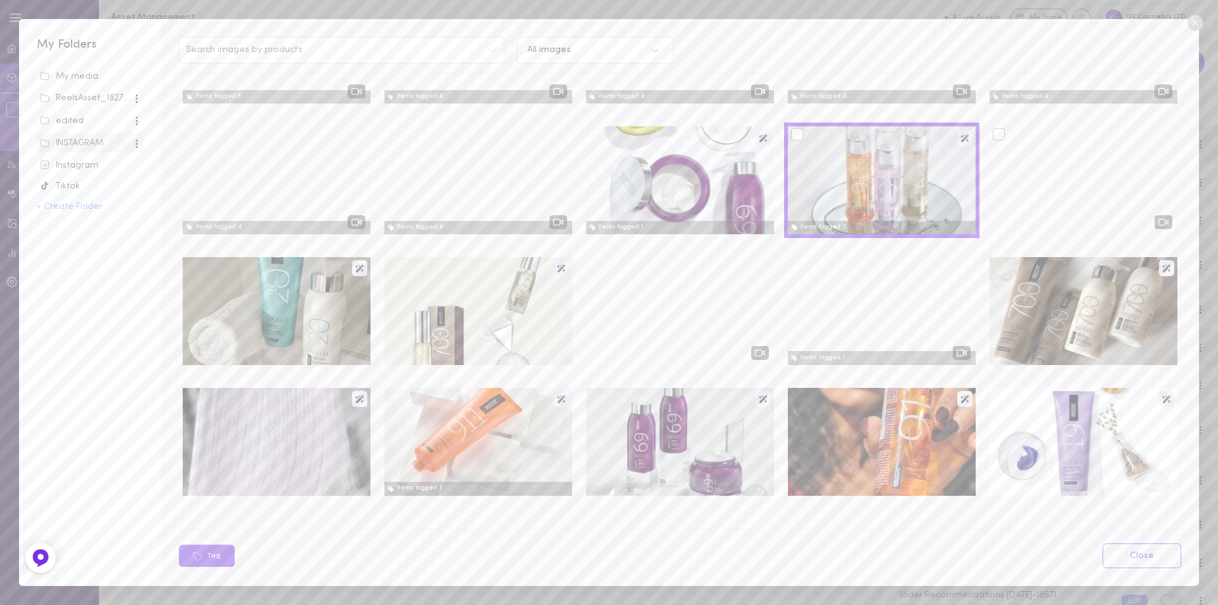
click at [993, 135] on div at bounding box center [999, 134] width 12 height 12
click at [0, 0] on input "checkbox" at bounding box center [0, 0] width 0 height 0
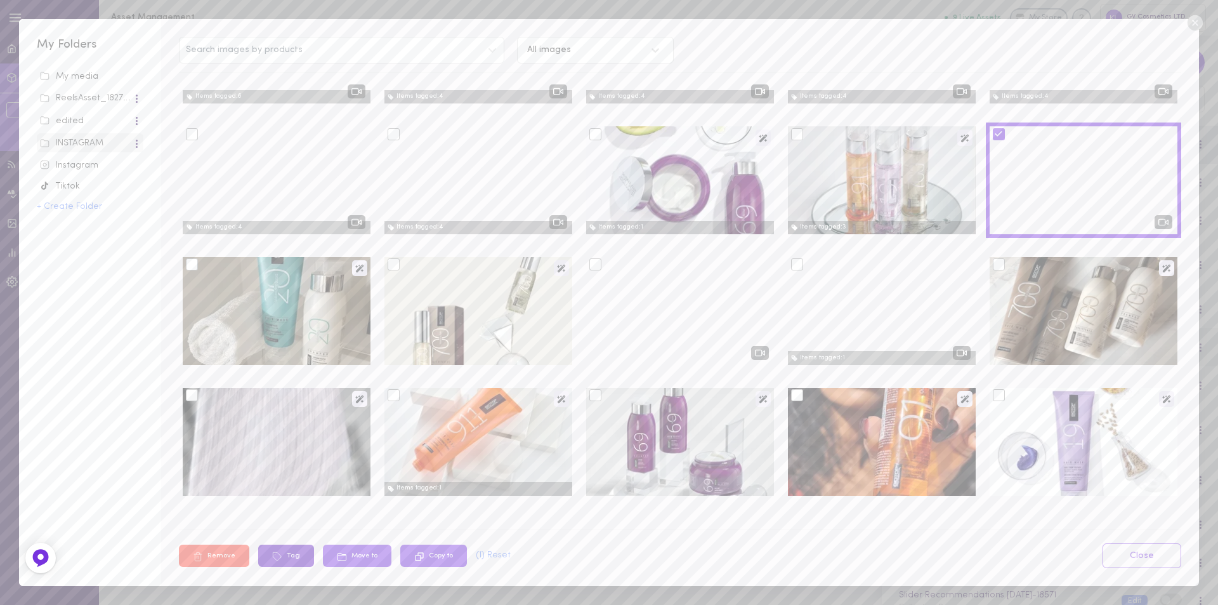
click at [292, 555] on button "Tag" at bounding box center [286, 555] width 56 height 22
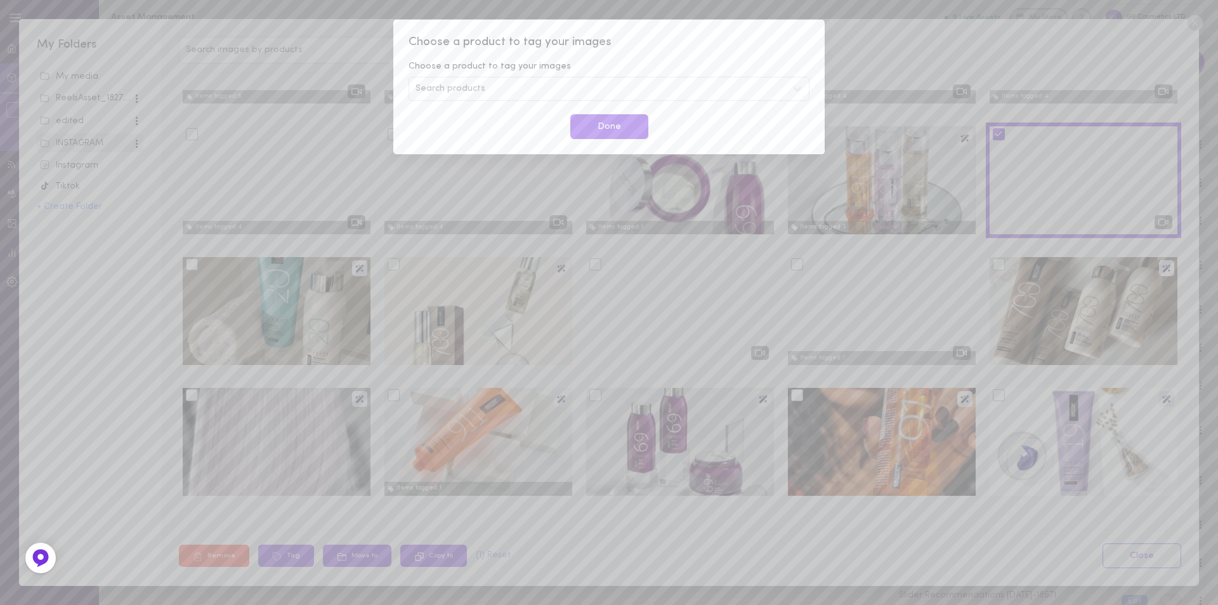
click at [502, 91] on div "Search products" at bounding box center [609, 89] width 401 height 24
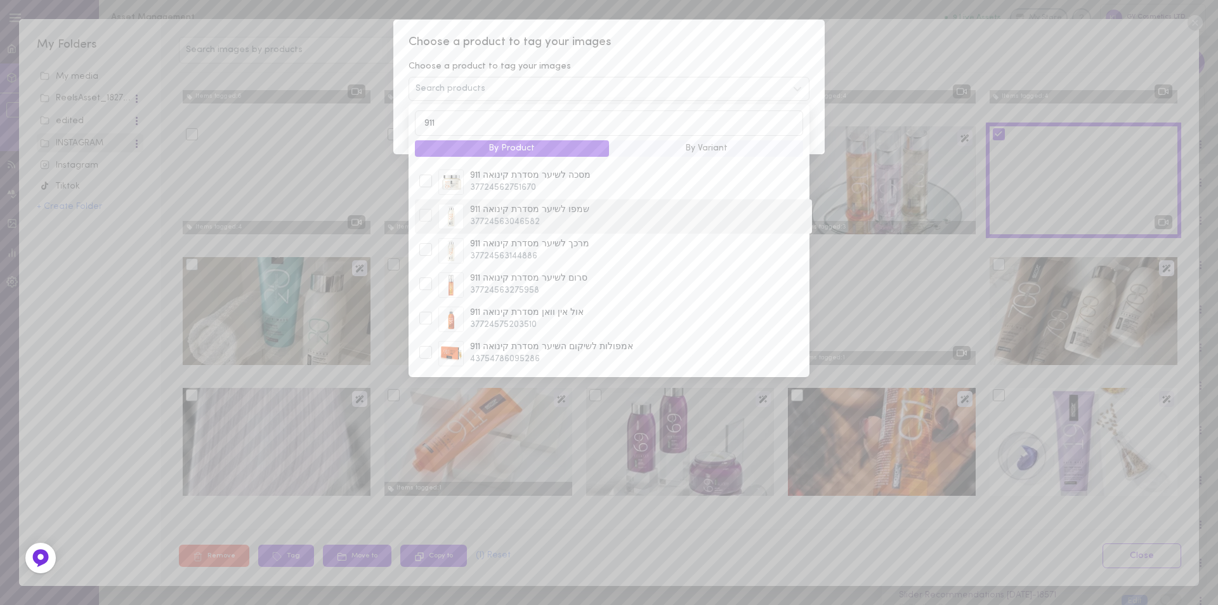
scroll to position [376, 0]
type input "911"
click at [433, 230] on div at bounding box center [425, 237] width 19 height 15
click at [426, 230] on div at bounding box center [425, 236] width 13 height 13
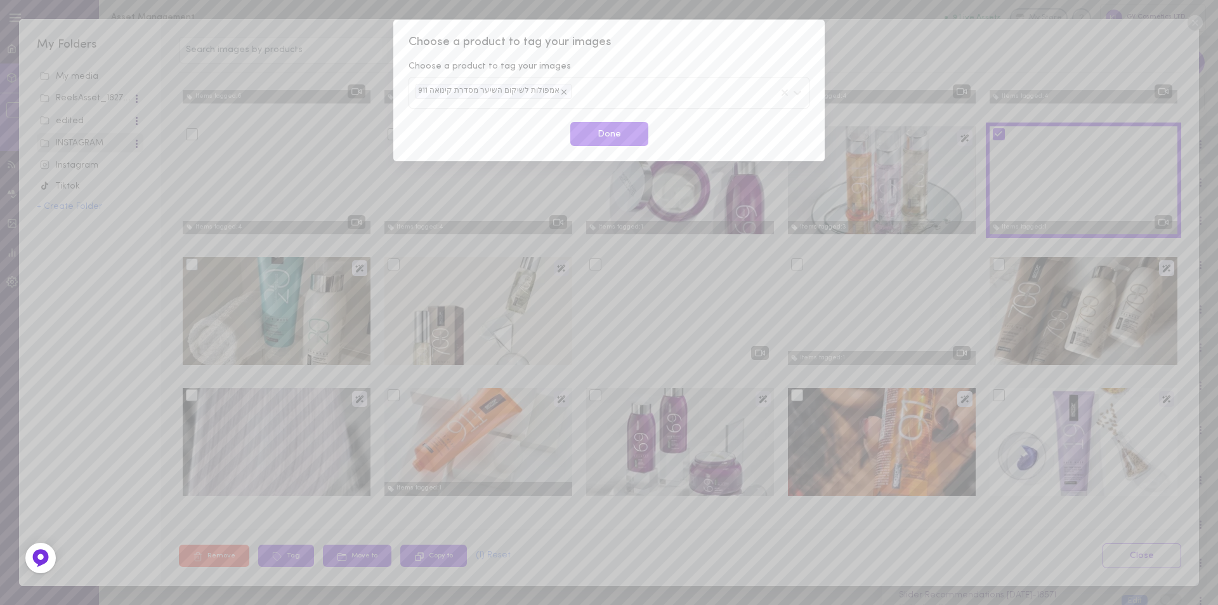
drag, startPoint x: 729, startPoint y: 11, endPoint x: 718, endPoint y: 22, distance: 15.3
click at [728, 13] on div "Choose a product to tag your images Choose a product to tag your images אמפולות…" at bounding box center [609, 302] width 1218 height 605
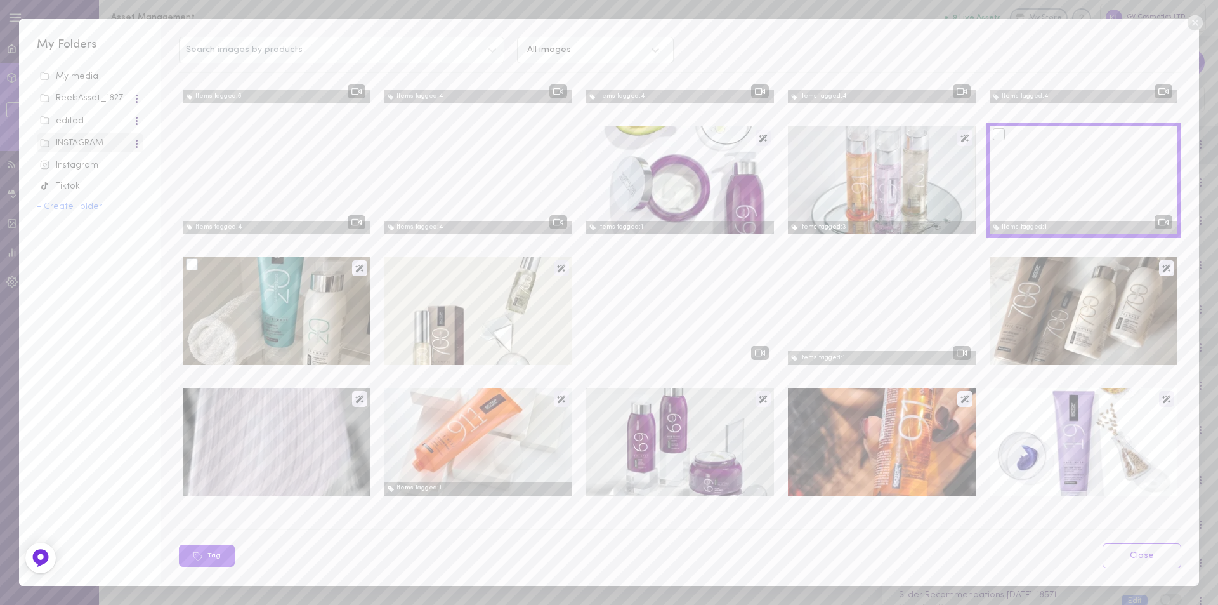
click at [193, 268] on div at bounding box center [192, 264] width 12 height 12
click at [0, 0] on input "checkbox" at bounding box center [0, 0] width 0 height 0
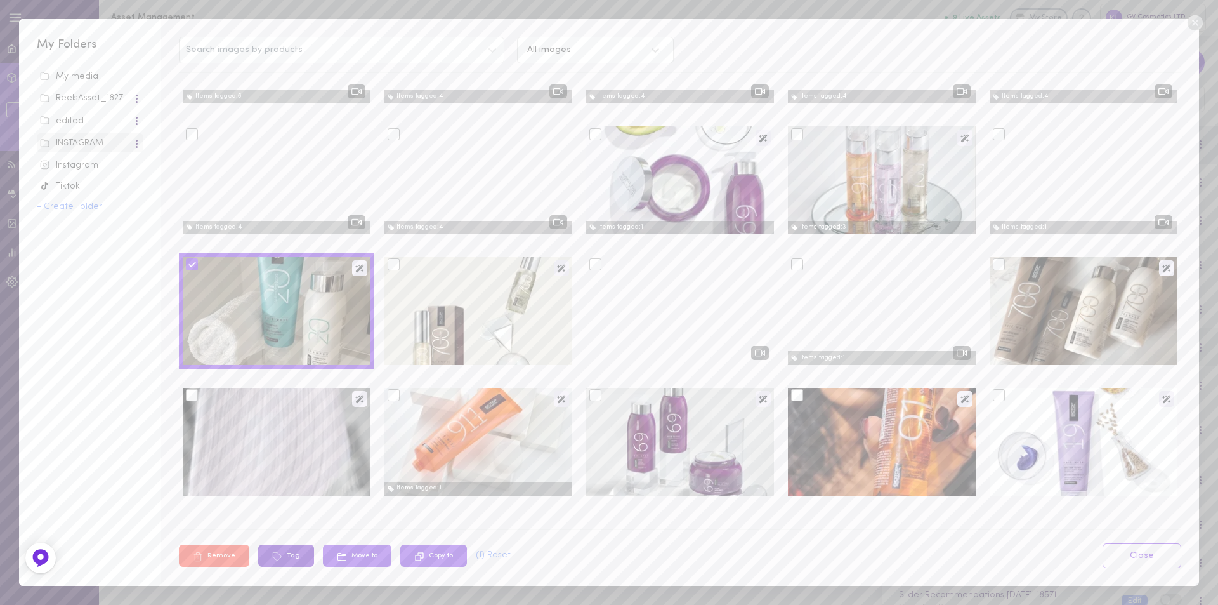
click at [289, 553] on button "Tag" at bounding box center [286, 555] width 56 height 22
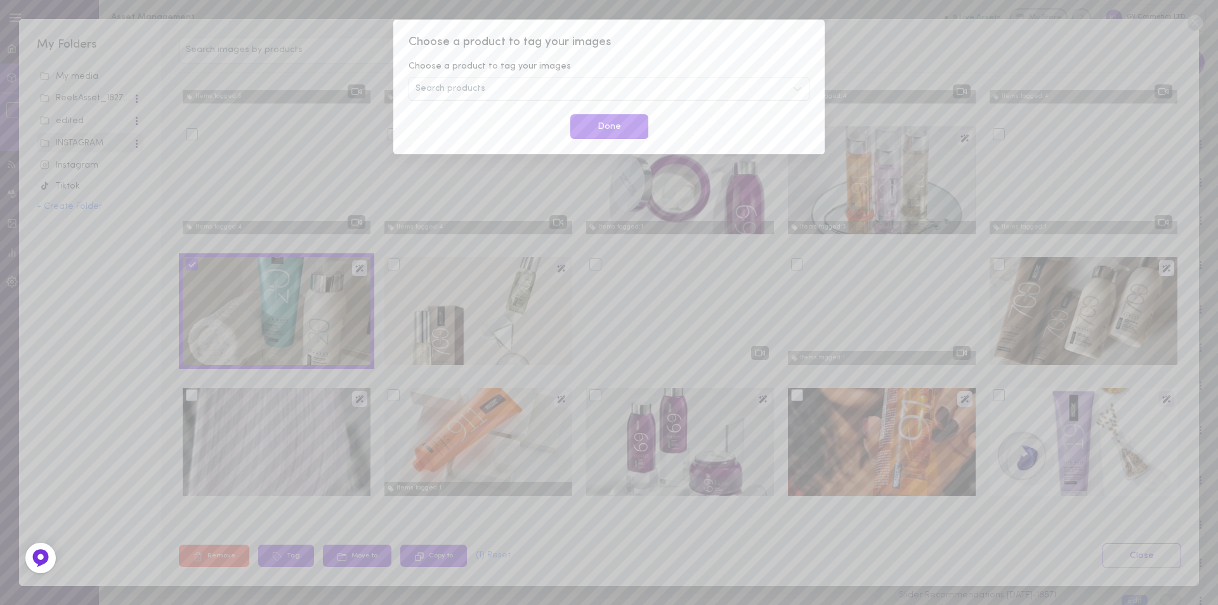
click at [507, 88] on div "Search products" at bounding box center [609, 89] width 401 height 24
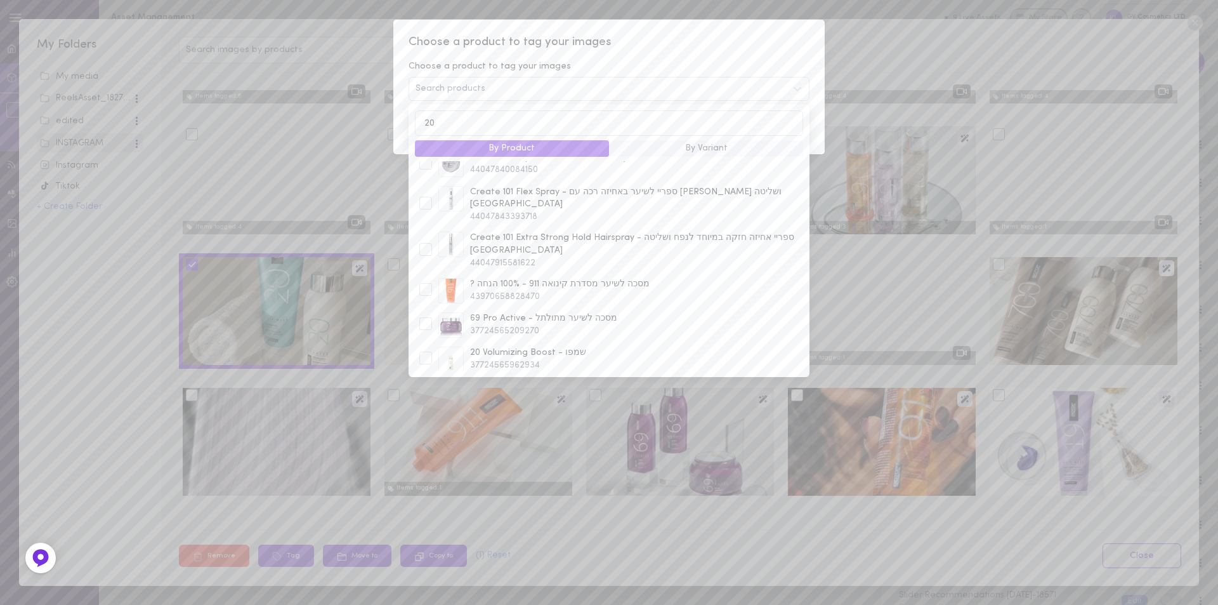
scroll to position [490, 0]
type input "20"
click at [428, 242] on div at bounding box center [425, 248] width 13 height 13
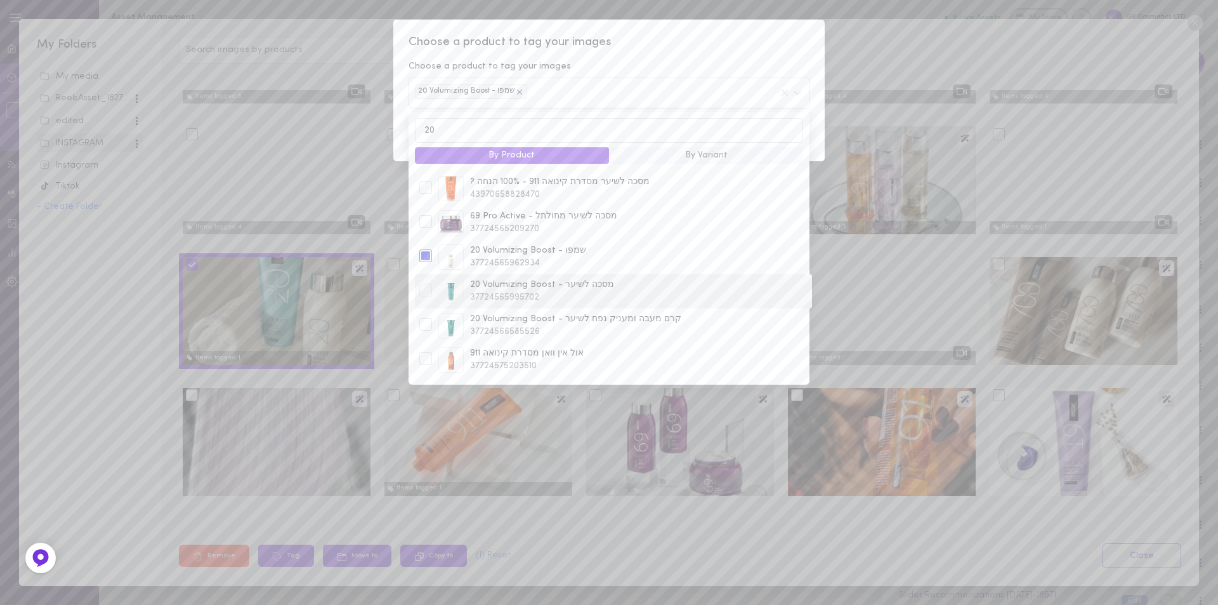
click at [423, 284] on div at bounding box center [425, 290] width 13 height 13
click at [666, 37] on span "Choose a product to tag your images" at bounding box center [609, 42] width 401 height 16
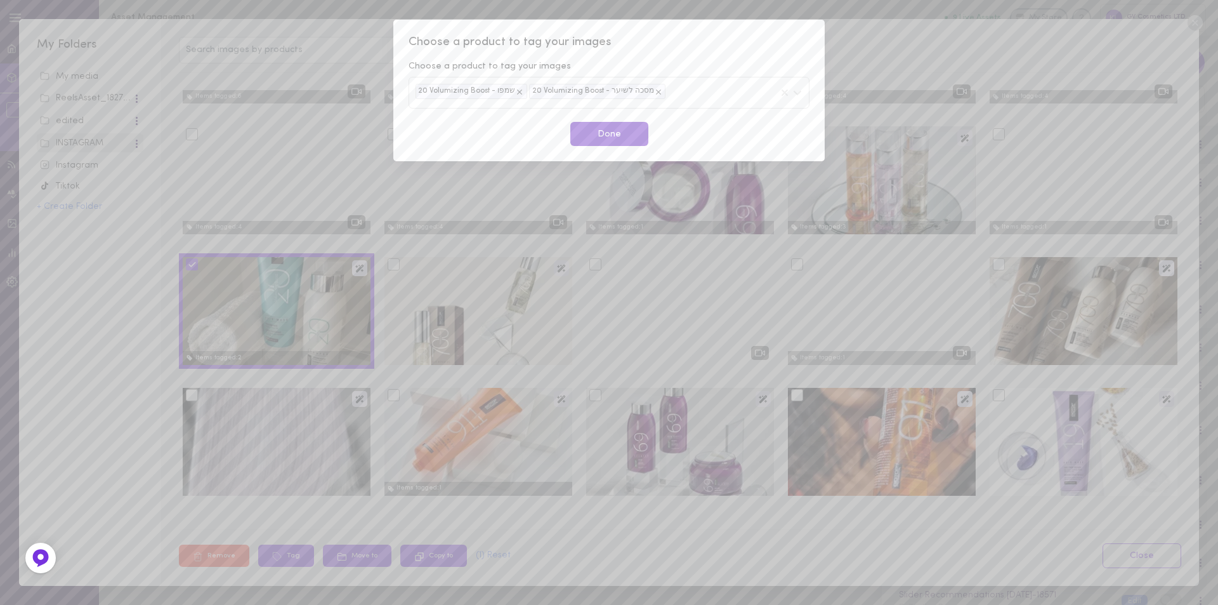
click at [608, 134] on button "Done" at bounding box center [609, 134] width 78 height 25
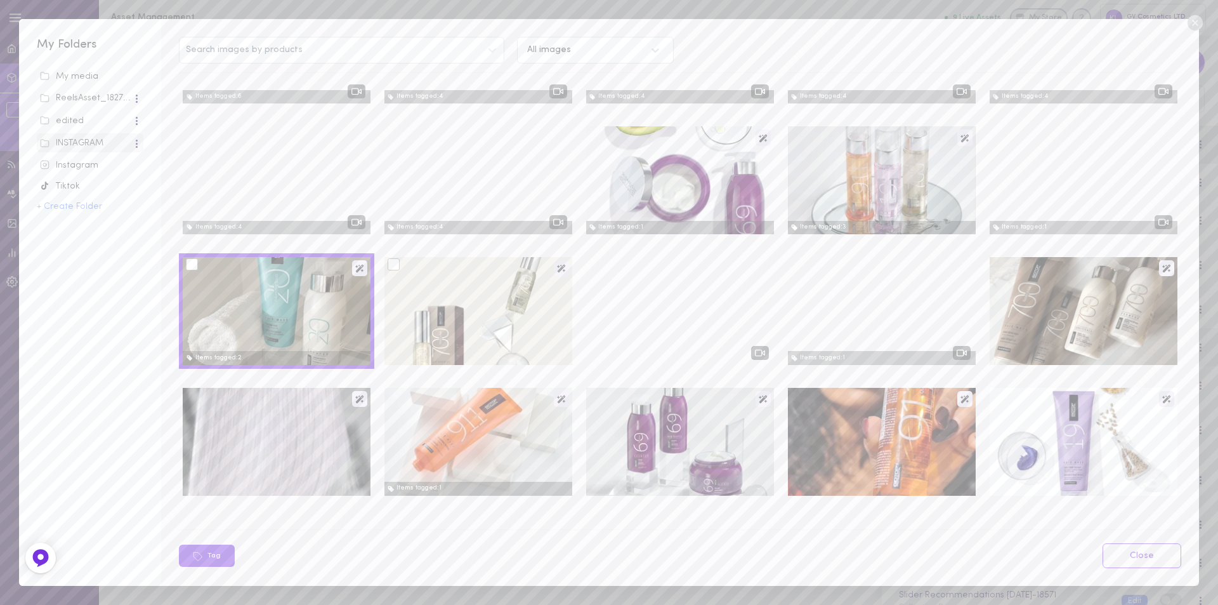
click at [391, 265] on div at bounding box center [394, 264] width 12 height 12
click at [0, 0] on input "checkbox" at bounding box center [0, 0] width 0 height 0
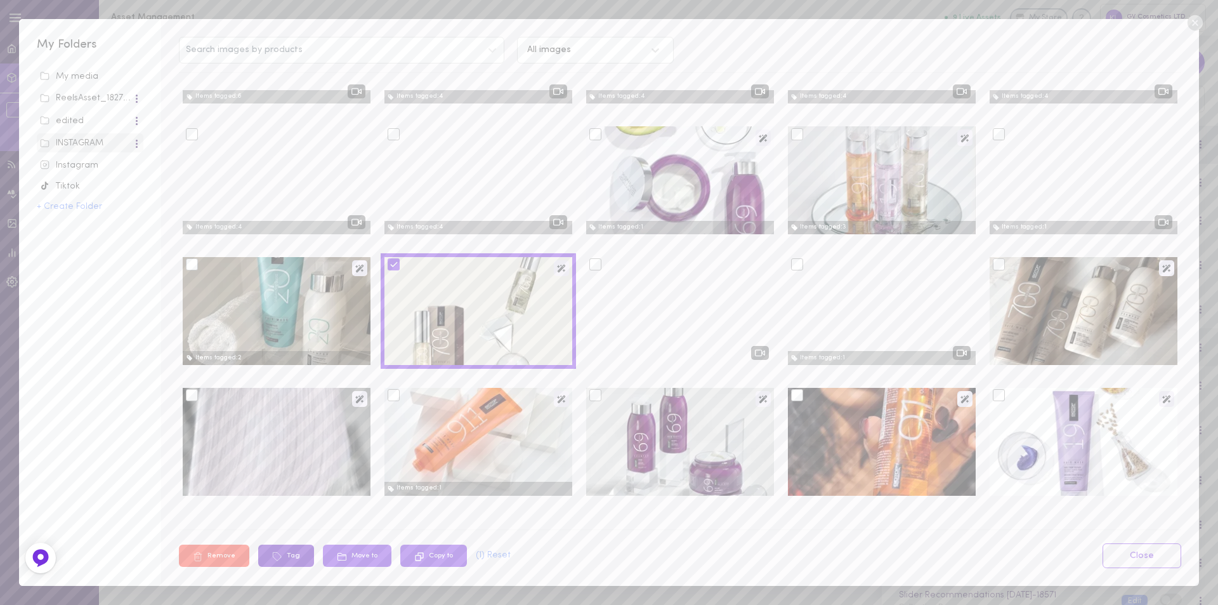
click at [291, 558] on button "Tag" at bounding box center [286, 555] width 56 height 22
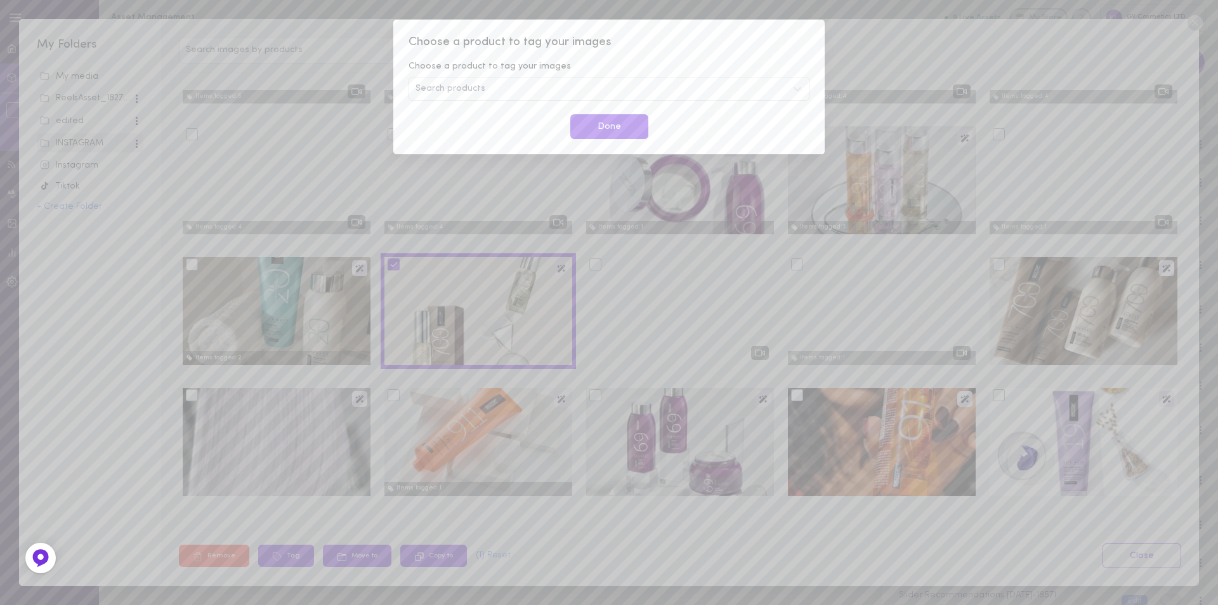
click at [511, 84] on div "Search products" at bounding box center [609, 89] width 401 height 24
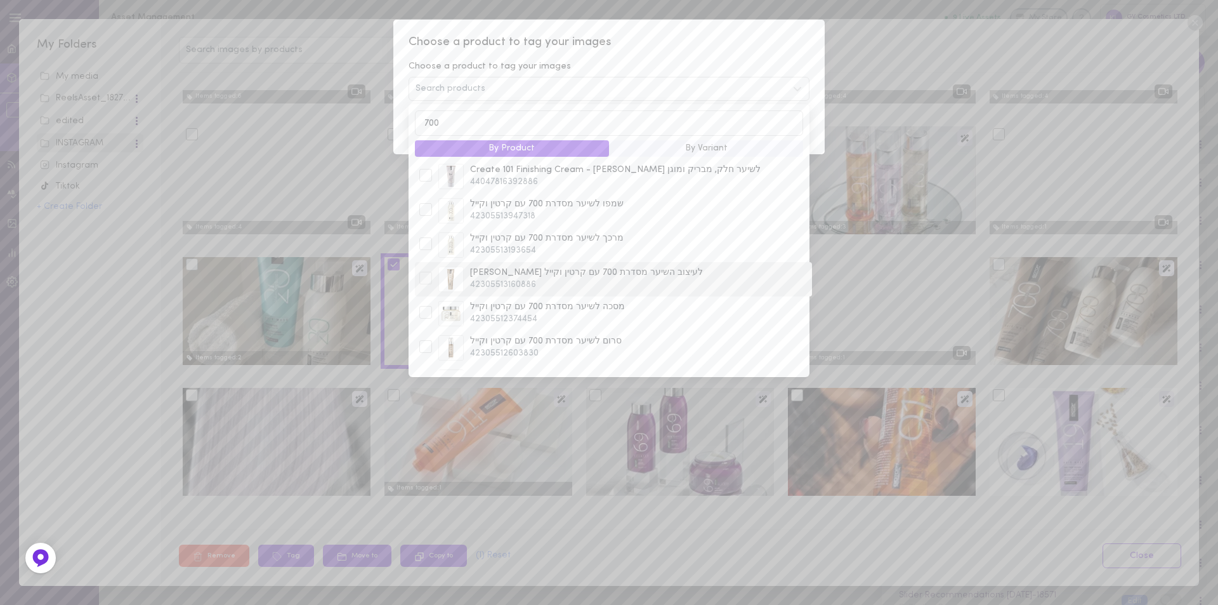
scroll to position [101, 0]
type input "700"
click at [424, 368] on div at bounding box center [425, 374] width 13 height 13
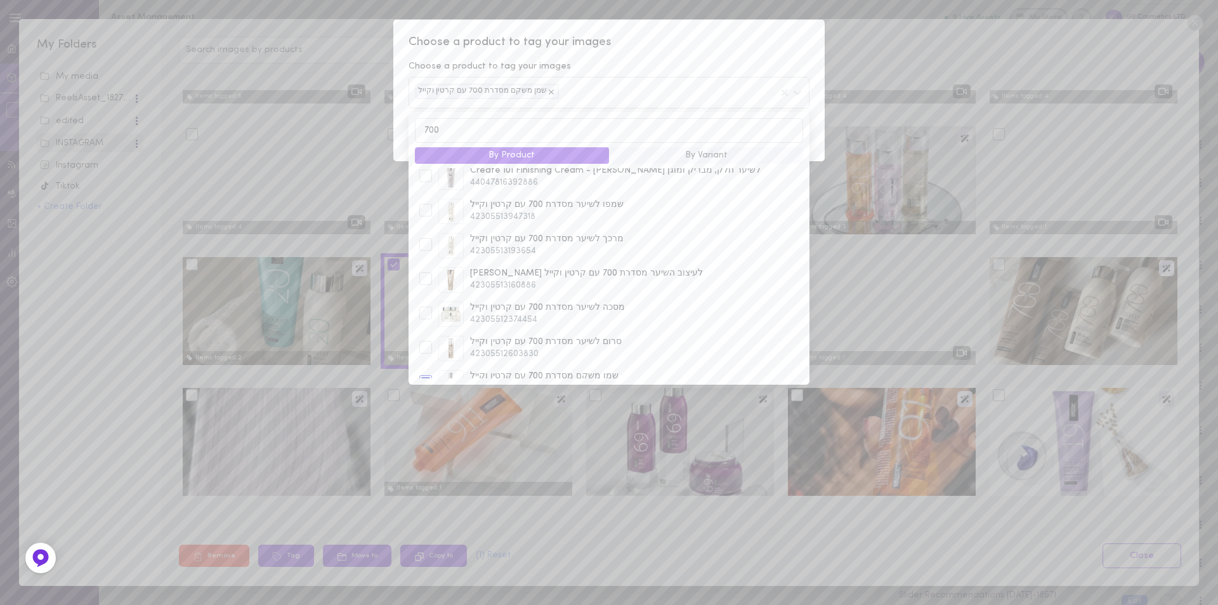
click at [663, 53] on div "Choose a product to tag your images Choose a product to tag your images שמן משק…" at bounding box center [608, 90] width 431 height 141
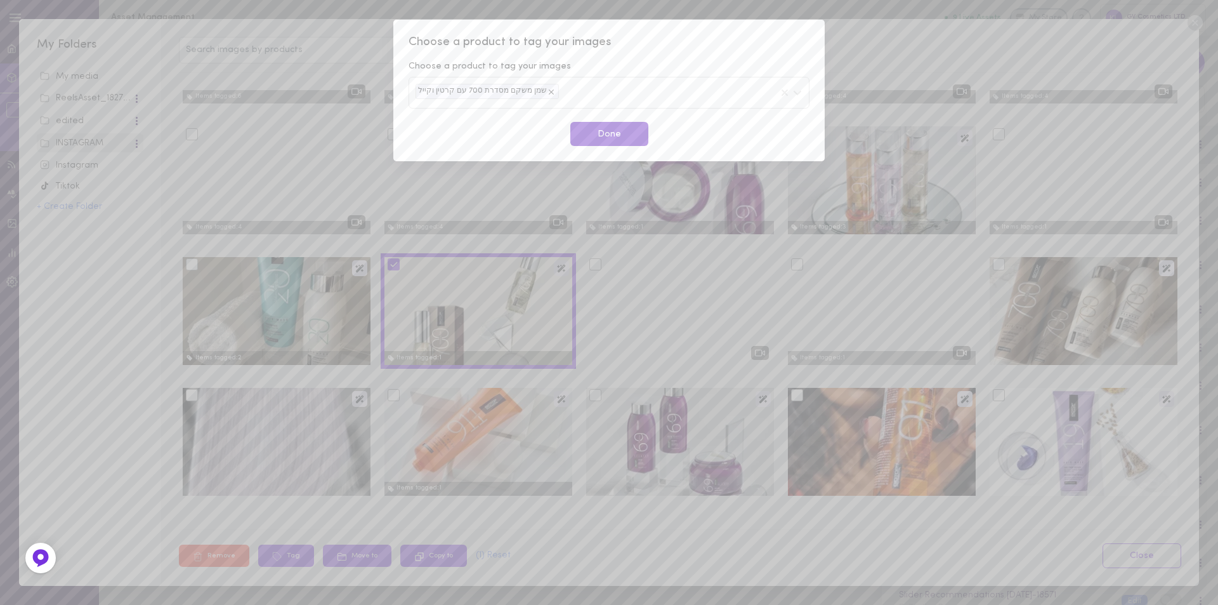
click at [634, 135] on button "Done" at bounding box center [609, 134] width 78 height 25
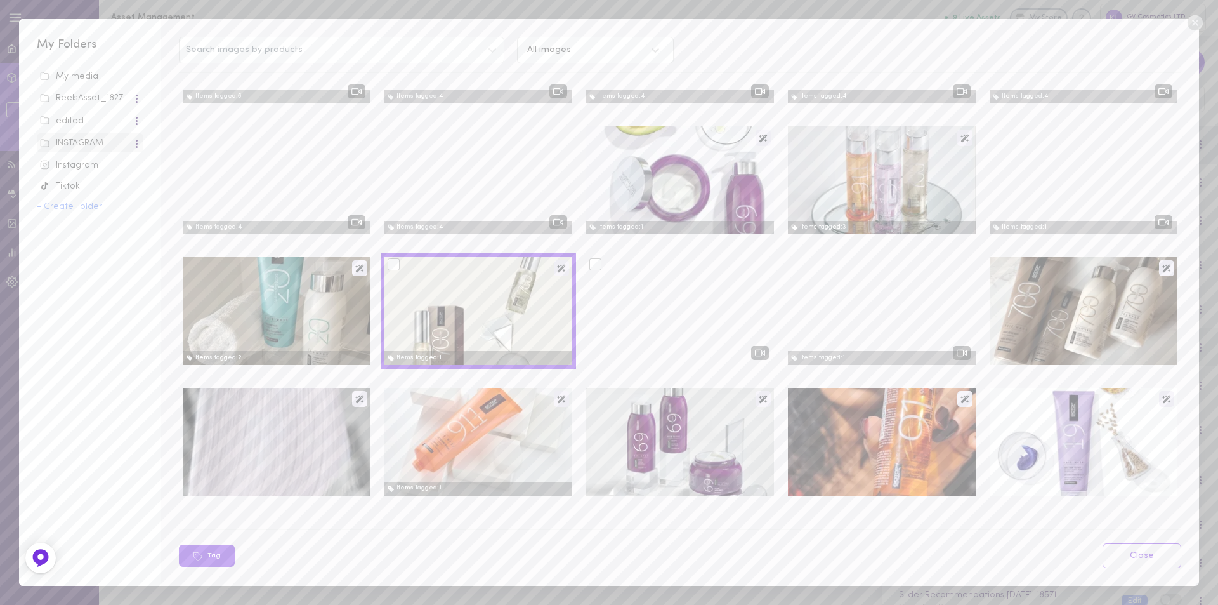
click at [589, 266] on div at bounding box center [595, 264] width 12 height 12
click at [0, 0] on input "checkbox" at bounding box center [0, 0] width 0 height 0
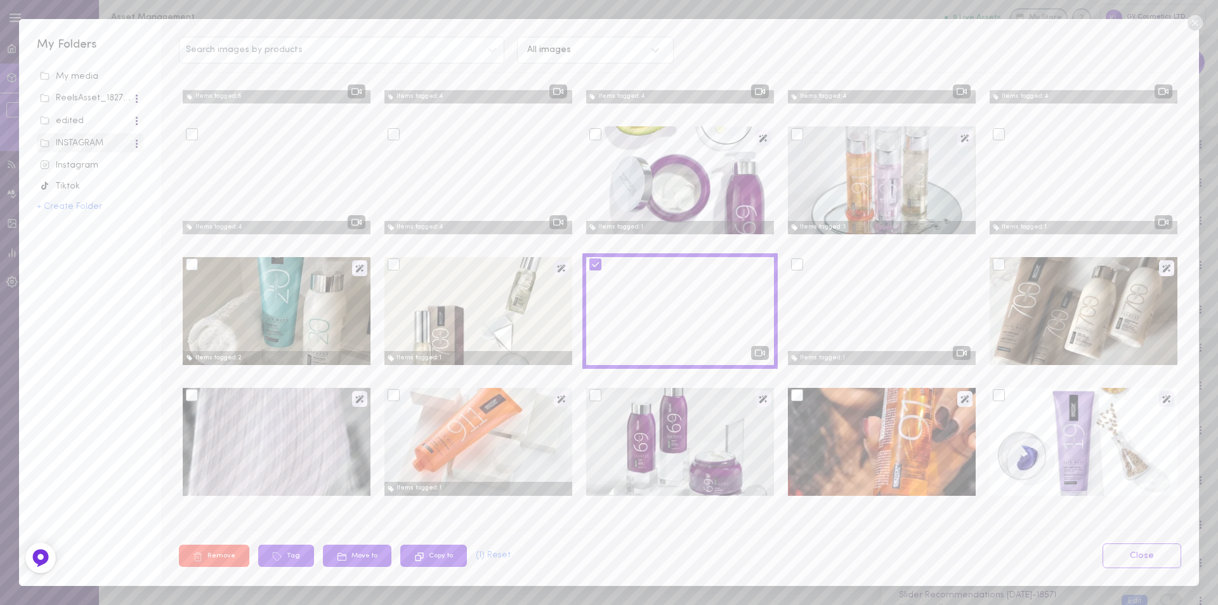
click at [751, 354] on div at bounding box center [680, 311] width 188 height 108
click at [204, 553] on button "Tag" at bounding box center [207, 555] width 56 height 22
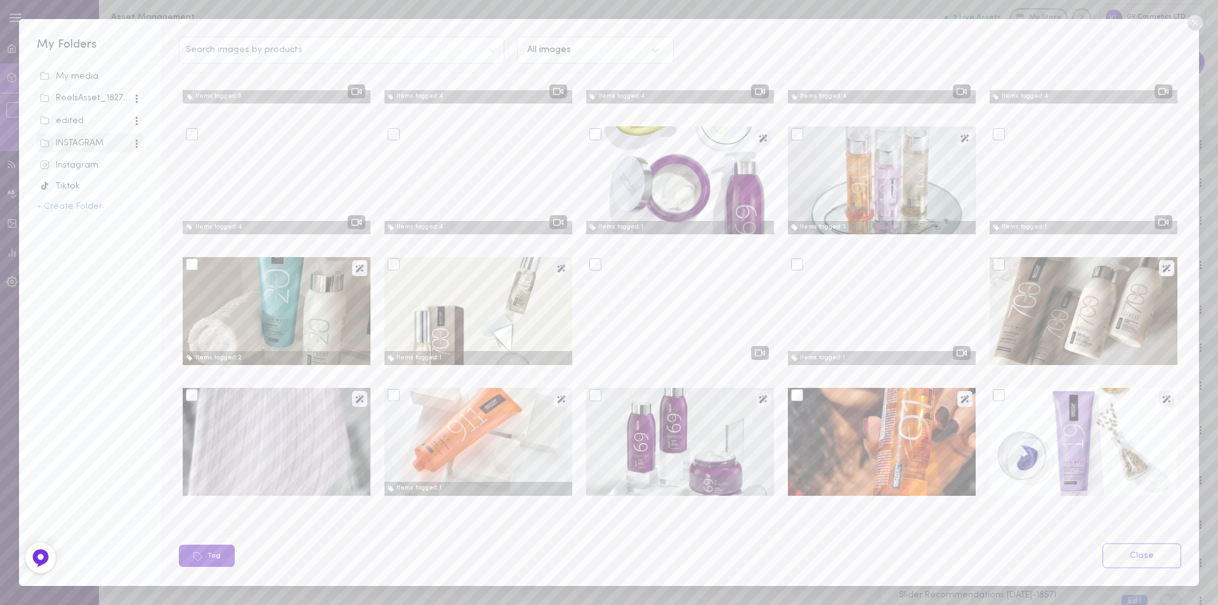
click at [213, 557] on button "Tag" at bounding box center [207, 555] width 56 height 22
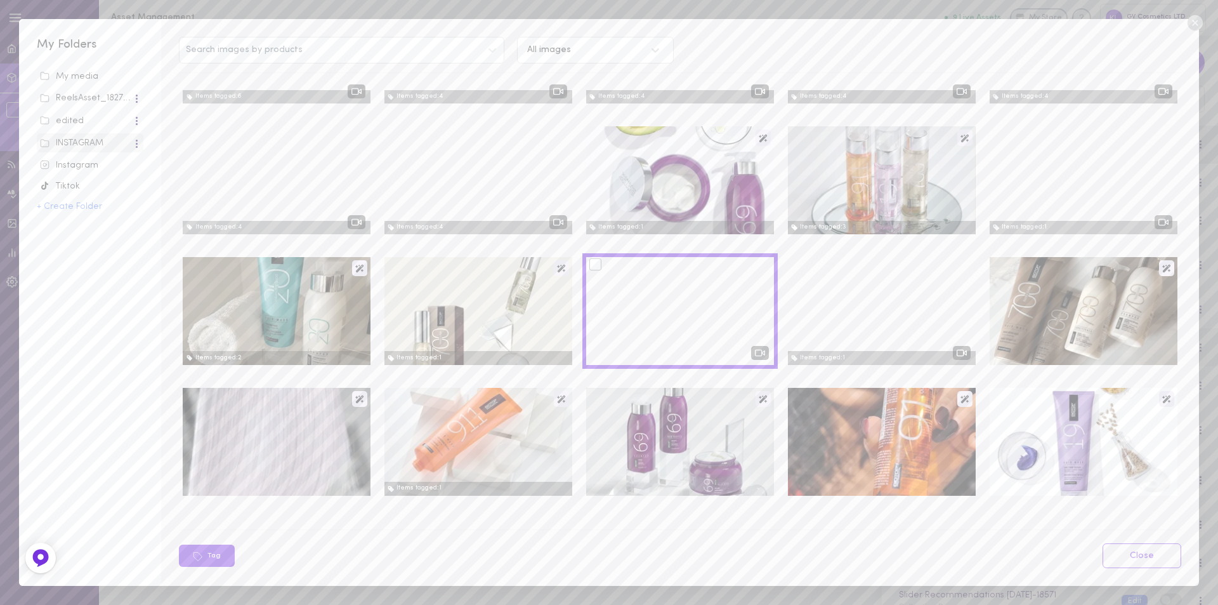
click at [591, 263] on div at bounding box center [595, 264] width 12 height 12
click at [0, 0] on input "checkbox" at bounding box center [0, 0] width 0 height 0
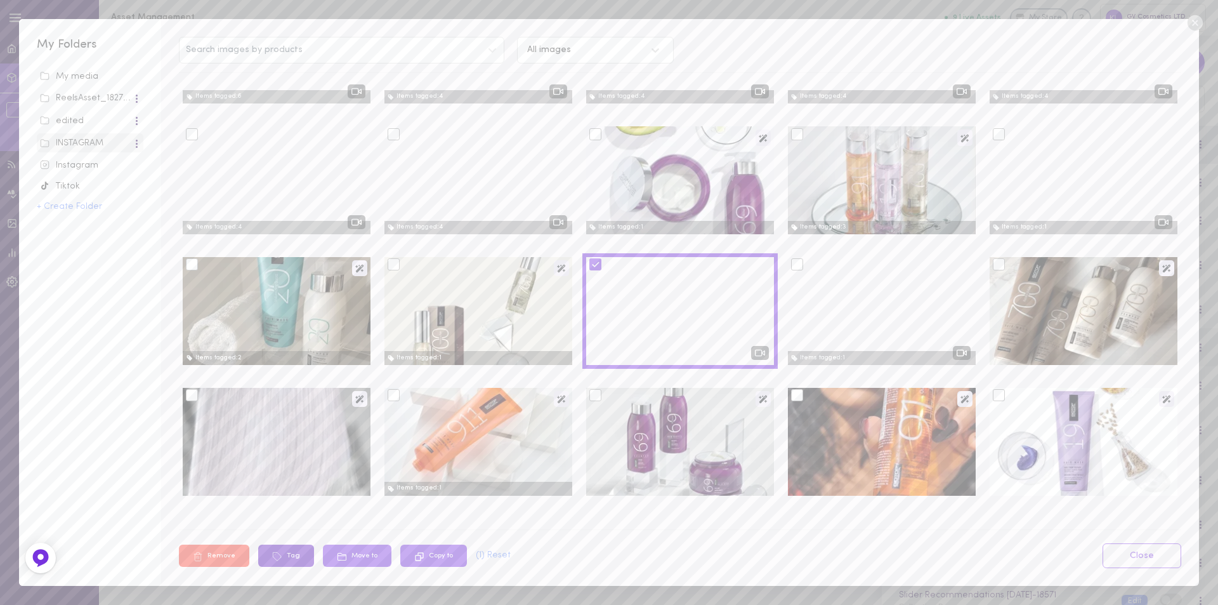
click at [293, 549] on button "Tag" at bounding box center [286, 555] width 56 height 22
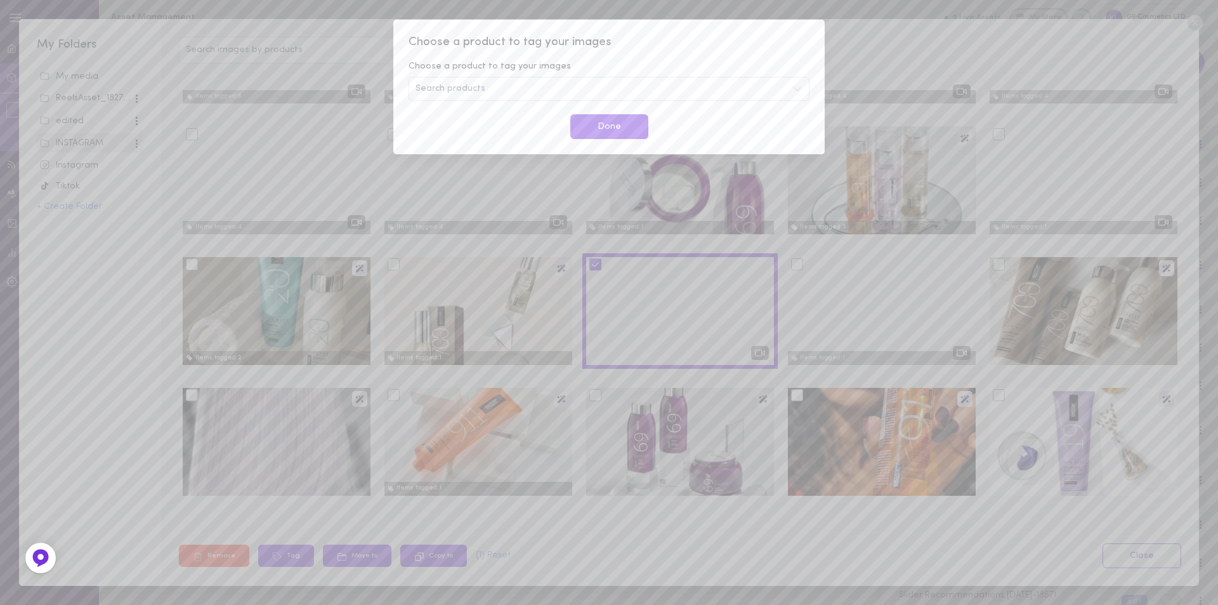
click at [450, 85] on span "Search products" at bounding box center [451, 88] width 70 height 9
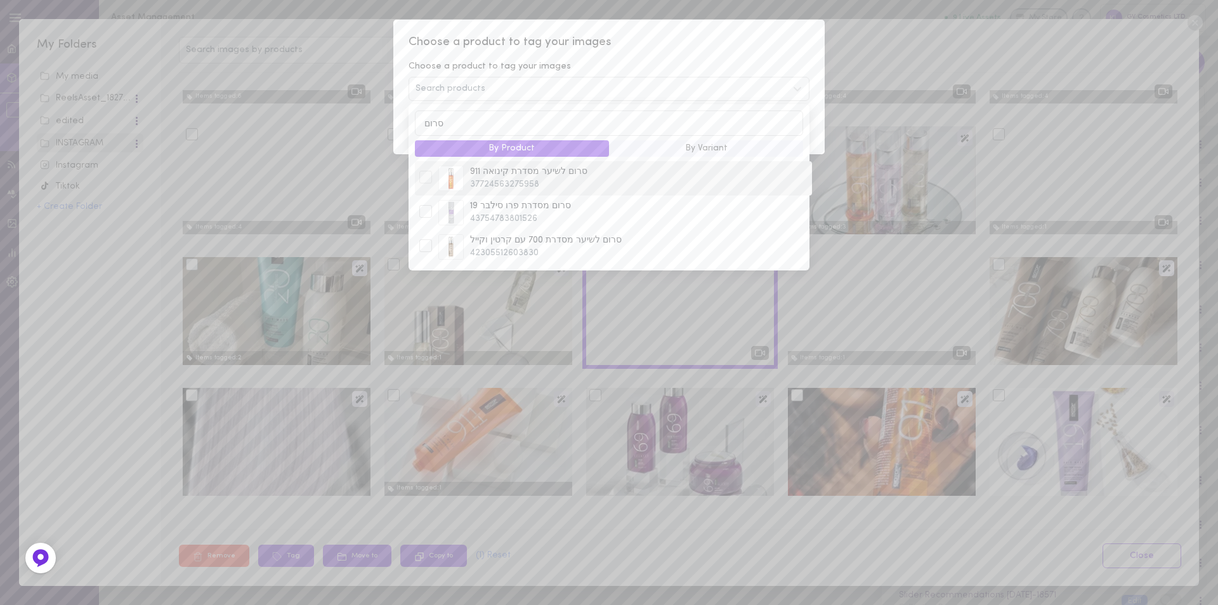
type input "סרום"
click at [430, 178] on div at bounding box center [425, 177] width 13 height 13
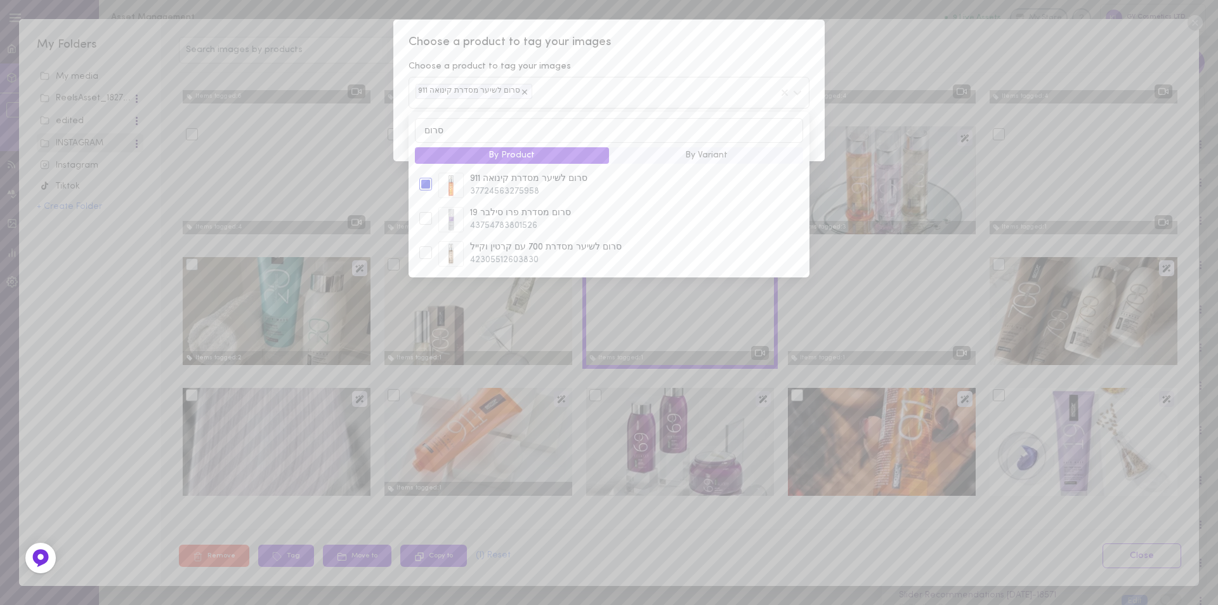
click at [659, 56] on div "Choose a product to tag your images Choose a product to tag your images סרום לש…" at bounding box center [608, 90] width 431 height 141
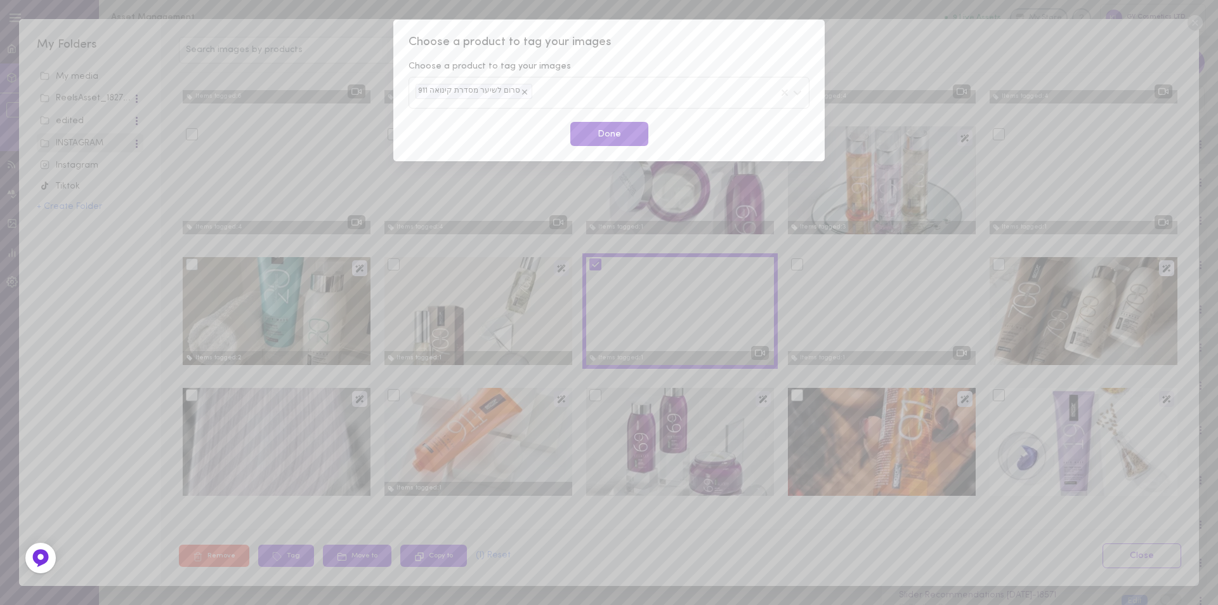
click at [605, 136] on button "Done" at bounding box center [609, 134] width 78 height 25
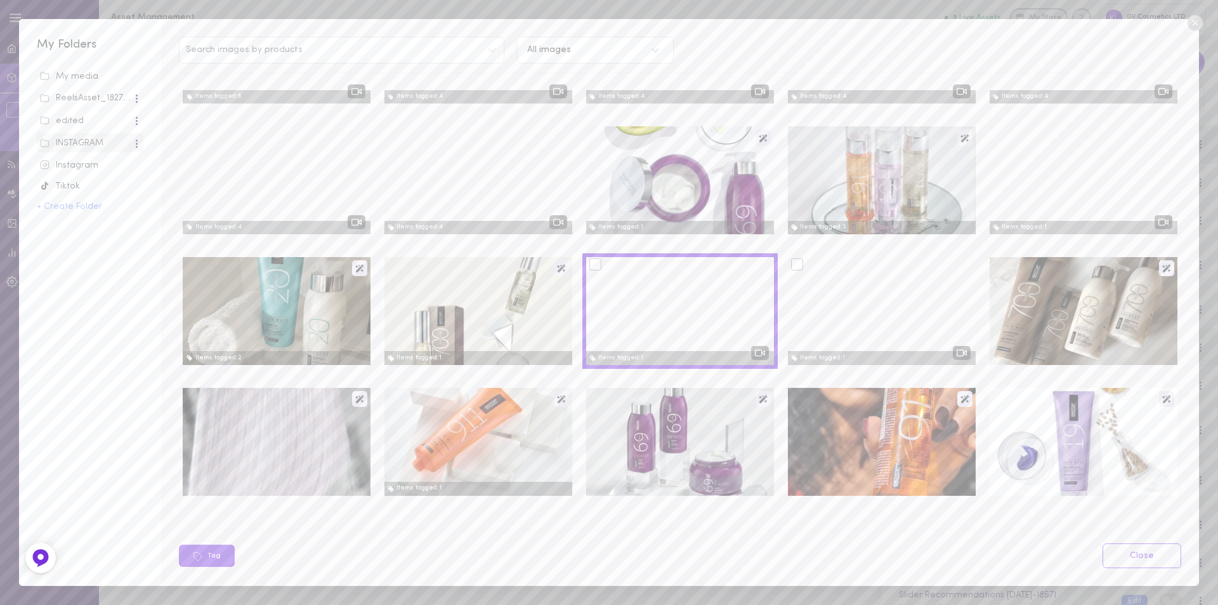
click at [791, 265] on div at bounding box center [797, 264] width 12 height 12
click at [0, 0] on input "checkbox" at bounding box center [0, 0] width 0 height 0
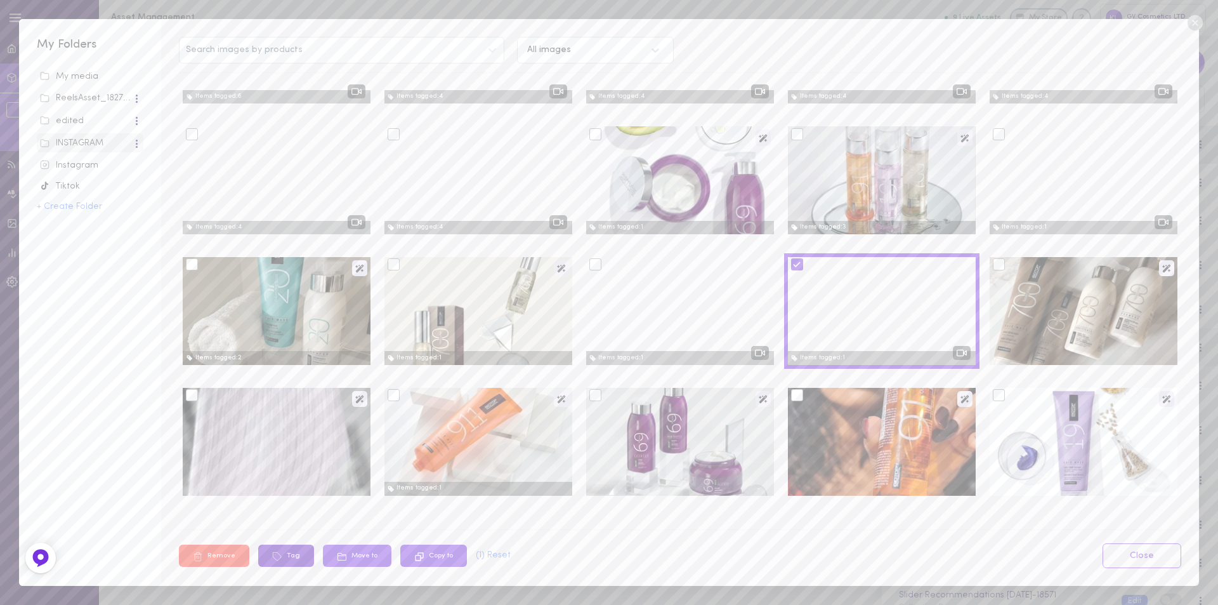
click at [289, 555] on button "Tag" at bounding box center [286, 555] width 56 height 22
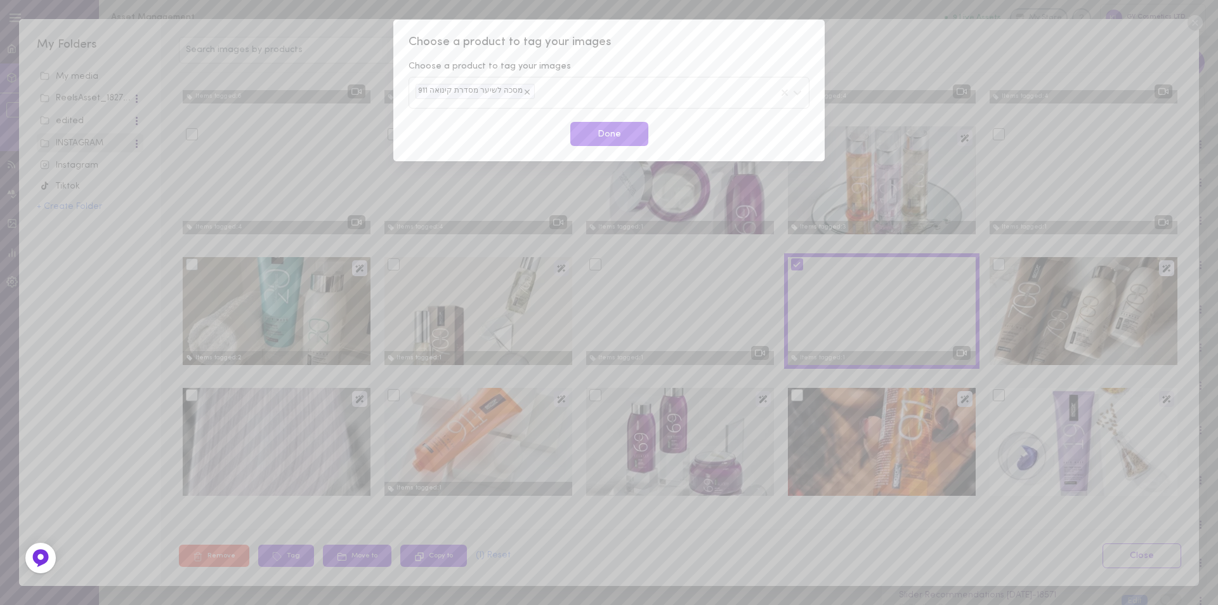
click at [560, 90] on div "מסכה לשיער מסדרת קינואה 911" at bounding box center [609, 92] width 401 height 31
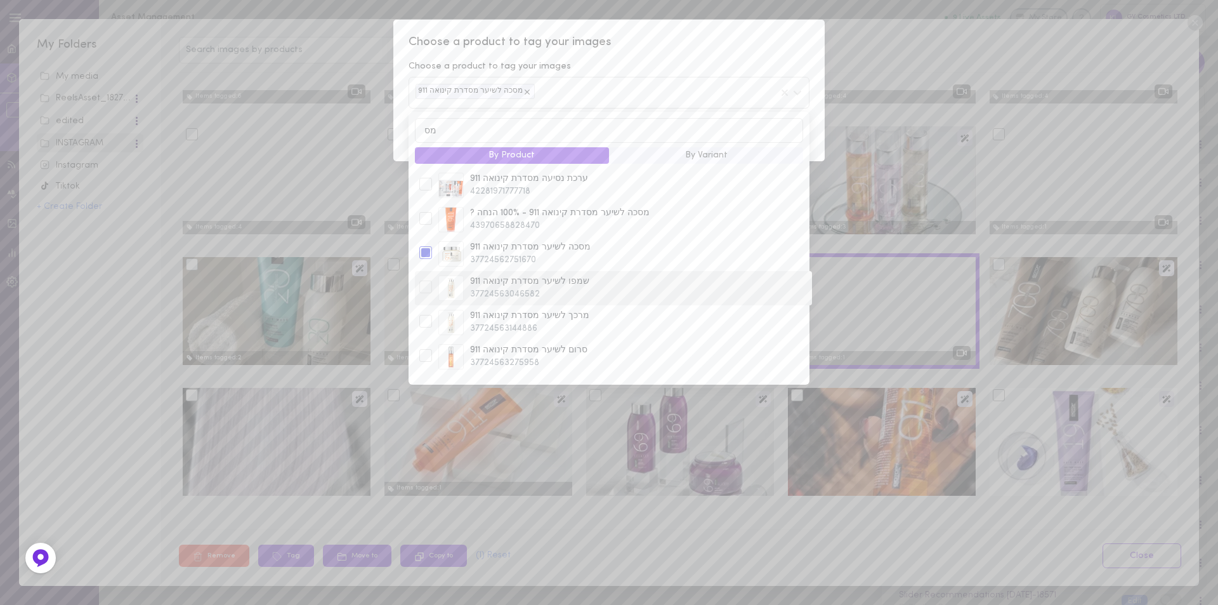
type input "מס"
click at [427, 292] on div at bounding box center [425, 286] width 13 height 13
click at [424, 361] on div at bounding box center [425, 355] width 13 height 13
click at [693, 49] on span "Choose a product to tag your images" at bounding box center [609, 42] width 401 height 16
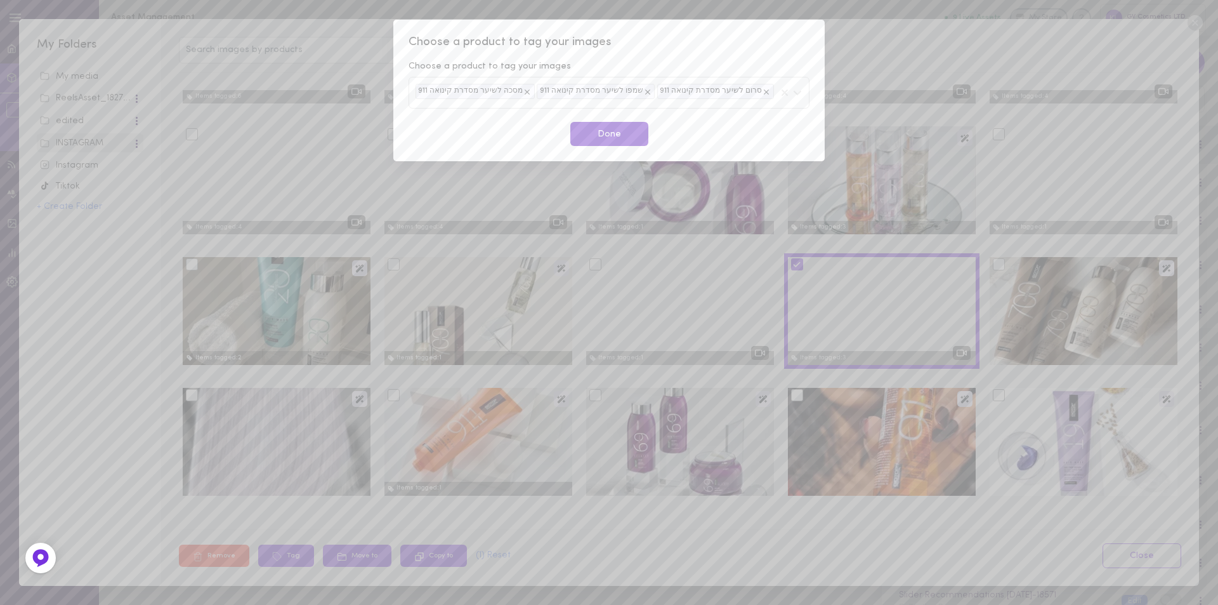
click at [624, 138] on button "Done" at bounding box center [609, 134] width 78 height 25
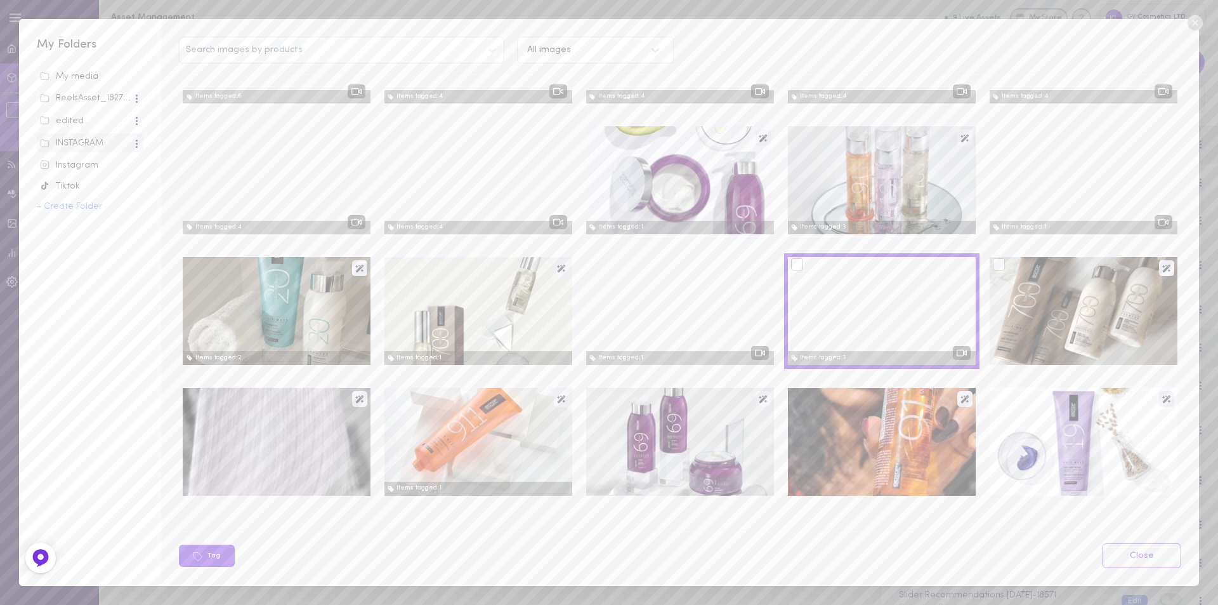
click at [993, 268] on div at bounding box center [999, 264] width 12 height 12
click at [0, 0] on input "checkbox" at bounding box center [0, 0] width 0 height 0
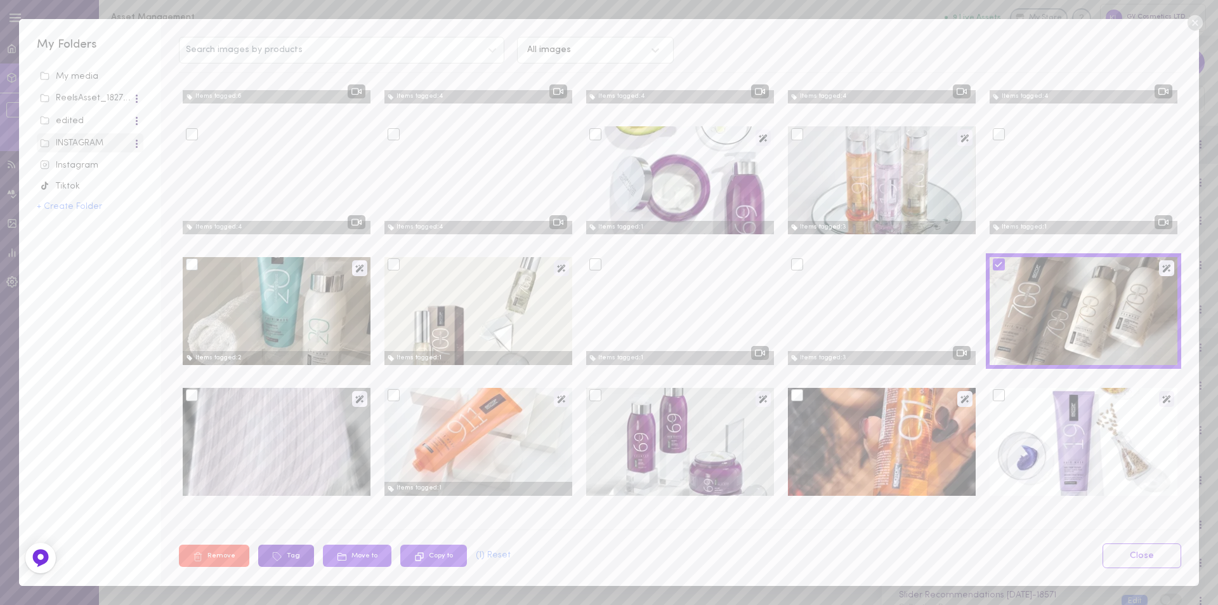
click at [291, 557] on button "Tag" at bounding box center [286, 555] width 56 height 22
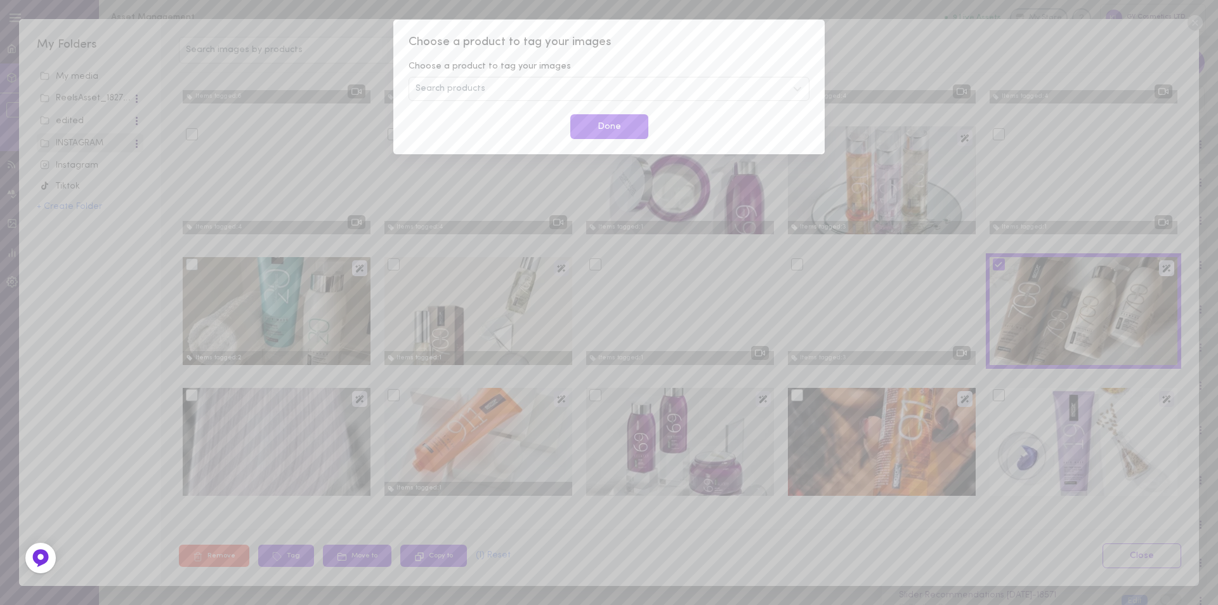
click at [490, 88] on div "Search products" at bounding box center [609, 89] width 401 height 24
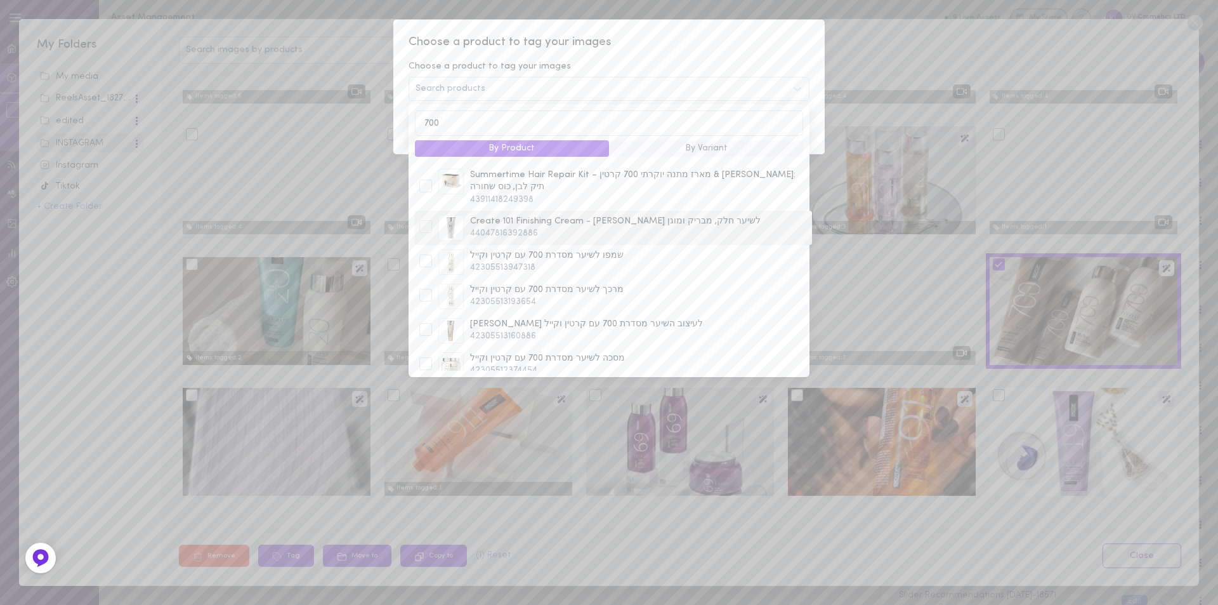
scroll to position [63, 0]
type input "700"
click at [427, 234] on div at bounding box center [425, 240] width 13 height 13
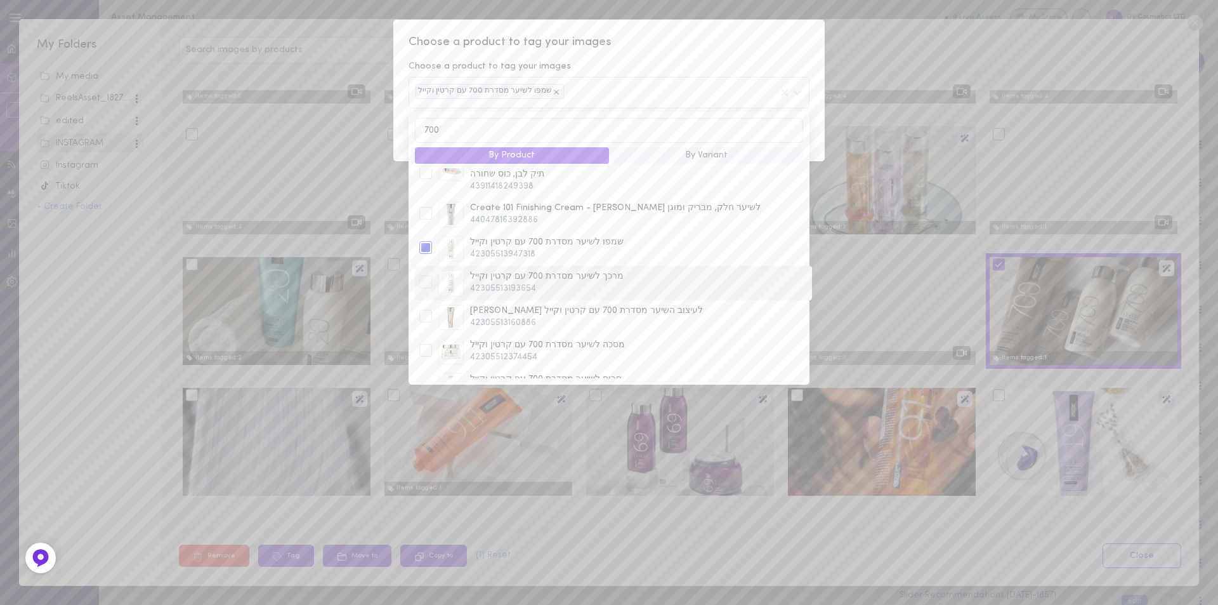
click at [431, 275] on div at bounding box center [425, 281] width 13 height 13
click at [427, 310] on div at bounding box center [425, 316] width 13 height 13
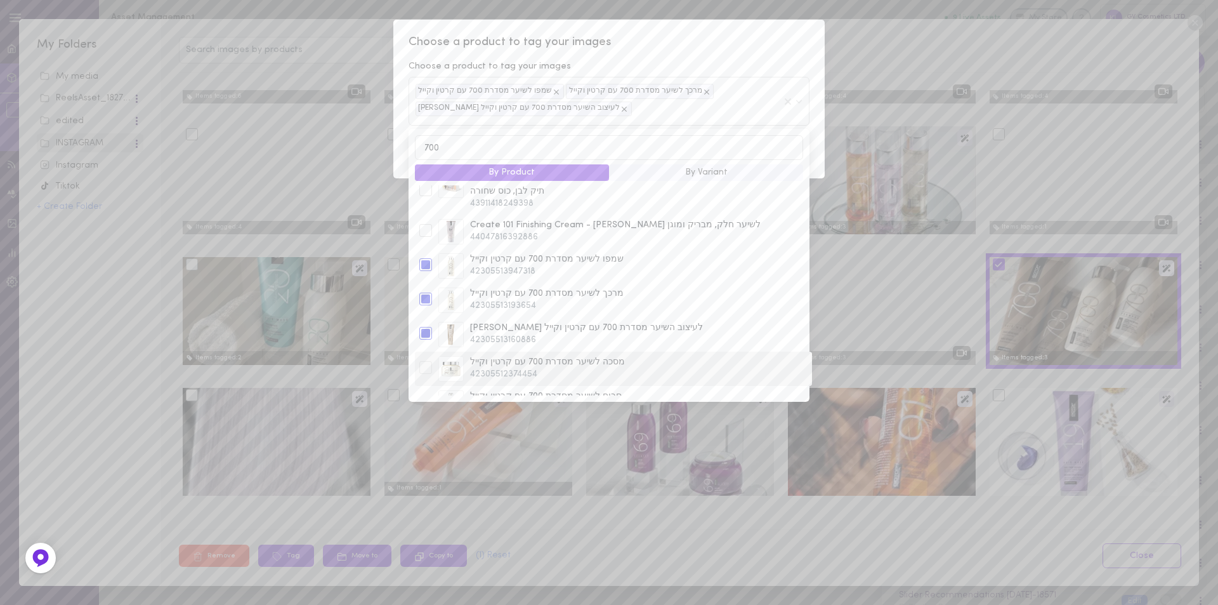
click at [421, 361] on div at bounding box center [425, 367] width 13 height 13
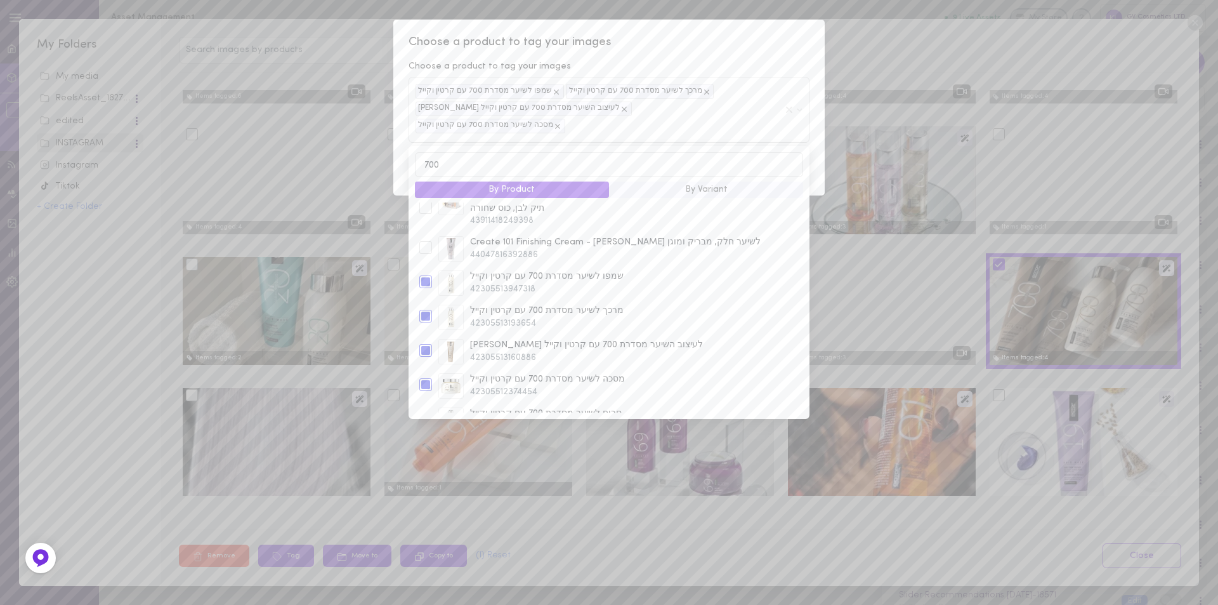
click at [698, 31] on div "Choose a product to tag your images Choose a product to tag your images שמפו לש…" at bounding box center [608, 108] width 431 height 176
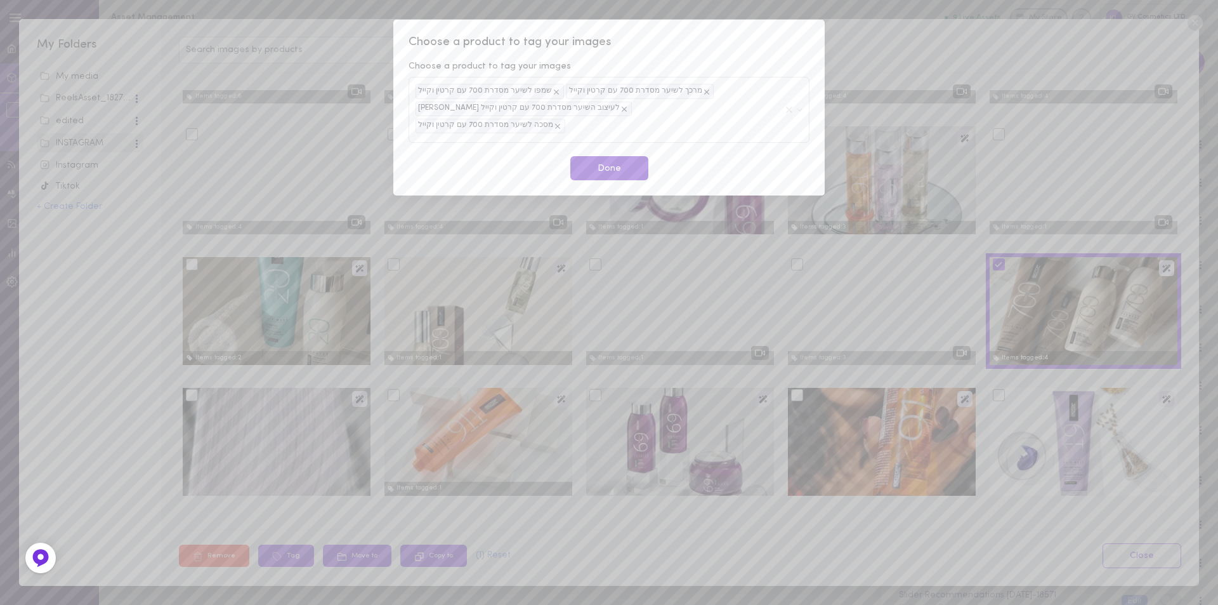
click at [605, 156] on button "Done" at bounding box center [609, 168] width 78 height 25
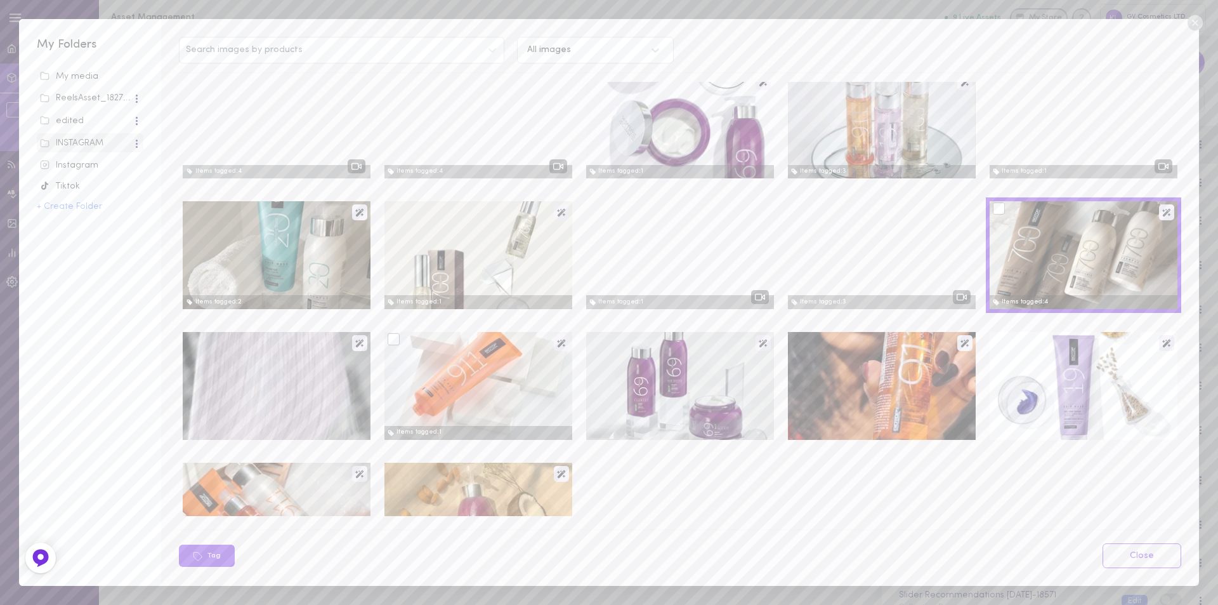
scroll to position [1586, 0]
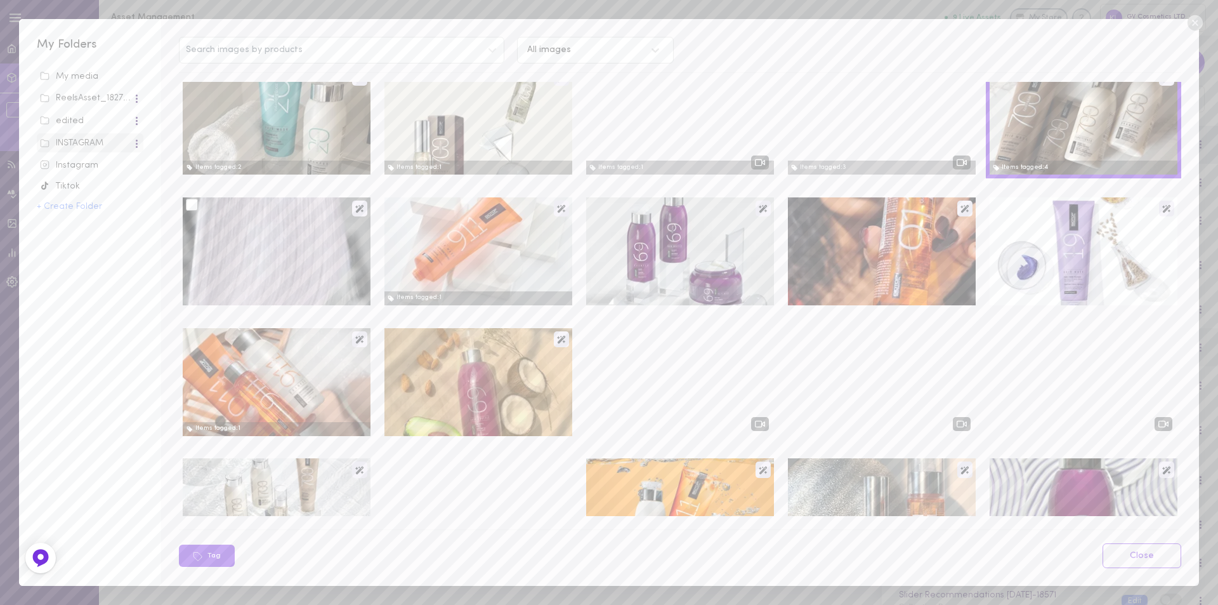
click at [192, 207] on div at bounding box center [192, 205] width 12 height 12
click at [0, 0] on input "checkbox" at bounding box center [0, 0] width 0 height 0
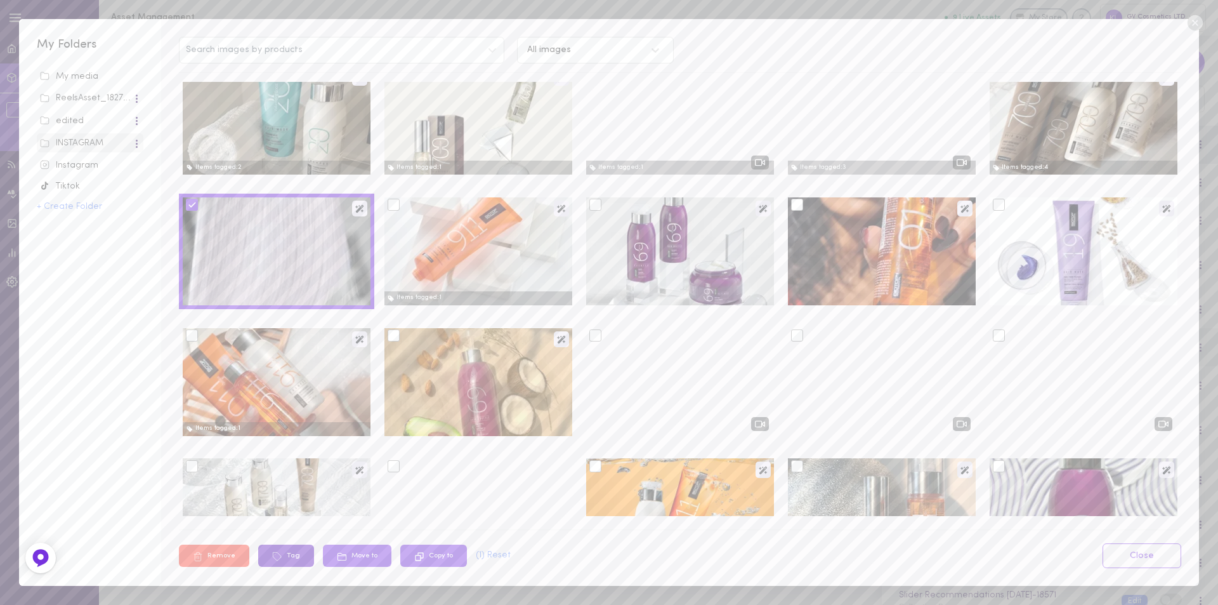
click at [277, 554] on icon at bounding box center [277, 556] width 10 height 10
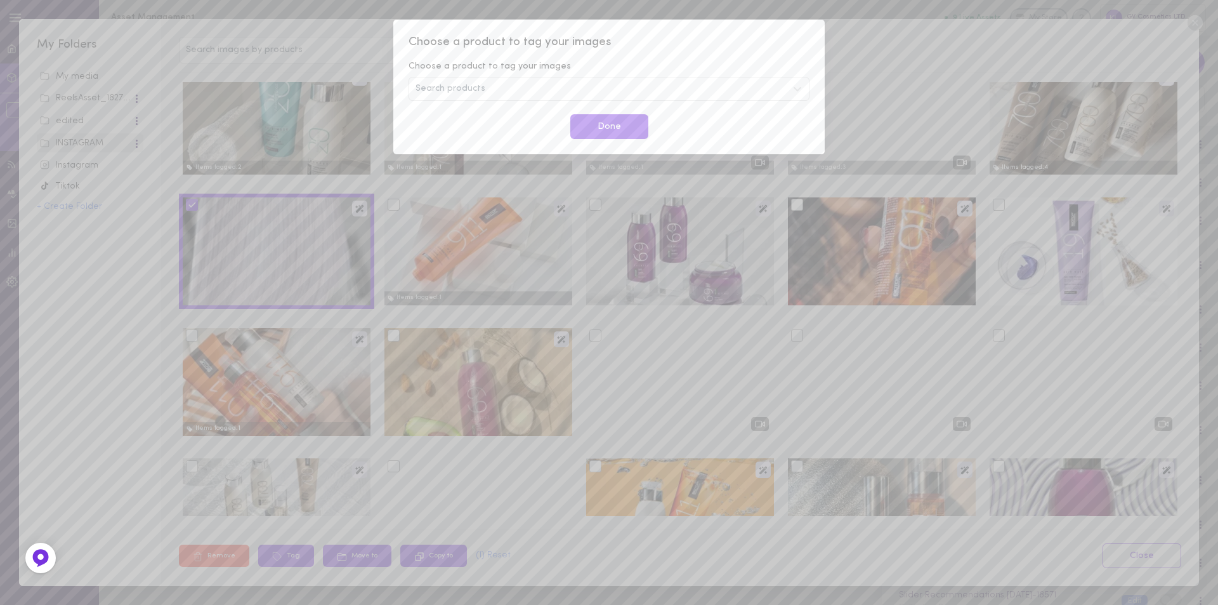
click at [447, 90] on span "Search products" at bounding box center [451, 88] width 70 height 9
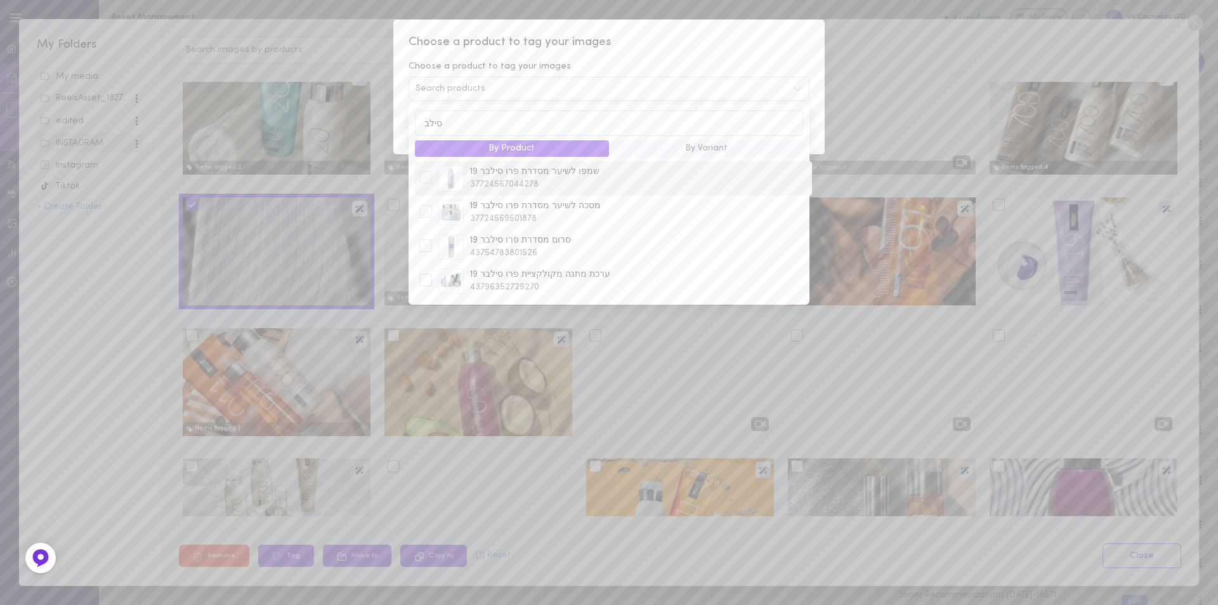
type input "סילב"
click at [431, 178] on div at bounding box center [425, 177] width 13 height 13
click at [428, 213] on div "מסכה לשיער מסדרת פרו סילבר 19 37724569501878" at bounding box center [613, 212] width 395 height 25
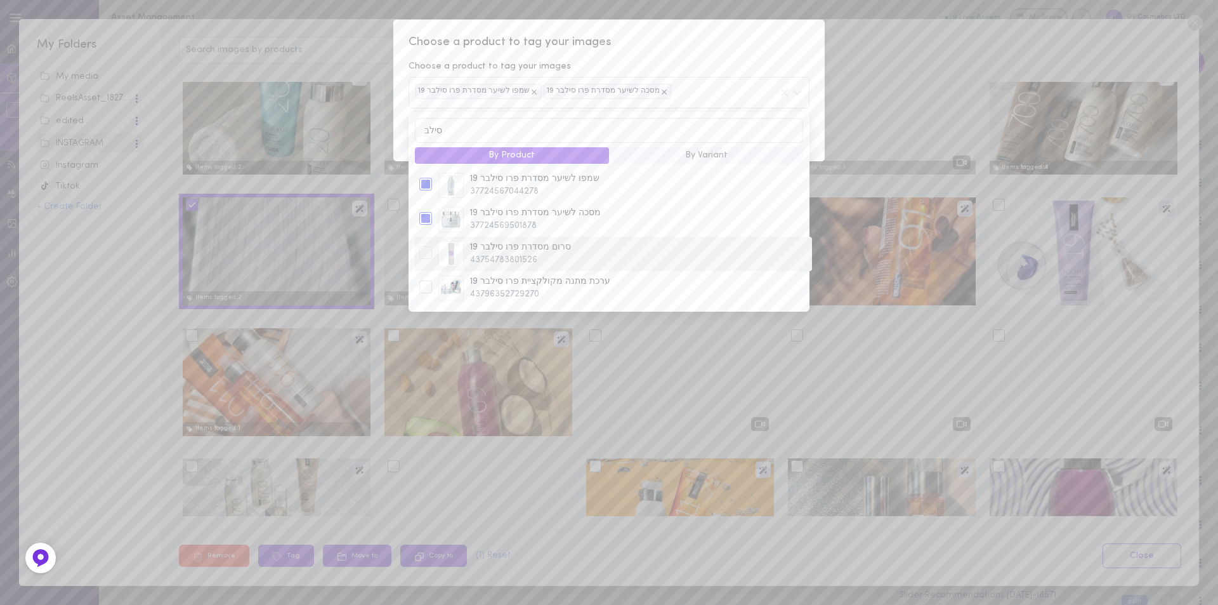
click at [423, 254] on div at bounding box center [425, 252] width 13 height 13
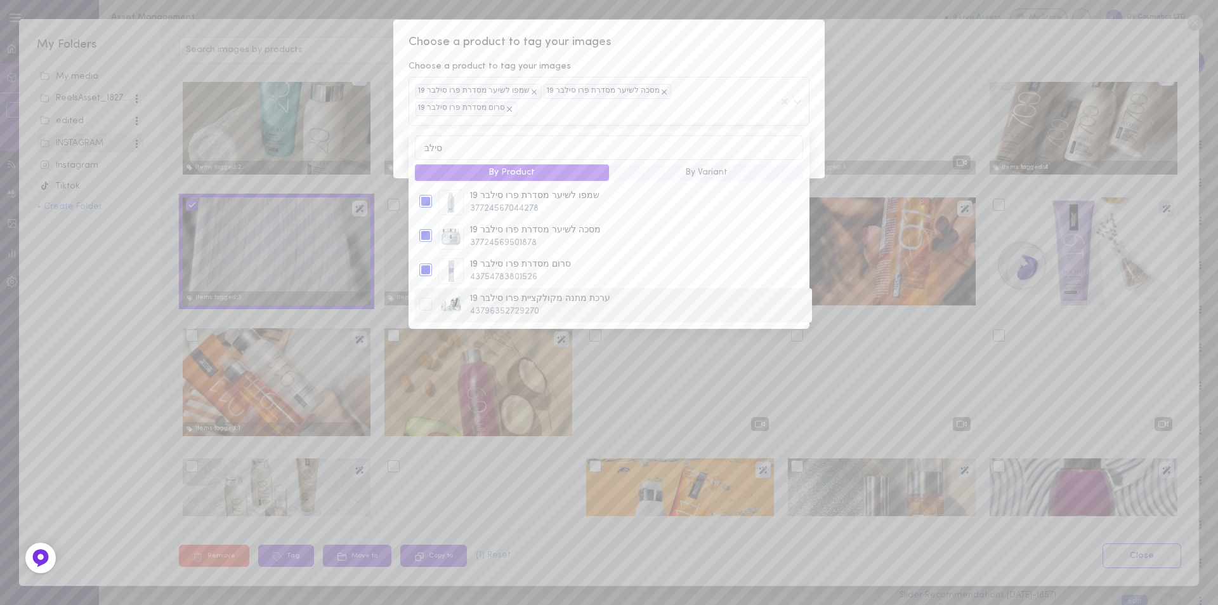
click at [424, 298] on div at bounding box center [425, 304] width 13 height 13
click at [684, 39] on span "Choose a product to tag your images" at bounding box center [609, 42] width 401 height 16
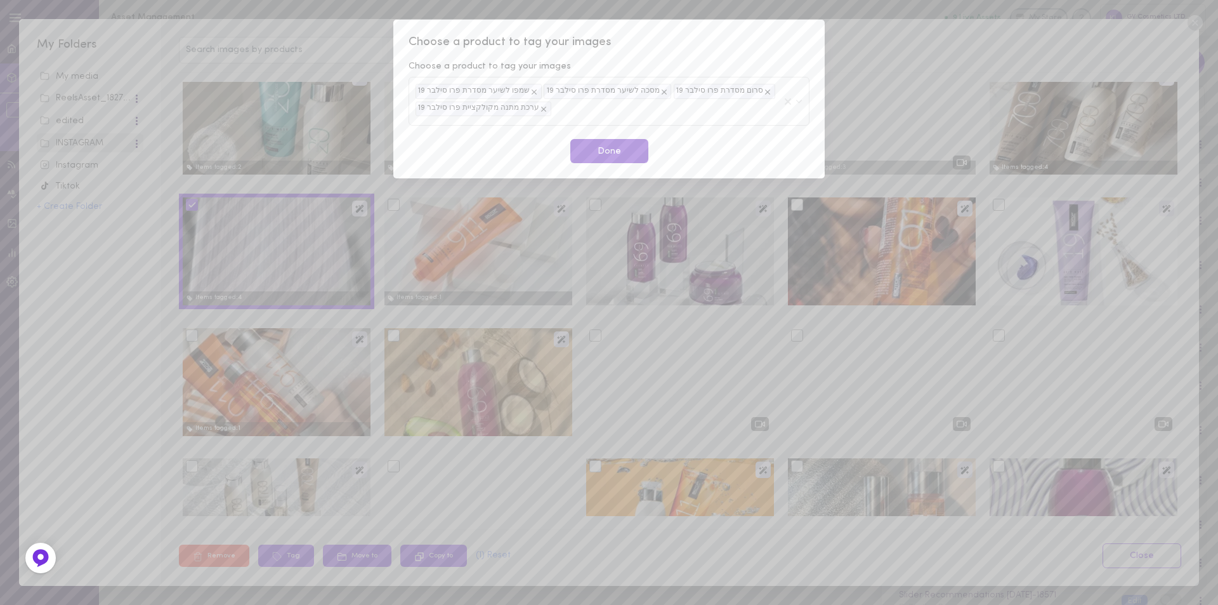
click at [613, 151] on button "Done" at bounding box center [609, 151] width 78 height 25
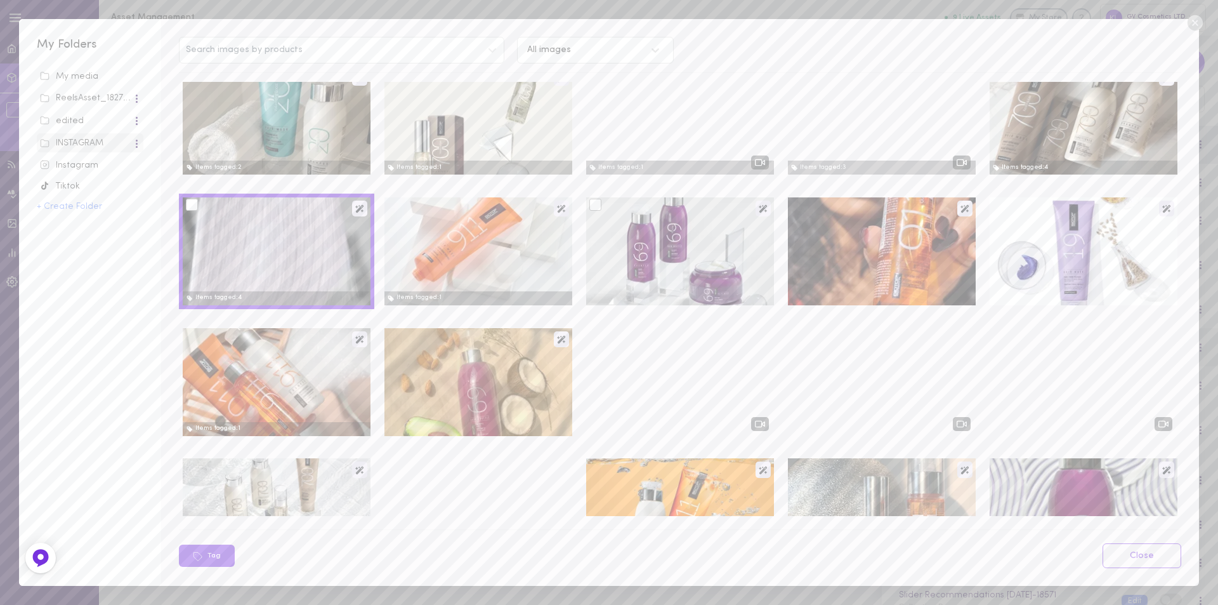
click at [591, 208] on div at bounding box center [595, 205] width 12 height 12
click at [0, 0] on input "checkbox" at bounding box center [0, 0] width 0 height 0
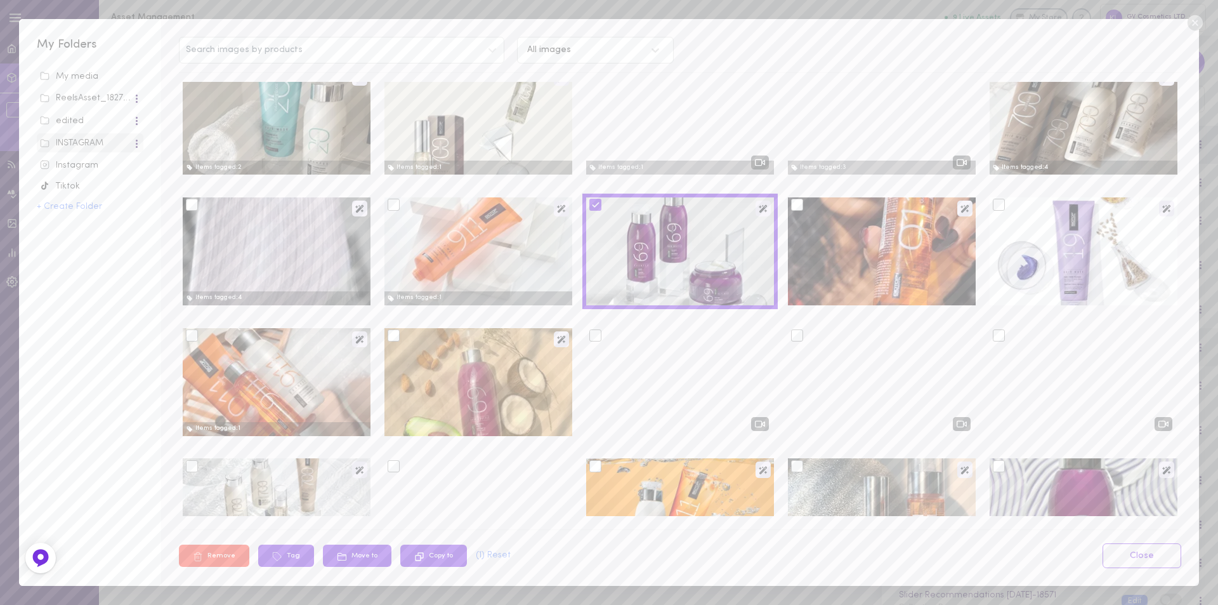
click at [589, 338] on div at bounding box center [595, 335] width 12 height 12
click at [0, 0] on input "checkbox" at bounding box center [0, 0] width 0 height 0
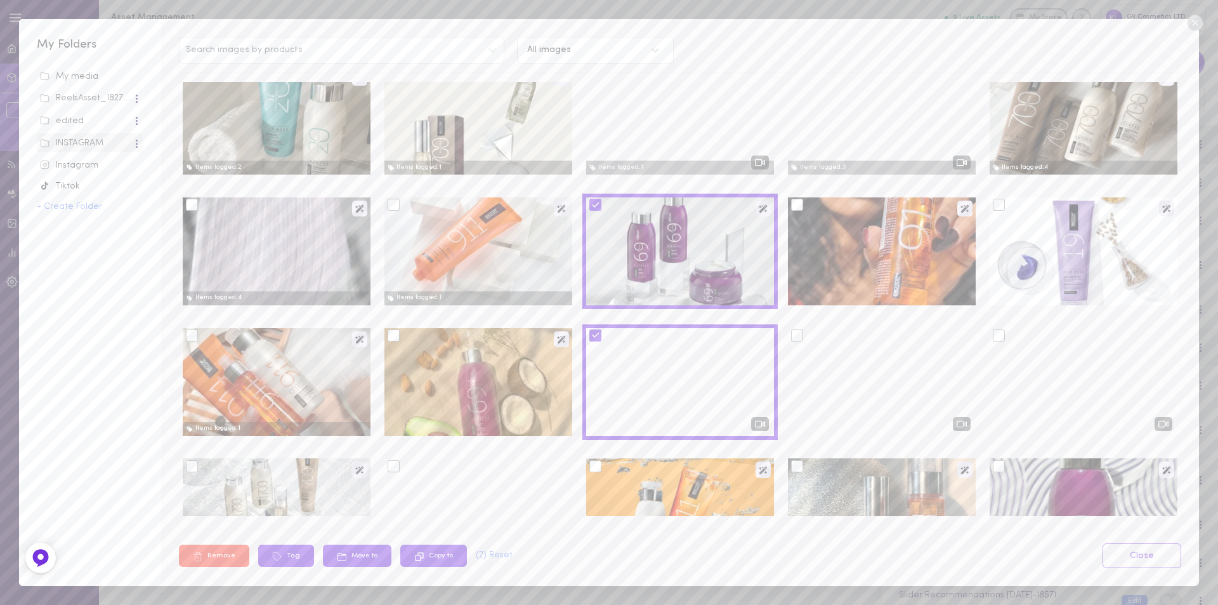
click at [391, 337] on div at bounding box center [394, 335] width 12 height 12
click at [0, 0] on input "checkbox" at bounding box center [0, 0] width 0 height 0
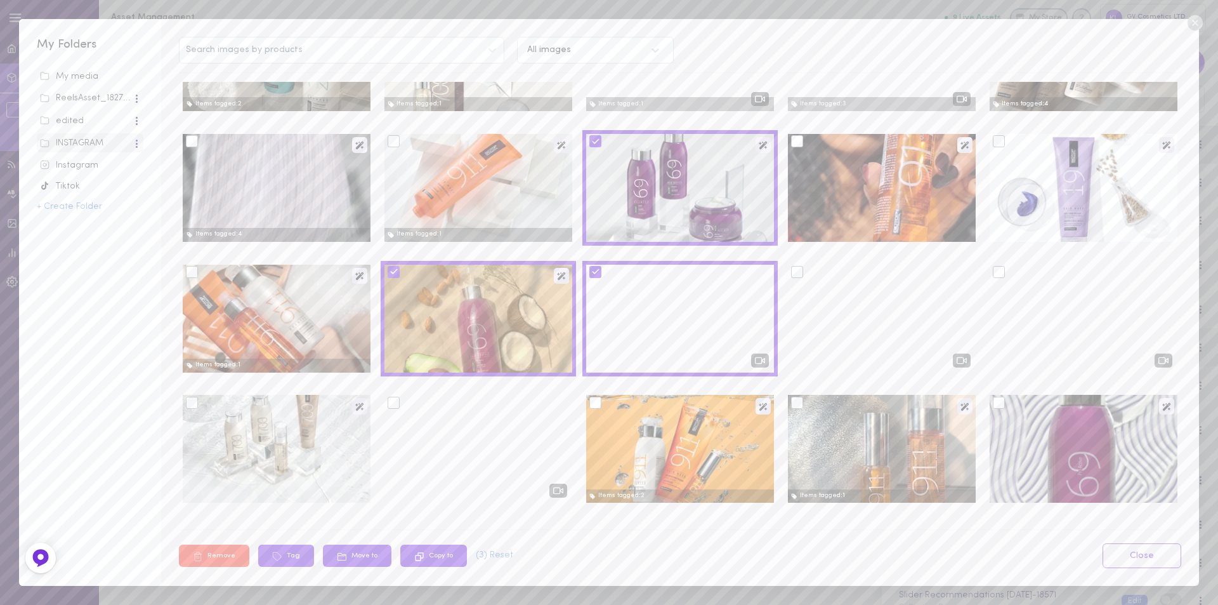
click at [993, 402] on div at bounding box center [999, 403] width 12 height 12
click at [0, 0] on input "checkbox" at bounding box center [0, 0] width 0 height 0
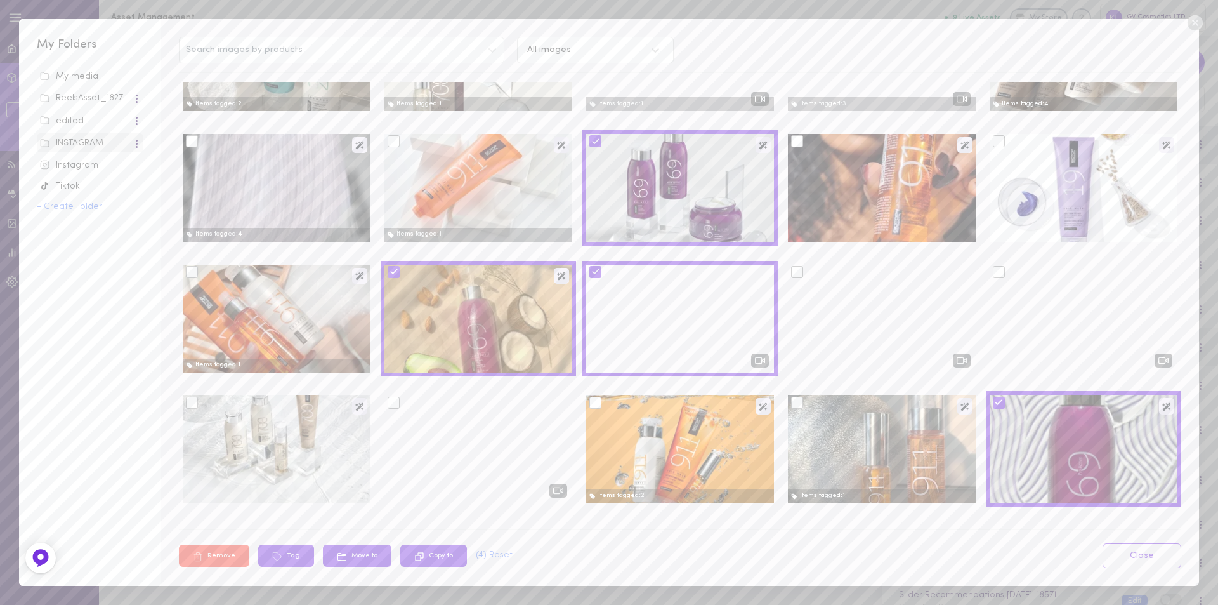
click at [390, 273] on icon at bounding box center [394, 271] width 9 height 9
click at [0, 0] on input "checkbox" at bounding box center [0, 0] width 0 height 0
click at [994, 402] on icon at bounding box center [998, 402] width 9 height 9
click at [0, 0] on input "checkbox" at bounding box center [0, 0] width 0 height 0
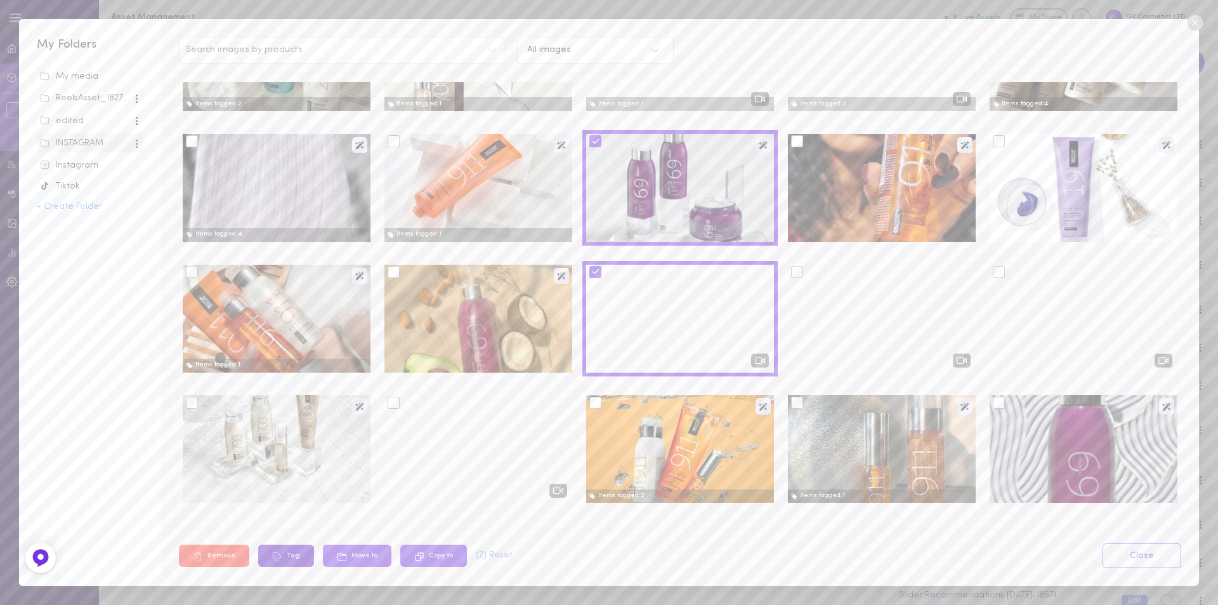
click at [279, 558] on icon at bounding box center [277, 556] width 8 height 8
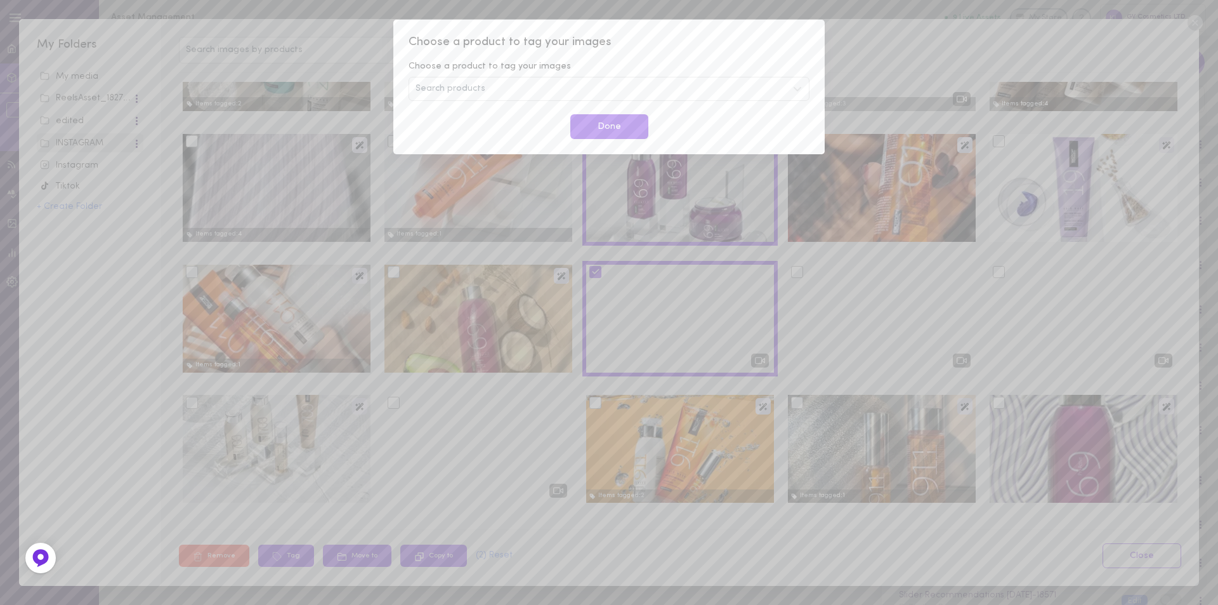
click at [491, 92] on div "Search products" at bounding box center [609, 89] width 401 height 24
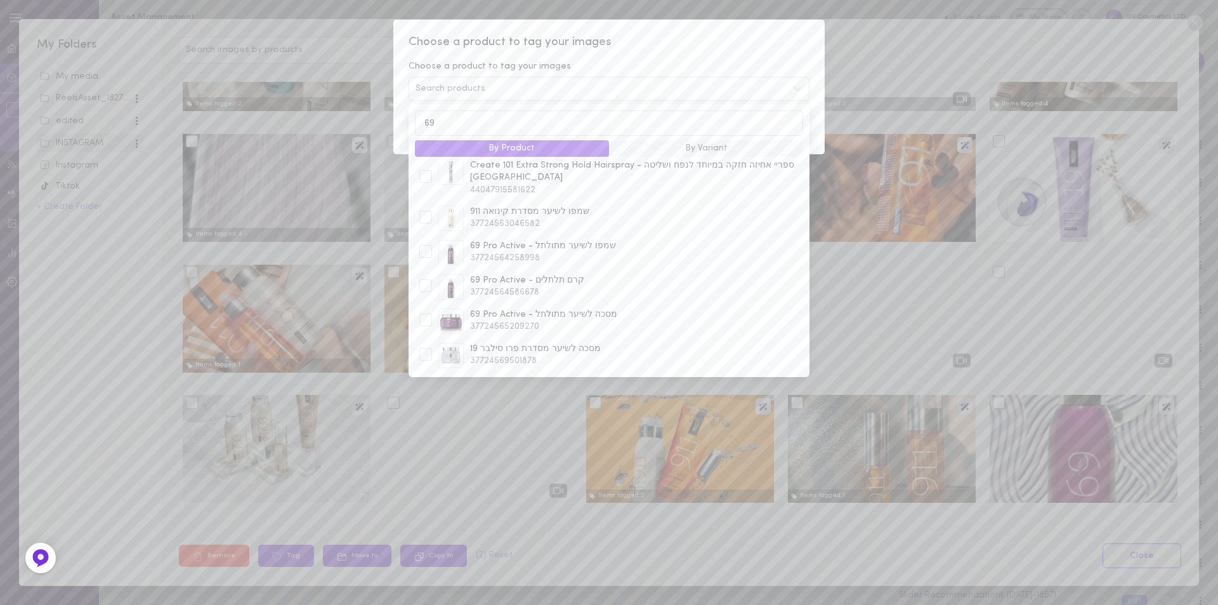
scroll to position [190, 0]
click at [419, 210] on div at bounding box center [425, 216] width 13 height 13
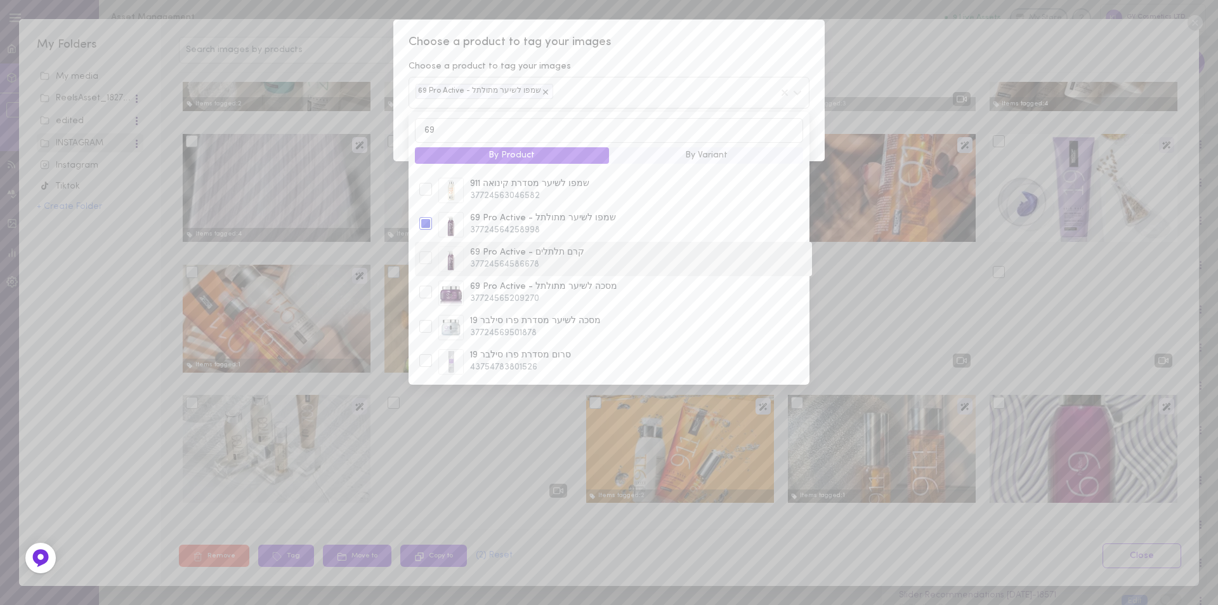
click at [428, 252] on div at bounding box center [425, 257] width 13 height 13
click at [426, 285] on div at bounding box center [425, 291] width 13 height 13
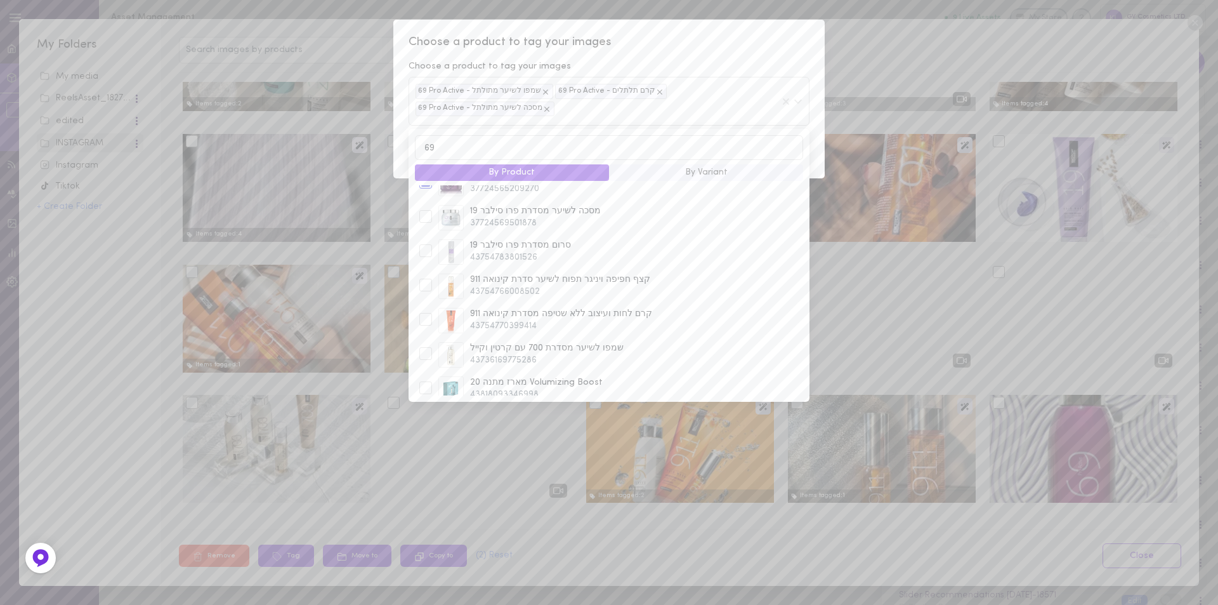
scroll to position [318, 0]
click at [436, 148] on input "69" at bounding box center [609, 147] width 388 height 25
type input "07"
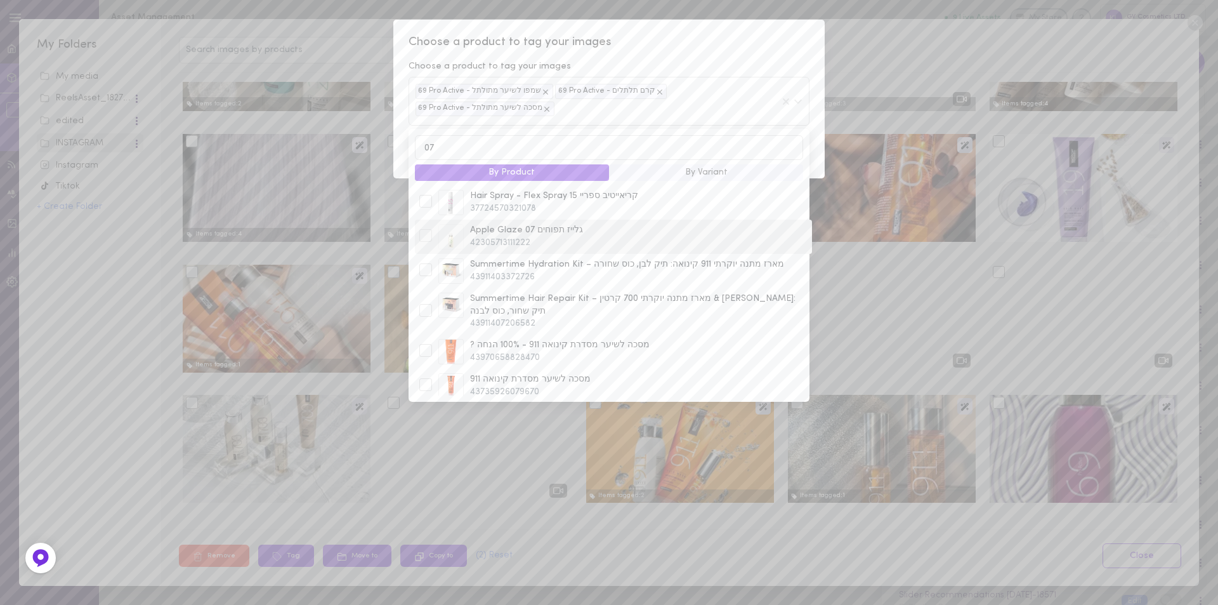
click at [424, 237] on div at bounding box center [425, 235] width 13 height 13
click at [681, 55] on div "Choose a product to tag your images Choose a product to tag your images 69 Pro …" at bounding box center [608, 99] width 431 height 159
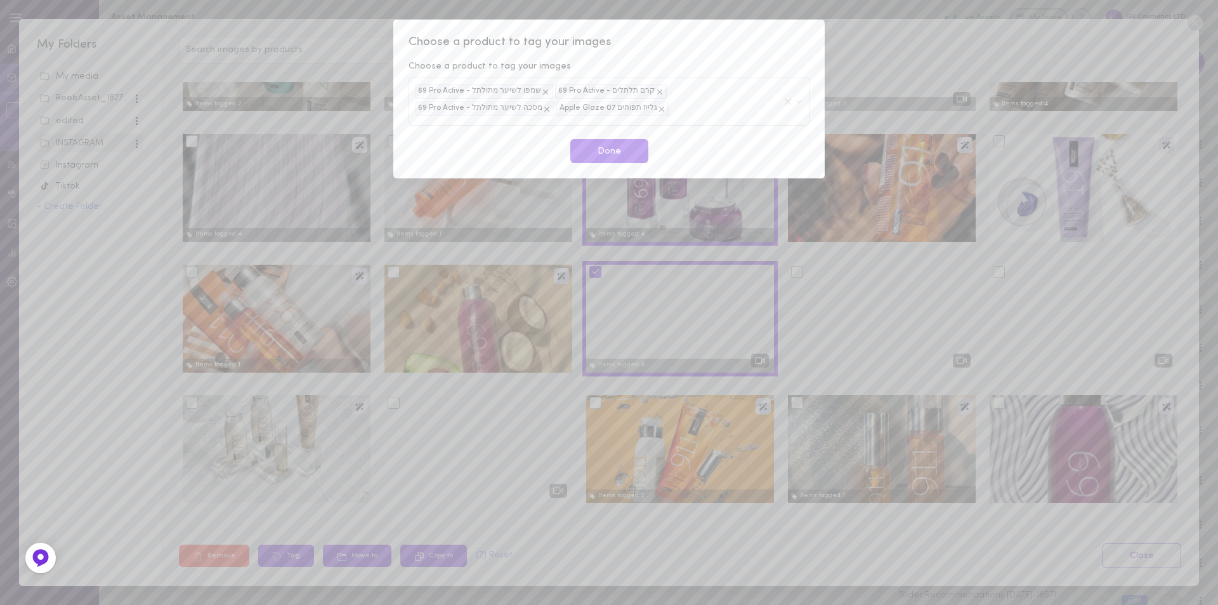
click at [609, 152] on button "Done" at bounding box center [609, 151] width 78 height 25
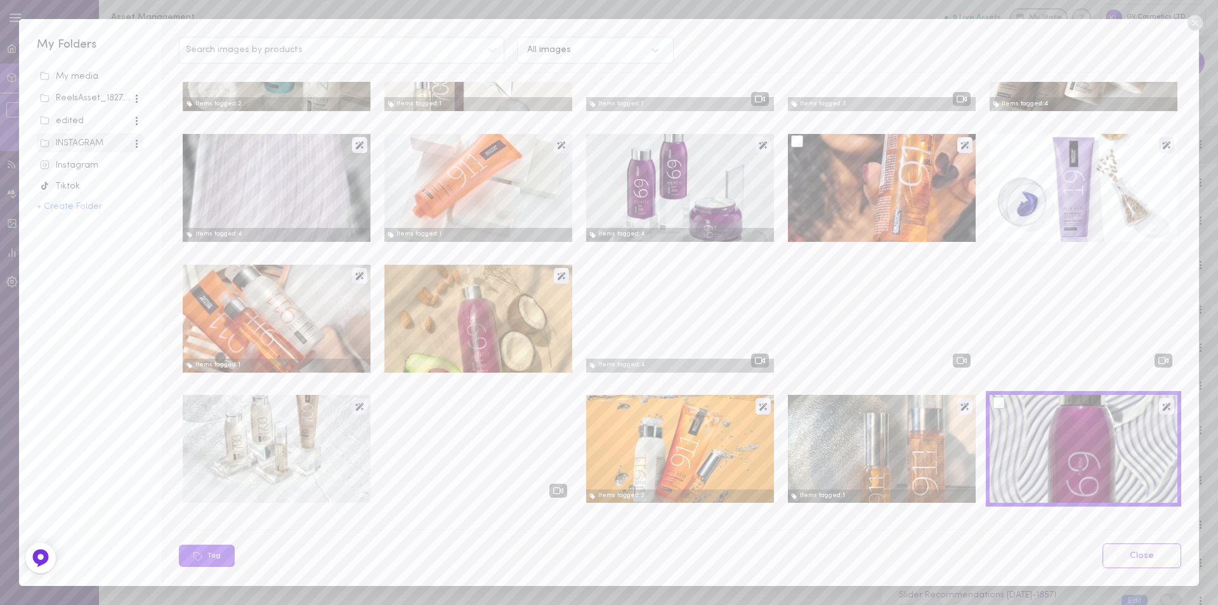
click at [848, 176] on div at bounding box center [882, 188] width 188 height 108
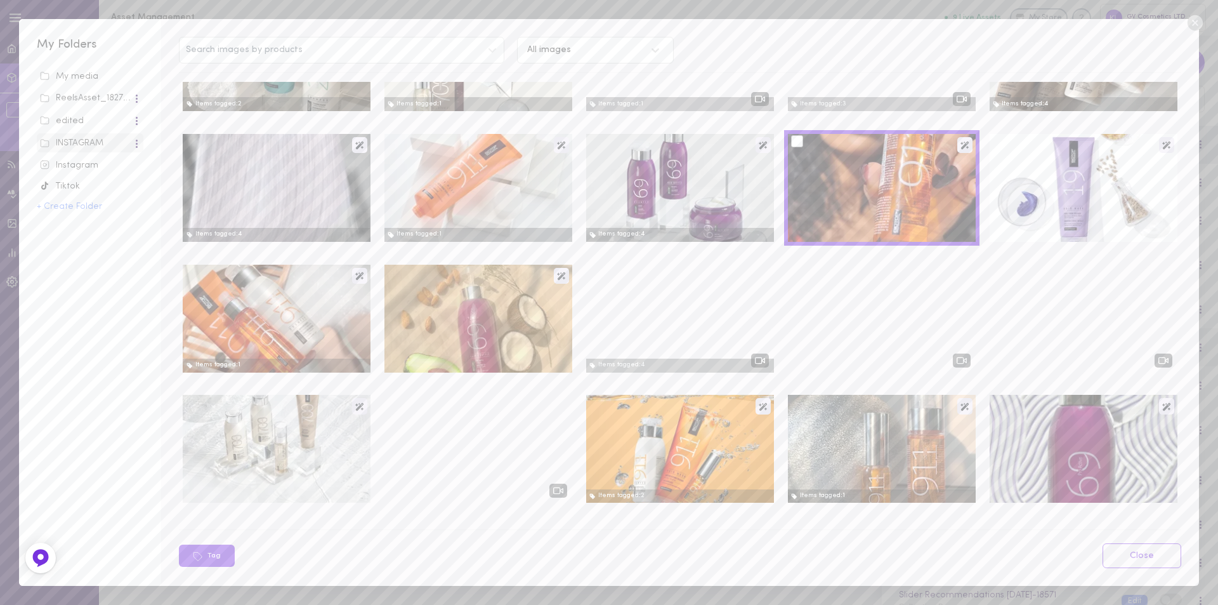
click at [911, 155] on div at bounding box center [882, 188] width 188 height 108
click at [889, 200] on div at bounding box center [882, 188] width 188 height 108
click at [872, 149] on div at bounding box center [882, 188] width 188 height 108
click at [926, 187] on div at bounding box center [882, 188] width 188 height 108
click at [794, 147] on div at bounding box center [797, 141] width 12 height 12
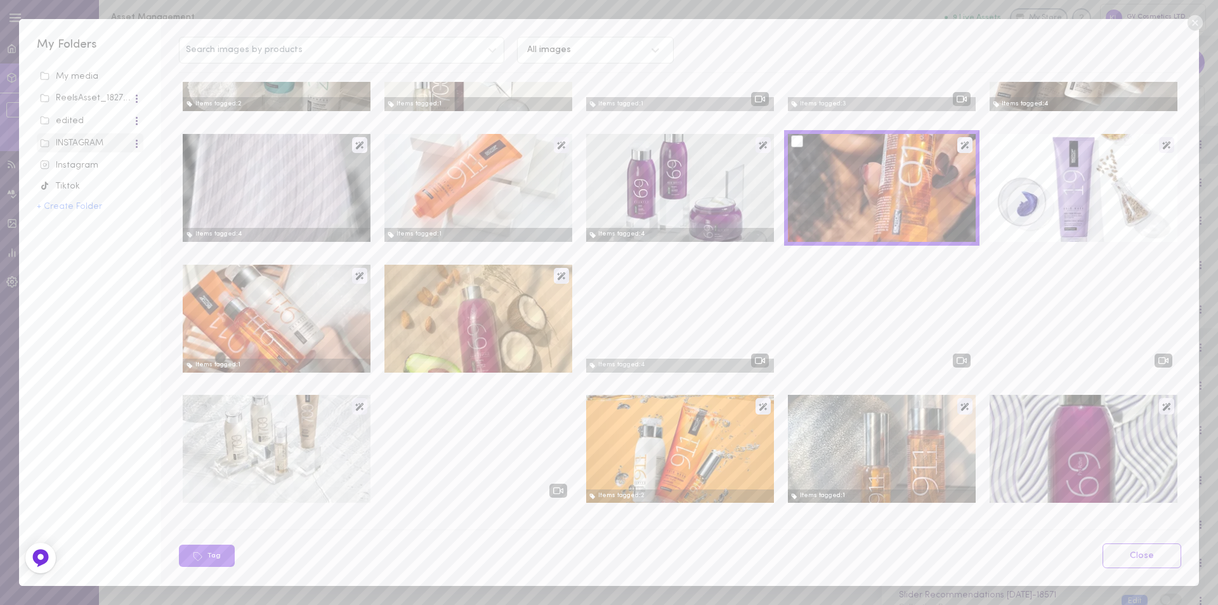
click at [0, 0] on input "checkbox" at bounding box center [0, 0] width 0 height 0
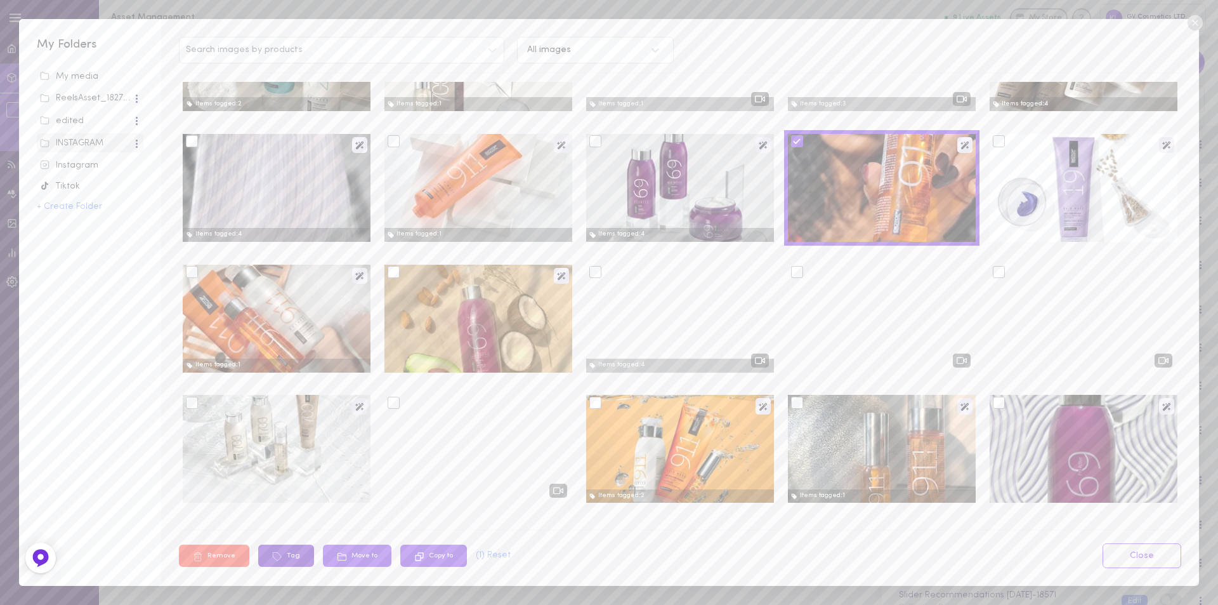
click at [286, 549] on button "Tag" at bounding box center [286, 555] width 56 height 22
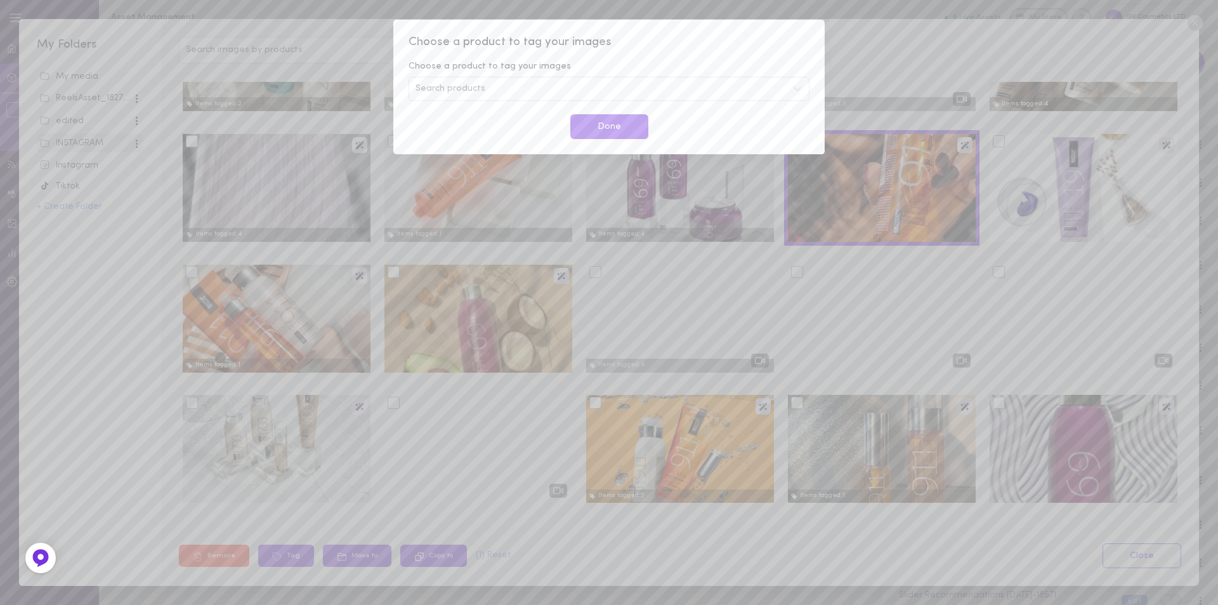
click at [525, 88] on div "Search products" at bounding box center [609, 89] width 401 height 24
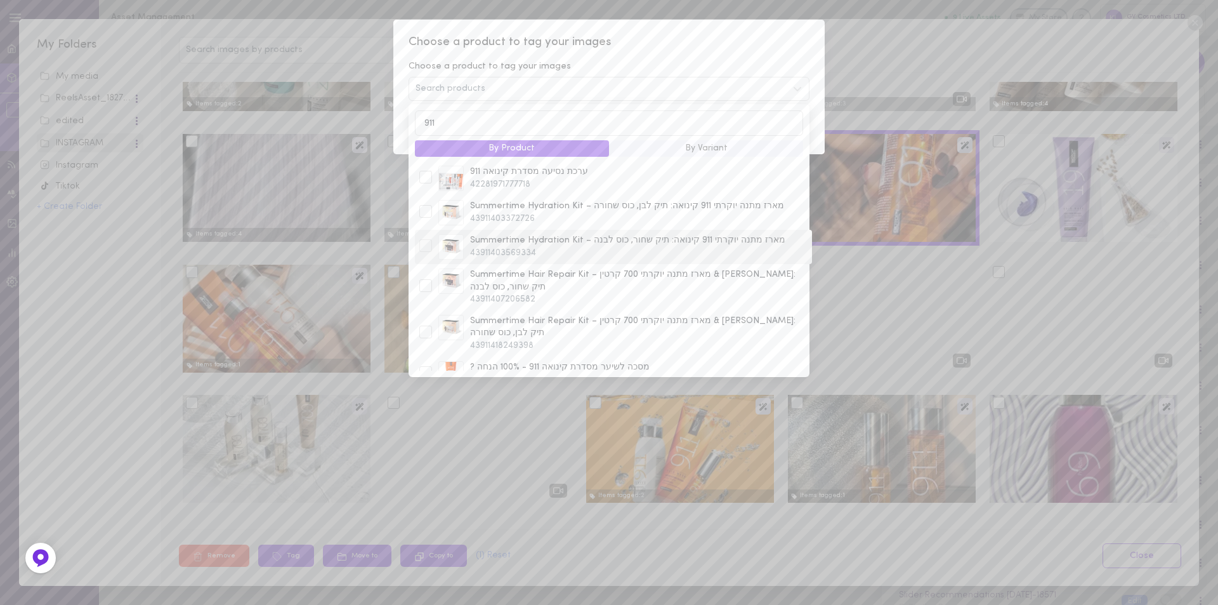
scroll to position [190, 0]
type input "911"
click at [424, 313] on div at bounding box center [425, 319] width 13 height 13
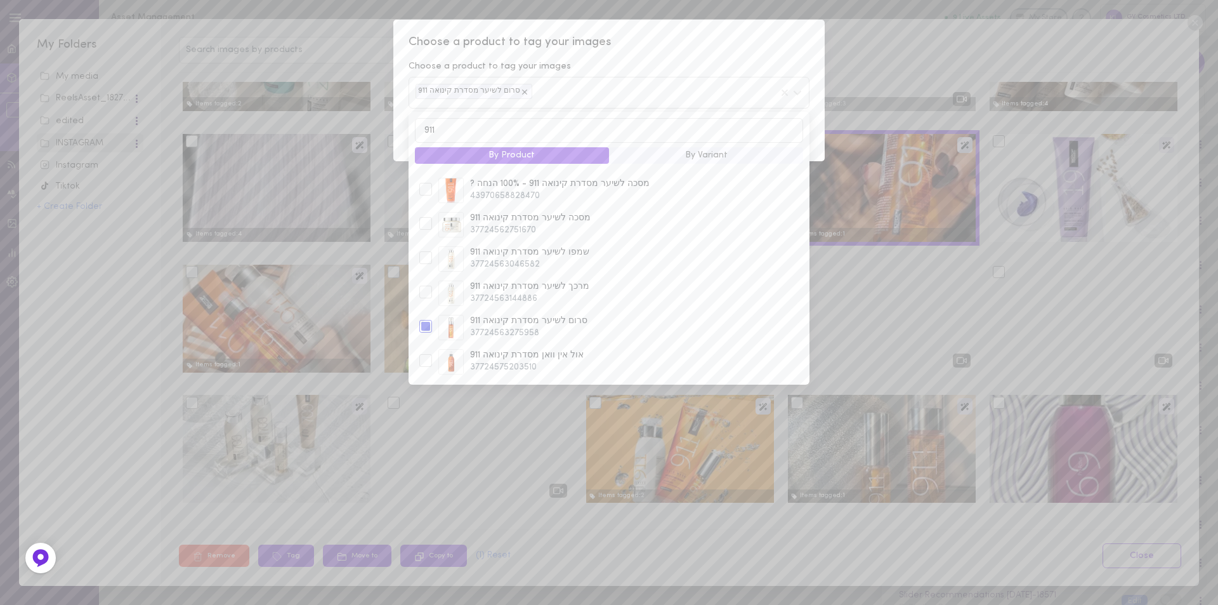
click at [676, 48] on span "Choose a product to tag your images" at bounding box center [609, 42] width 401 height 16
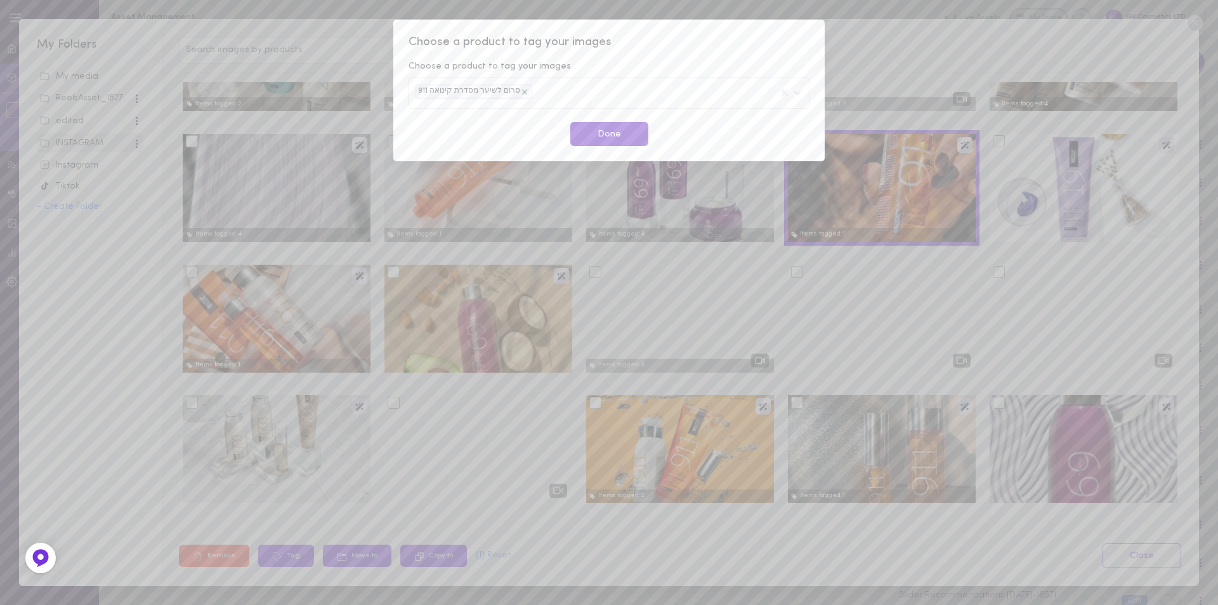
click at [603, 134] on button "Done" at bounding box center [609, 134] width 78 height 25
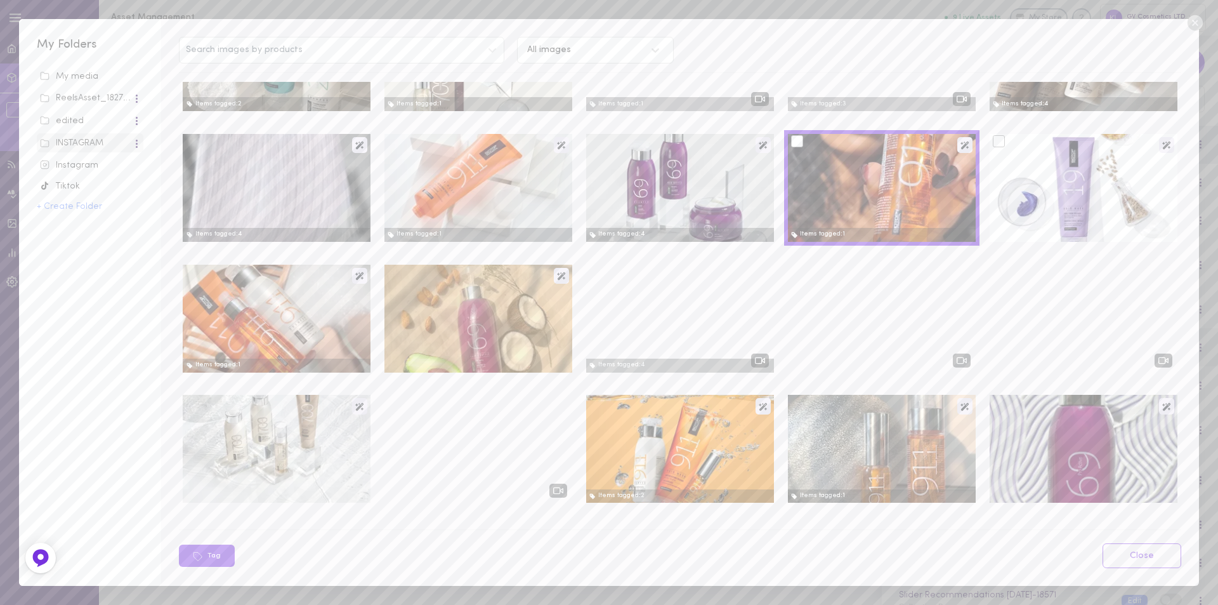
click at [993, 143] on div at bounding box center [999, 141] width 12 height 12
click at [0, 0] on input "checkbox" at bounding box center [0, 0] width 0 height 0
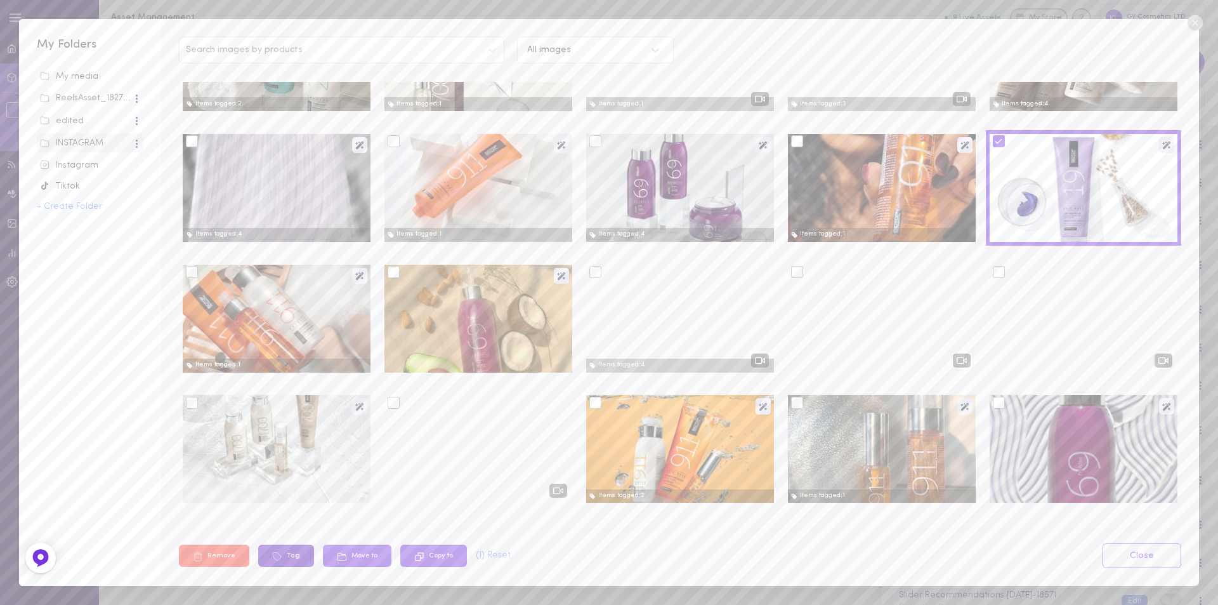
click at [284, 560] on button "Tag" at bounding box center [286, 555] width 56 height 22
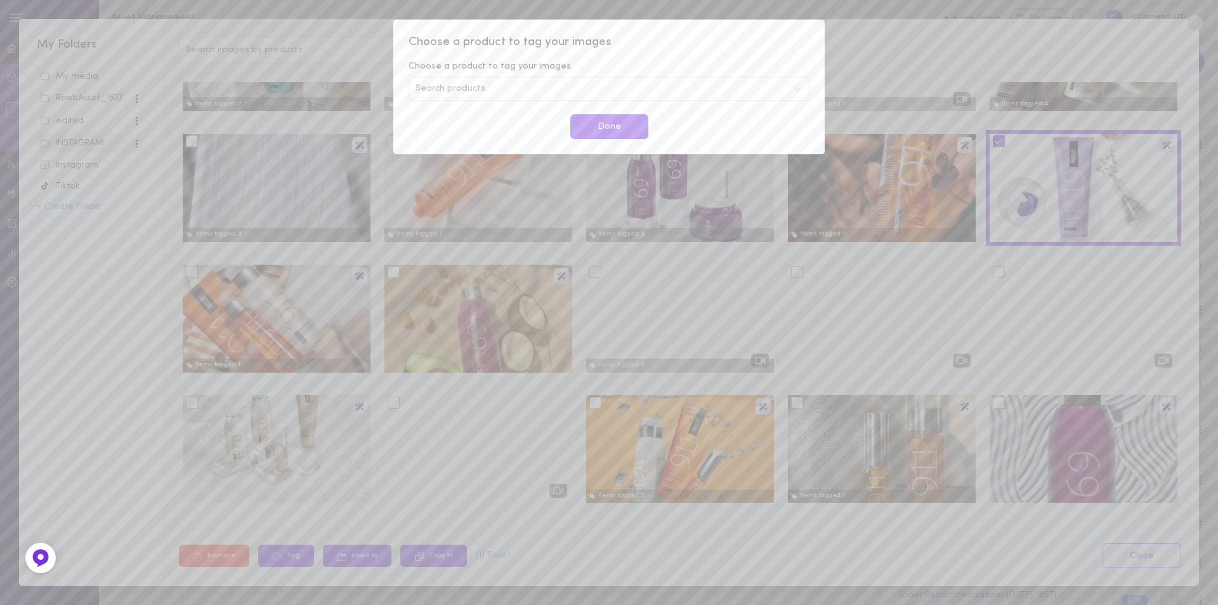
click at [450, 84] on span "Search products" at bounding box center [451, 88] width 70 height 9
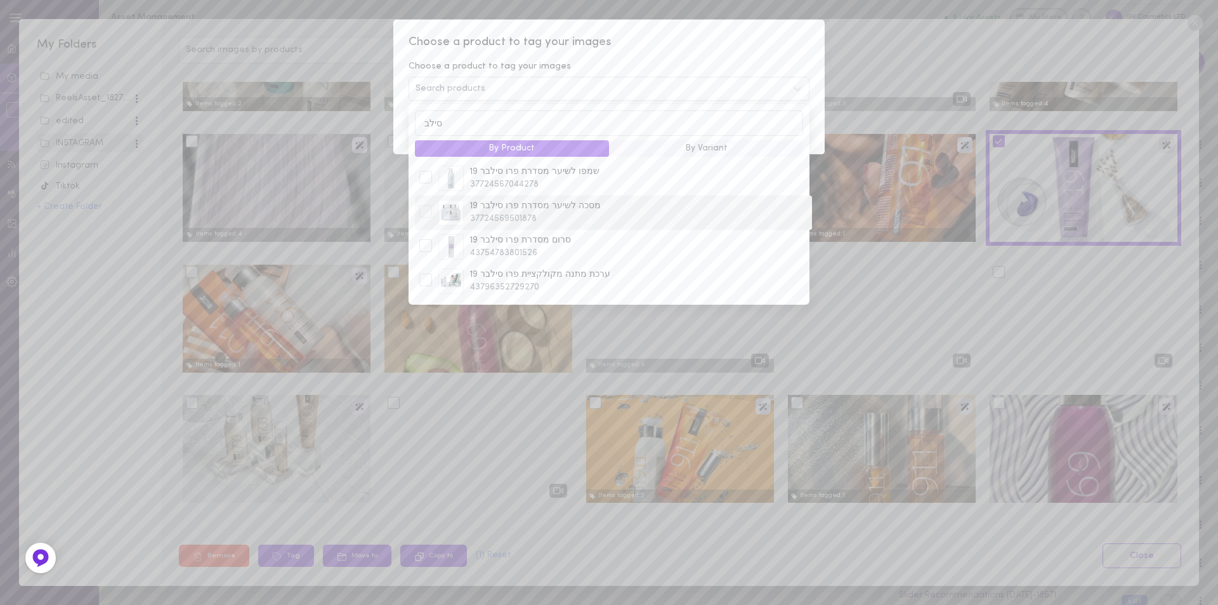
type input "סילב"
click at [424, 216] on div at bounding box center [425, 211] width 13 height 13
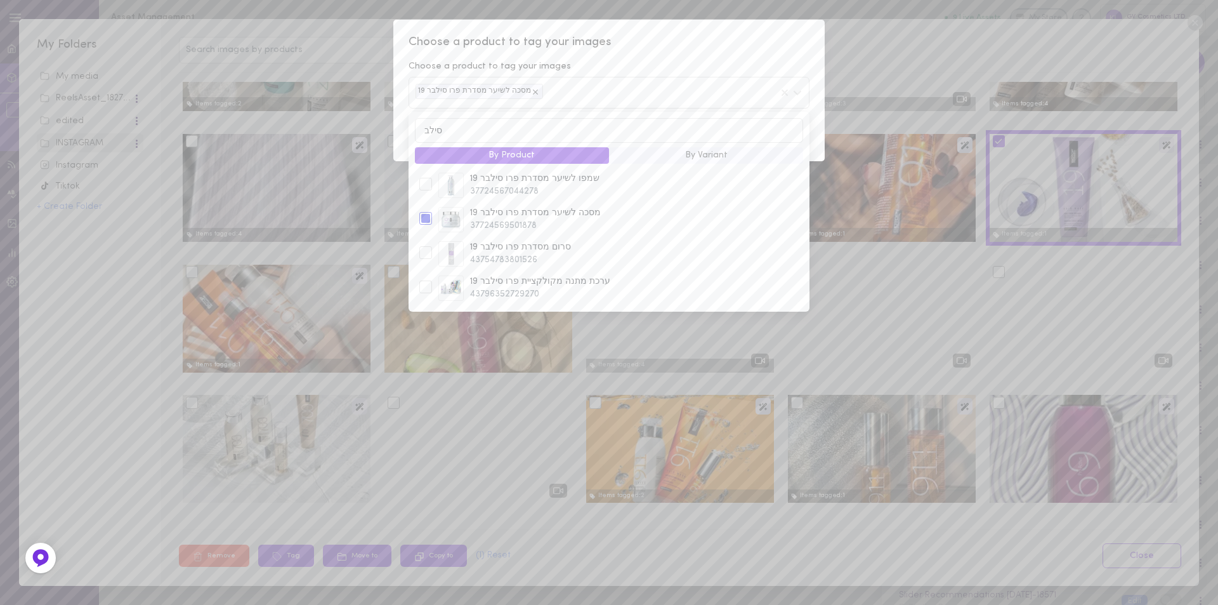
click at [655, 54] on div "Choose a product to tag your images Choose a product to tag your images מסכה לש…" at bounding box center [608, 90] width 431 height 141
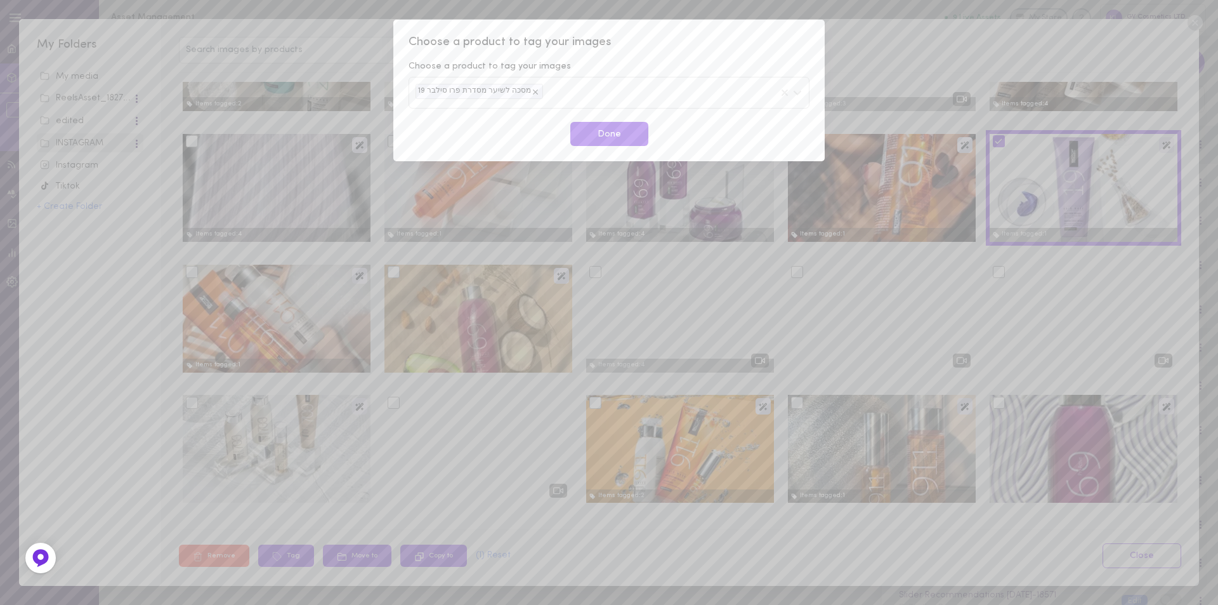
click at [599, 142] on button "Done" at bounding box center [609, 134] width 78 height 25
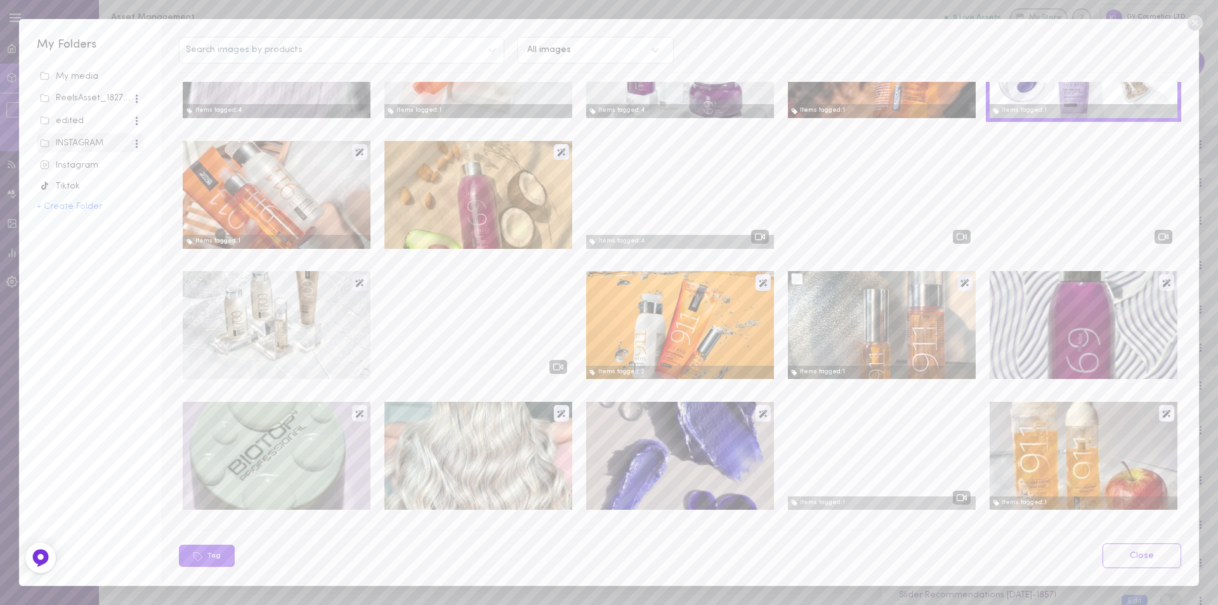
scroll to position [1776, 0]
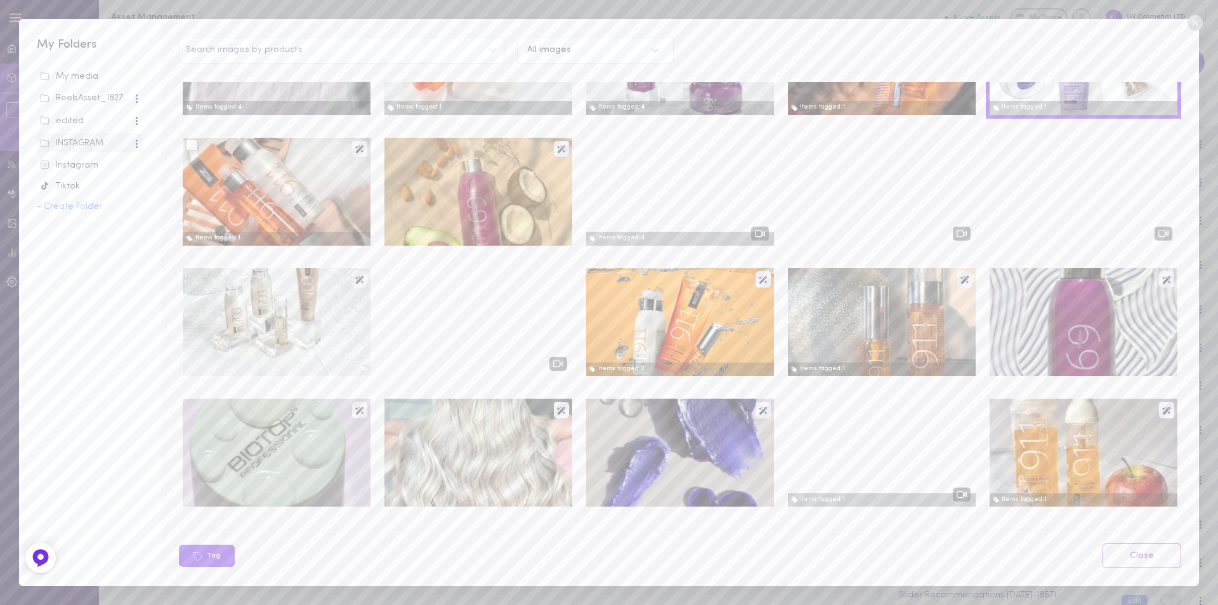
click at [191, 145] on div at bounding box center [192, 145] width 12 height 12
click at [0, 0] on input "checkbox" at bounding box center [0, 0] width 0 height 0
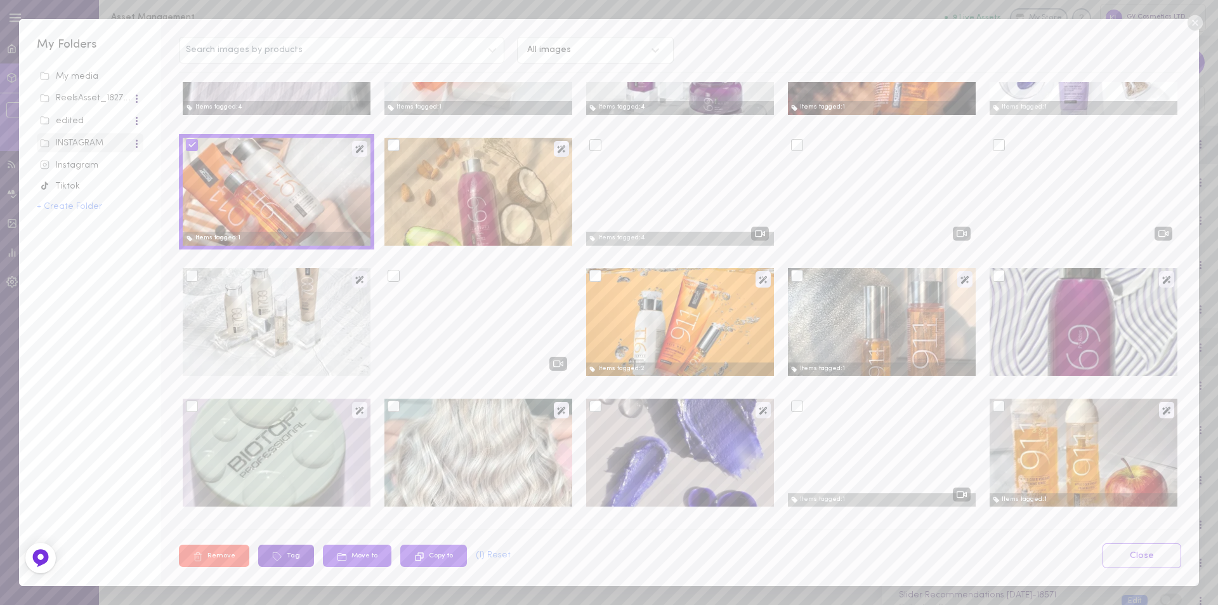
click at [293, 558] on button "Tag" at bounding box center [286, 555] width 56 height 22
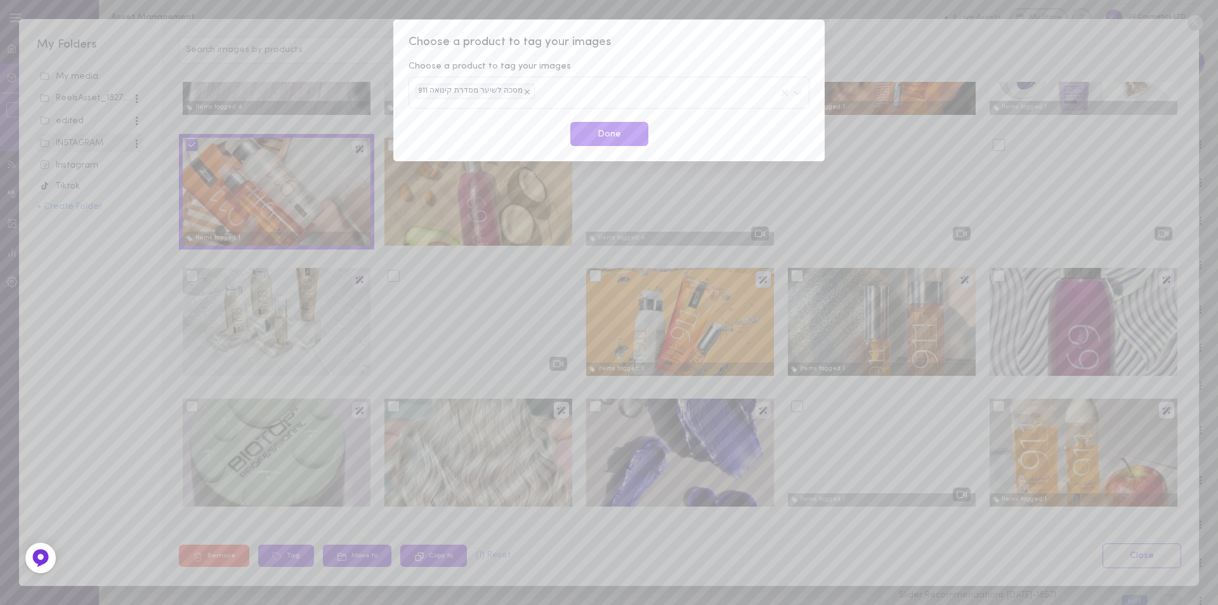
click at [508, 88] on div "מסכה לשיער מסדרת קינואה 911" at bounding box center [475, 91] width 119 height 15
click at [556, 89] on div "מסכה לשיער מסדרת קינואה 911" at bounding box center [609, 92] width 401 height 31
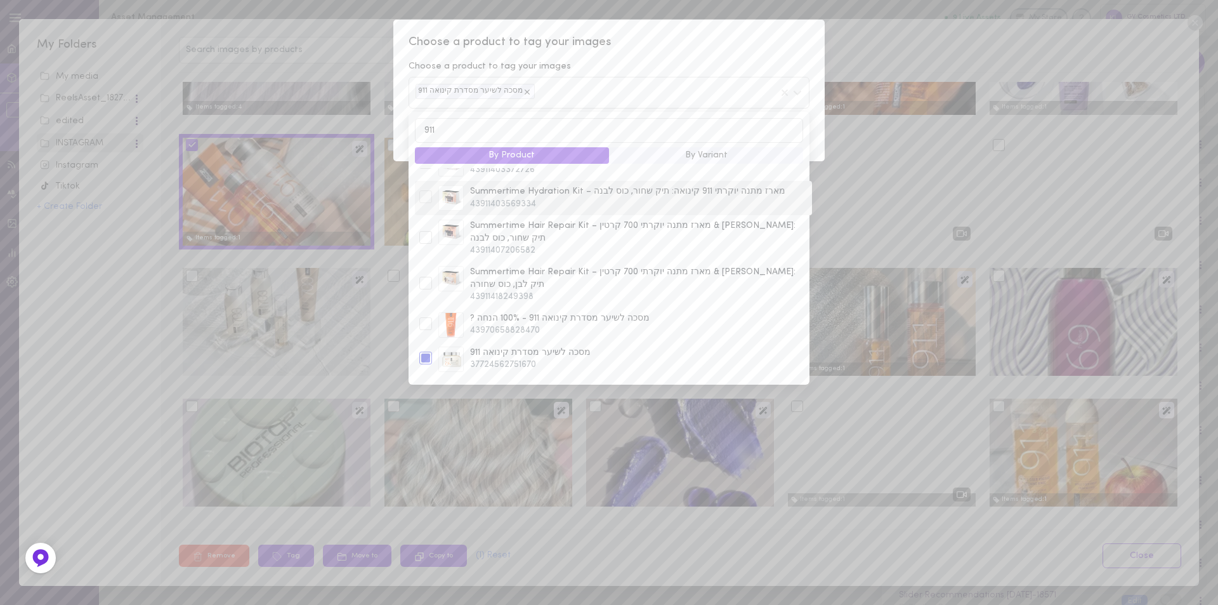
scroll to position [127, 0]
type input "911"
click at [424, 315] on div at bounding box center [425, 321] width 13 height 13
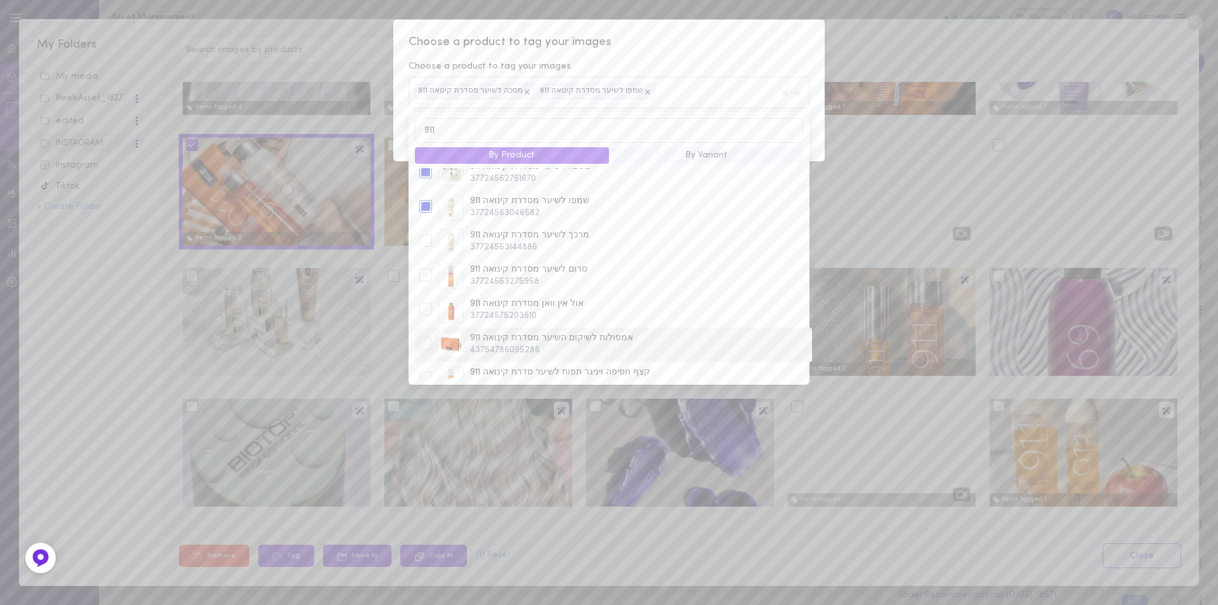
scroll to position [254, 0]
click at [430, 256] on div at bounding box center [425, 262] width 13 height 13
click at [705, 44] on span "Choose a product to tag your images" at bounding box center [609, 42] width 401 height 16
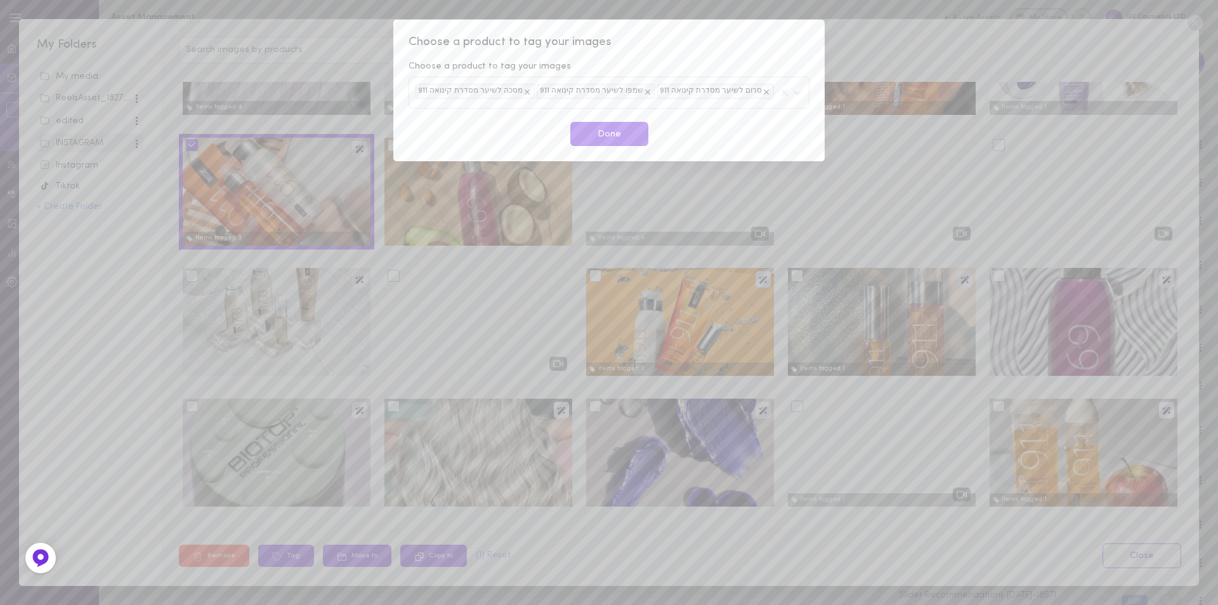
click at [619, 141] on button "Done" at bounding box center [609, 134] width 78 height 25
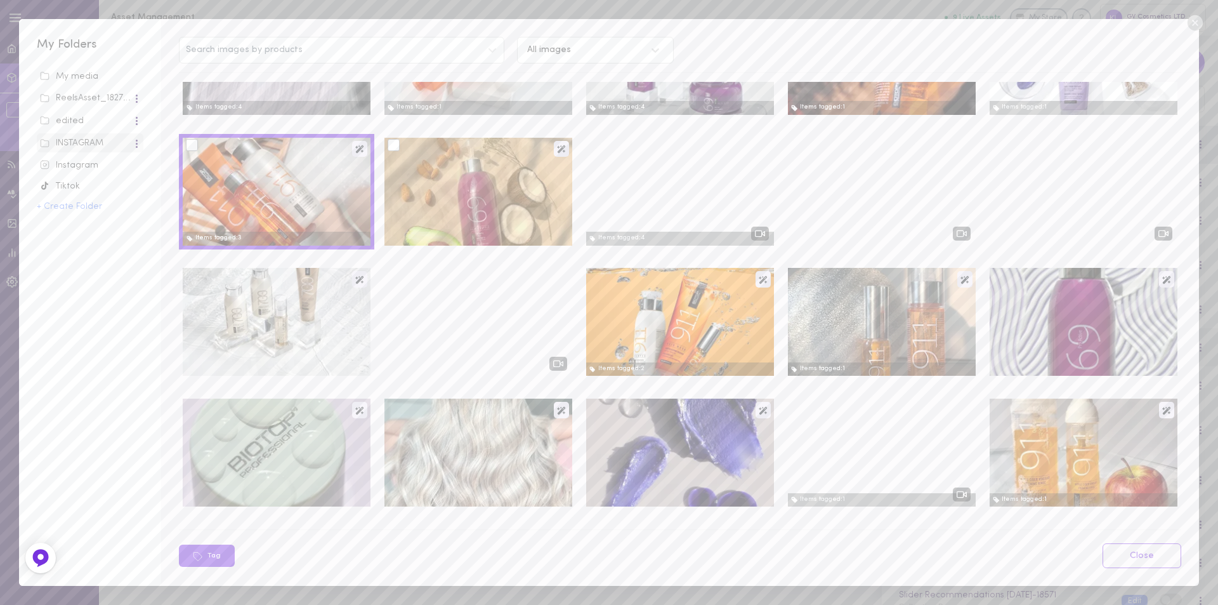
click at [389, 141] on div at bounding box center [394, 145] width 12 height 12
click at [0, 0] on input "checkbox" at bounding box center [0, 0] width 0 height 0
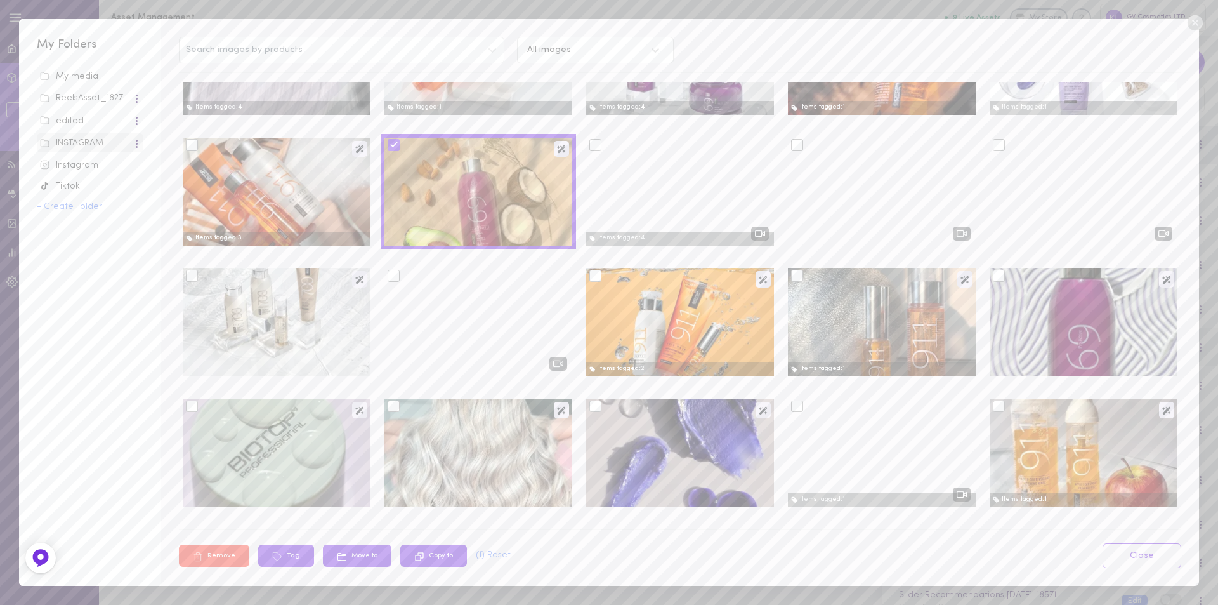
click at [464, 182] on div at bounding box center [478, 192] width 188 height 108
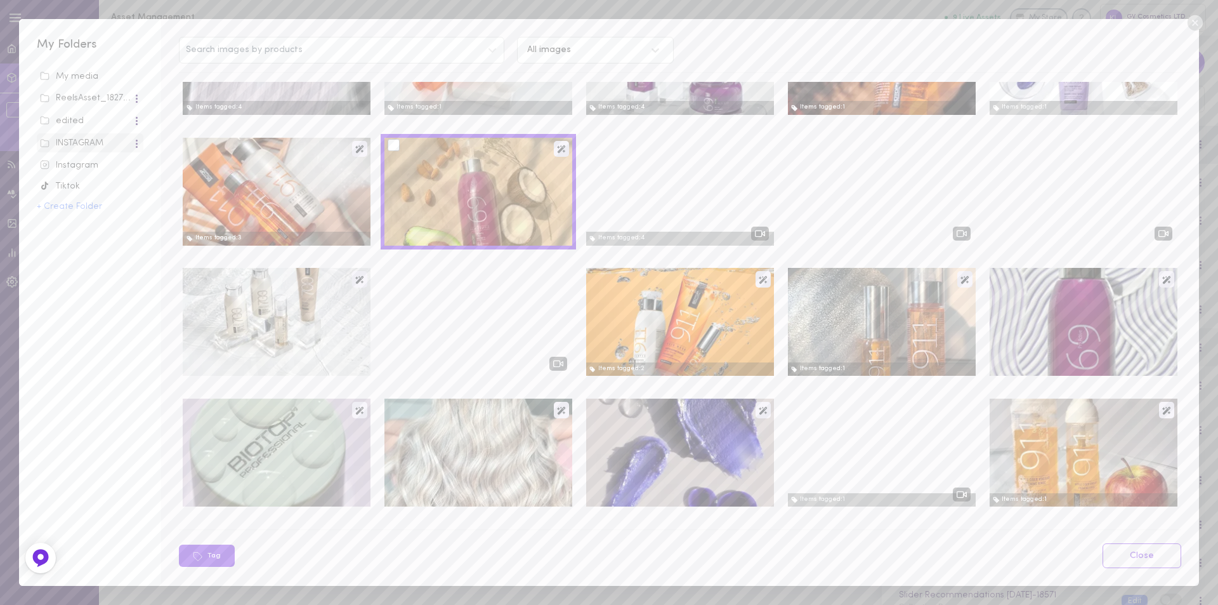
click at [547, 148] on div at bounding box center [478, 192] width 188 height 108
click at [557, 151] on icon at bounding box center [561, 149] width 8 height 8
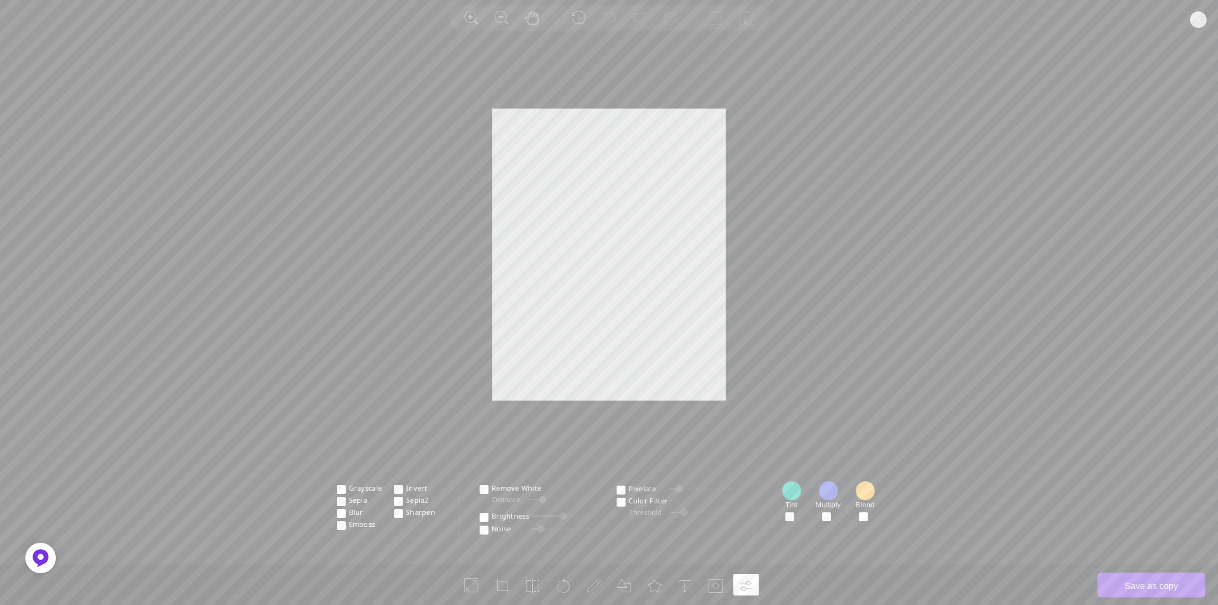
click at [1202, 16] on circle at bounding box center [1198, 19] width 16 height 16
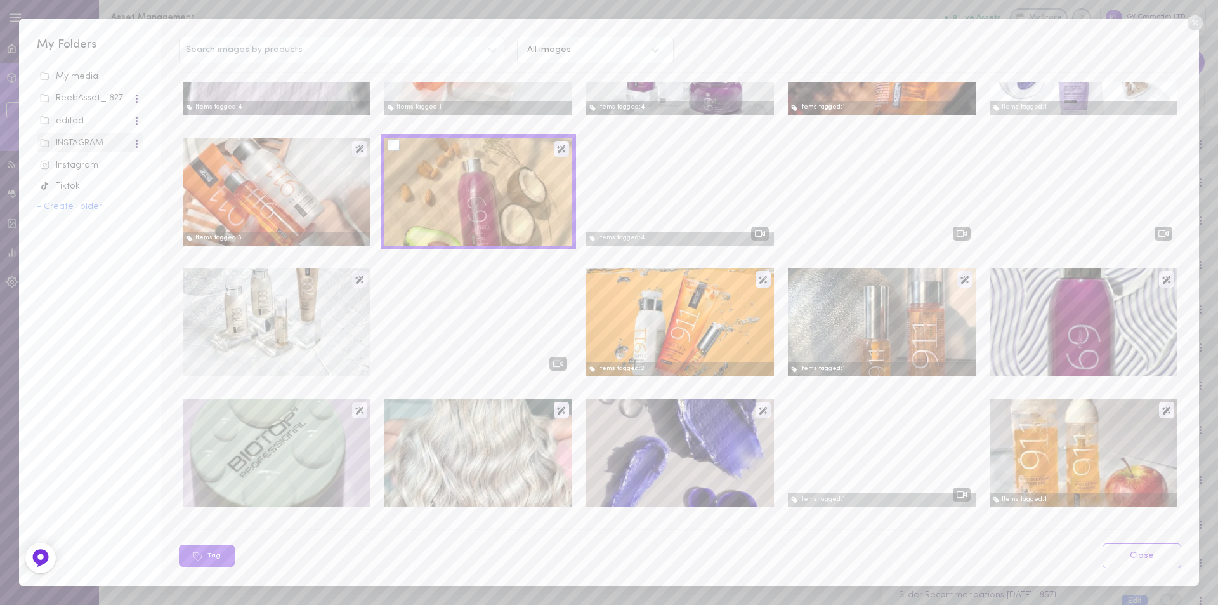
click at [392, 148] on div at bounding box center [394, 145] width 12 height 12
click at [0, 0] on input "checkbox" at bounding box center [0, 0] width 0 height 0
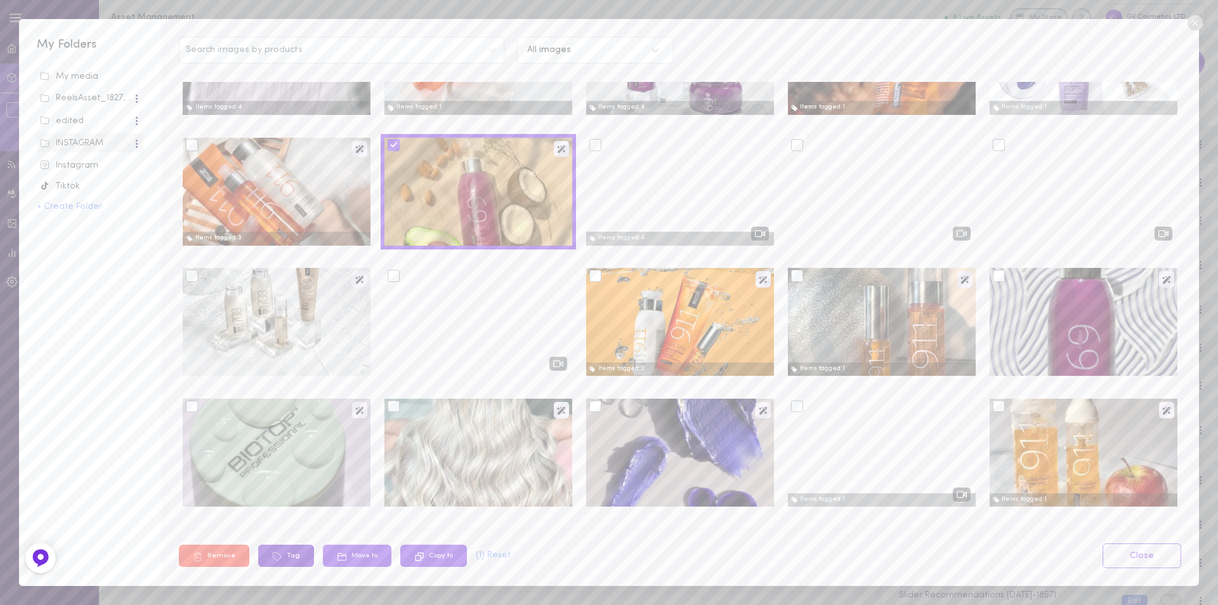
click at [272, 556] on icon at bounding box center [277, 556] width 10 height 10
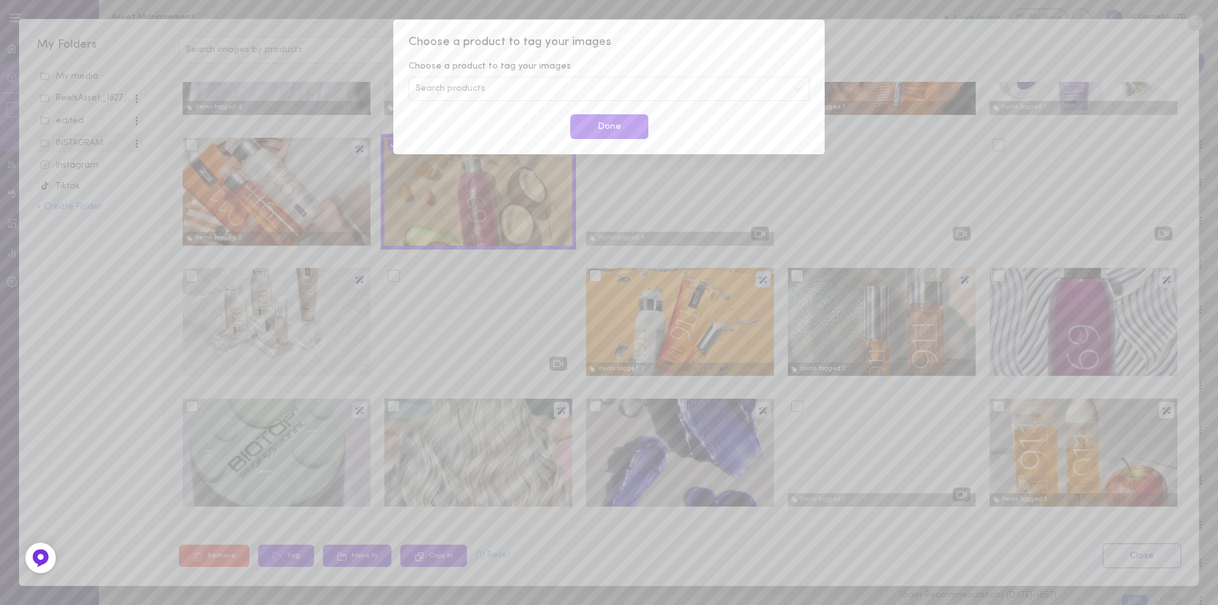
click at [535, 83] on div "Search products" at bounding box center [609, 89] width 401 height 24
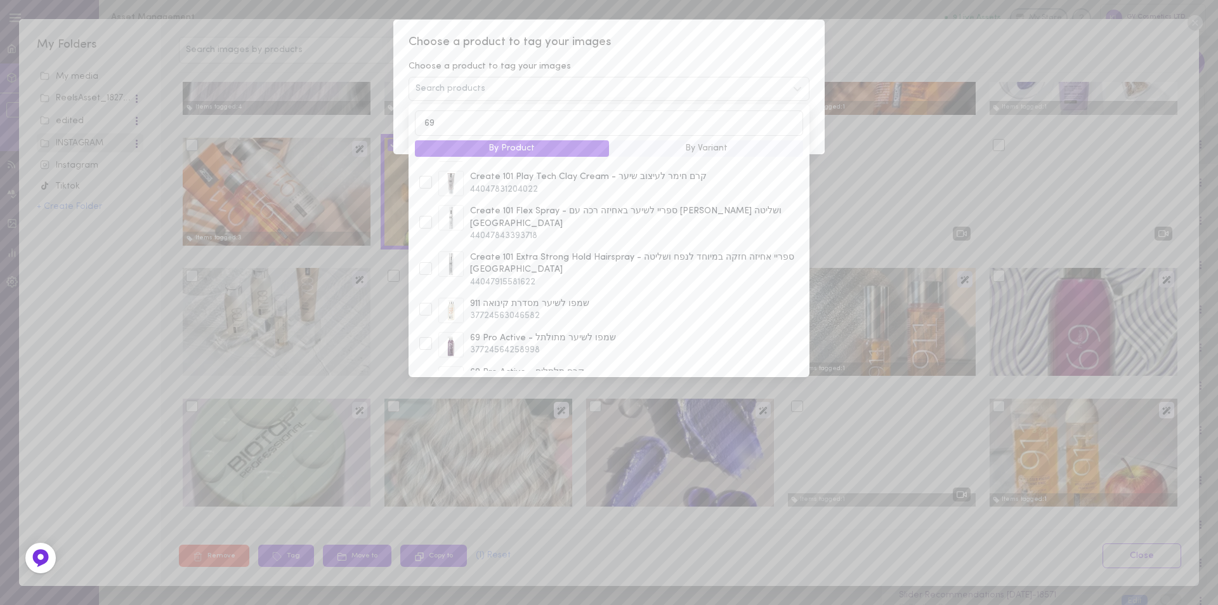
scroll to position [127, 0]
type input "69"
click at [423, 273] on div at bounding box center [425, 279] width 13 height 13
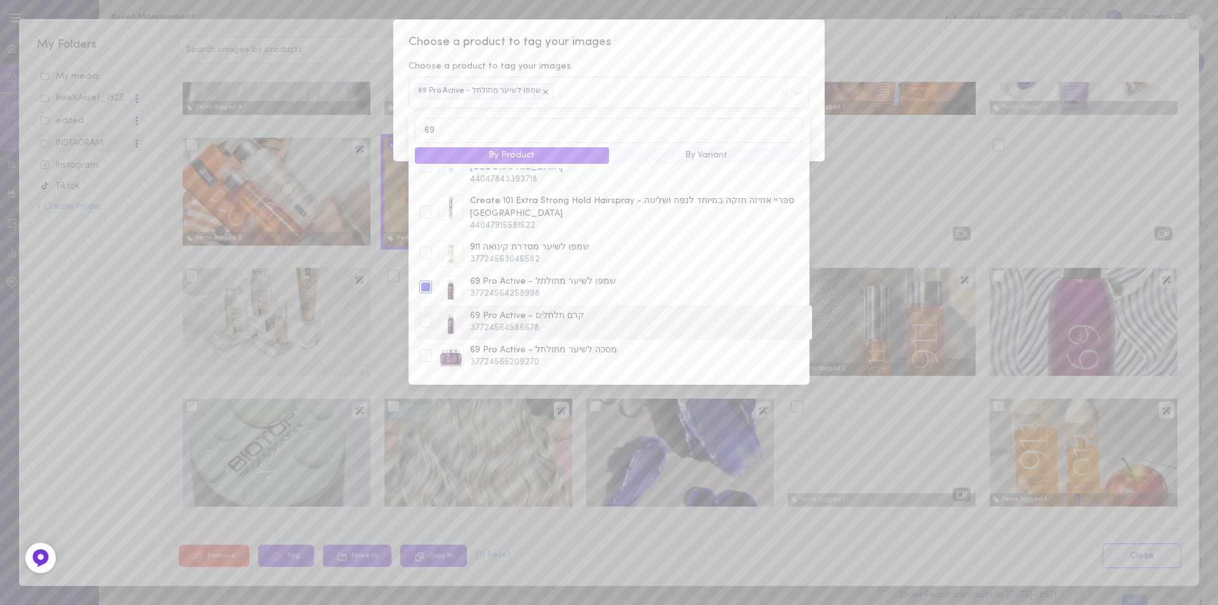
click at [425, 315] on div at bounding box center [425, 321] width 13 height 13
click at [427, 280] on div at bounding box center [425, 286] width 13 height 13
click at [702, 45] on span "Choose a product to tag your images" at bounding box center [609, 42] width 401 height 16
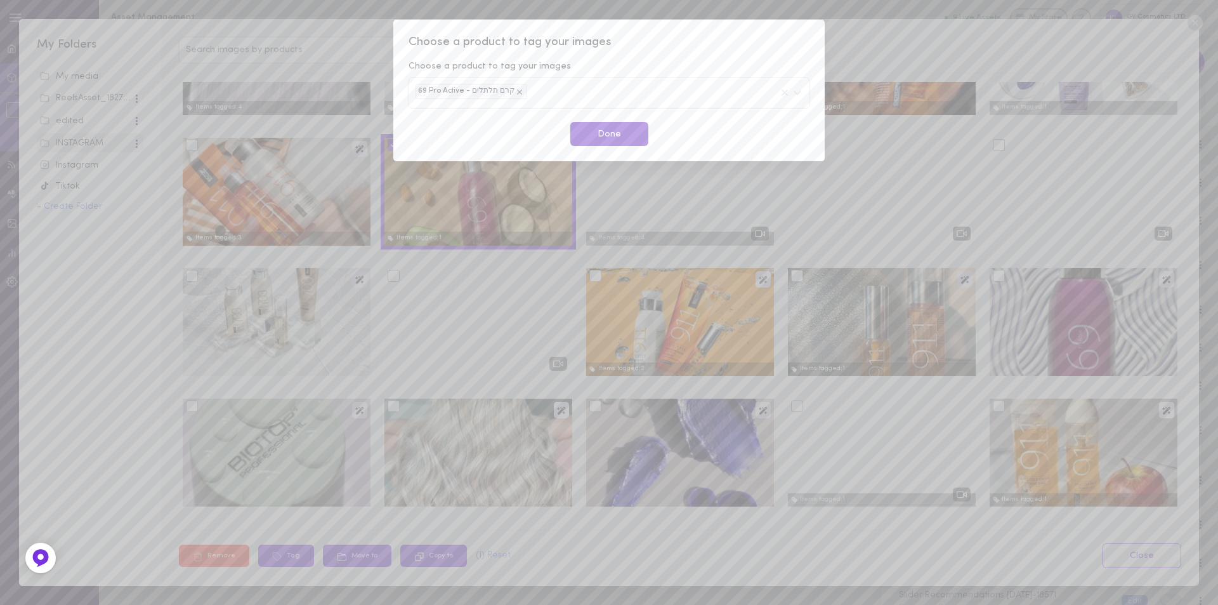
click at [601, 135] on button "Done" at bounding box center [609, 134] width 78 height 25
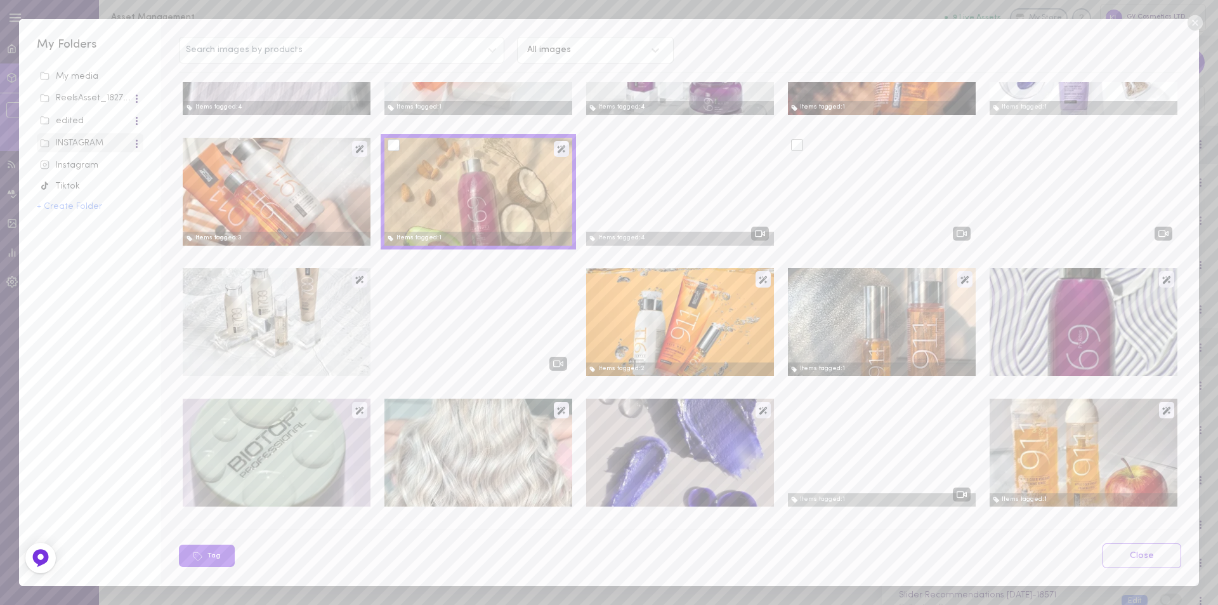
click at [791, 144] on div at bounding box center [797, 145] width 12 height 12
click at [0, 0] on input "checkbox" at bounding box center [0, 0] width 0 height 0
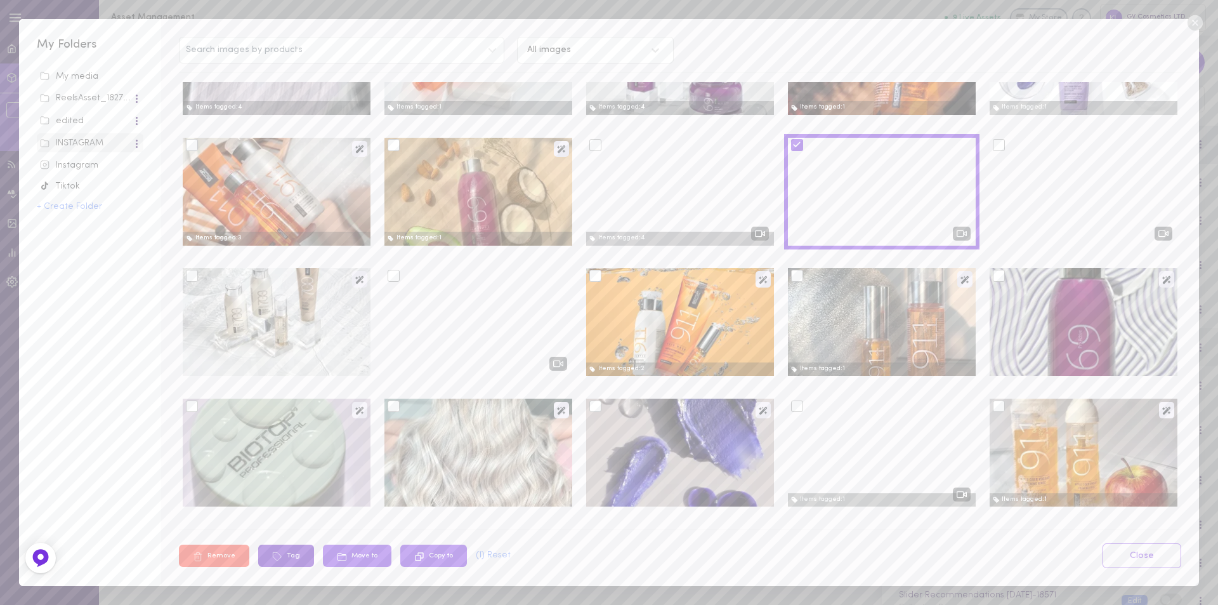
click at [285, 555] on button "Tag" at bounding box center [286, 555] width 56 height 22
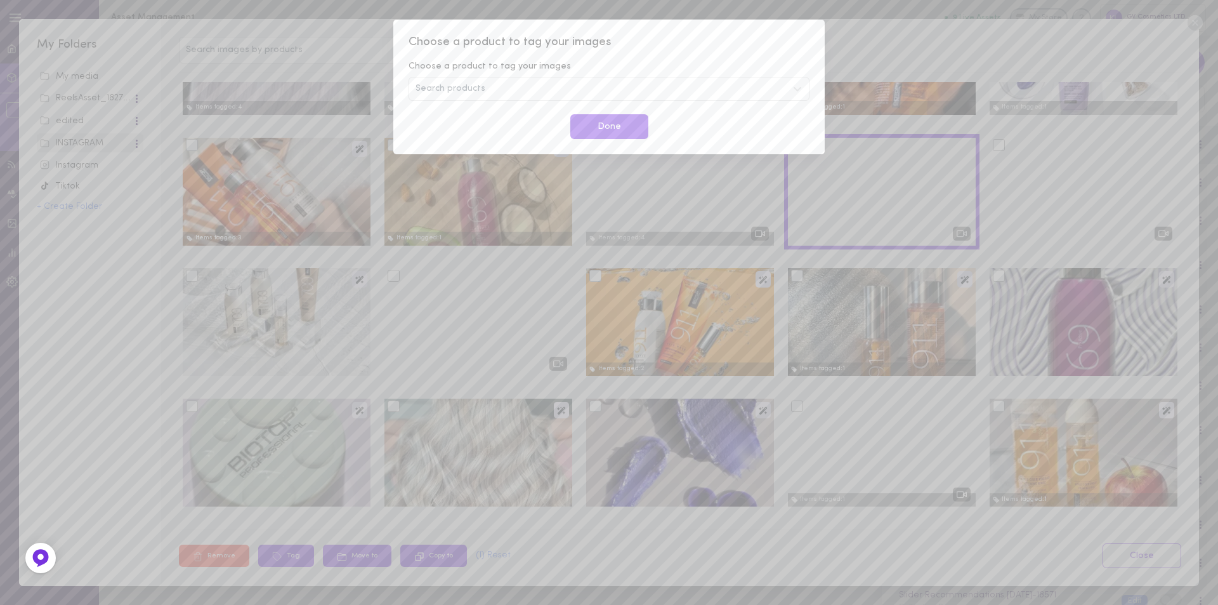
click at [477, 92] on span "Search products" at bounding box center [451, 88] width 70 height 9
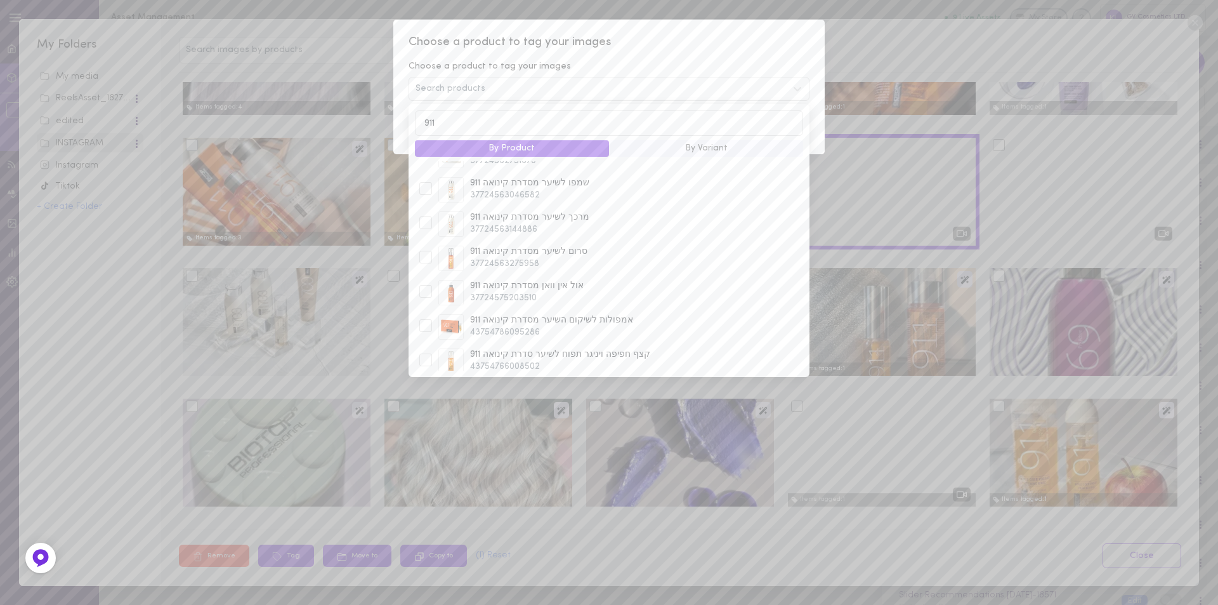
scroll to position [254, 0]
type input "911"
click at [425, 284] on div at bounding box center [425, 290] width 13 height 13
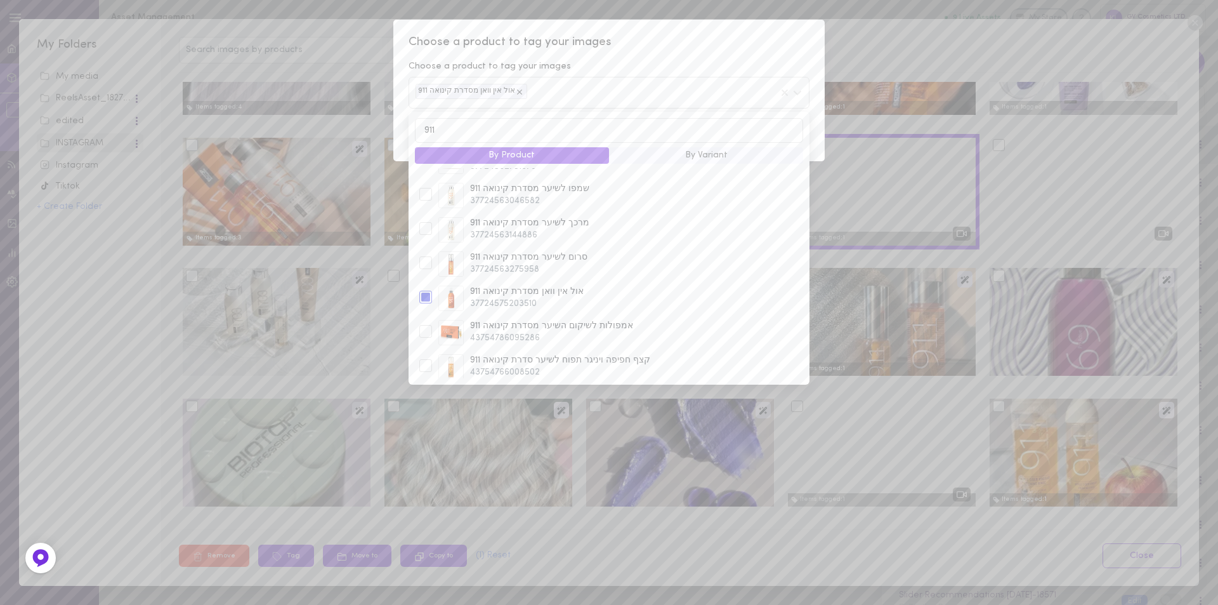
click at [657, 49] on span "Choose a product to tag your images" at bounding box center [609, 42] width 401 height 16
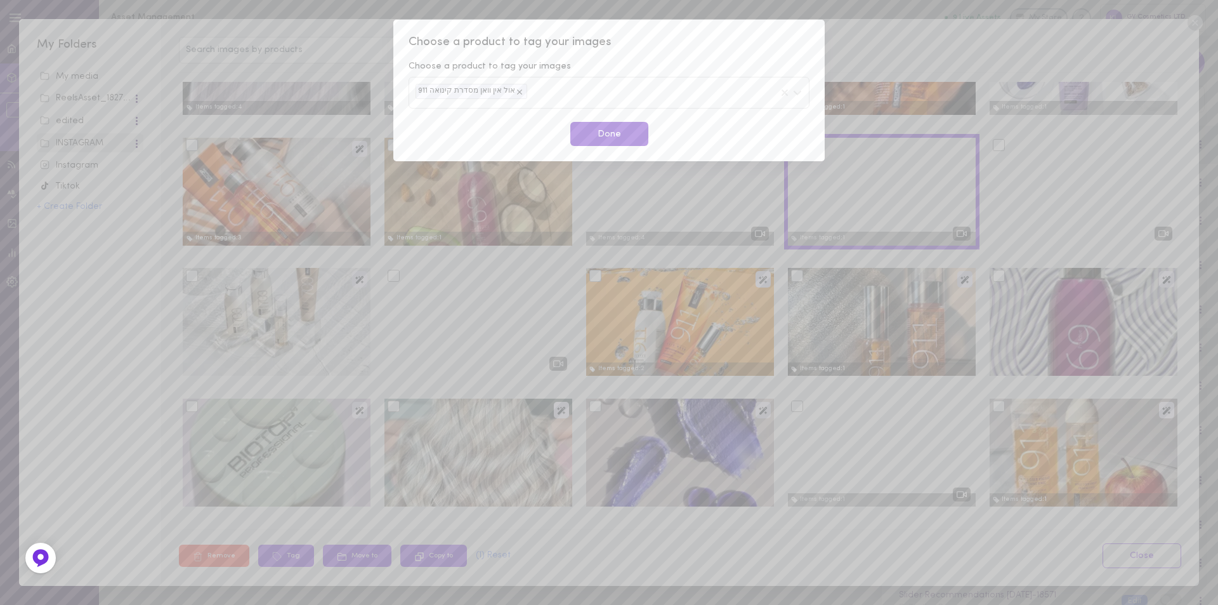
click at [598, 130] on button "Done" at bounding box center [609, 134] width 78 height 25
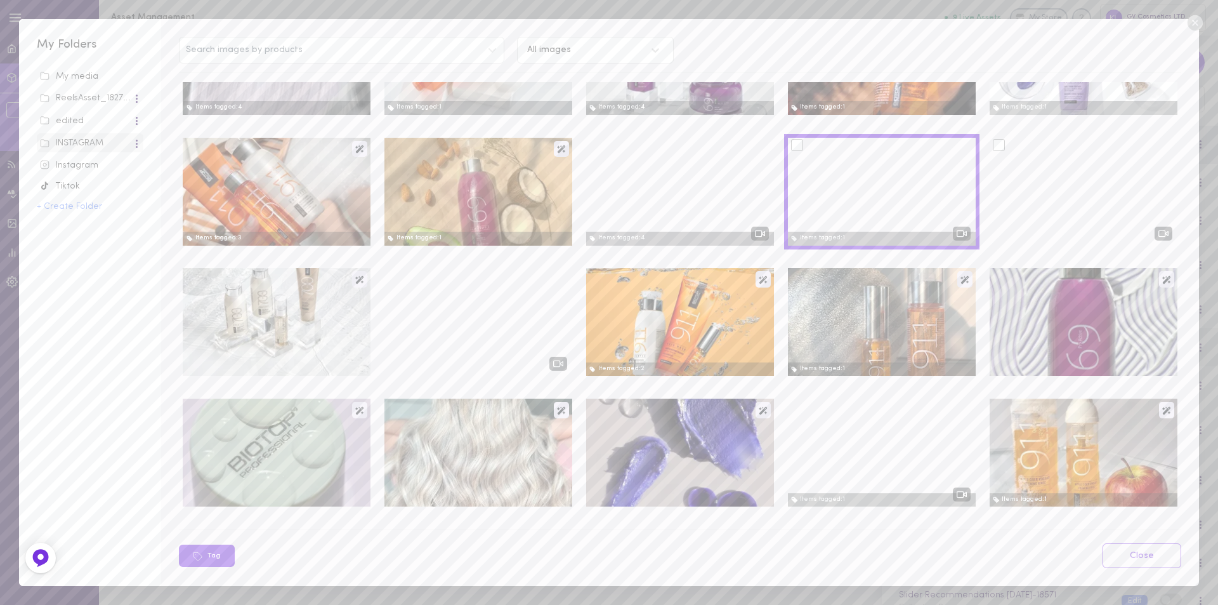
click at [993, 149] on div at bounding box center [999, 145] width 12 height 12
click at [0, 0] on input "checkbox" at bounding box center [0, 0] width 0 height 0
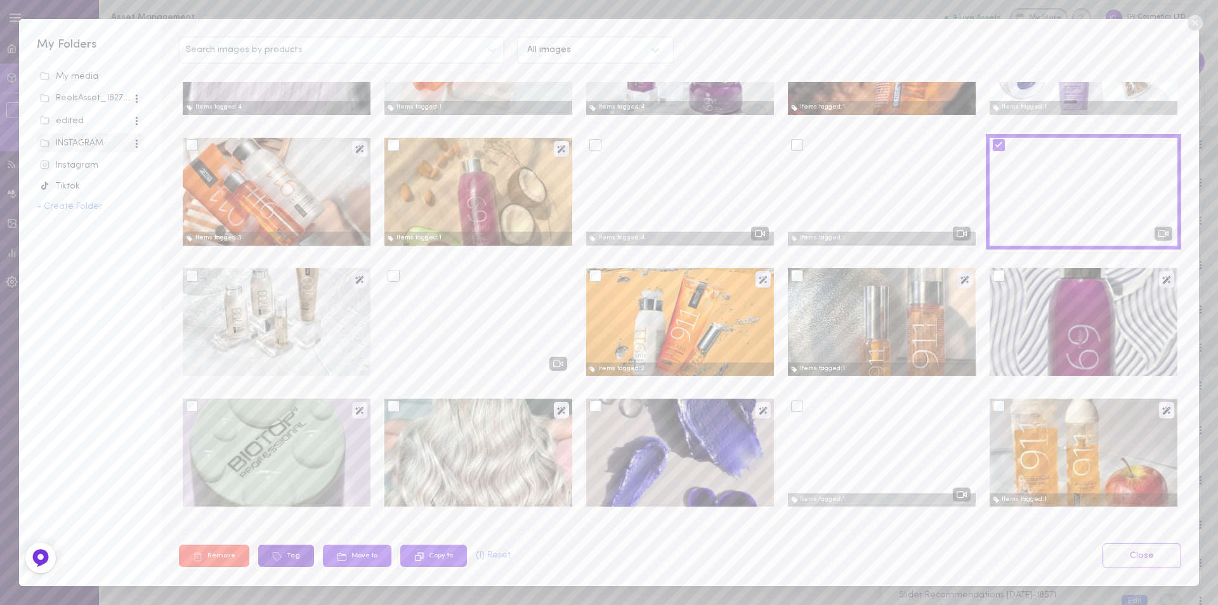
click at [278, 560] on icon at bounding box center [277, 556] width 10 height 10
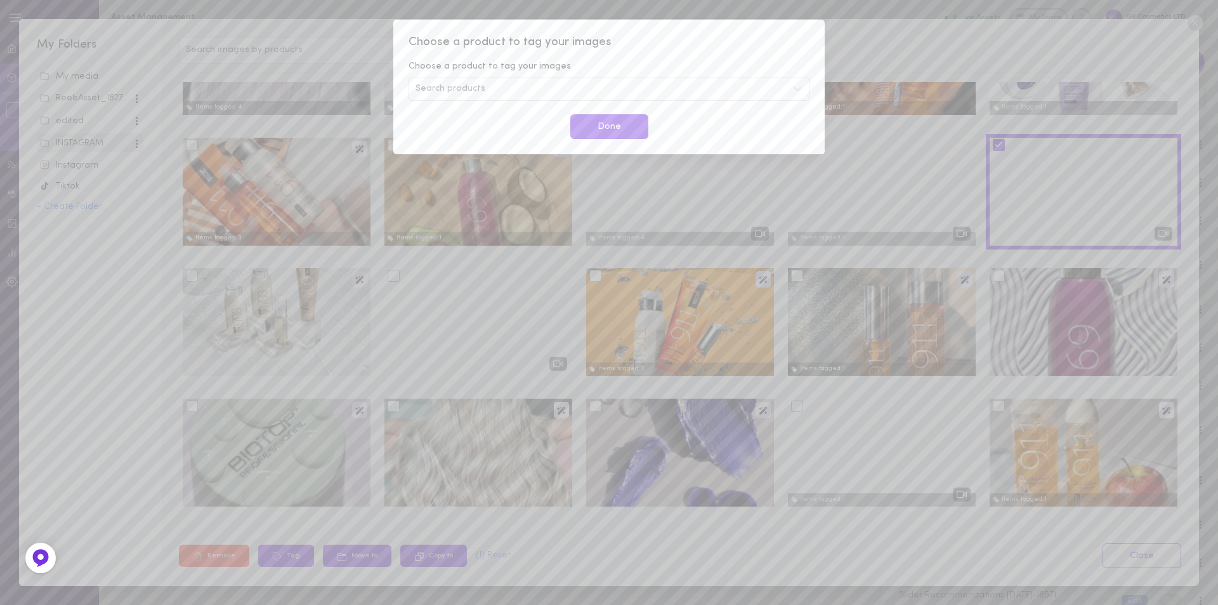
click at [454, 88] on span "Search products" at bounding box center [451, 88] width 70 height 9
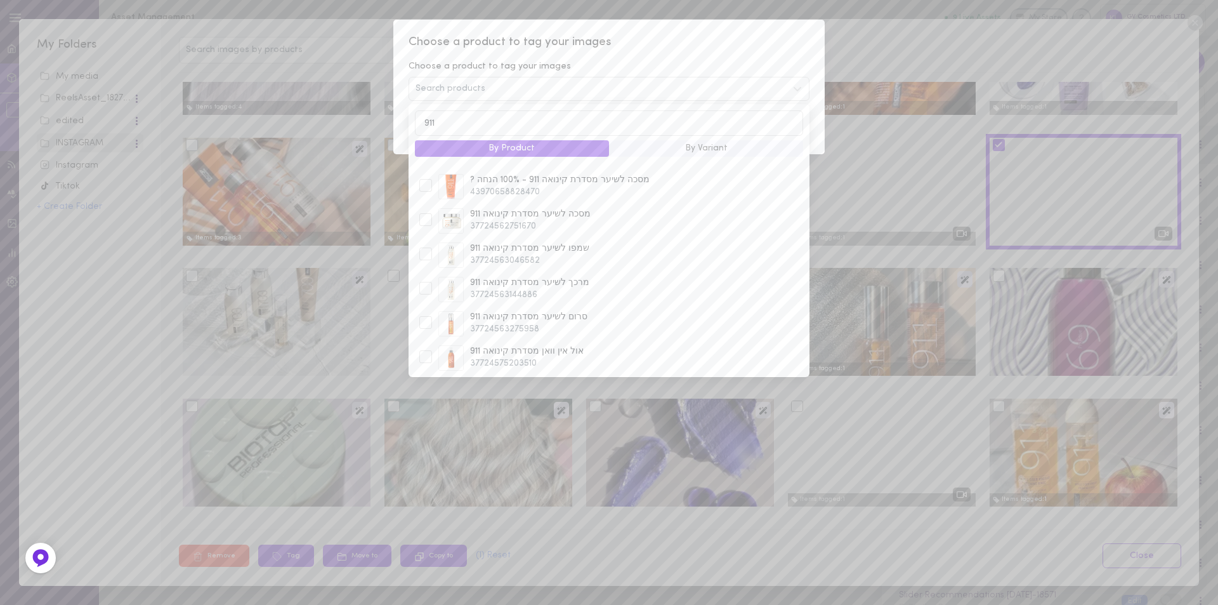
scroll to position [190, 0]
type input "911"
click at [421, 210] on div at bounding box center [425, 216] width 13 height 13
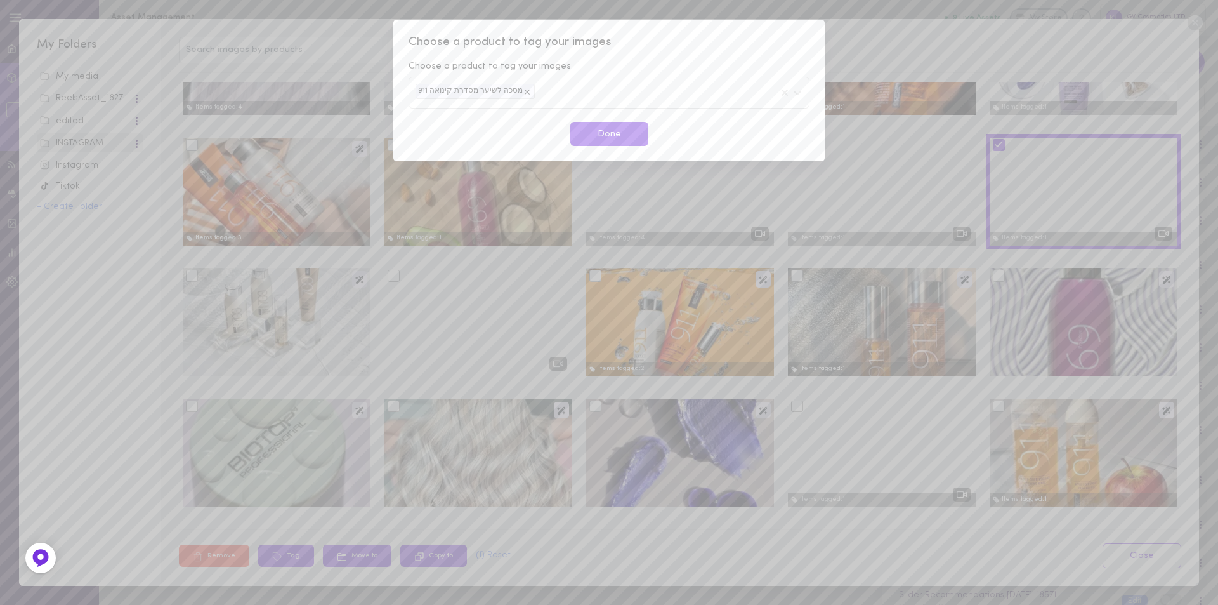
click at [669, 47] on span "Choose a product to tag your images" at bounding box center [609, 42] width 401 height 16
click at [601, 133] on button "Done" at bounding box center [609, 134] width 78 height 25
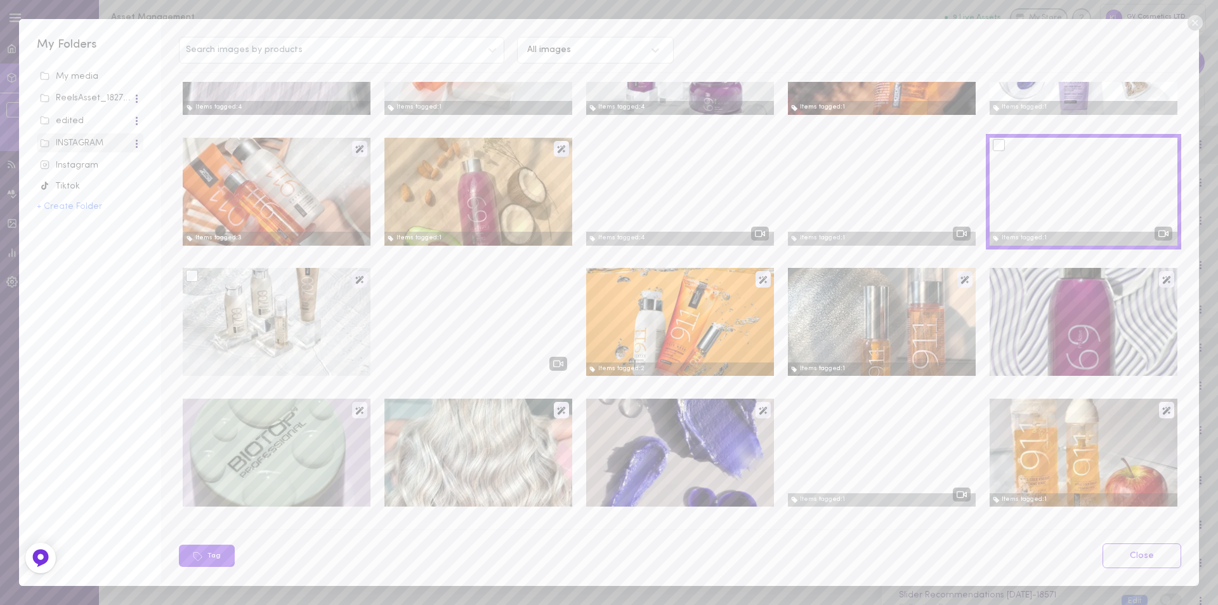
click at [198, 280] on div at bounding box center [192, 276] width 12 height 12
click at [0, 0] on input "checkbox" at bounding box center [0, 0] width 0 height 0
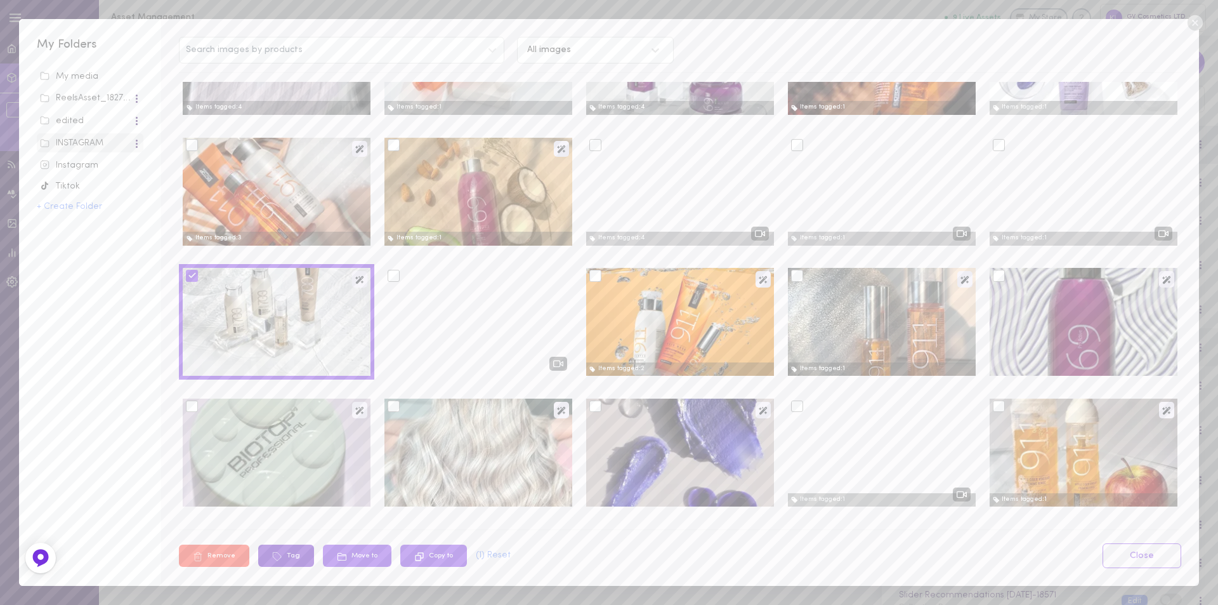
click at [282, 560] on button "Tag" at bounding box center [286, 555] width 56 height 22
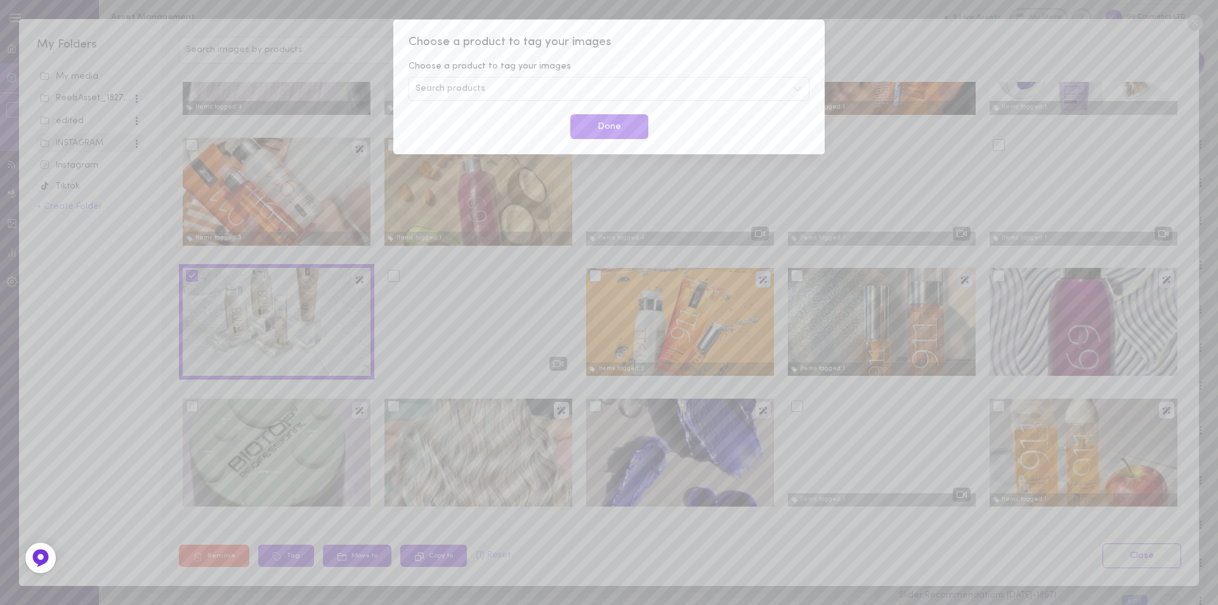
click at [478, 88] on span "Search products" at bounding box center [451, 88] width 70 height 9
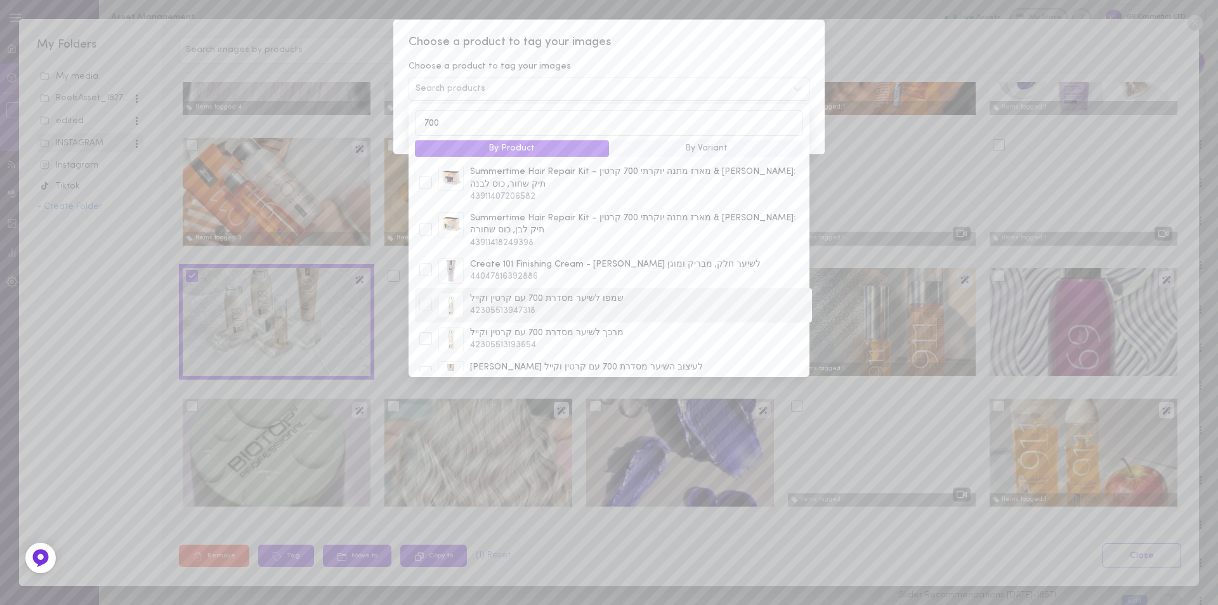
type input "700"
click at [426, 298] on div at bounding box center [425, 304] width 13 height 13
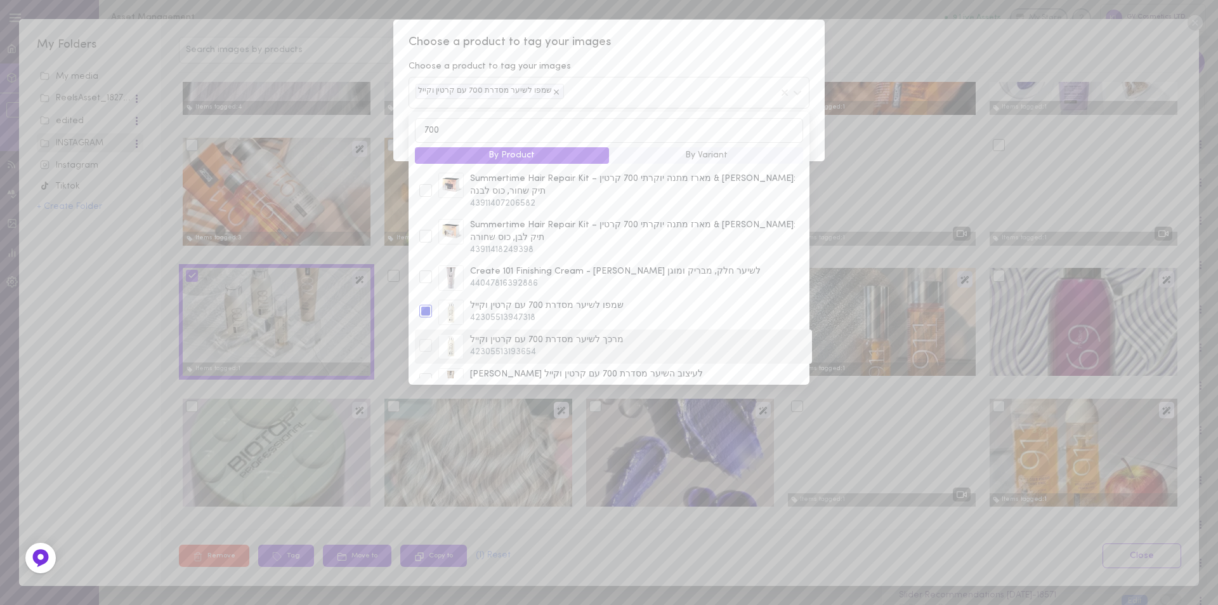
click at [422, 339] on div at bounding box center [425, 345] width 13 height 13
click at [423, 307] on div at bounding box center [425, 313] width 13 height 13
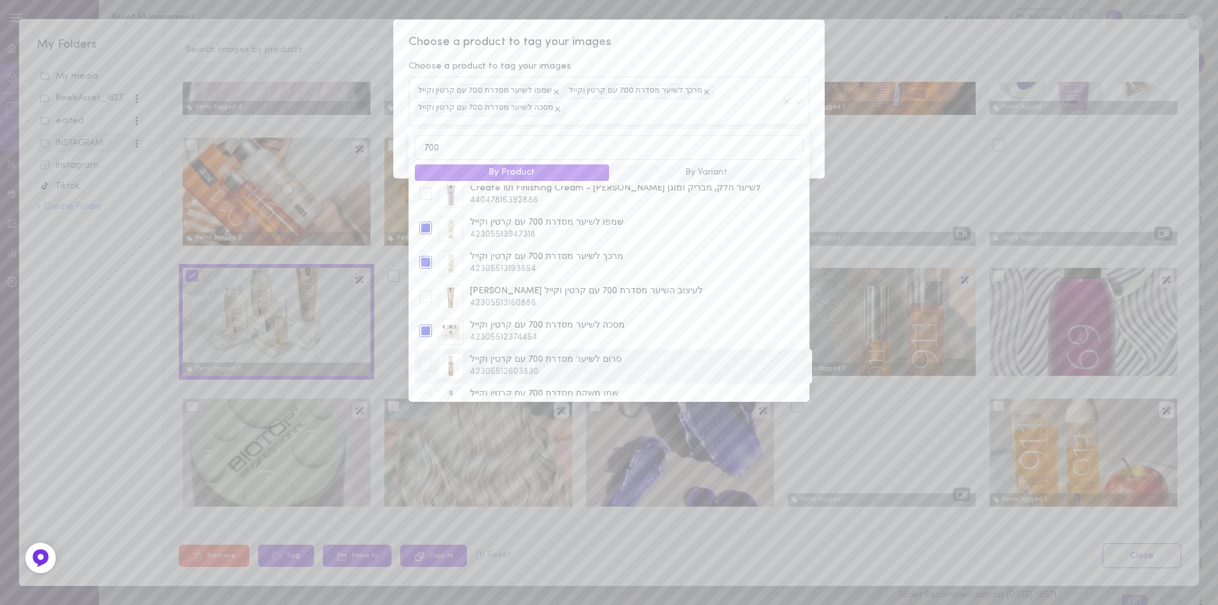
click at [424, 358] on div at bounding box center [425, 364] width 13 height 13
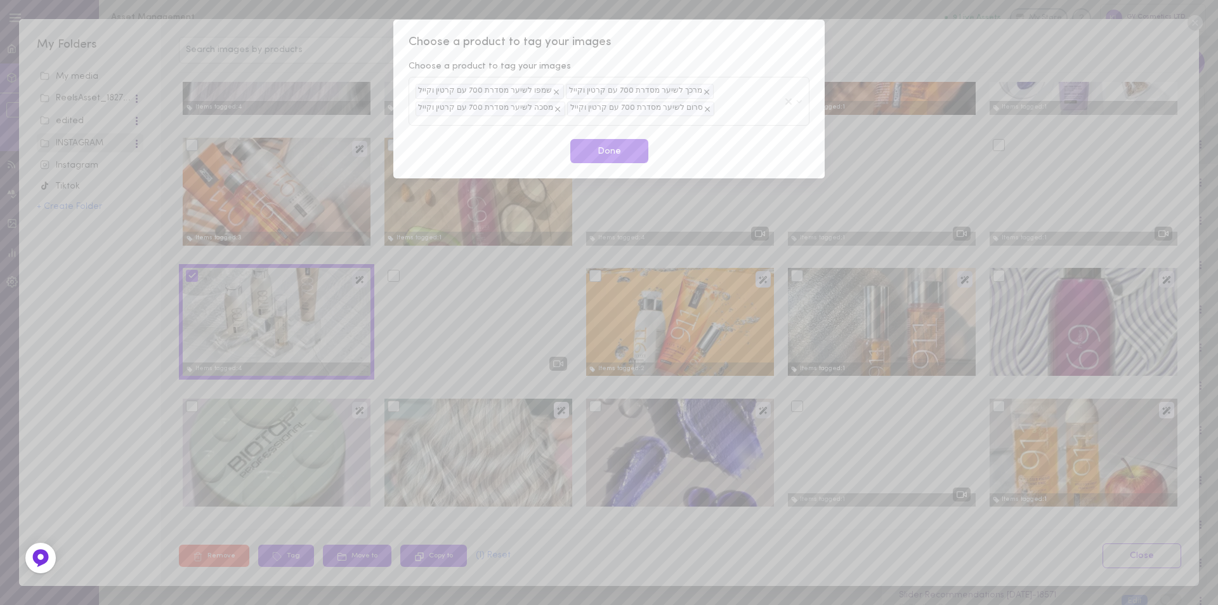
click at [712, 31] on div "Choose a product to tag your images Choose a product to tag your images שמפו לש…" at bounding box center [608, 99] width 431 height 159
click at [626, 154] on button "Done" at bounding box center [609, 151] width 78 height 25
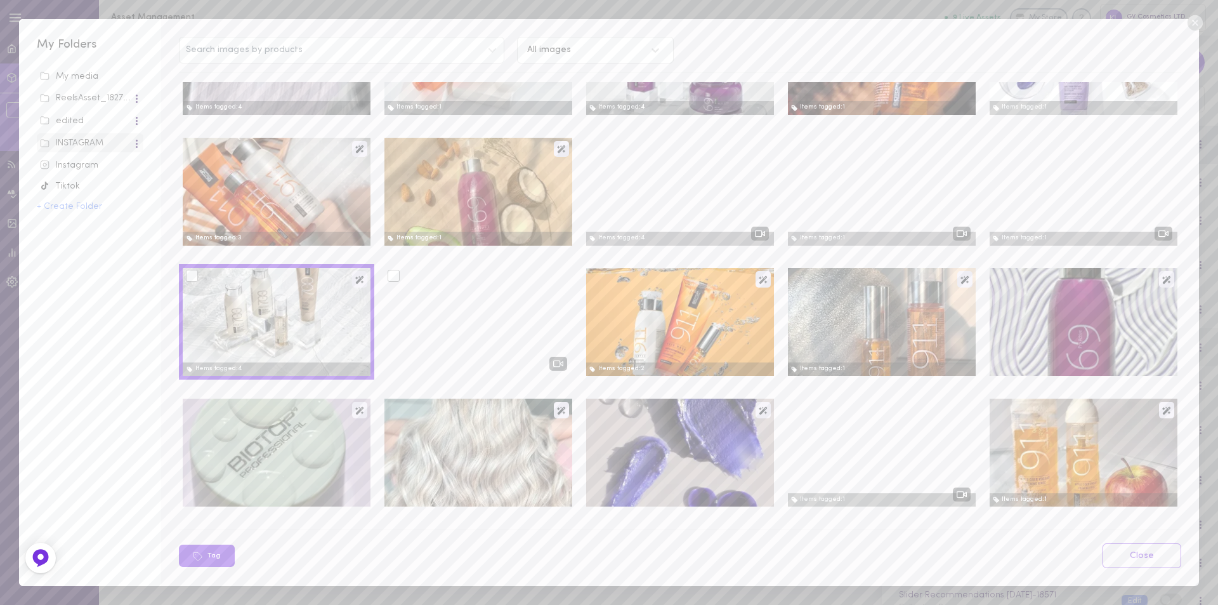
click at [395, 279] on div at bounding box center [394, 276] width 12 height 12
click at [0, 0] on input "checkbox" at bounding box center [0, 0] width 0 height 0
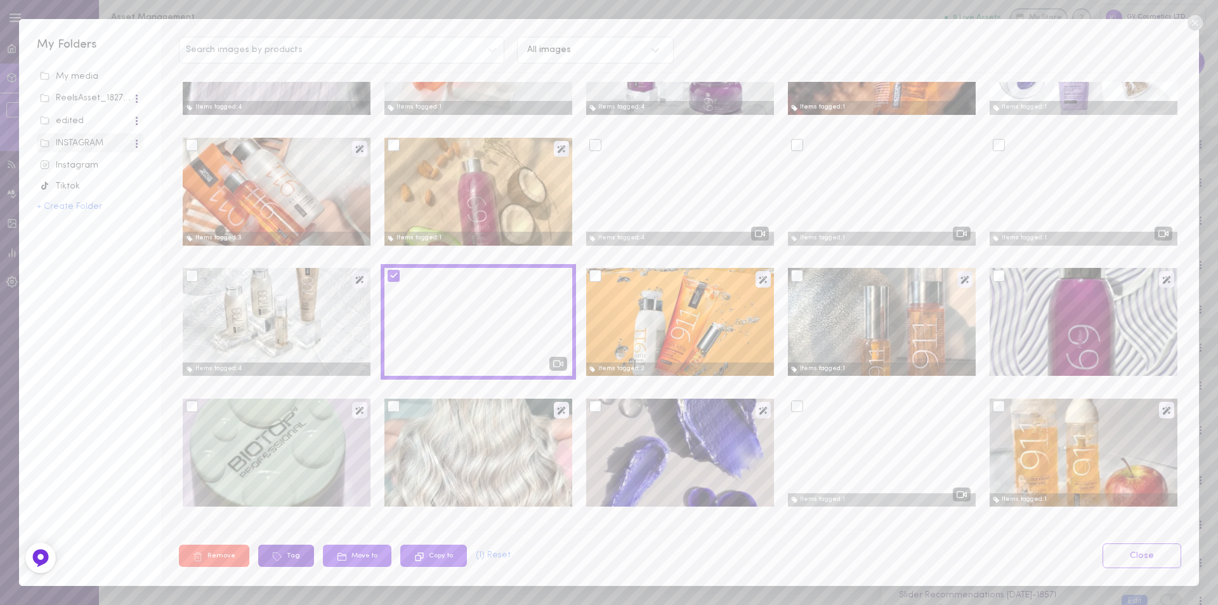
click at [293, 556] on button "Tag" at bounding box center [286, 555] width 56 height 22
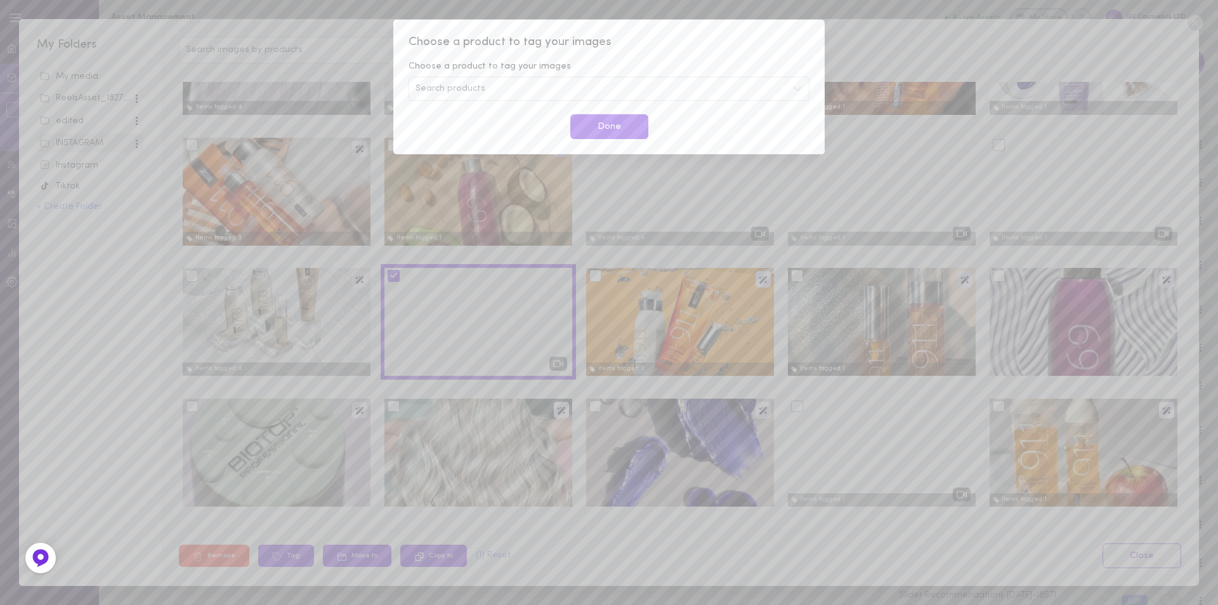
click at [468, 92] on span "Search products" at bounding box center [451, 88] width 70 height 9
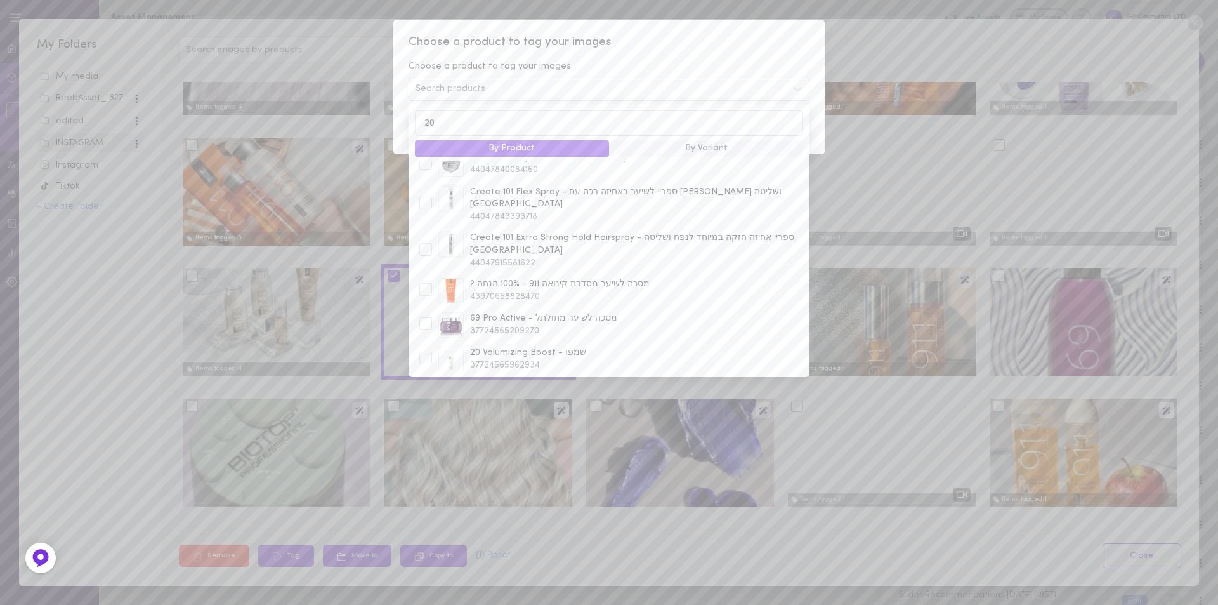
scroll to position [444, 0]
type input "20"
click at [423, 288] on div at bounding box center [425, 294] width 13 height 13
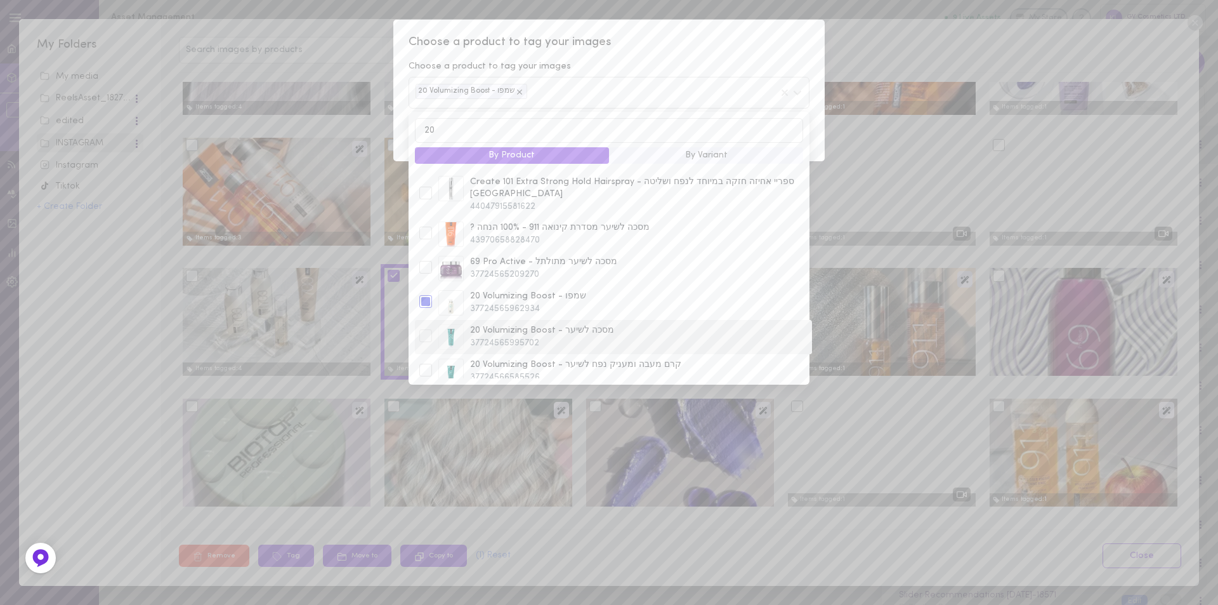
click at [429, 329] on div at bounding box center [425, 335] width 13 height 13
click at [426, 364] on div at bounding box center [425, 370] width 13 height 13
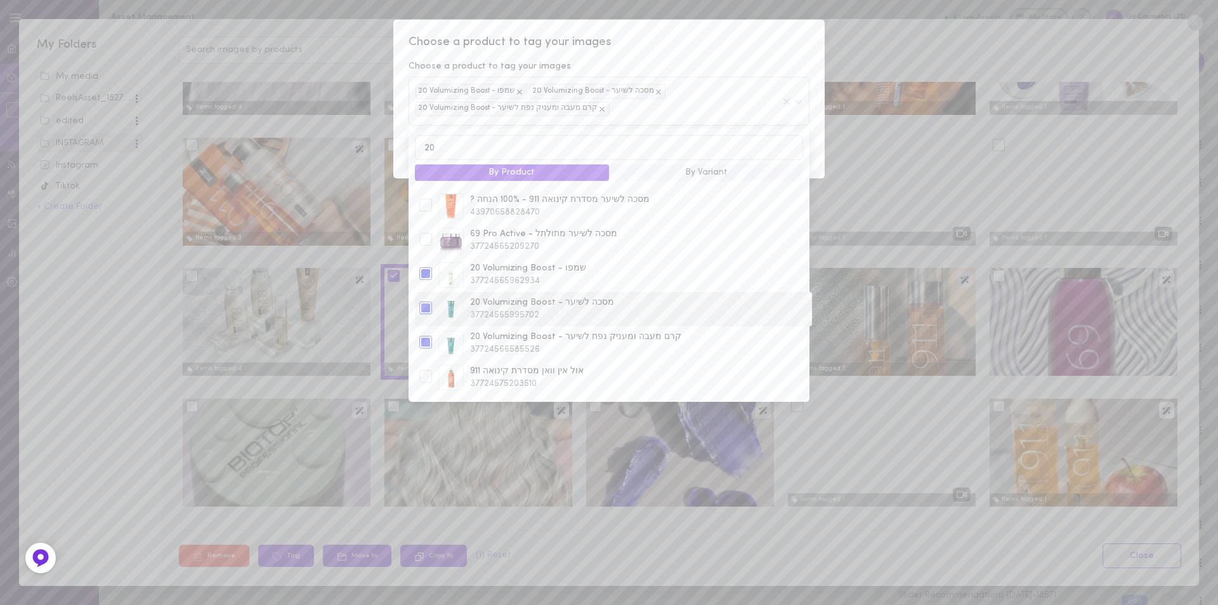
click at [423, 292] on div "20 Volumizing Boost - מסכה לשיער 37724565995702" at bounding box center [613, 309] width 397 height 34
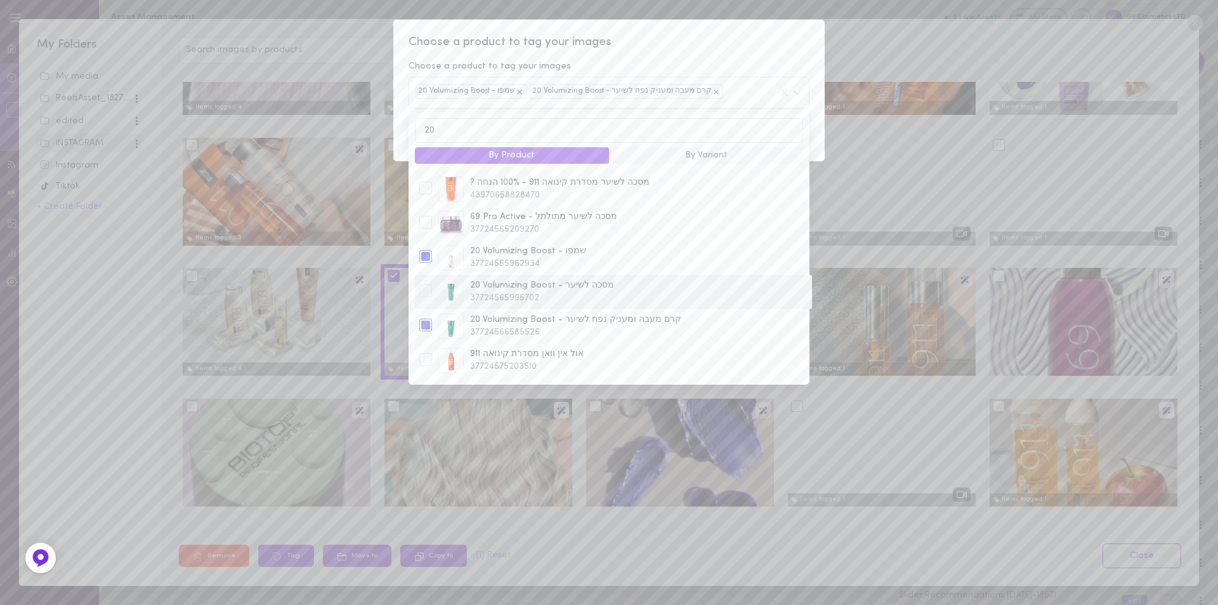
click at [431, 284] on div at bounding box center [425, 290] width 13 height 13
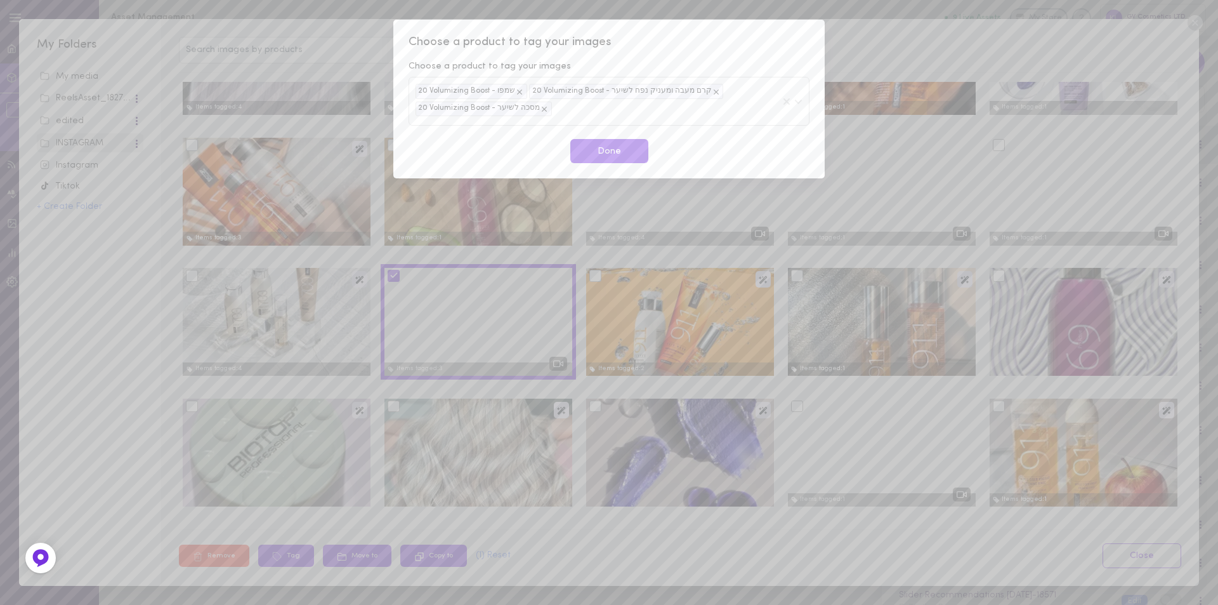
click at [693, 46] on span "Choose a product to tag your images" at bounding box center [609, 42] width 401 height 16
click at [602, 151] on button "Done" at bounding box center [609, 151] width 78 height 25
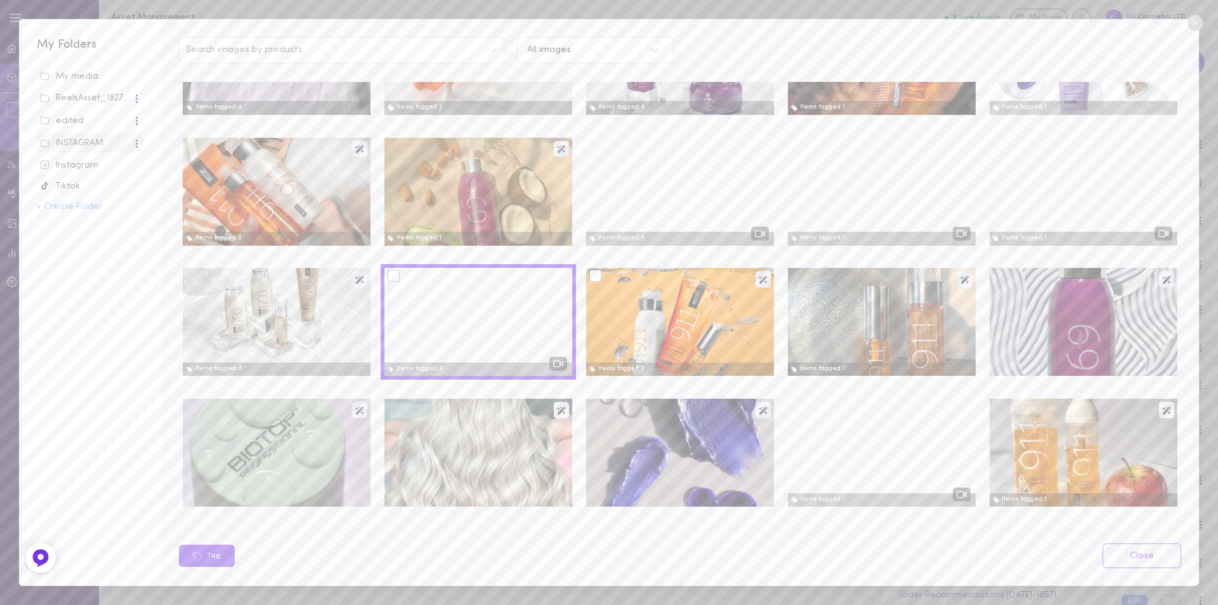
click at [589, 279] on div at bounding box center [595, 276] width 12 height 12
click at [0, 0] on input "checkbox" at bounding box center [0, 0] width 0 height 0
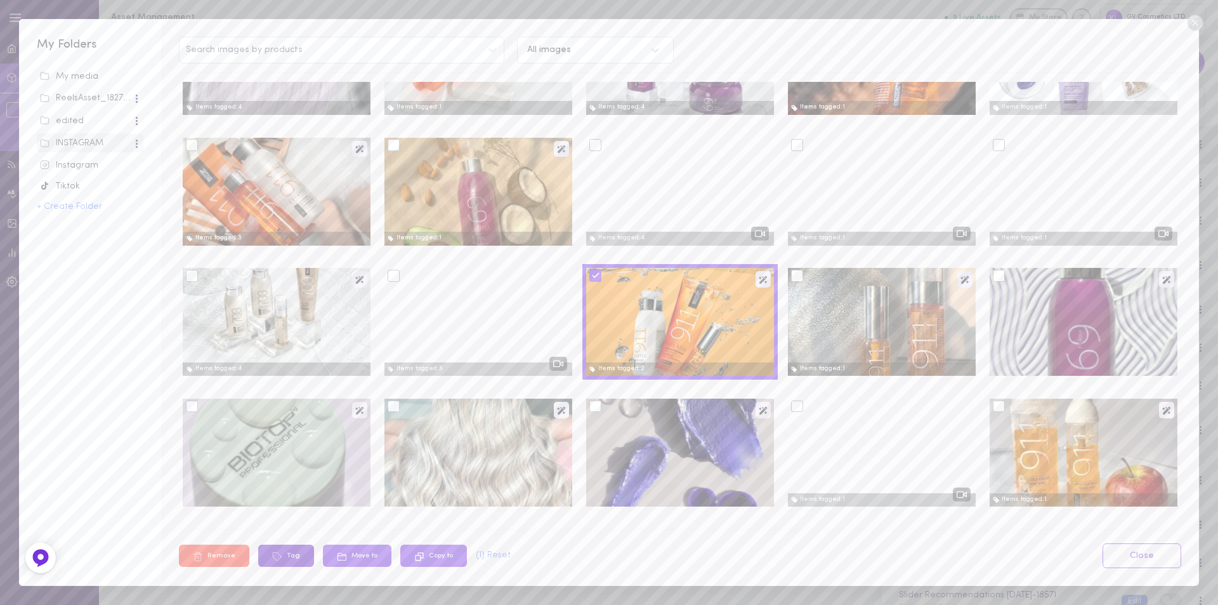
click at [287, 554] on button "Tag" at bounding box center [286, 555] width 56 height 22
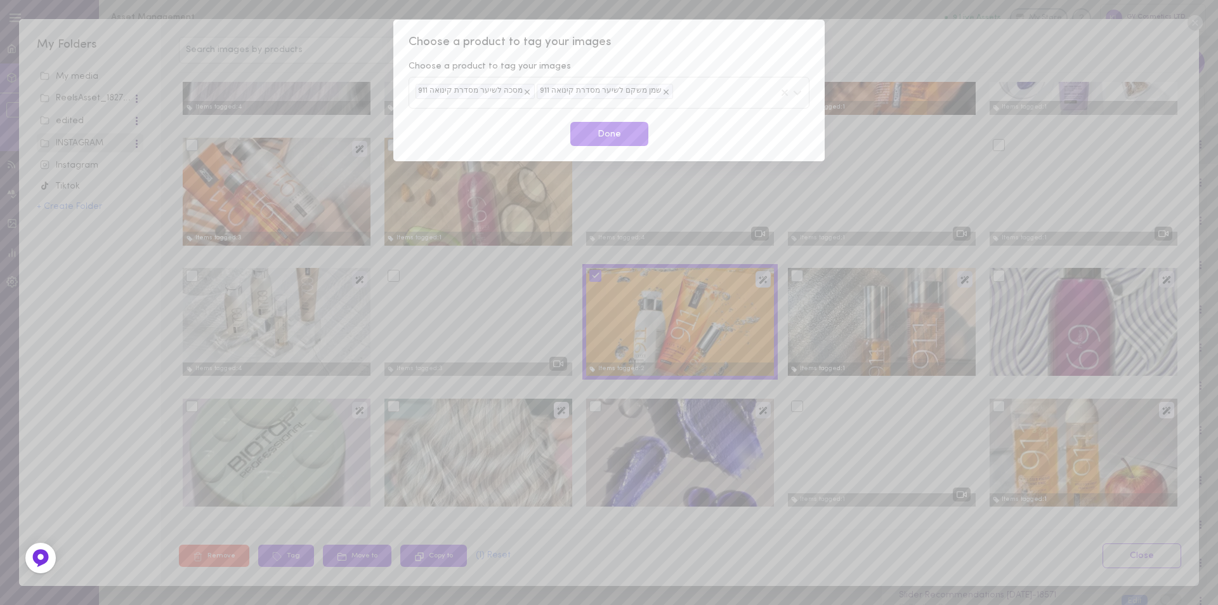
click at [690, 94] on div "מסכה לשיער מסדרת קינואה 911 שמן משקם לשיער מסדרת קינואה 911" at bounding box center [609, 92] width 401 height 31
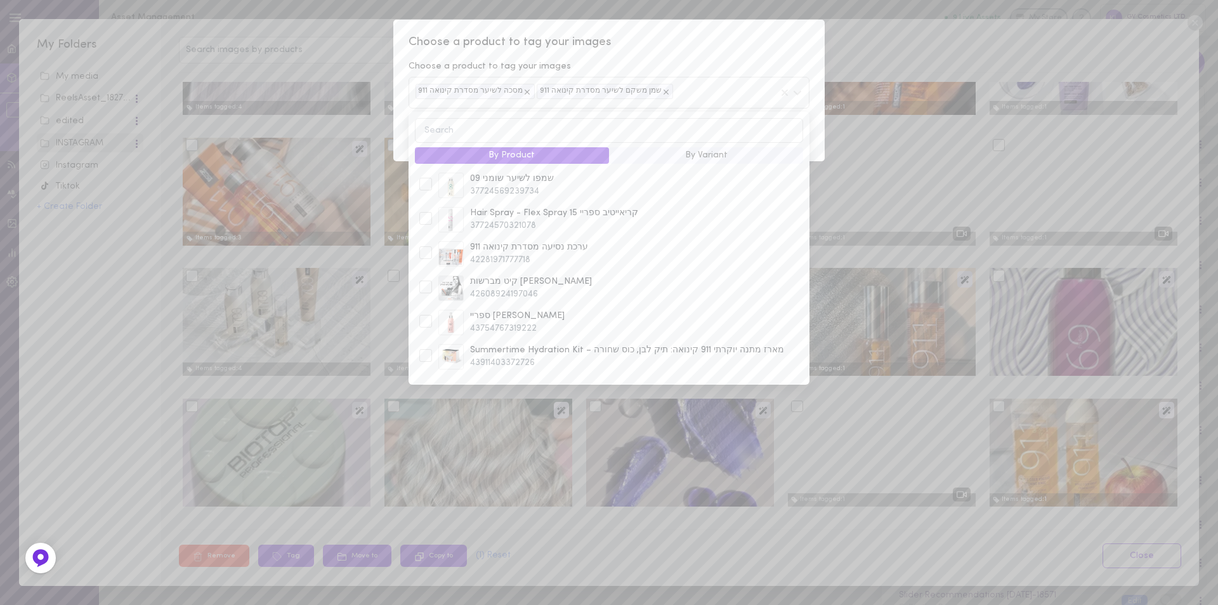
click at [497, 131] on input at bounding box center [609, 130] width 388 height 25
type input "911"
click at [430, 251] on div at bounding box center [425, 257] width 13 height 13
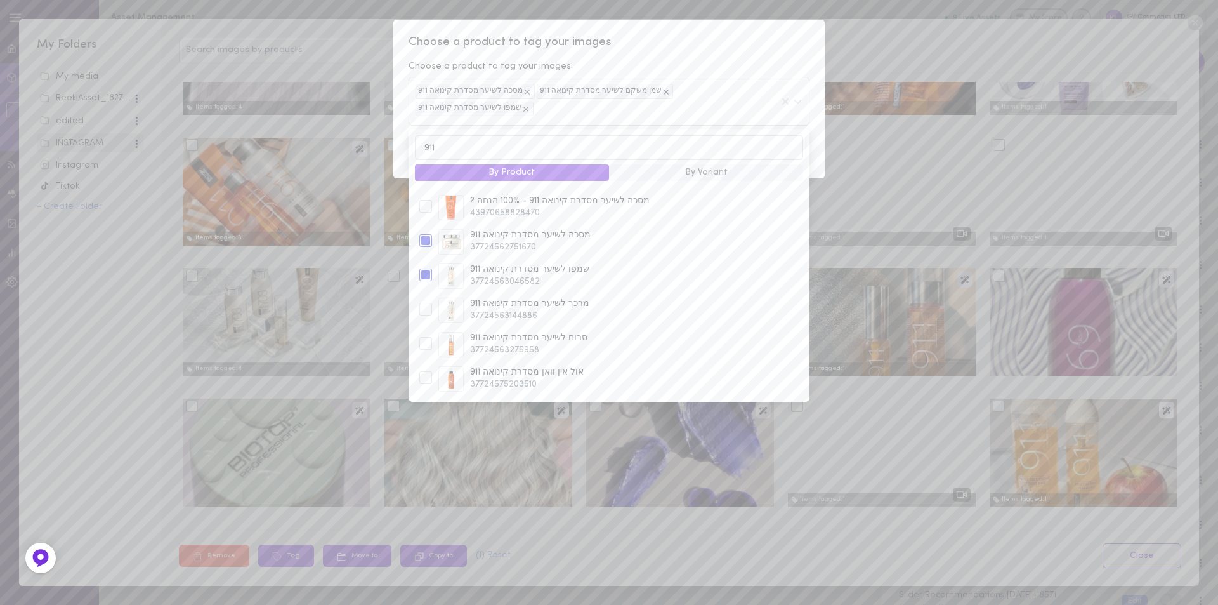
click at [702, 47] on span "Choose a product to tag your images" at bounding box center [609, 42] width 401 height 16
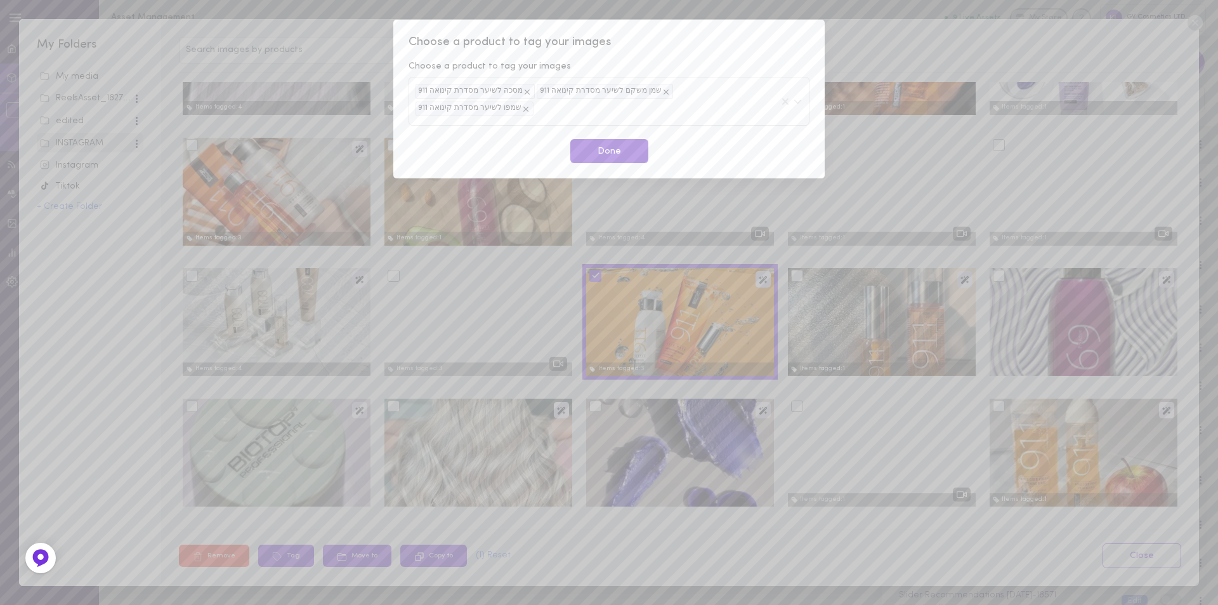
click at [625, 139] on button "Done" at bounding box center [609, 151] width 78 height 25
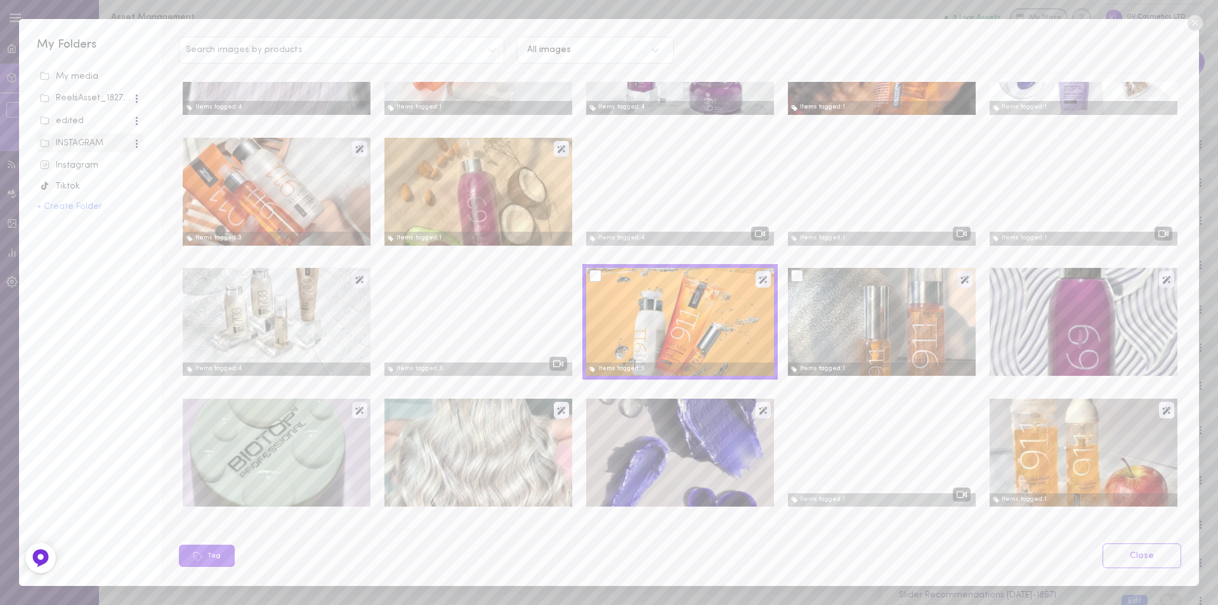
click at [791, 275] on div at bounding box center [797, 276] width 12 height 12
click at [0, 0] on input "checkbox" at bounding box center [0, 0] width 0 height 0
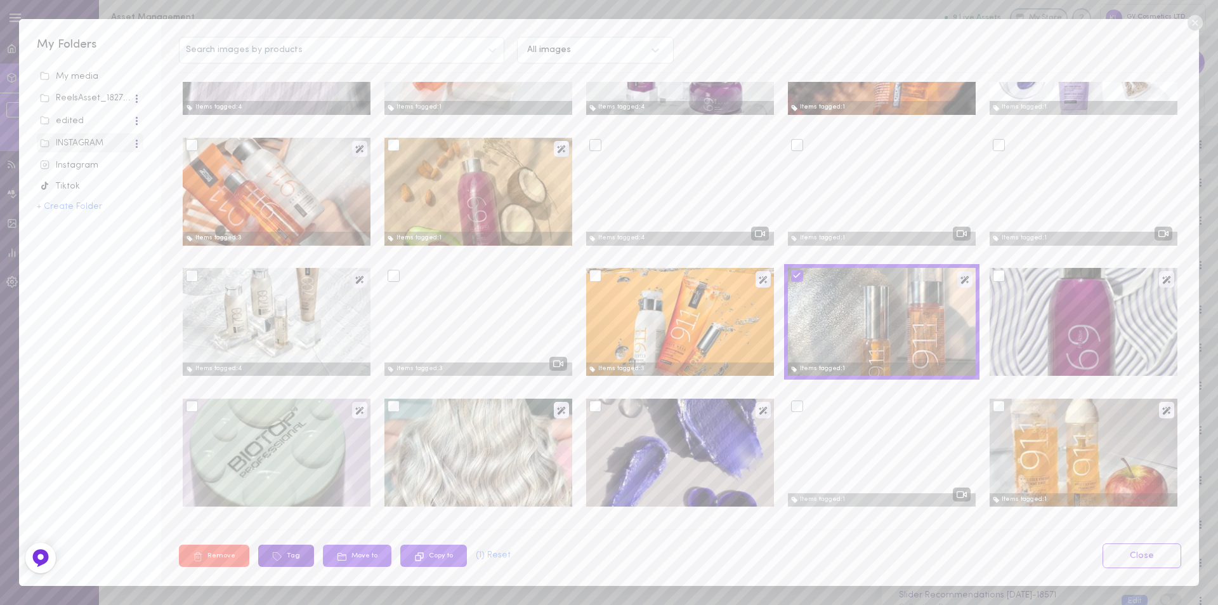
click at [296, 553] on button "Tag" at bounding box center [286, 555] width 56 height 22
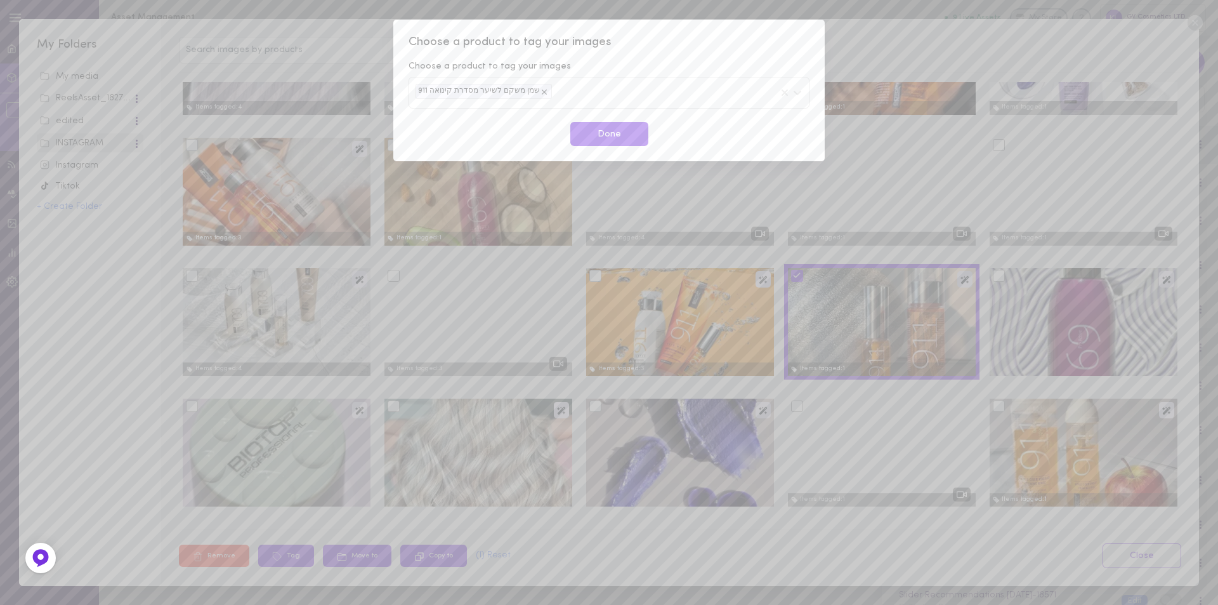
click at [584, 91] on div "שמן משקם לשיער מסדרת קינואה 911" at bounding box center [609, 92] width 401 height 31
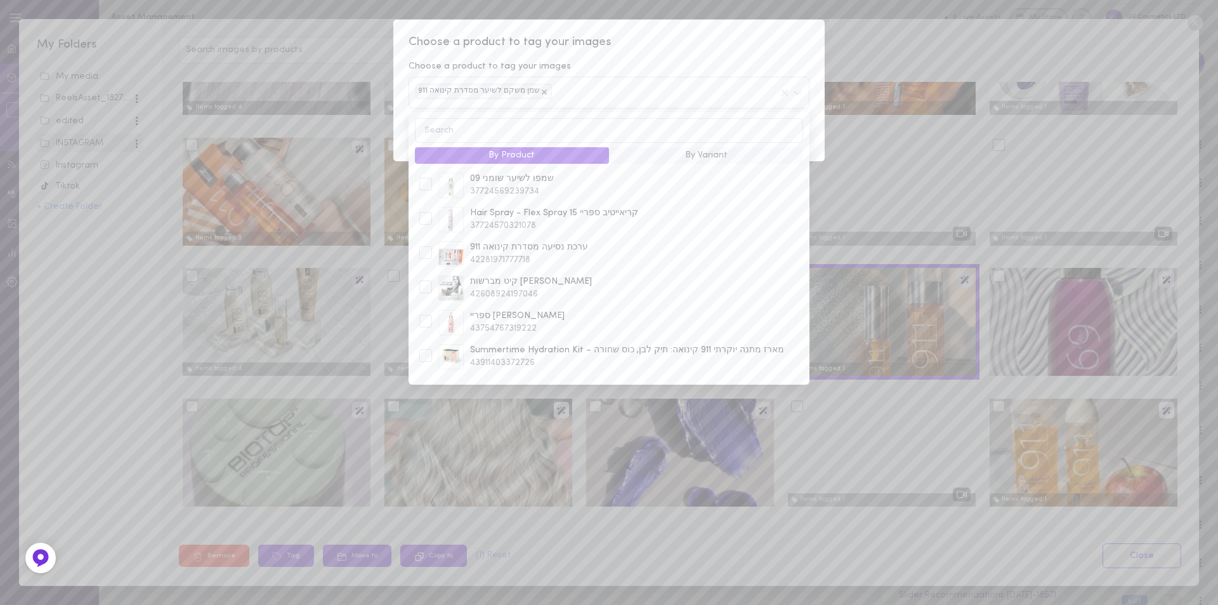
click at [499, 128] on input at bounding box center [609, 130] width 388 height 25
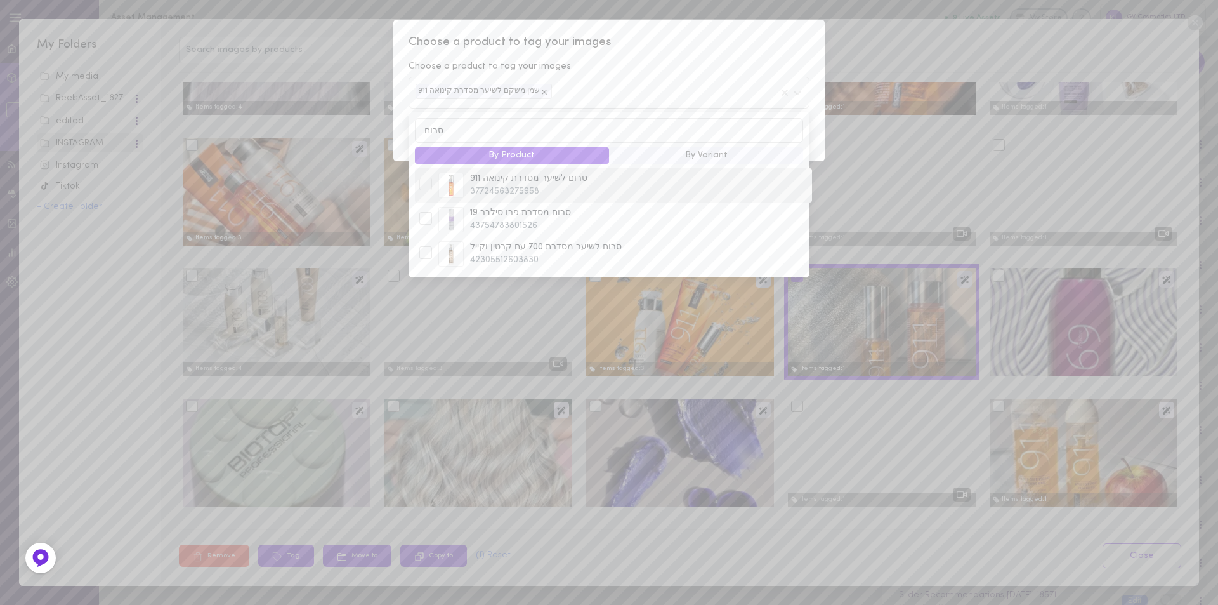
type input "סרום"
click at [417, 192] on div at bounding box center [425, 185] width 19 height 15
click at [429, 190] on div at bounding box center [425, 184] width 13 height 13
click at [428, 190] on div at bounding box center [425, 184] width 13 height 13
click at [688, 49] on span "Choose a product to tag your images" at bounding box center [609, 42] width 401 height 16
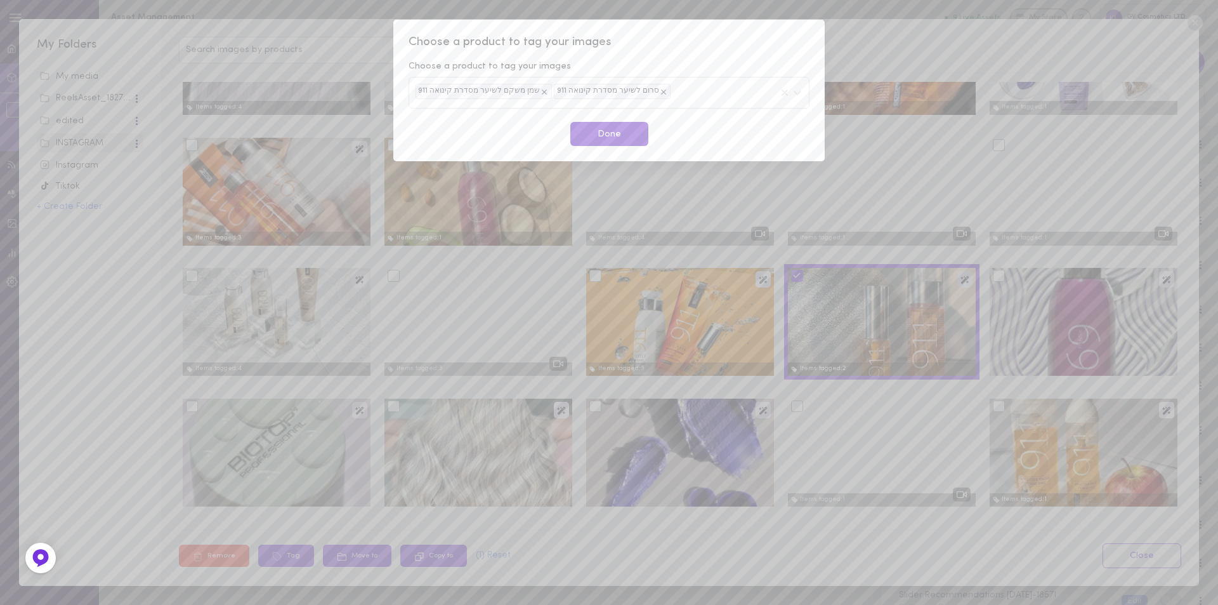
click at [620, 134] on button "Done" at bounding box center [609, 134] width 78 height 25
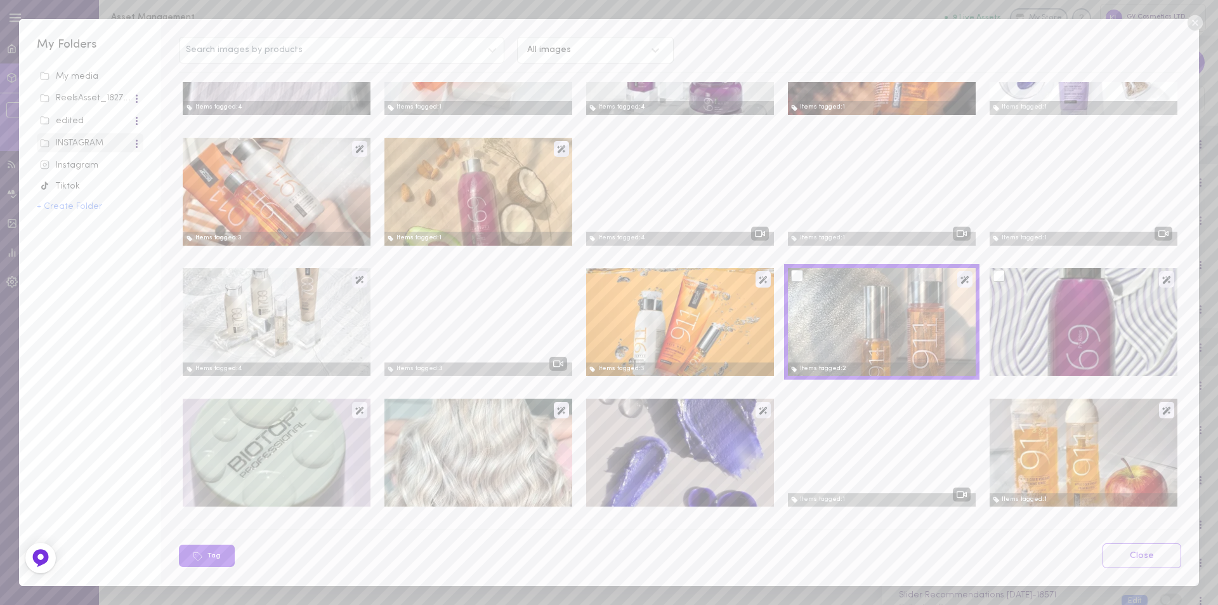
scroll to position [1840, 0]
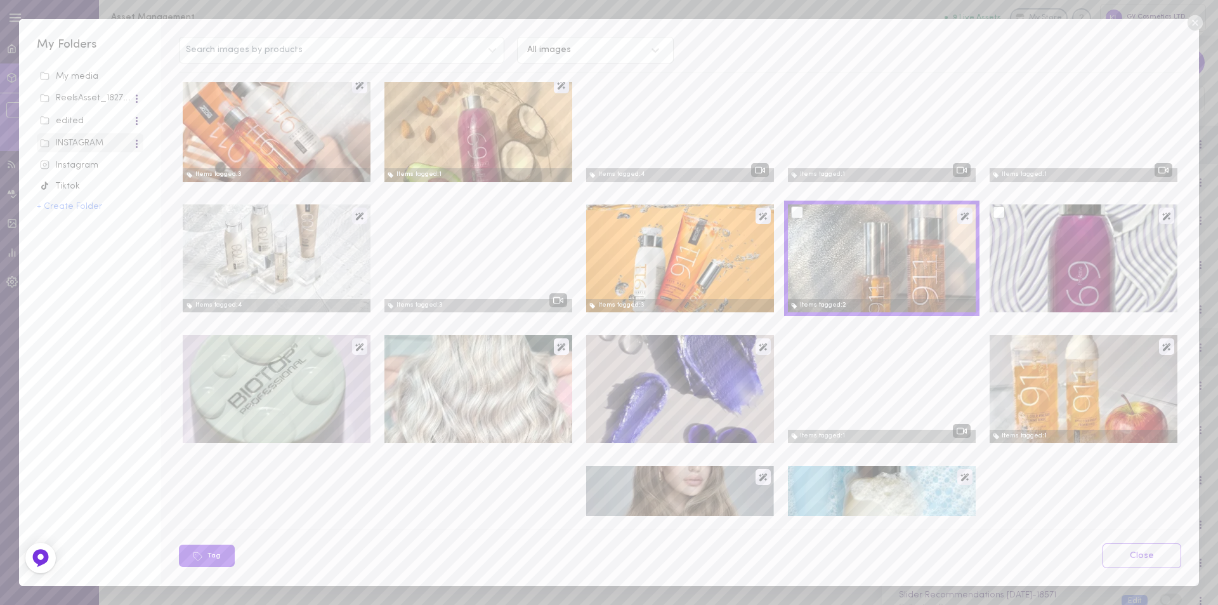
click at [1070, 258] on div at bounding box center [1084, 258] width 188 height 108
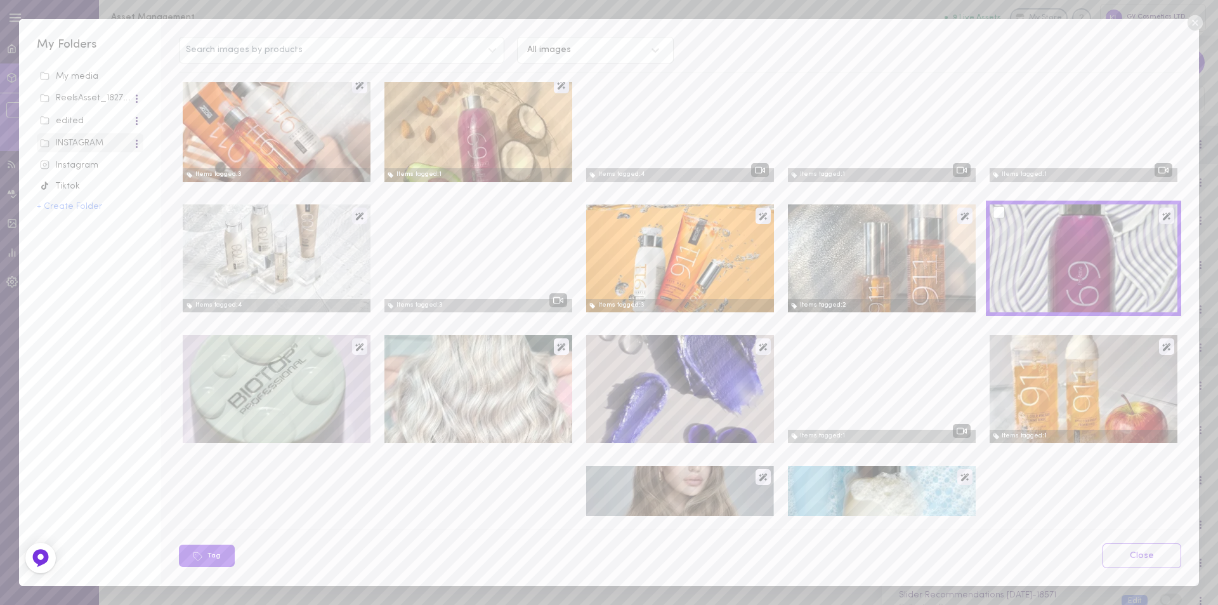
click at [993, 211] on div at bounding box center [999, 212] width 12 height 12
click at [0, 0] on input "checkbox" at bounding box center [0, 0] width 0 height 0
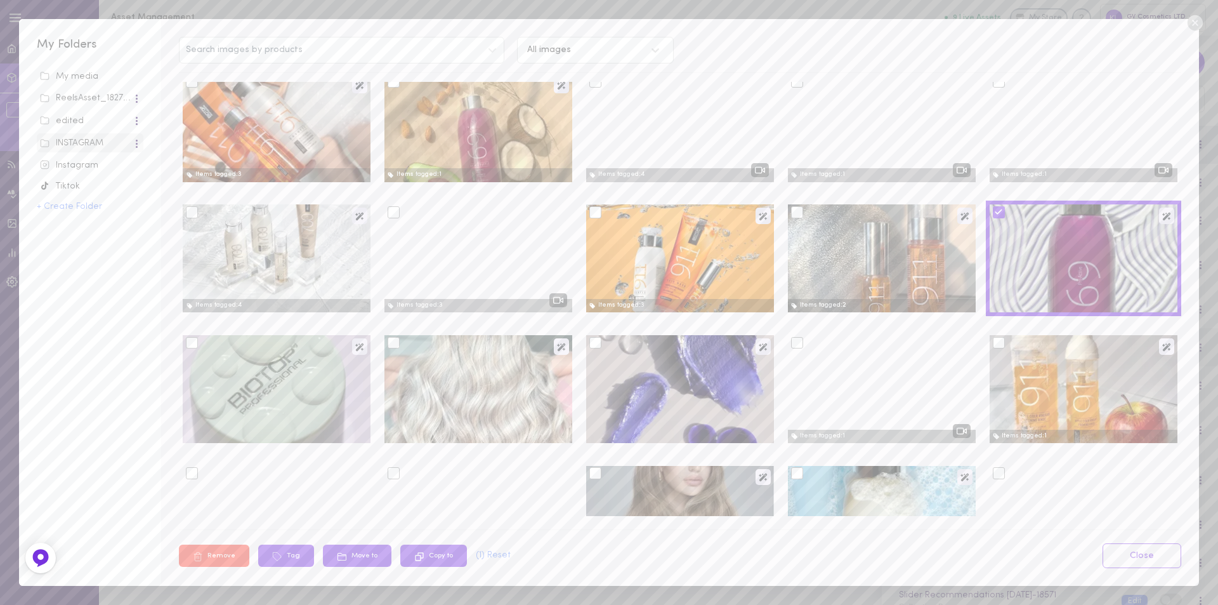
click at [1077, 242] on div at bounding box center [1084, 258] width 188 height 108
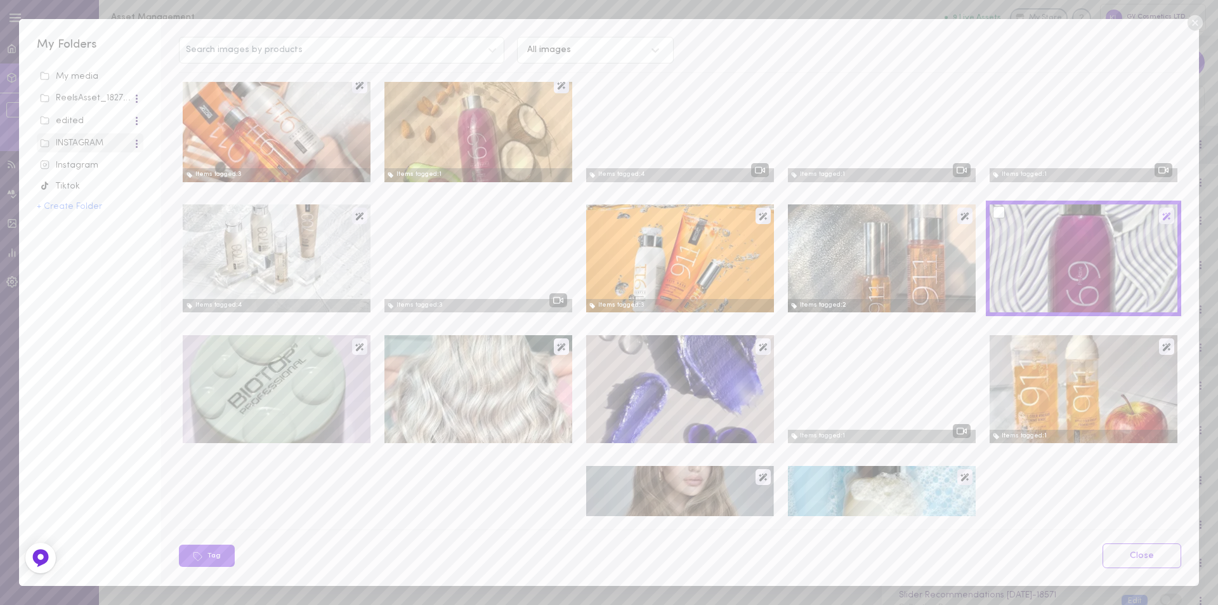
click at [1162, 215] on icon at bounding box center [1166, 216] width 9 height 9
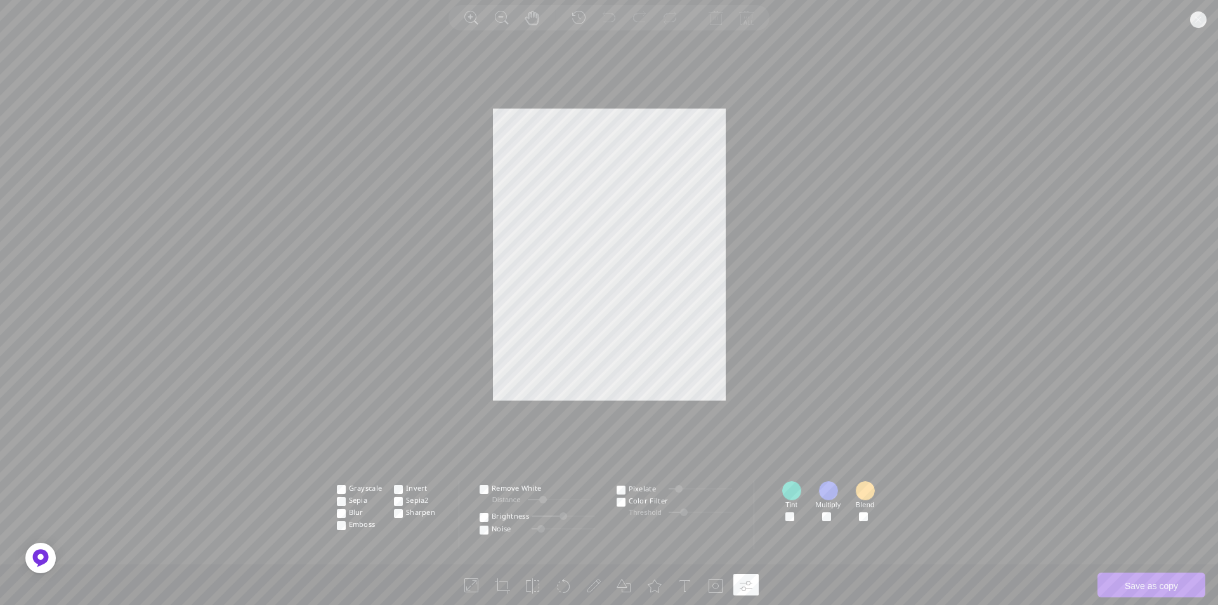
click at [1200, 16] on circle at bounding box center [1198, 19] width 16 height 16
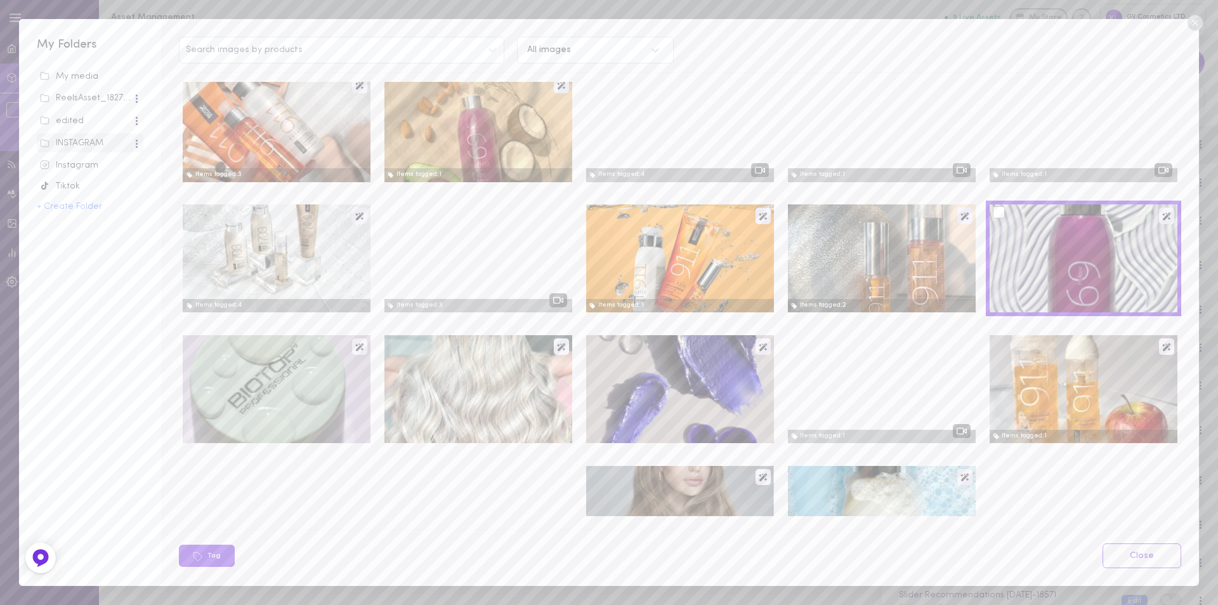
click at [993, 209] on div at bounding box center [999, 212] width 12 height 12
click at [0, 0] on input "checkbox" at bounding box center [0, 0] width 0 height 0
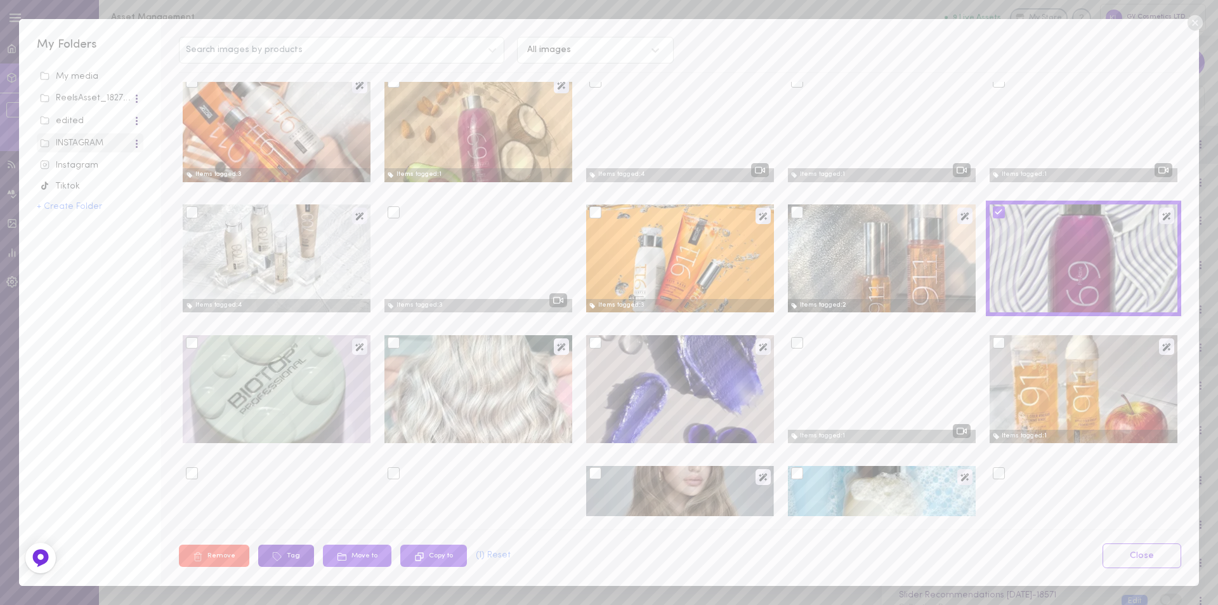
click at [289, 553] on button "Tag" at bounding box center [286, 555] width 56 height 22
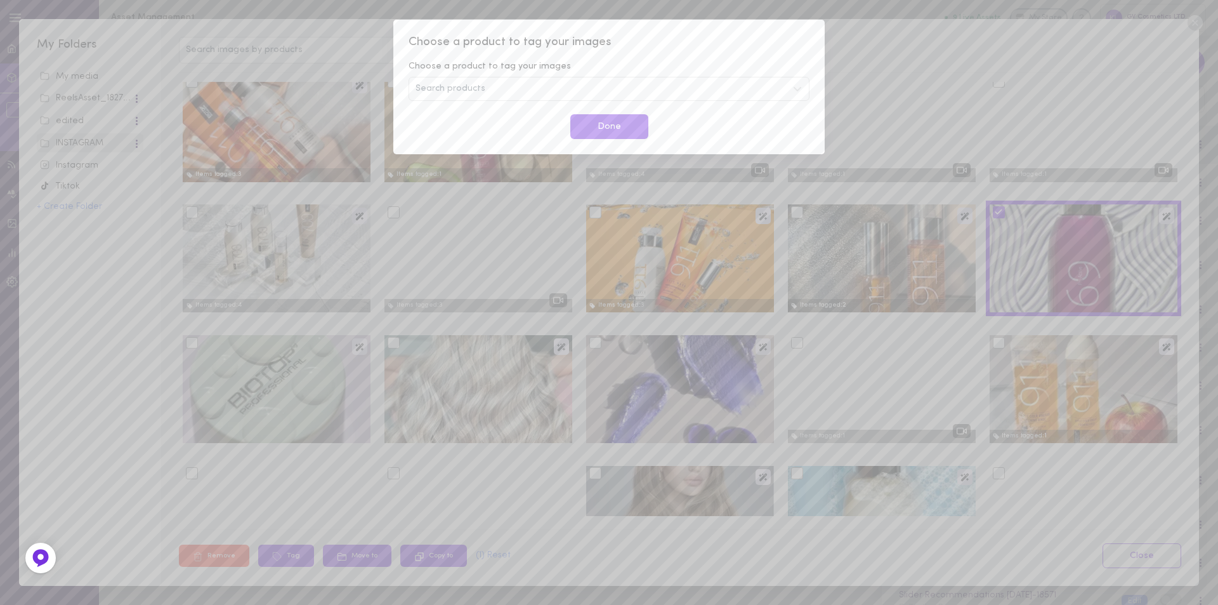
click at [462, 93] on span "Search products" at bounding box center [451, 88] width 70 height 9
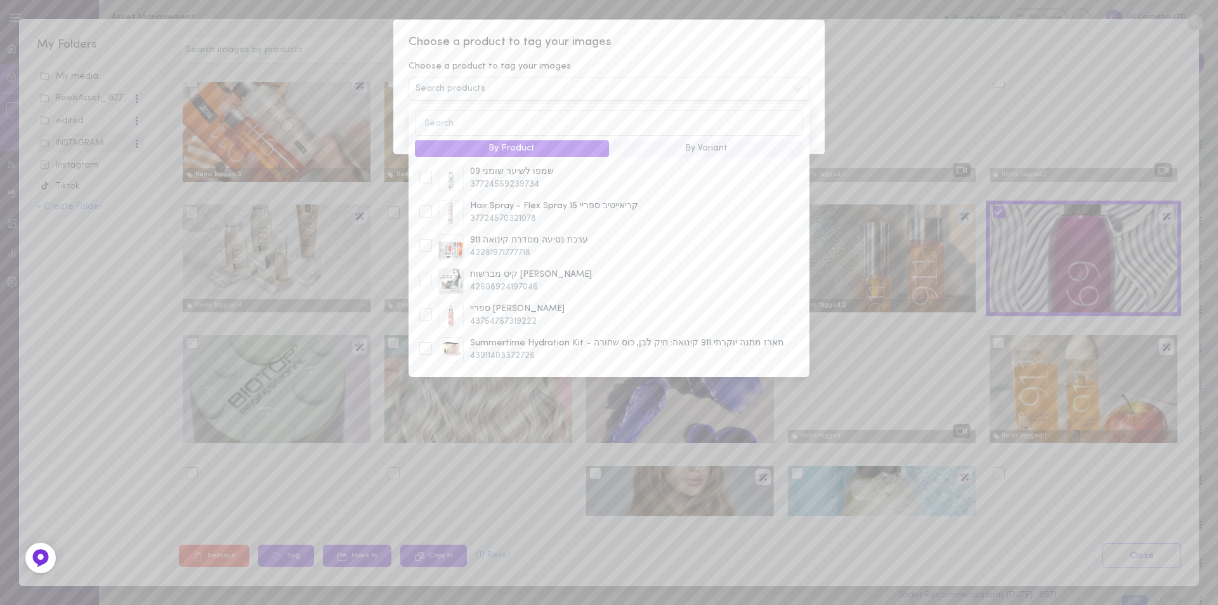
type input "9"
type input "69"
click at [432, 244] on div at bounding box center [425, 251] width 19 height 15
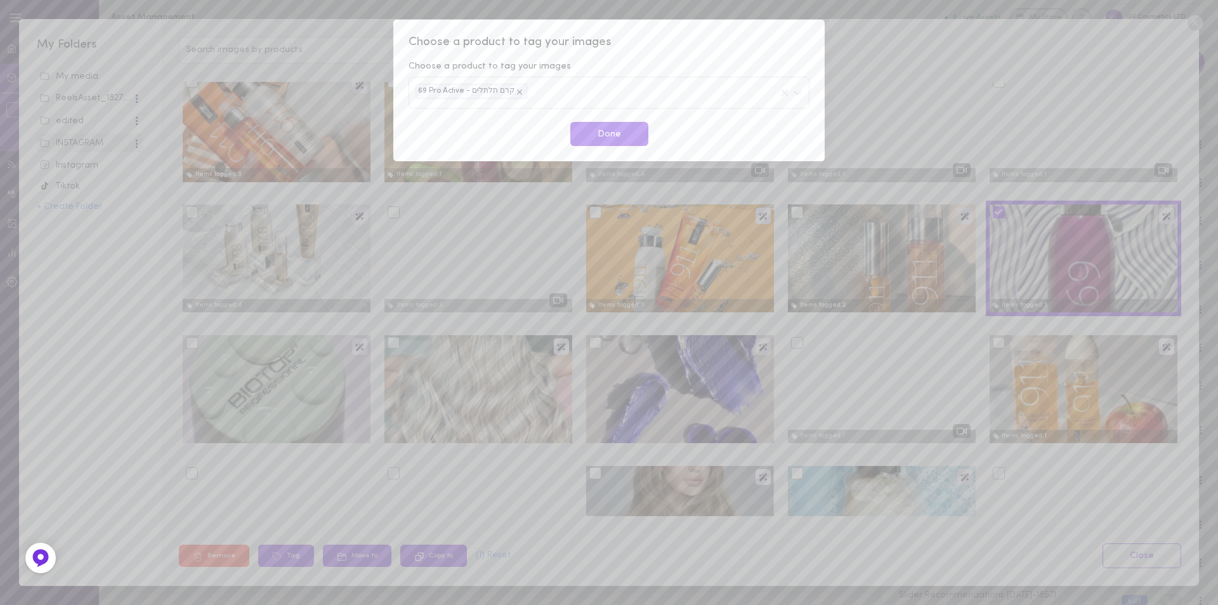
click at [718, 29] on div "Choose a product to tag your images Choose a product to tag your images 69 Pro …" at bounding box center [608, 90] width 431 height 141
click at [616, 128] on button "Done" at bounding box center [609, 134] width 78 height 25
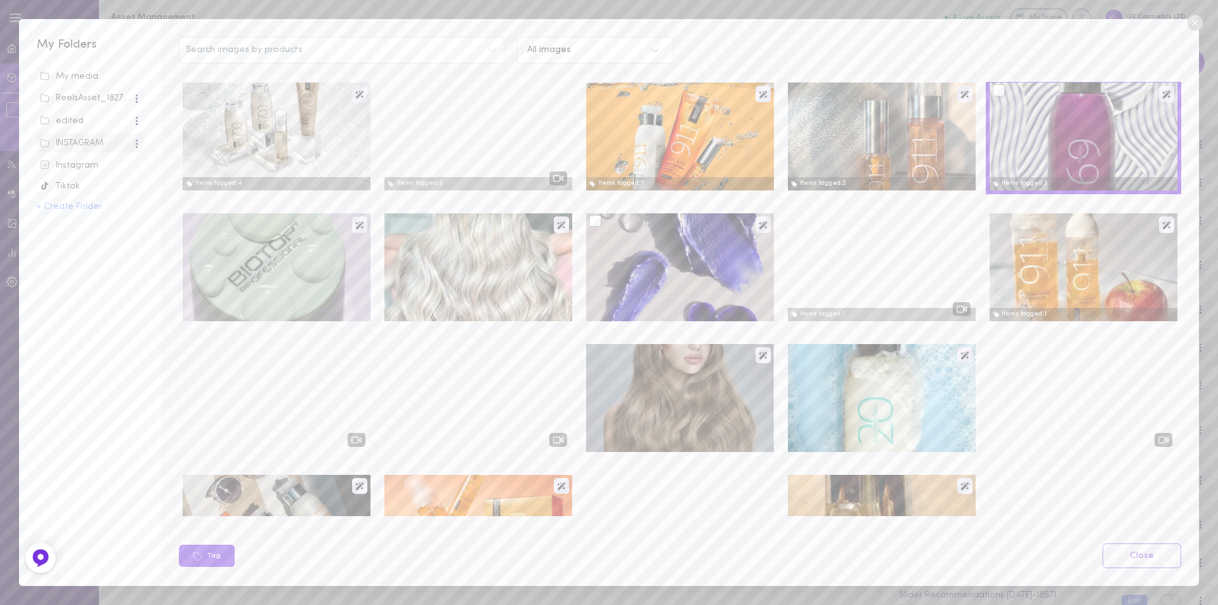
scroll to position [1967, 0]
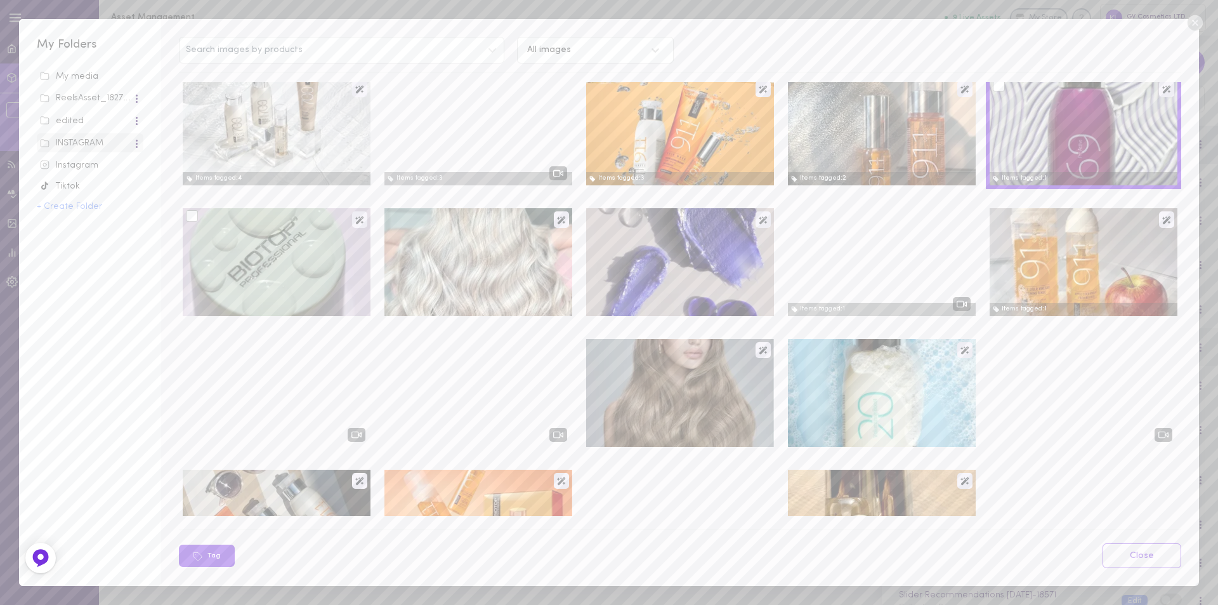
click at [294, 258] on div at bounding box center [277, 262] width 188 height 108
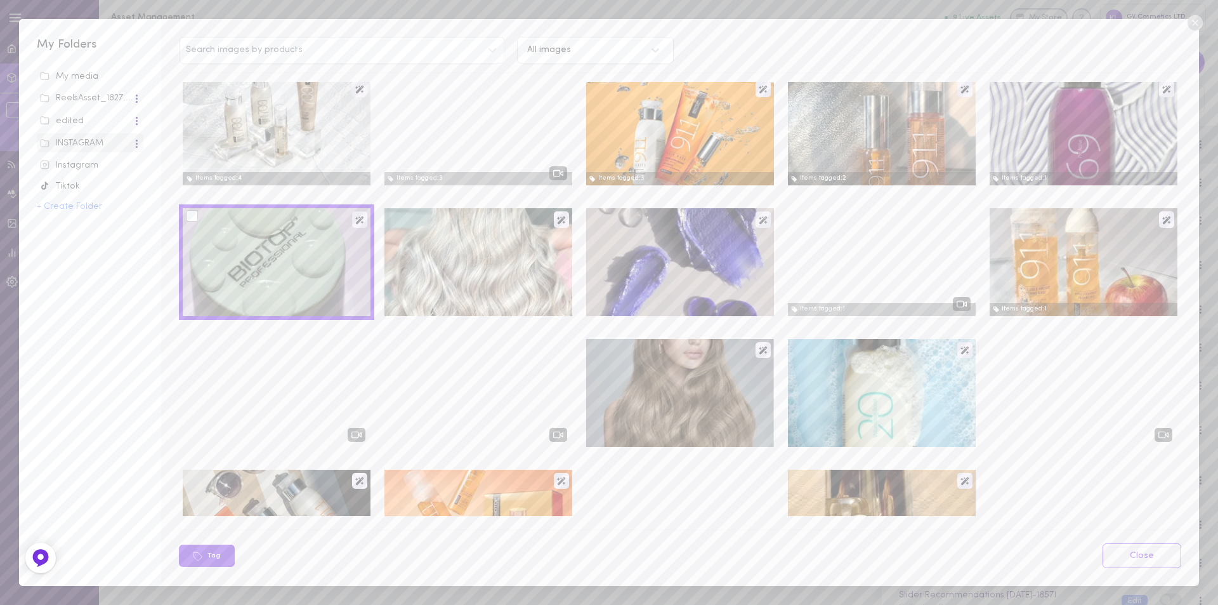
click at [294, 259] on div at bounding box center [277, 262] width 188 height 108
click at [195, 216] on div at bounding box center [192, 216] width 12 height 12
click at [0, 0] on input "checkbox" at bounding box center [0, 0] width 0 height 0
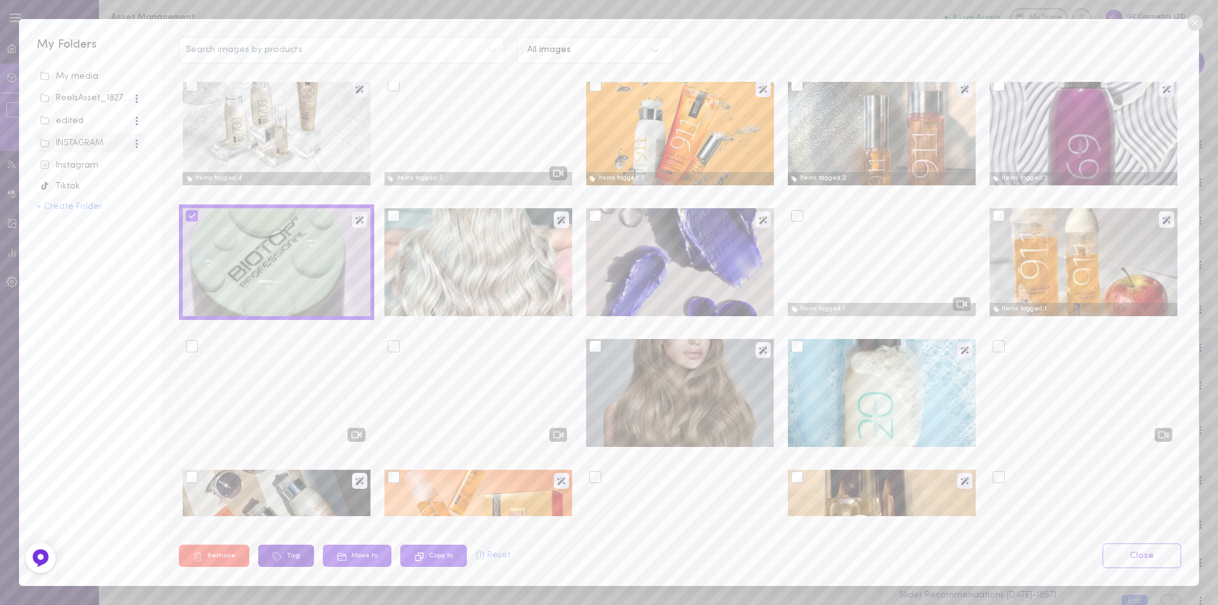
click at [282, 553] on button "Tag" at bounding box center [286, 555] width 56 height 22
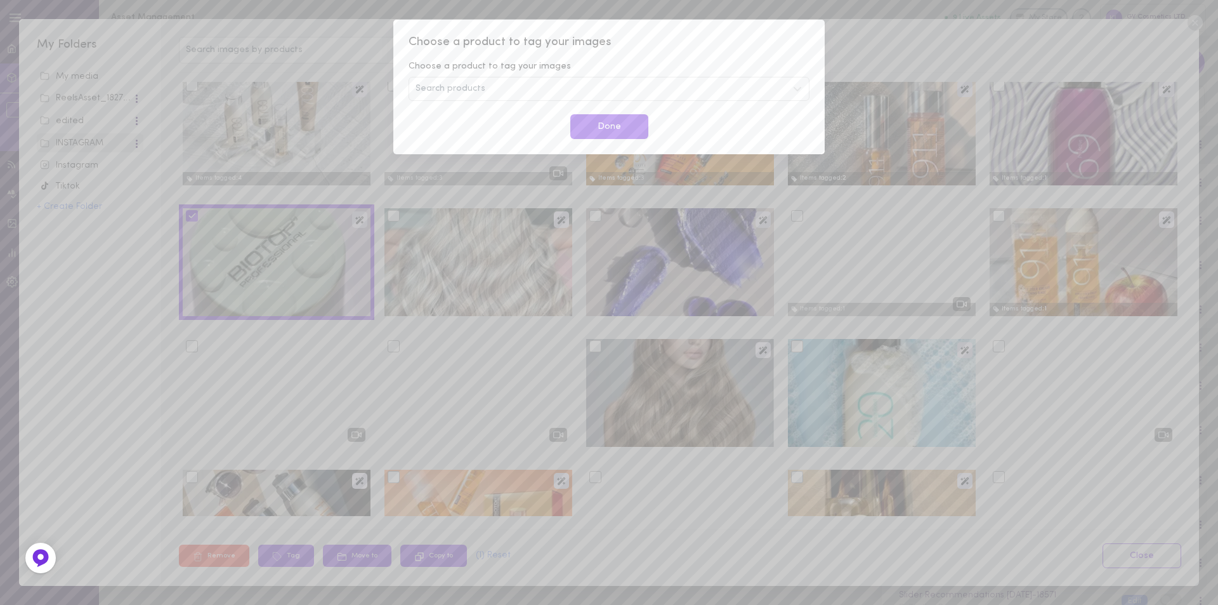
click at [522, 89] on div "Search products" at bounding box center [609, 89] width 401 height 24
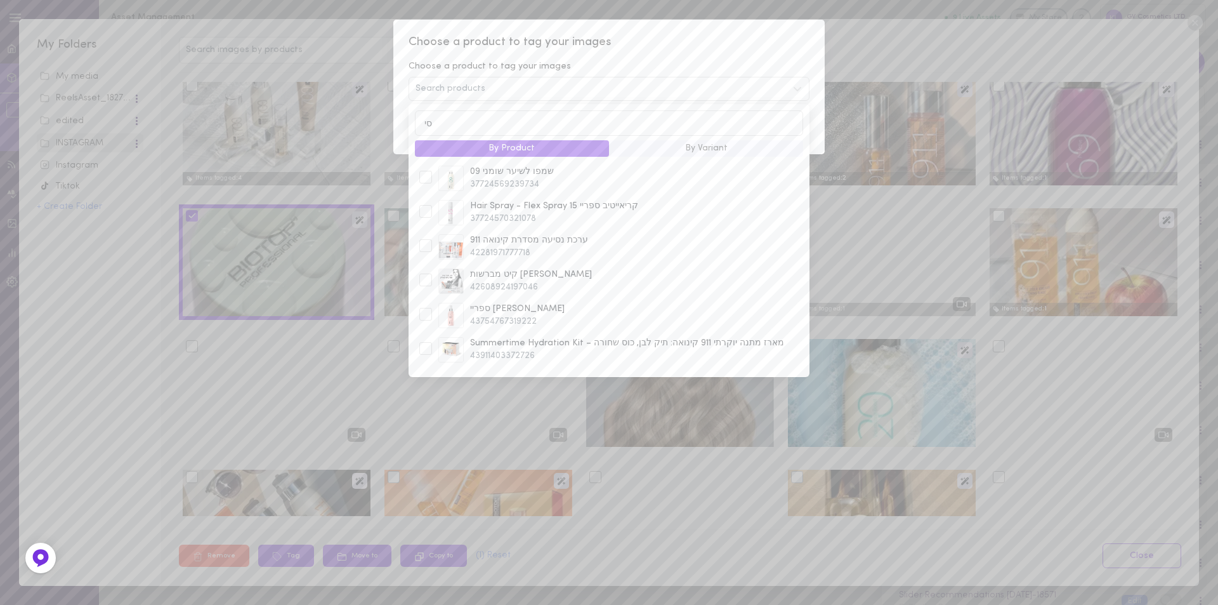
type input "סיל"
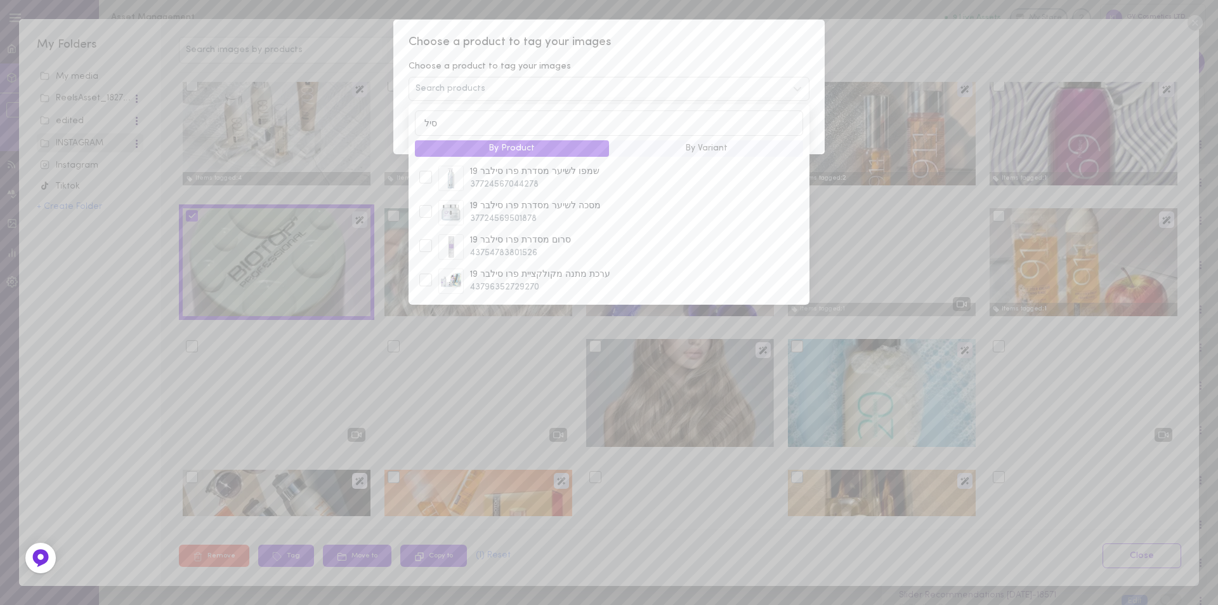
click at [799, 34] on div "Choose a product to tag your images Choose a product to tag your images Search …" at bounding box center [608, 87] width 431 height 134
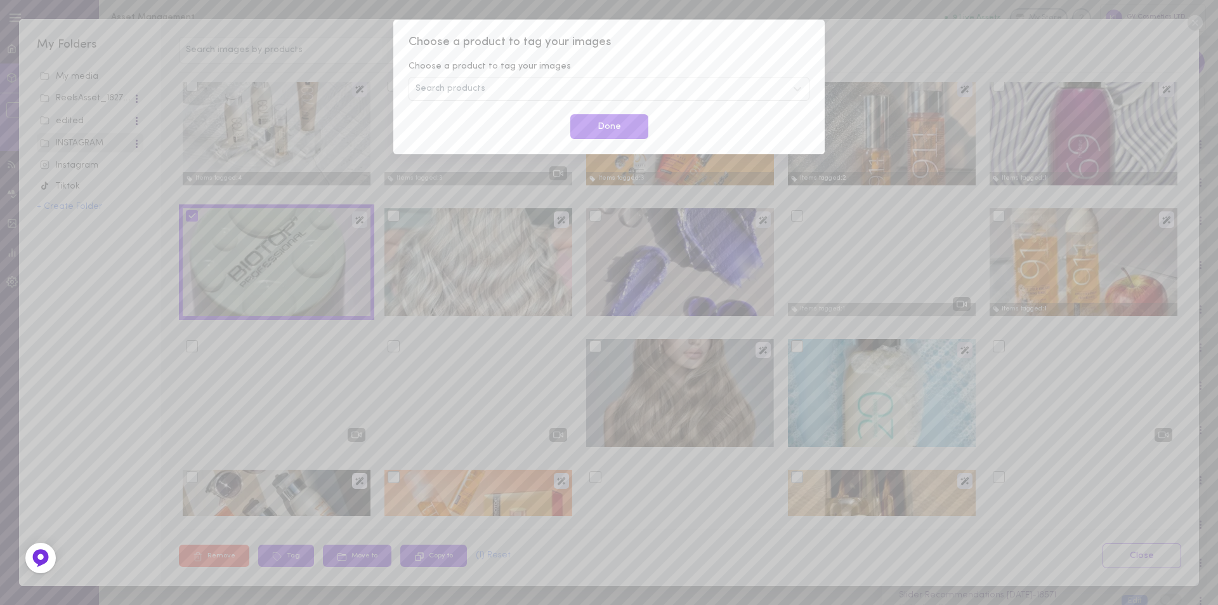
click at [780, 36] on span "Choose a product to tag your images" at bounding box center [609, 42] width 401 height 16
click at [846, 25] on div "Choose a product to tag your images Choose a product to tag your images Search …" at bounding box center [609, 302] width 1218 height 605
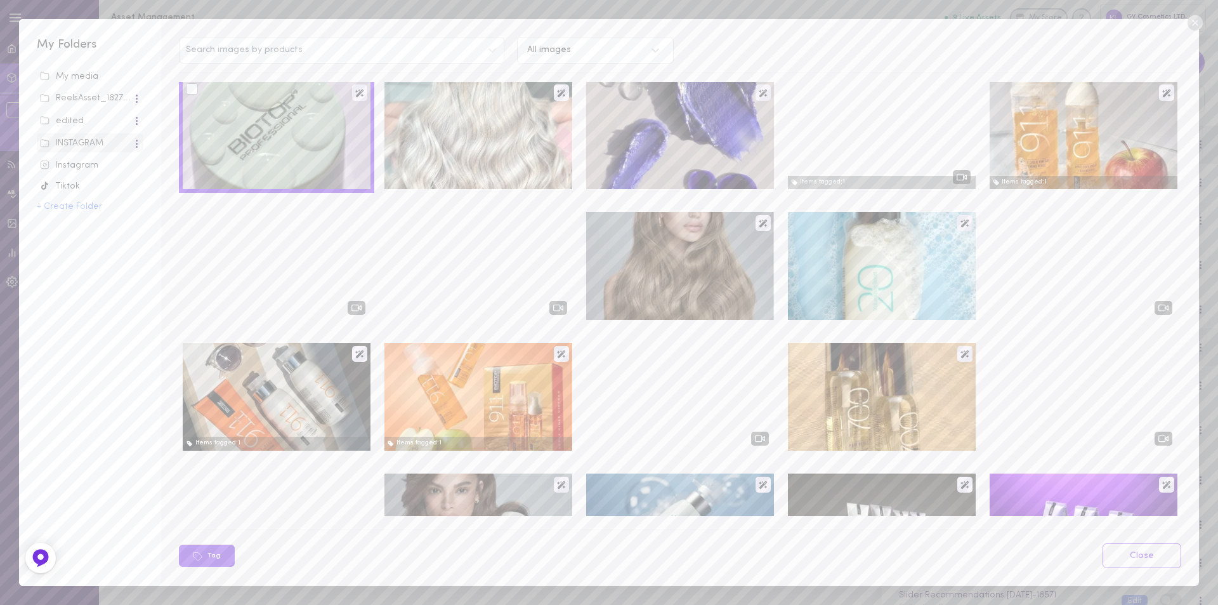
scroll to position [1903, 0]
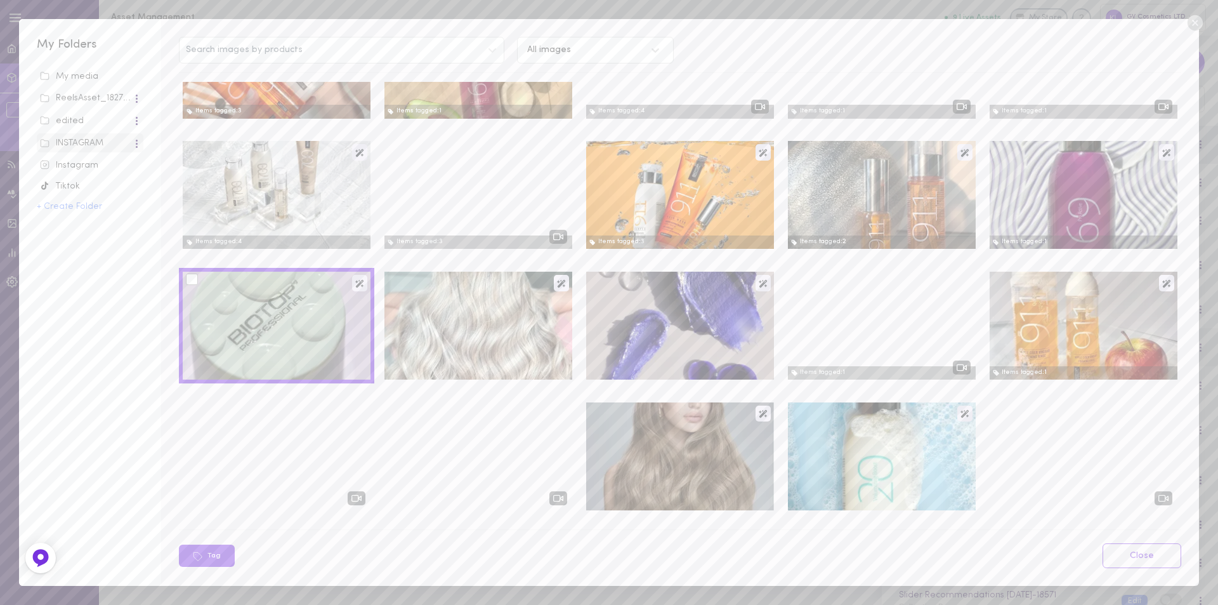
click at [189, 281] on div at bounding box center [192, 279] width 12 height 12
click at [0, 0] on input "checkbox" at bounding box center [0, 0] width 0 height 0
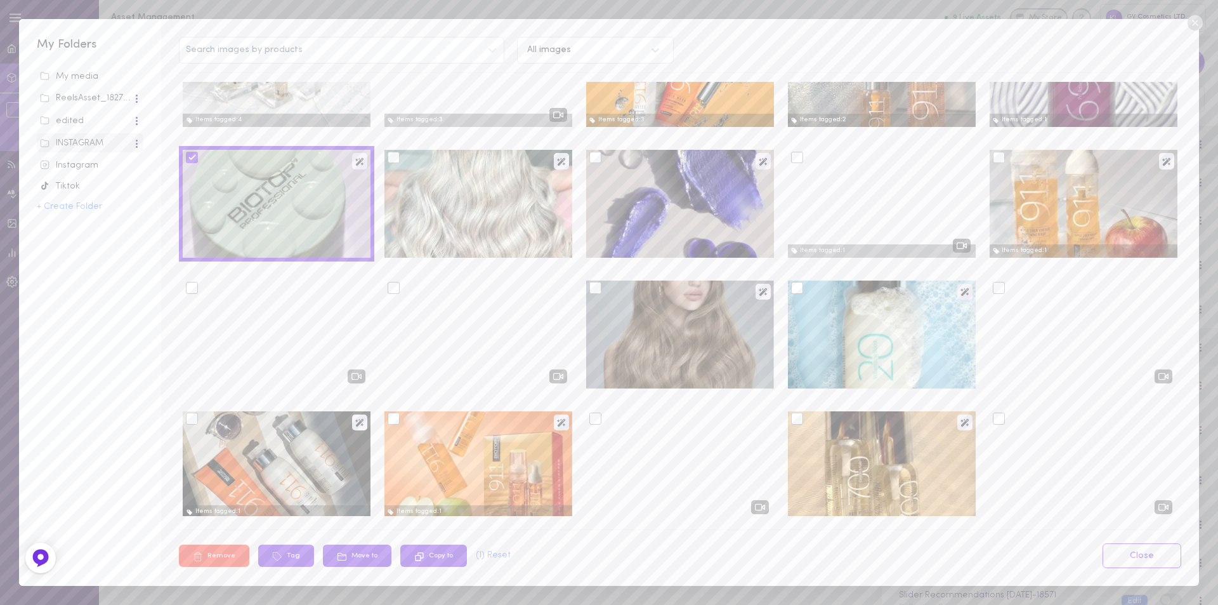
scroll to position [2030, 0]
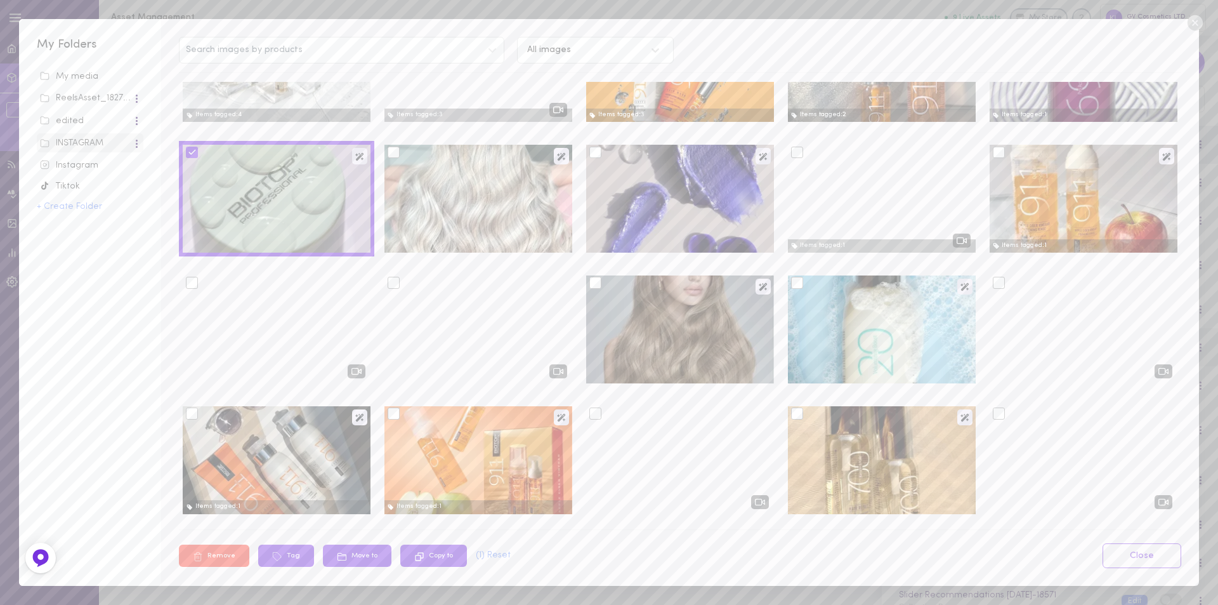
click at [230, 558] on button "Remove" at bounding box center [214, 555] width 70 height 22
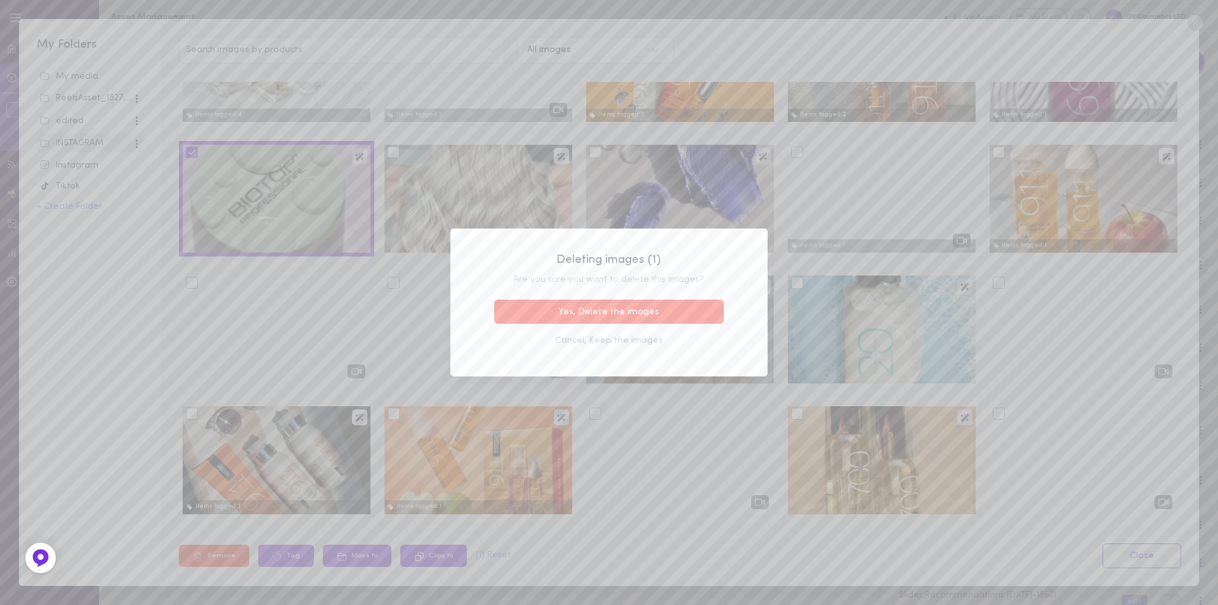
click at [561, 314] on button "Yes, Delete the images" at bounding box center [609, 311] width 230 height 25
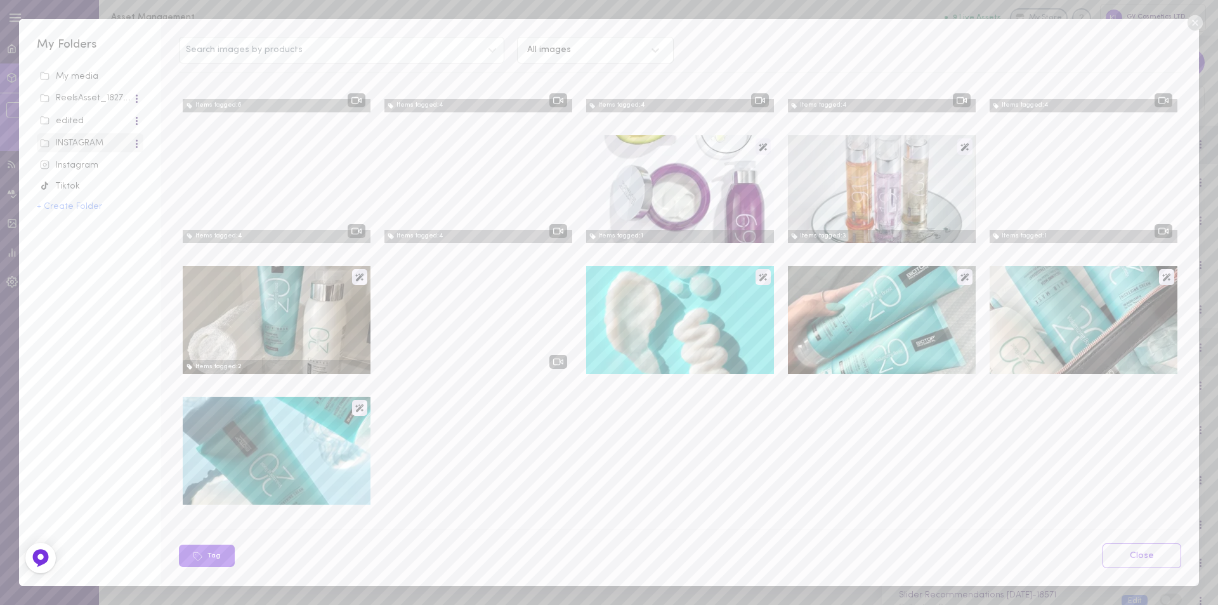
scroll to position [1394, 0]
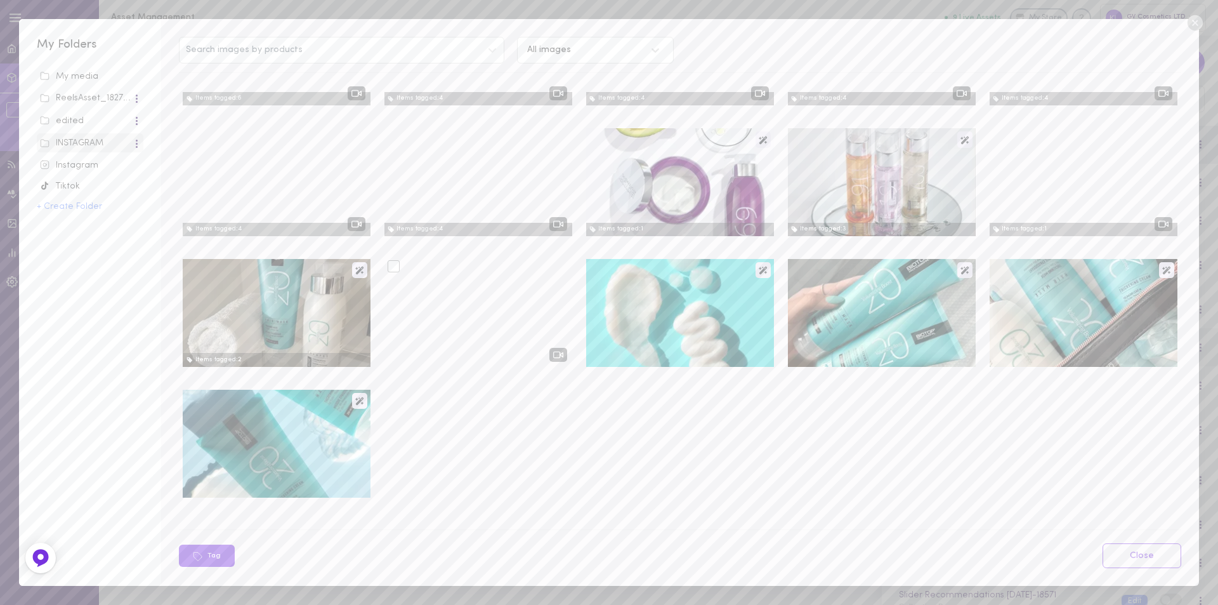
click at [394, 266] on div at bounding box center [394, 266] width 12 height 12
click at [0, 0] on input "checkbox" at bounding box center [0, 0] width 0 height 0
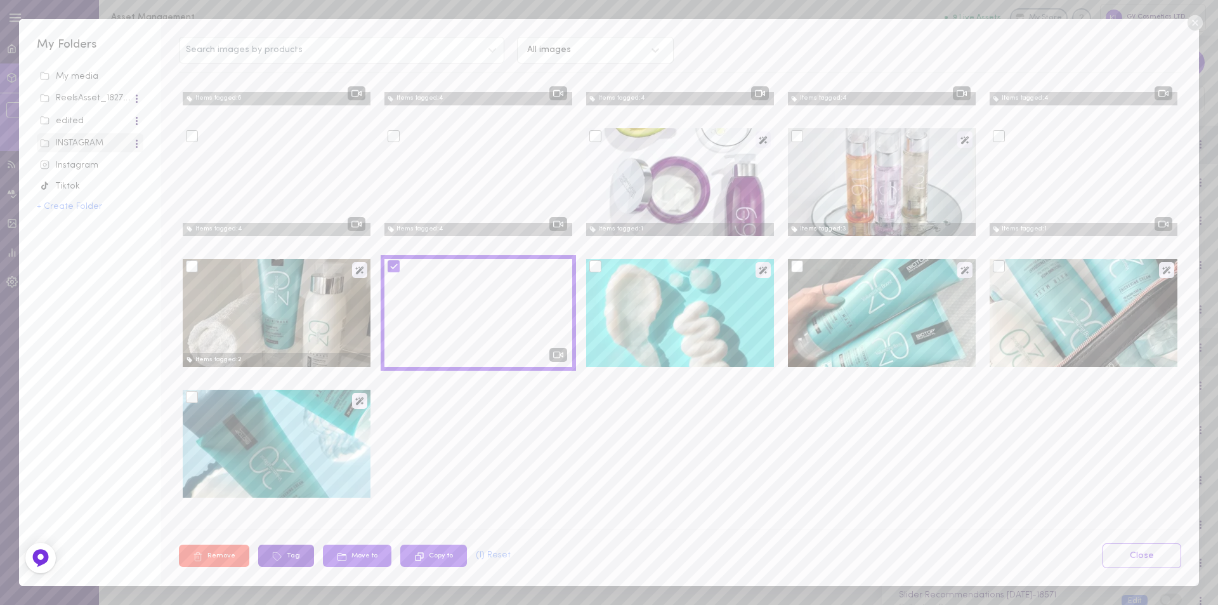
click at [287, 556] on button "Tag" at bounding box center [286, 555] width 56 height 22
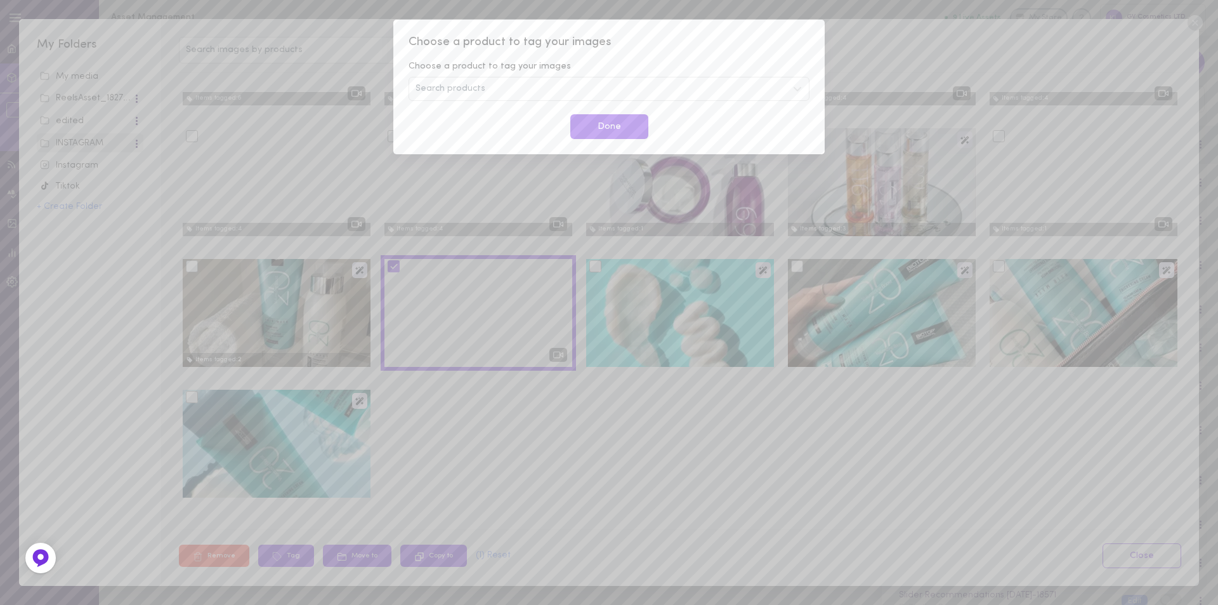
click at [860, 22] on div "Choose a product to tag your images Choose a product to tag your images Search …" at bounding box center [609, 302] width 1218 height 605
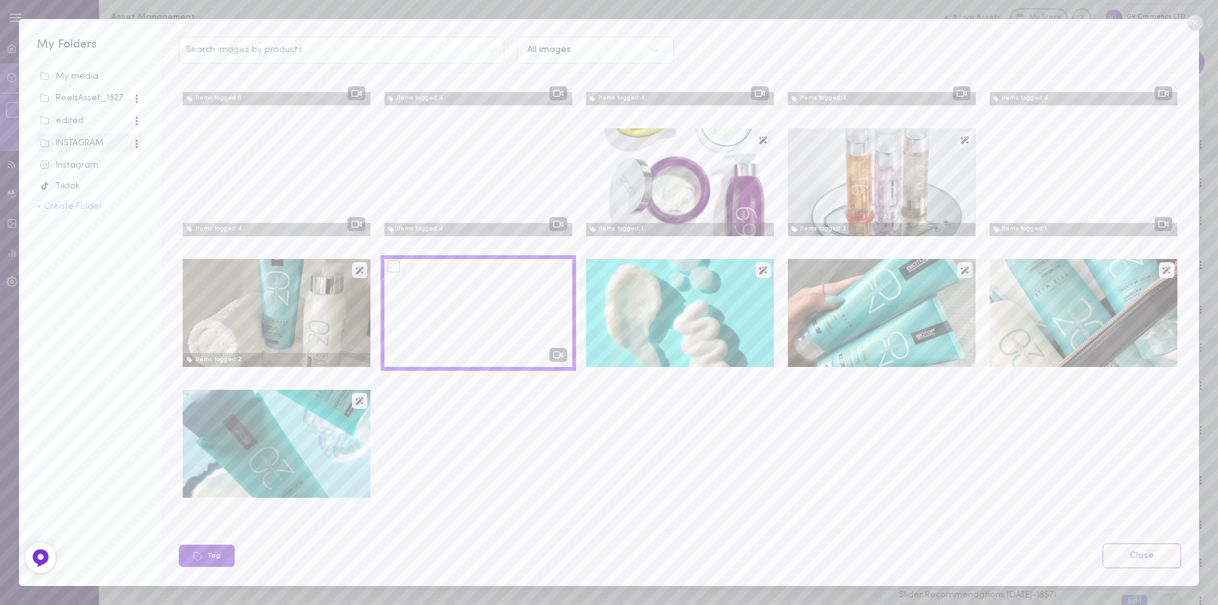
click at [222, 558] on button "Tag" at bounding box center [207, 555] width 56 height 22
click at [393, 261] on div at bounding box center [394, 266] width 12 height 12
click at [0, 0] on input "checkbox" at bounding box center [0, 0] width 0 height 0
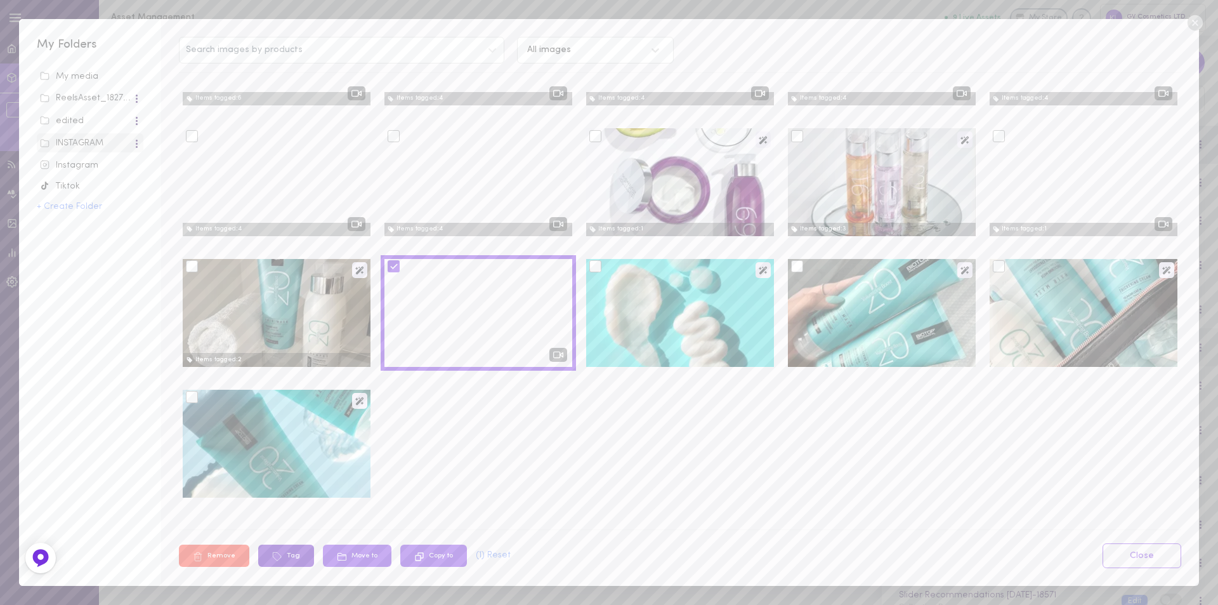
click at [282, 560] on button "Tag" at bounding box center [286, 555] width 56 height 22
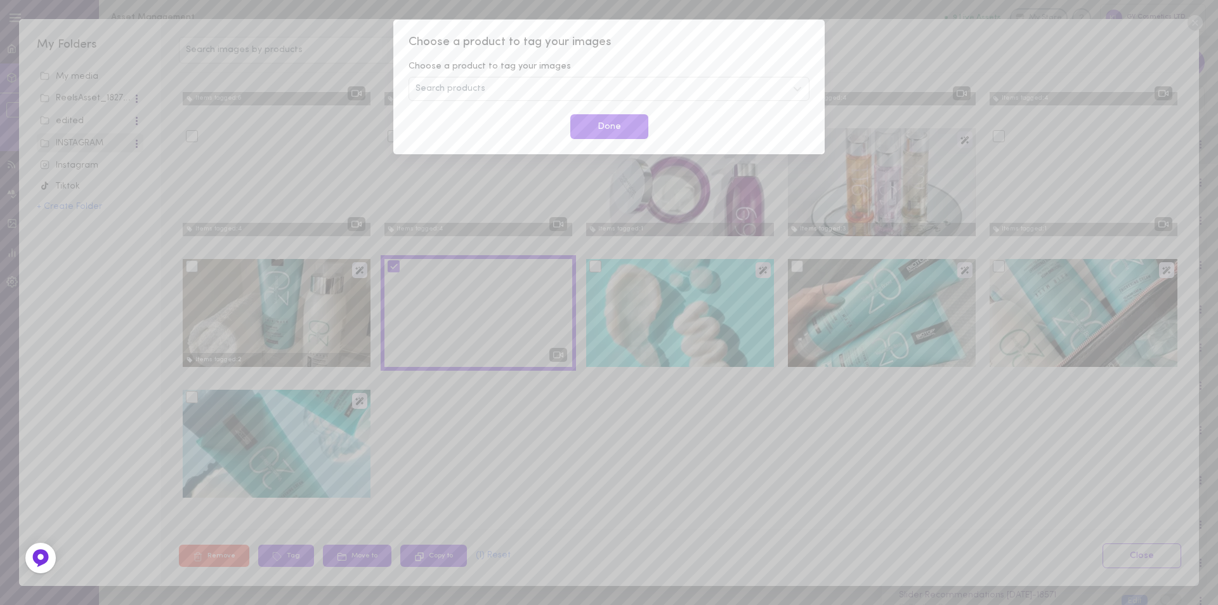
click at [438, 92] on span "Search products" at bounding box center [451, 88] width 70 height 9
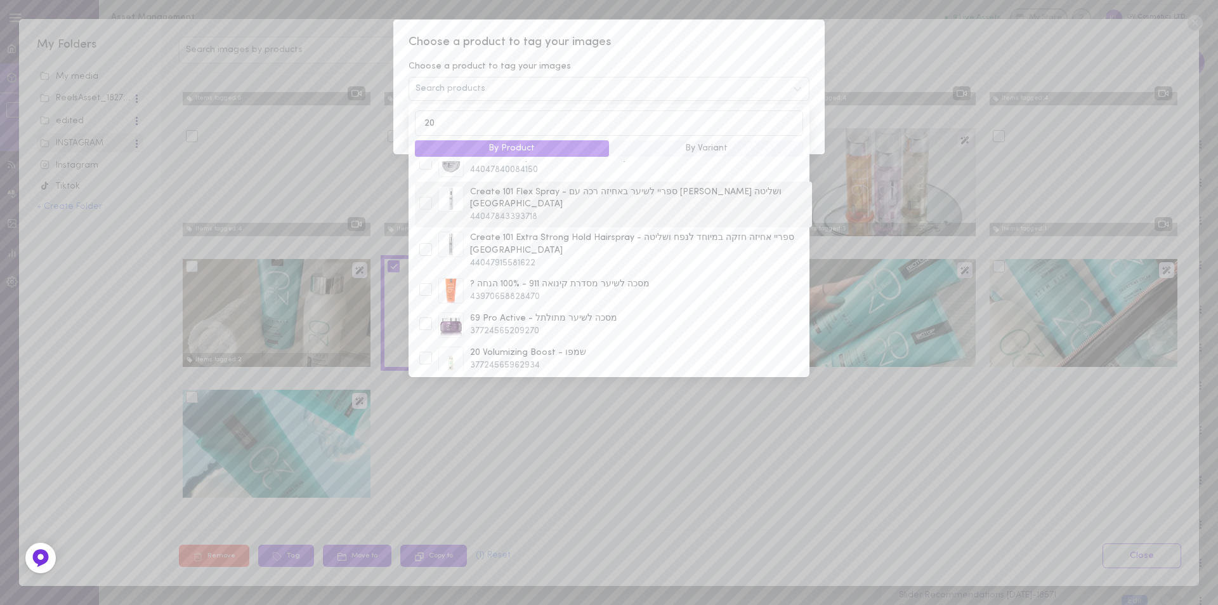
scroll to position [490, 0]
type input "20"
click at [420, 242] on div at bounding box center [425, 248] width 13 height 13
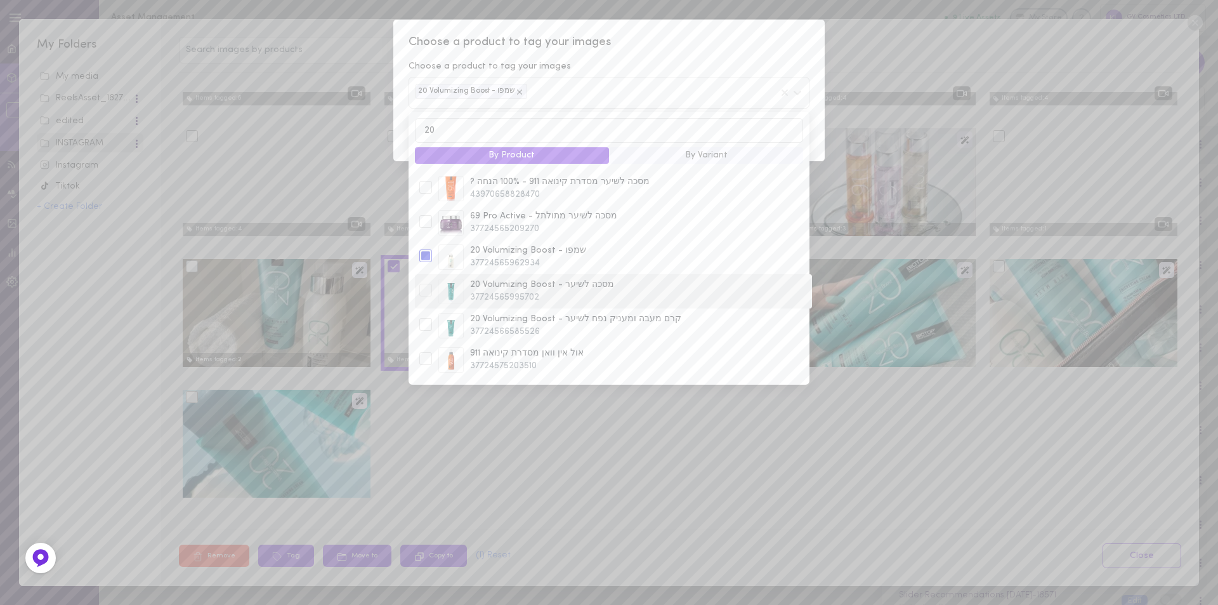
click at [426, 284] on div at bounding box center [425, 290] width 13 height 13
click at [425, 318] on div at bounding box center [425, 324] width 13 height 13
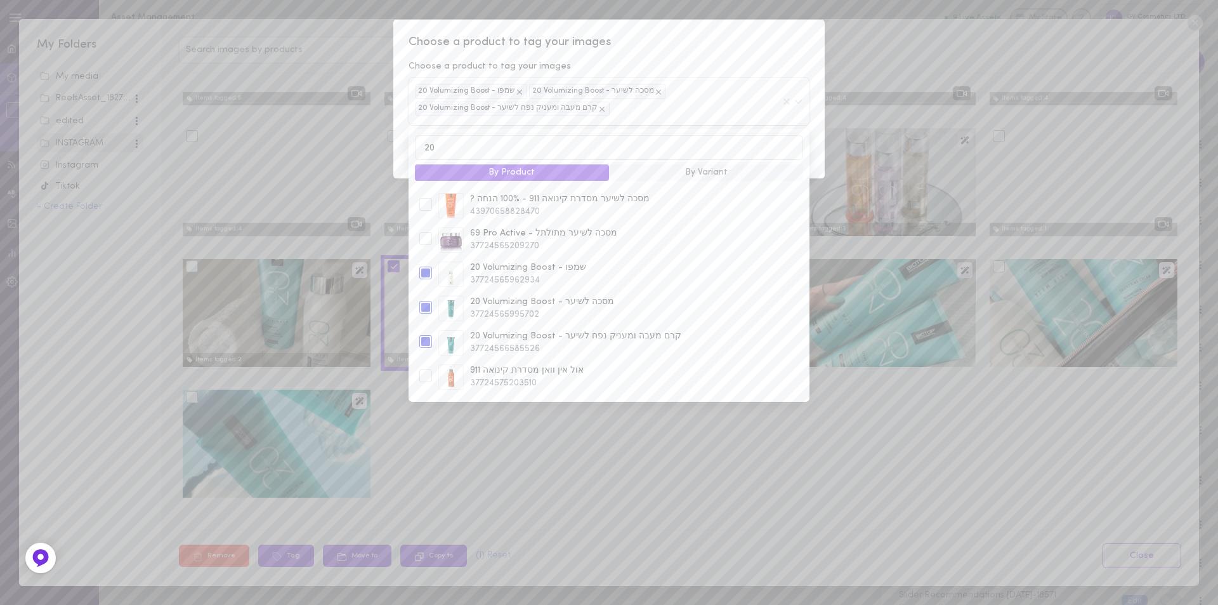
click at [568, 450] on div "Choose a product to tag your images Choose a product to tag your images 20 Volu…" at bounding box center [609, 302] width 1218 height 605
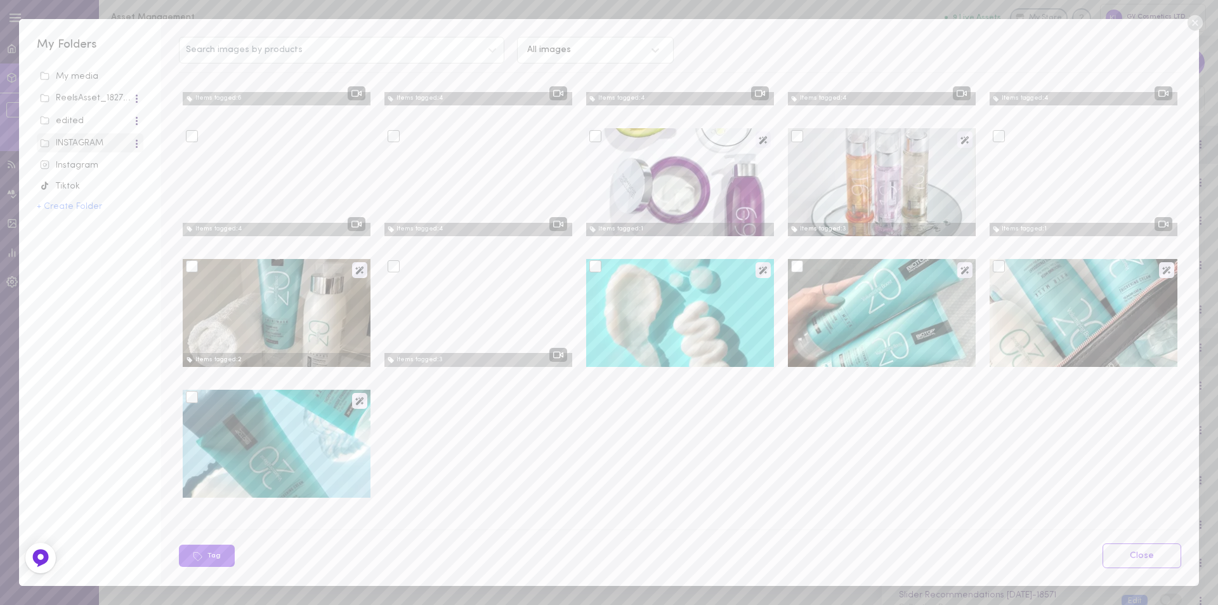
click at [648, 301] on div at bounding box center [680, 313] width 188 height 108
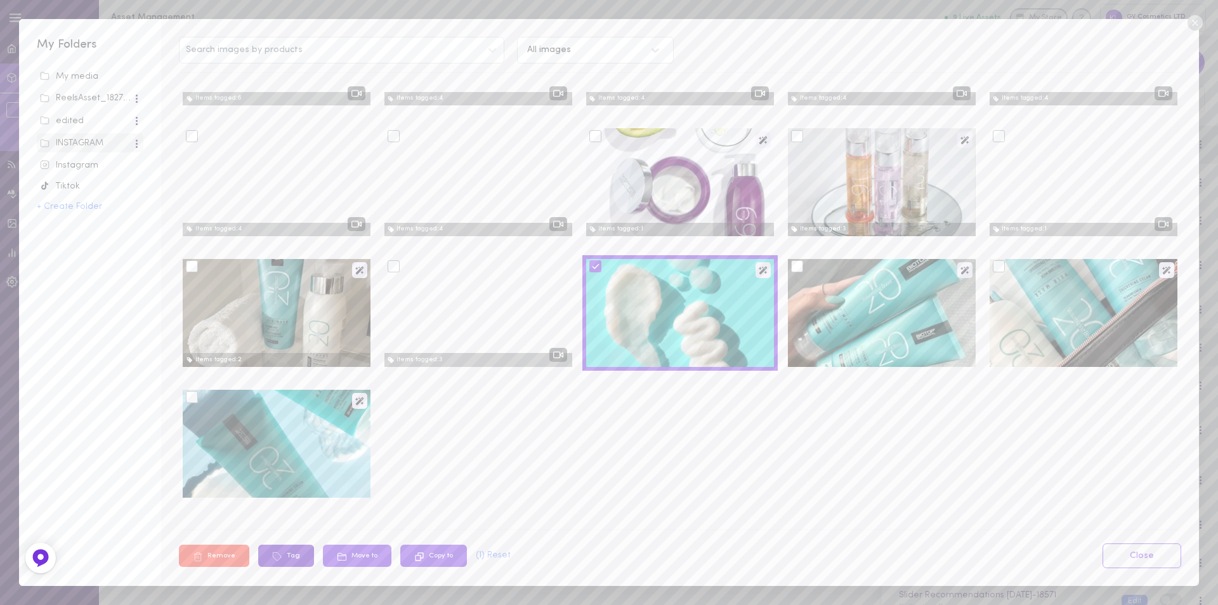
click at [292, 555] on button "Tag" at bounding box center [286, 555] width 56 height 22
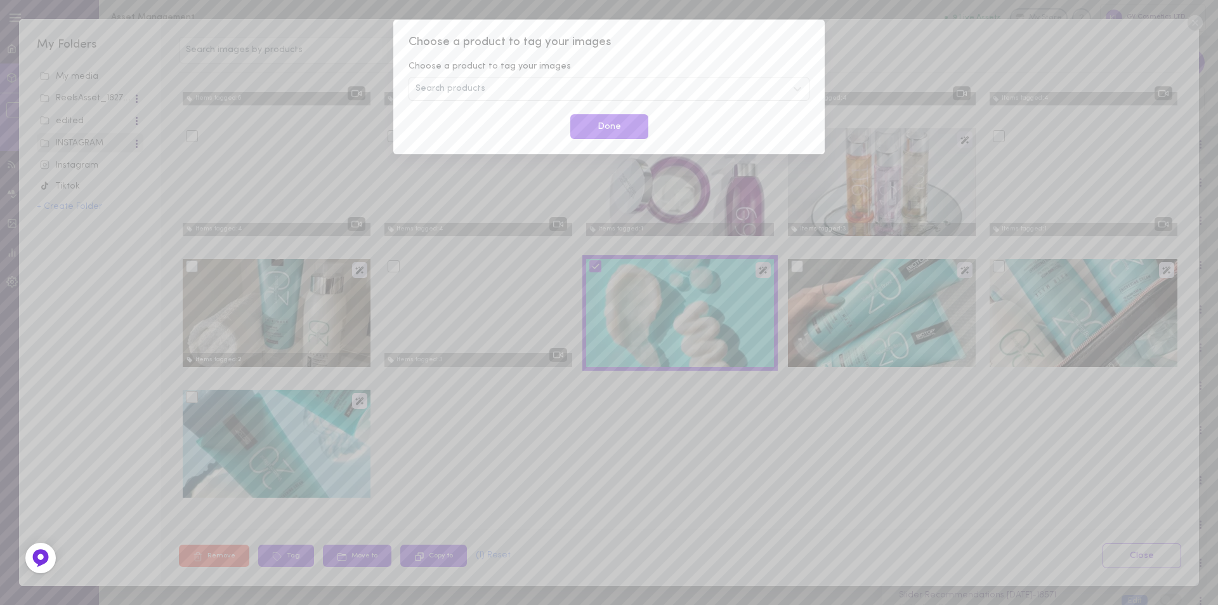
click at [454, 90] on span "Search products" at bounding box center [451, 88] width 70 height 9
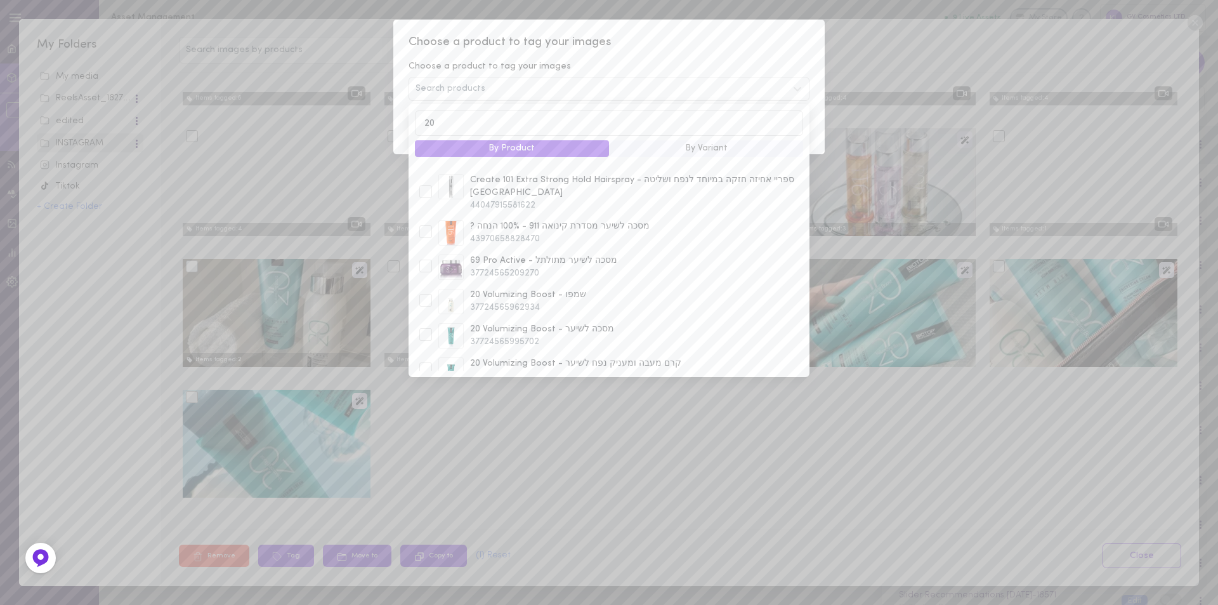
scroll to position [444, 0]
type input "20"
click at [427, 288] on div at bounding box center [425, 294] width 13 height 13
click at [426, 322] on div at bounding box center [425, 328] width 13 height 13
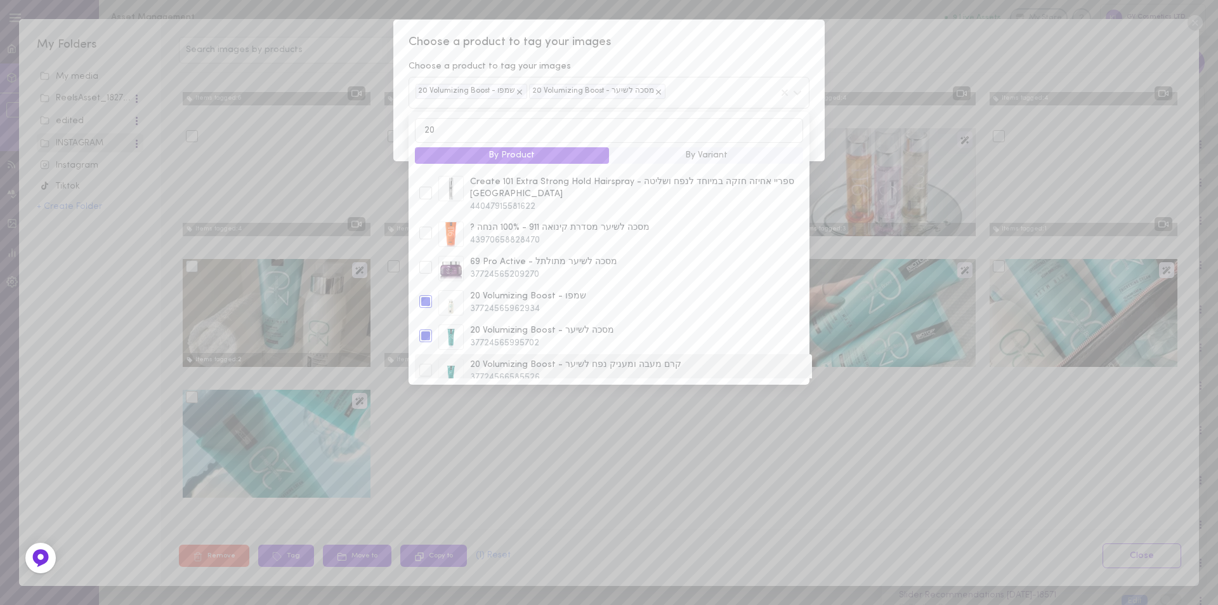
click at [423, 364] on div at bounding box center [425, 370] width 13 height 13
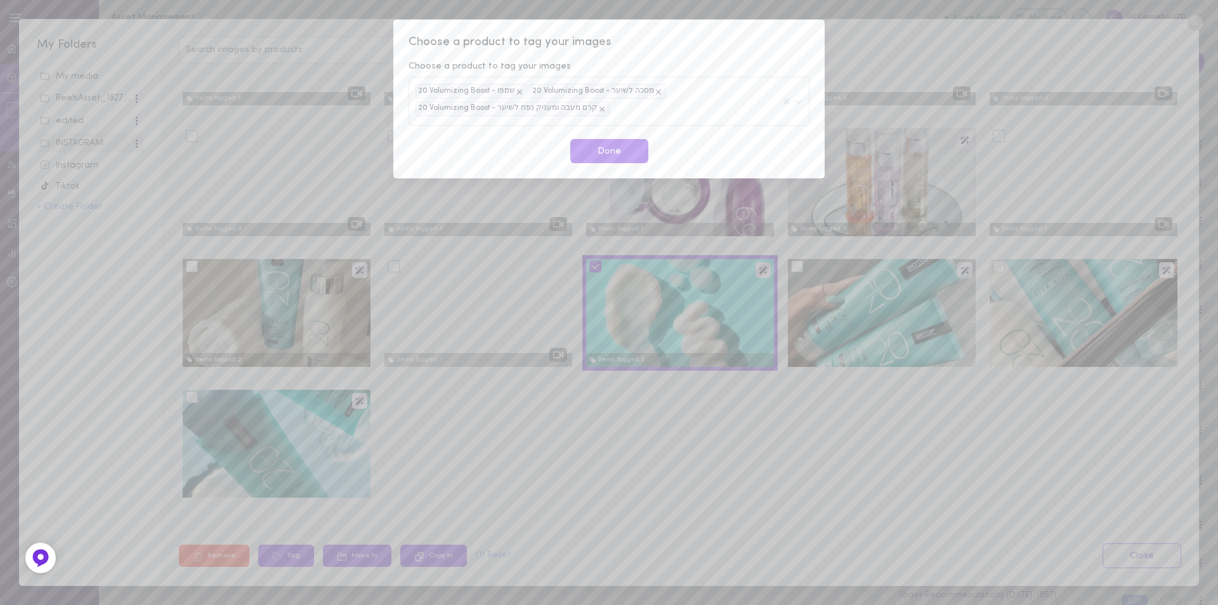
click at [598, 477] on div "Choose a product to tag your images Choose a product to tag your images 20 Volu…" at bounding box center [609, 302] width 1218 height 605
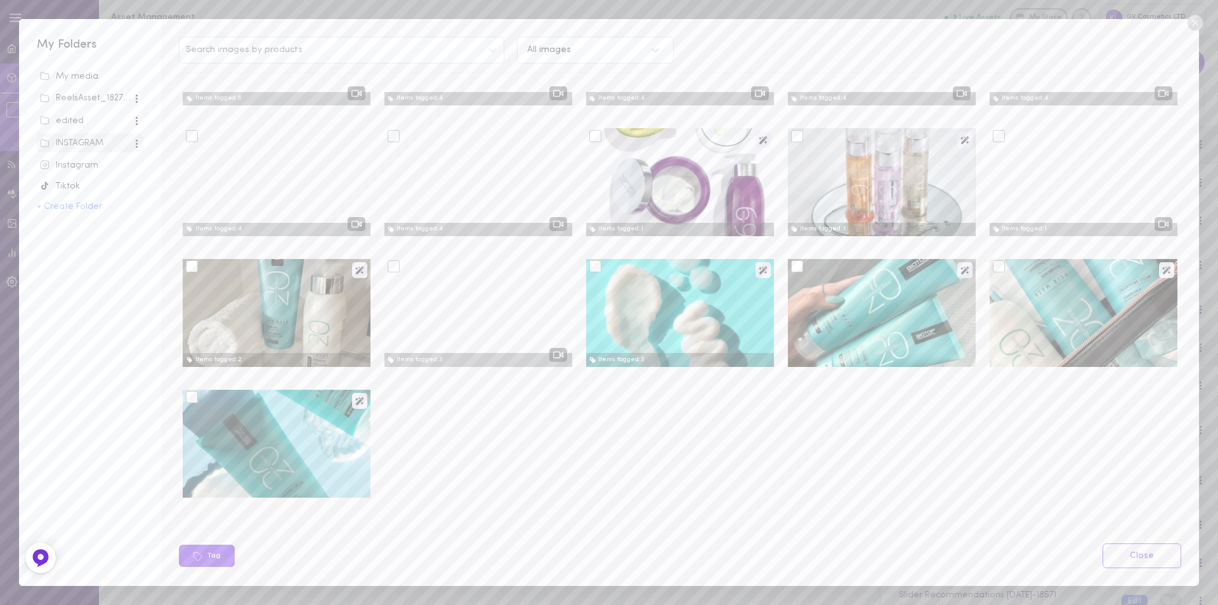
click at [793, 268] on div at bounding box center [797, 266] width 12 height 12
click at [0, 0] on input "checkbox" at bounding box center [0, 0] width 0 height 0
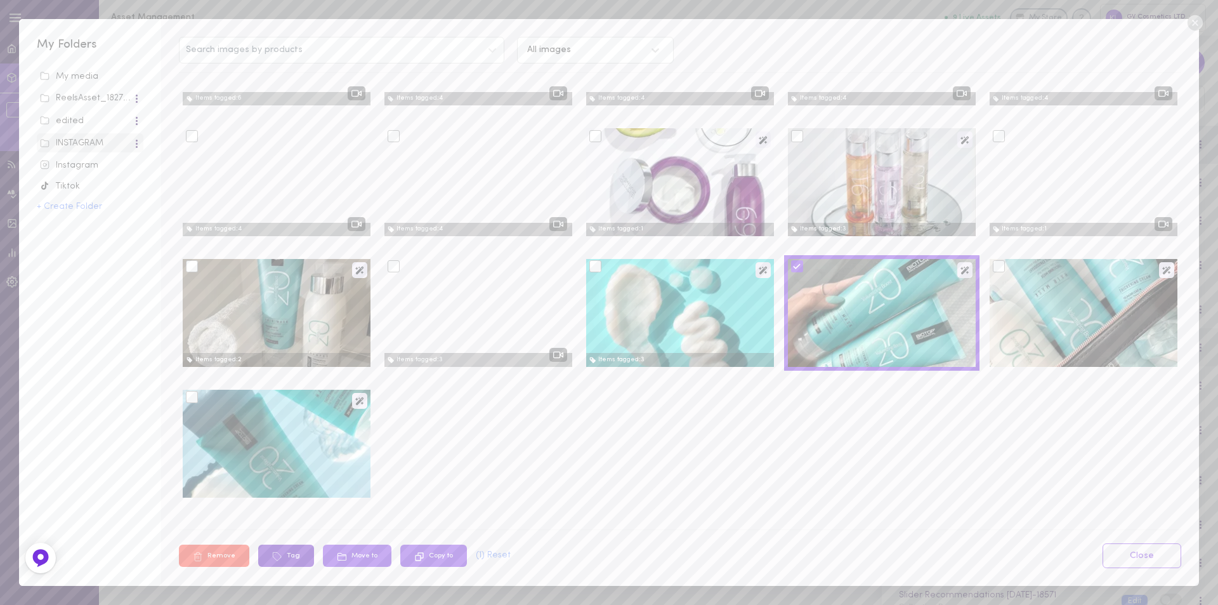
click at [303, 554] on button "Tag" at bounding box center [286, 555] width 56 height 22
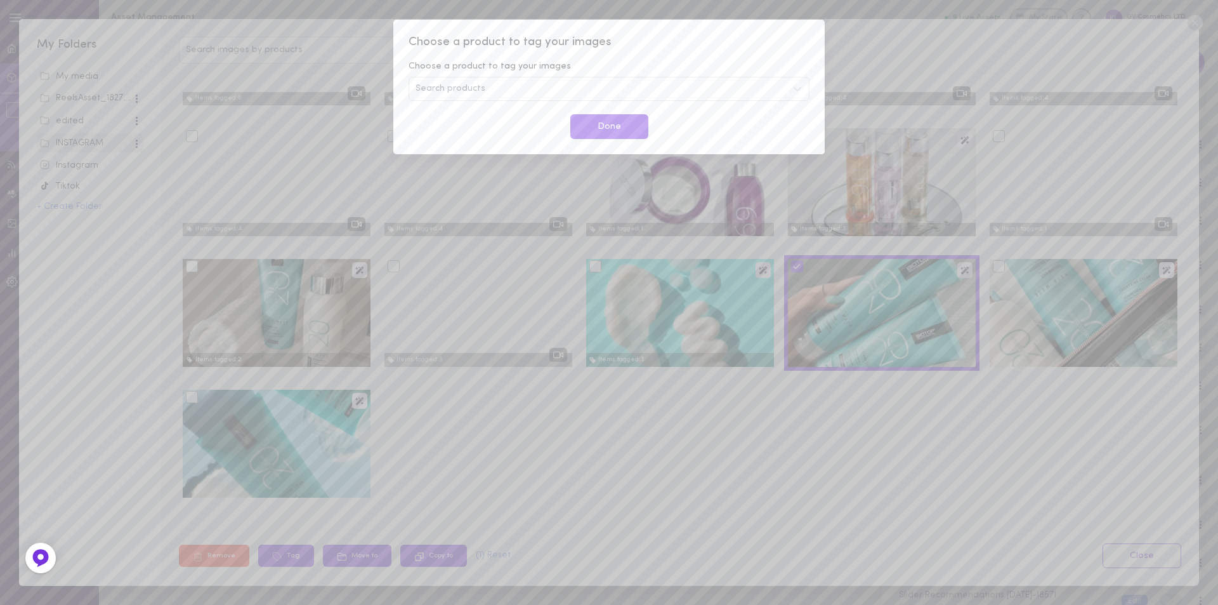
click at [473, 79] on div "Search products" at bounding box center [609, 89] width 401 height 24
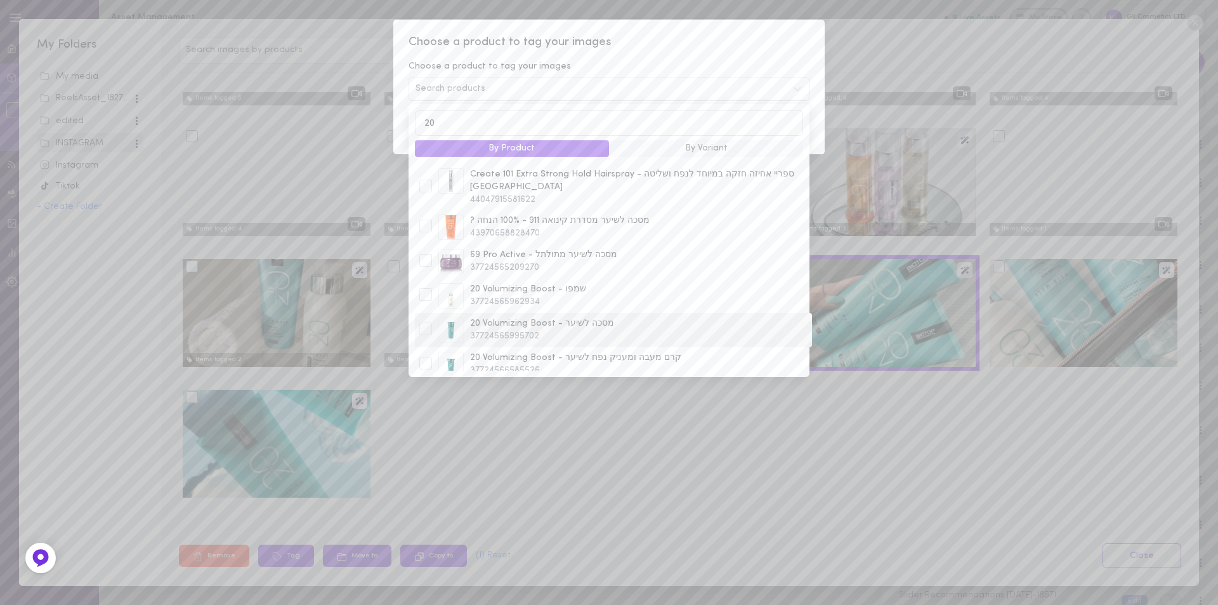
type input "20"
click at [424, 322] on div at bounding box center [425, 328] width 13 height 13
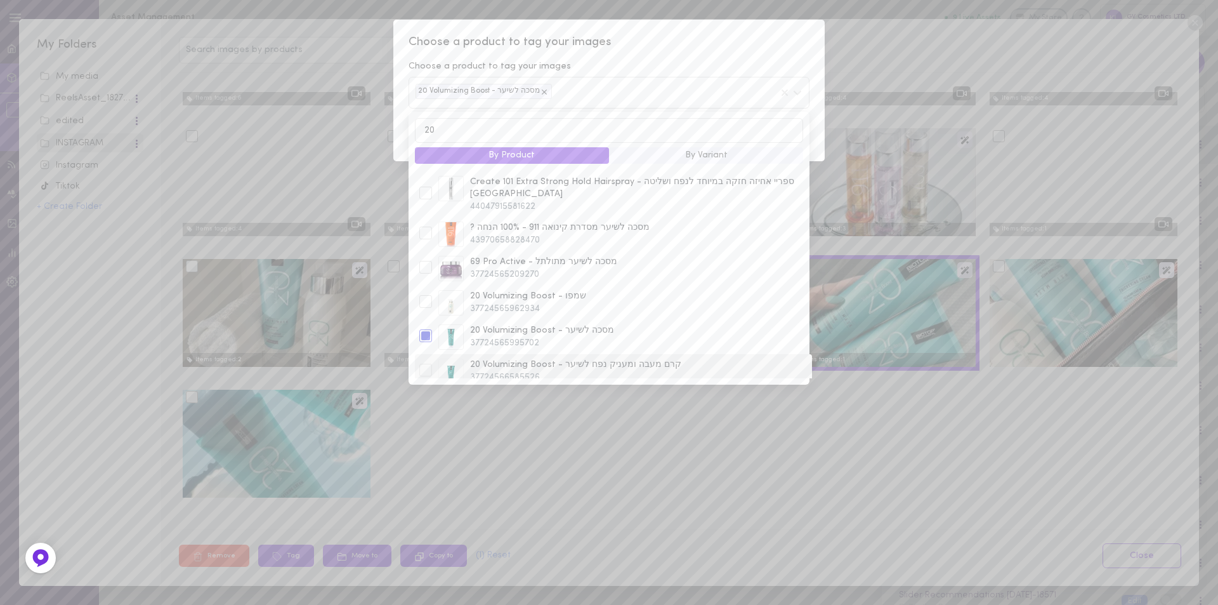
click at [423, 364] on div at bounding box center [425, 370] width 13 height 13
click at [428, 295] on div at bounding box center [425, 301] width 13 height 13
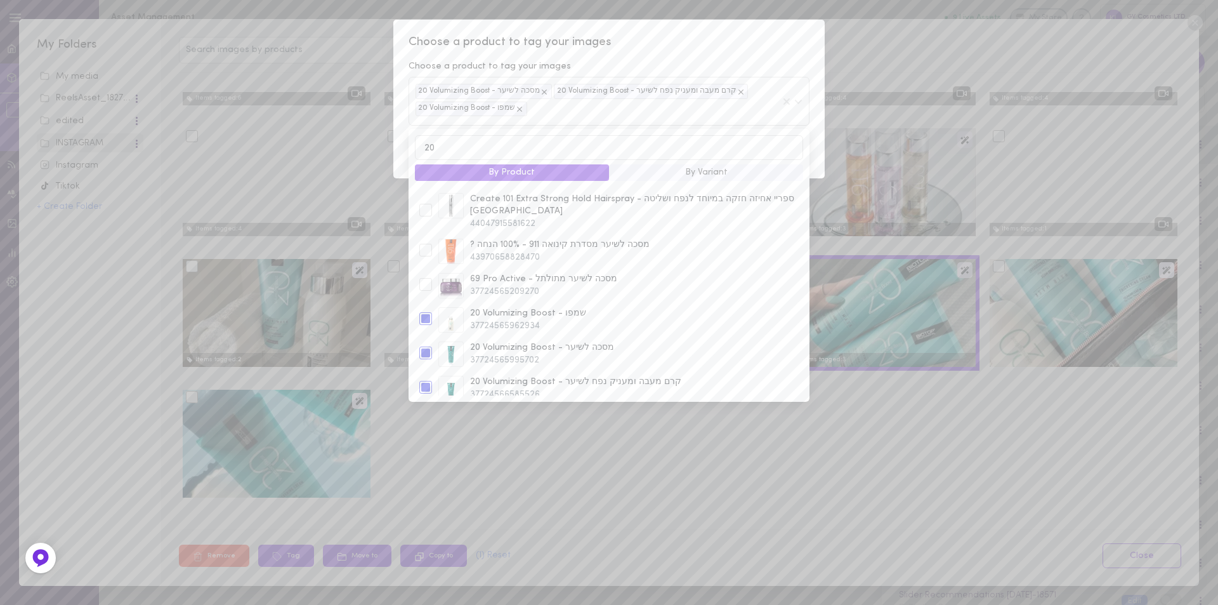
click at [292, 554] on div "Choose a product to tag your images Choose a product to tag your images 20 Volu…" at bounding box center [609, 302] width 1218 height 605
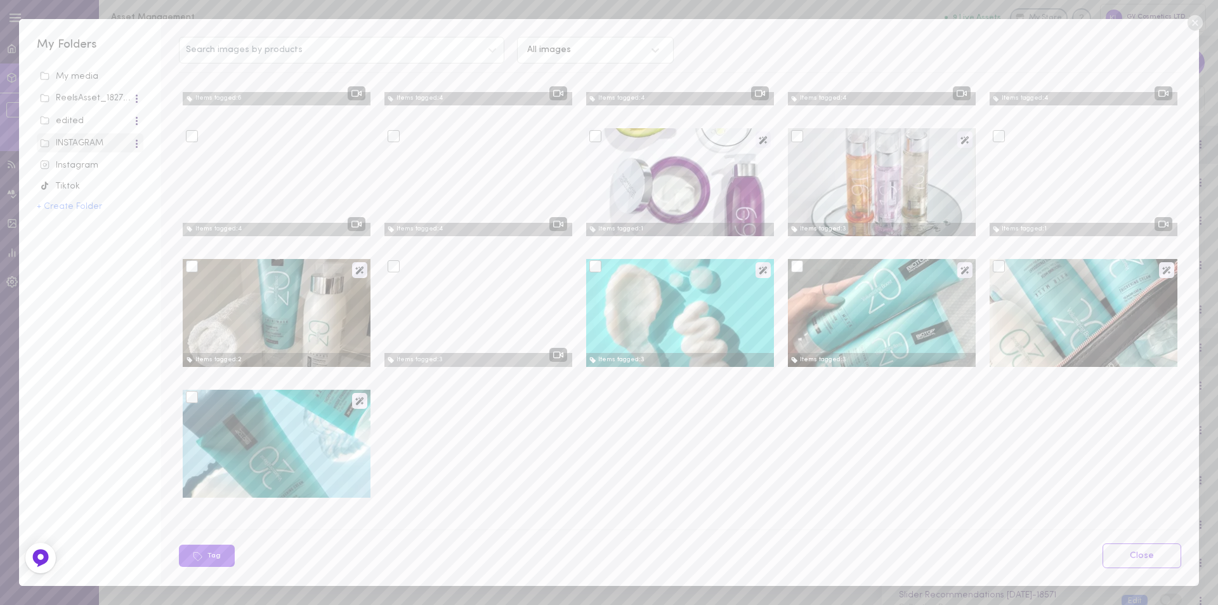
click at [1045, 294] on div at bounding box center [1084, 313] width 188 height 108
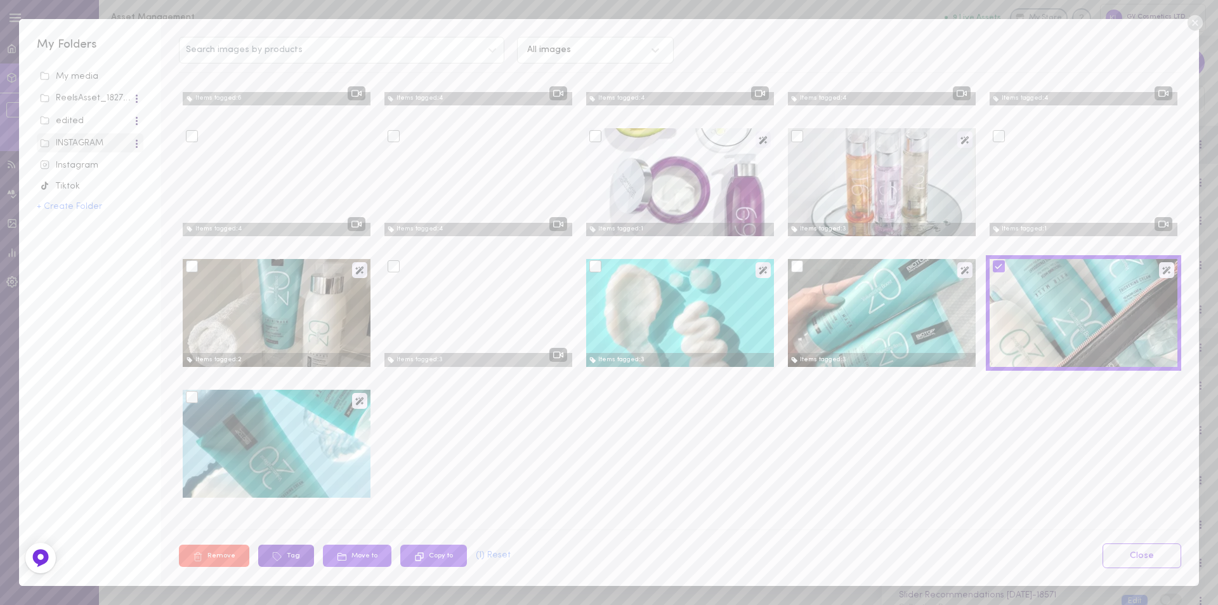
click at [288, 554] on button "Tag" at bounding box center [286, 555] width 56 height 22
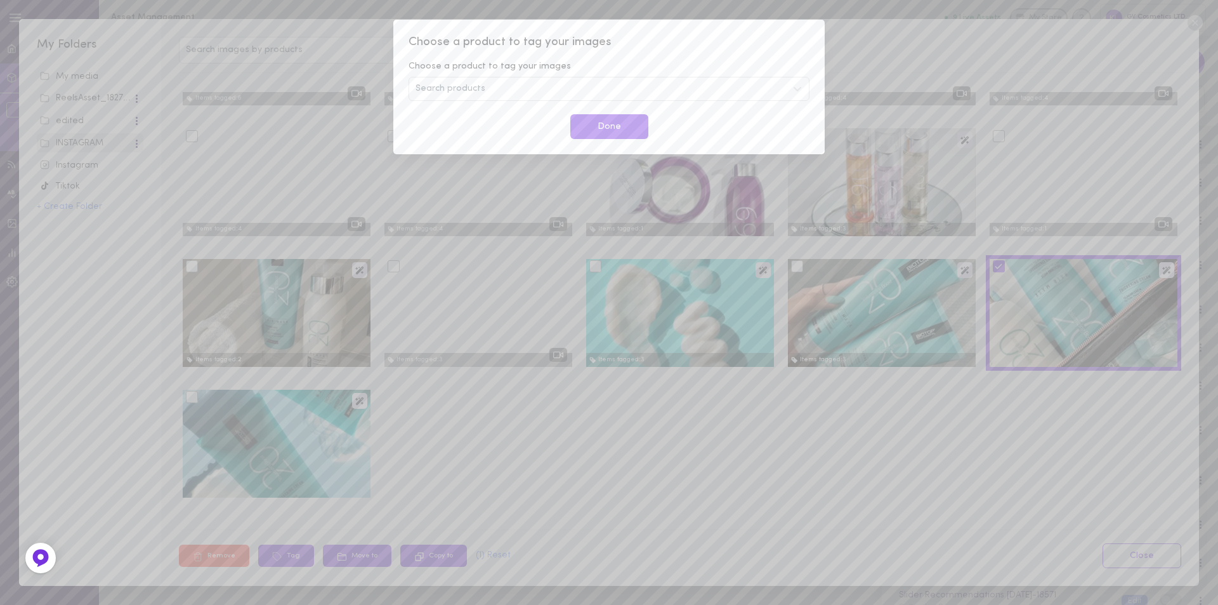
click at [504, 92] on div "Search products" at bounding box center [609, 89] width 401 height 24
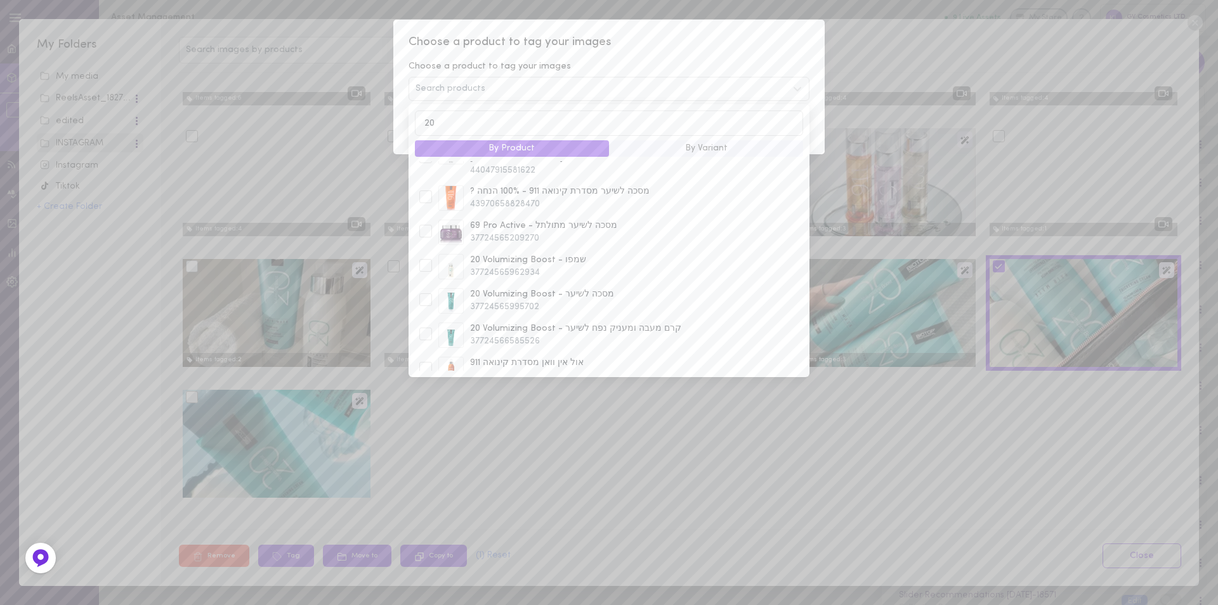
scroll to position [490, 0]
type input "20"
click at [425, 242] on div at bounding box center [425, 248] width 13 height 13
click at [425, 277] on div at bounding box center [425, 283] width 13 height 13
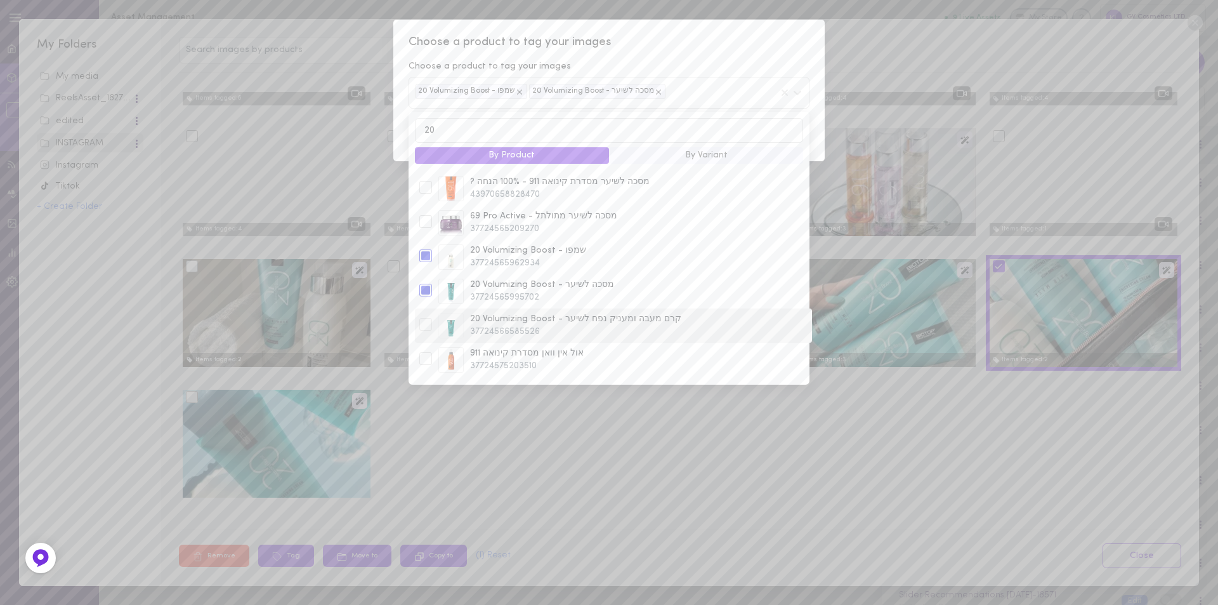
click at [429, 318] on div at bounding box center [425, 324] width 13 height 13
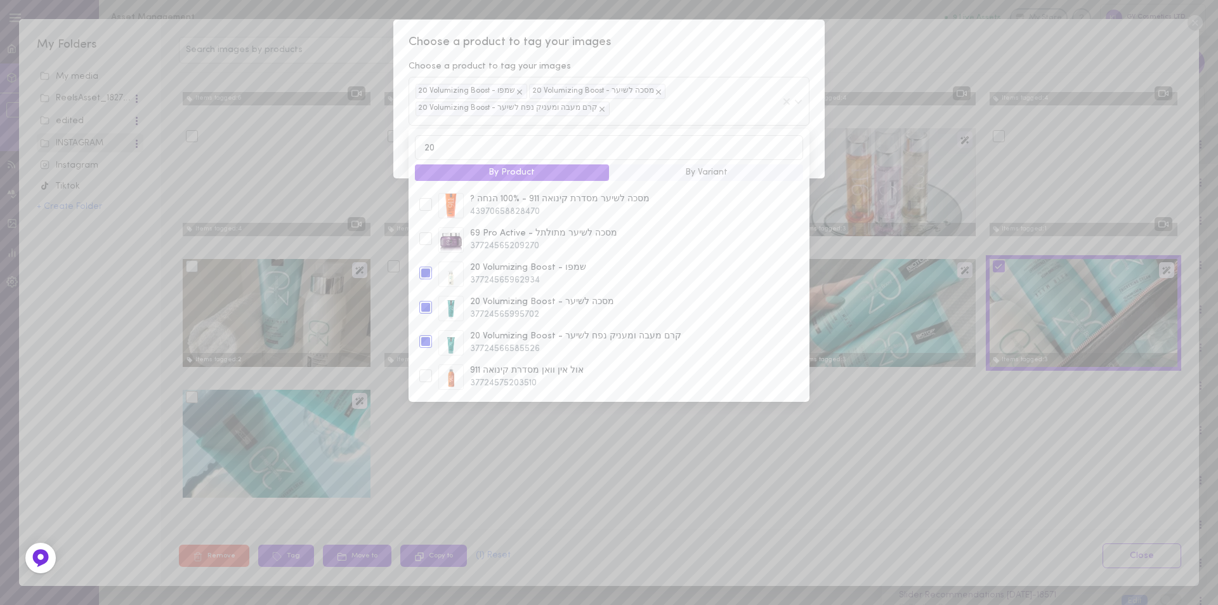
click at [572, 406] on div "Choose a product to tag your images Choose a product to tag your images 20 Volu…" at bounding box center [609, 302] width 1218 height 605
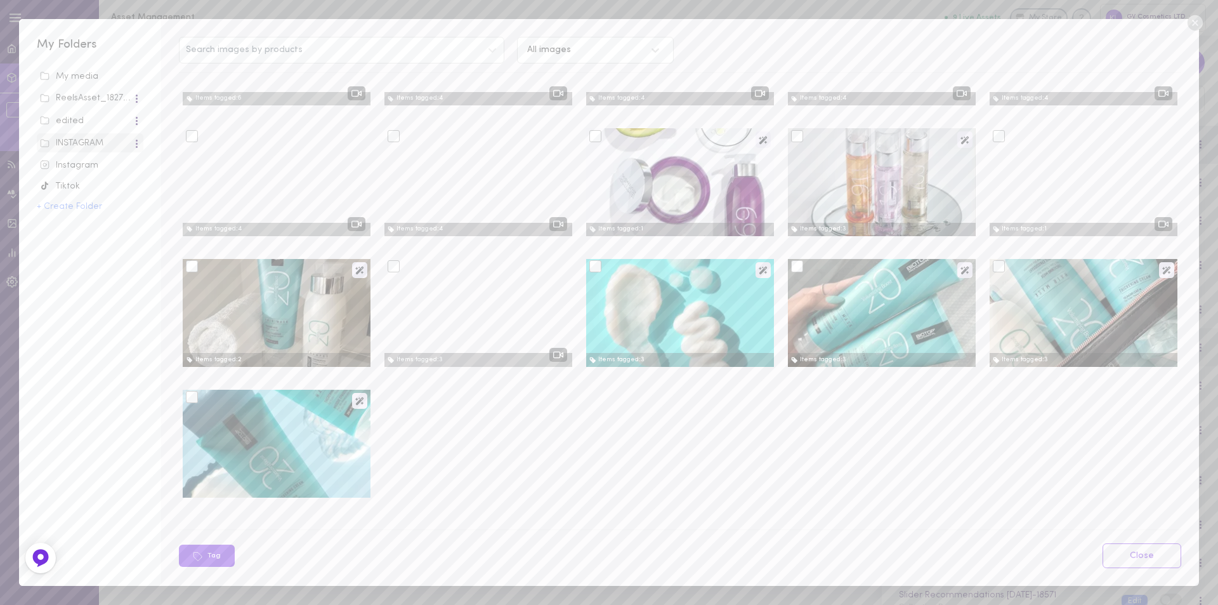
click at [252, 433] on div at bounding box center [277, 444] width 188 height 108
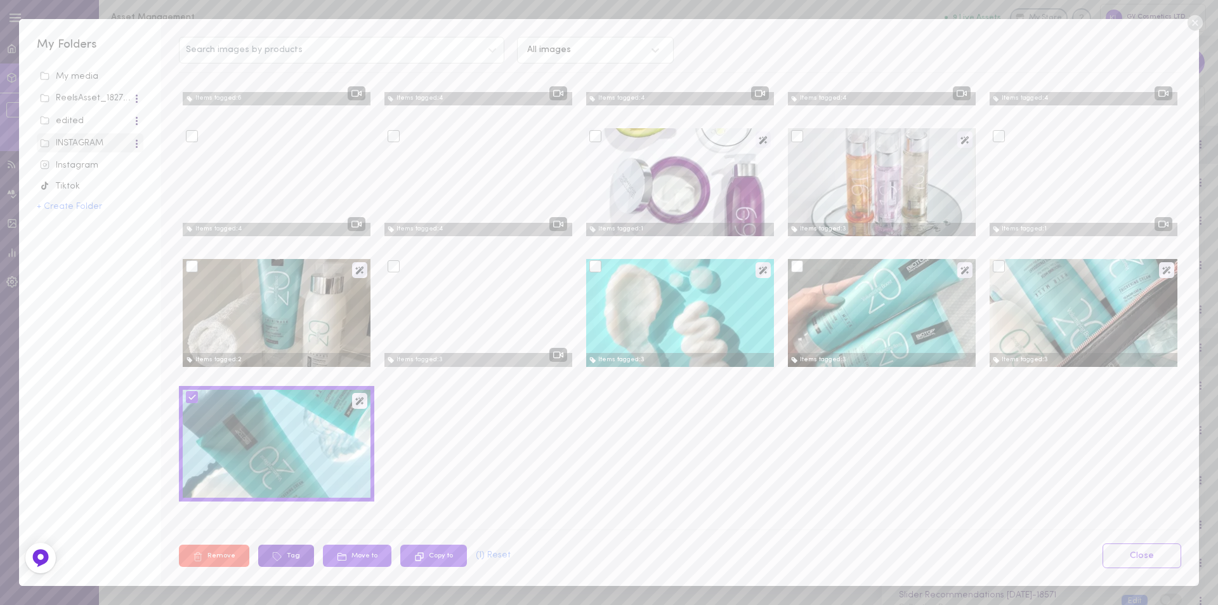
click at [287, 557] on button "Tag" at bounding box center [286, 555] width 56 height 22
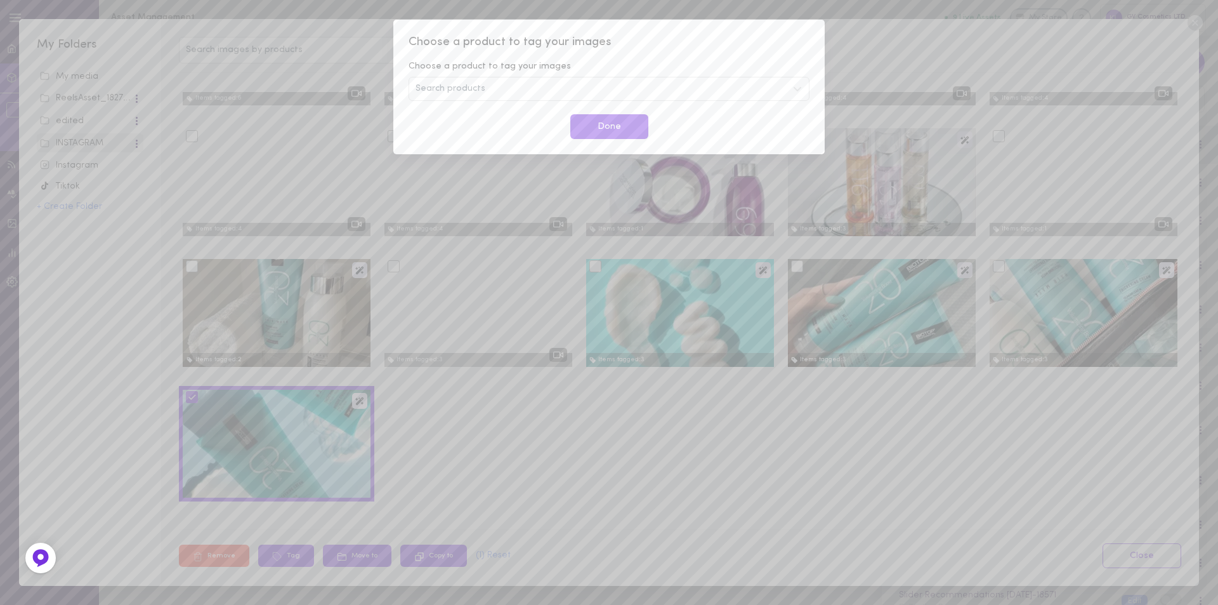
click at [466, 88] on span "Search products" at bounding box center [451, 88] width 70 height 9
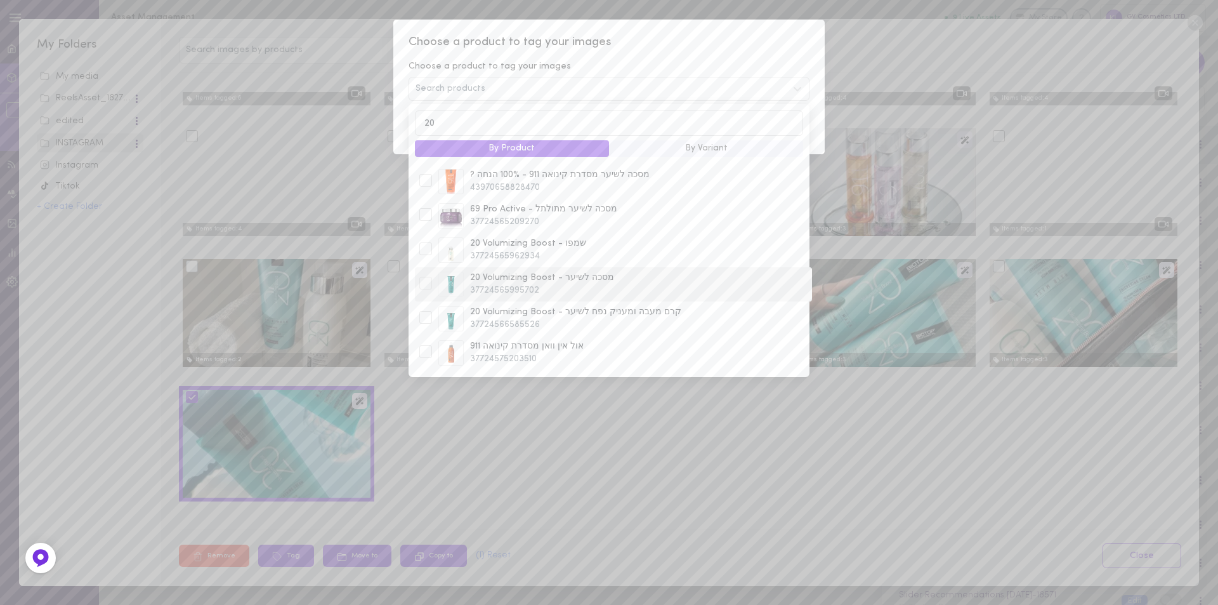
type input "20"
click at [426, 277] on div at bounding box center [425, 283] width 13 height 13
click at [424, 311] on div at bounding box center [425, 317] width 13 height 13
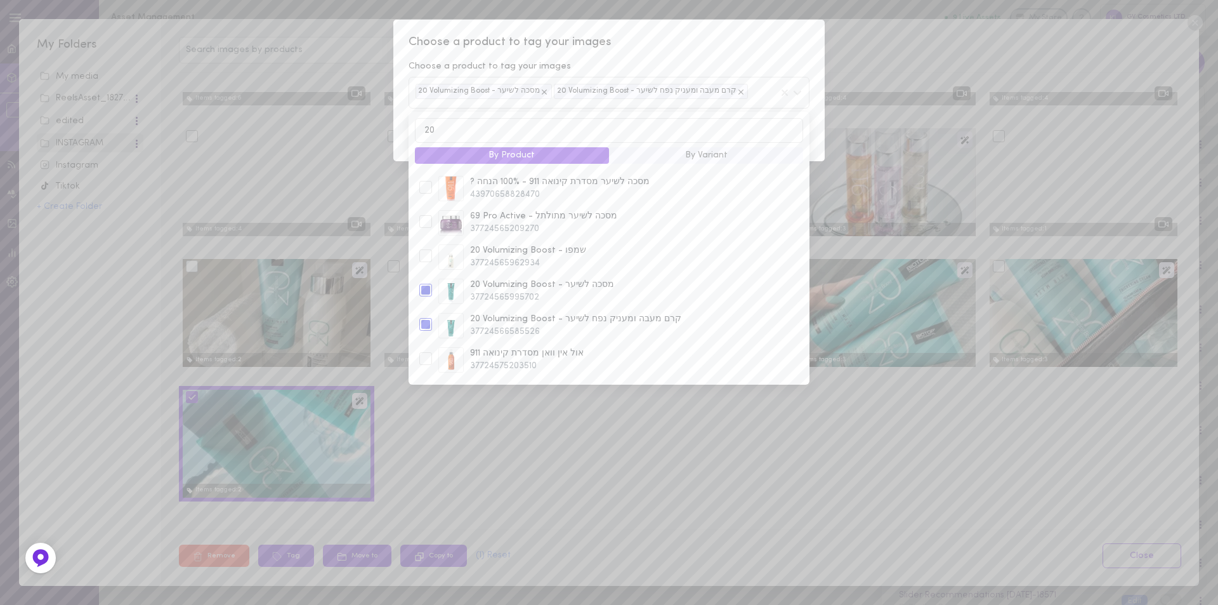
click at [657, 432] on div "Choose a product to tag your images Choose a product to tag your images 20 Volu…" at bounding box center [609, 302] width 1218 height 605
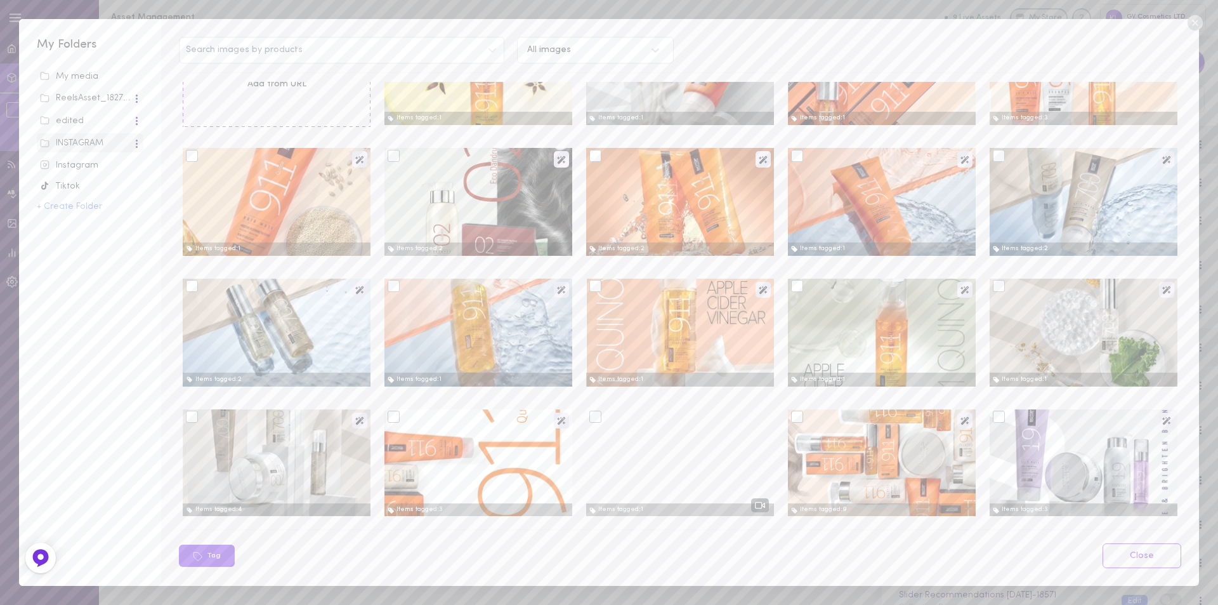
scroll to position [0, 0]
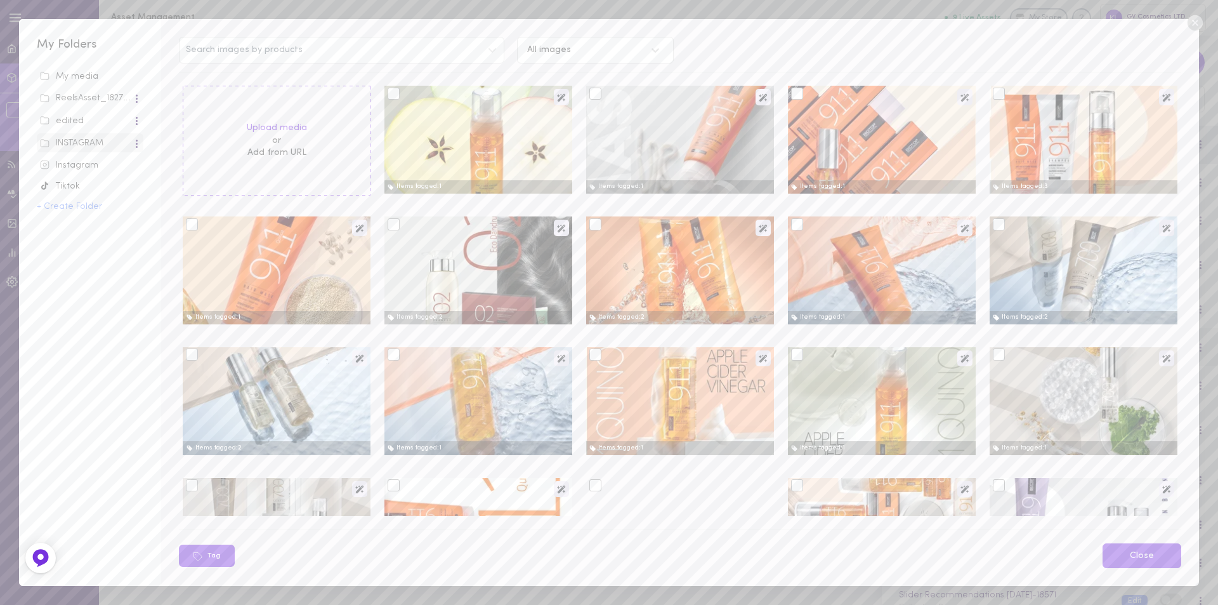
click at [1141, 553] on link "Close" at bounding box center [1142, 555] width 79 height 25
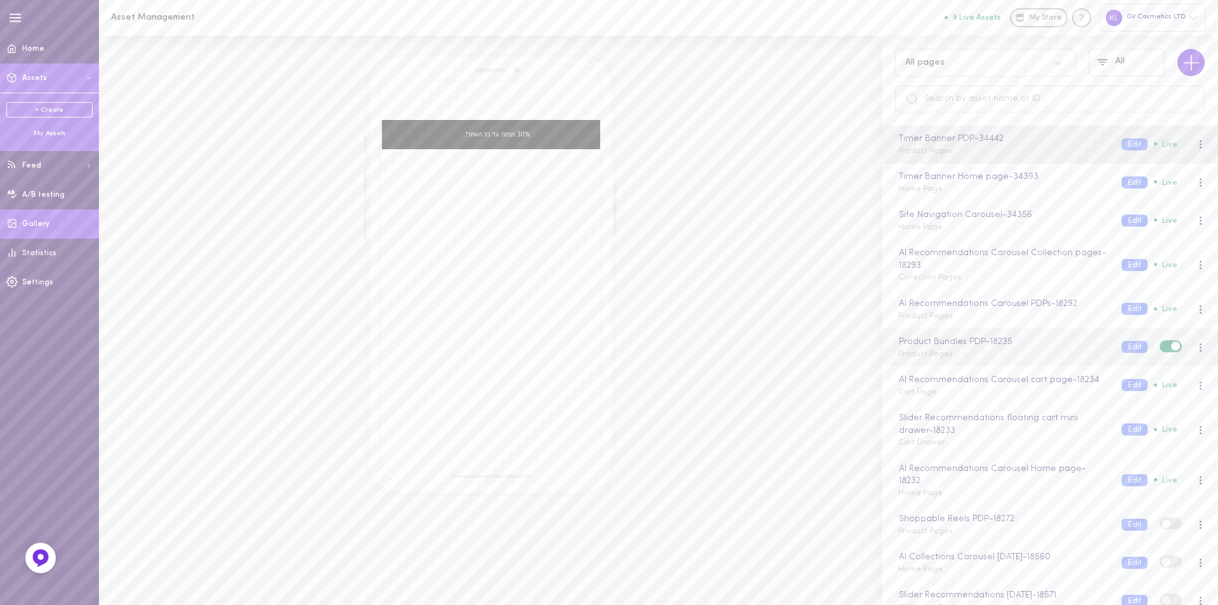
click at [50, 223] on link "Gallery" at bounding box center [49, 223] width 99 height 29
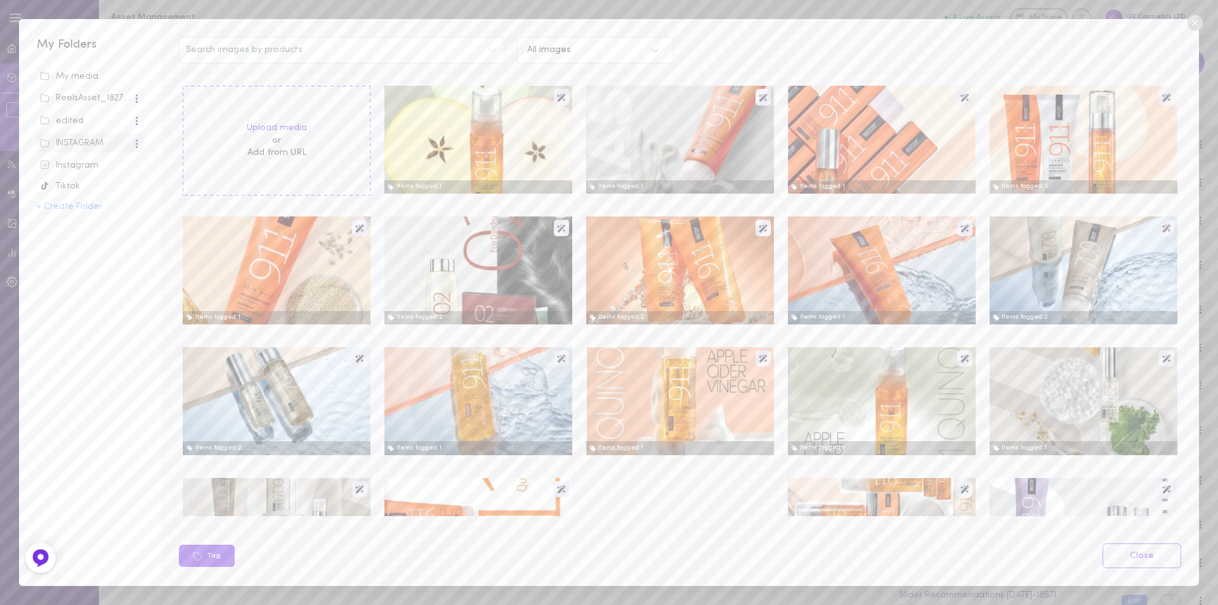
click at [82, 168] on div "Instagram" at bounding box center [90, 165] width 100 height 13
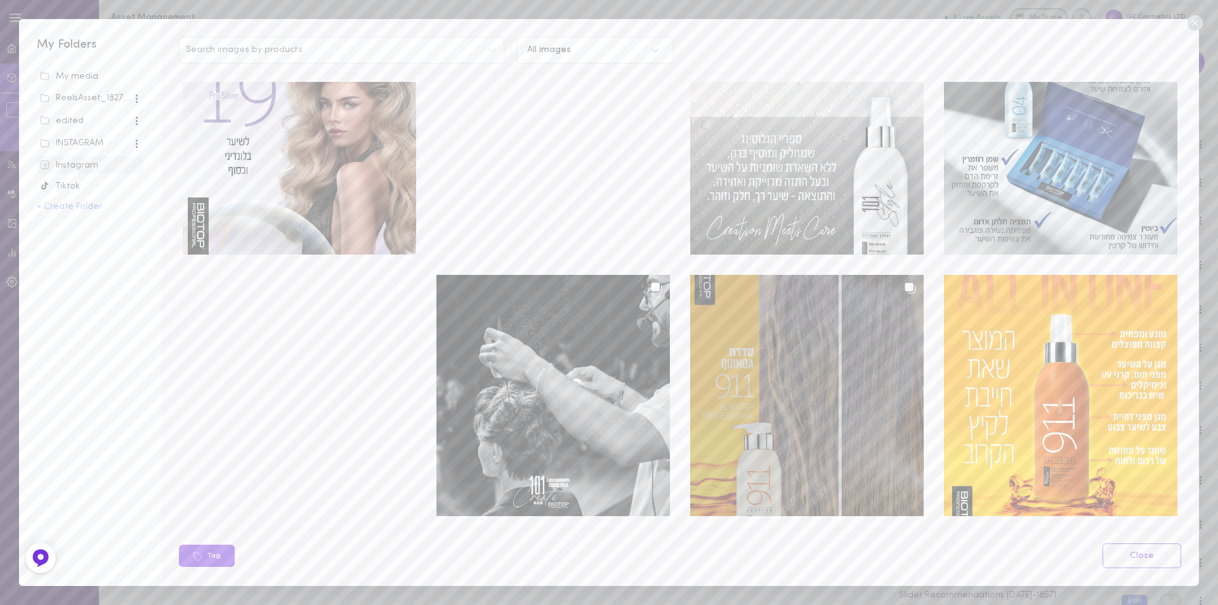
scroll to position [190, 0]
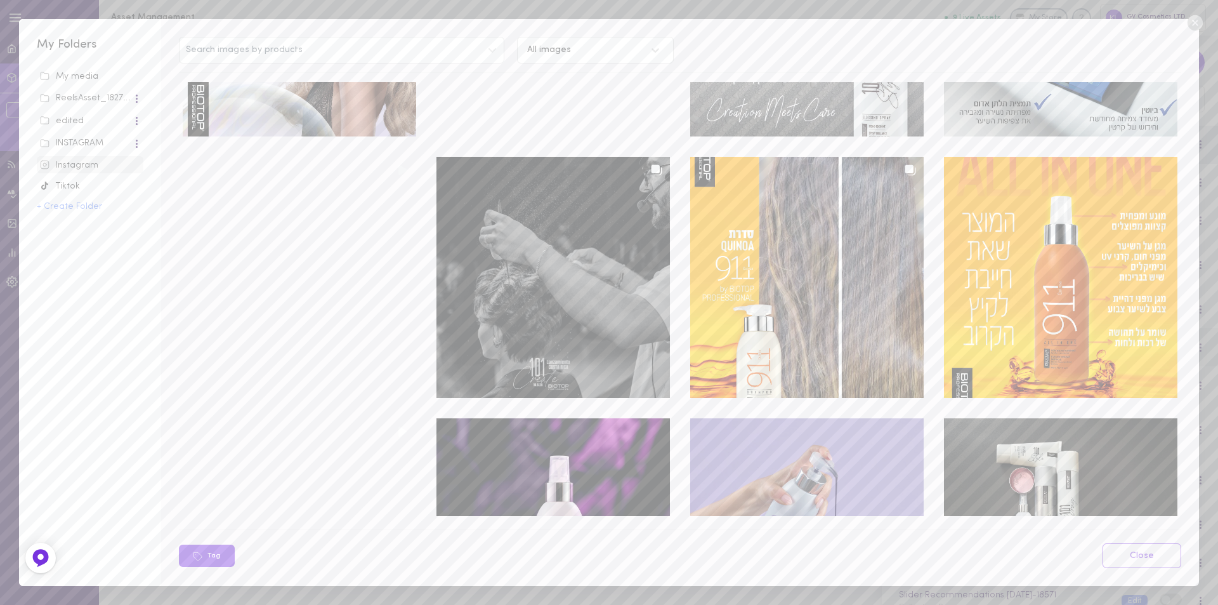
click at [549, 234] on div at bounding box center [552, 277] width 233 height 241
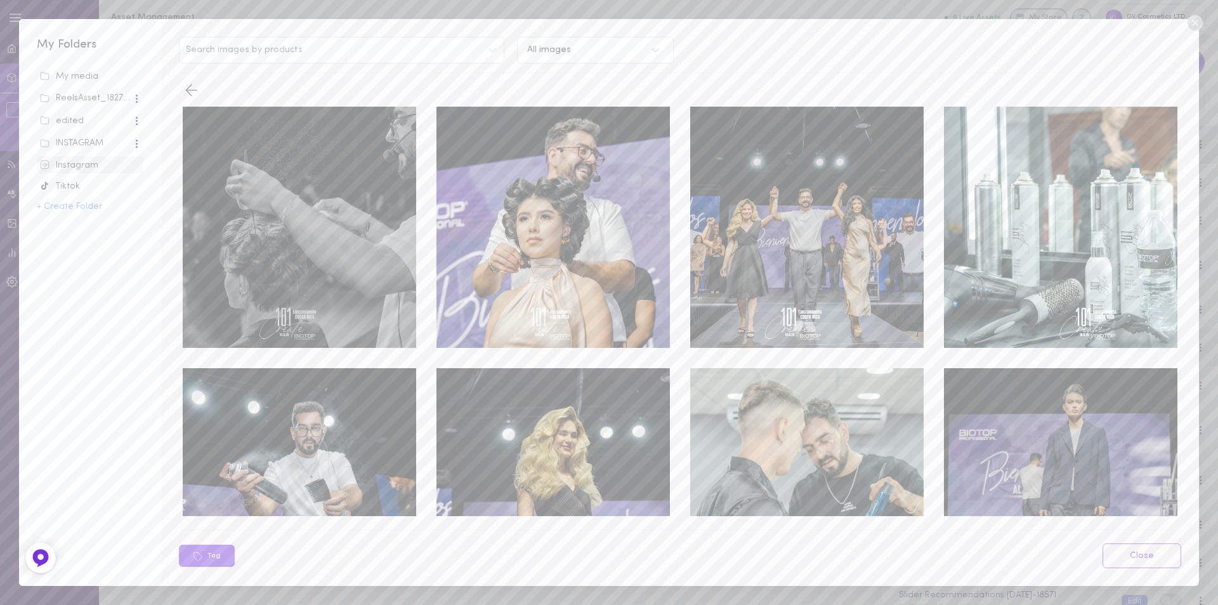
click at [307, 230] on div at bounding box center [299, 227] width 233 height 241
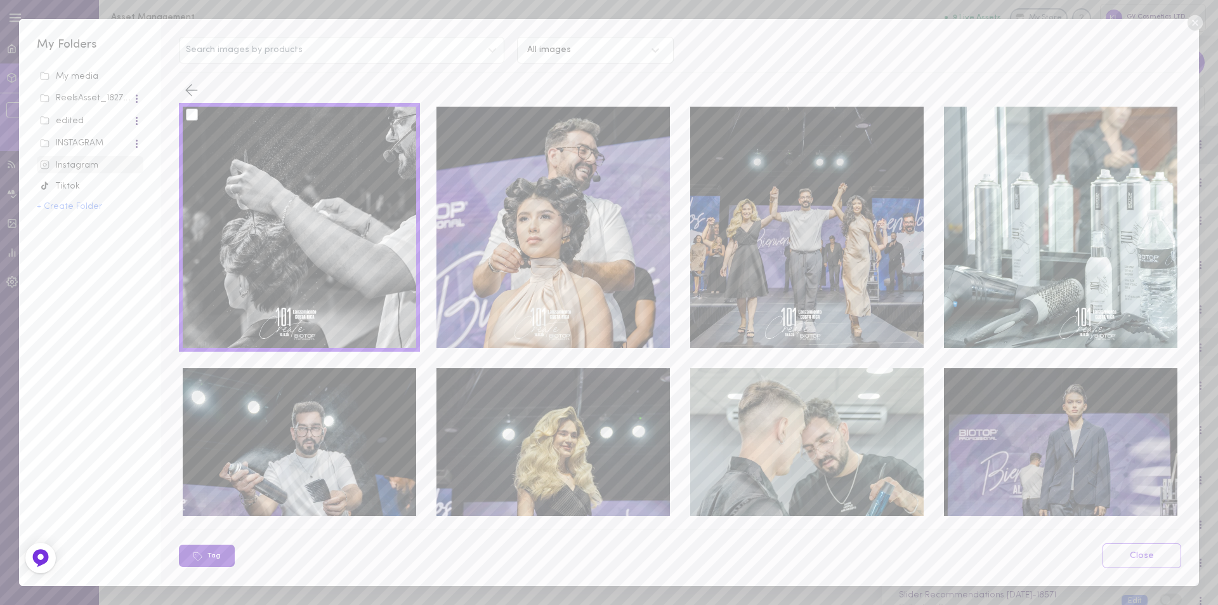
click at [222, 559] on button "Tag" at bounding box center [207, 555] width 56 height 22
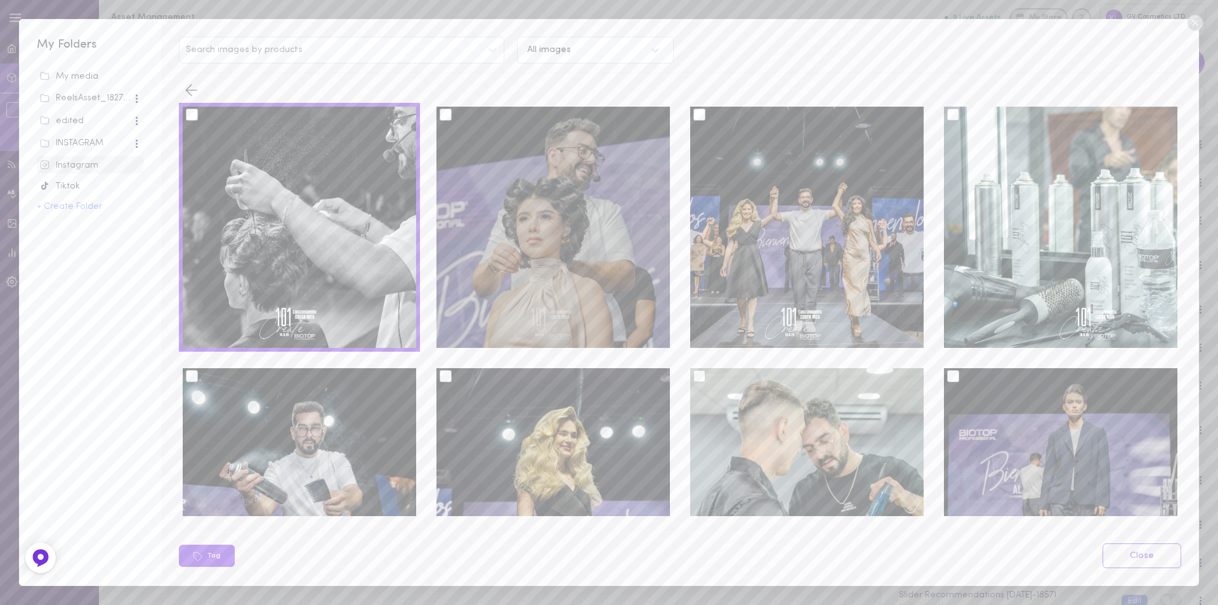
click at [449, 118] on label at bounding box center [450, 115] width 21 height 10
click at [0, 0] on input "checkbox" at bounding box center [0, 0] width 0 height 0
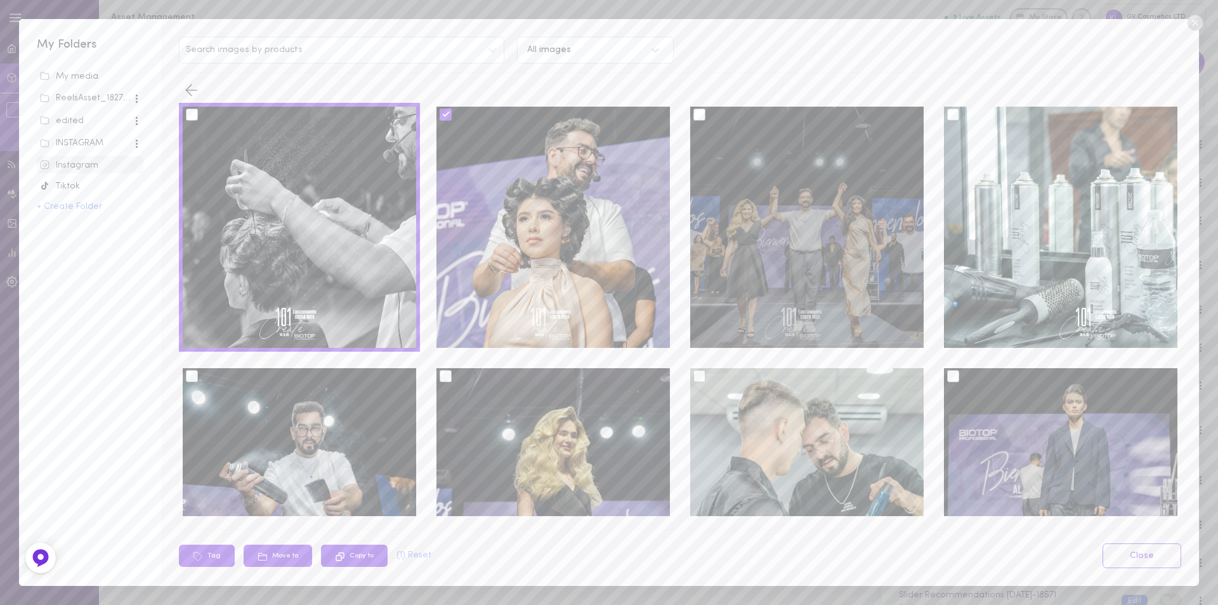
click at [697, 115] on div at bounding box center [699, 114] width 12 height 12
click at [0, 0] on input "checkbox" at bounding box center [0, 0] width 0 height 0
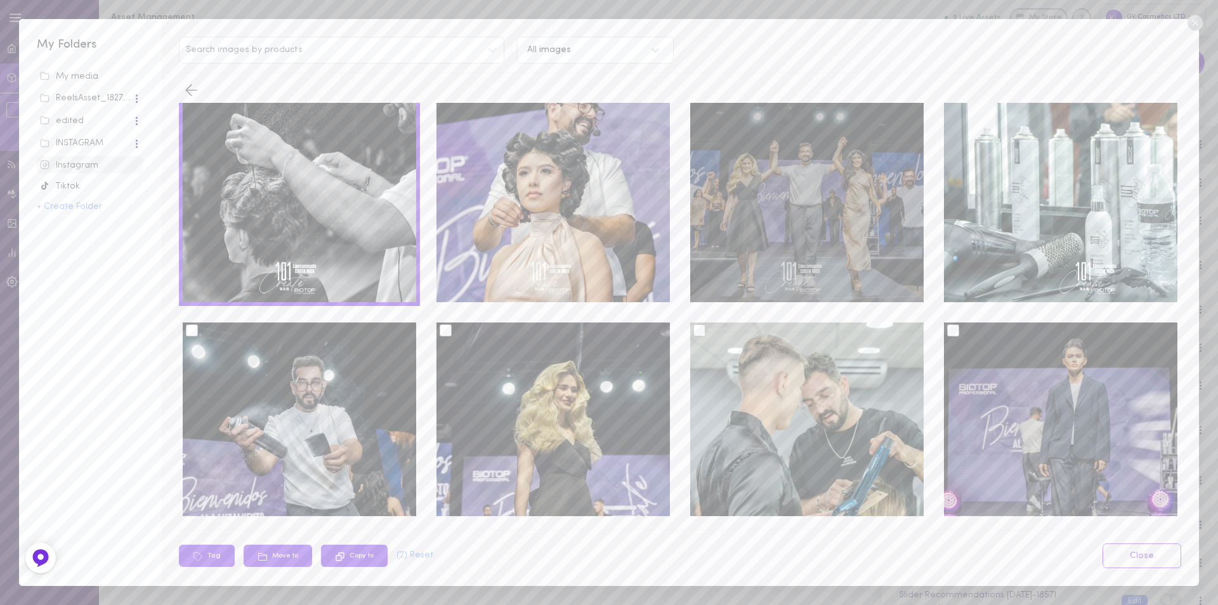
scroll to position [103, 0]
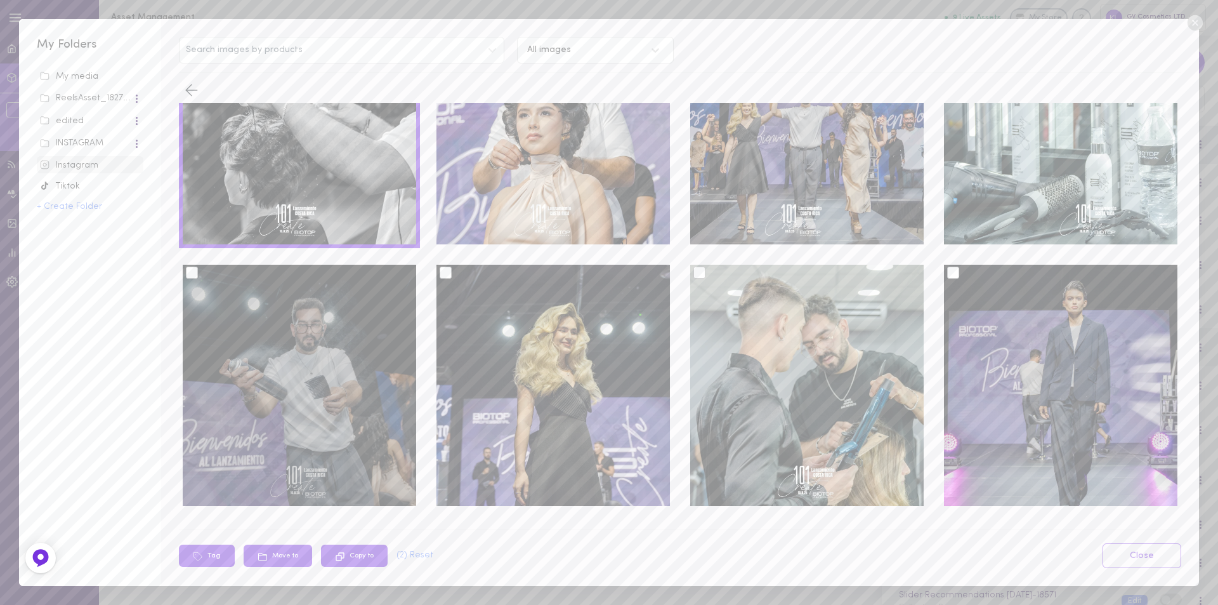
click at [197, 268] on div at bounding box center [192, 272] width 12 height 12
click at [0, 0] on input "checkbox" at bounding box center [0, 0] width 0 height 0
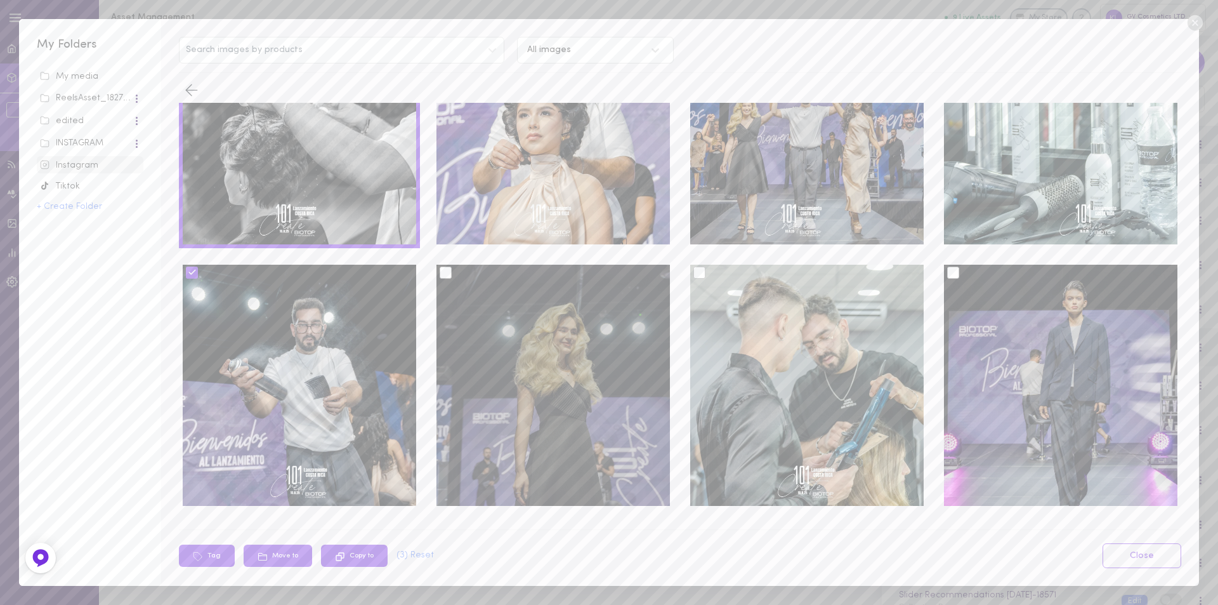
click at [445, 268] on div at bounding box center [446, 272] width 12 height 12
click at [0, 0] on input "checkbox" at bounding box center [0, 0] width 0 height 0
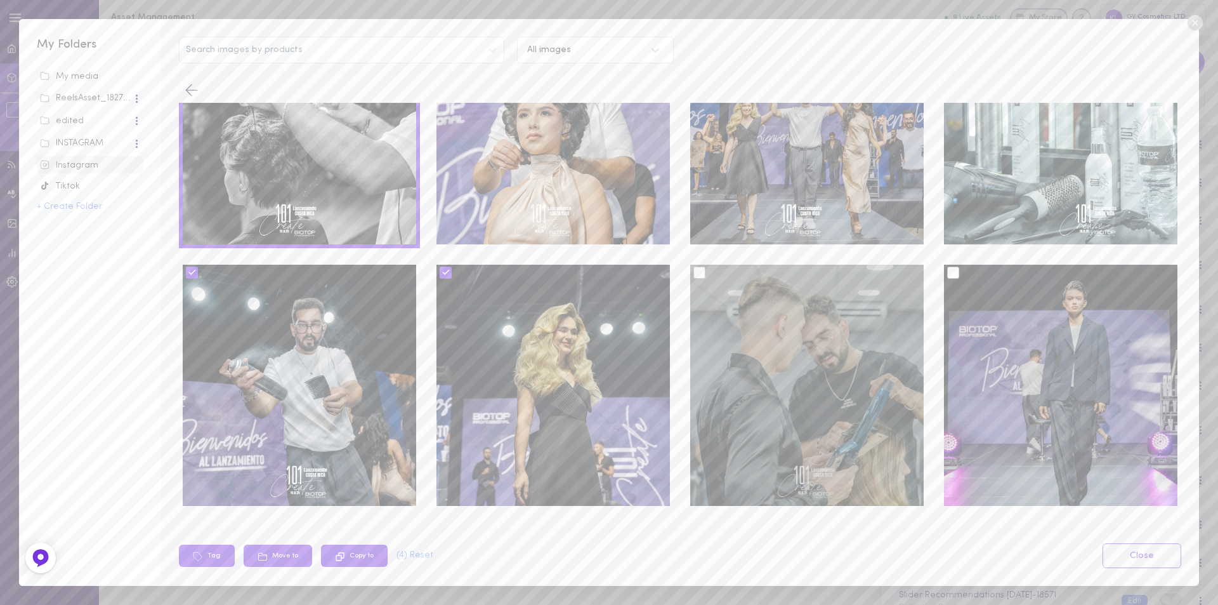
click at [693, 271] on div at bounding box center [699, 272] width 12 height 12
click at [0, 0] on input "checkbox" at bounding box center [0, 0] width 0 height 0
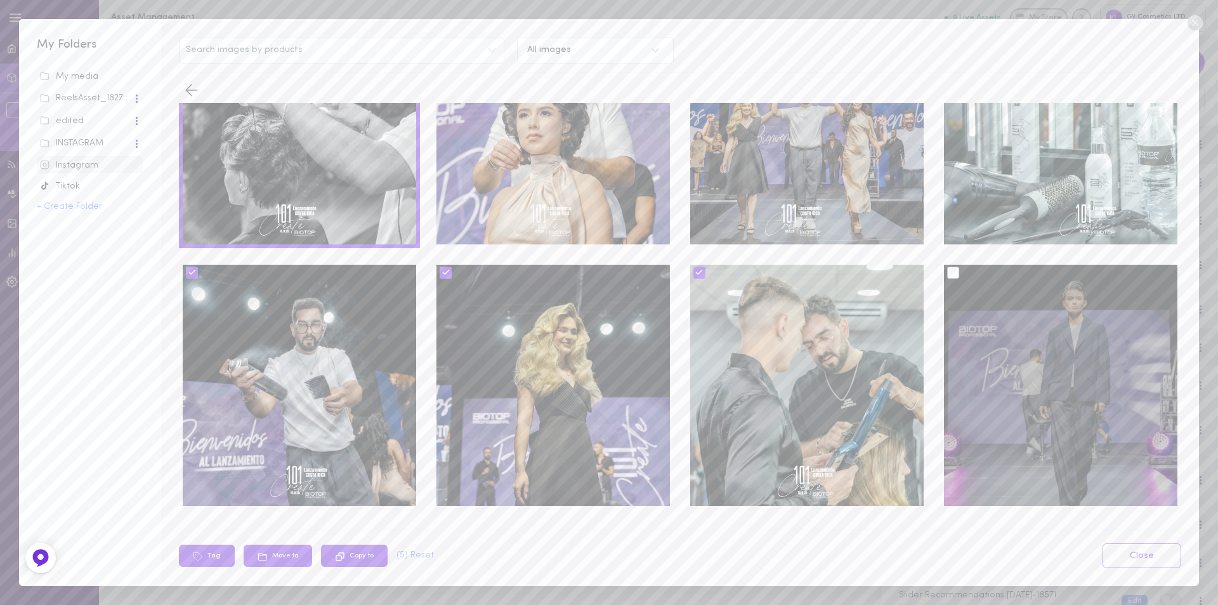
click at [947, 271] on div at bounding box center [953, 272] width 12 height 12
click at [0, 0] on input "checkbox" at bounding box center [0, 0] width 0 height 0
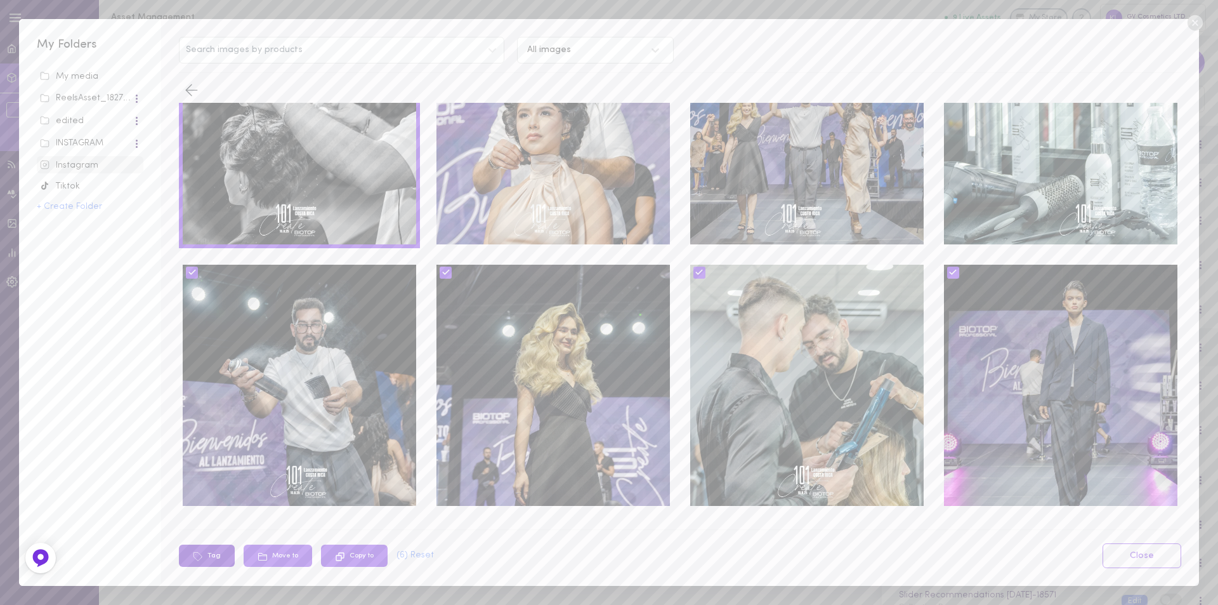
click at [217, 556] on button "Tag" at bounding box center [207, 555] width 56 height 22
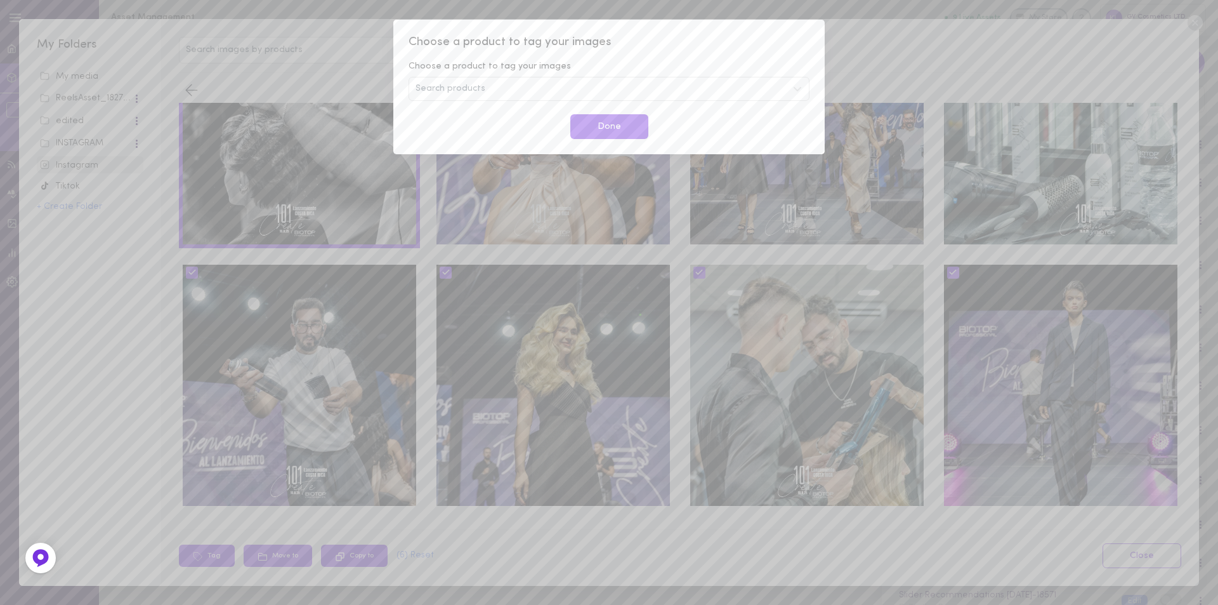
click at [460, 89] on span "Search products" at bounding box center [451, 88] width 70 height 9
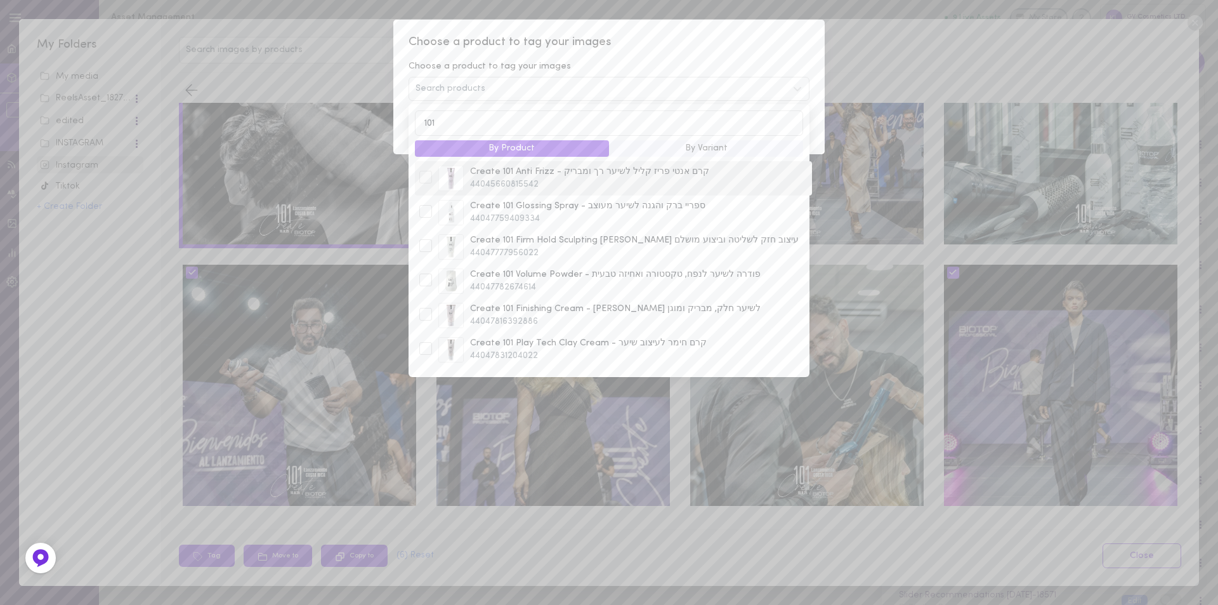
type input "101"
click at [424, 182] on div at bounding box center [425, 177] width 13 height 13
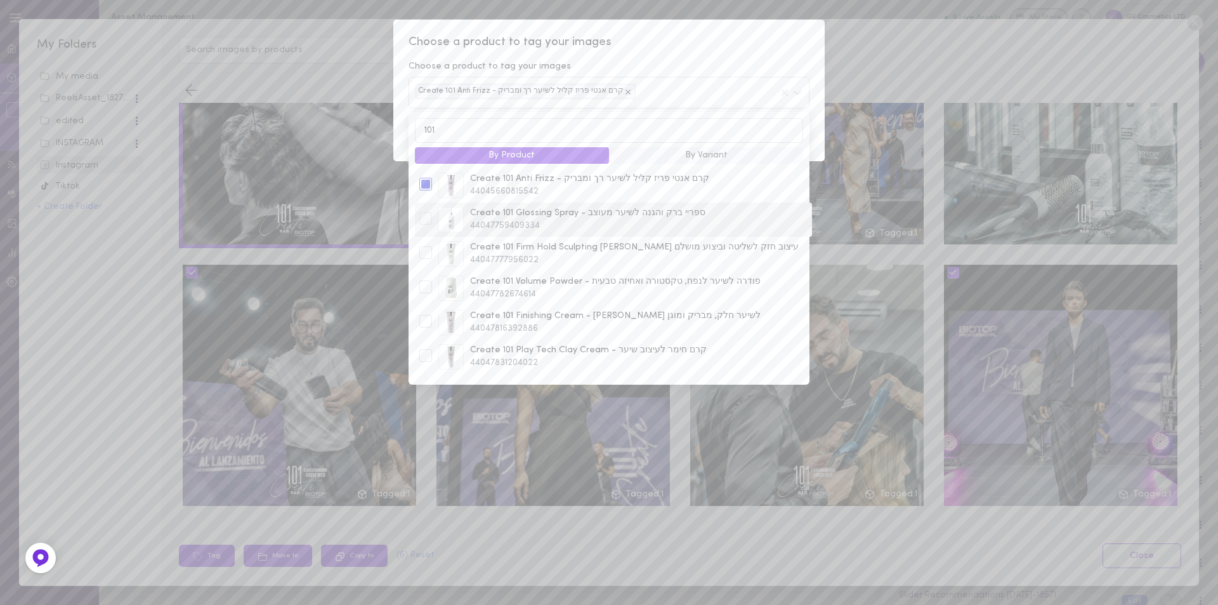
click at [423, 220] on div at bounding box center [425, 218] width 13 height 13
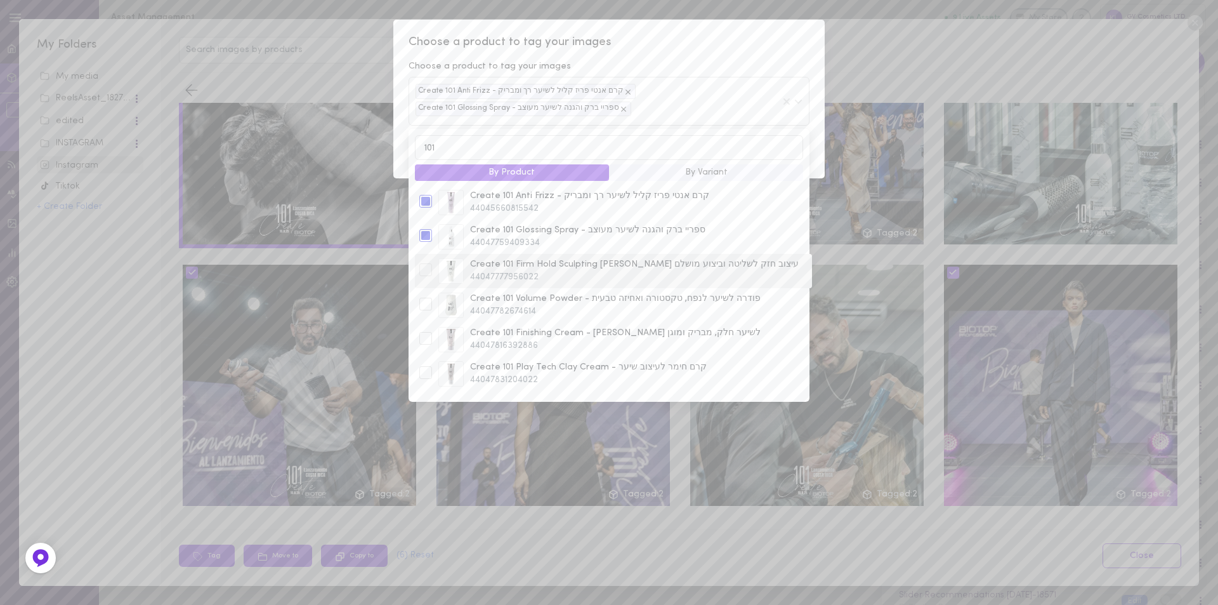
click at [425, 275] on div at bounding box center [425, 269] width 13 height 13
click at [429, 308] on div at bounding box center [425, 304] width 13 height 13
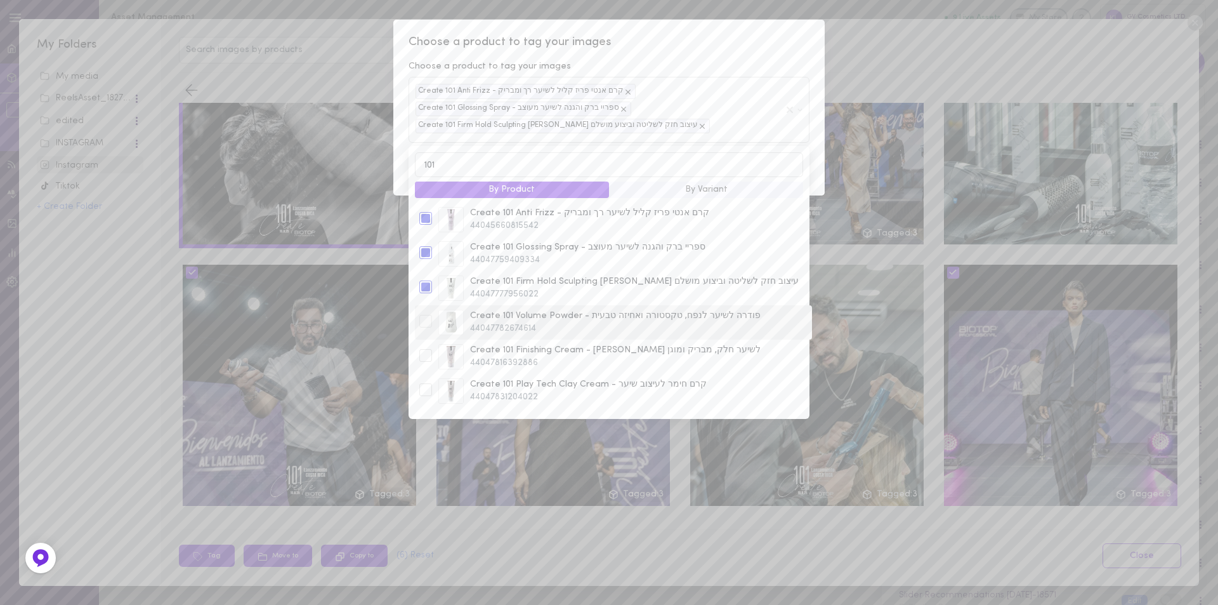
click at [424, 305] on div "Create 101 Firm Hold Sculpting [PERSON_NAME] עיצוב חזק לשליטה וביצוע מושלם 4404…" at bounding box center [613, 288] width 397 height 34
click at [428, 291] on div at bounding box center [425, 286] width 13 height 13
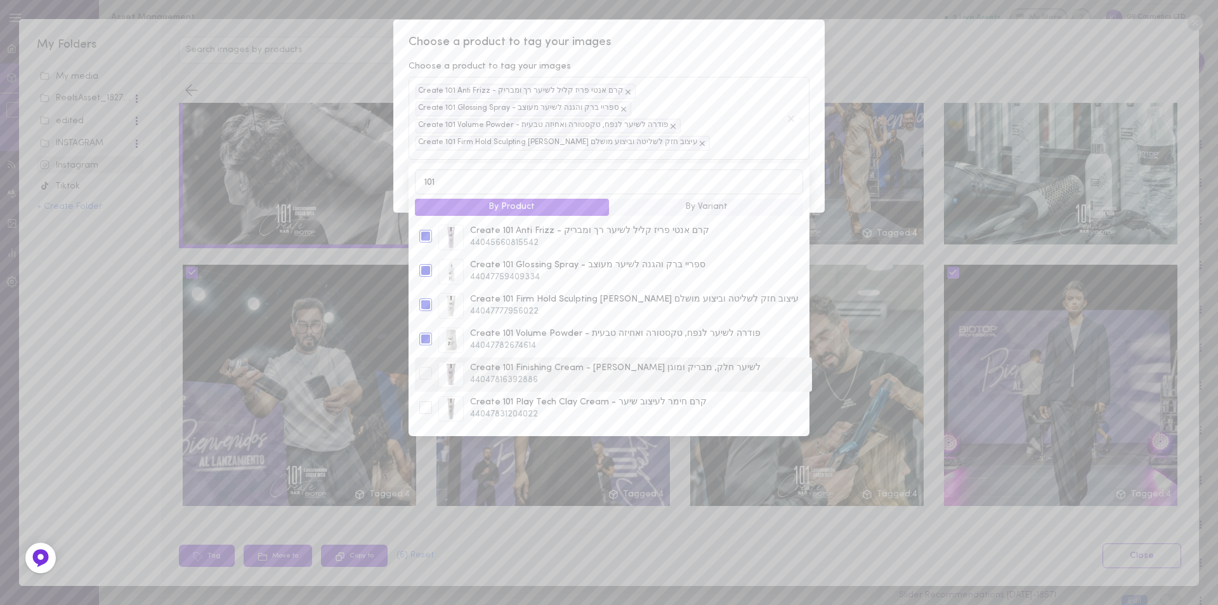
click at [430, 377] on div at bounding box center [425, 373] width 13 height 13
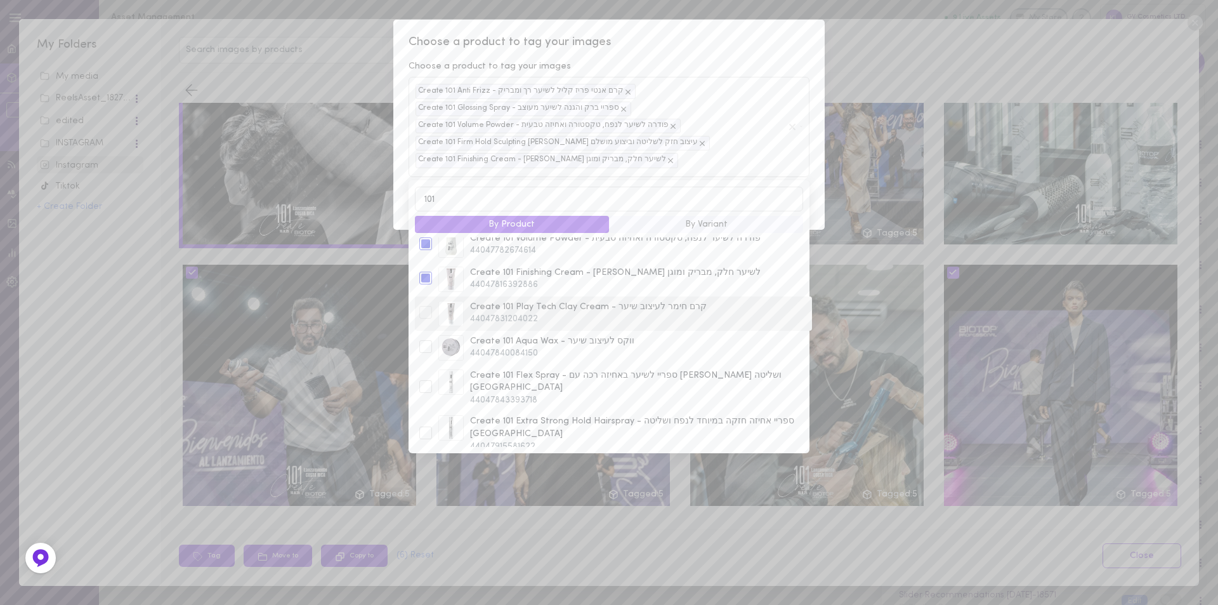
click at [424, 318] on div at bounding box center [425, 312] width 13 height 13
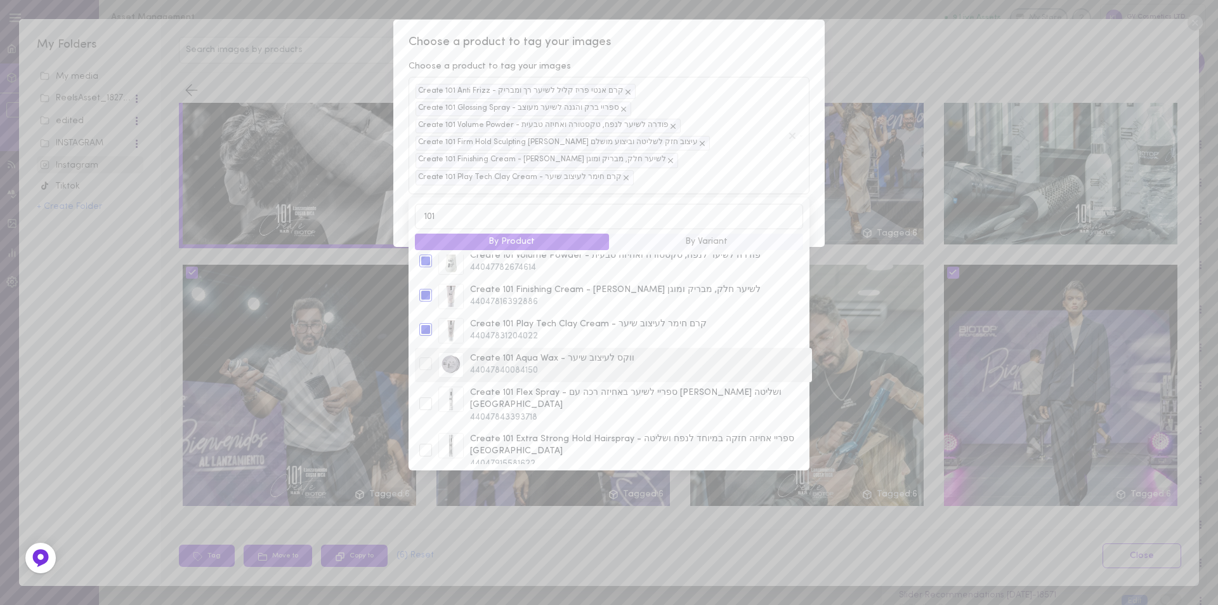
click at [428, 370] on div at bounding box center [425, 363] width 13 height 13
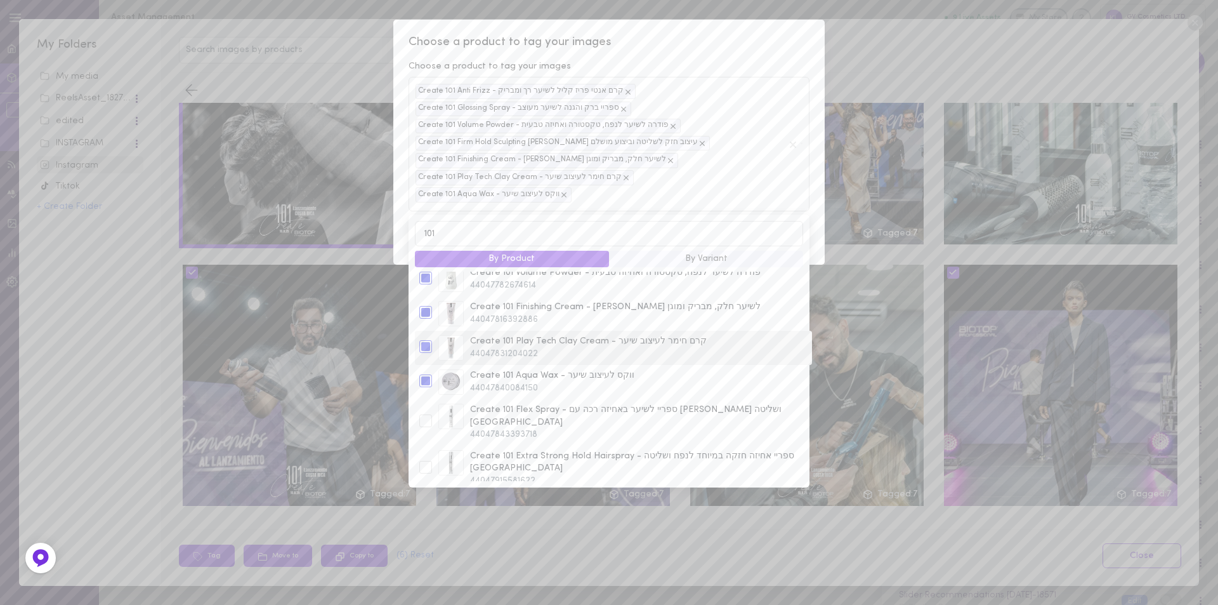
scroll to position [113, 0]
click at [427, 414] on div at bounding box center [425, 420] width 13 height 13
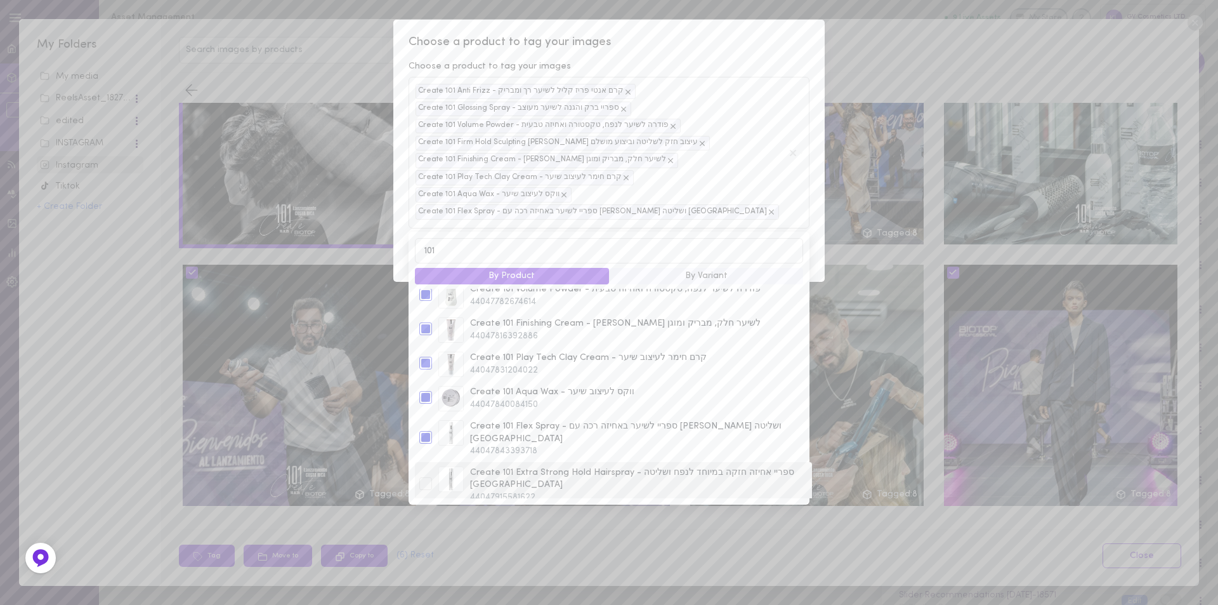
click at [427, 477] on div at bounding box center [425, 483] width 13 height 13
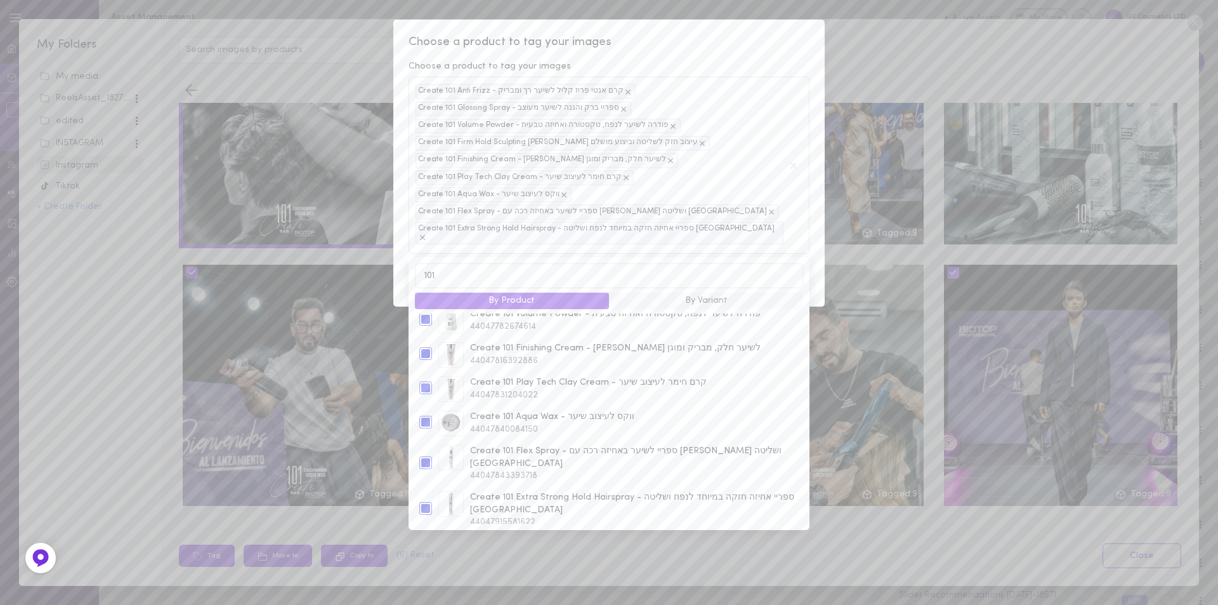
click at [662, 48] on span "Choose a product to tag your images" at bounding box center [609, 42] width 401 height 16
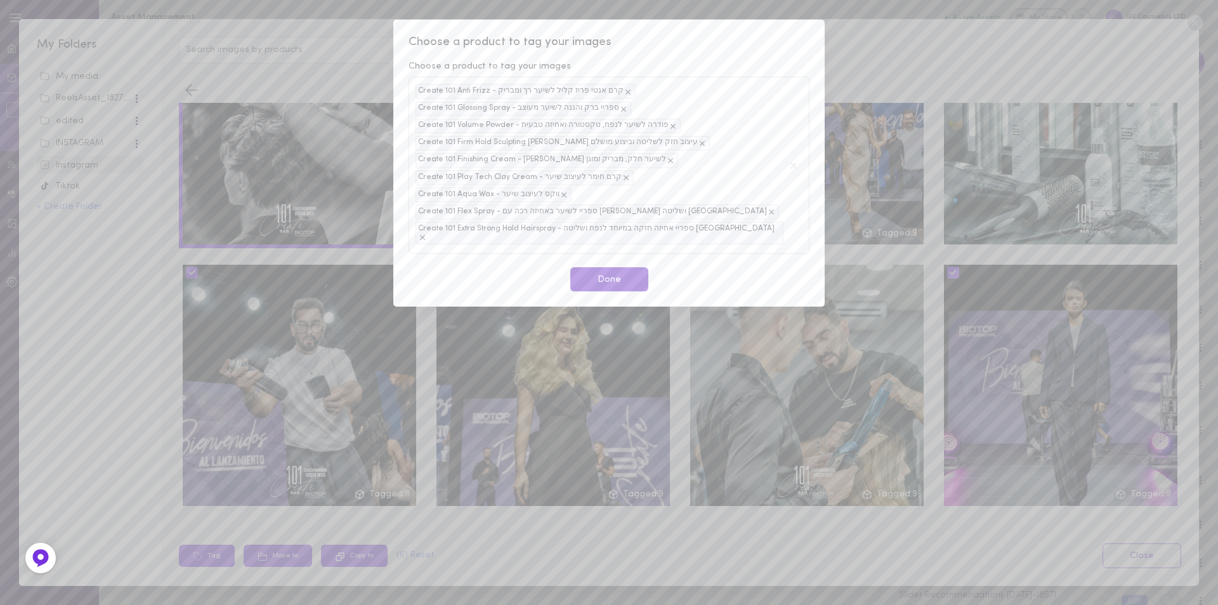
click at [609, 268] on button "Done" at bounding box center [609, 279] width 78 height 25
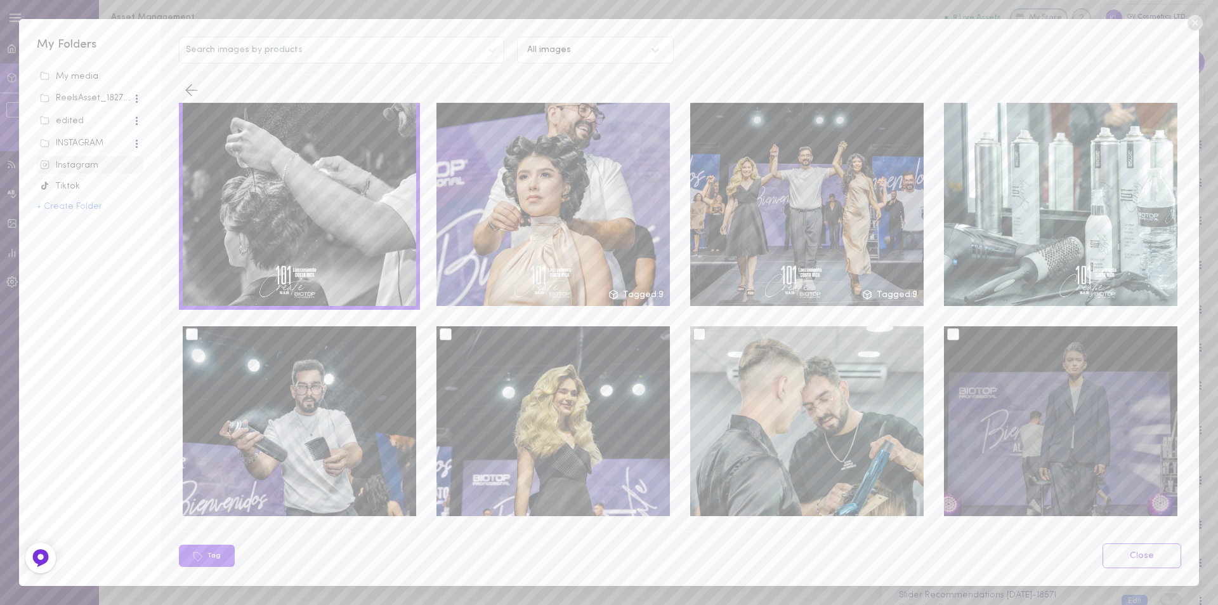
scroll to position [0, 0]
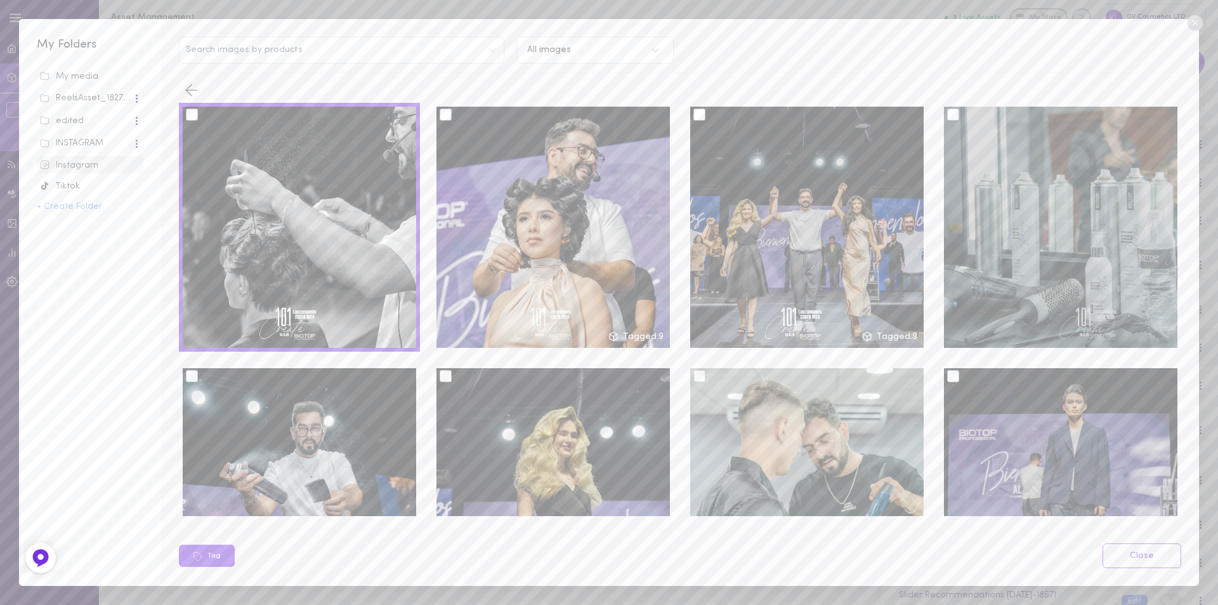
click at [947, 117] on div at bounding box center [953, 114] width 12 height 12
click at [0, 0] on input "checkbox" at bounding box center [0, 0] width 0 height 0
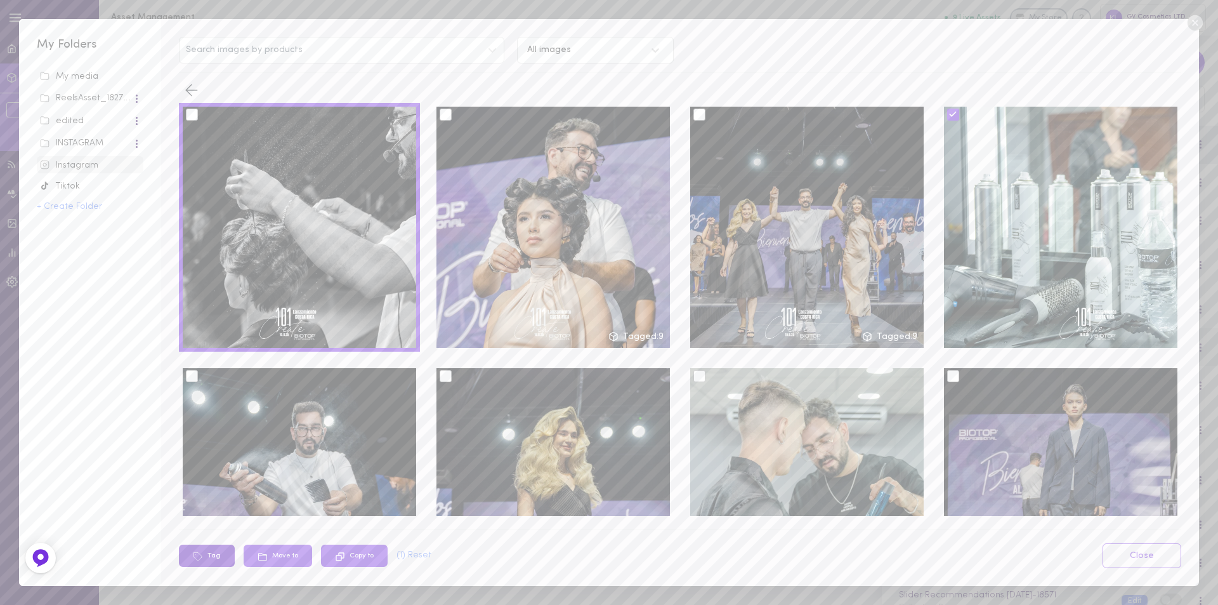
click at [202, 556] on icon at bounding box center [198, 556] width 8 height 8
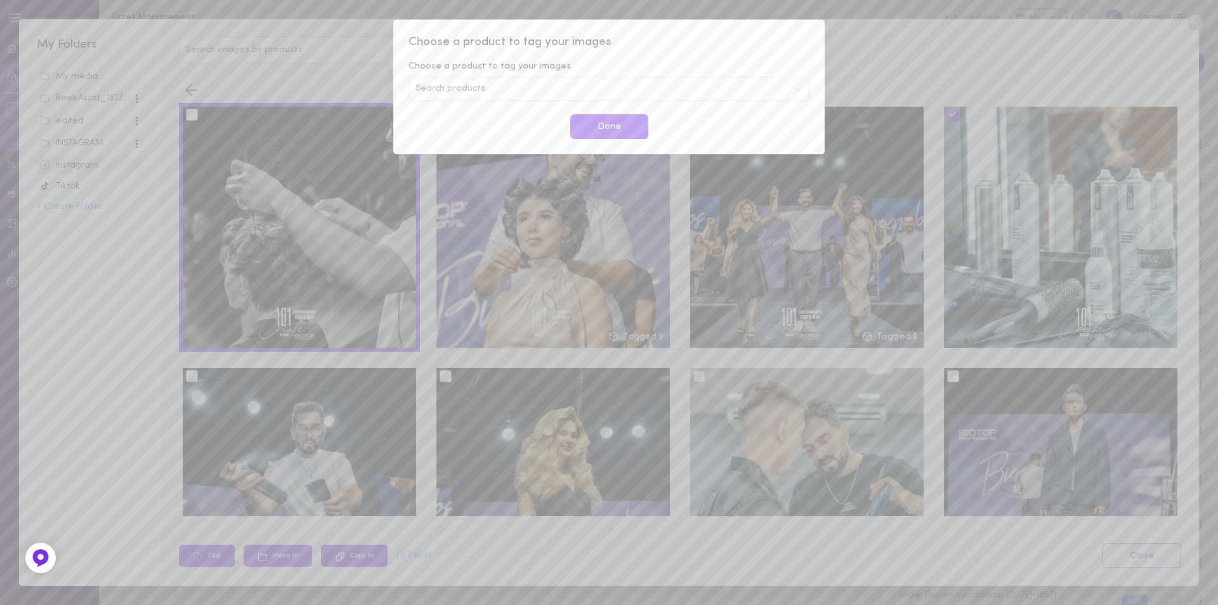
click at [491, 88] on div "Search products" at bounding box center [609, 89] width 401 height 24
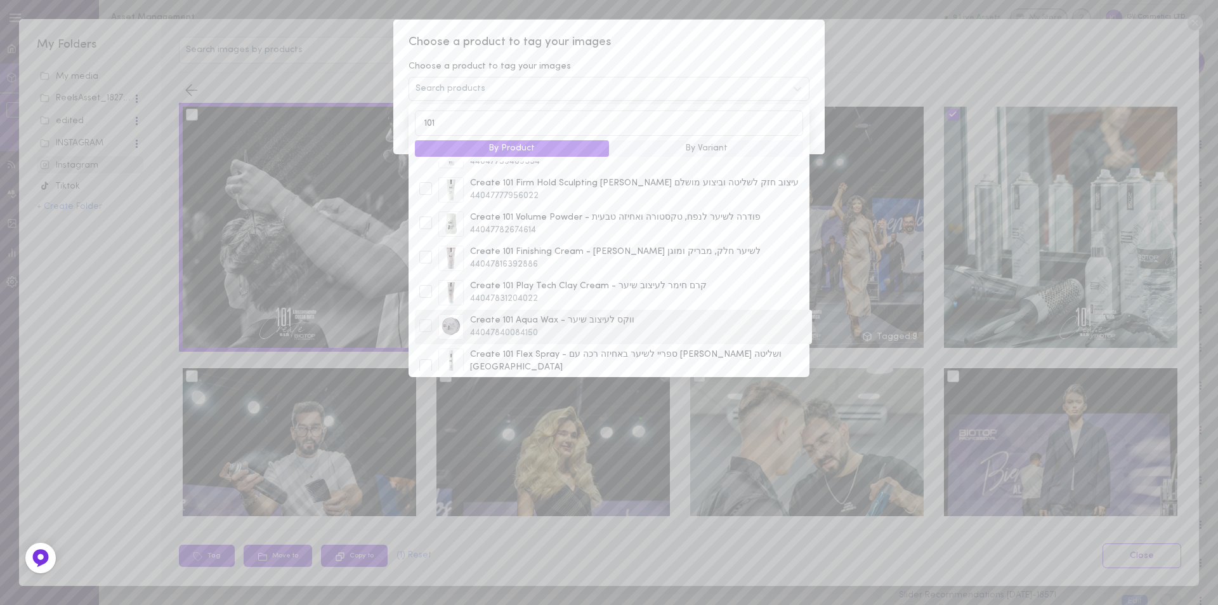
scroll to position [113, 0]
type input "101"
click at [421, 306] on div at bounding box center [425, 309] width 13 height 13
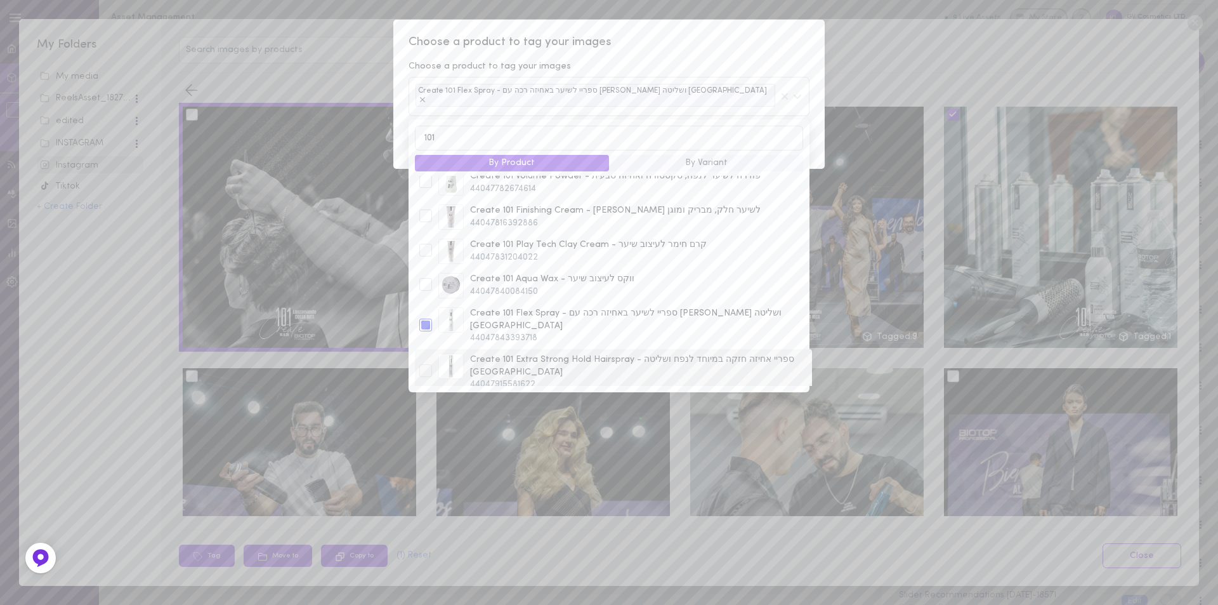
click at [425, 364] on div at bounding box center [425, 370] width 13 height 13
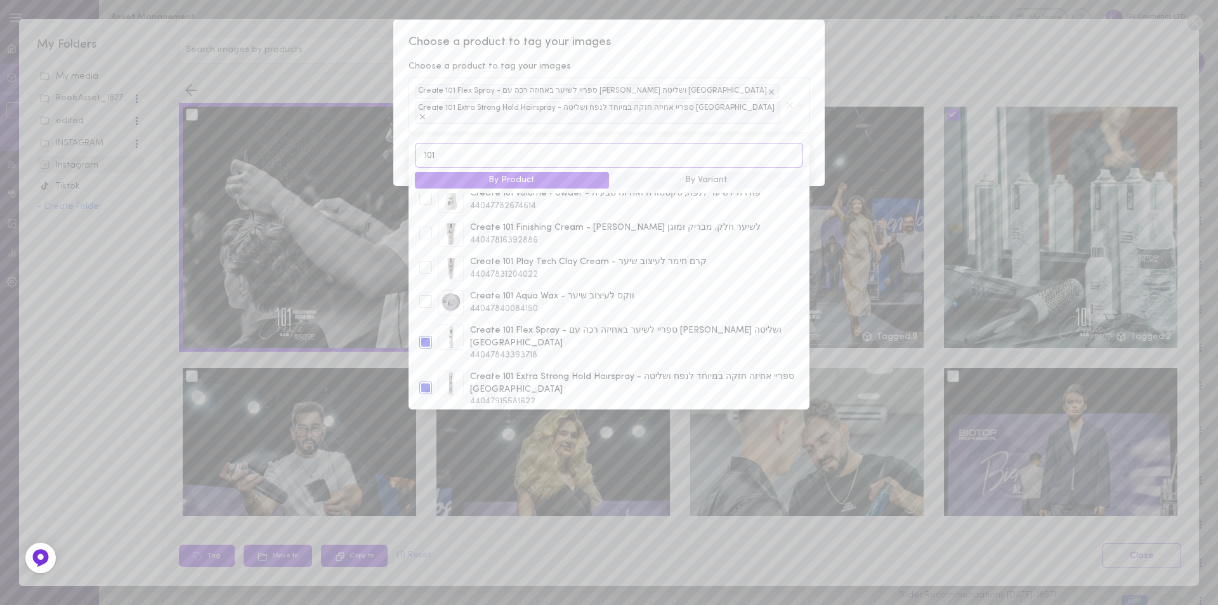
click at [442, 148] on input "101" at bounding box center [609, 155] width 388 height 25
drag, startPoint x: 441, startPoint y: 148, endPoint x: 428, endPoint y: 148, distance: 13.3
click at [428, 148] on input "101" at bounding box center [609, 155] width 388 height 25
click at [426, 310] on div at bounding box center [425, 311] width 13 height 13
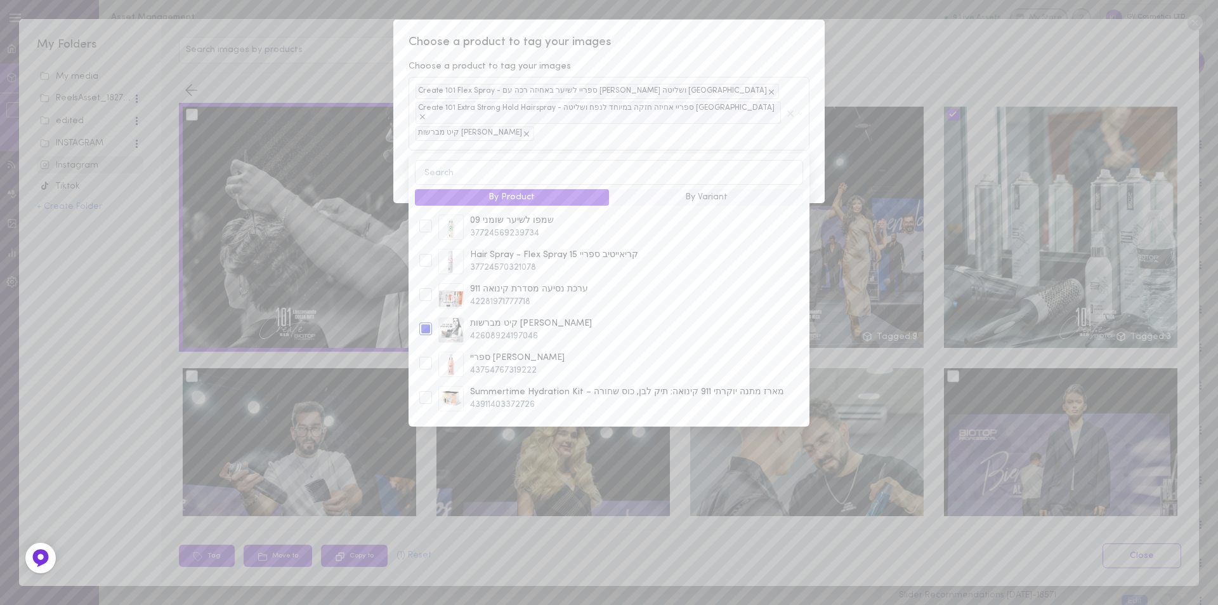
click at [670, 45] on span "Choose a product to tag your images" at bounding box center [609, 42] width 401 height 16
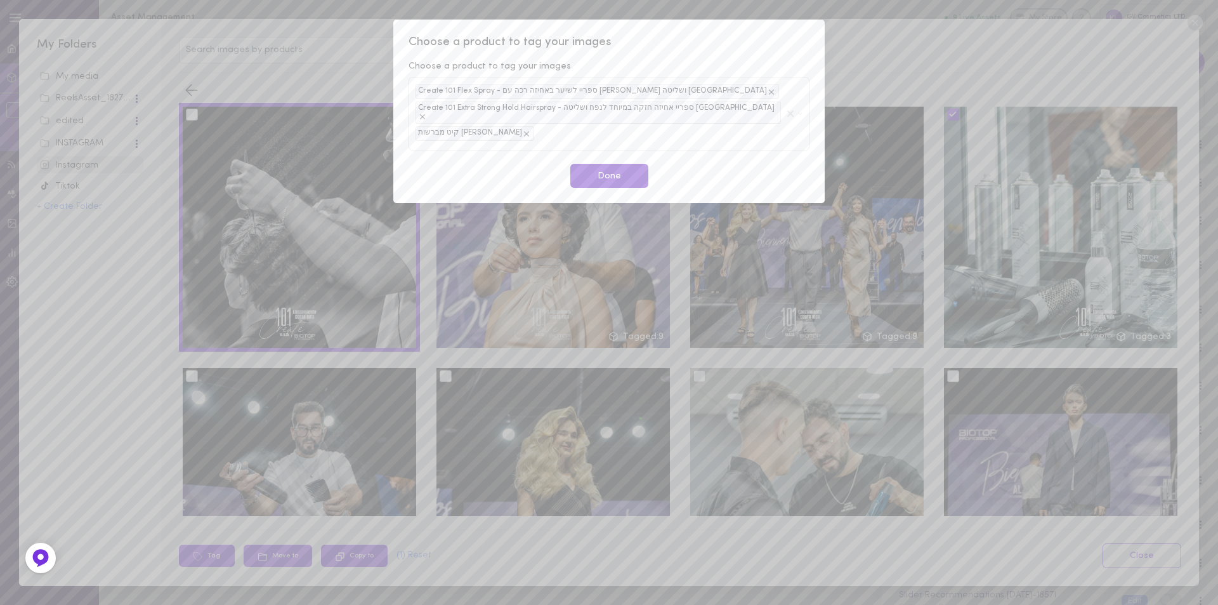
click at [622, 169] on button "Done" at bounding box center [609, 176] width 78 height 25
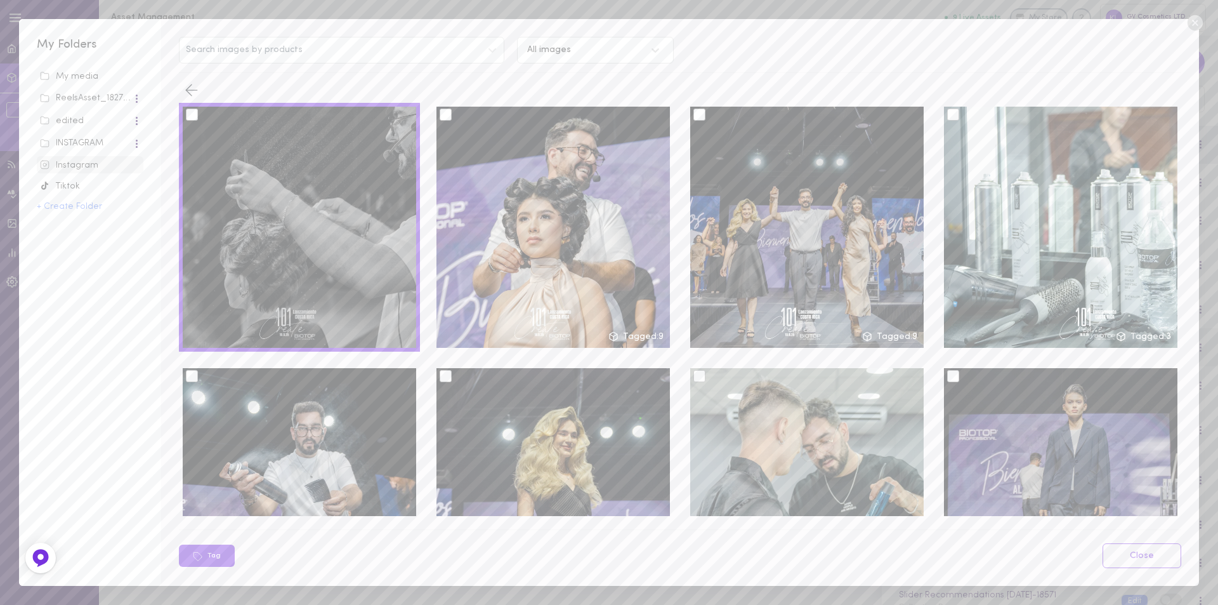
click at [196, 115] on div at bounding box center [192, 114] width 12 height 12
click at [0, 0] on input "checkbox" at bounding box center [0, 0] width 0 height 0
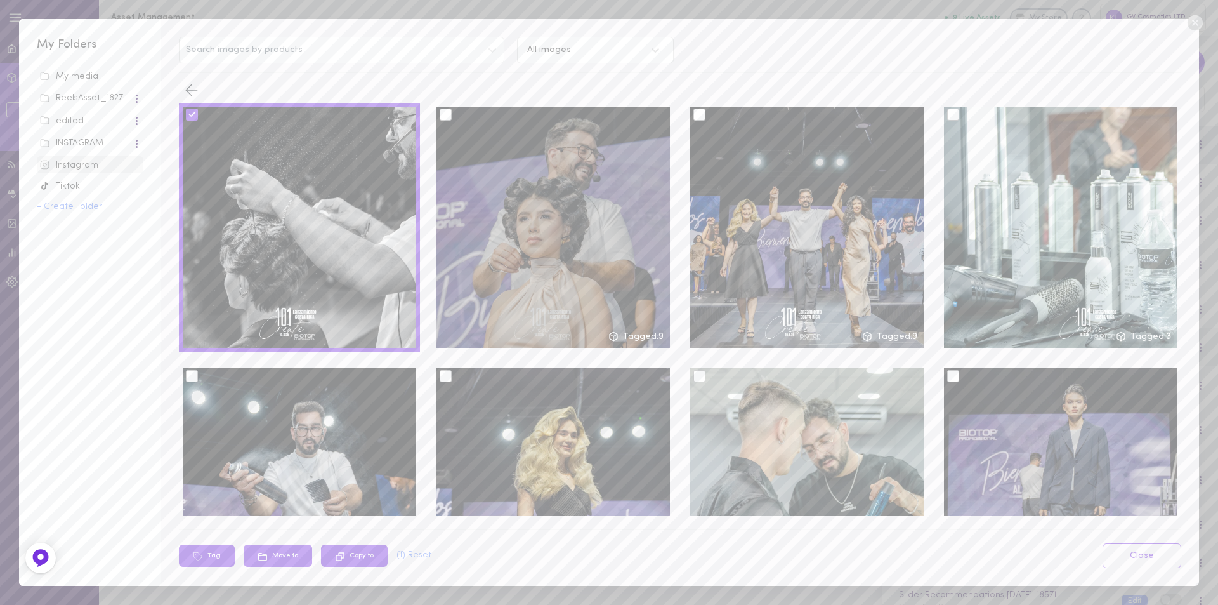
click at [440, 114] on div at bounding box center [446, 114] width 12 height 12
click at [0, 0] on input "checkbox" at bounding box center [0, 0] width 0 height 0
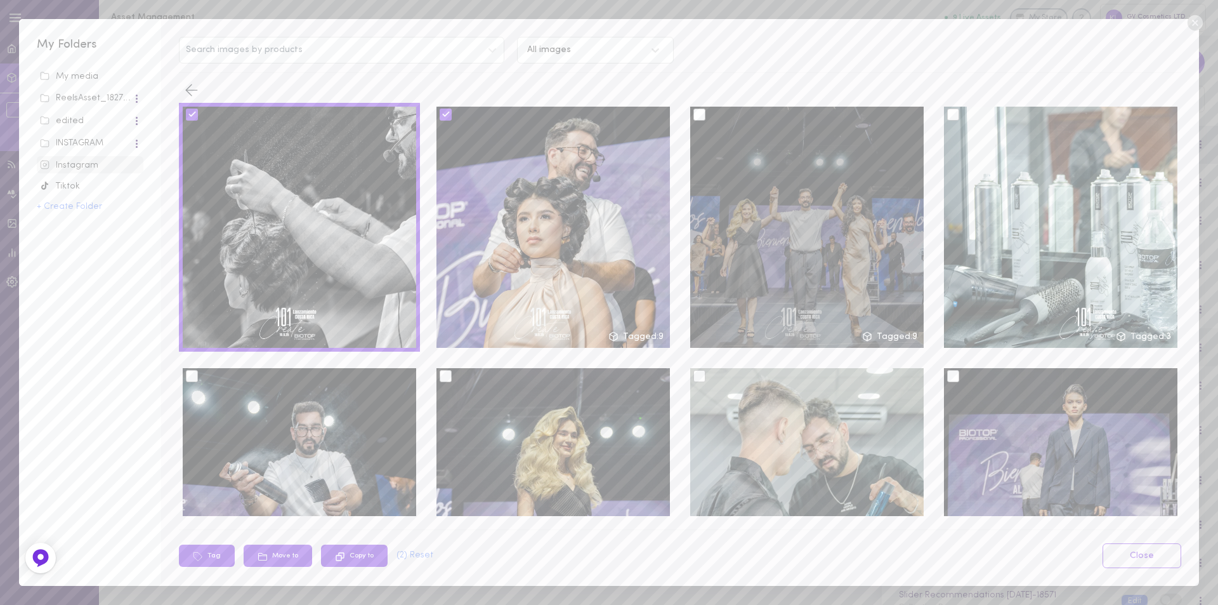
click at [698, 114] on div at bounding box center [699, 114] width 12 height 12
click at [0, 0] on input "checkbox" at bounding box center [0, 0] width 0 height 0
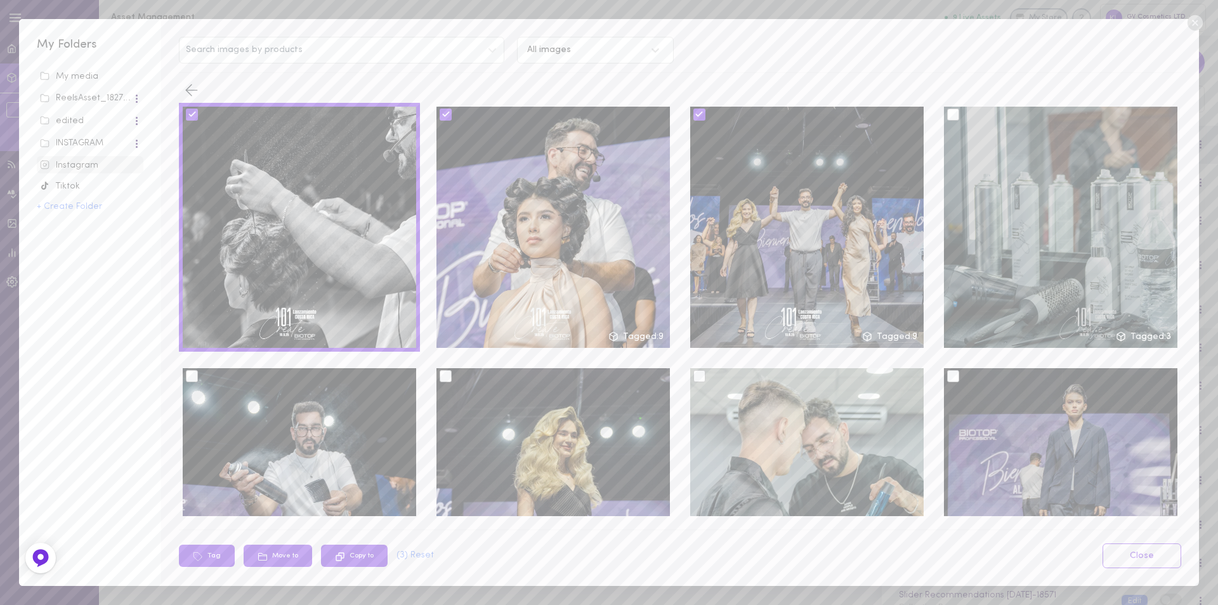
click at [947, 113] on div at bounding box center [953, 114] width 12 height 12
click at [0, 0] on input "checkbox" at bounding box center [0, 0] width 0 height 0
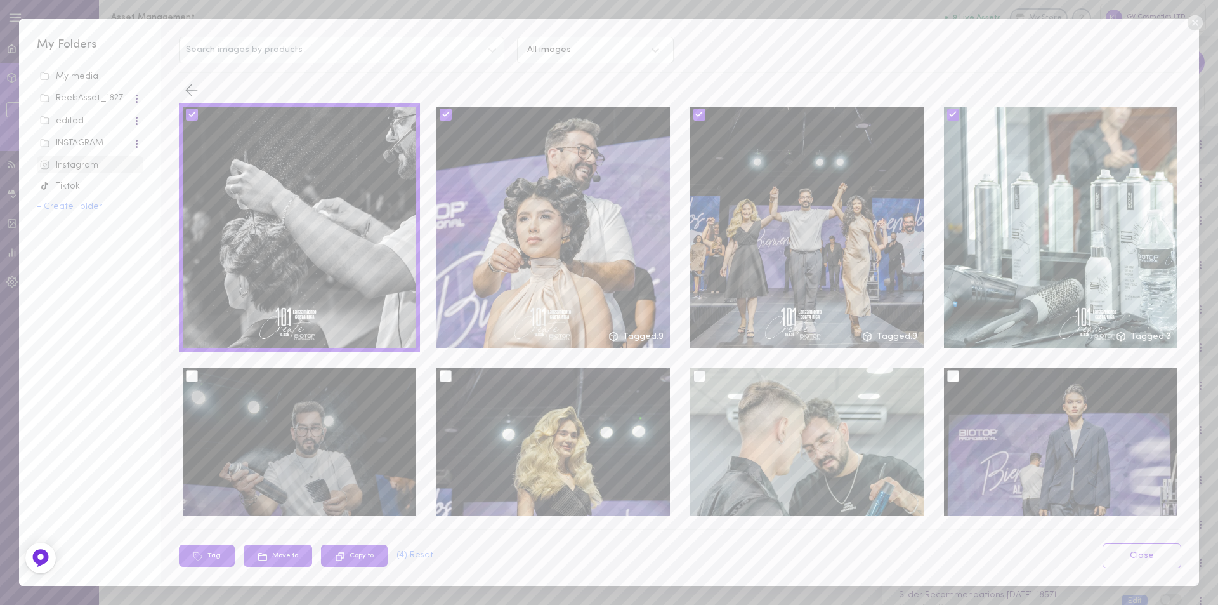
click at [188, 372] on div at bounding box center [192, 376] width 12 height 12
click at [0, 0] on input "checkbox" at bounding box center [0, 0] width 0 height 0
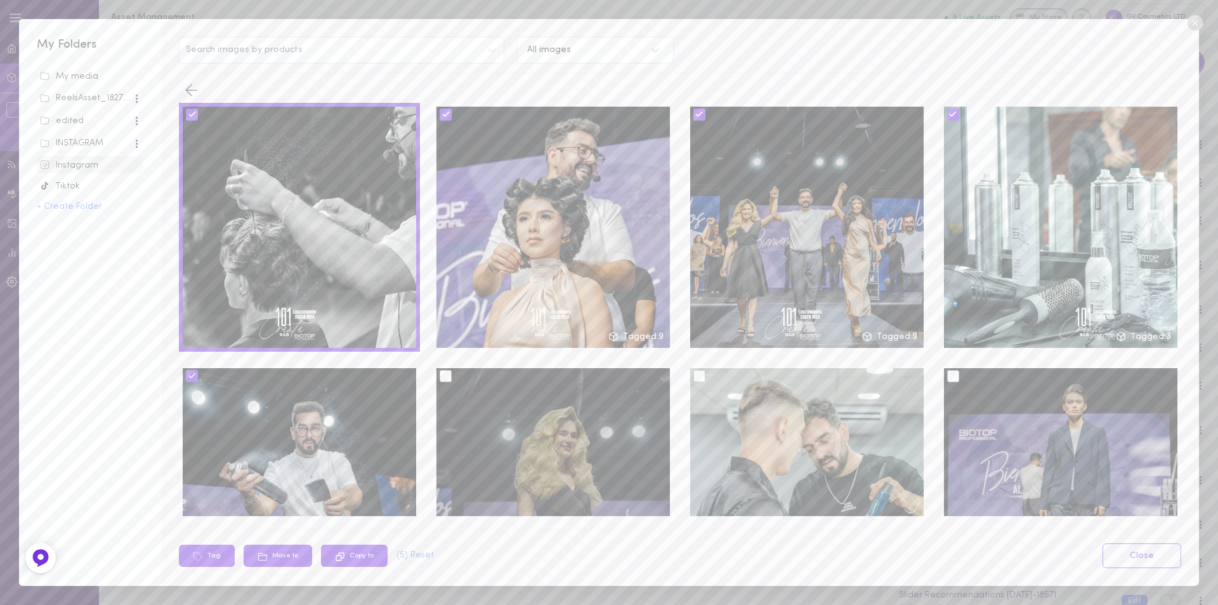
click at [440, 376] on div at bounding box center [446, 376] width 12 height 12
click at [0, 0] on input "checkbox" at bounding box center [0, 0] width 0 height 0
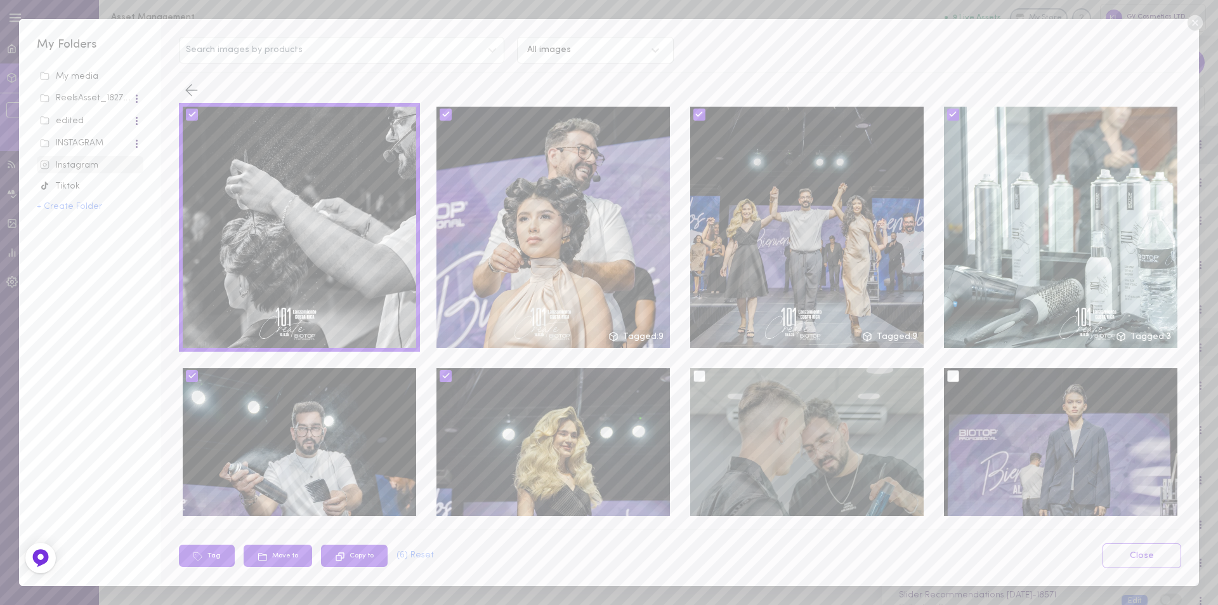
click at [695, 371] on div at bounding box center [699, 376] width 12 height 12
click at [0, 0] on input "checkbox" at bounding box center [0, 0] width 0 height 0
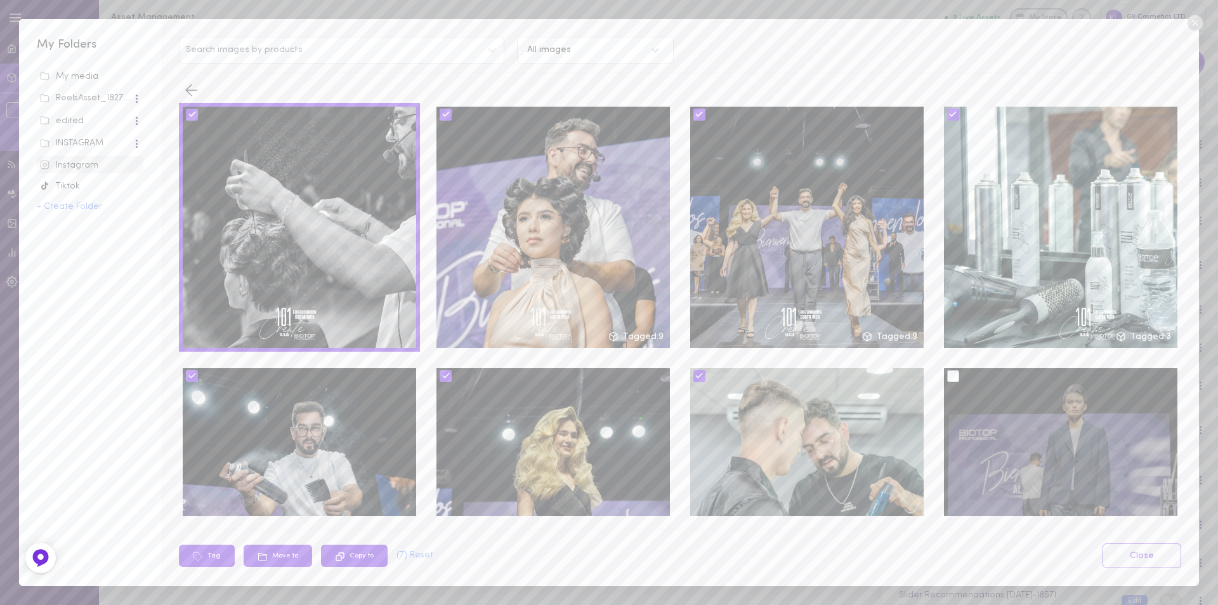
click at [947, 372] on div at bounding box center [953, 376] width 12 height 12
click at [0, 0] on input "checkbox" at bounding box center [0, 0] width 0 height 0
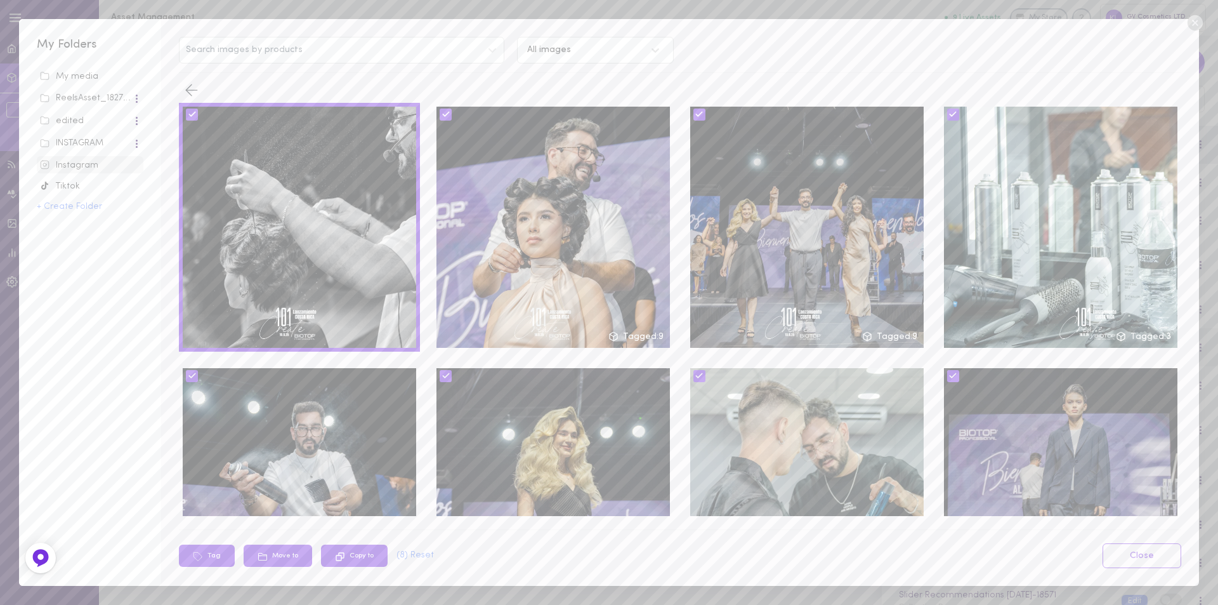
scroll to position [103, 0]
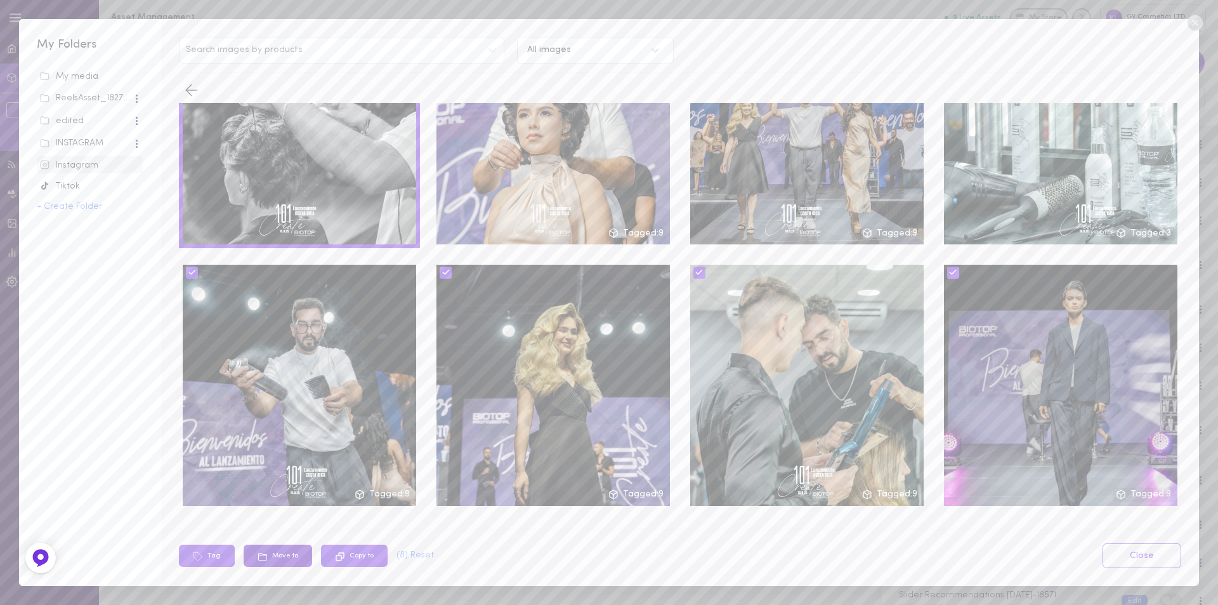
click at [258, 560] on icon at bounding box center [263, 556] width 10 height 10
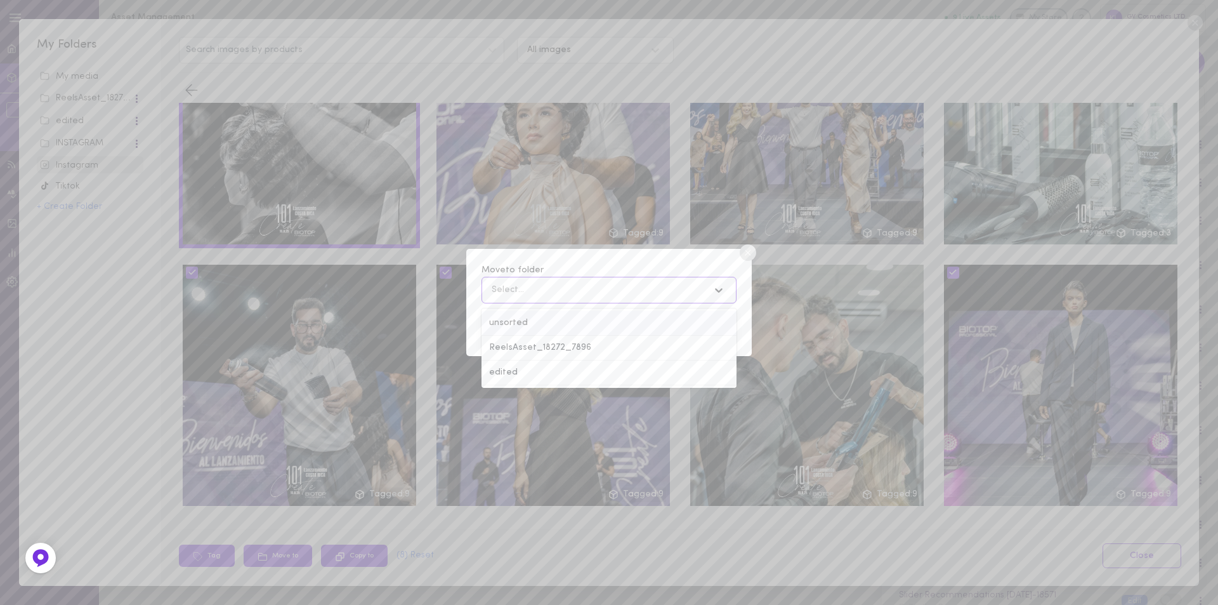
click at [717, 289] on icon at bounding box center [718, 290] width 13 height 13
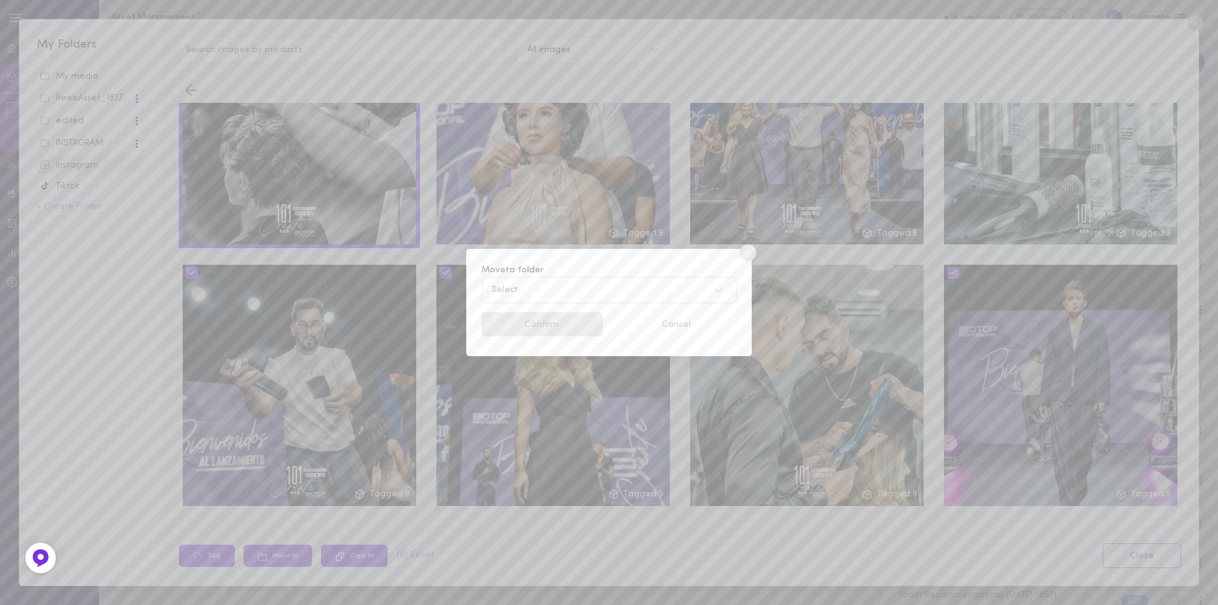
click at [714, 36] on div "Move to folder Select... Confirm Cancel" at bounding box center [609, 302] width 1218 height 605
drag, startPoint x: 744, startPoint y: 252, endPoint x: 728, endPoint y: 260, distance: 17.6
click at [728, 260] on div "Move to folder Select... Confirm Cancel" at bounding box center [608, 302] width 285 height 107
click at [746, 254] on circle at bounding box center [748, 252] width 16 height 16
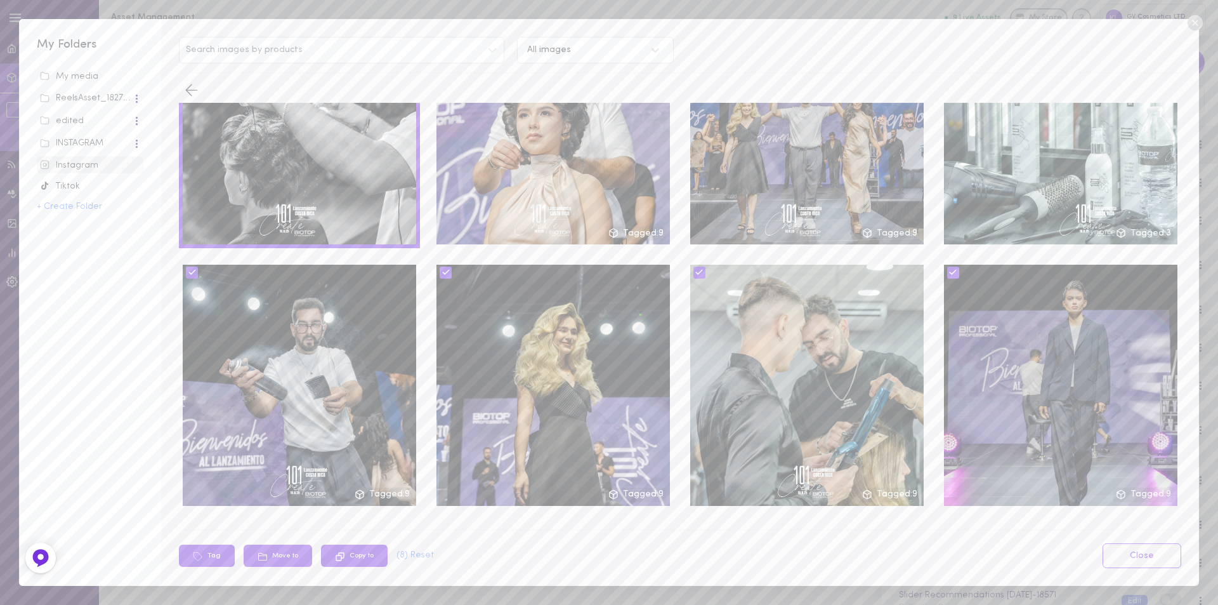
click at [597, 527] on div "Search images by products All images Tagged: 9 Tagged: 9 Tagged: 3 Tagged: 9 Ta…" at bounding box center [679, 302] width 1037 height 566
click at [431, 551] on button "( 8 ) Reset" at bounding box center [415, 555] width 37 height 9
click at [1135, 550] on link "Close" at bounding box center [1142, 555] width 79 height 25
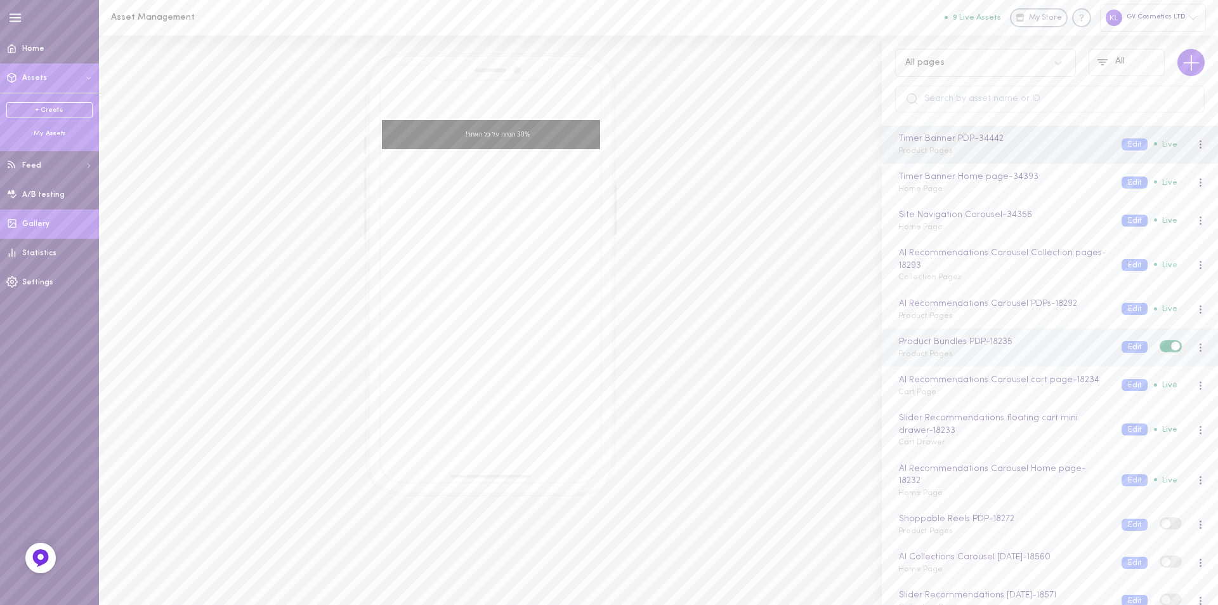
click at [37, 220] on span "Gallery" at bounding box center [35, 224] width 27 height 8
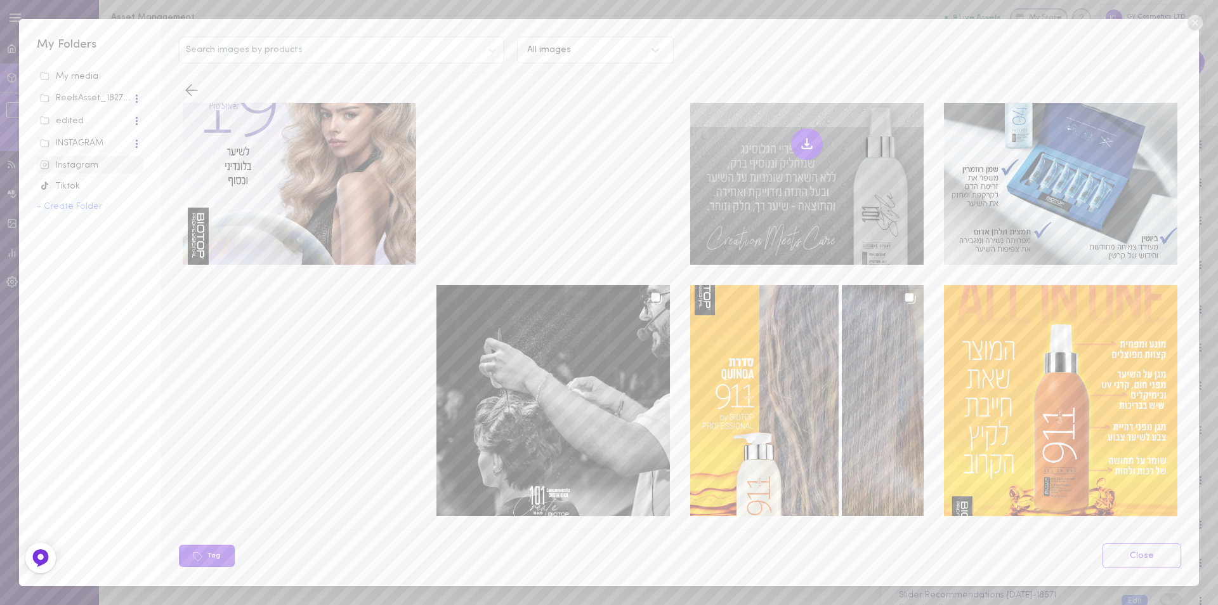
scroll to position [190, 0]
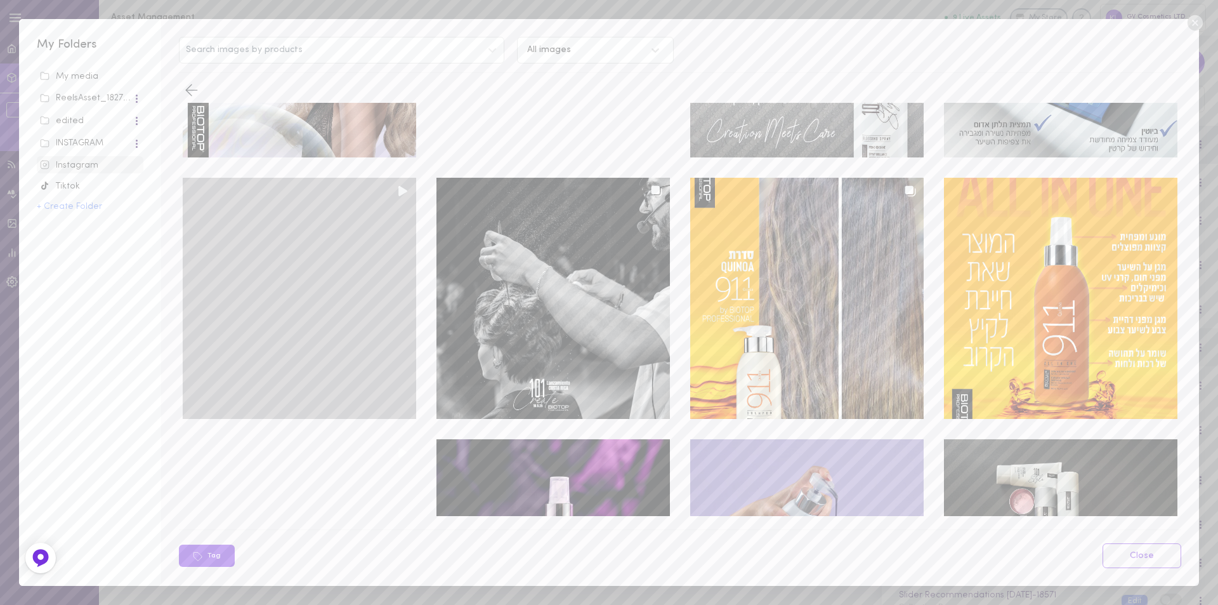
click at [283, 254] on div at bounding box center [299, 298] width 233 height 241
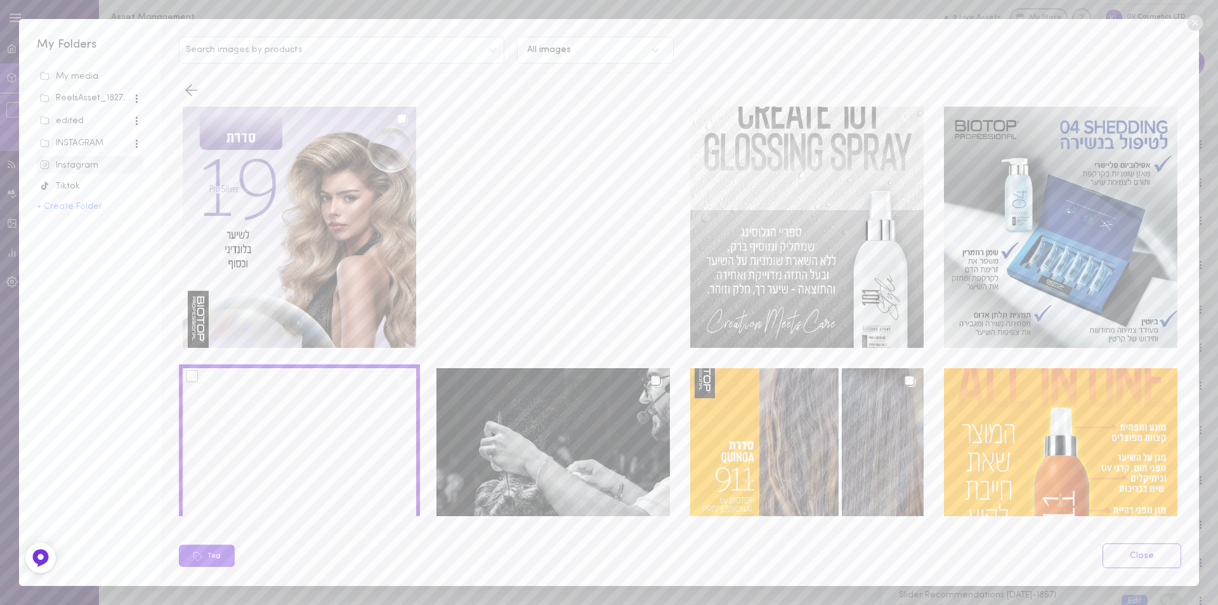
scroll to position [254, 0]
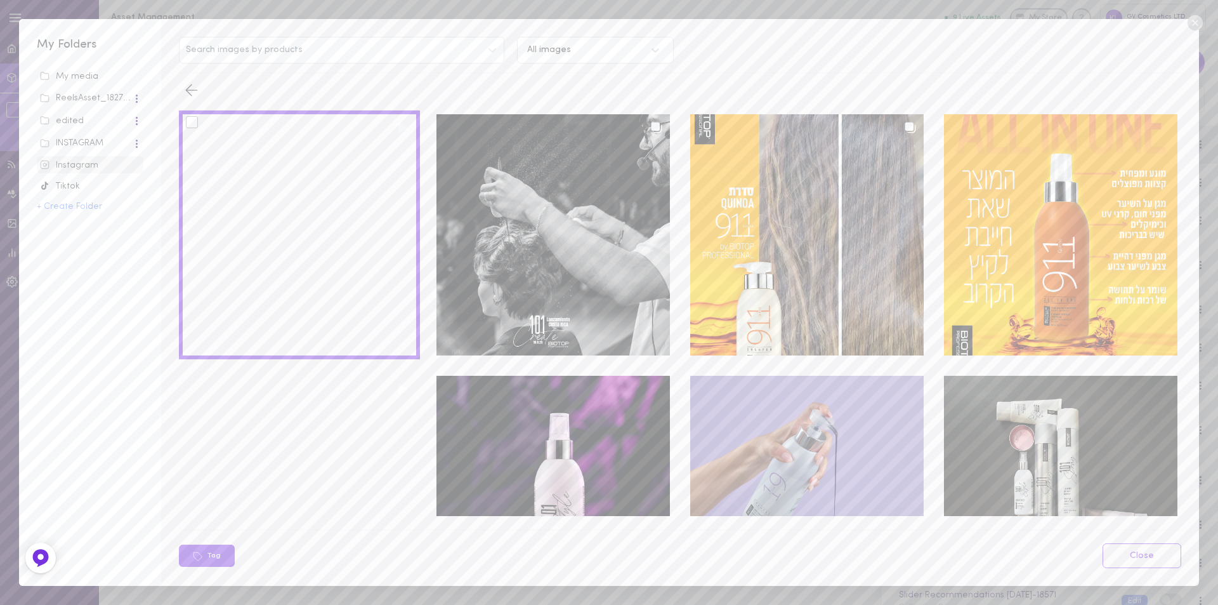
click at [89, 143] on div "INSTAGRAM" at bounding box center [86, 143] width 93 height 13
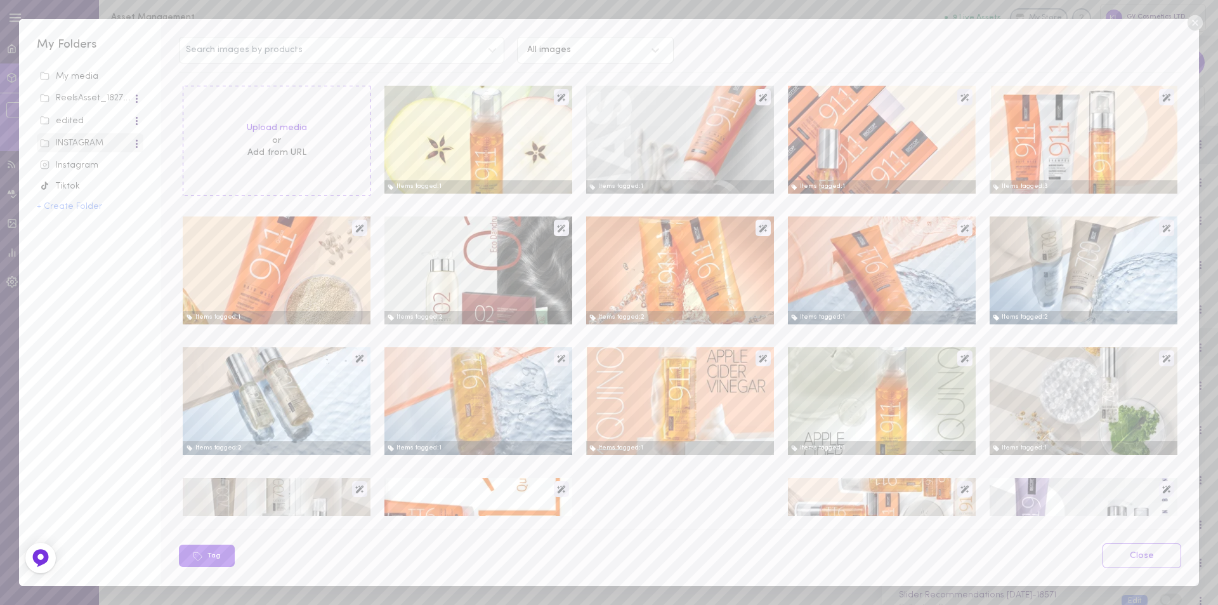
click at [80, 164] on div "Instagram" at bounding box center [90, 165] width 100 height 13
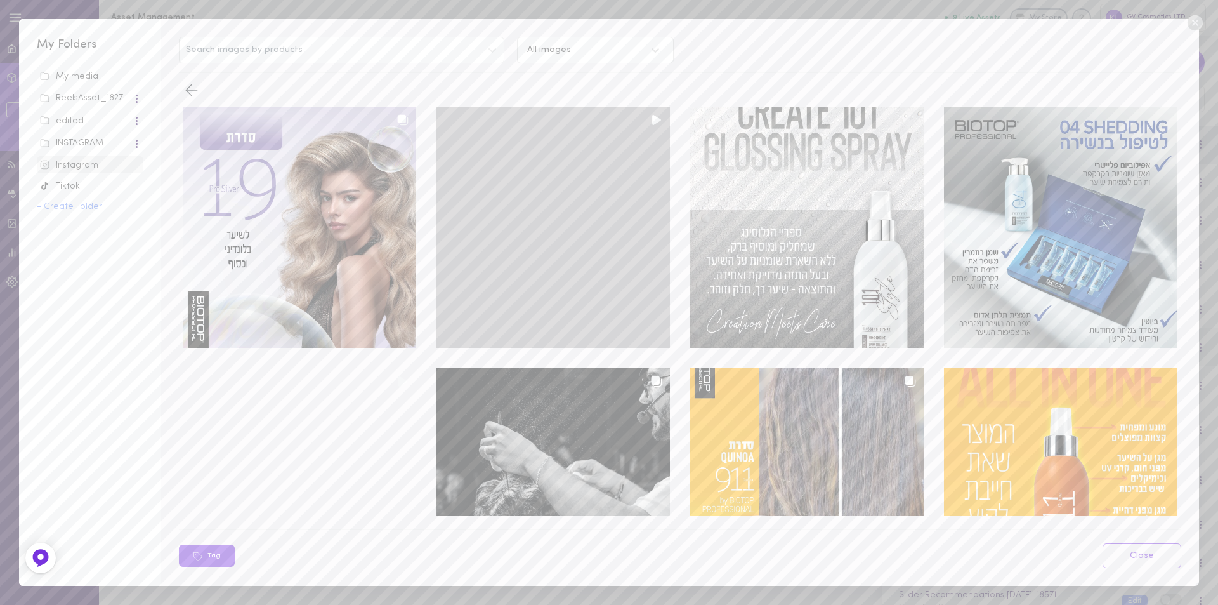
click at [525, 132] on div at bounding box center [552, 227] width 233 height 241
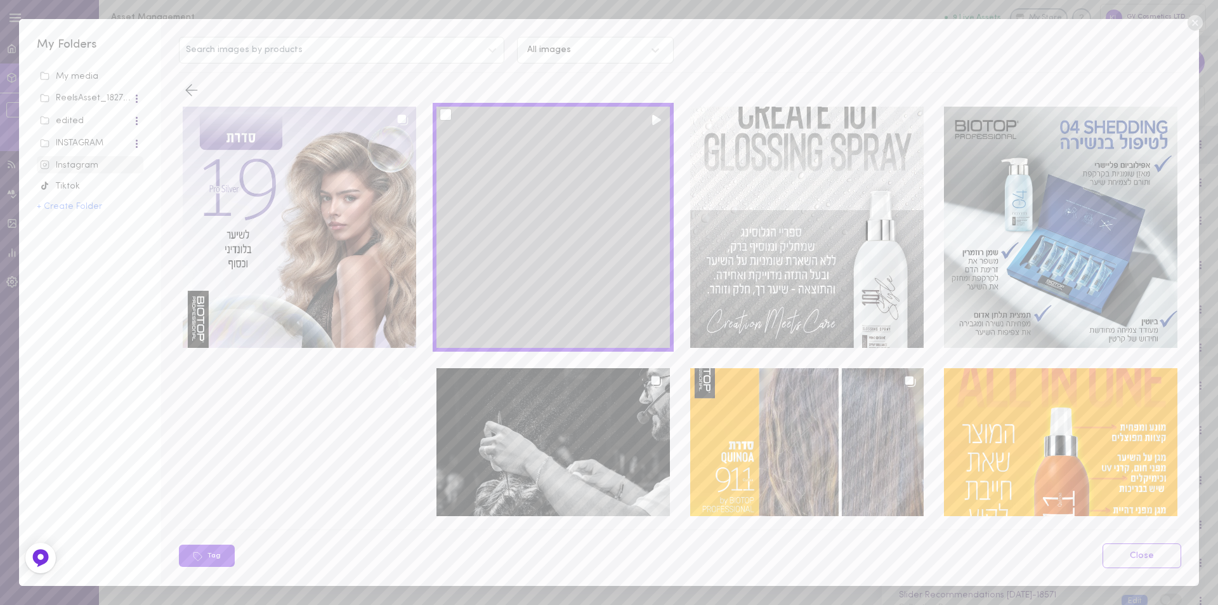
click at [443, 117] on div at bounding box center [446, 114] width 12 height 12
click at [0, 0] on input "checkbox" at bounding box center [0, 0] width 0 height 0
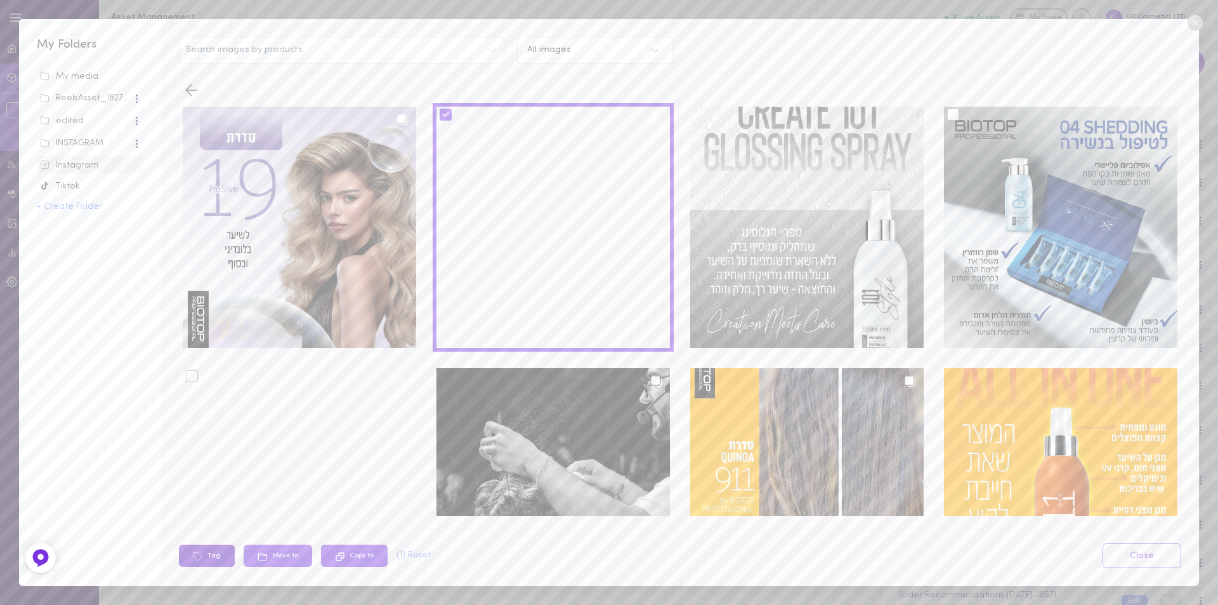
click at [210, 559] on button "Tag" at bounding box center [207, 555] width 56 height 22
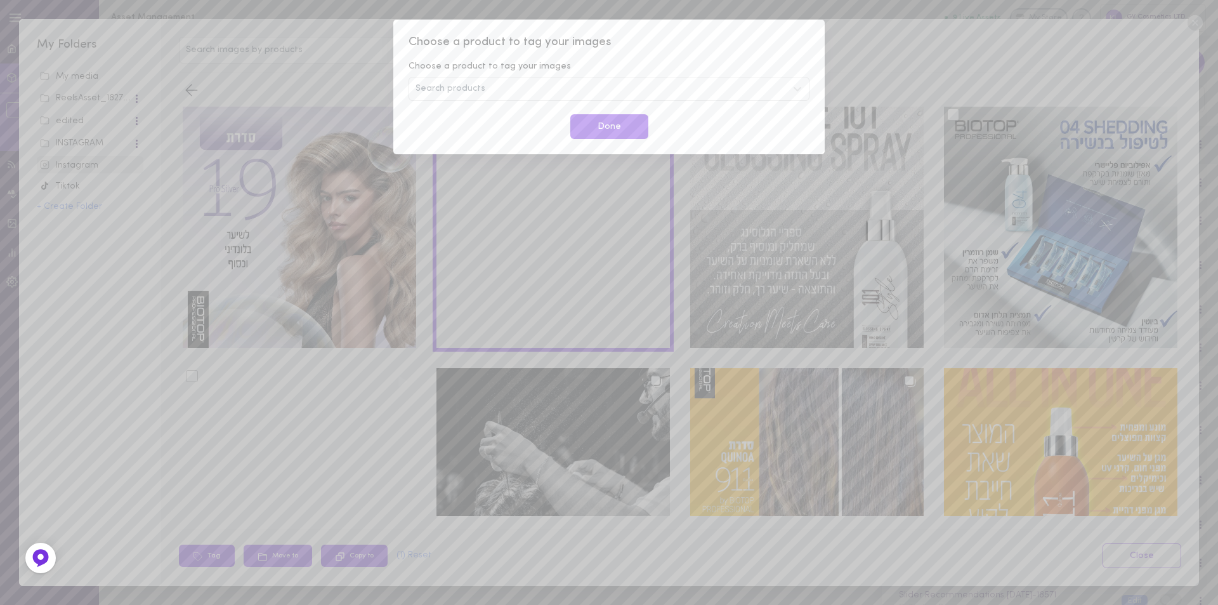
click at [482, 87] on span "Search products" at bounding box center [451, 88] width 70 height 9
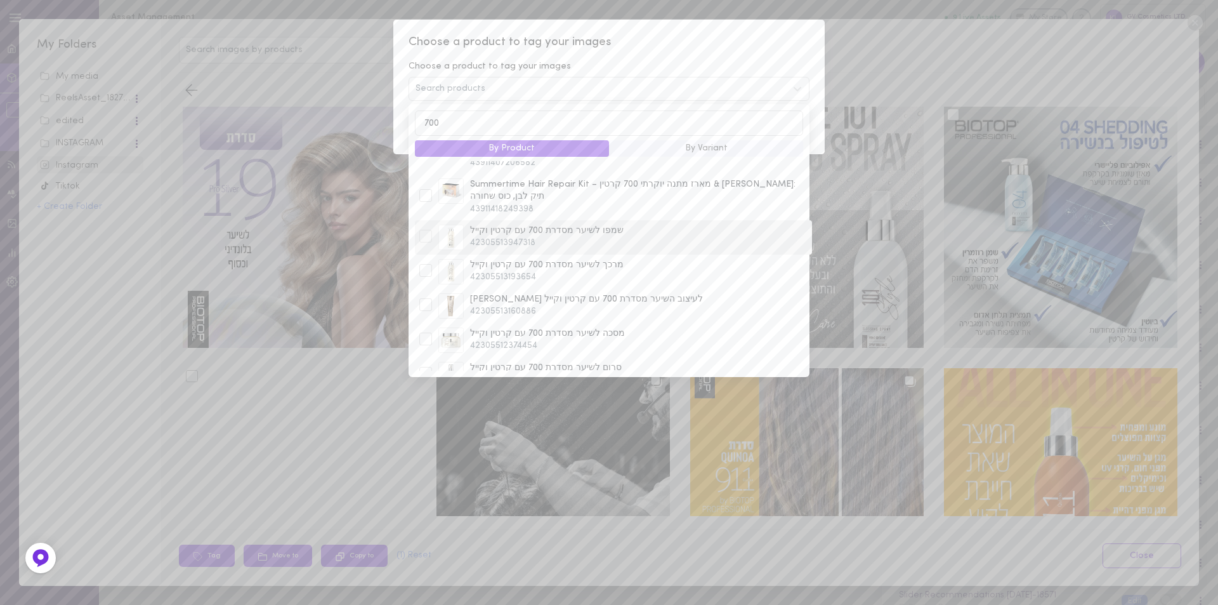
scroll to position [63, 0]
type input "700"
click at [423, 200] on div at bounding box center [425, 206] width 13 height 13
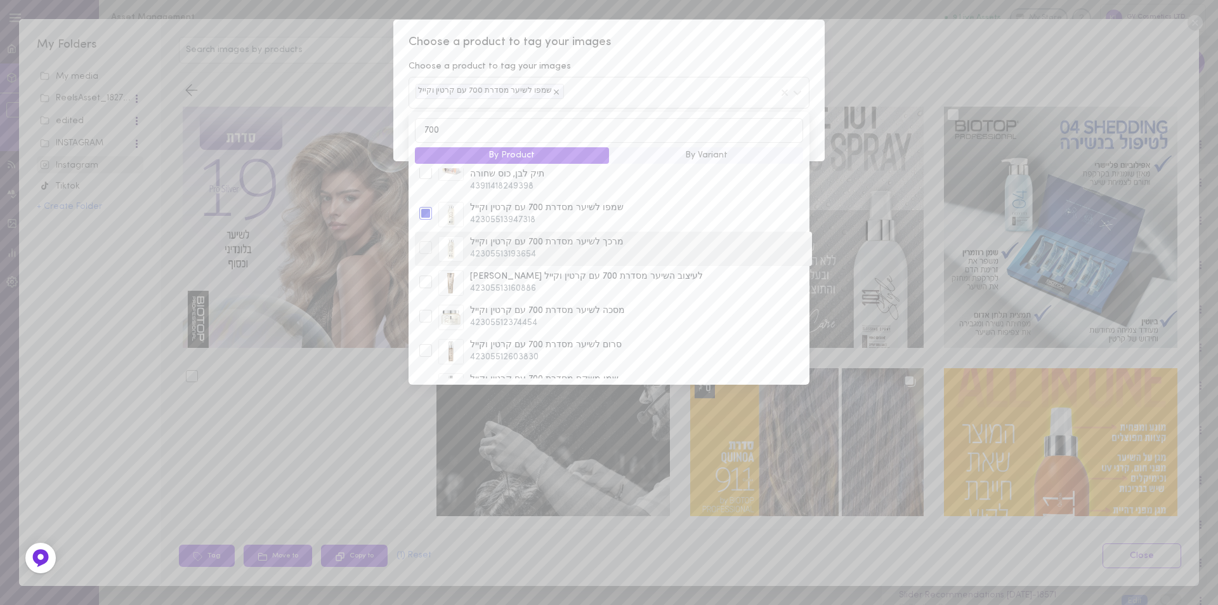
click at [426, 236] on div "מרכך לשיער מסדרת 700 עם קרטין וקייל 42305513193654" at bounding box center [613, 248] width 395 height 25
click at [426, 310] on div at bounding box center [425, 316] width 13 height 13
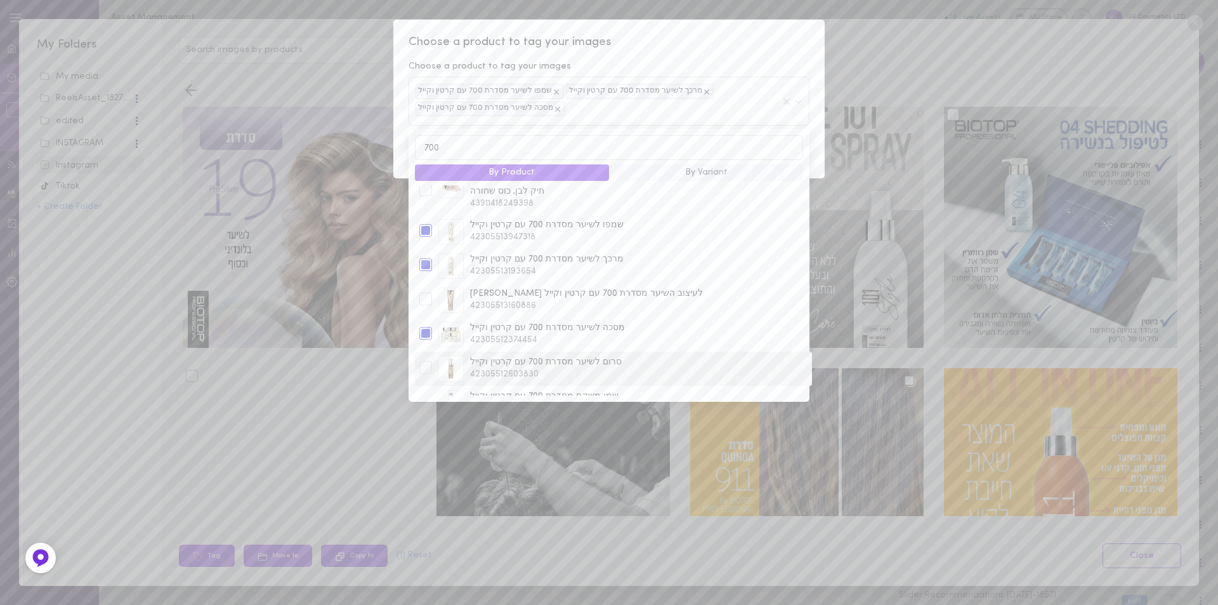
click at [424, 361] on div at bounding box center [425, 367] width 13 height 13
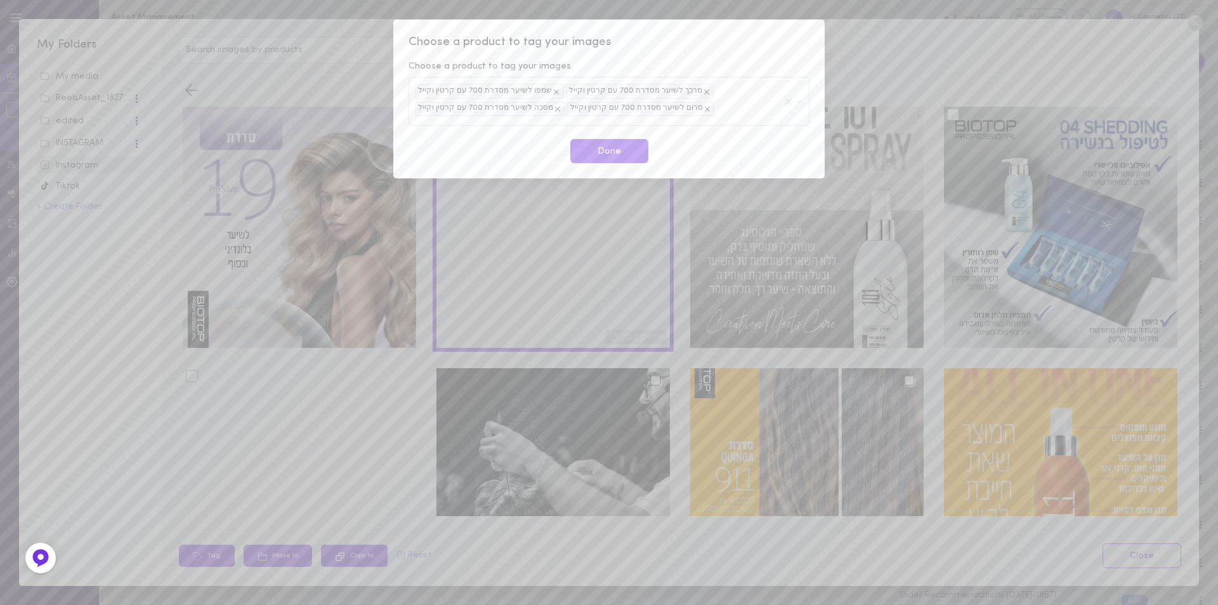
click at [779, 33] on div "Choose a product to tag your images Choose a product to tag your images שמפו לש…" at bounding box center [608, 99] width 431 height 159
click at [615, 147] on button "Done" at bounding box center [609, 151] width 78 height 25
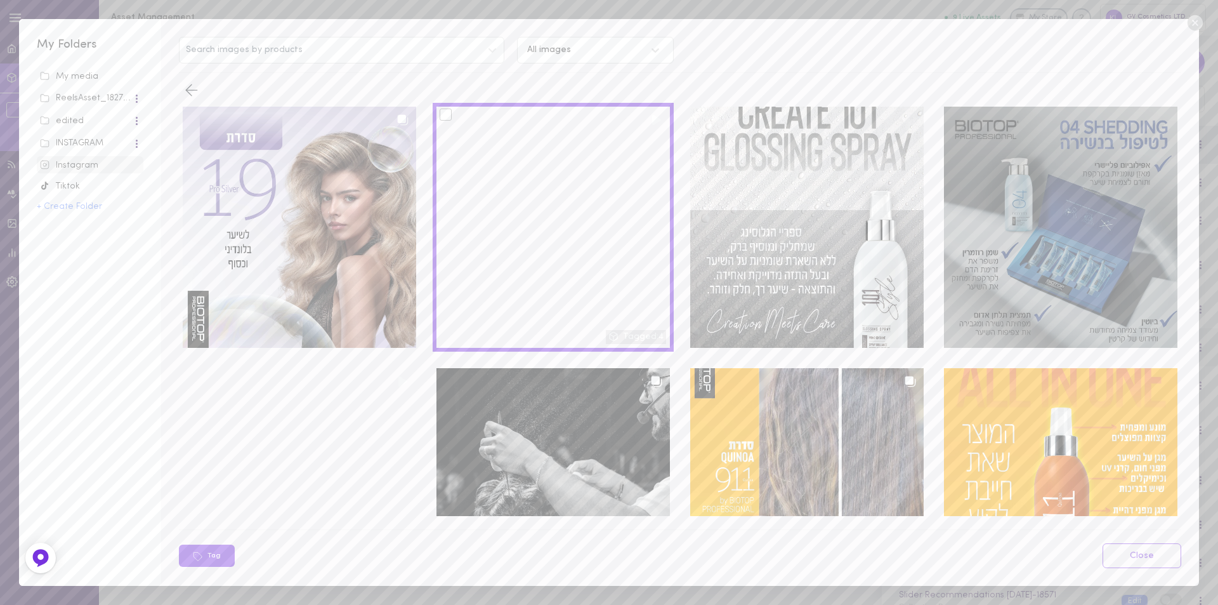
click at [1045, 157] on div at bounding box center [1060, 227] width 233 height 241
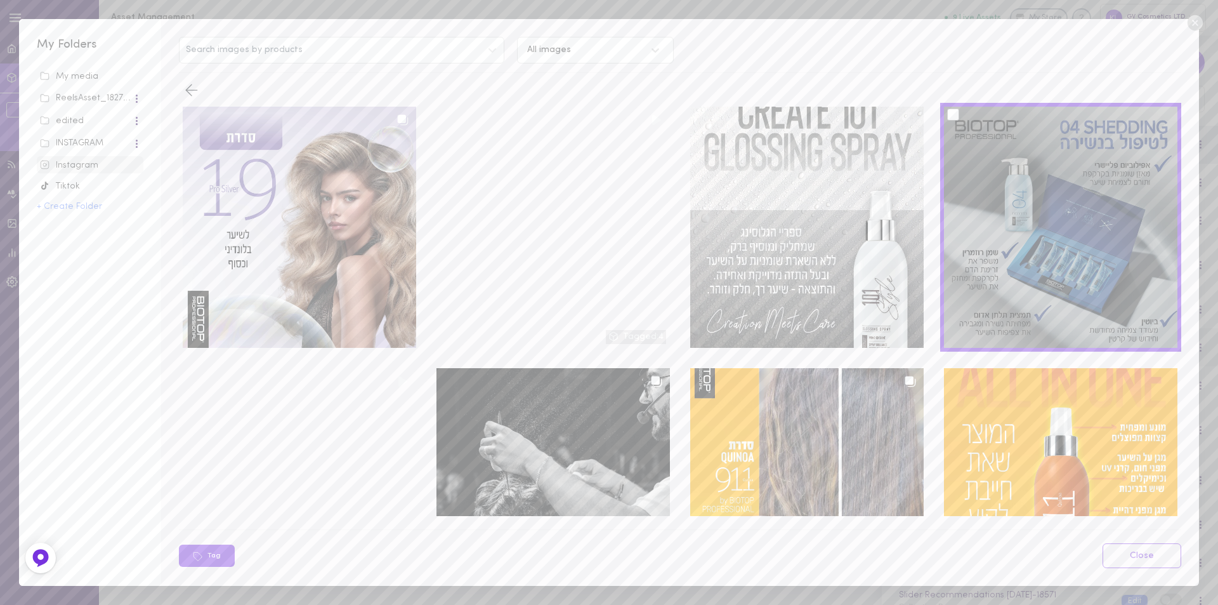
click at [948, 114] on div at bounding box center [953, 114] width 12 height 12
click at [0, 0] on input "checkbox" at bounding box center [0, 0] width 0 height 0
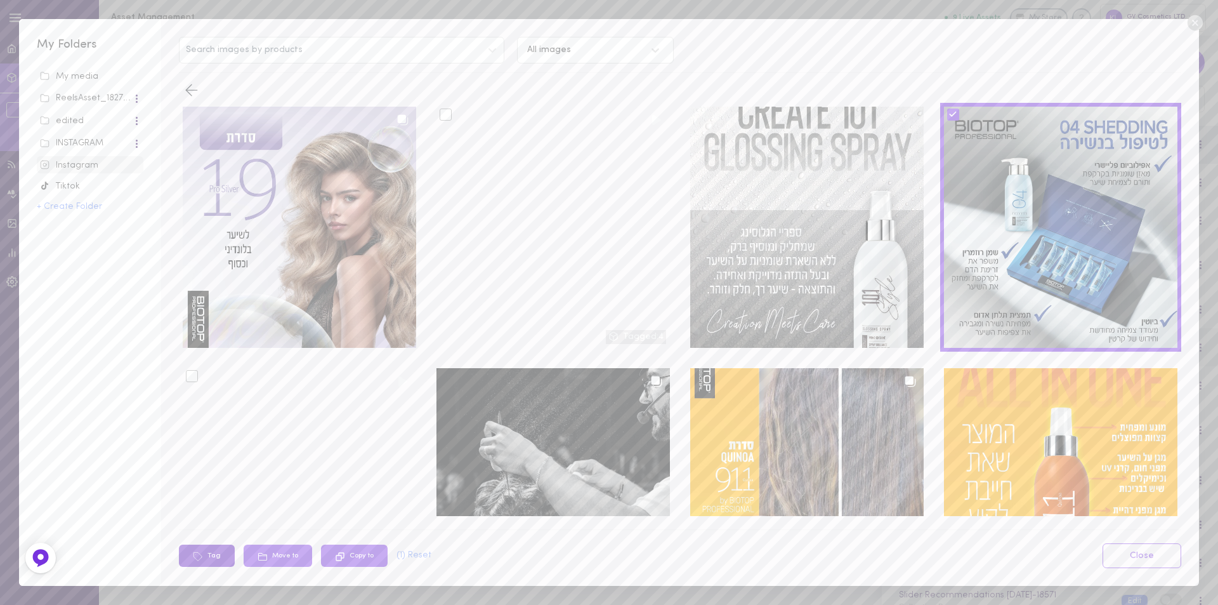
click at [207, 556] on button "Tag" at bounding box center [207, 555] width 56 height 22
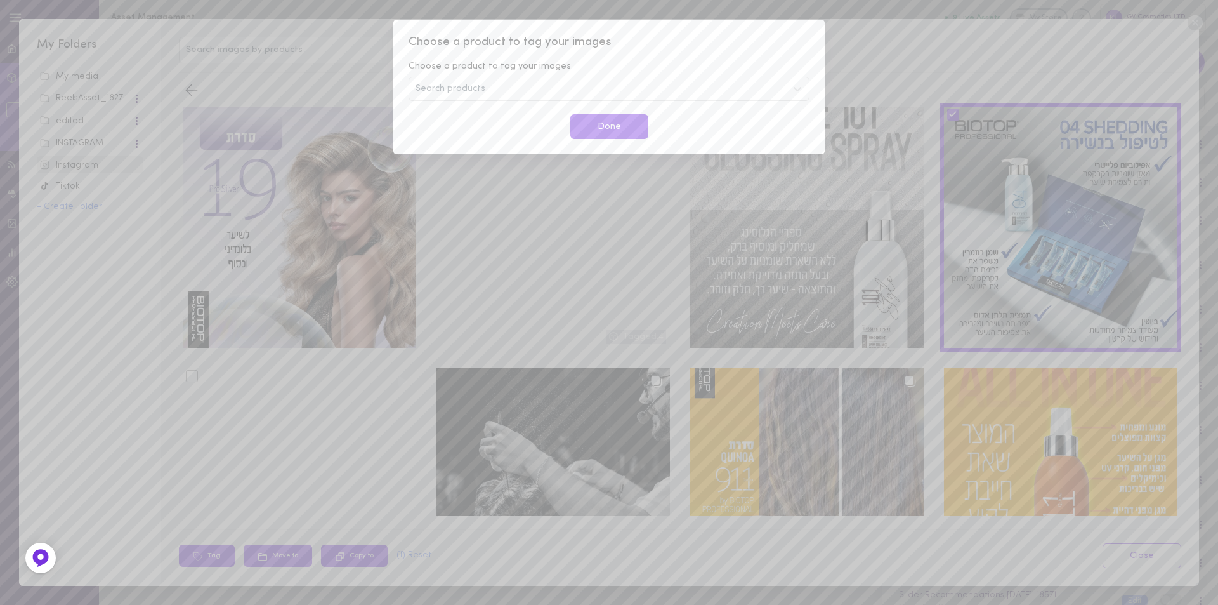
click at [493, 87] on div "Search products" at bounding box center [609, 89] width 401 height 24
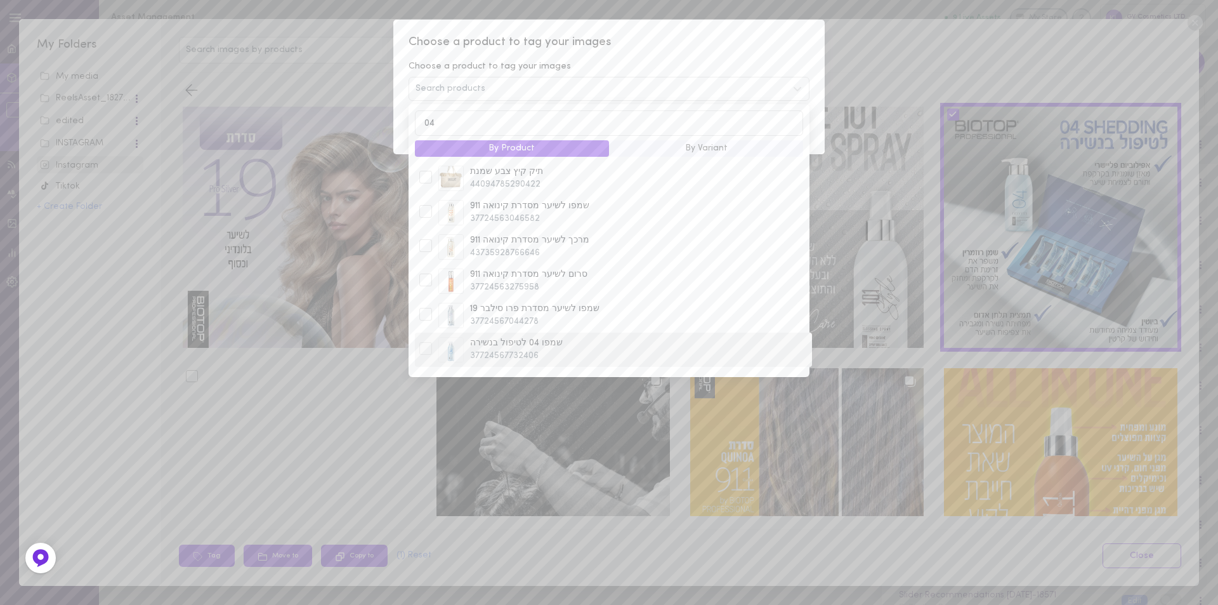
type input "04"
click at [425, 353] on div at bounding box center [425, 348] width 13 height 13
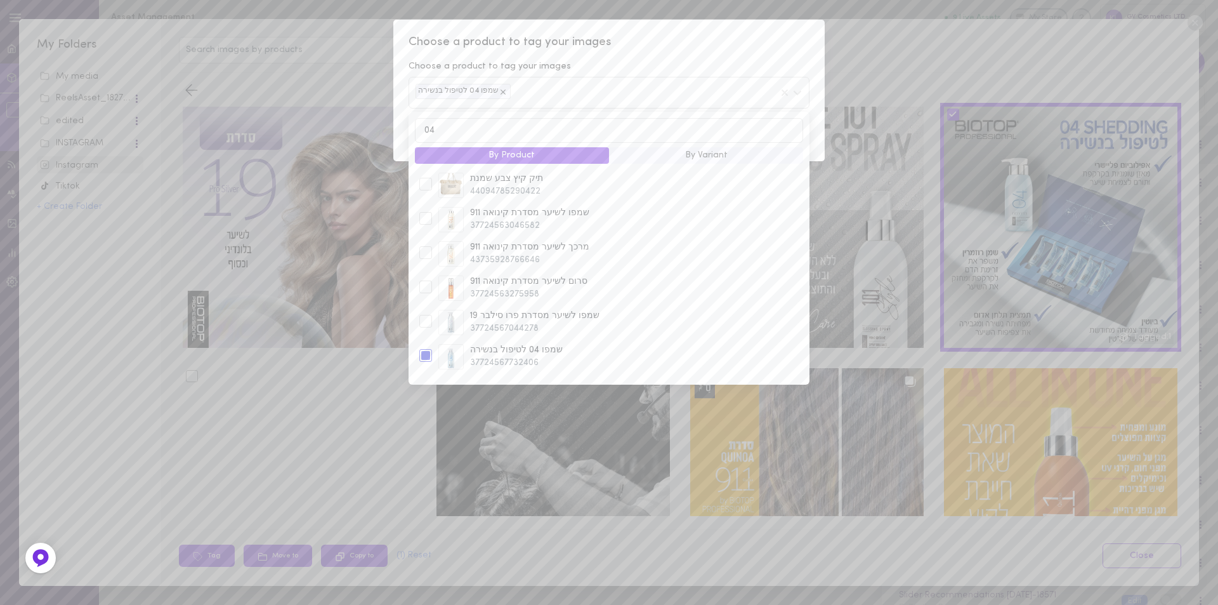
click at [638, 35] on span "Choose a product to tag your images" at bounding box center [609, 42] width 401 height 16
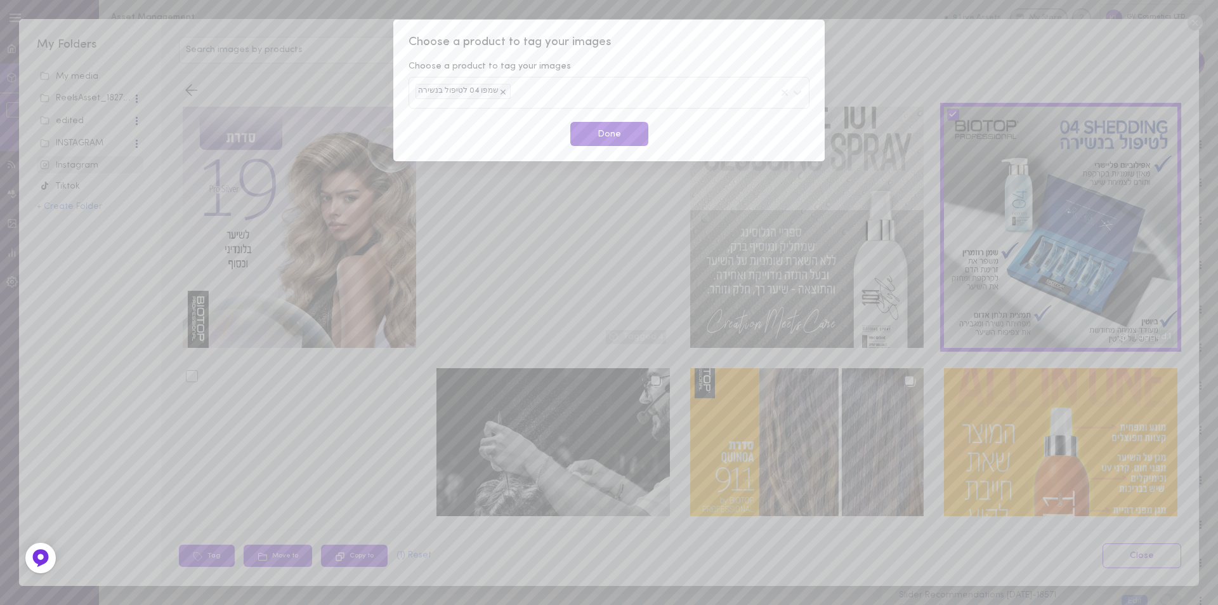
click at [598, 135] on button "Done" at bounding box center [609, 134] width 78 height 25
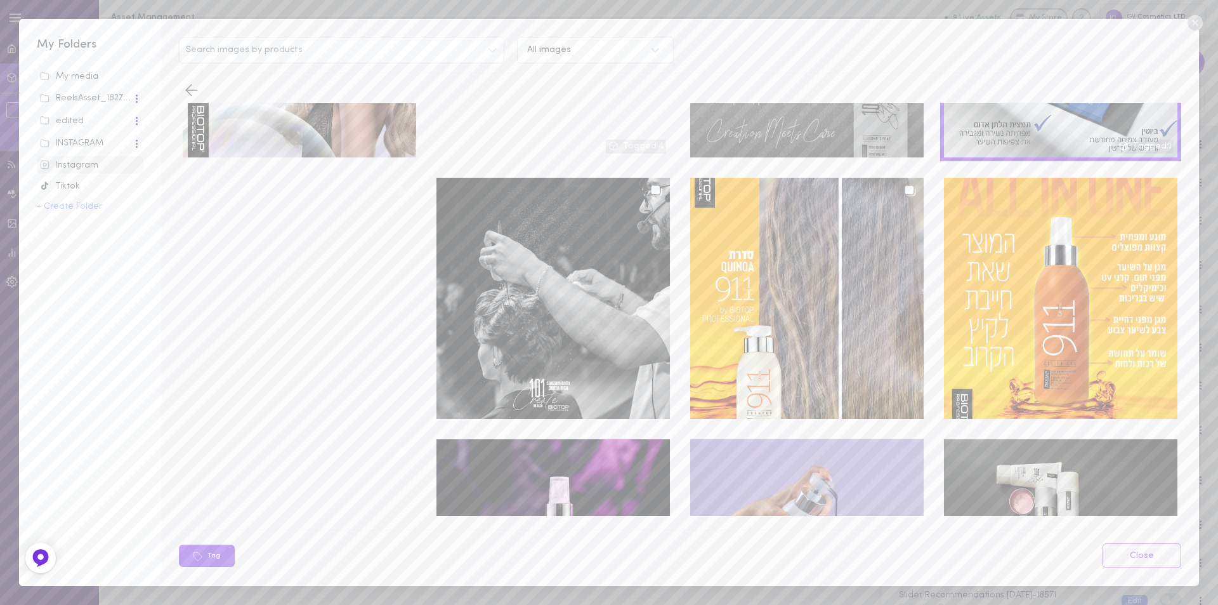
scroll to position [254, 0]
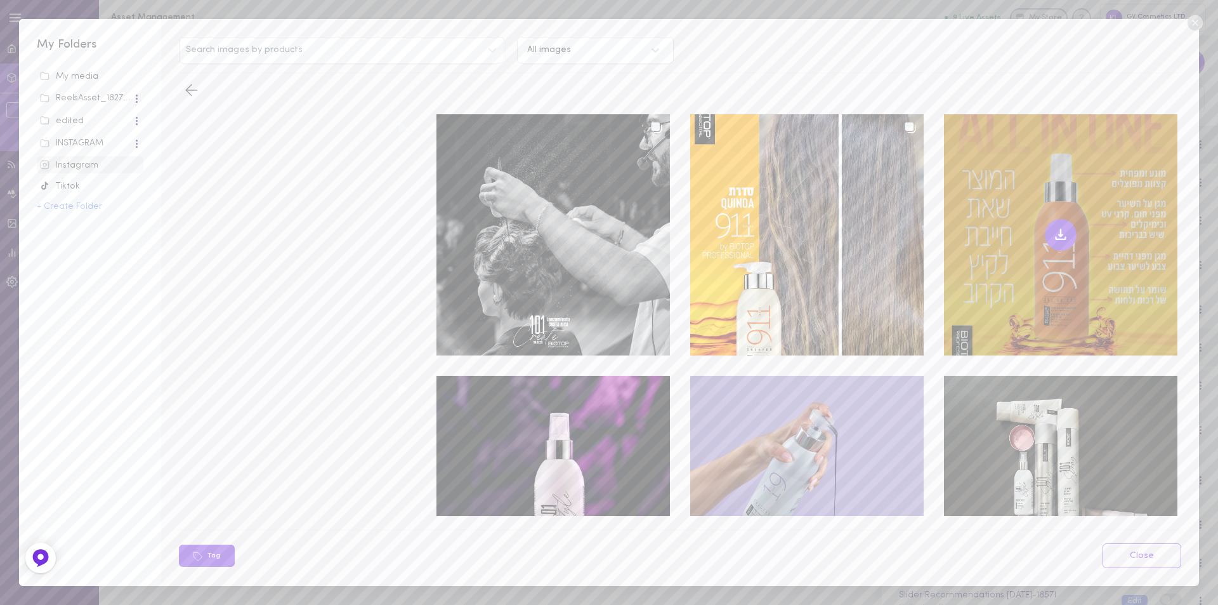
click at [977, 136] on div at bounding box center [1060, 234] width 233 height 241
click at [1056, 220] on button at bounding box center [1061, 235] width 32 height 32
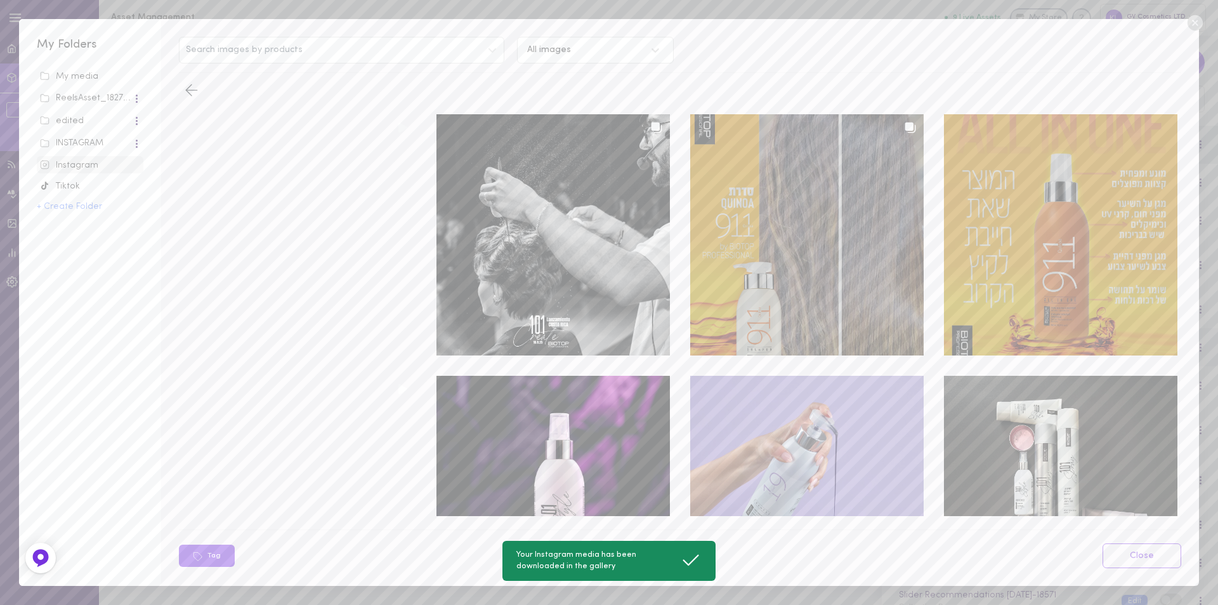
click at [799, 202] on div at bounding box center [806, 234] width 233 height 241
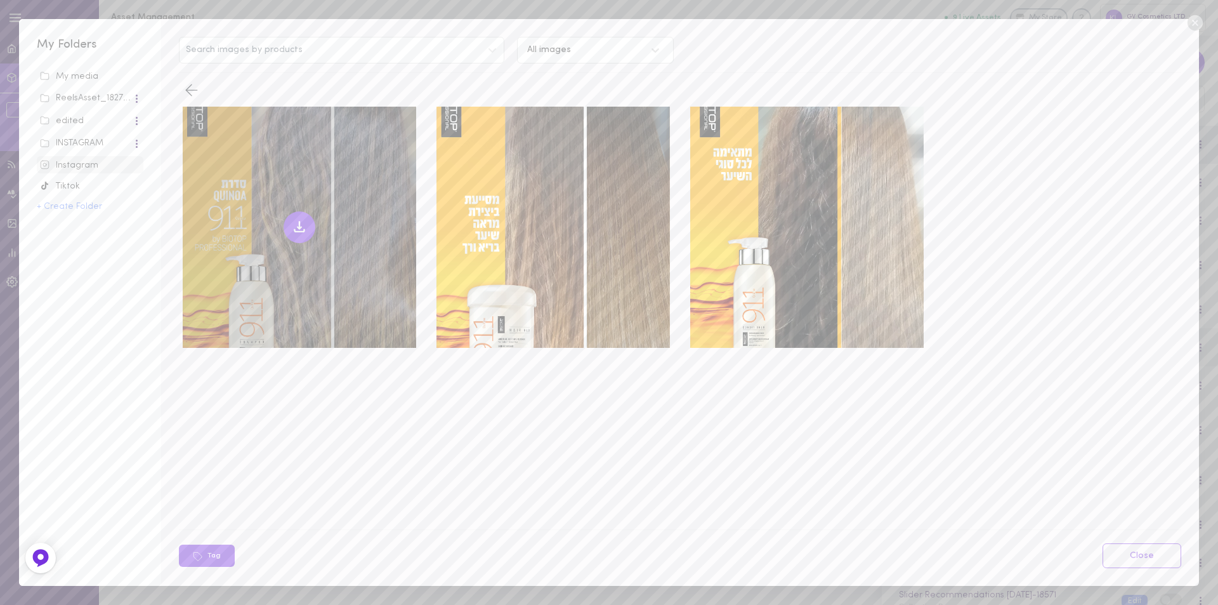
click at [296, 227] on icon at bounding box center [299, 227] width 15 height 15
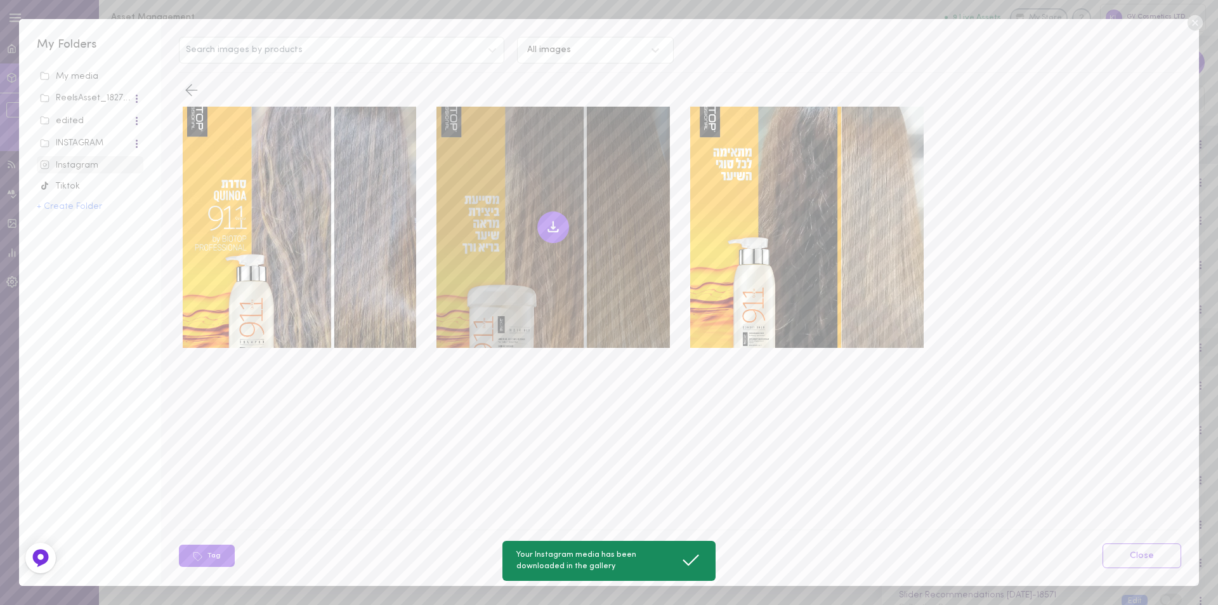
click at [555, 224] on icon at bounding box center [553, 227] width 15 height 15
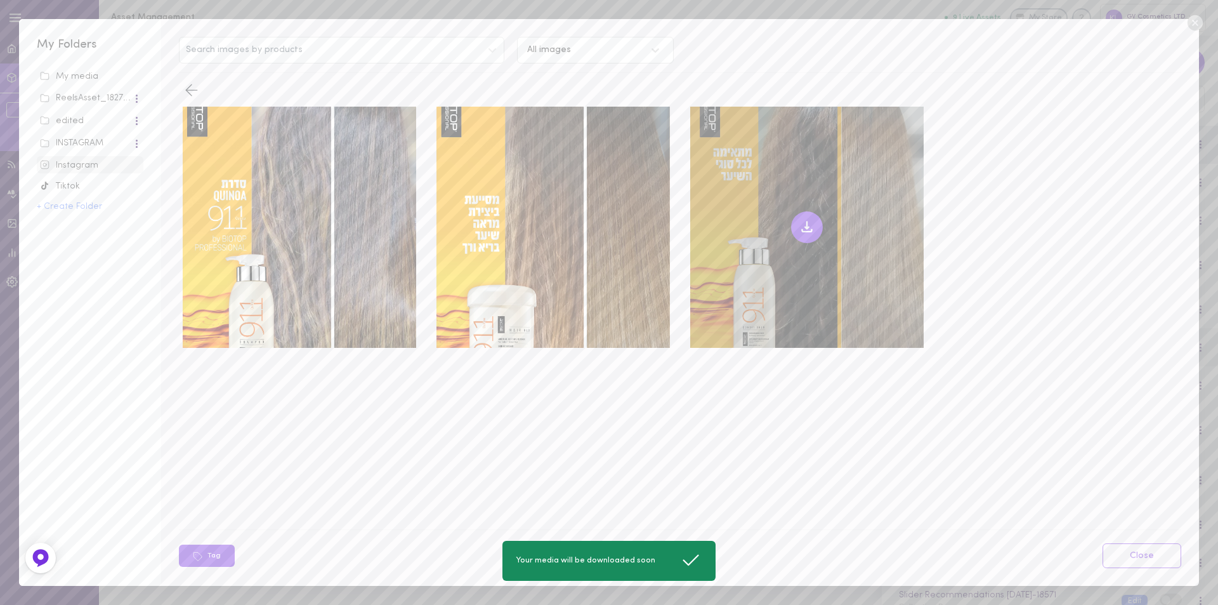
click at [805, 221] on icon at bounding box center [806, 227] width 15 height 15
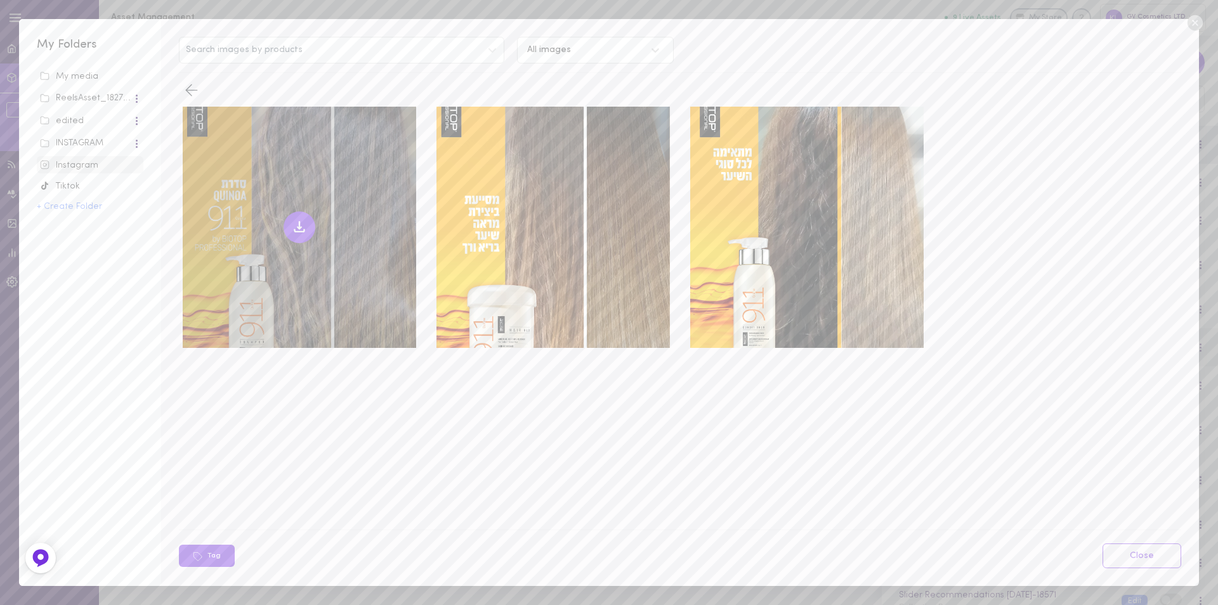
click at [303, 223] on icon at bounding box center [299, 227] width 15 height 15
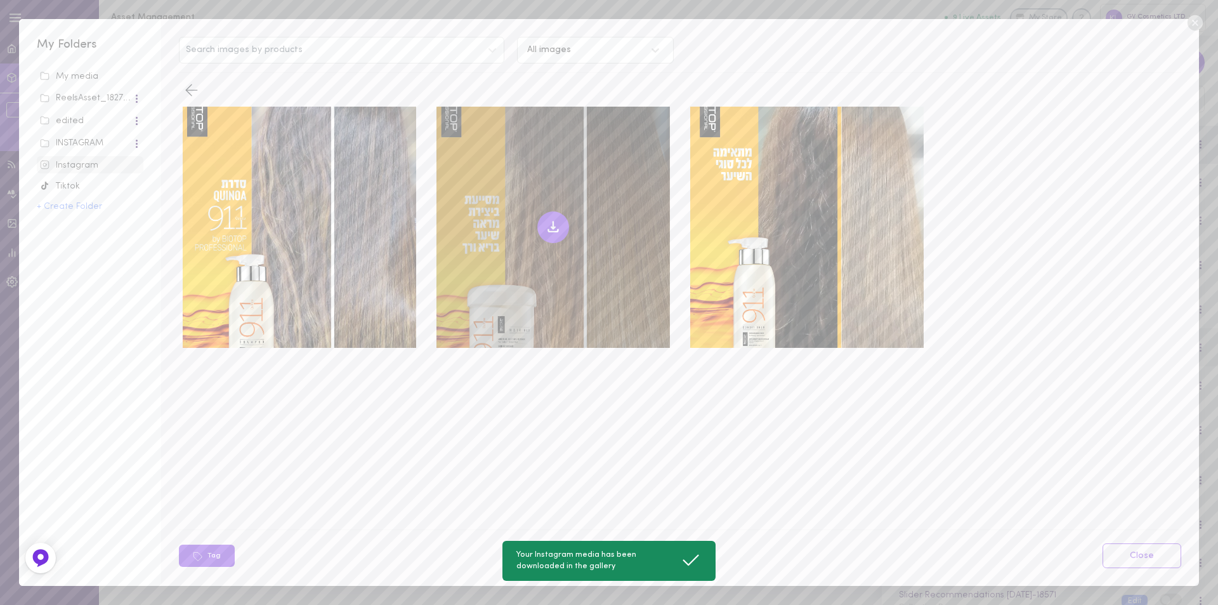
click at [552, 229] on icon at bounding box center [554, 230] width 10 height 3
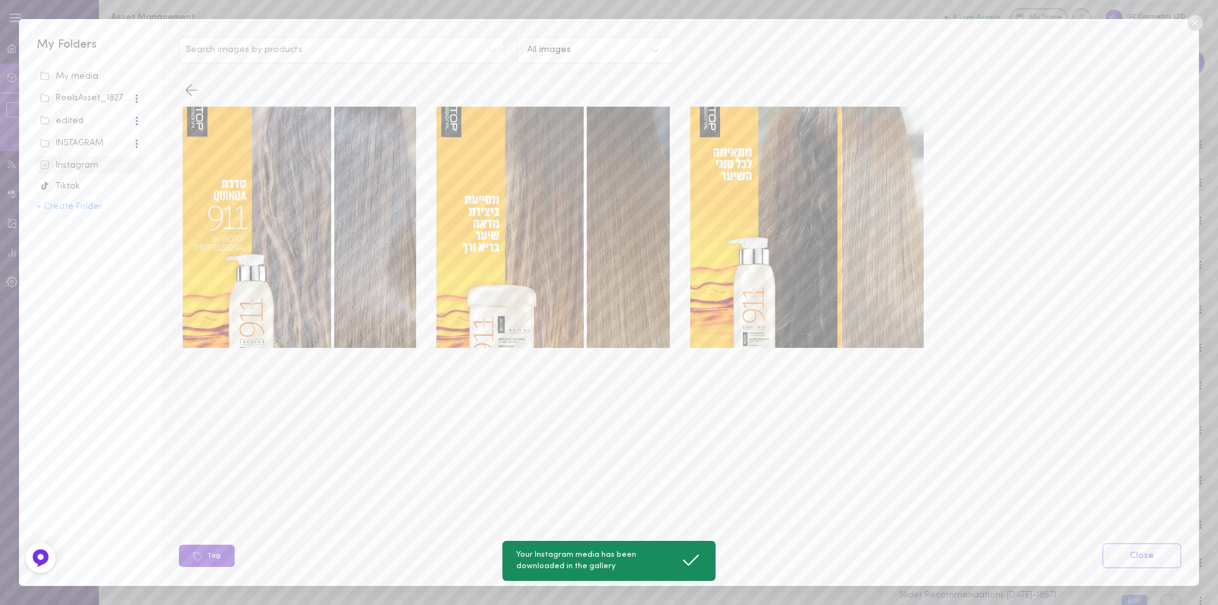
click at [208, 557] on button "Tag" at bounding box center [207, 555] width 56 height 22
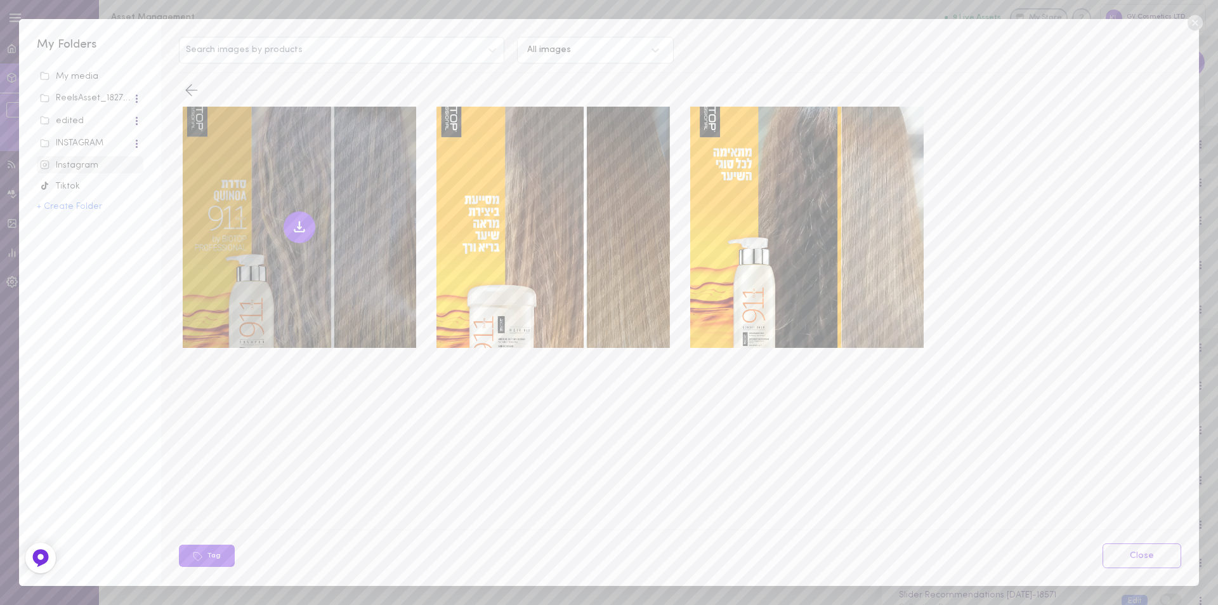
click at [266, 248] on div at bounding box center [299, 227] width 233 height 241
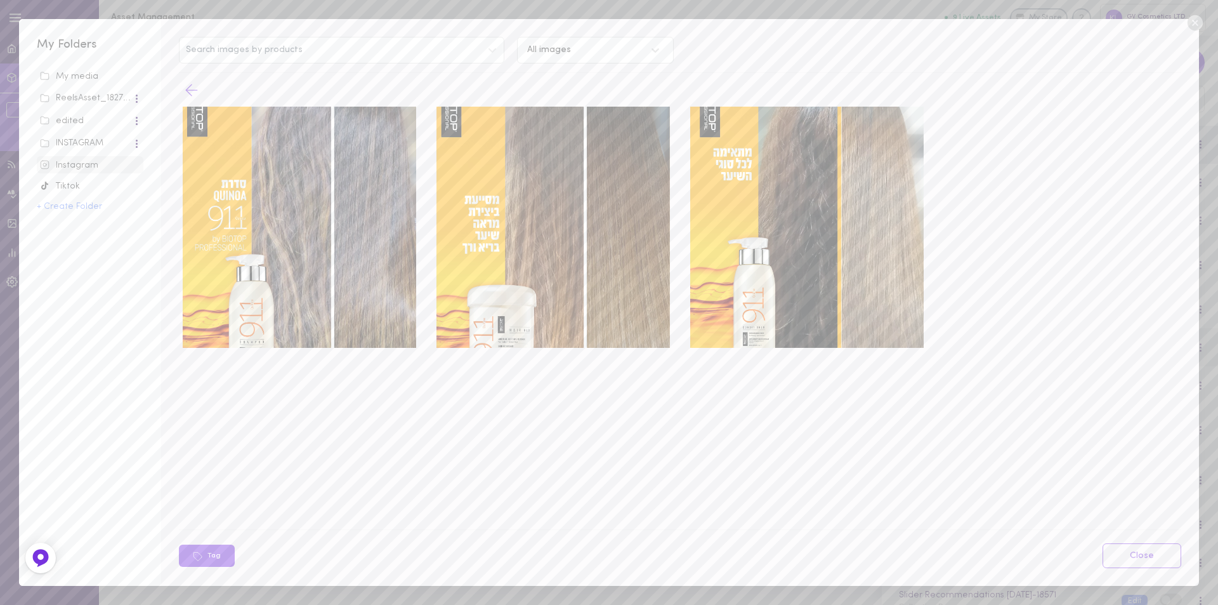
click at [187, 86] on icon at bounding box center [191, 90] width 19 height 19
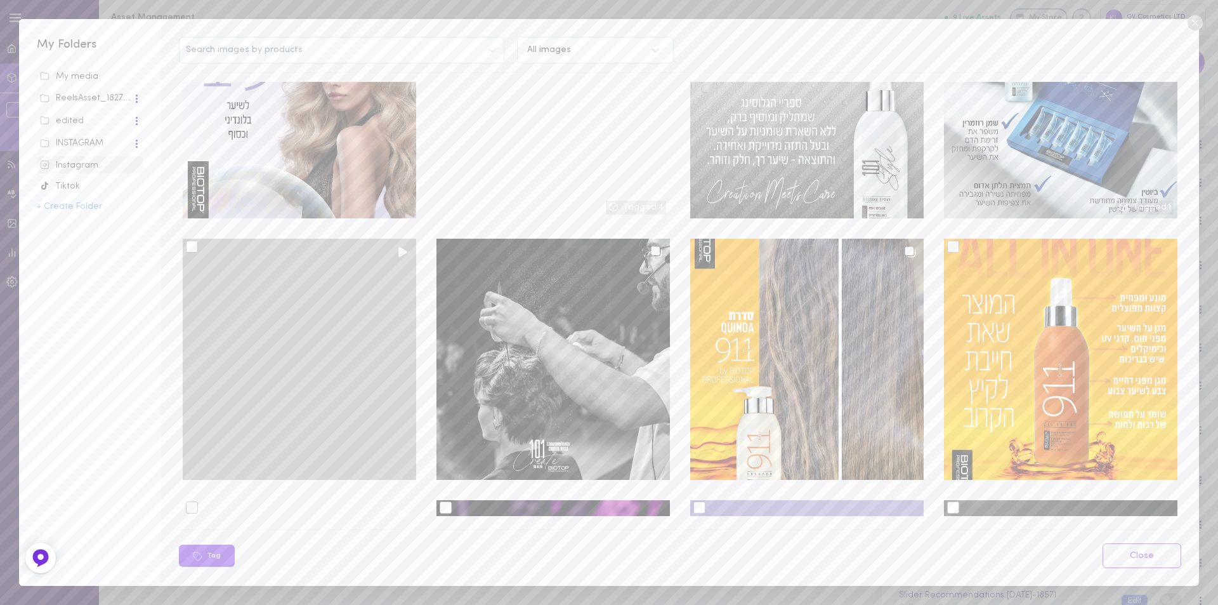
scroll to position [127, 0]
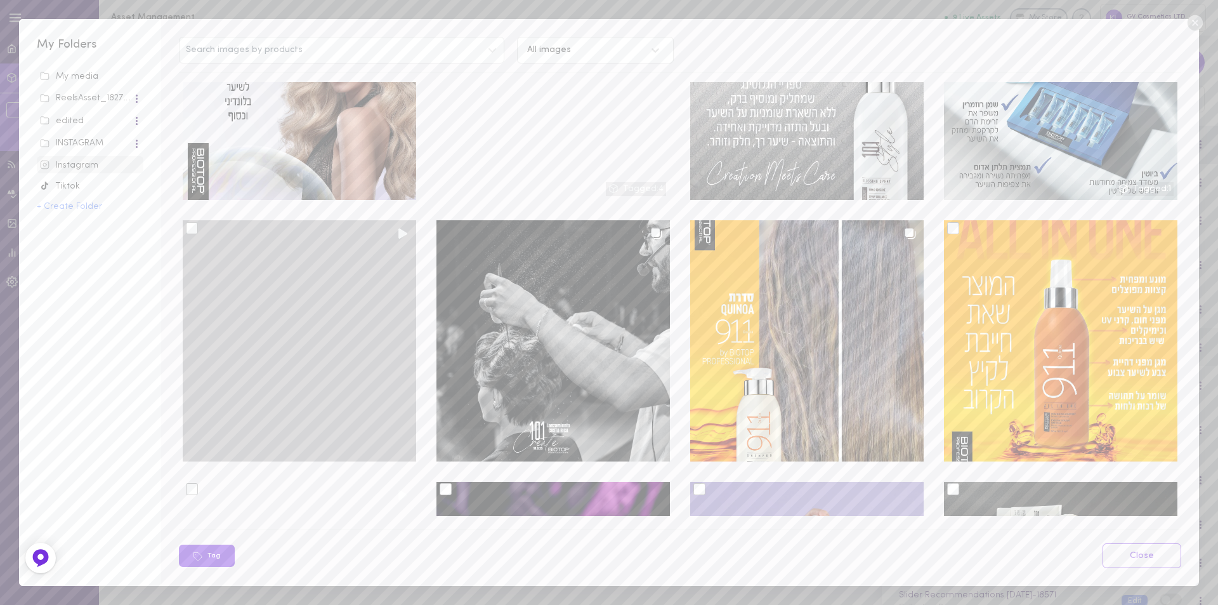
click at [192, 226] on div at bounding box center [192, 228] width 12 height 12
click at [0, 0] on input "checkbox" at bounding box center [0, 0] width 0 height 0
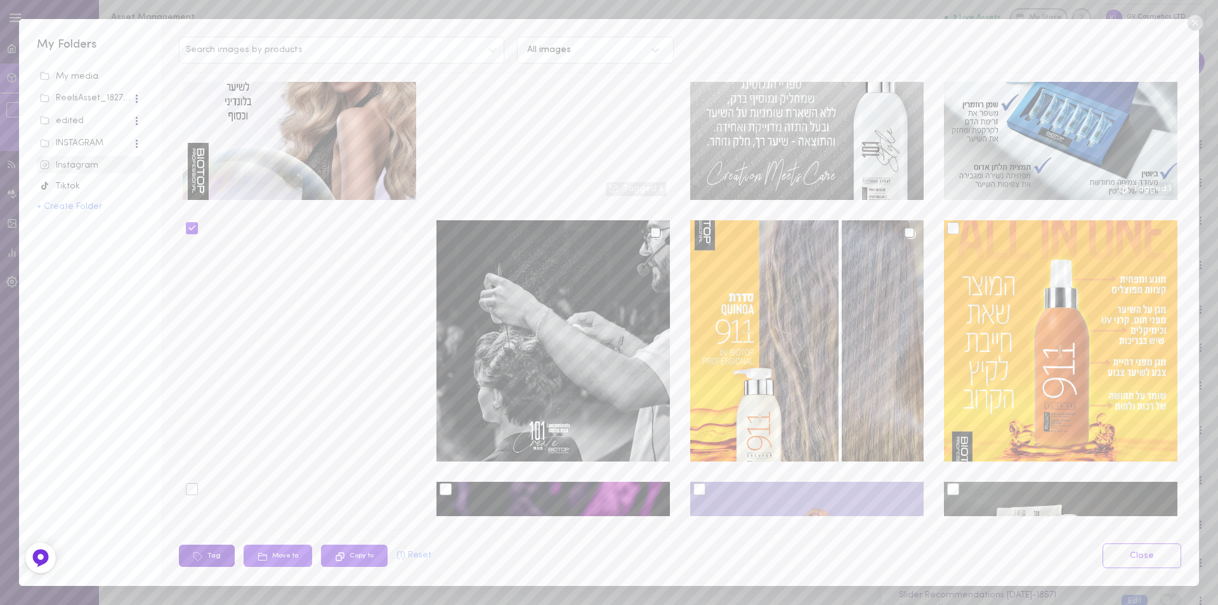
click at [221, 555] on button "Tag" at bounding box center [207, 555] width 56 height 22
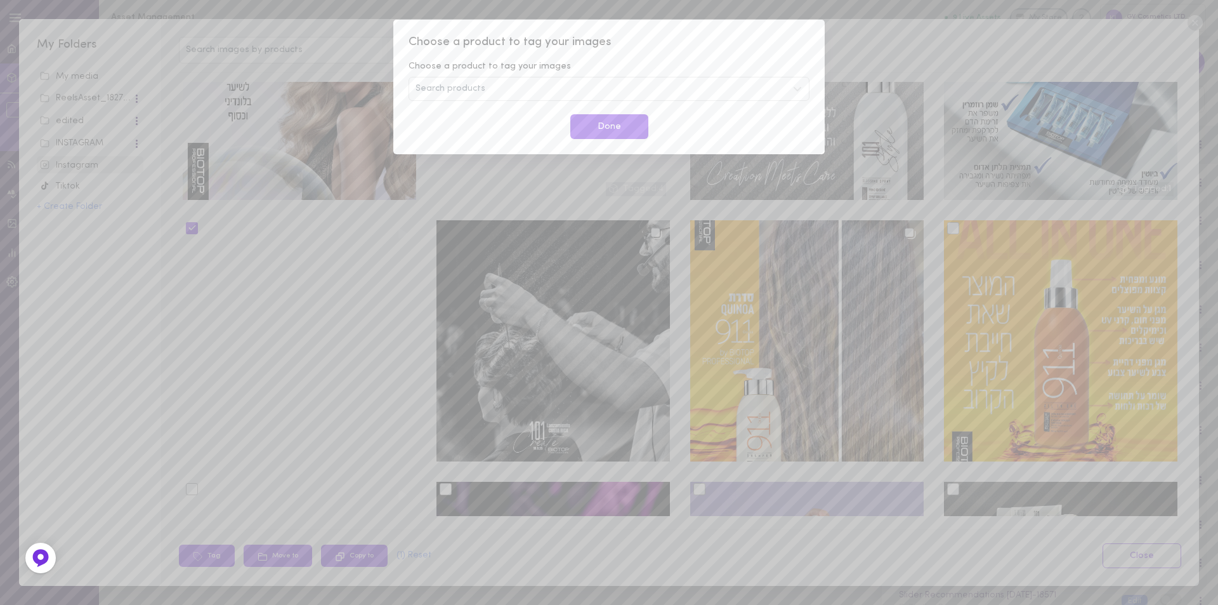
click at [471, 91] on span "Search products" at bounding box center [451, 88] width 70 height 9
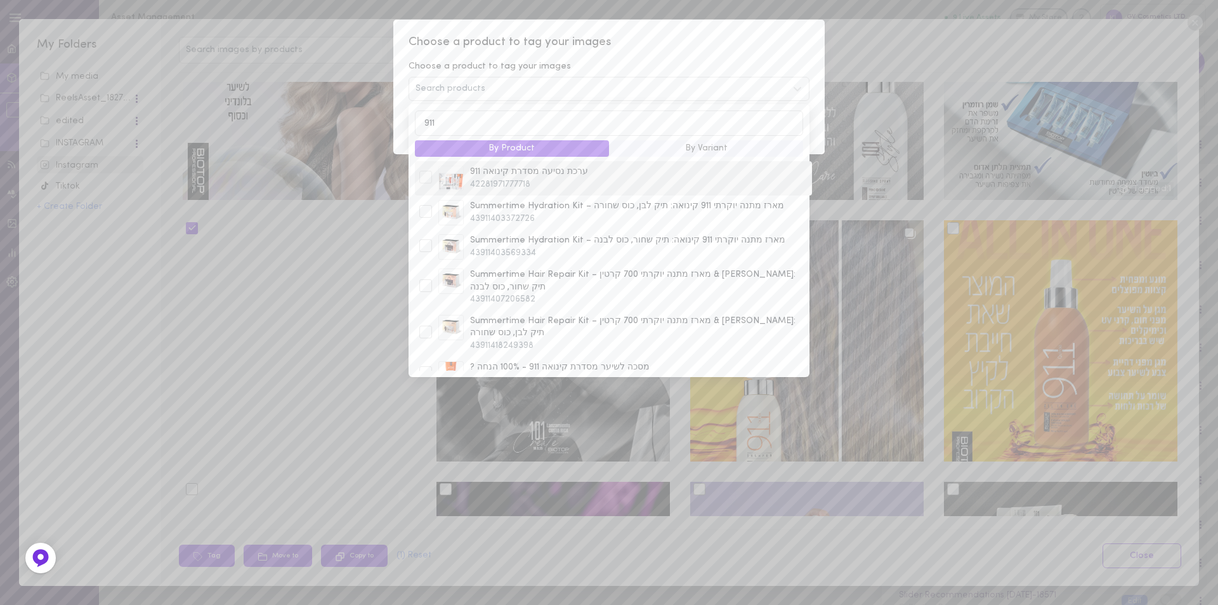
type input "911"
click at [424, 176] on div at bounding box center [425, 177] width 13 height 13
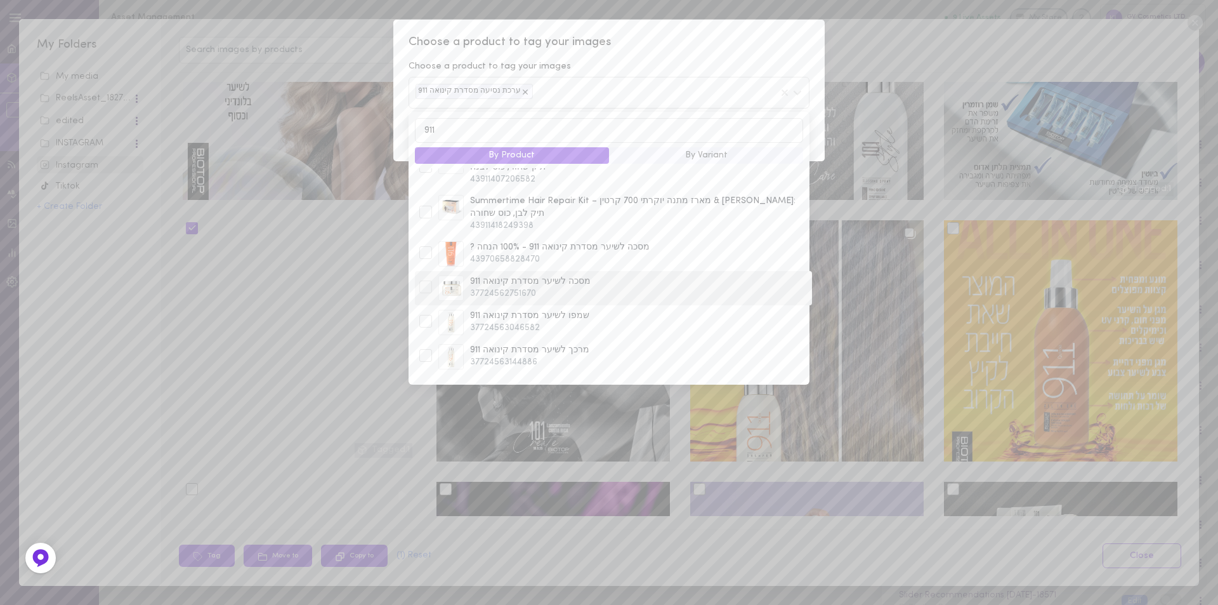
click at [426, 280] on div at bounding box center [425, 286] width 13 height 13
click at [428, 315] on div at bounding box center [425, 321] width 13 height 13
click at [429, 349] on div at bounding box center [425, 355] width 13 height 13
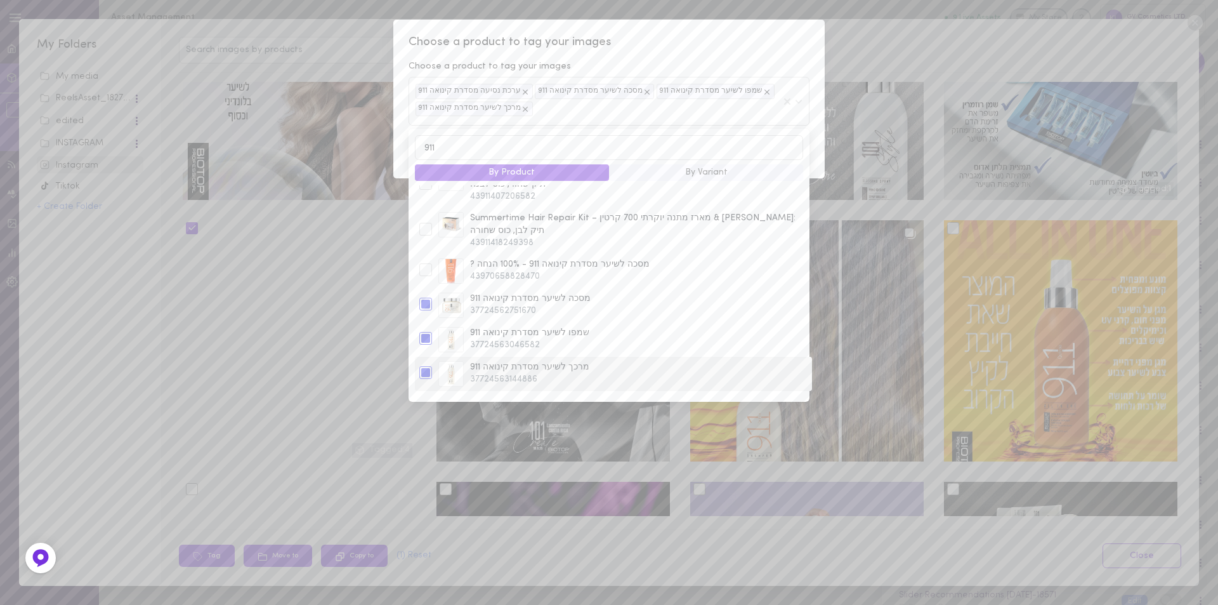
click at [428, 364] on div "מרכך לשיער מסדרת קינואה 911 37724563144886" at bounding box center [613, 373] width 395 height 25
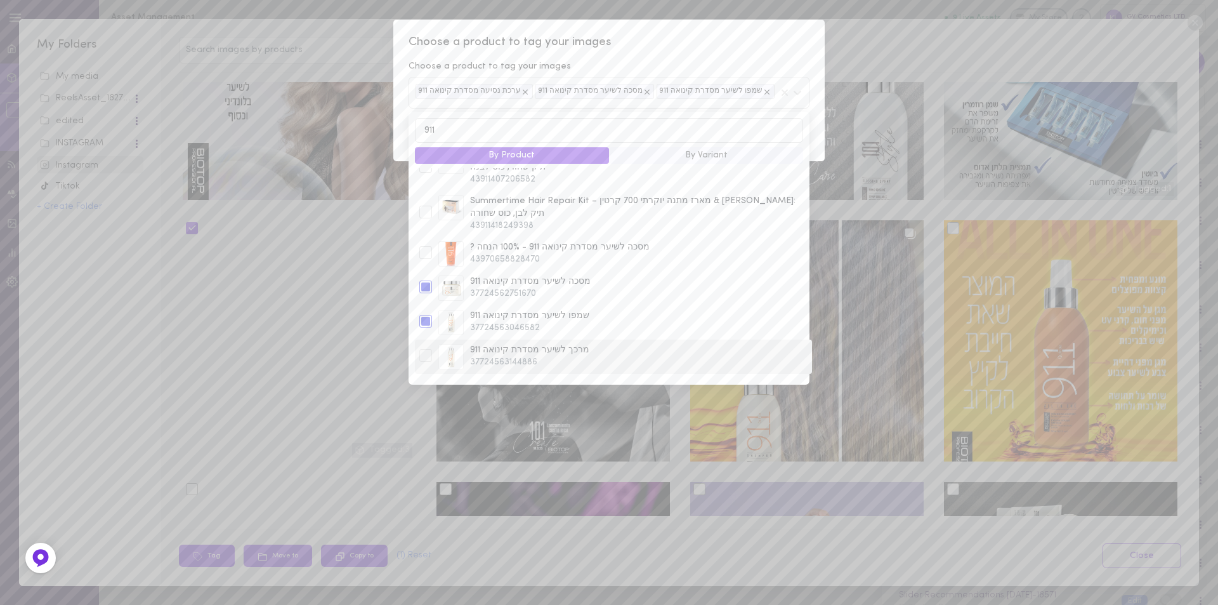
click at [431, 349] on div at bounding box center [425, 355] width 13 height 13
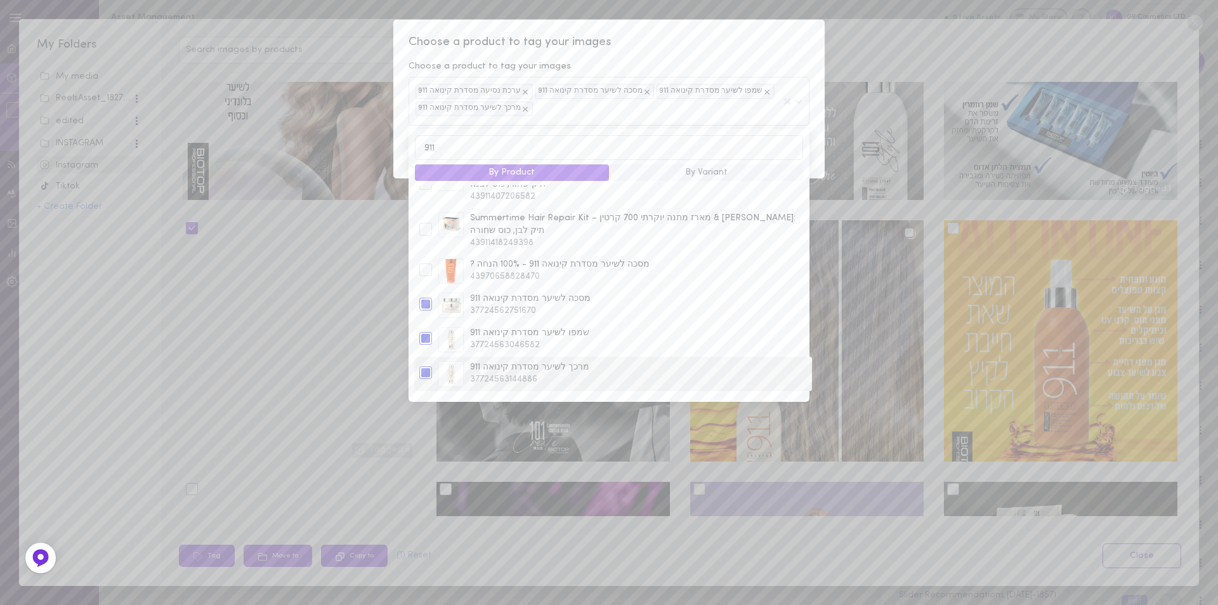
scroll to position [190, 0]
click at [426, 337] on div at bounding box center [425, 343] width 13 height 13
click at [424, 371] on div at bounding box center [425, 377] width 13 height 13
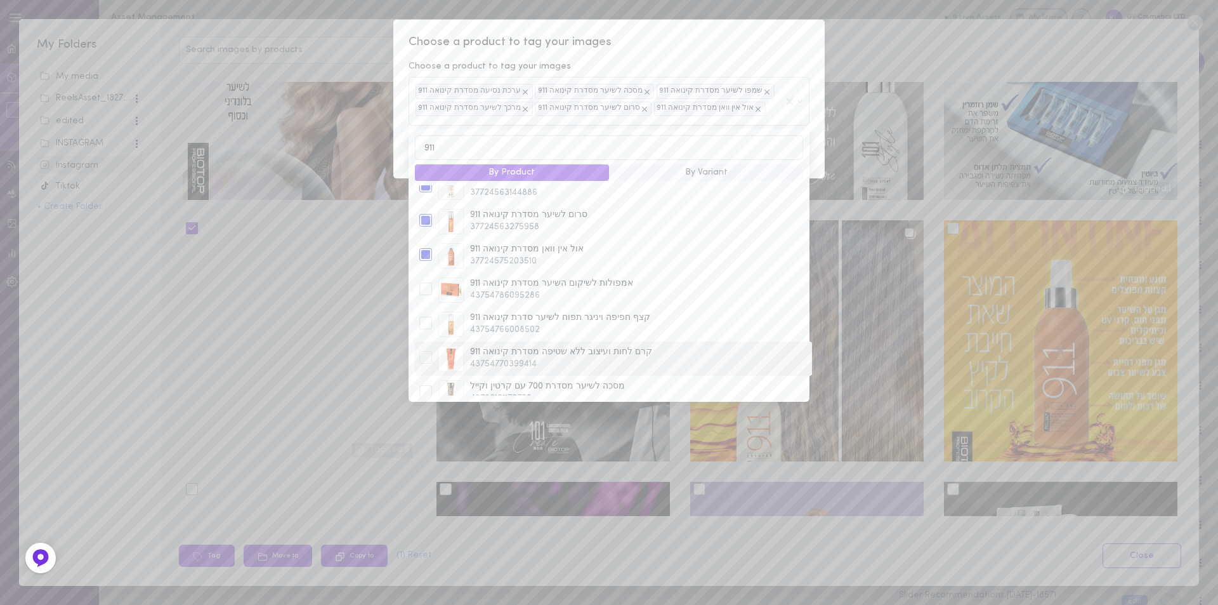
scroll to position [317, 0]
click at [423, 279] on div at bounding box center [425, 285] width 13 height 13
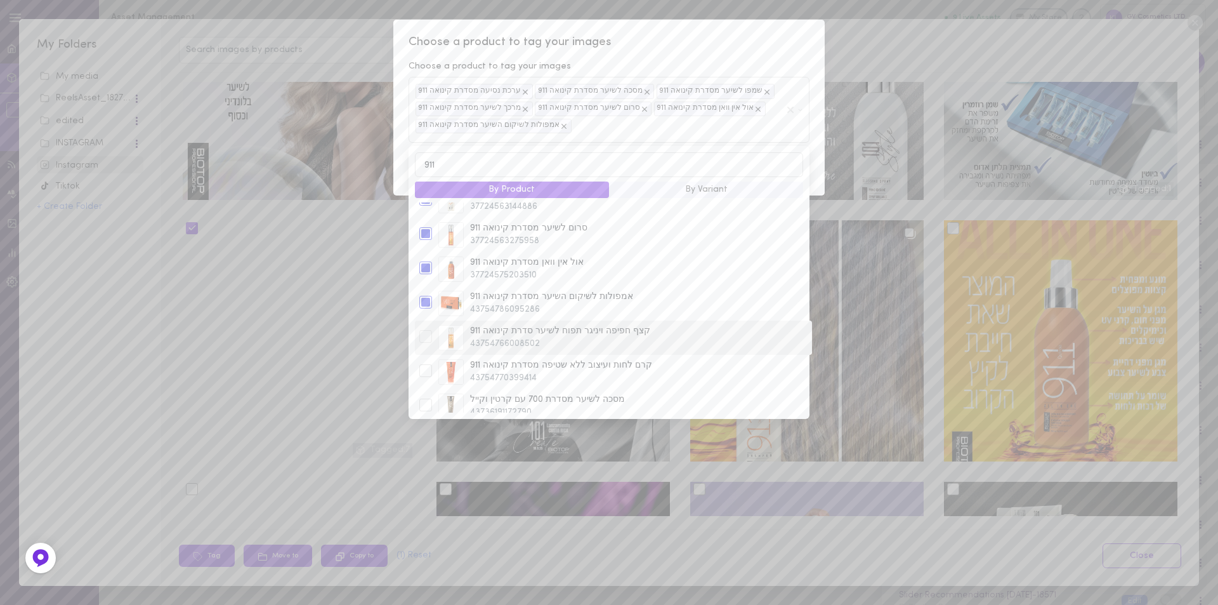
click at [424, 330] on div at bounding box center [425, 336] width 13 height 13
click at [423, 364] on div at bounding box center [425, 370] width 13 height 13
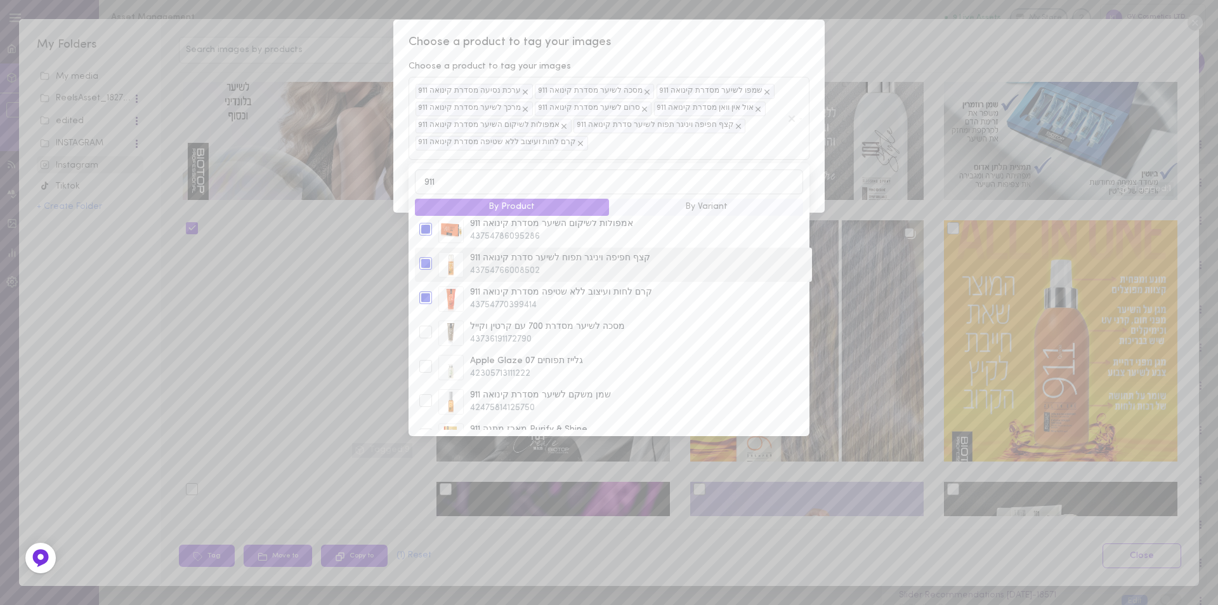
scroll to position [409, 0]
click at [423, 392] on div at bounding box center [425, 398] width 13 height 13
click at [429, 426] on div at bounding box center [425, 432] width 13 height 13
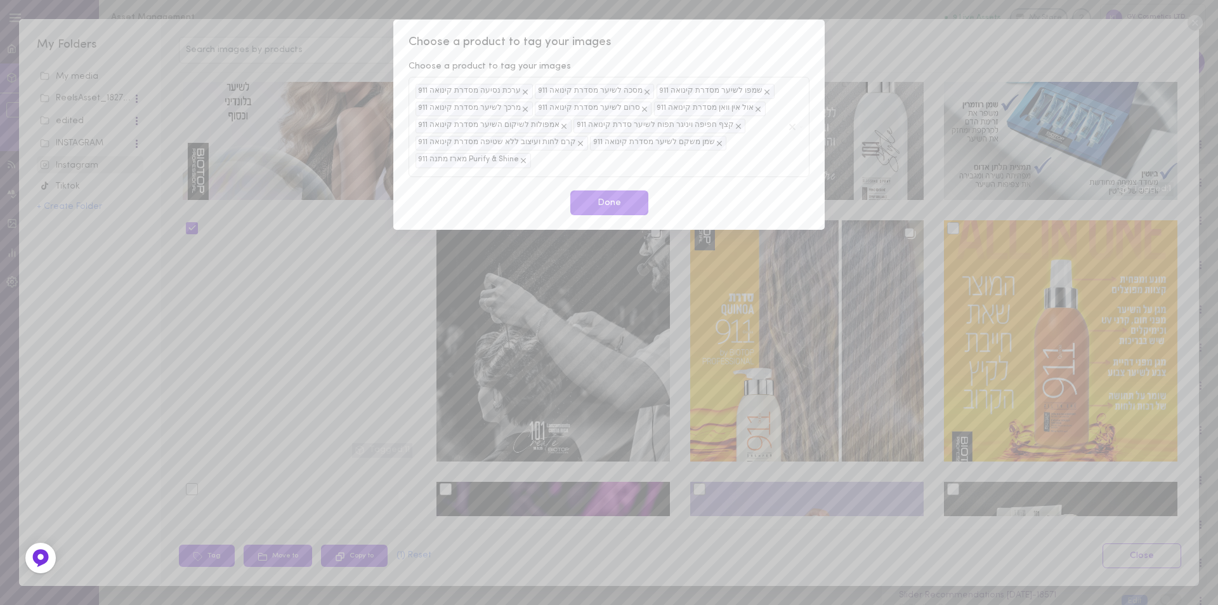
click at [681, 41] on span "Choose a product to tag your images" at bounding box center [609, 42] width 401 height 16
click at [619, 203] on button "Done" at bounding box center [609, 202] width 78 height 25
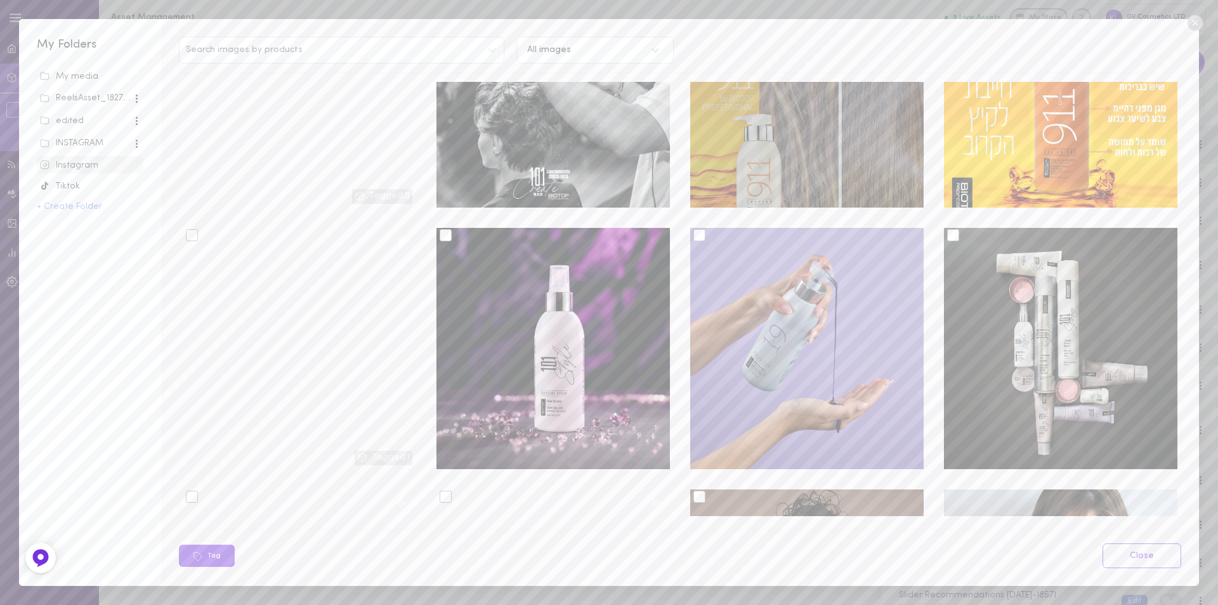
scroll to position [63, 0]
